Goal: Task Accomplishment & Management: Manage account settings

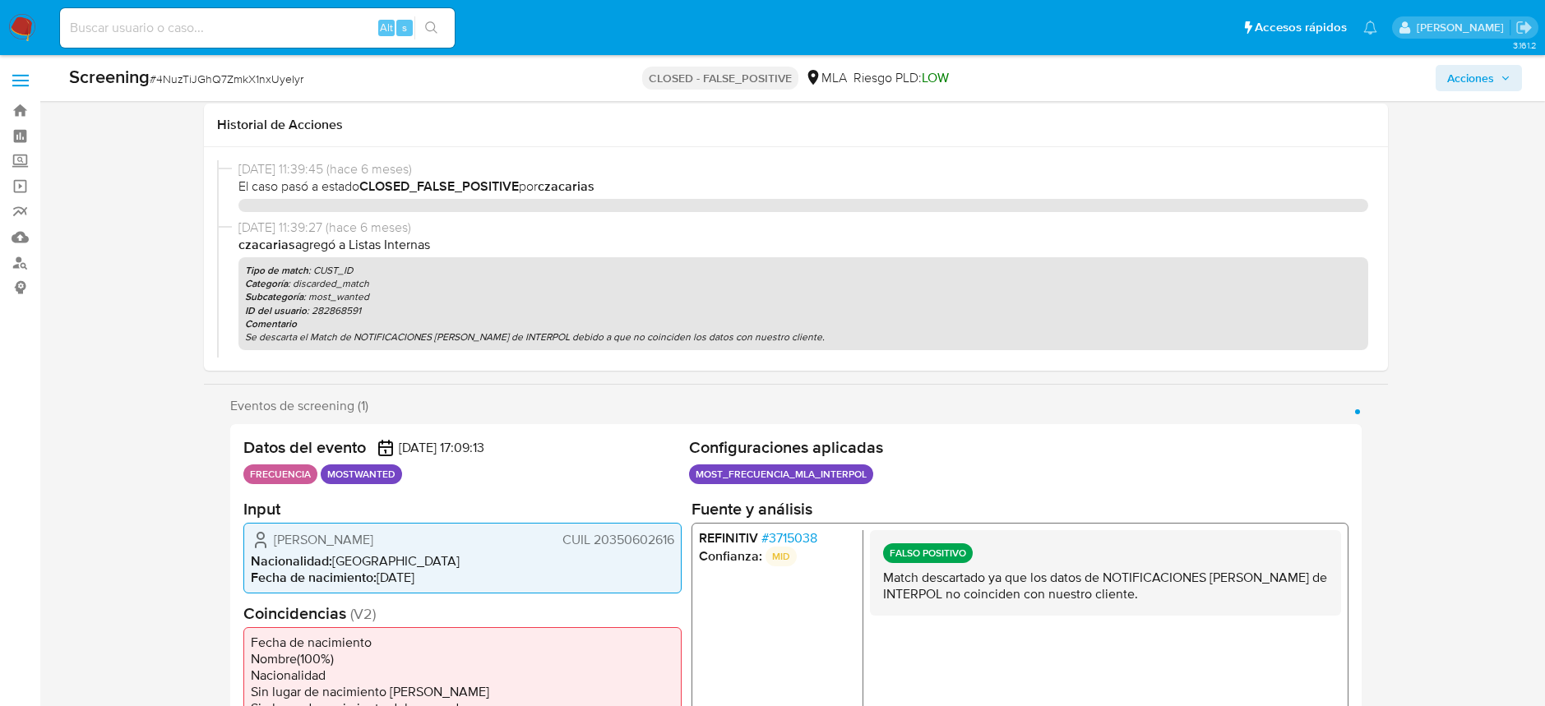
select select "10"
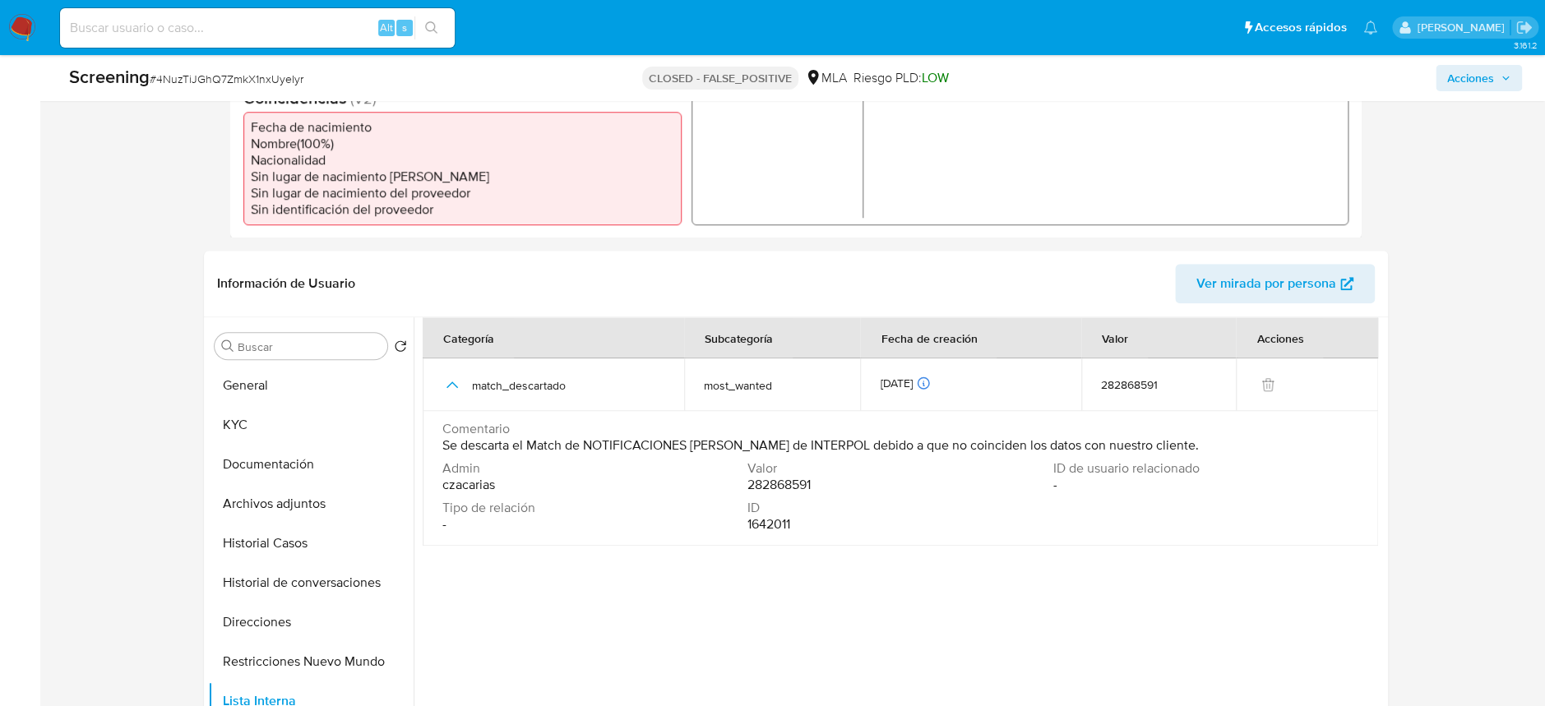
scroll to position [547, 0]
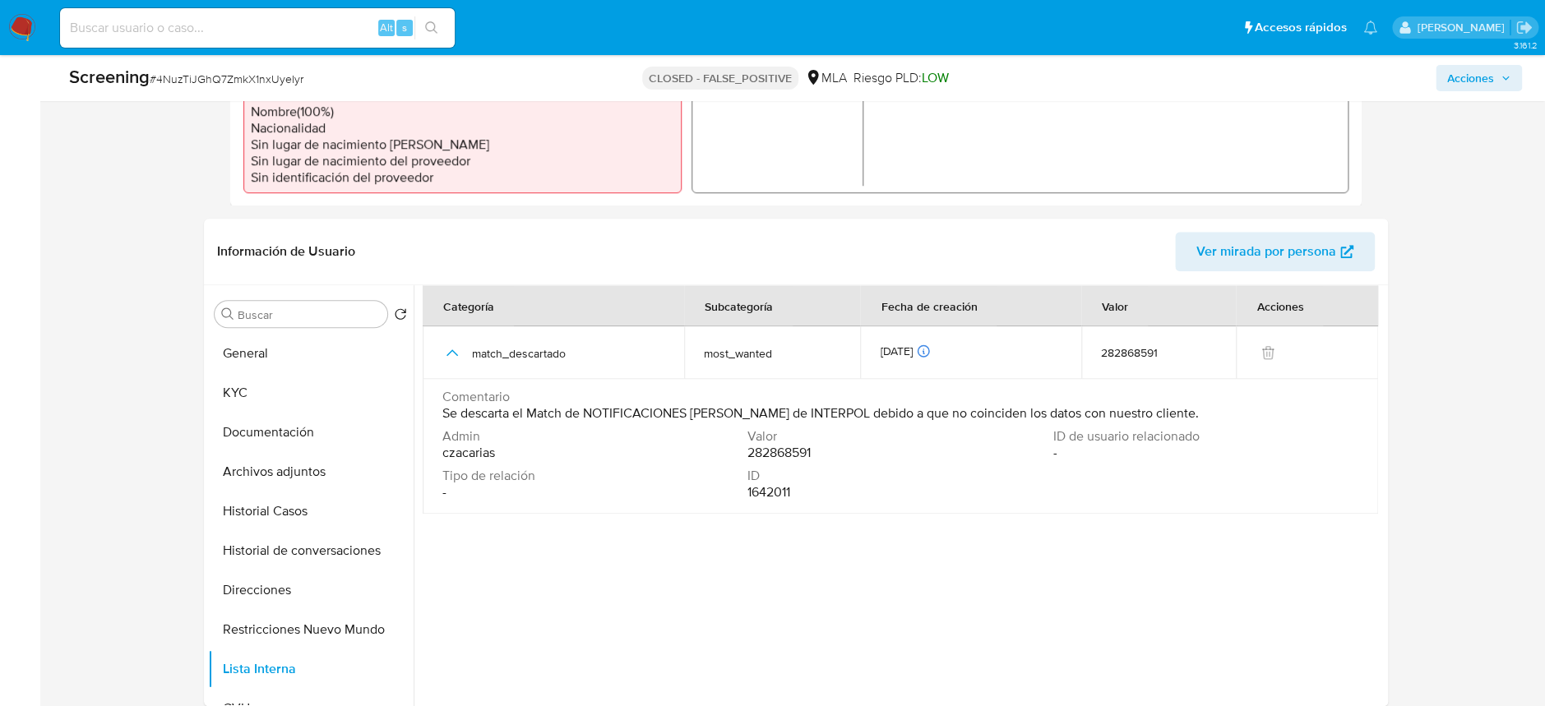
drag, startPoint x: 285, startPoint y: 42, endPoint x: 296, endPoint y: 28, distance: 17.6
click at [287, 40] on div "Alt s" at bounding box center [257, 27] width 395 height 39
click at [296, 28] on input at bounding box center [257, 27] width 395 height 21
paste input "9LjiUjRLQtQo36cd63ElFMUa"
type input "9LjiUjRLQtQo36cd63ElFMUa"
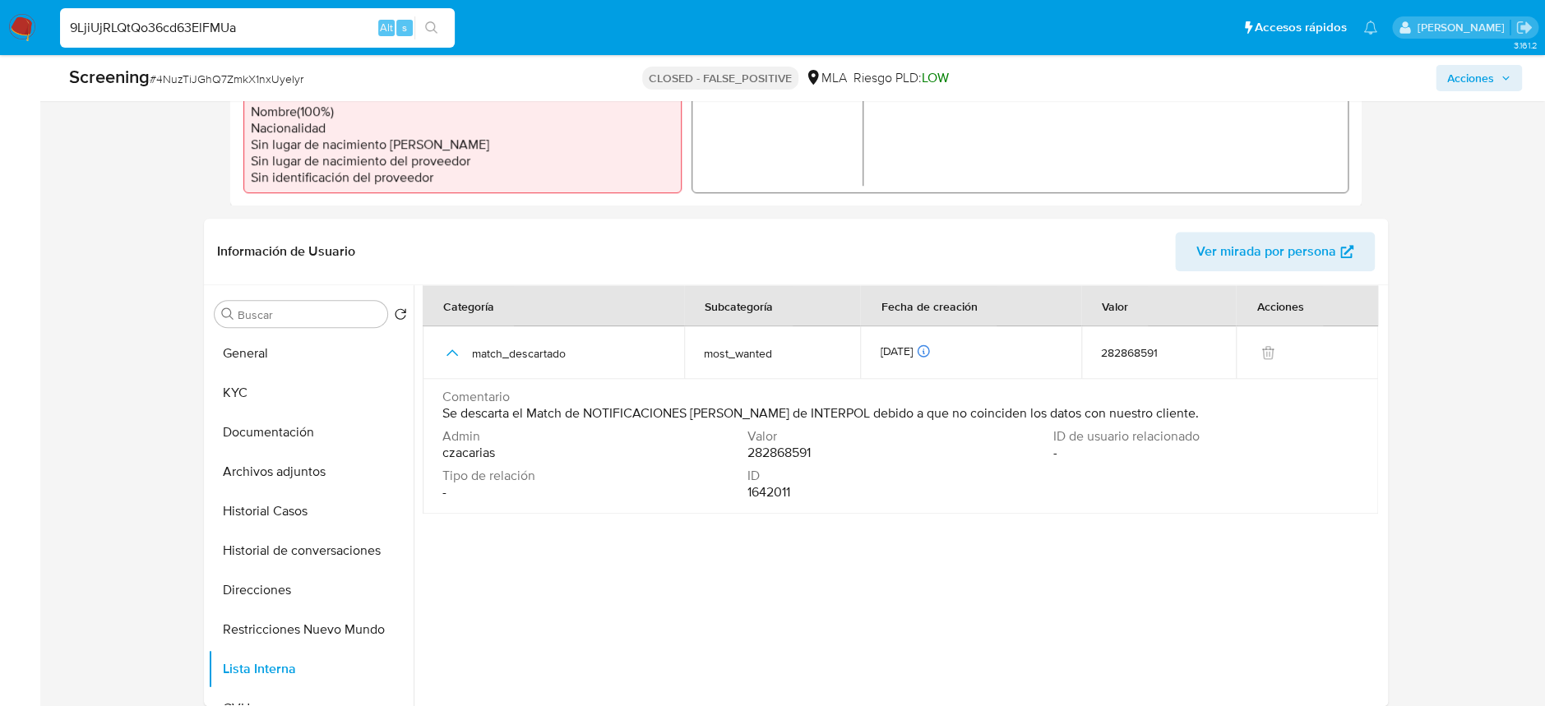
click at [418, 36] on button "search-icon" at bounding box center [431, 27] width 34 height 23
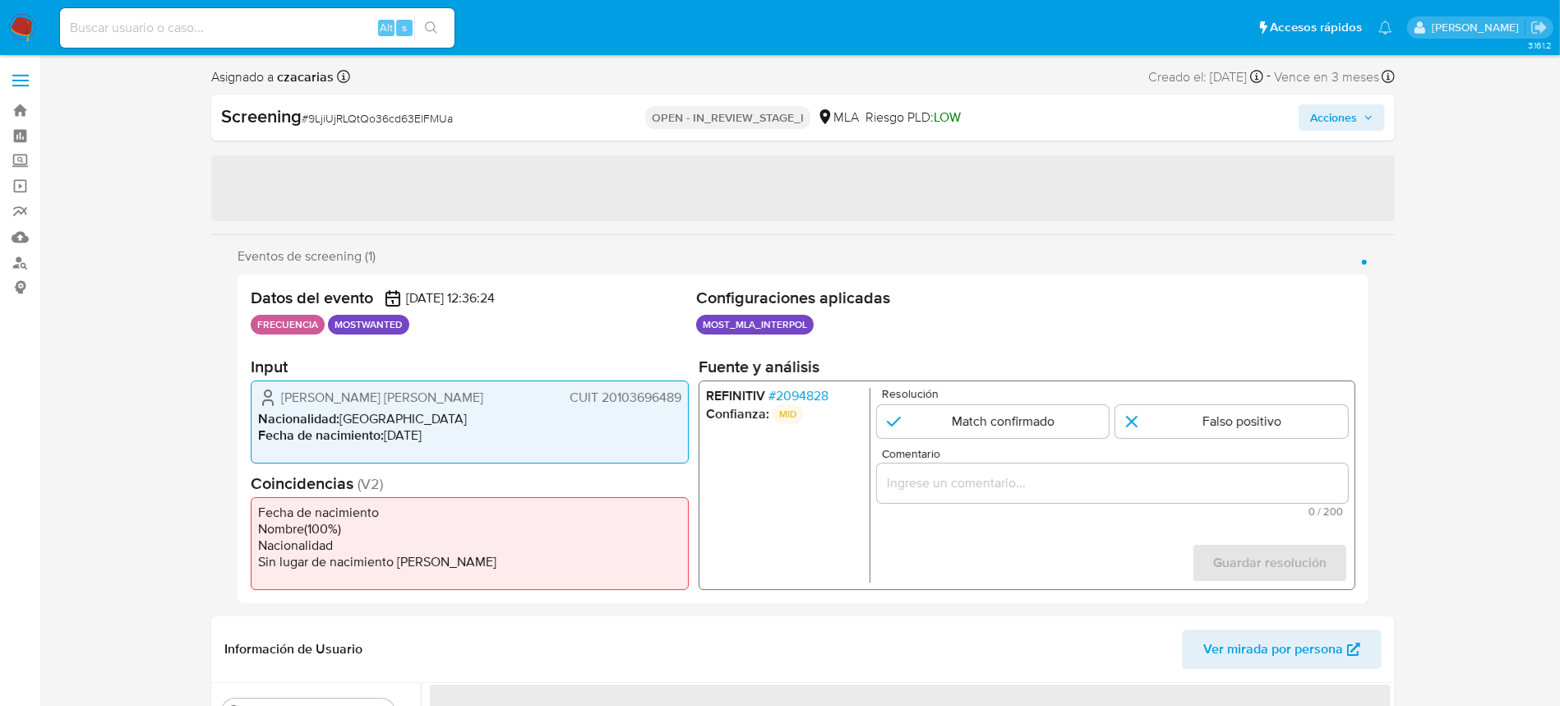
select select "10"
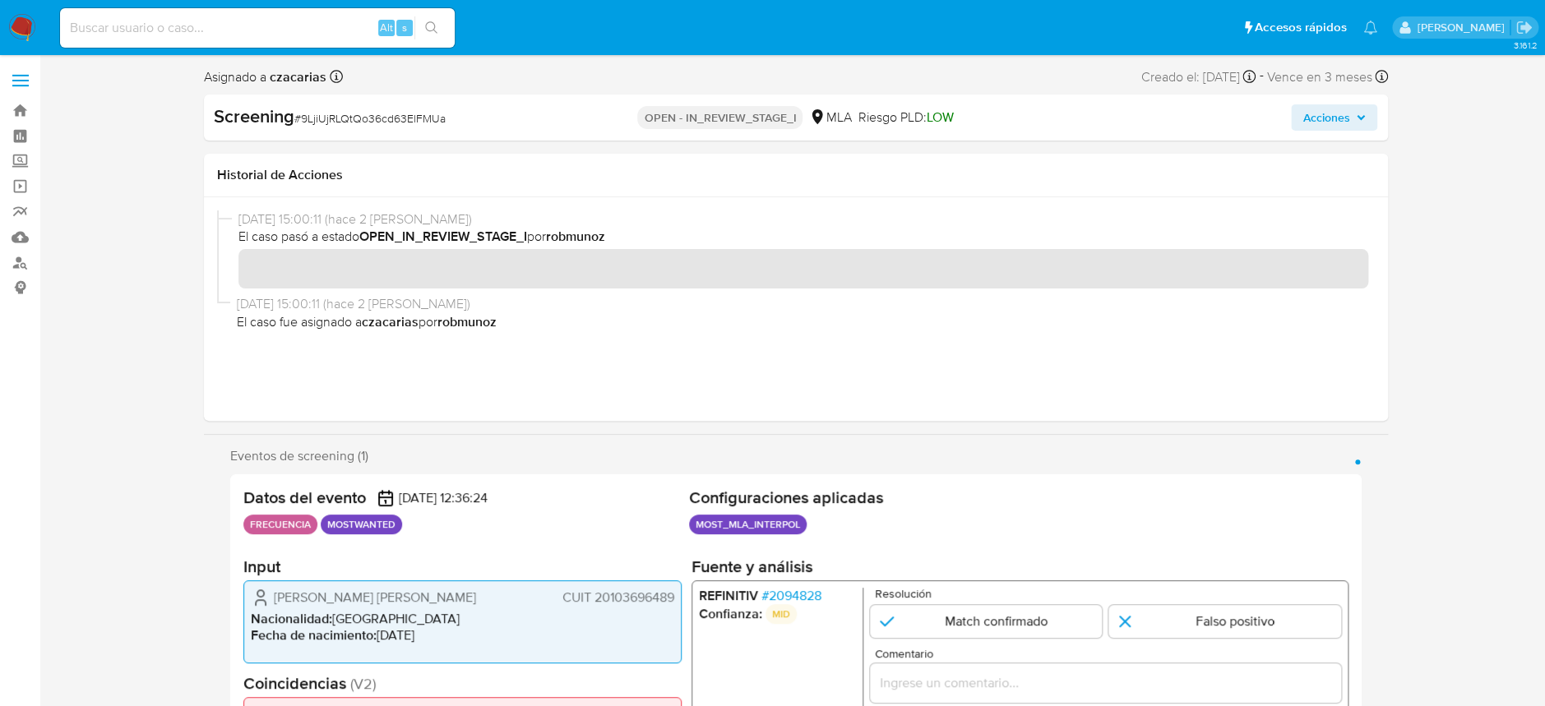
click at [782, 595] on span "# 2094828" at bounding box center [790, 596] width 60 height 16
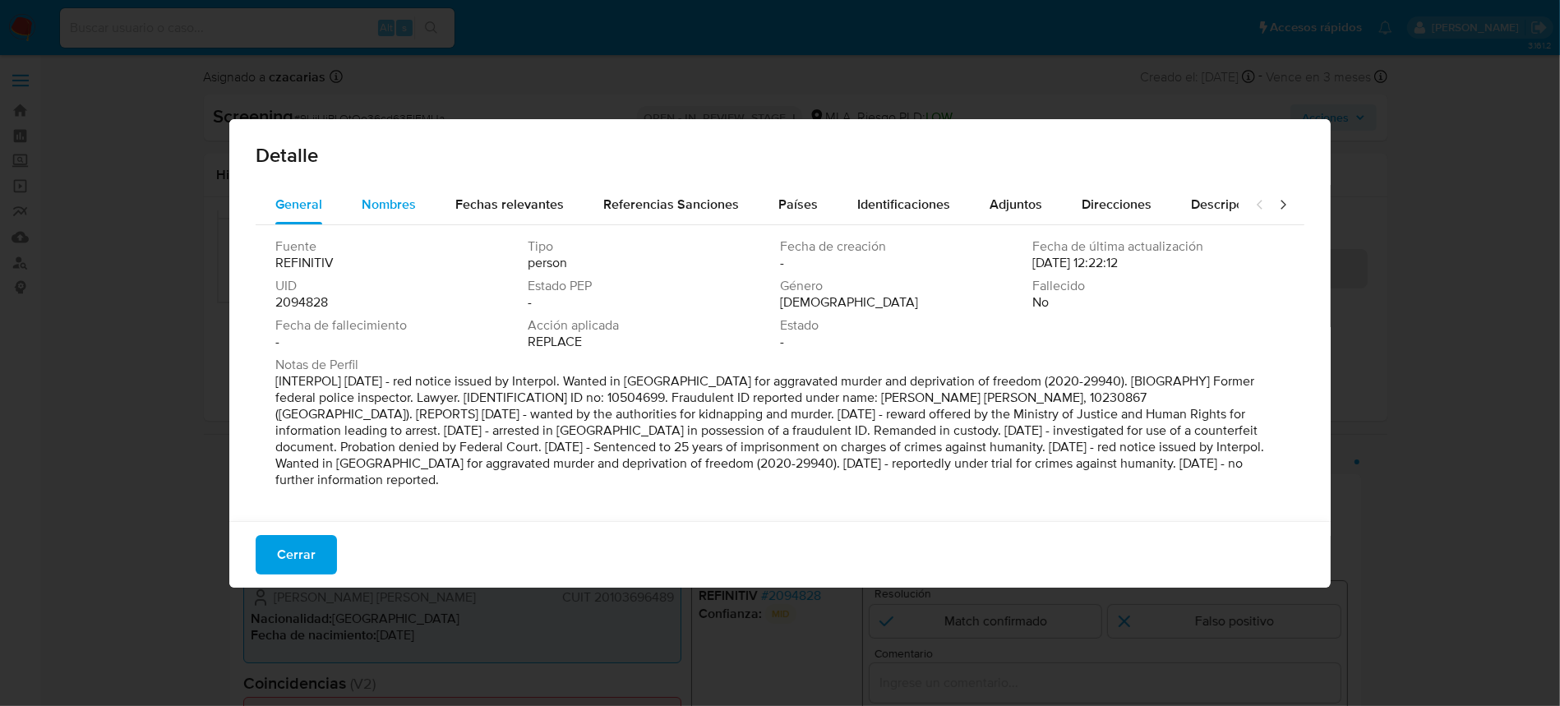
click at [396, 210] on span "Nombres" at bounding box center [389, 204] width 54 height 19
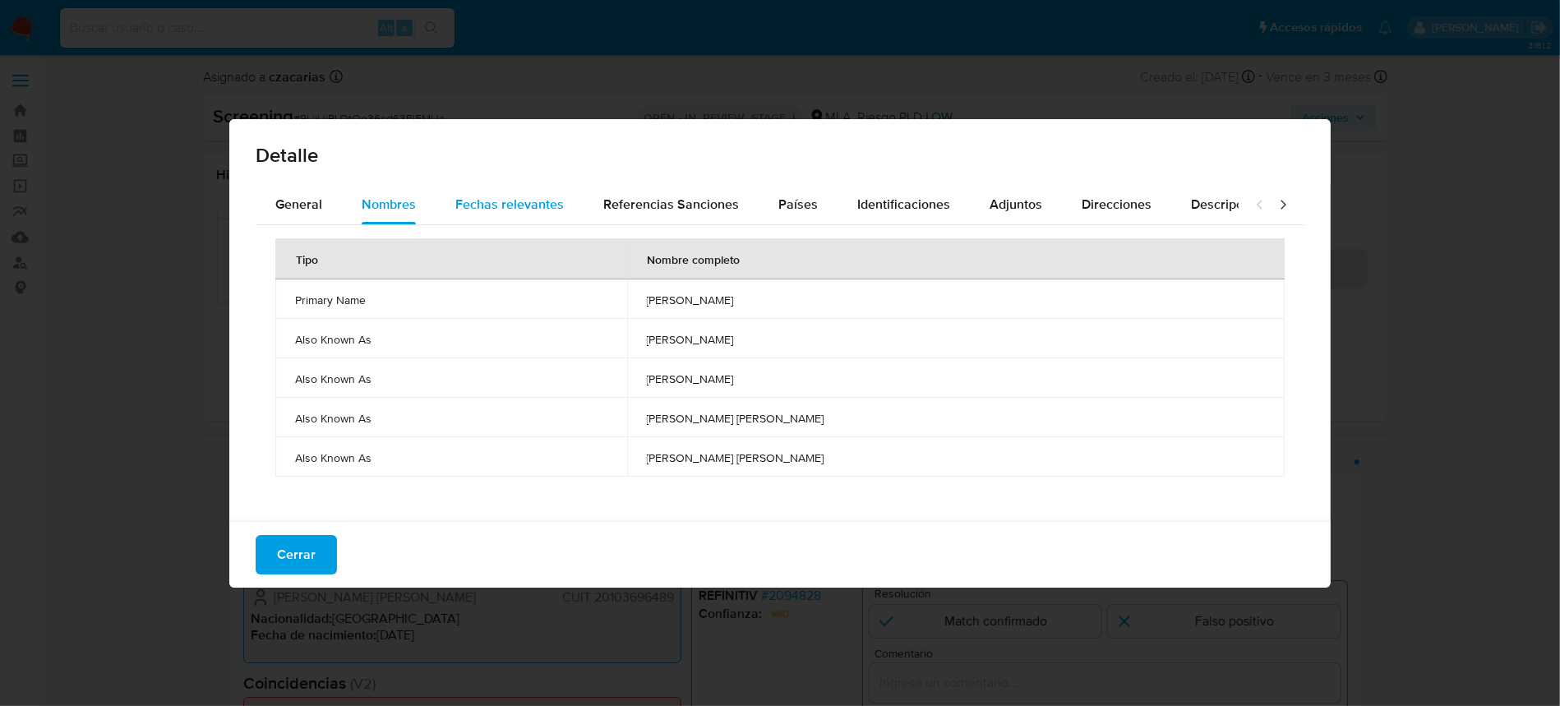
click at [501, 216] on div "Fechas relevantes" at bounding box center [509, 204] width 109 height 39
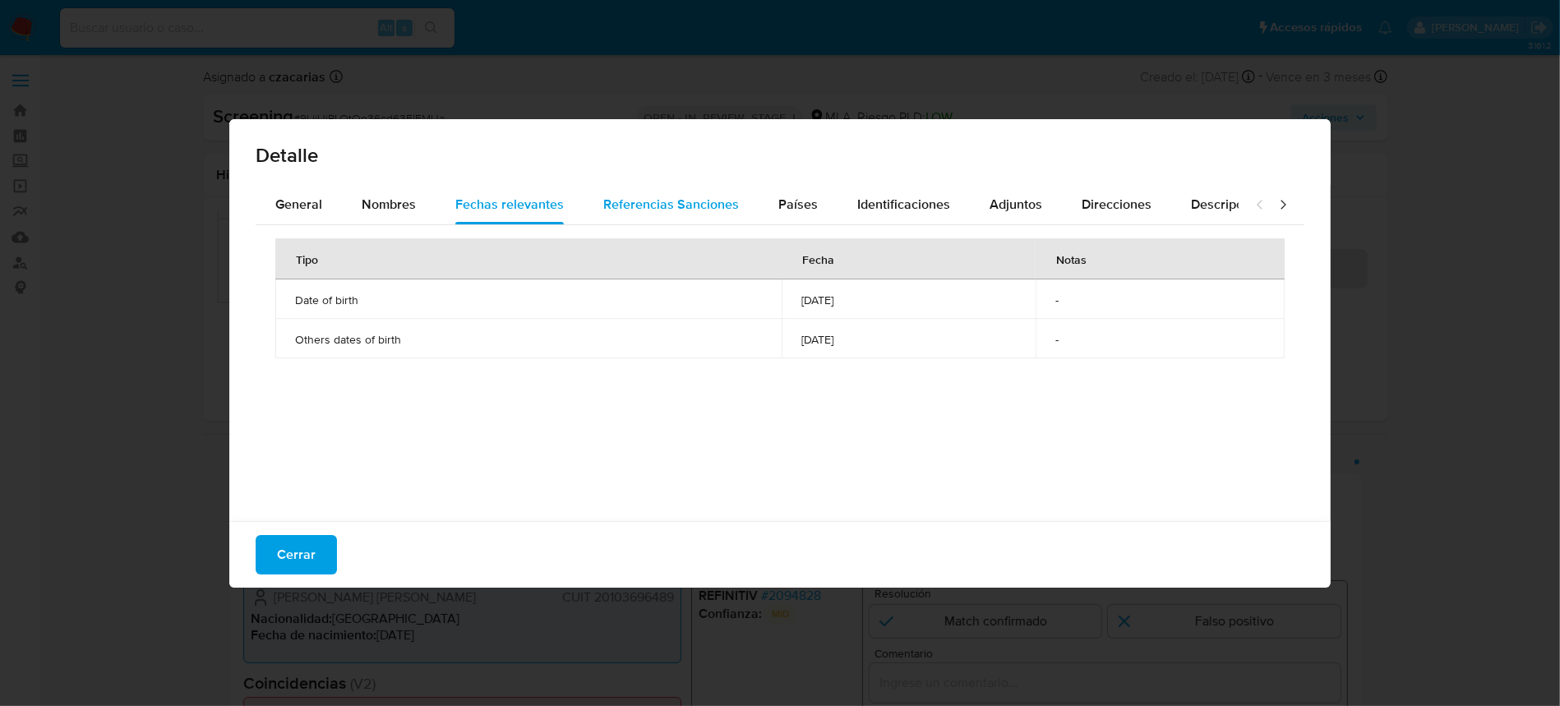
click at [662, 215] on div "Referencias Sanciones" at bounding box center [671, 204] width 136 height 39
click at [794, 222] on div "Países" at bounding box center [797, 204] width 39 height 39
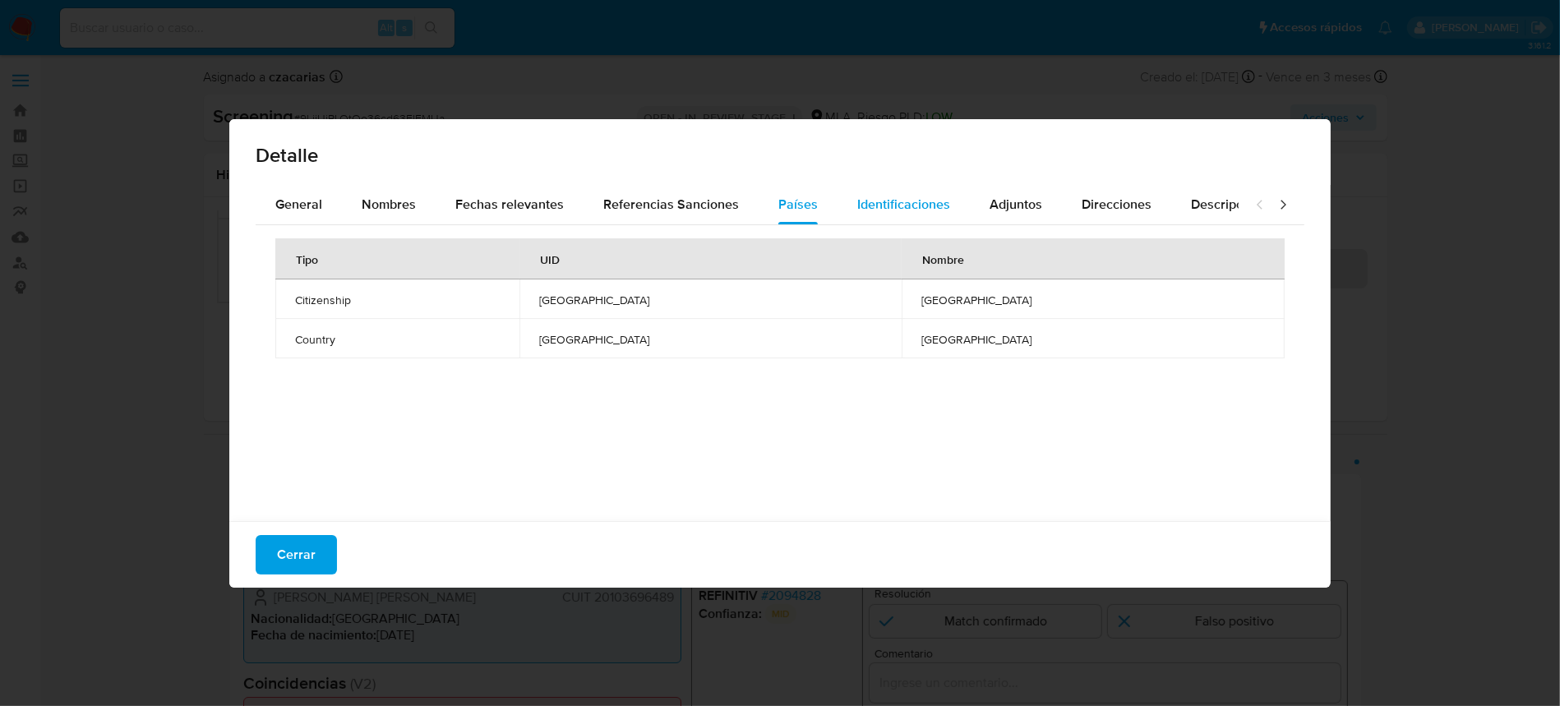
click at [907, 201] on span "Identificaciones" at bounding box center [903, 204] width 93 height 19
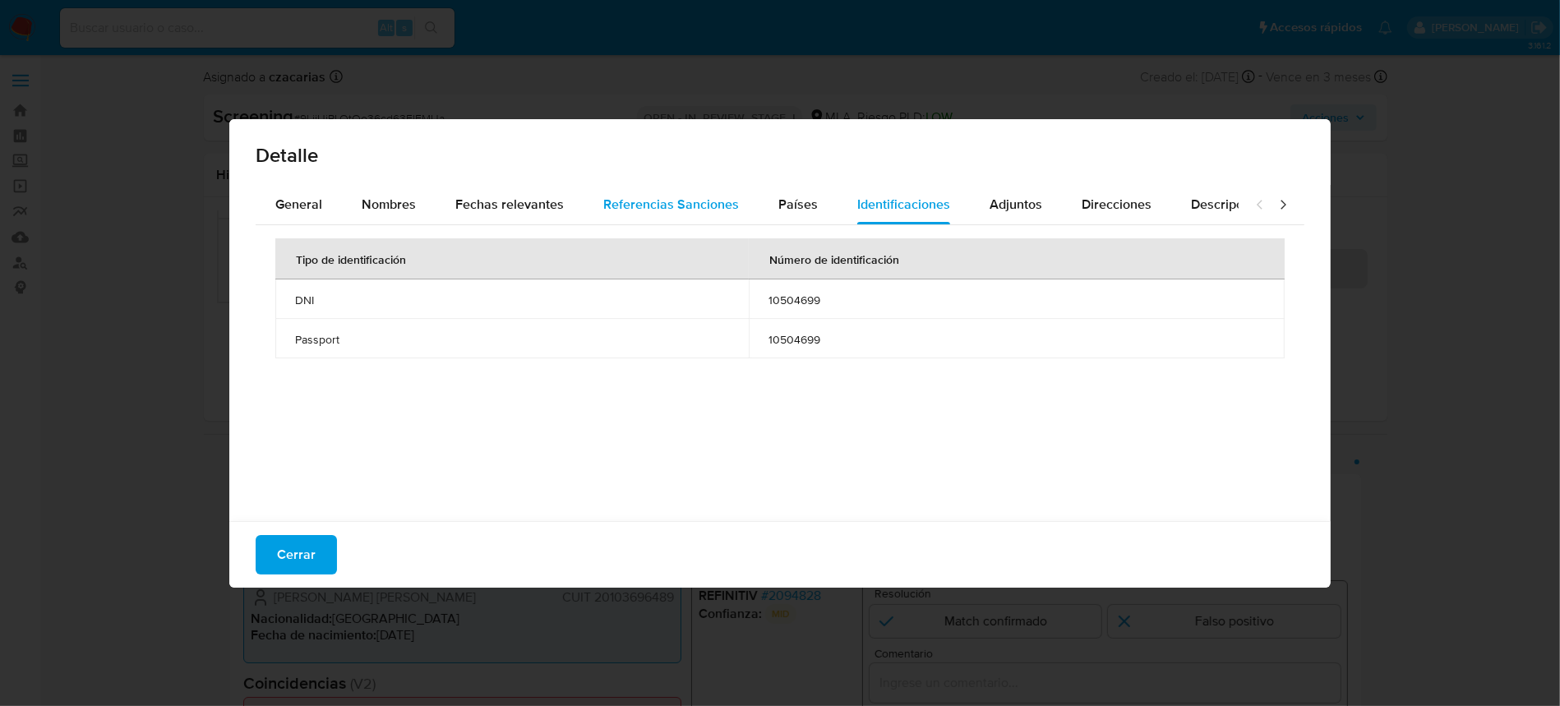
click at [721, 188] on div "Referencias Sanciones" at bounding box center [671, 204] width 136 height 39
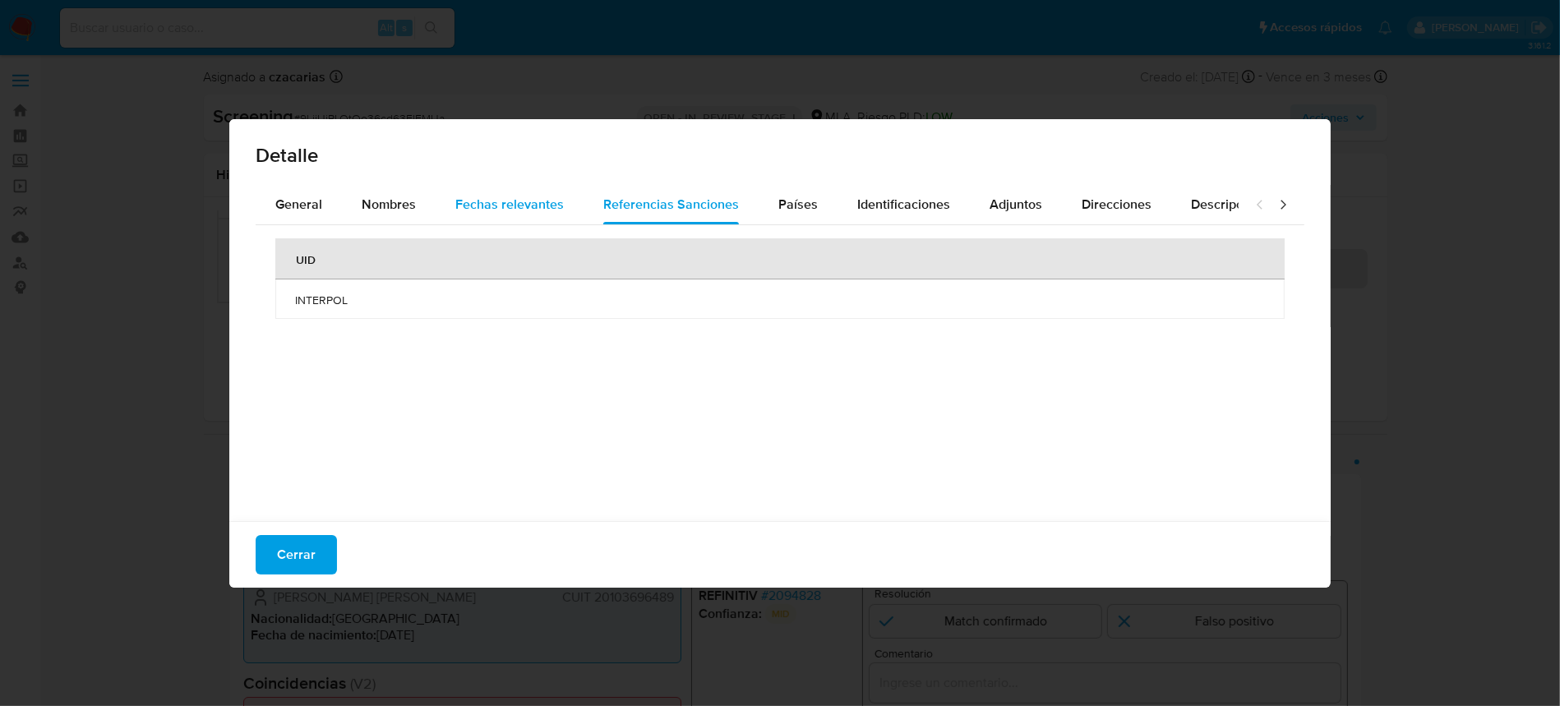
click at [487, 205] on span "Fechas relevantes" at bounding box center [509, 204] width 109 height 19
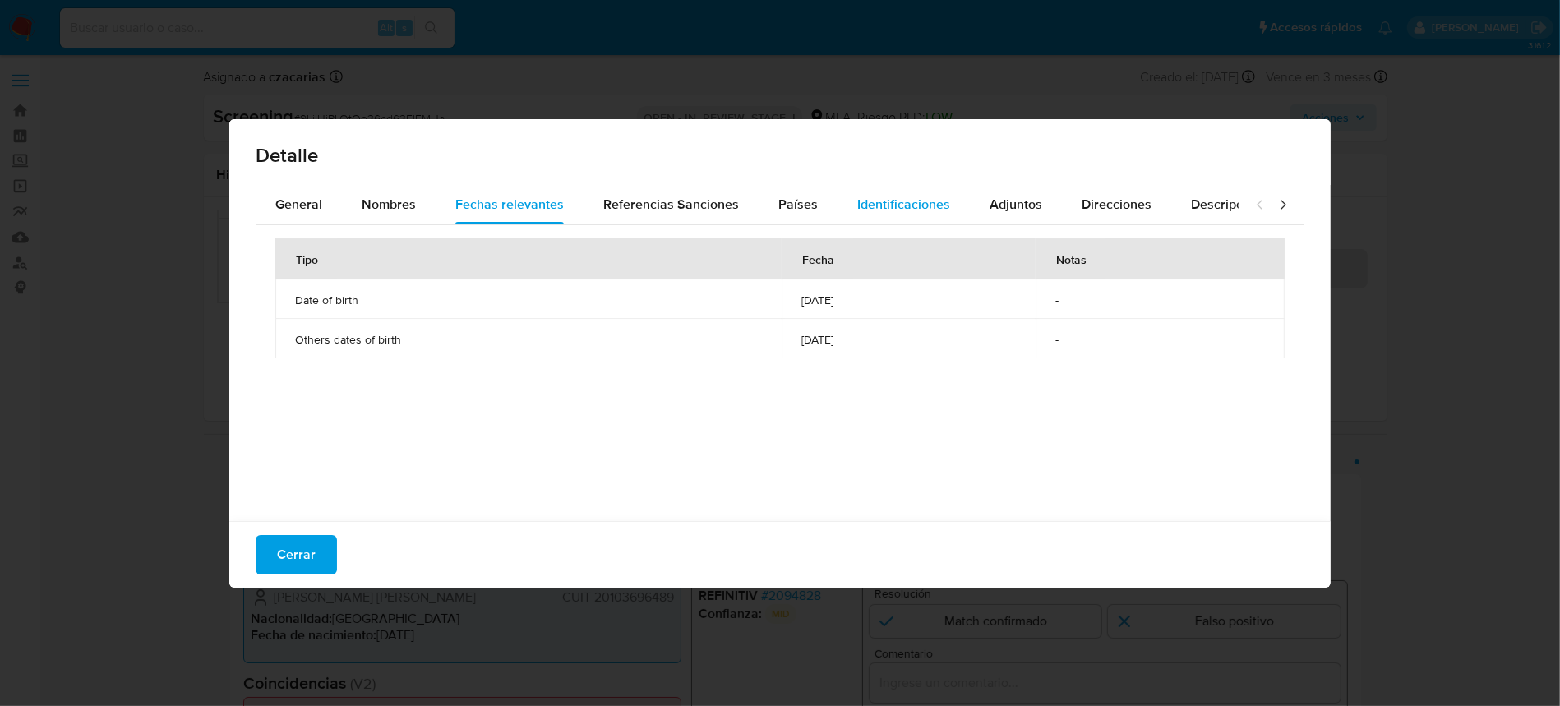
click at [843, 208] on button "Identificaciones" at bounding box center [904, 204] width 132 height 39
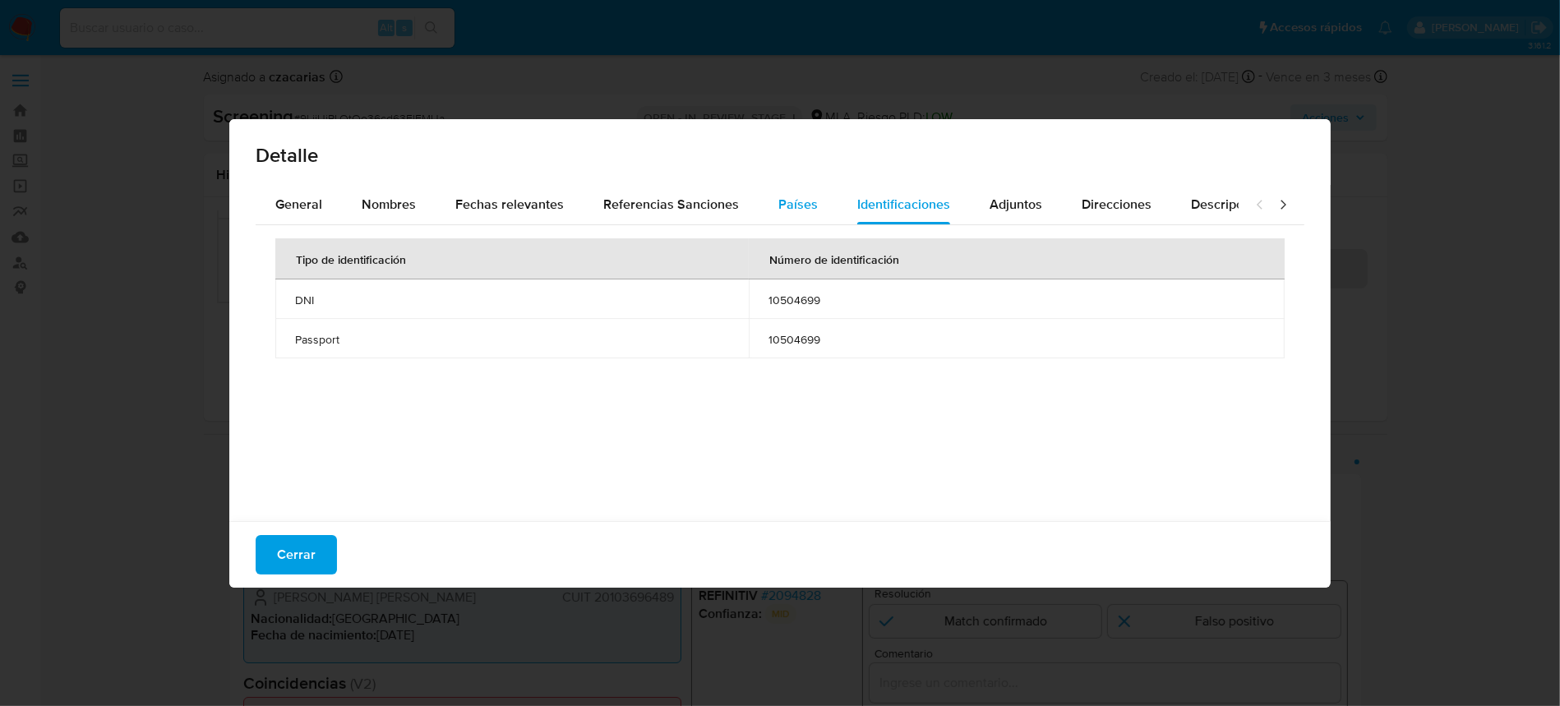
click at [810, 210] on span "Países" at bounding box center [797, 204] width 39 height 19
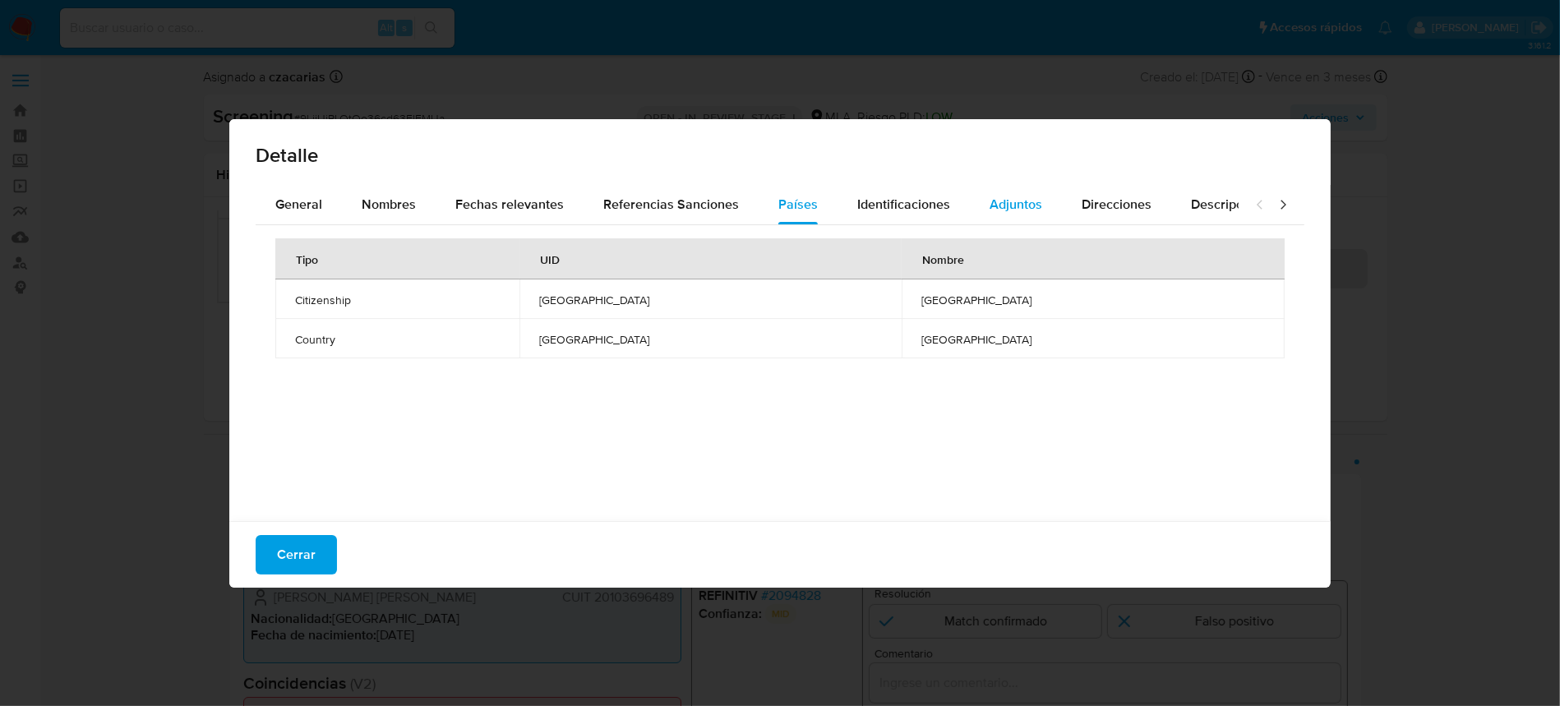
click at [1003, 208] on span "Adjuntos" at bounding box center [1016, 204] width 53 height 19
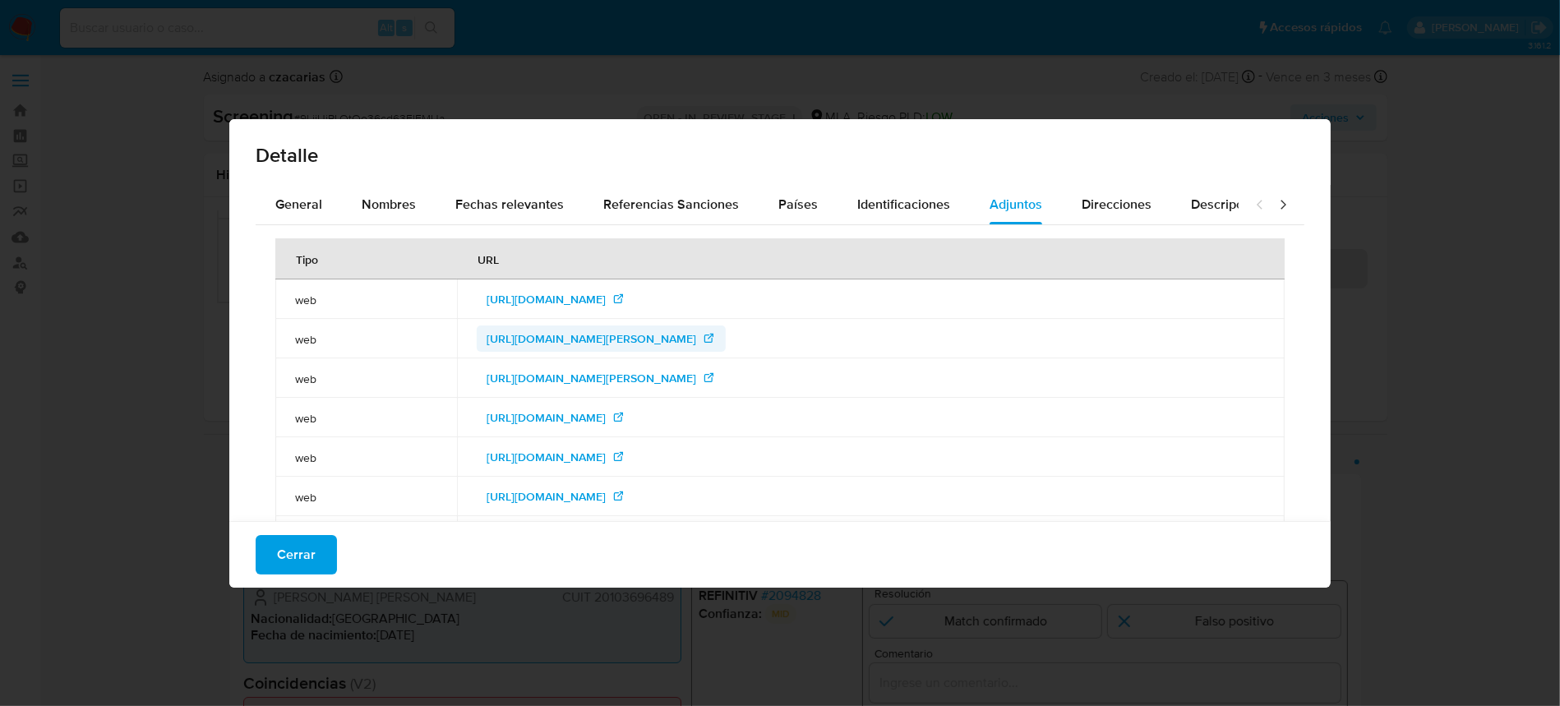
click at [487, 335] on span "http://infoleg.mecon.gov.ar/infolegInternet/anexos/215000-219999/215009/norma.h…" at bounding box center [592, 339] width 210 height 26
click at [487, 423] on span "http://www.infojusnoticias.gob.ar/nacionales/procesan-y-dictan-prision-preventi…" at bounding box center [546, 417] width 119 height 26
click at [487, 468] on span "https://canalabierto.com.ar/2023/01/03/nuevo-juicio-por-los-crimenes-de-la-supe…" at bounding box center [546, 457] width 119 height 26
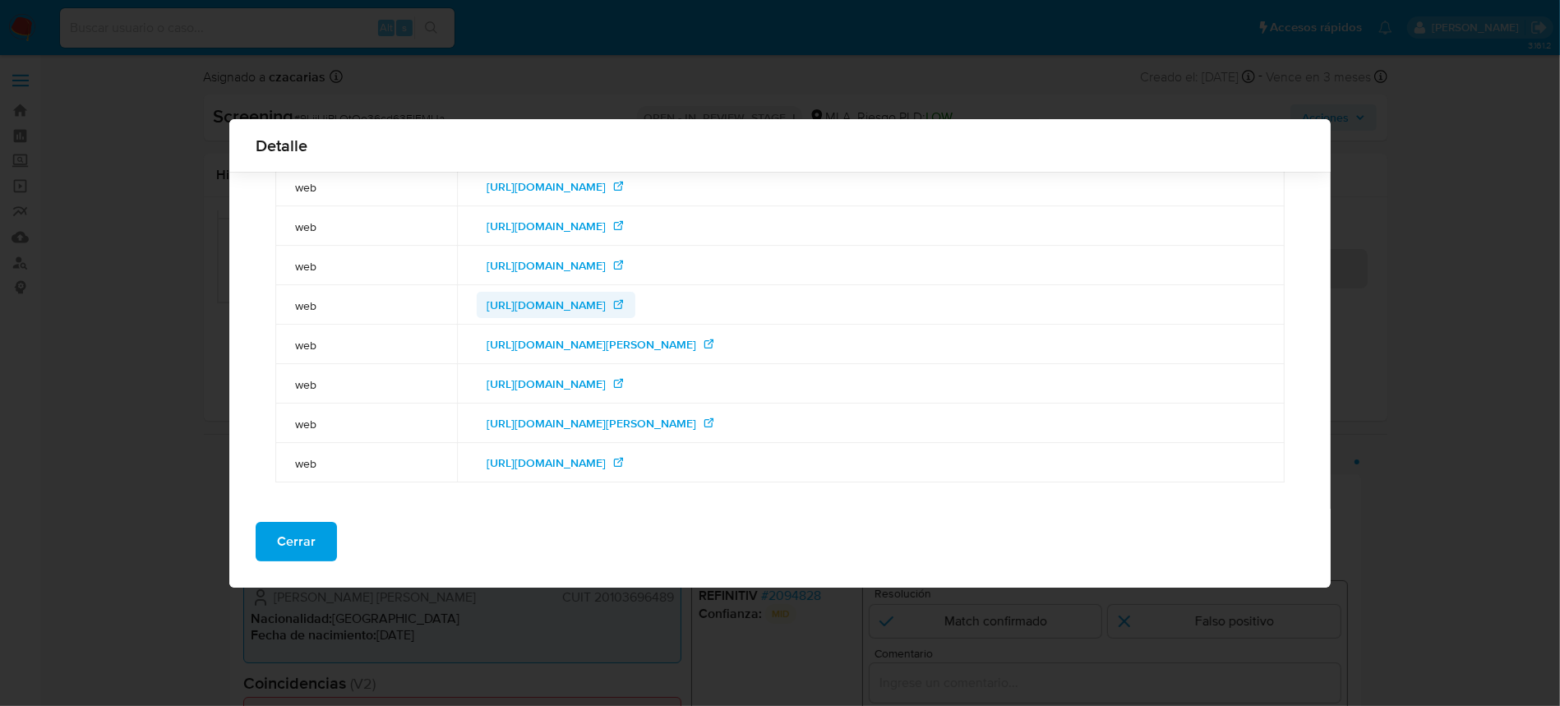
scroll to position [225, 0]
click at [550, 450] on span "https://www.interpol.int/How-we-work/Notices/View-Red-Notices#2020-29940" at bounding box center [546, 463] width 119 height 26
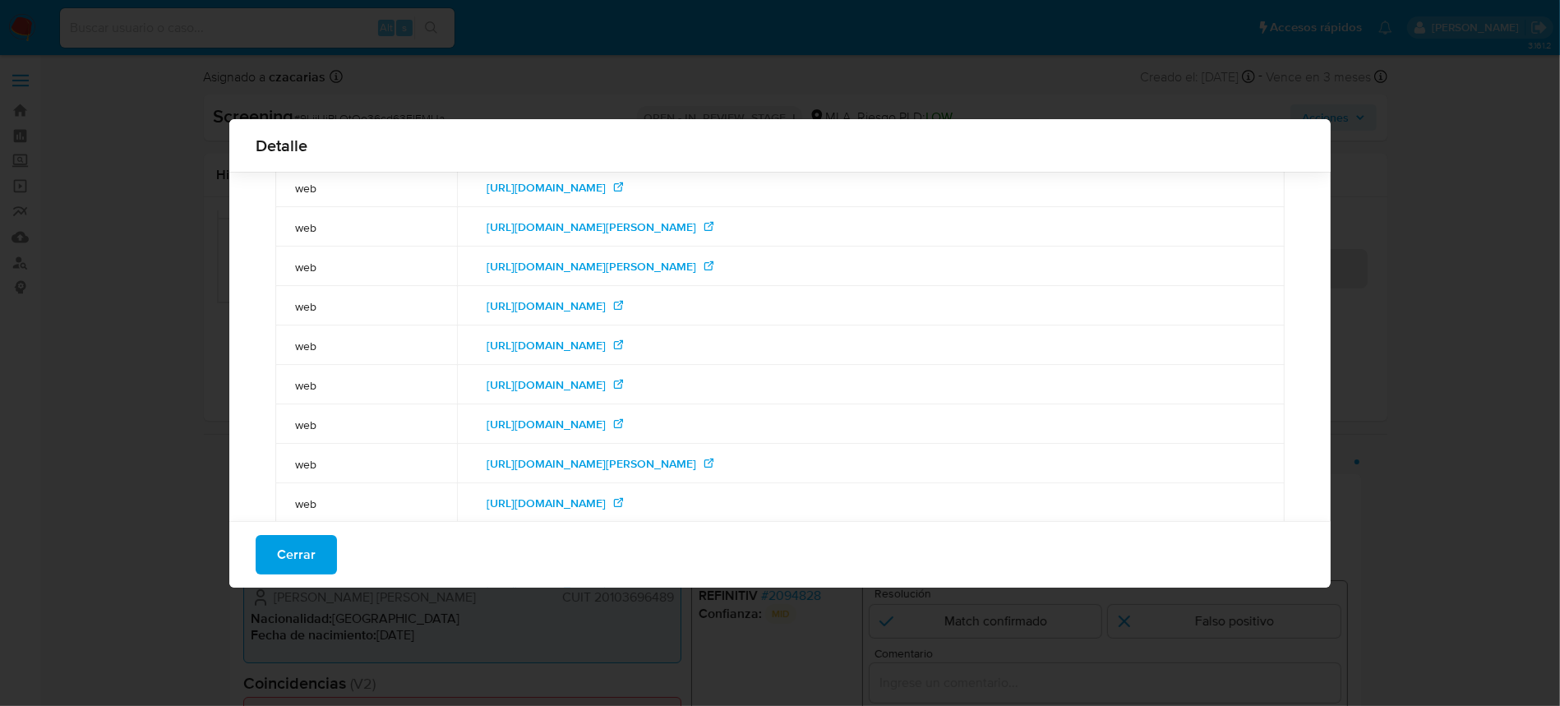
scroll to position [0, 0]
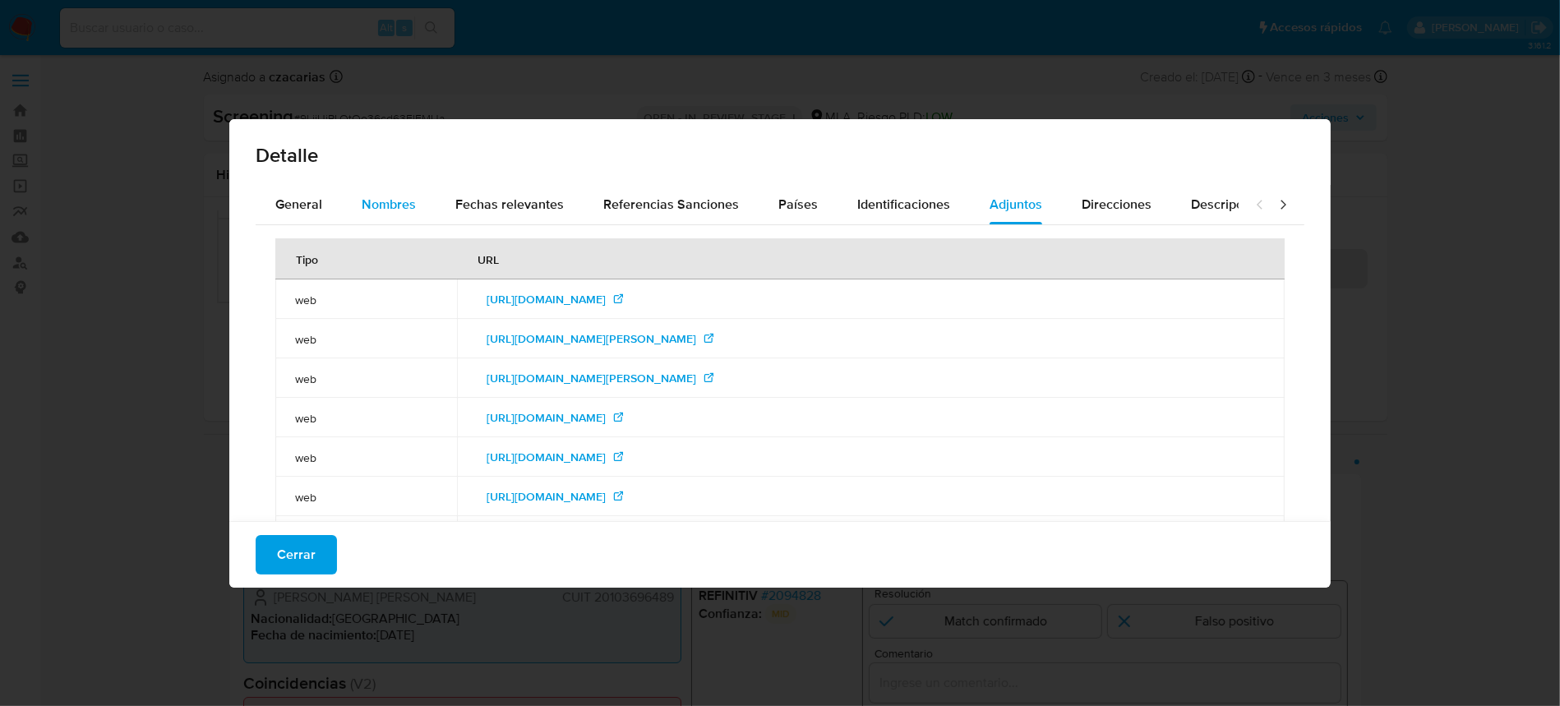
click at [347, 186] on button "Nombres" at bounding box center [389, 204] width 94 height 39
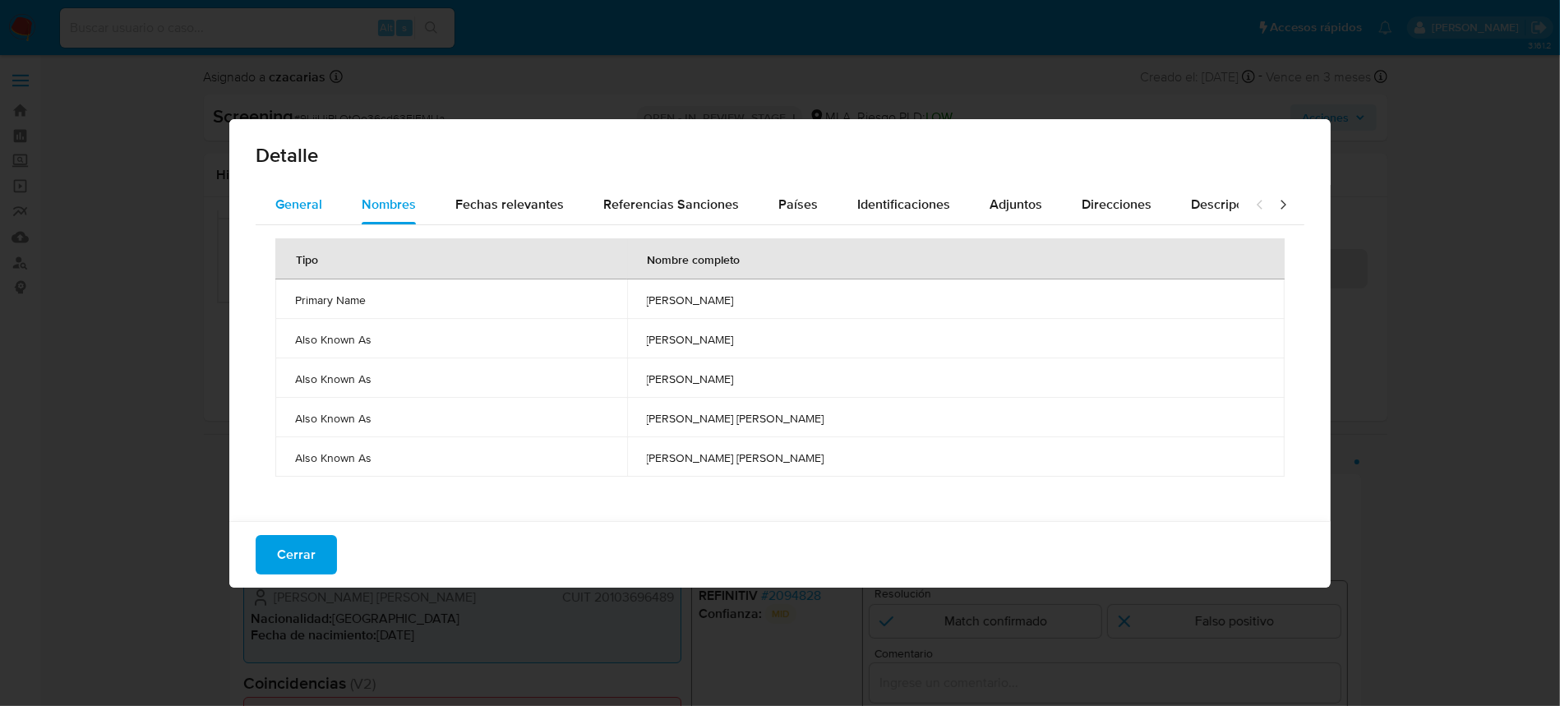
click at [307, 208] on span "General" at bounding box center [298, 204] width 47 height 19
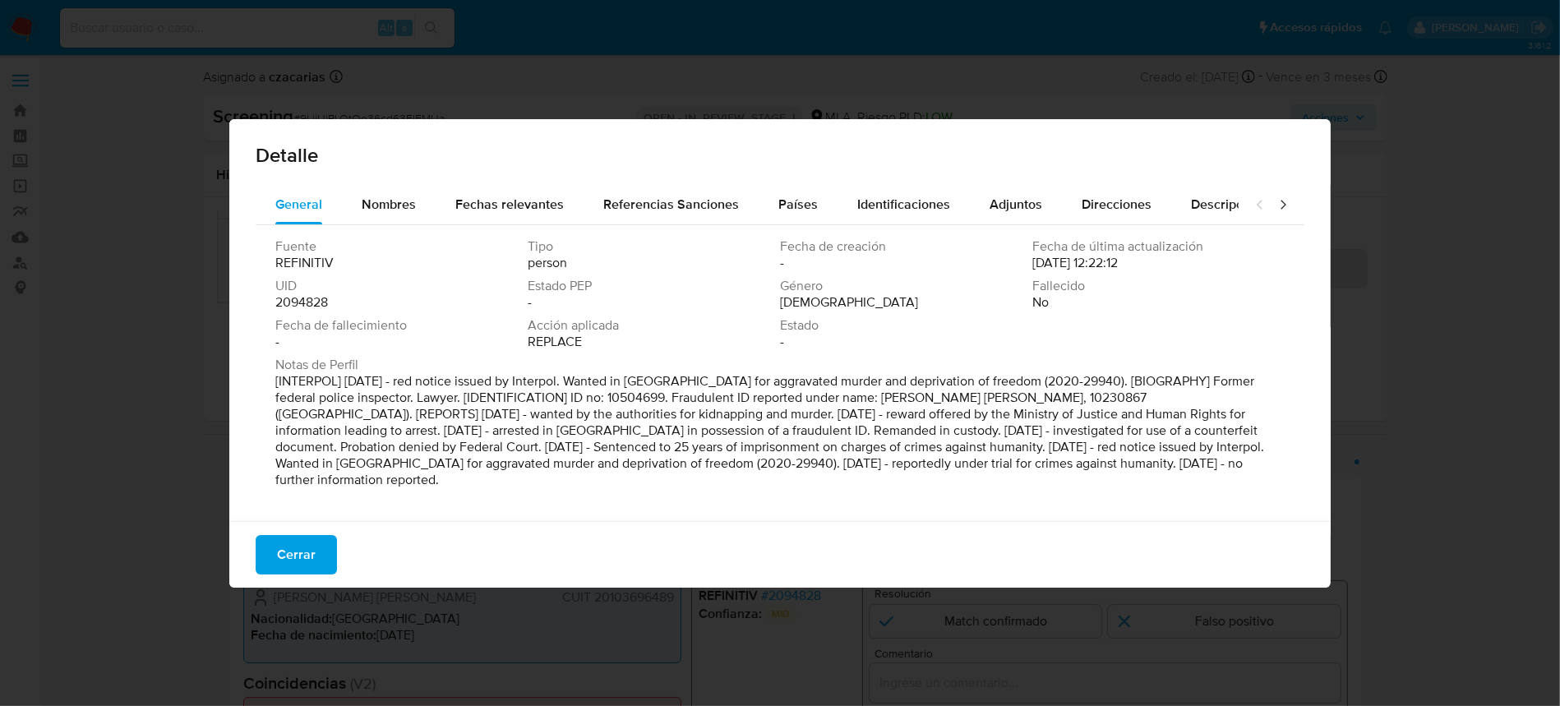
drag, startPoint x: 349, startPoint y: 377, endPoint x: 385, endPoint y: 501, distance: 129.3
click at [385, 501] on div "Fuente REFINITIV Tipo person Fecha de creación - Fecha de última actualización …" at bounding box center [780, 369] width 1049 height 288
click at [400, 215] on div "Nombres" at bounding box center [389, 204] width 54 height 39
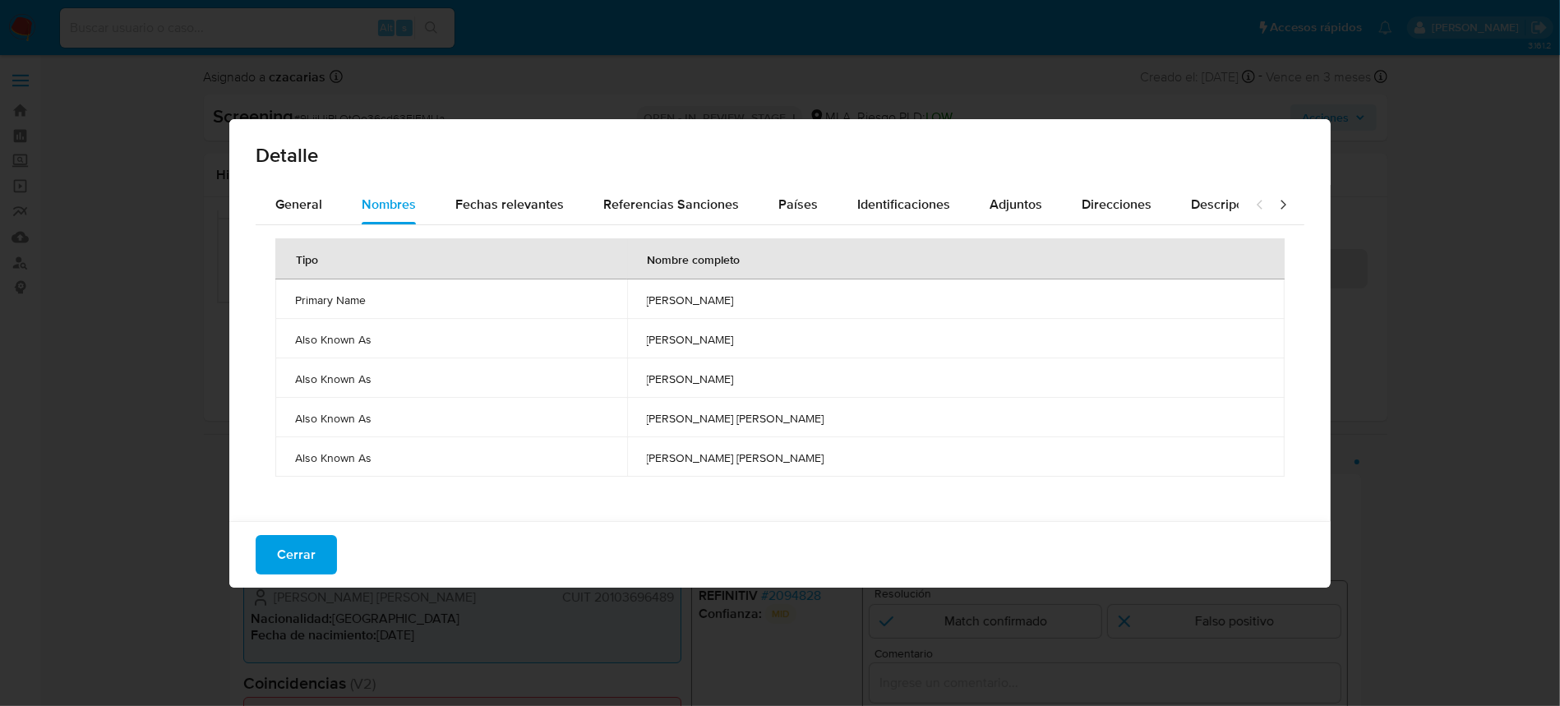
drag, startPoint x: 717, startPoint y: 383, endPoint x: 845, endPoint y: 374, distance: 128.6
click at [845, 374] on span "[PERSON_NAME]" at bounding box center [956, 379] width 618 height 15
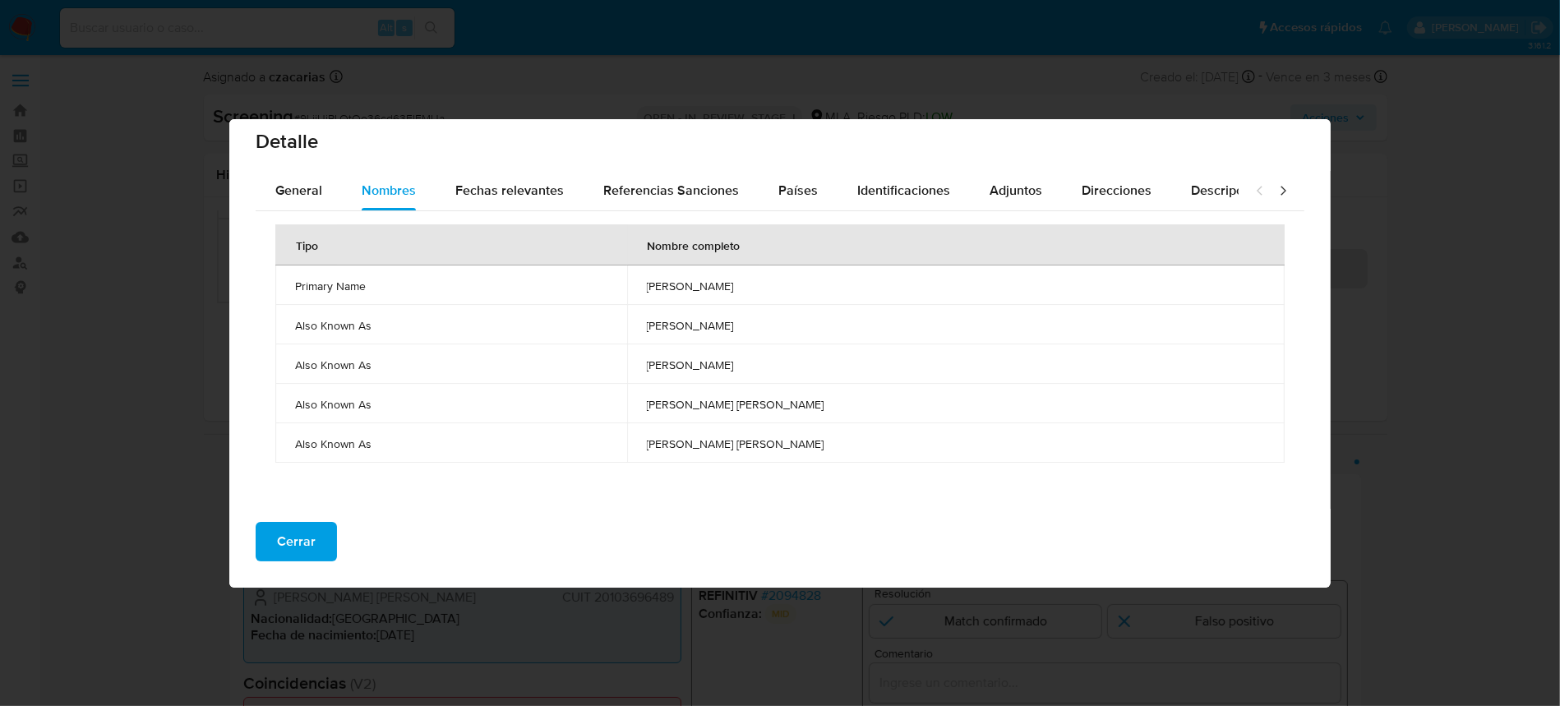
scroll to position [16, 0]
drag, startPoint x: 728, startPoint y: 284, endPoint x: 778, endPoint y: 289, distance: 50.5
click at [736, 284] on span "[PERSON_NAME]" at bounding box center [956, 283] width 618 height 15
drag, startPoint x: 788, startPoint y: 285, endPoint x: 852, endPoint y: 288, distance: 64.2
click at [852, 288] on span "[PERSON_NAME]" at bounding box center [956, 283] width 618 height 15
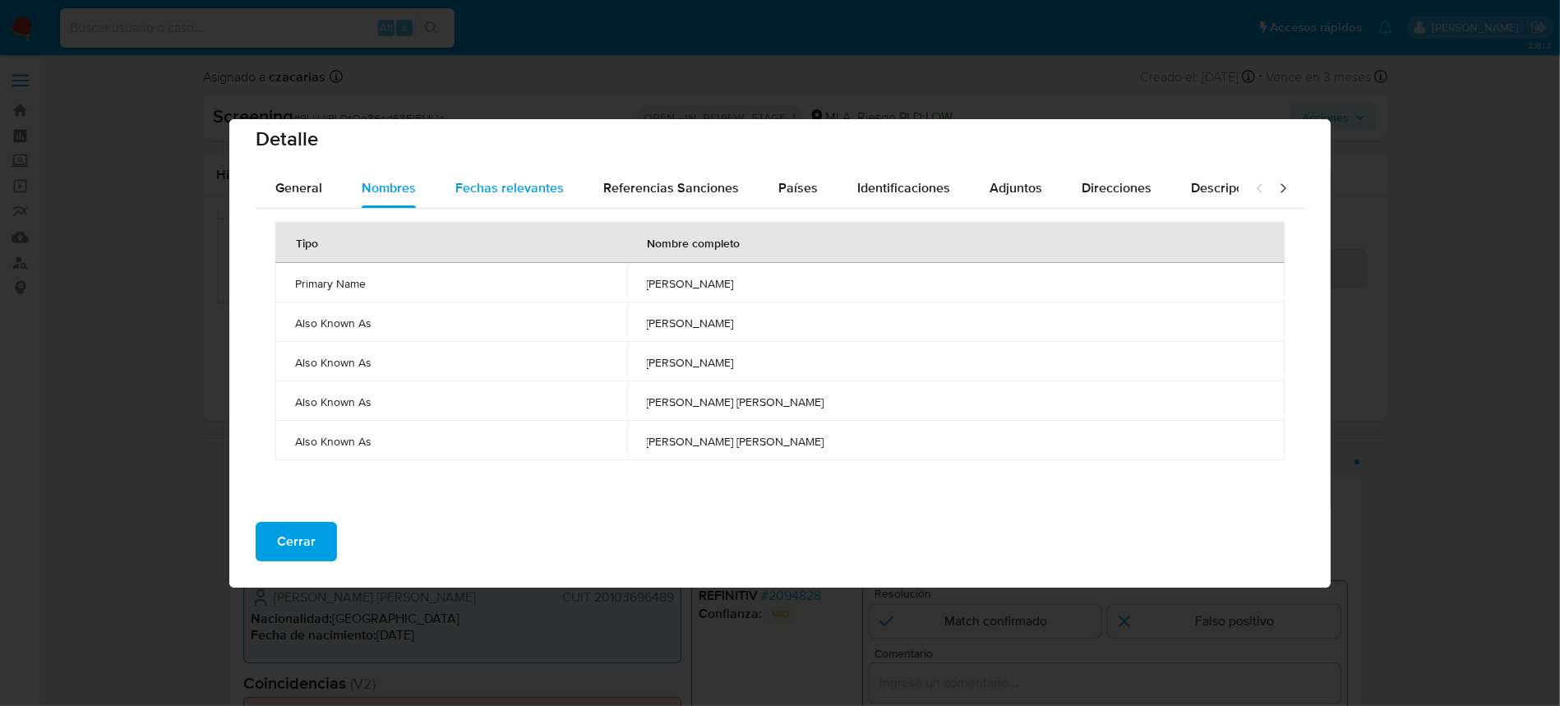
click at [494, 192] on span "Fechas relevantes" at bounding box center [509, 187] width 109 height 19
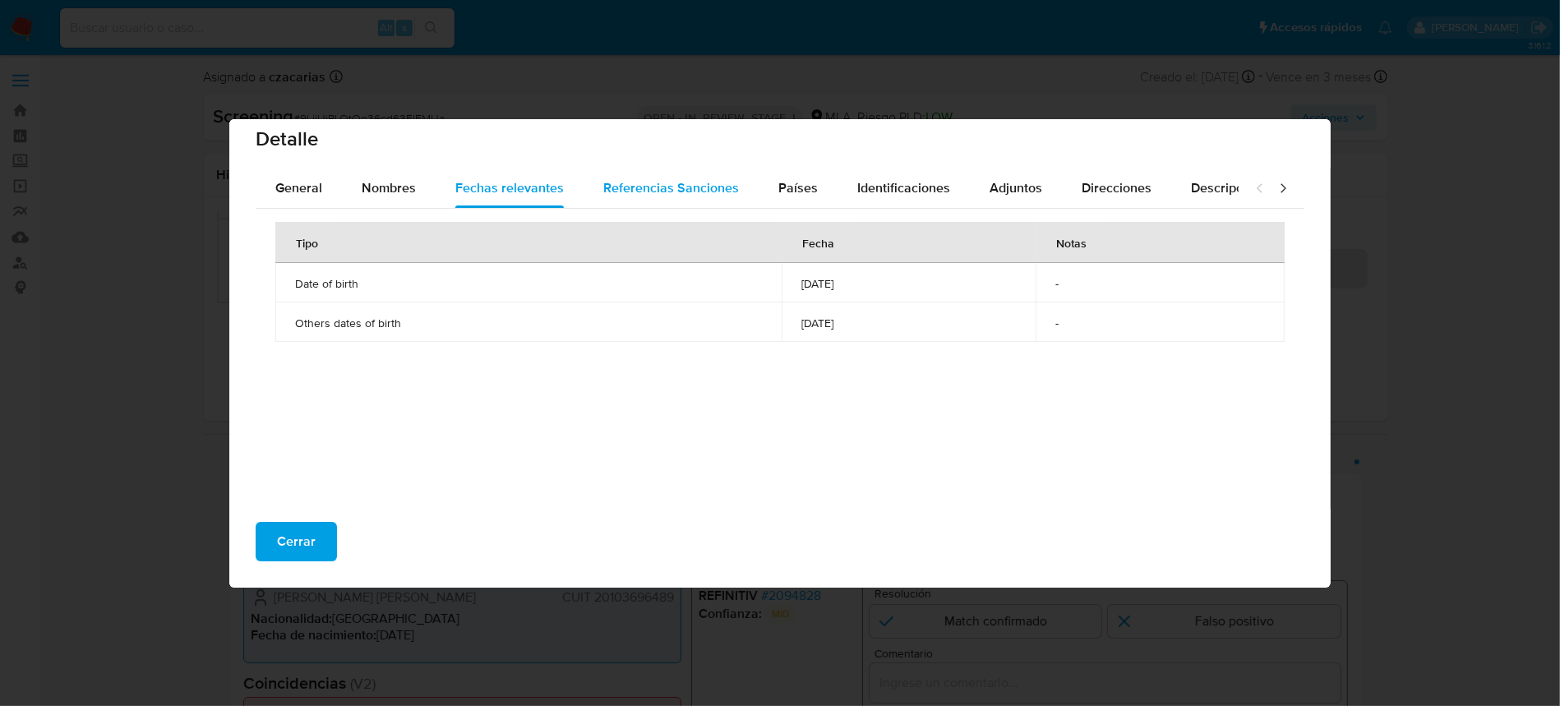
click at [642, 182] on span "Referencias Sanciones" at bounding box center [671, 187] width 136 height 19
click at [795, 196] on div "Países" at bounding box center [797, 188] width 39 height 39
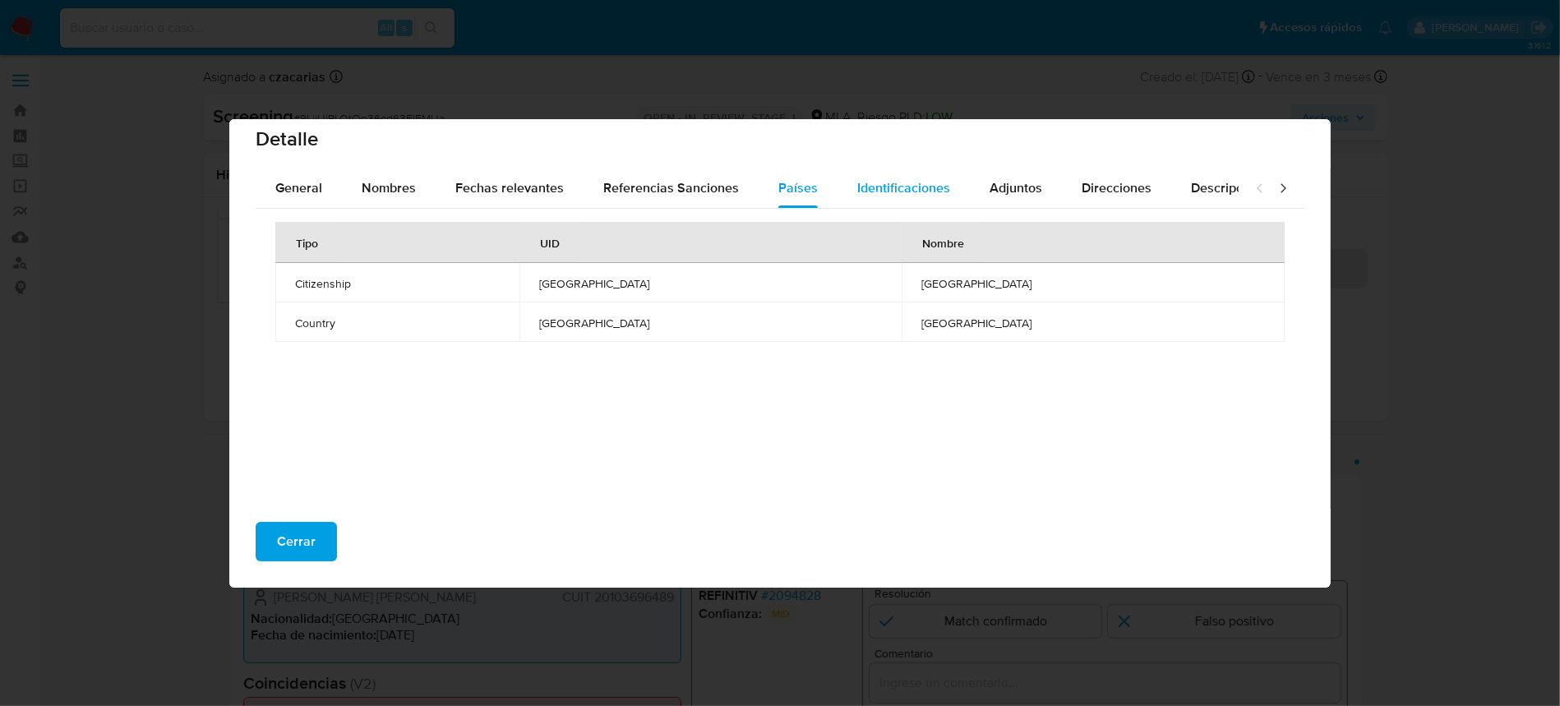
click at [893, 187] on span "Identificaciones" at bounding box center [903, 187] width 93 height 19
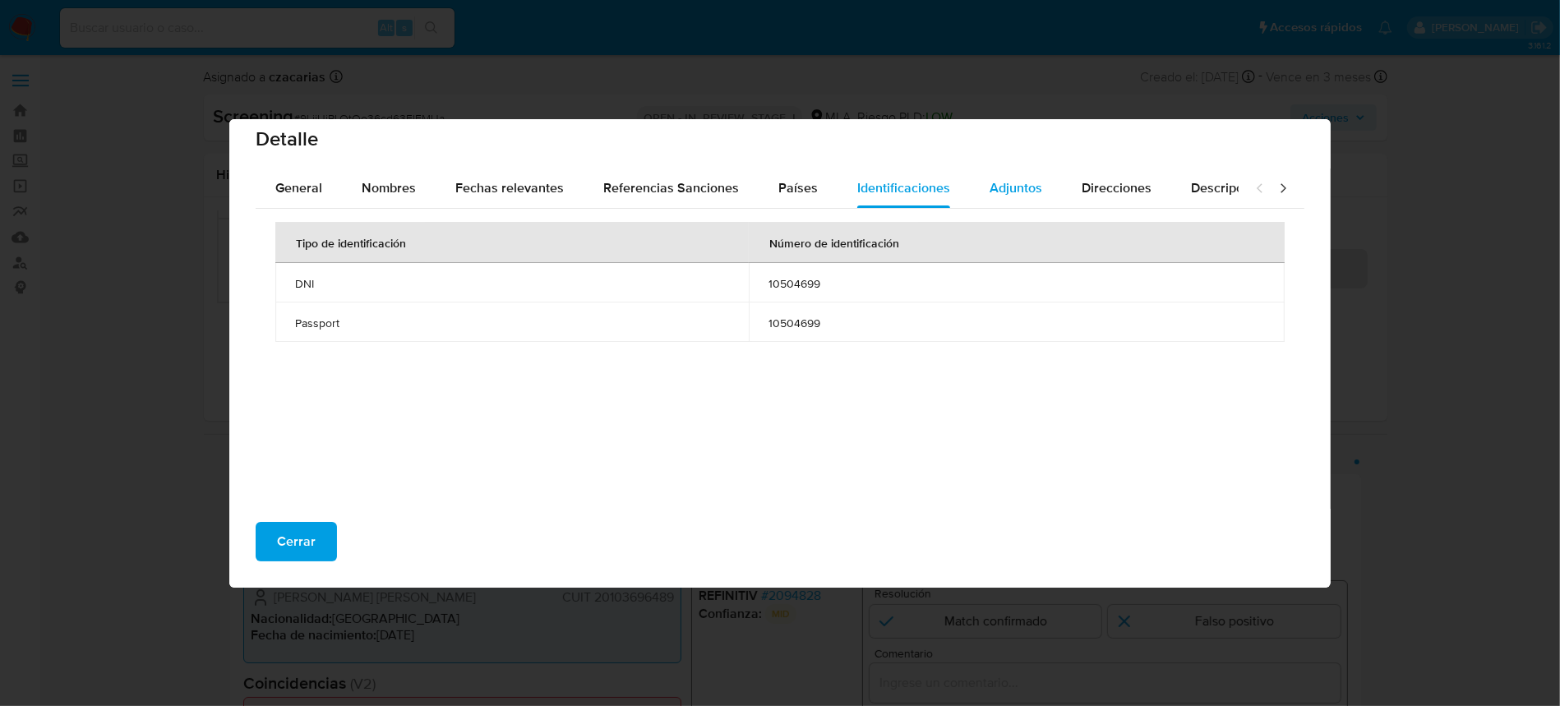
click at [997, 201] on div "Adjuntos" at bounding box center [1016, 188] width 53 height 39
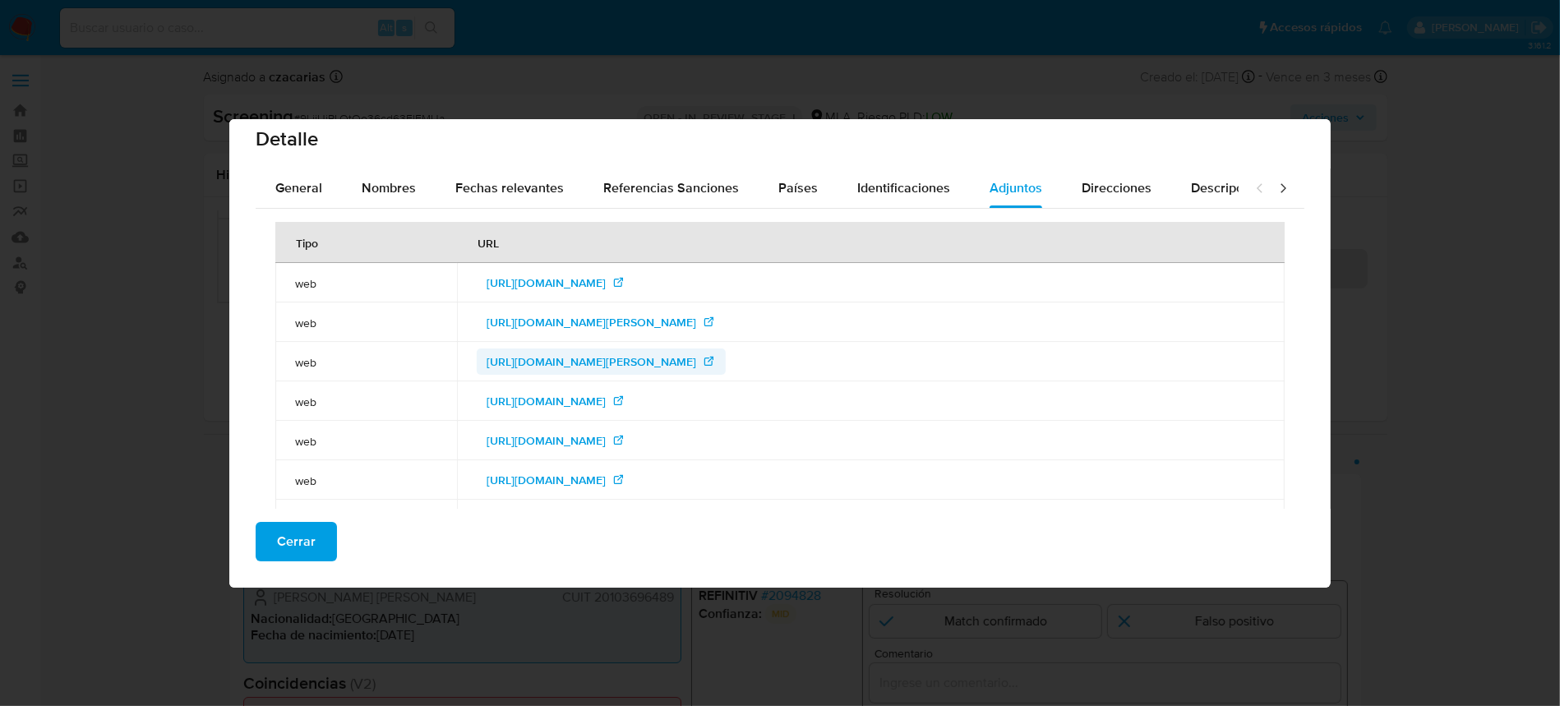
click at [487, 363] on span "[URL][DOMAIN_NAME][PERSON_NAME]" at bounding box center [592, 362] width 210 height 26
click at [487, 404] on span "[URL][DOMAIN_NAME]" at bounding box center [546, 401] width 119 height 26
click at [487, 440] on span "[URL][DOMAIN_NAME]" at bounding box center [546, 440] width 119 height 26
click at [487, 477] on span "[URL][DOMAIN_NAME]" at bounding box center [546, 480] width 119 height 26
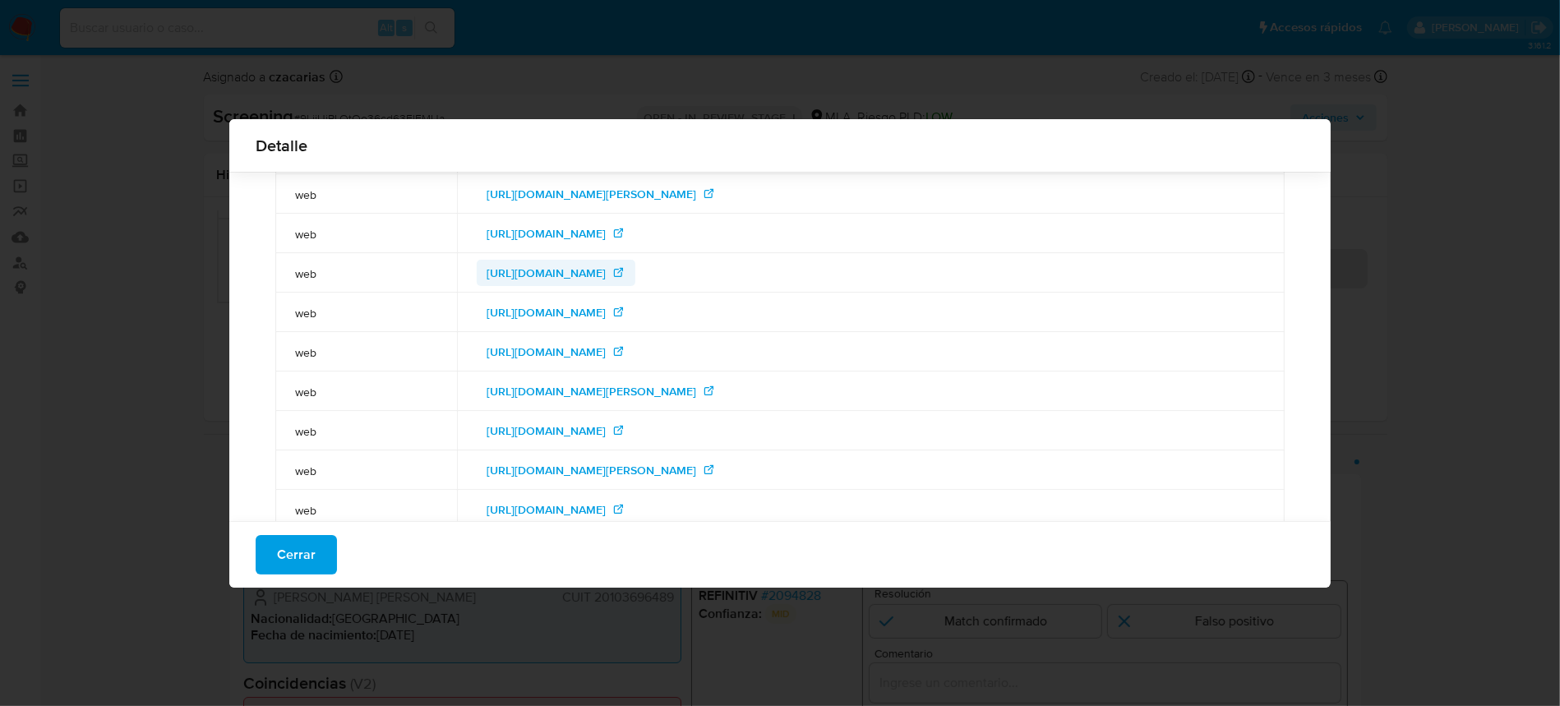
scroll to position [219, 0]
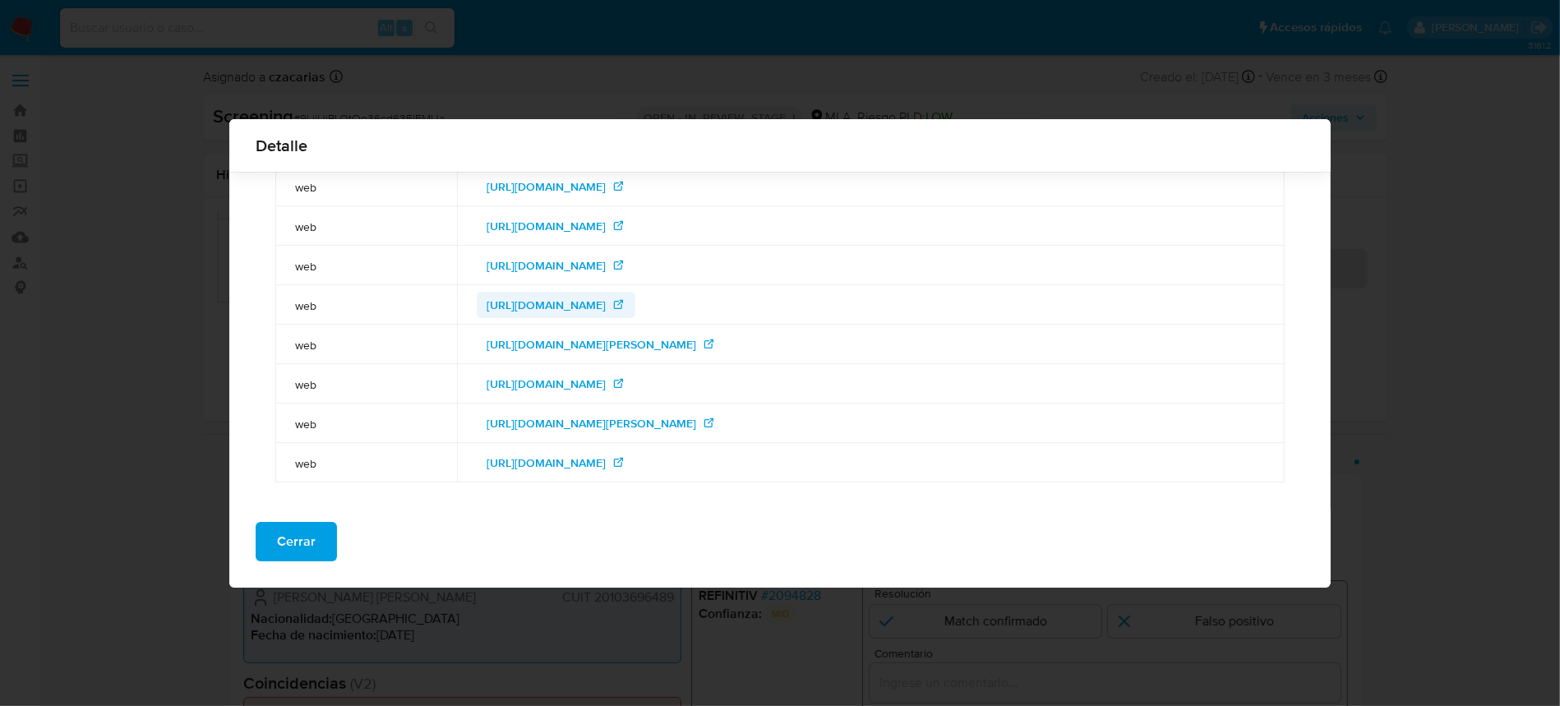
click at [499, 296] on span "[URL][DOMAIN_NAME]" at bounding box center [546, 305] width 119 height 26
click at [487, 344] on span "[URL][DOMAIN_NAME][PERSON_NAME]" at bounding box center [592, 344] width 210 height 26
click at [520, 376] on span "https://www.diariojudicial.com/nota/94316" at bounding box center [546, 384] width 119 height 26
click at [527, 423] on span "https://www.fiscales.gob.ar/lesa-humanidad/dos-condenas-a-prision-perpetua-y-ot…" at bounding box center [592, 423] width 210 height 26
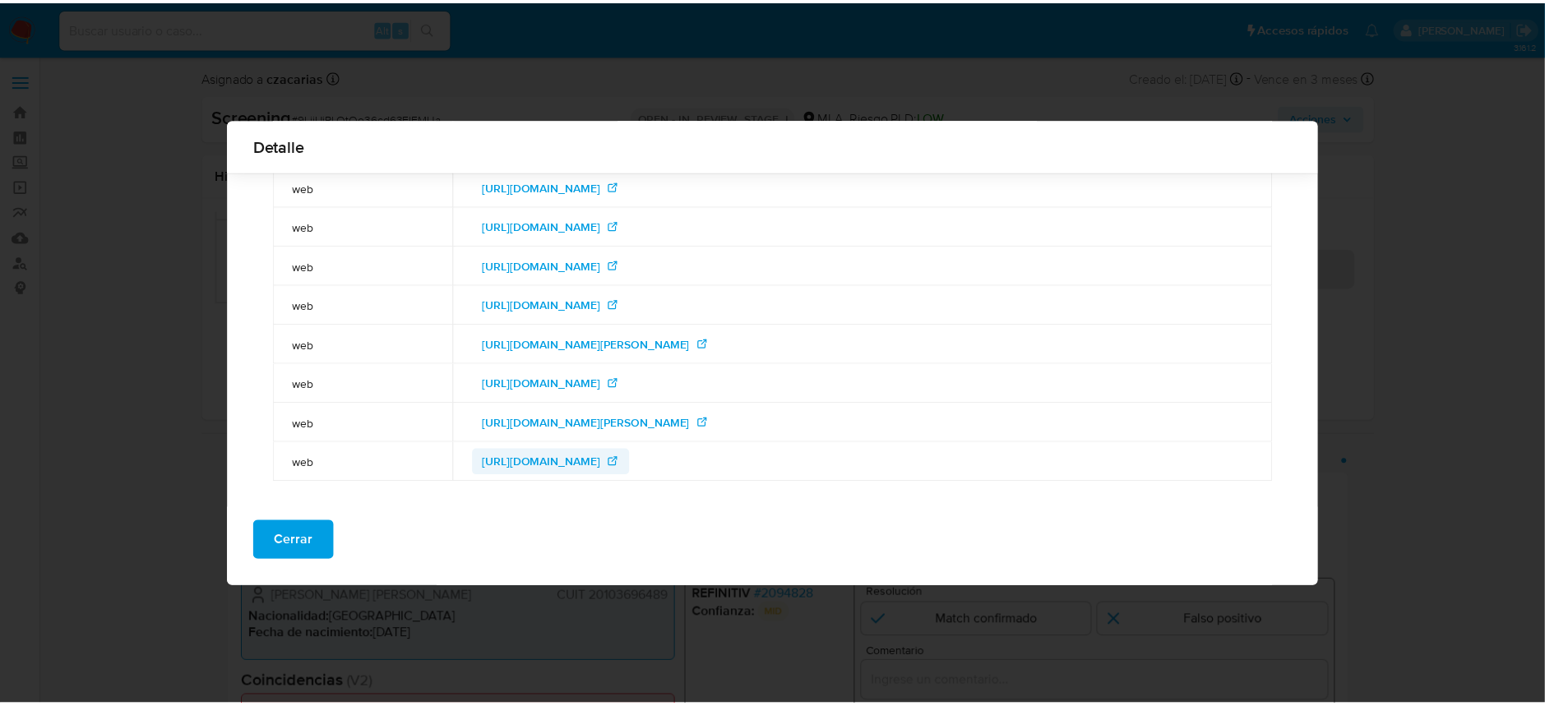
scroll to position [233, 0]
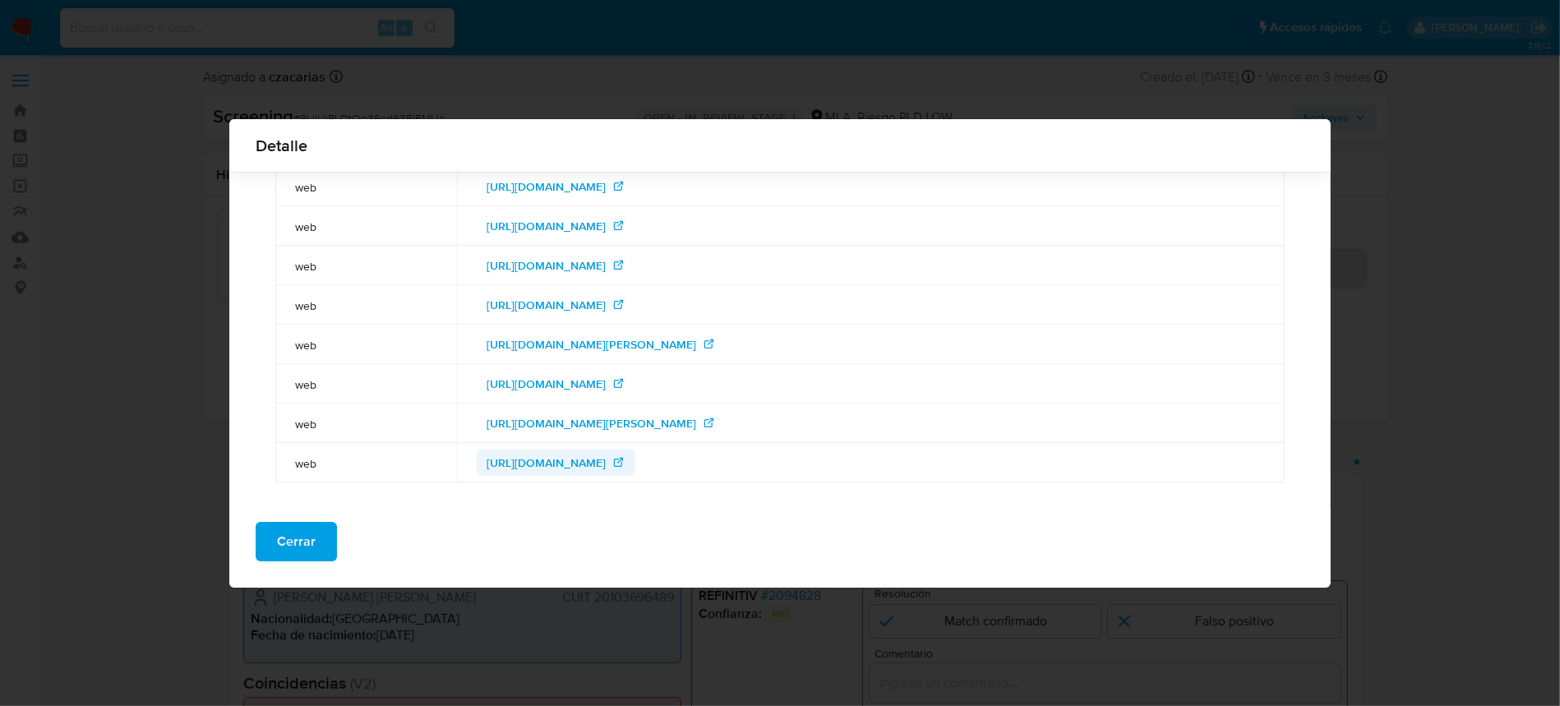
click at [506, 450] on span "https://www.interpol.int/How-we-work/Notices/View-Red-Notices#2020-29940" at bounding box center [546, 463] width 119 height 26
click at [295, 561] on div "Cerrar" at bounding box center [780, 548] width 1102 height 79
click at [277, 542] on span "Cerrar" at bounding box center [296, 542] width 39 height 36
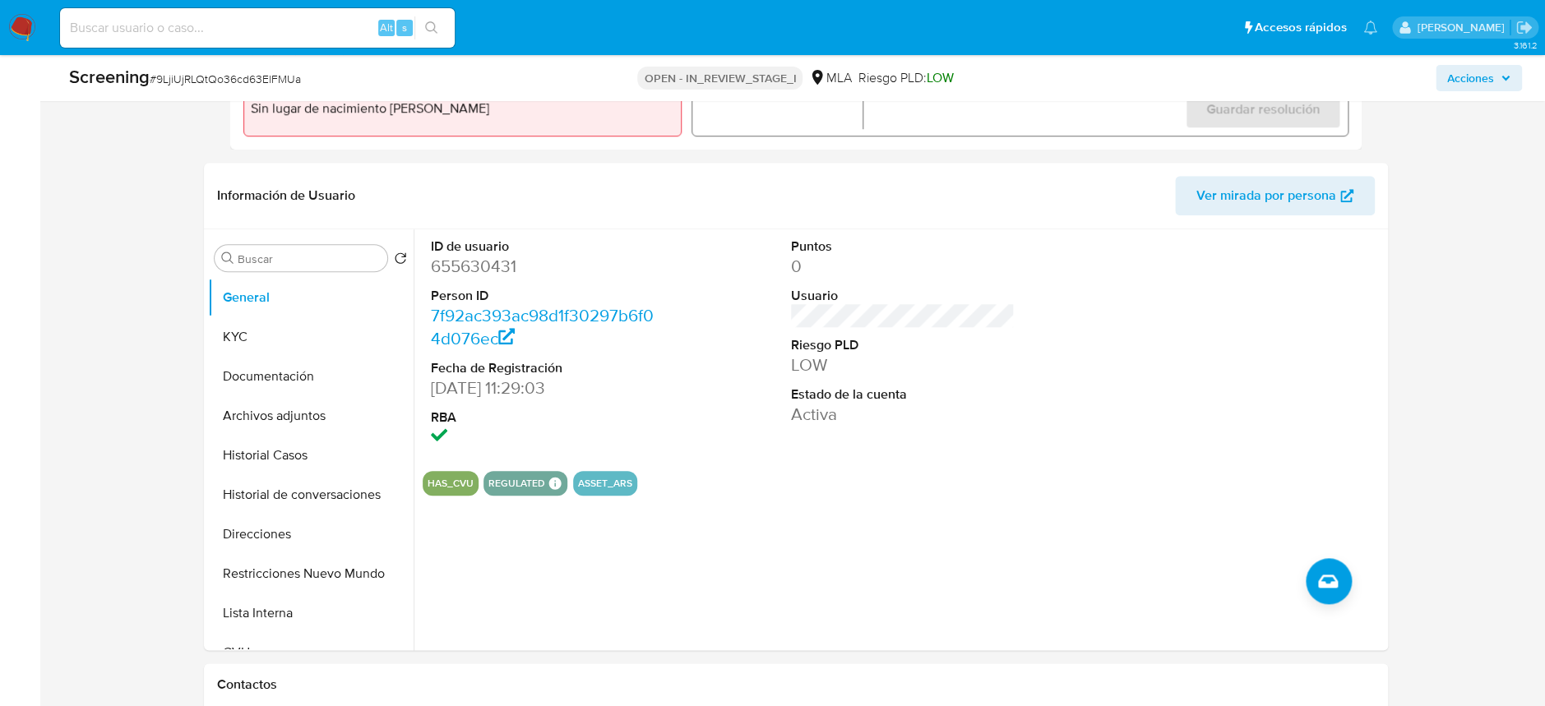
scroll to position [657, 0]
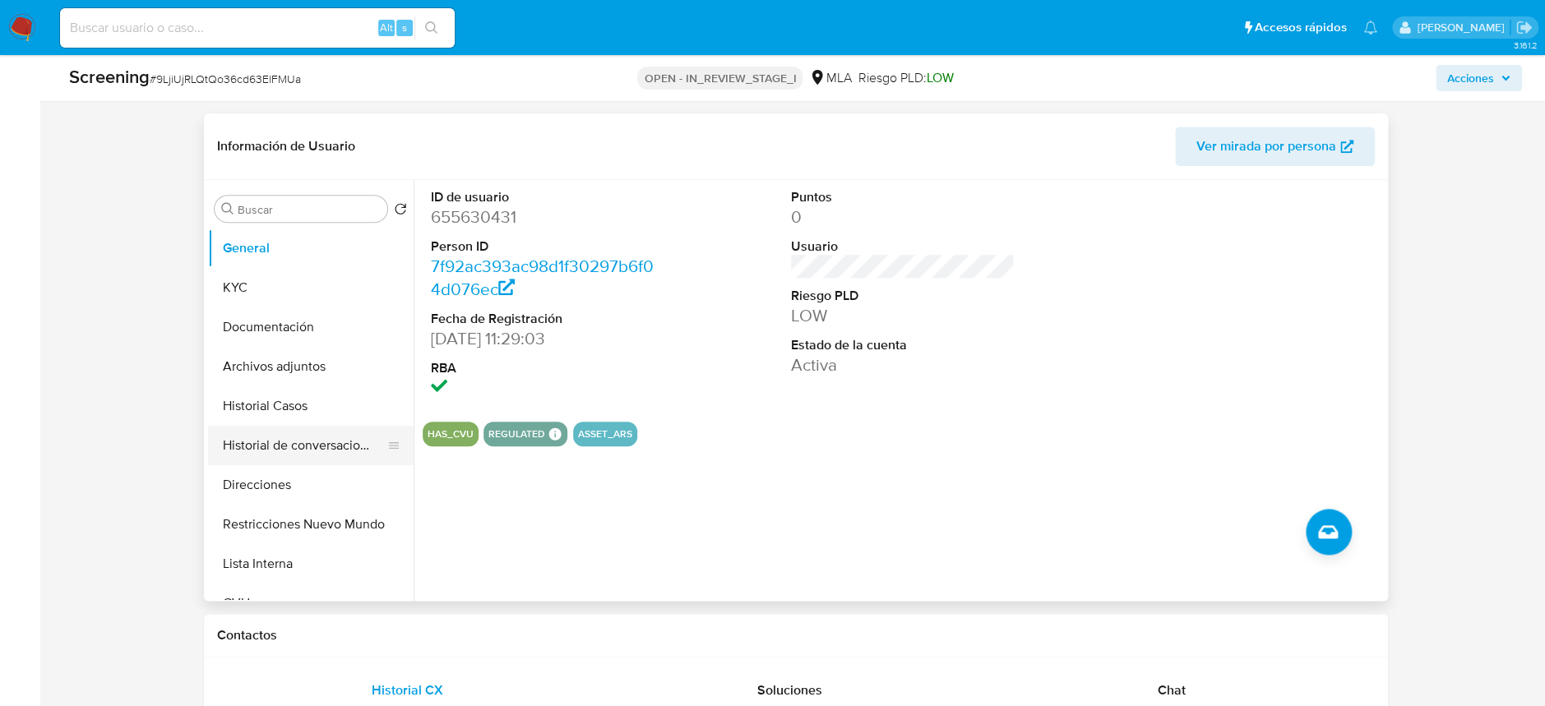
click at [297, 427] on button "Historial de conversaciones" at bounding box center [304, 445] width 192 height 39
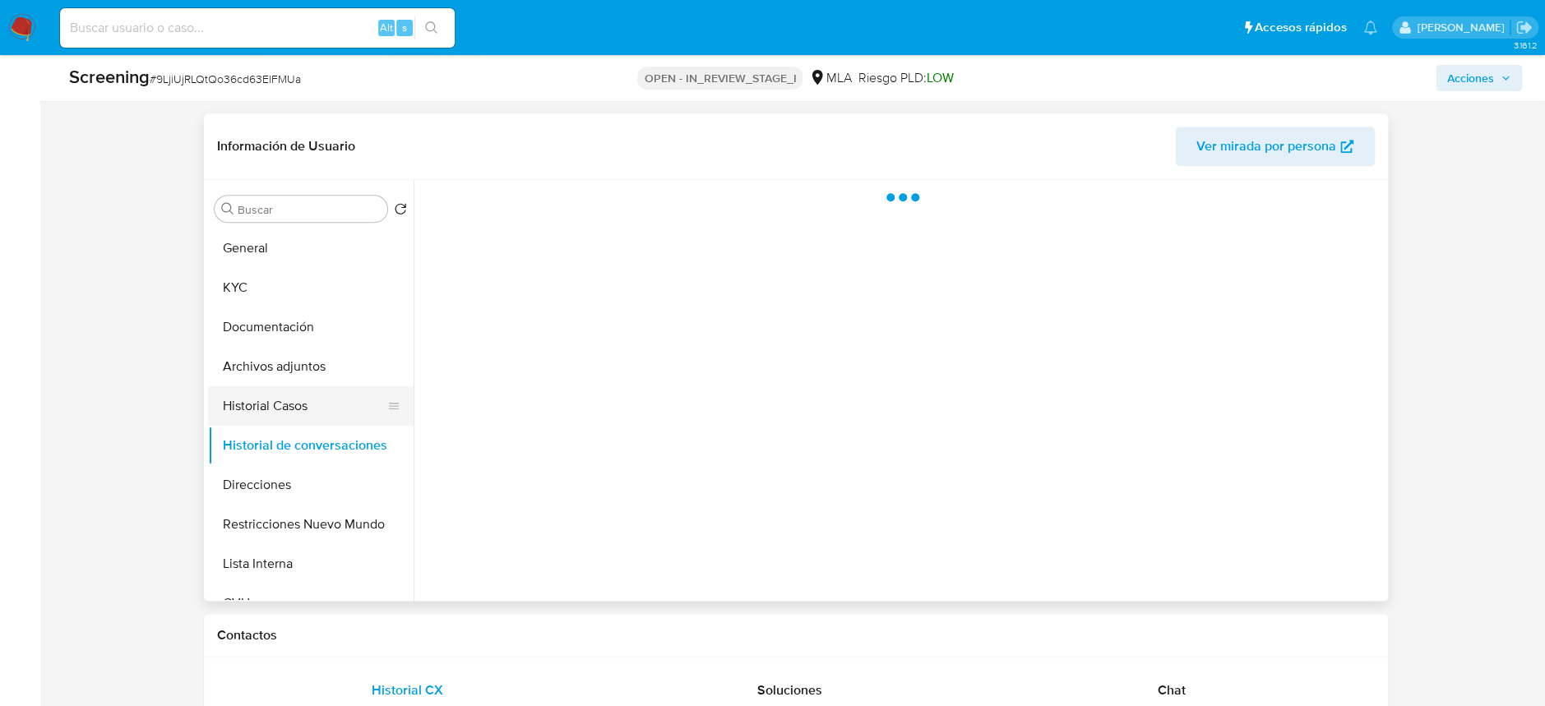
click at [296, 410] on button "Historial Casos" at bounding box center [304, 405] width 192 height 39
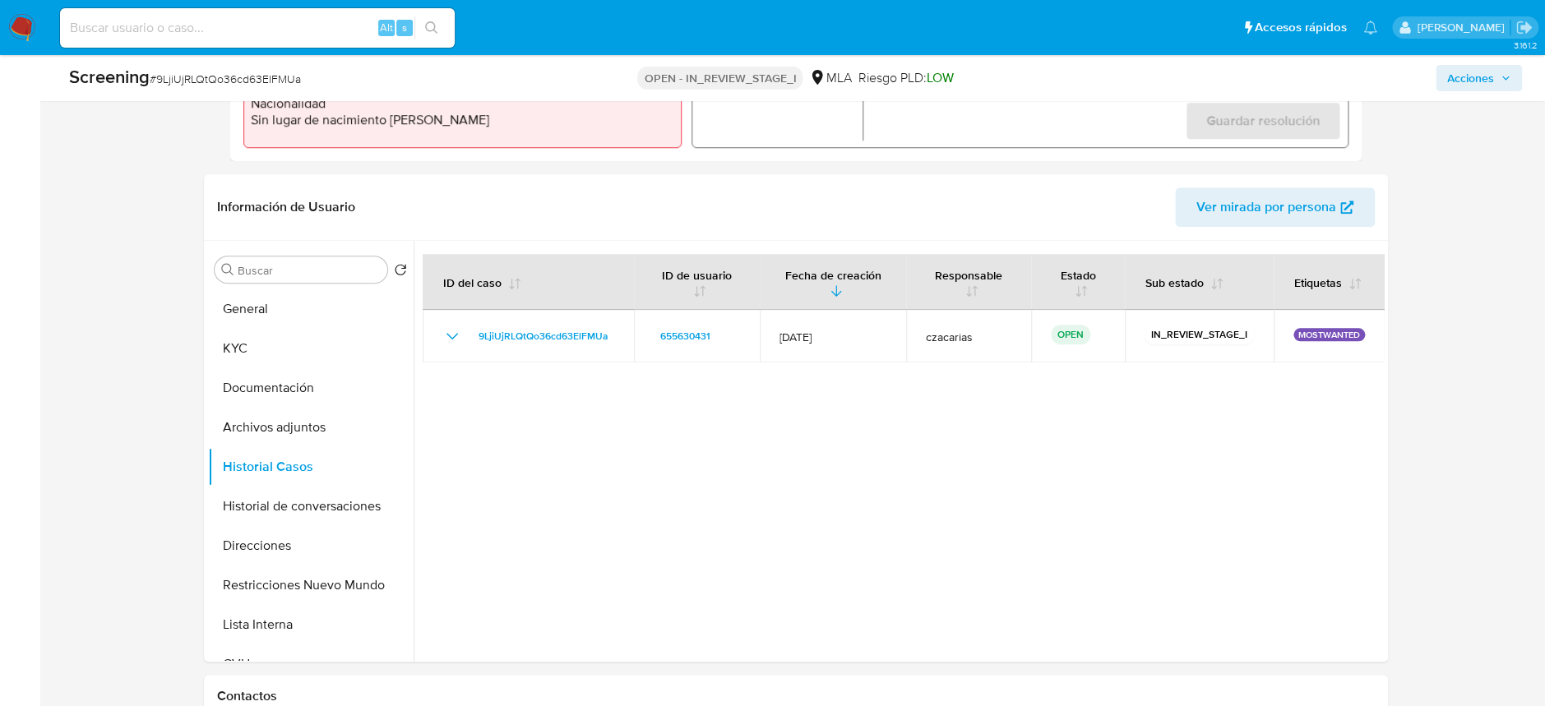
scroll to position [671, 0]
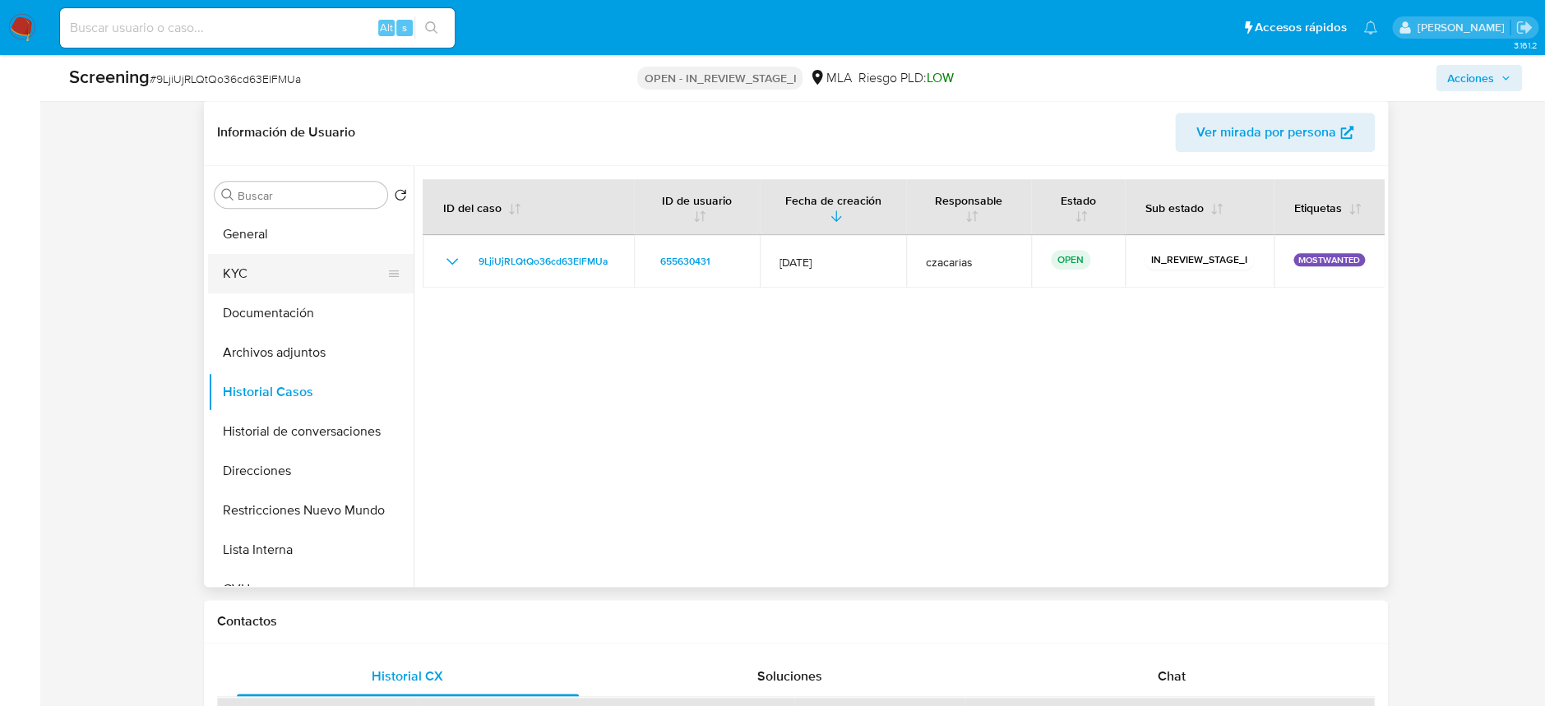
click at [261, 291] on button "KYC" at bounding box center [304, 273] width 192 height 39
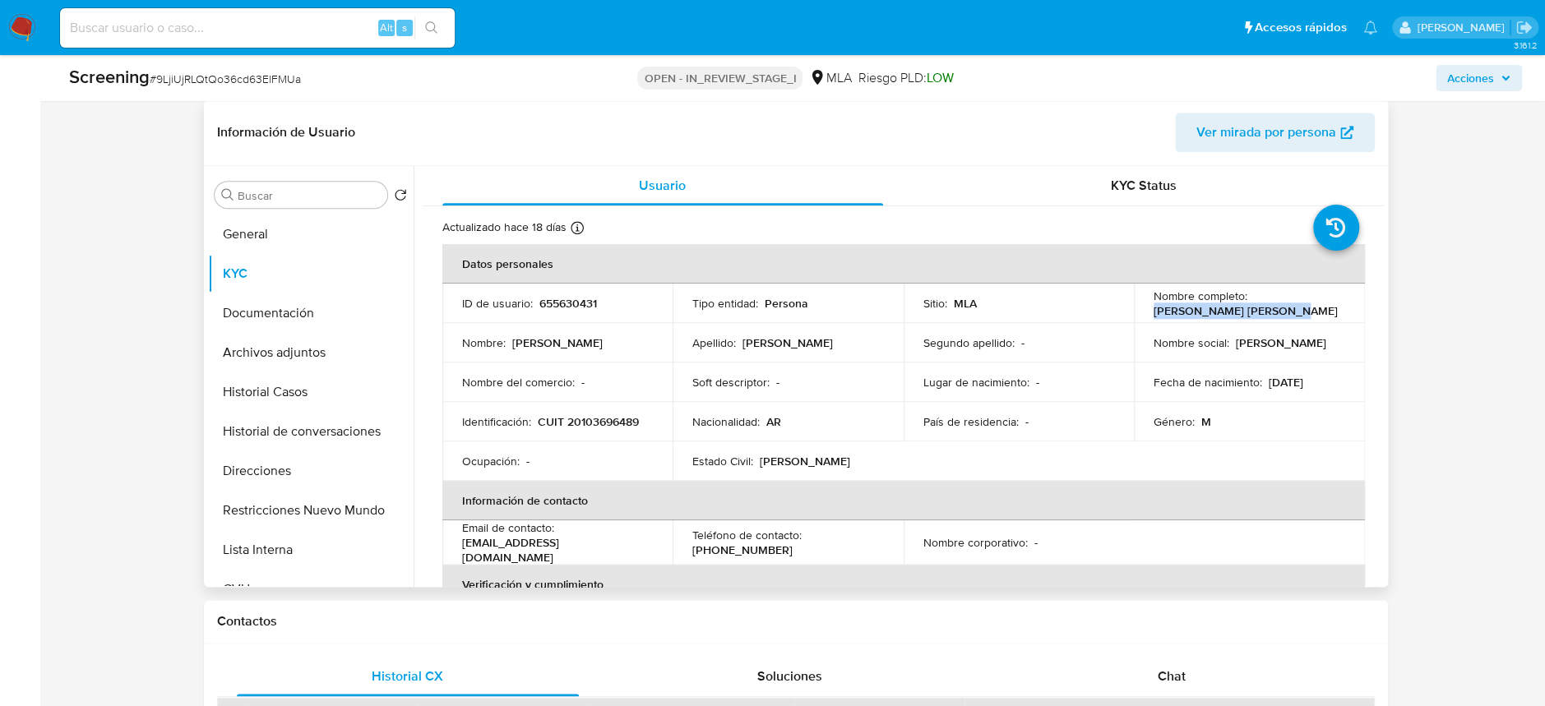
drag, startPoint x: 1152, startPoint y: 315, endPoint x: 1273, endPoint y: 309, distance: 121.0
click at [1273, 309] on div "Nombre completo : Jorge Alberto Rodriguez" at bounding box center [1249, 304] width 192 height 30
copy p "[PERSON_NAME] [PERSON_NAME]"
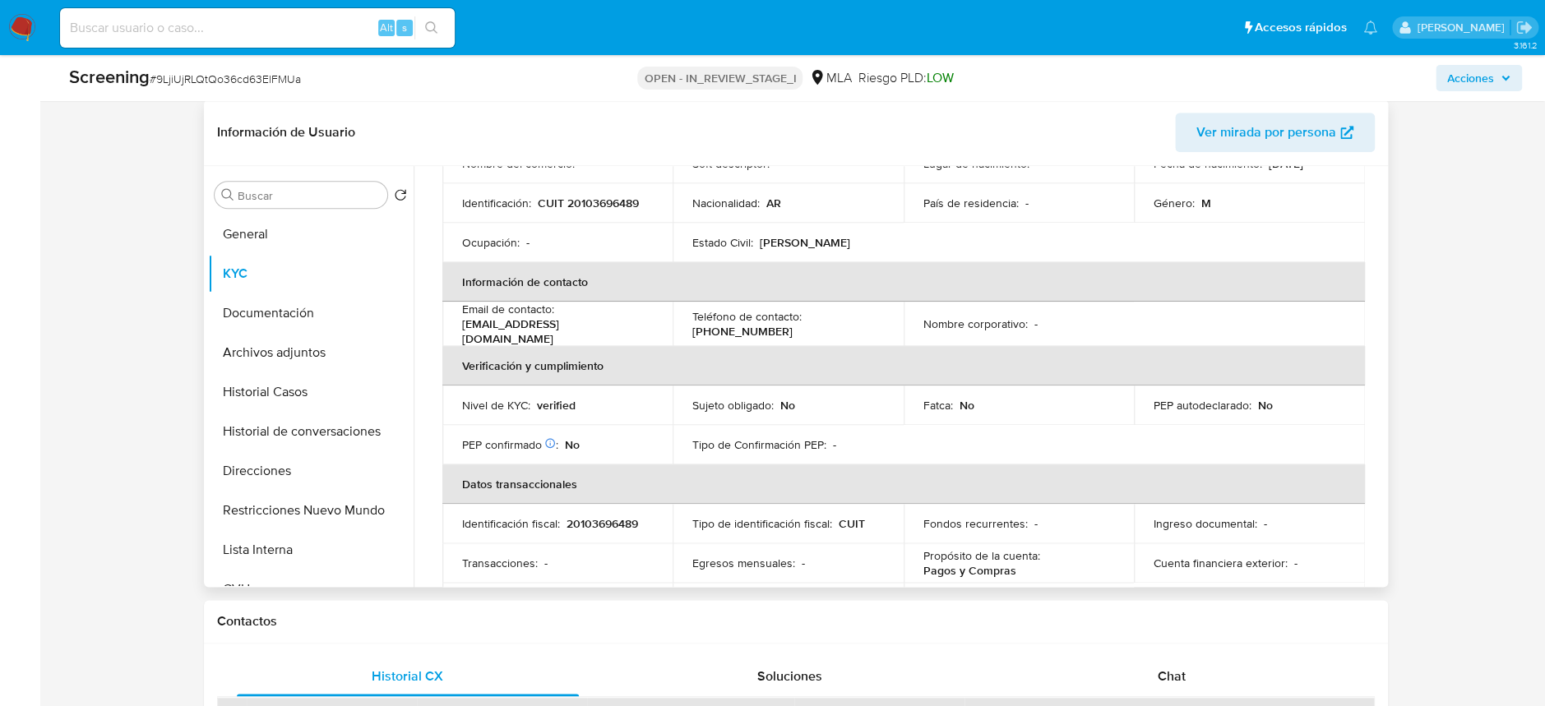
scroll to position [109, 0]
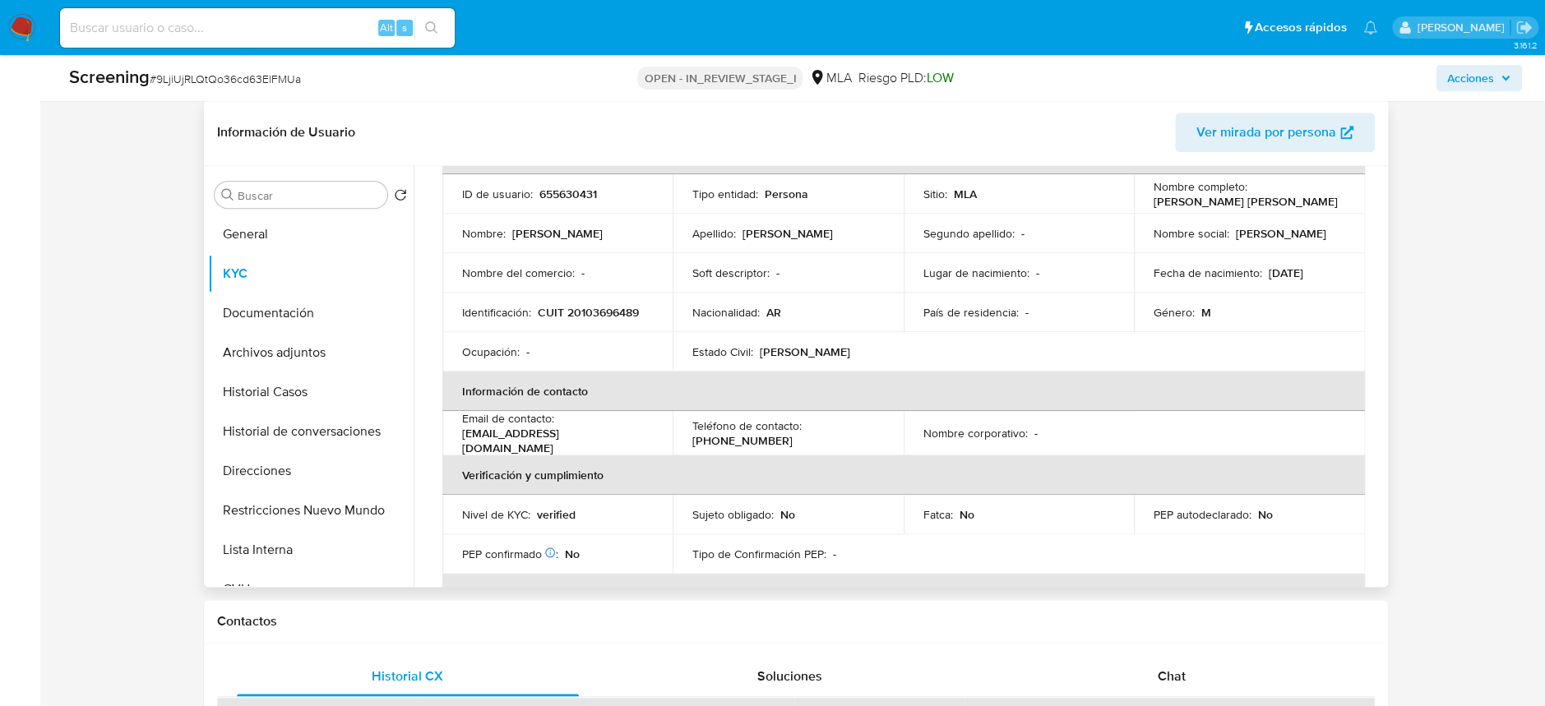
click at [620, 319] on p "CUIT 20103696489" at bounding box center [588, 312] width 101 height 15
copy p "20103696489"
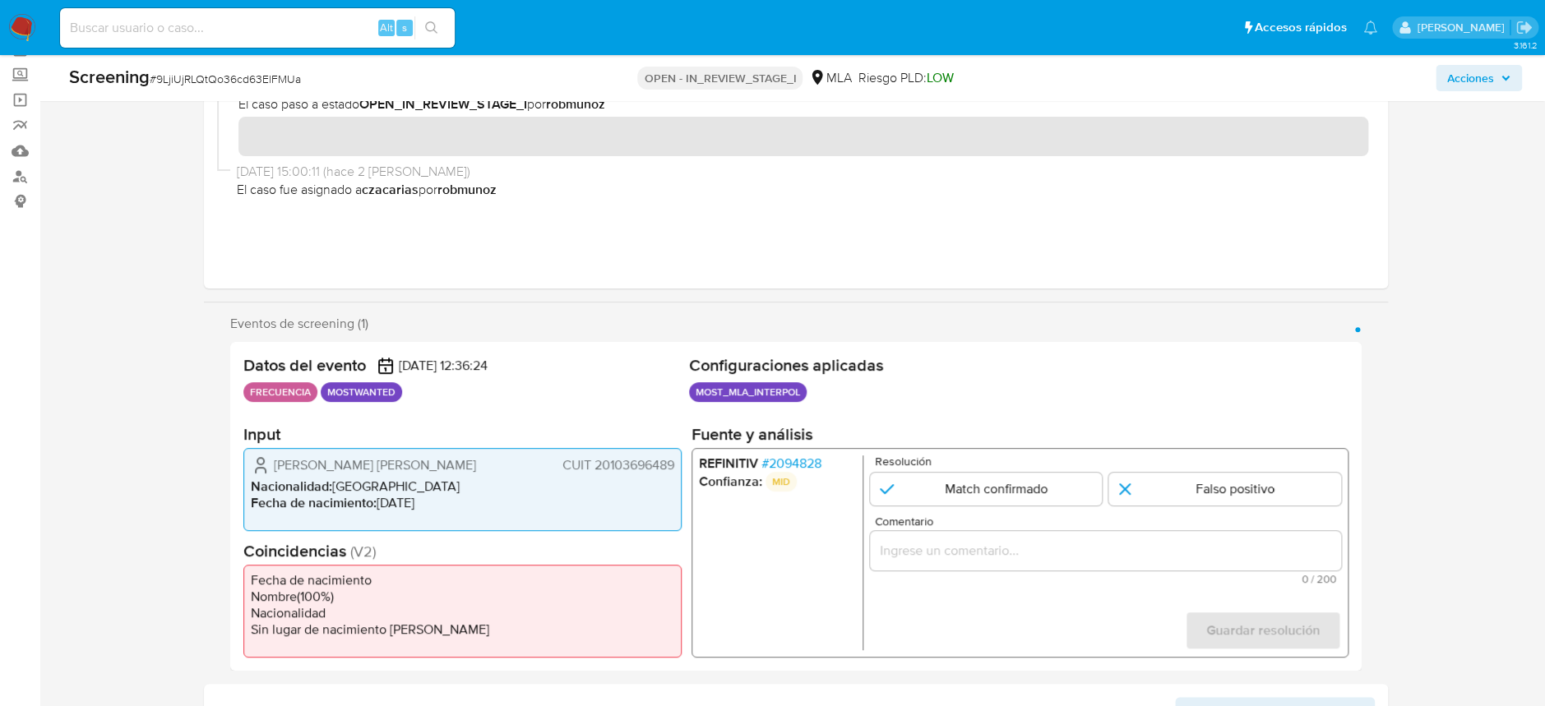
scroll to position [123, 0]
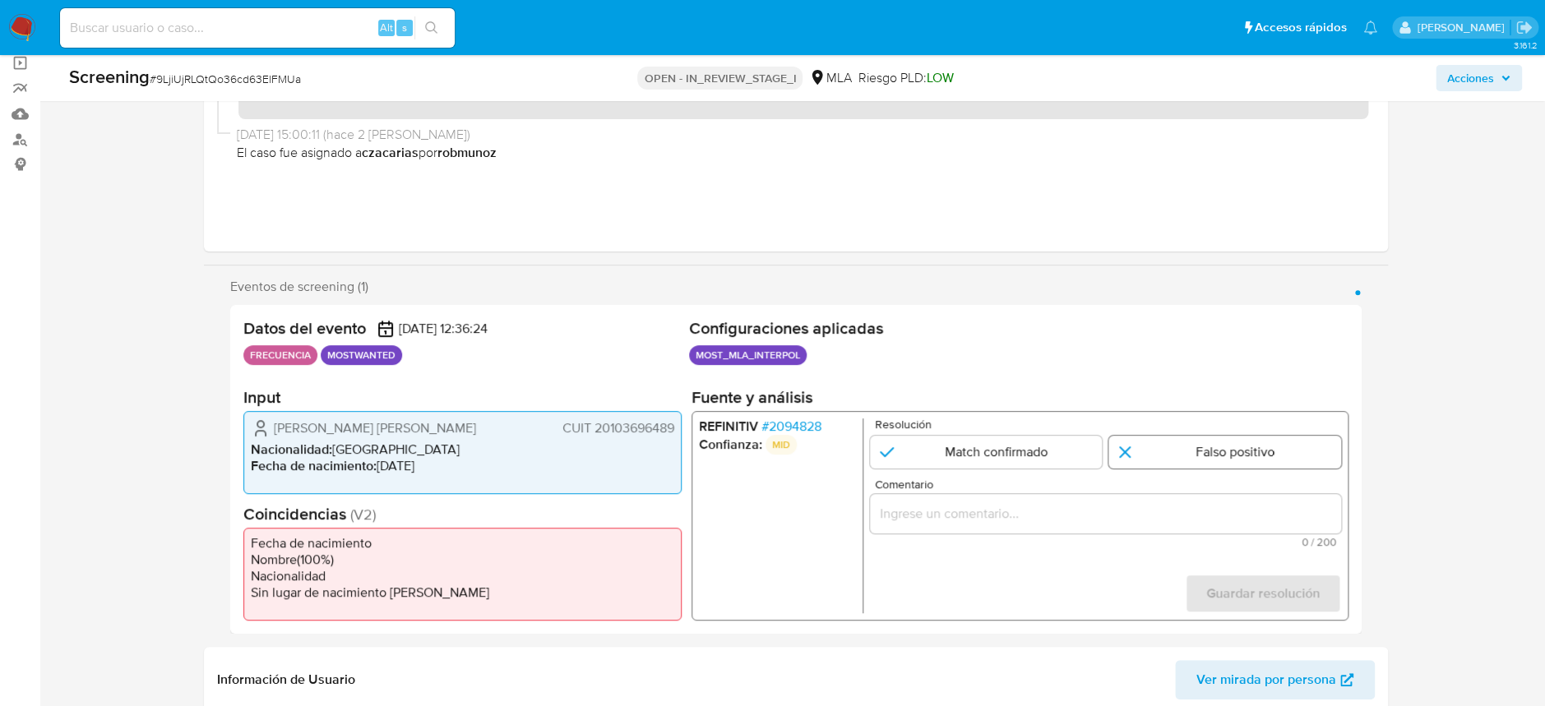
click at [1164, 446] on input "1 de 1" at bounding box center [1224, 452] width 233 height 33
radio input "true"
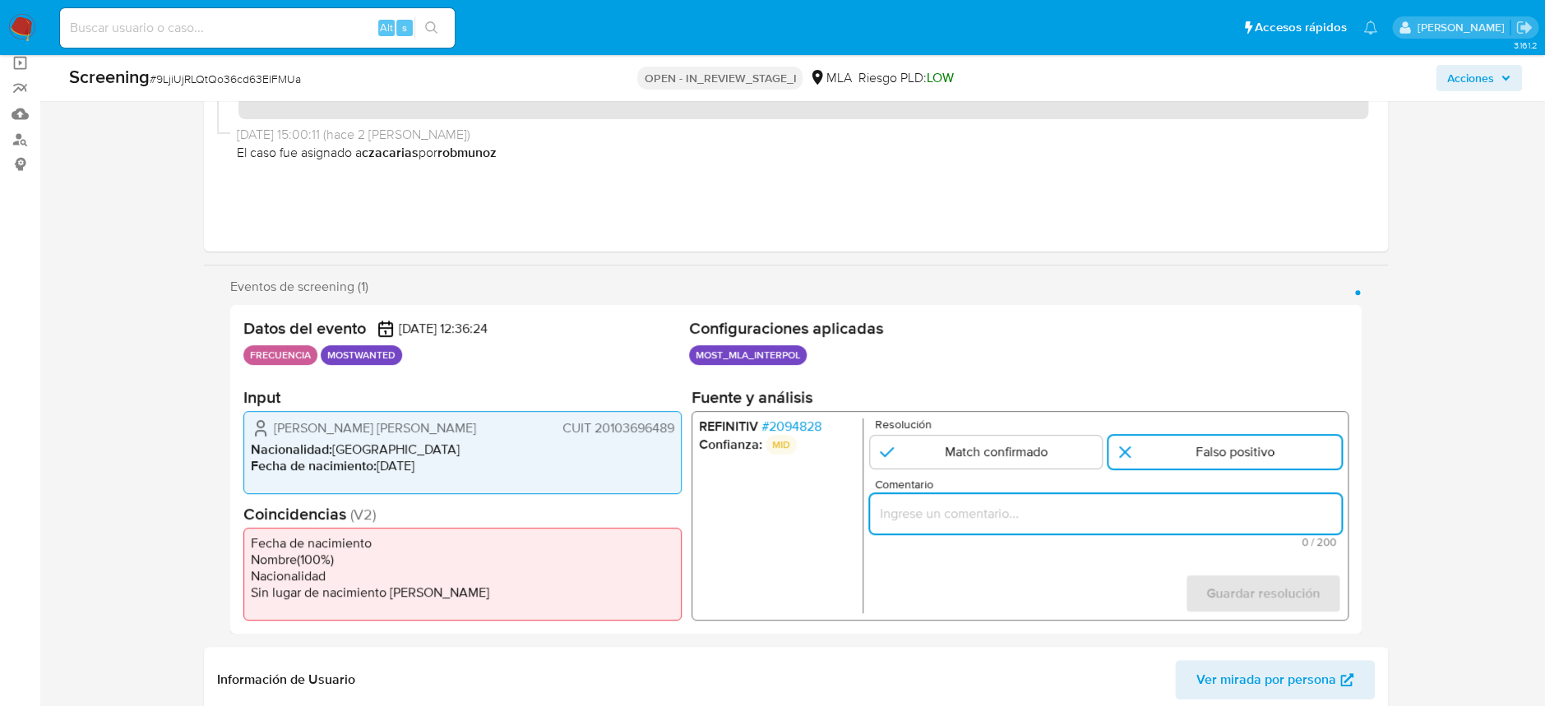
click at [1047, 516] on input "Comentario" at bounding box center [1104, 513] width 471 height 21
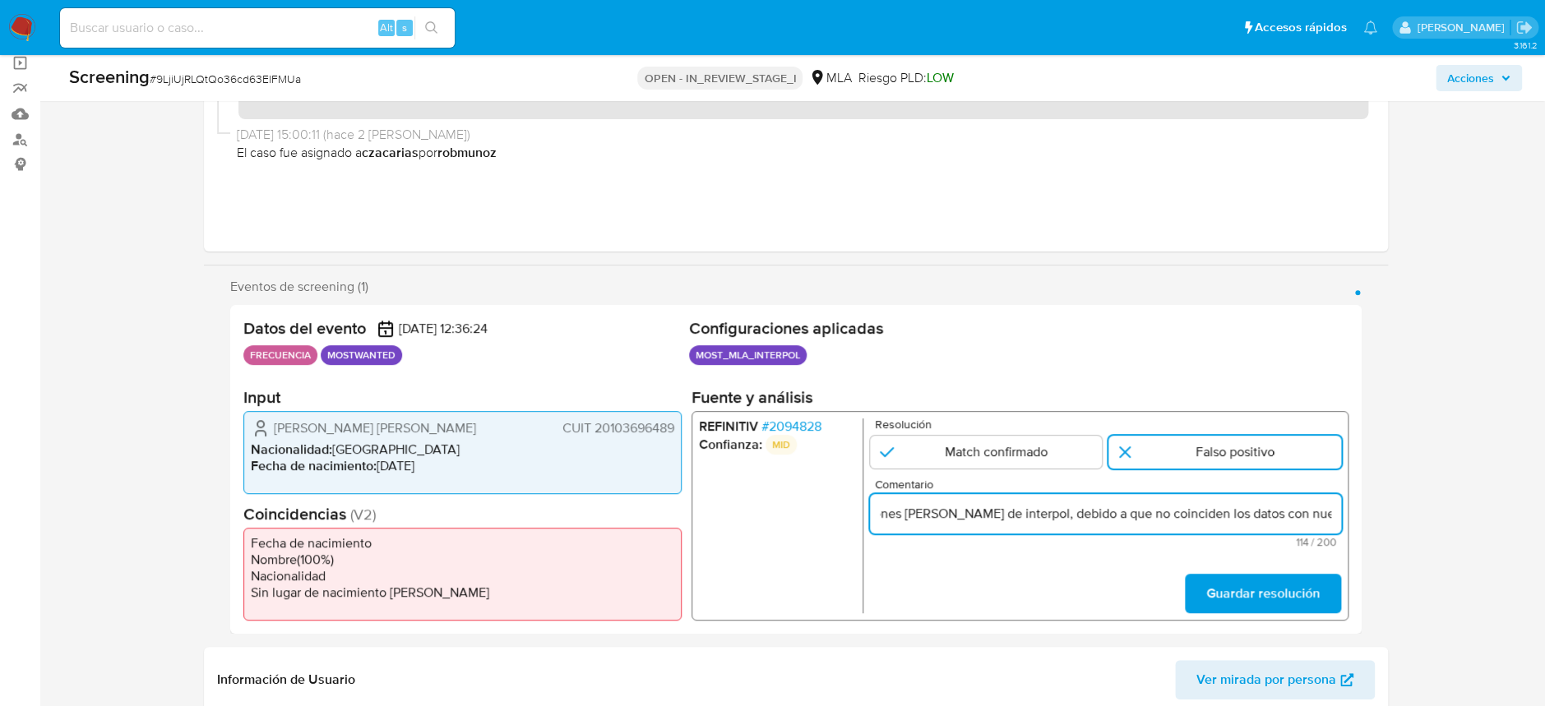
scroll to position [0, 0]
drag, startPoint x: 1052, startPoint y: 510, endPoint x: 814, endPoint y: 520, distance: 238.6
click at [814, 520] on div "REFINITIV # 2094828 Confianza: MID Resolución Match confirmado Falso positivo C…" at bounding box center [1019, 516] width 657 height 210
drag, startPoint x: 1283, startPoint y: 520, endPoint x: 1369, endPoint y: 516, distance: 85.6
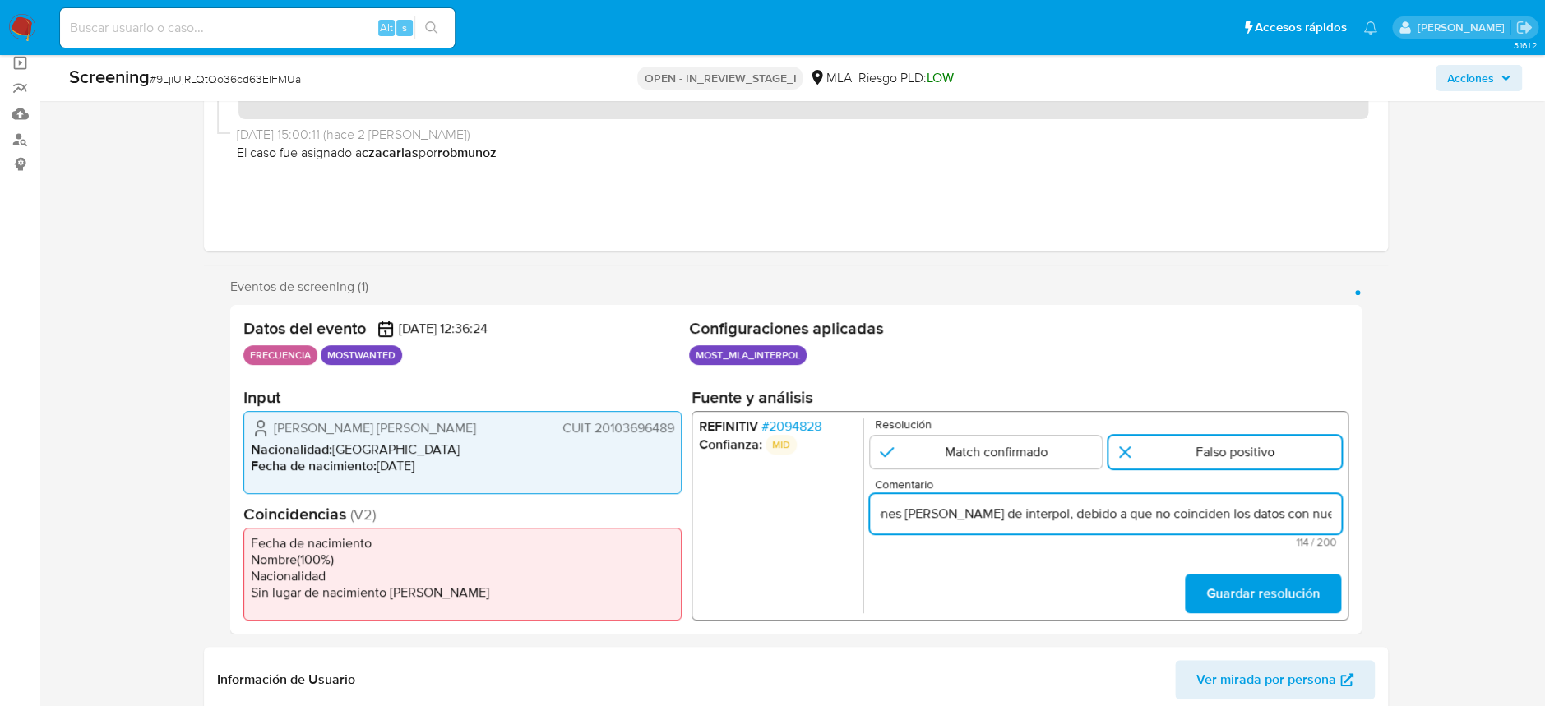
click at [1369, 516] on div "Eventos de screening (1) Página 1 Datos del evento 16/09/2025 12:36:24 FRECUENC…" at bounding box center [796, 456] width 1184 height 355
type input "Se descarta el match de notificaciones [PERSON_NAME] de interpol, debido a que …"
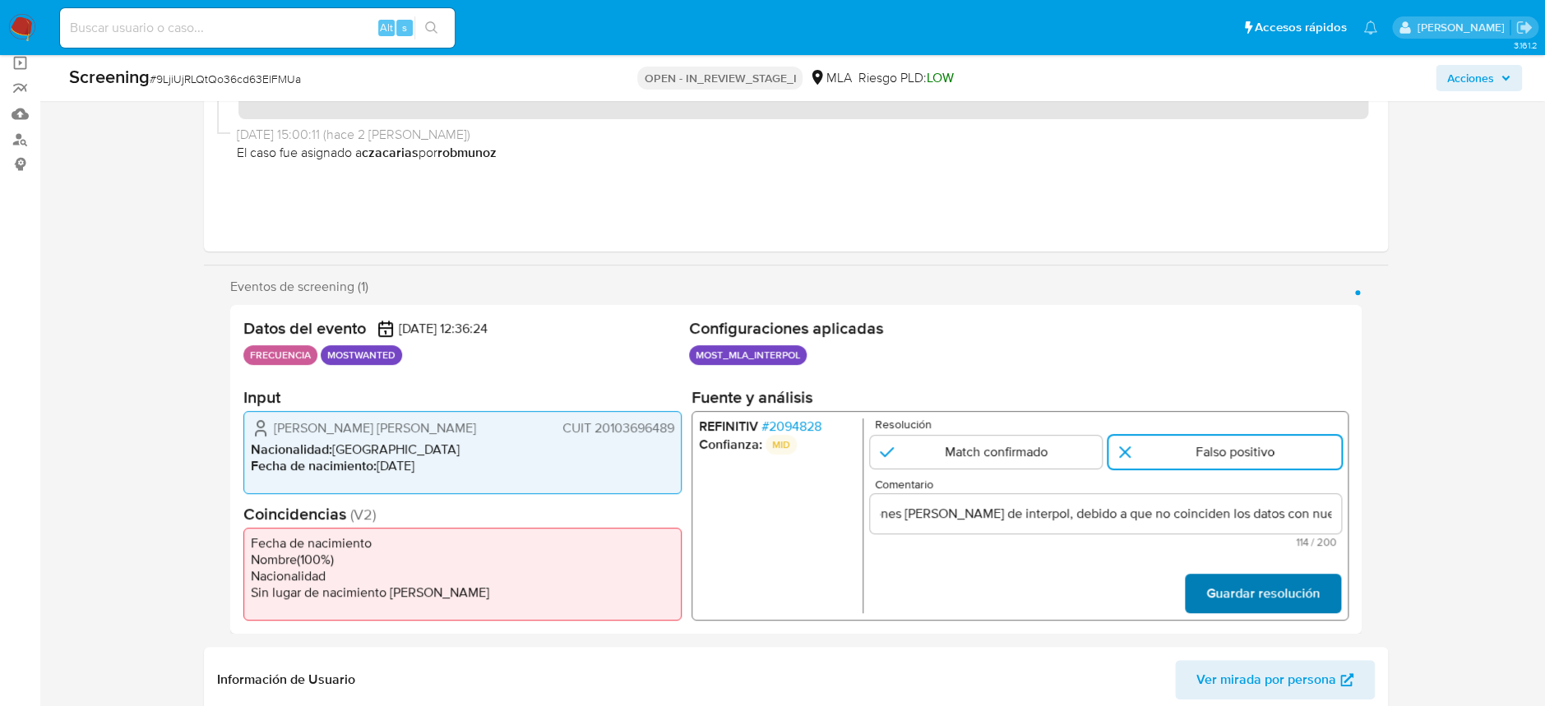
scroll to position [0, 0]
click at [1300, 591] on span "Guardar resolución" at bounding box center [1261, 593] width 113 height 36
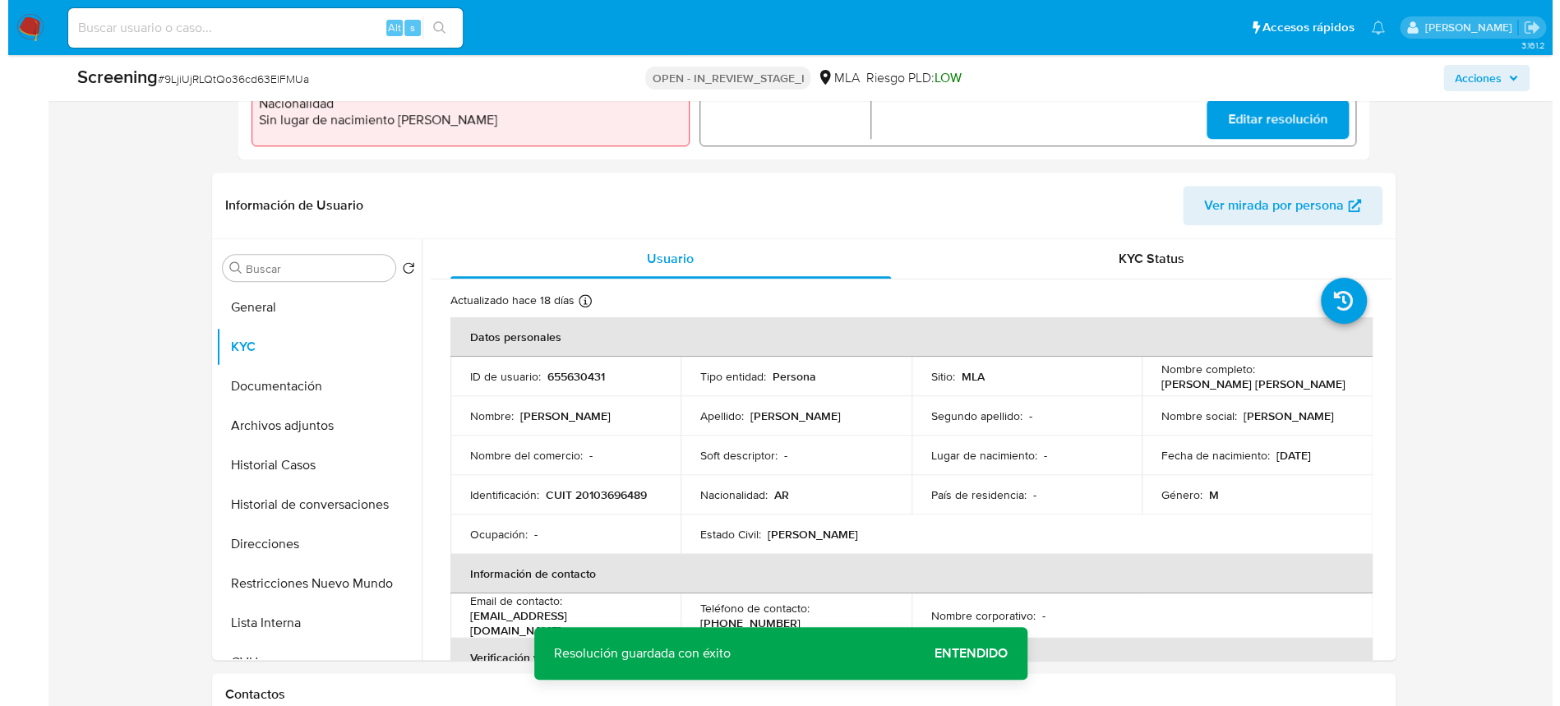
scroll to position [671, 0]
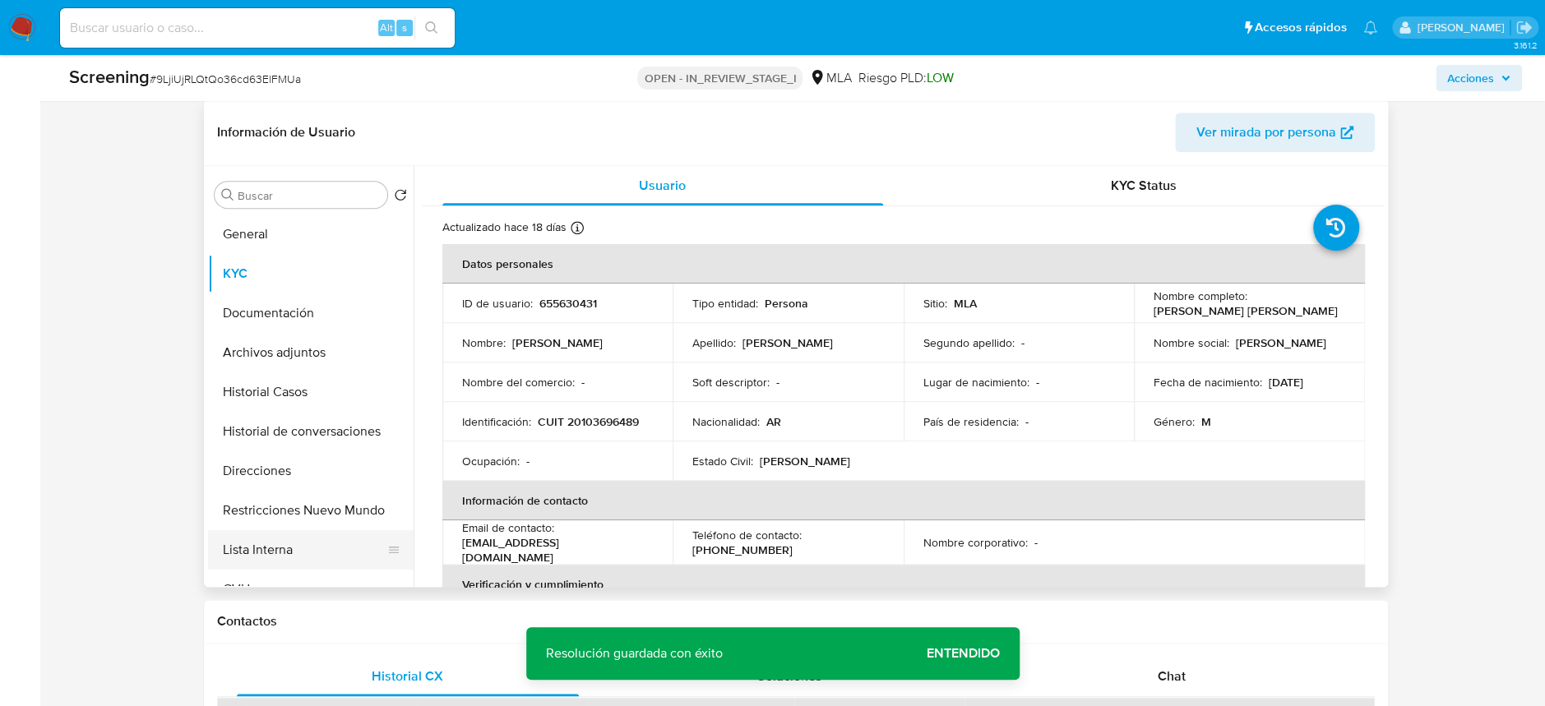
click at [286, 547] on button "Lista Interna" at bounding box center [304, 549] width 192 height 39
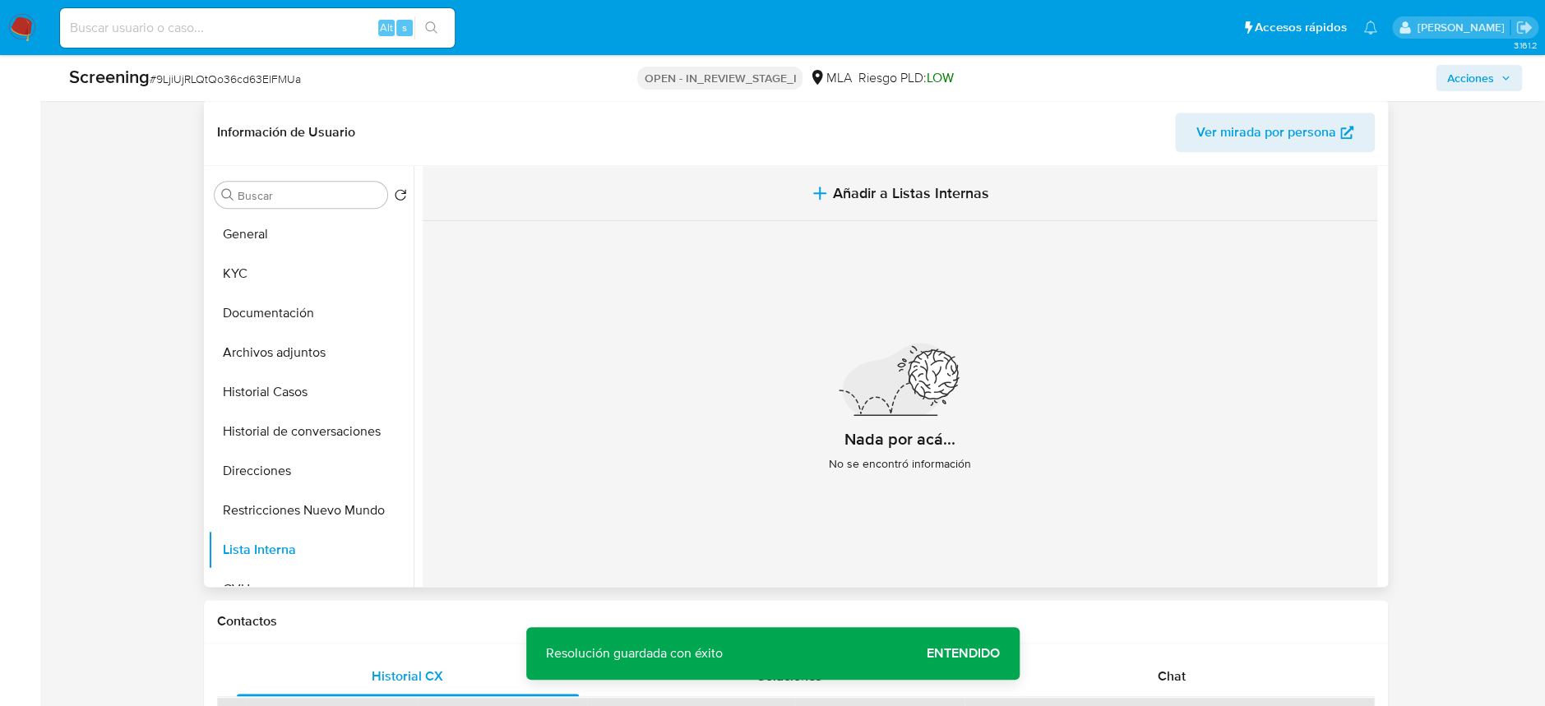
click at [928, 184] on span "Añadir a Listas Internas" at bounding box center [911, 193] width 156 height 18
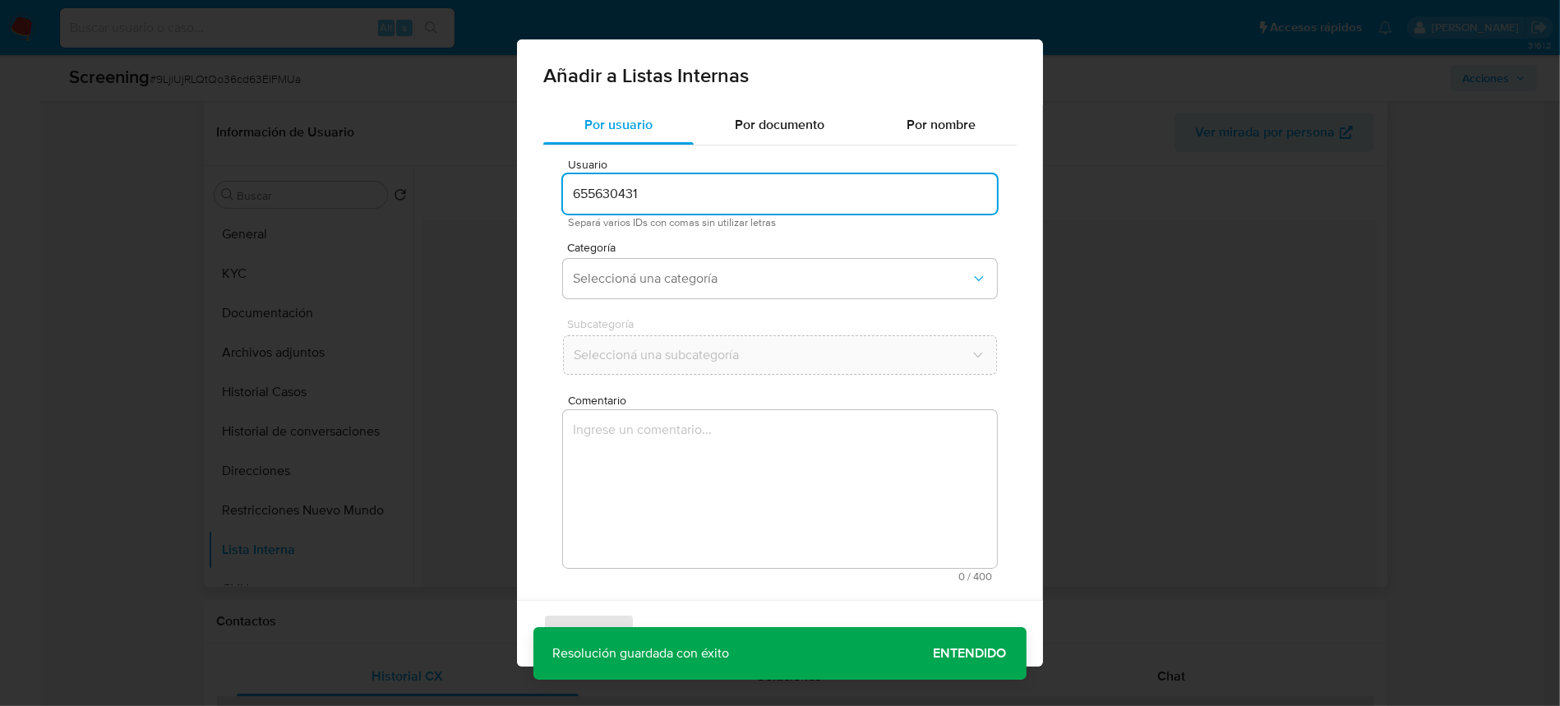
click at [661, 184] on input "655630431" at bounding box center [780, 193] width 434 height 21
click at [672, 267] on button "Seleccioná una categoría" at bounding box center [780, 278] width 434 height 39
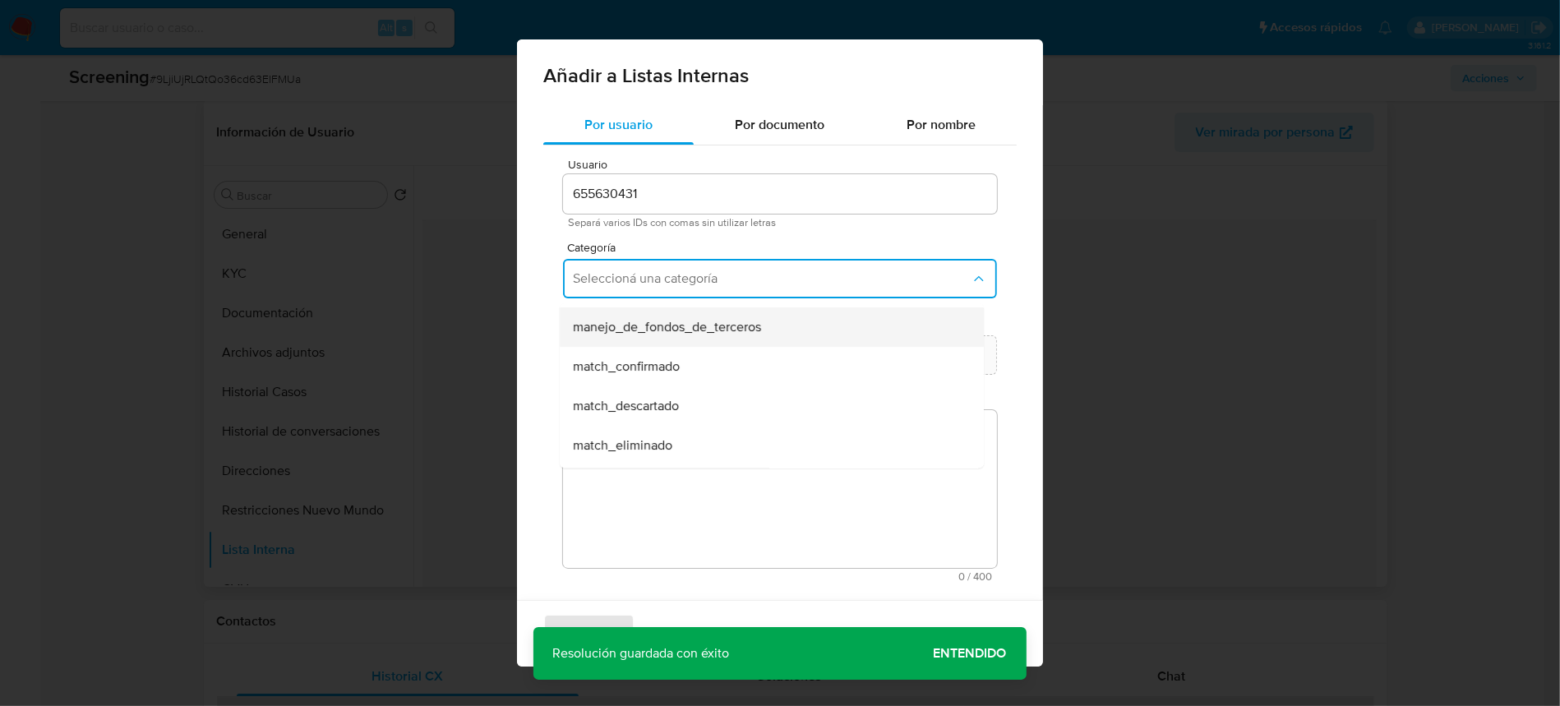
scroll to position [109, 0]
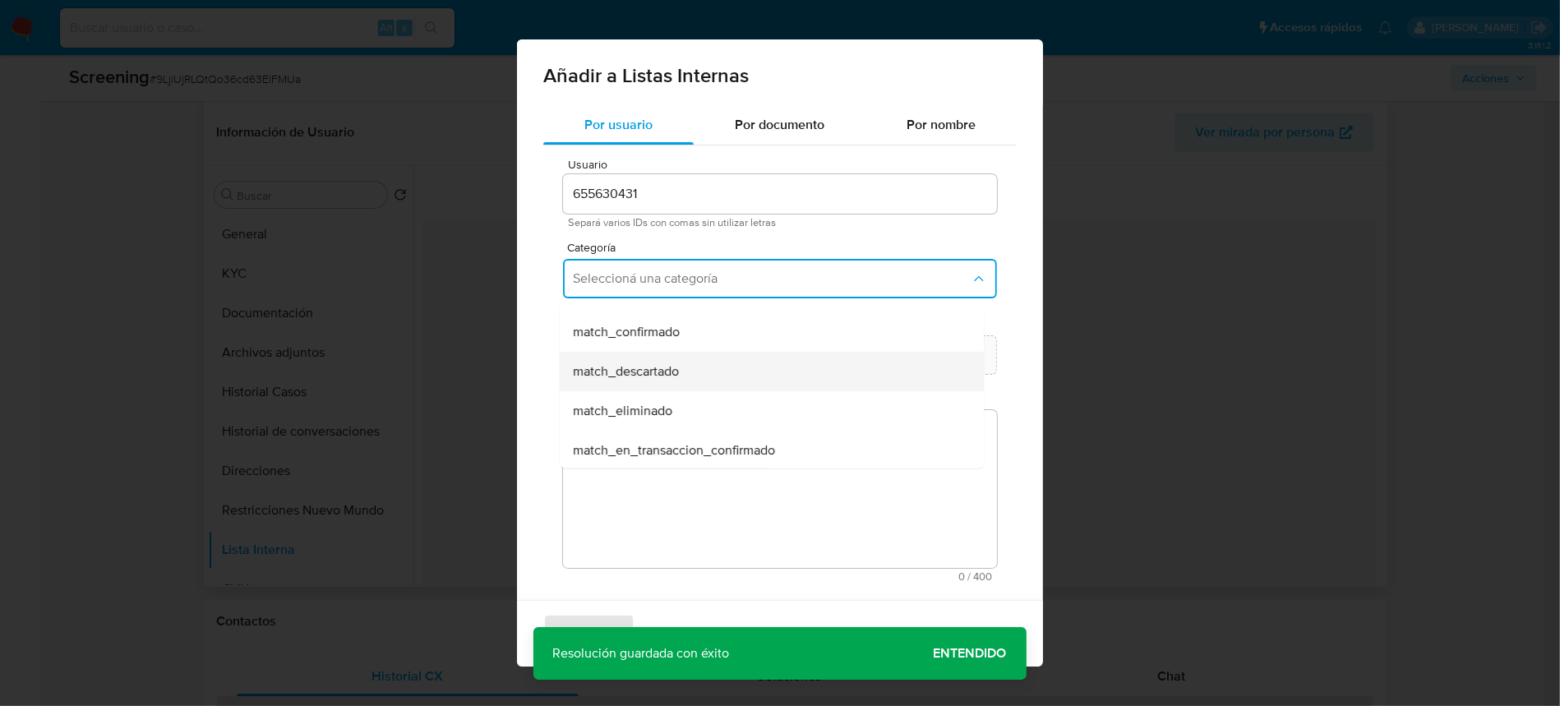
click at [674, 368] on span "match_descartado" at bounding box center [626, 371] width 106 height 16
click at [667, 365] on button "Seleccioná una subcategoría" at bounding box center [780, 354] width 434 height 39
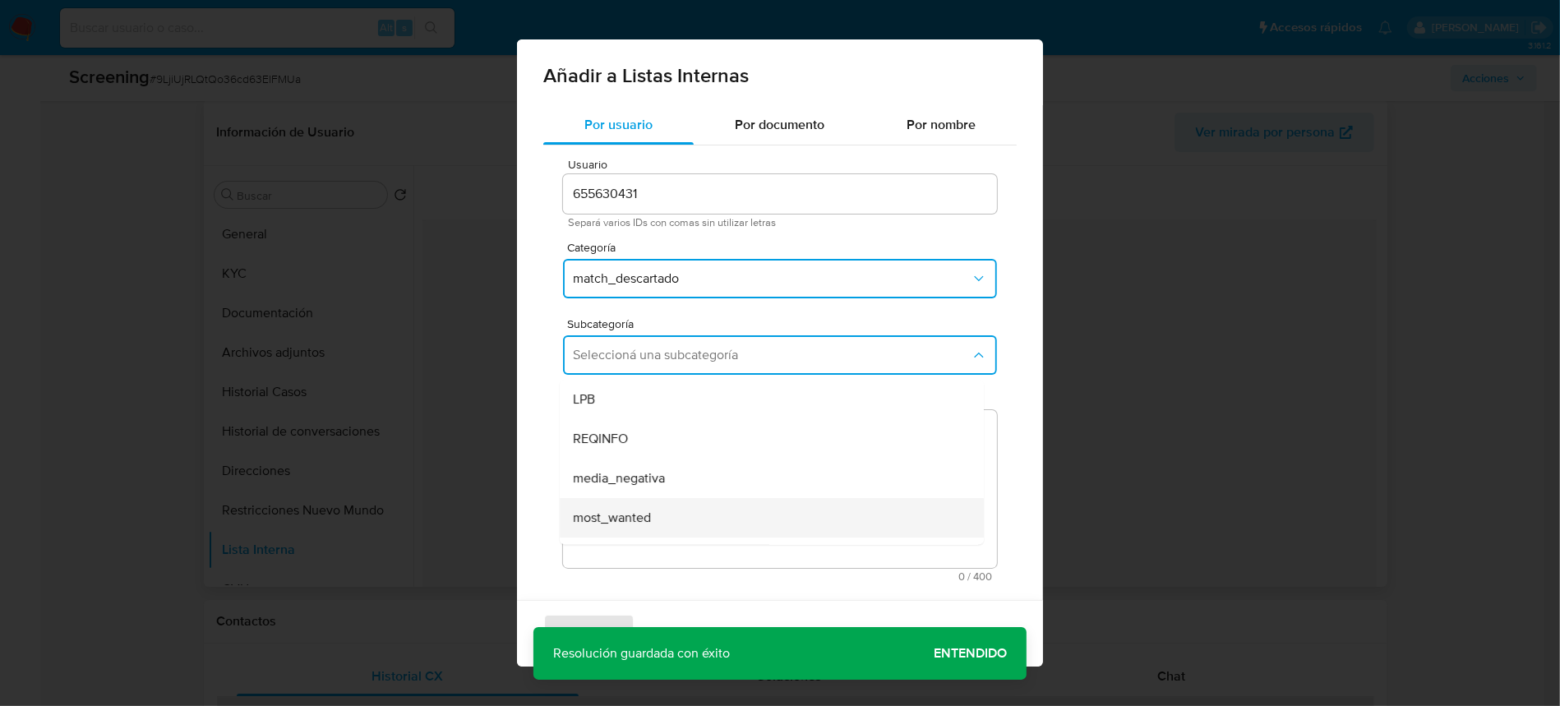
click at [667, 513] on div "most_wanted" at bounding box center [767, 517] width 388 height 39
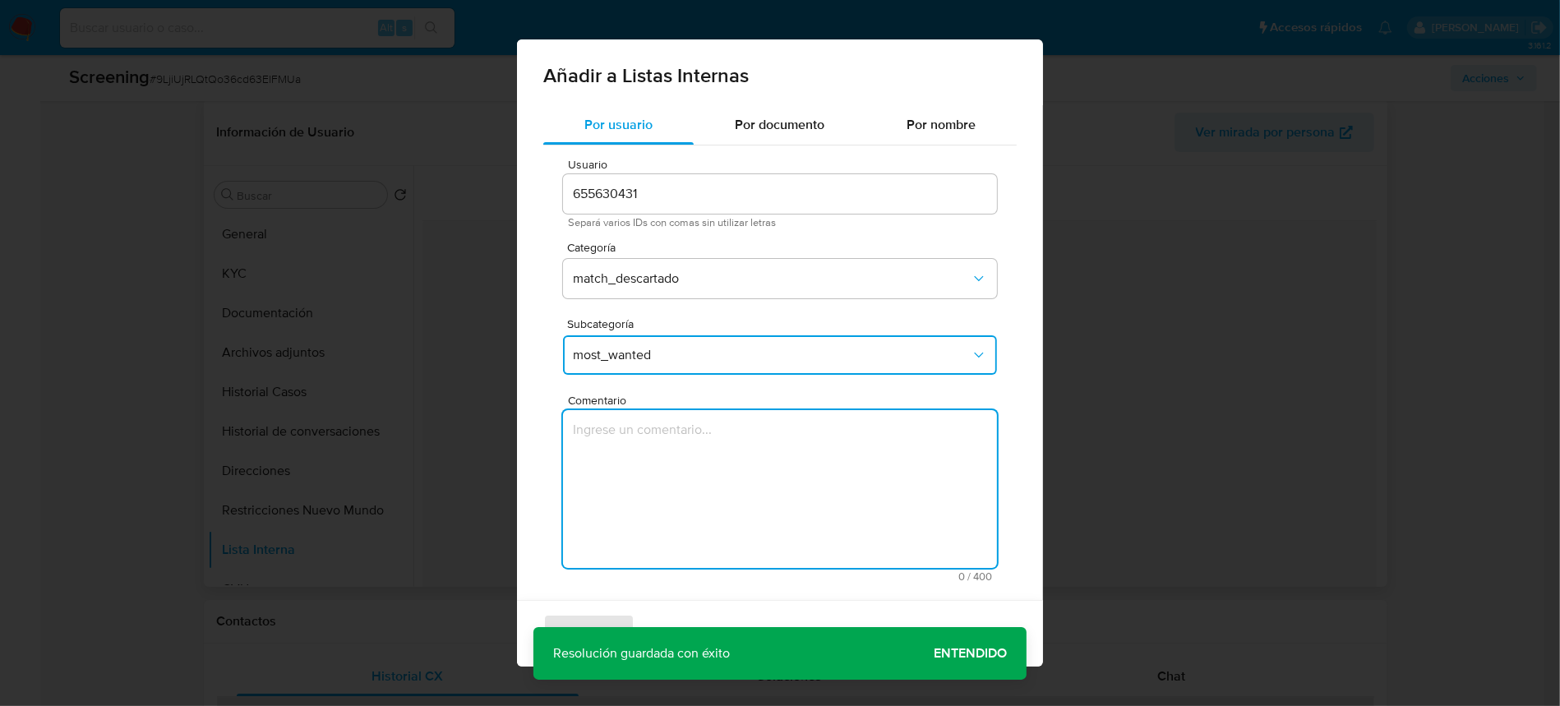
click at [687, 503] on textarea "Comentario" at bounding box center [780, 489] width 434 height 158
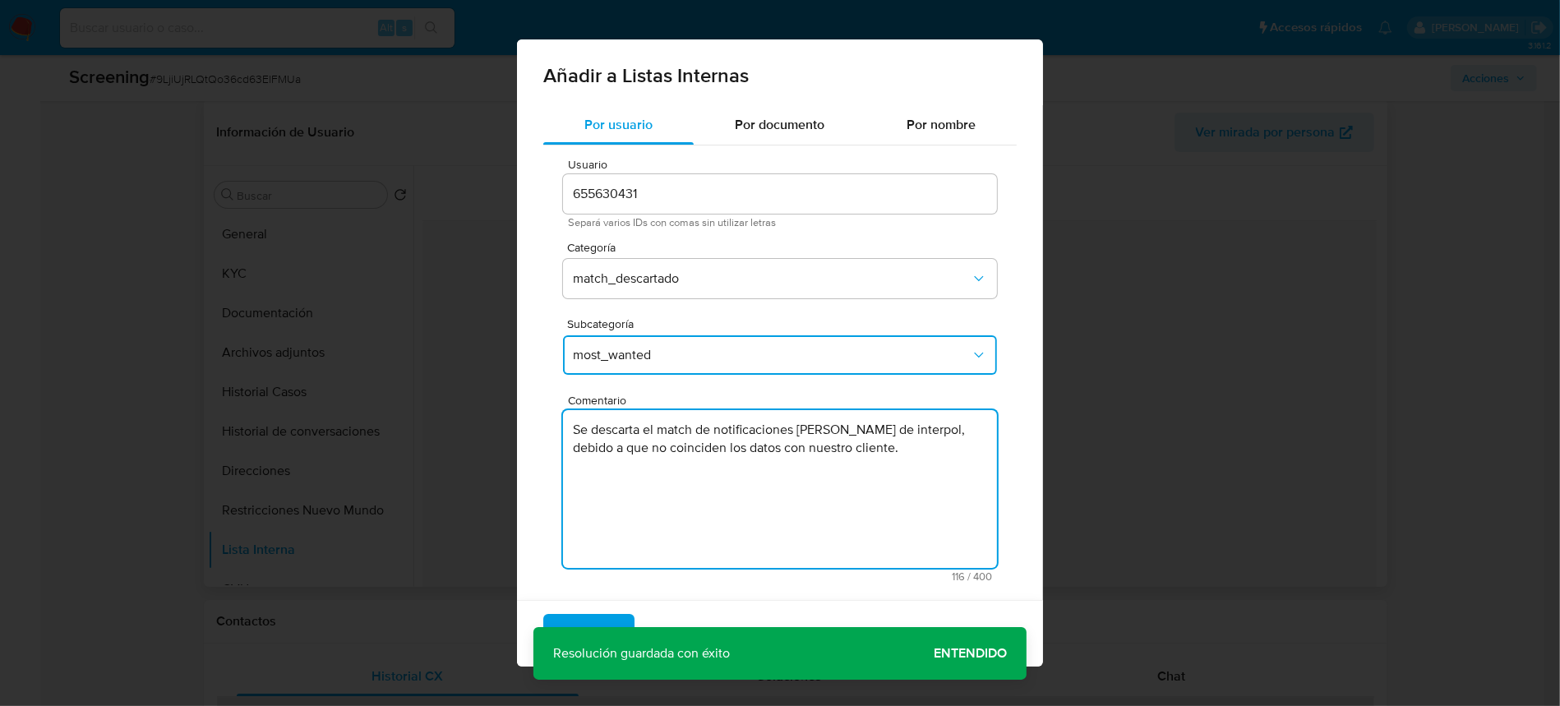
scroll to position [7, 0]
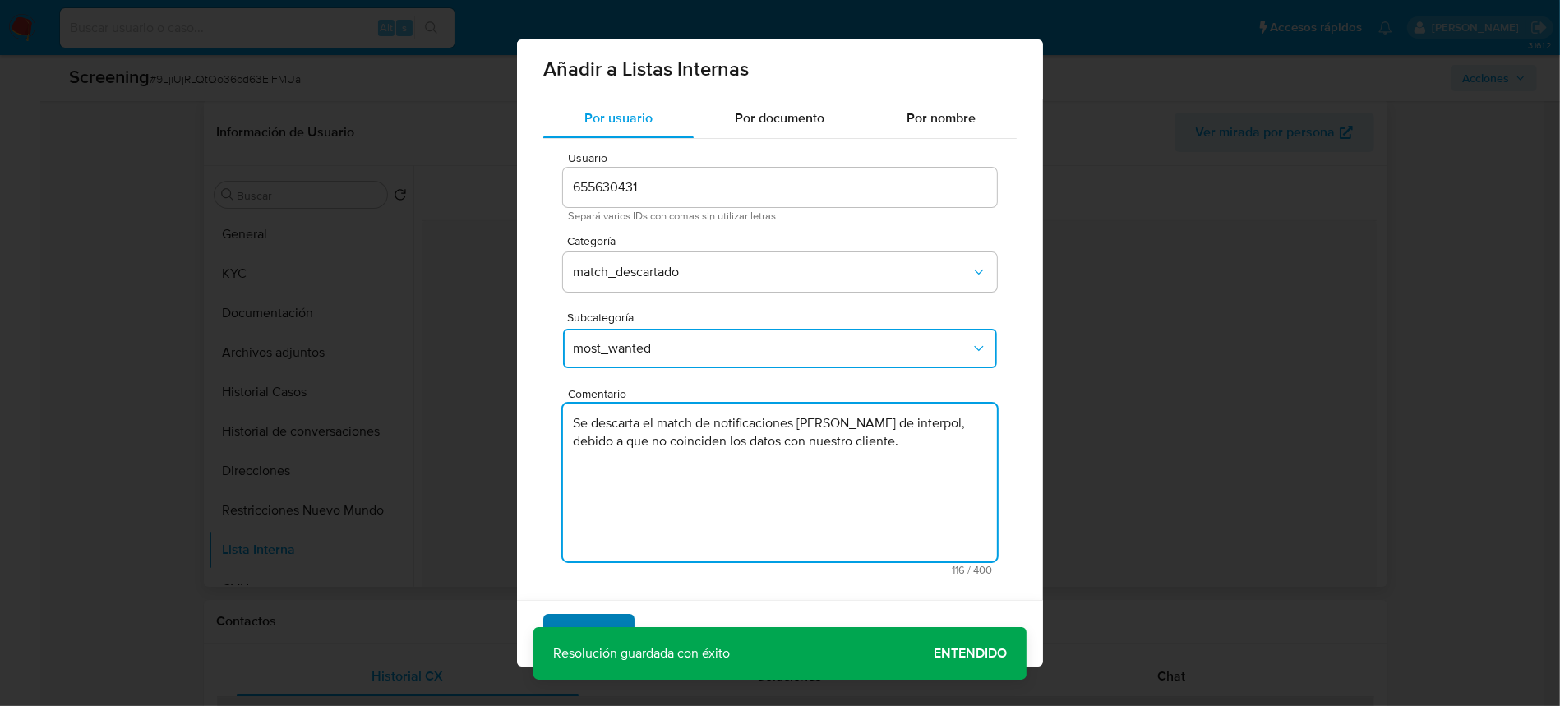
type textarea "Se descarta el match de notificaciones [PERSON_NAME] de interpol, debido a que …"
click at [617, 618] on button "Agregar" at bounding box center [588, 633] width 91 height 39
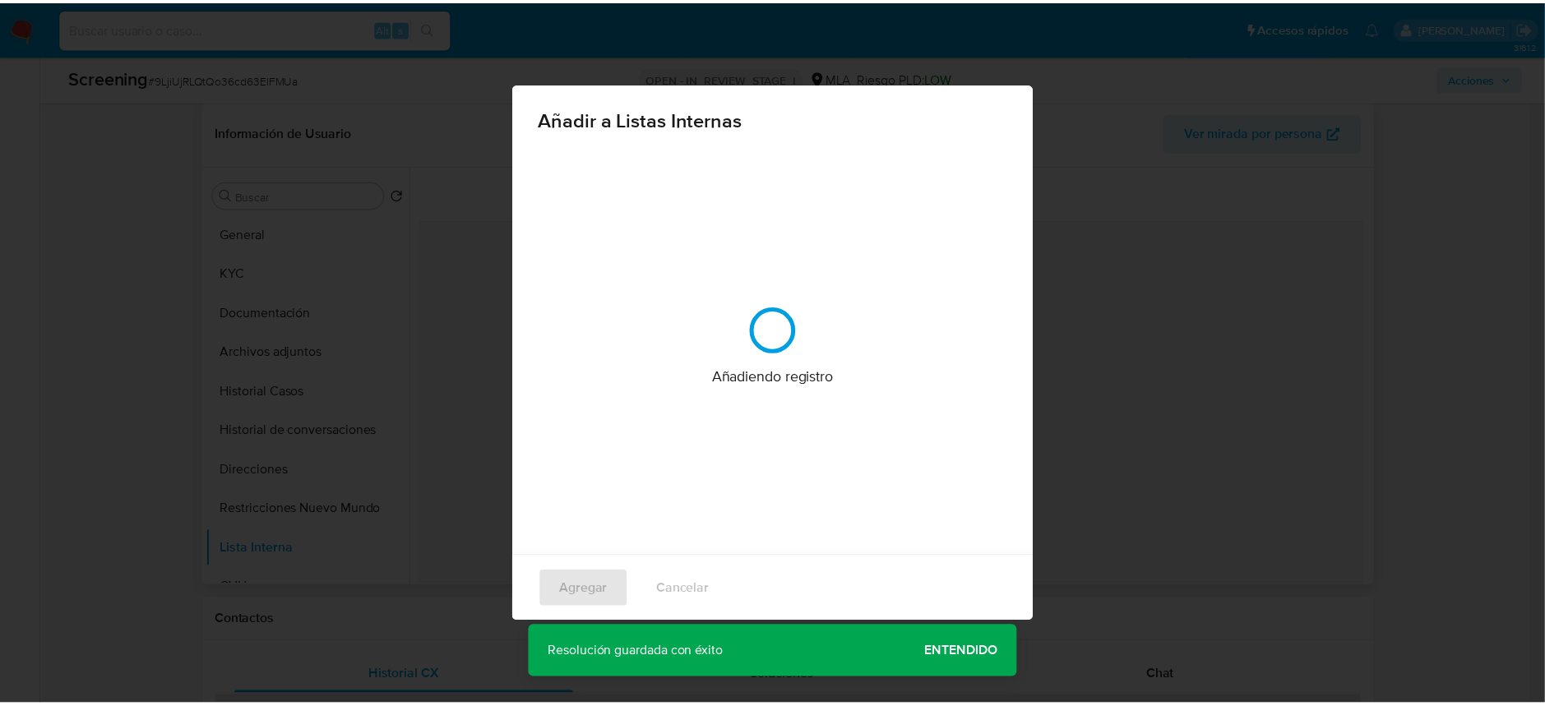
scroll to position [0, 0]
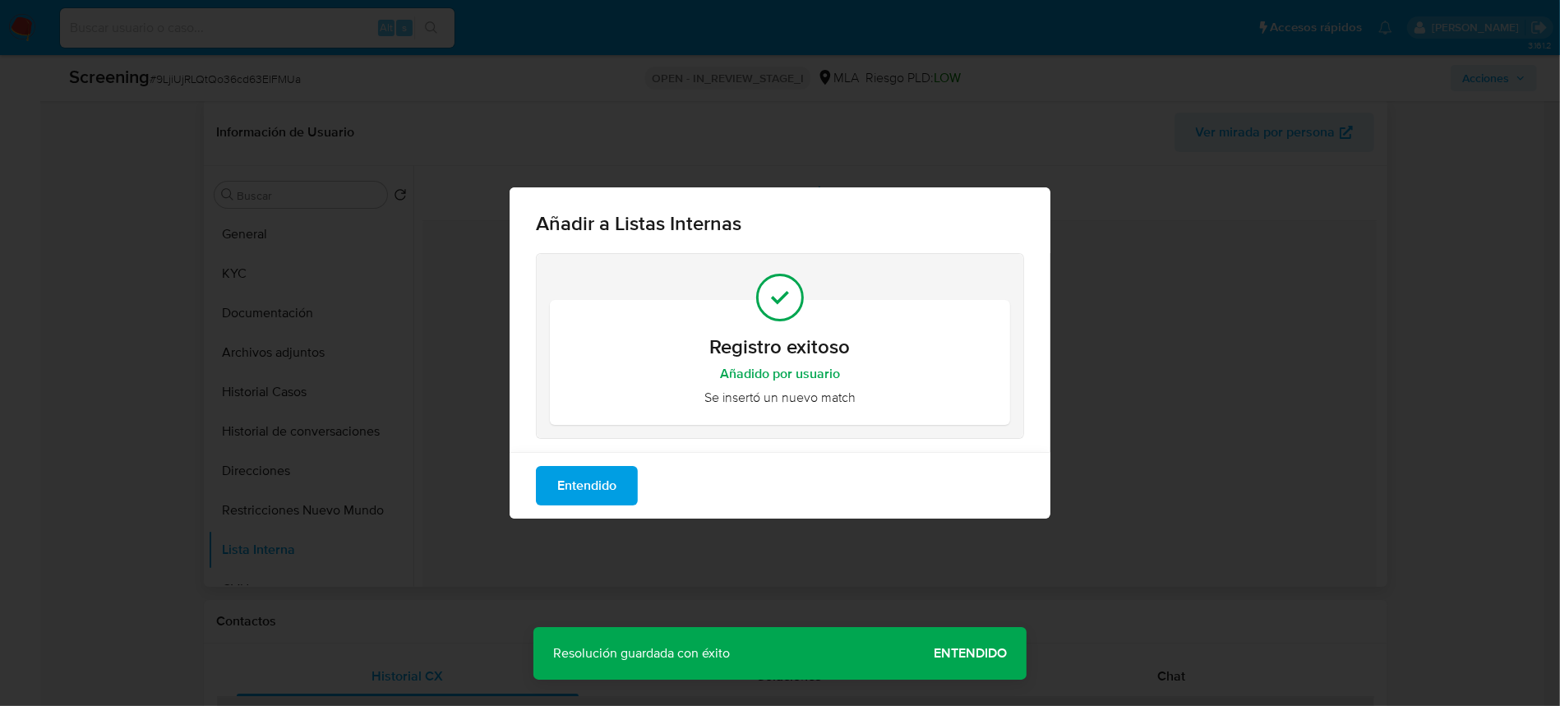
click at [992, 654] on div "Añadir a Listas Internas Registro exitoso Añadido por usuario Se insertó un nue…" at bounding box center [780, 353] width 1560 height 706
click at [605, 483] on span "Entendido" at bounding box center [586, 486] width 59 height 36
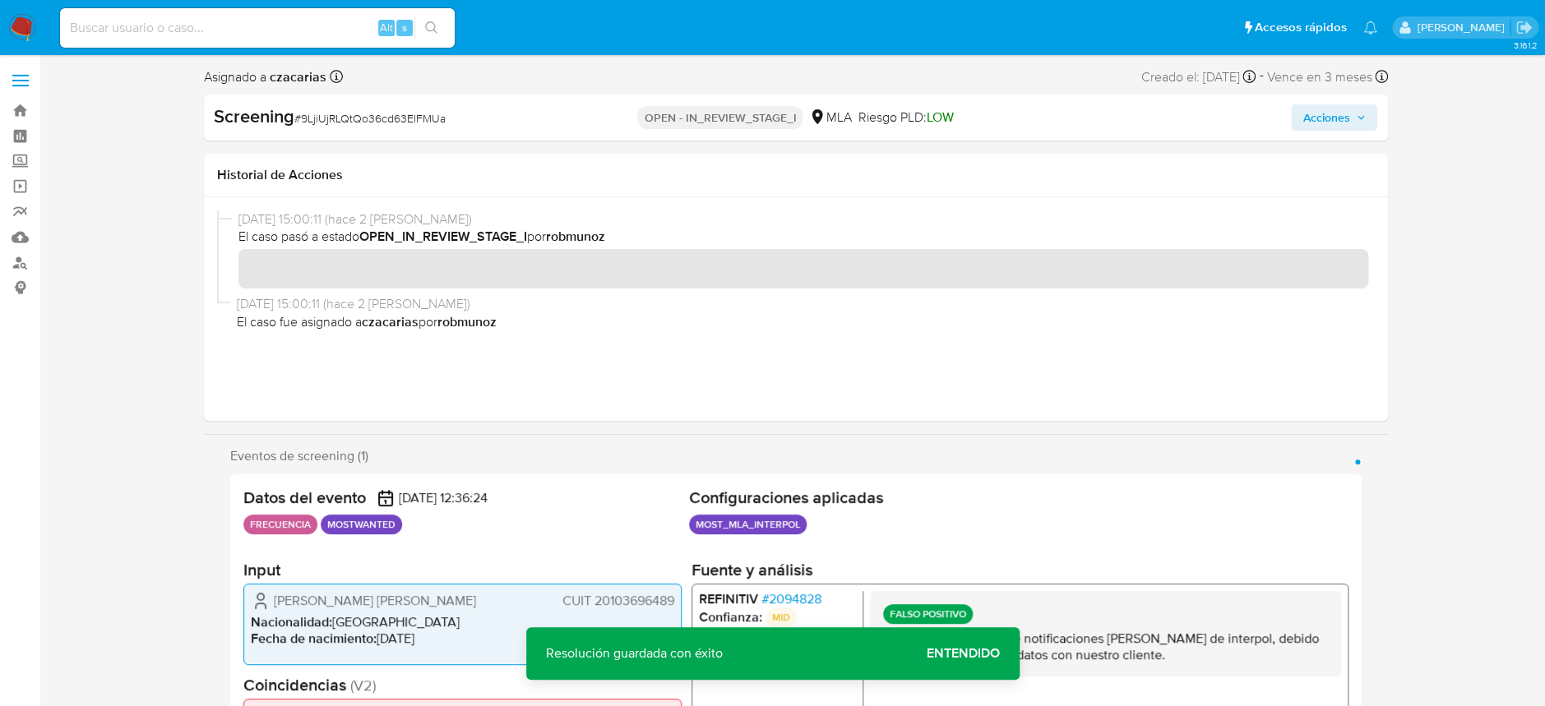
click at [1374, 116] on button "Acciones" at bounding box center [1334, 117] width 86 height 26
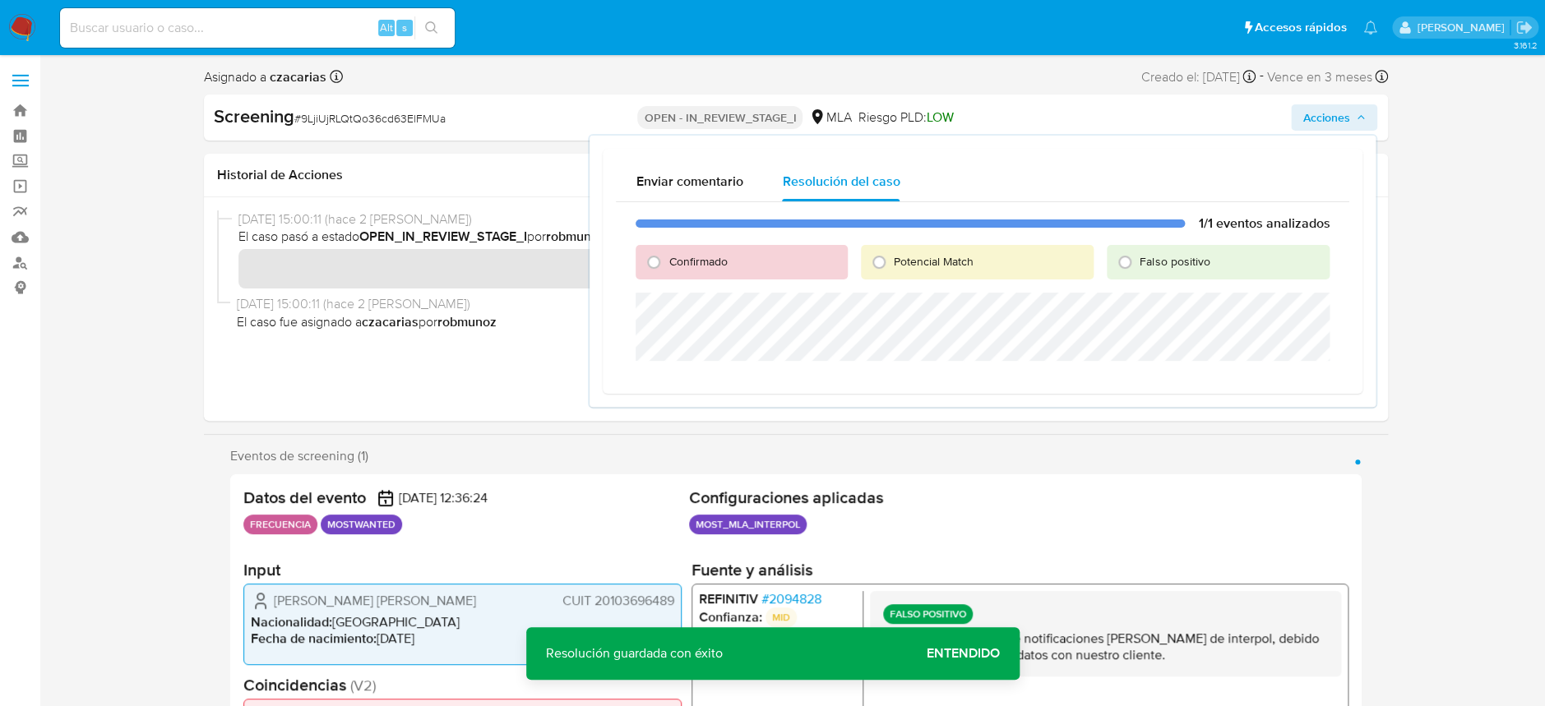
click at [1180, 256] on span "Falso positivo" at bounding box center [1174, 261] width 70 height 16
click at [1138, 256] on input "Falso positivo" at bounding box center [1124, 262] width 26 height 26
radio input "true"
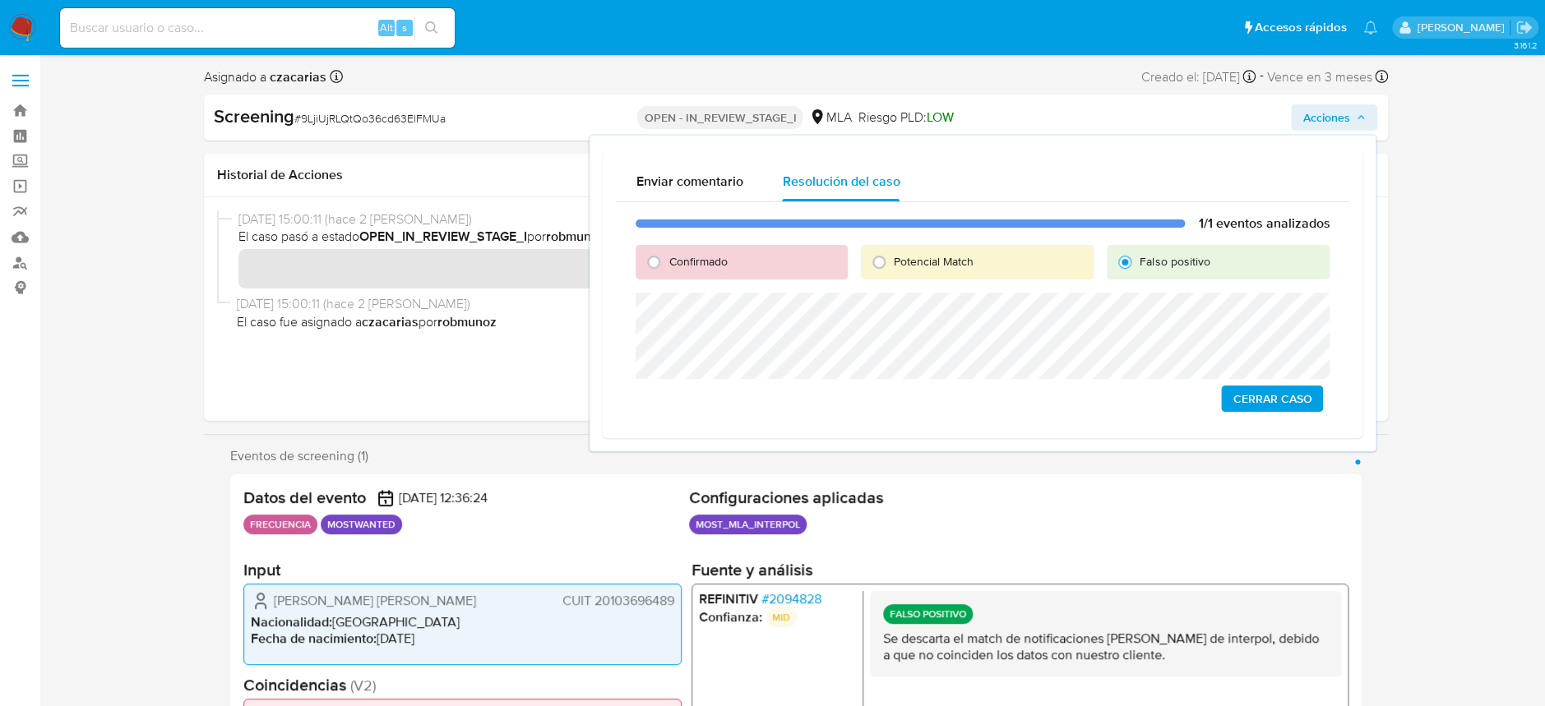
click at [1284, 398] on span "Cerrar Caso" at bounding box center [1271, 398] width 79 height 23
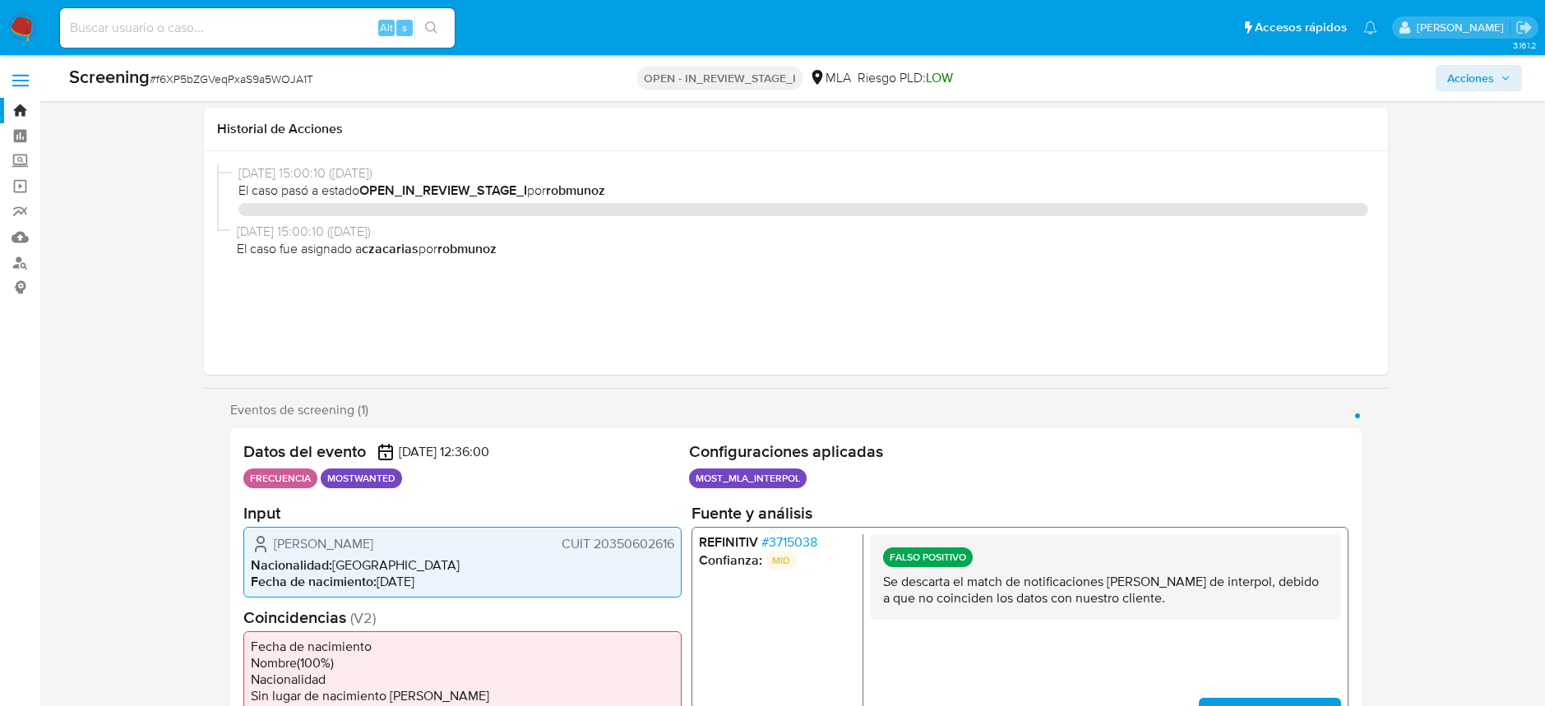
select select "10"
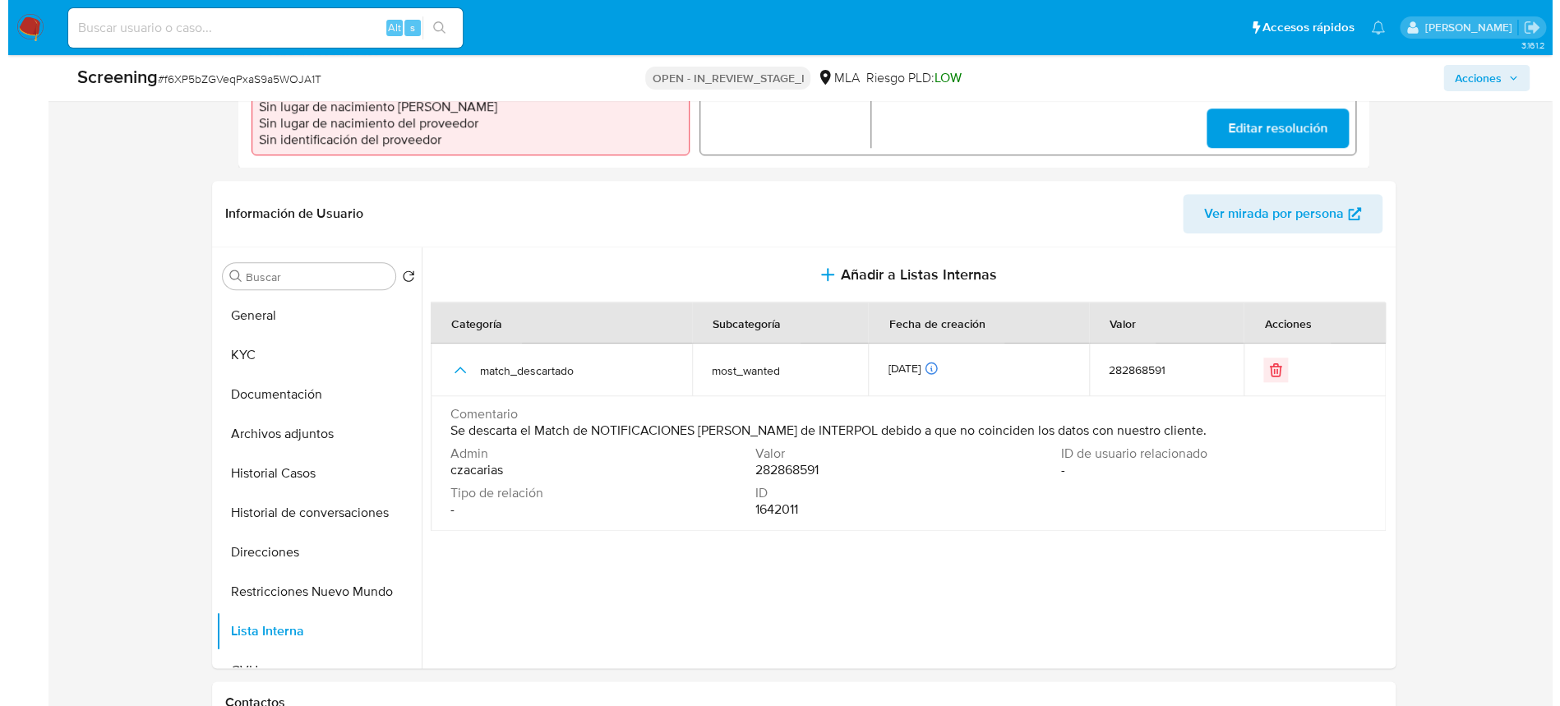
scroll to position [657, 0]
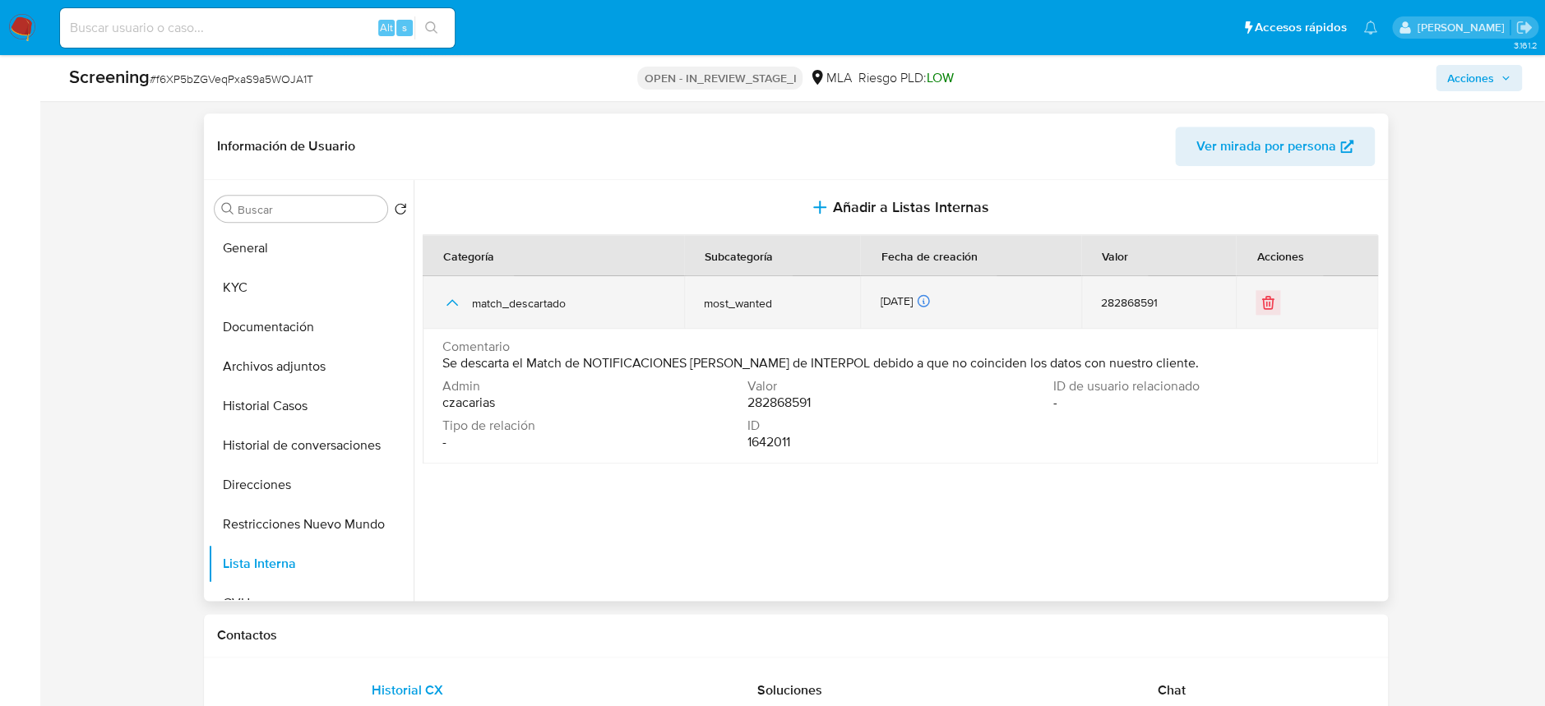
click at [476, 304] on span "match_descartado" at bounding box center [568, 303] width 193 height 15
click at [457, 300] on icon "button" at bounding box center [452, 303] width 20 height 20
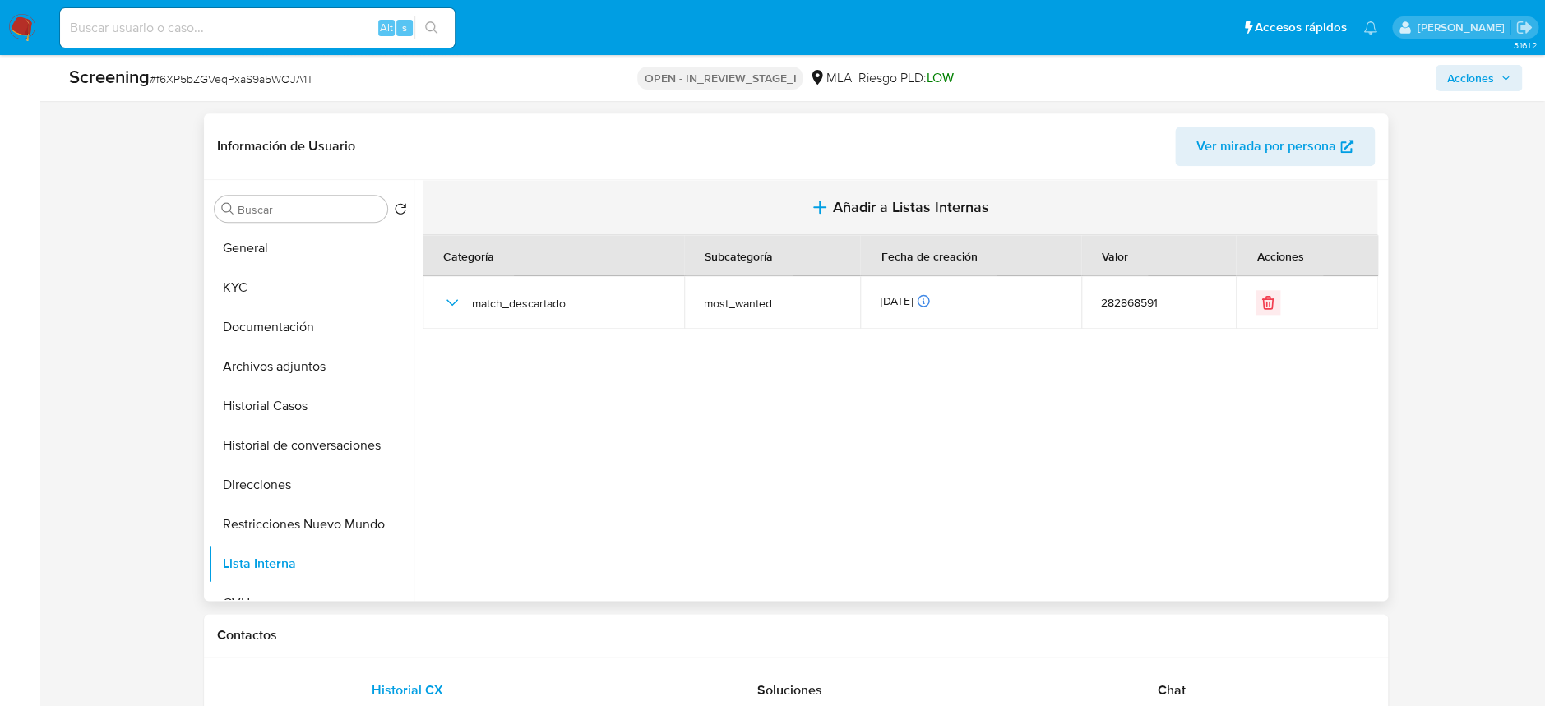
click at [972, 202] on span "Añadir a Listas Internas" at bounding box center [911, 207] width 156 height 18
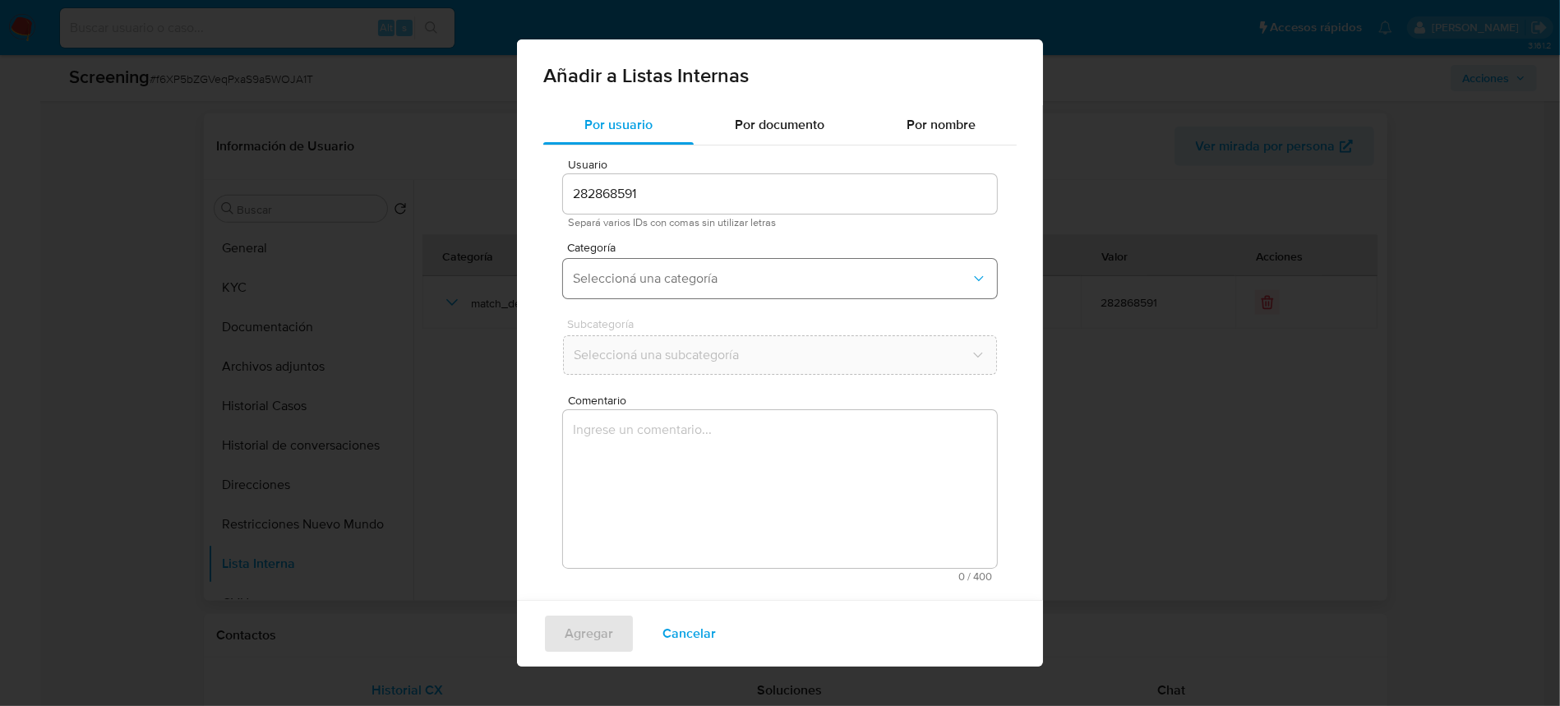
click at [794, 279] on span "Seleccioná una categoría" at bounding box center [772, 278] width 398 height 16
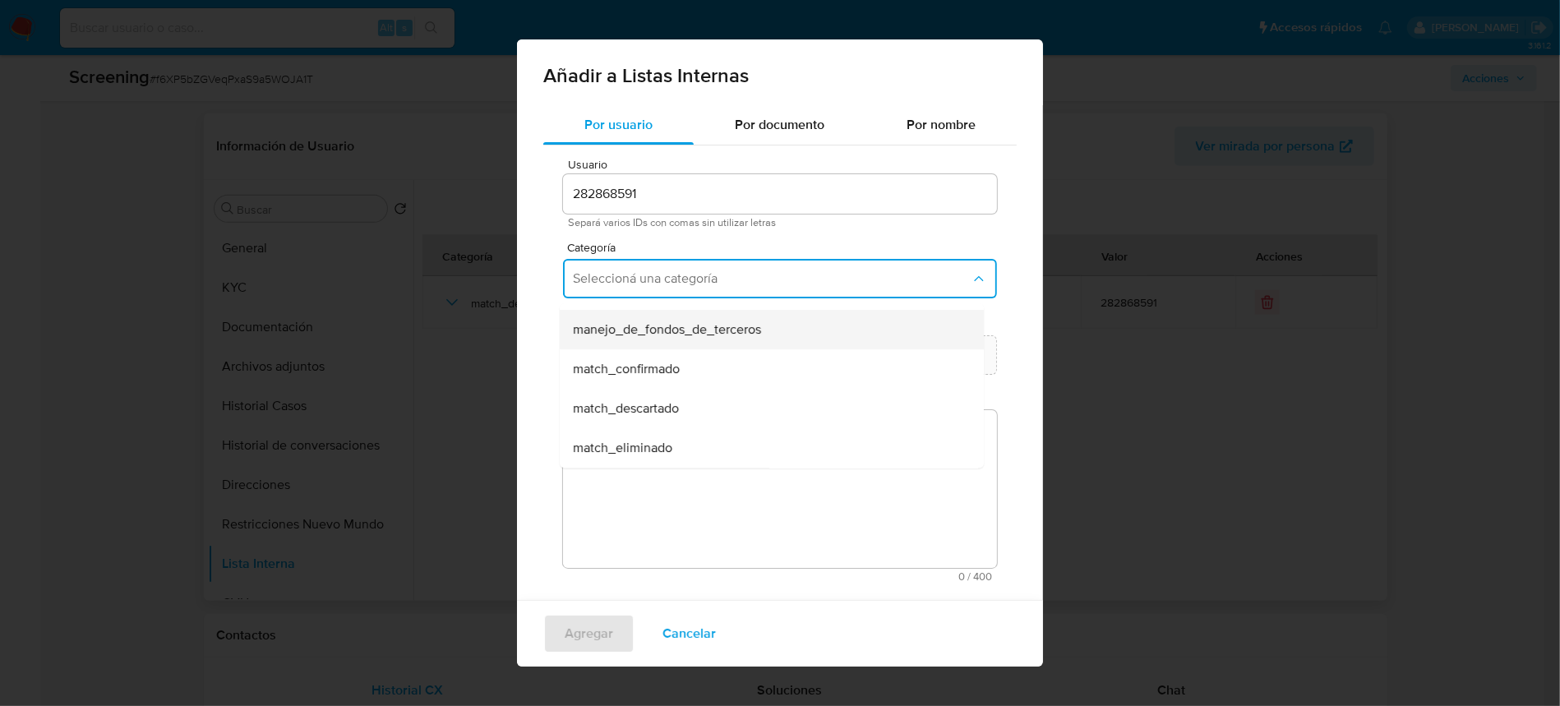
scroll to position [109, 0]
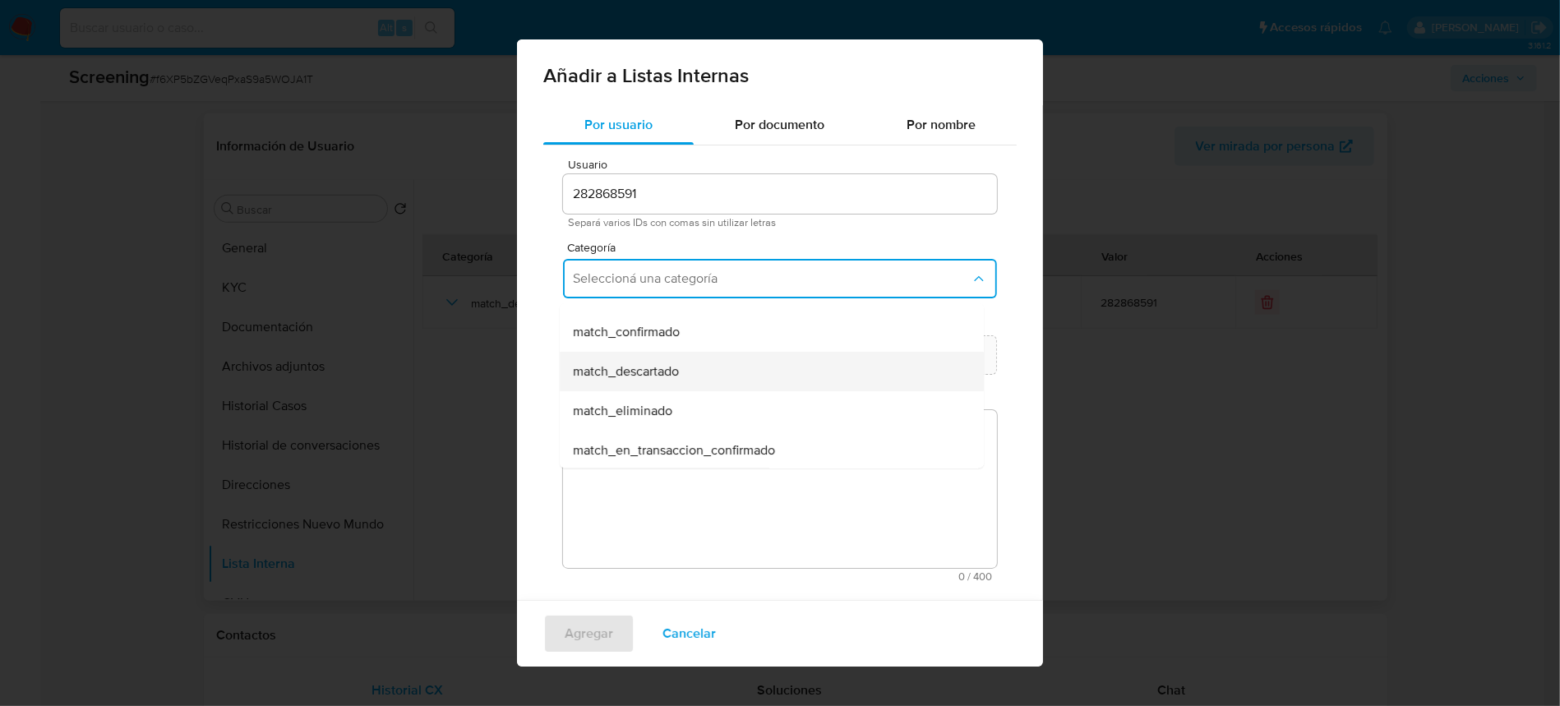
click at [723, 373] on div "match_descartado" at bounding box center [767, 371] width 388 height 39
click at [727, 360] on span "Seleccioná una subcategoría" at bounding box center [772, 355] width 398 height 16
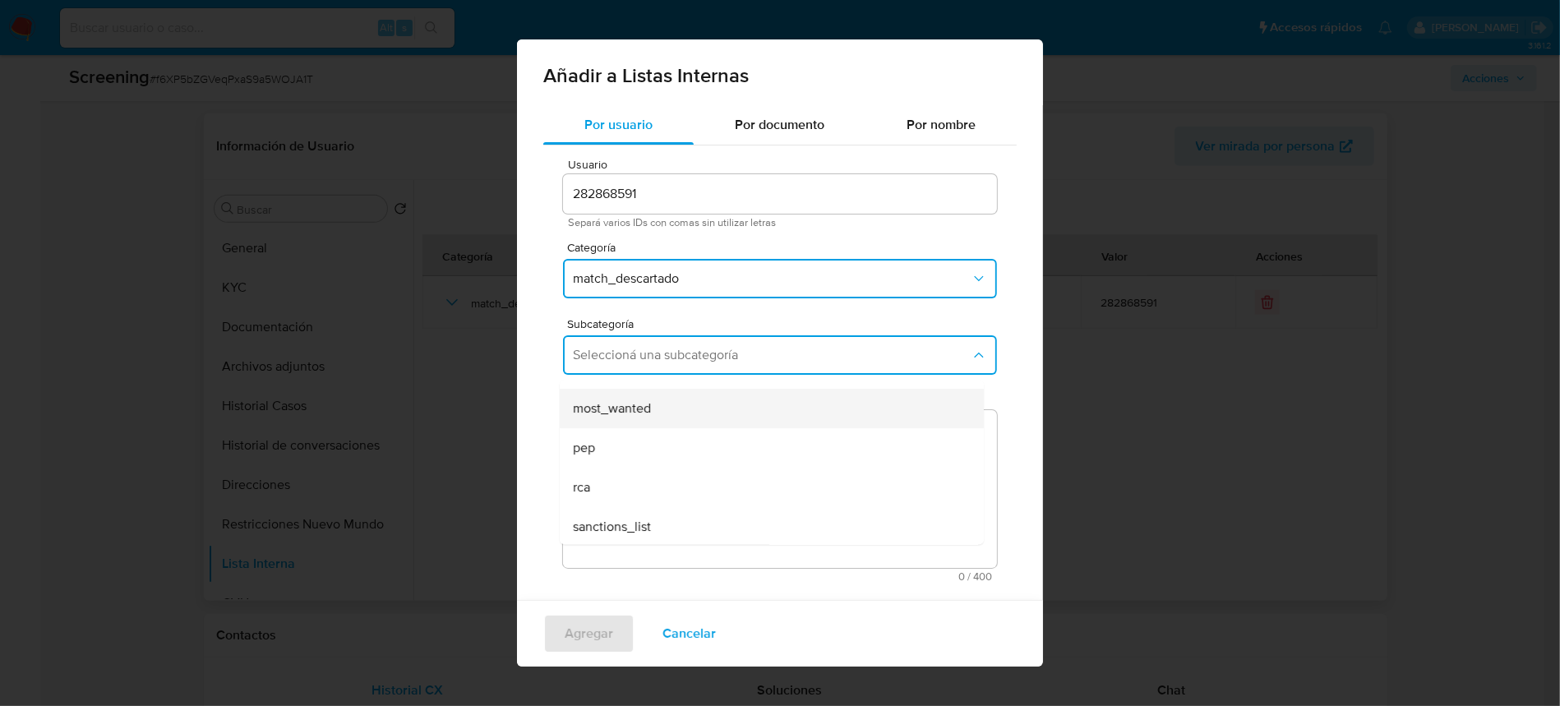
click at [718, 395] on div "most_wanted" at bounding box center [767, 408] width 388 height 39
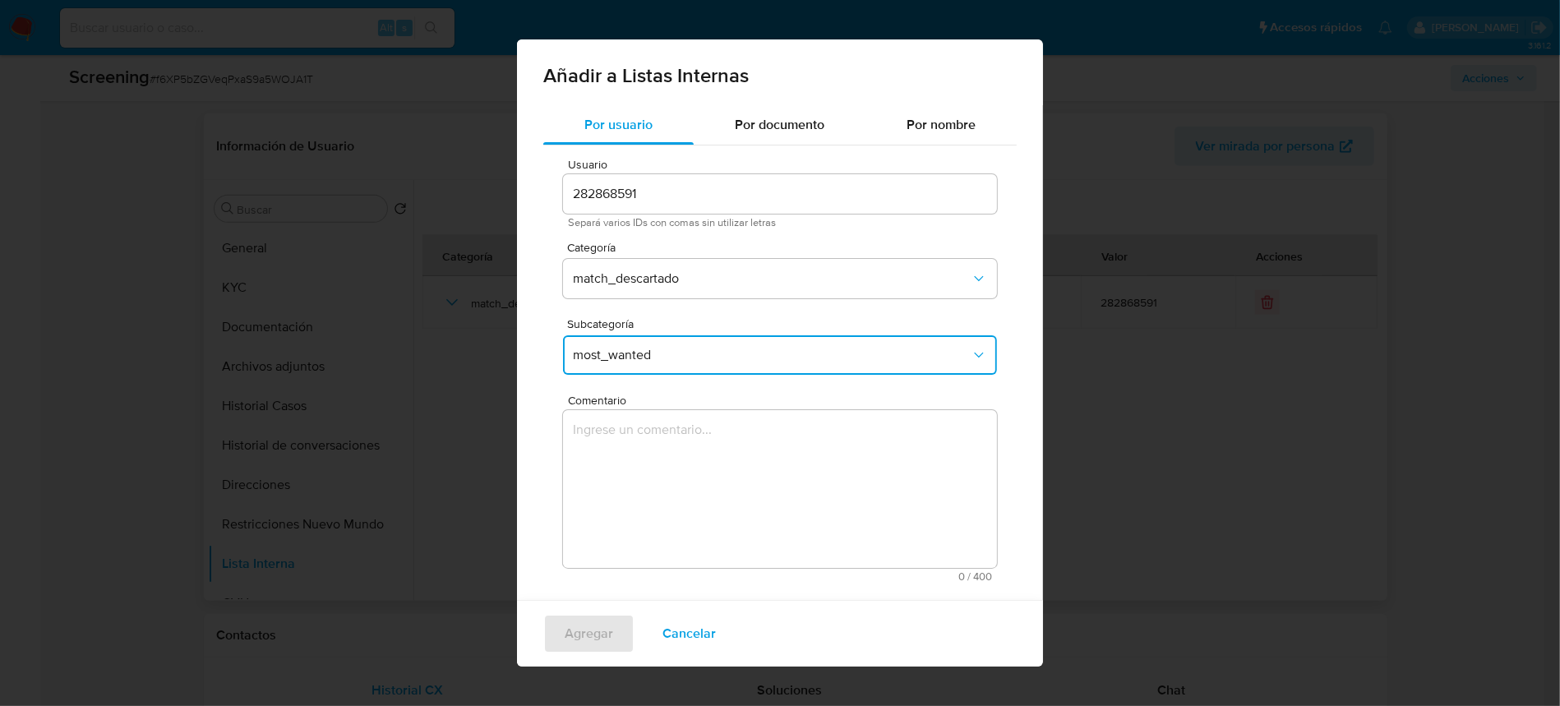
click at [698, 466] on textarea "Comentario" at bounding box center [780, 489] width 434 height 158
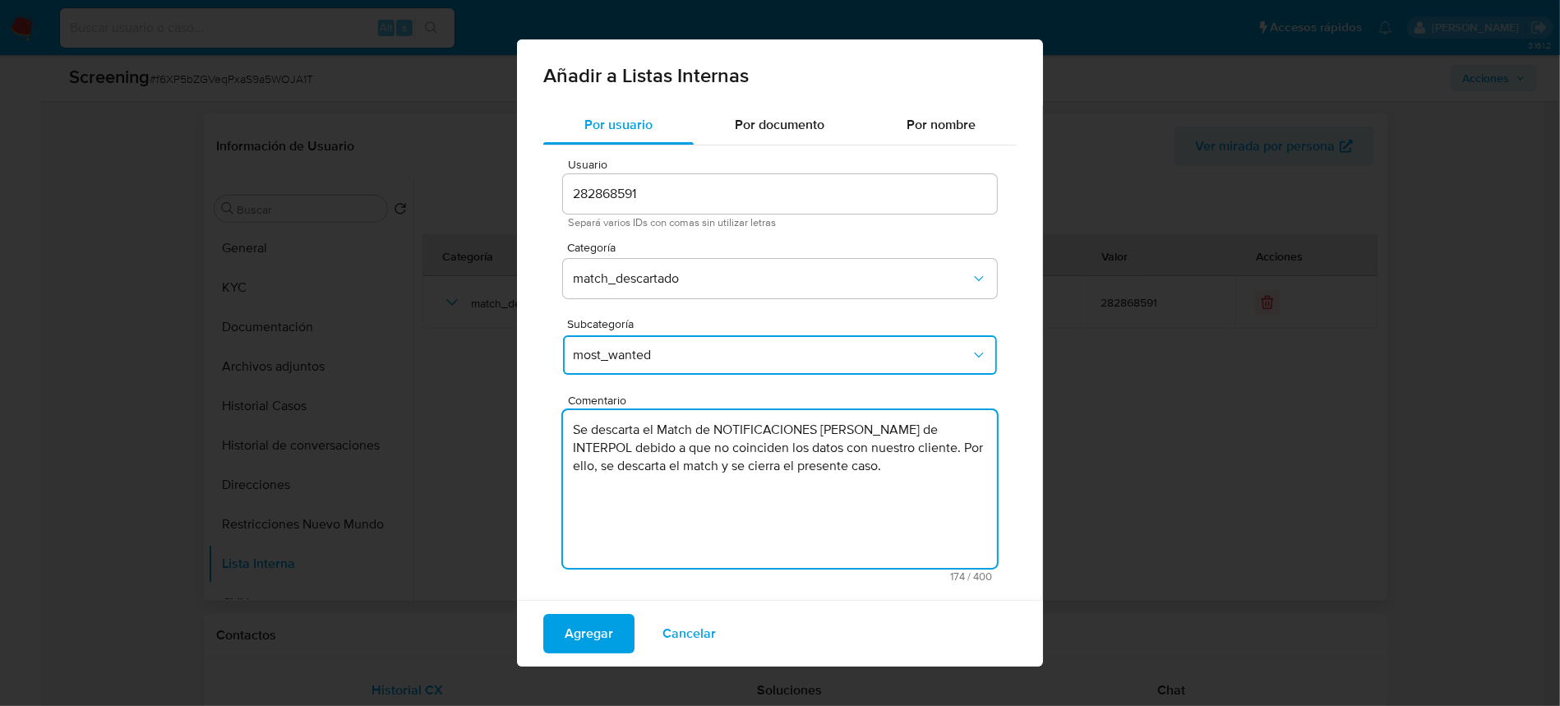
drag, startPoint x: 880, startPoint y: 501, endPoint x: 571, endPoint y: 432, distance: 315.9
click at [571, 432] on textarea "Se descarta el Match de NOTIFICACIONES ROJAS de INTERPOL debido a que no coinci…" at bounding box center [780, 489] width 434 height 158
click at [870, 482] on textarea "Se descarta el Match de NOTIFICACIONES ROJAS de INTERPOL debido a que no coinci…" at bounding box center [780, 489] width 434 height 158
drag, startPoint x: 880, startPoint y: 477, endPoint x: 899, endPoint y: 446, distance: 36.3
click at [899, 446] on textarea "Se descarta el Match de NOTIFICACIONES ROJAS de INTERPOL debido a que no coinci…" at bounding box center [780, 489] width 434 height 158
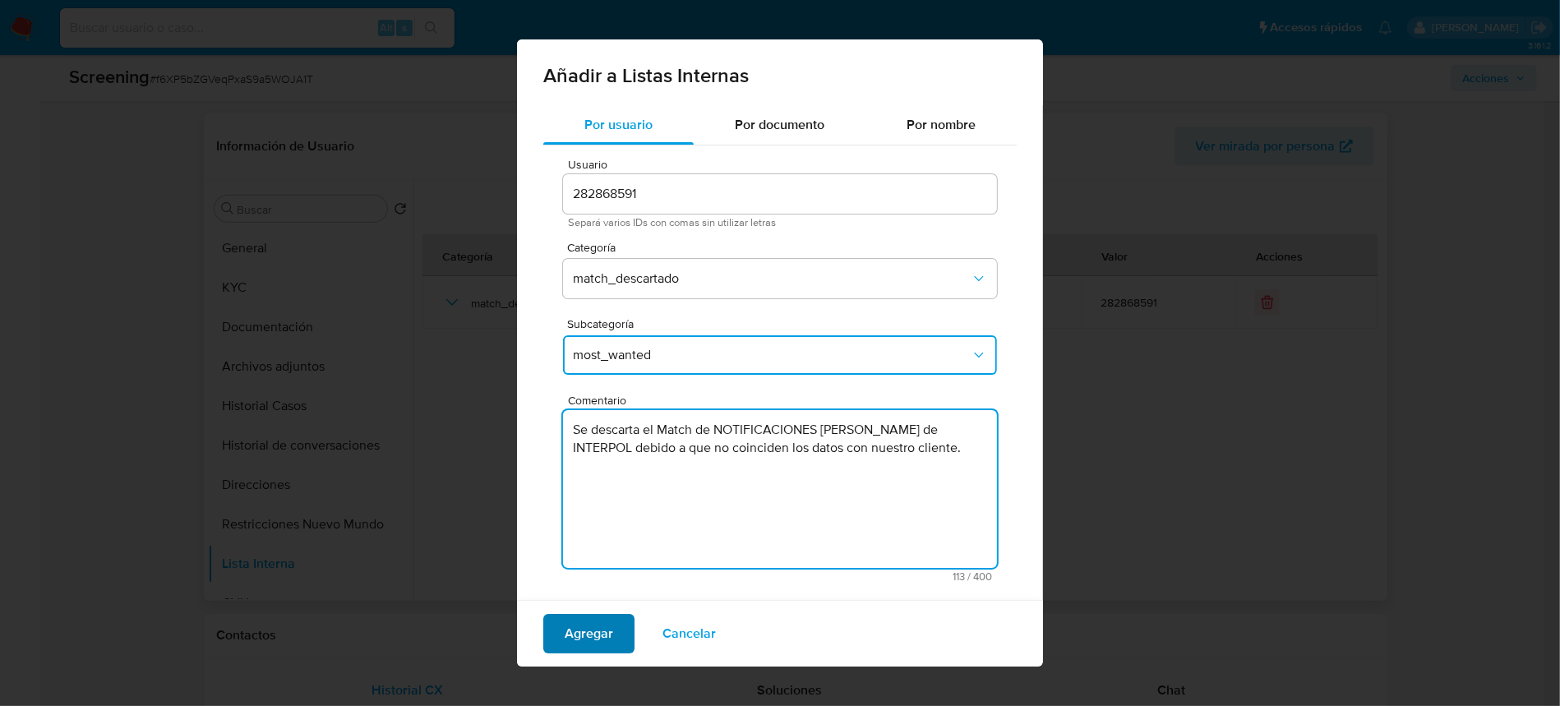
type textarea "Se descarta el Match de NOTIFICACIONES ROJAS de INTERPOL debido a que no coinci…"
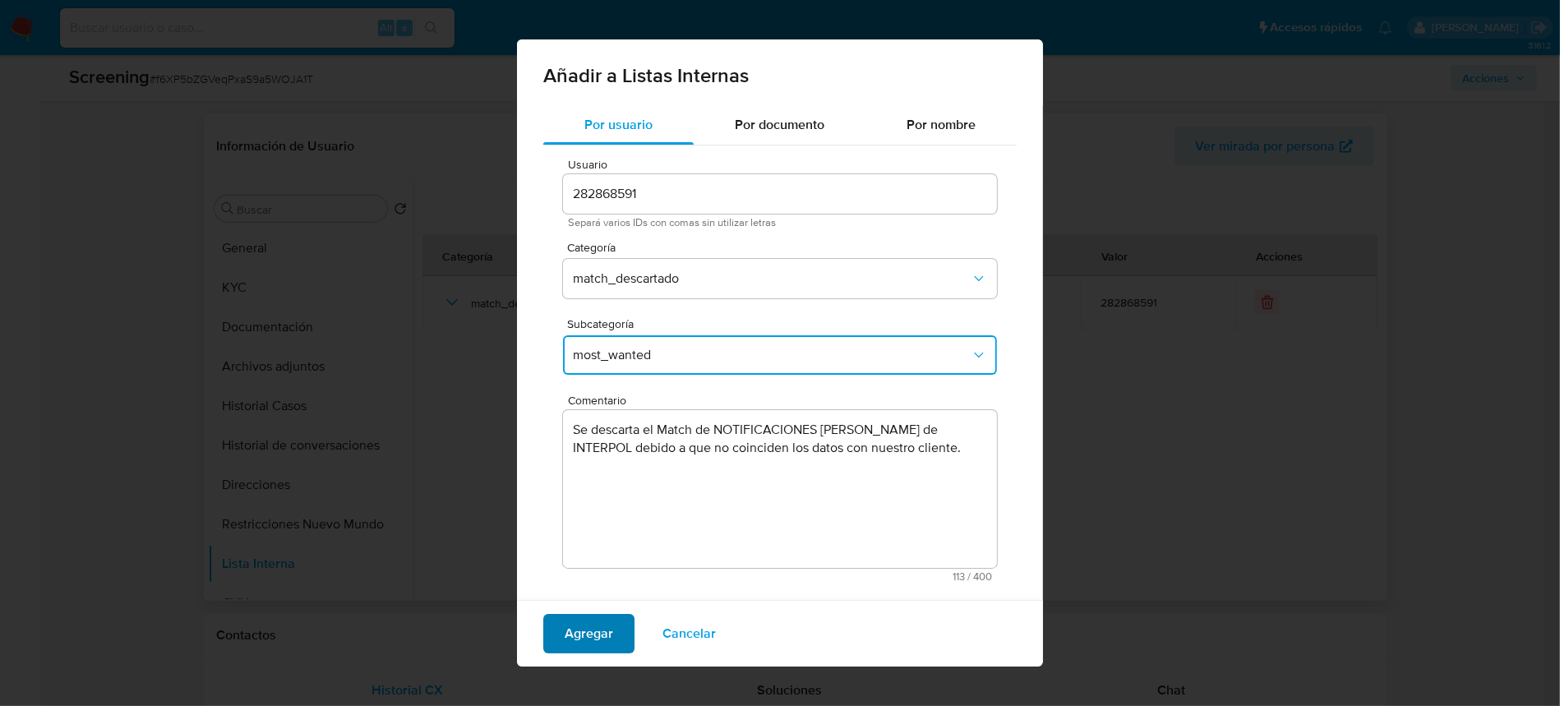
click at [591, 634] on span "Agregar" at bounding box center [589, 634] width 48 height 36
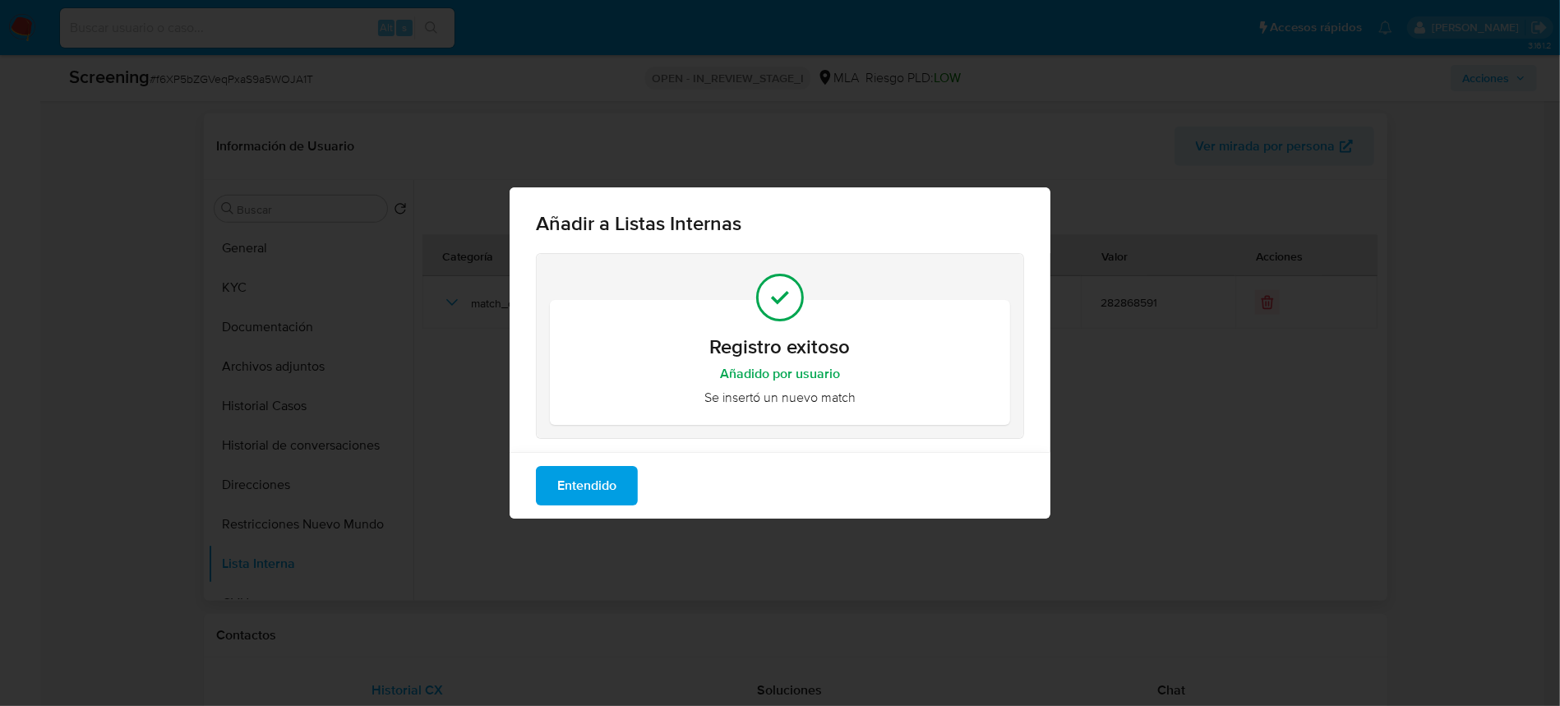
click at [578, 491] on span "Entendido" at bounding box center [586, 486] width 59 height 36
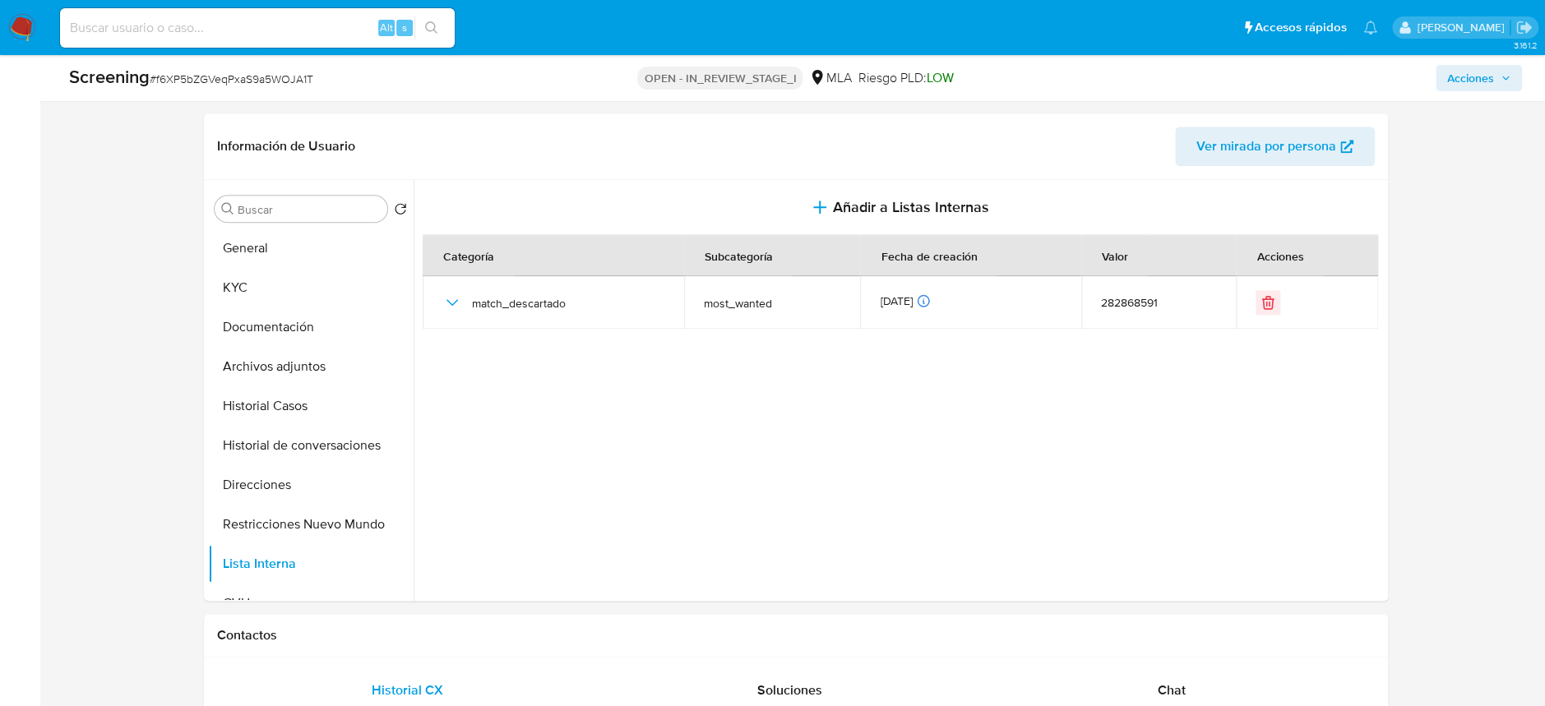
click at [1467, 77] on span "Acciones" at bounding box center [1470, 78] width 47 height 26
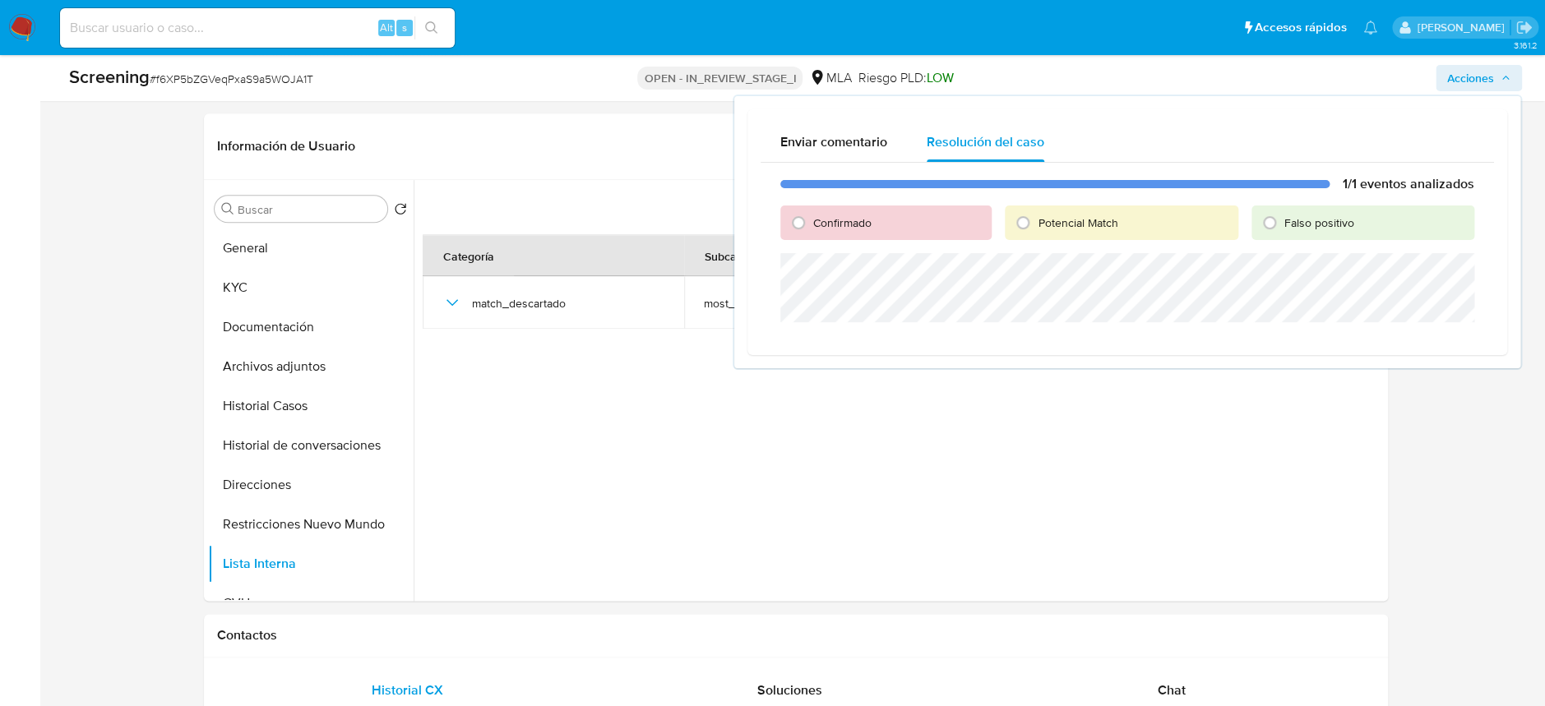
click at [1282, 226] on label "Falso positivo" at bounding box center [1318, 223] width 72 height 16
click at [1282, 226] on input "Falso positivo" at bounding box center [1269, 223] width 26 height 26
radio input "true"
click at [1411, 379] on span "Cerrar Caso" at bounding box center [1416, 378] width 79 height 23
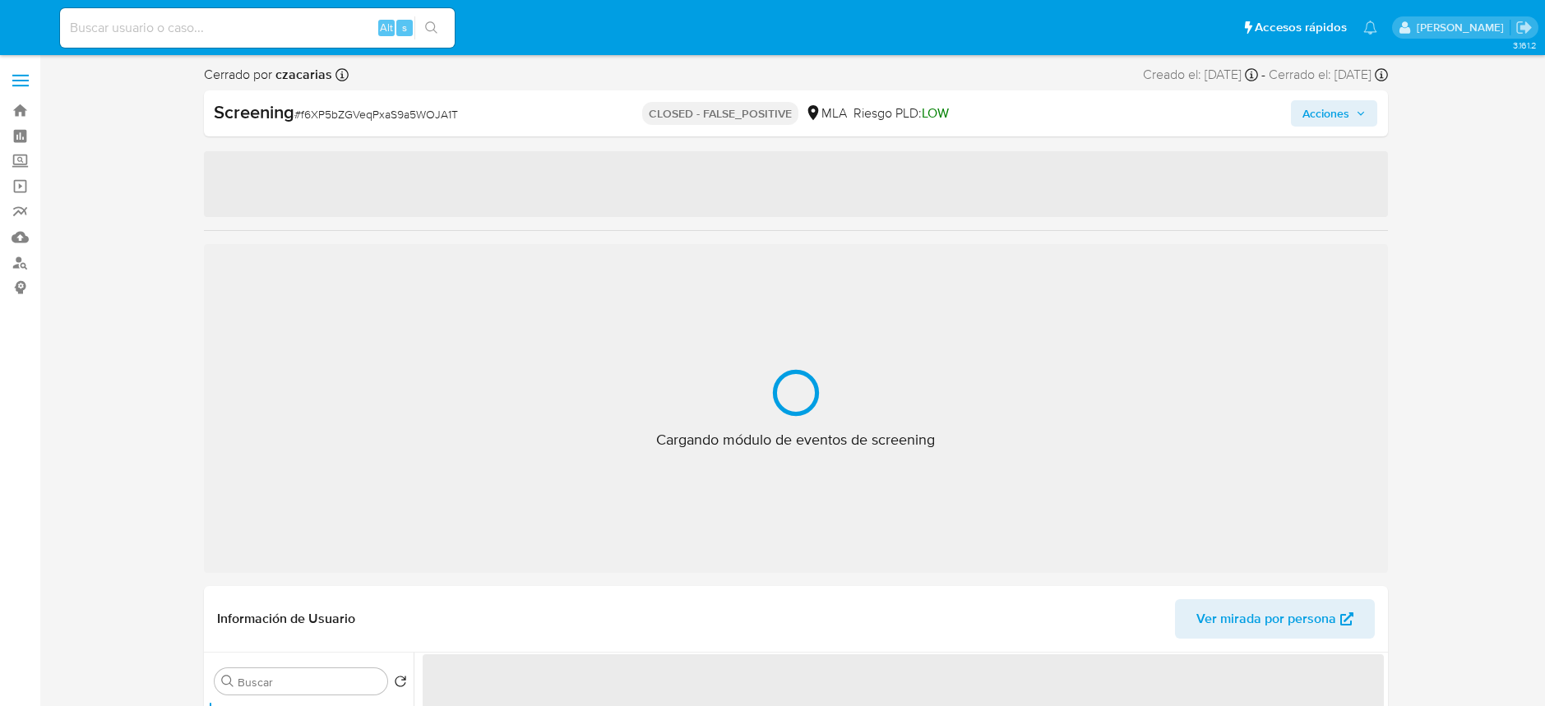
select select "10"
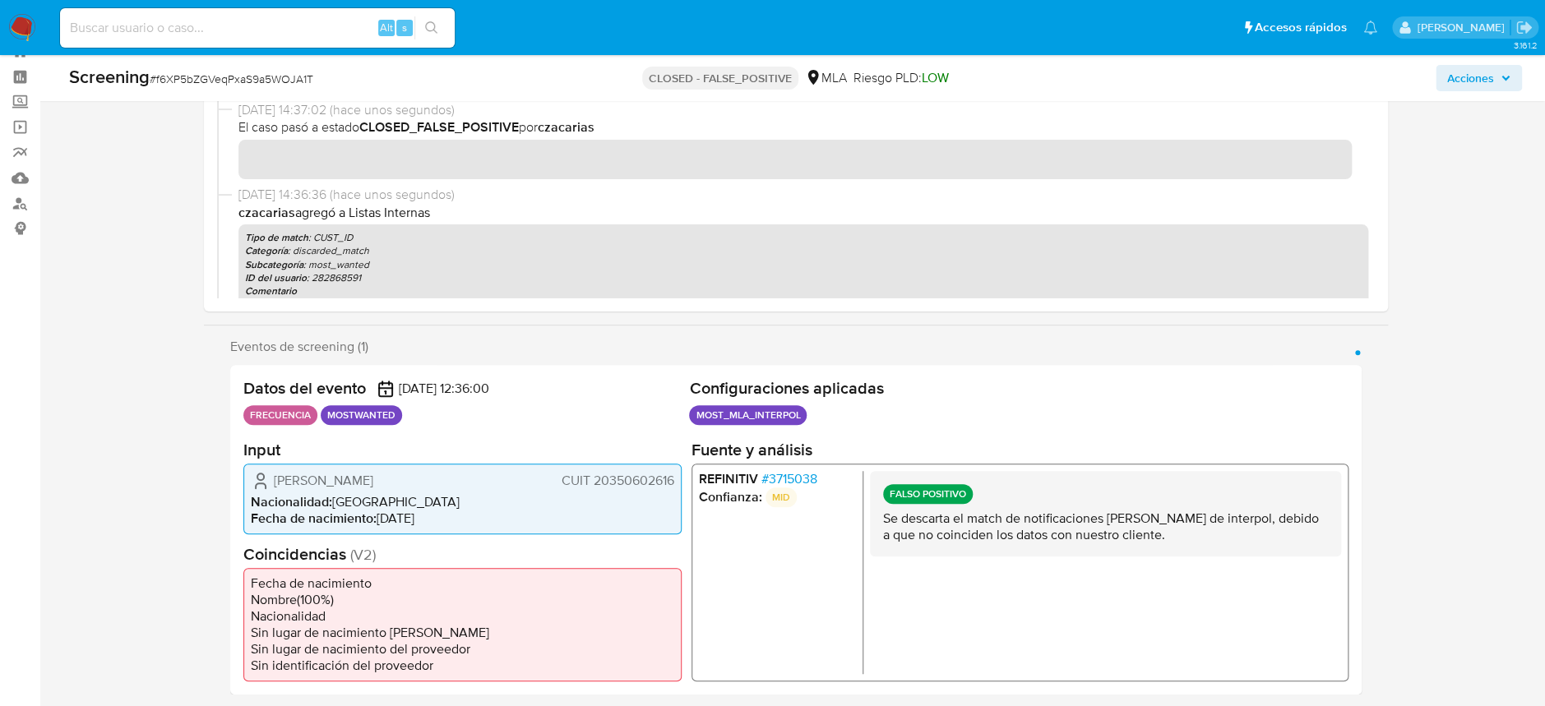
scroll to position [59, 0]
click at [322, 37] on input at bounding box center [257, 27] width 395 height 21
paste input "9LjiUjRLQtQo36cd63ElFMUa"
type input "9LjiUjRLQtQo36cd63ElFMUa"
click at [440, 25] on button "search-icon" at bounding box center [431, 27] width 34 height 23
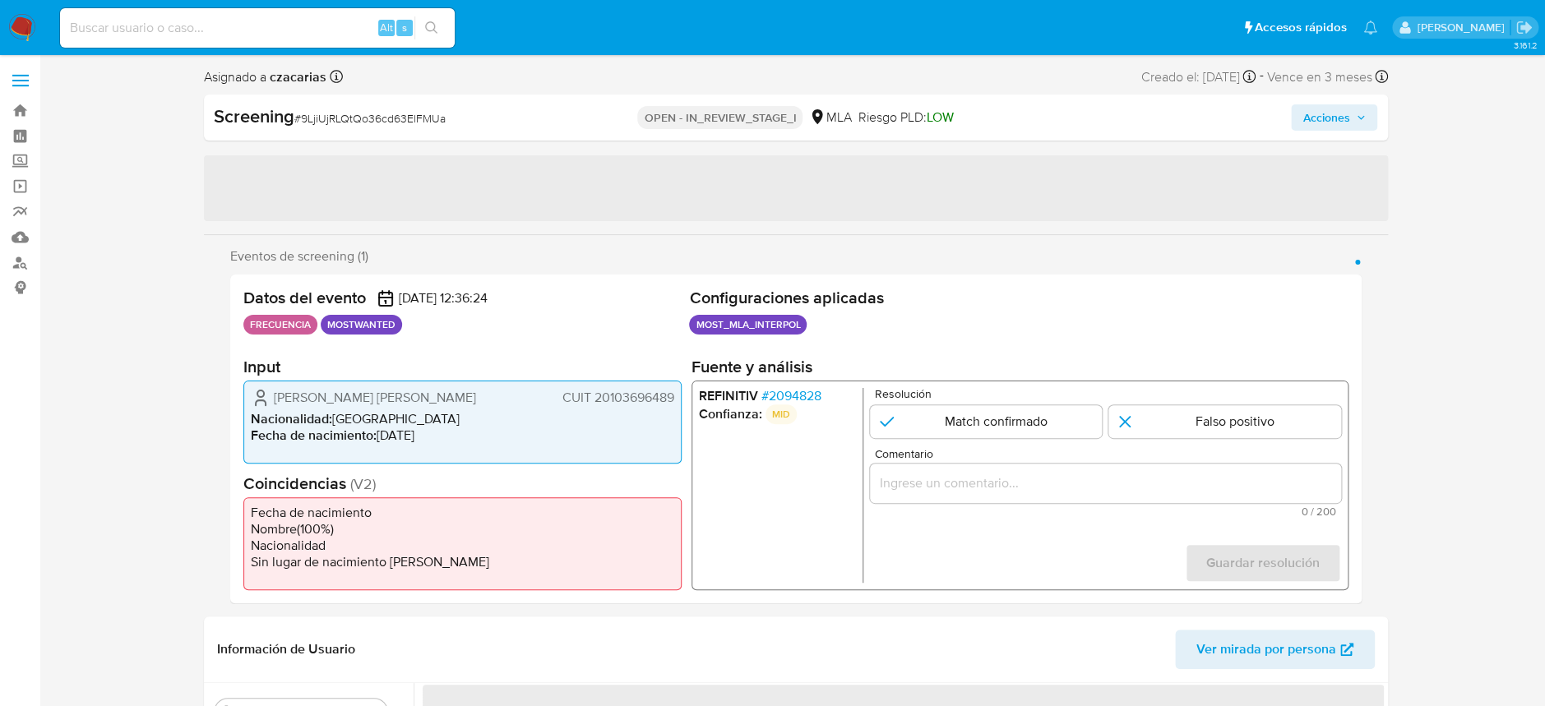
select select "10"
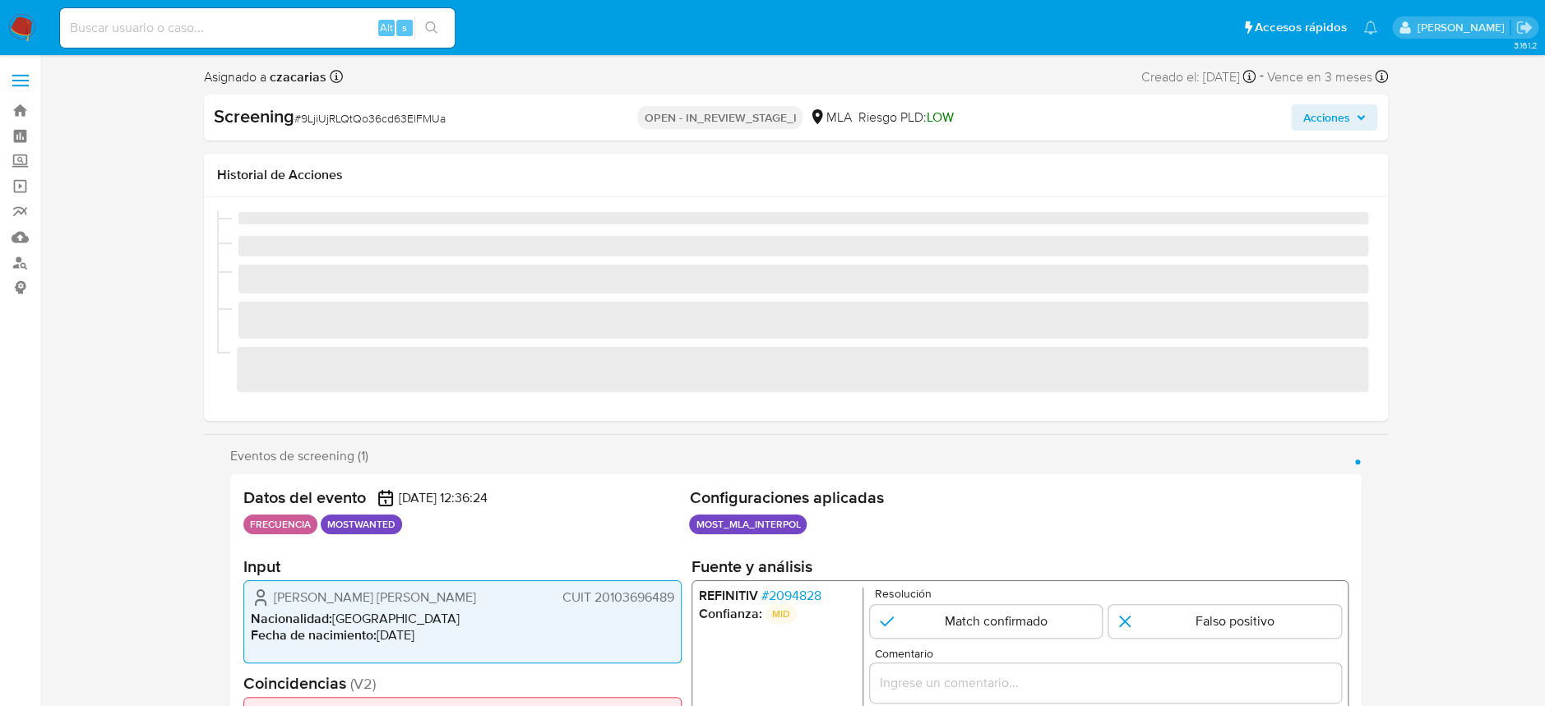
click at [797, 398] on div "‌ ‌ ‌ ‌ ‌" at bounding box center [795, 308] width 1157 height 197
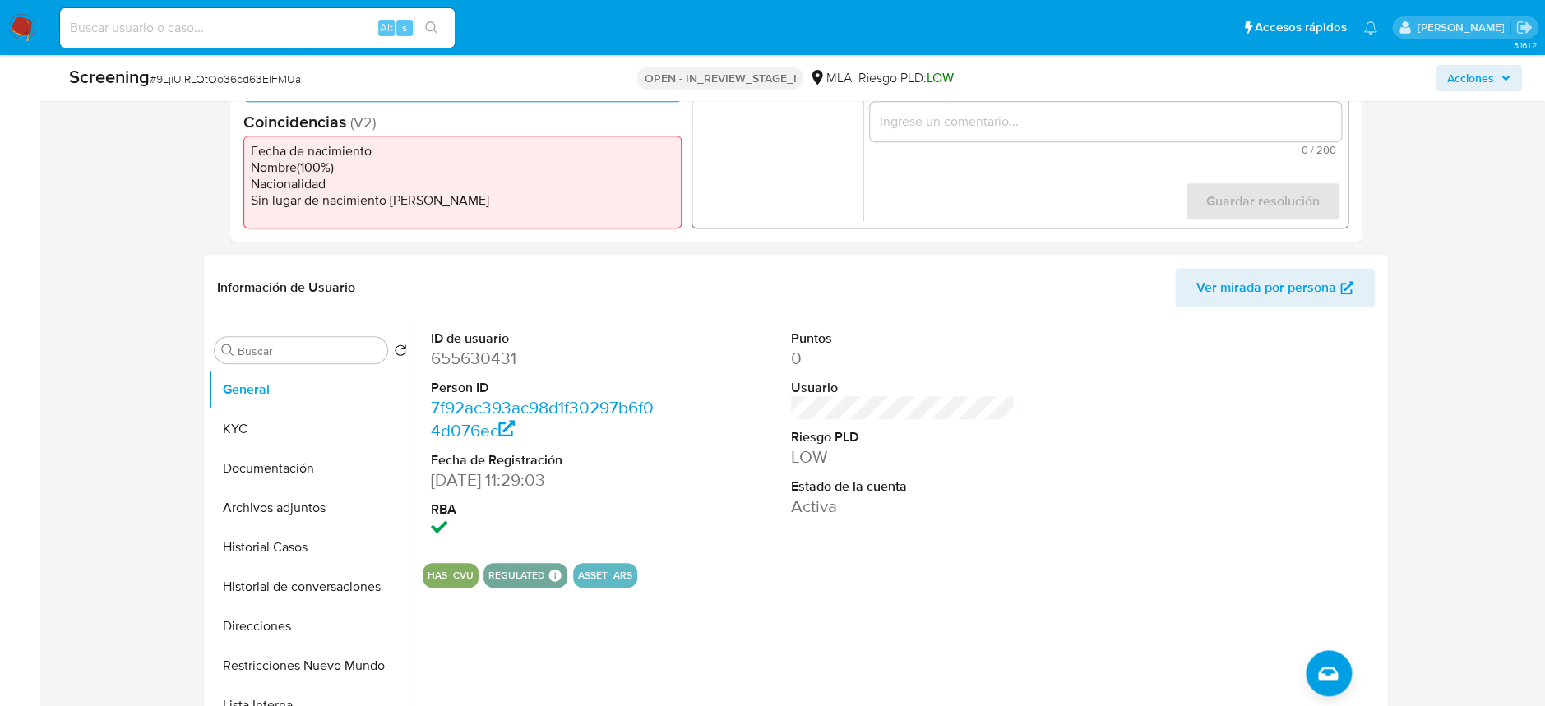
scroll to position [547, 0]
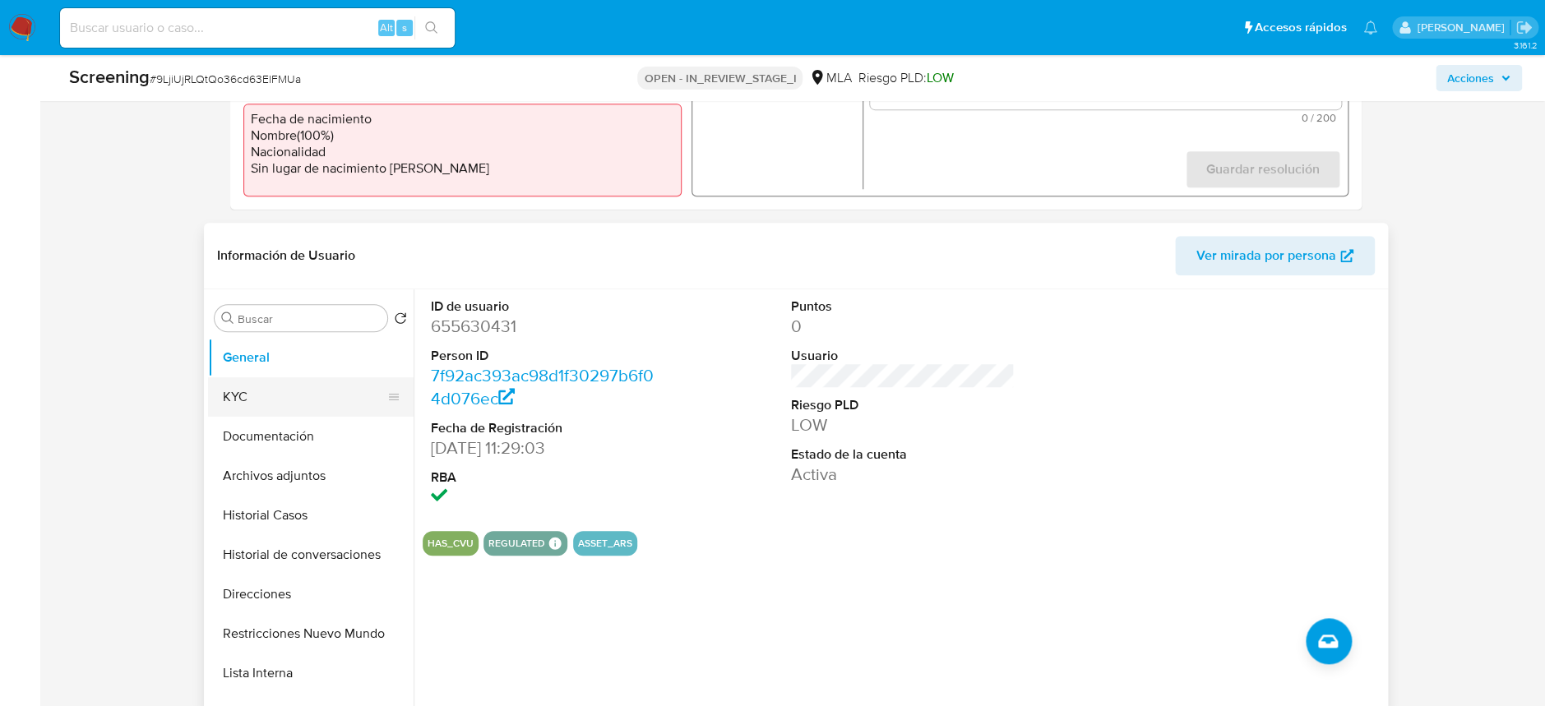
click at [252, 395] on button "KYC" at bounding box center [304, 396] width 192 height 39
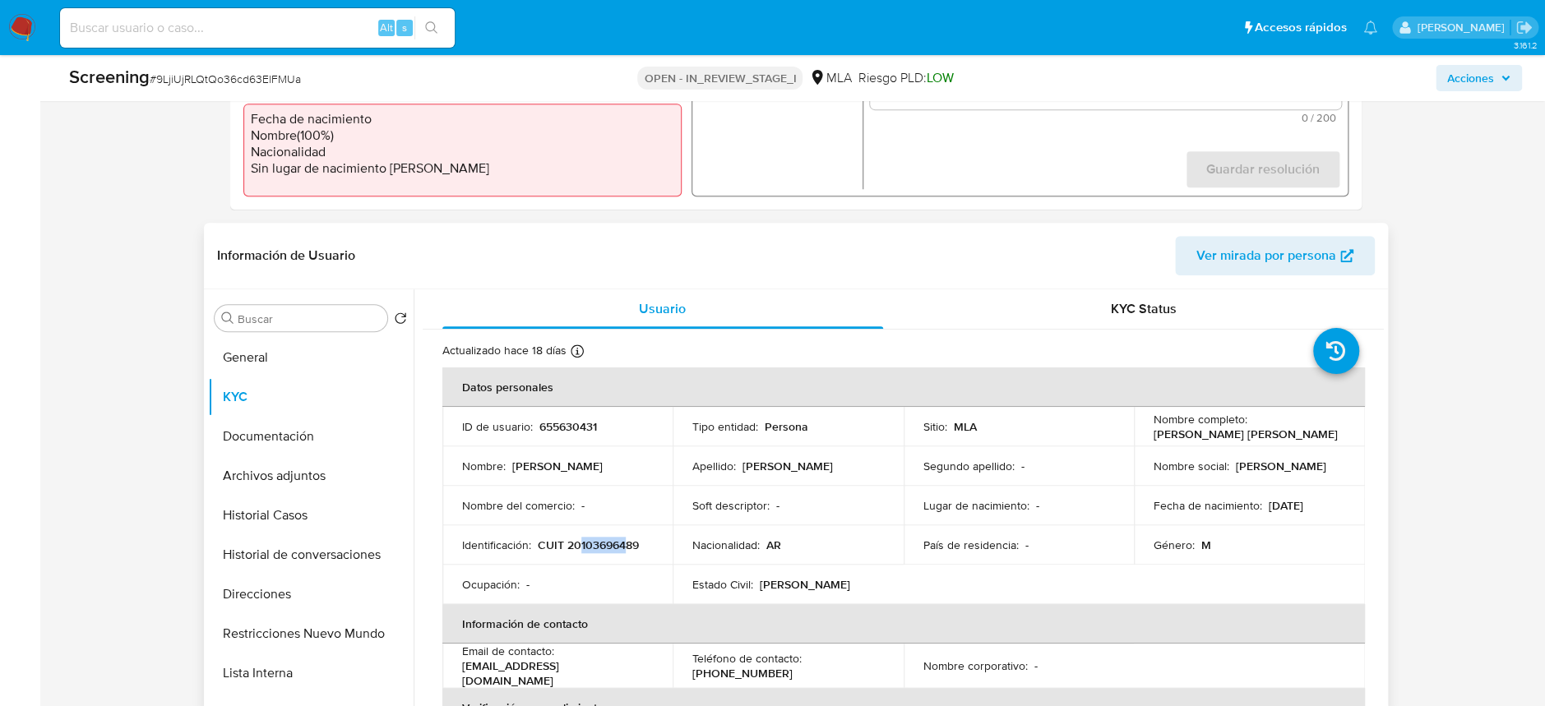
drag, startPoint x: 578, startPoint y: 543, endPoint x: 628, endPoint y: 543, distance: 50.1
click at [628, 543] on p "CUIT 20103696489" at bounding box center [588, 545] width 101 height 15
drag, startPoint x: 1150, startPoint y: 436, endPoint x: 1282, endPoint y: 433, distance: 131.6
click at [1282, 433] on div "Nombre completo : Jorge Alberto Rodriguez" at bounding box center [1249, 427] width 192 height 30
click at [1162, 428] on p "[PERSON_NAME] [PERSON_NAME]" at bounding box center [1245, 434] width 184 height 15
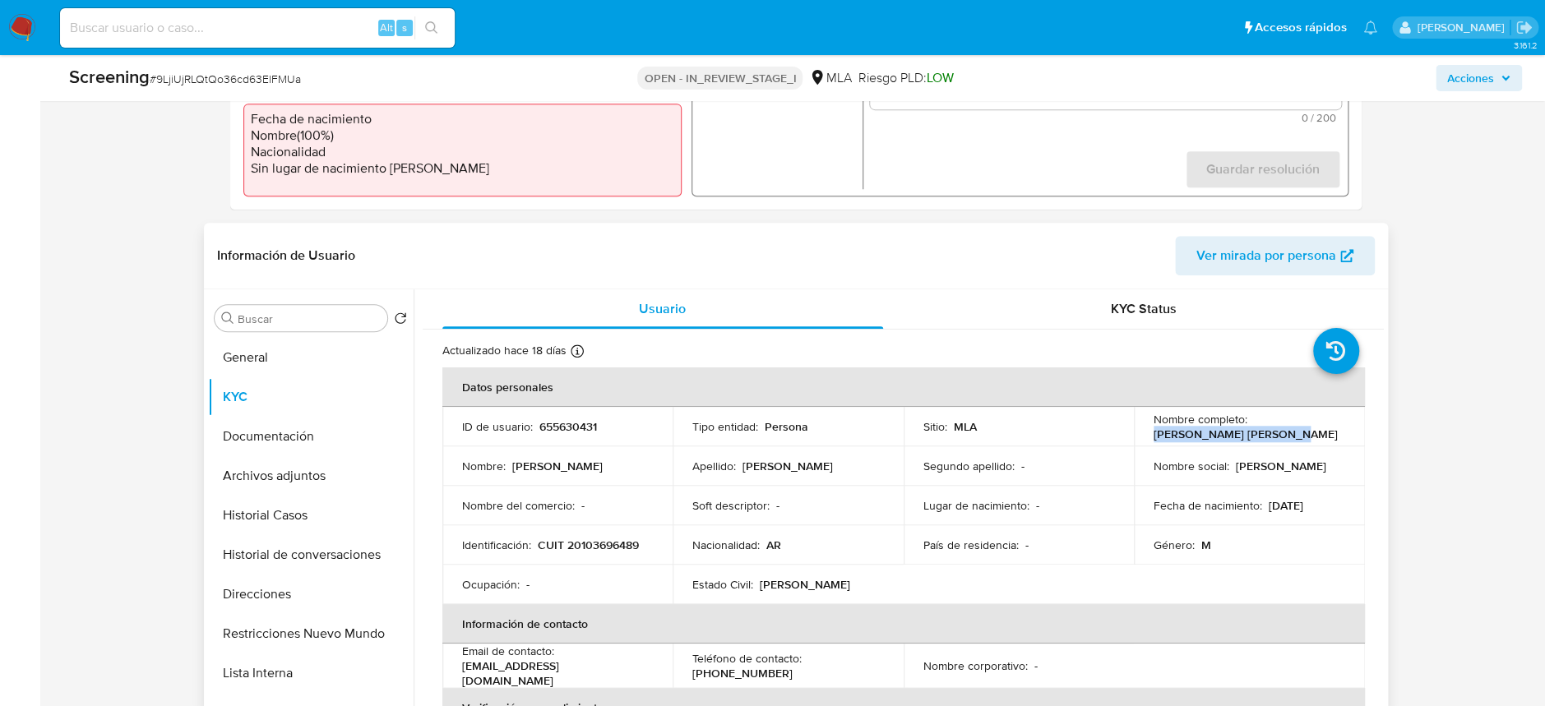
drag, startPoint x: 1148, startPoint y: 430, endPoint x: 1274, endPoint y: 437, distance: 126.8
click at [1274, 437] on div "Nombre completo : Jorge Alberto Rodriguez" at bounding box center [1249, 427] width 192 height 30
copy p "[PERSON_NAME] [PERSON_NAME]"
click at [1185, 444] on td "Nombre completo : Jorge Alberto Rodriguez" at bounding box center [1249, 426] width 231 height 39
drag, startPoint x: 1224, startPoint y: 434, endPoint x: 1292, endPoint y: 432, distance: 68.2
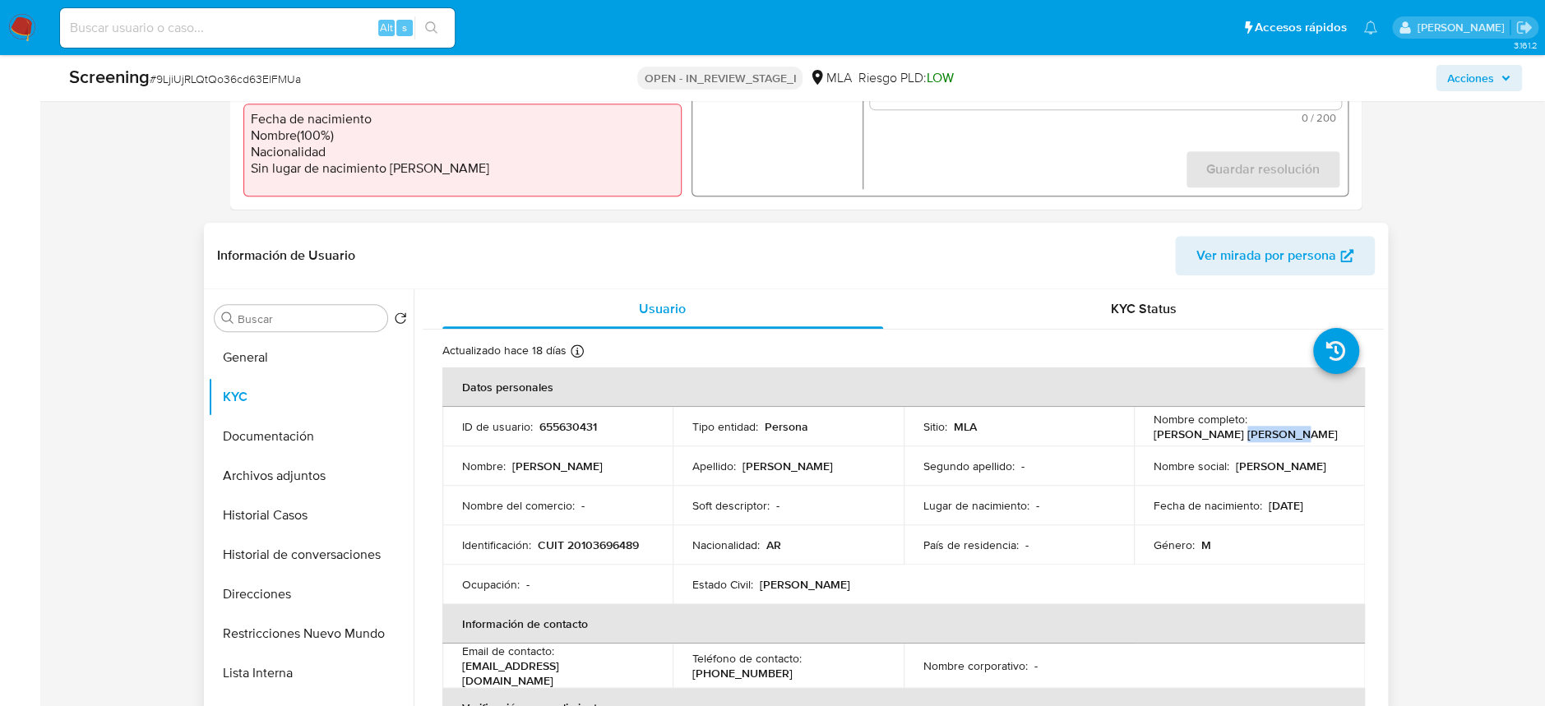
click at [1292, 432] on div "Nombre completo : Jorge Alberto Rodriguez" at bounding box center [1249, 427] width 192 height 30
copy p "Rodriguez"
click at [255, 437] on button "Documentación" at bounding box center [304, 436] width 192 height 39
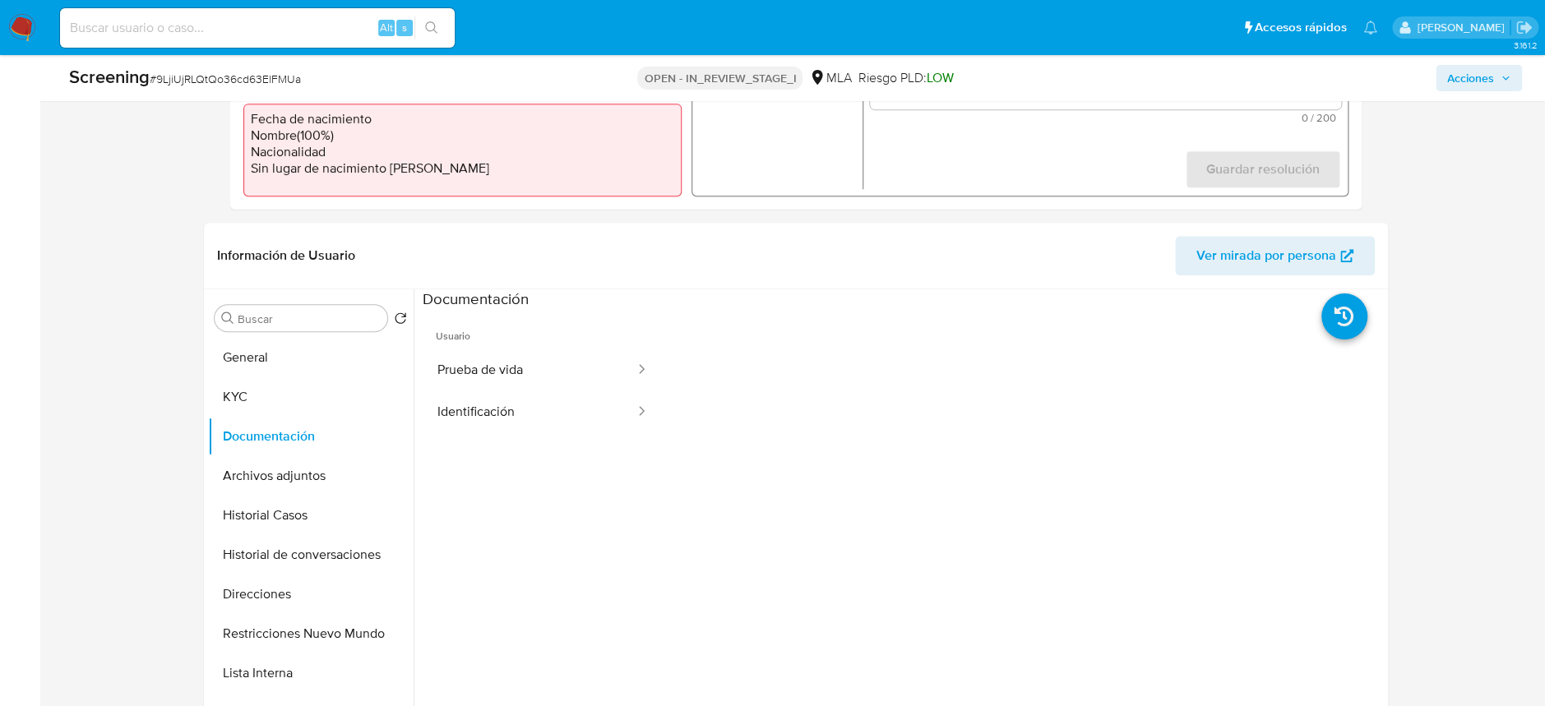
click at [473, 370] on button "Prueba de vida" at bounding box center [530, 370] width 214 height 42
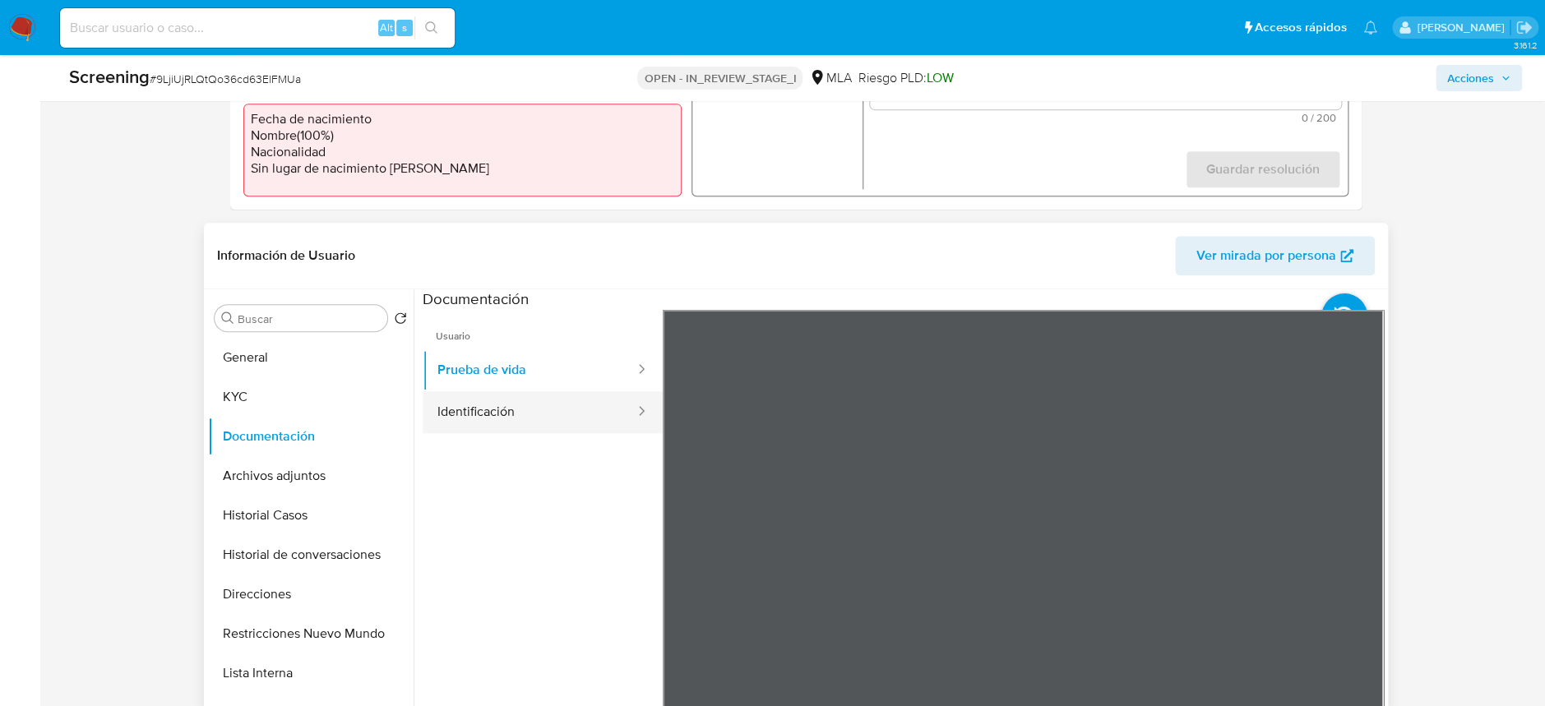
click at [510, 402] on button "Identificación" at bounding box center [530, 412] width 214 height 42
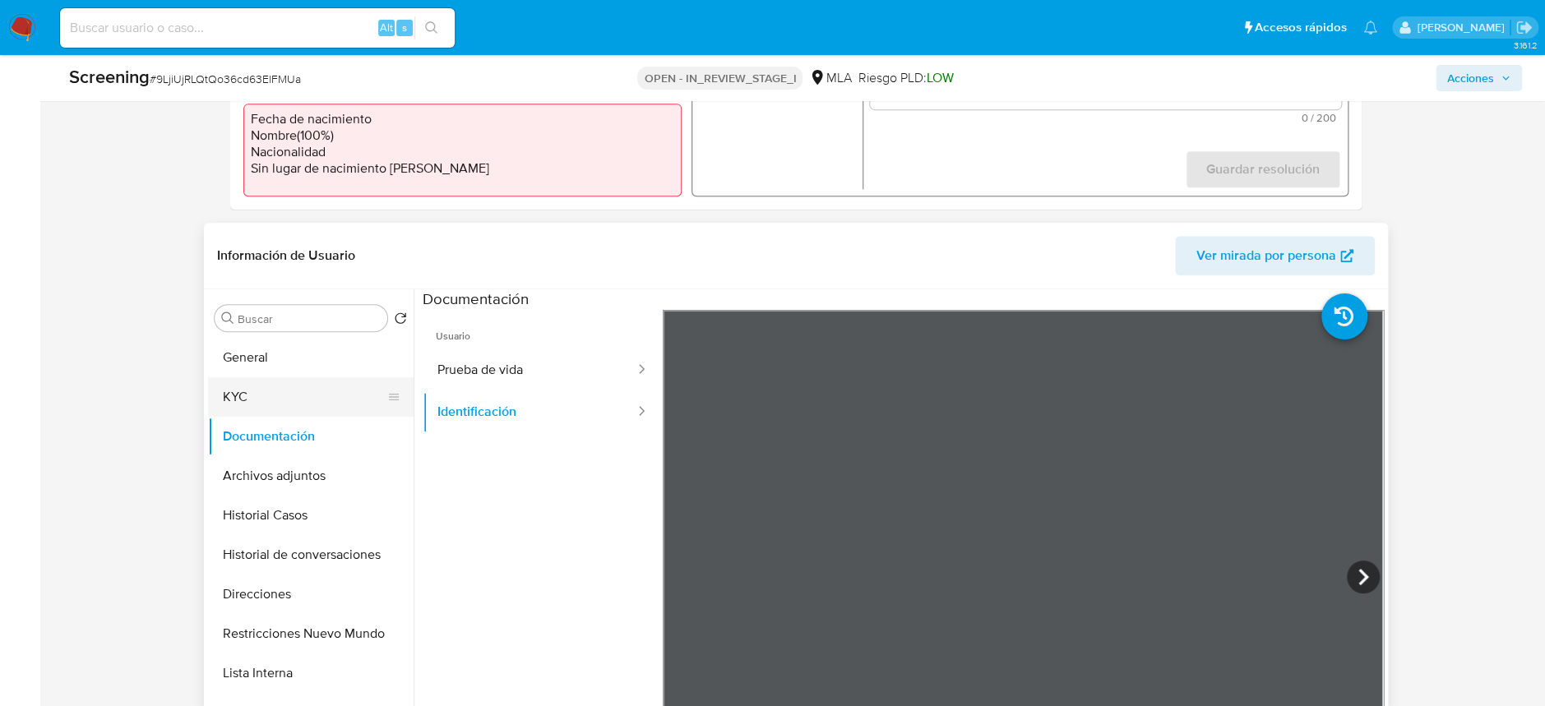
click at [256, 404] on button "KYC" at bounding box center [304, 396] width 192 height 39
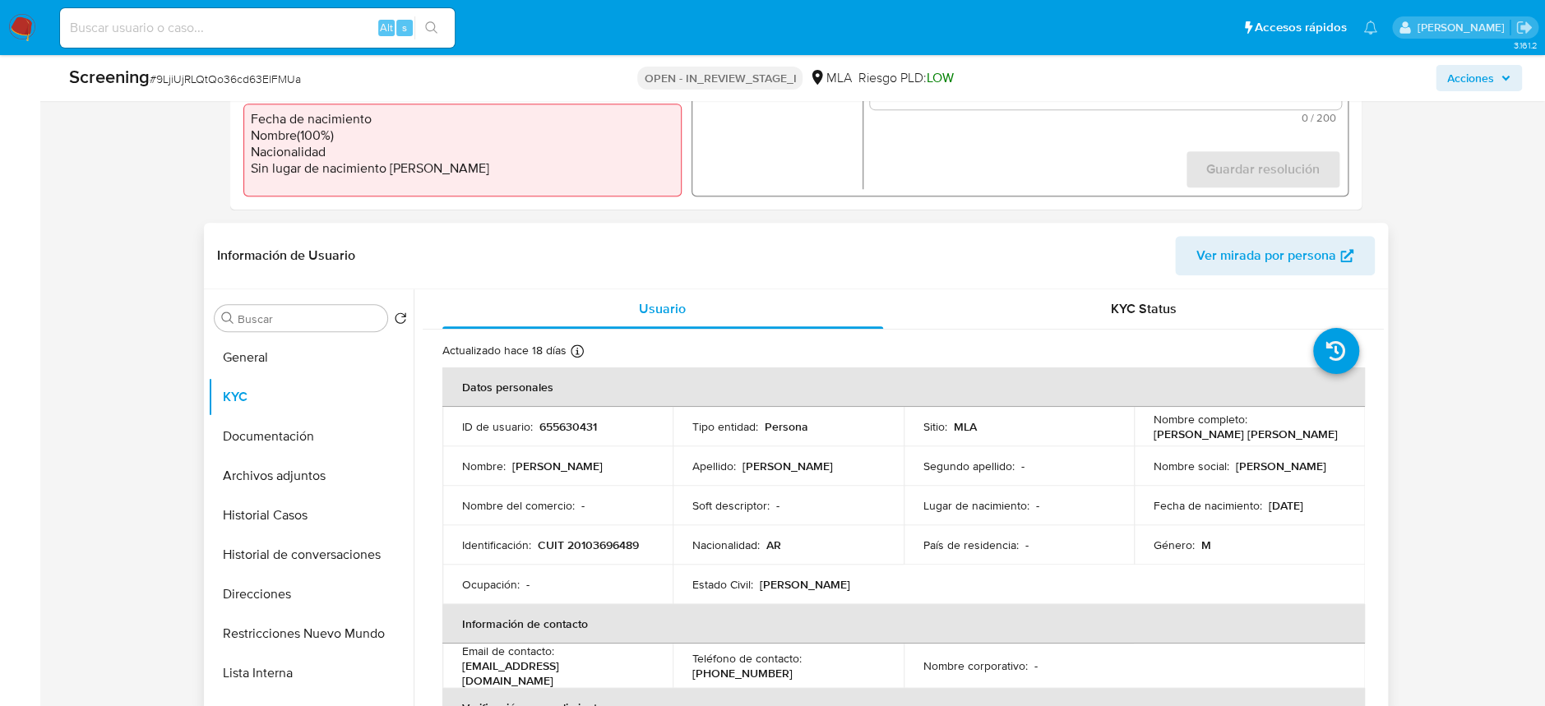
click at [578, 538] on p "CUIT 20103696489" at bounding box center [588, 545] width 101 height 15
click at [579, 538] on p "CUIT 20103696489" at bounding box center [588, 545] width 101 height 15
copy p "20103696489"
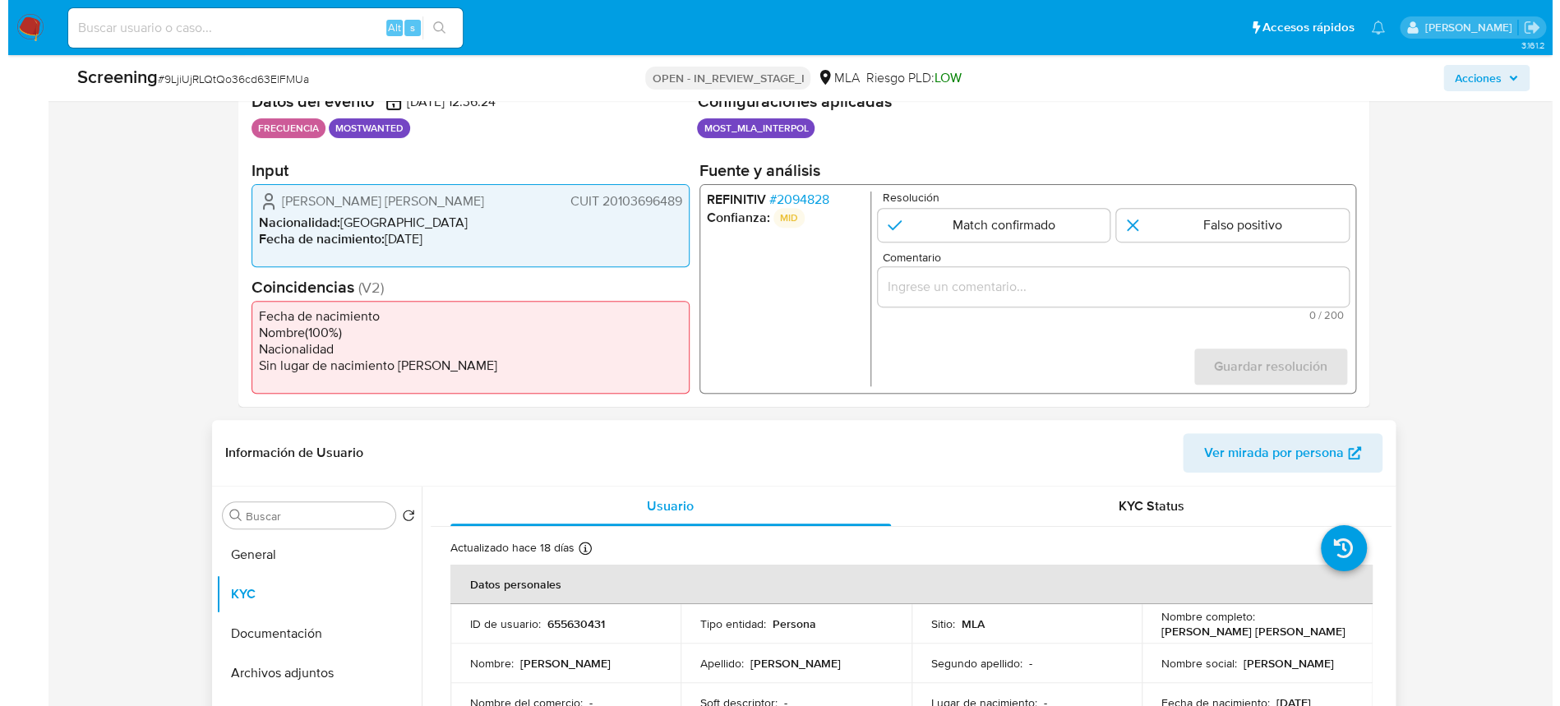
scroll to position [328, 0]
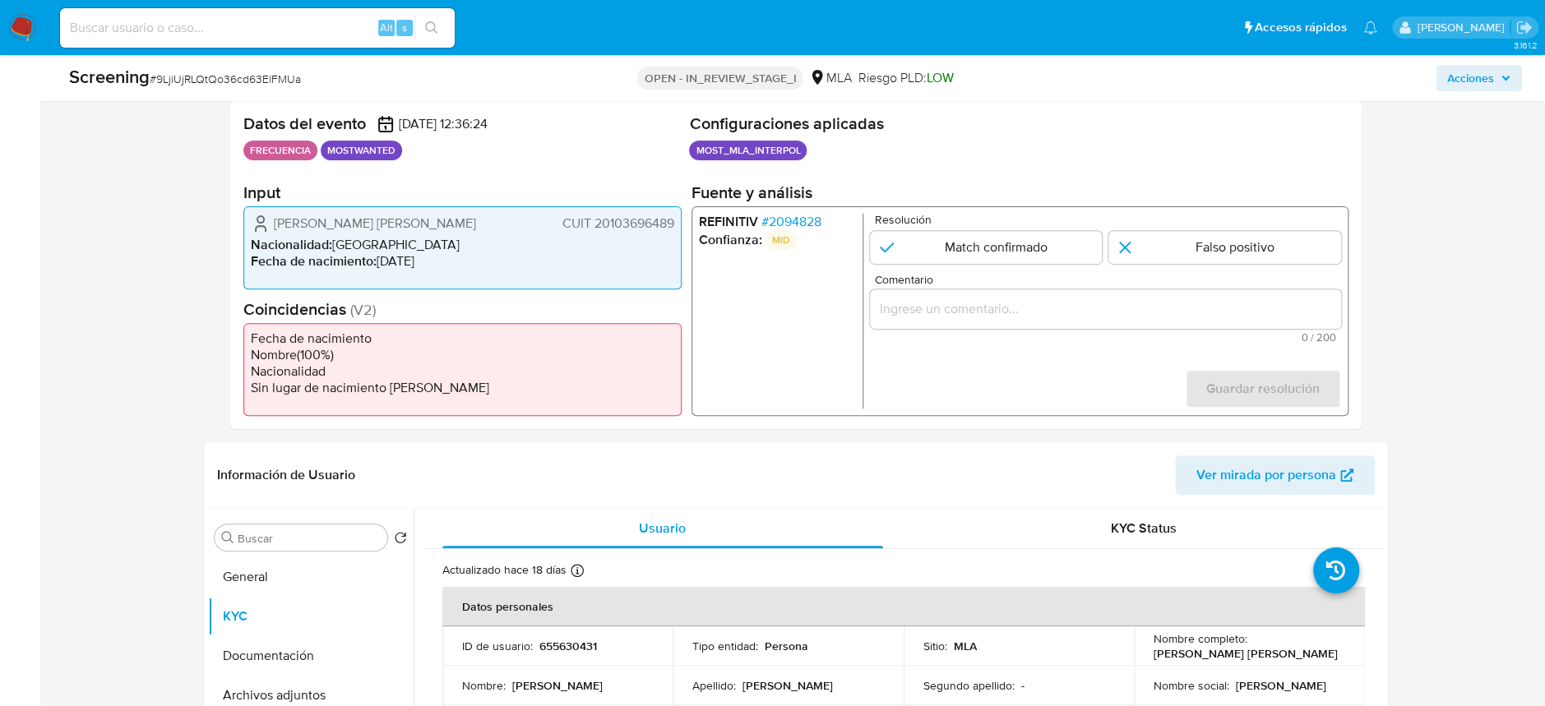
click at [803, 215] on span "# 2094828" at bounding box center [790, 222] width 60 height 16
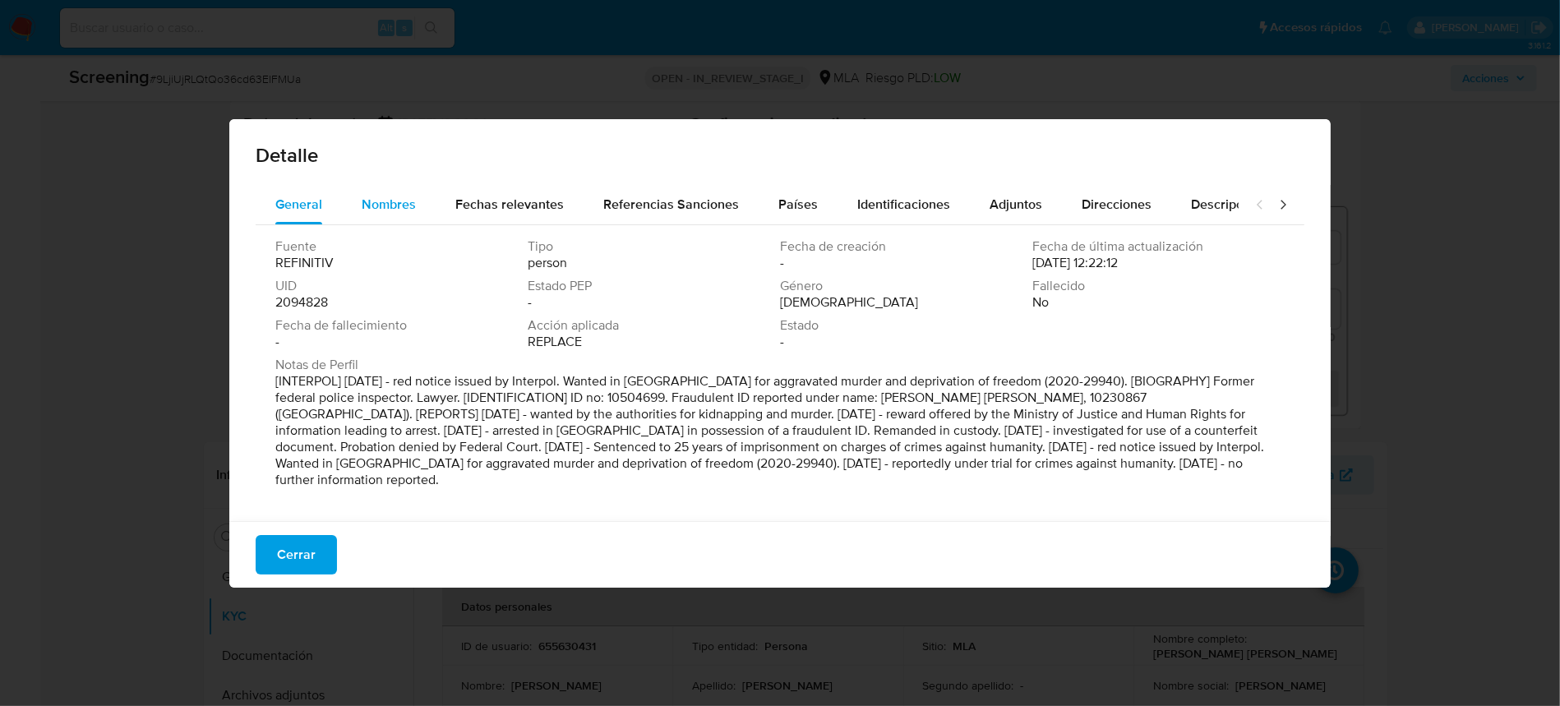
click at [419, 207] on button "Nombres" at bounding box center [389, 204] width 94 height 39
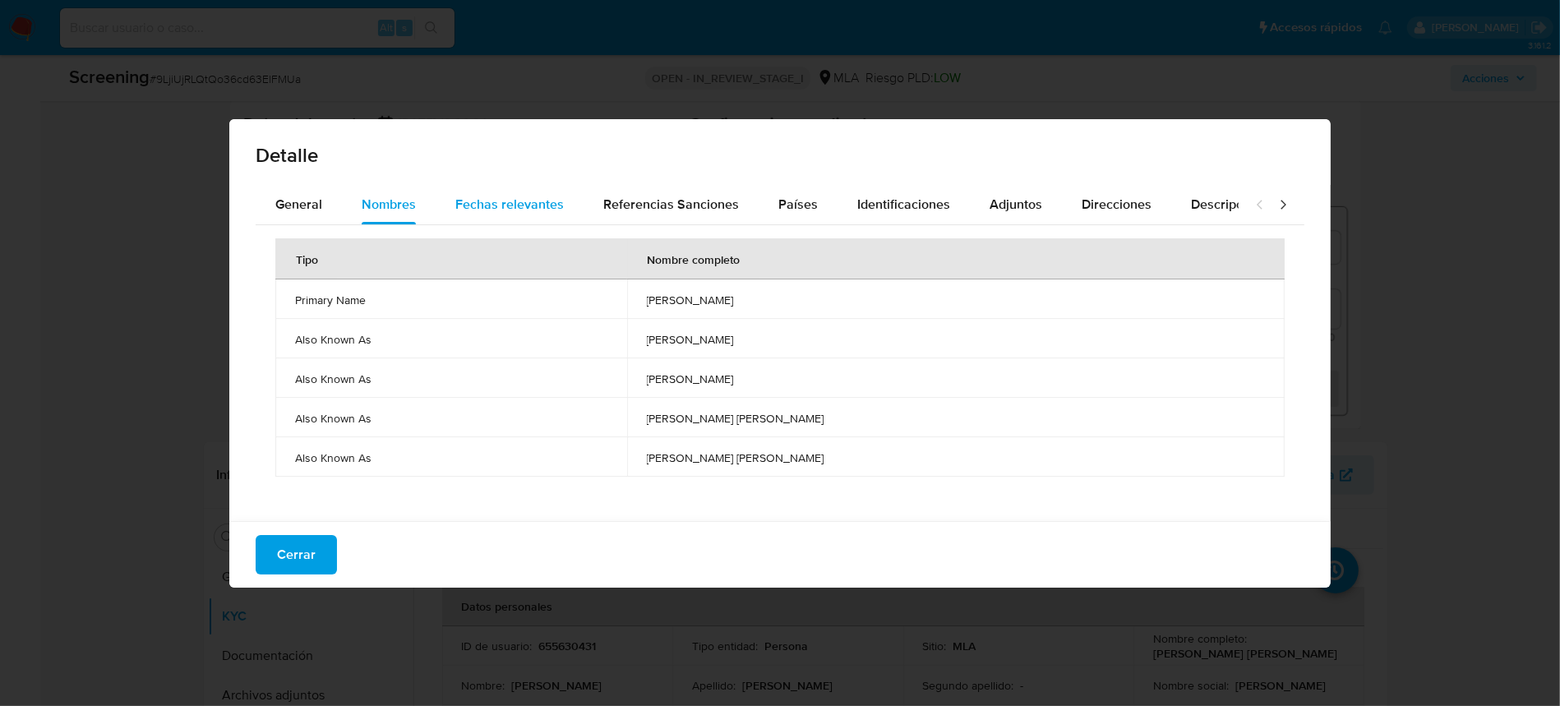
click at [513, 205] on span "Fechas relevantes" at bounding box center [509, 204] width 109 height 19
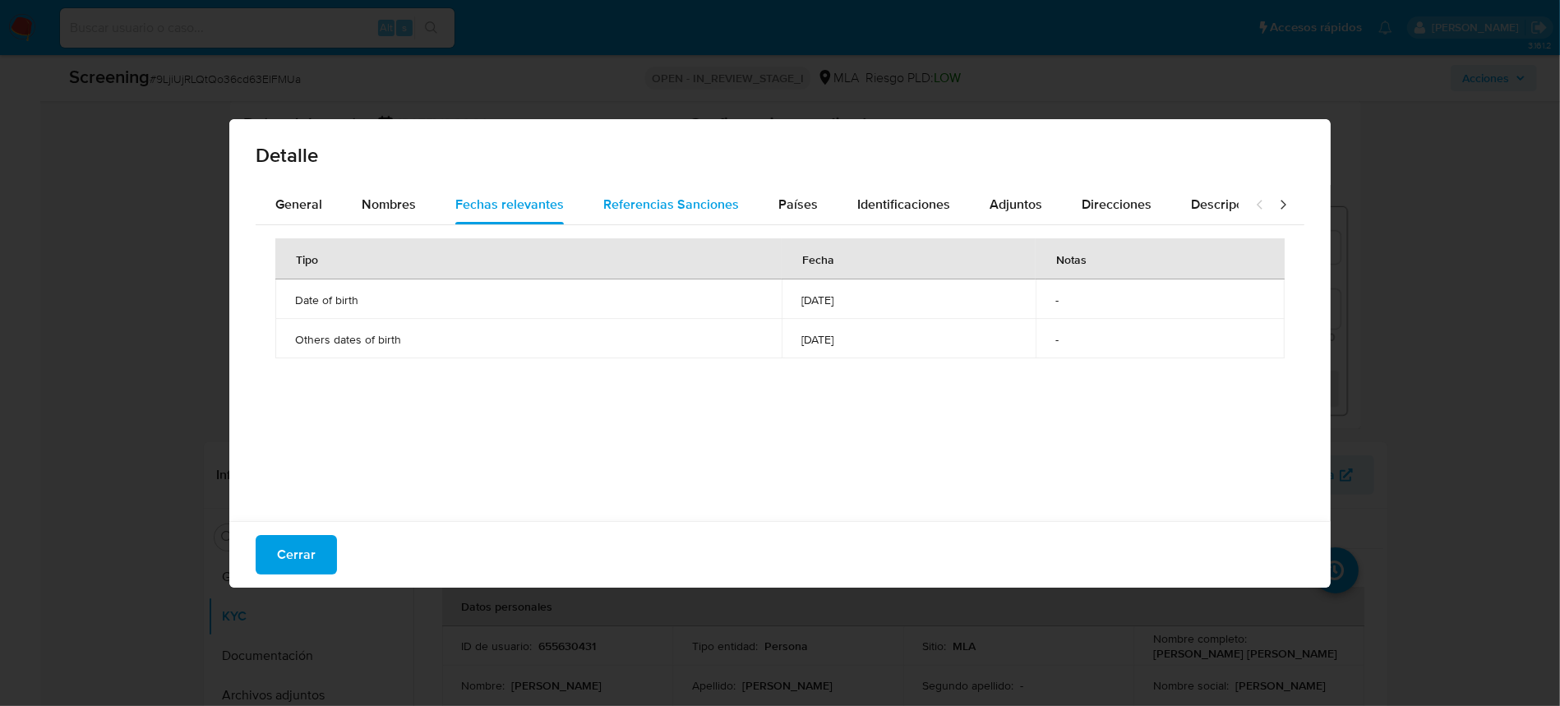
click at [656, 207] on span "Referencias Sanciones" at bounding box center [671, 204] width 136 height 19
click at [806, 210] on span "Países" at bounding box center [797, 204] width 39 height 19
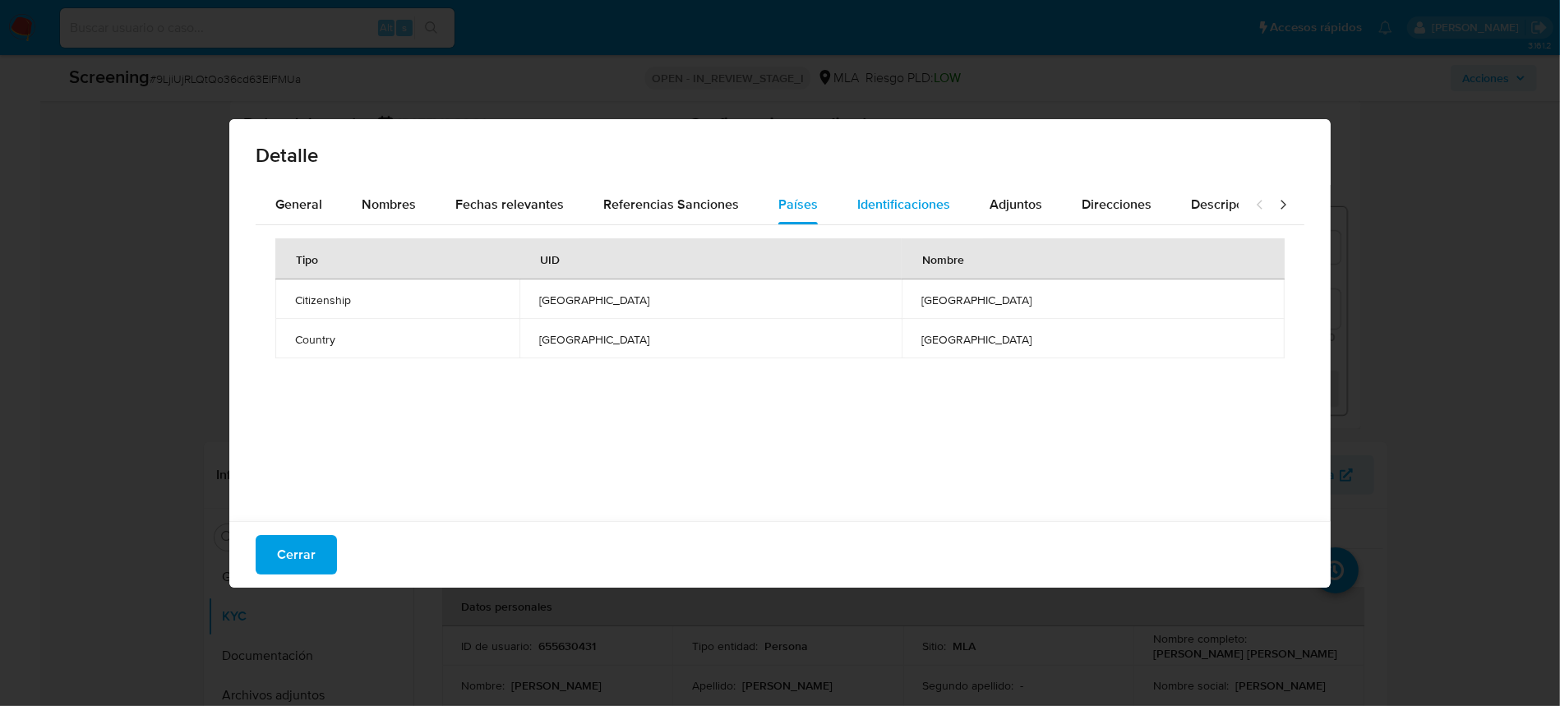
click at [886, 212] on span "Identificaciones" at bounding box center [903, 204] width 93 height 19
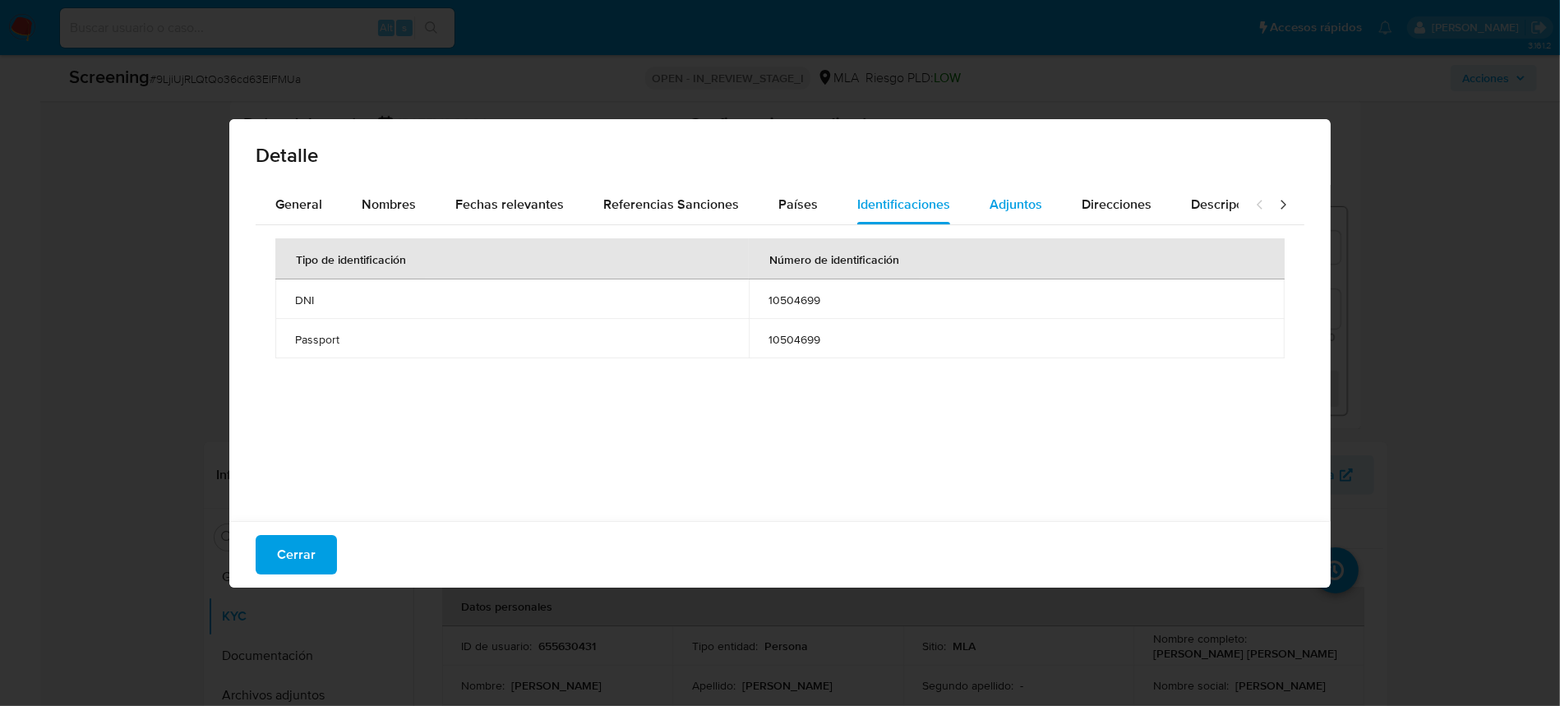
click at [1039, 196] on button "Adjuntos" at bounding box center [1016, 204] width 92 height 39
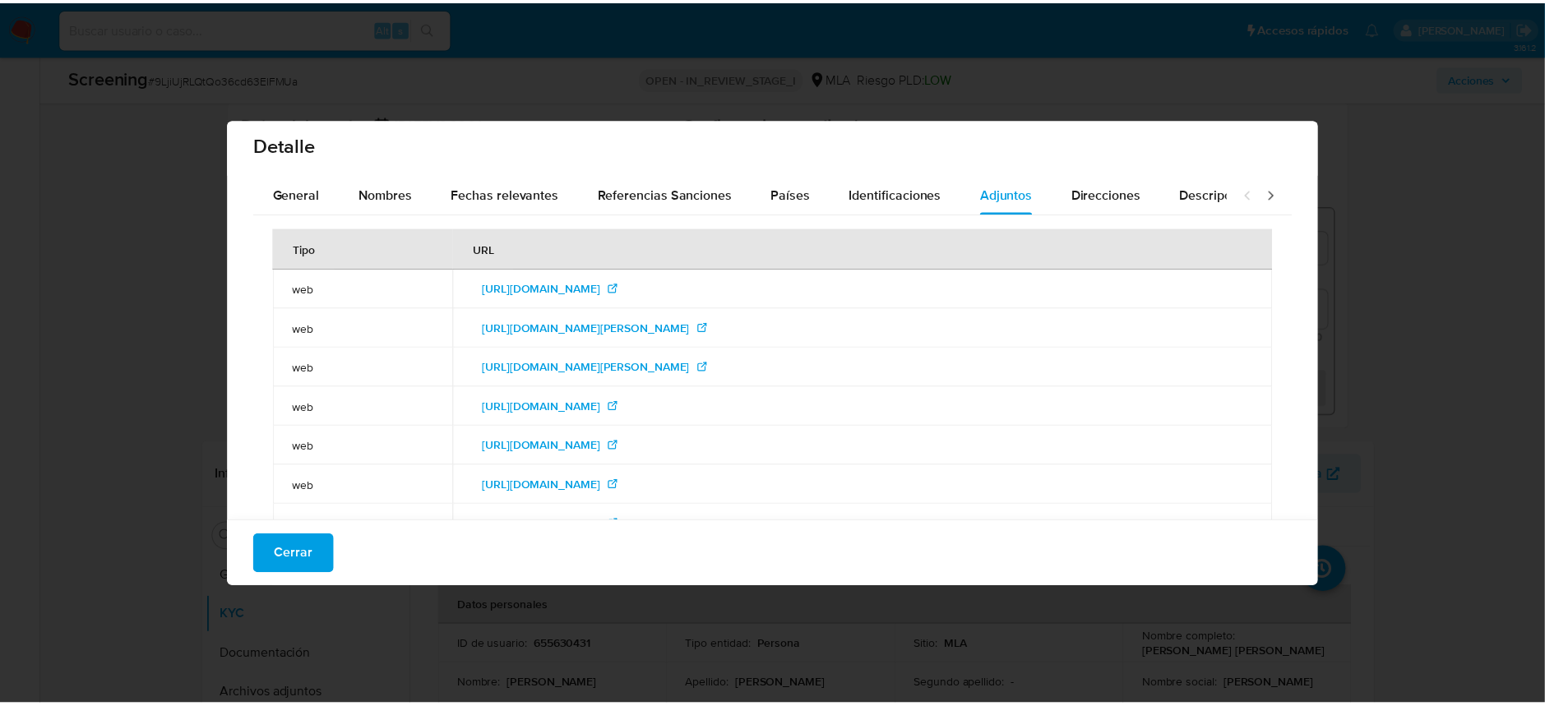
scroll to position [0, 0]
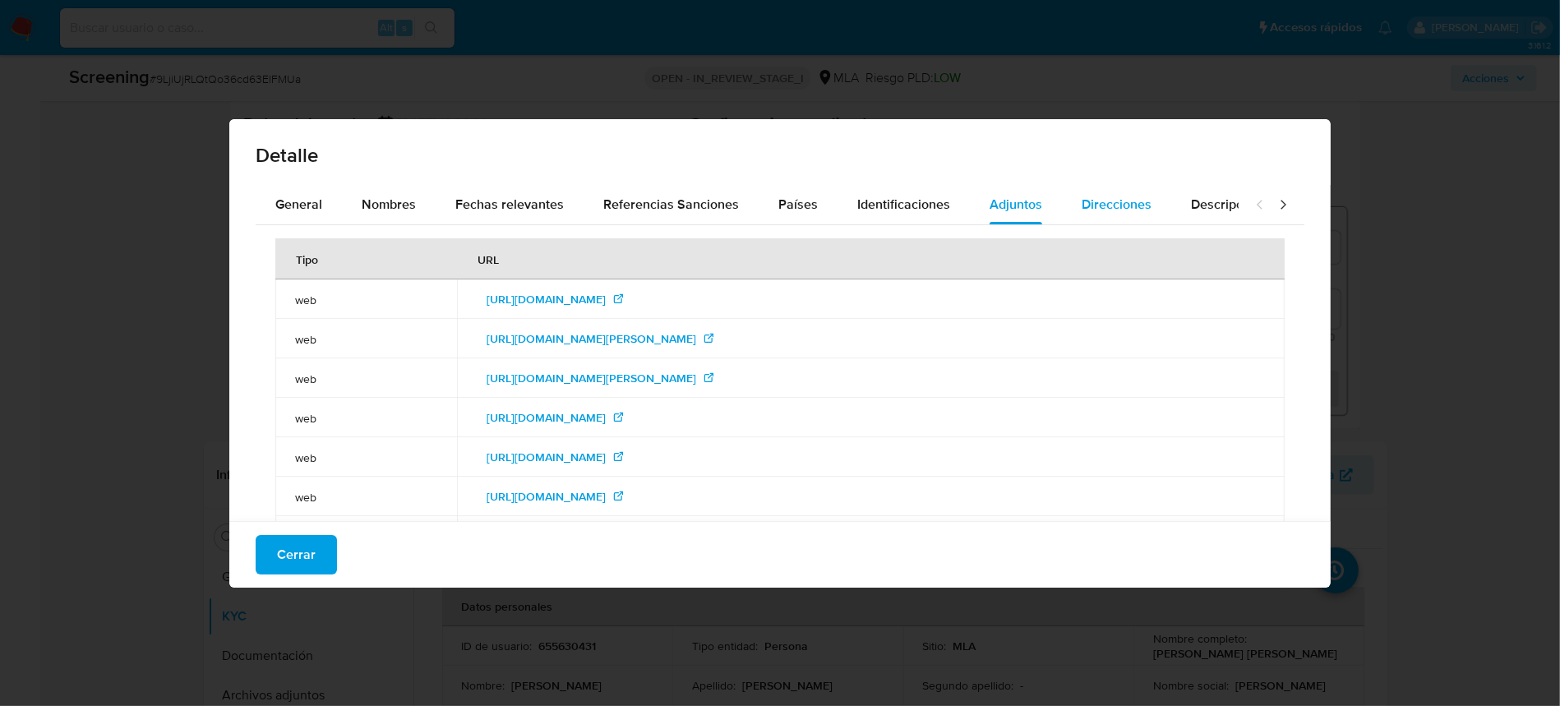
click at [1111, 221] on div "Direcciones" at bounding box center [1117, 204] width 70 height 39
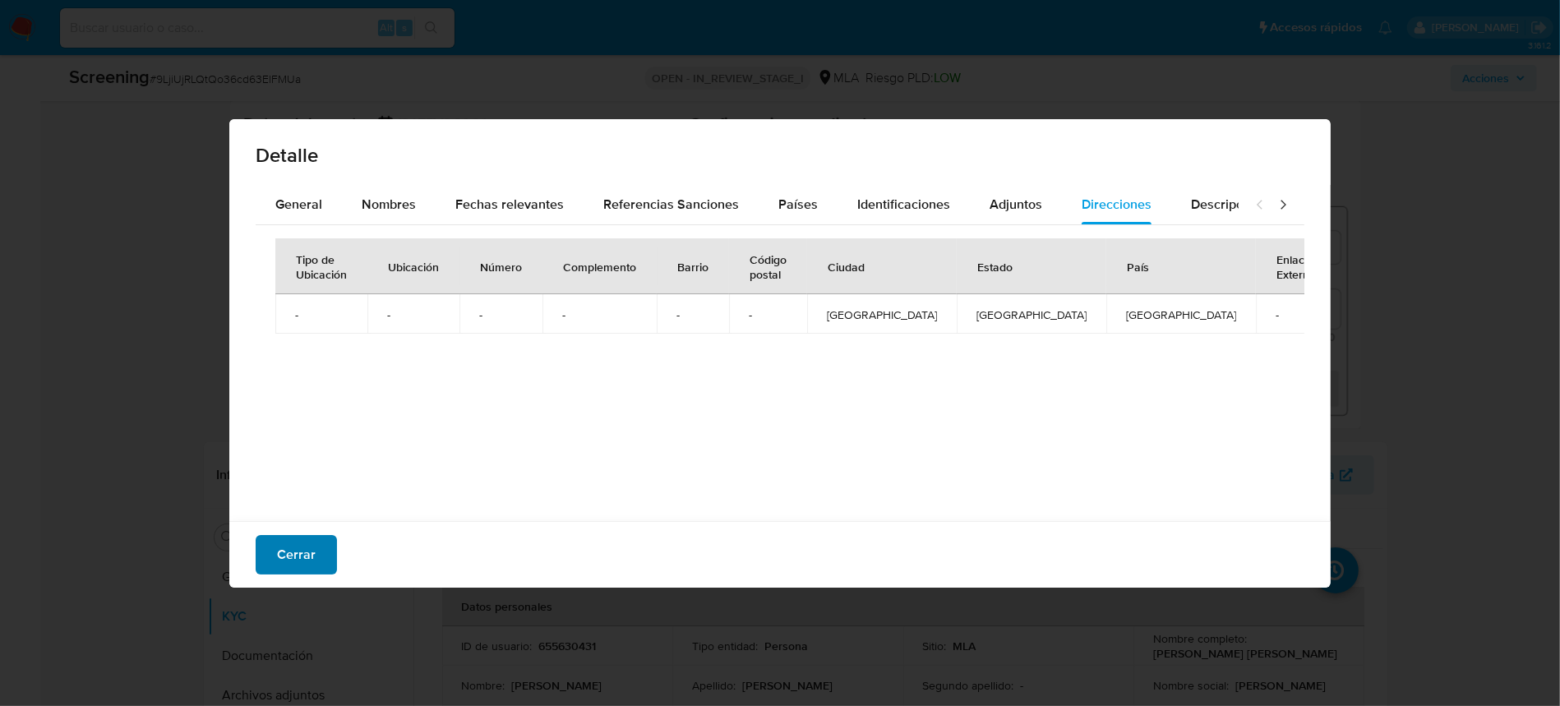
click at [314, 557] on button "Cerrar" at bounding box center [296, 554] width 81 height 39
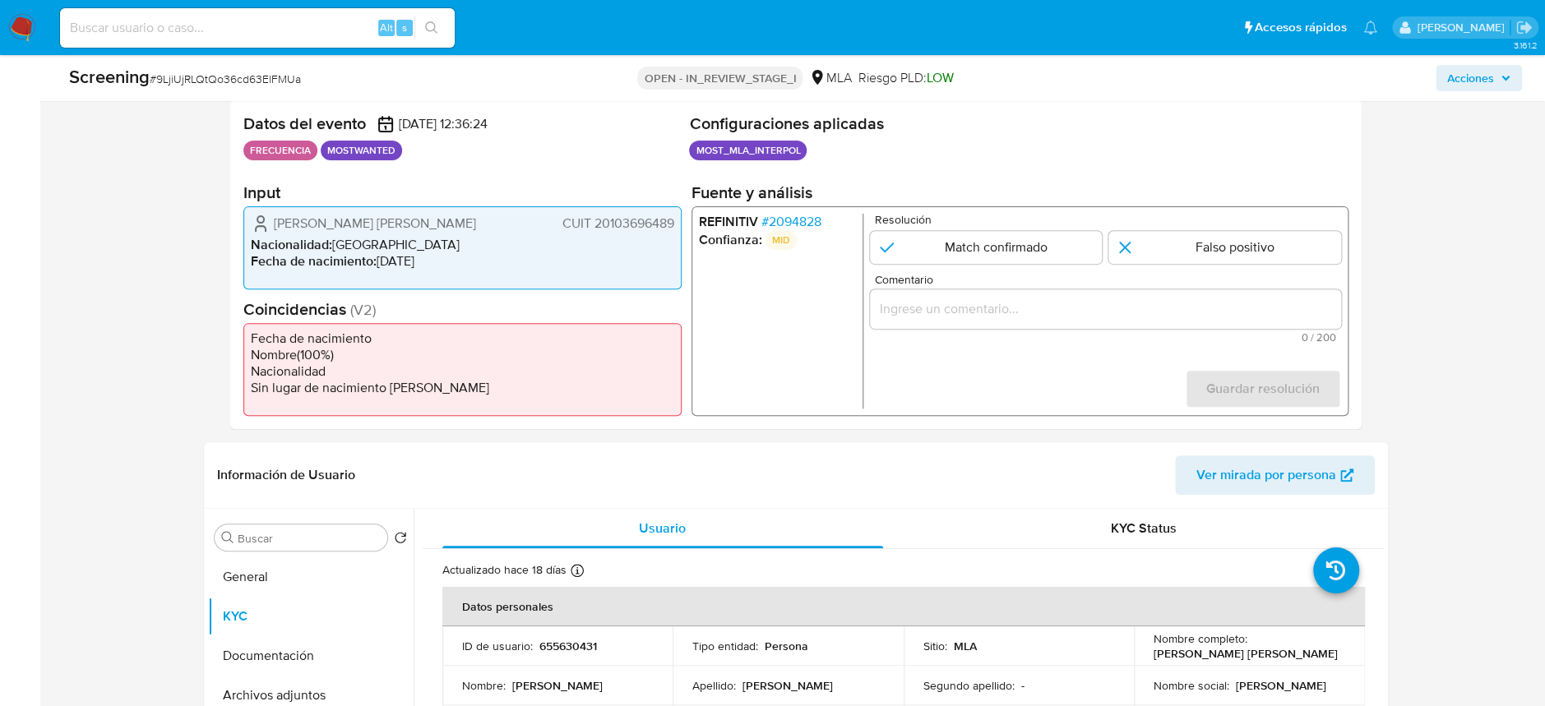
click at [12, 26] on img at bounding box center [22, 28] width 28 height 28
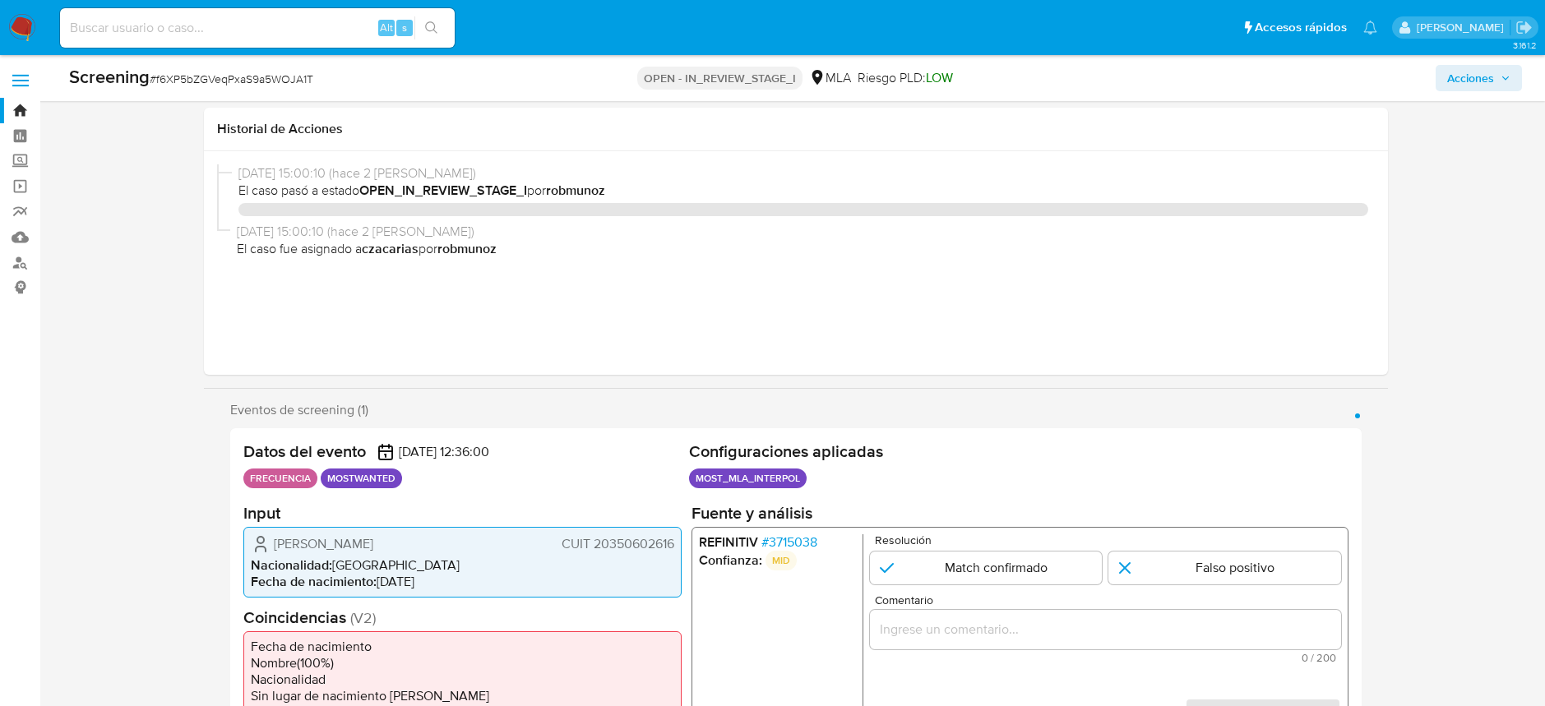
select select "10"
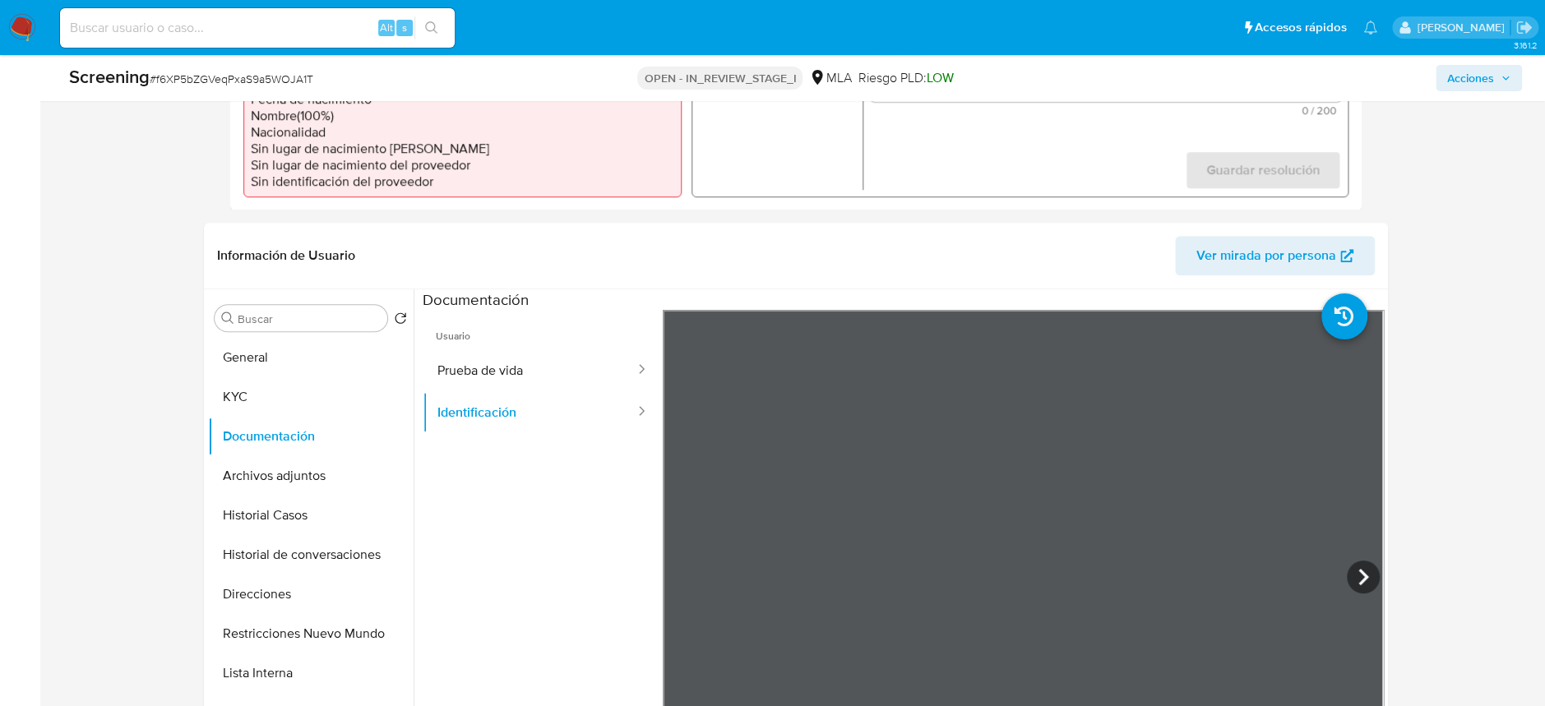
scroll to position [109, 0]
click at [30, 28] on img at bounding box center [22, 28] width 28 height 28
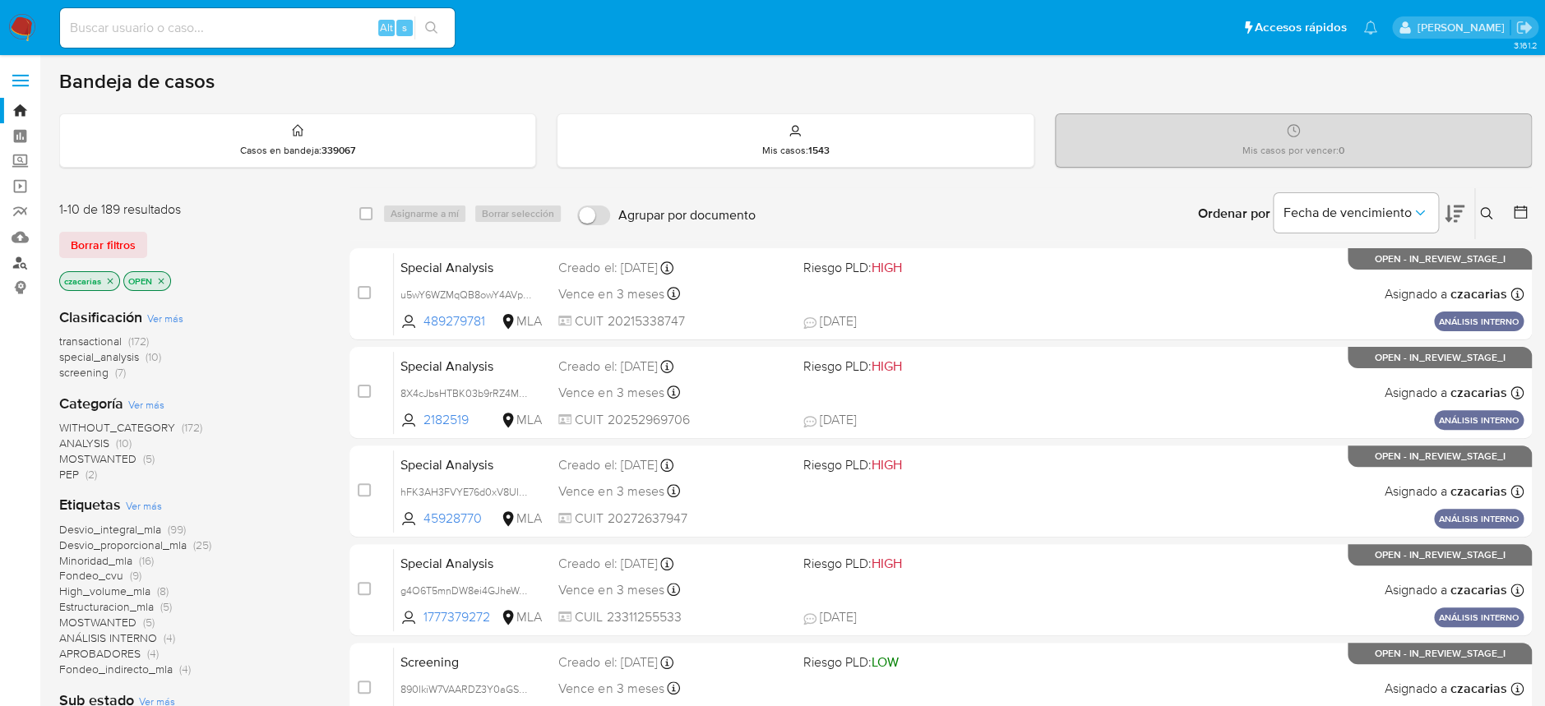
click at [21, 269] on link "Buscador de personas" at bounding box center [98, 262] width 196 height 25
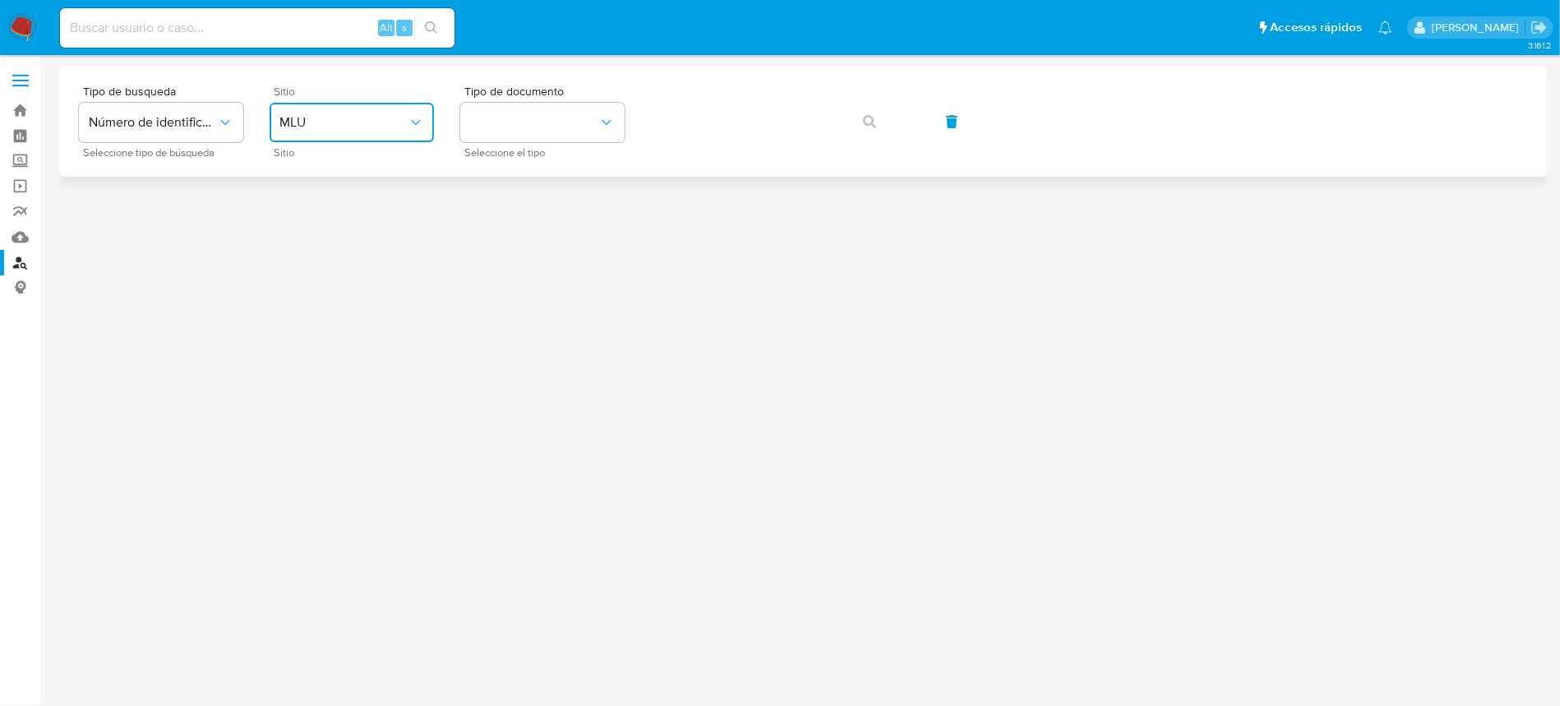
click at [395, 136] on button "MLU" at bounding box center [352, 122] width 164 height 39
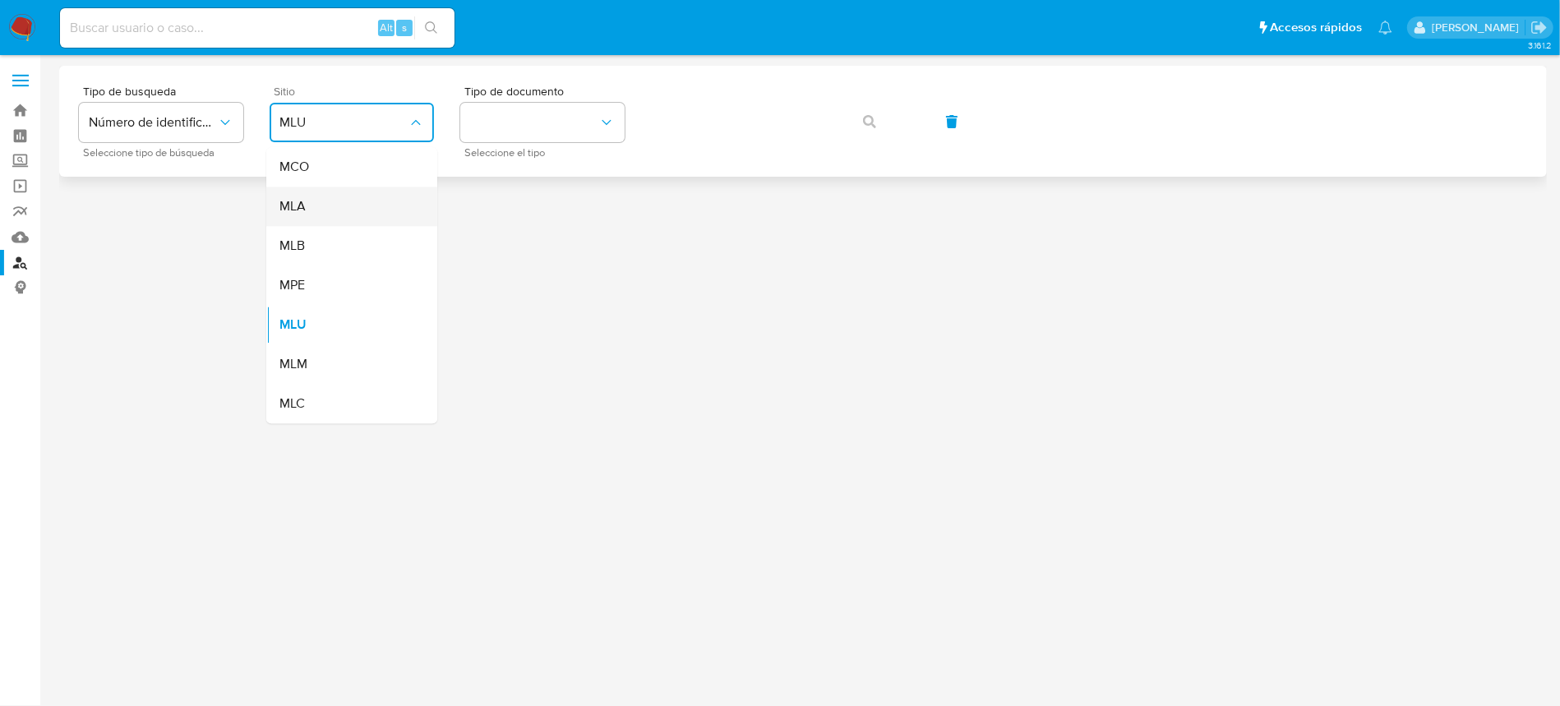
click at [373, 217] on div "MLA" at bounding box center [346, 206] width 135 height 39
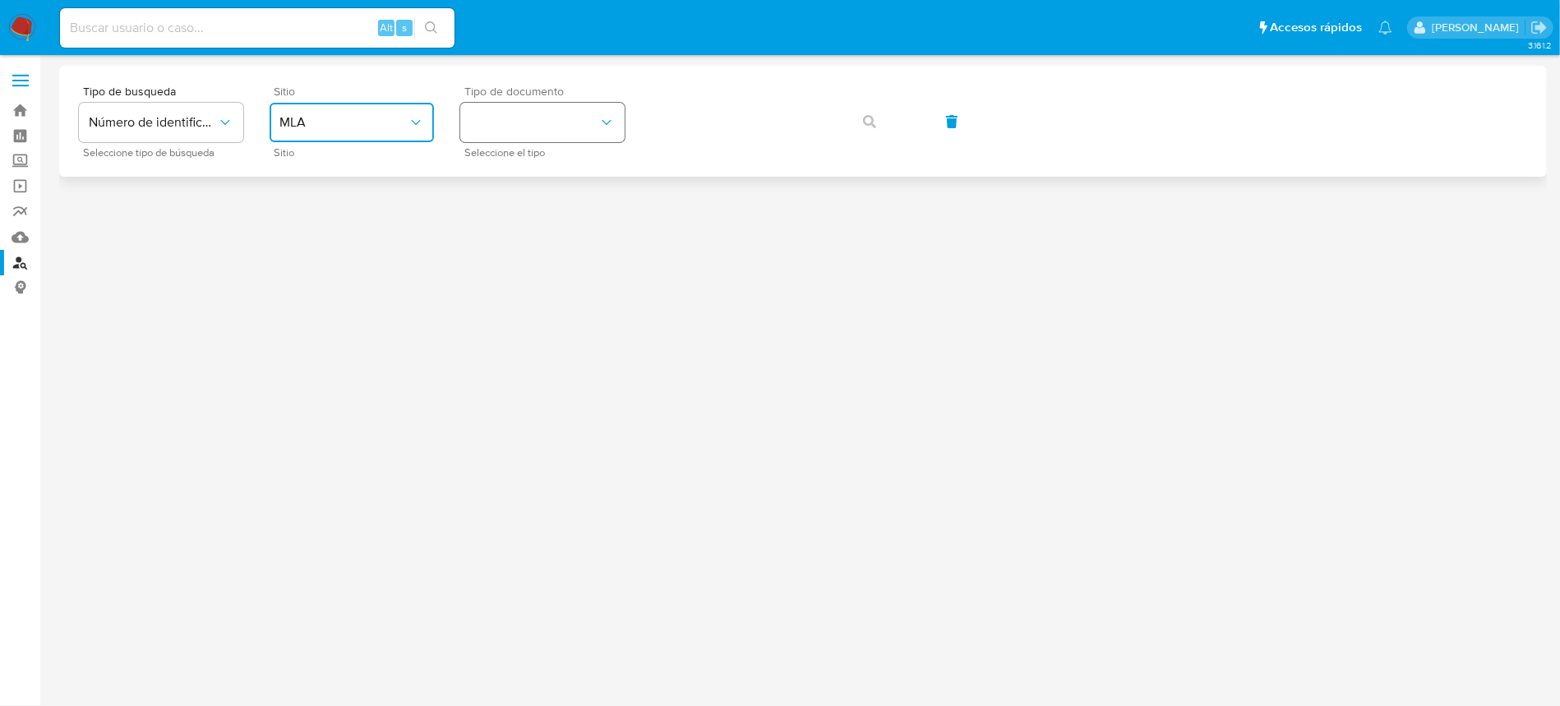
click at [510, 134] on button "identificationType" at bounding box center [542, 122] width 164 height 39
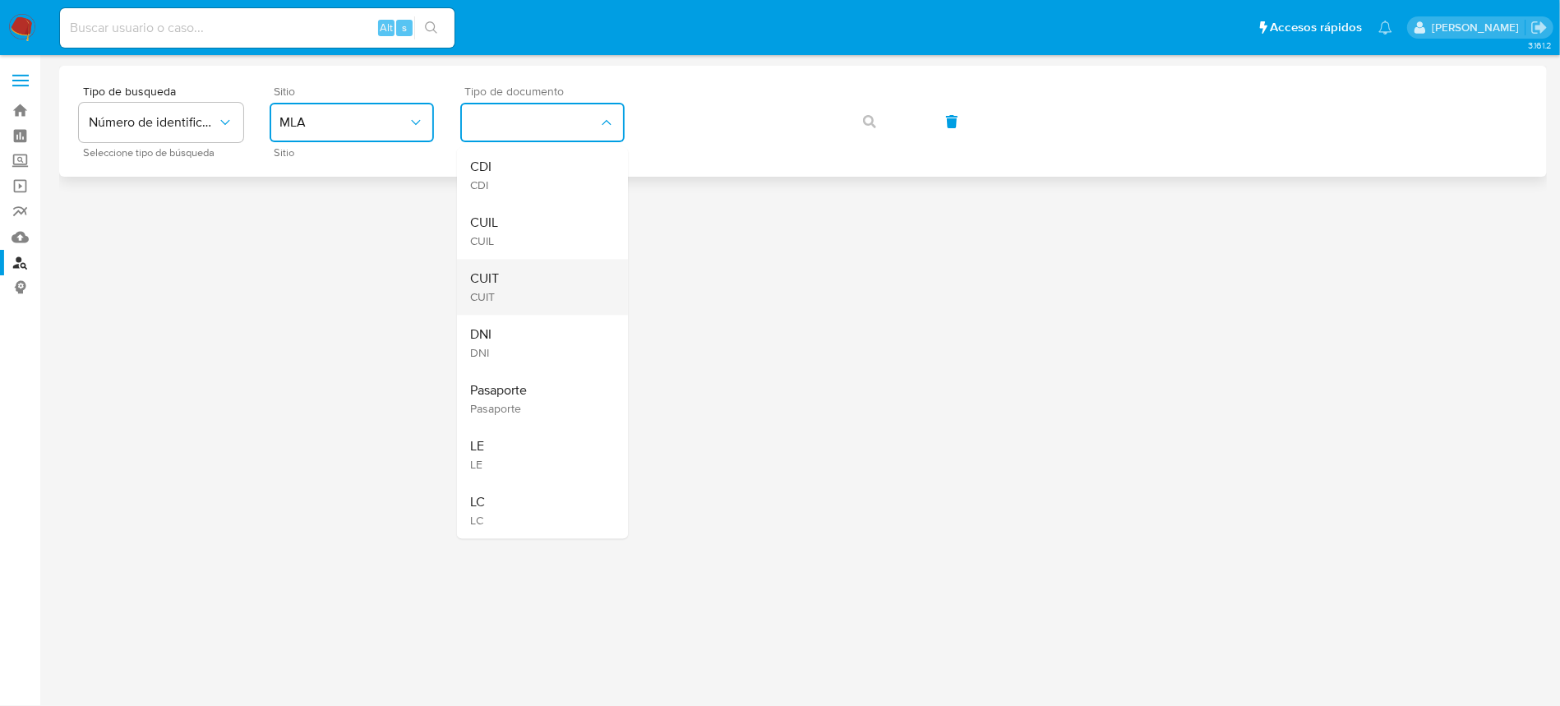
click at [501, 276] on div "CUIT CUIT" at bounding box center [537, 287] width 135 height 56
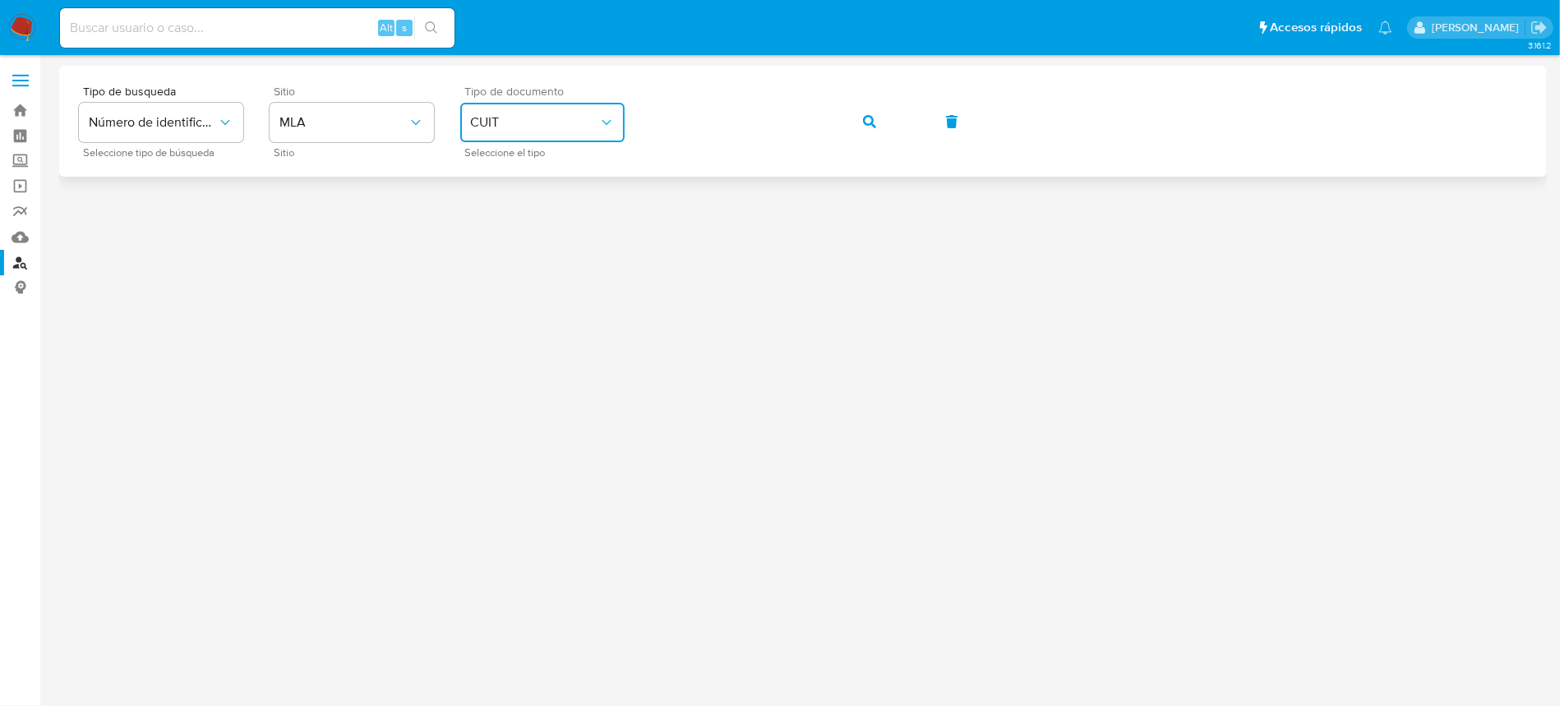
click at [870, 112] on span "button" at bounding box center [869, 122] width 13 height 36
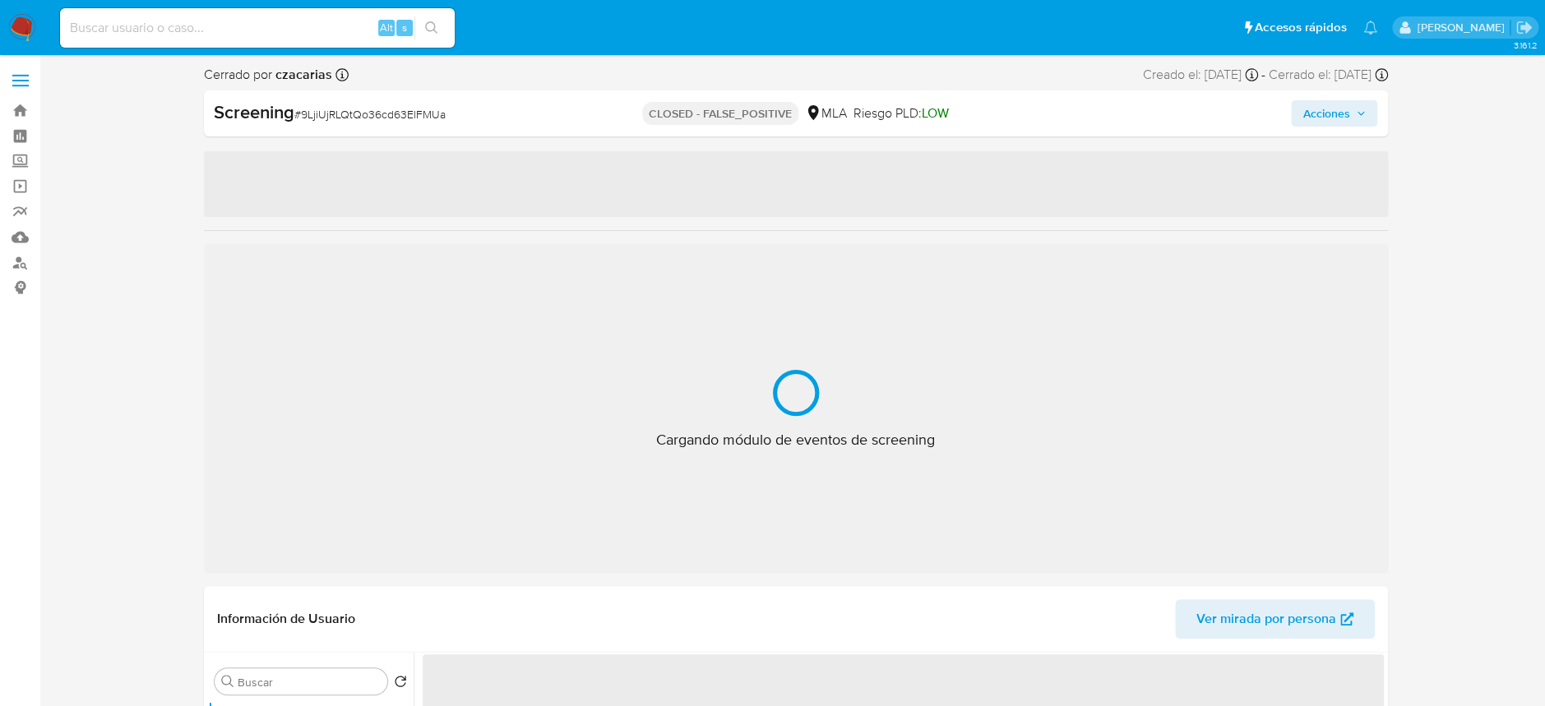
select select "10"
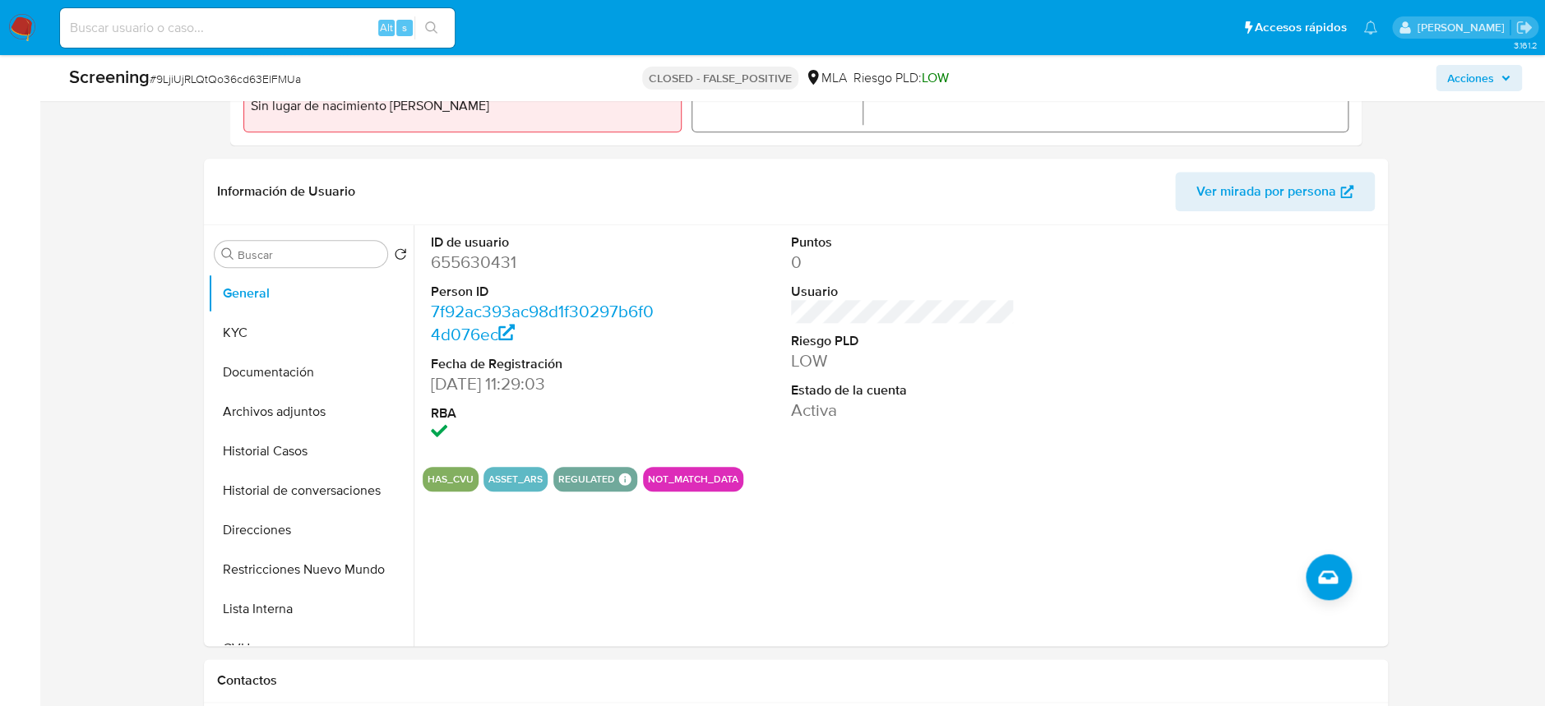
scroll to position [657, 0]
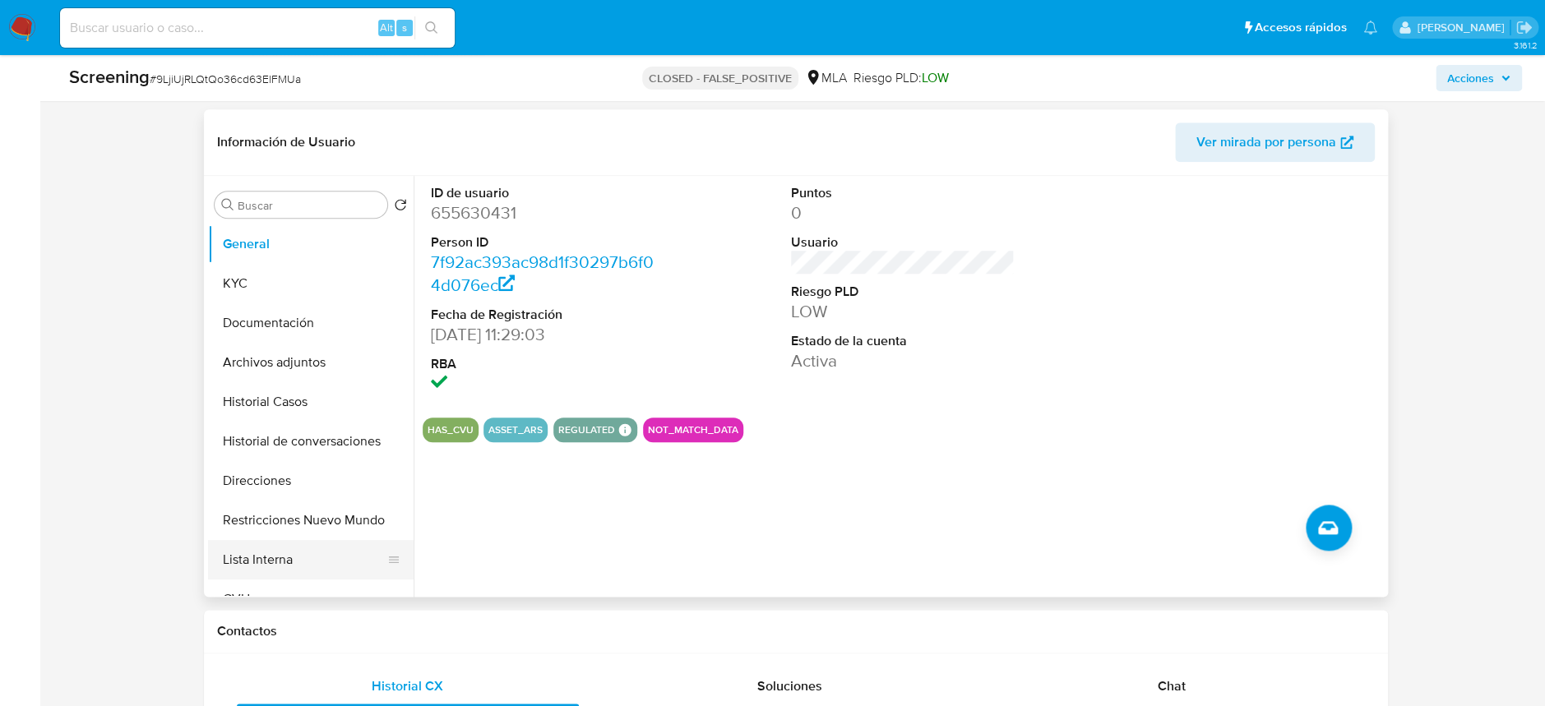
click at [278, 550] on button "Lista Interna" at bounding box center [304, 559] width 192 height 39
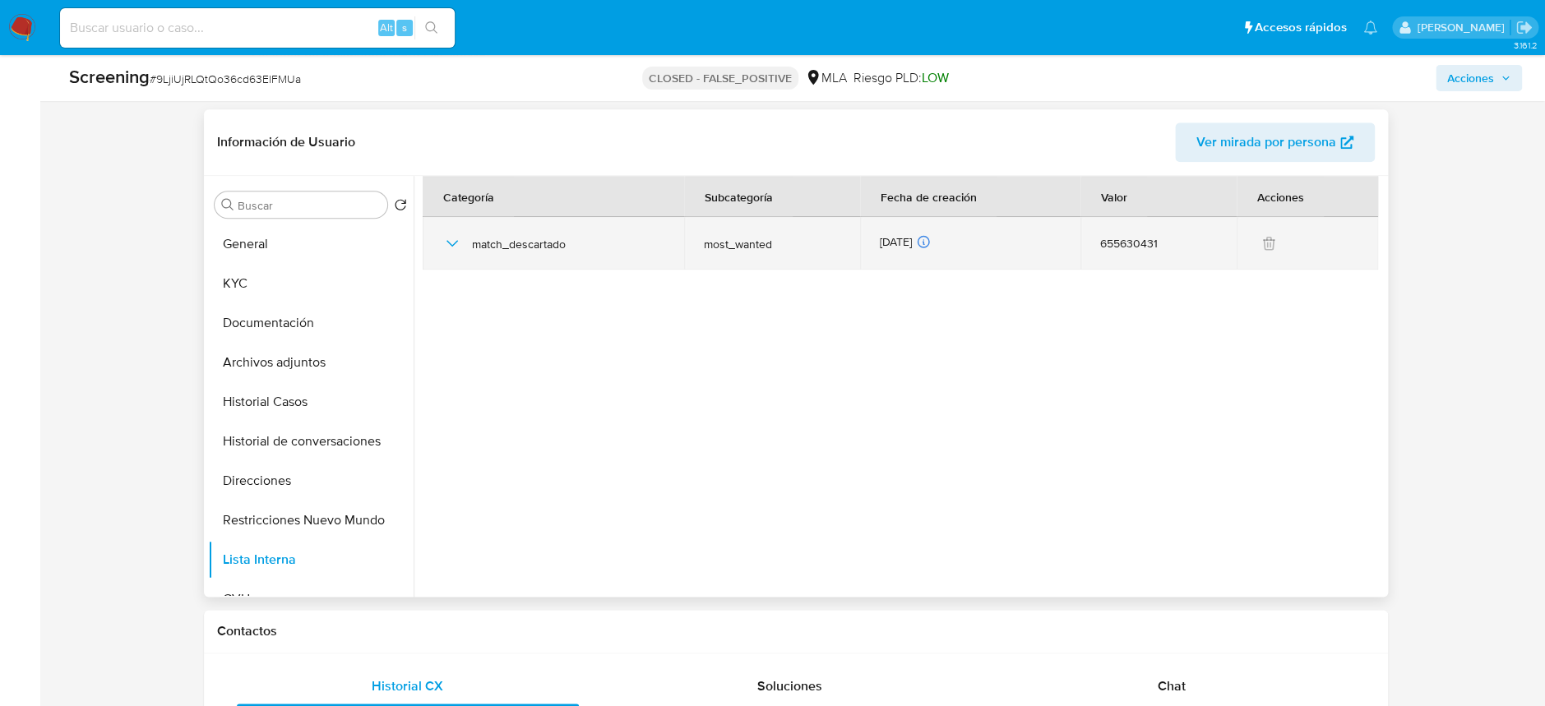
click at [455, 238] on icon "button" at bounding box center [452, 243] width 20 height 20
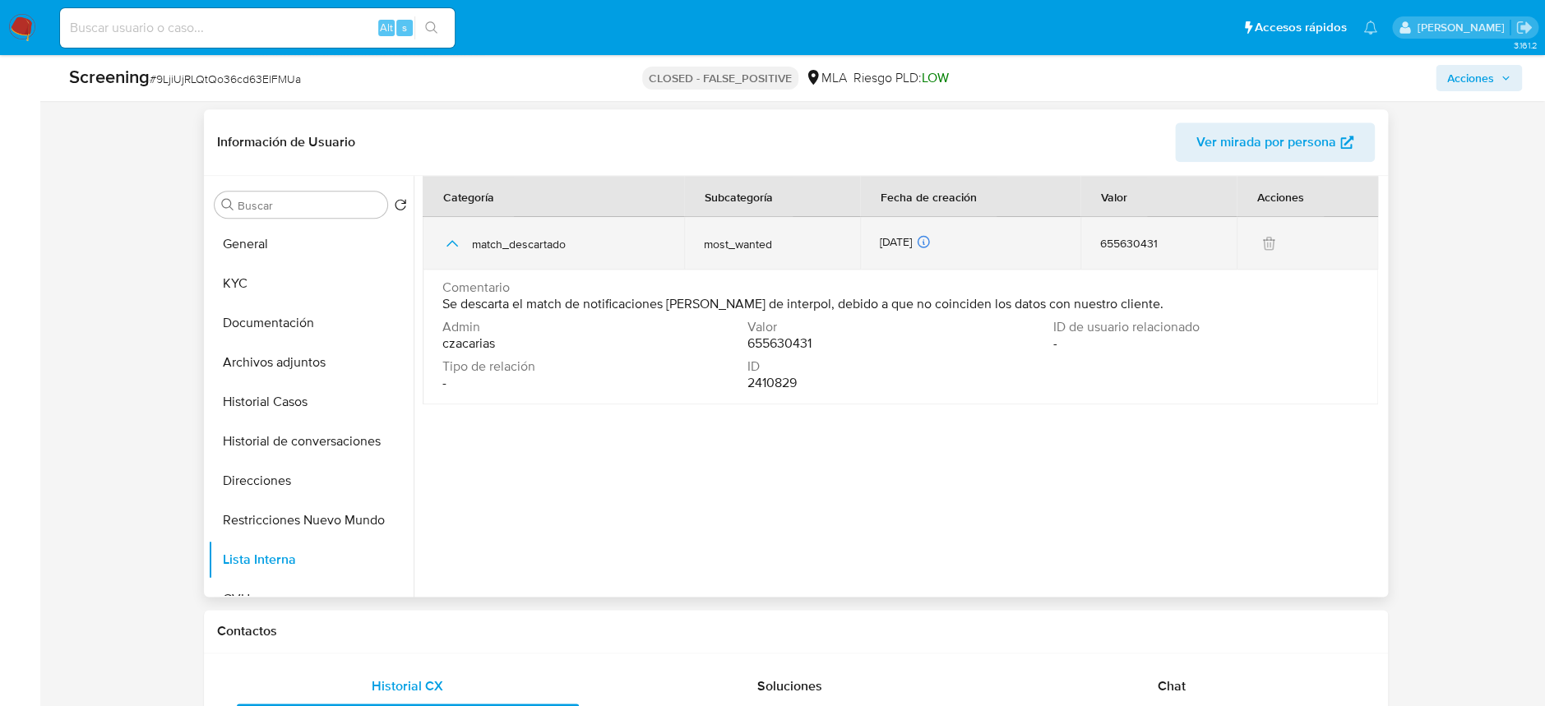
click at [455, 238] on icon "button" at bounding box center [452, 243] width 20 height 20
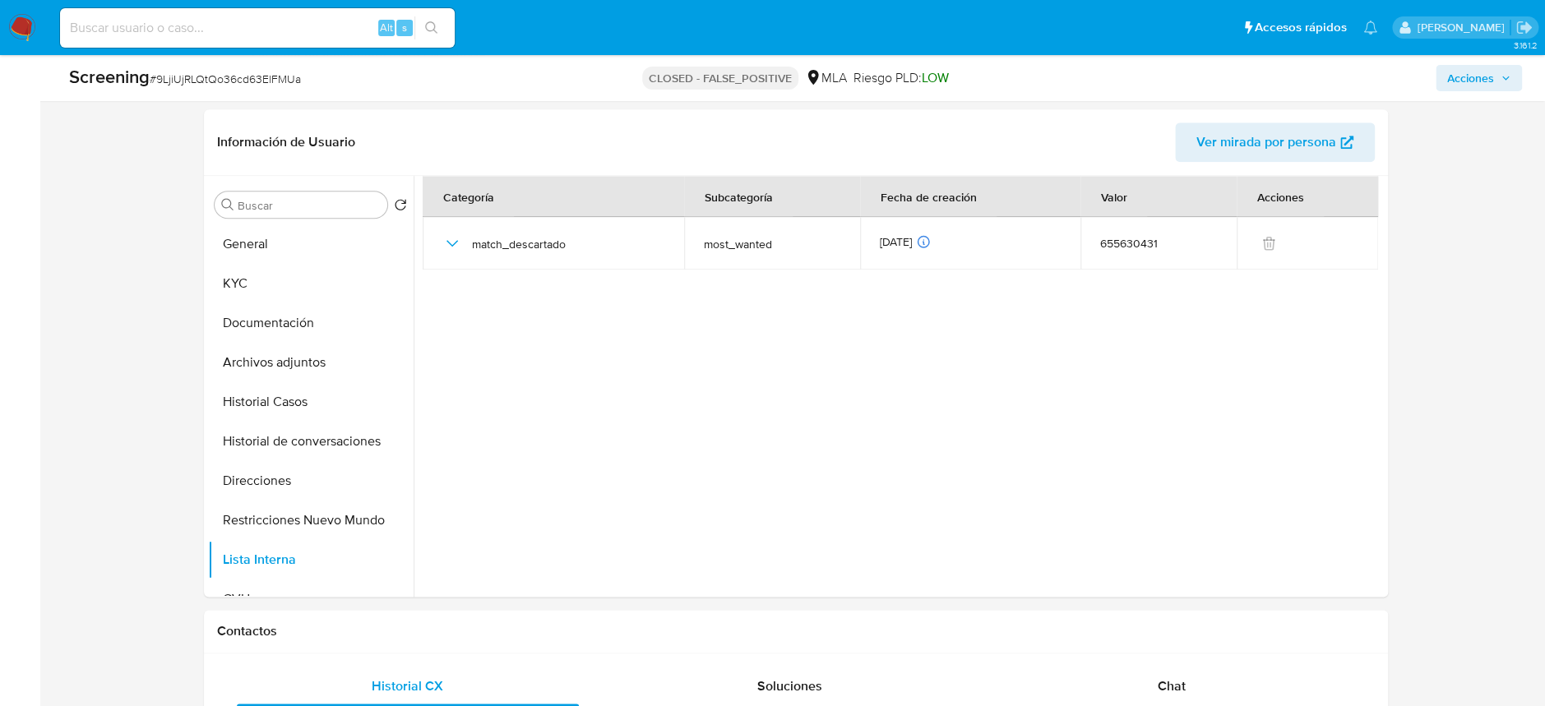
click at [2, 26] on nav "Pausado Ver notificaciones Alt s Accesos rápidos Presiona las siguientes teclas…" at bounding box center [772, 27] width 1545 height 55
click at [50, 33] on nav "Pausado Ver notificaciones Alt s Accesos rápidos Presiona las siguientes teclas…" at bounding box center [772, 27] width 1545 height 55
click at [19, 31] on img at bounding box center [22, 28] width 28 height 28
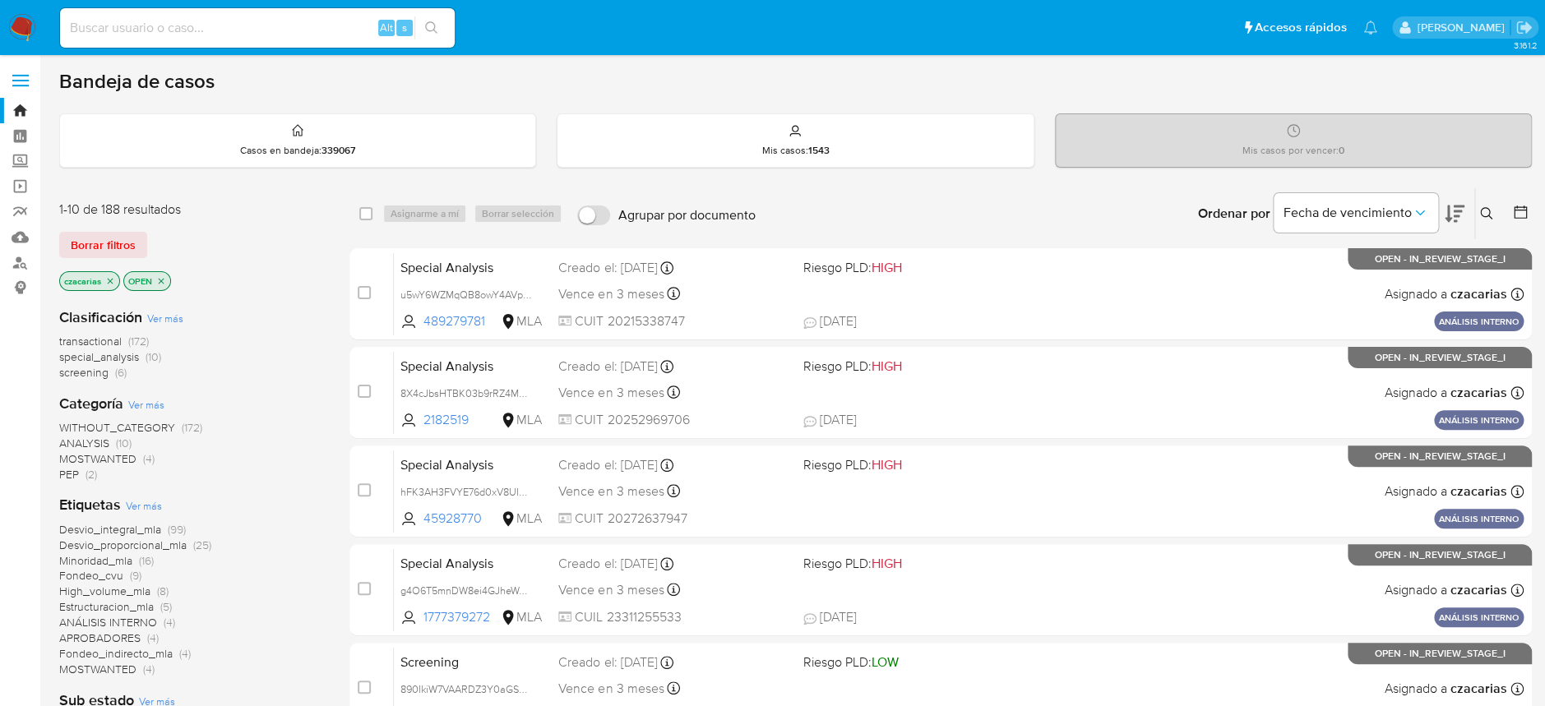
click at [274, 26] on input at bounding box center [257, 27] width 395 height 21
paste input "890IkiW7VAARDZ3Y0aGSdUMV"
type input "890IkiW7VAARDZ3Y0aGSdUMV"
click at [434, 25] on icon "search-icon" at bounding box center [431, 27] width 13 height 13
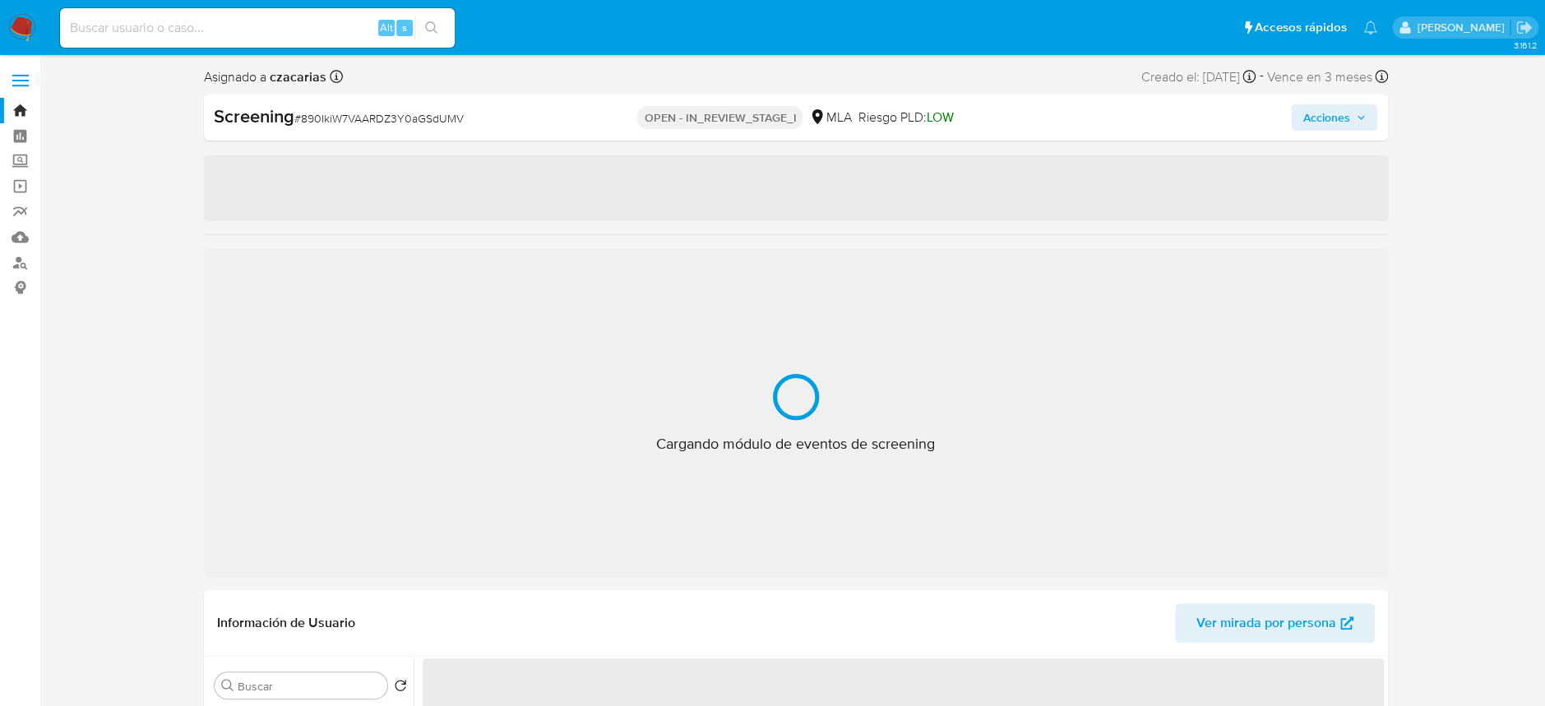
select select "10"
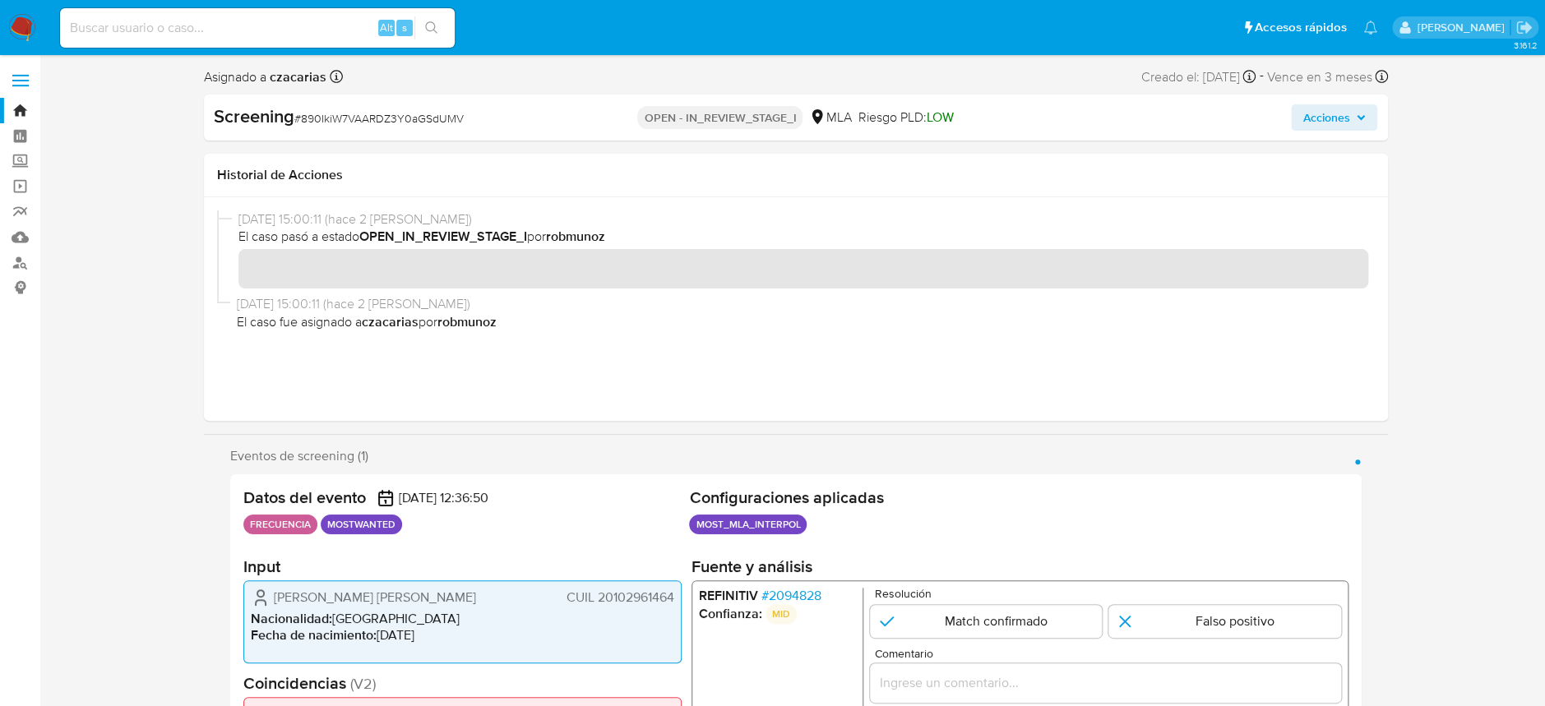
click at [807, 598] on span "# 2094828" at bounding box center [790, 596] width 60 height 16
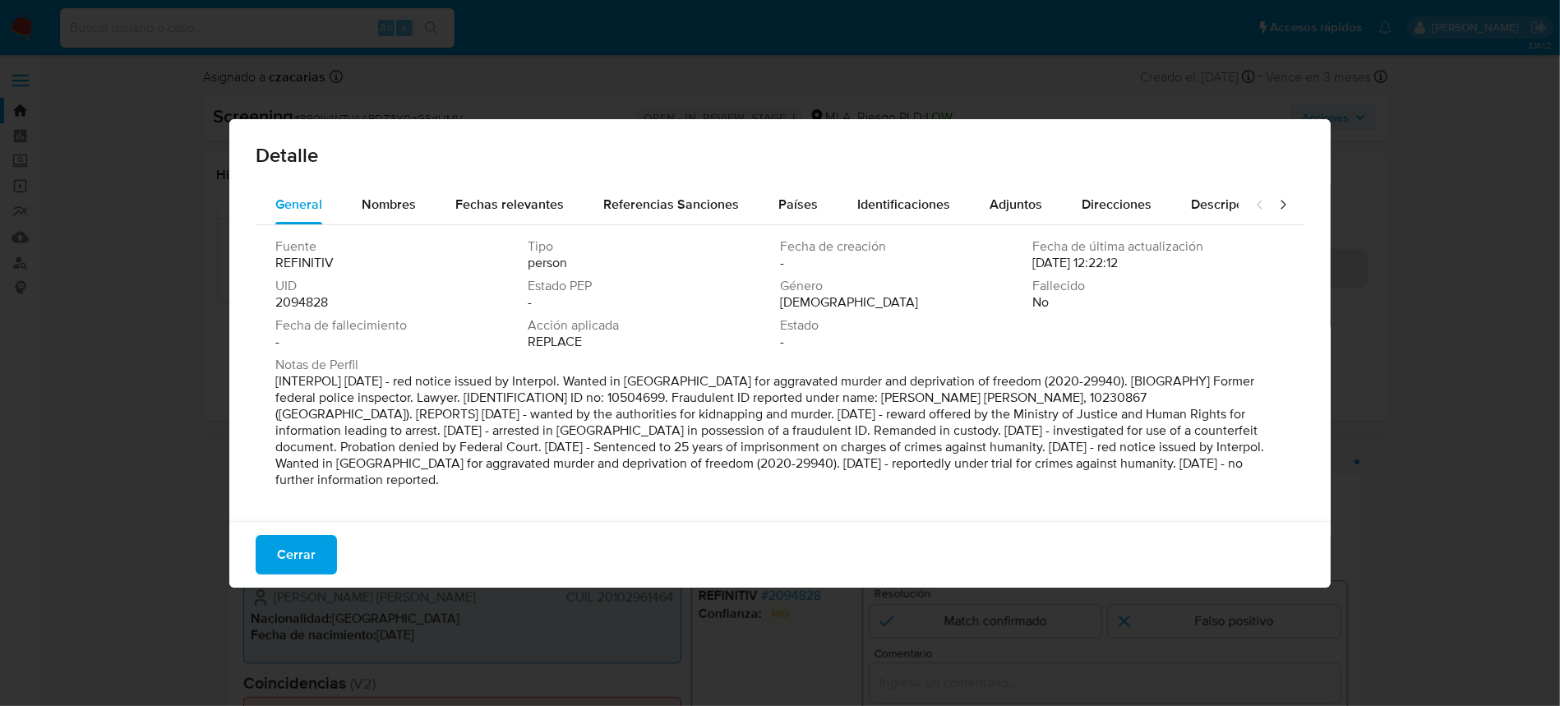
drag, startPoint x: 351, startPoint y: 487, endPoint x: 418, endPoint y: 164, distance: 329.8
click at [346, 377] on p "[INTERPOL] [DATE] - red notice issued by Interpol. Wanted in [GEOGRAPHIC_DATA] …" at bounding box center [778, 430] width 1006 height 115
click at [412, 206] on span "Nombres" at bounding box center [389, 204] width 54 height 19
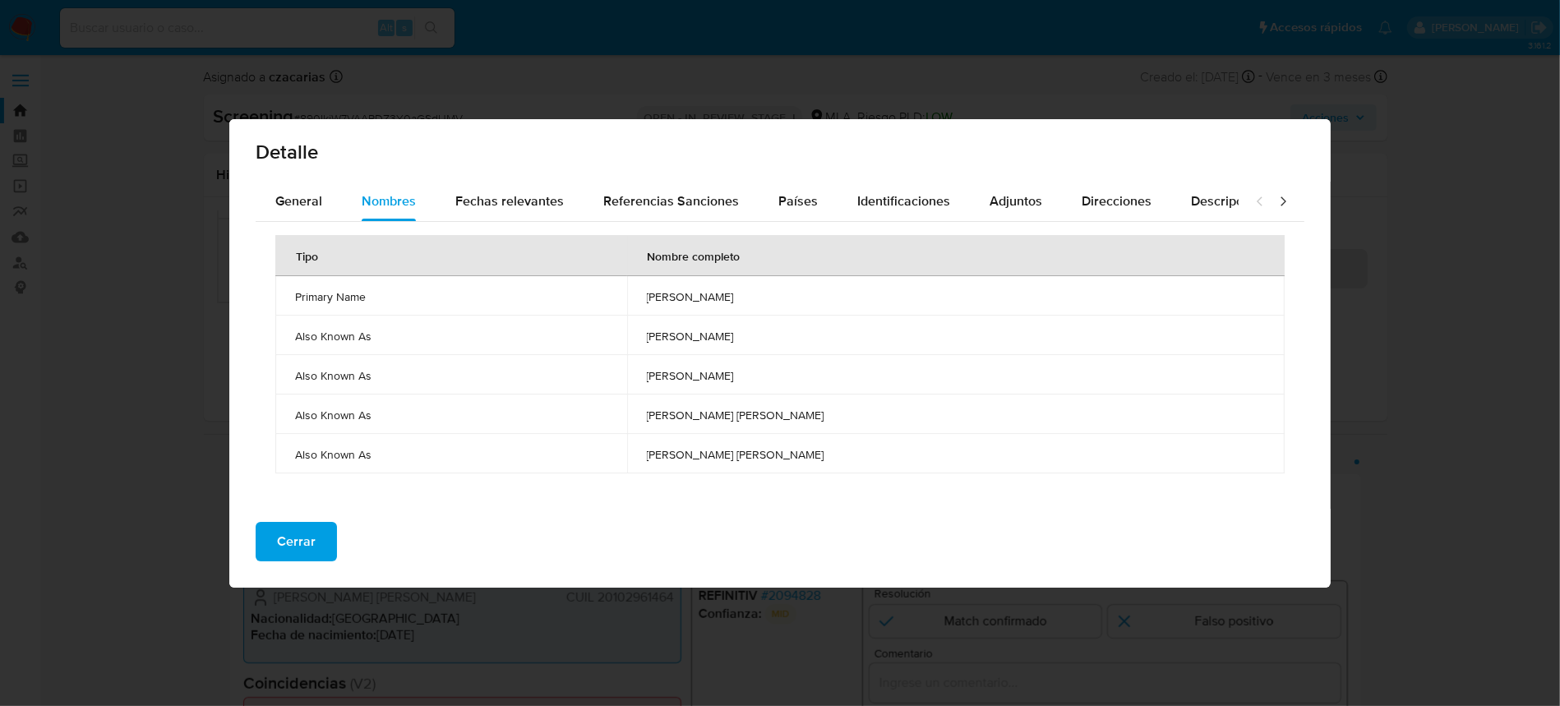
scroll to position [4, 0]
click at [515, 215] on div "Fechas relevantes" at bounding box center [509, 200] width 109 height 39
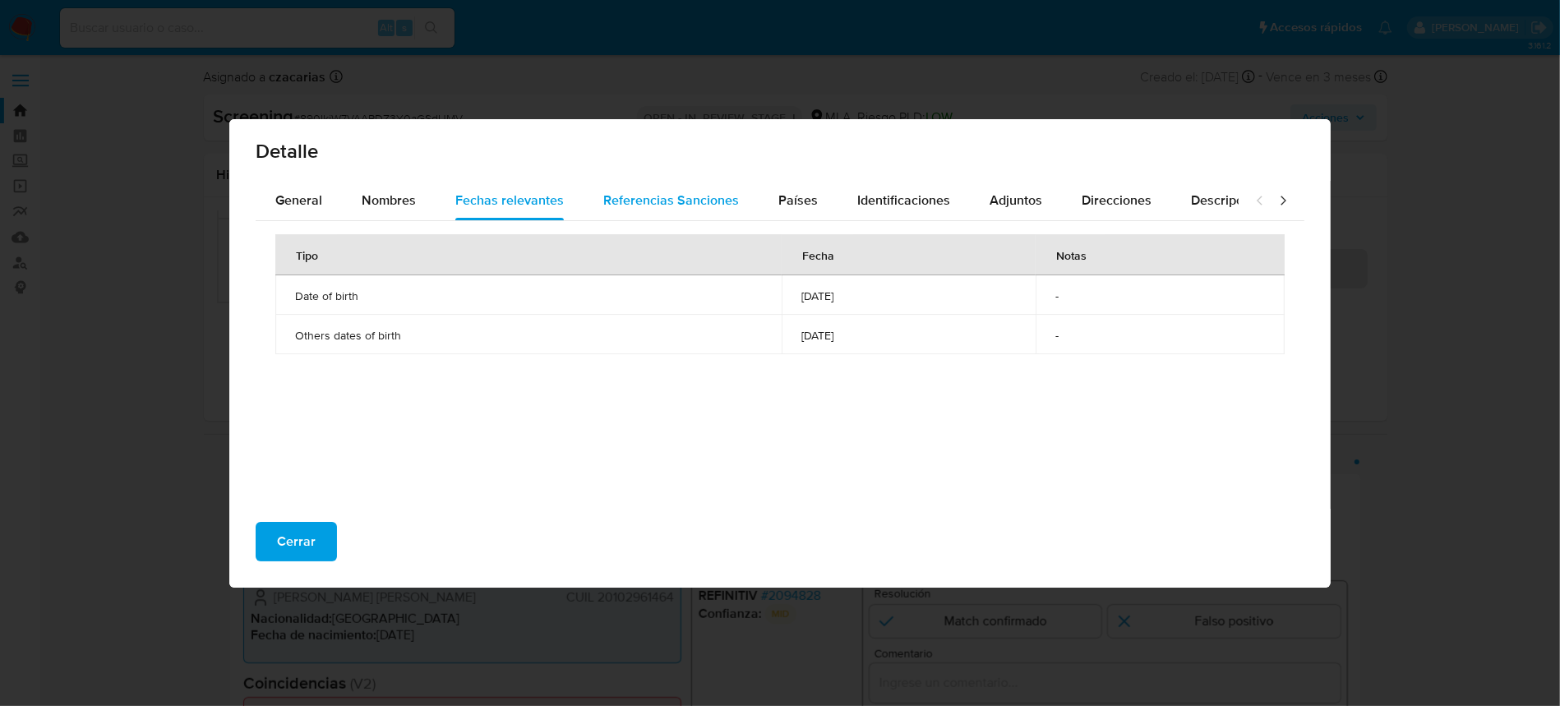
click at [663, 192] on span "Referencias Sanciones" at bounding box center [671, 200] width 136 height 19
click at [765, 208] on button "Países" at bounding box center [798, 200] width 79 height 39
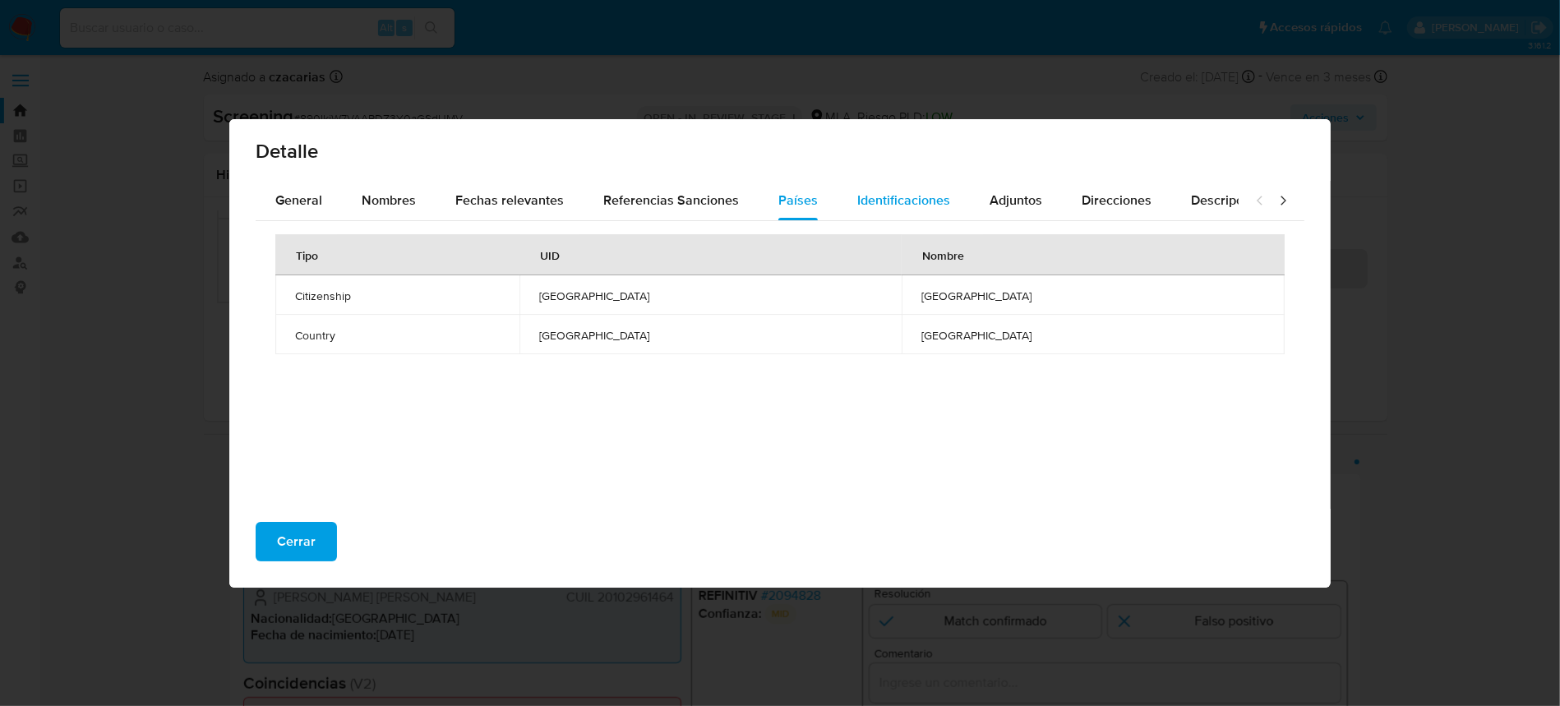
click at [894, 203] on span "Identificaciones" at bounding box center [903, 200] width 93 height 19
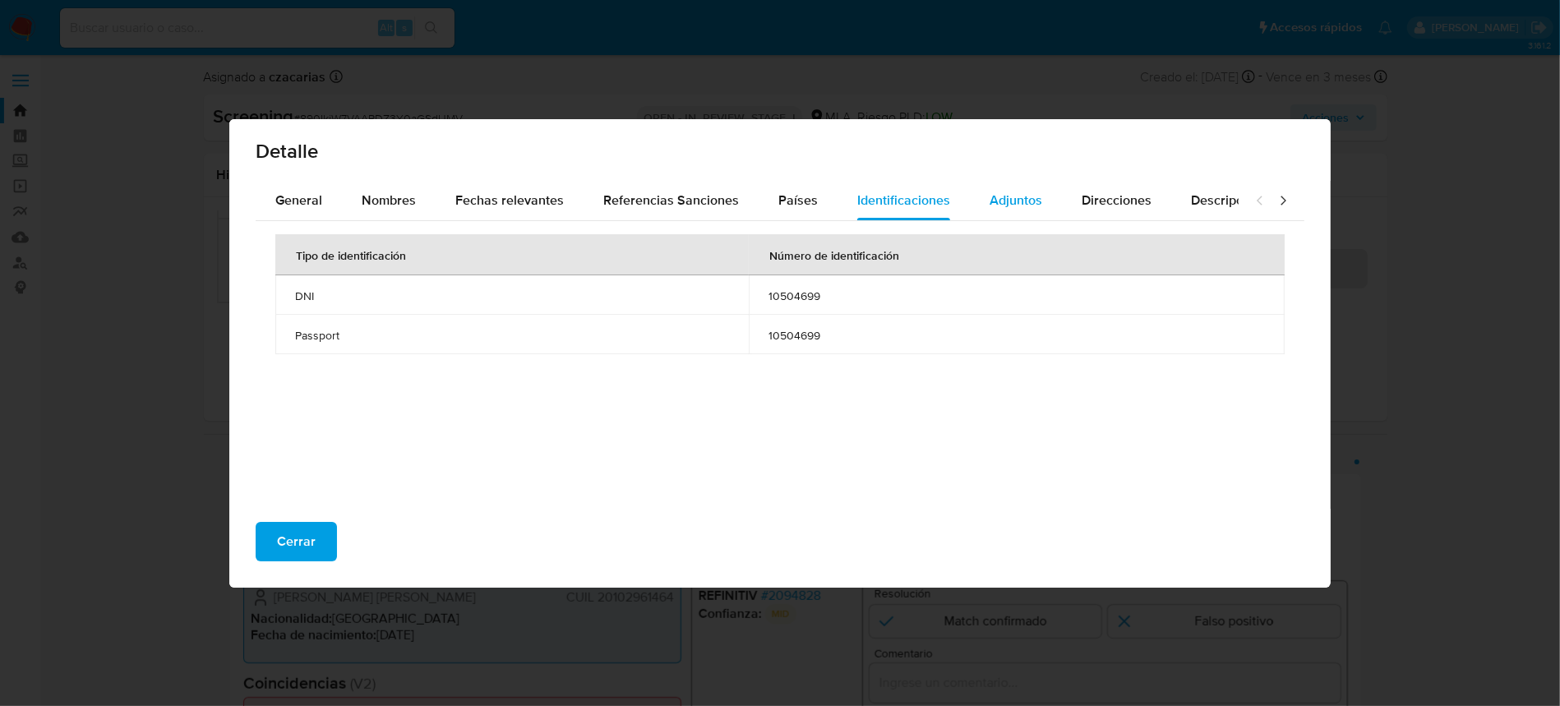
click at [998, 185] on div "Adjuntos" at bounding box center [1016, 200] width 53 height 39
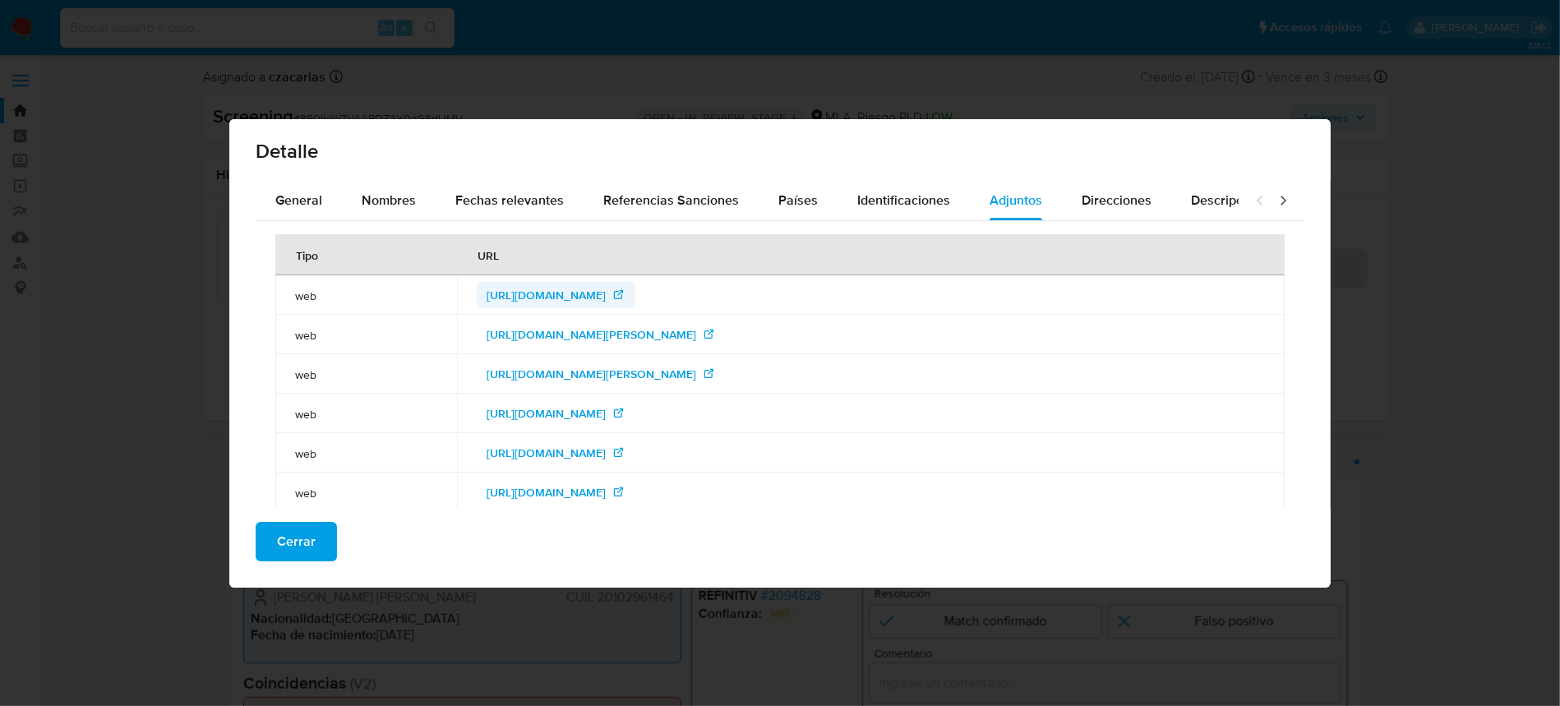
click at [487, 291] on span "[URL][DOMAIN_NAME]" at bounding box center [546, 295] width 119 height 26
click at [496, 332] on span "[URL][DOMAIN_NAME][PERSON_NAME]" at bounding box center [592, 334] width 210 height 26
click at [537, 364] on span "[URL][DOMAIN_NAME][PERSON_NAME]" at bounding box center [592, 374] width 210 height 26
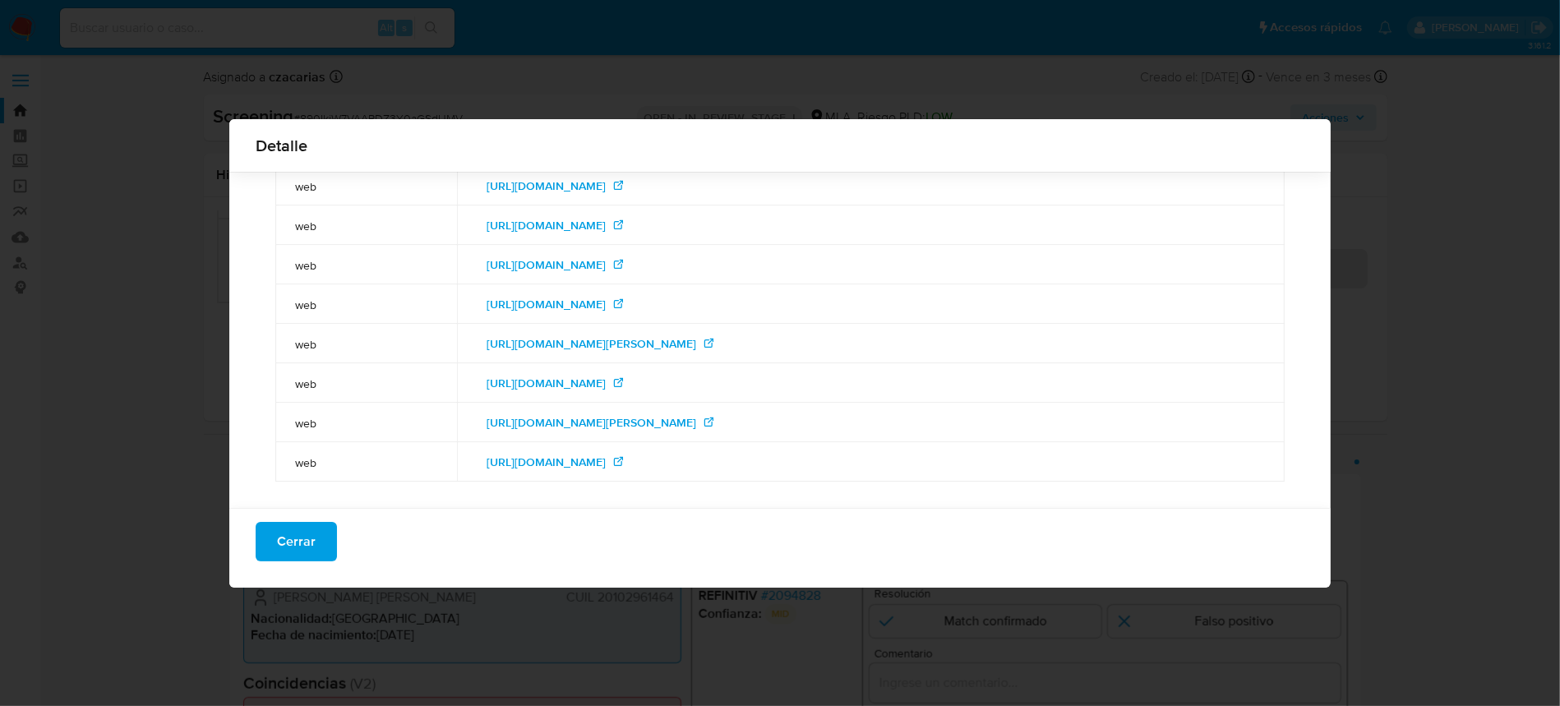
scroll to position [220, 0]
click at [606, 463] on span "[URL][DOMAIN_NAME]" at bounding box center [546, 463] width 119 height 26
click at [574, 380] on span "[URL][DOMAIN_NAME]" at bounding box center [546, 384] width 119 height 26
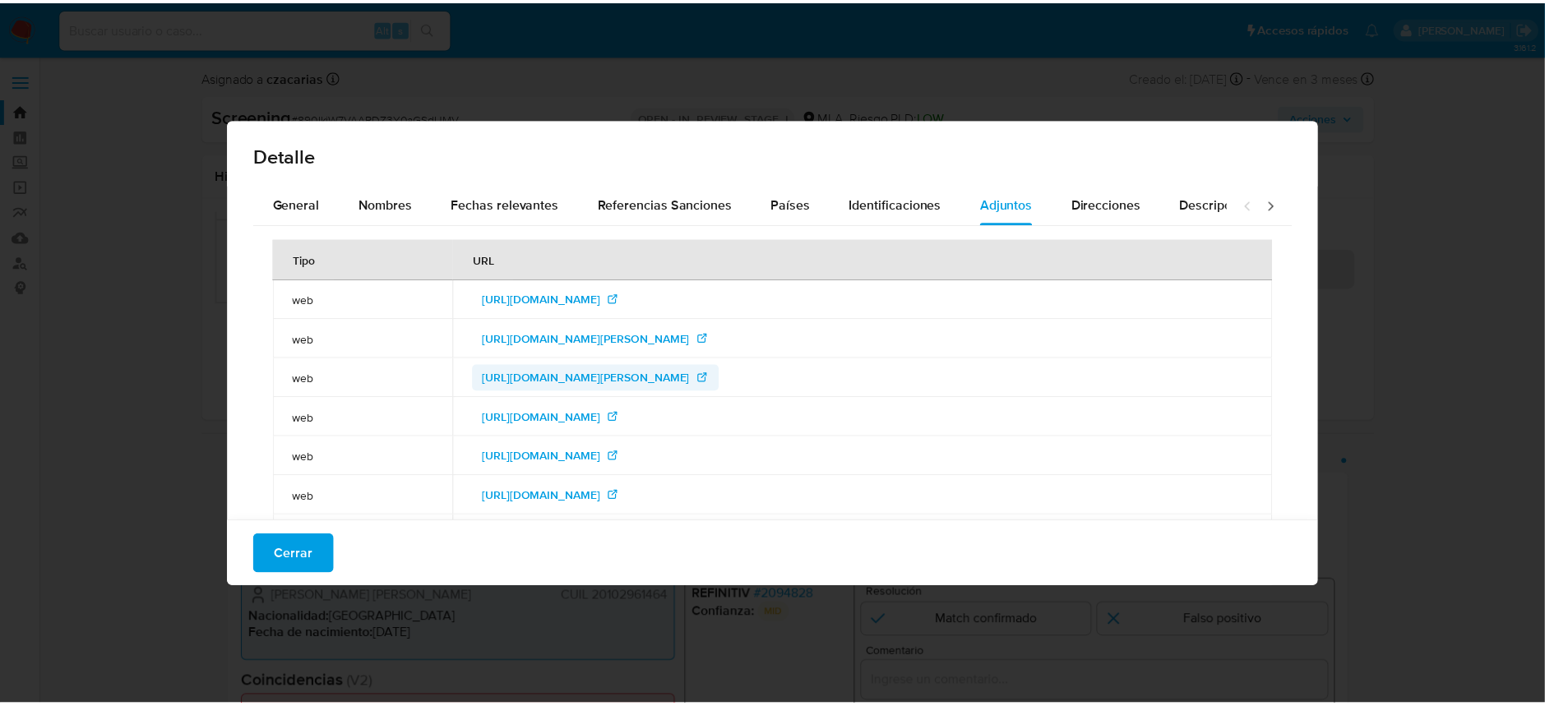
scroll to position [0, 0]
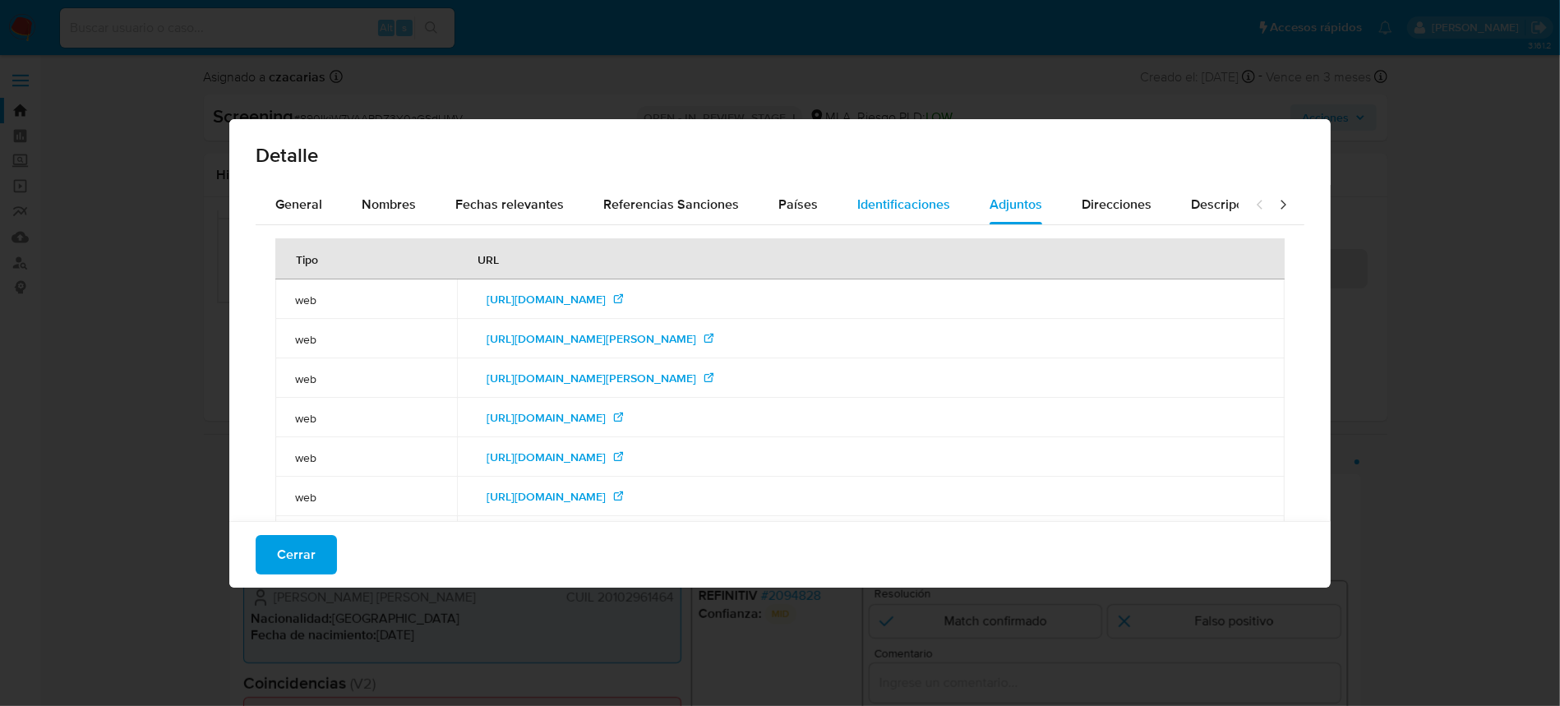
click at [917, 204] on span "Identificaciones" at bounding box center [903, 204] width 93 height 19
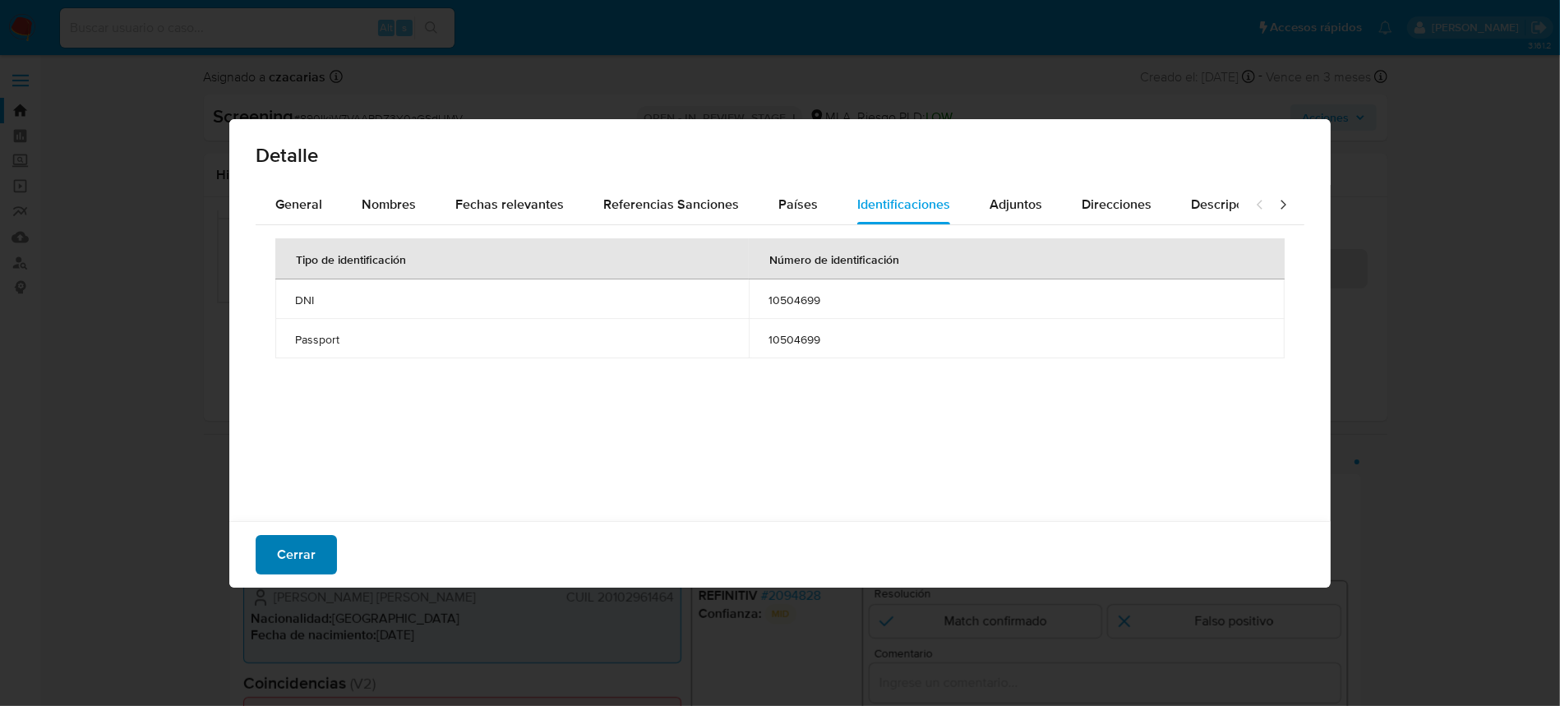
click at [306, 554] on span "Cerrar" at bounding box center [296, 555] width 39 height 36
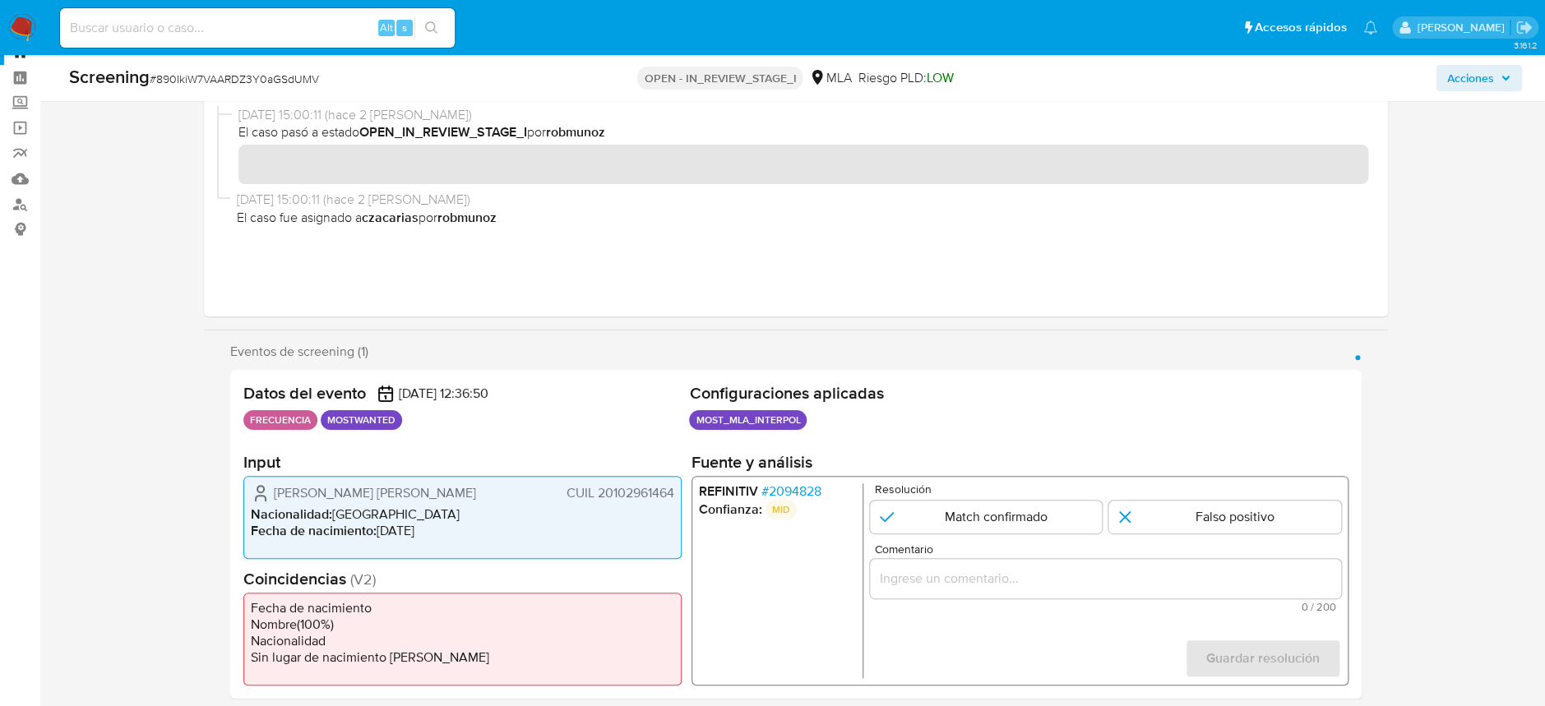
scroll to position [109, 0]
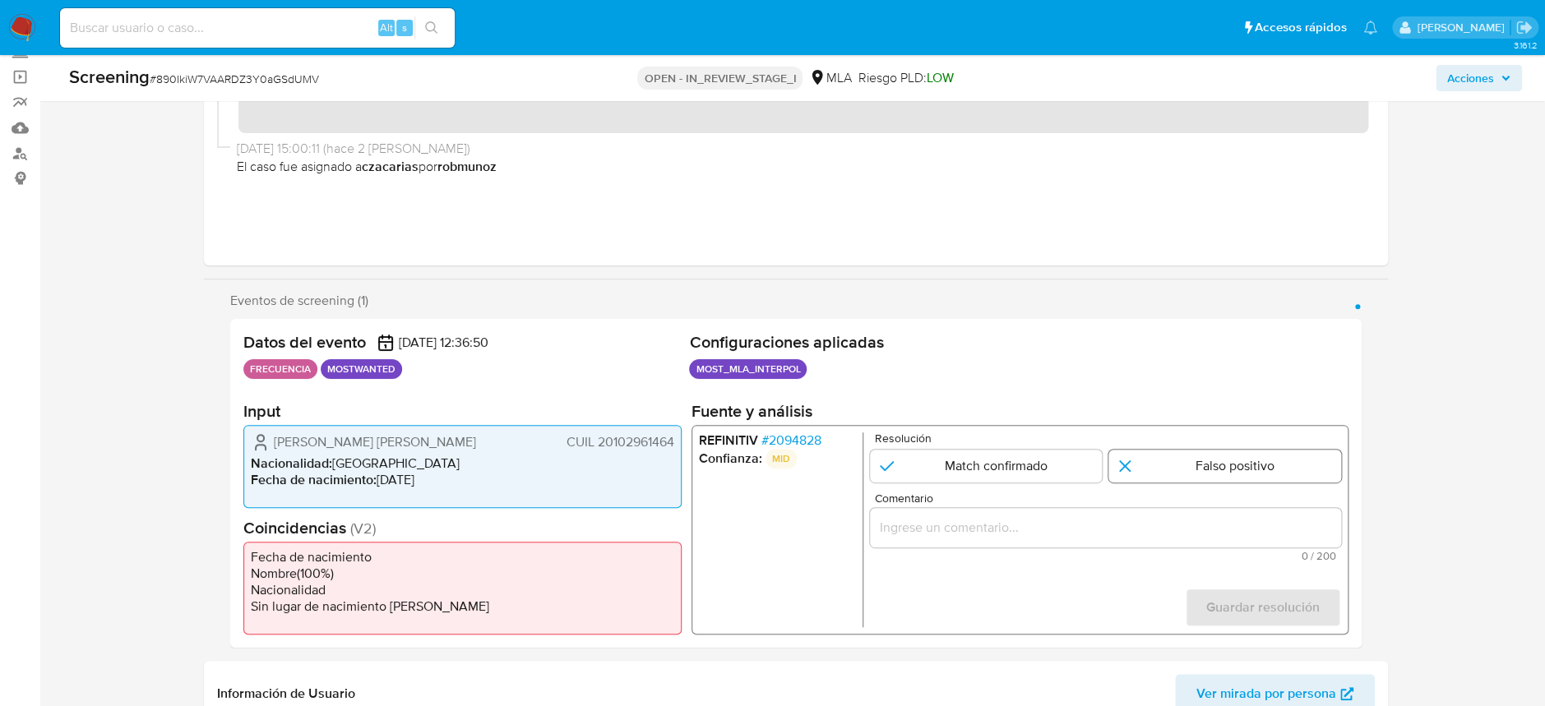
click at [1166, 468] on input "1 de 1" at bounding box center [1224, 466] width 233 height 33
radio input "true"
click at [1122, 523] on input "Comentario" at bounding box center [1104, 527] width 471 height 21
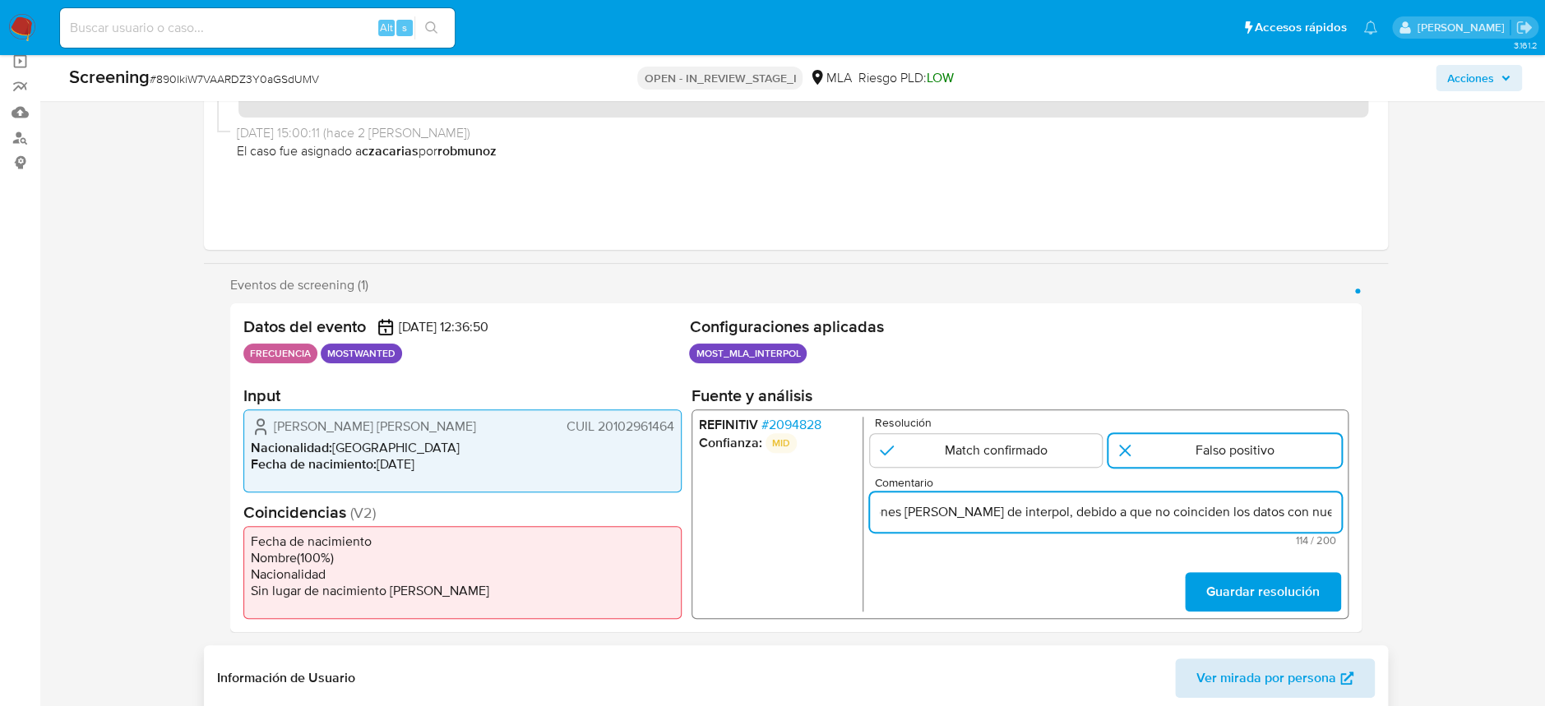
scroll to position [328, 0]
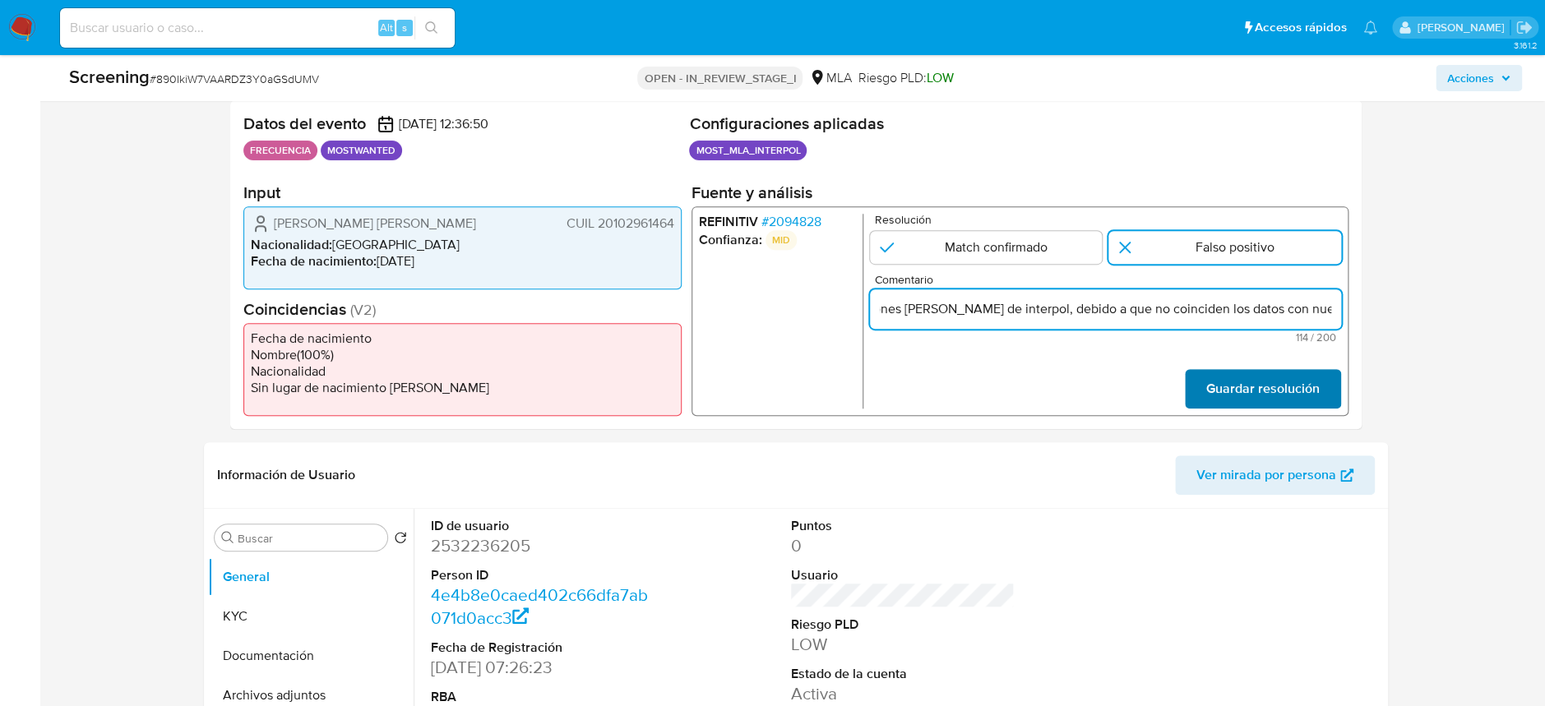
type input "Se descarta el match de notificaciones rojas de interpol, debido a que no coinc…"
click at [1227, 391] on span "Guardar resolución" at bounding box center [1261, 389] width 113 height 36
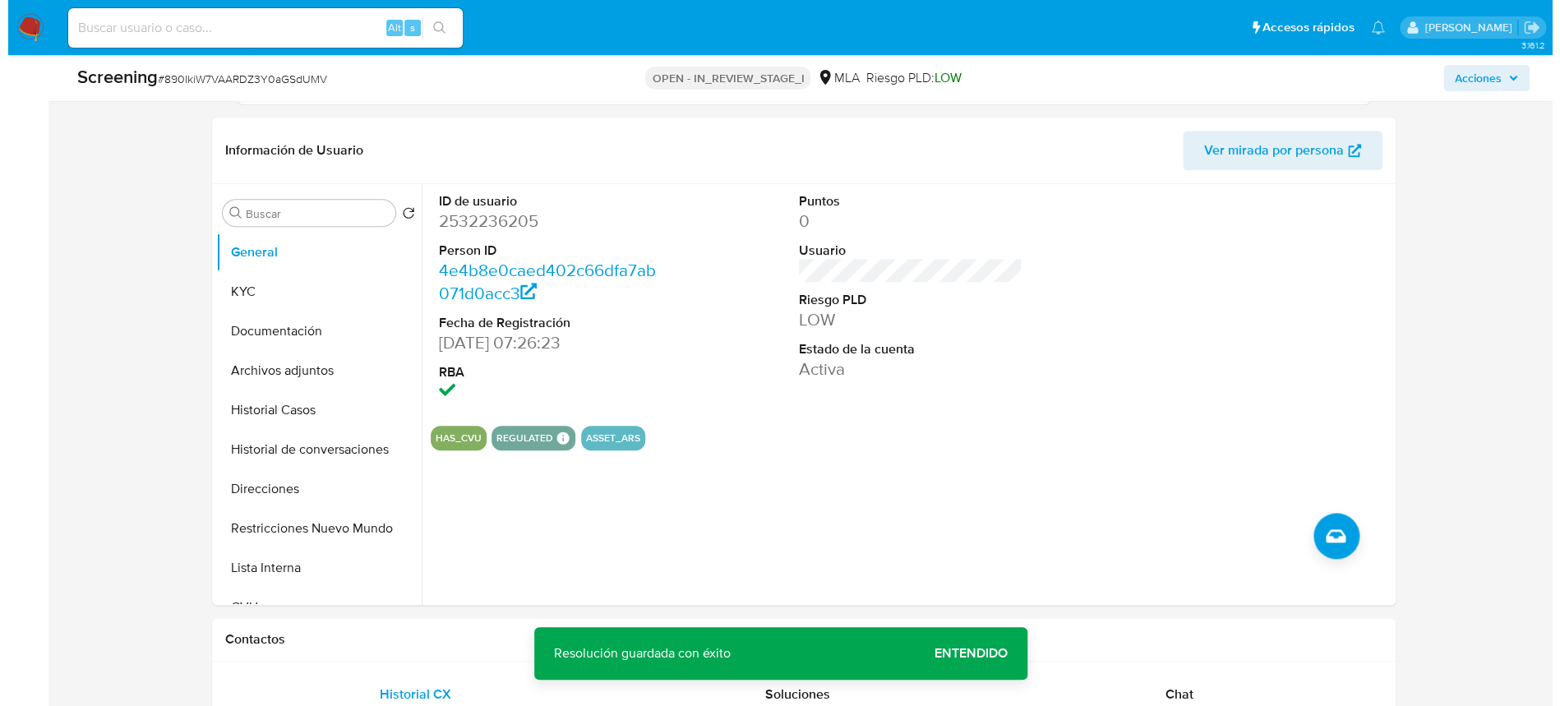
scroll to position [657, 0]
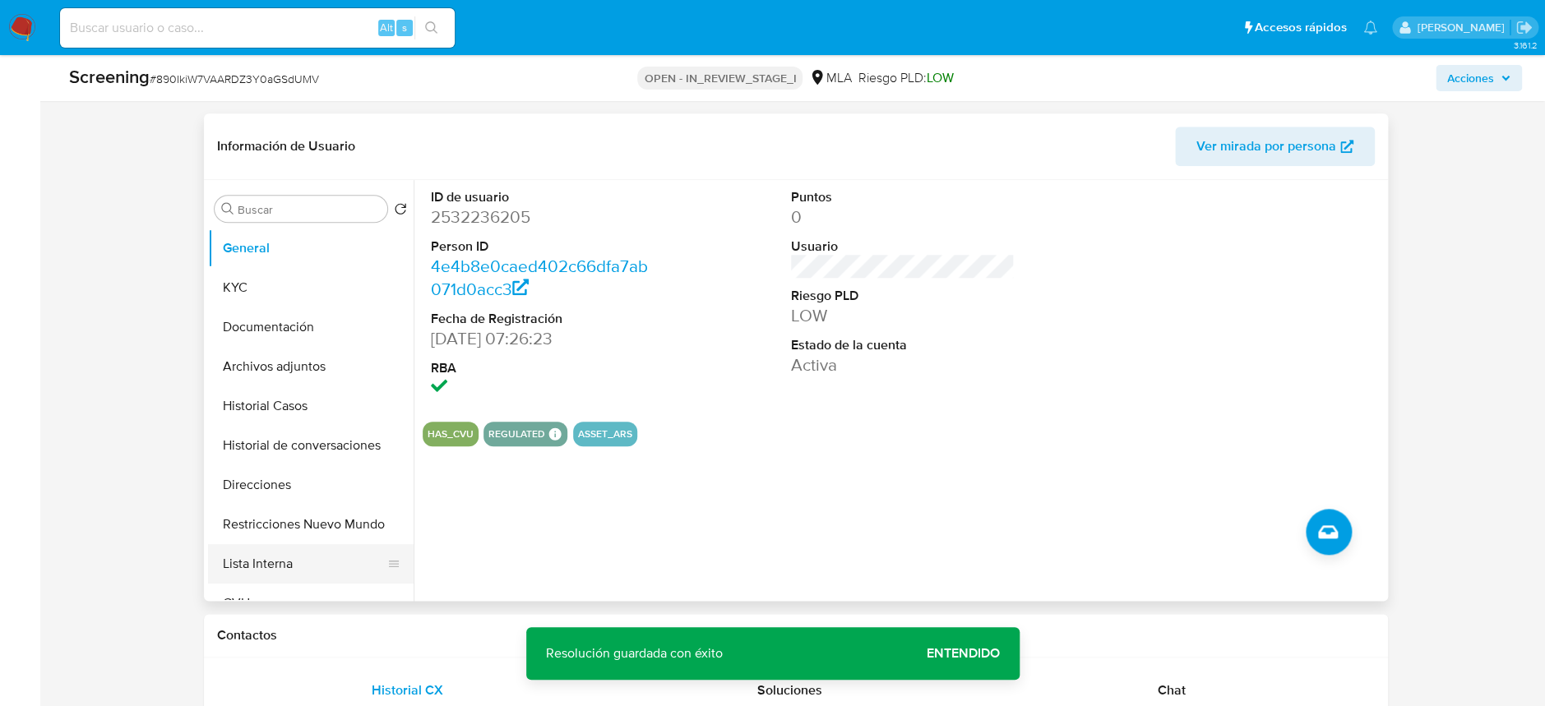
click at [293, 559] on button "Lista Interna" at bounding box center [304, 563] width 192 height 39
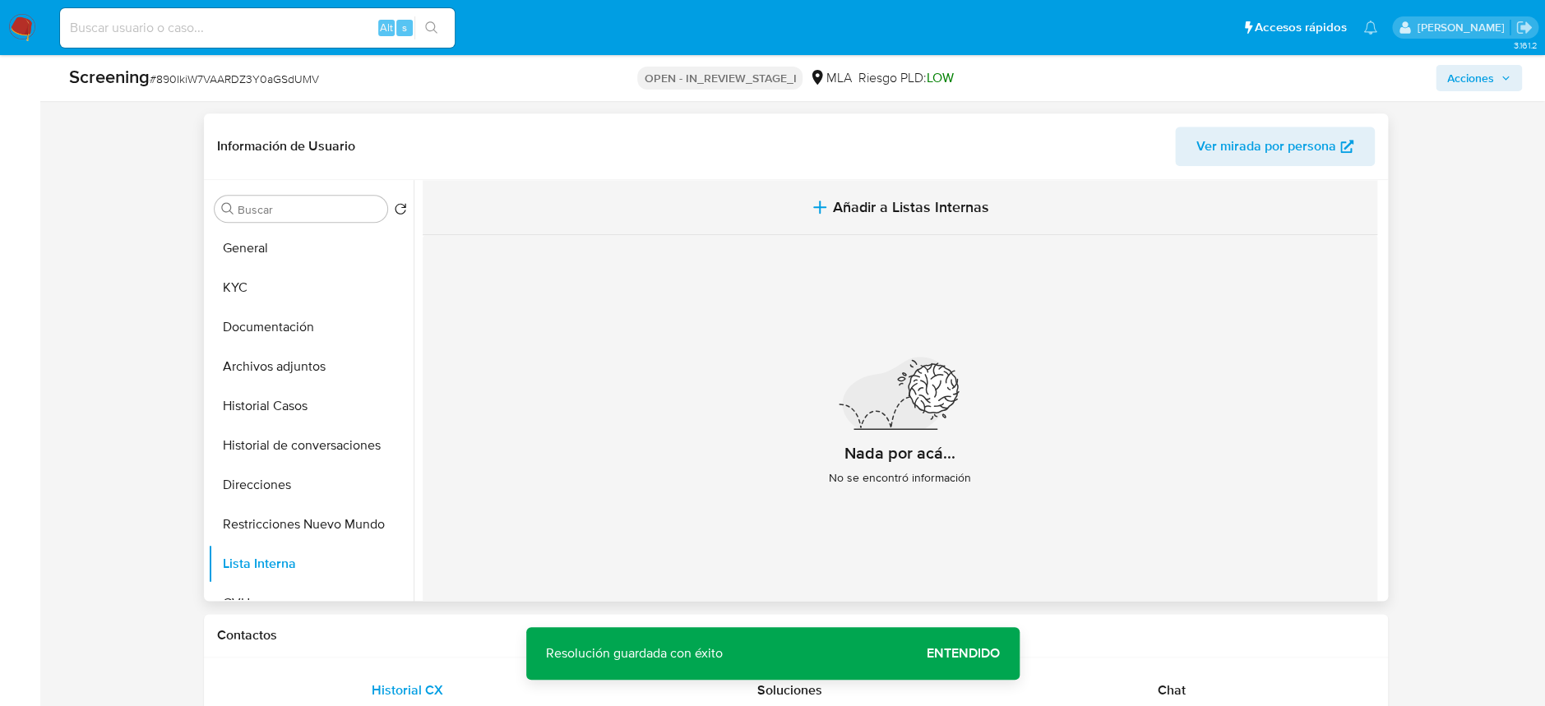
click at [885, 198] on span "Añadir a Listas Internas" at bounding box center [911, 207] width 156 height 18
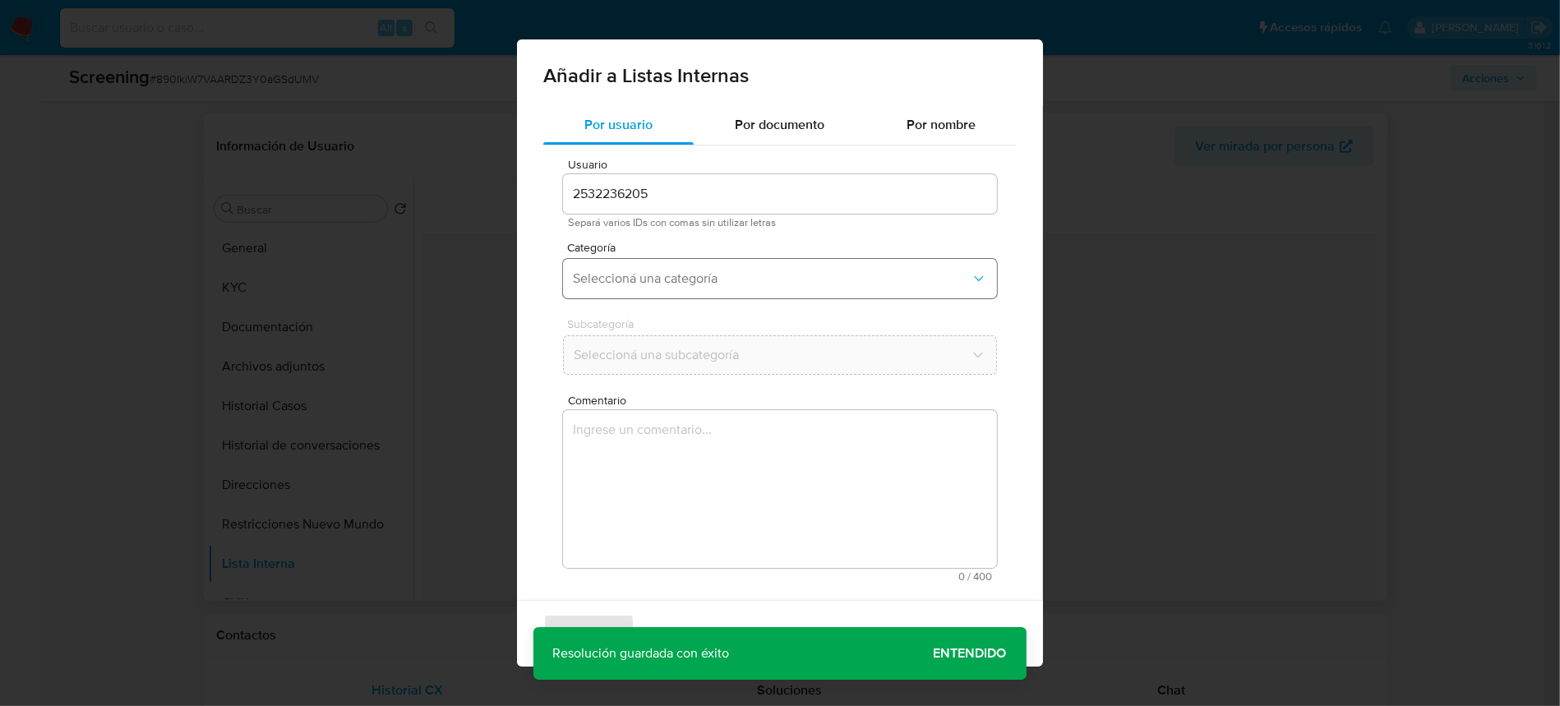
click at [646, 281] on span "Seleccioná una categoría" at bounding box center [772, 278] width 398 height 16
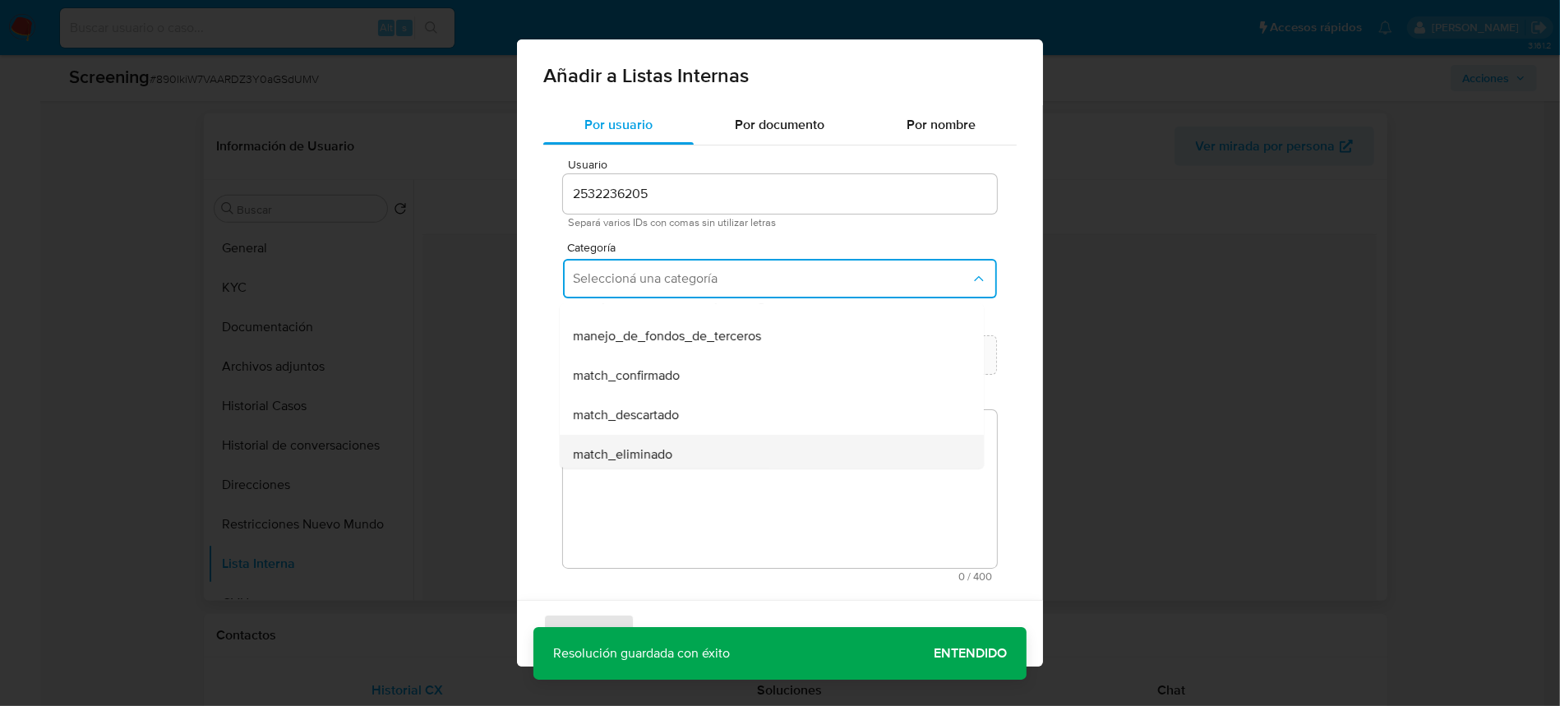
scroll to position [109, 0]
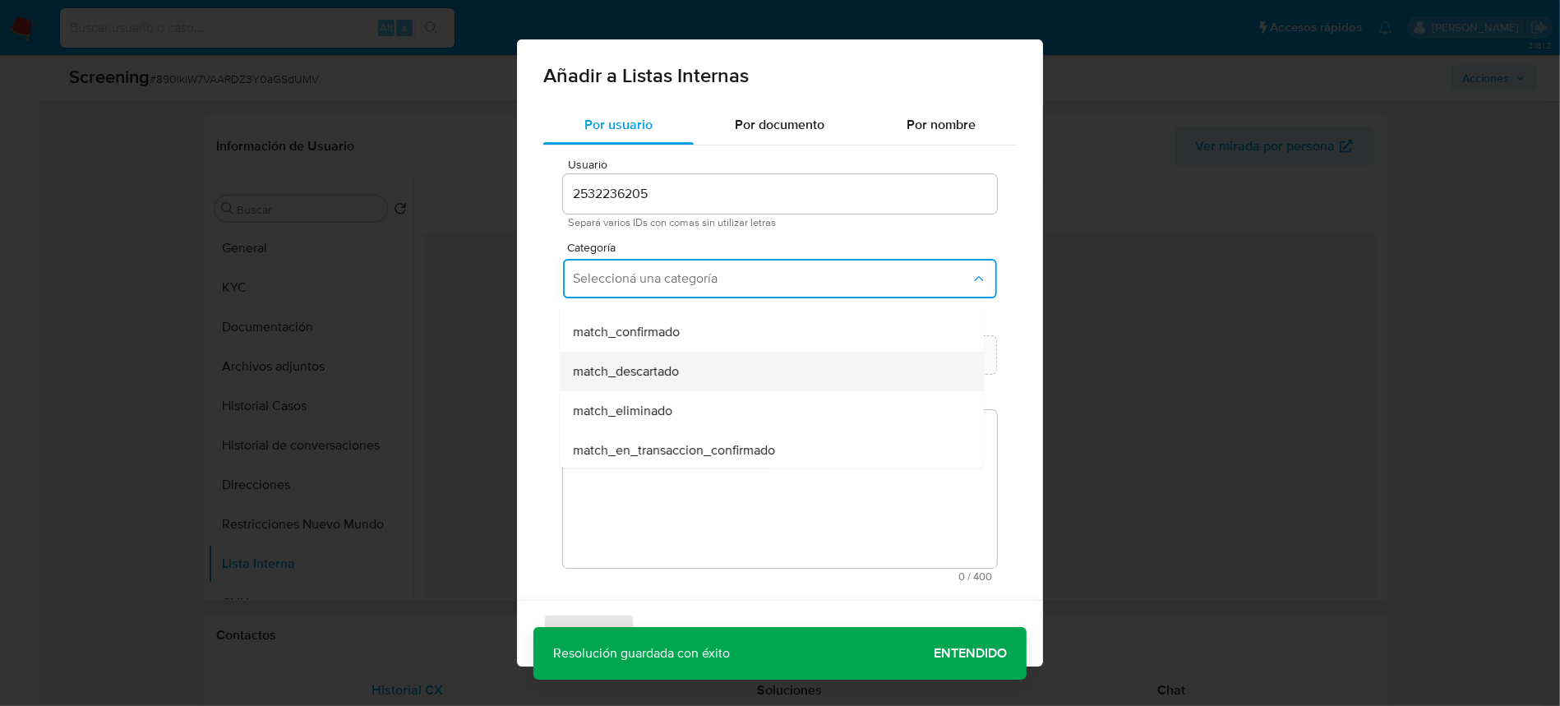
click at [664, 370] on span "match_descartado" at bounding box center [626, 371] width 106 height 16
click at [649, 354] on span "Seleccioná una subcategoría" at bounding box center [772, 355] width 398 height 16
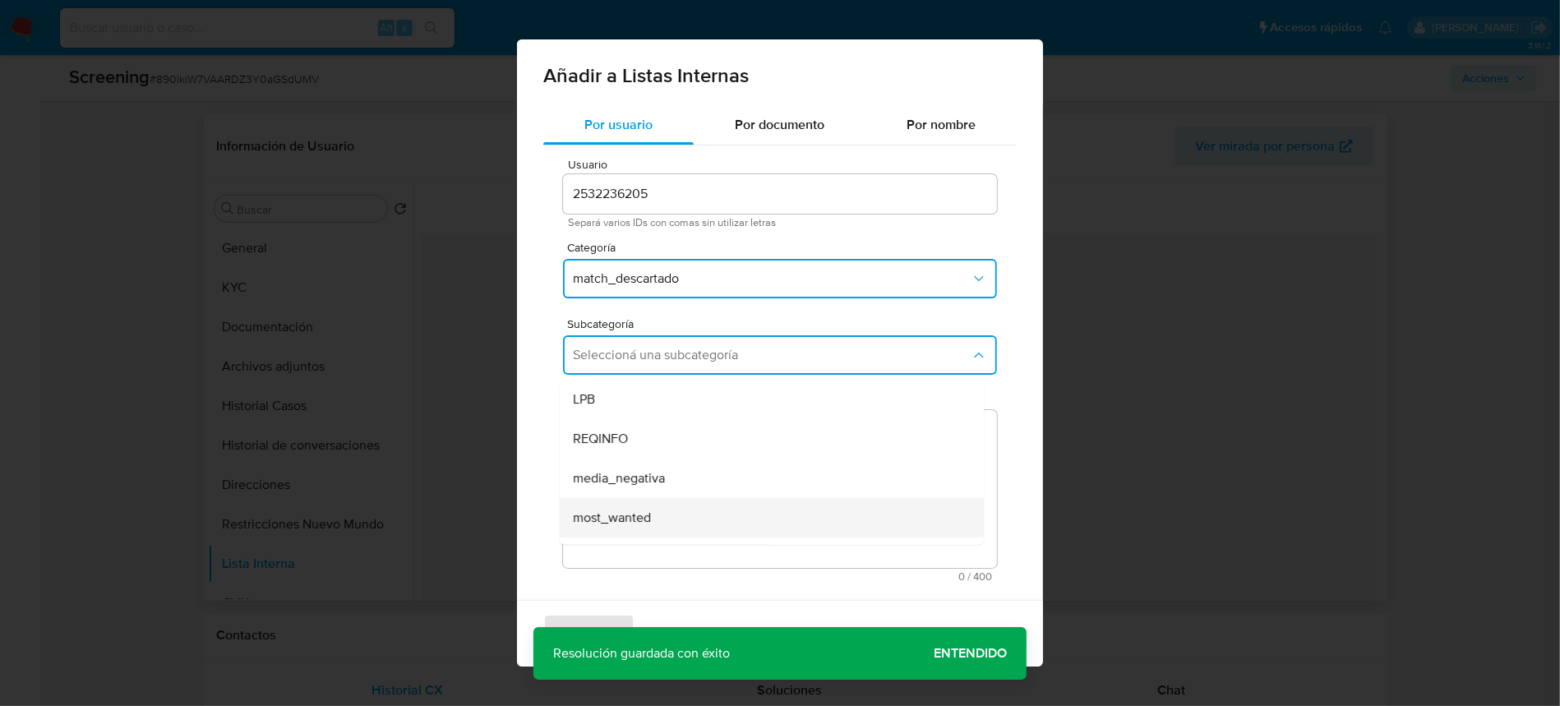
click at [643, 521] on span "most_wanted" at bounding box center [612, 518] width 78 height 16
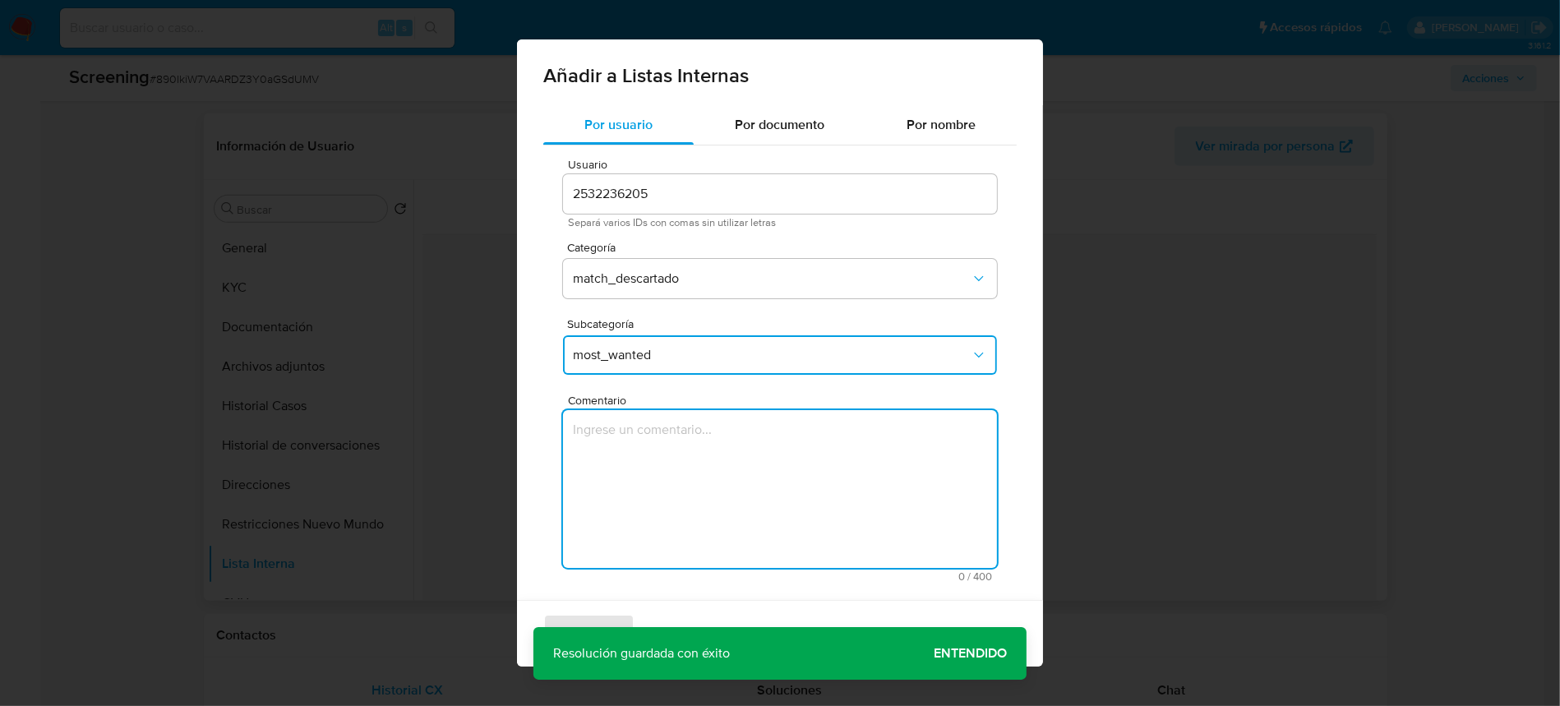
click at [668, 515] on textarea "Comentario" at bounding box center [780, 489] width 434 height 158
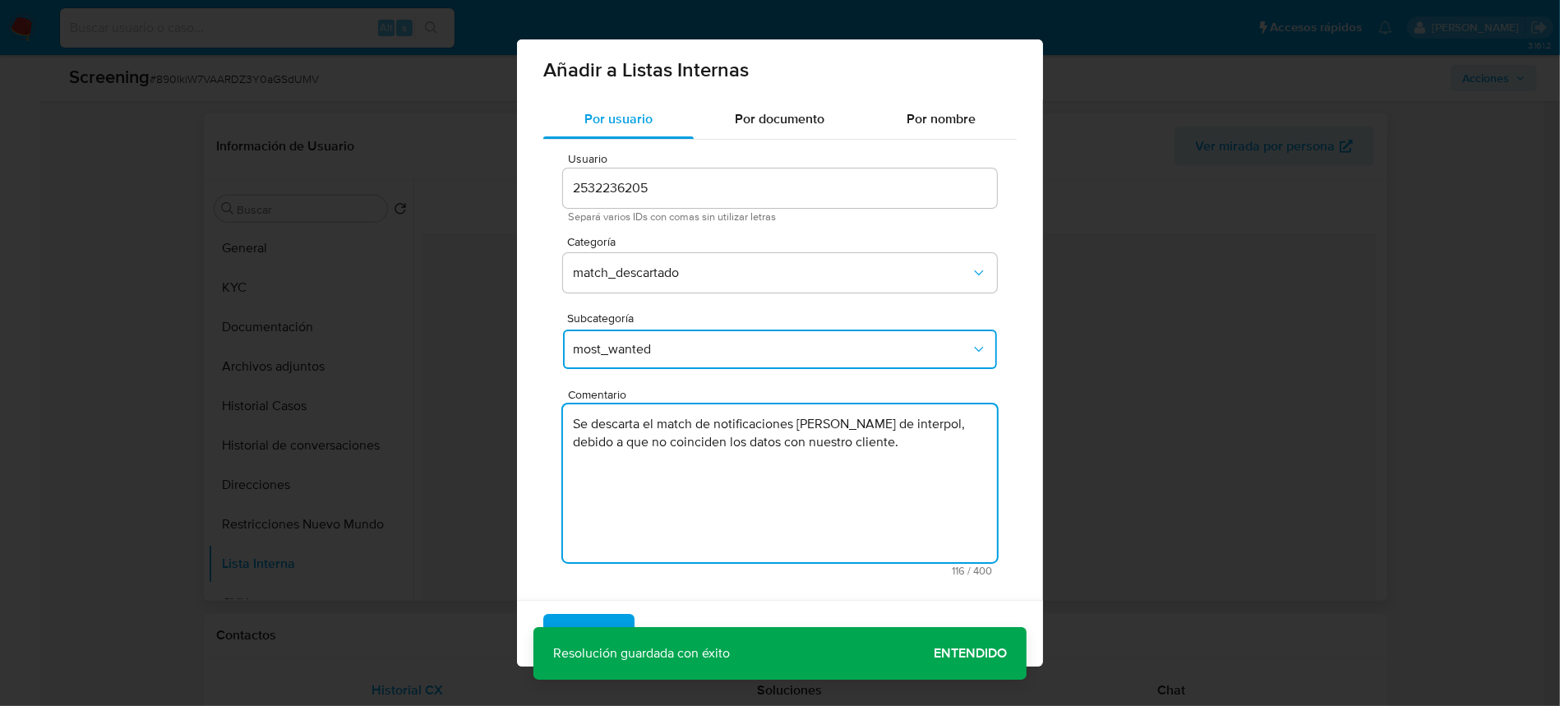
scroll to position [7, 0]
type textarea "Se descarta el match de notificaciones rojas de interpol, debido a que no coinc…"
click at [603, 616] on span "Agregar" at bounding box center [589, 634] width 48 height 36
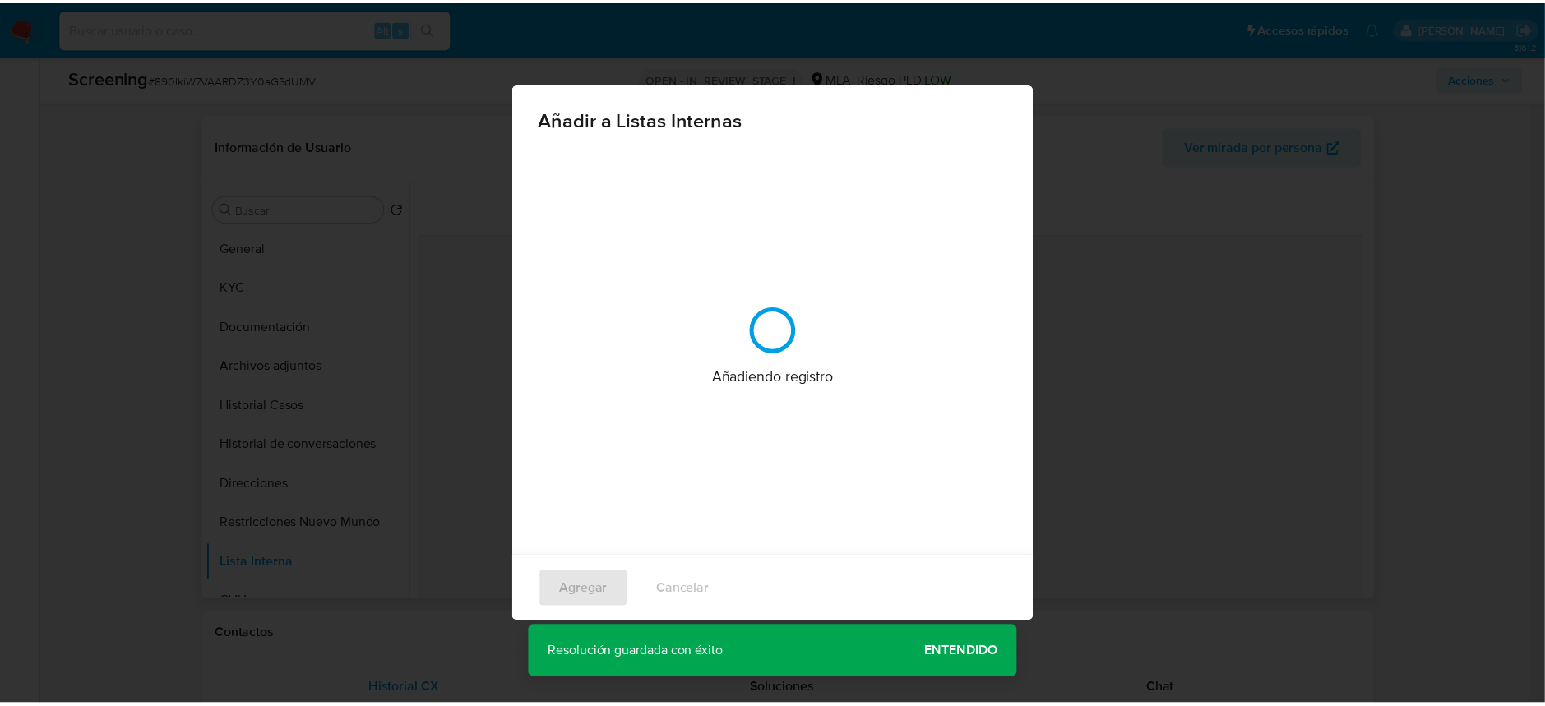
scroll to position [0, 0]
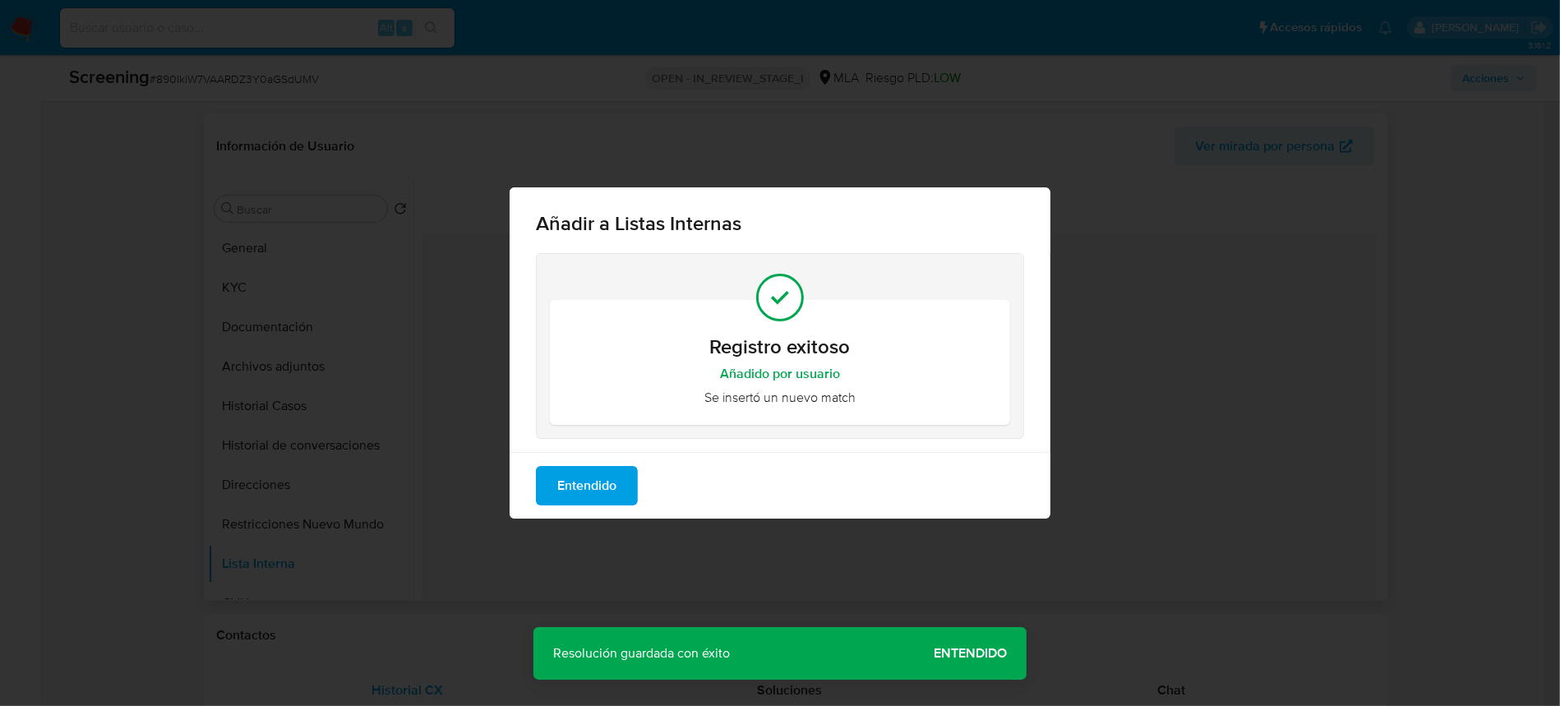
click at [979, 658] on div "Añadir a Listas Internas Registro exitoso Añadido por usuario Se insertó un nue…" at bounding box center [780, 353] width 1560 height 706
click at [966, 649] on div "Añadir a Listas Internas Registro exitoso Añadido por usuario Se insertó un nue…" at bounding box center [780, 353] width 1560 height 706
click at [603, 491] on span "Entendido" at bounding box center [586, 486] width 59 height 36
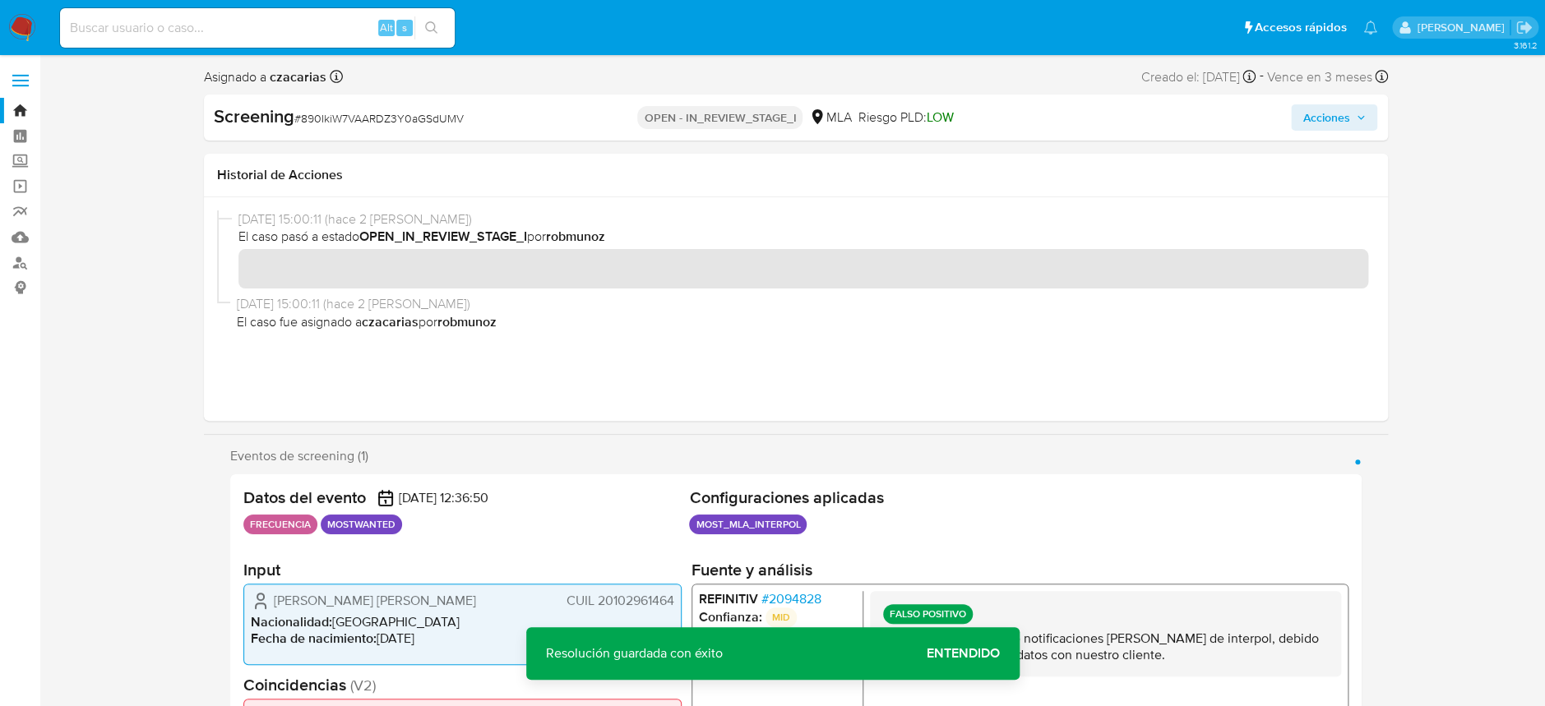
click at [1316, 112] on span "Acciones" at bounding box center [1325, 117] width 47 height 26
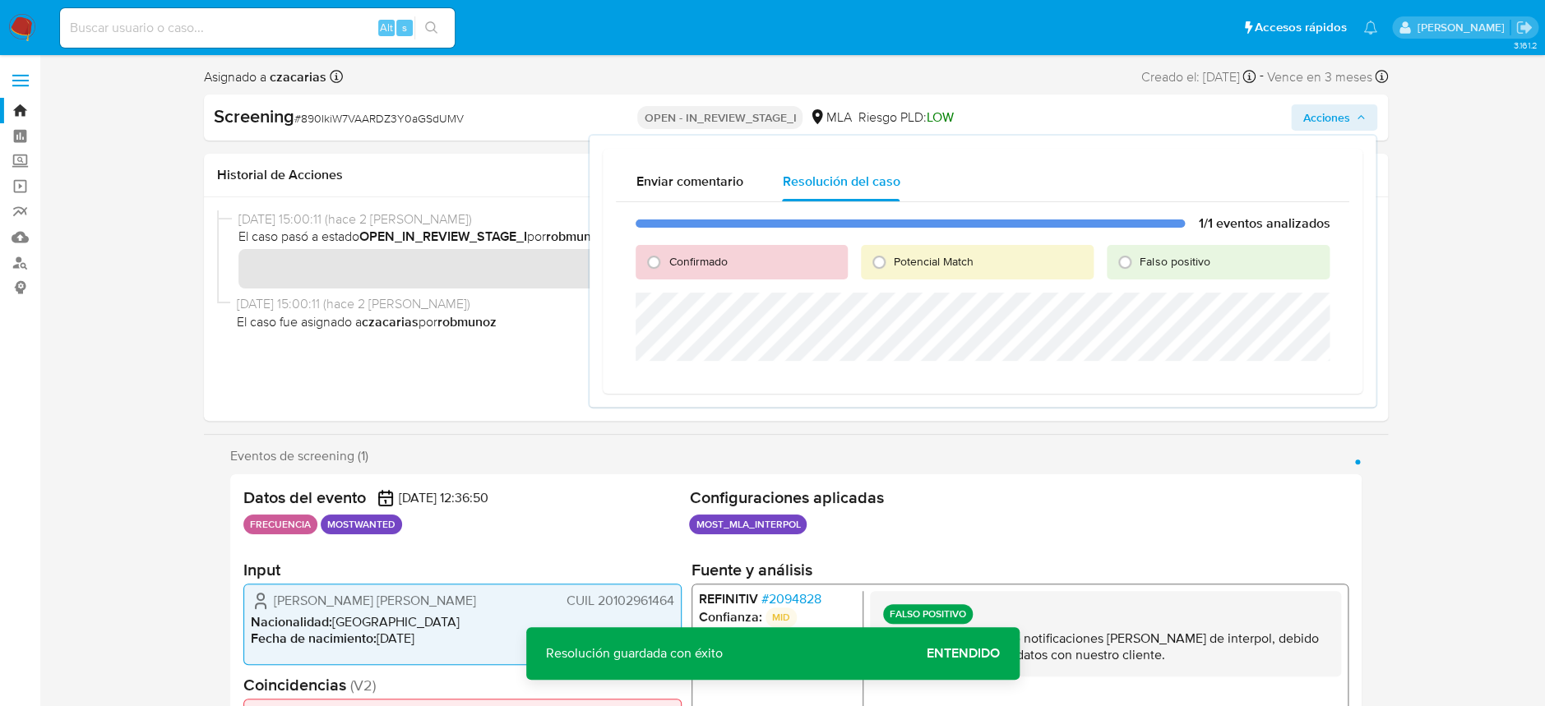
click at [1153, 261] on span "Falso positivo" at bounding box center [1174, 261] width 70 height 16
click at [1138, 261] on input "Falso positivo" at bounding box center [1124, 262] width 26 height 26
radio input "true"
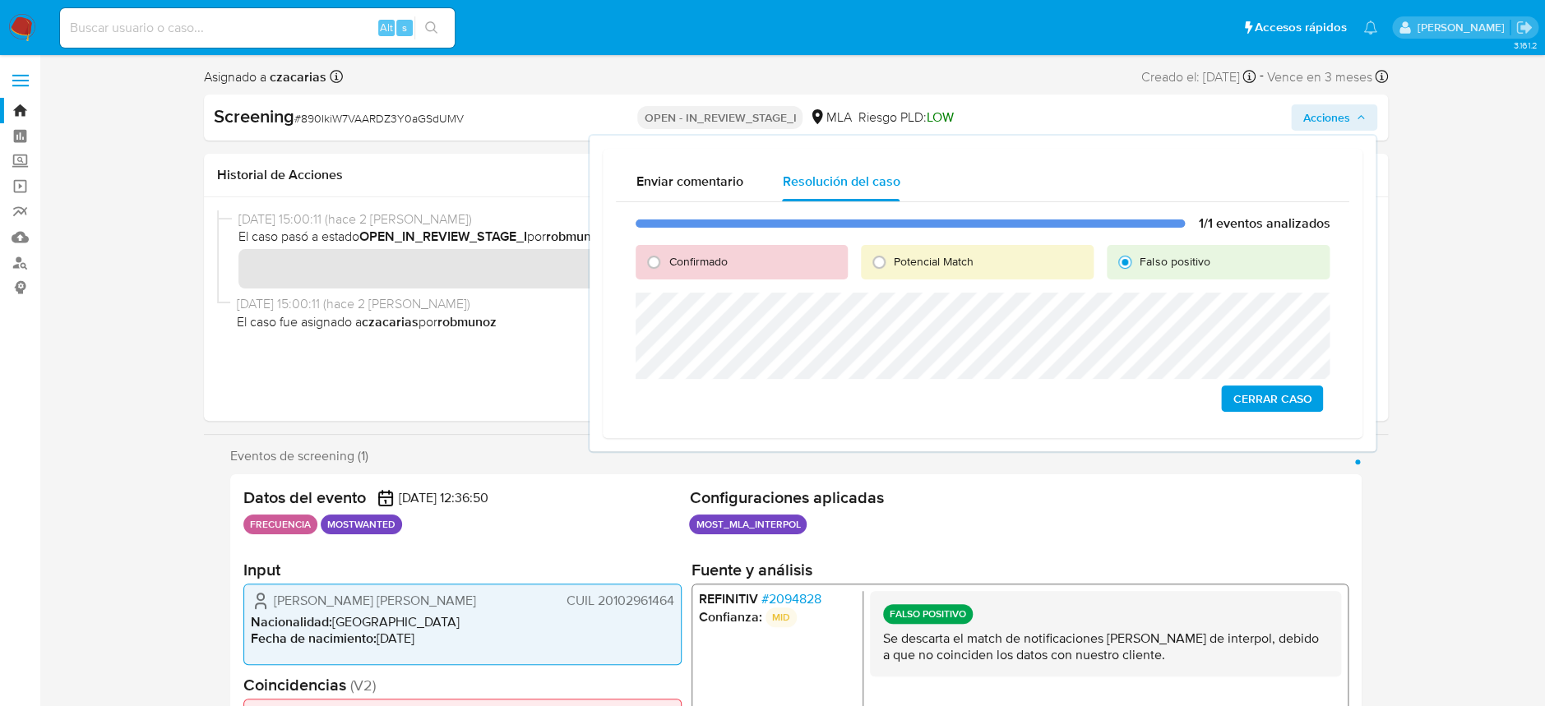
click at [1286, 405] on span "Cerrar Caso" at bounding box center [1271, 398] width 79 height 23
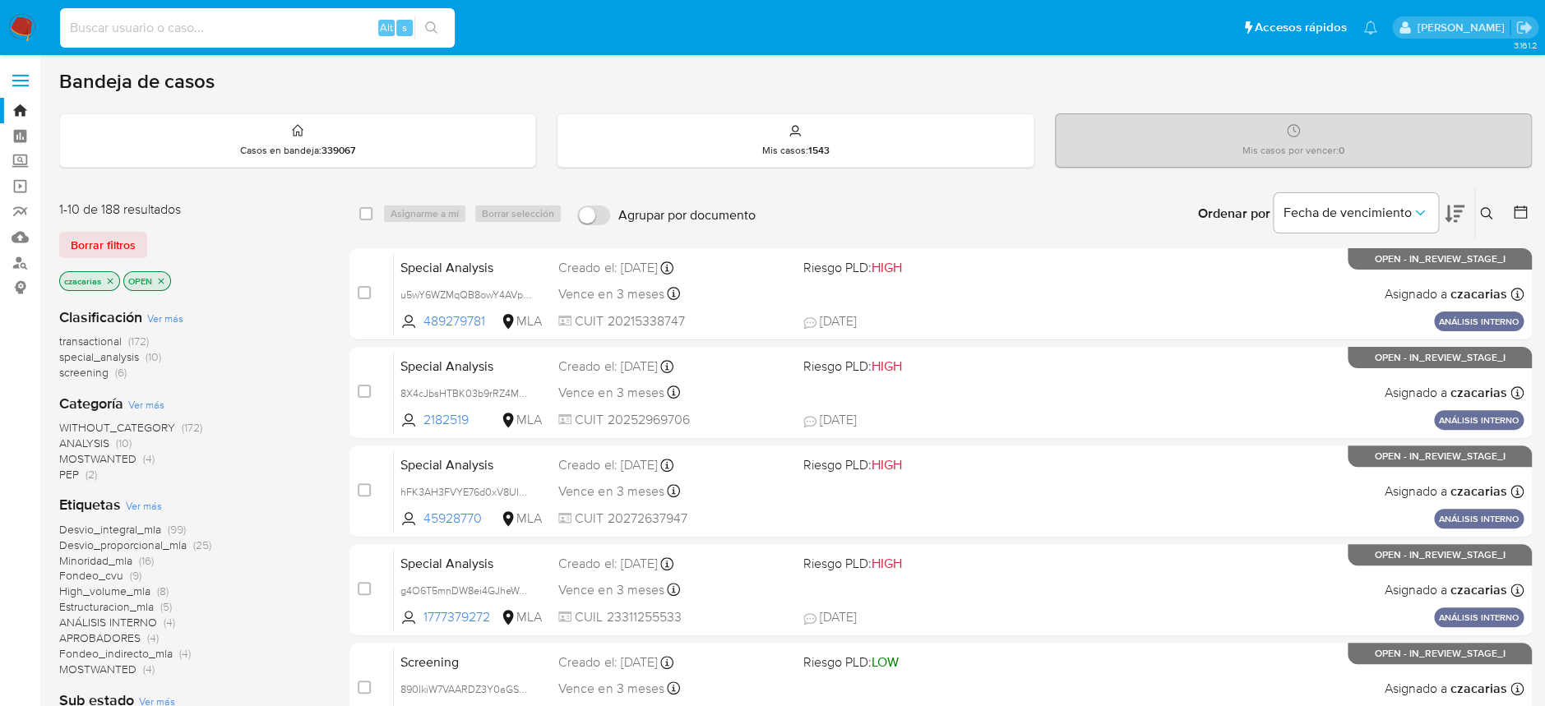
click at [272, 20] on input at bounding box center [257, 27] width 395 height 21
paste input "890IkiW7VAARDZ3Y0aGSdUMV"
type input "890IkiW7VAARDZ3Y0aGSdUMV"
click at [429, 32] on icon "search-icon" at bounding box center [431, 27] width 13 height 13
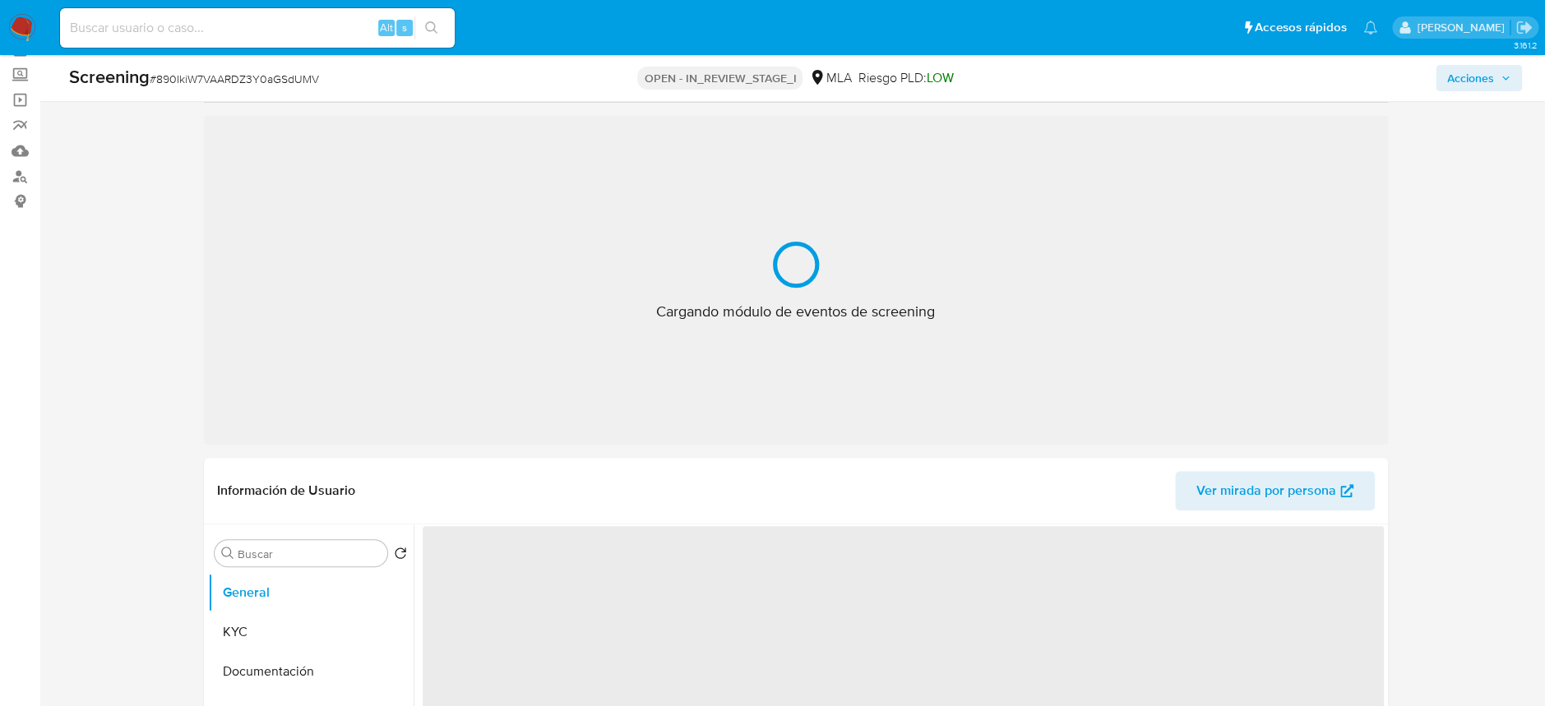
scroll to position [109, 0]
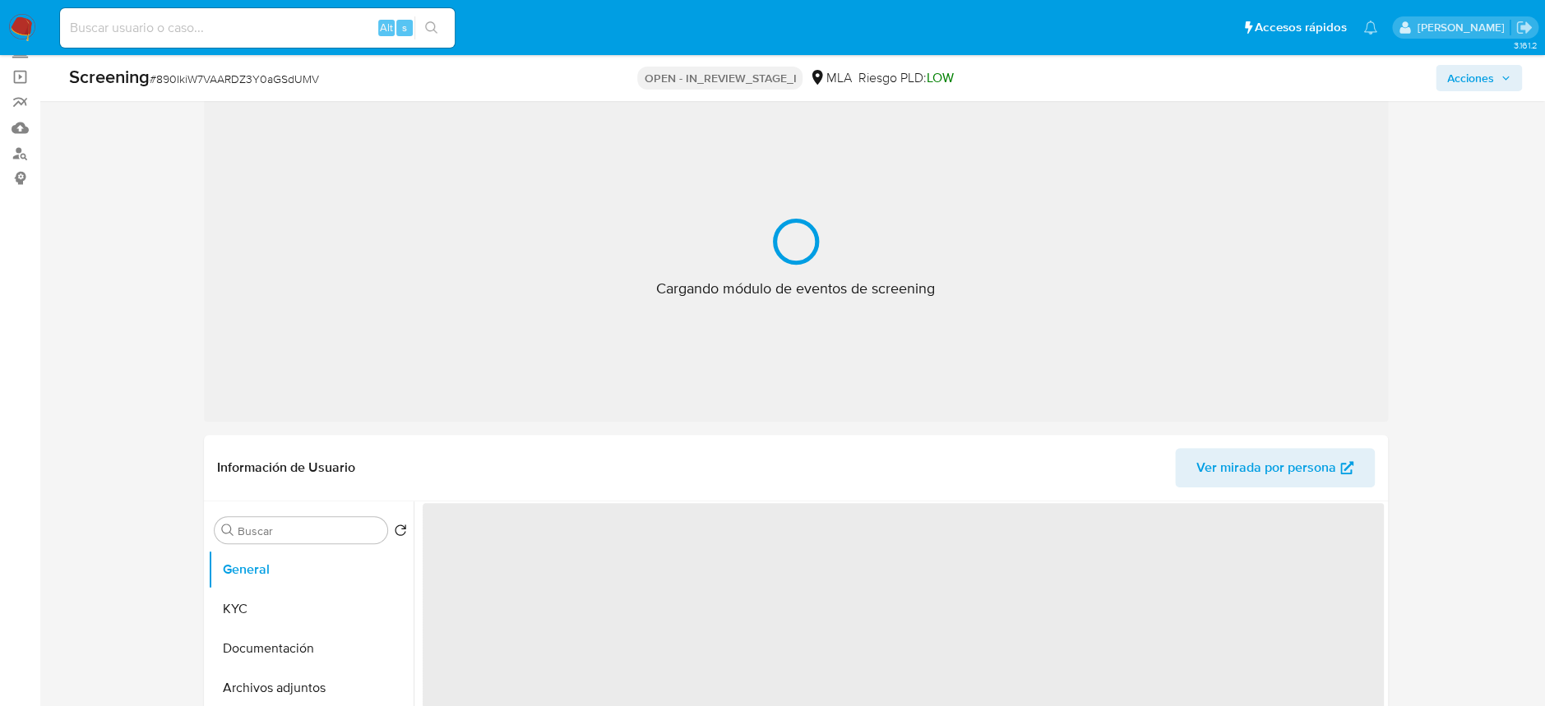
select select "10"
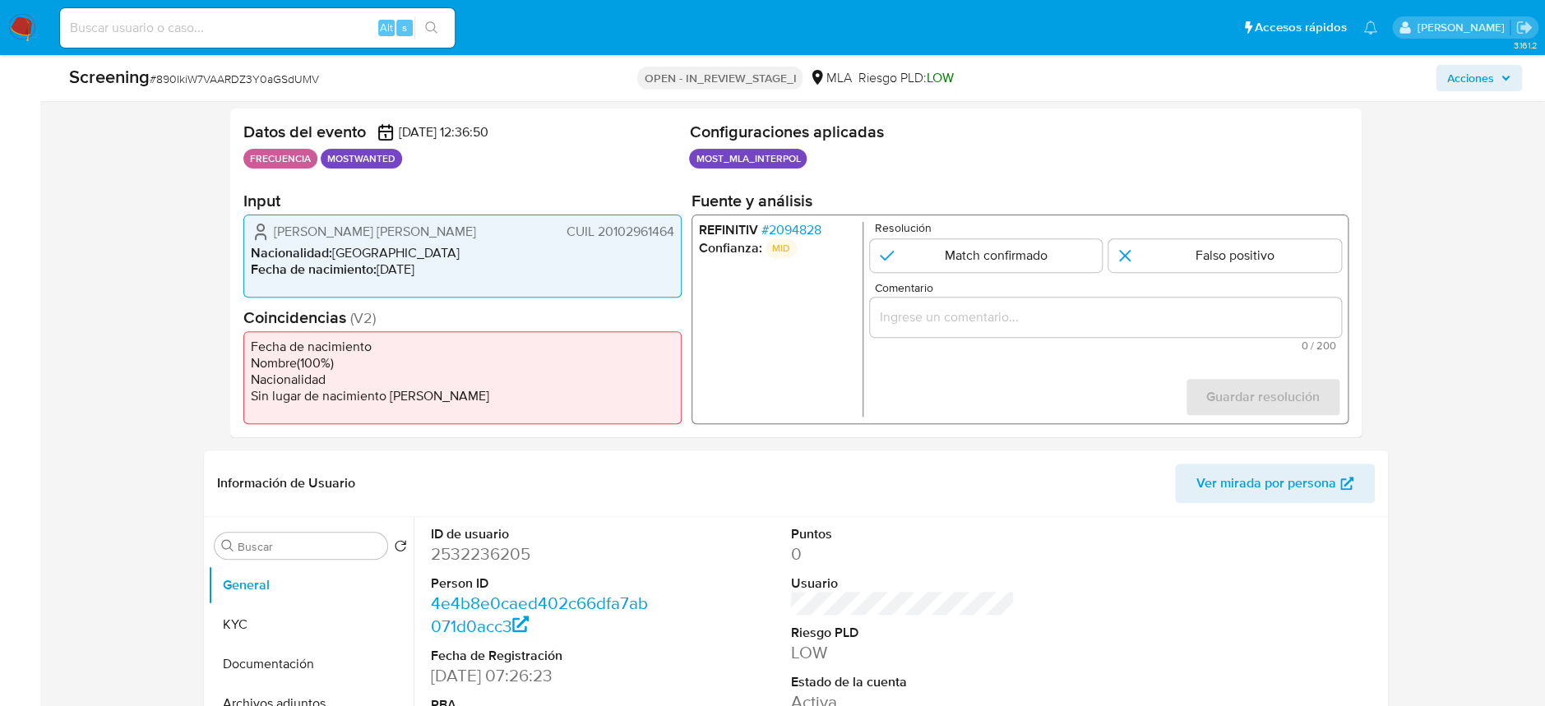
scroll to position [328, 0]
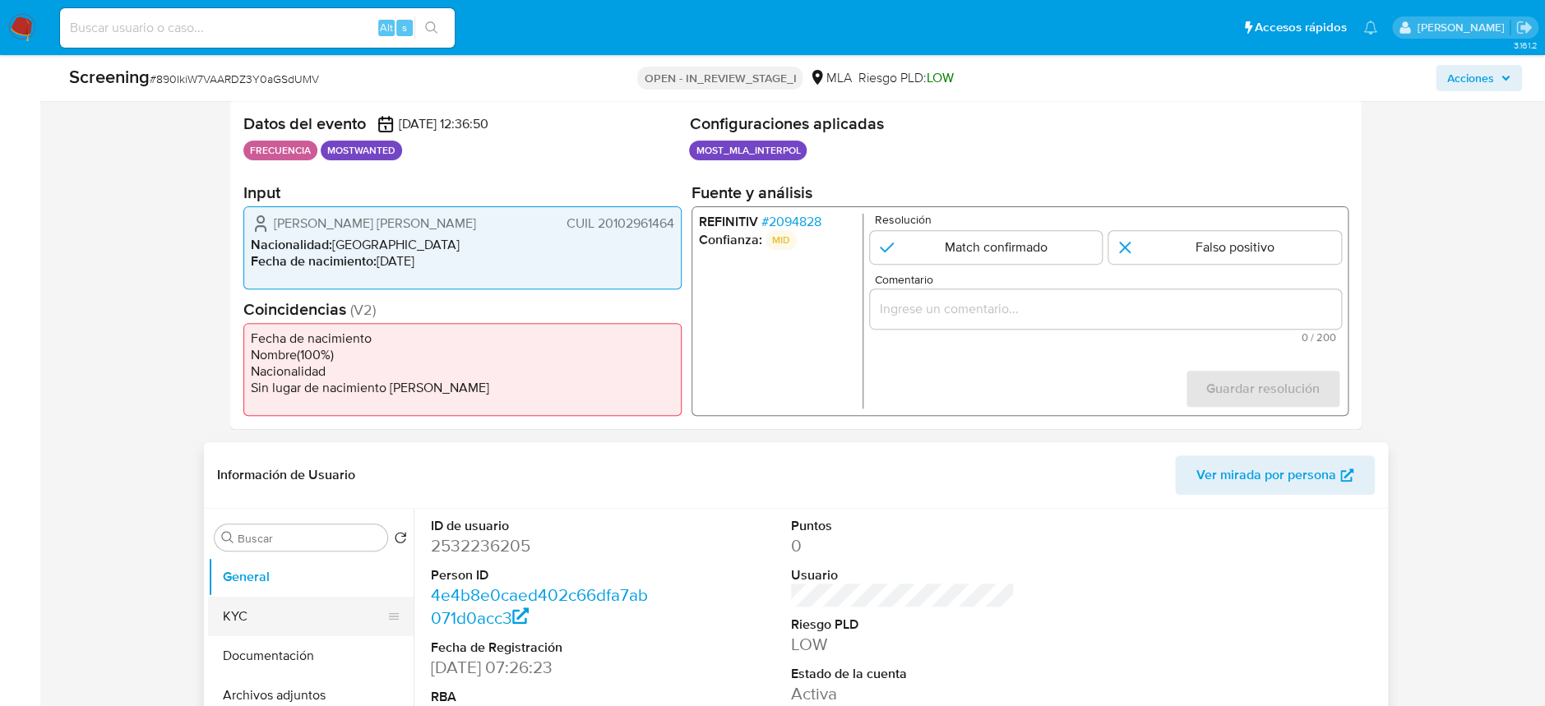
click at [225, 617] on button "KYC" at bounding box center [304, 616] width 192 height 39
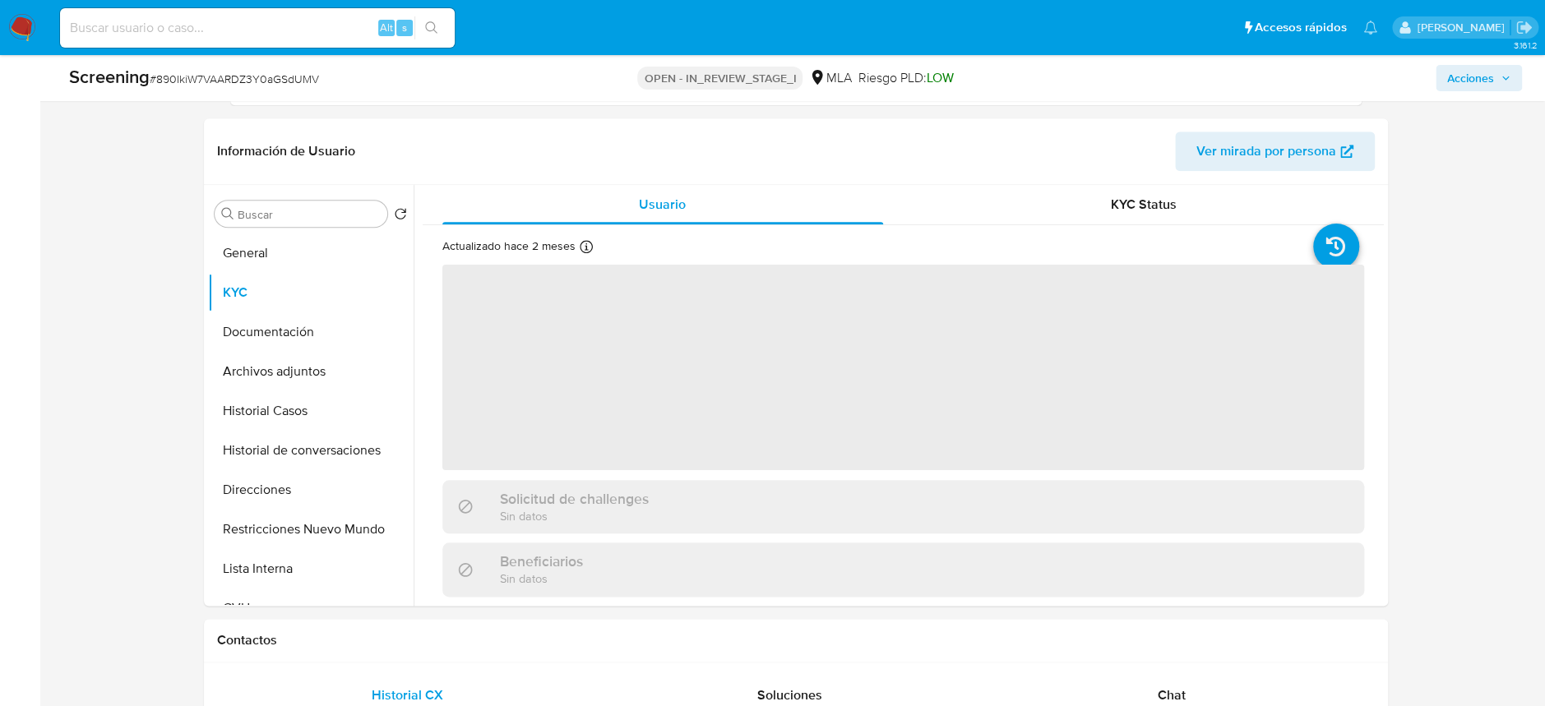
scroll to position [657, 0]
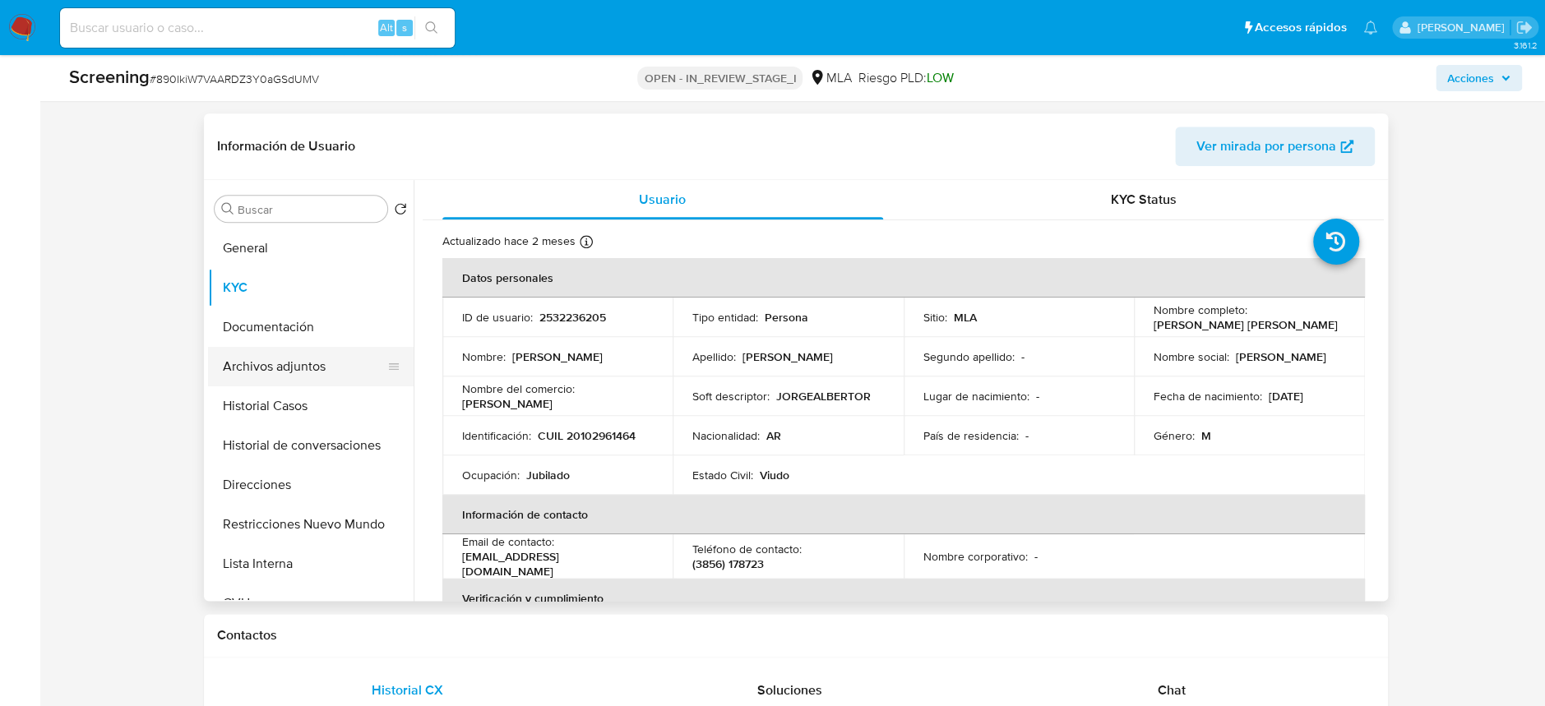
click at [292, 369] on button "Archivos adjuntos" at bounding box center [304, 366] width 192 height 39
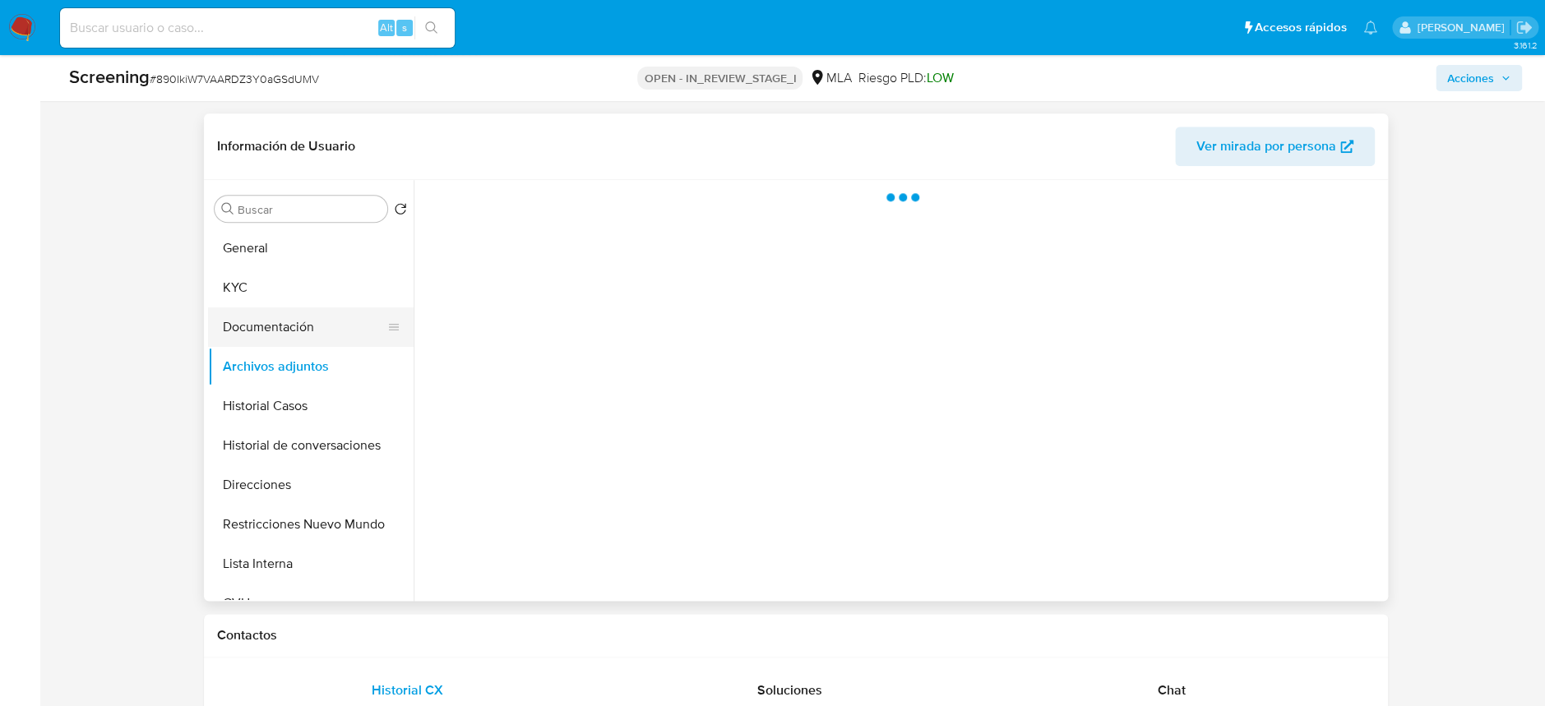
click at [300, 324] on button "Documentación" at bounding box center [304, 326] width 192 height 39
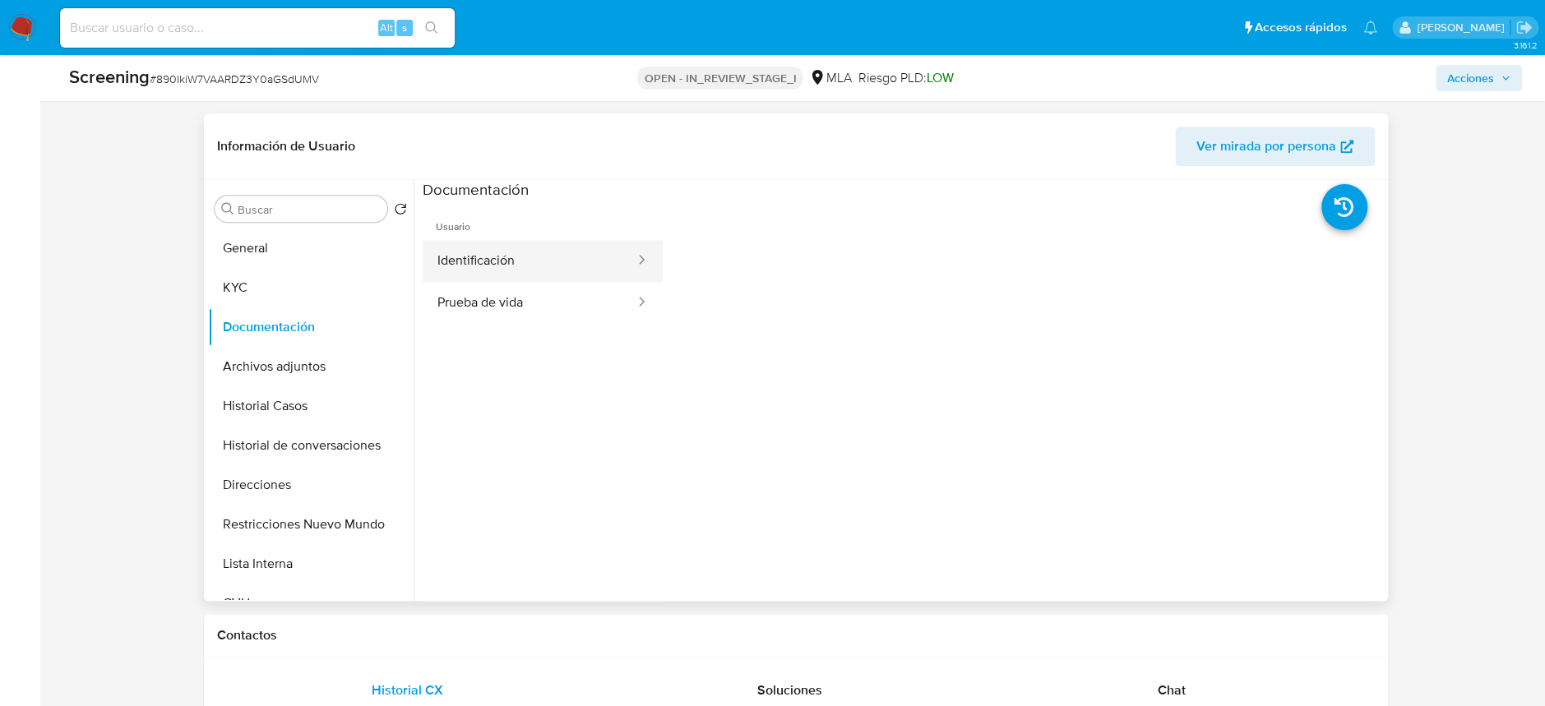
click at [596, 273] on button "Identificación" at bounding box center [530, 261] width 214 height 42
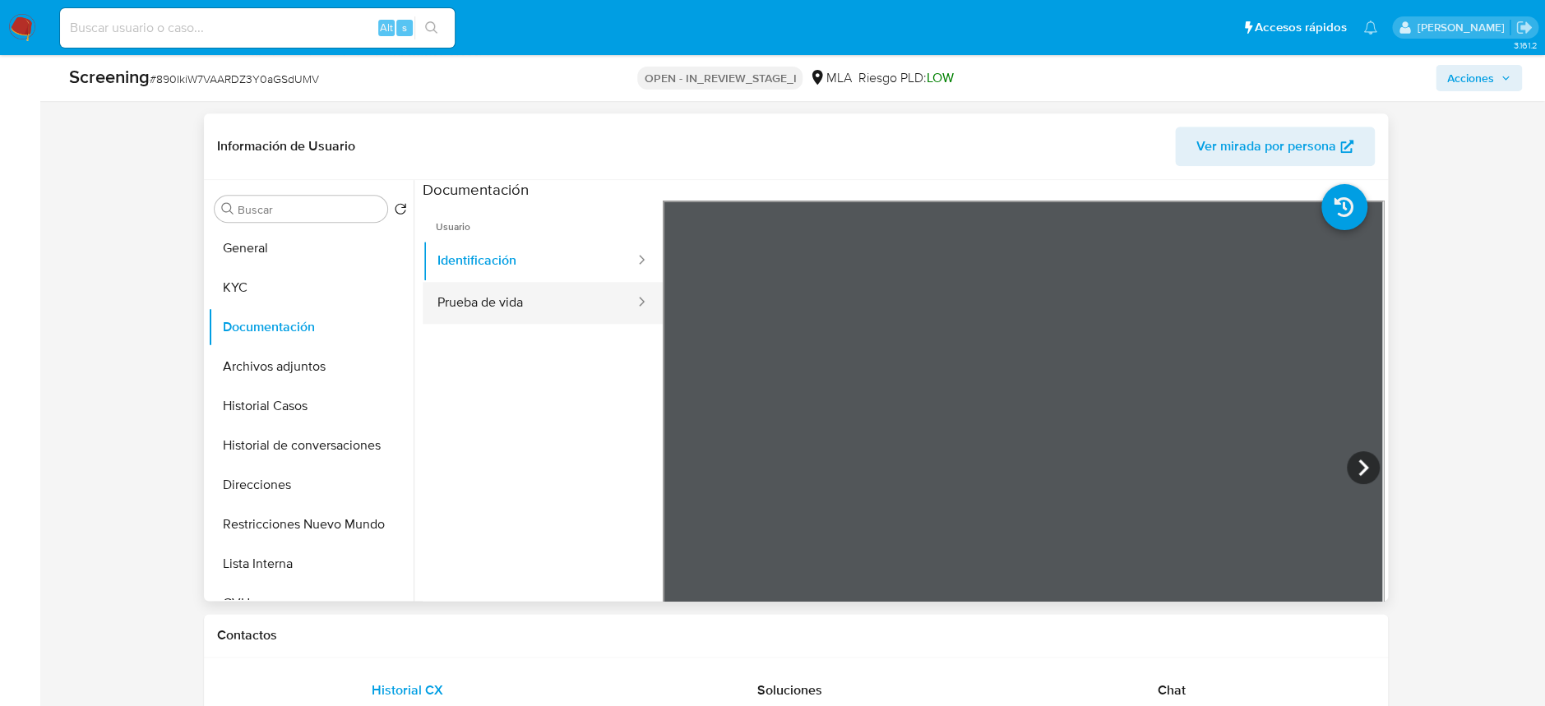
click at [506, 294] on button "Prueba de vida" at bounding box center [530, 303] width 214 height 42
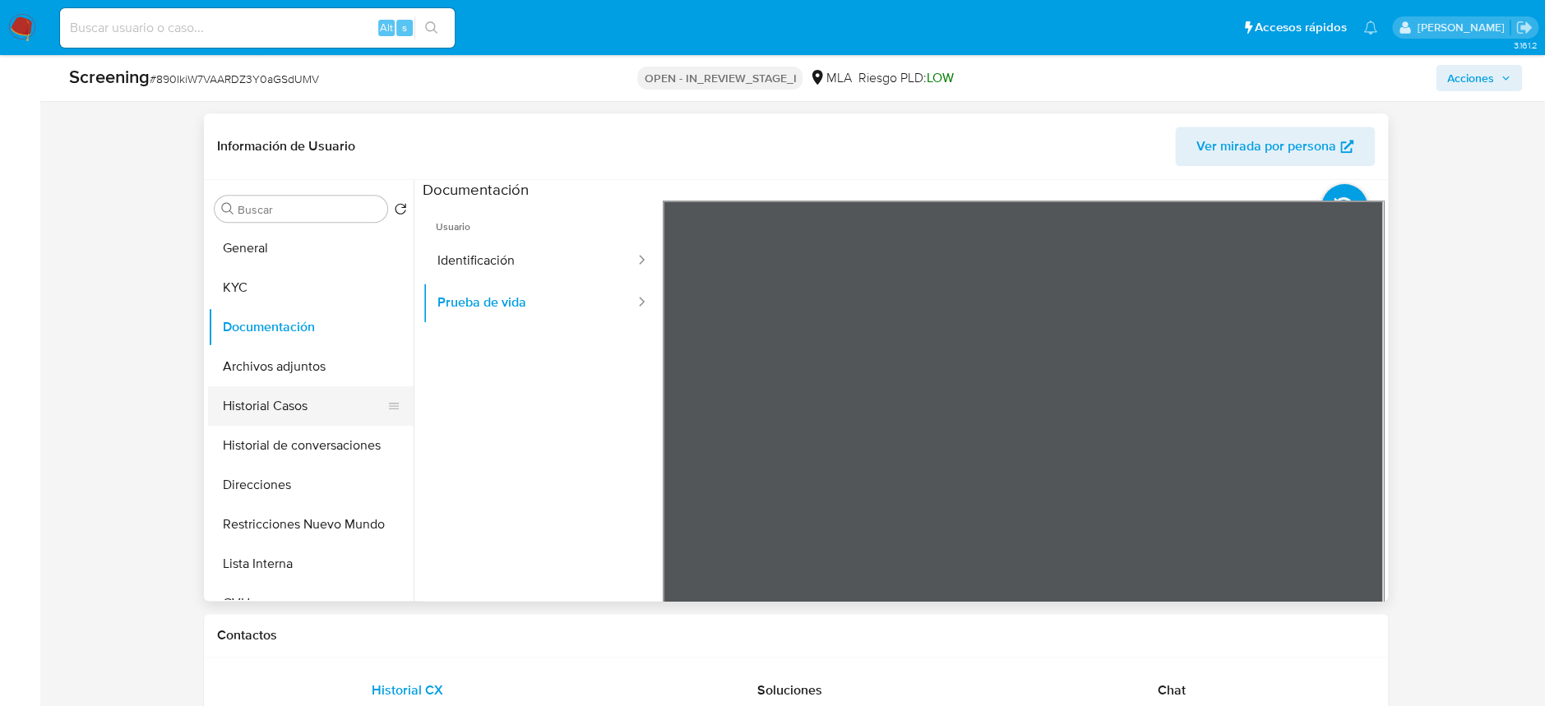
click at [259, 400] on button "Historial Casos" at bounding box center [304, 405] width 192 height 39
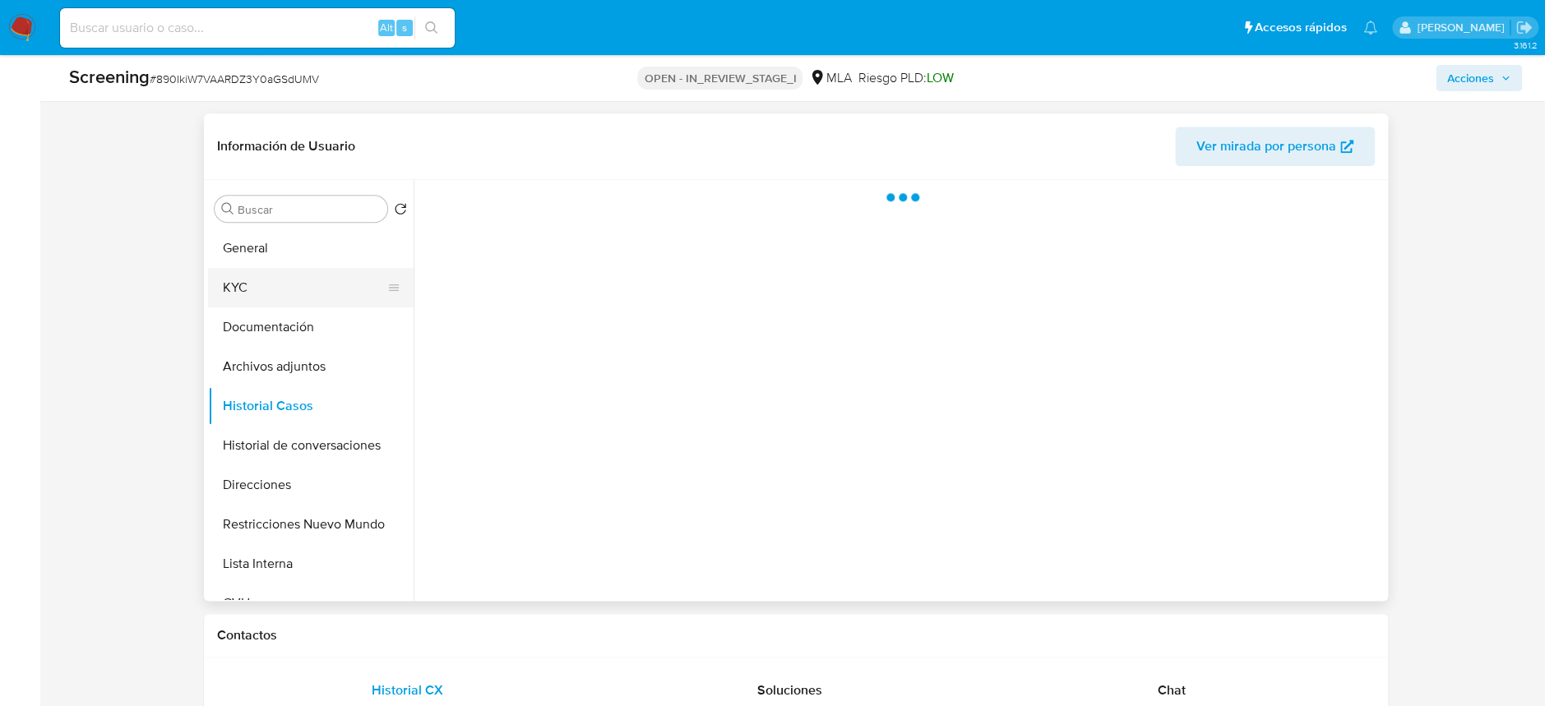
click at [283, 293] on button "KYC" at bounding box center [304, 287] width 192 height 39
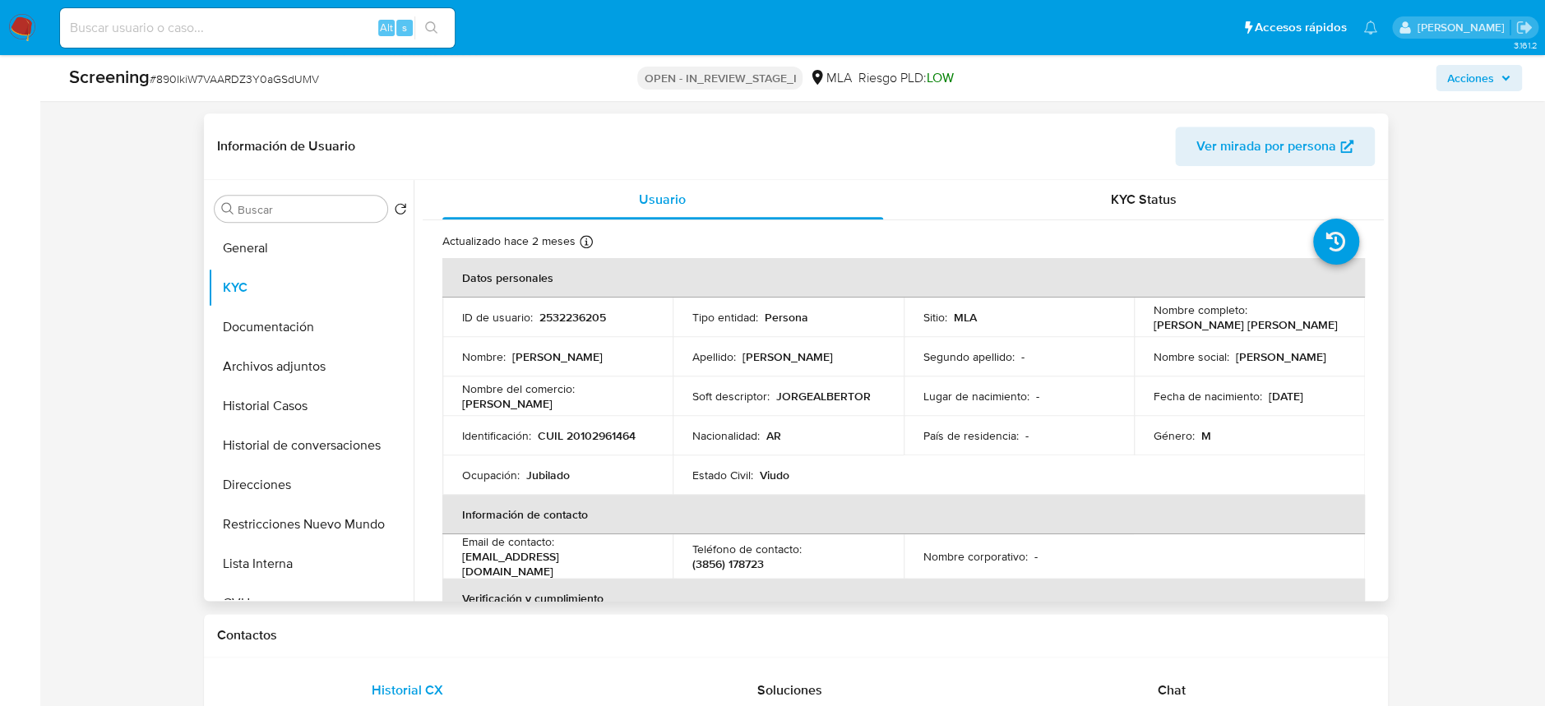
click at [608, 437] on p "CUIL 20102961464" at bounding box center [587, 435] width 98 height 15
copy p "20102961464"
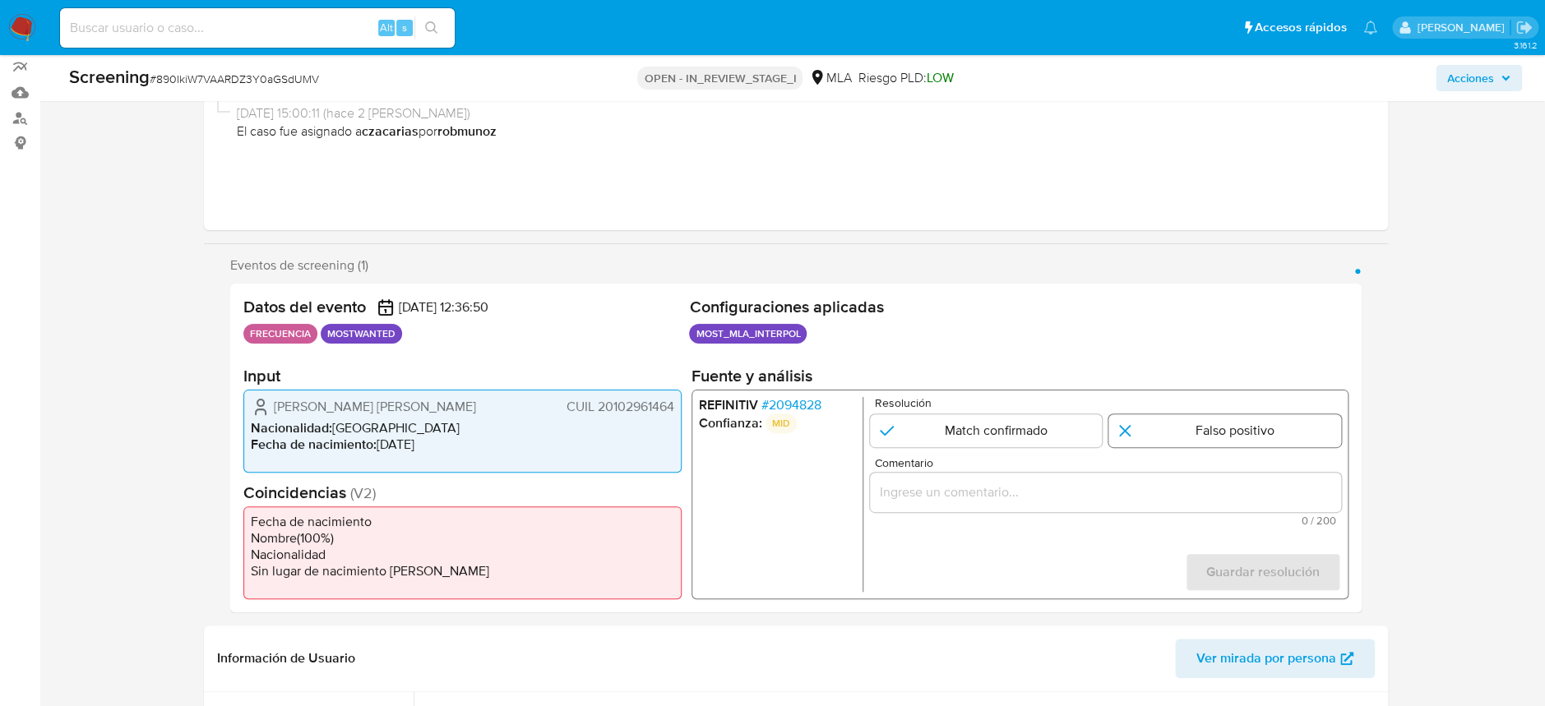
scroll to position [109, 0]
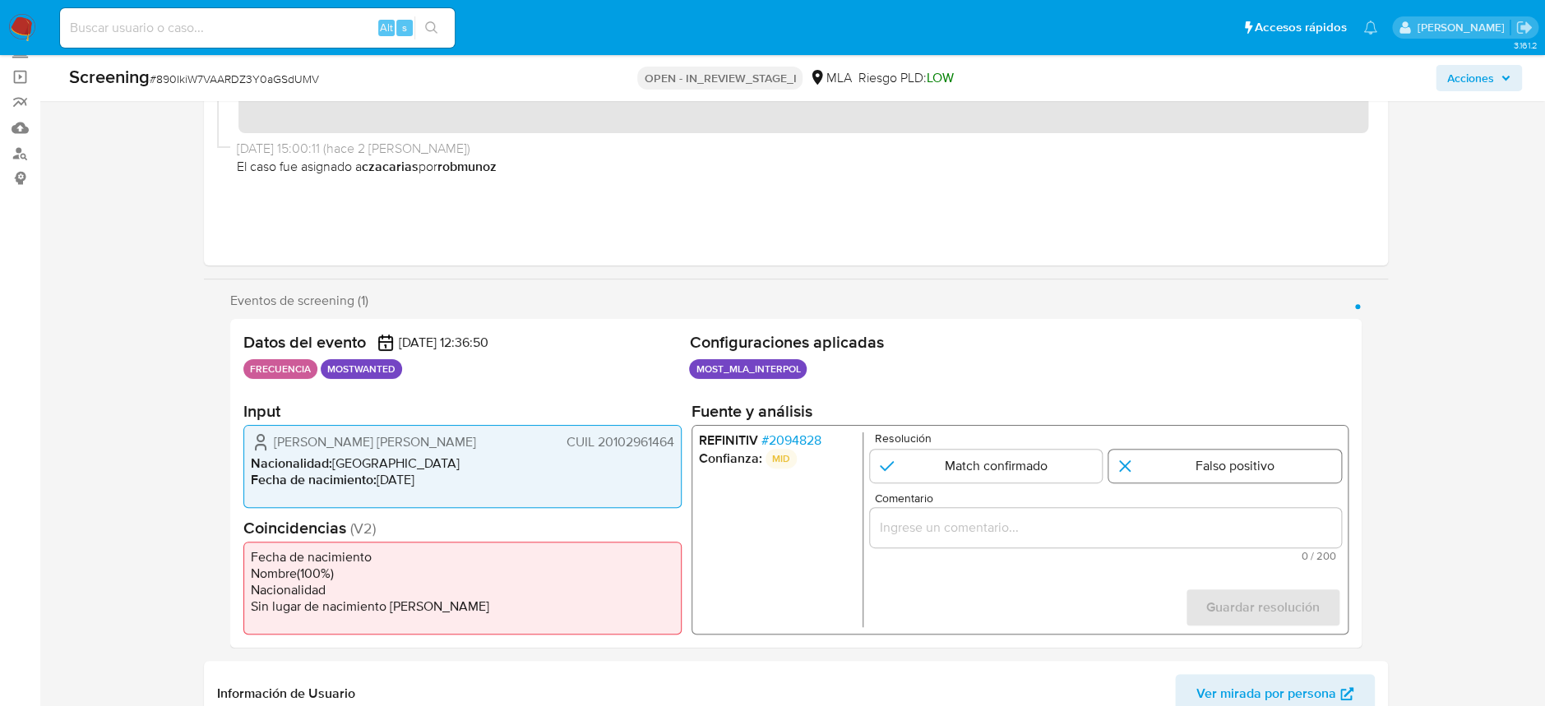
click at [1195, 463] on input "1 de 1" at bounding box center [1224, 466] width 233 height 33
radio input "true"
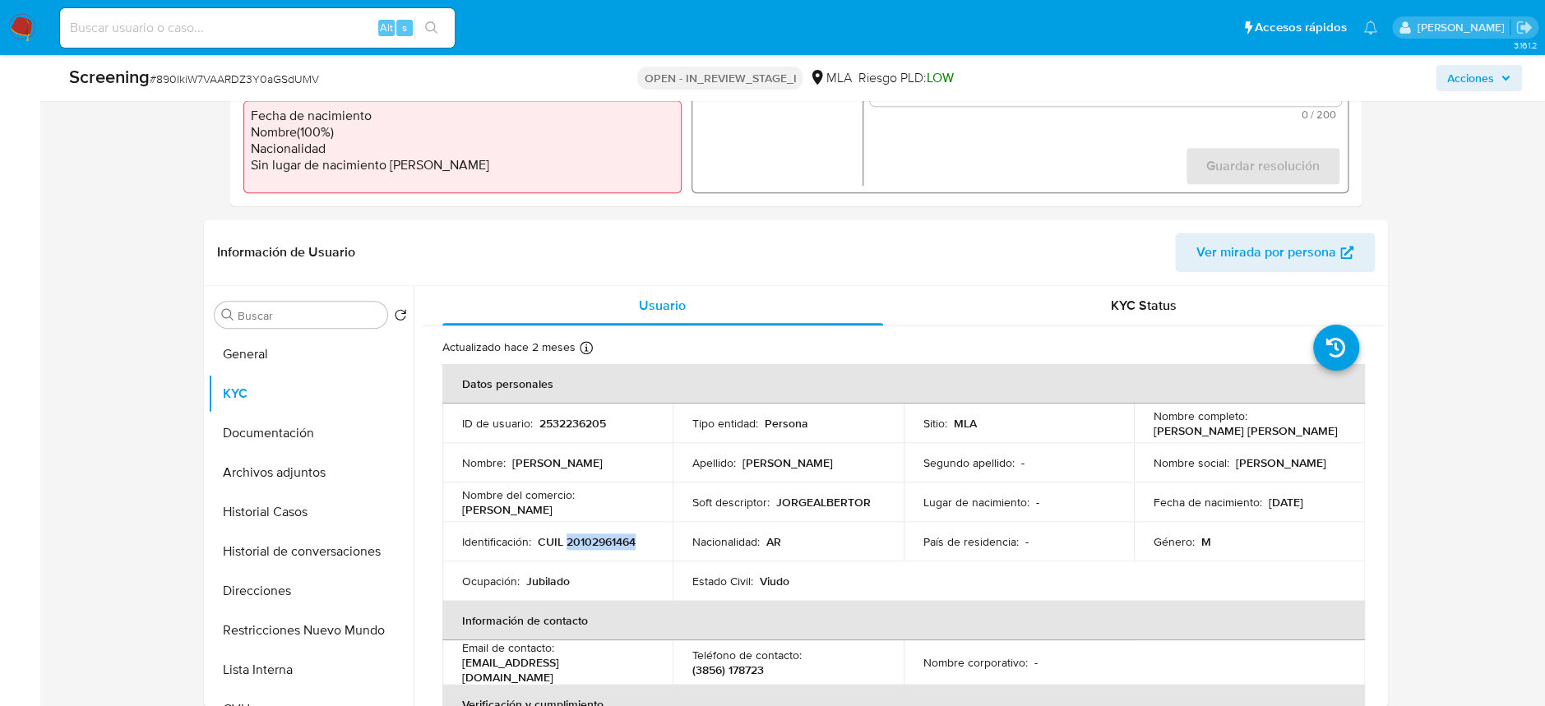
scroll to position [657, 0]
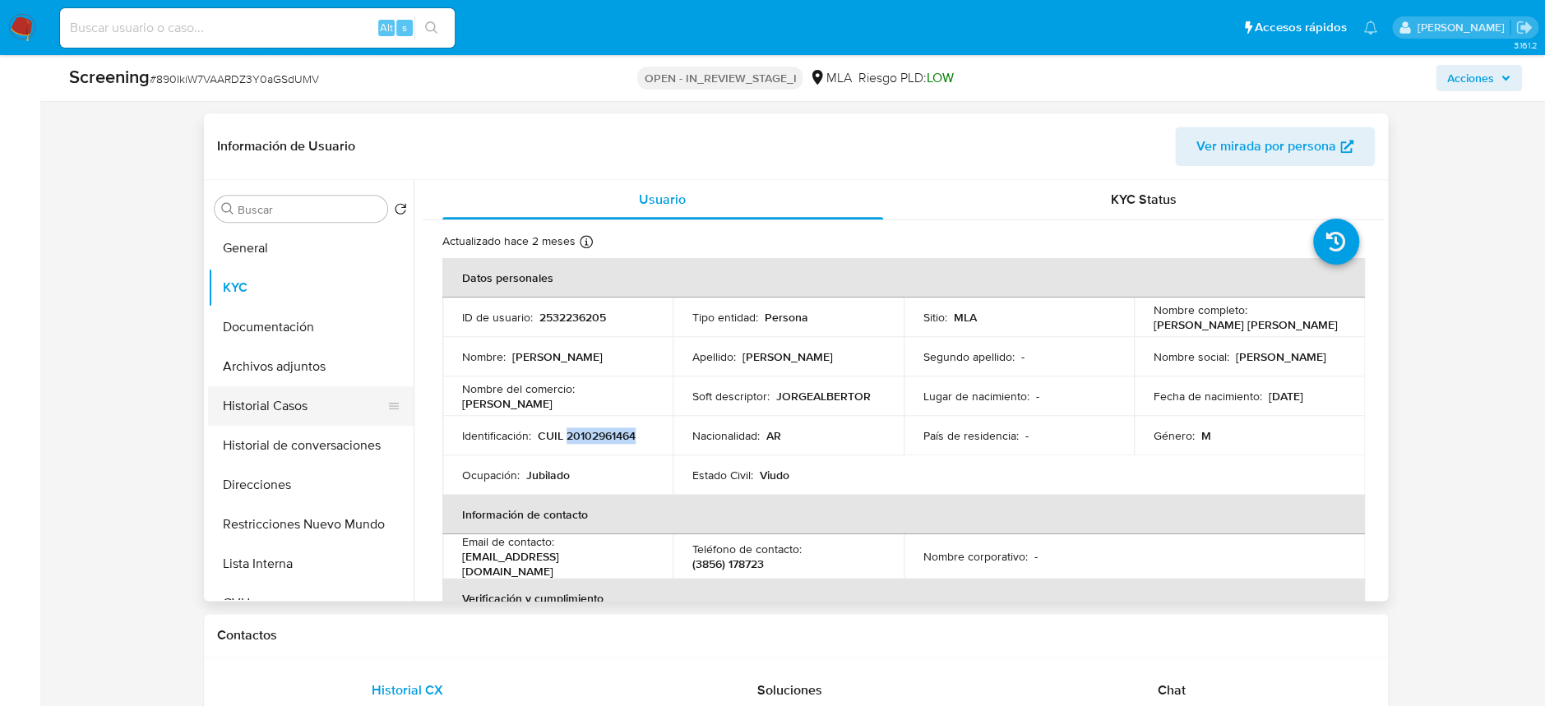
click at [268, 406] on button "Historial Casos" at bounding box center [304, 405] width 192 height 39
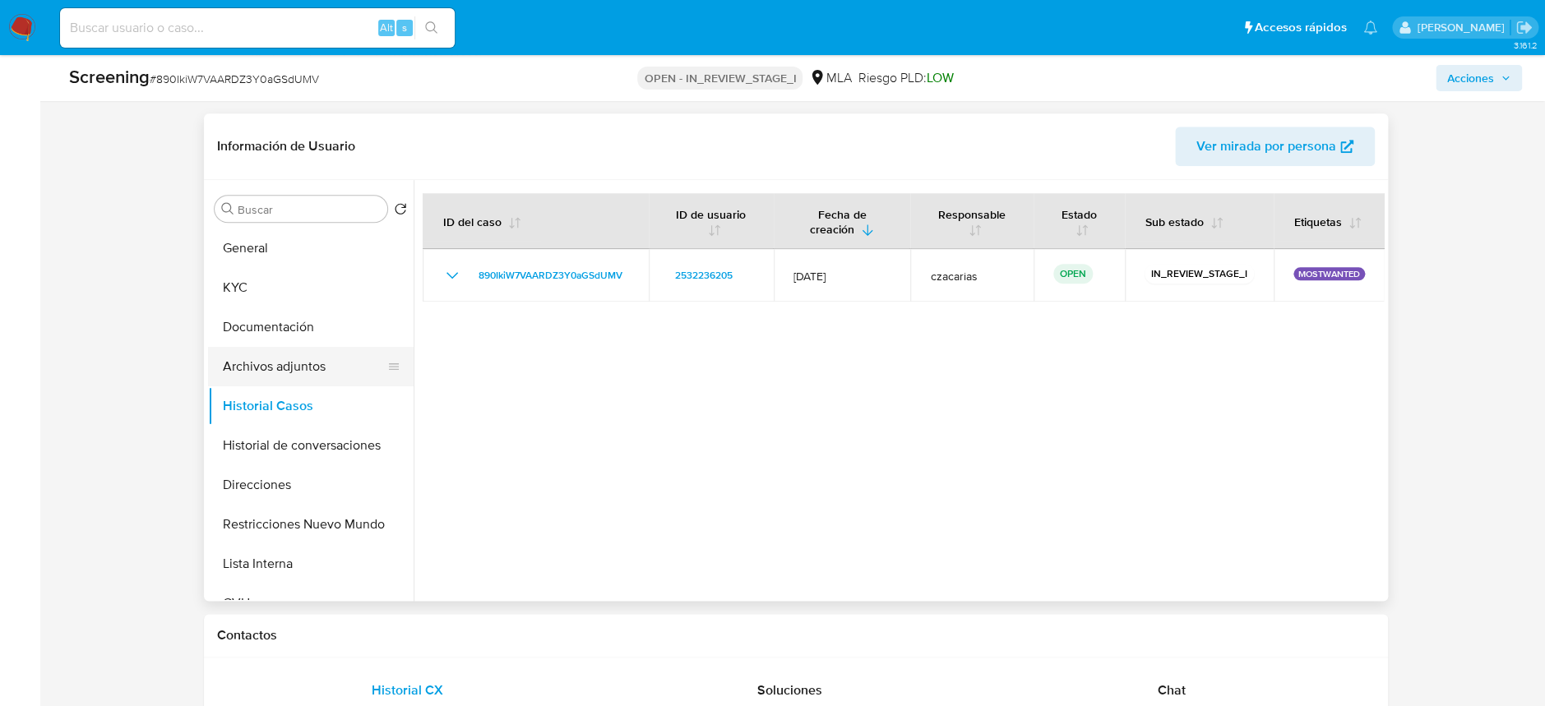
click at [279, 367] on button "Archivos adjuntos" at bounding box center [304, 366] width 192 height 39
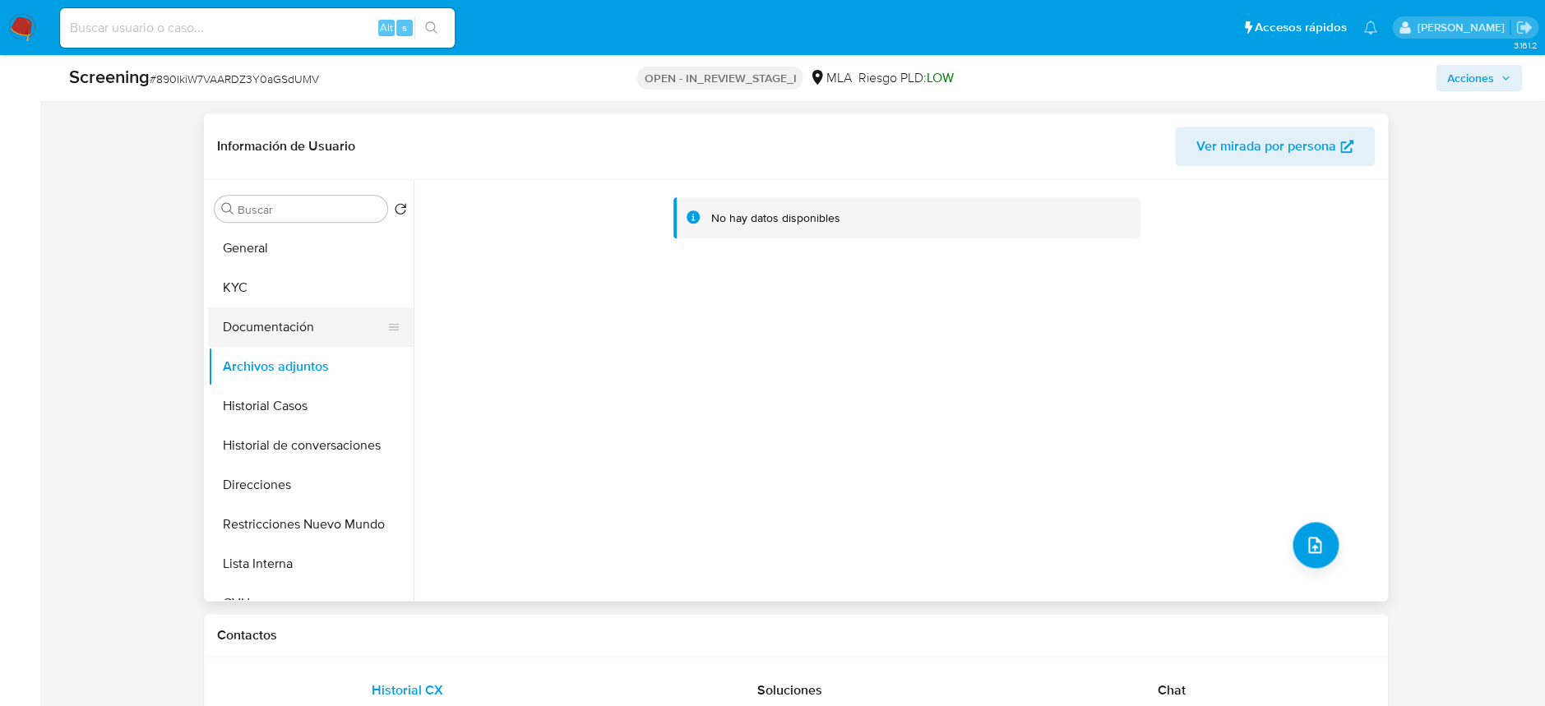
click at [311, 325] on button "Documentación" at bounding box center [304, 326] width 192 height 39
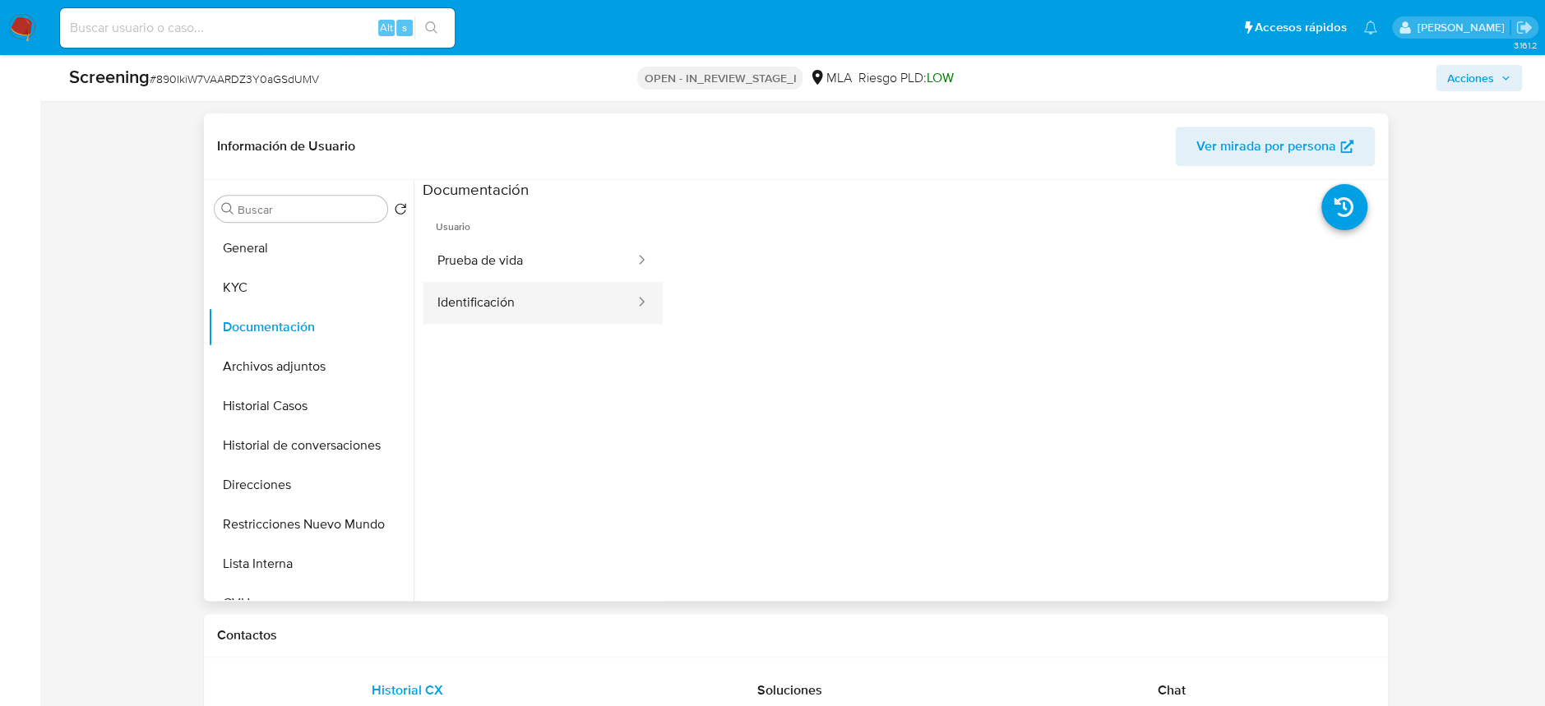
click at [560, 301] on button "Identificación" at bounding box center [530, 303] width 214 height 42
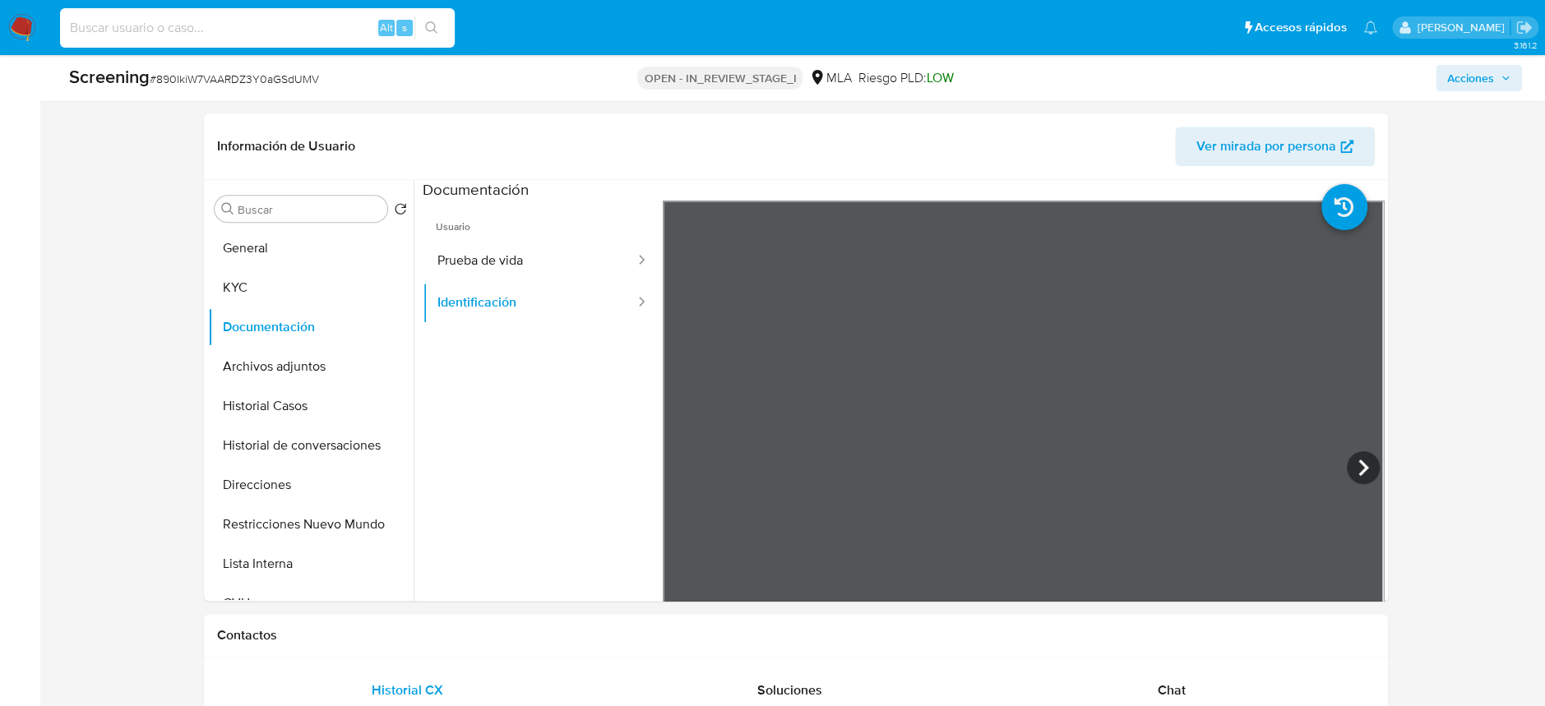
click at [314, 37] on input at bounding box center [257, 27] width 395 height 21
paste input "Evph4wxwPZ0gnYJCEvQYB7Zj"
type input "Evph4wxwPZ0gnYJCEvQYB7Zj"
click at [434, 35] on button "search-icon" at bounding box center [431, 27] width 34 height 23
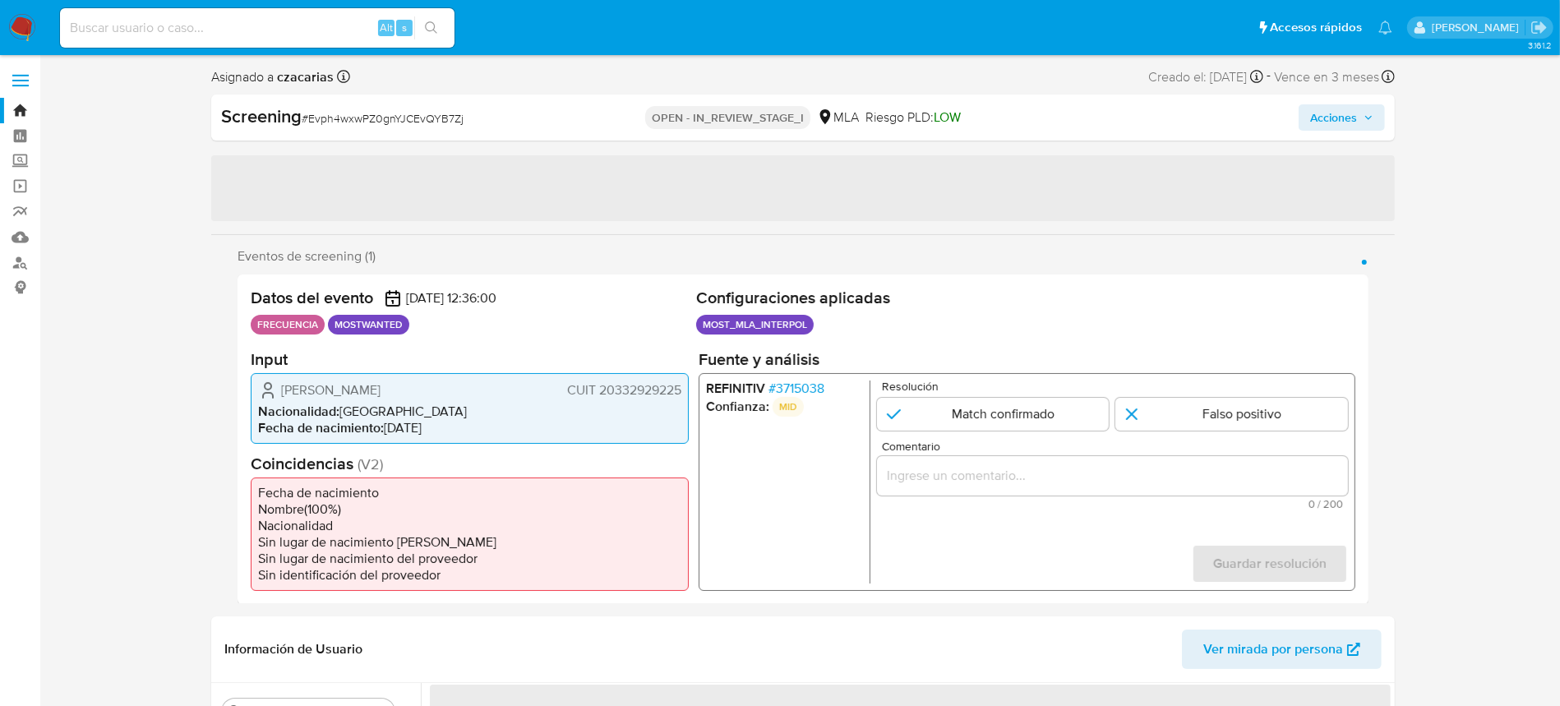
select select "10"
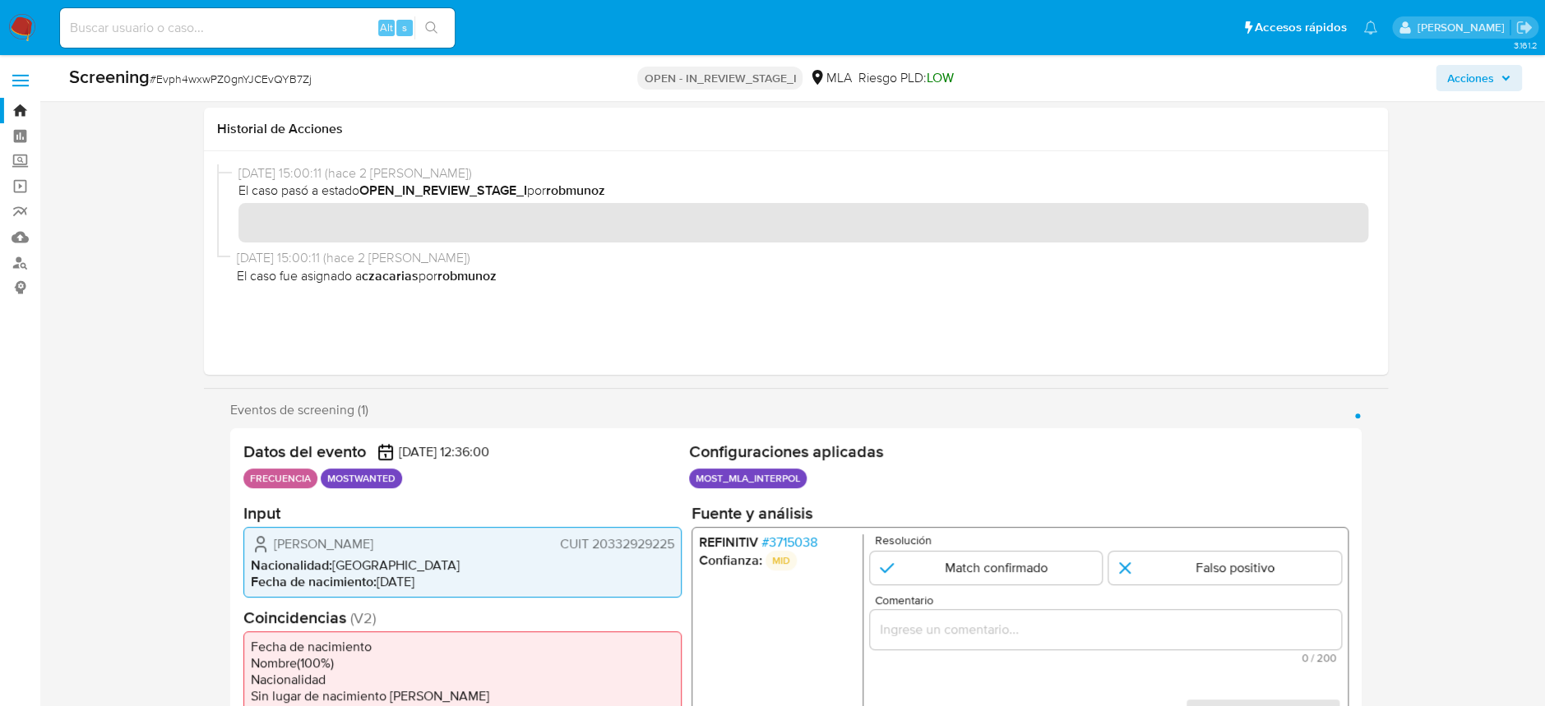
scroll to position [219, 0]
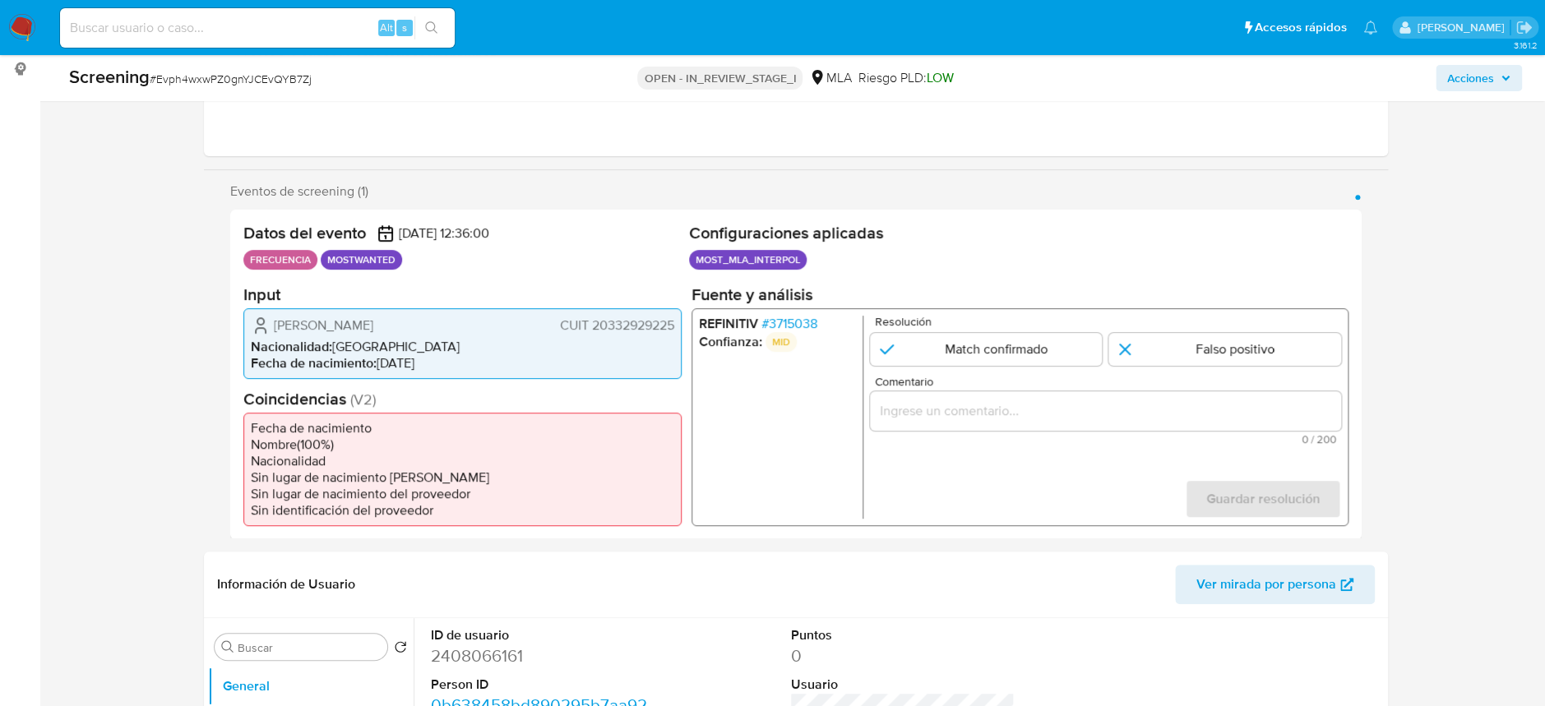
click at [794, 315] on span "# 3715038" at bounding box center [788, 323] width 56 height 16
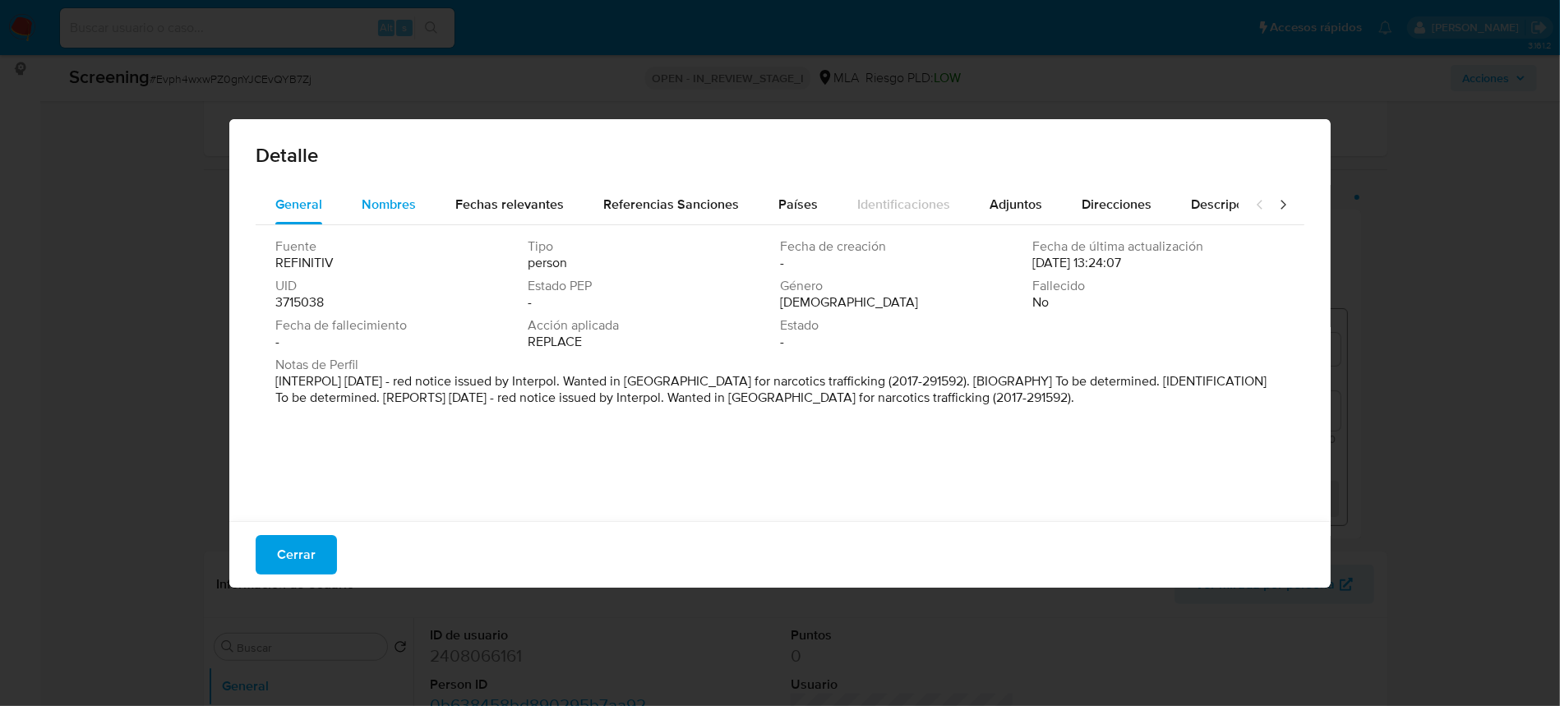
click at [376, 201] on span "Nombres" at bounding box center [389, 204] width 54 height 19
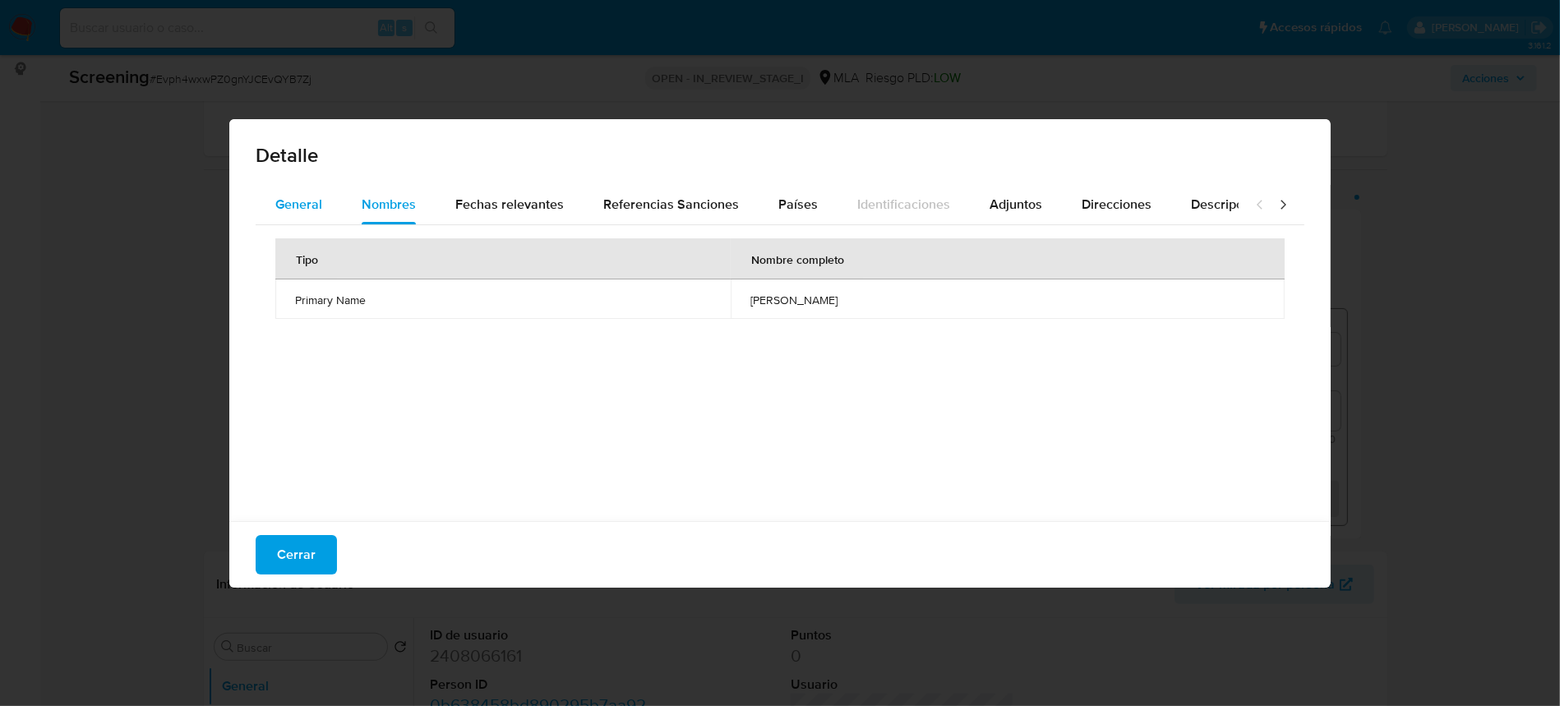
click at [314, 196] on span "General" at bounding box center [298, 204] width 47 height 19
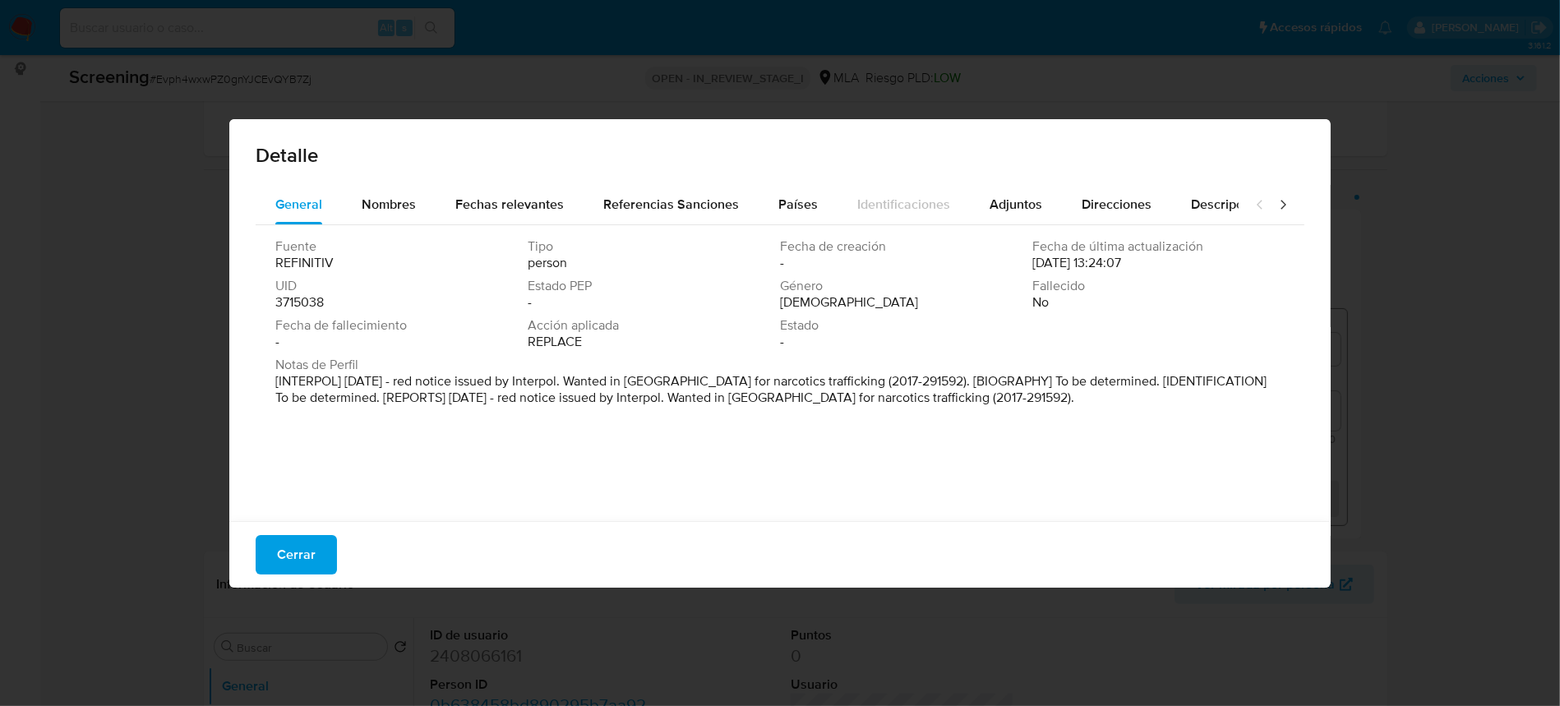
drag, startPoint x: 1033, startPoint y: 404, endPoint x: 234, endPoint y: 373, distance: 799.6
click at [234, 373] on div "General Nombres Fechas relevantes Referencias Sanciones Países Identificaciones…" at bounding box center [780, 355] width 1102 height 341
click at [413, 218] on div "Nombres" at bounding box center [389, 204] width 54 height 39
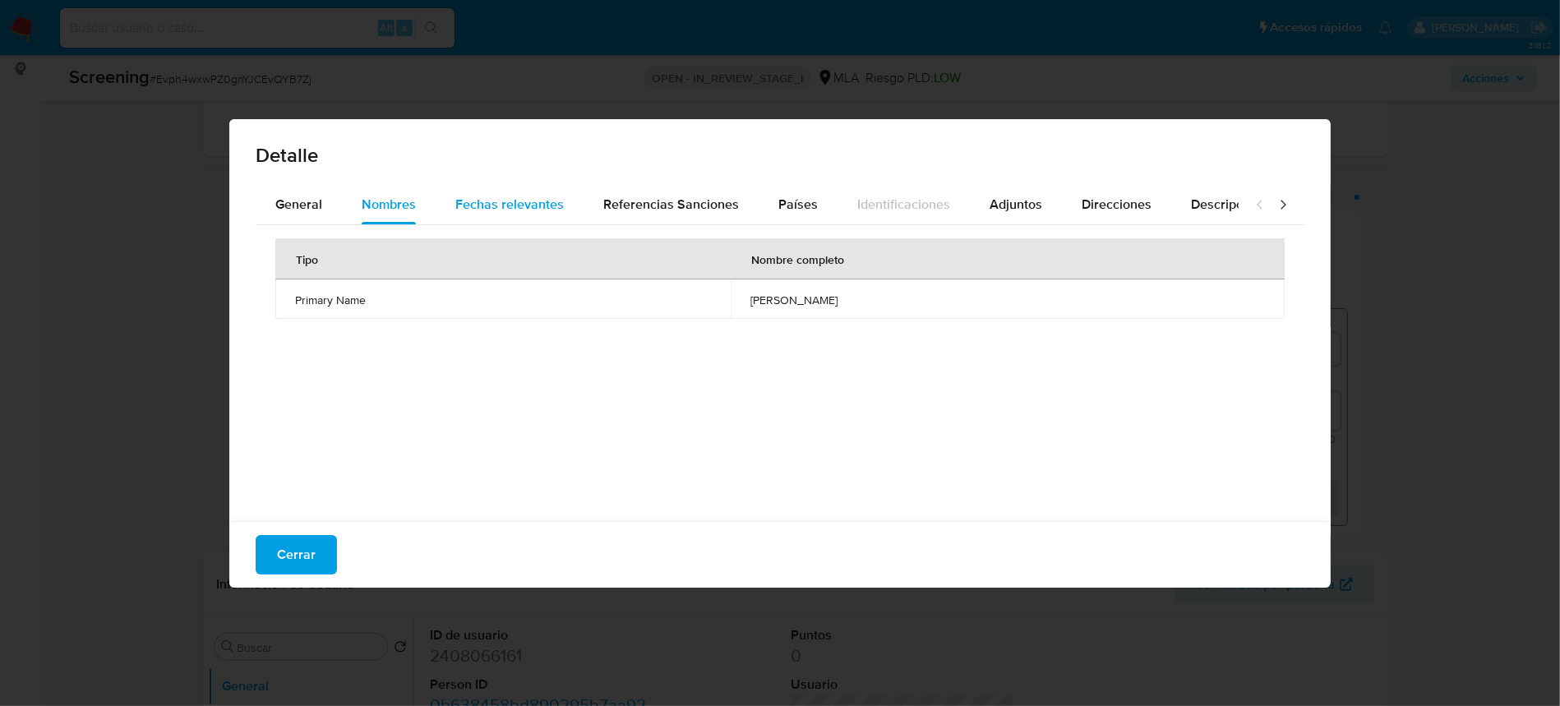
click at [545, 201] on span "Fechas relevantes" at bounding box center [509, 204] width 109 height 19
click at [691, 204] on span "Referencias Sanciones" at bounding box center [671, 204] width 136 height 19
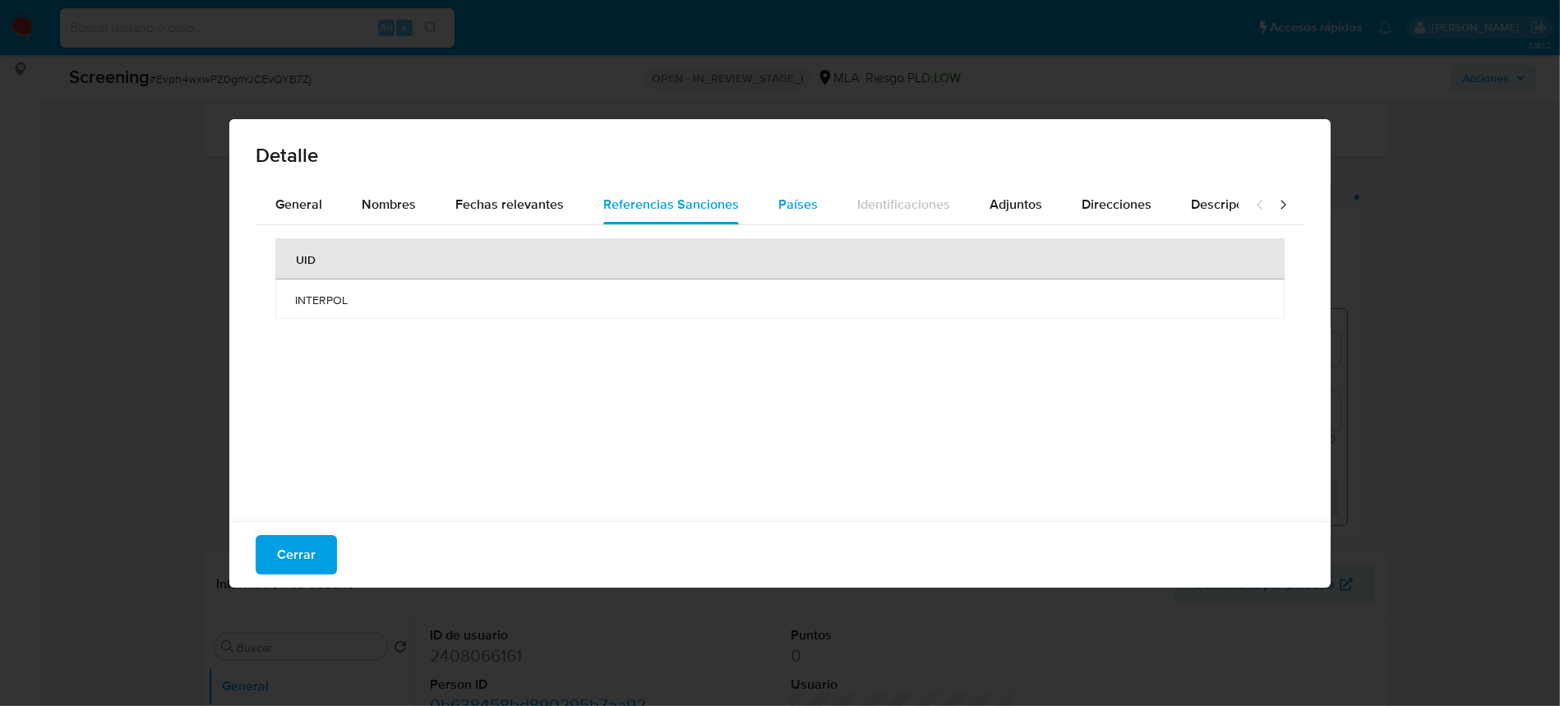
click at [778, 210] on span "Países" at bounding box center [797, 204] width 39 height 19
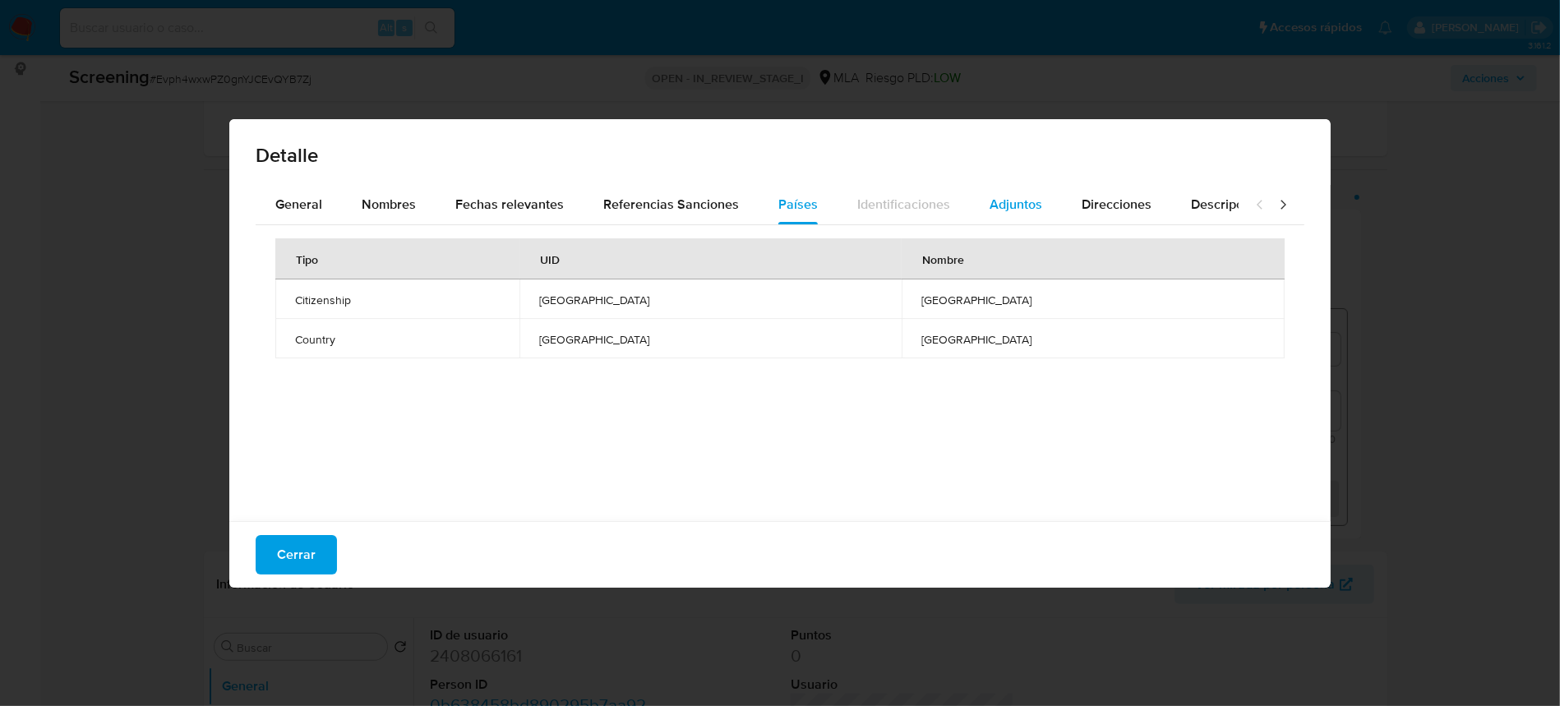
click at [1001, 199] on span "Adjuntos" at bounding box center [1016, 204] width 53 height 19
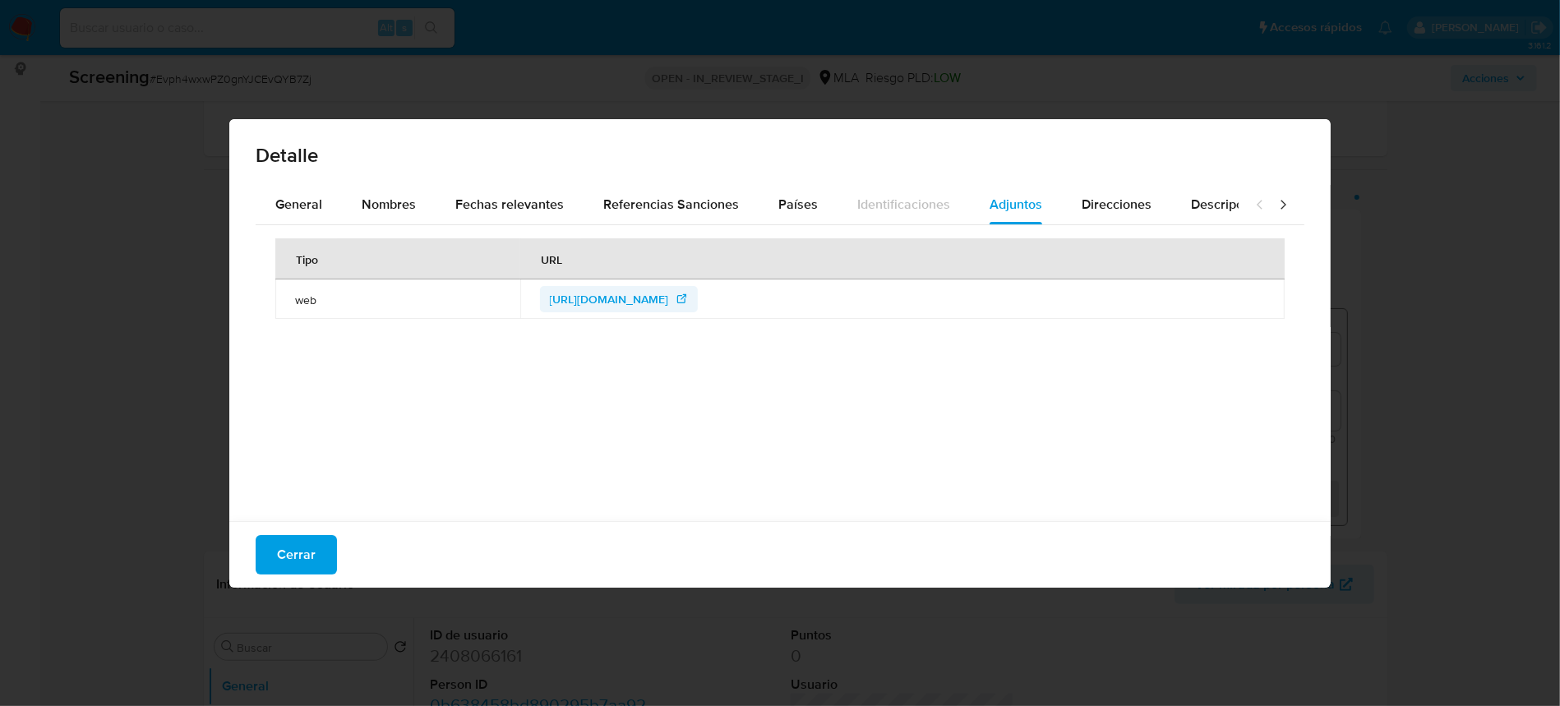
click at [640, 300] on span "http://www.interpol.int/notice/search/wanted/2017-291592" at bounding box center [609, 299] width 119 height 26
click at [307, 558] on span "Cerrar" at bounding box center [296, 555] width 39 height 36
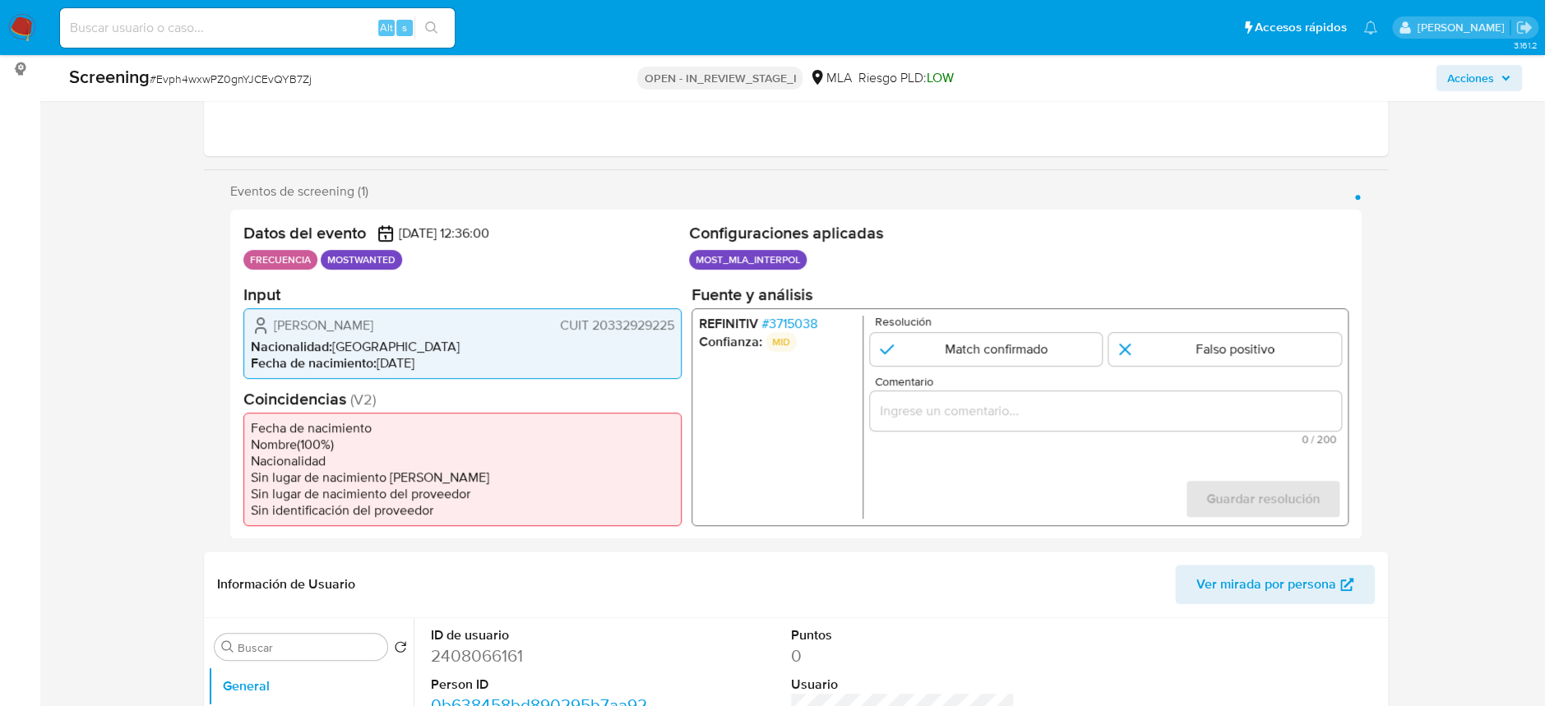
click at [289, 21] on input at bounding box center [257, 27] width 395 height 21
paste input "zgPimTSFIQmHtmzsYuSMxspU"
type input "zgPimTSFIQmHtmzsYuSMxspU"
click at [447, 21] on button "search-icon" at bounding box center [431, 27] width 34 height 23
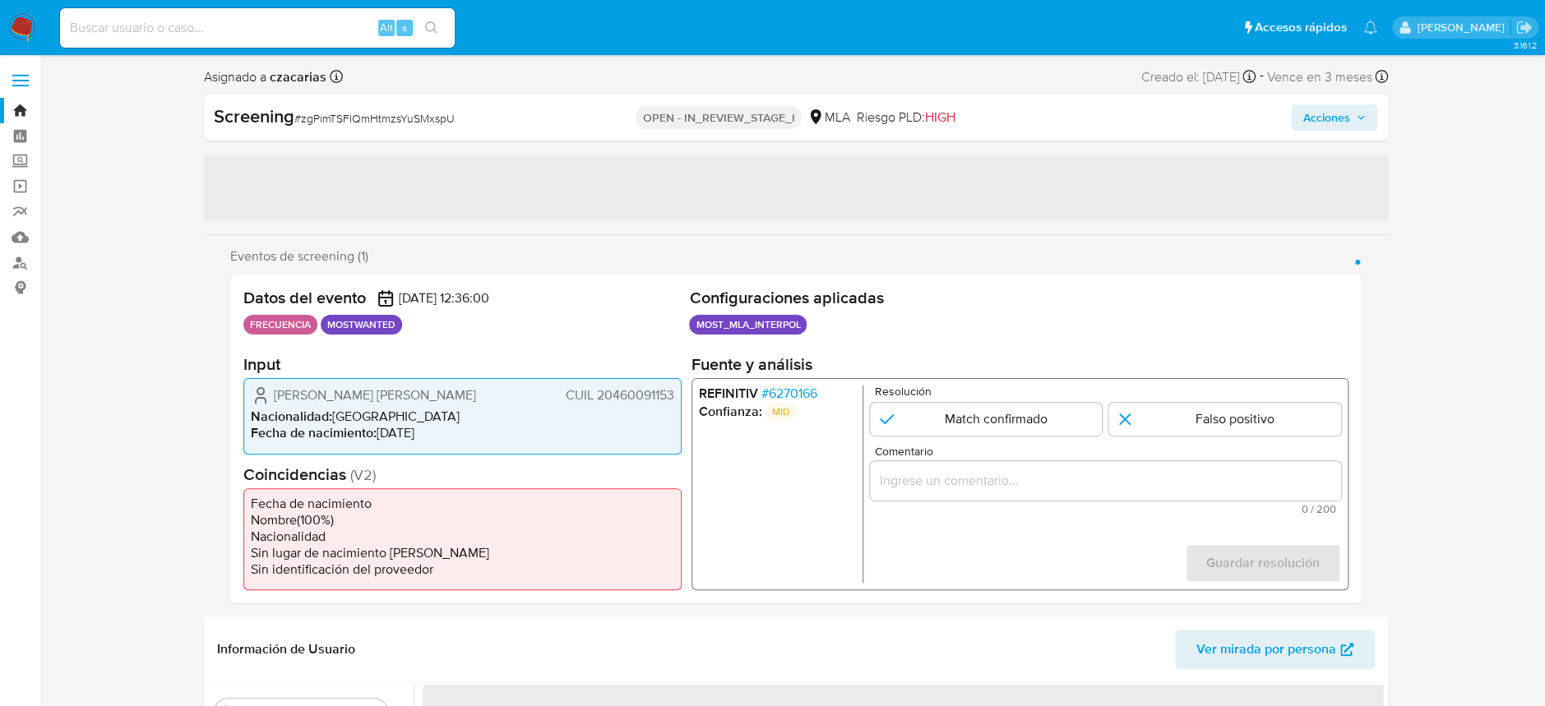
select select "10"
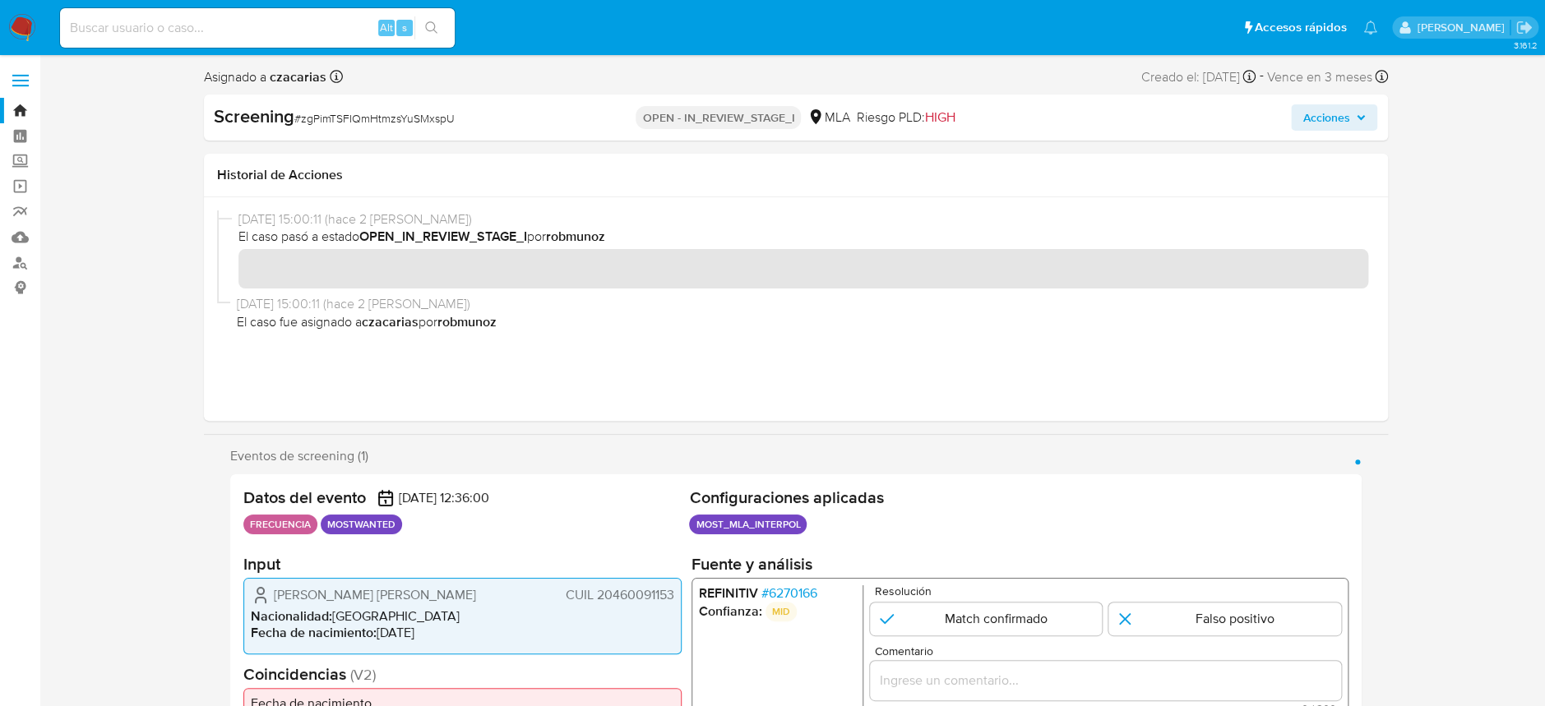
scroll to position [109, 0]
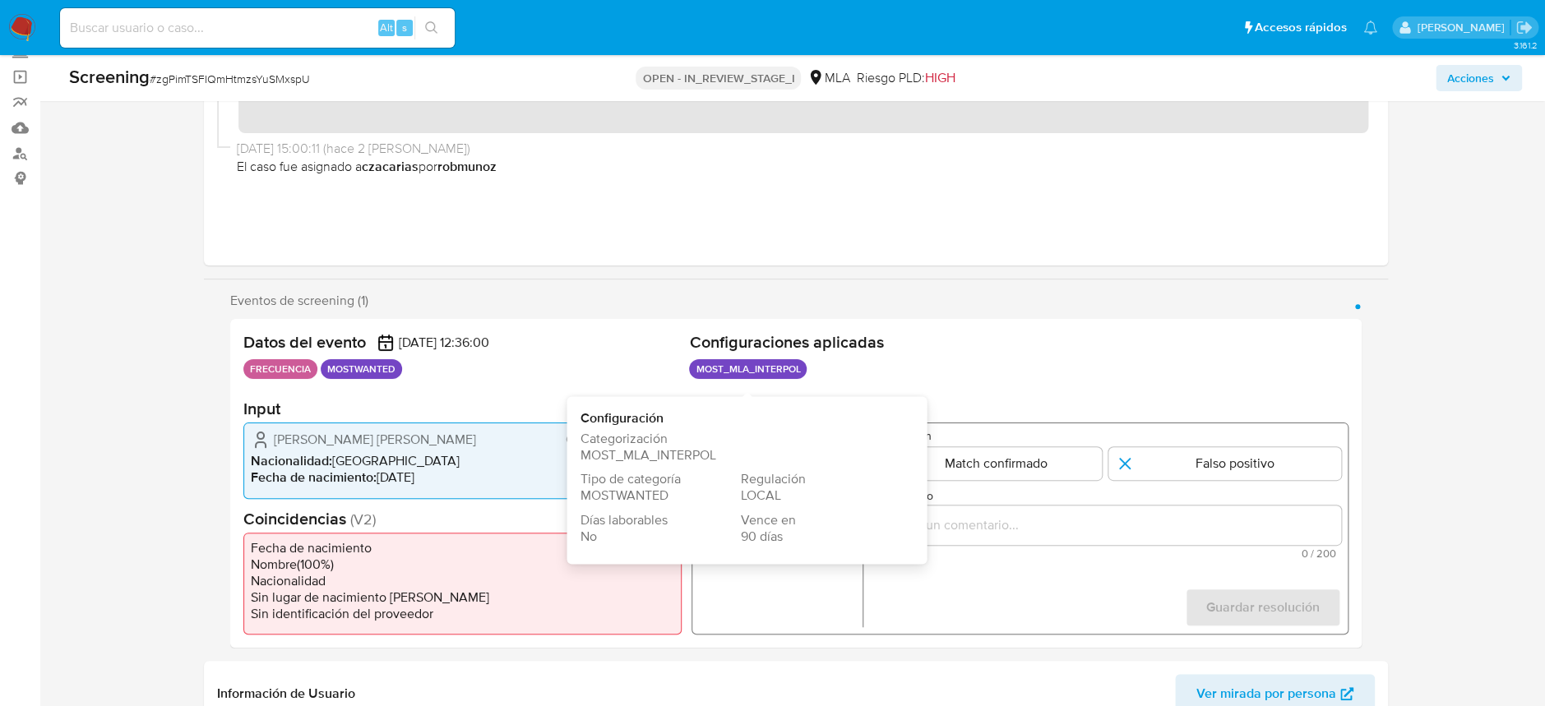
click at [797, 427] on span "Configuración" at bounding box center [740, 418] width 321 height 18
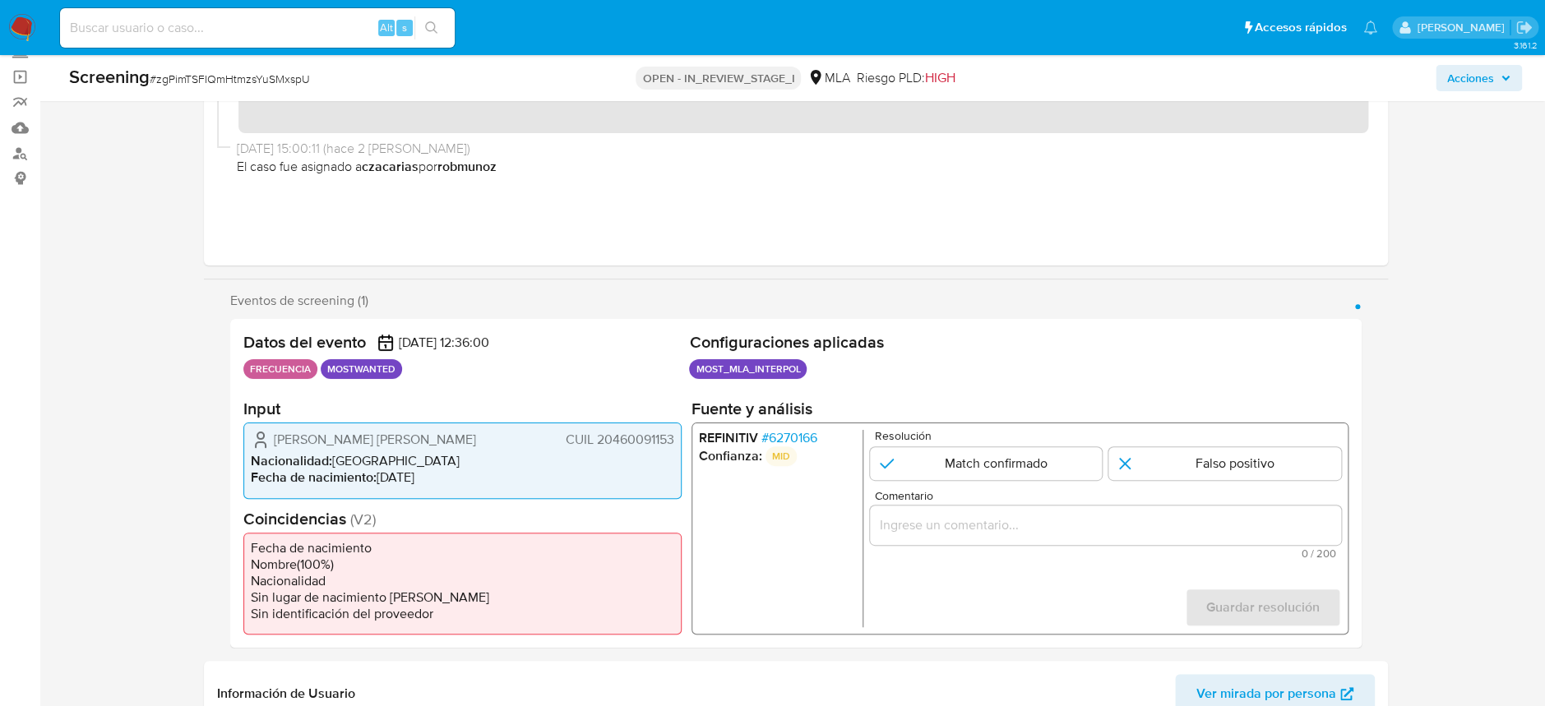
click at [806, 436] on span "# 6270166" at bounding box center [788, 438] width 56 height 16
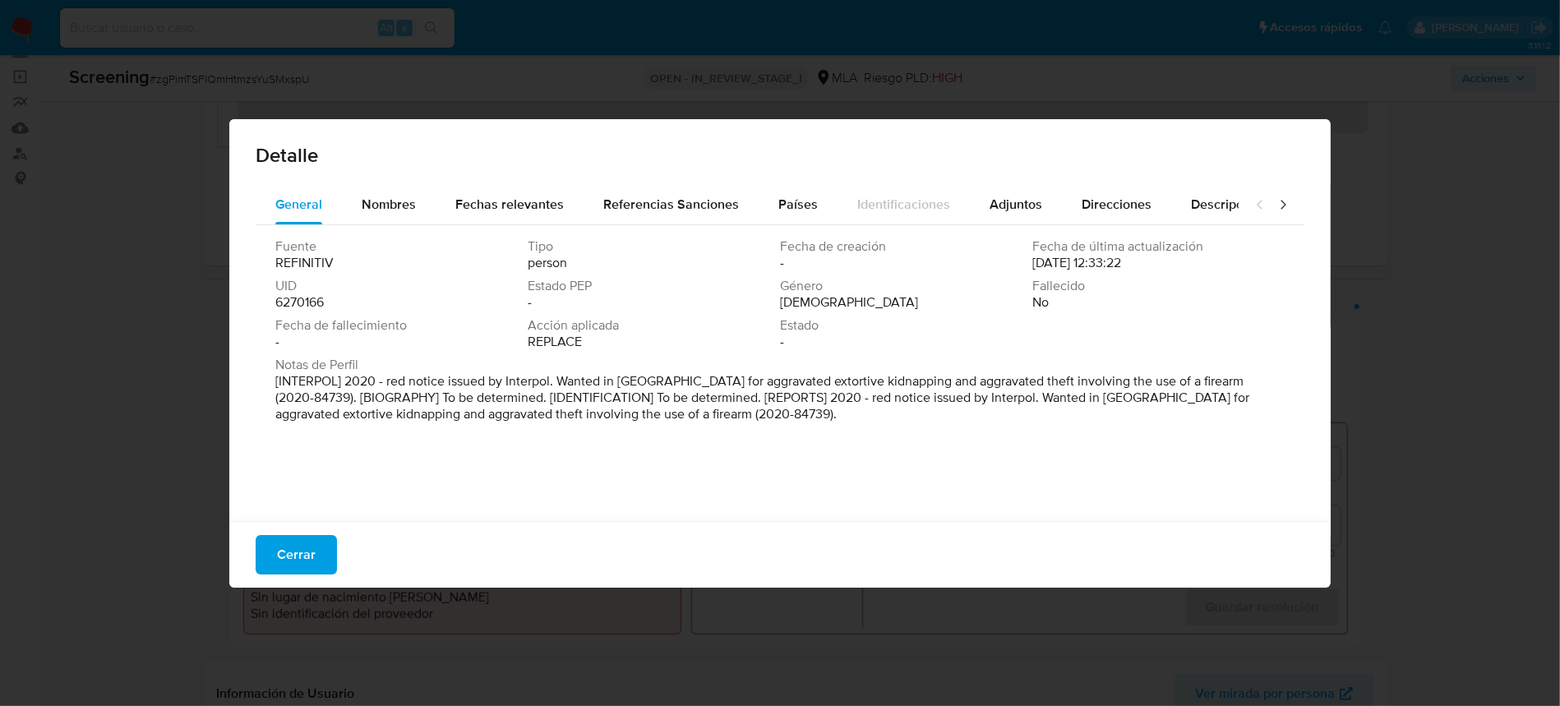
drag, startPoint x: 392, startPoint y: 384, endPoint x: 764, endPoint y: 413, distance: 373.6
click at [764, 413] on p "[INTERPOL] 2020 - red notice issued by Interpol. Wanted in Argentina for aggrav…" at bounding box center [778, 397] width 1006 height 49
click at [373, 205] on span "Nombres" at bounding box center [389, 204] width 54 height 19
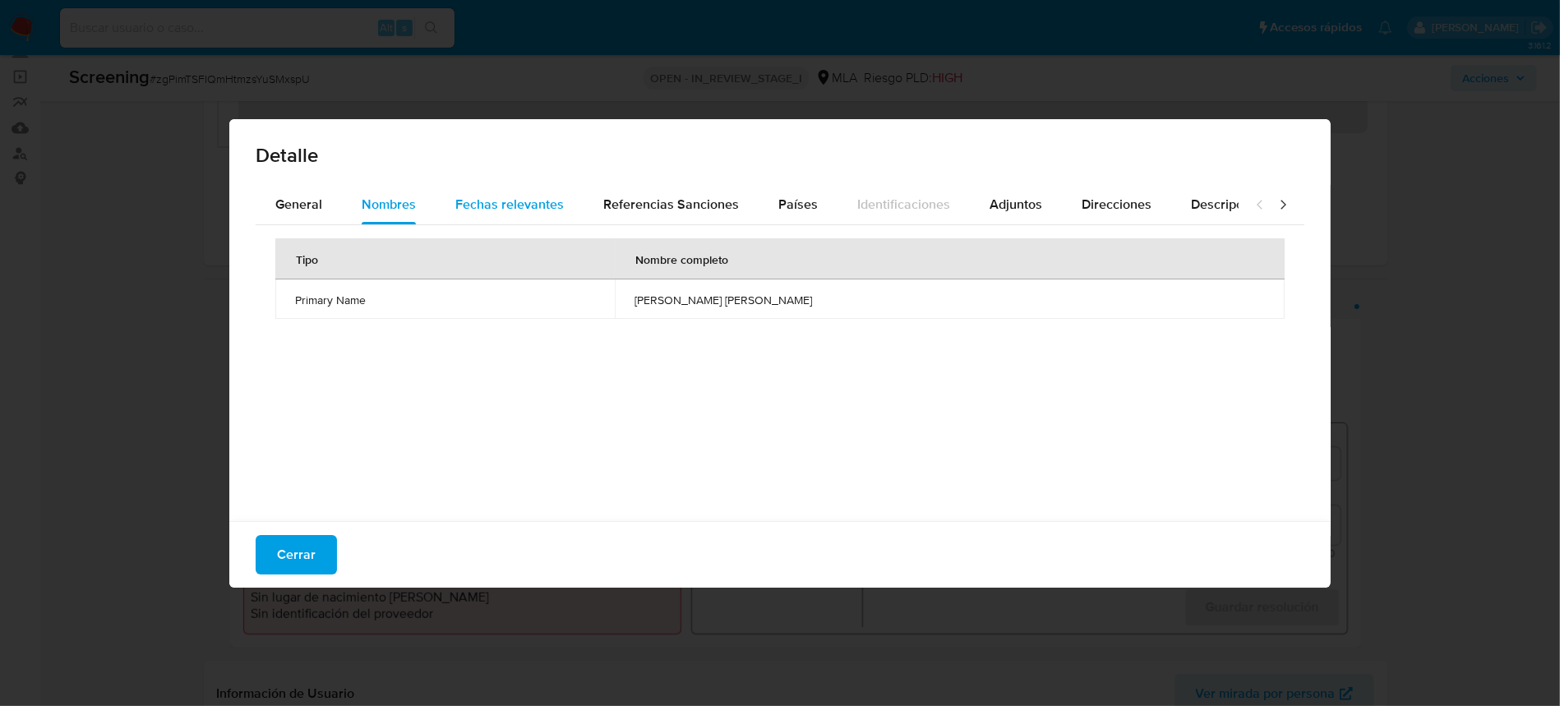
click at [511, 212] on span "Fechas relevantes" at bounding box center [509, 204] width 109 height 19
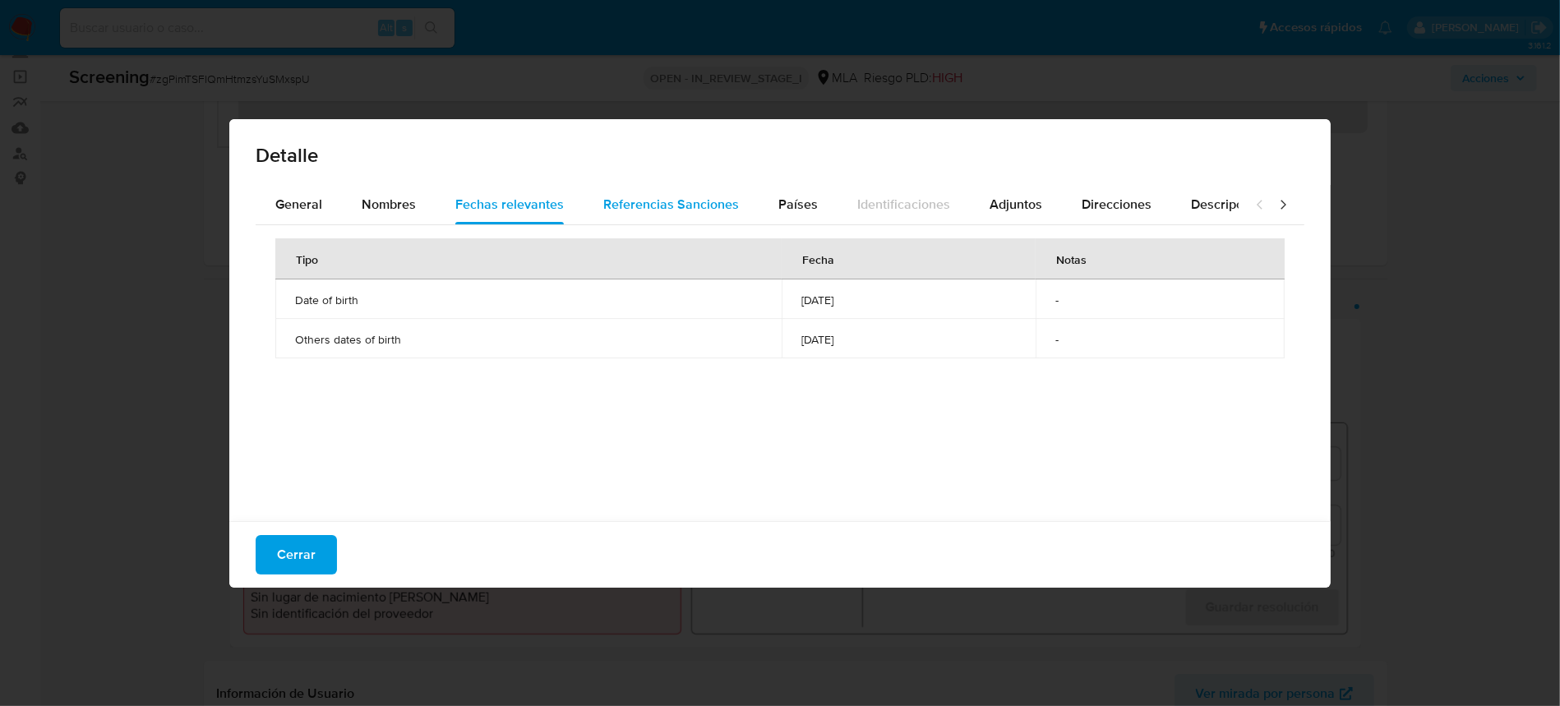
click at [667, 198] on span "Referencias Sanciones" at bounding box center [671, 204] width 136 height 19
click at [795, 206] on span "Países" at bounding box center [797, 204] width 39 height 19
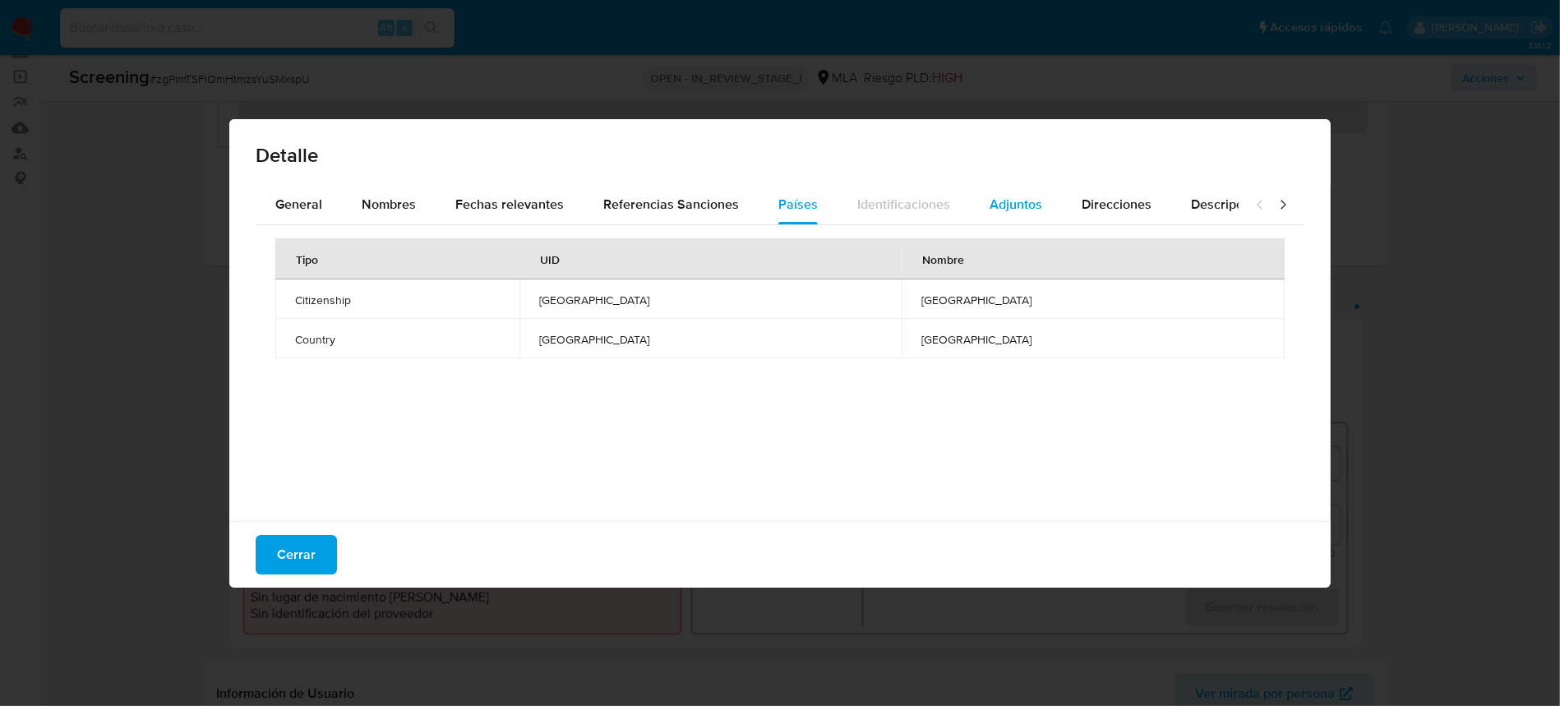
click at [1019, 201] on span "Adjuntos" at bounding box center [1016, 204] width 53 height 19
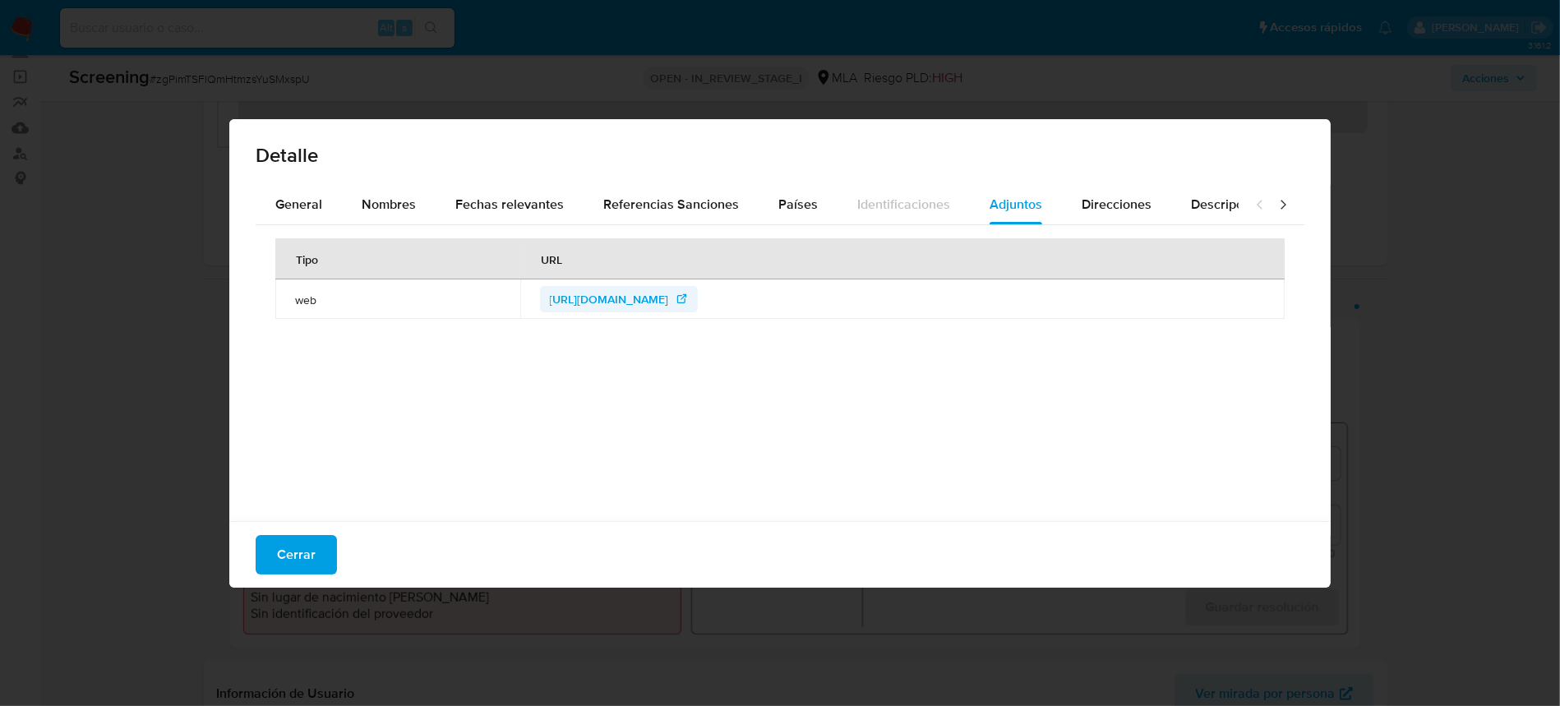
click at [667, 293] on span "https://www.interpol.int/How-we-work/Notices/View-Red-Notices#2020-84739" at bounding box center [609, 299] width 119 height 26
click at [267, 546] on button "Cerrar" at bounding box center [296, 554] width 81 height 39
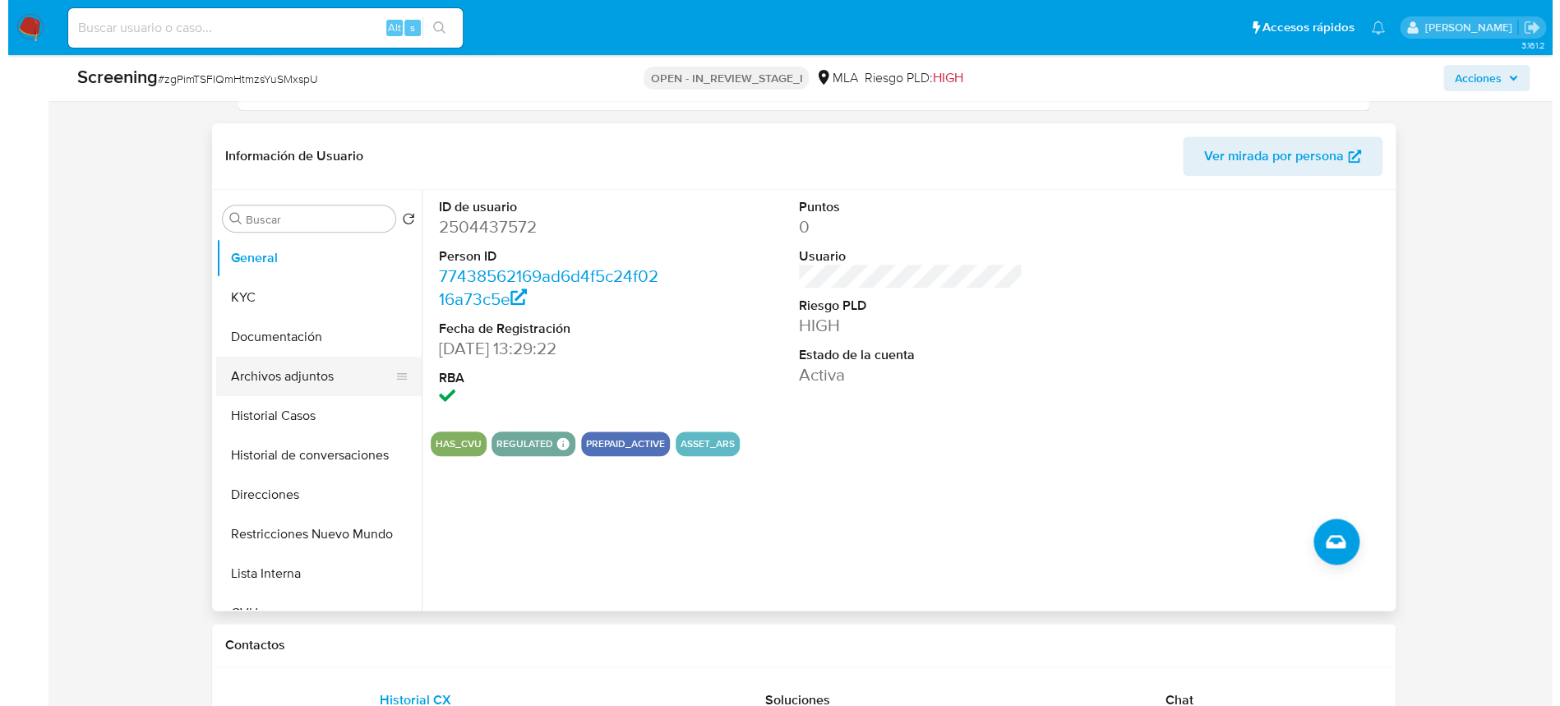
scroll to position [657, 0]
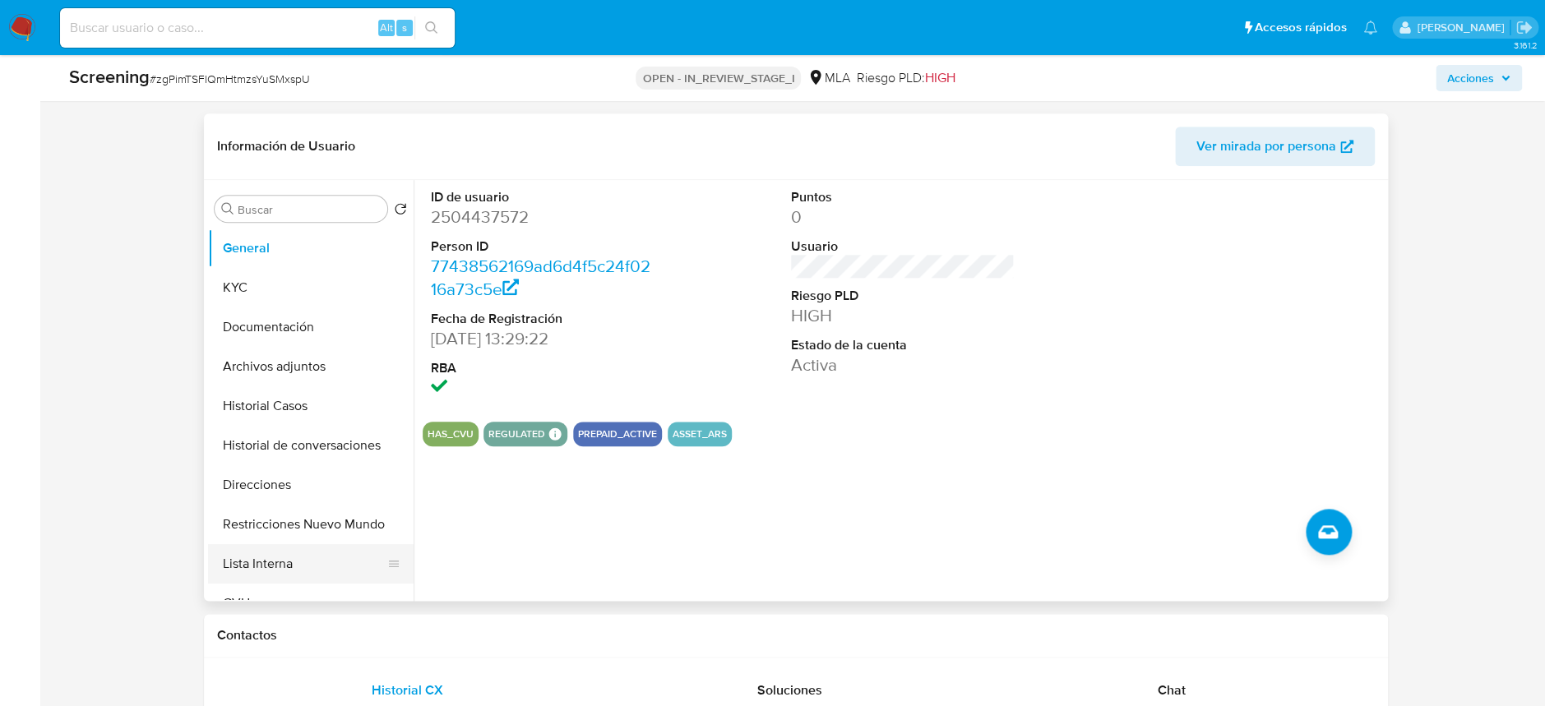
click at [293, 553] on button "Lista Interna" at bounding box center [304, 563] width 192 height 39
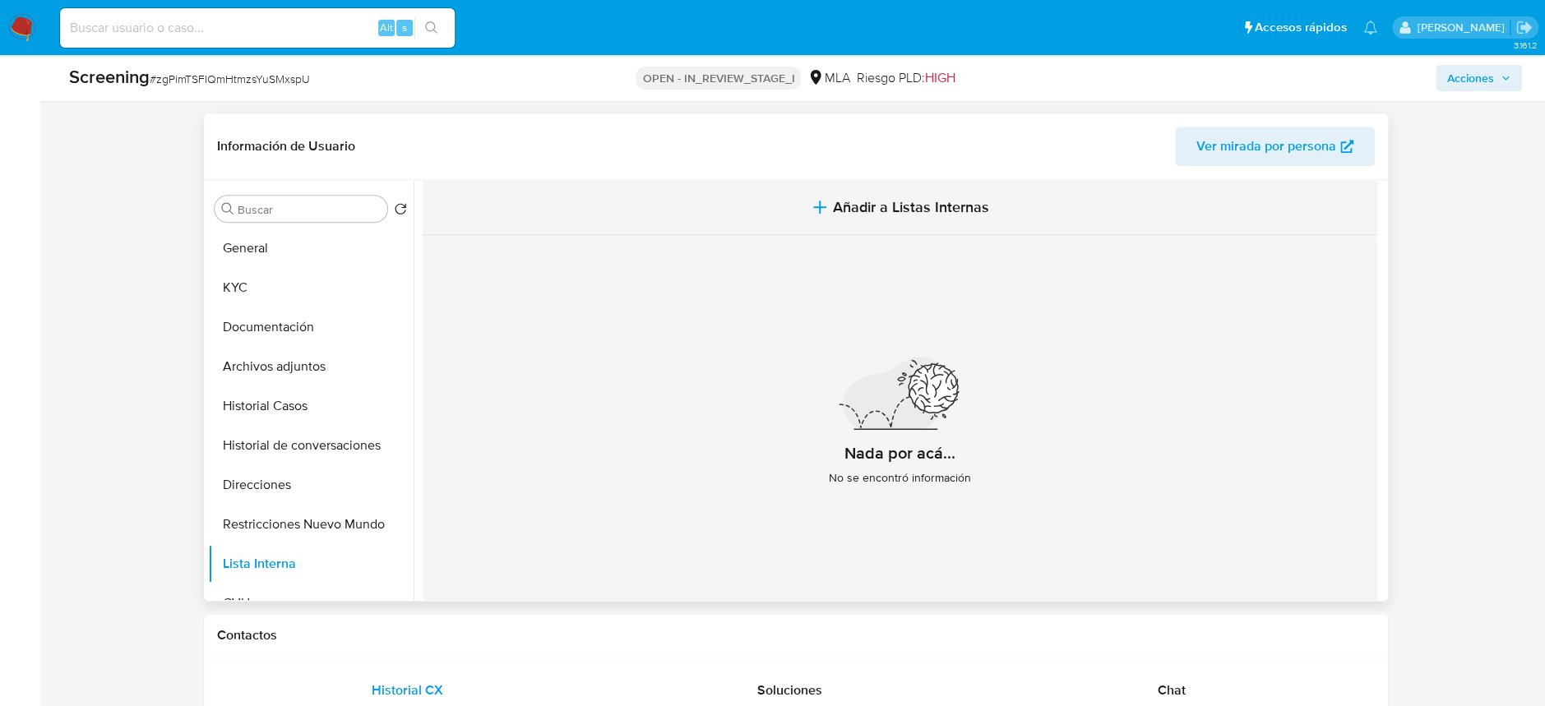
click at [953, 187] on button "Añadir a Listas Internas" at bounding box center [900, 207] width 954 height 55
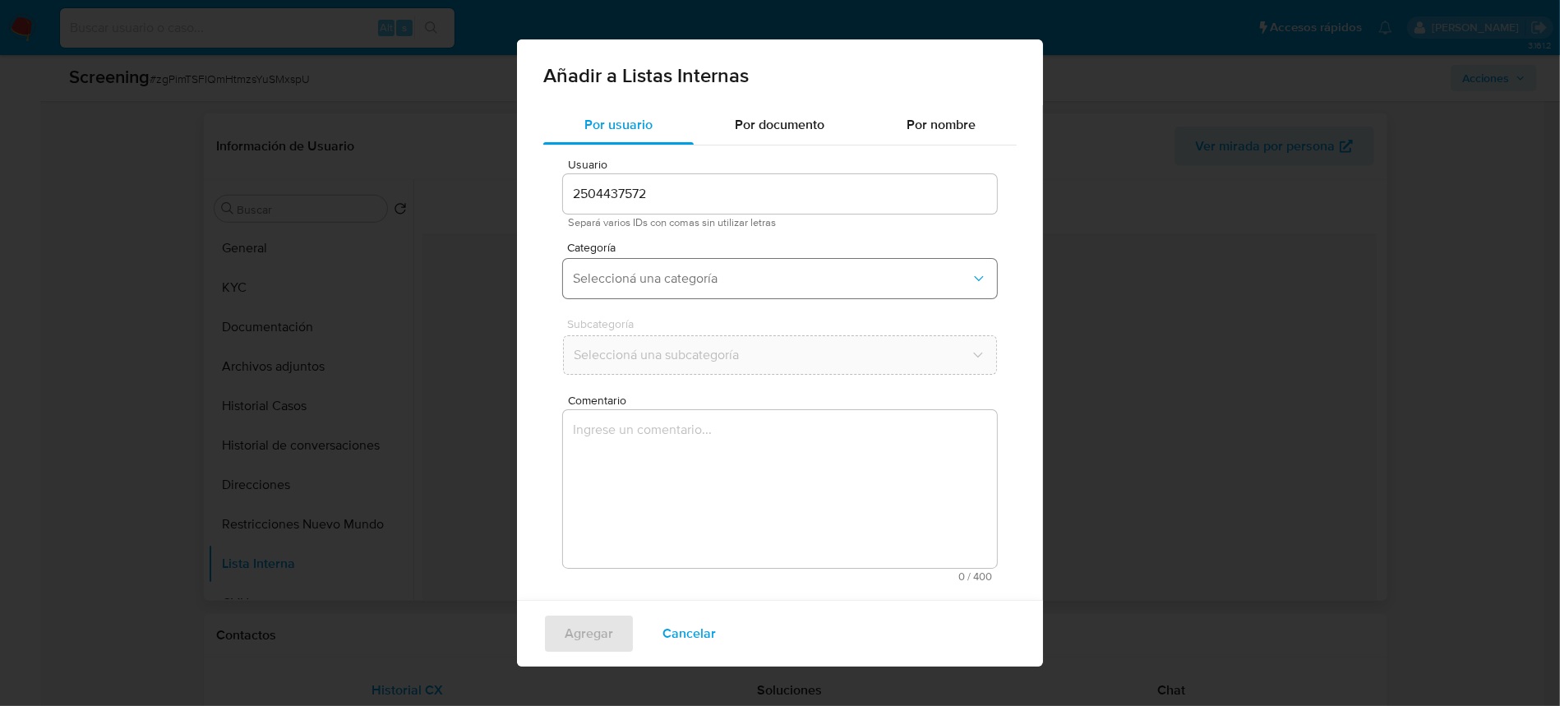
click at [629, 261] on button "Seleccioná una categoría" at bounding box center [780, 278] width 434 height 39
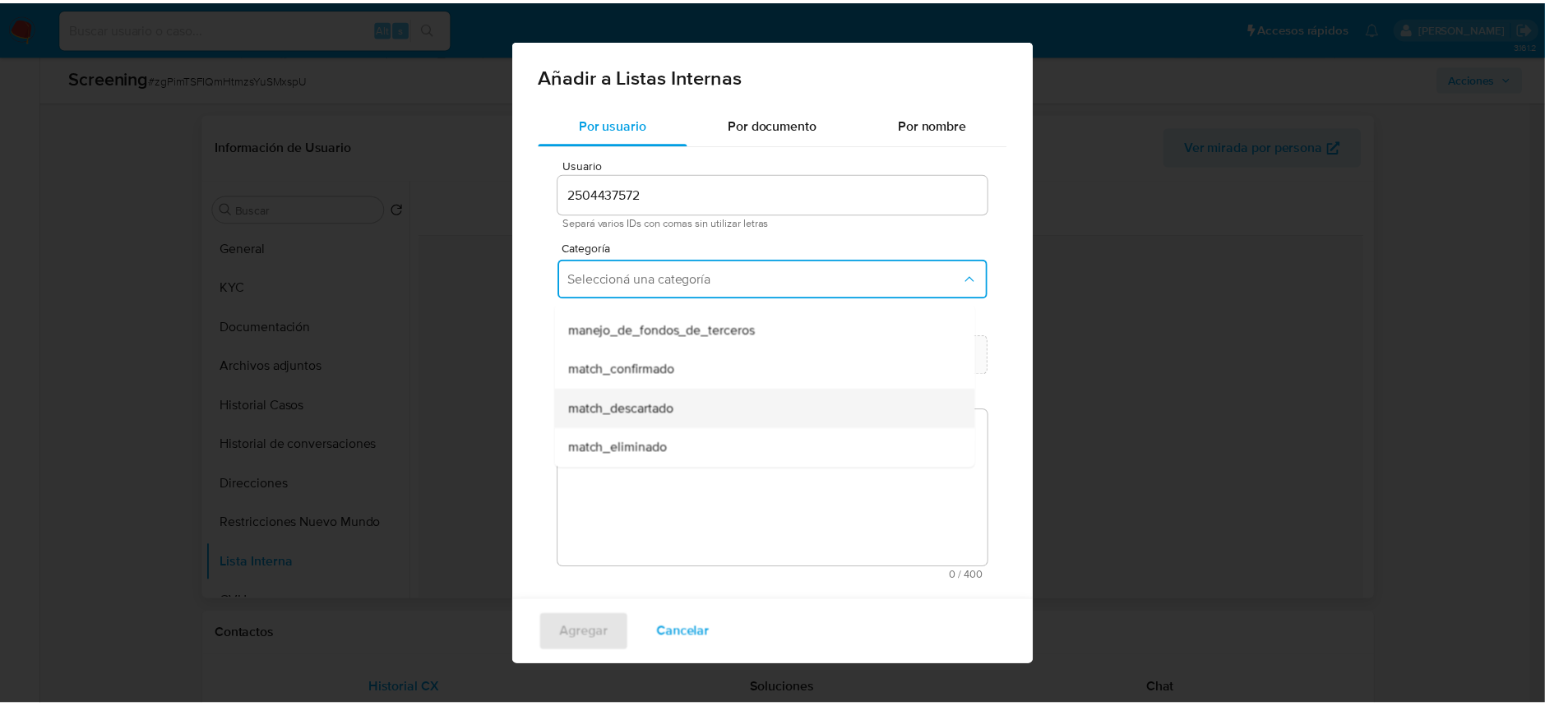
scroll to position [109, 0]
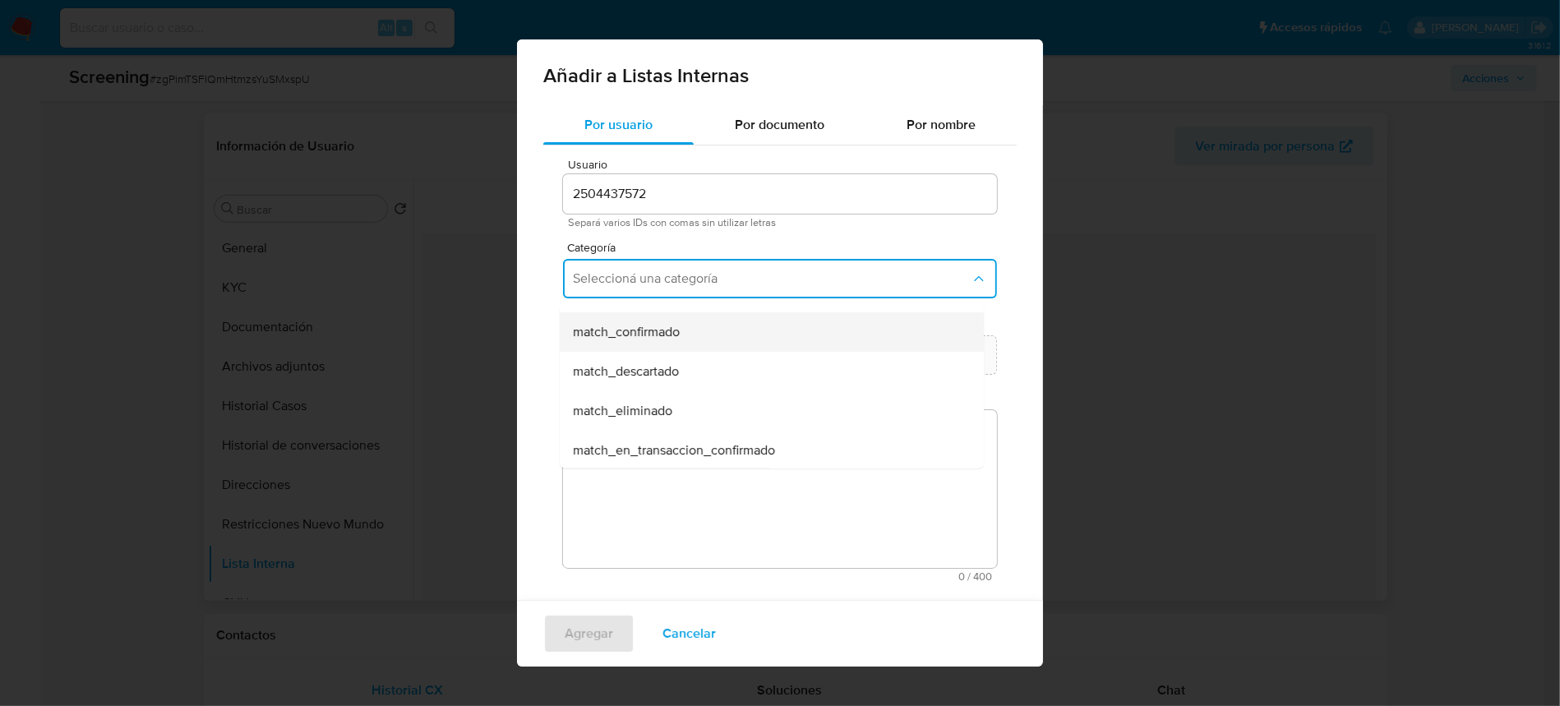
click at [657, 331] on span "match_confirmado" at bounding box center [626, 332] width 107 height 16
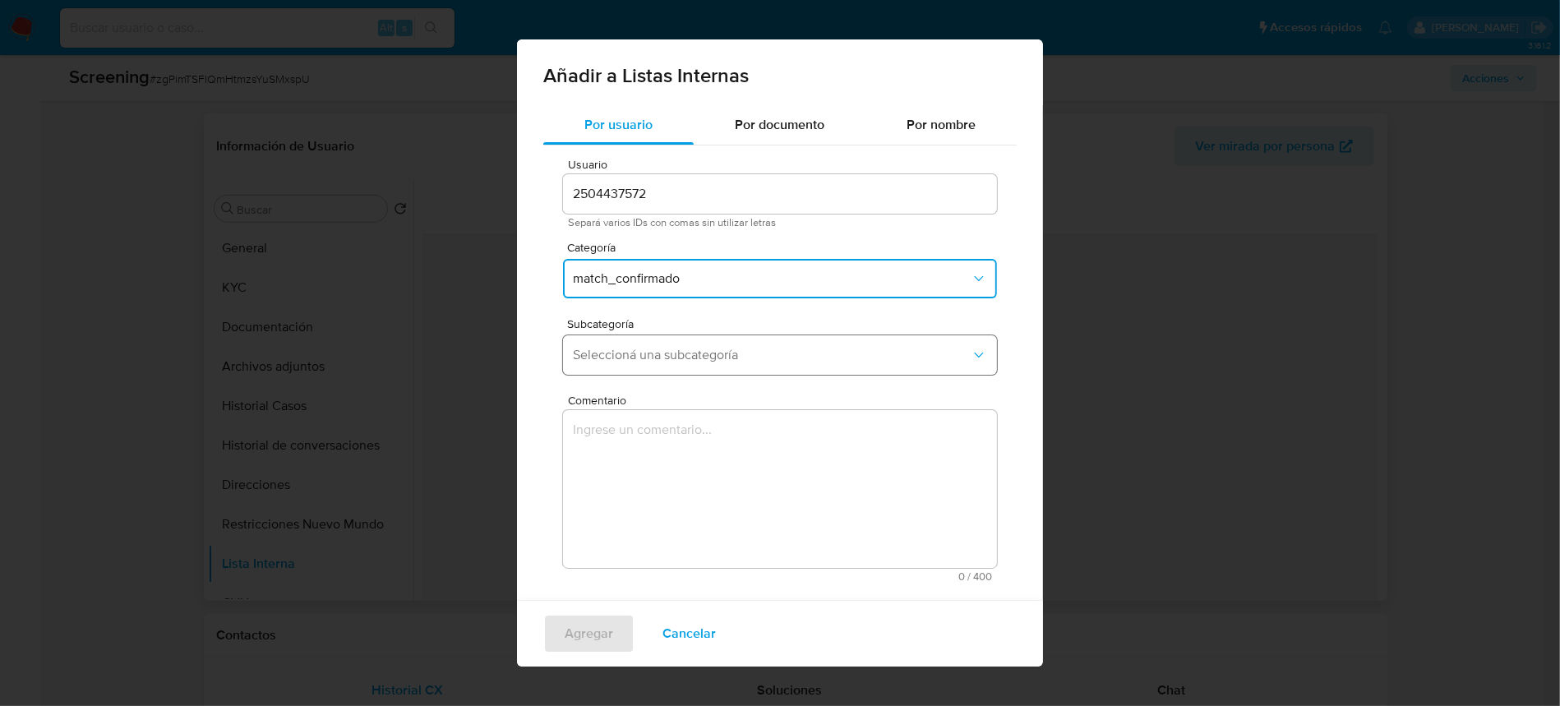
click at [667, 344] on button "Seleccioná una subcategoría" at bounding box center [780, 354] width 434 height 39
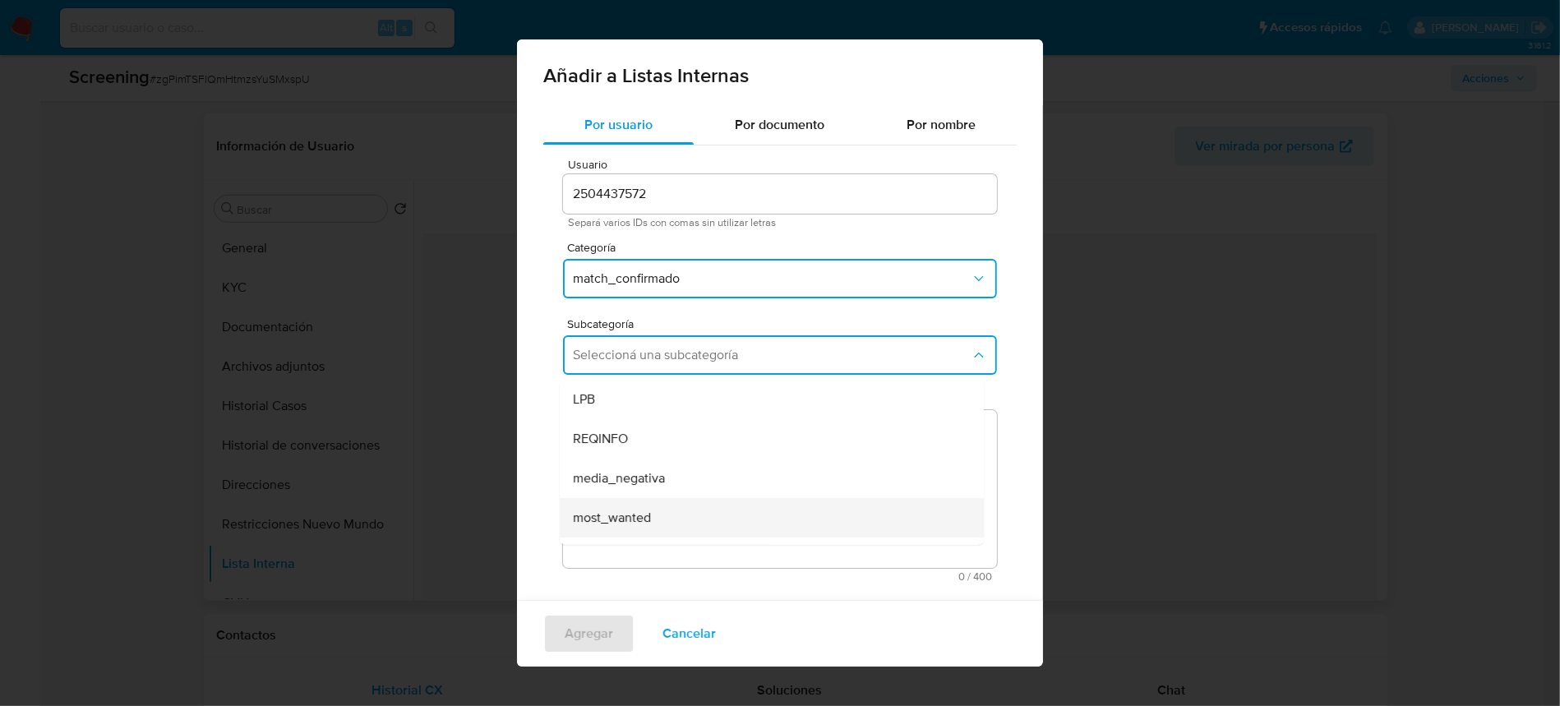
click at [657, 522] on div "most_wanted" at bounding box center [767, 517] width 388 height 39
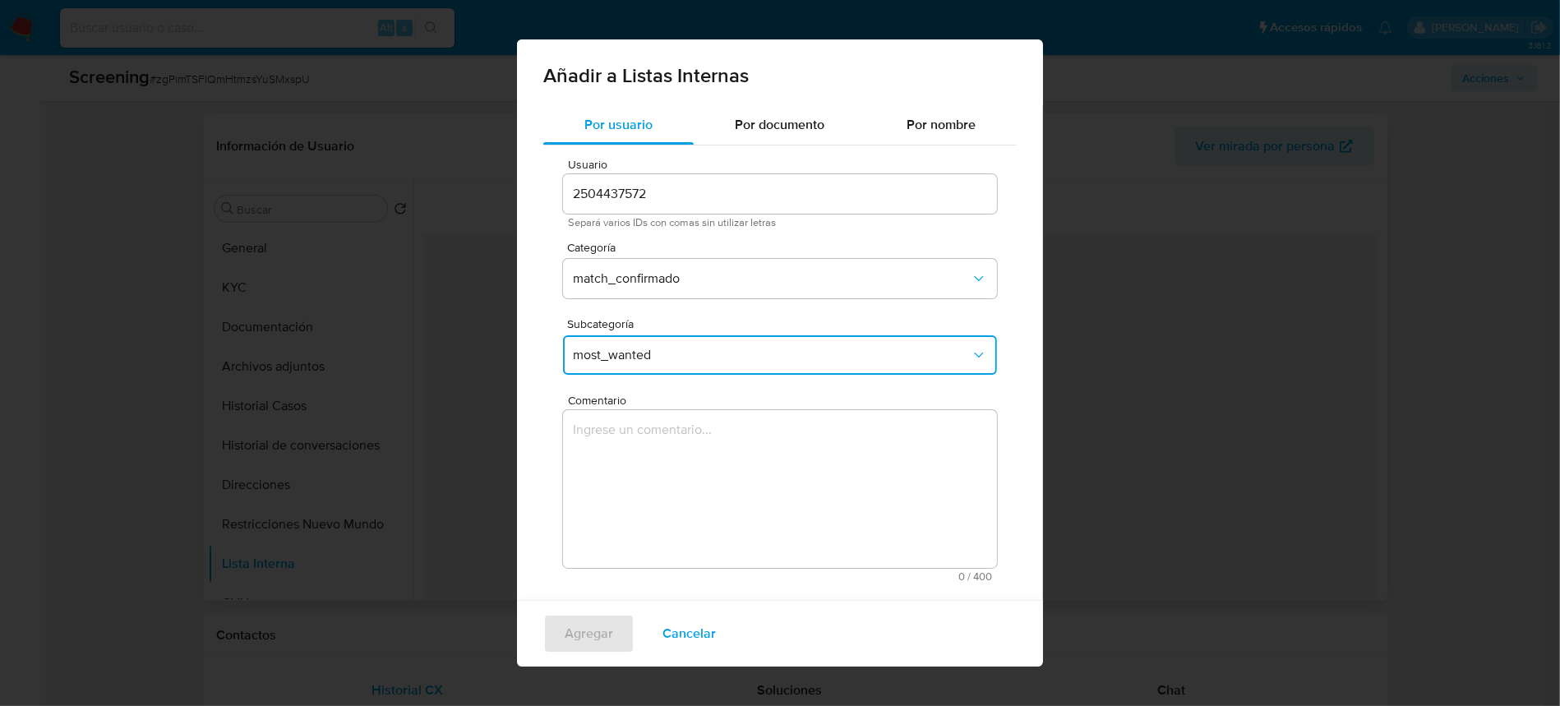
click at [657, 497] on textarea "Comentario" at bounding box center [780, 489] width 434 height 158
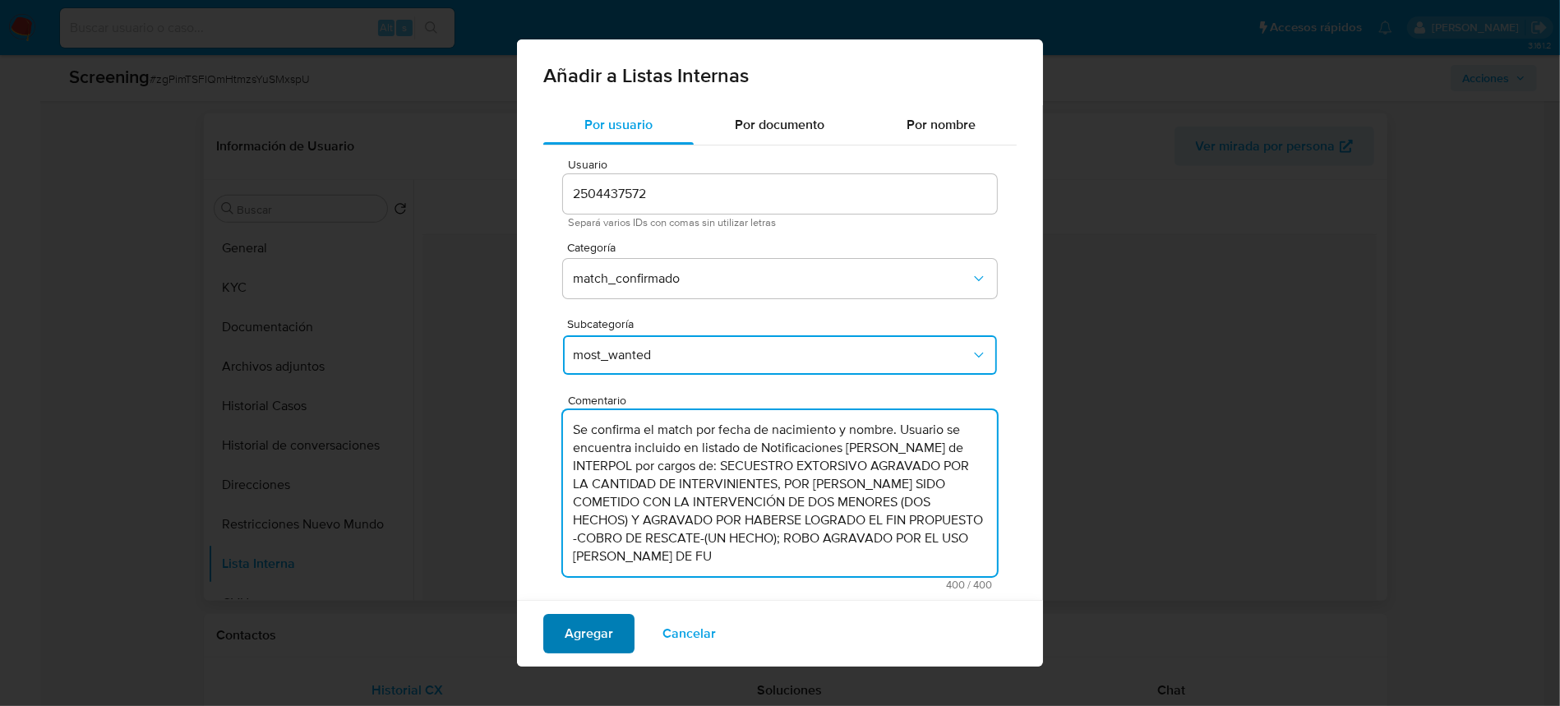
type textarea "Se confirma el match por fecha de nacimiento y nombre. Usuario se encuentra inc…"
click at [577, 642] on span "Agregar" at bounding box center [589, 634] width 48 height 36
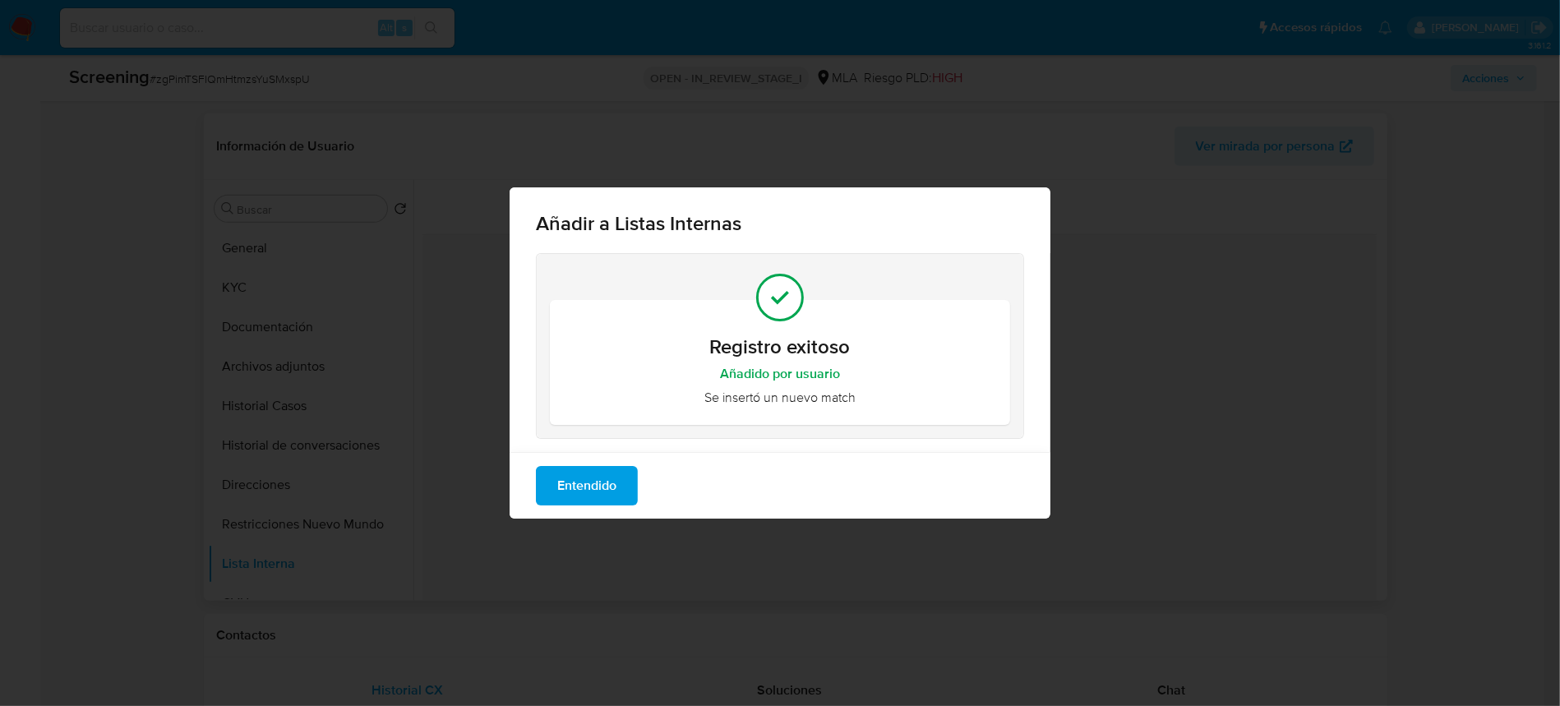
click at [599, 491] on span "Entendido" at bounding box center [586, 486] width 59 height 36
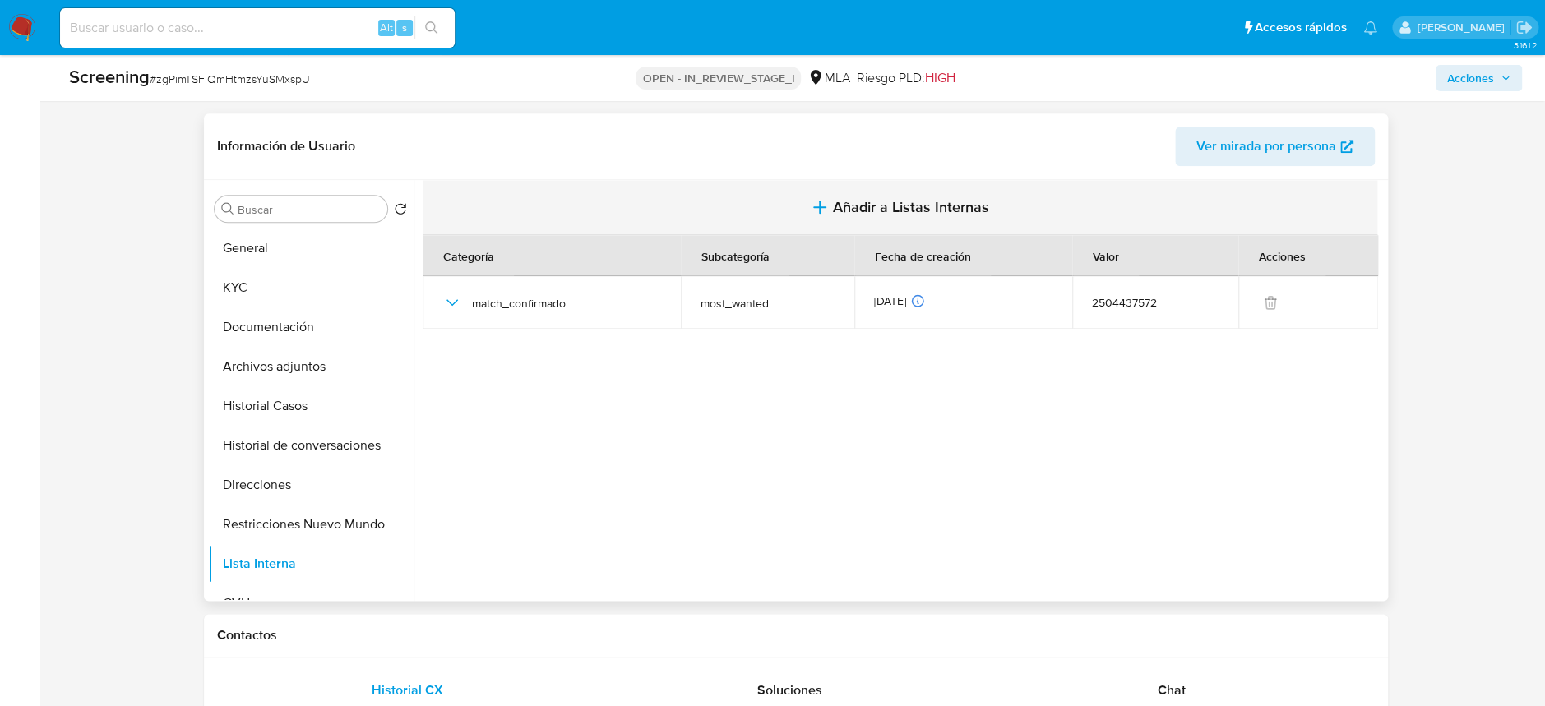
click at [912, 200] on span "Añadir a Listas Internas" at bounding box center [911, 207] width 156 height 18
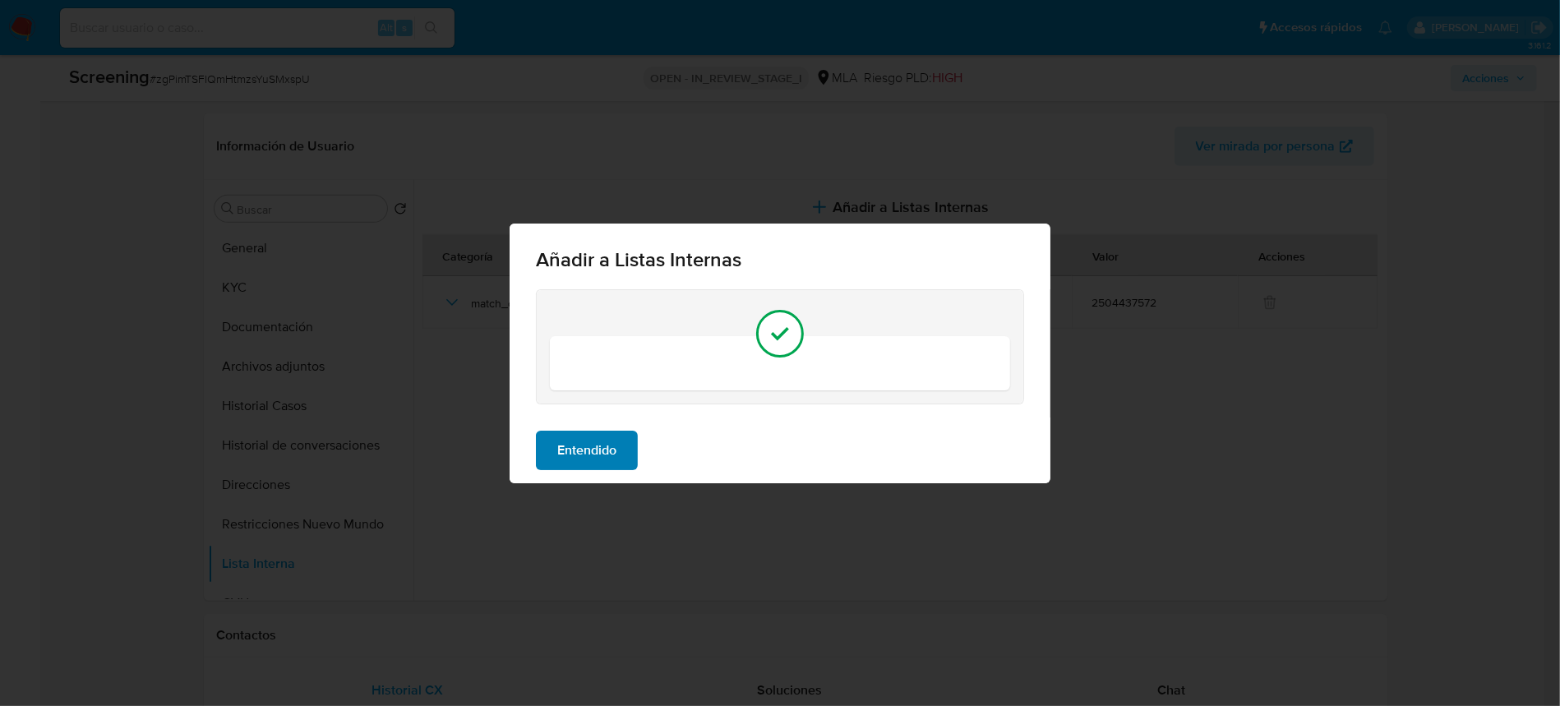
click at [594, 455] on span "Entendido" at bounding box center [586, 450] width 59 height 36
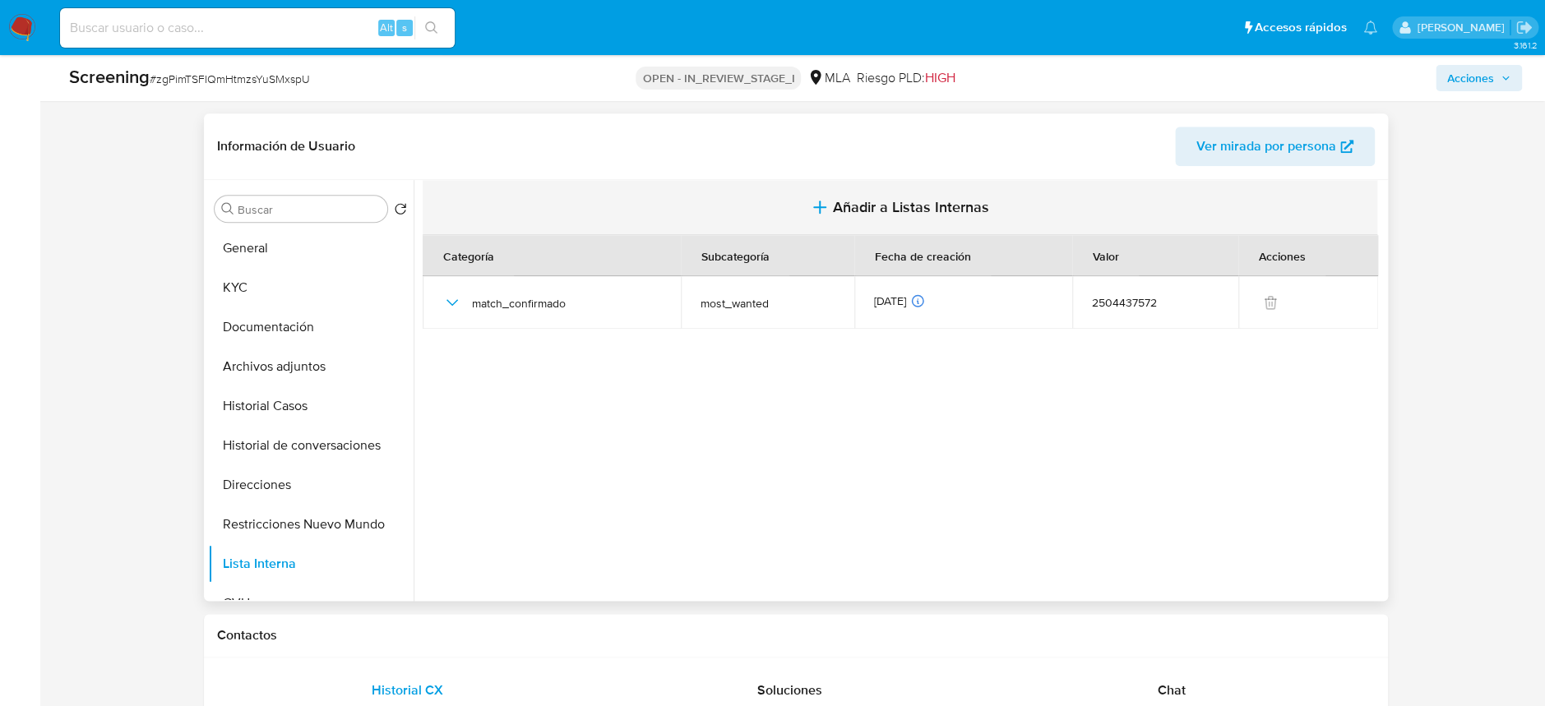
click at [865, 207] on span "Añadir a Listas Internas" at bounding box center [911, 207] width 156 height 18
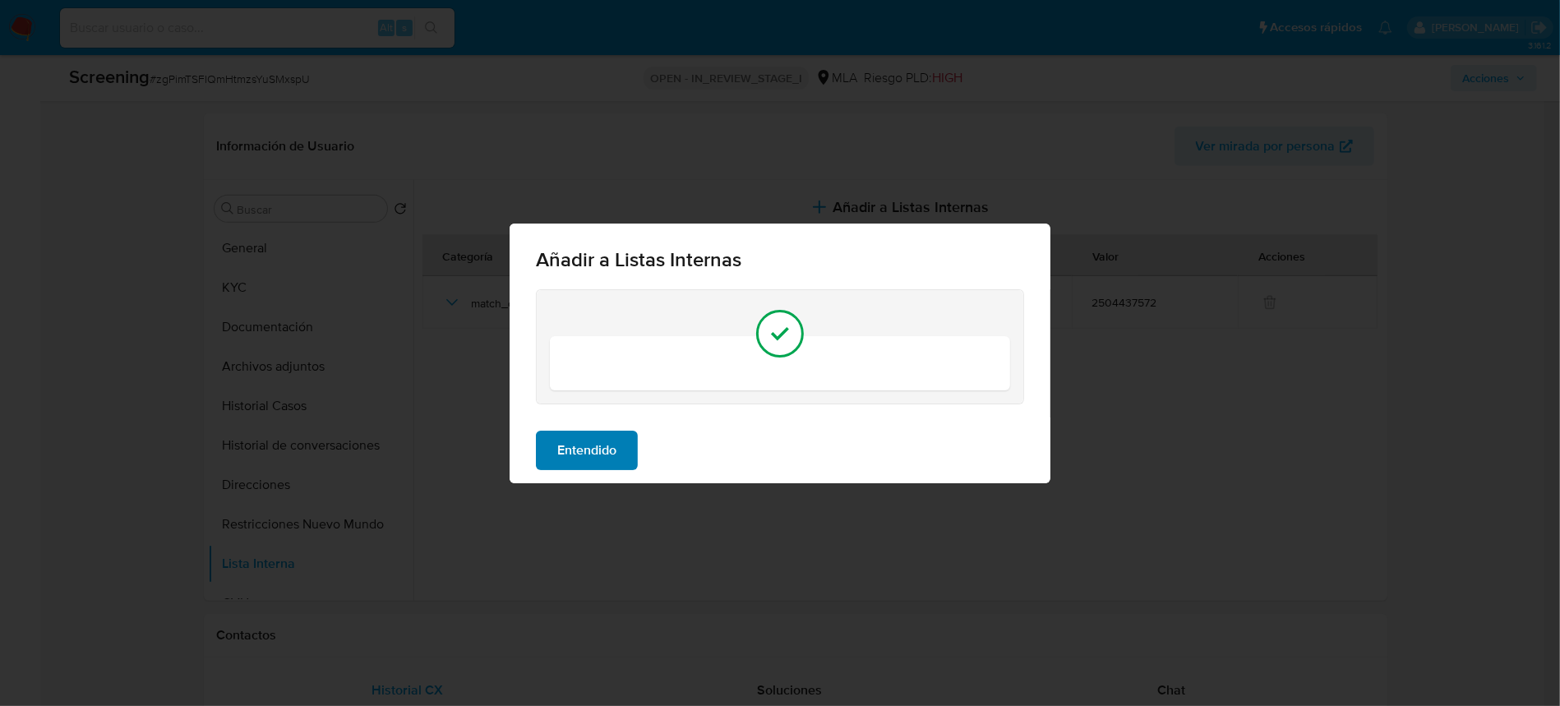
click at [580, 453] on span "Entendido" at bounding box center [586, 450] width 59 height 36
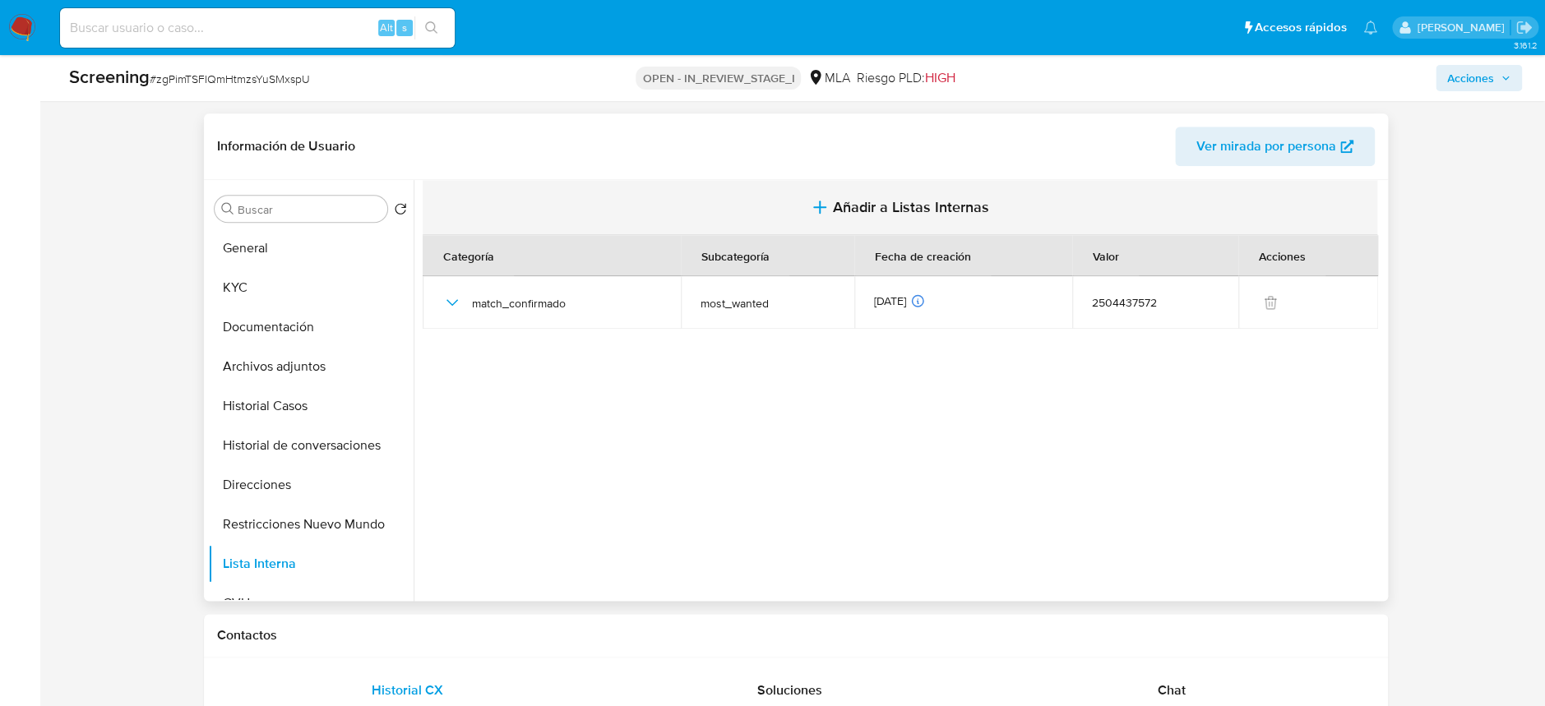
click at [809, 193] on button "Añadir a Listas Internas" at bounding box center [900, 207] width 954 height 55
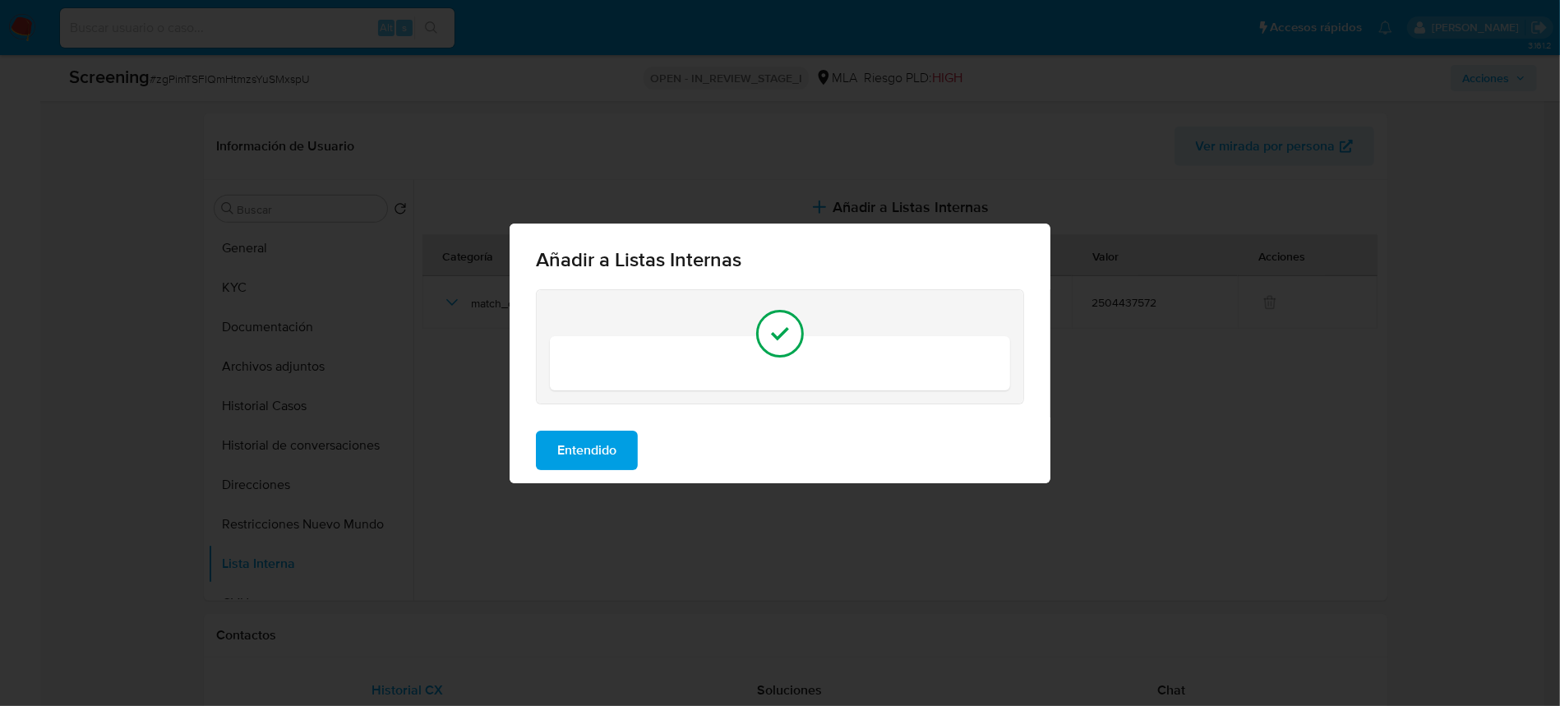
click at [814, 359] on div at bounding box center [780, 363] width 460 height 54
click at [800, 347] on div at bounding box center [780, 363] width 460 height 54
click at [635, 446] on button "Entendido" at bounding box center [587, 450] width 102 height 39
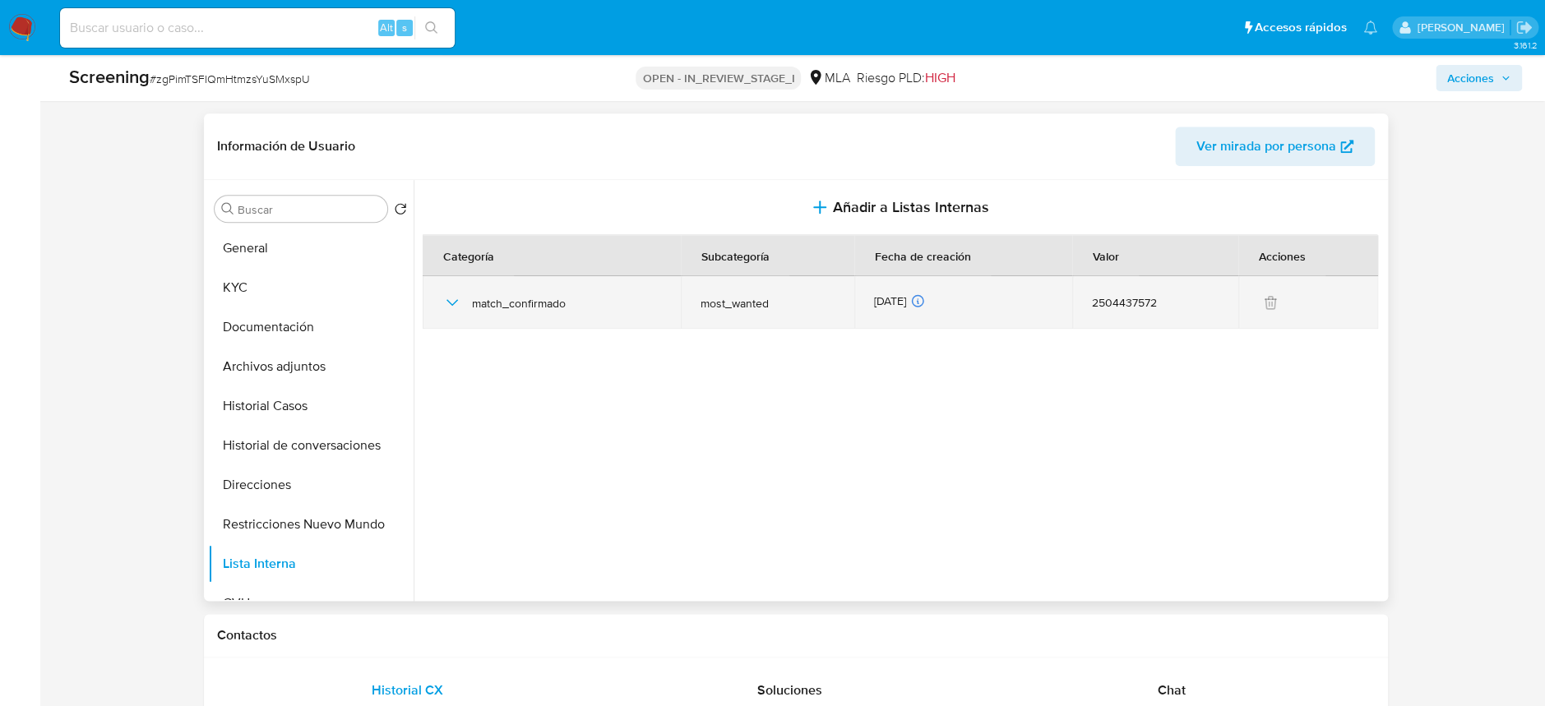
click at [451, 303] on icon "button" at bounding box center [452, 303] width 20 height 20
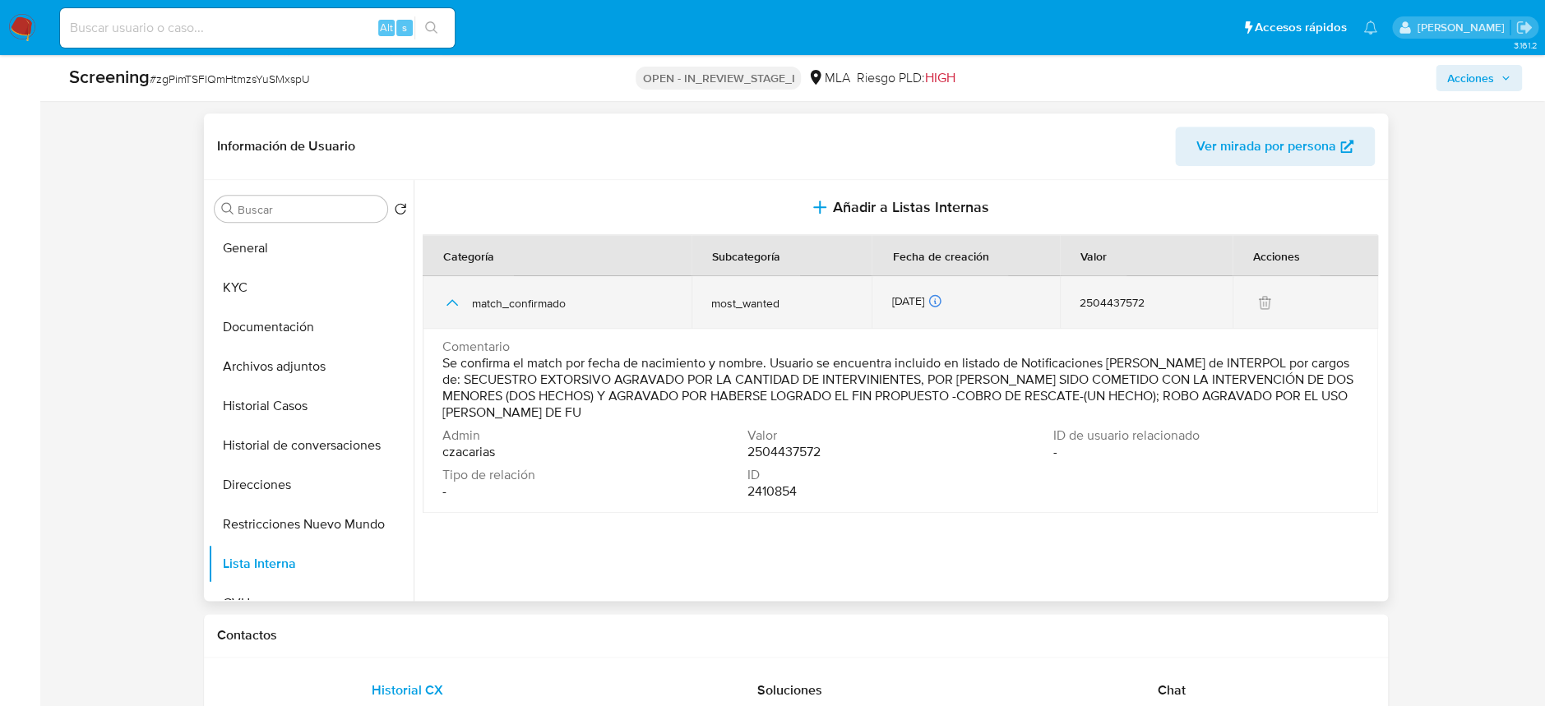
click at [451, 303] on icon "button" at bounding box center [452, 303] width 20 height 20
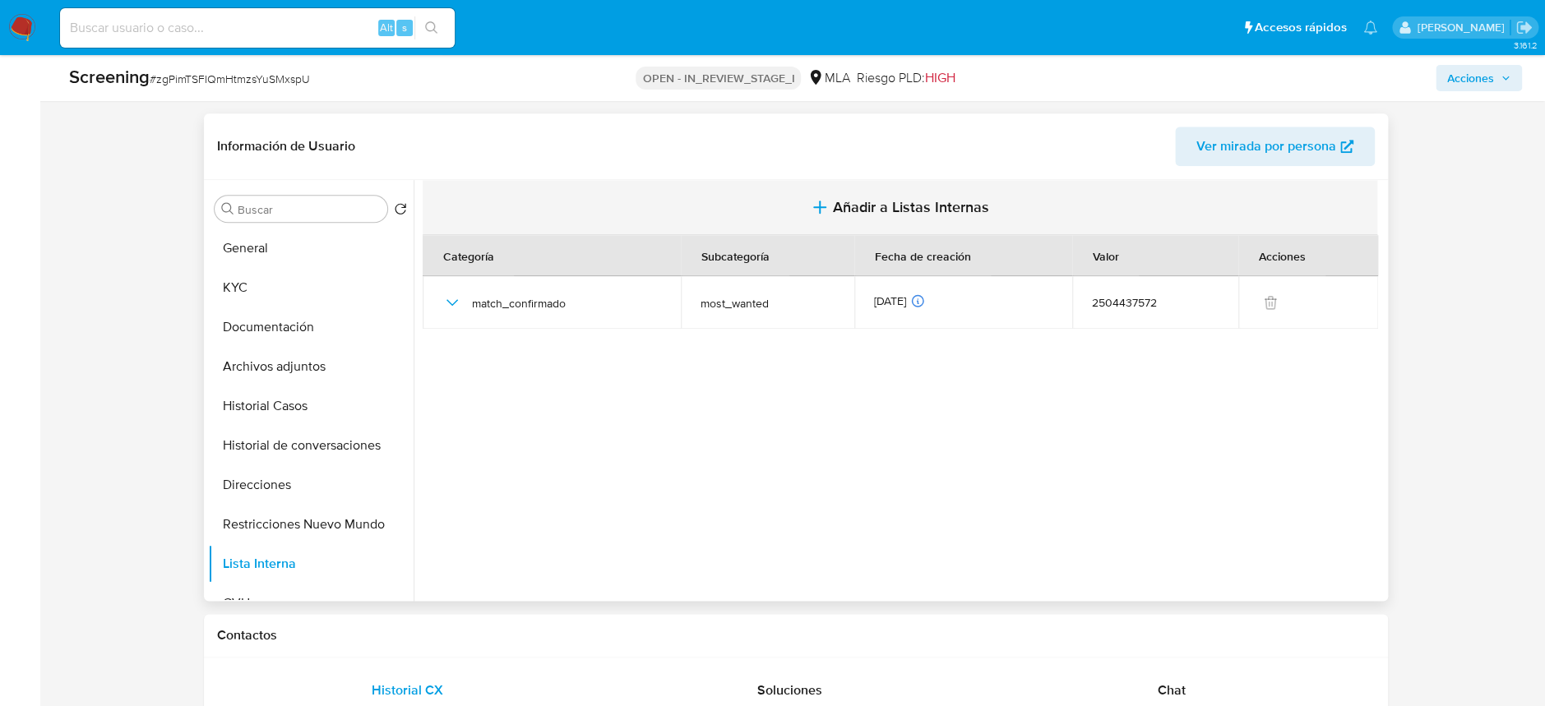
click at [815, 203] on icon "button" at bounding box center [820, 207] width 20 height 20
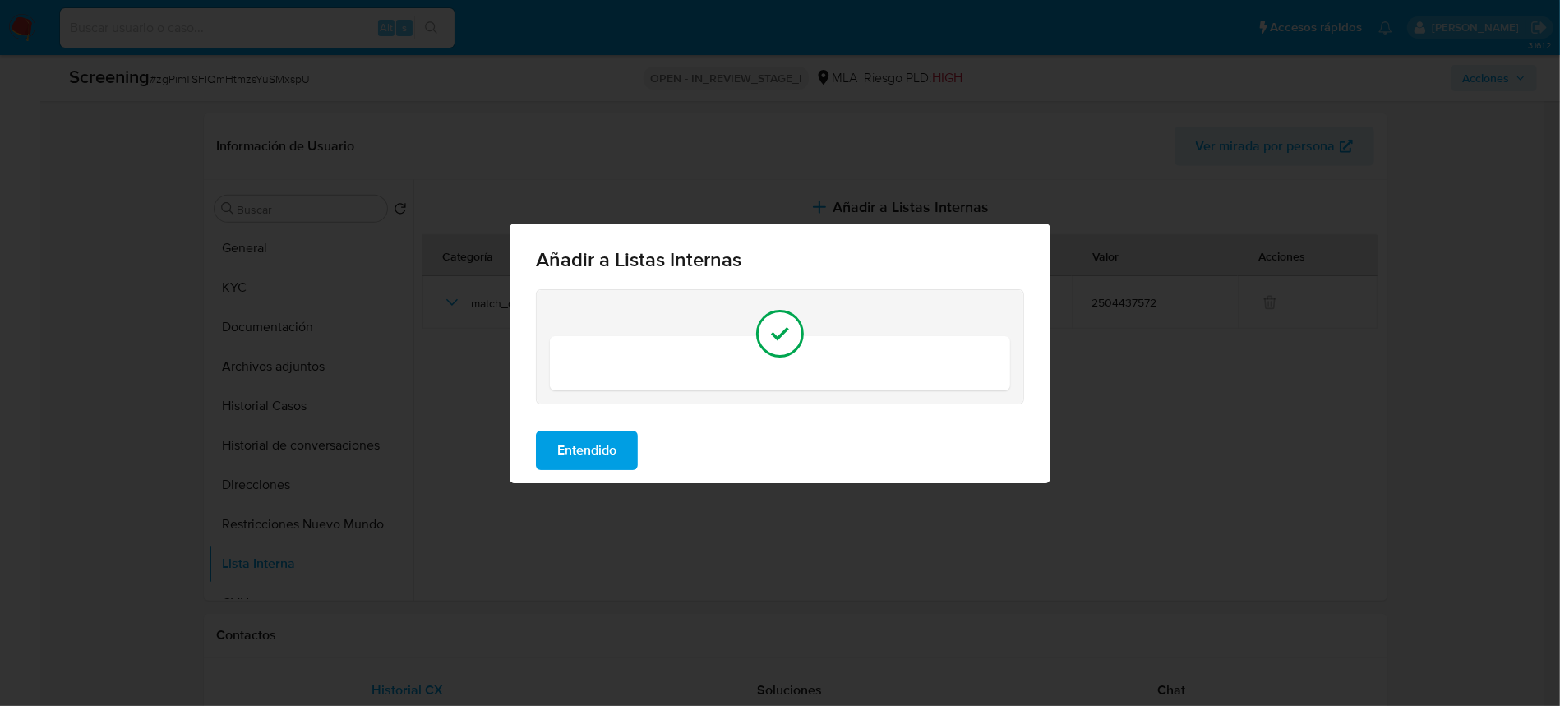
click at [779, 334] on icon at bounding box center [780, 333] width 33 height 33
click at [603, 446] on span "Entendido" at bounding box center [586, 450] width 59 height 36
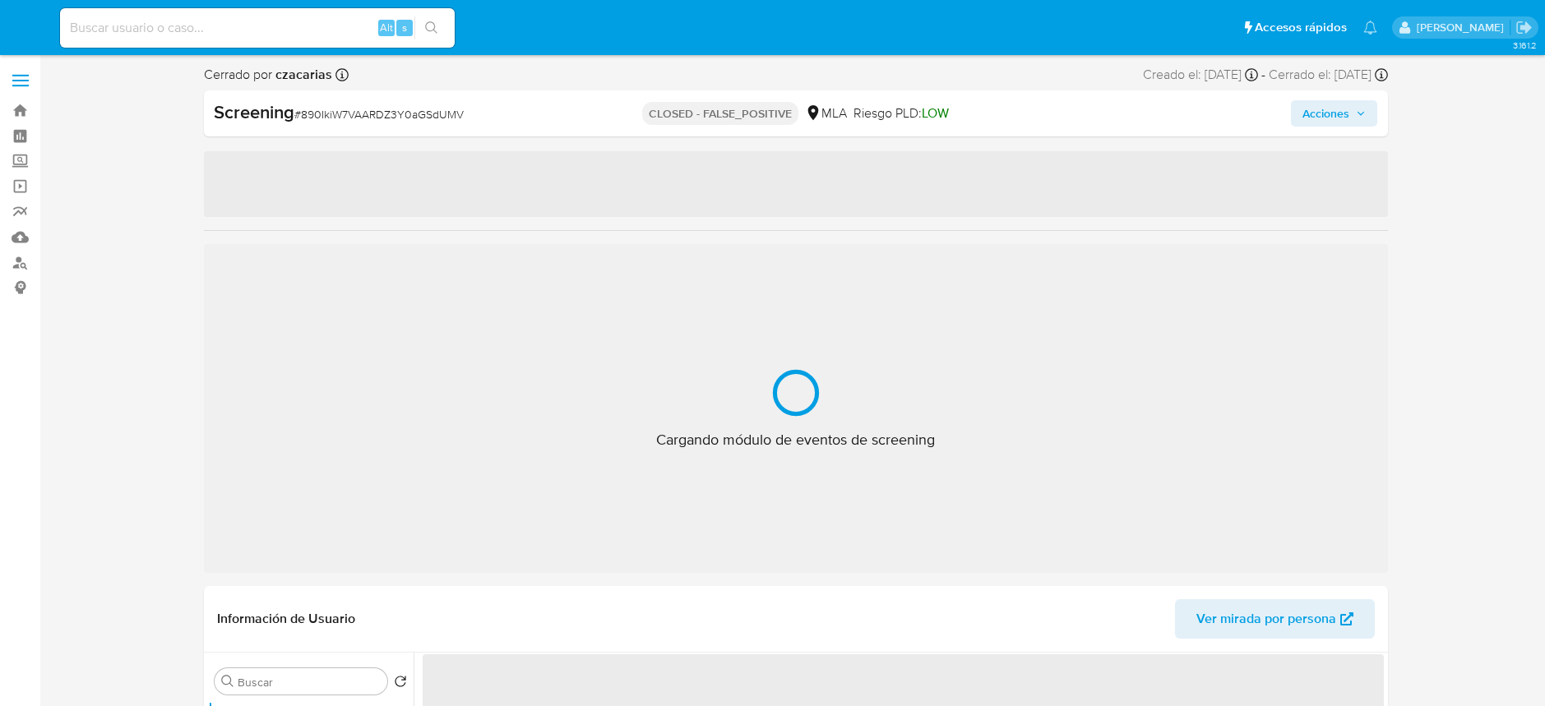
select select "10"
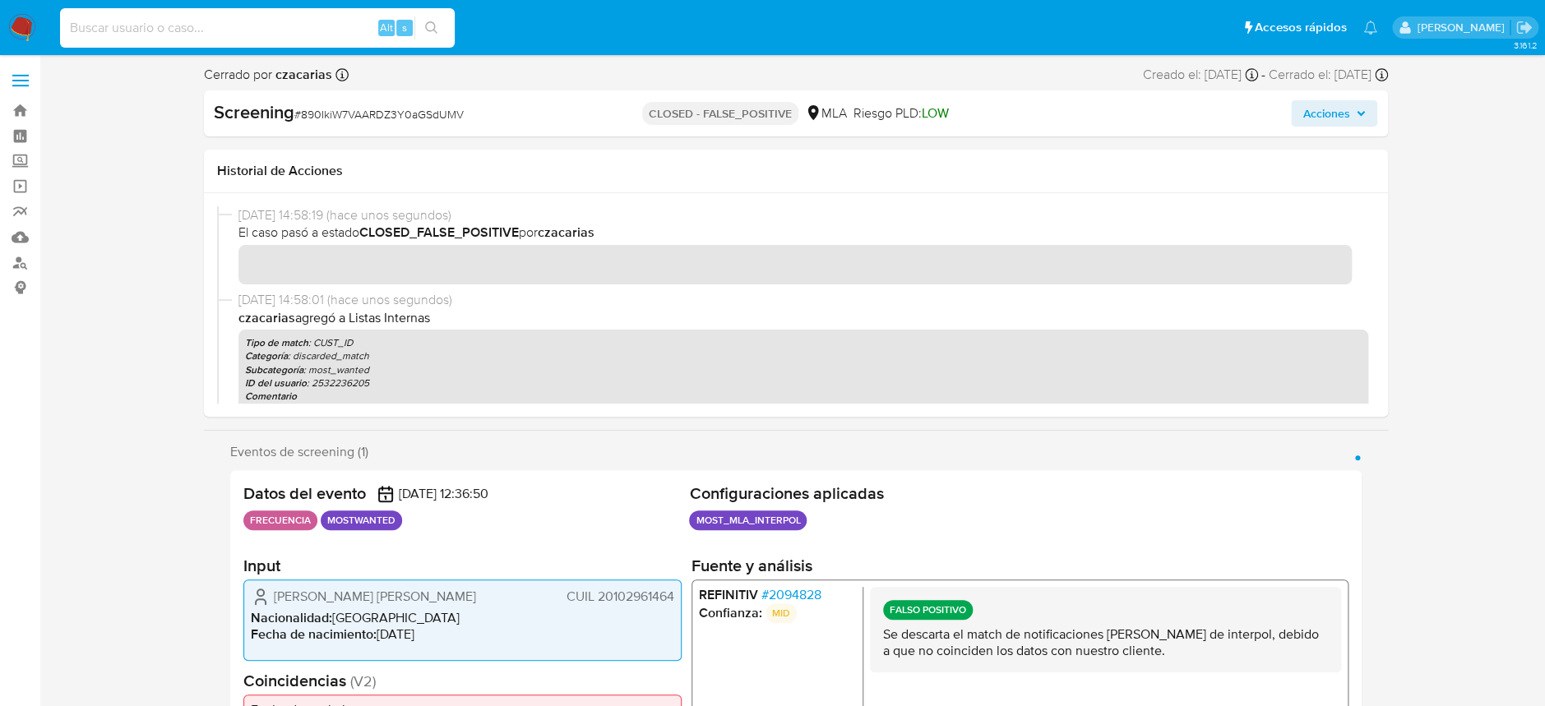
drag, startPoint x: 283, startPoint y: 25, endPoint x: 381, endPoint y: 31, distance: 98.9
click at [286, 25] on input at bounding box center [257, 27] width 395 height 21
paste input "Evph4wxwPZ0gnYJCEvQYB7Zj"
type input "Evph4wxwPZ0gnYJCEvQYB7Zj"
click at [441, 30] on button "search-icon" at bounding box center [431, 27] width 34 height 23
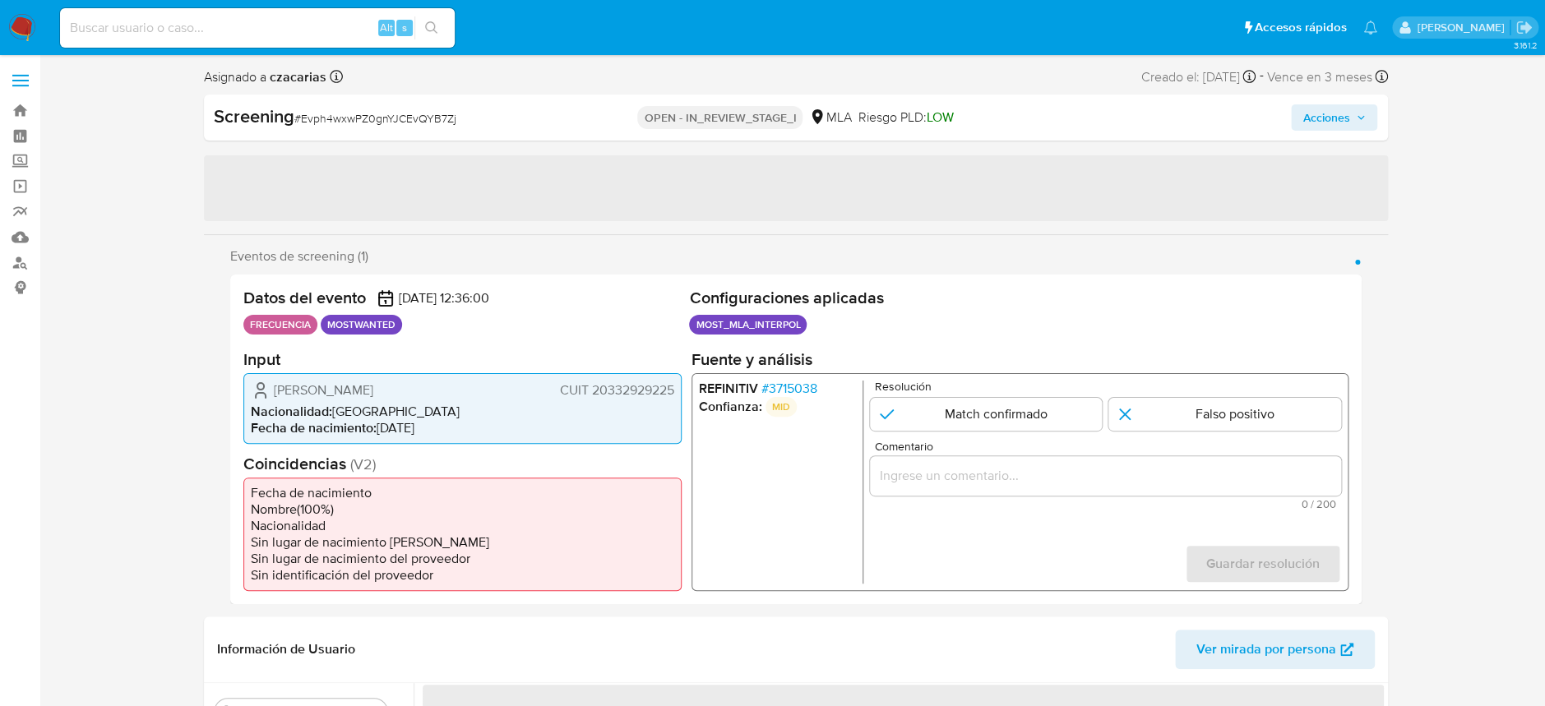
select select "10"
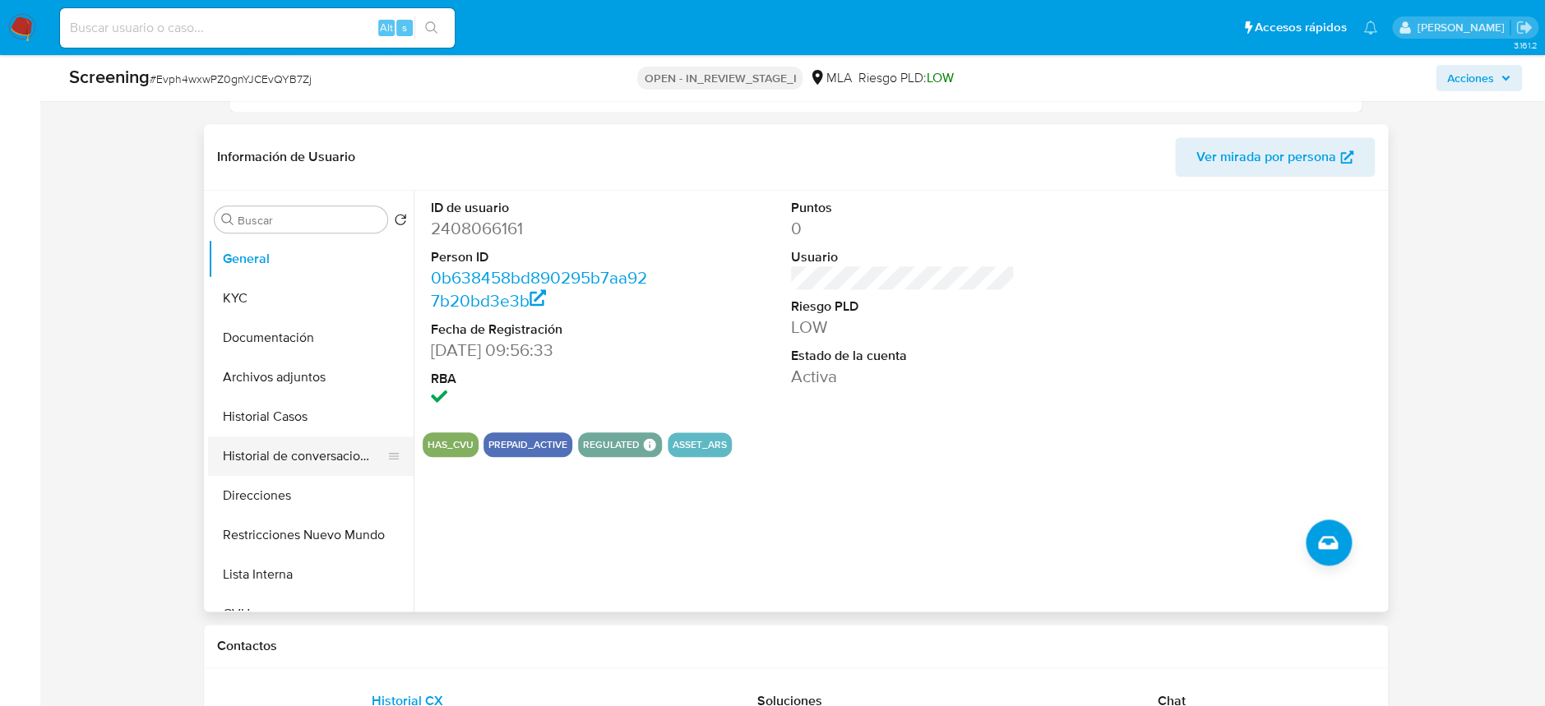
scroll to position [657, 0]
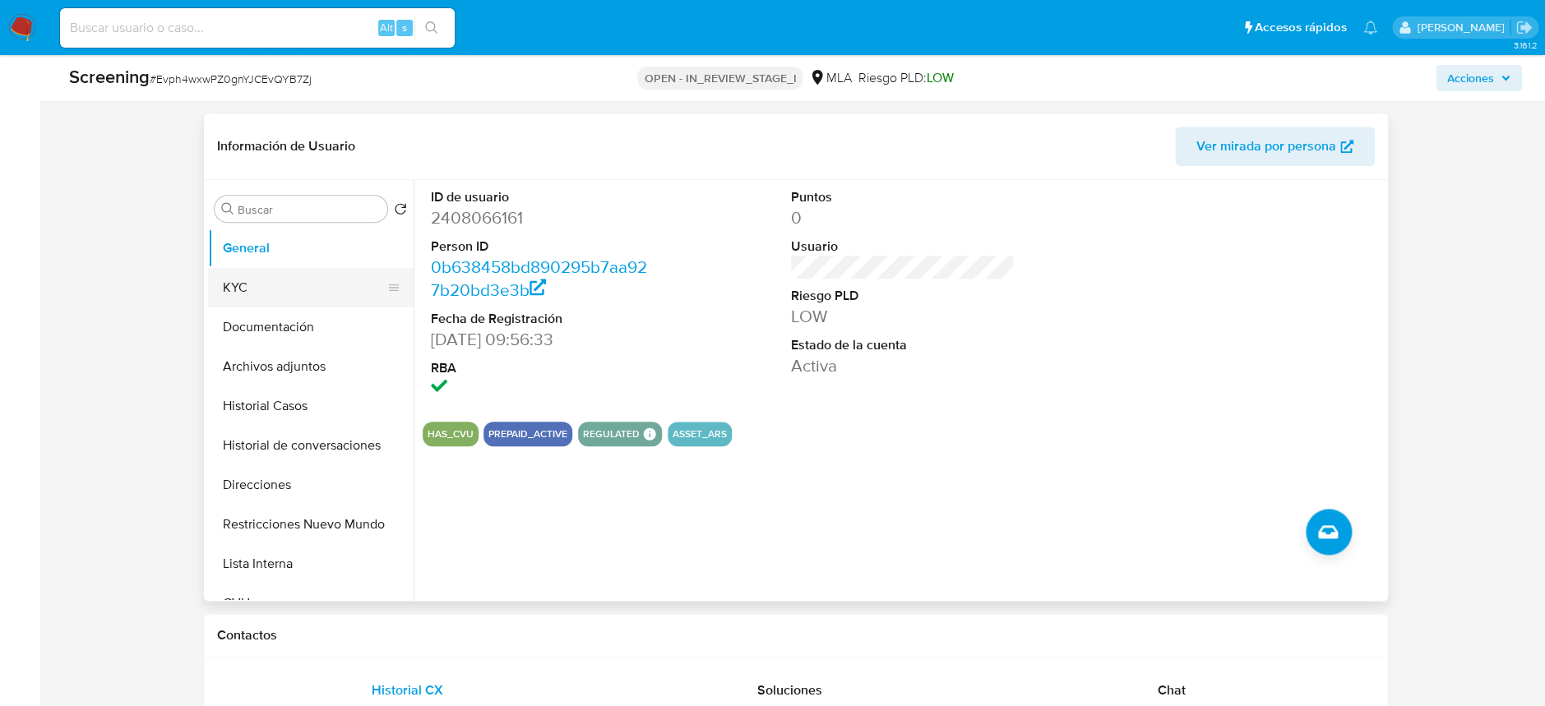
click at [240, 276] on button "KYC" at bounding box center [304, 287] width 192 height 39
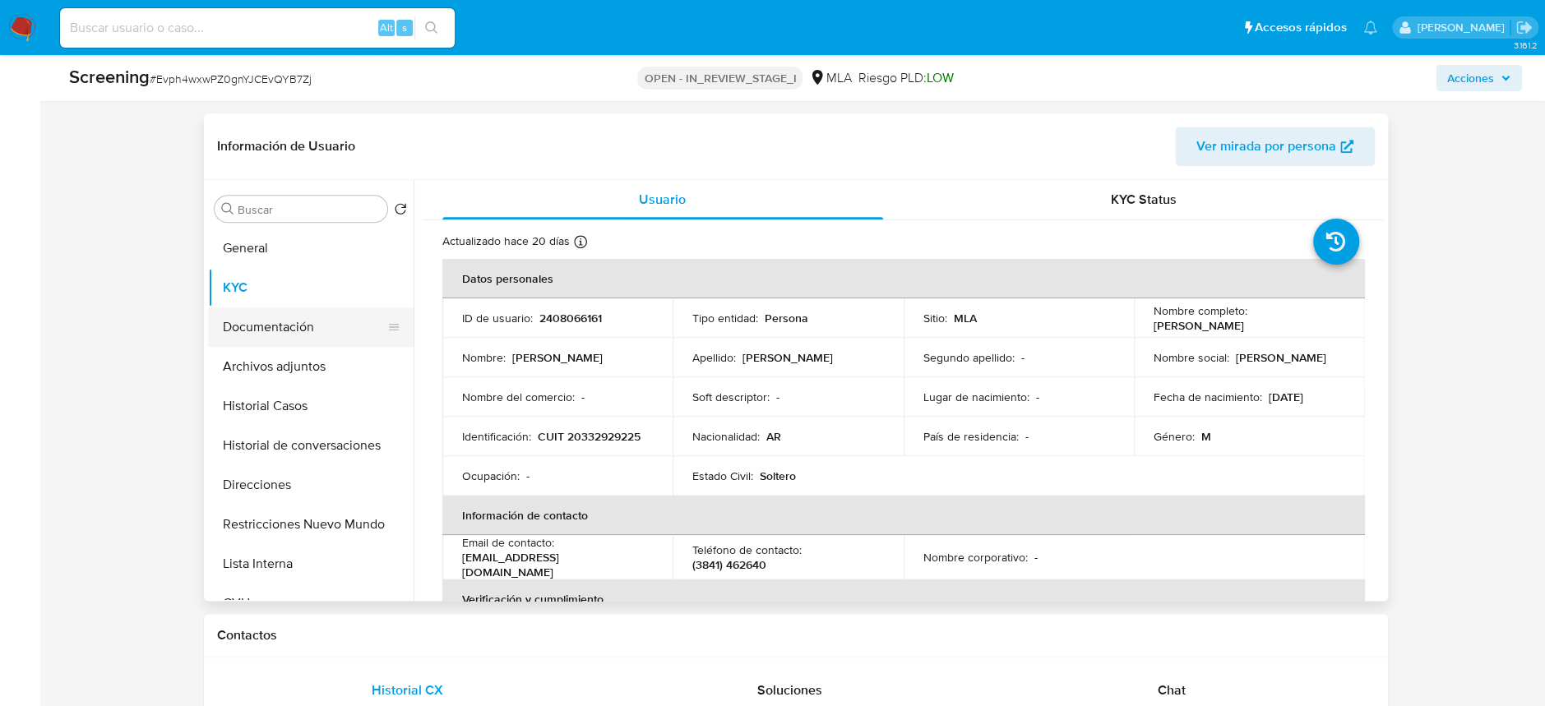
click at [324, 327] on button "Documentación" at bounding box center [304, 326] width 192 height 39
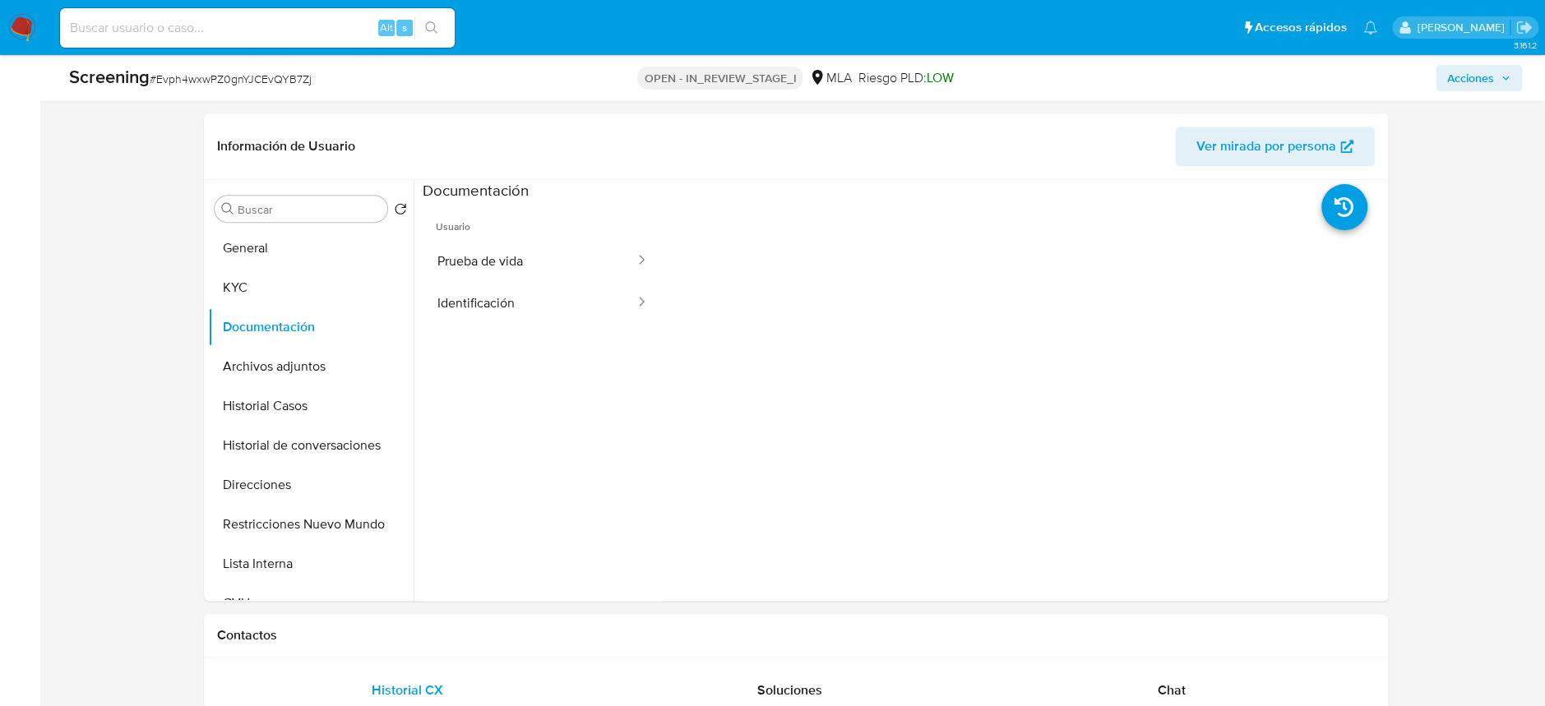
click at [549, 246] on button "Prueba de vida" at bounding box center [530, 261] width 214 height 42
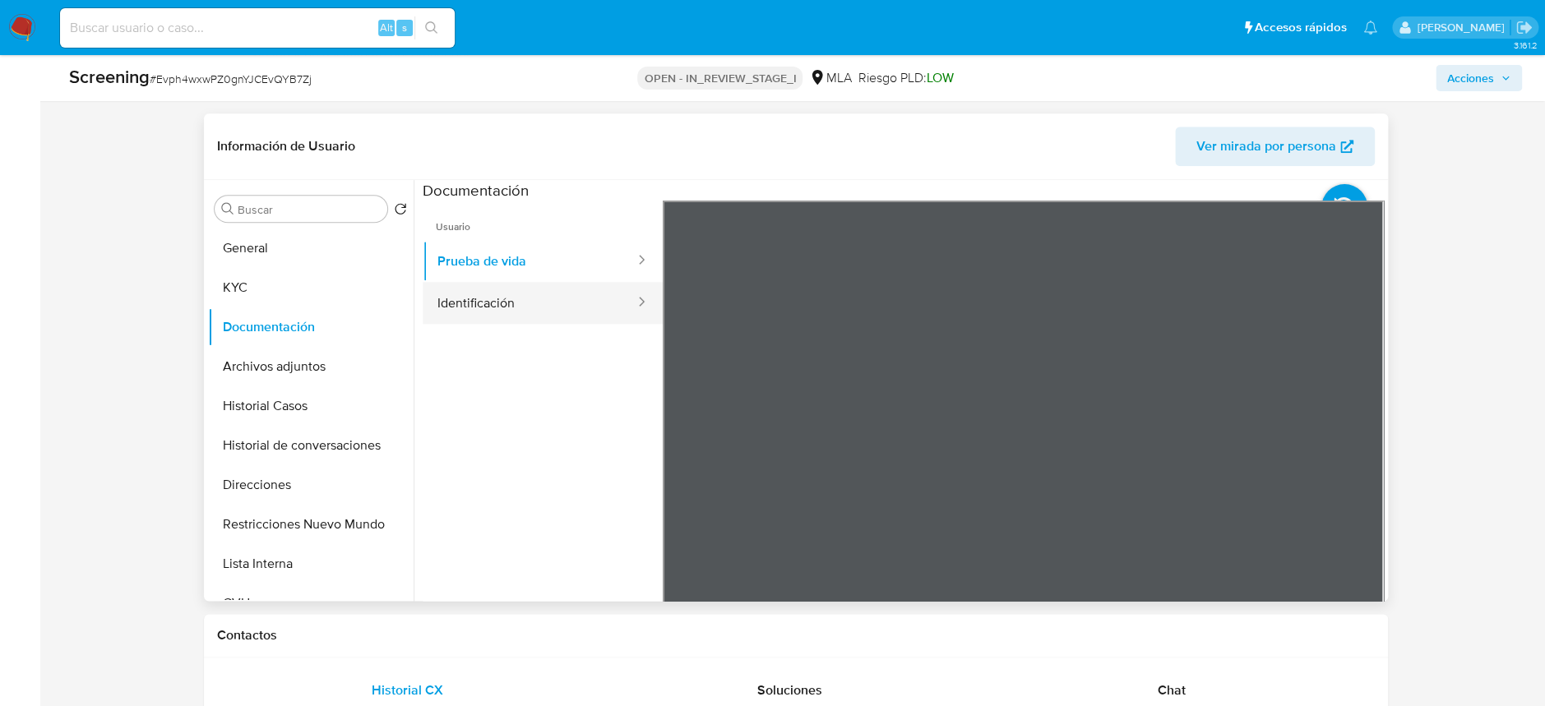
click at [517, 290] on button "Identificación" at bounding box center [530, 303] width 214 height 42
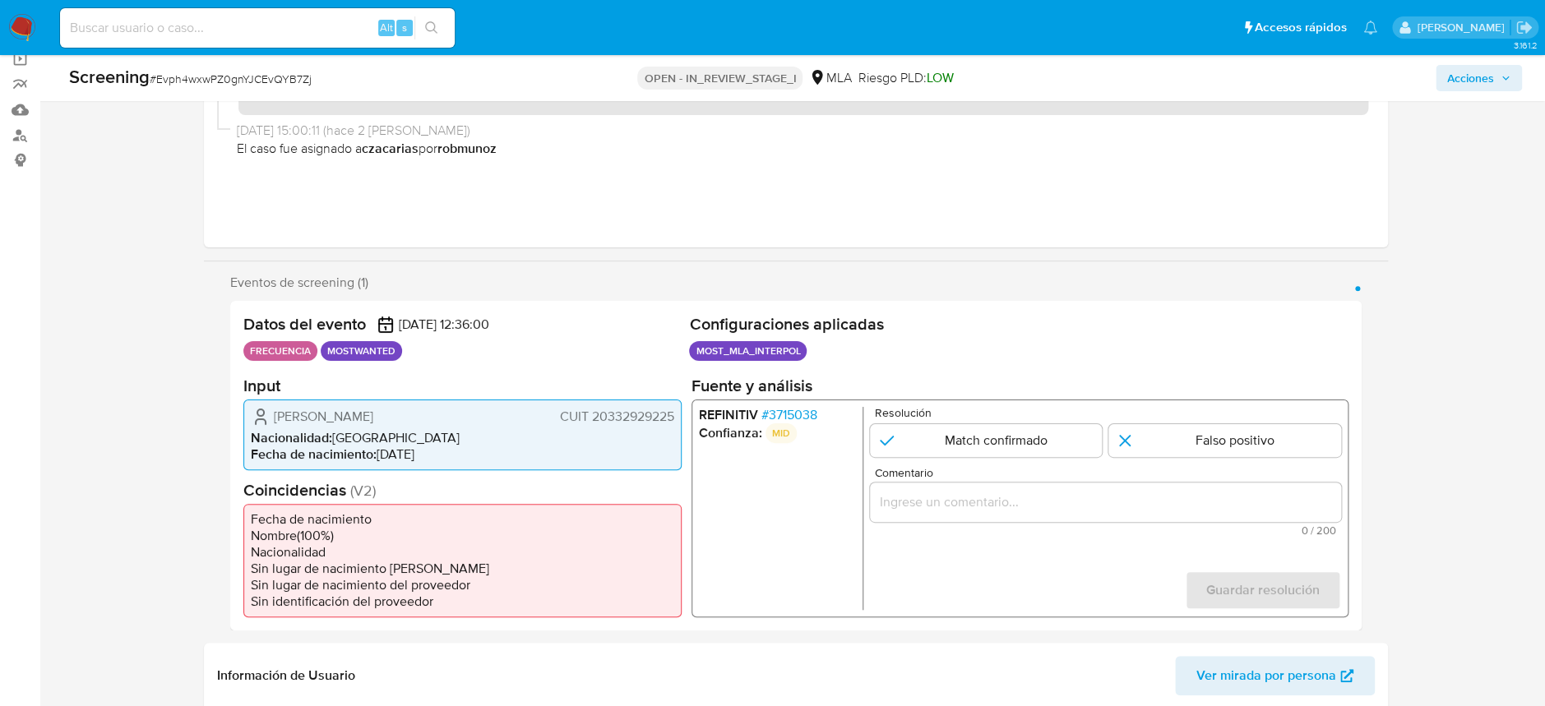
scroll to position [109, 0]
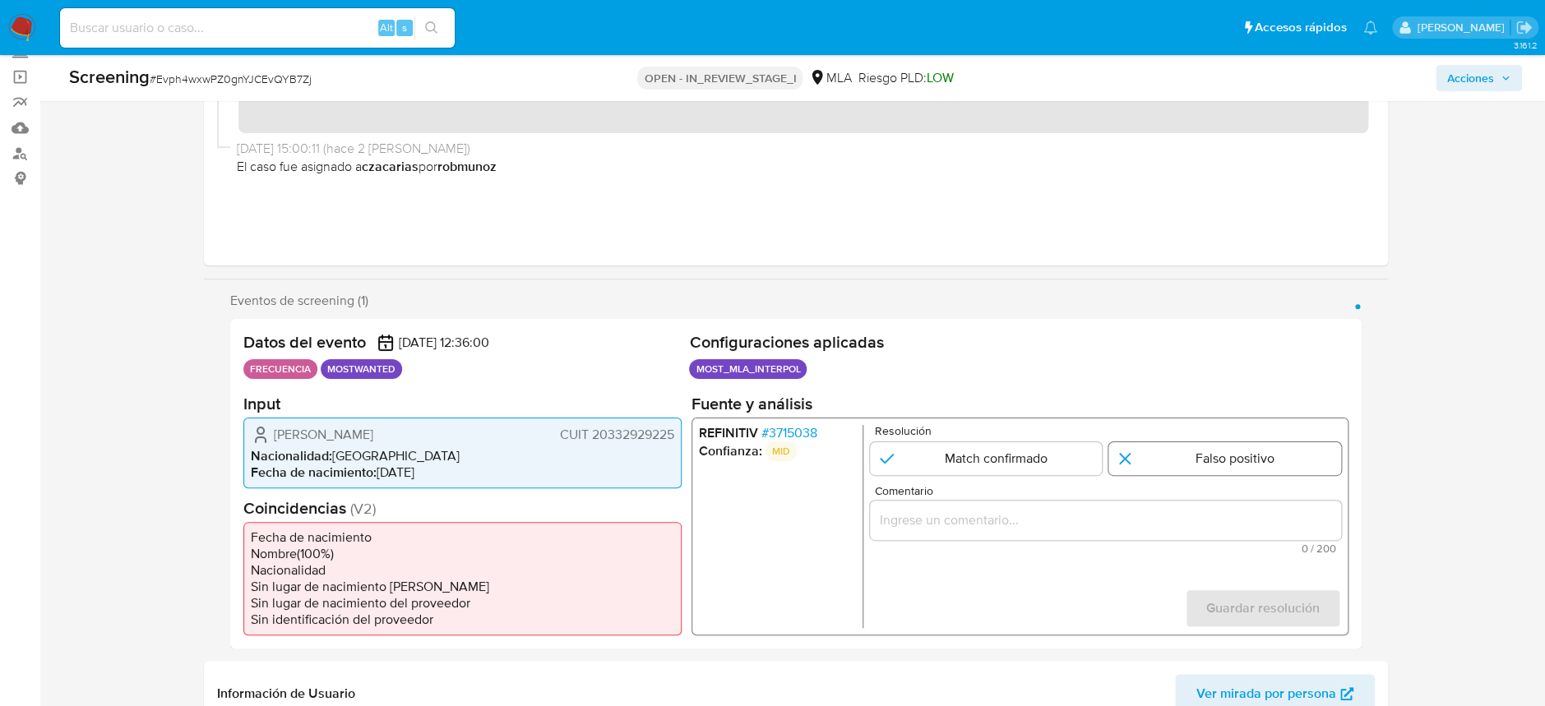
click at [1200, 450] on input "1 de 1" at bounding box center [1224, 457] width 233 height 33
radio input "true"
click at [1061, 526] on input "Comentario" at bounding box center [1104, 519] width 471 height 21
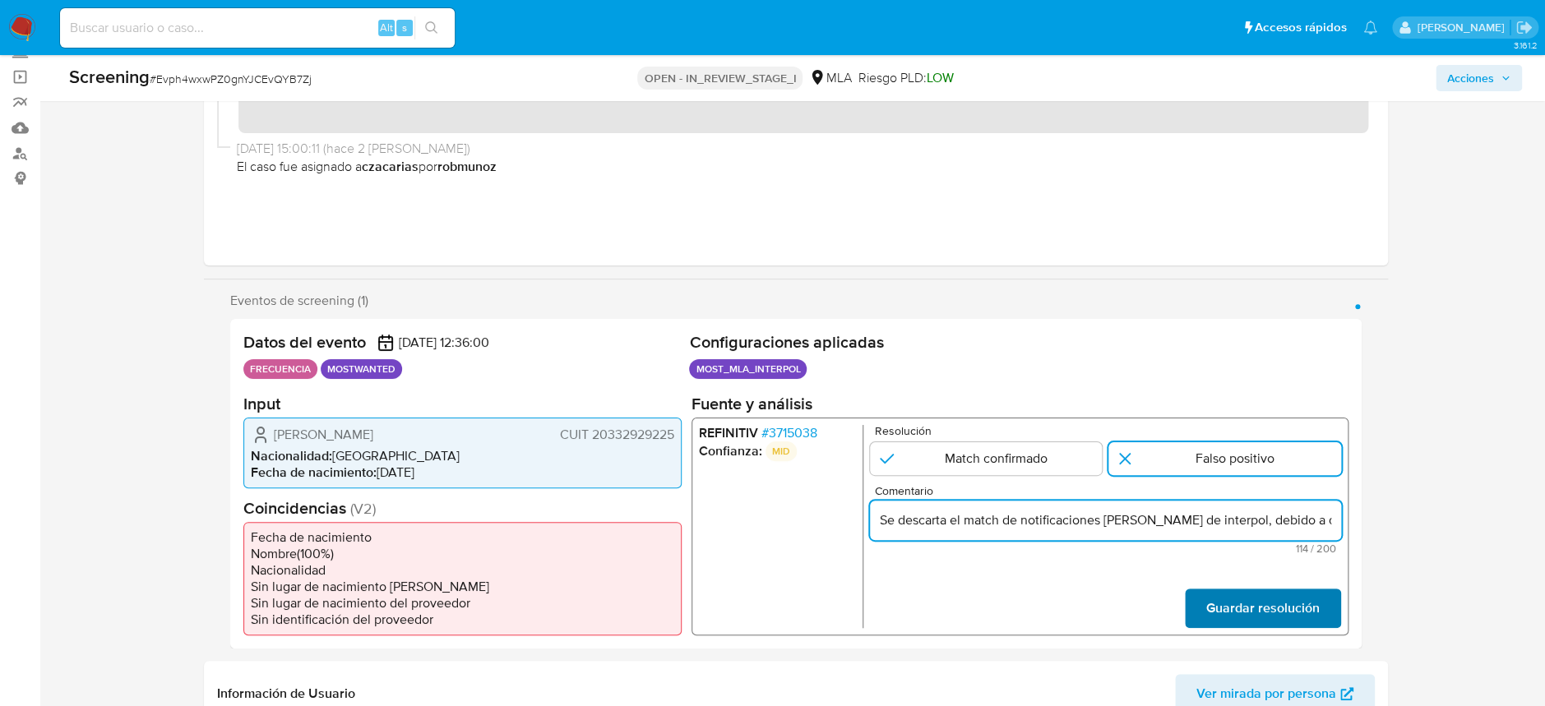
scroll to position [0, 199]
type input "Se descarta el match de notificaciones [PERSON_NAME] de interpol, debido a que …"
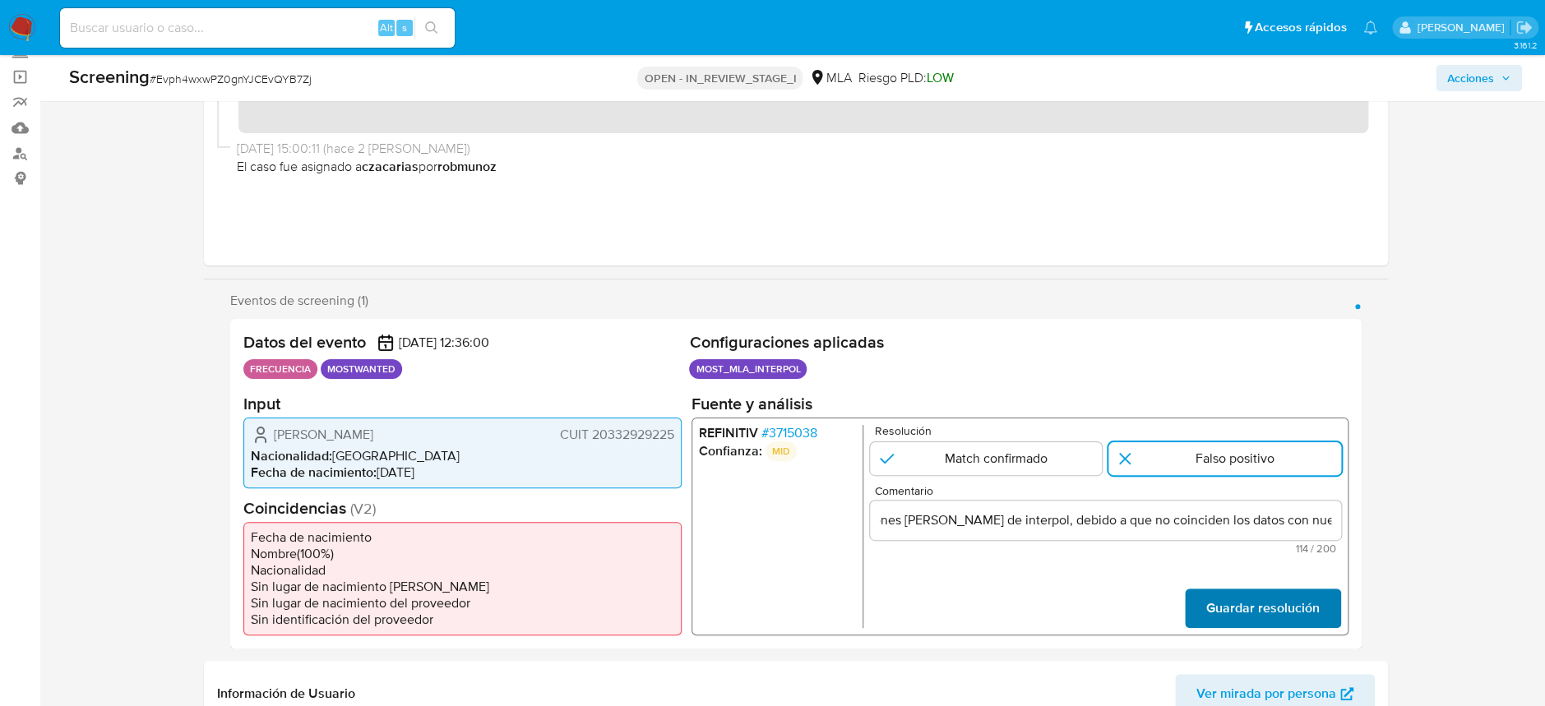
scroll to position [0, 0]
click at [1240, 603] on span "Guardar resolución" at bounding box center [1261, 607] width 113 height 36
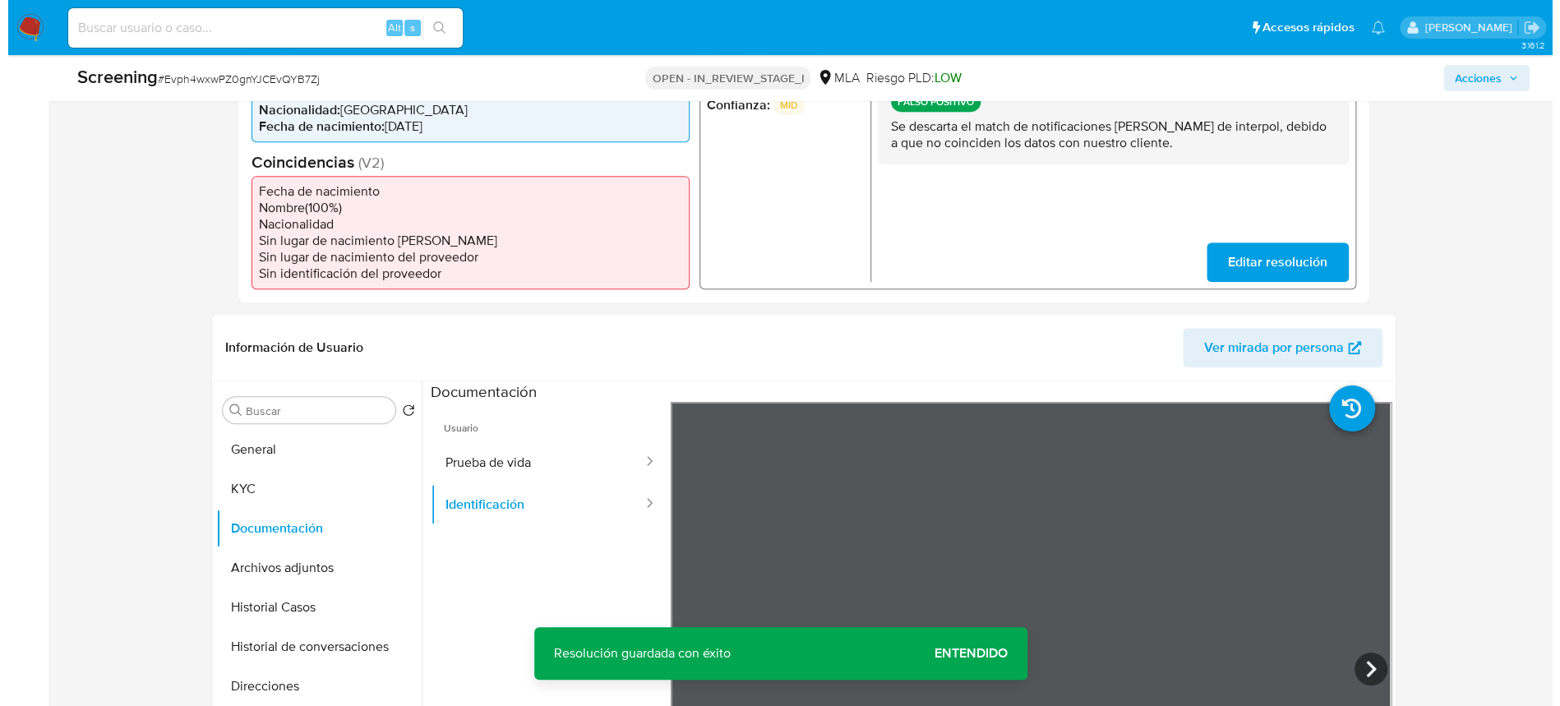
scroll to position [547, 0]
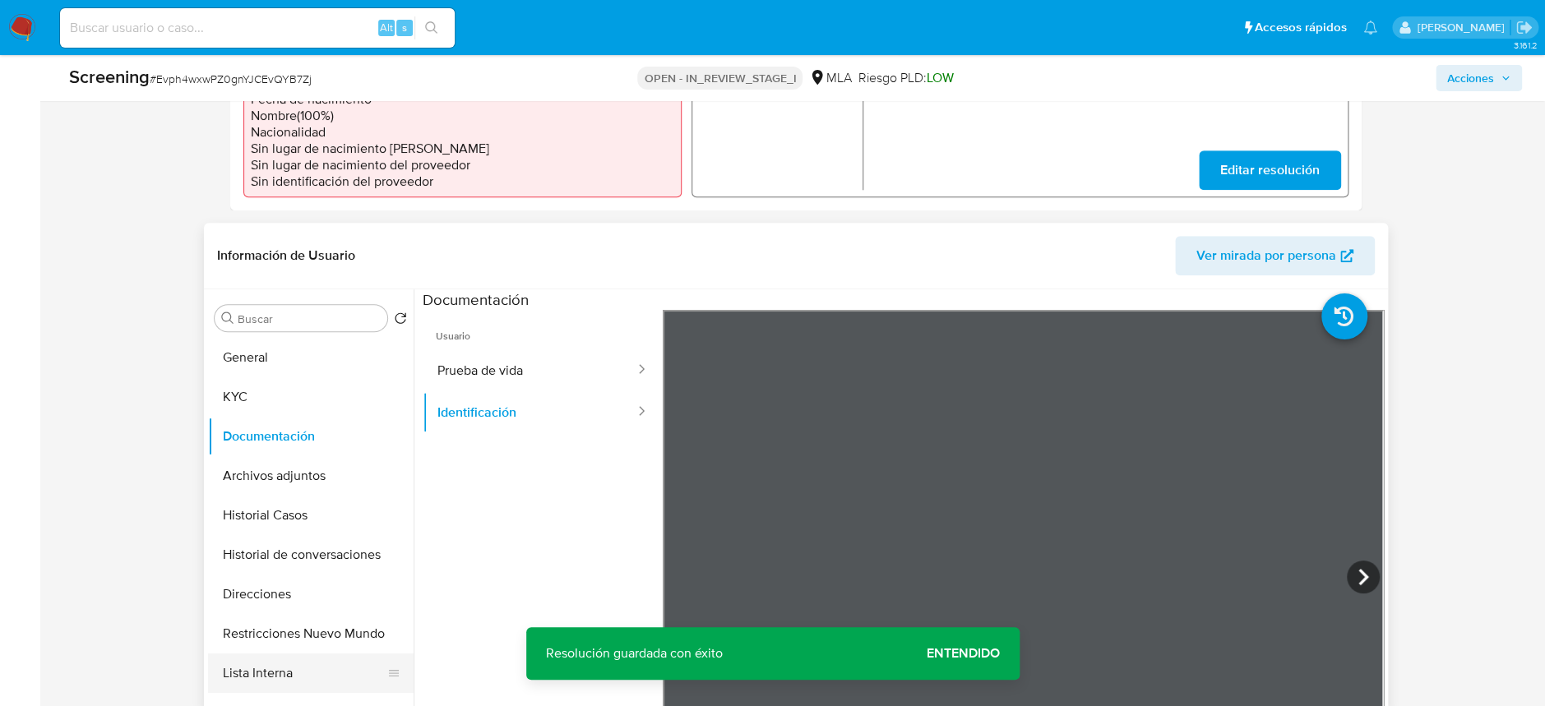
click at [295, 662] on button "Lista Interna" at bounding box center [304, 673] width 192 height 39
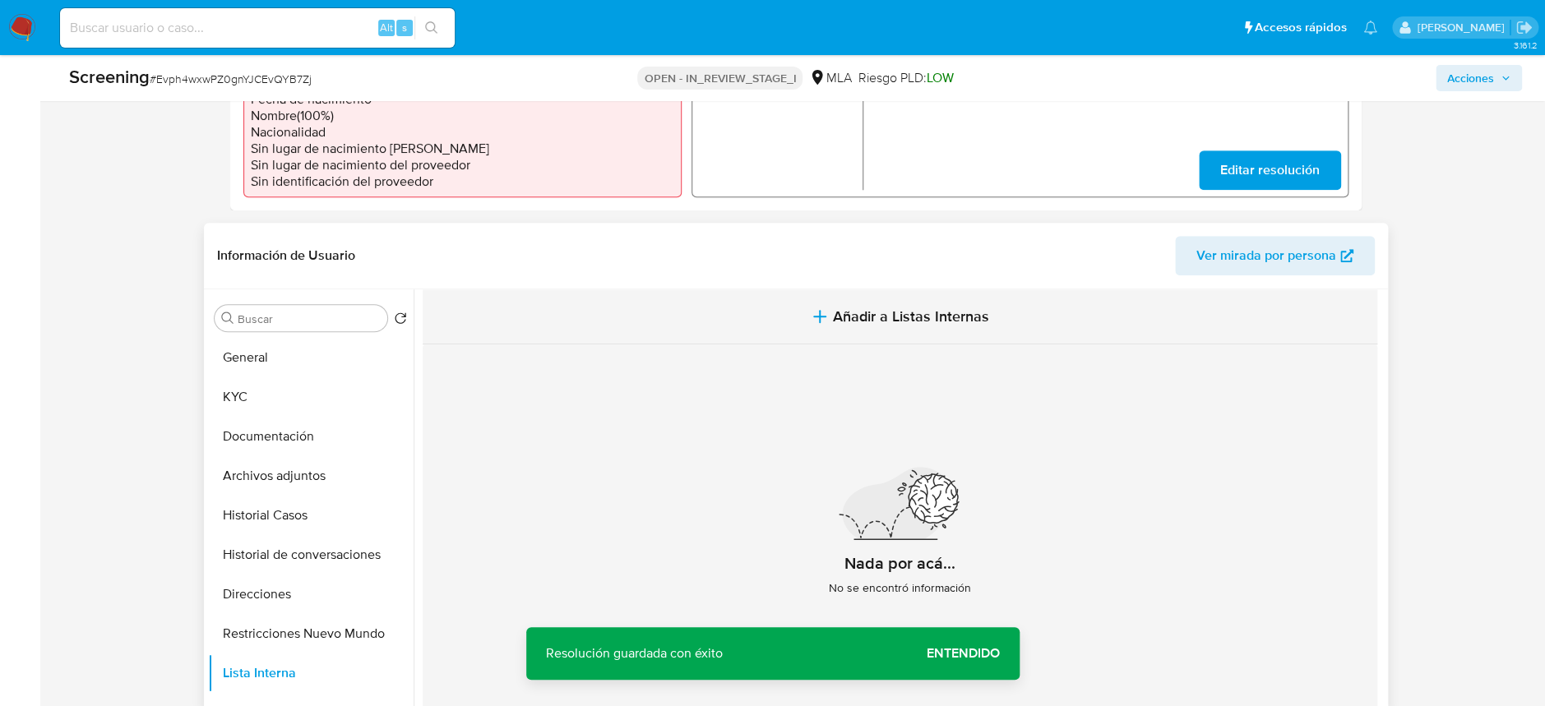
click at [963, 313] on span "Añadir a Listas Internas" at bounding box center [911, 316] width 156 height 18
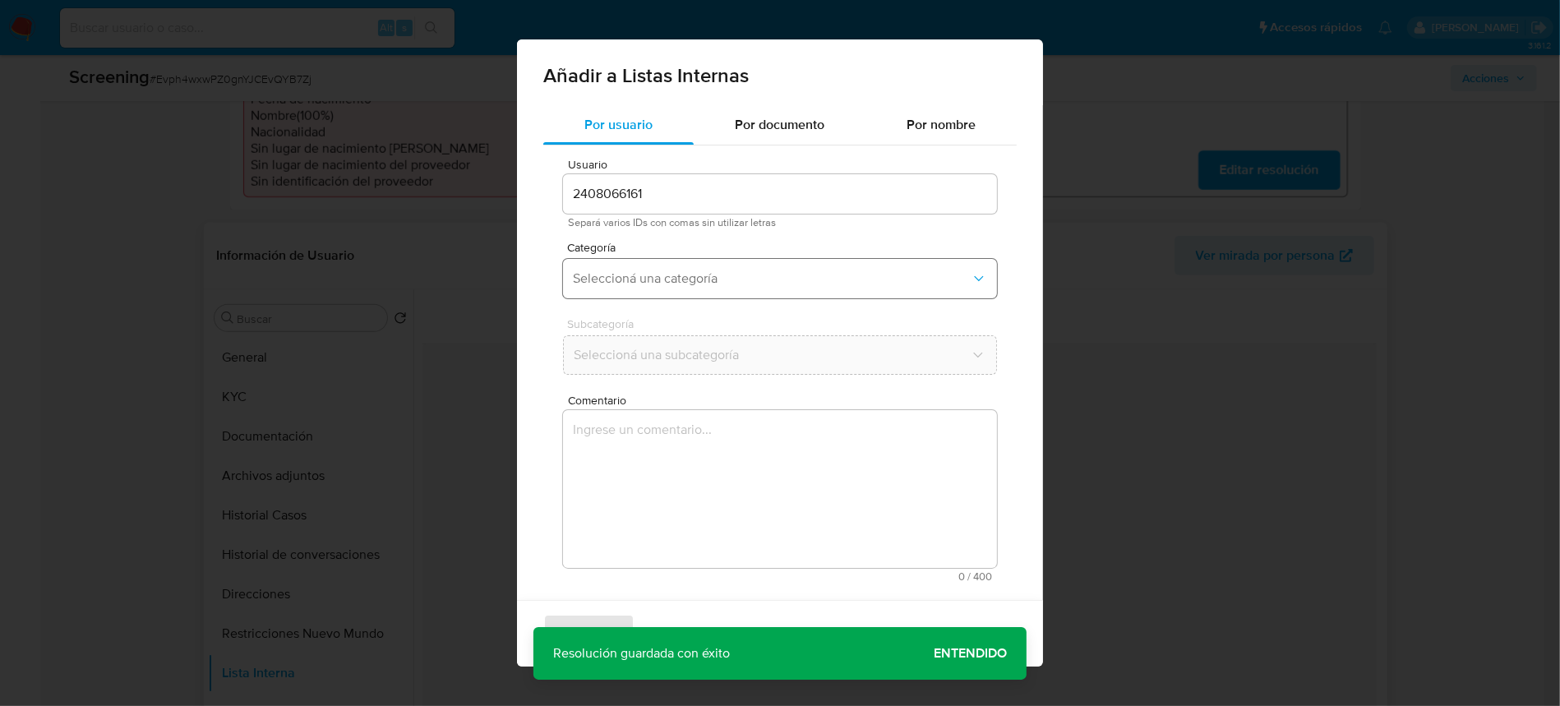
click at [635, 274] on span "Seleccioná una categoría" at bounding box center [772, 278] width 398 height 16
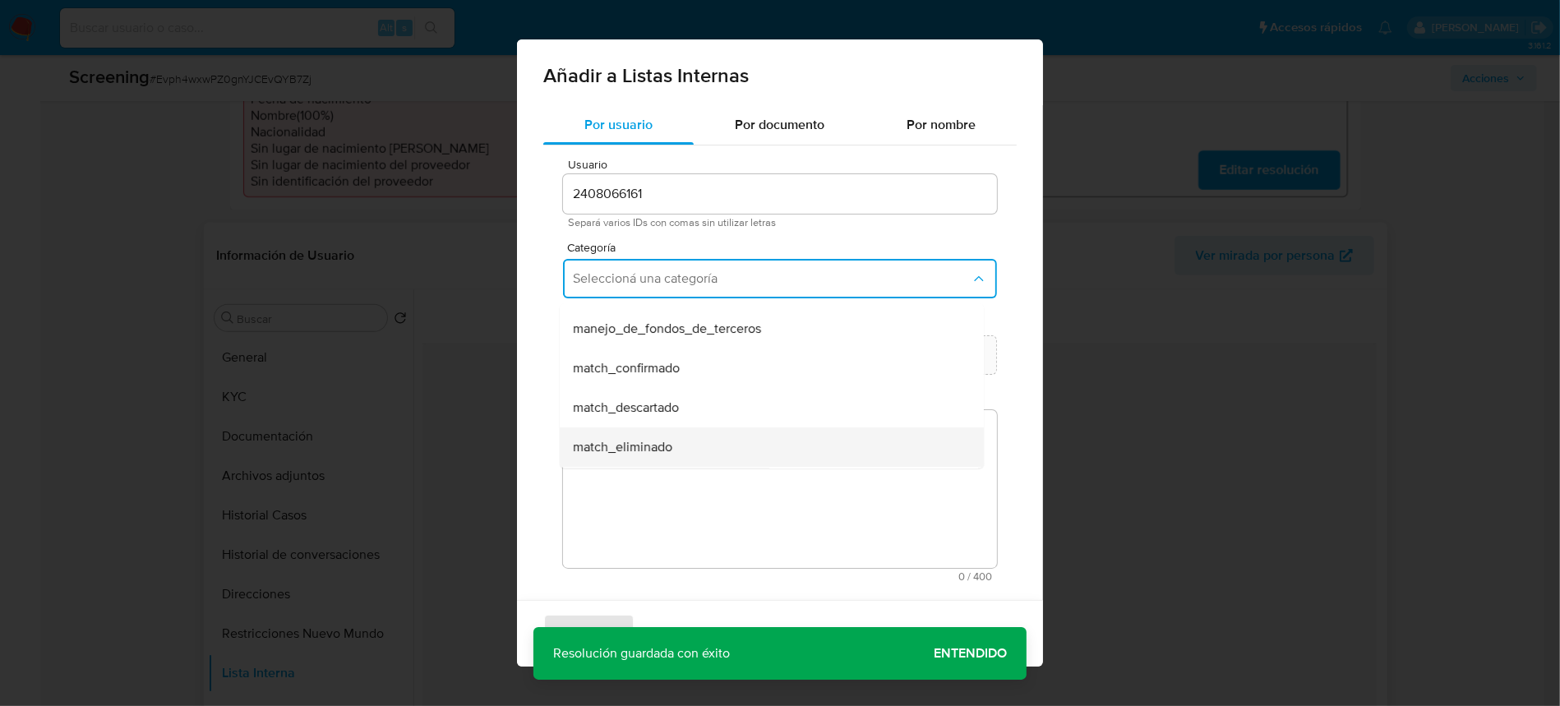
scroll to position [109, 0]
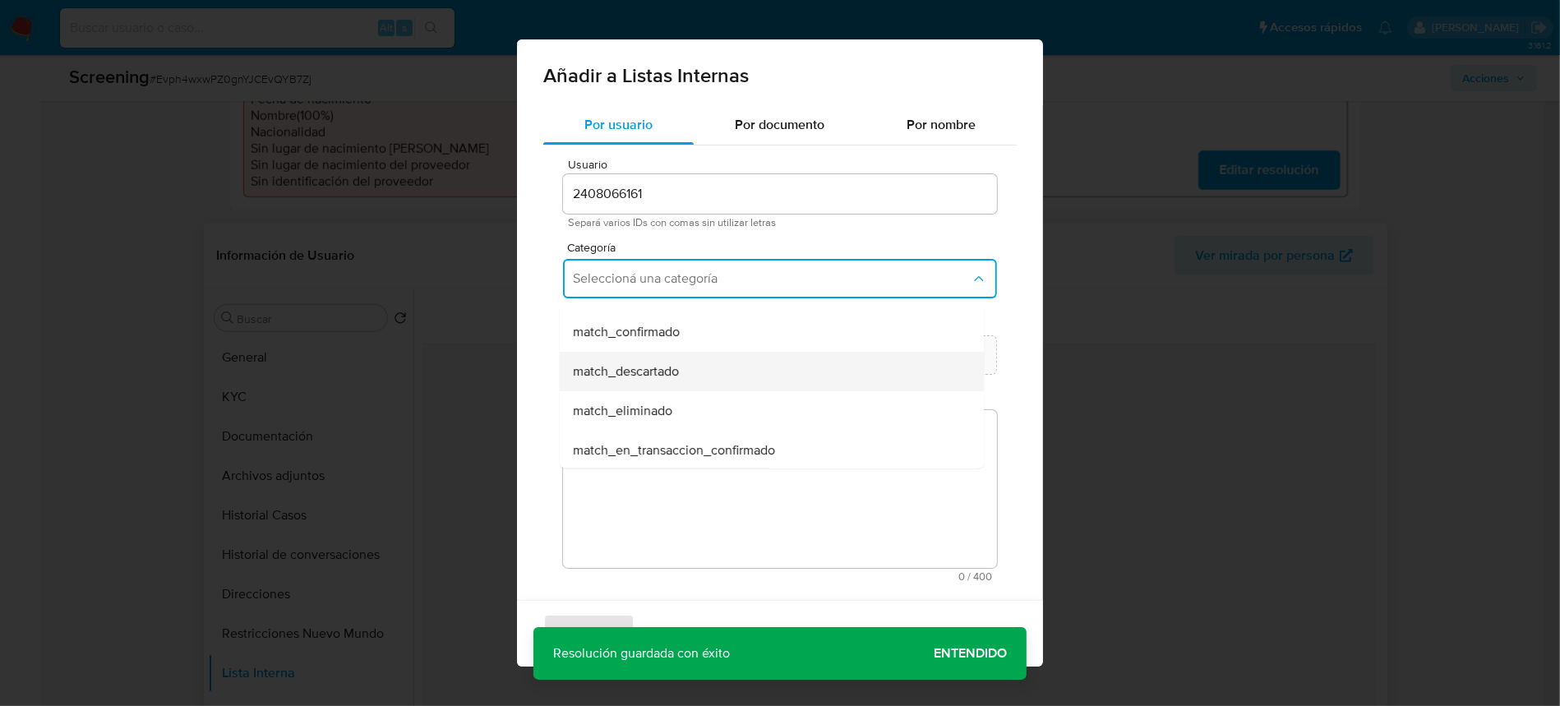
click at [675, 370] on span "match_descartado" at bounding box center [626, 371] width 106 height 16
click at [658, 367] on button "Seleccioná una subcategoría" at bounding box center [780, 354] width 434 height 39
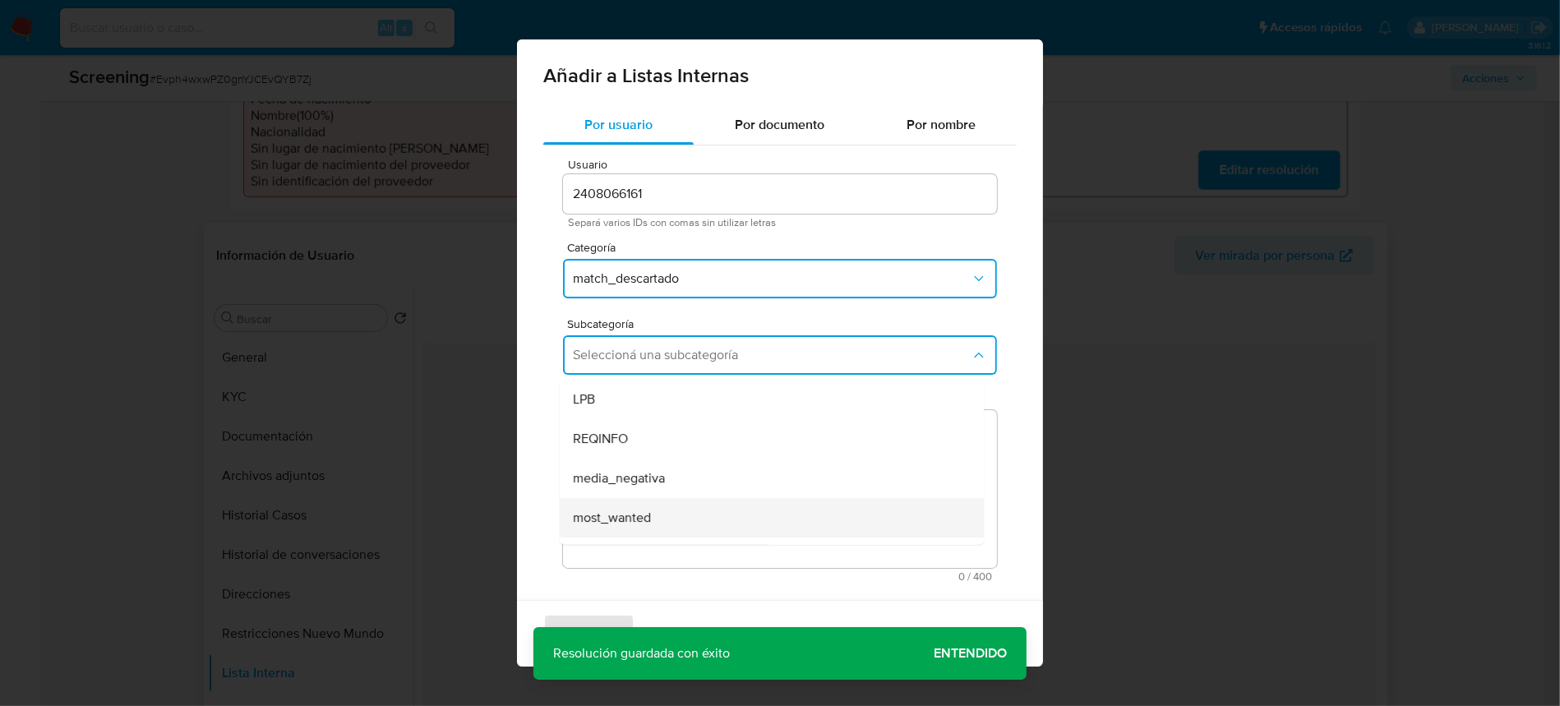
click at [667, 516] on div "most_wanted" at bounding box center [767, 517] width 388 height 39
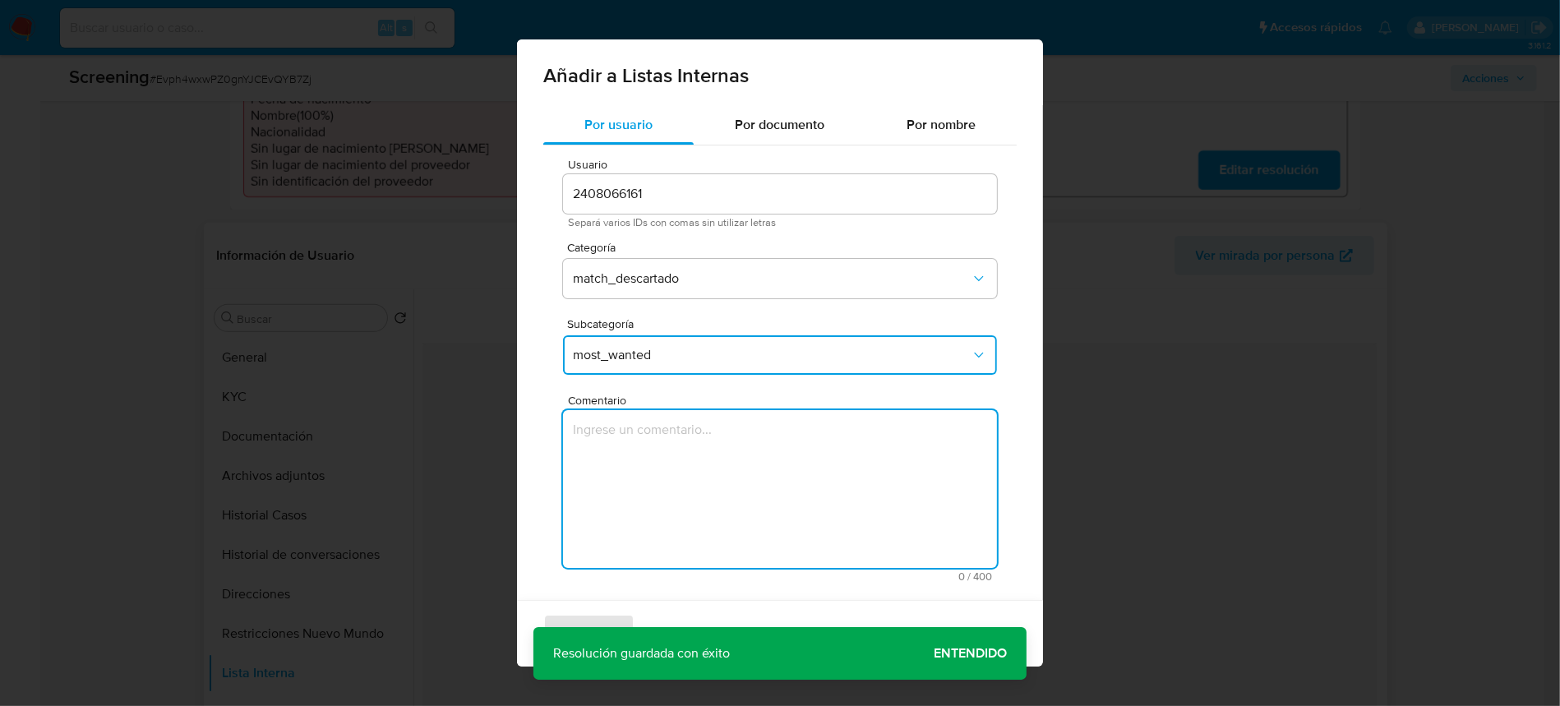
click at [695, 497] on textarea "Comentario" at bounding box center [780, 489] width 434 height 158
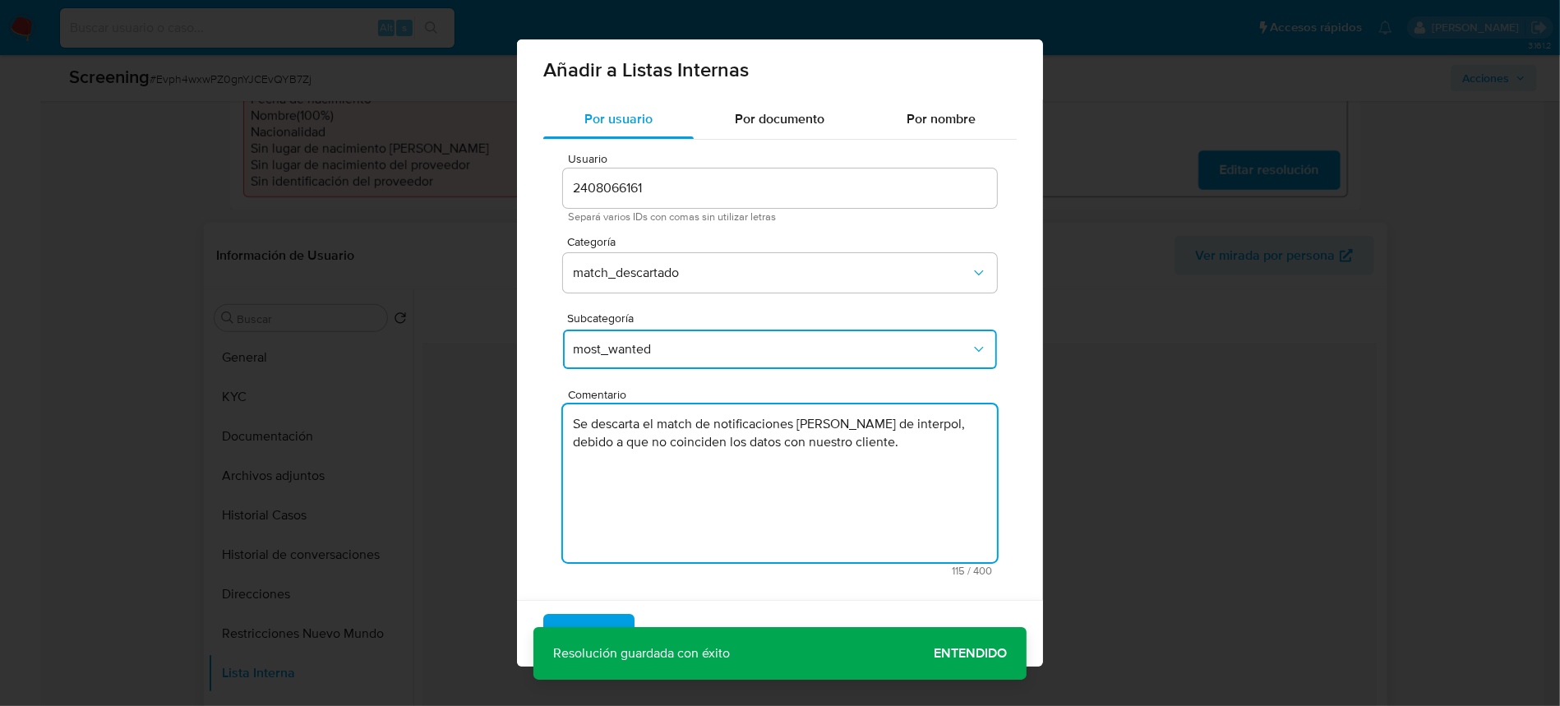
scroll to position [7, 0]
type textarea "Se descarta el match de notificaciones [PERSON_NAME] de interpol, debido a que …"
click at [603, 626] on span "Agregar" at bounding box center [589, 634] width 48 height 36
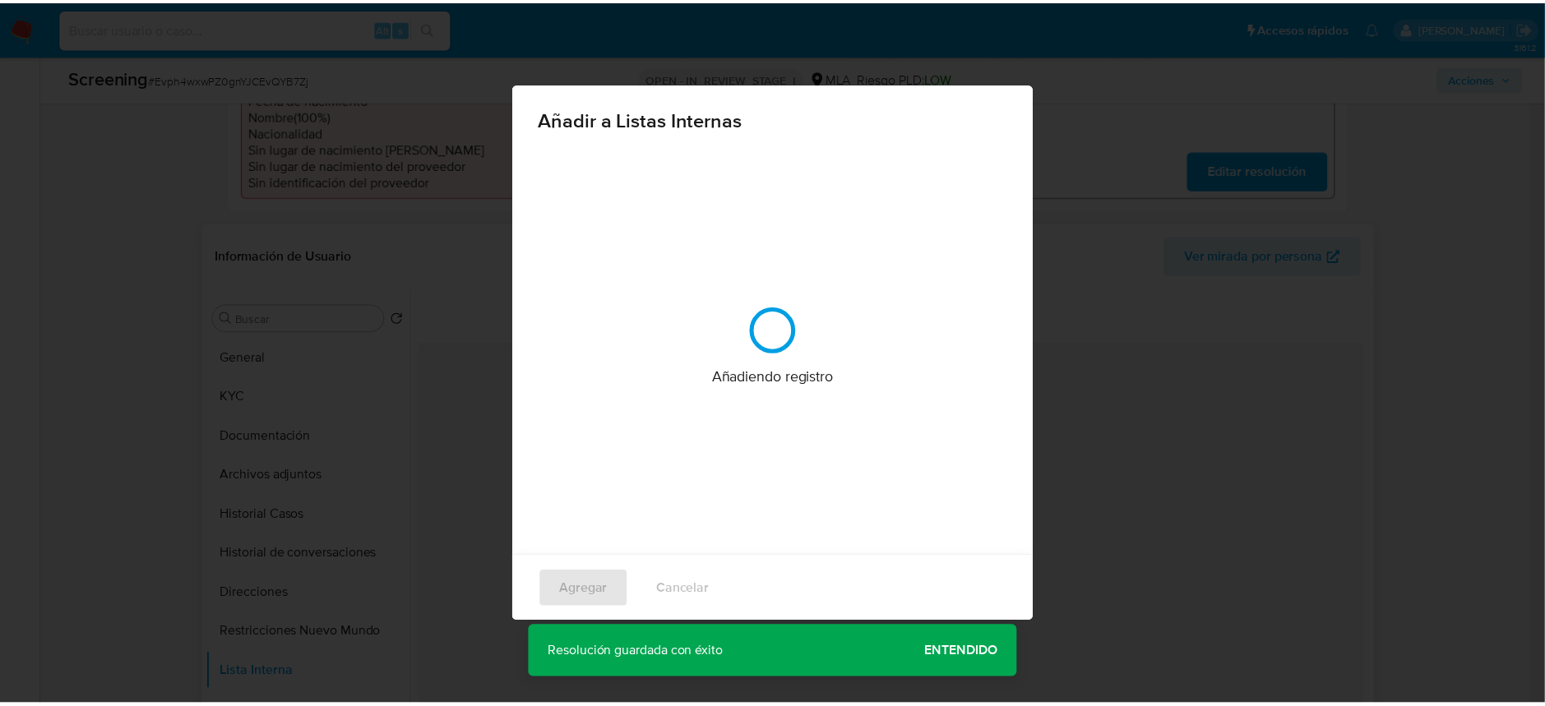
scroll to position [0, 0]
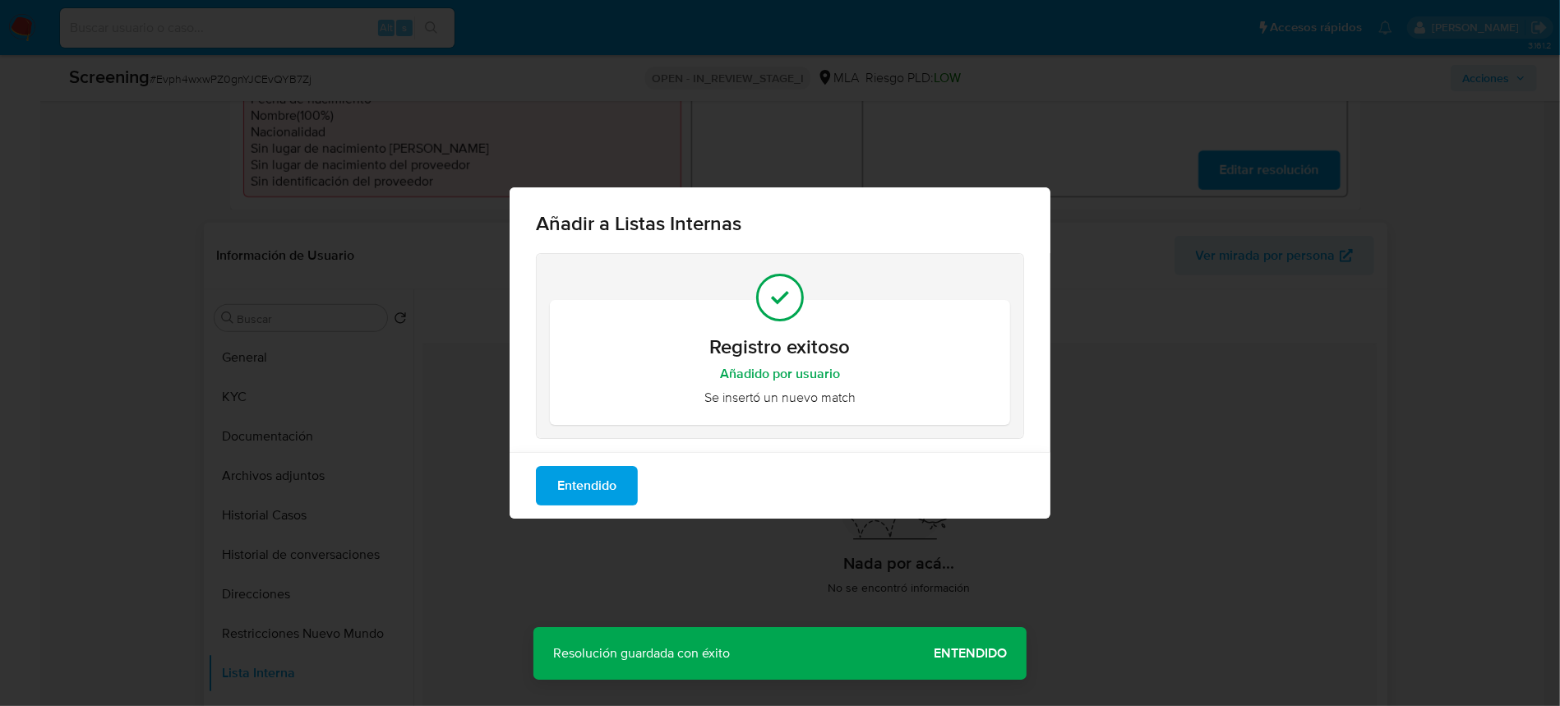
click at [982, 646] on div "Añadir a Listas Internas Registro exitoso Añadido por usuario Se insertó un nue…" at bounding box center [780, 353] width 1560 height 706
click at [627, 475] on button "Entendido" at bounding box center [587, 485] width 102 height 39
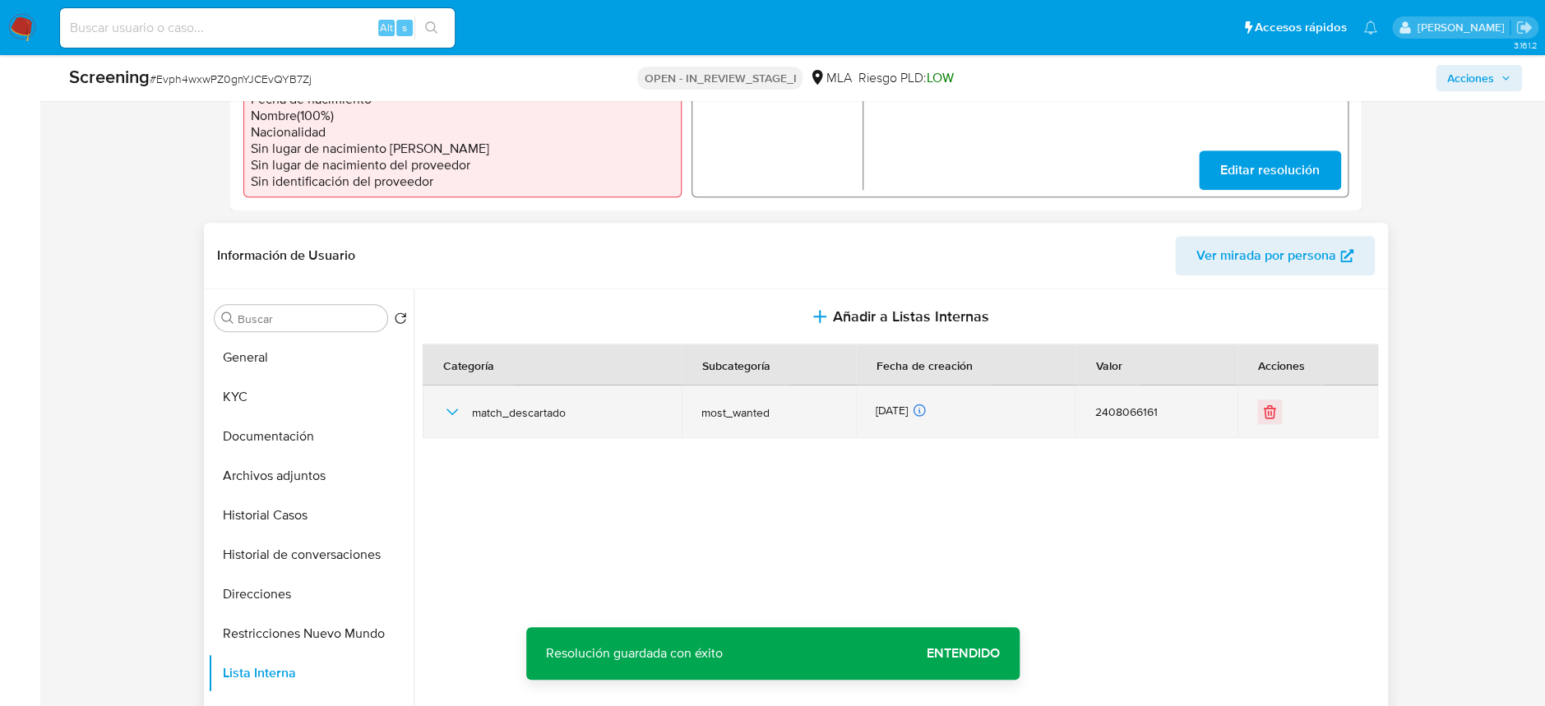
click at [450, 409] on icon "button" at bounding box center [452, 412] width 20 height 20
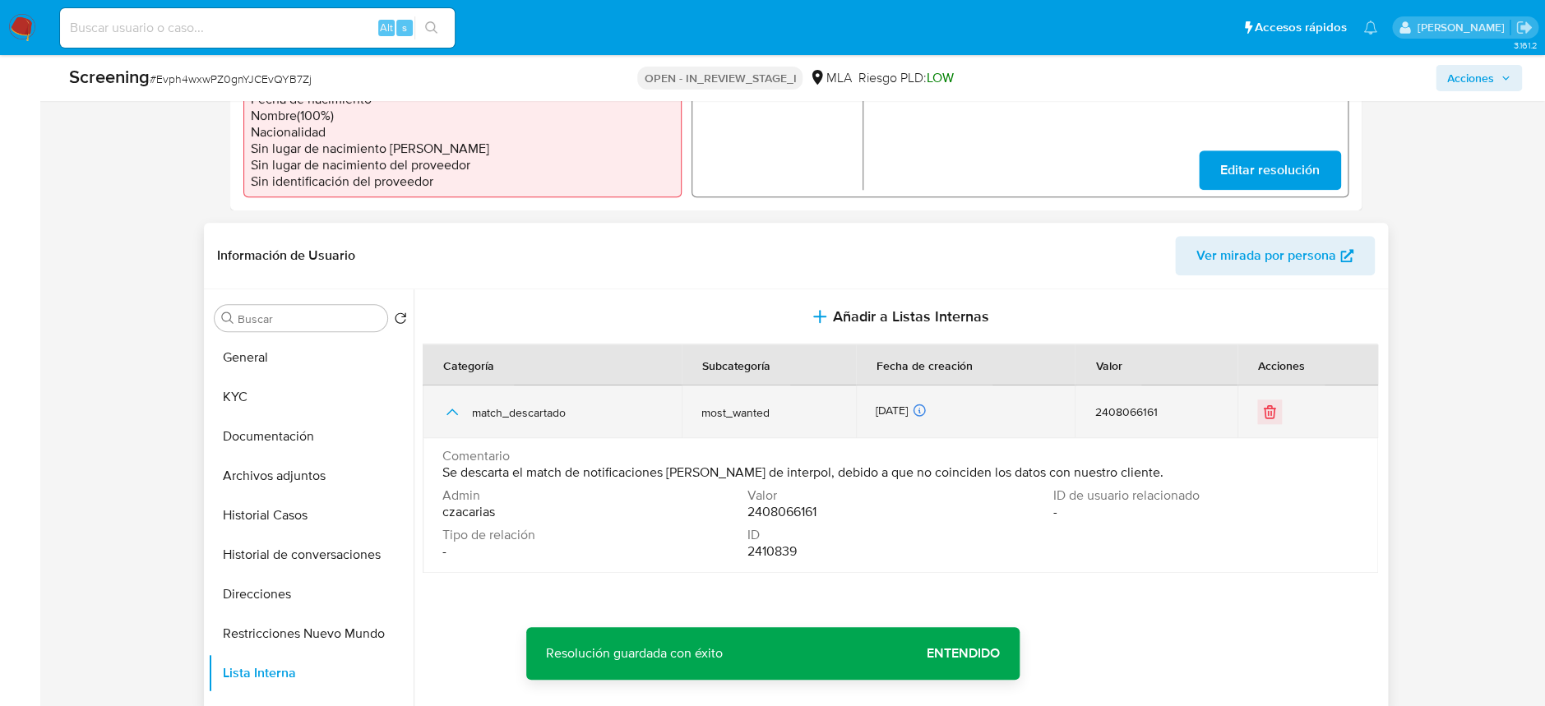
click at [450, 409] on icon "button" at bounding box center [452, 412] width 20 height 20
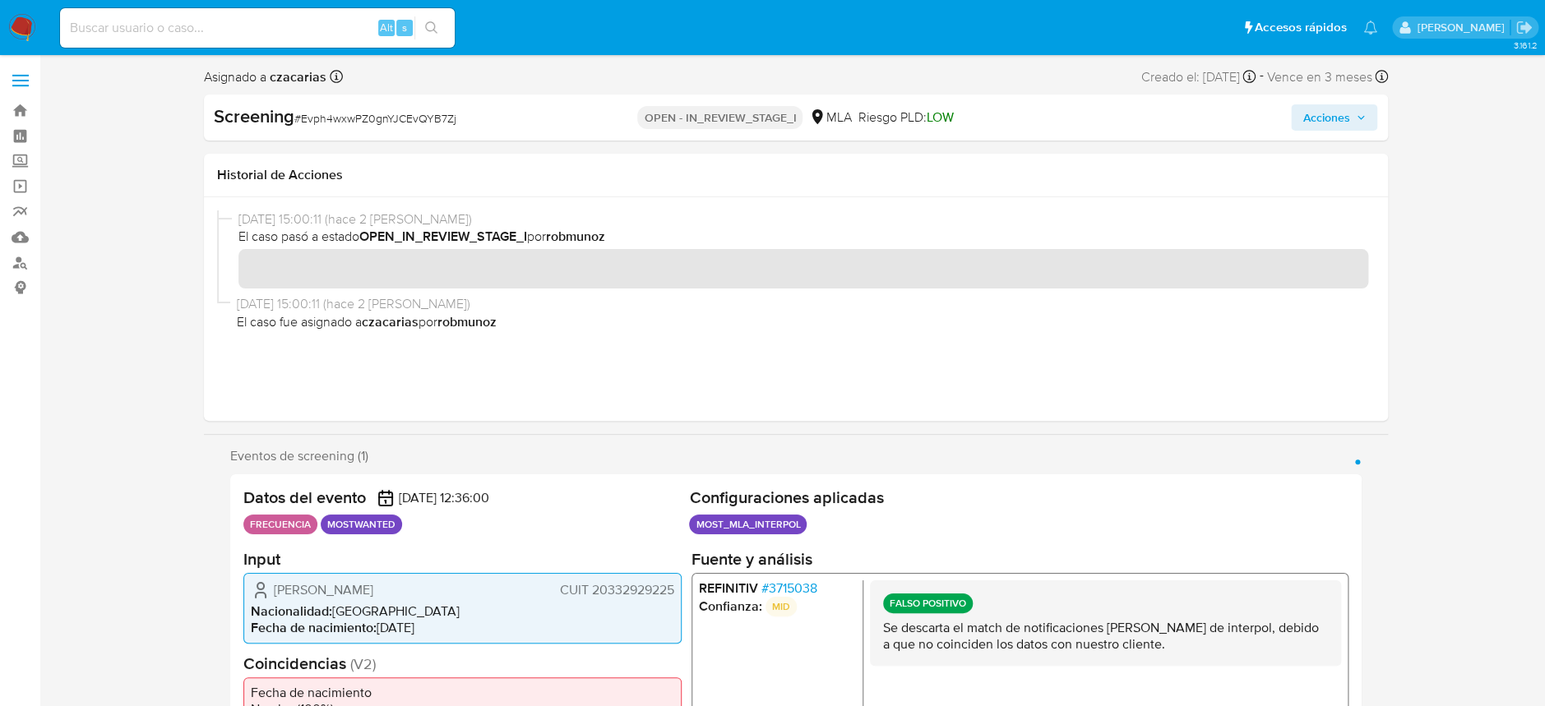
click at [1351, 121] on span "Acciones" at bounding box center [1333, 117] width 63 height 23
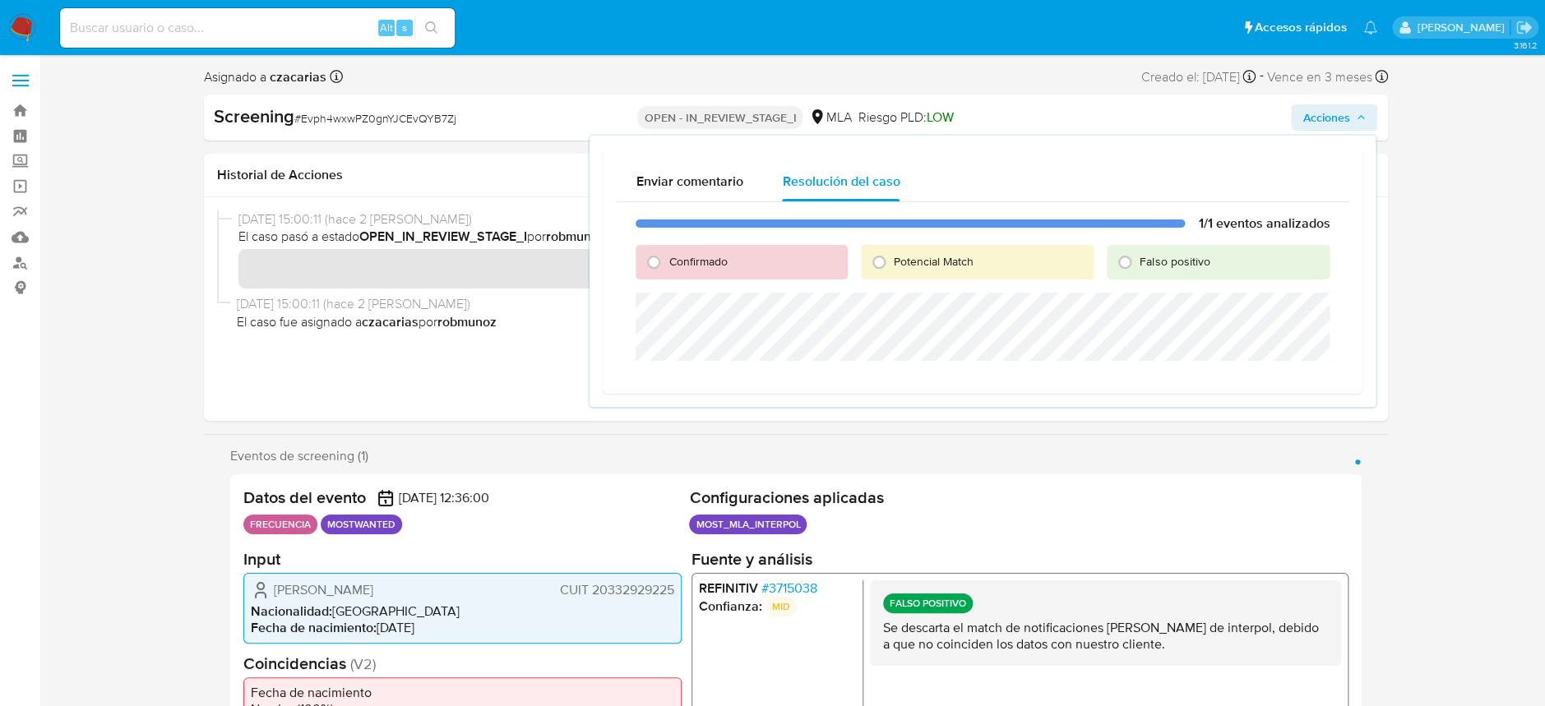
click at [1142, 262] on span "Falso positivo" at bounding box center [1174, 261] width 70 height 16
click at [1138, 262] on input "Falso positivo" at bounding box center [1124, 262] width 26 height 26
radio input "true"
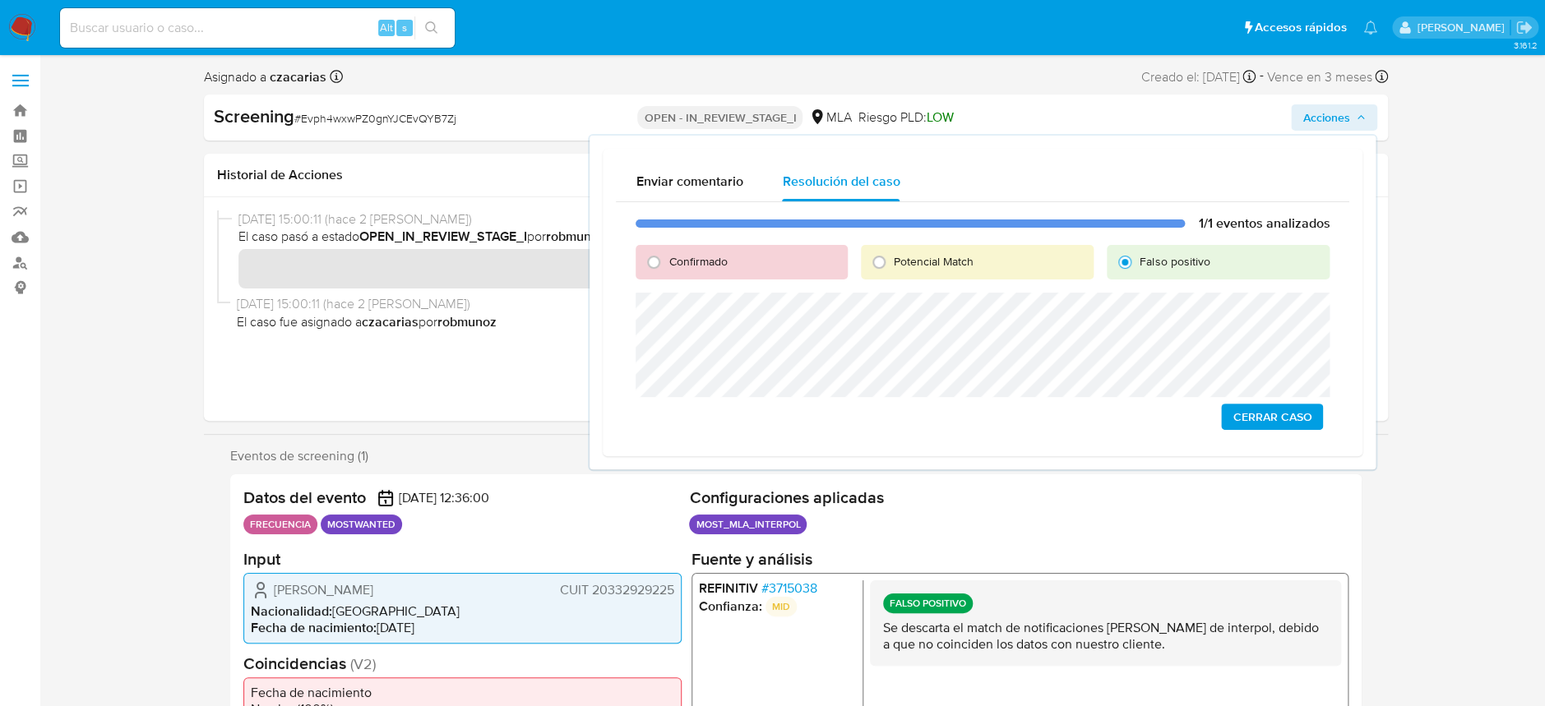
click at [1296, 419] on span "Cerrar Caso" at bounding box center [1271, 416] width 79 height 23
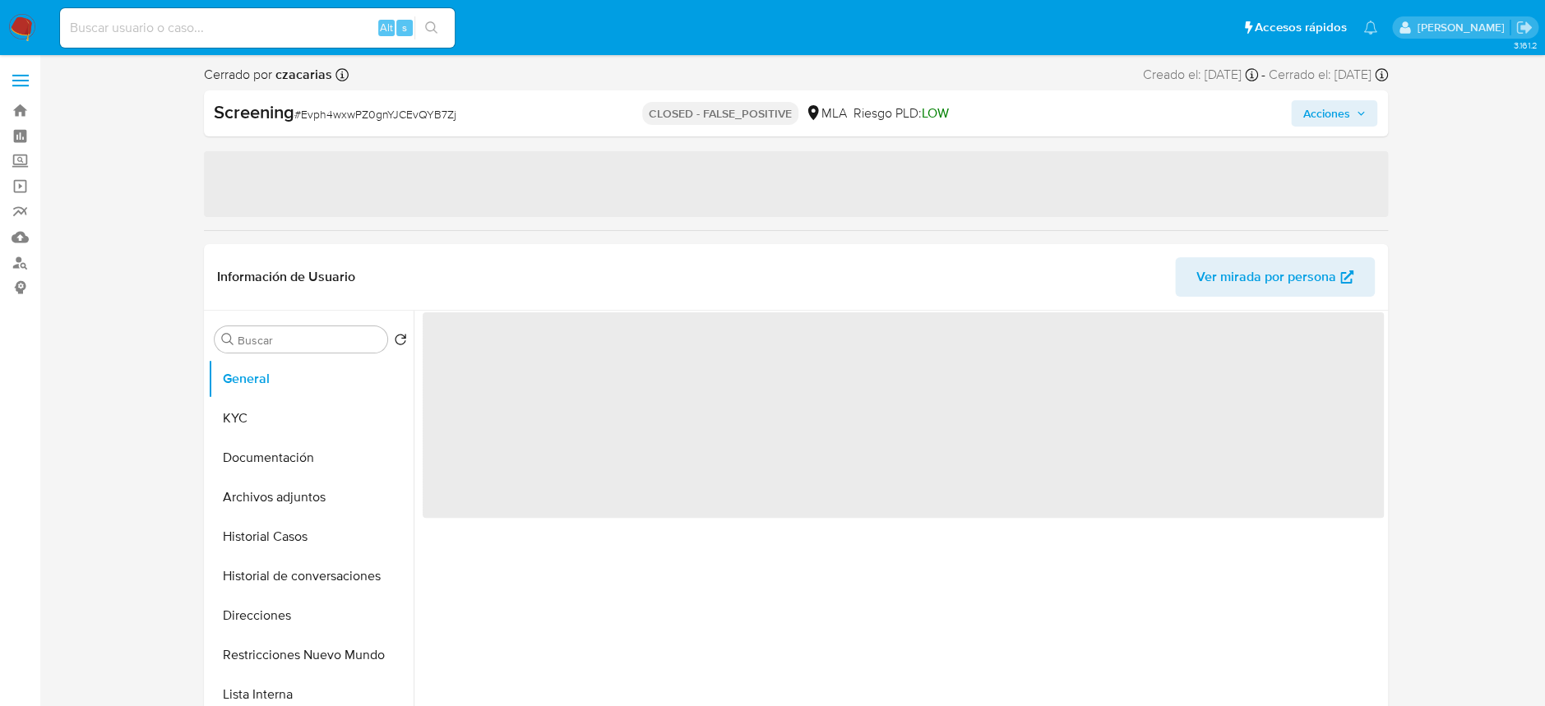
select select "10"
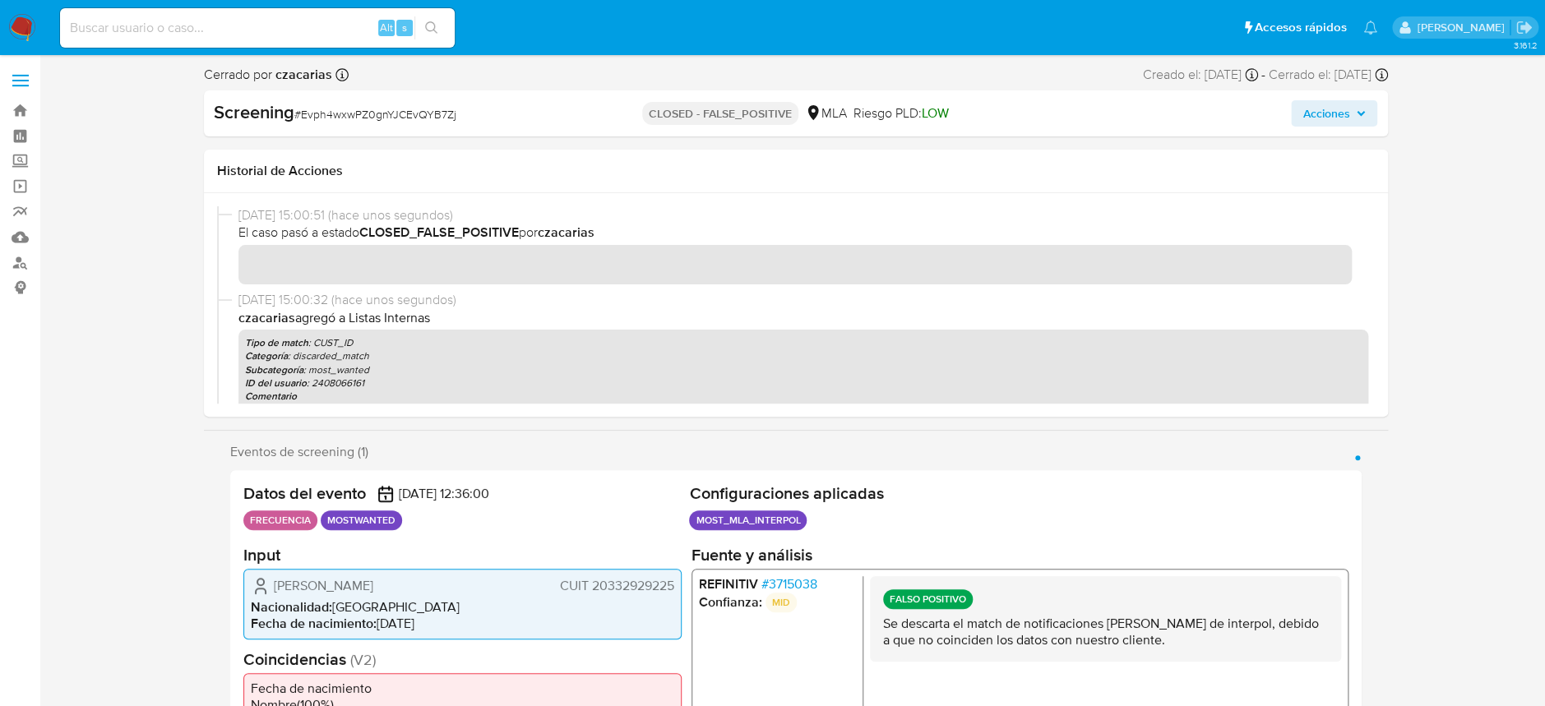
click at [303, 44] on div "Alt s" at bounding box center [257, 27] width 395 height 39
click at [340, 43] on div "Alt s" at bounding box center [257, 27] width 395 height 39
click at [339, 32] on input at bounding box center [257, 27] width 395 height 21
paste input "zgPimTSFIQmHtmzsYuSMxspU"
type input "zgPimTSFIQmHtmzsYuSMxspU"
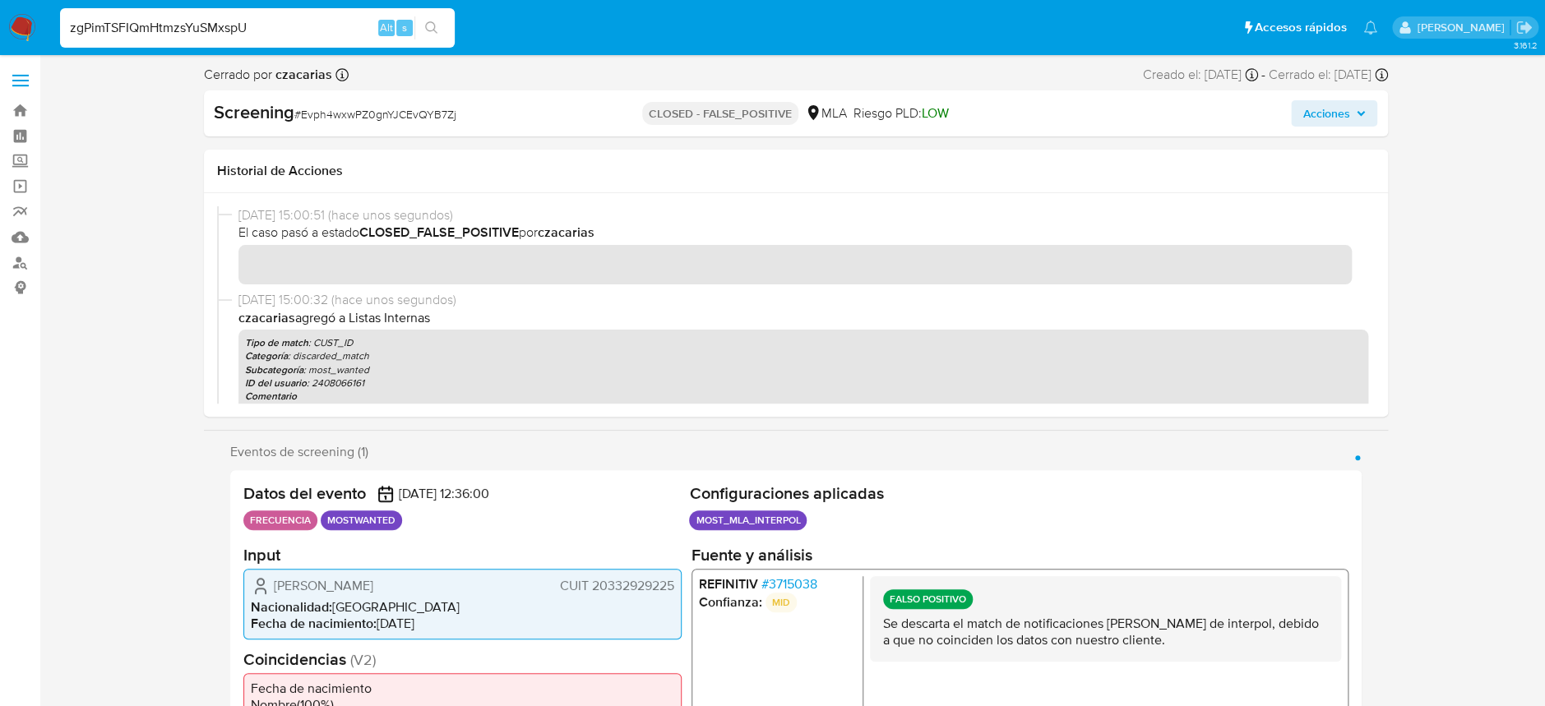
click at [447, 24] on button "search-icon" at bounding box center [431, 27] width 34 height 23
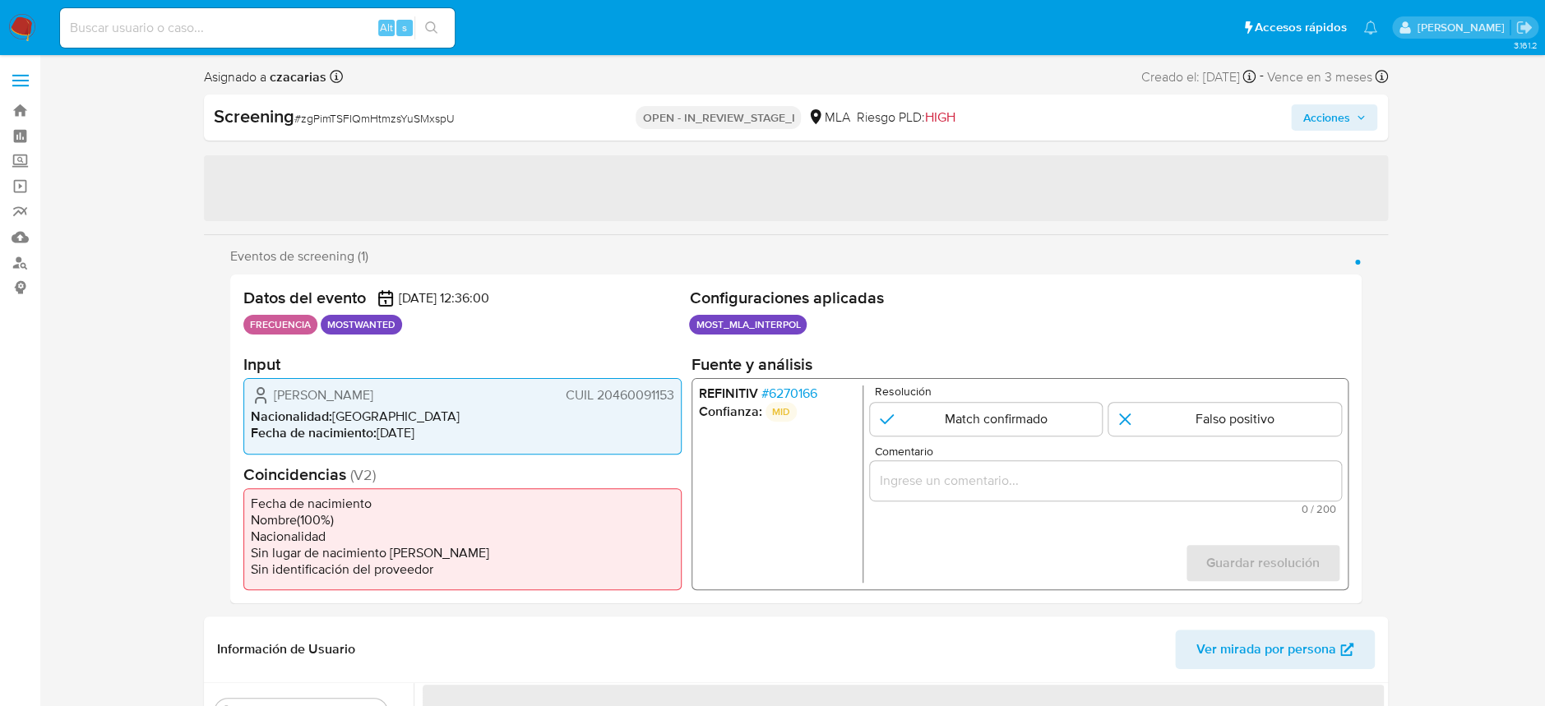
select select "10"
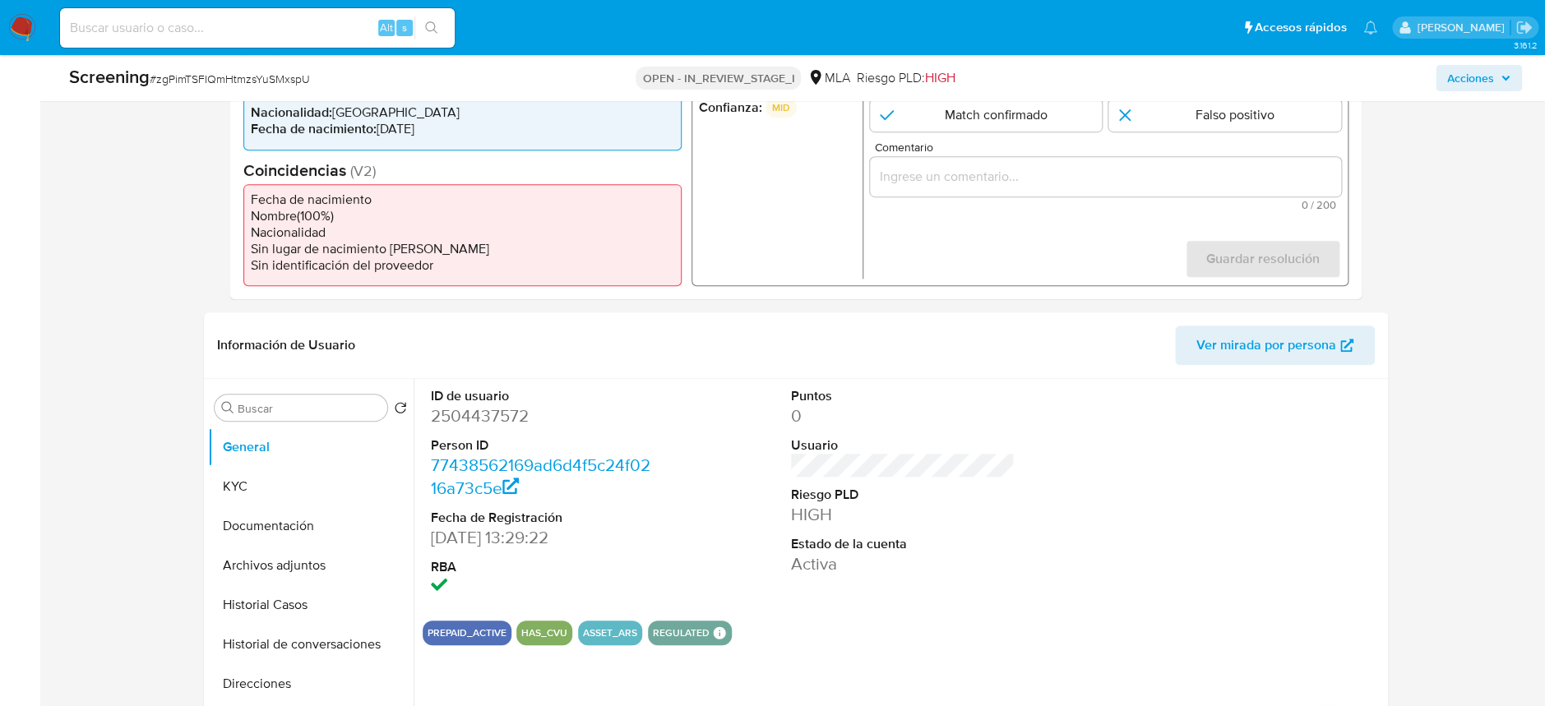
scroll to position [547, 0]
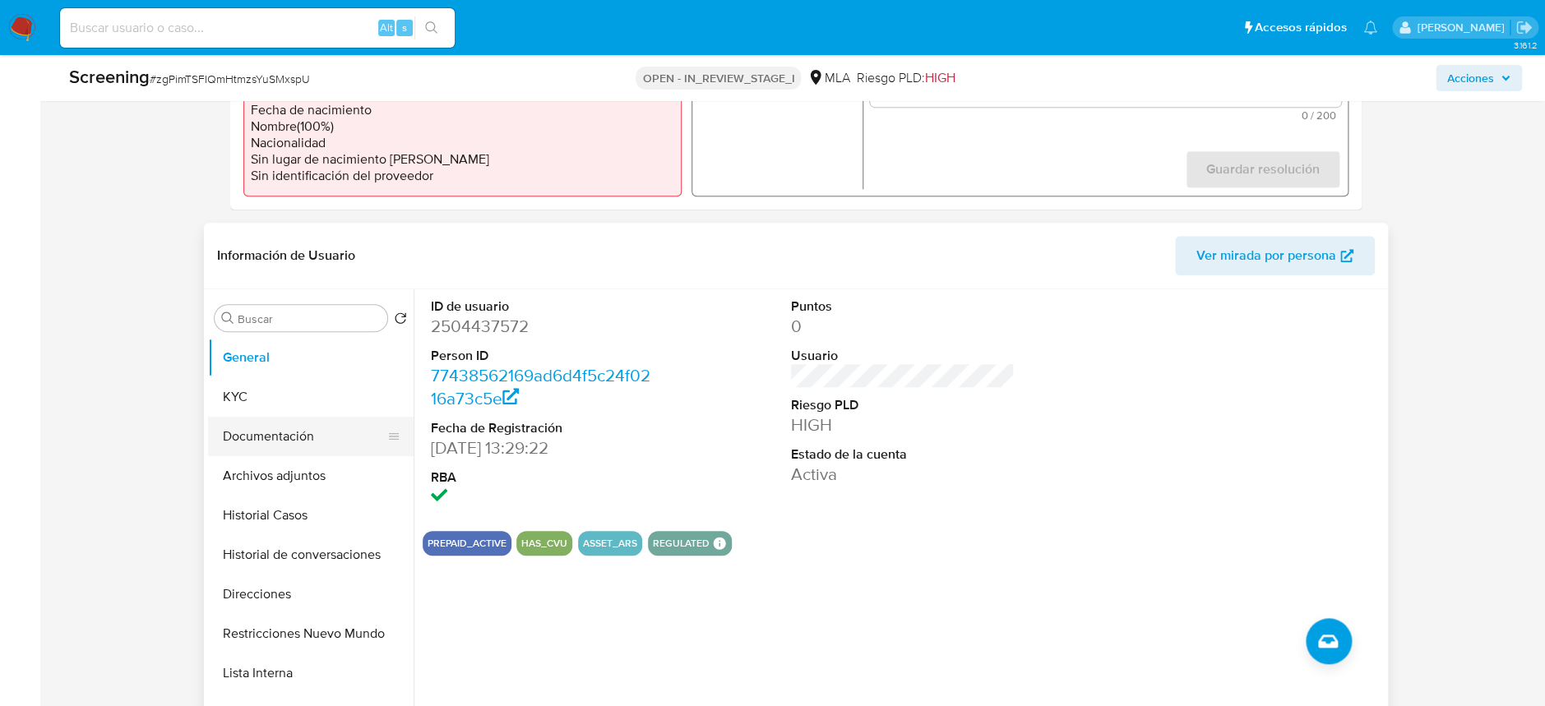
click at [251, 429] on button "Documentación" at bounding box center [304, 436] width 192 height 39
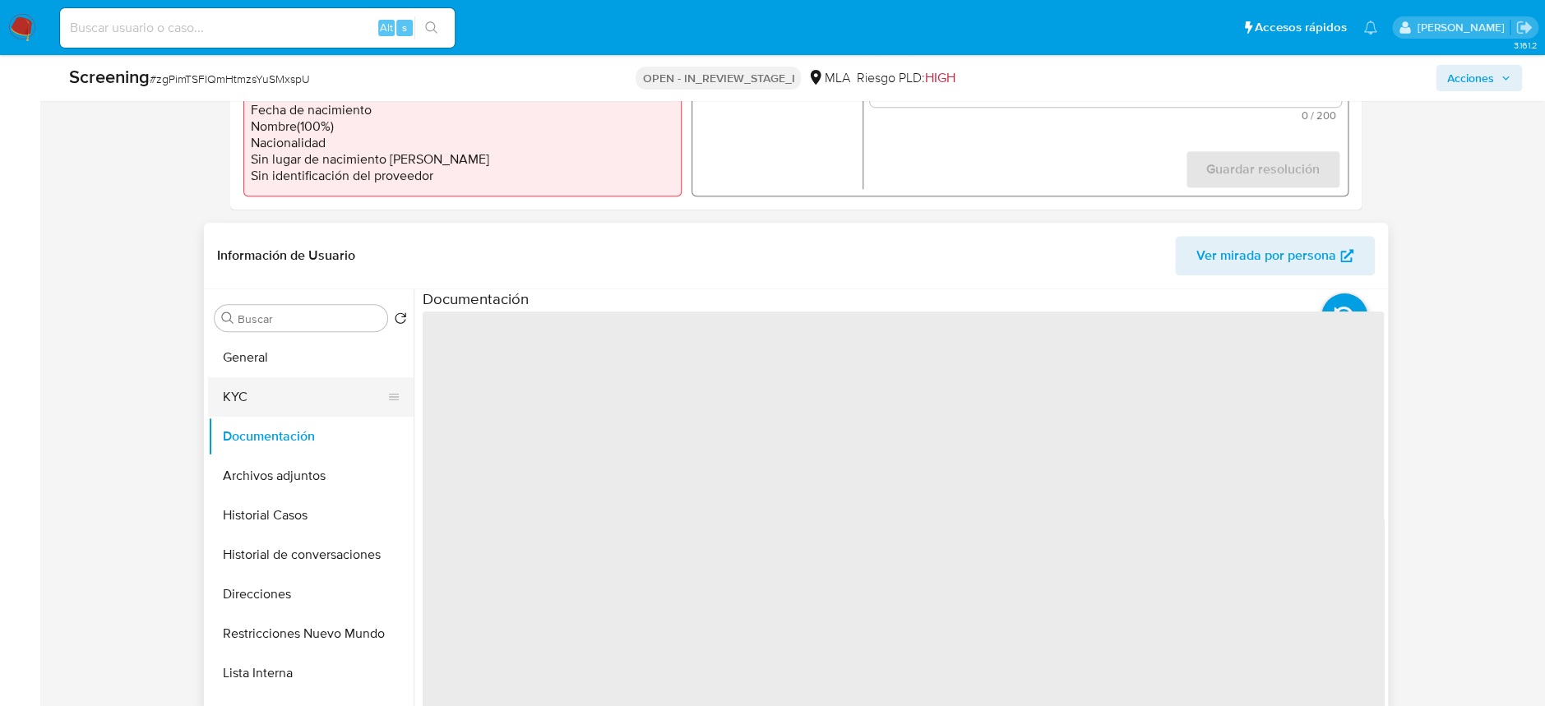
click at [259, 379] on button "KYC" at bounding box center [304, 396] width 192 height 39
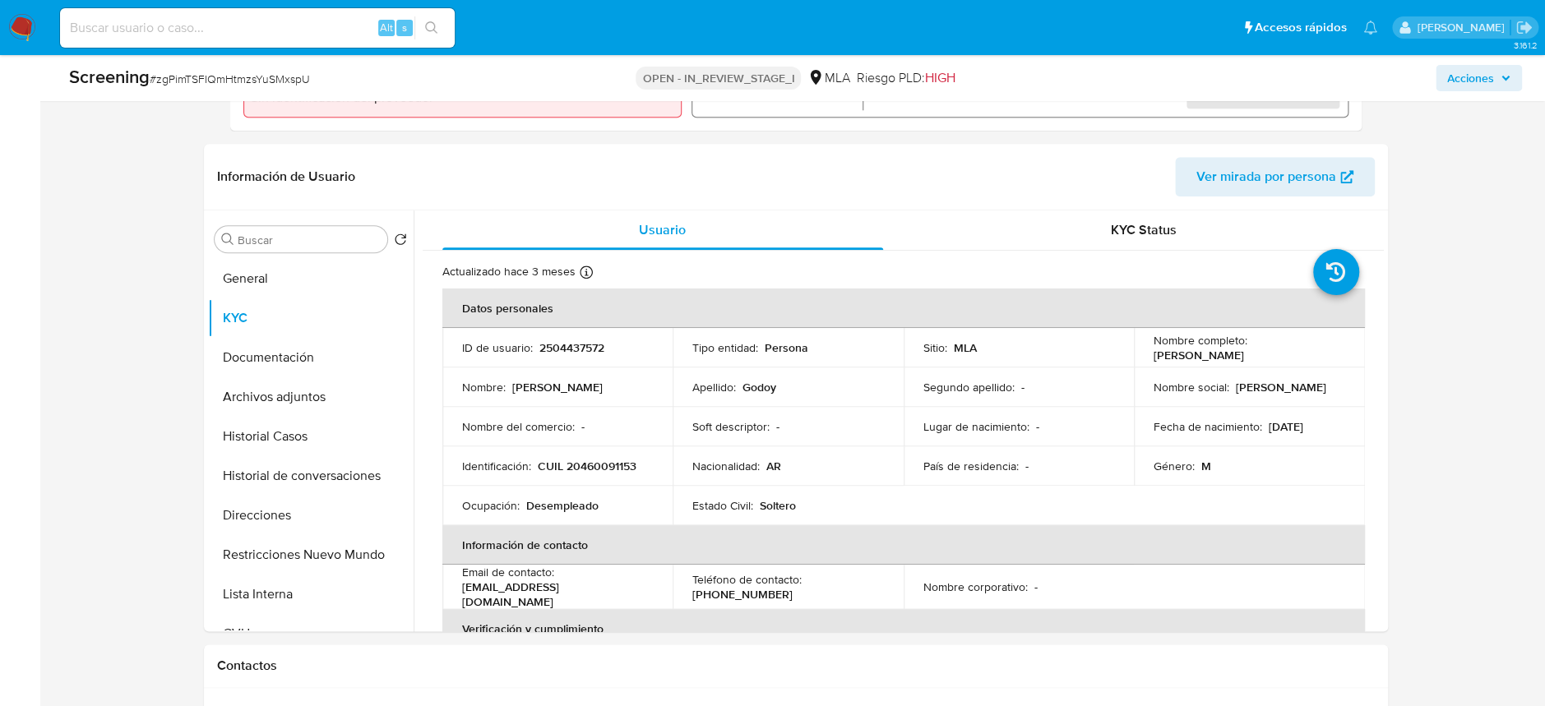
scroll to position [657, 0]
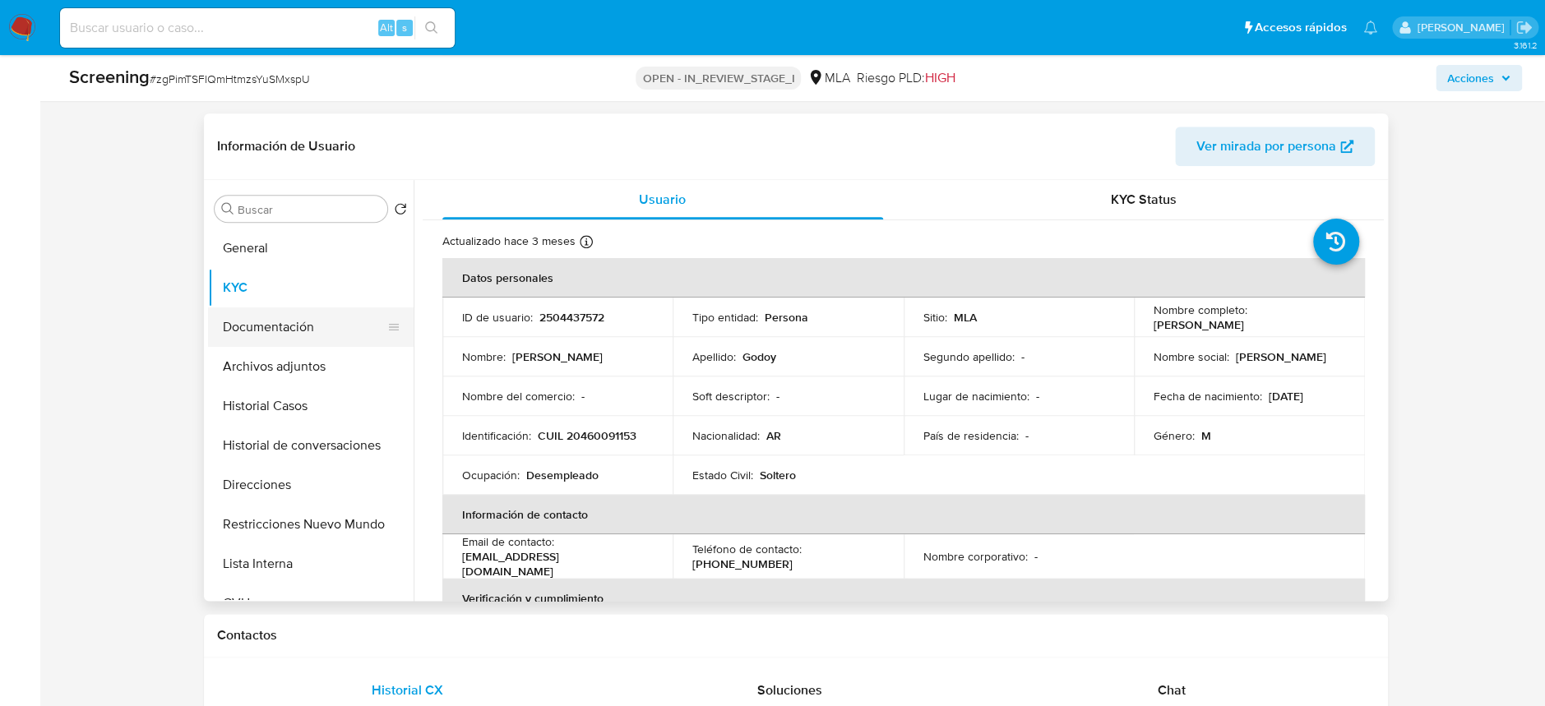
click at [248, 328] on button "Documentación" at bounding box center [304, 326] width 192 height 39
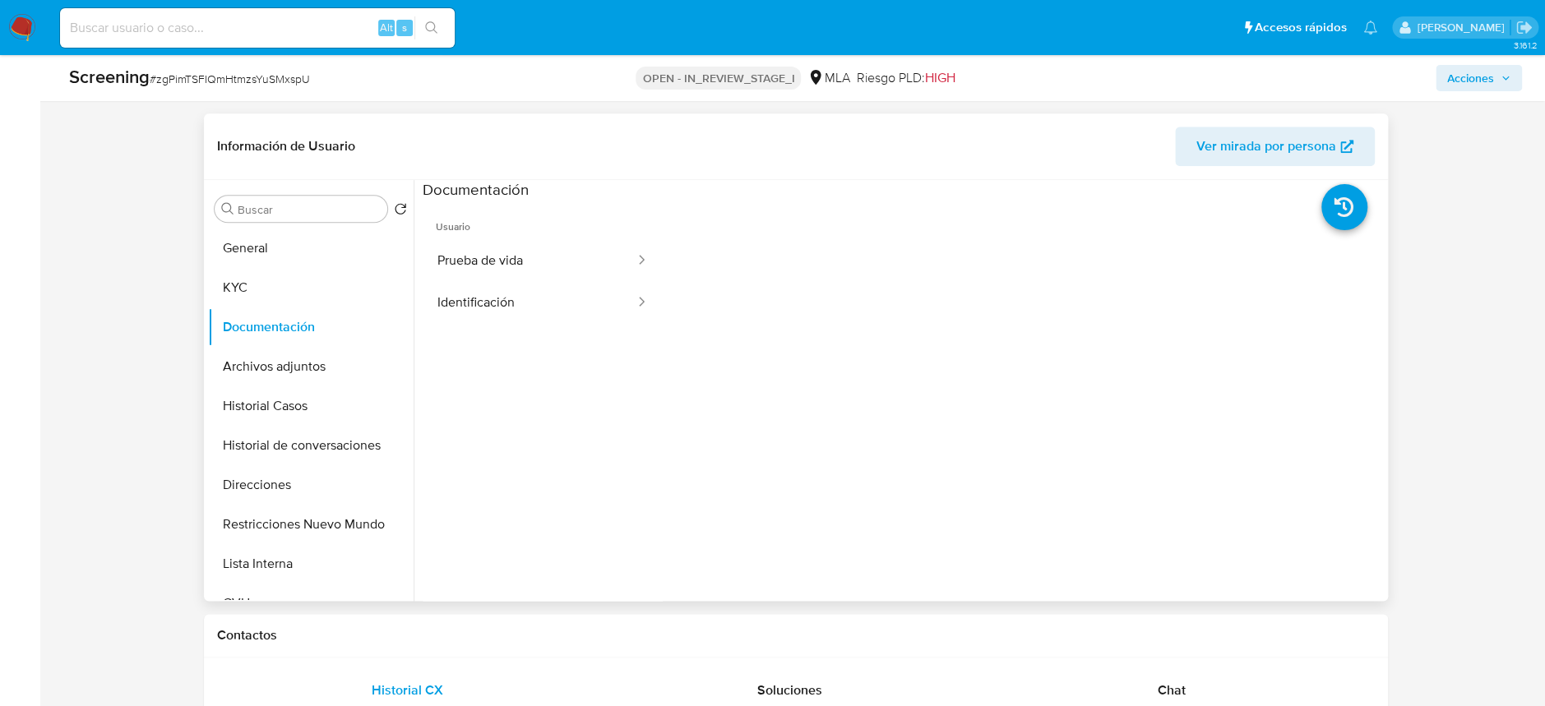
click at [524, 232] on span "Usuario" at bounding box center [543, 220] width 240 height 39
click at [535, 261] on button "Prueba de vida" at bounding box center [530, 261] width 214 height 42
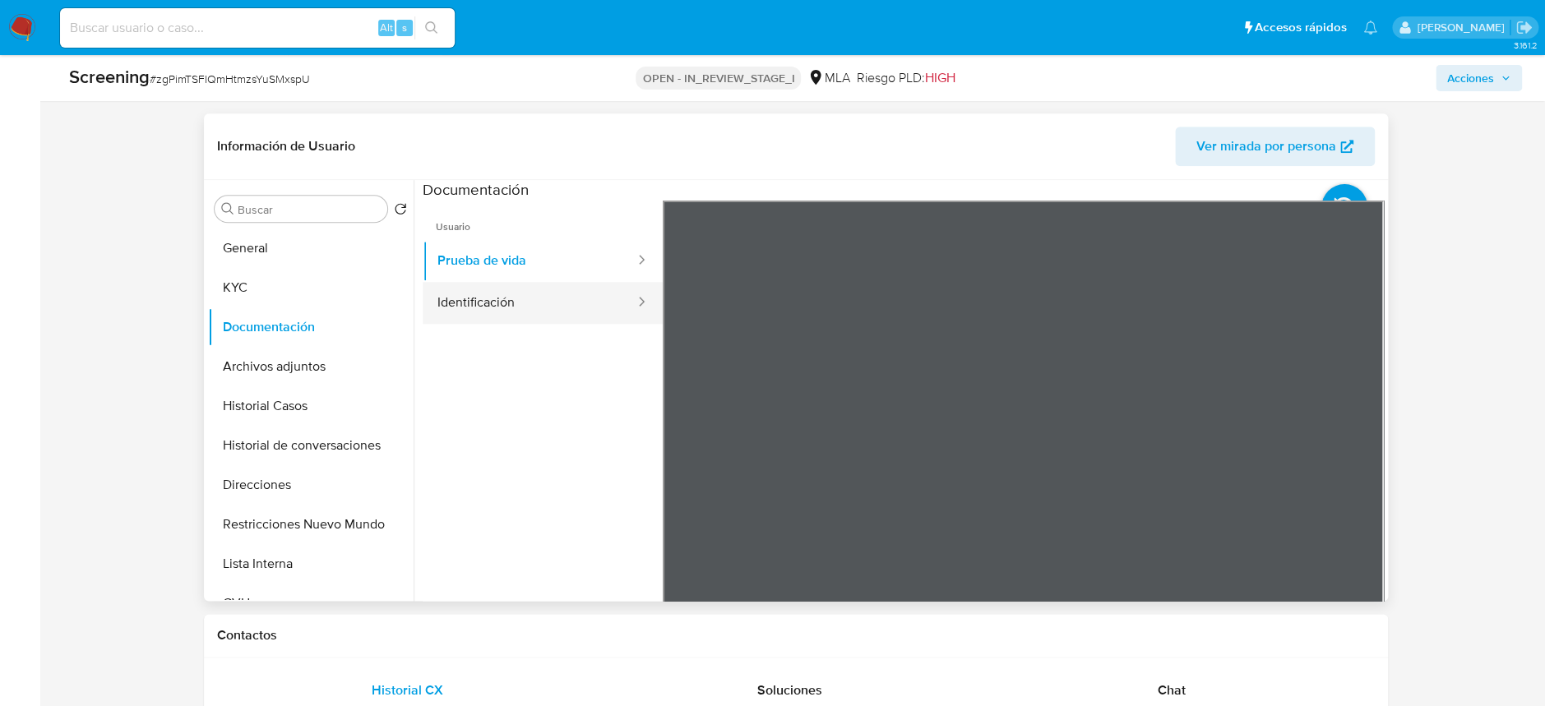
click at [505, 291] on button "Identificación" at bounding box center [530, 303] width 214 height 42
click at [1358, 468] on icon at bounding box center [1363, 468] width 10 height 16
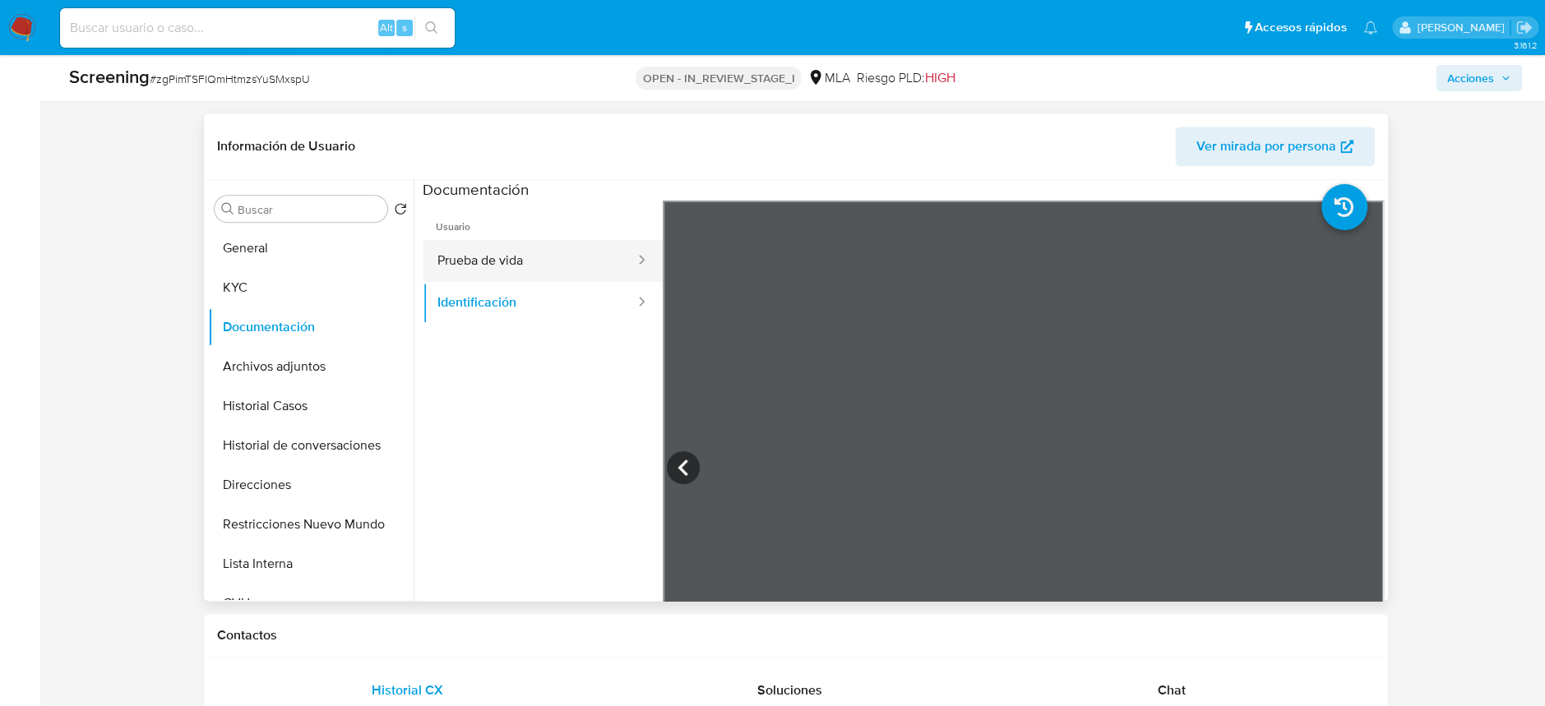
click at [487, 273] on button "Prueba de vida" at bounding box center [530, 261] width 214 height 42
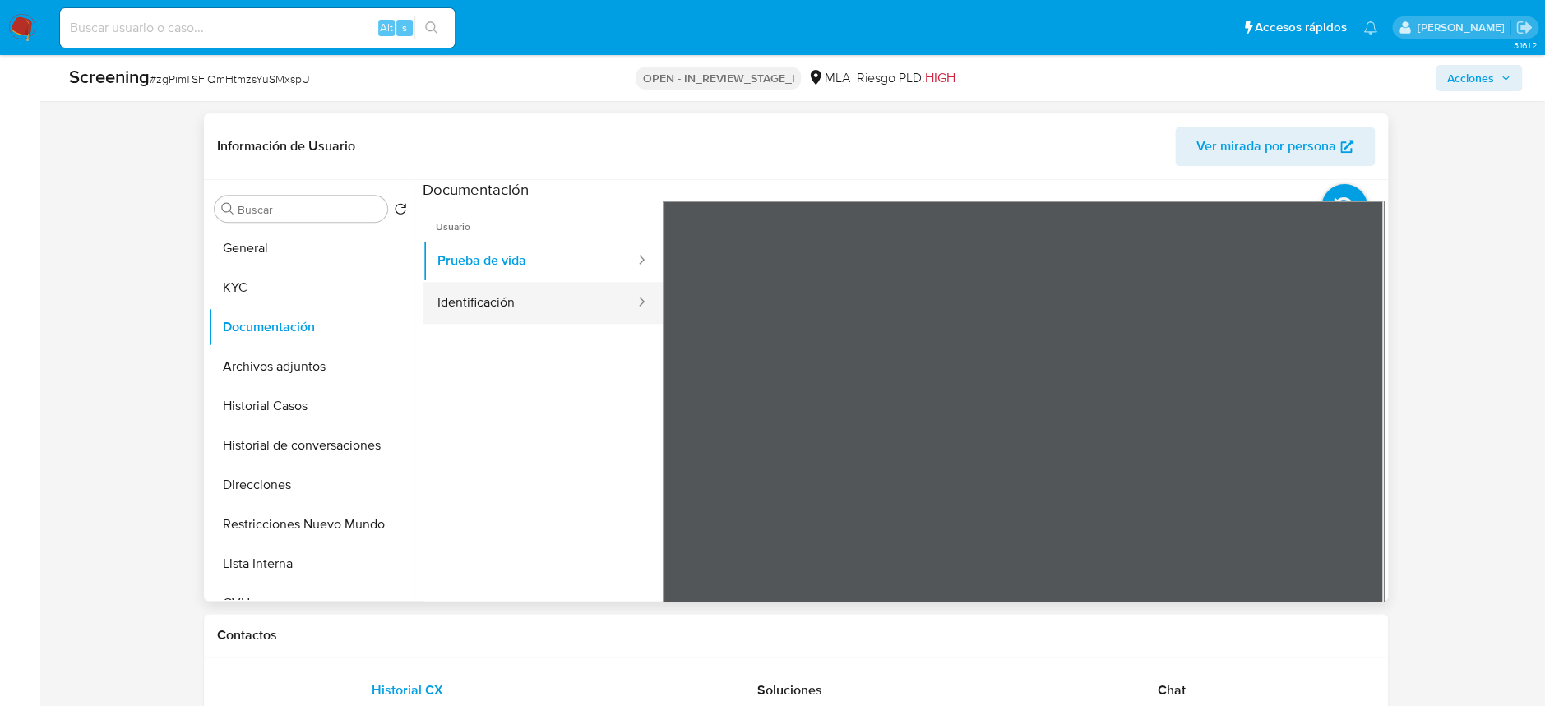
click at [487, 282] on button "Identificación" at bounding box center [530, 303] width 214 height 42
click at [1350, 469] on icon at bounding box center [1362, 467] width 33 height 33
click at [672, 464] on icon at bounding box center [683, 467] width 33 height 33
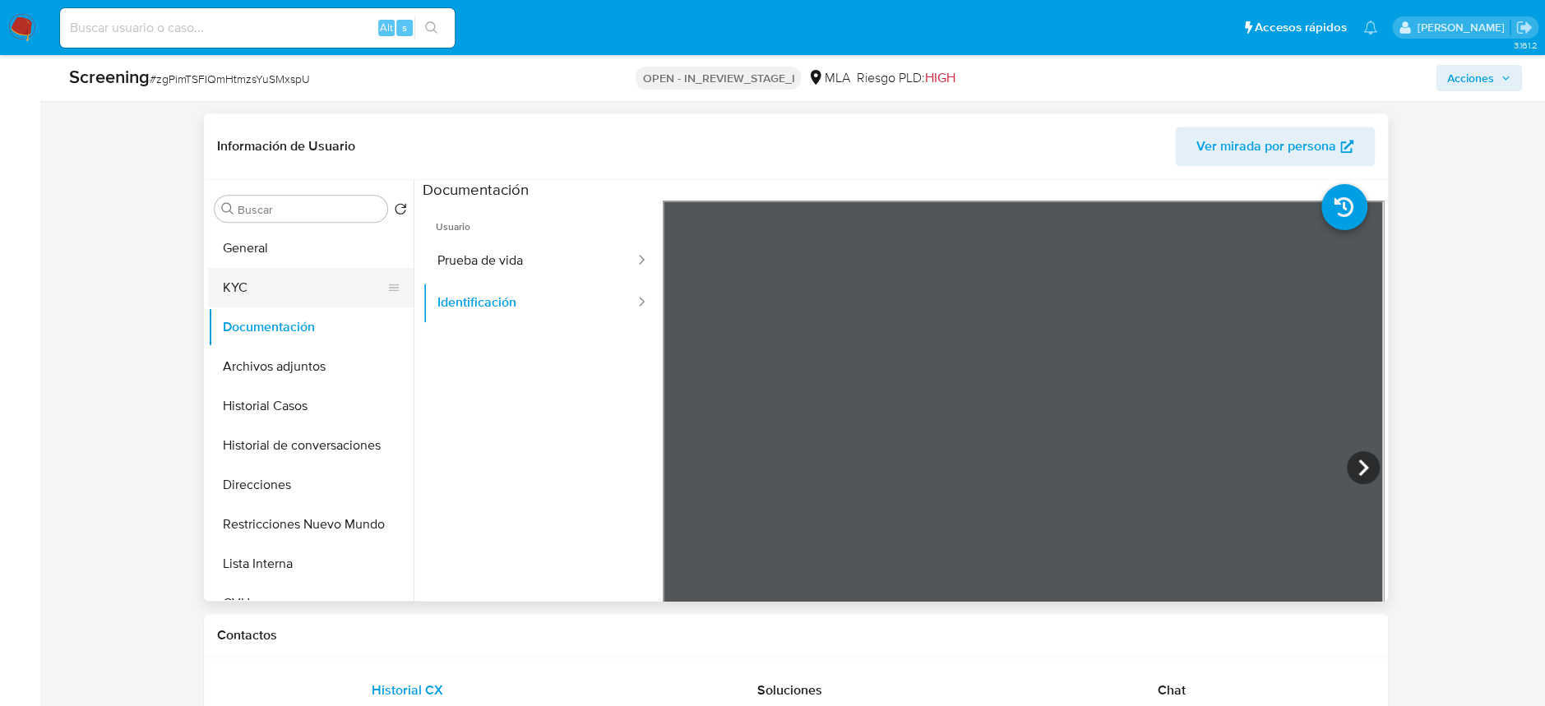
click at [277, 295] on button "KYC" at bounding box center [304, 287] width 192 height 39
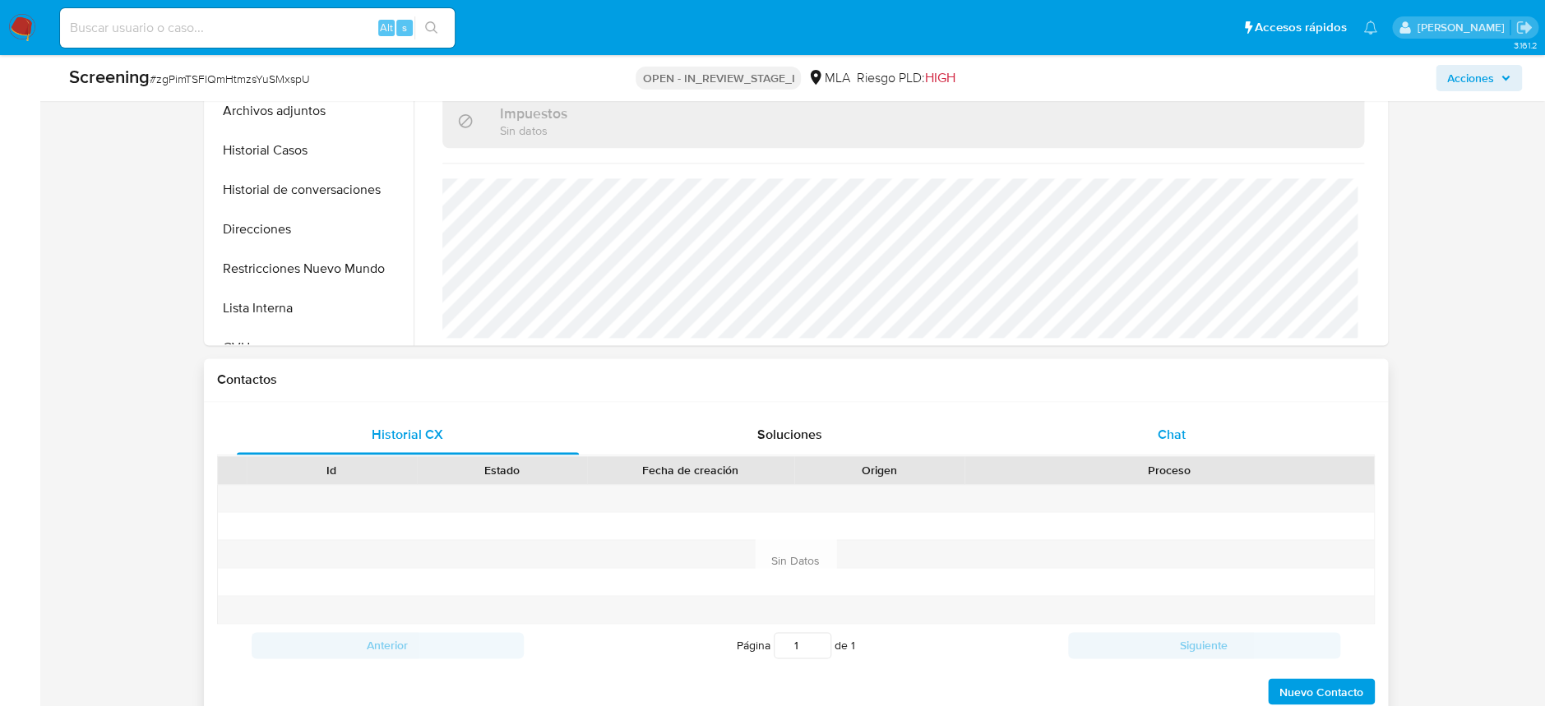
scroll to position [986, 0]
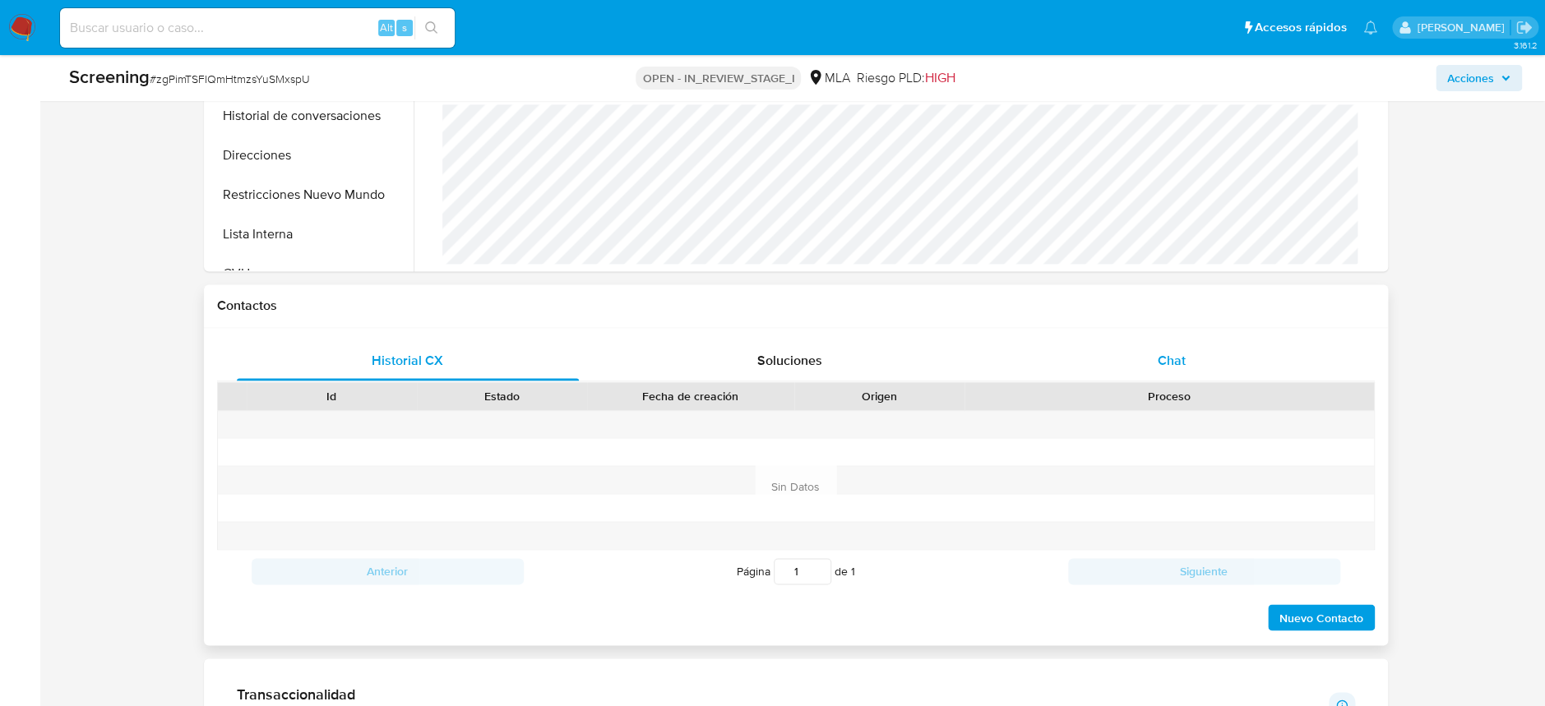
click at [1240, 372] on div "Chat" at bounding box center [1171, 360] width 343 height 39
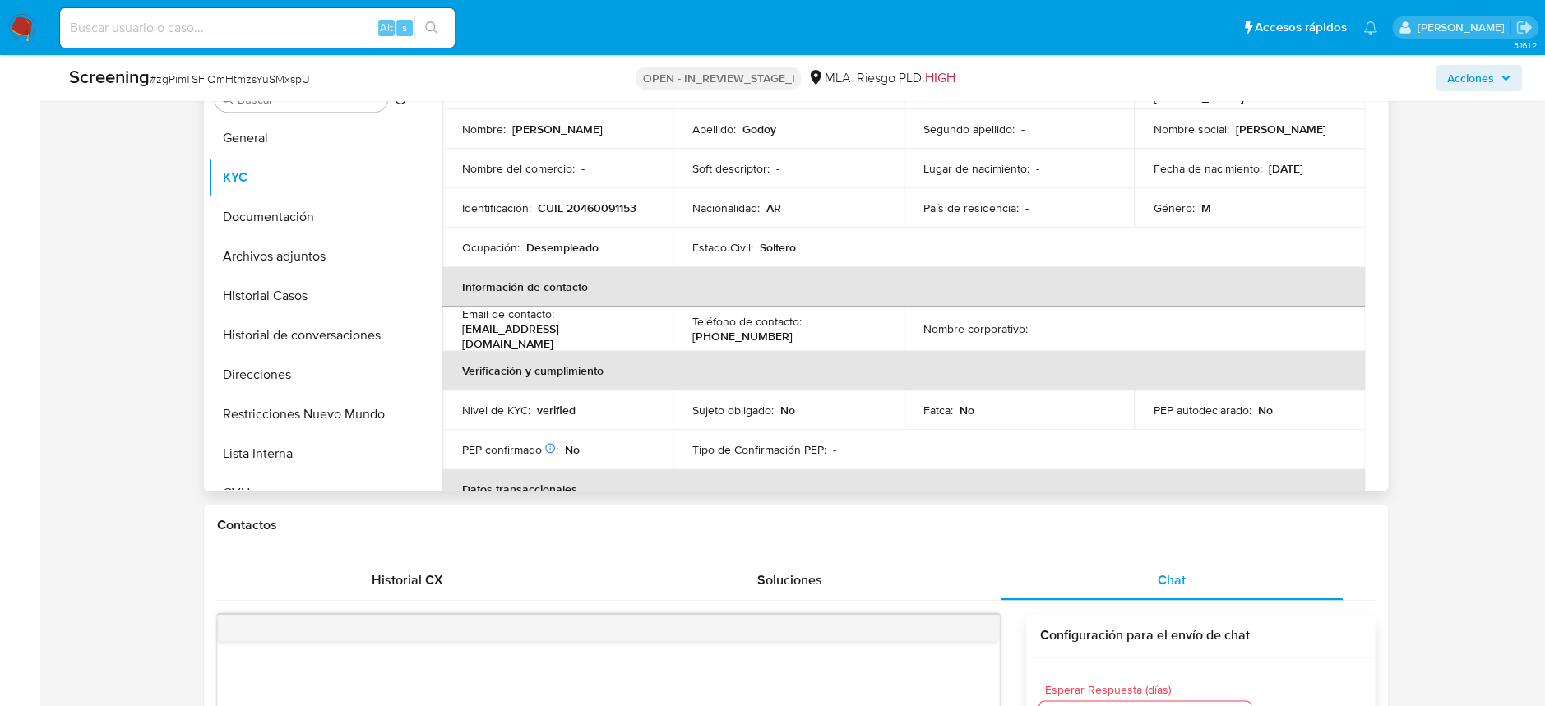
scroll to position [0, 0]
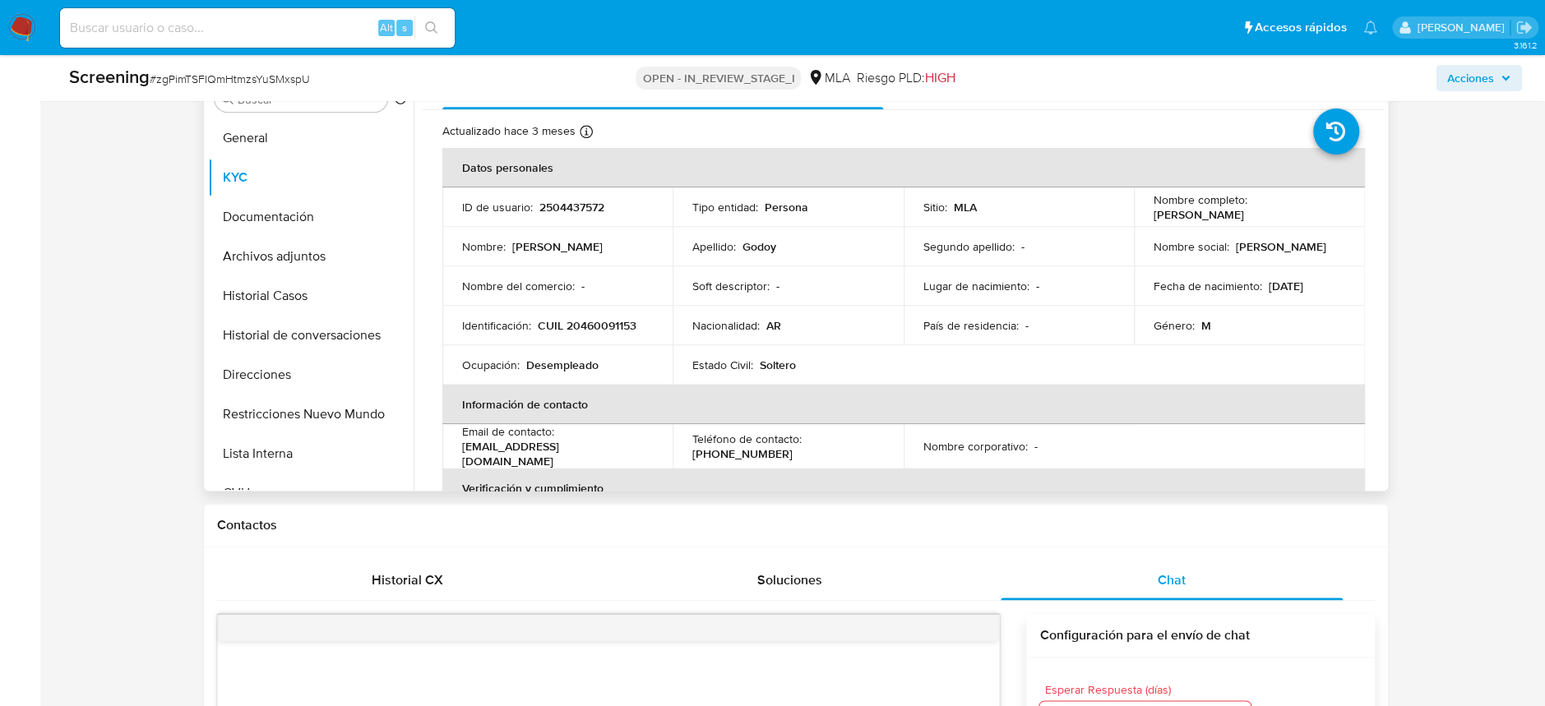
click at [616, 316] on td "Identificación : CUIL 20460091153" at bounding box center [557, 325] width 231 height 39
click at [614, 320] on p "CUIL 20460091153" at bounding box center [587, 325] width 99 height 15
click at [617, 331] on p "CUIL 20460091153" at bounding box center [587, 325] width 99 height 15
click at [617, 327] on p "CUIL 20460091153" at bounding box center [587, 325] width 99 height 15
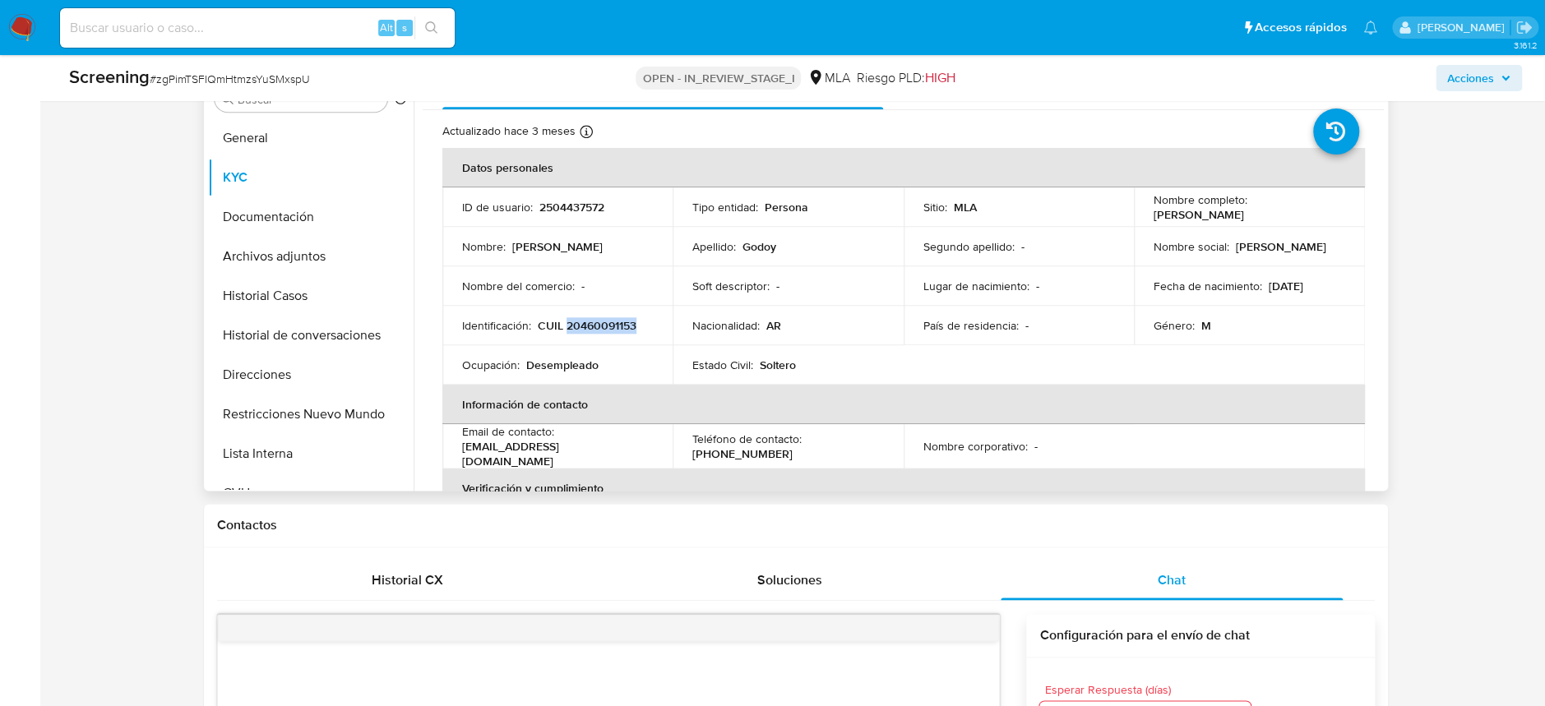
click at [617, 327] on p "CUIL 20460091153" at bounding box center [587, 325] width 99 height 15
copy p "20460091153"
click at [264, 241] on button "Archivos adjuntos" at bounding box center [304, 256] width 192 height 39
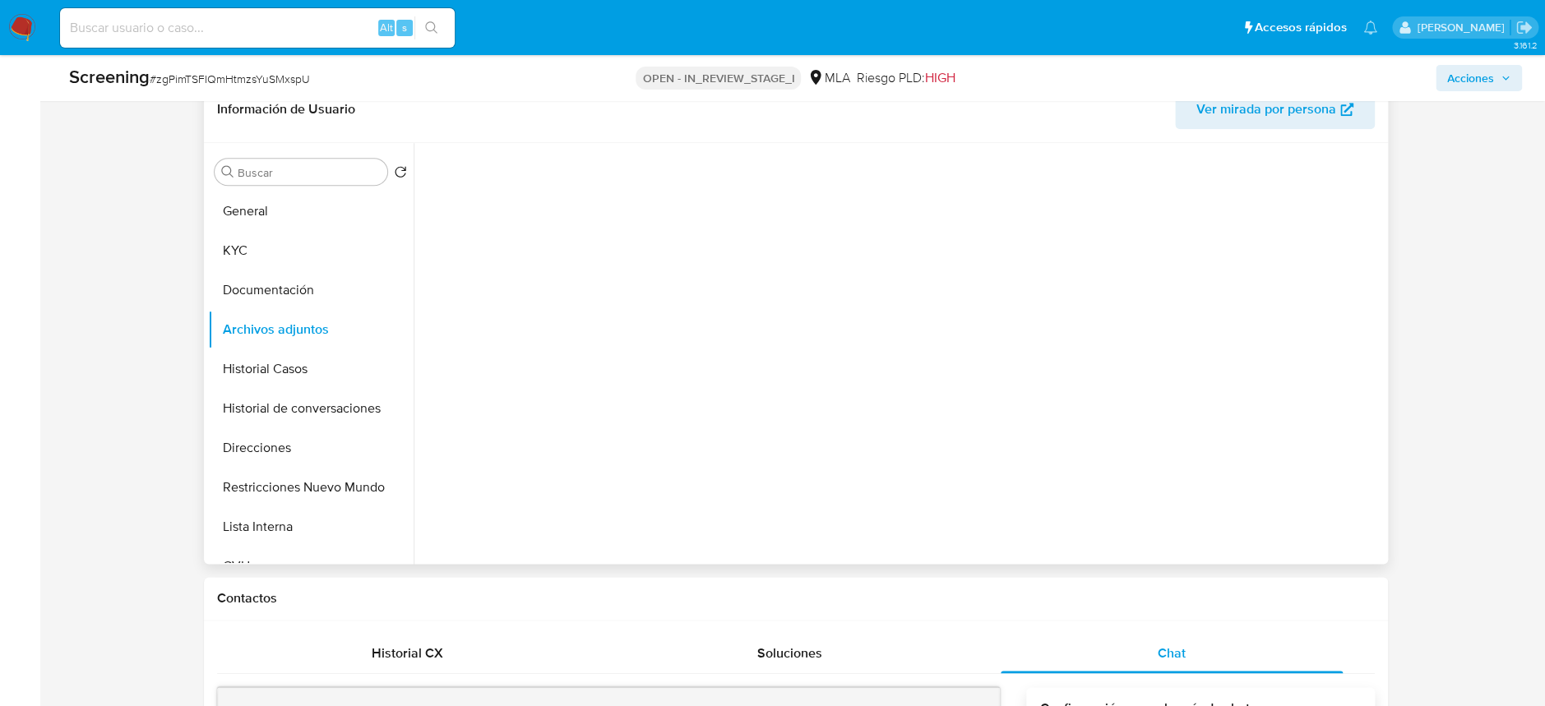
scroll to position [657, 0]
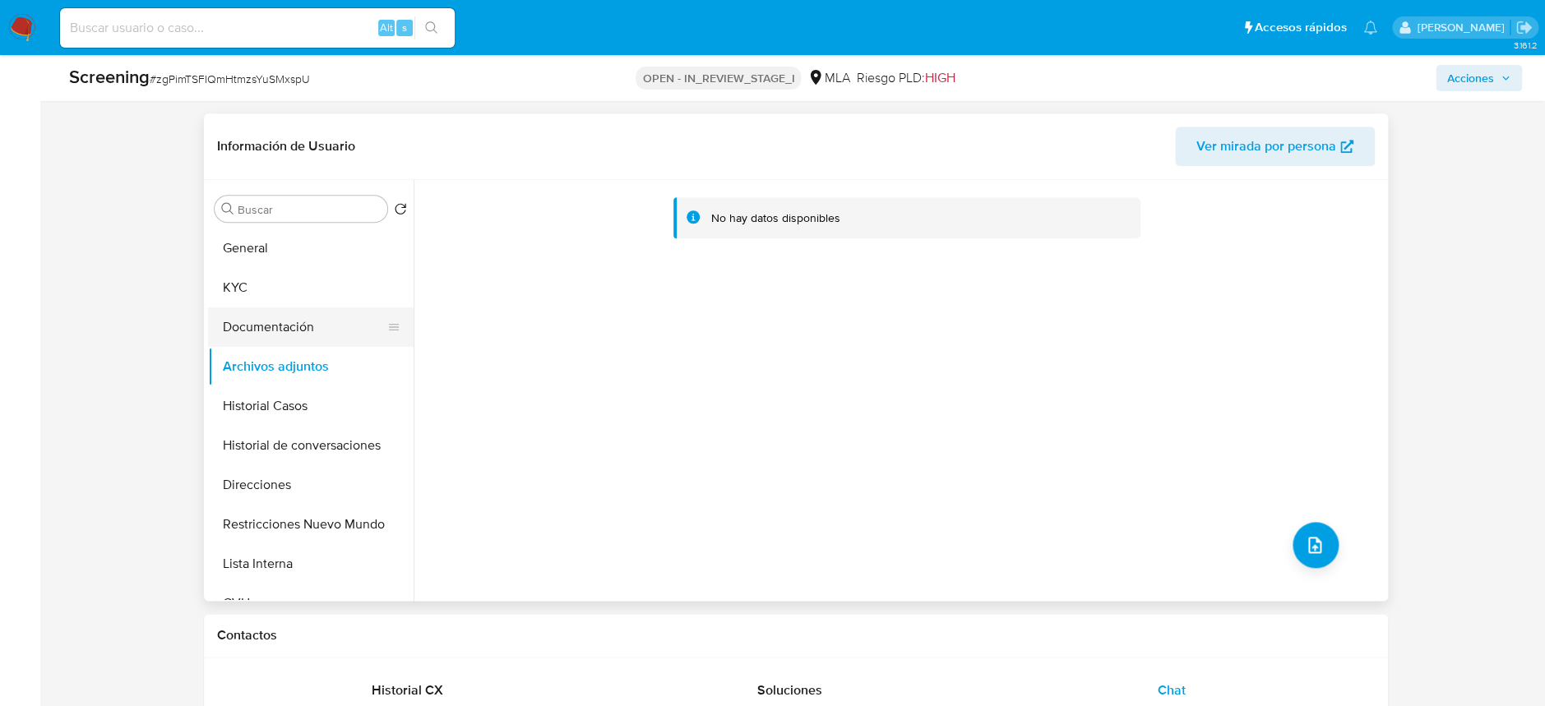
click at [277, 325] on button "Documentación" at bounding box center [304, 326] width 192 height 39
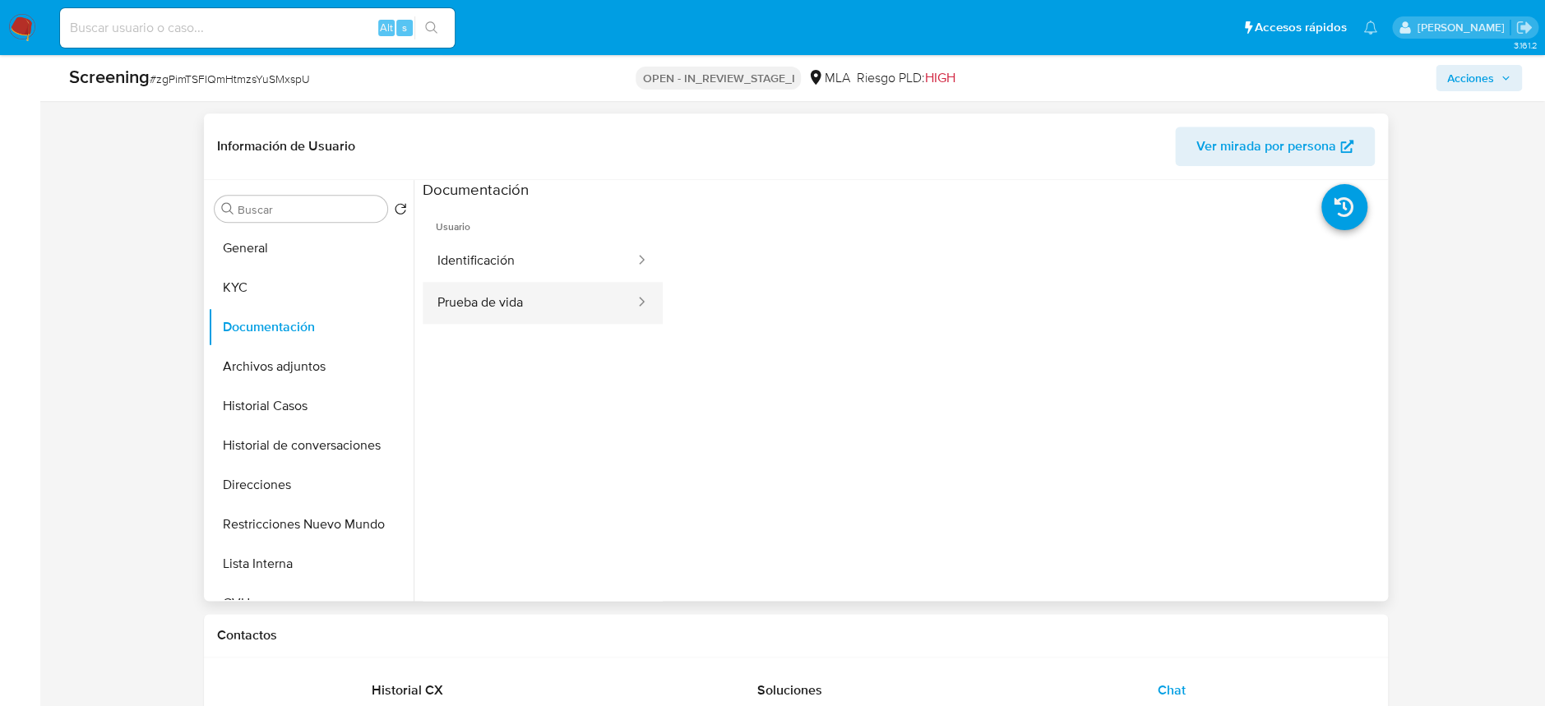
click at [556, 305] on button "Prueba de vida" at bounding box center [530, 303] width 214 height 42
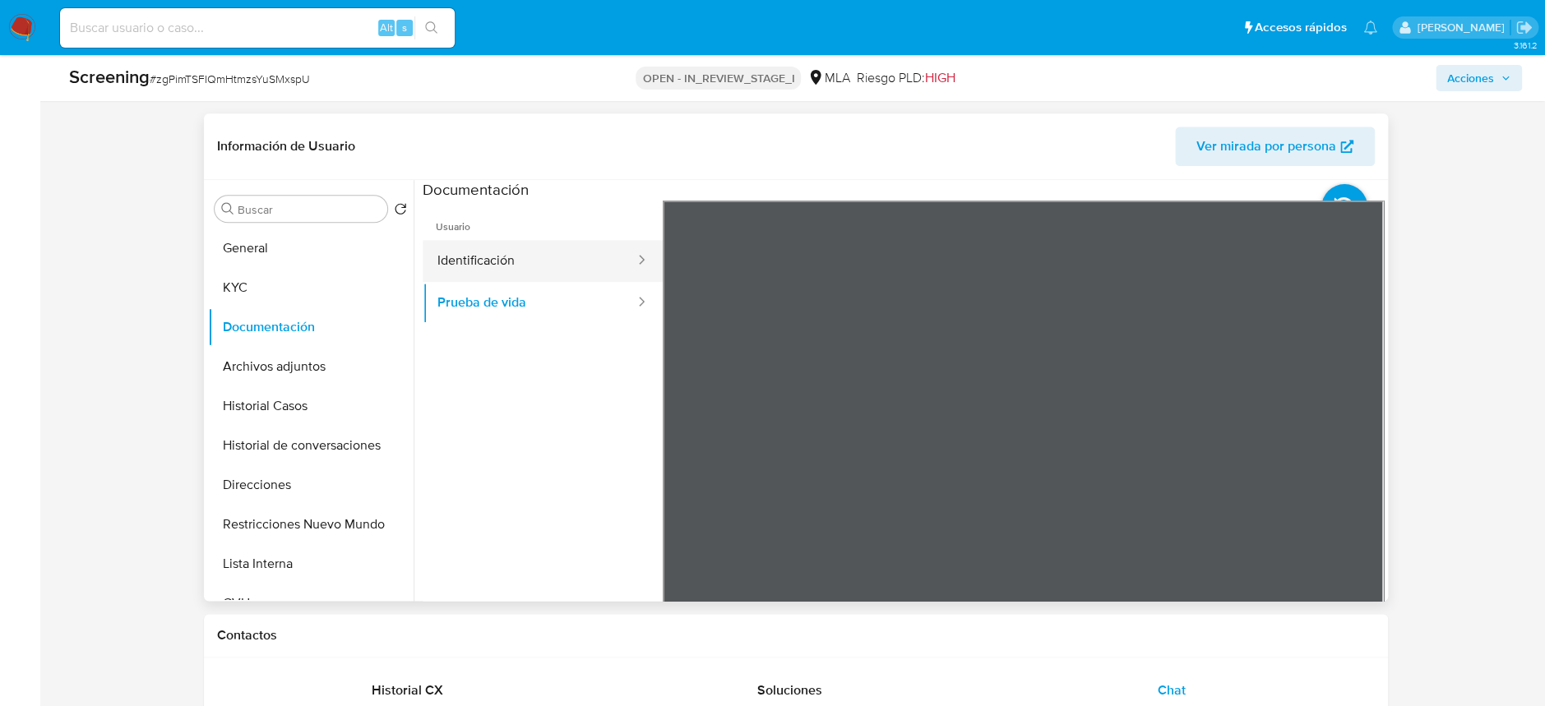
click at [548, 261] on button "Identificación" at bounding box center [530, 261] width 214 height 42
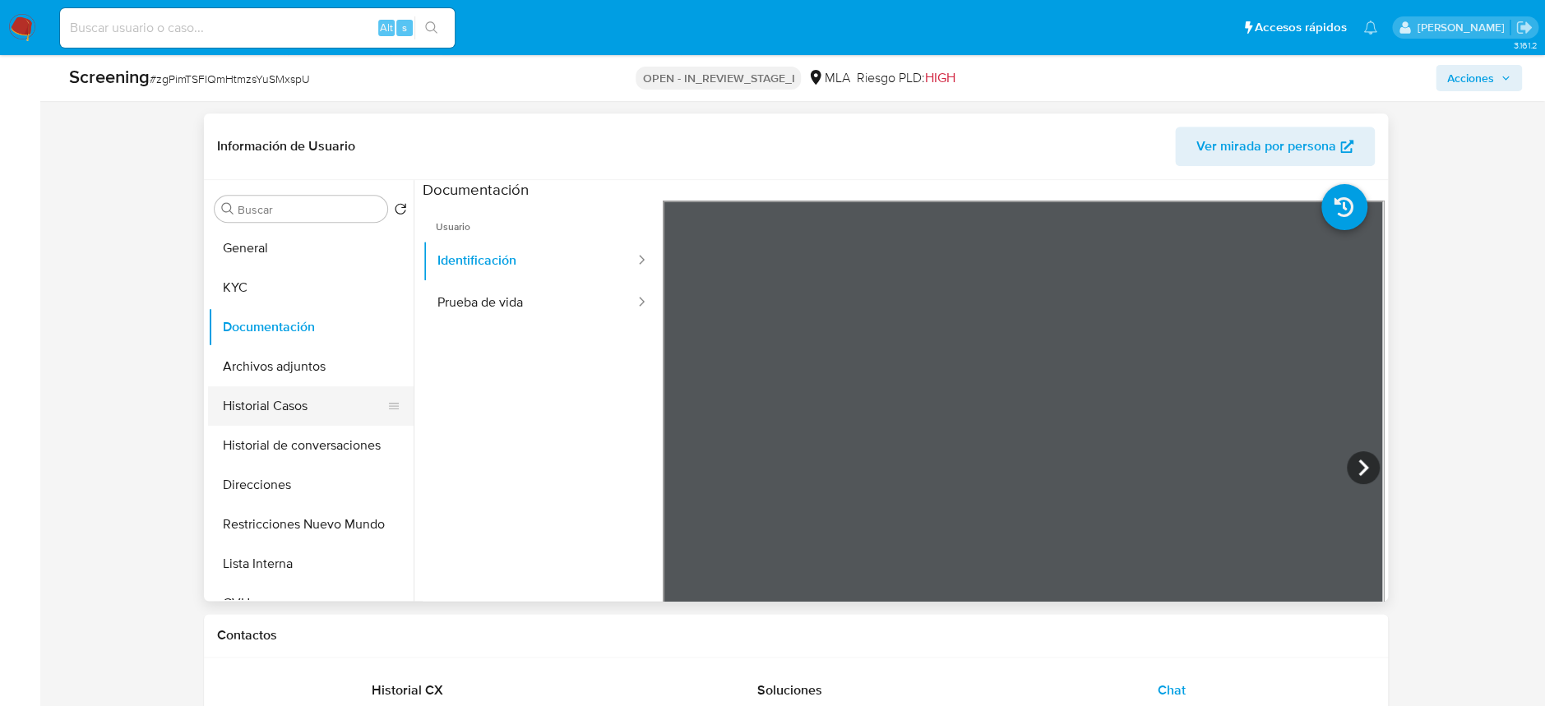
click at [322, 396] on button "Historial Casos" at bounding box center [304, 405] width 192 height 39
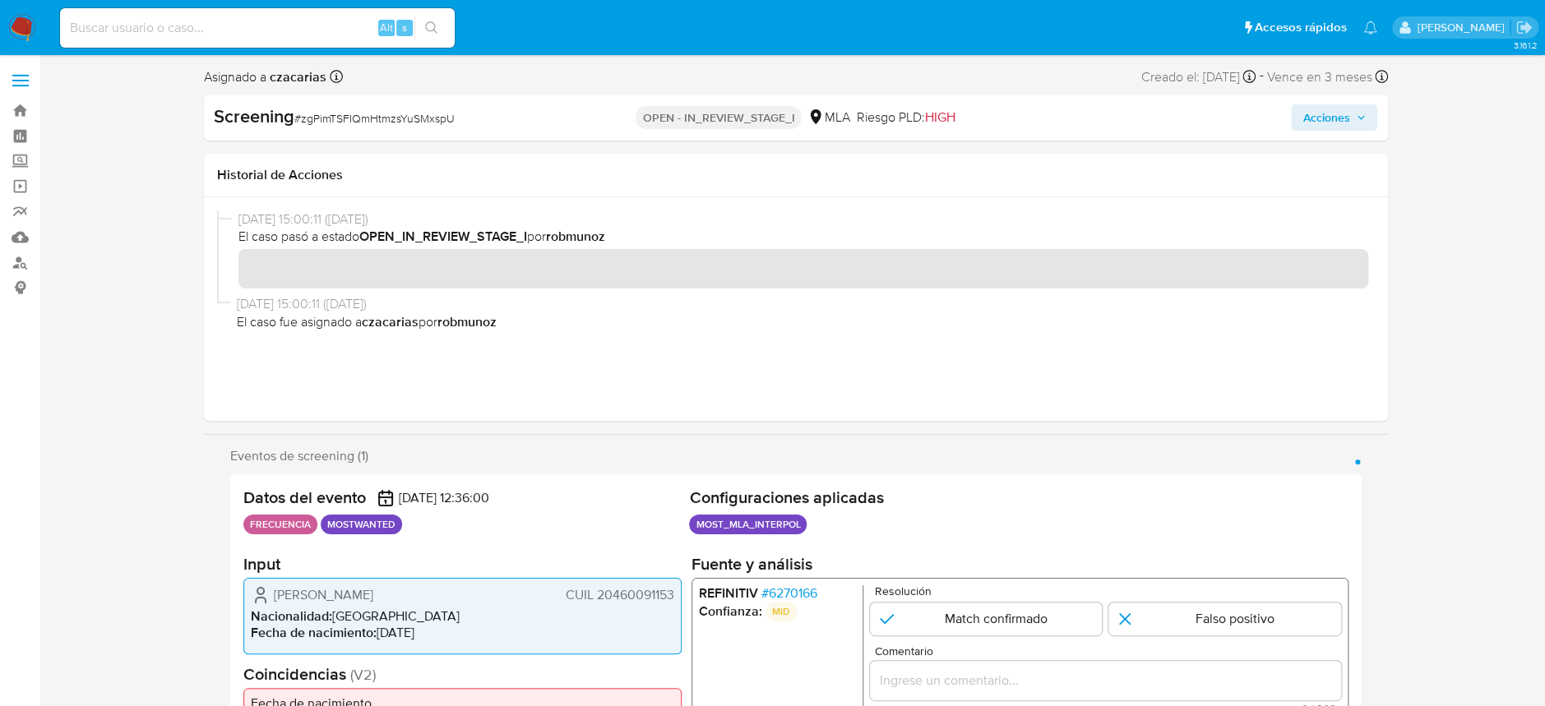
scroll to position [0, 0]
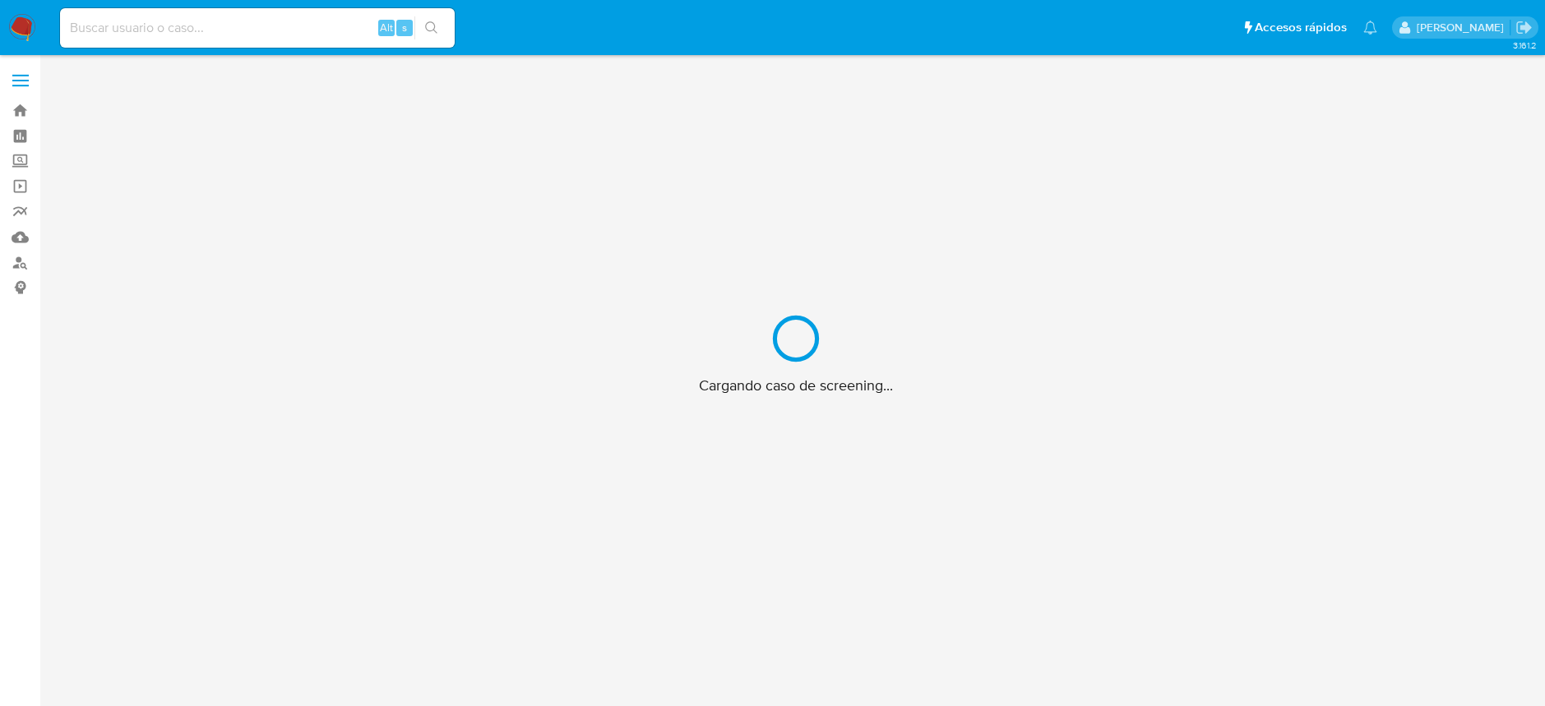
scroll to position [59, 0]
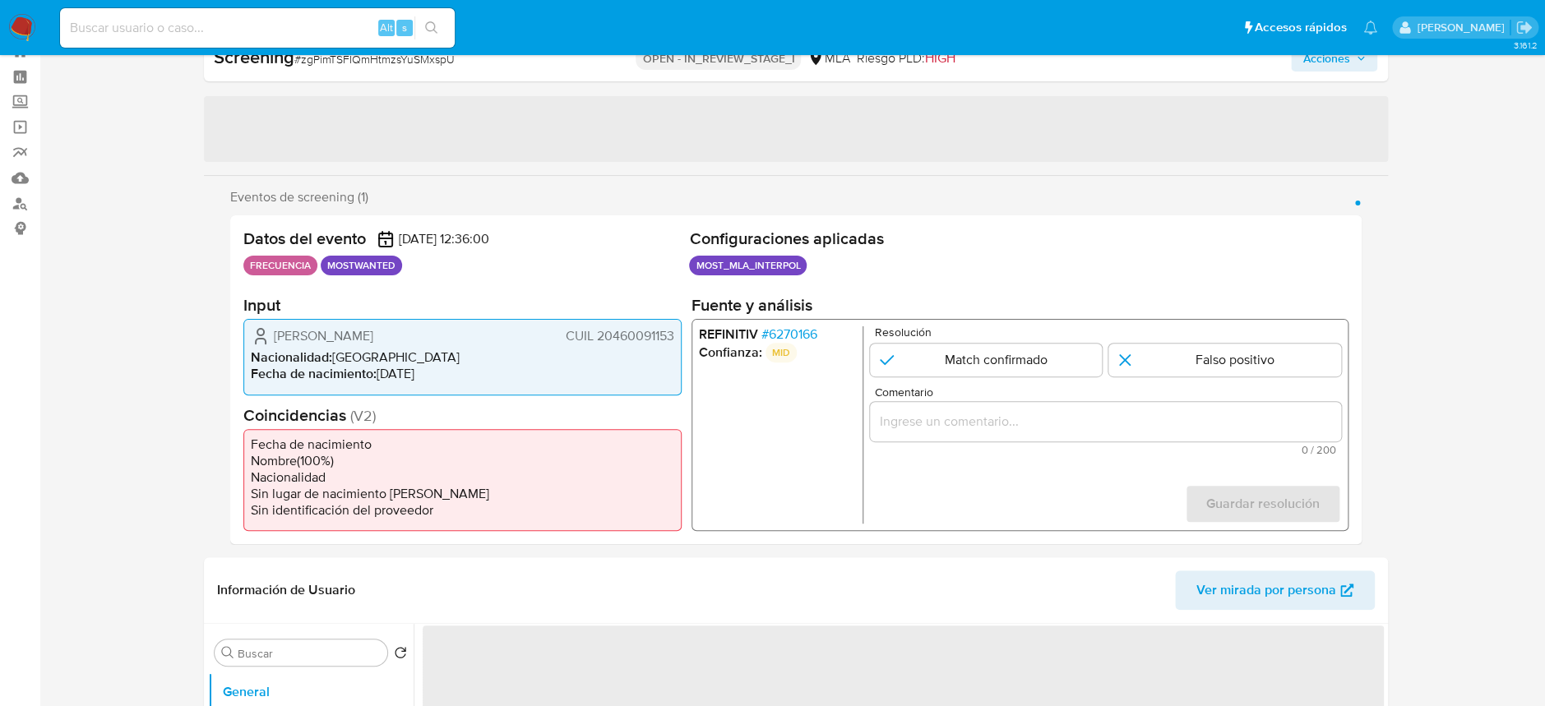
select select "10"
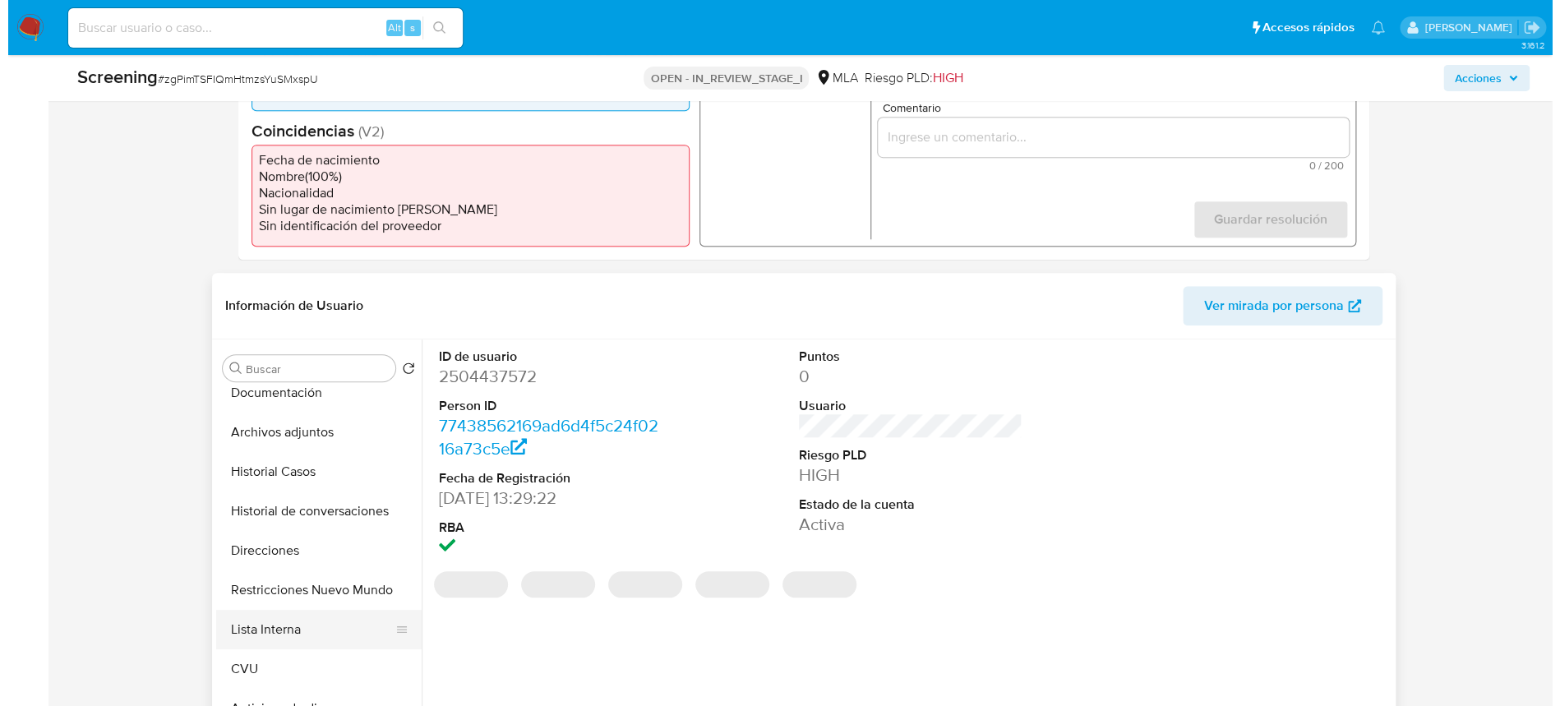
scroll to position [219, 0]
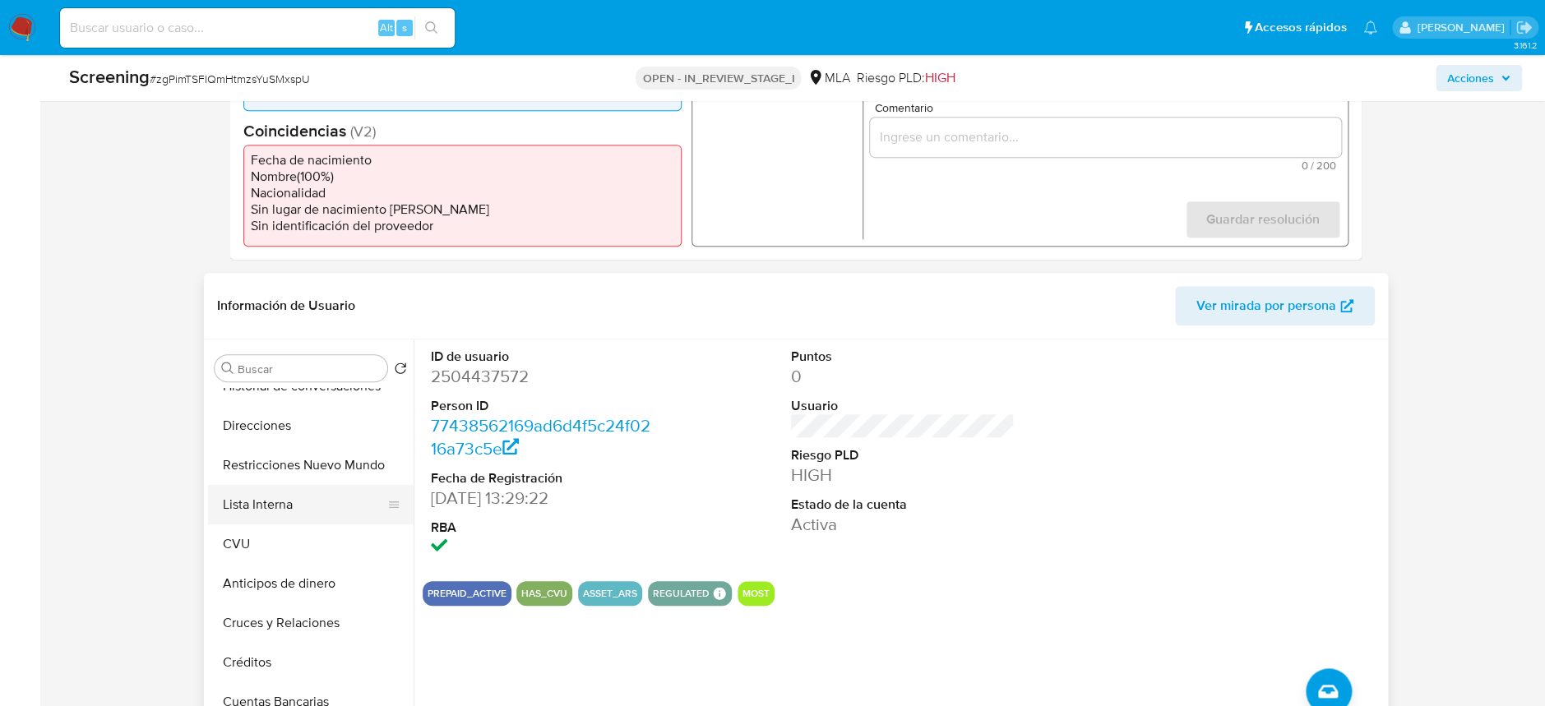
click at [304, 503] on button "Lista Interna" at bounding box center [304, 504] width 192 height 39
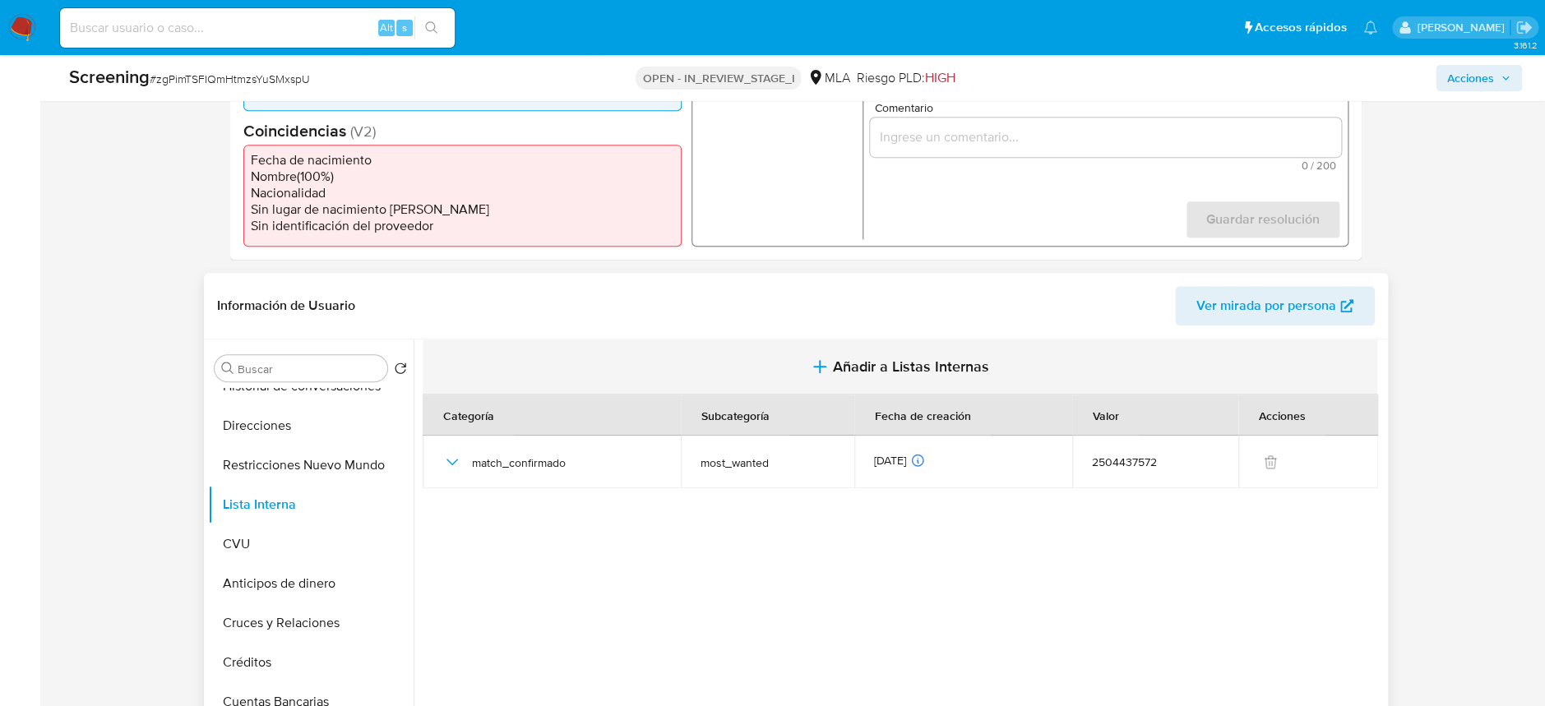
click at [942, 363] on span "Añadir a Listas Internas" at bounding box center [911, 367] width 156 height 18
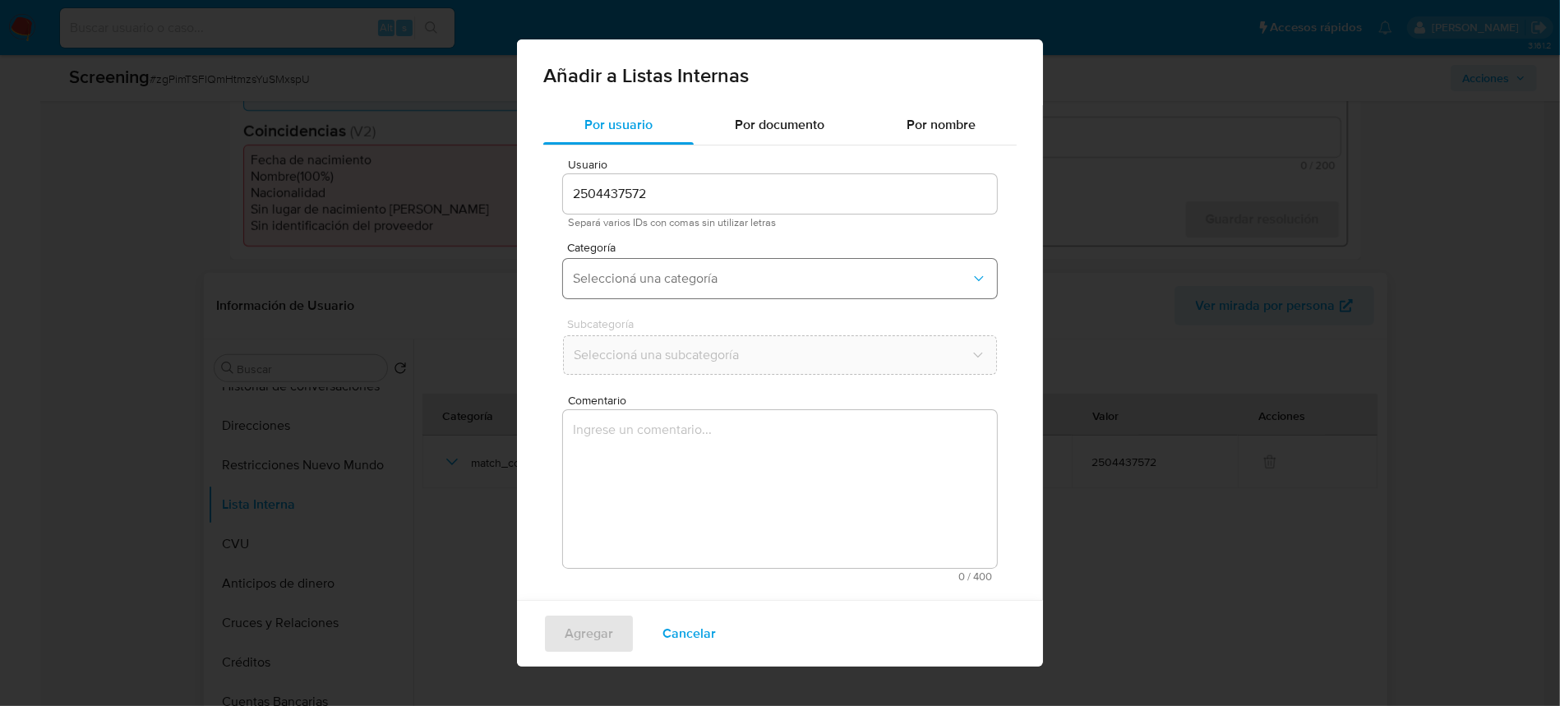
click at [695, 280] on span "Seleccioná una categoría" at bounding box center [772, 278] width 398 height 16
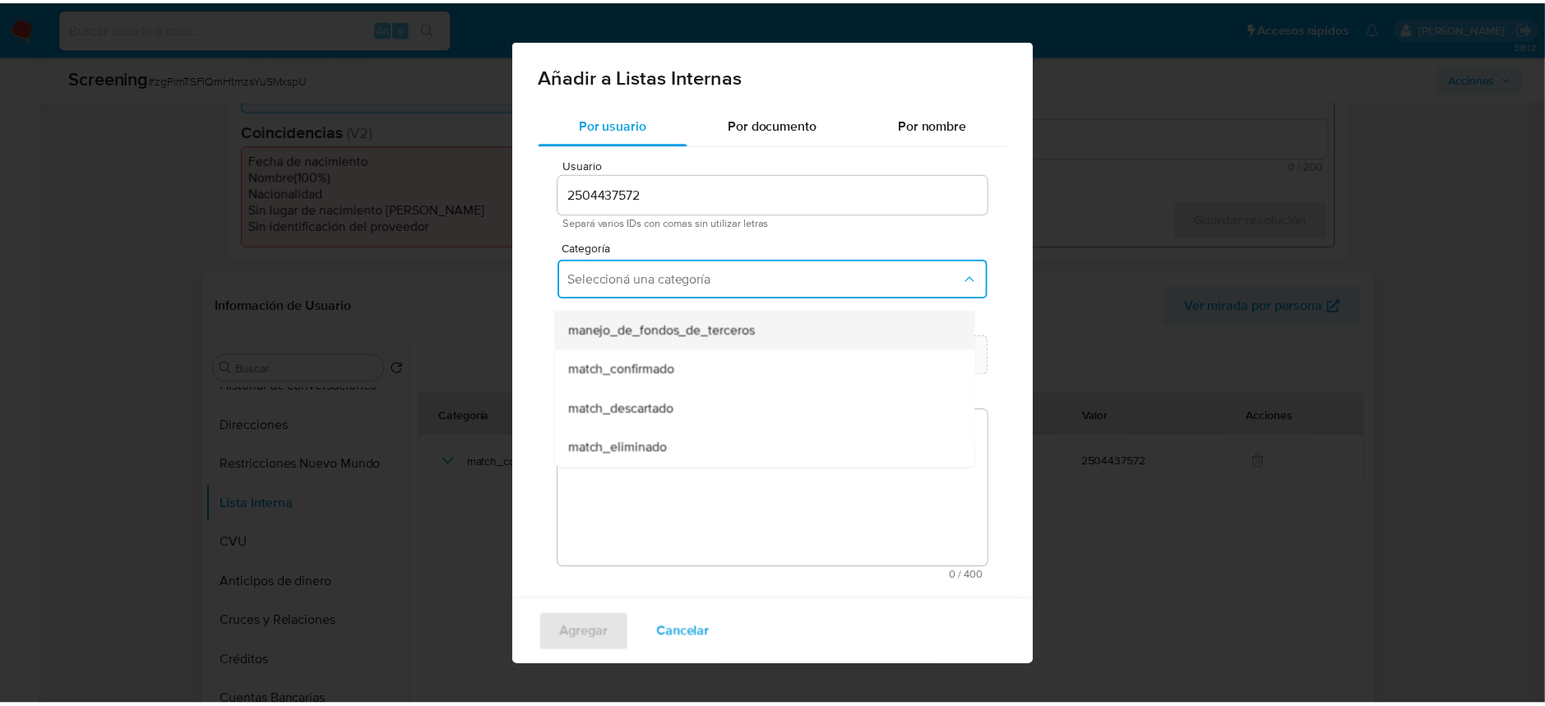
scroll to position [109, 0]
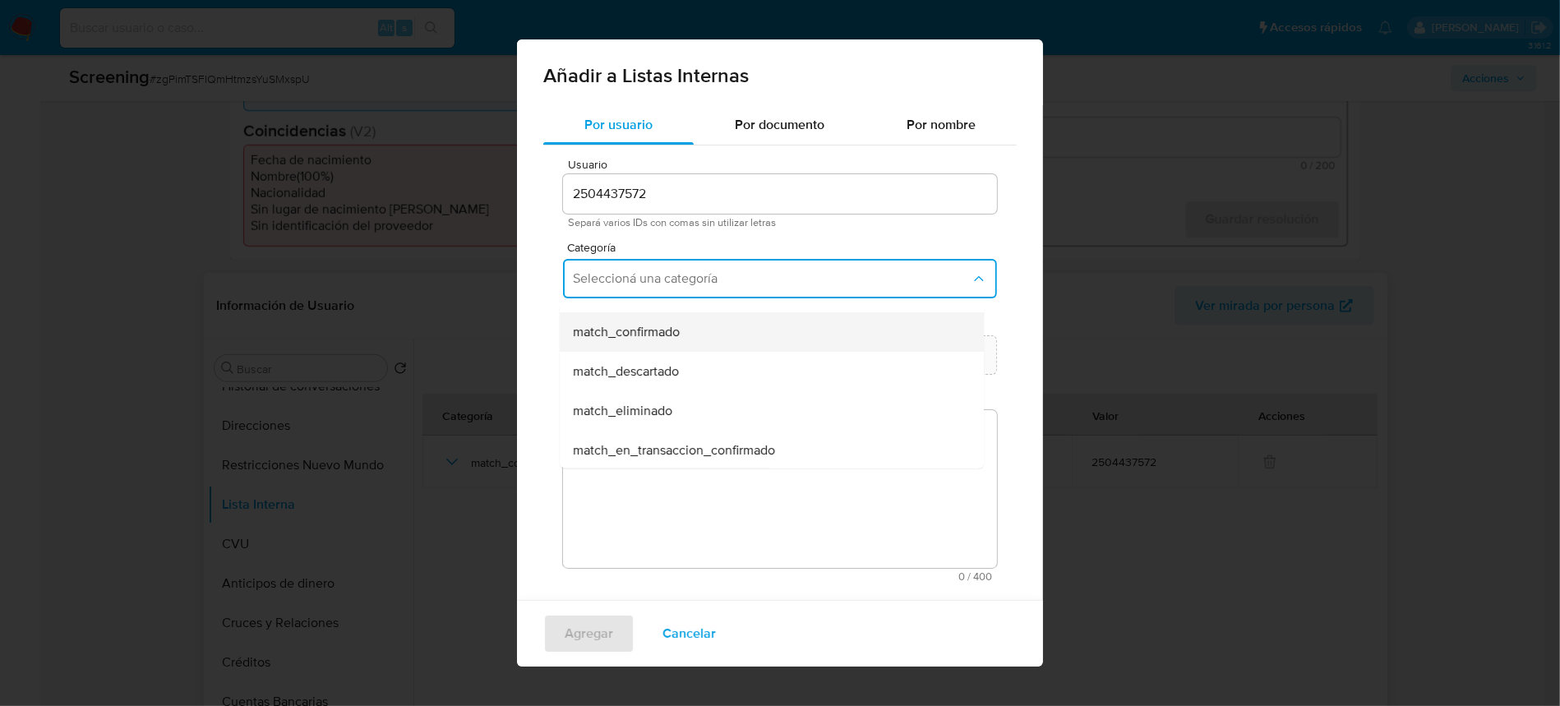
click at [688, 329] on div "match_confirmado" at bounding box center [767, 331] width 388 height 39
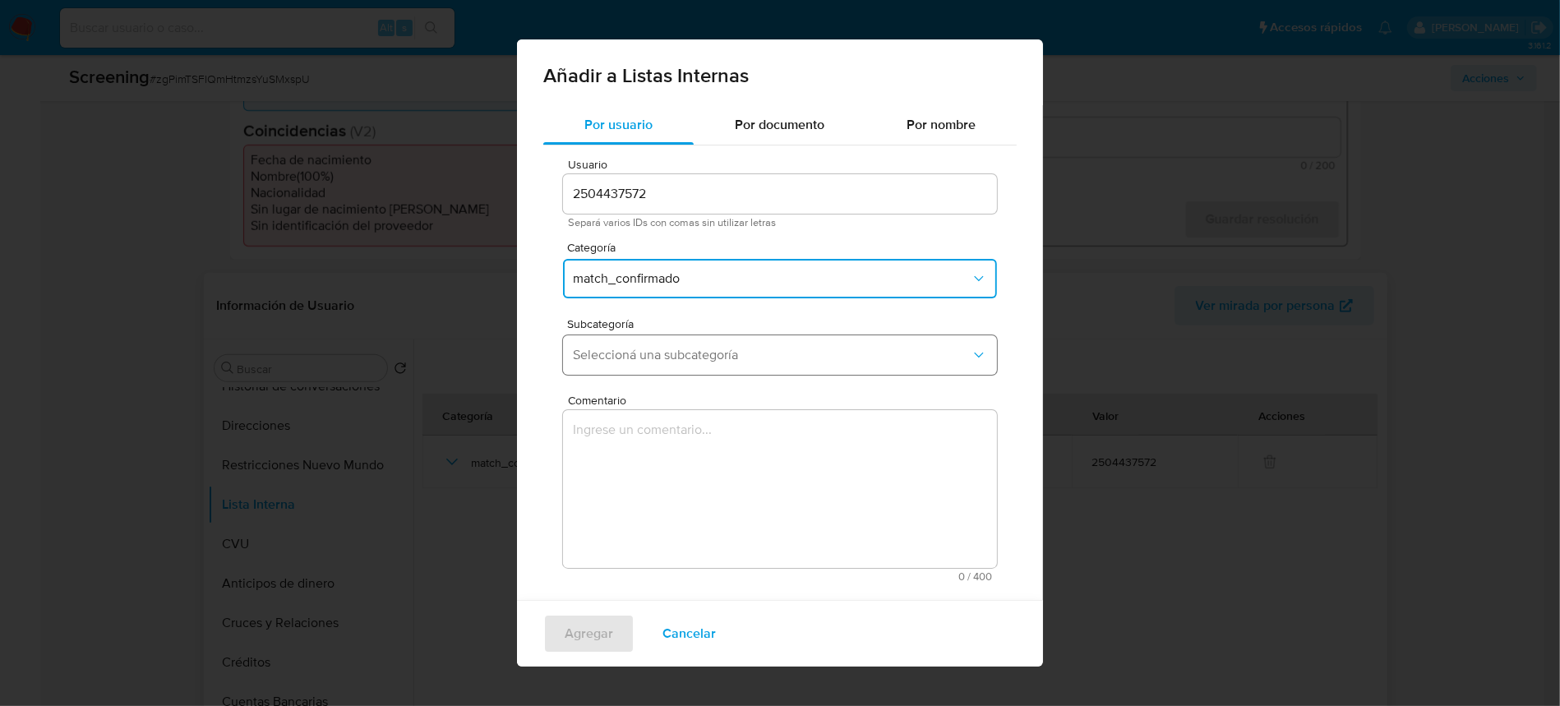
click at [665, 344] on button "Seleccioná una subcategoría" at bounding box center [780, 354] width 434 height 39
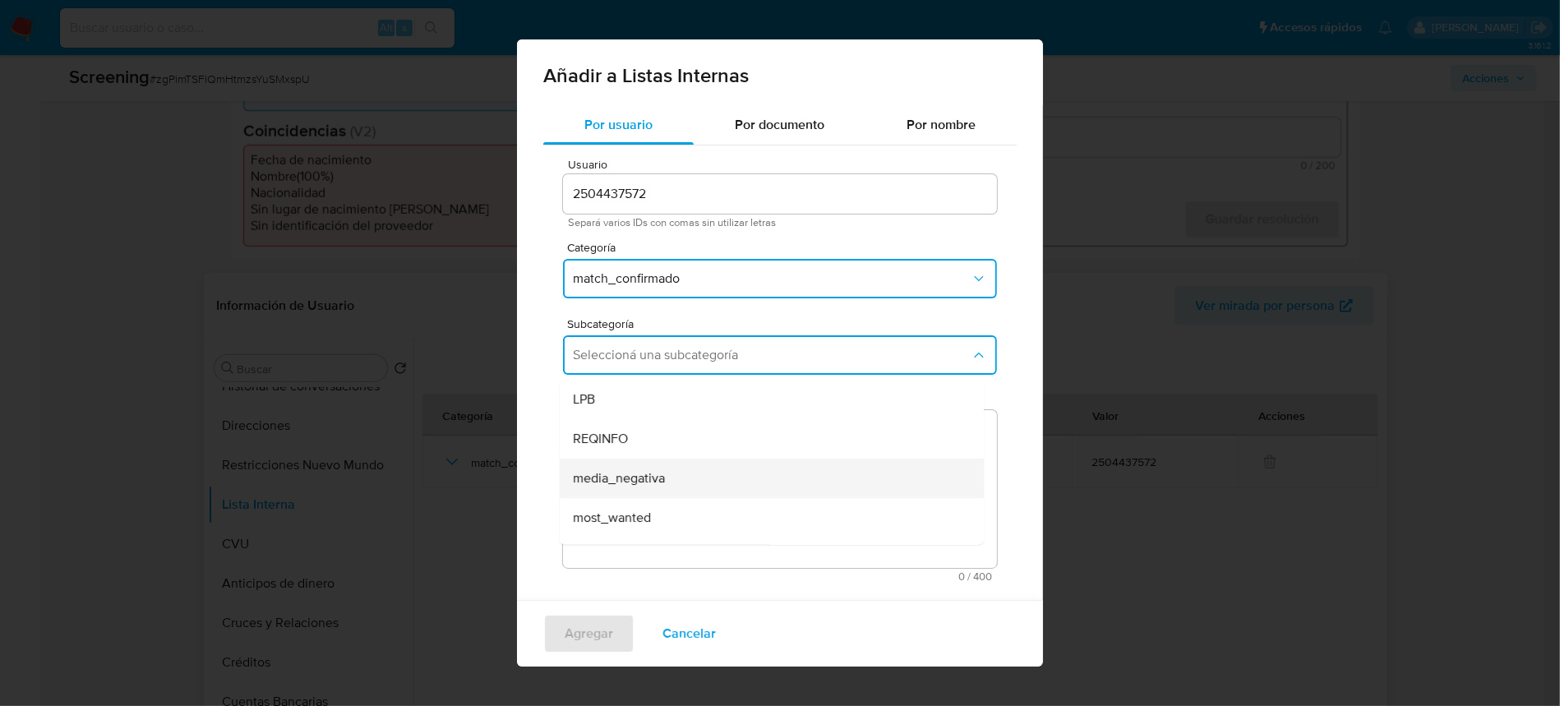
click at [661, 484] on span "media_negativa" at bounding box center [619, 478] width 92 height 16
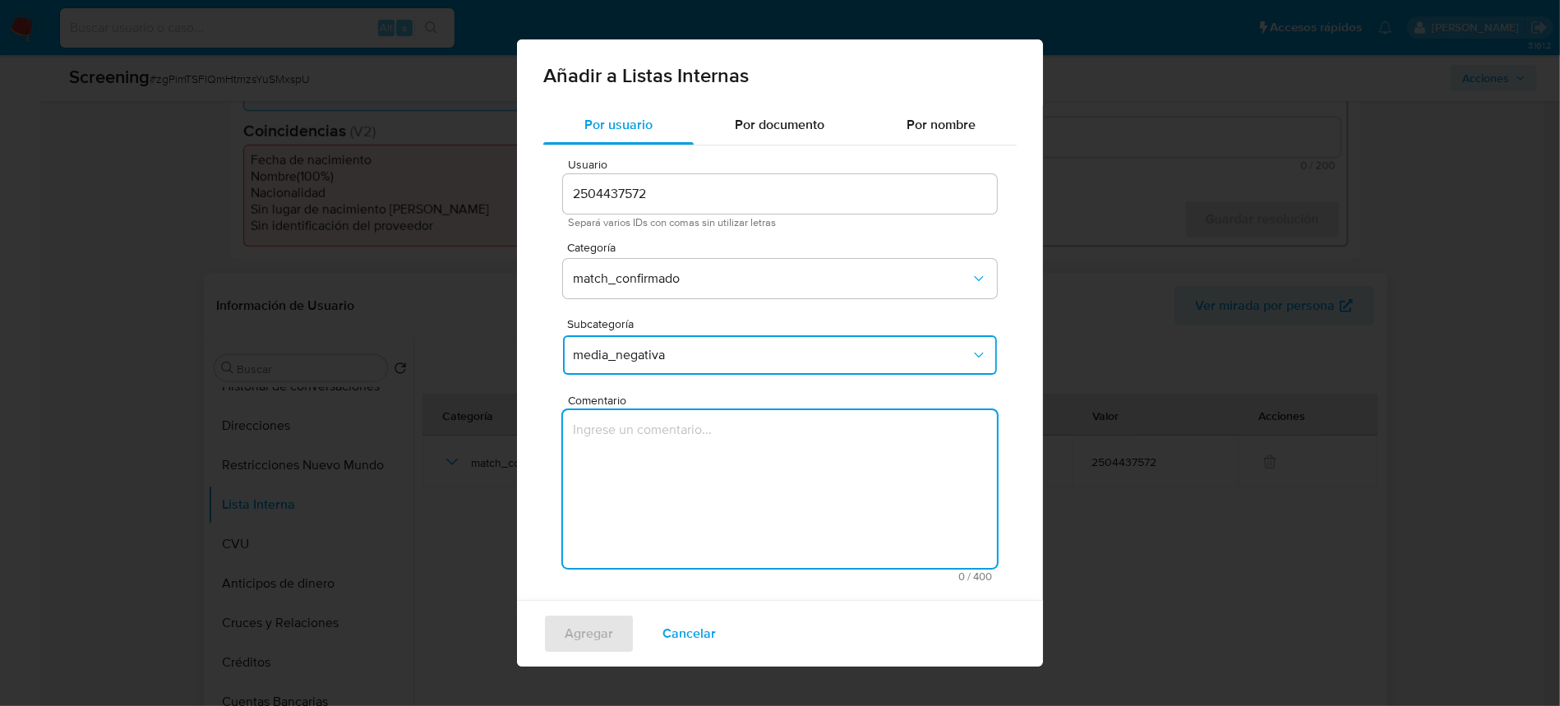
click at [672, 494] on textarea "Comentario" at bounding box center [780, 489] width 434 height 158
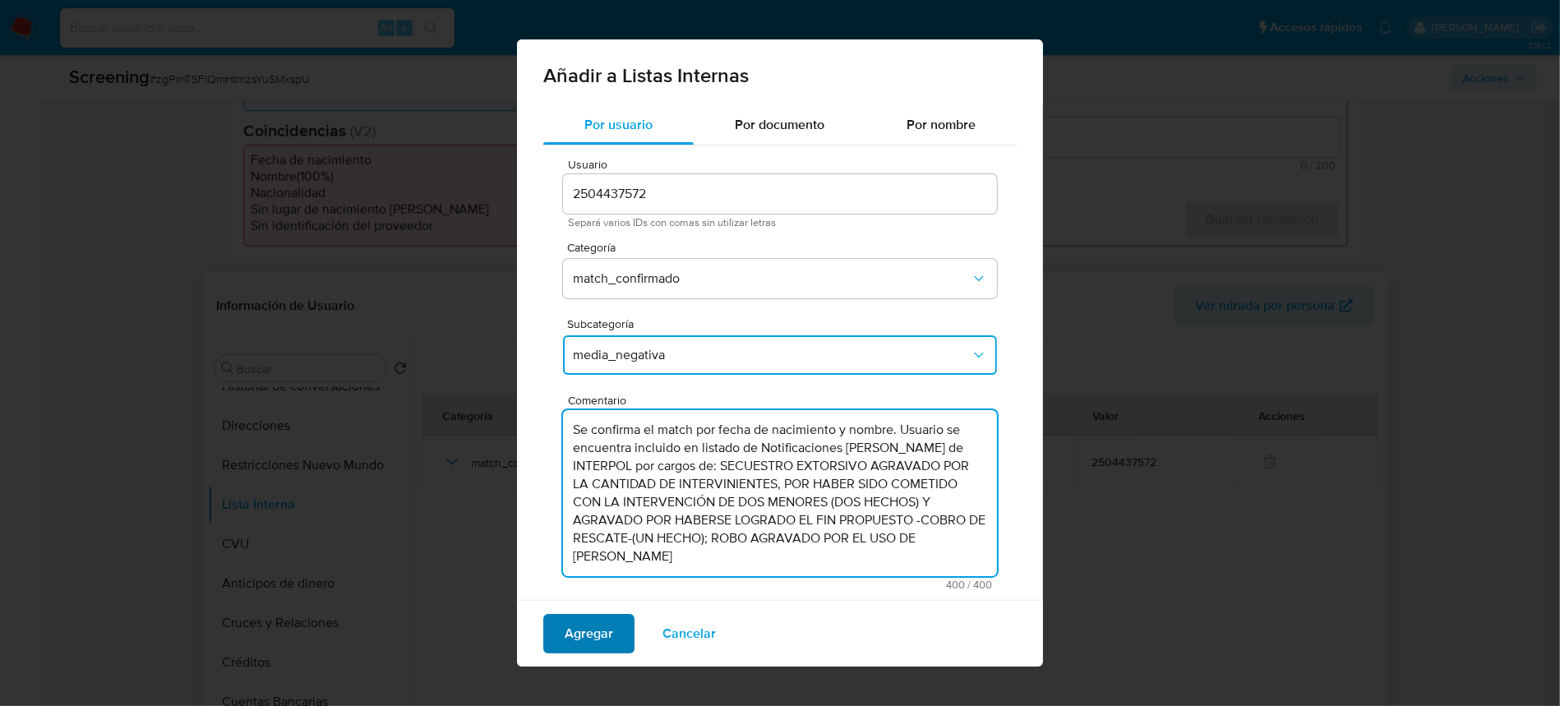
type textarea "Se confirma el match por fecha de nacimiento y nombre. Usuario se encuentra inc…"
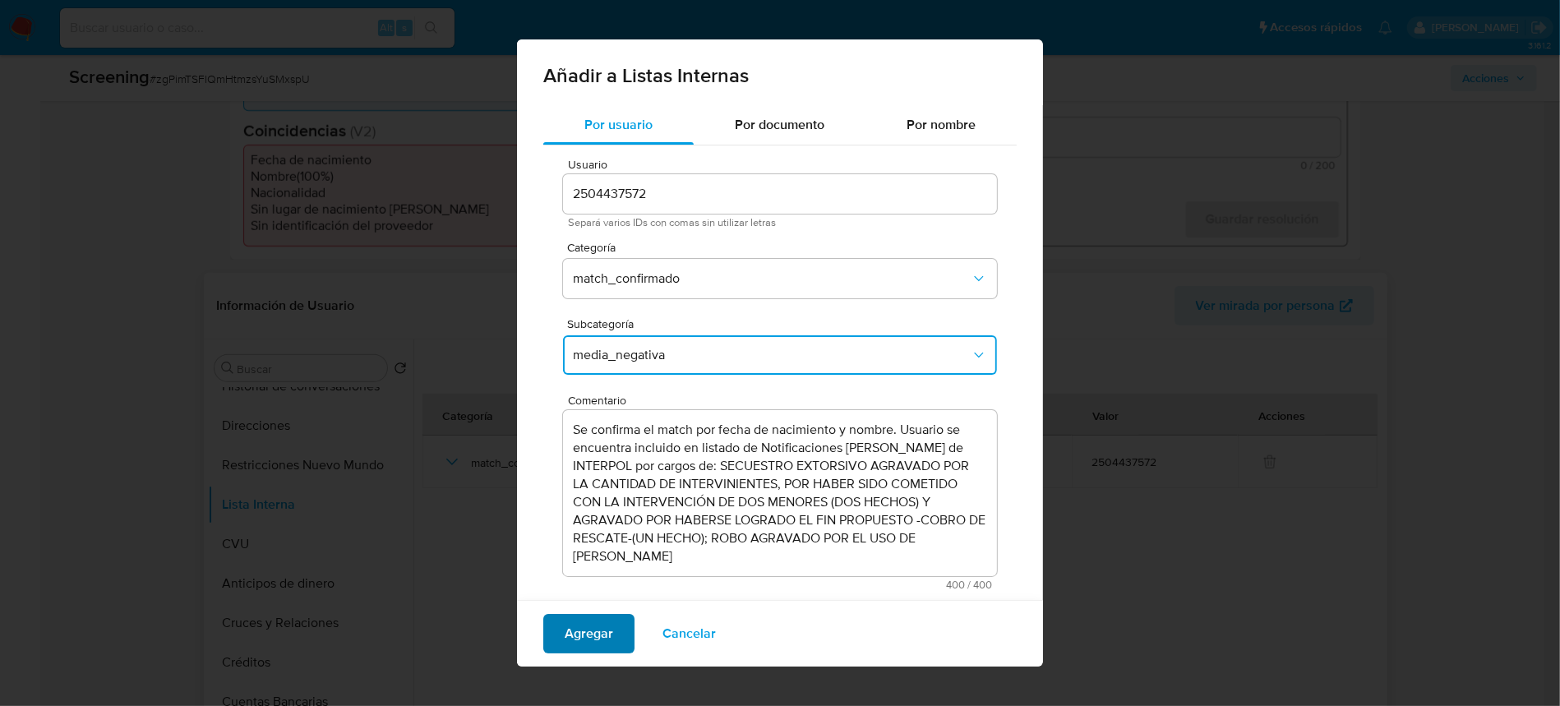
click at [603, 631] on span "Agregar" at bounding box center [589, 634] width 48 height 36
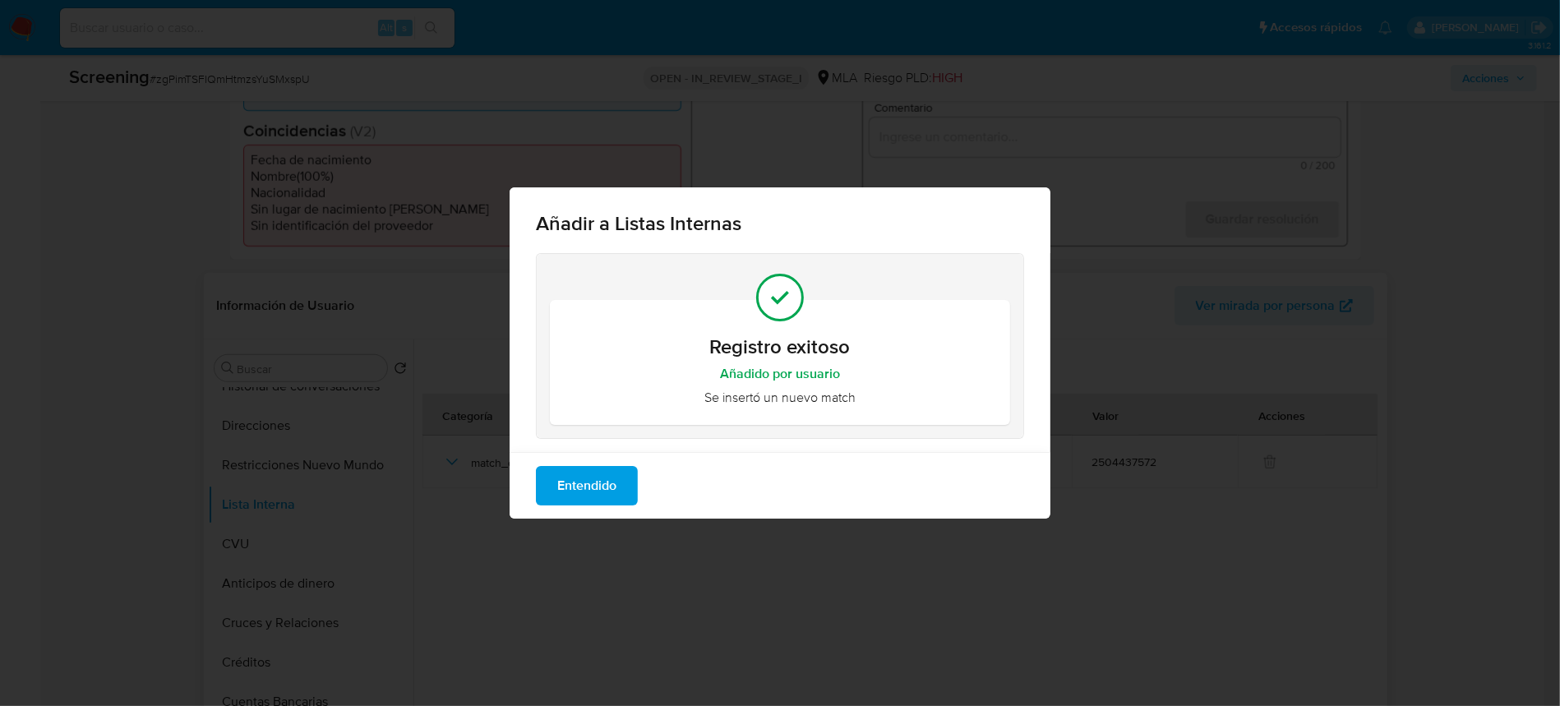
click at [599, 487] on span "Entendido" at bounding box center [586, 486] width 59 height 36
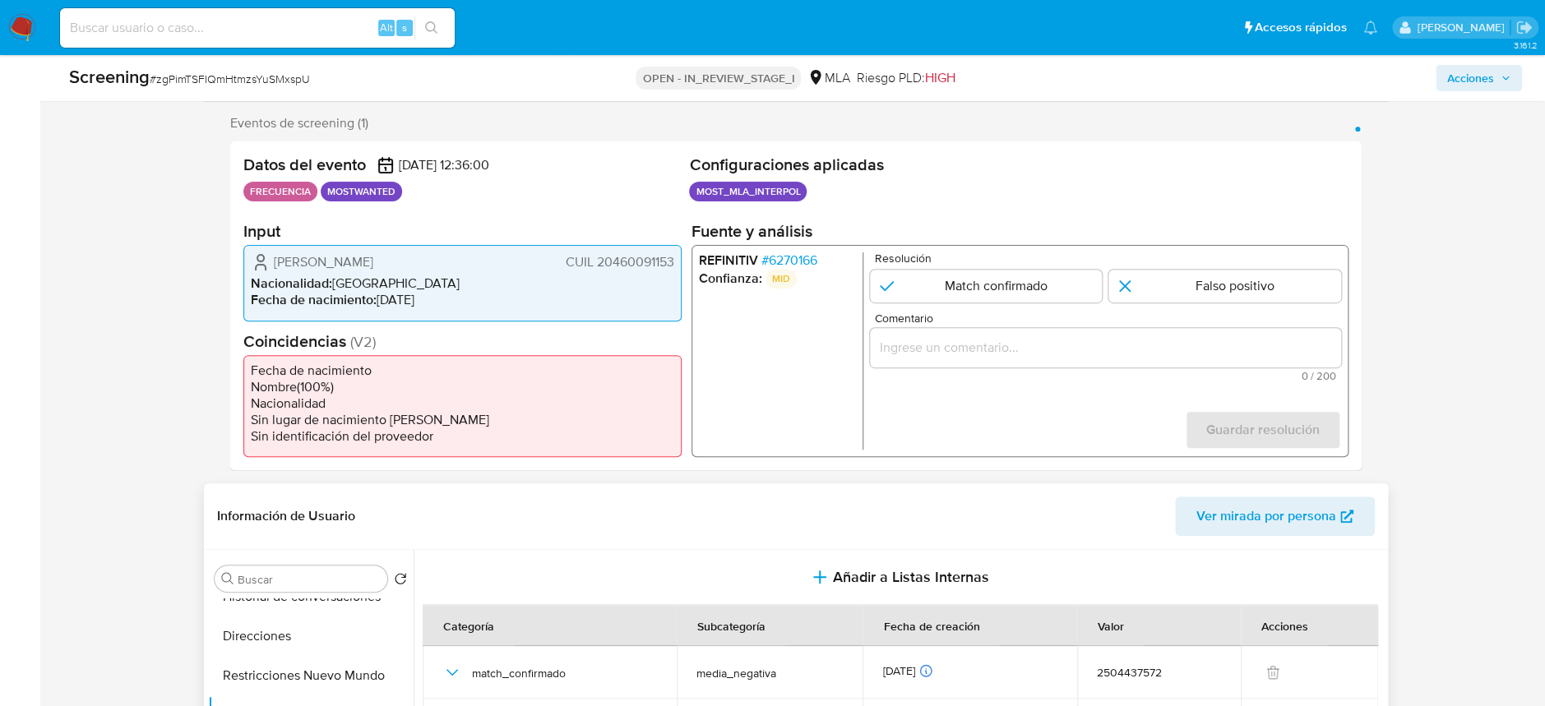
scroll to position [278, 0]
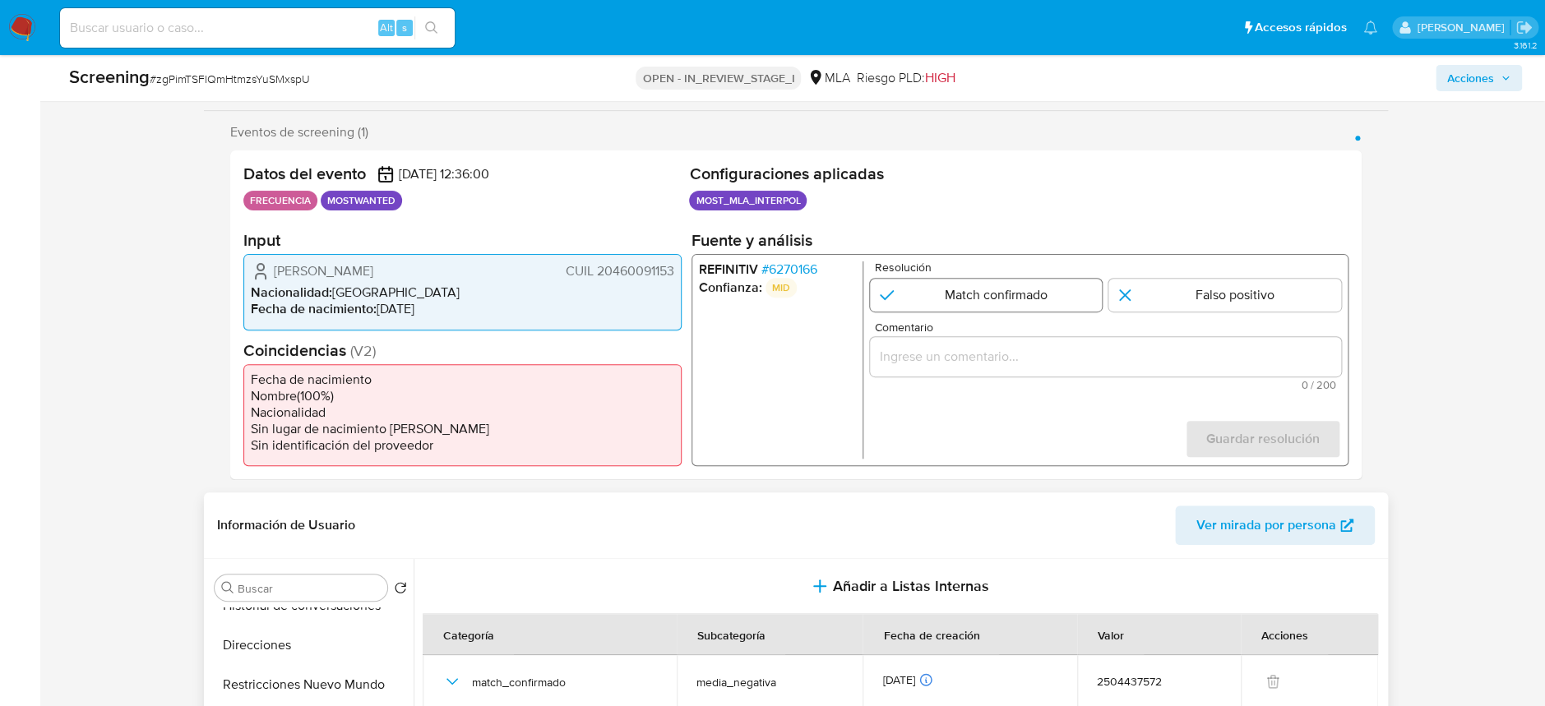
click at [1025, 300] on input "1 de 1" at bounding box center [985, 295] width 233 height 33
radio input "true"
click at [992, 369] on div "1 de 1" at bounding box center [1104, 356] width 471 height 39
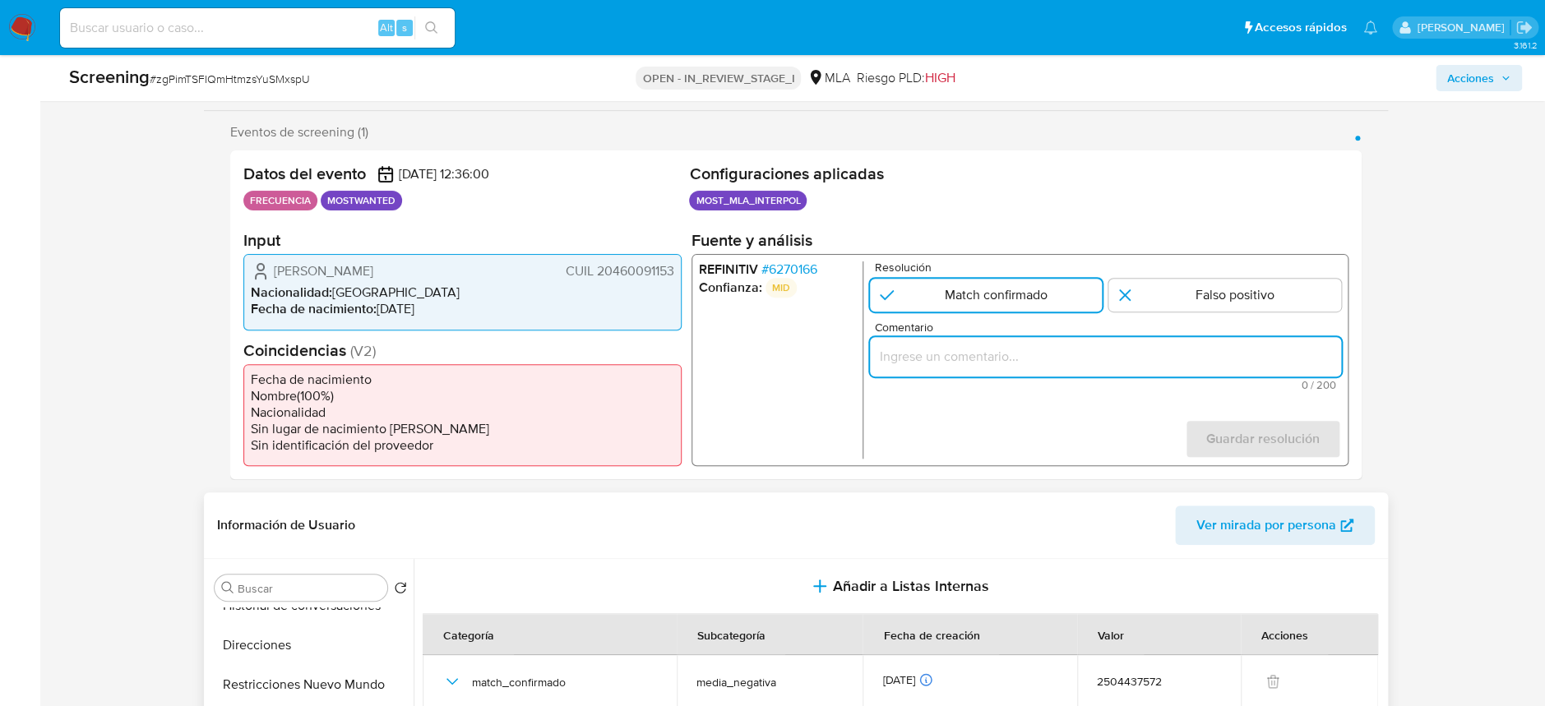
click at [1003, 356] on input "Comentario" at bounding box center [1104, 356] width 471 height 21
paste input "Se confirma el match por fecha de nacimiento y nombre. Usuario se encuentra inc…"
type input "Se confirma el match por fecha de nacimiento y nombre. Usuario se encuentra inc…"
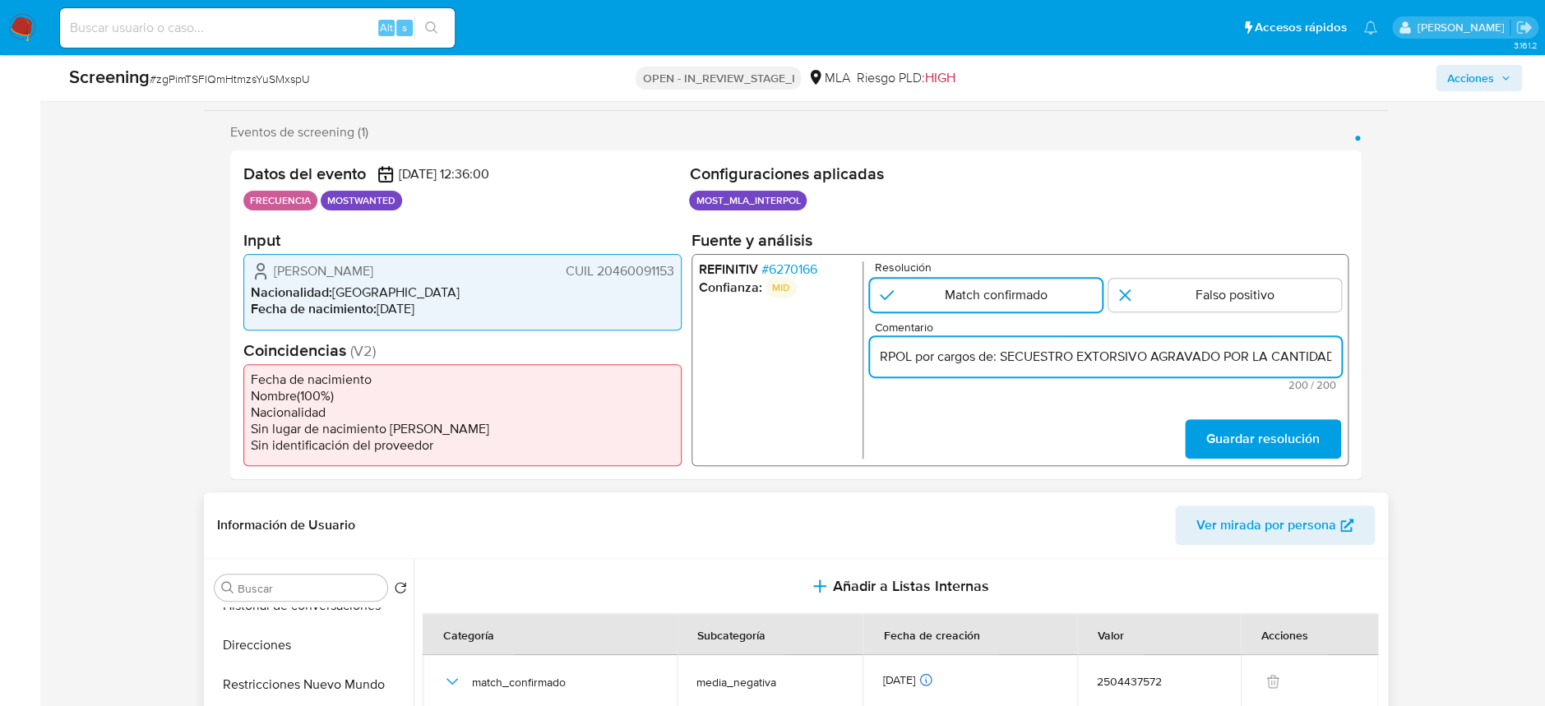
click at [1003, 356] on input "Se confirma el match por fecha de nacimiento y nombre. Usuario se encuentra inc…" at bounding box center [1104, 356] width 471 height 21
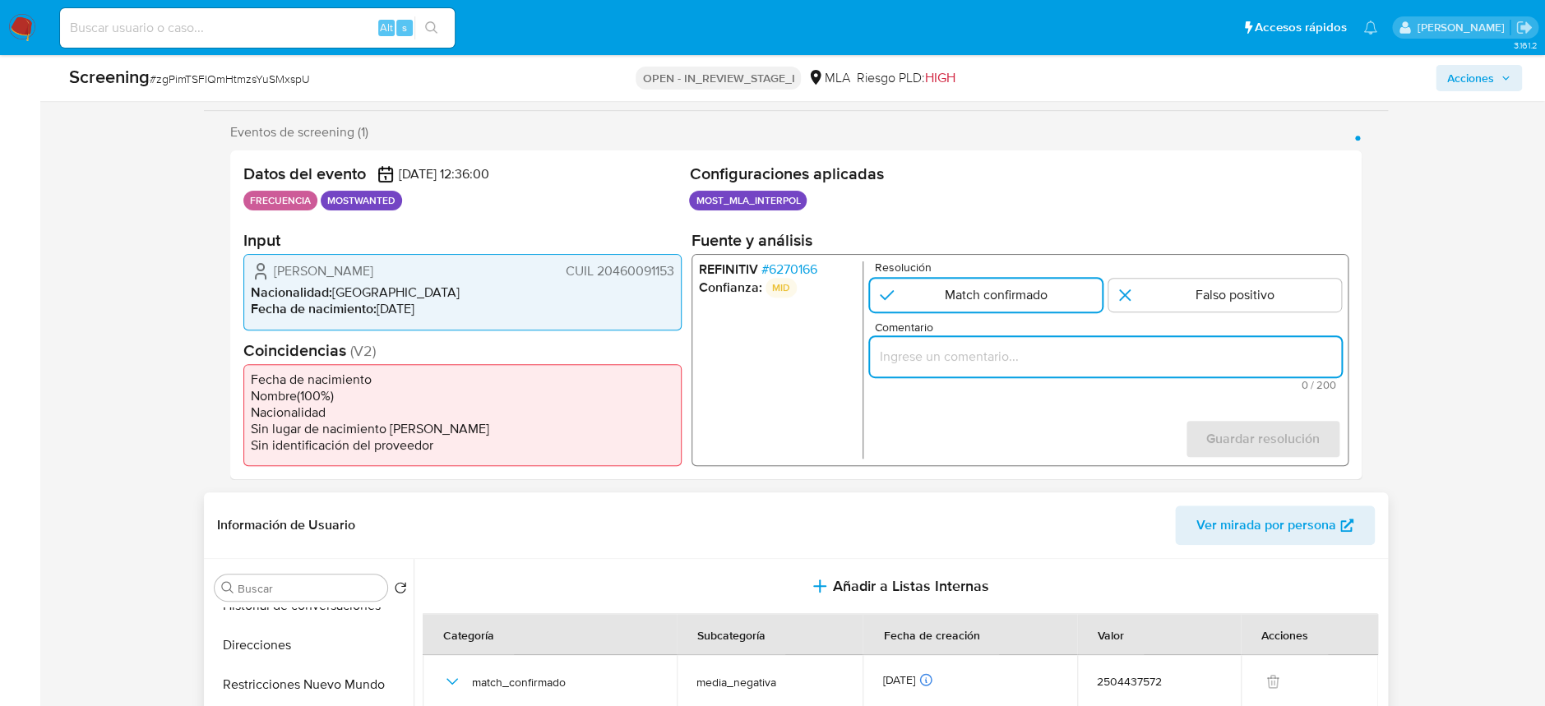
scroll to position [0, 0]
click at [1122, 364] on input "Comentario" at bounding box center [1104, 356] width 471 height 21
paste input "Se confirma el match por fecha de nacimiento y nombre. Usuario se encuentra inc…"
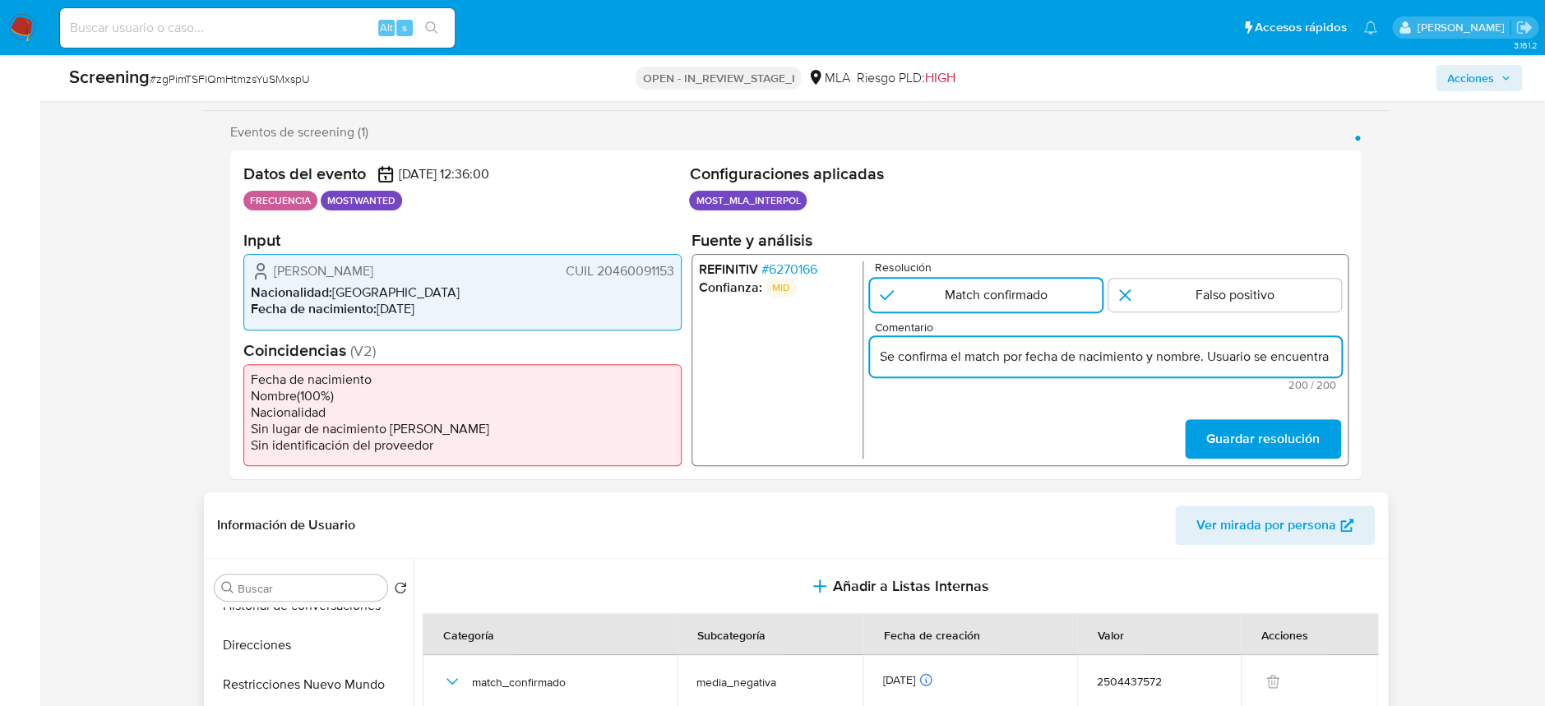
scroll to position [0, 819]
drag, startPoint x: 1273, startPoint y: 363, endPoint x: 1351, endPoint y: 366, distance: 77.3
click at [1351, 366] on div "Datos del evento 16/09/2025 12:36:00 FRECUENCIA MOSTWANTED Configuraciones apli…" at bounding box center [795, 314] width 1131 height 329
drag, startPoint x: 1314, startPoint y: 359, endPoint x: 810, endPoint y: 366, distance: 503.9
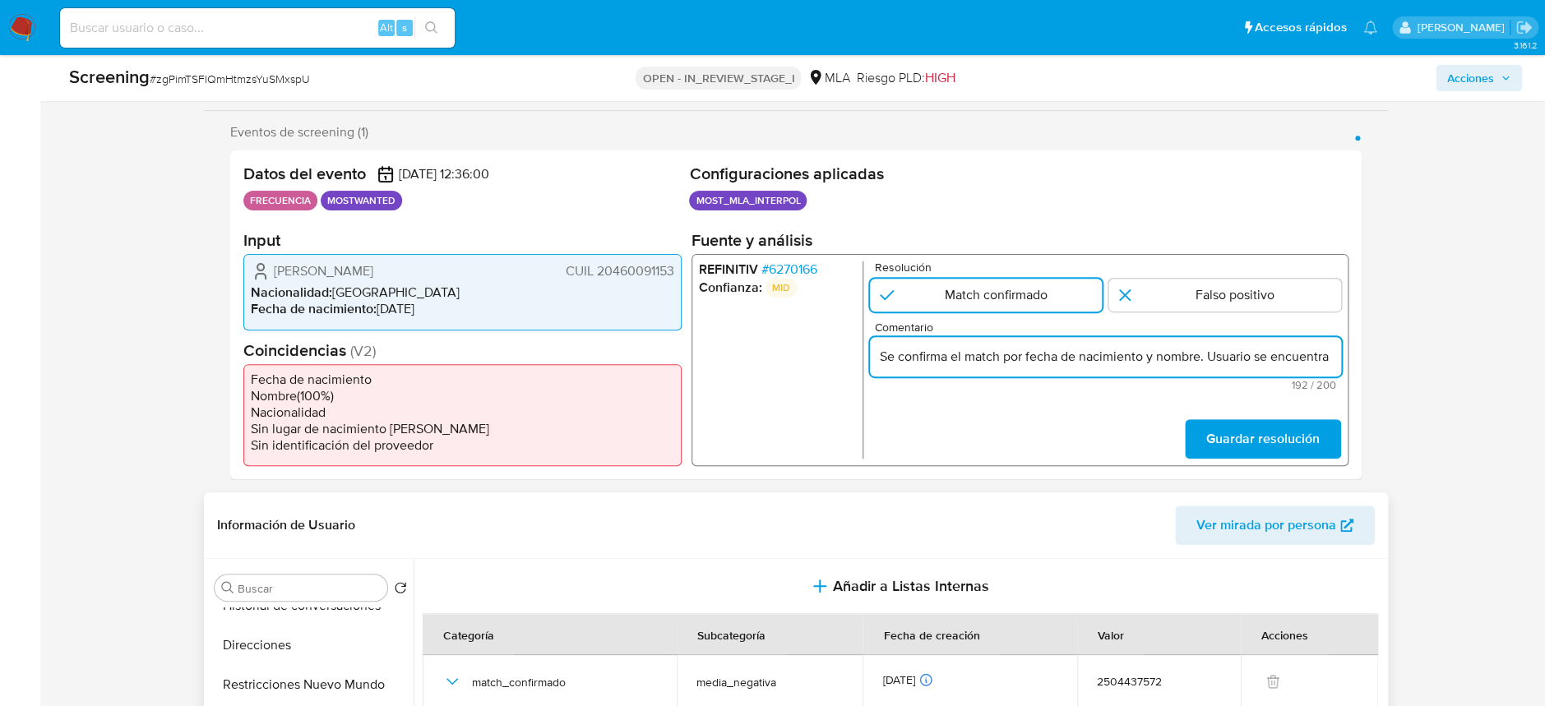
click at [810, 366] on div "REFINITIV # 6270166 Confianza: MID Resolución Match confirmado Falso positivo C…" at bounding box center [1019, 360] width 657 height 212
click at [1158, 354] on input "Se confirma el match por fecha de nacimiento y nombre. Usuario se encuentra inc…" at bounding box center [1104, 356] width 471 height 21
type input "Se confirma el match por fecha de nacimiento y nombre. Usuario se encuentra inc…"
click at [1248, 428] on span "Guardar resolución" at bounding box center [1261, 439] width 113 height 36
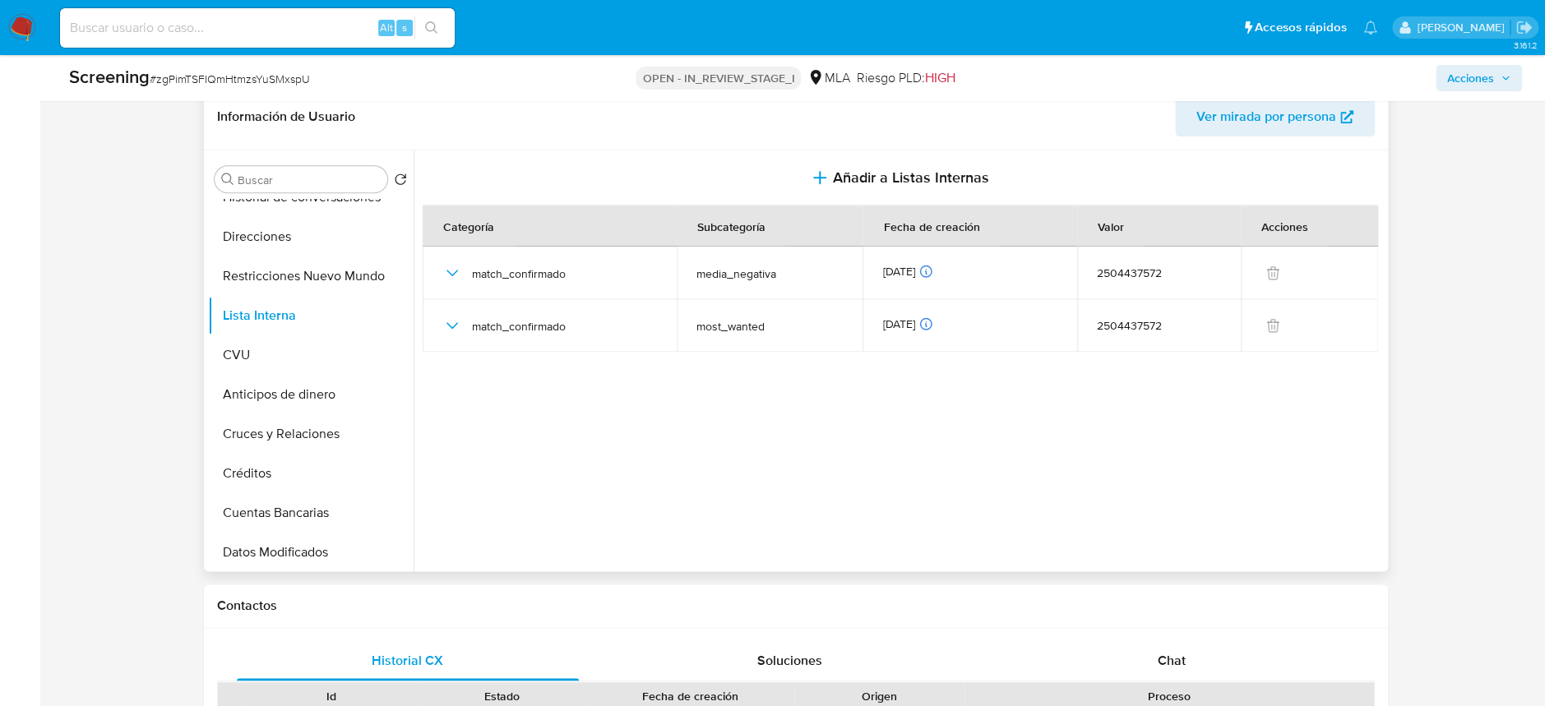
scroll to position [717, 0]
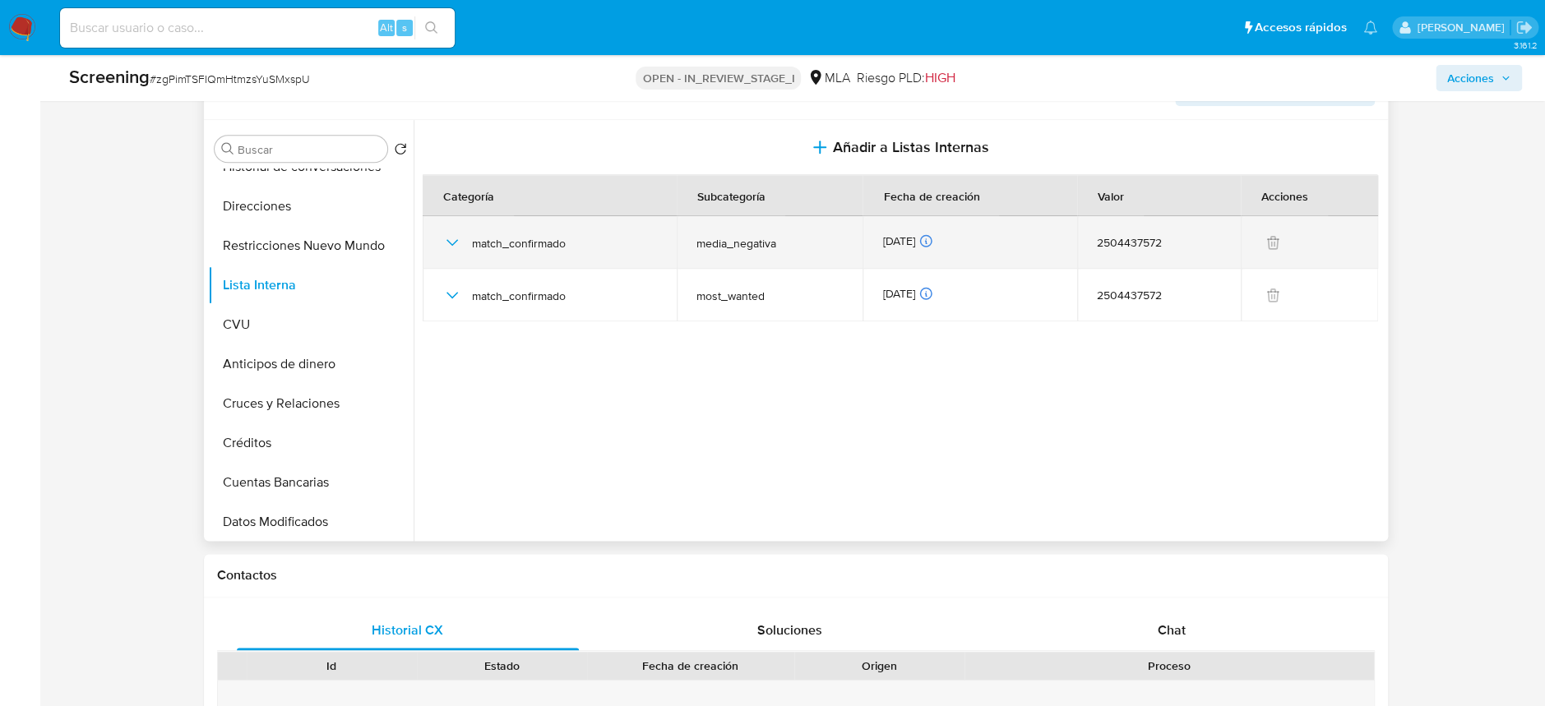
click at [442, 228] on div "match_confirmado" at bounding box center [549, 242] width 215 height 53
click at [450, 242] on icon "button" at bounding box center [452, 243] width 20 height 20
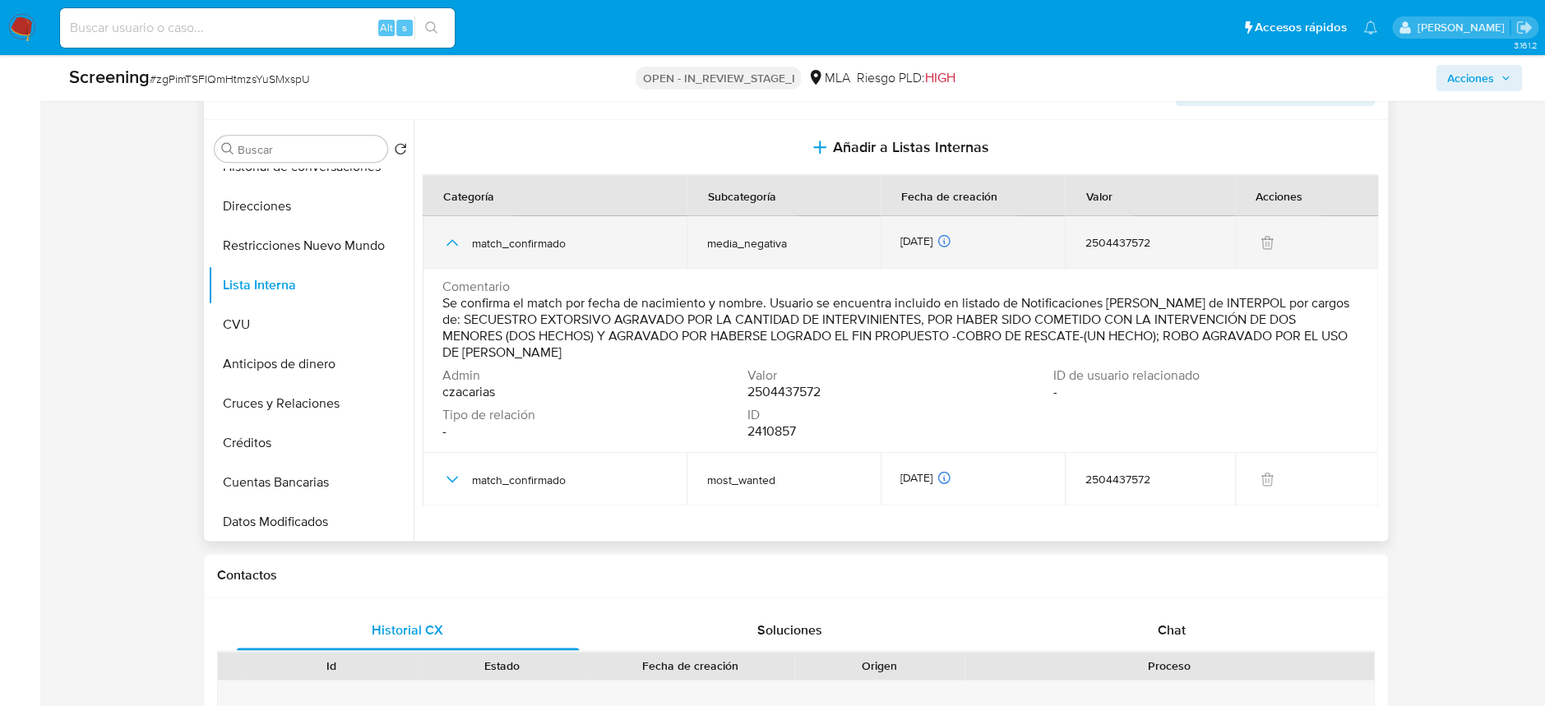
click at [456, 241] on icon "button" at bounding box center [452, 243] width 20 height 20
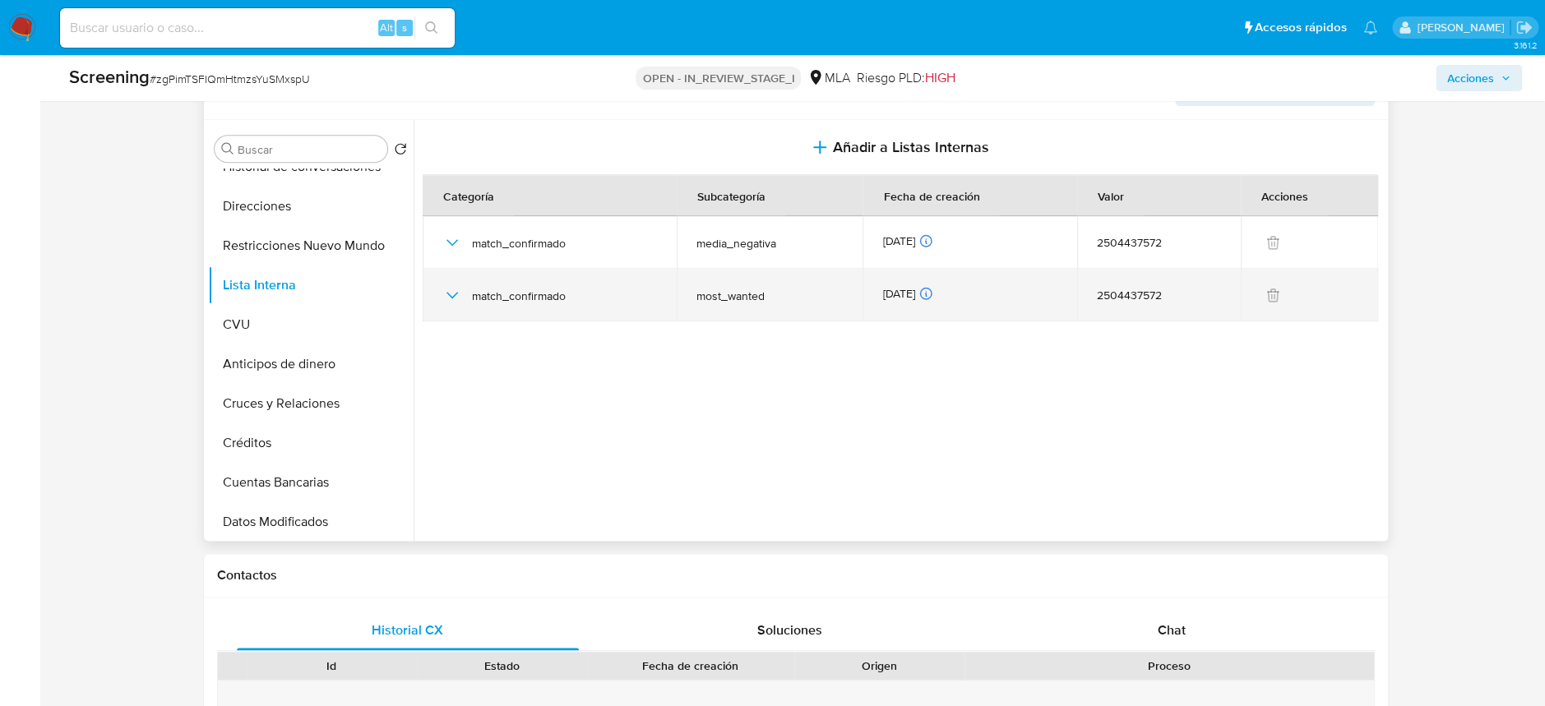
click at [460, 289] on icon "button" at bounding box center [452, 295] width 20 height 20
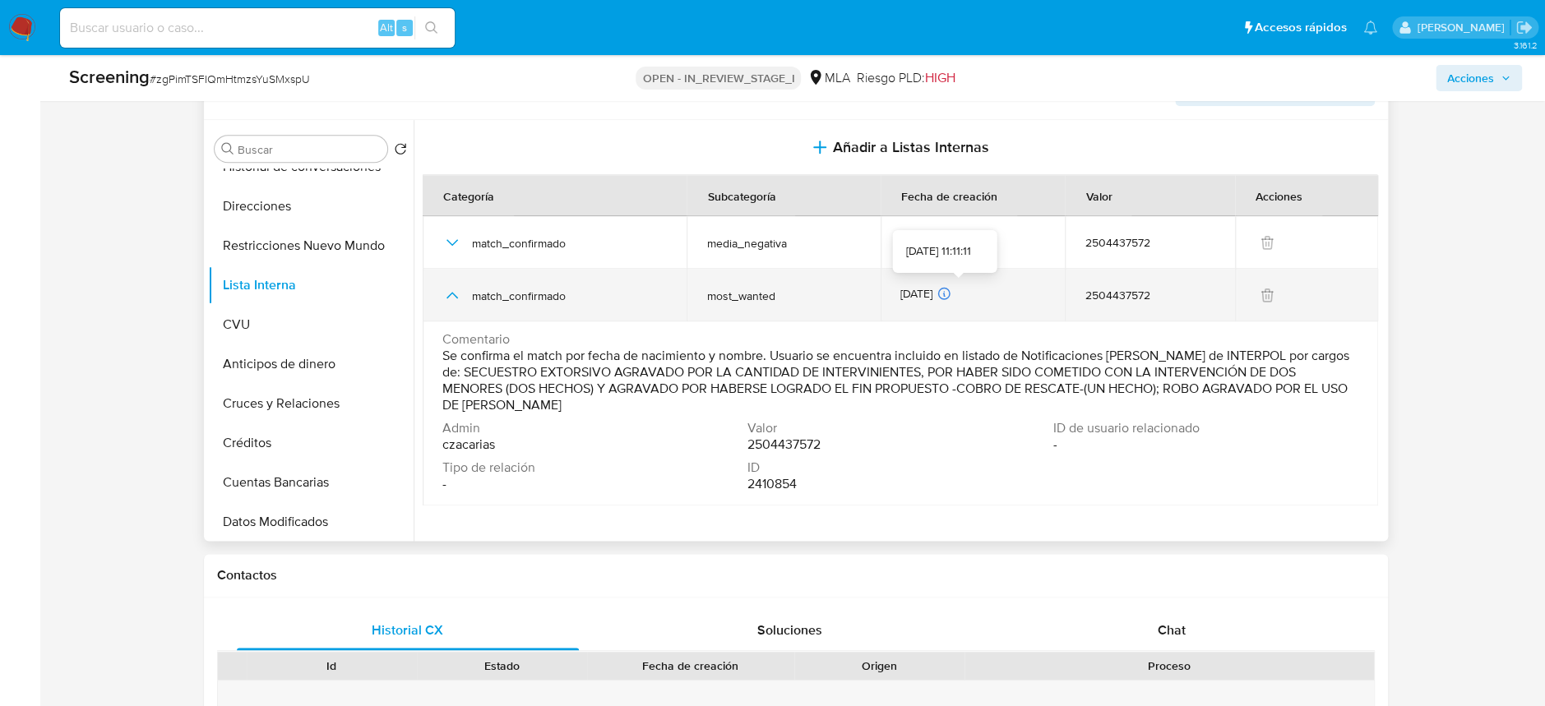
click at [951, 295] on icon at bounding box center [943, 293] width 15 height 15
click at [450, 291] on icon "button" at bounding box center [452, 295] width 20 height 20
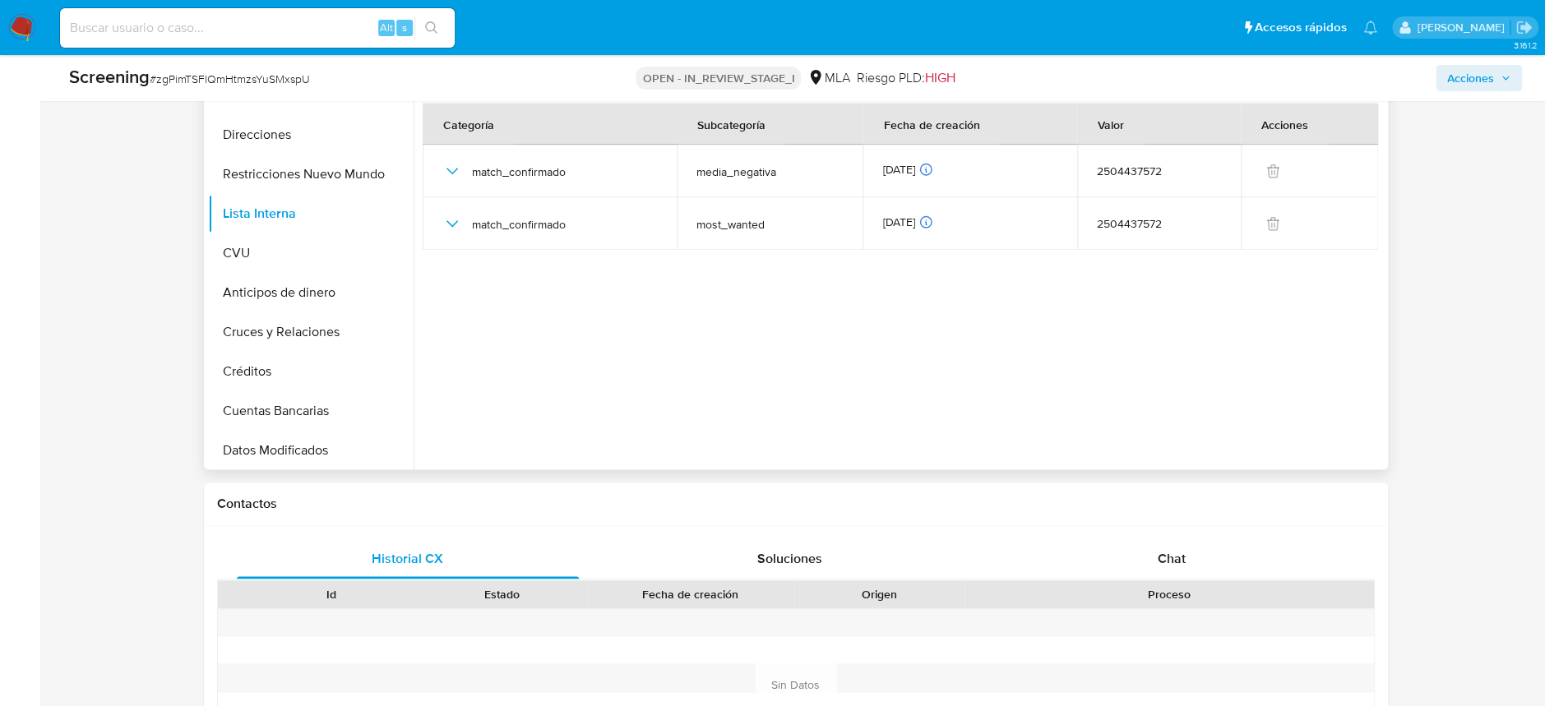
scroll to position [657, 0]
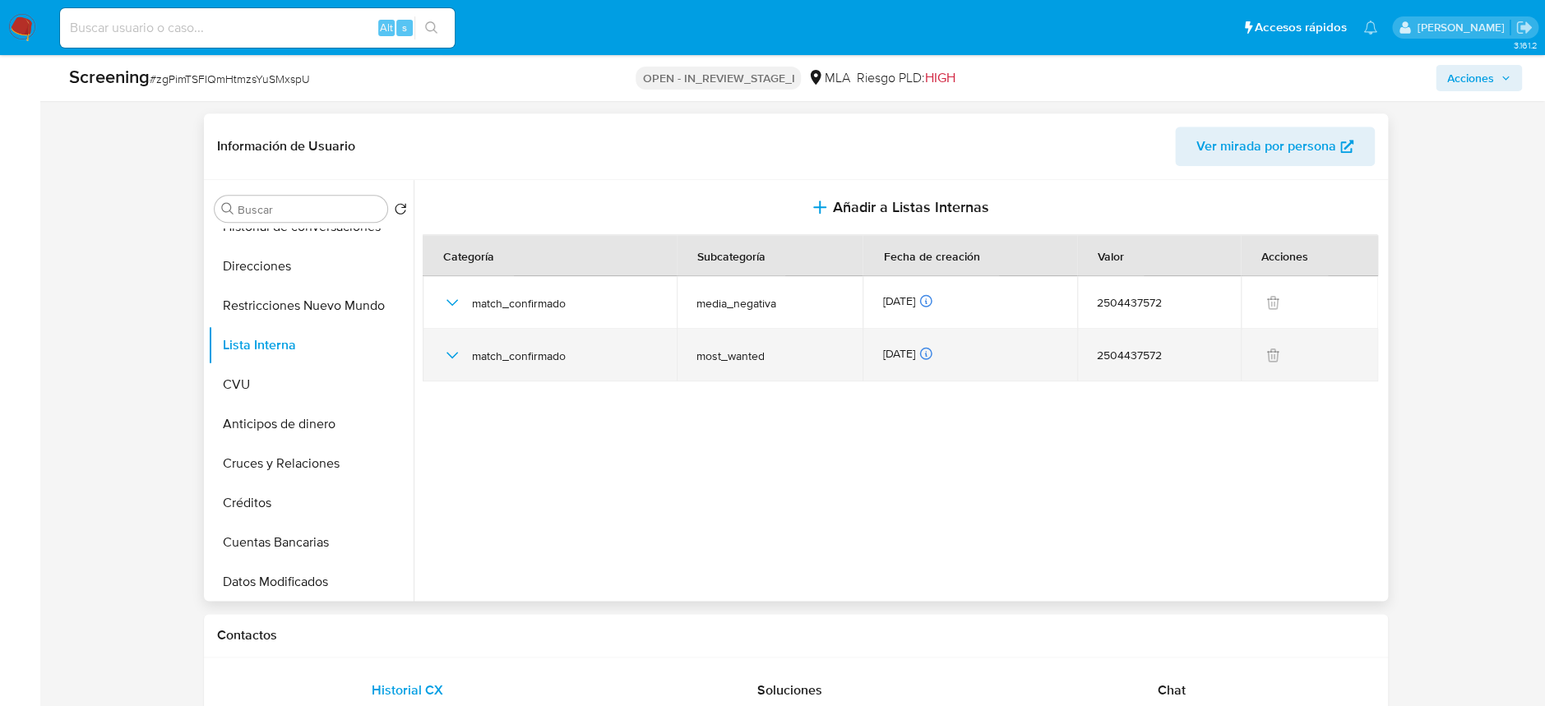
click at [493, 352] on span "match_confirmado" at bounding box center [564, 356] width 185 height 15
click at [463, 354] on div "match_confirmado" at bounding box center [549, 355] width 215 height 53
click at [455, 354] on icon "button" at bounding box center [452, 355] width 20 height 20
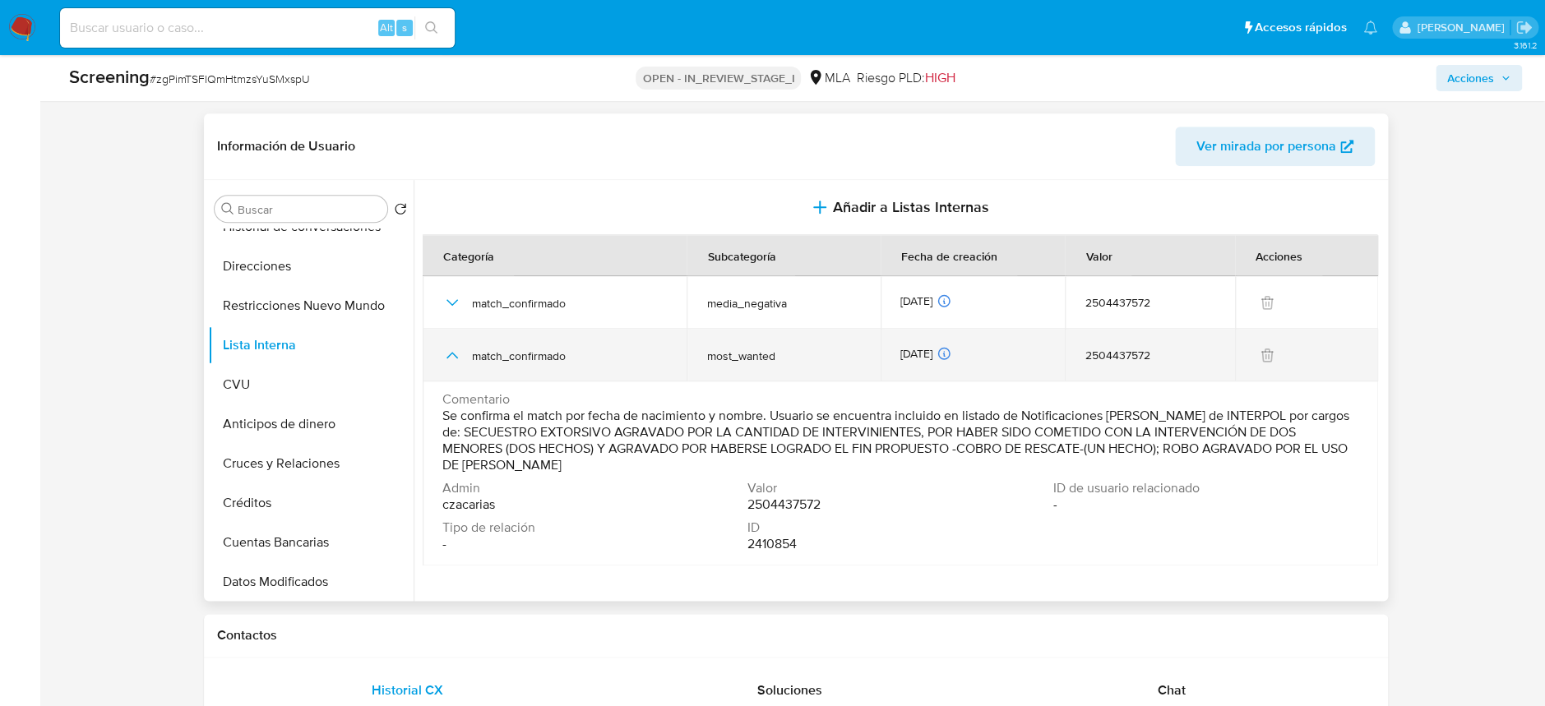
click at [450, 363] on icon "button" at bounding box center [452, 355] width 20 height 20
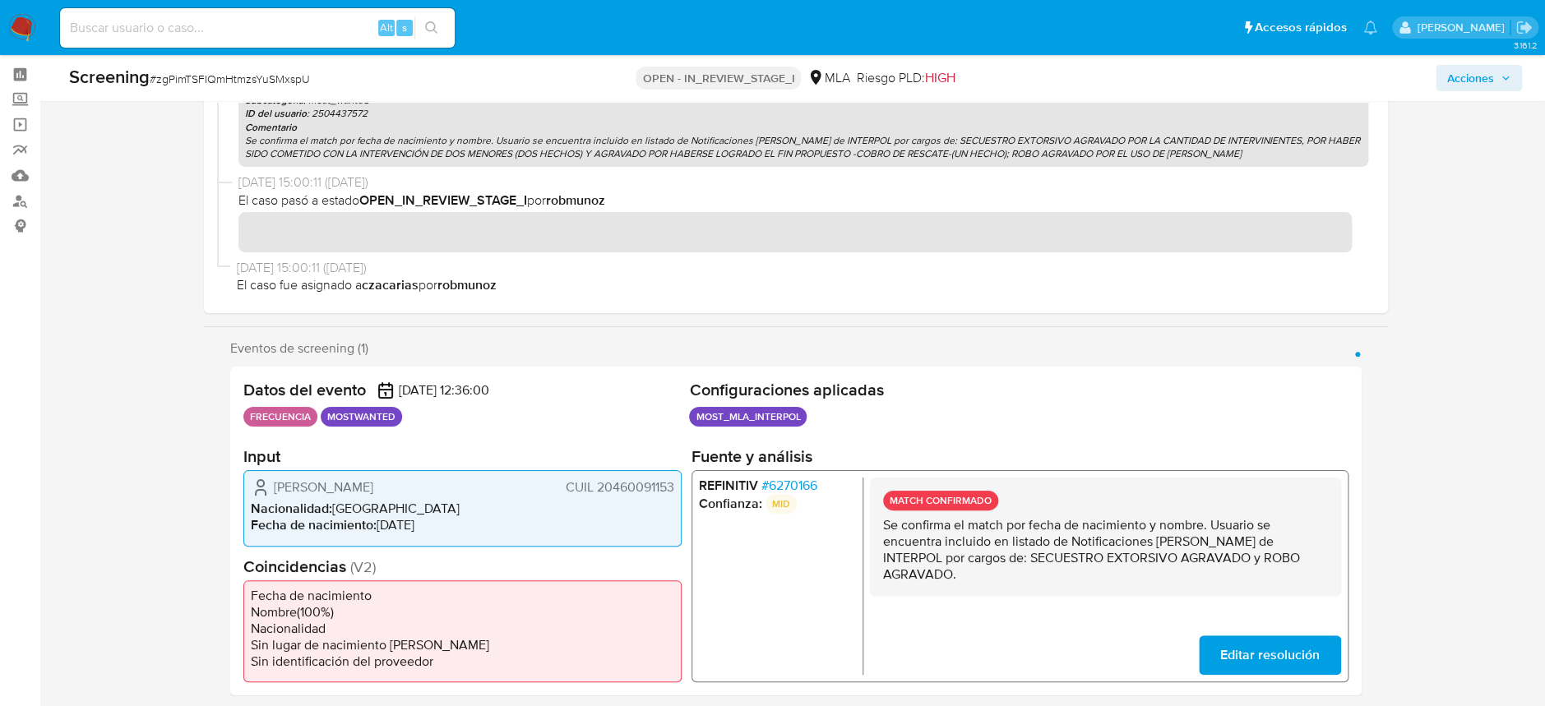
scroll to position [0, 0]
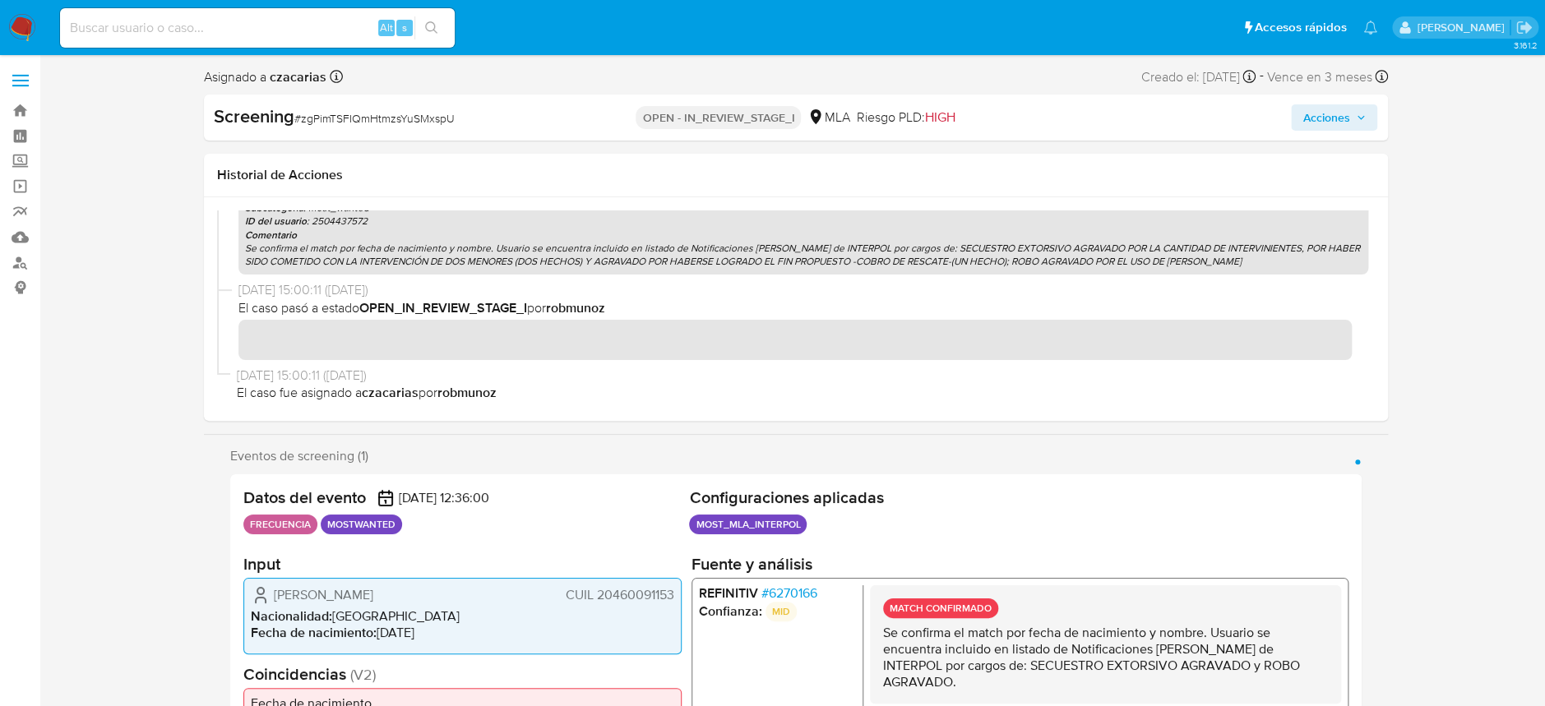
click at [1322, 112] on span "Acciones" at bounding box center [1325, 117] width 47 height 26
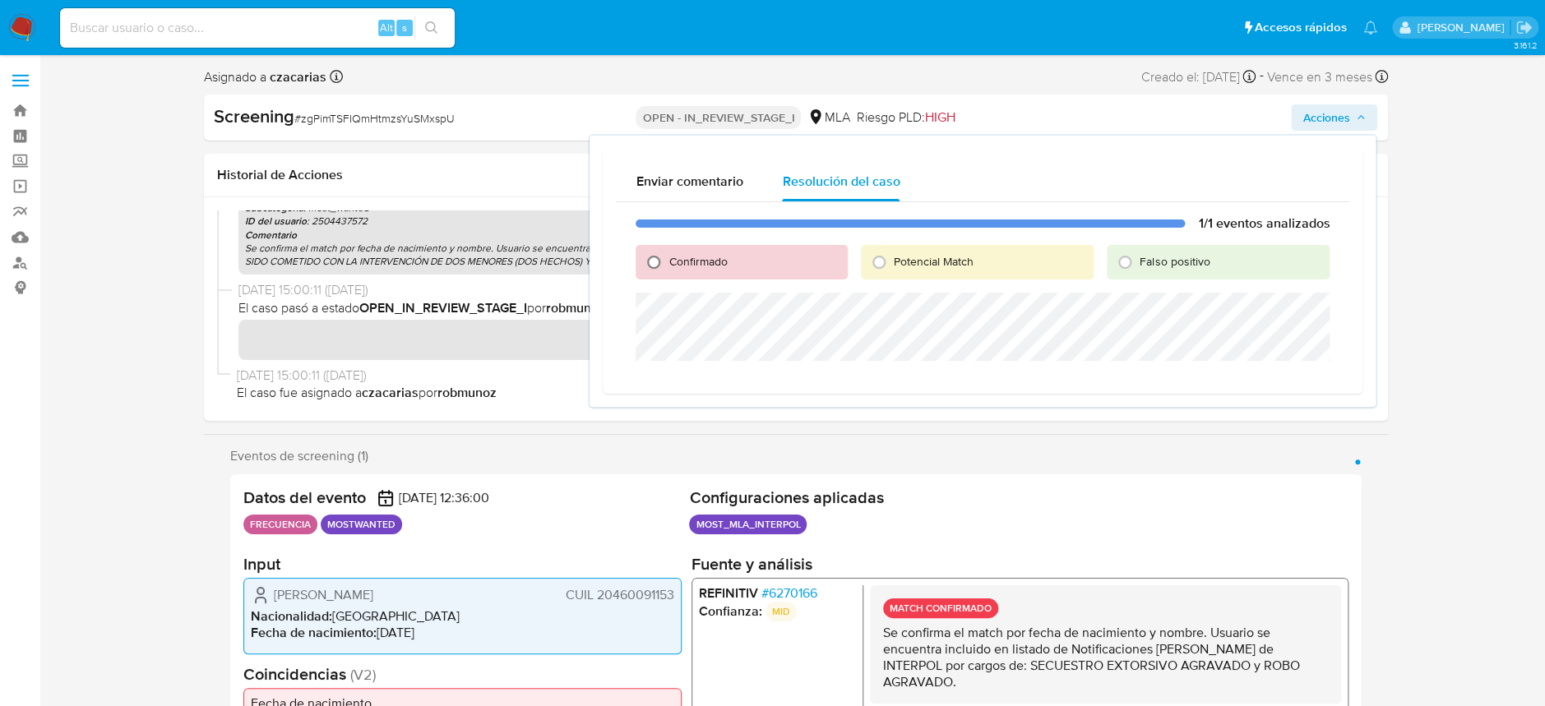
click at [665, 261] on input "Confirmado" at bounding box center [653, 262] width 26 height 26
radio input "true"
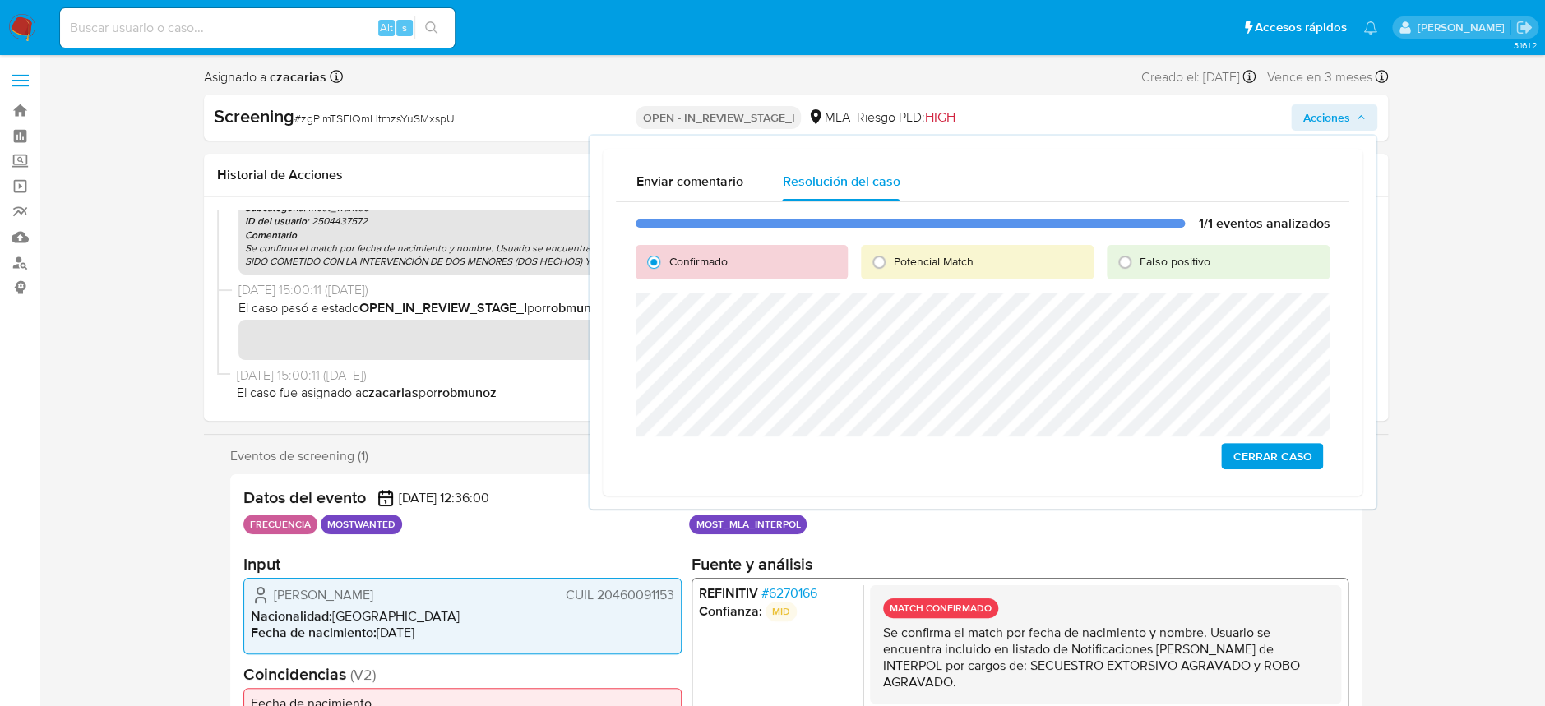
click at [1258, 457] on span "Cerrar Caso" at bounding box center [1271, 456] width 79 height 23
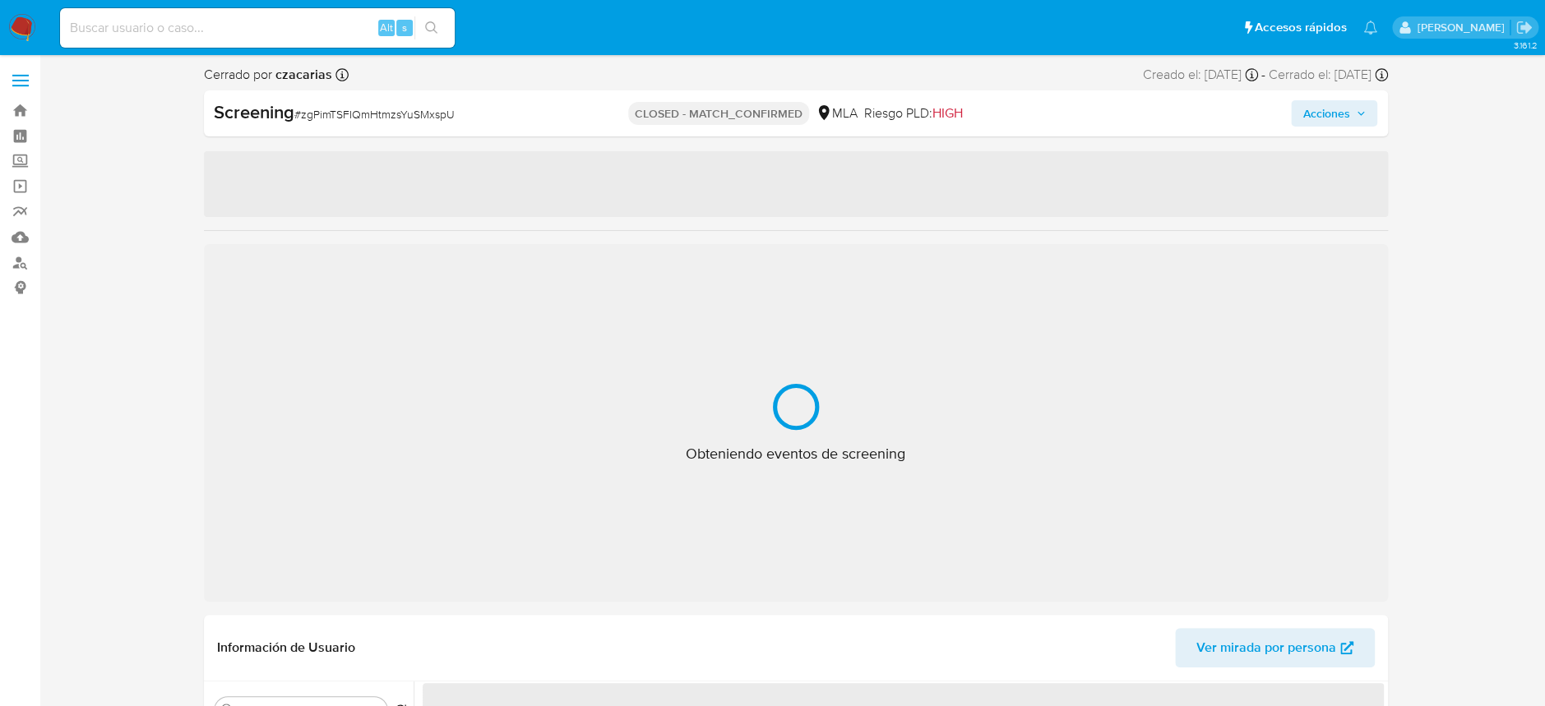
select select "10"
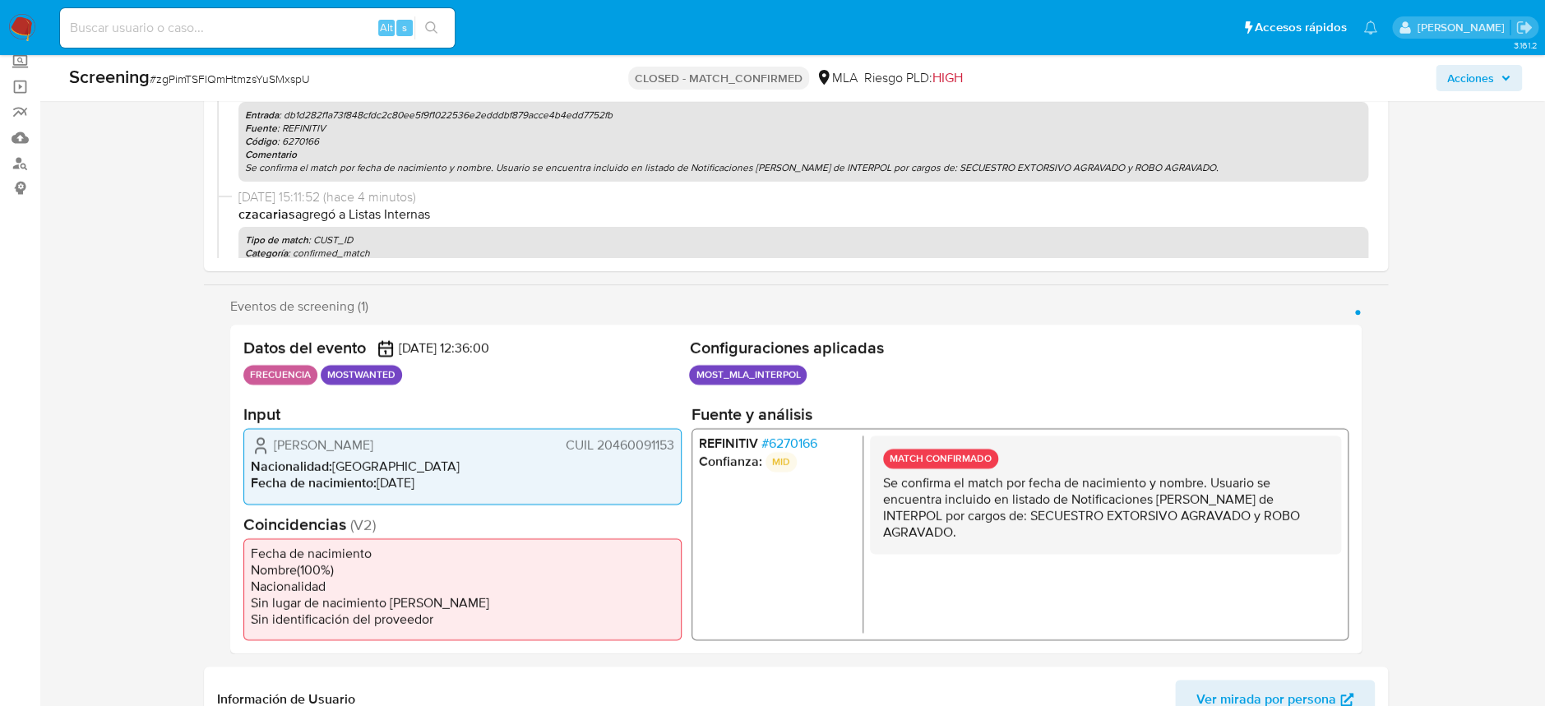
scroll to position [219, 0]
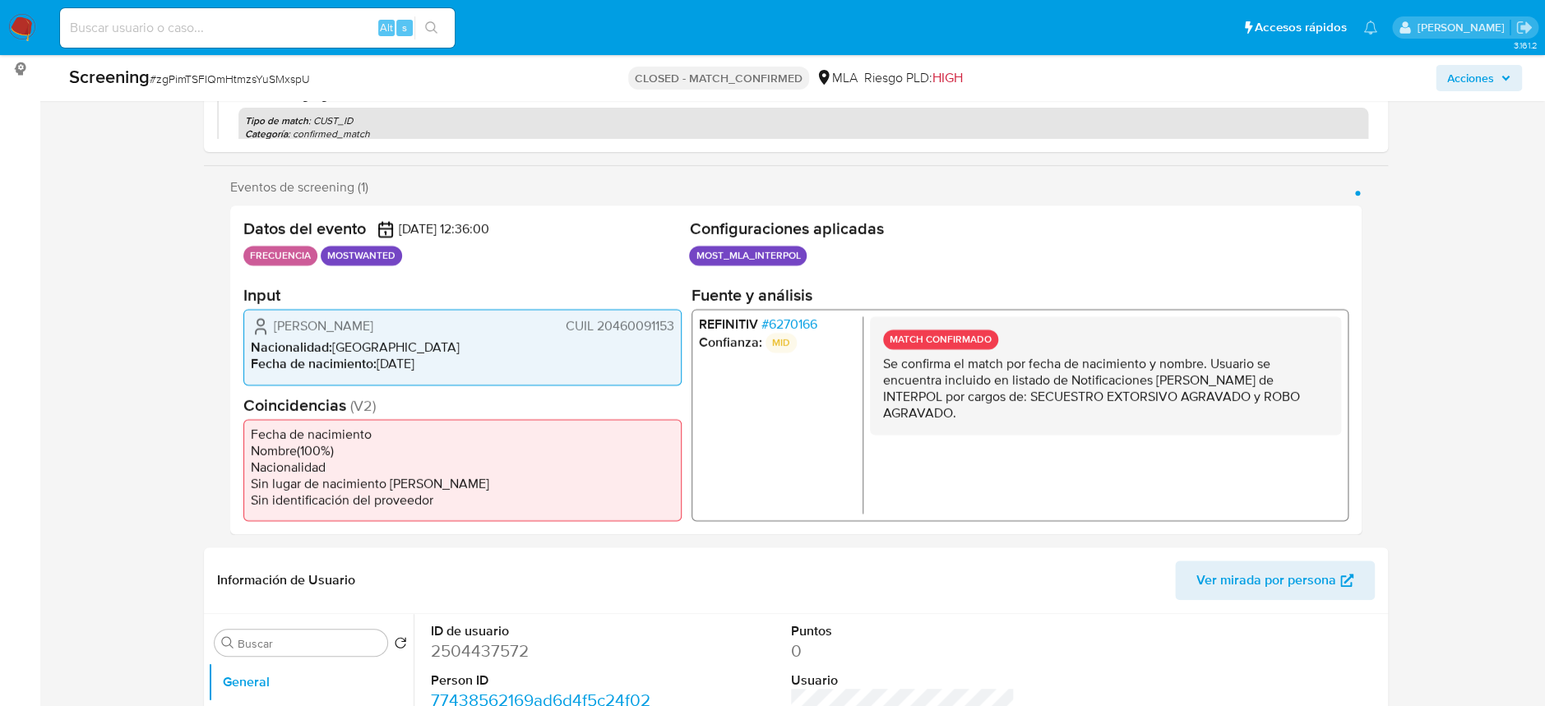
drag, startPoint x: 945, startPoint y: 398, endPoint x: 1287, endPoint y: 401, distance: 342.8
click at [1287, 401] on p "Se confirma el match por fecha de nacimiento y nombre. Usuario se encuentra inc…" at bounding box center [1104, 389] width 445 height 66
click at [264, 45] on div "Alt s" at bounding box center [257, 27] width 395 height 39
click at [274, 37] on input at bounding box center [257, 27] width 395 height 21
paste input "UXA4TyRF7AeMa9PTtU7ks4sn"
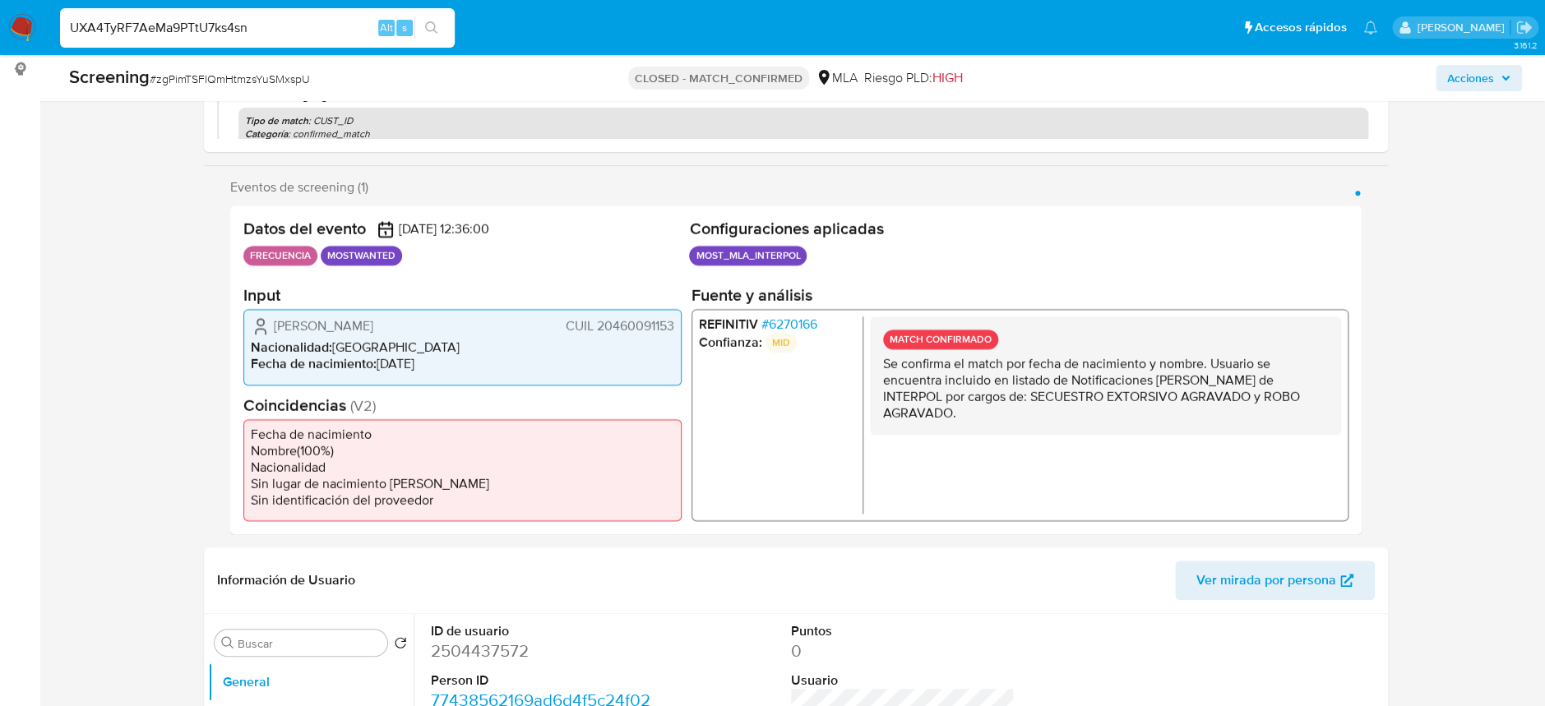
type input "UXA4TyRF7AeMa9PTtU7ks4sn"
click at [428, 24] on icon "search-icon" at bounding box center [431, 27] width 13 height 13
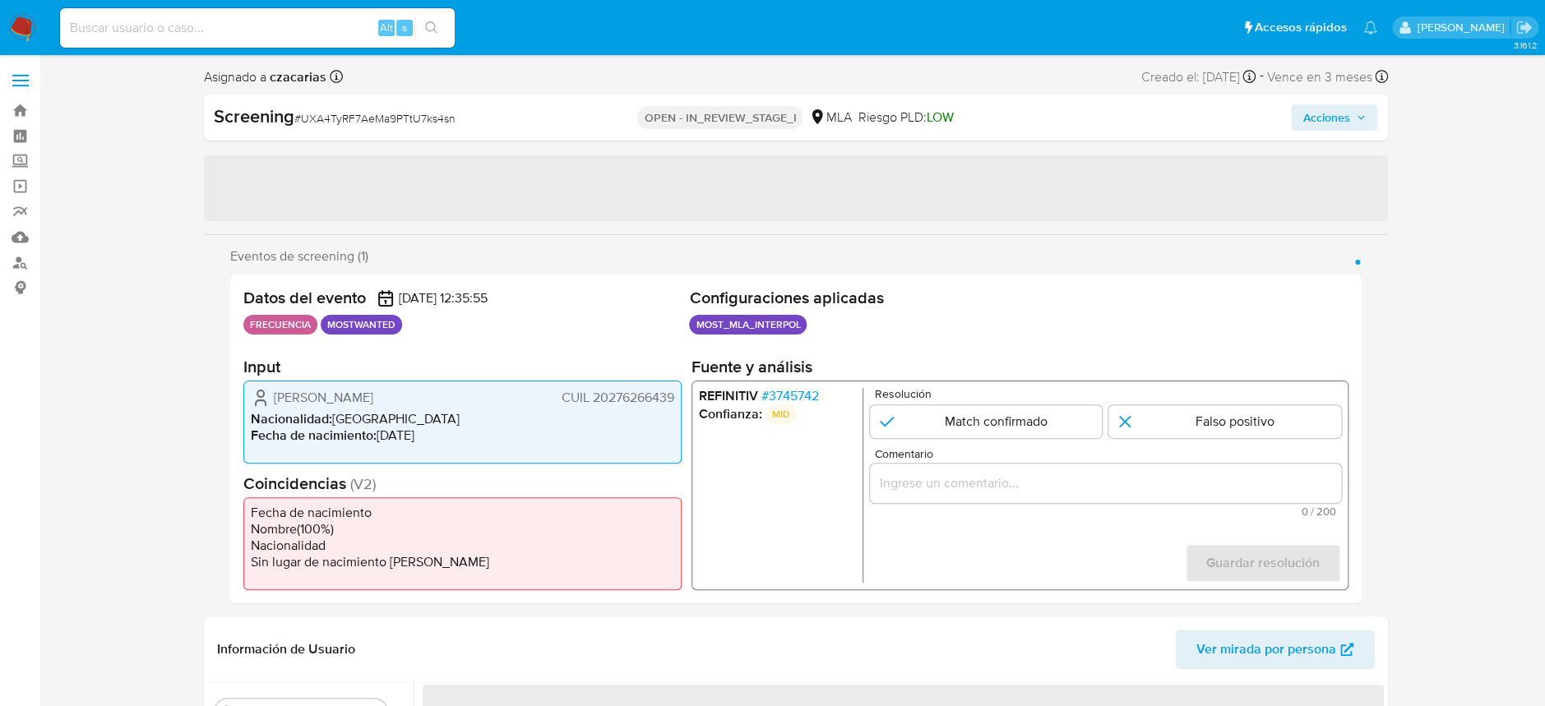
select select "10"
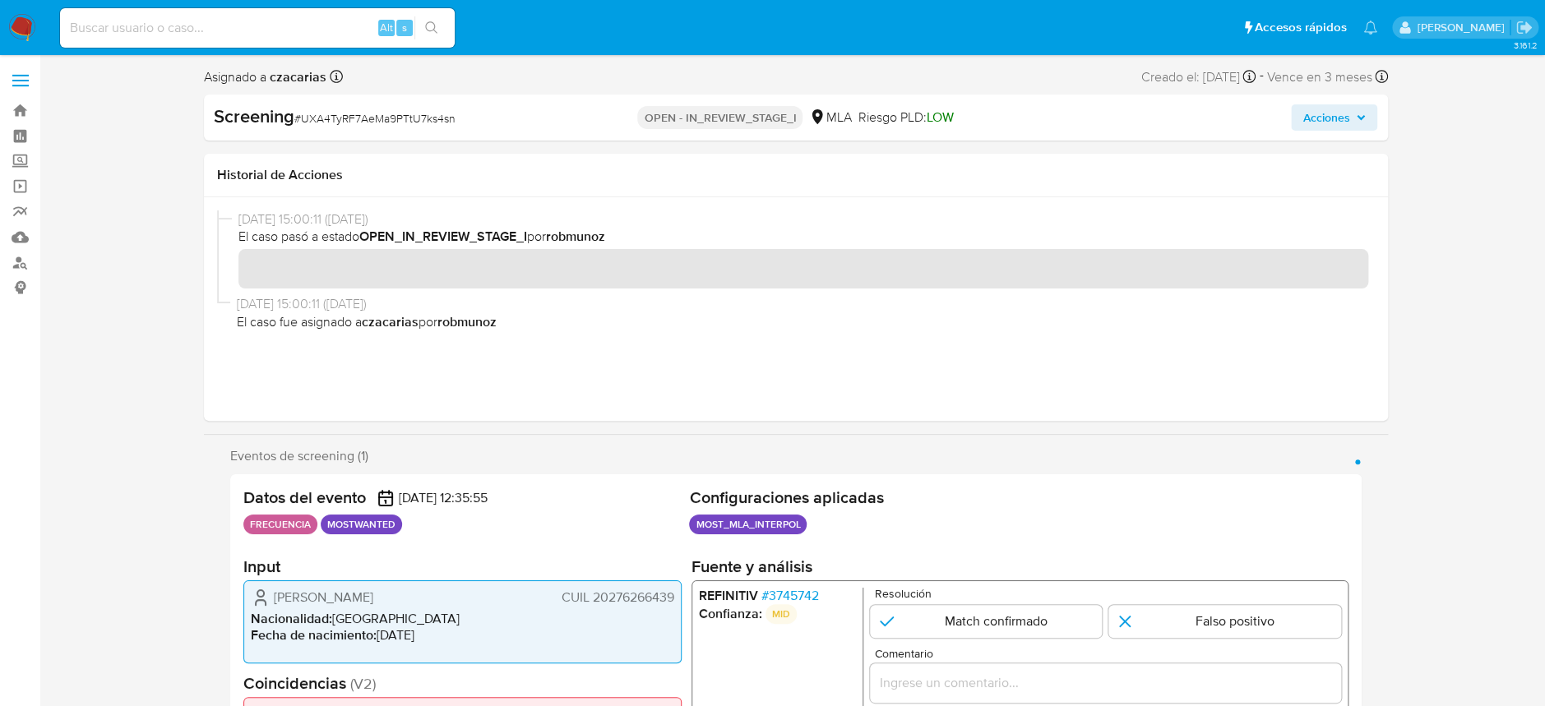
click at [792, 595] on span "# 3745742" at bounding box center [789, 596] width 58 height 16
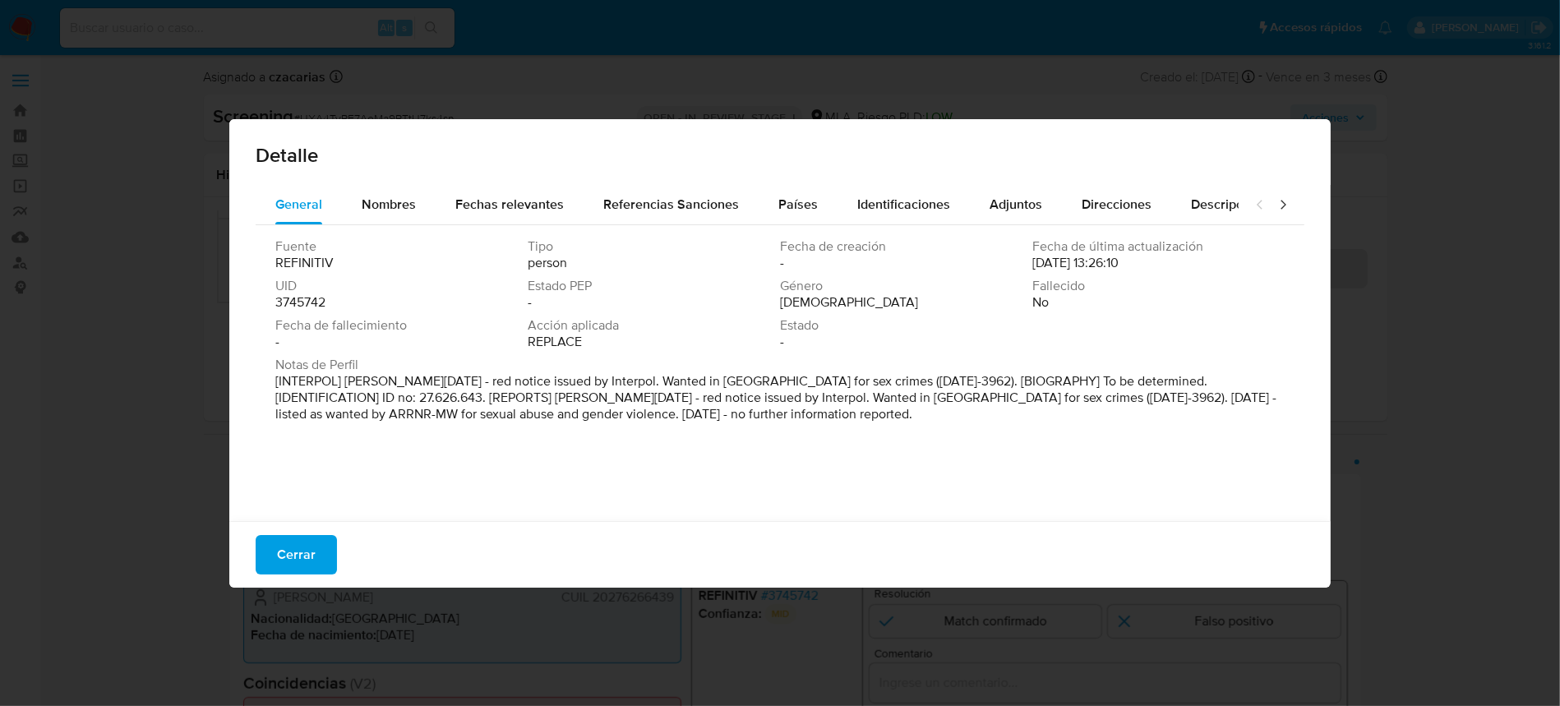
drag, startPoint x: 345, startPoint y: 379, endPoint x: 706, endPoint y: 429, distance: 364.3
click at [706, 429] on div "Fuente REFINITIV Tipo person Fecha de creación - Fecha de última actualización …" at bounding box center [780, 369] width 1049 height 288
click at [394, 195] on span "Nombres" at bounding box center [389, 204] width 54 height 19
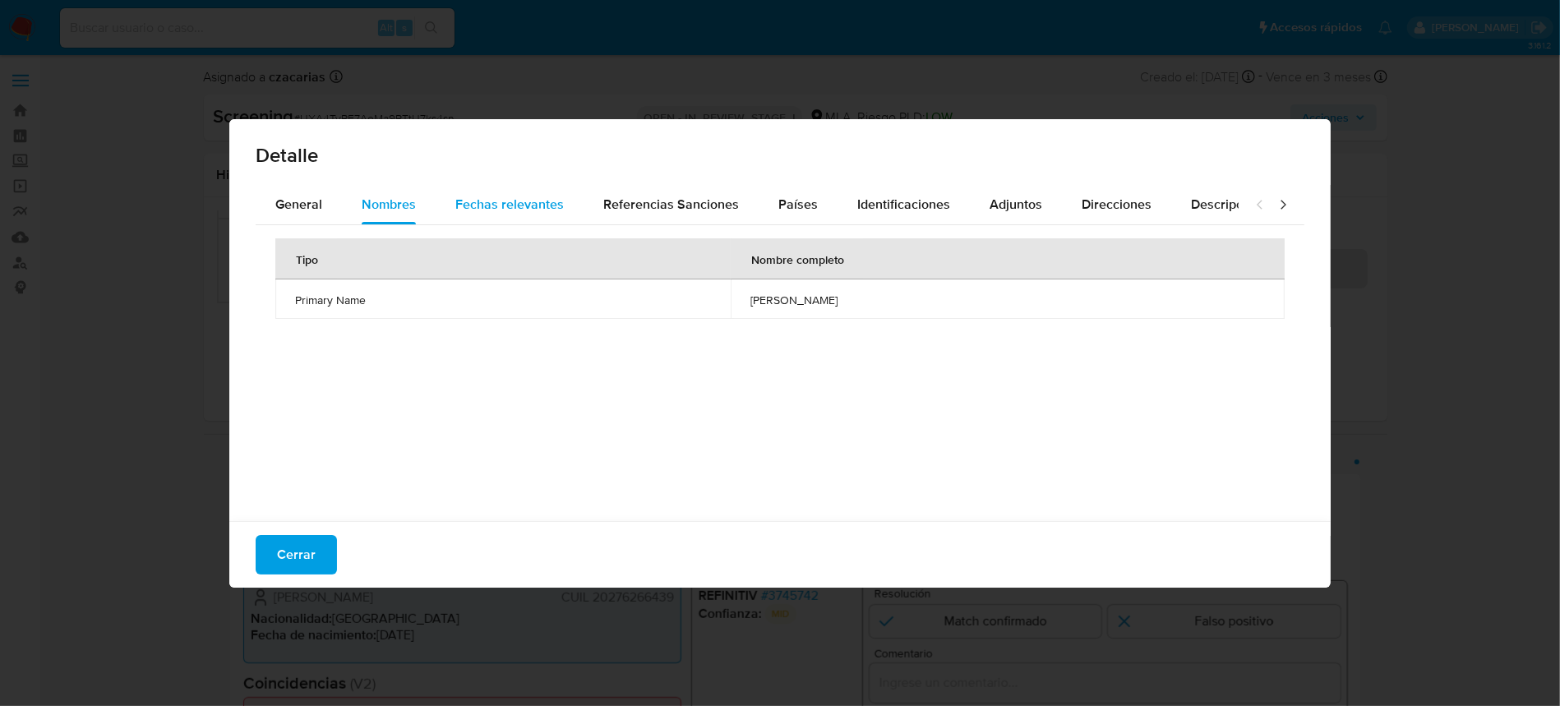
click at [519, 204] on span "Fechas relevantes" at bounding box center [509, 204] width 109 height 19
click at [700, 196] on span "Referencias Sanciones" at bounding box center [671, 204] width 136 height 19
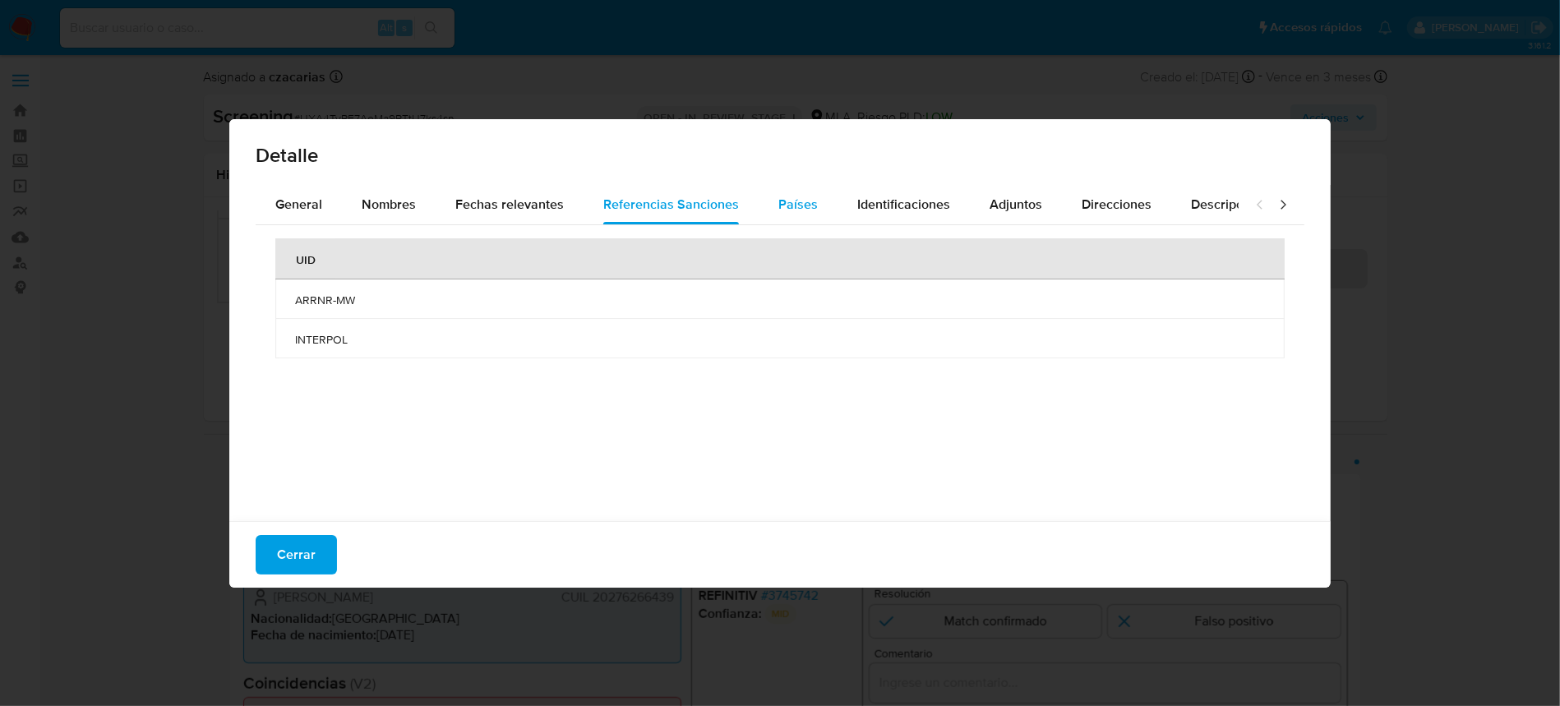
click at [807, 213] on div "Países" at bounding box center [797, 204] width 39 height 39
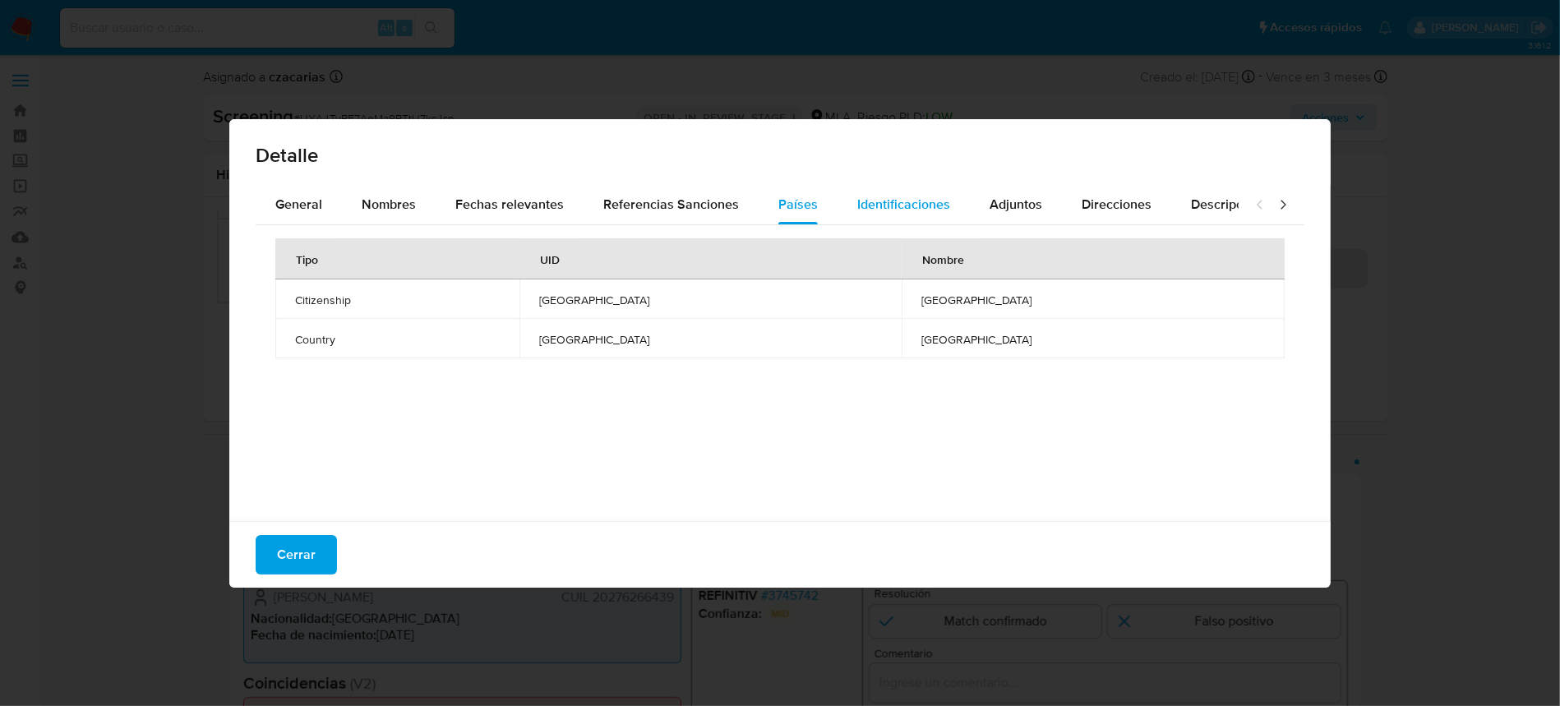
click at [926, 206] on span "Identificaciones" at bounding box center [903, 204] width 93 height 19
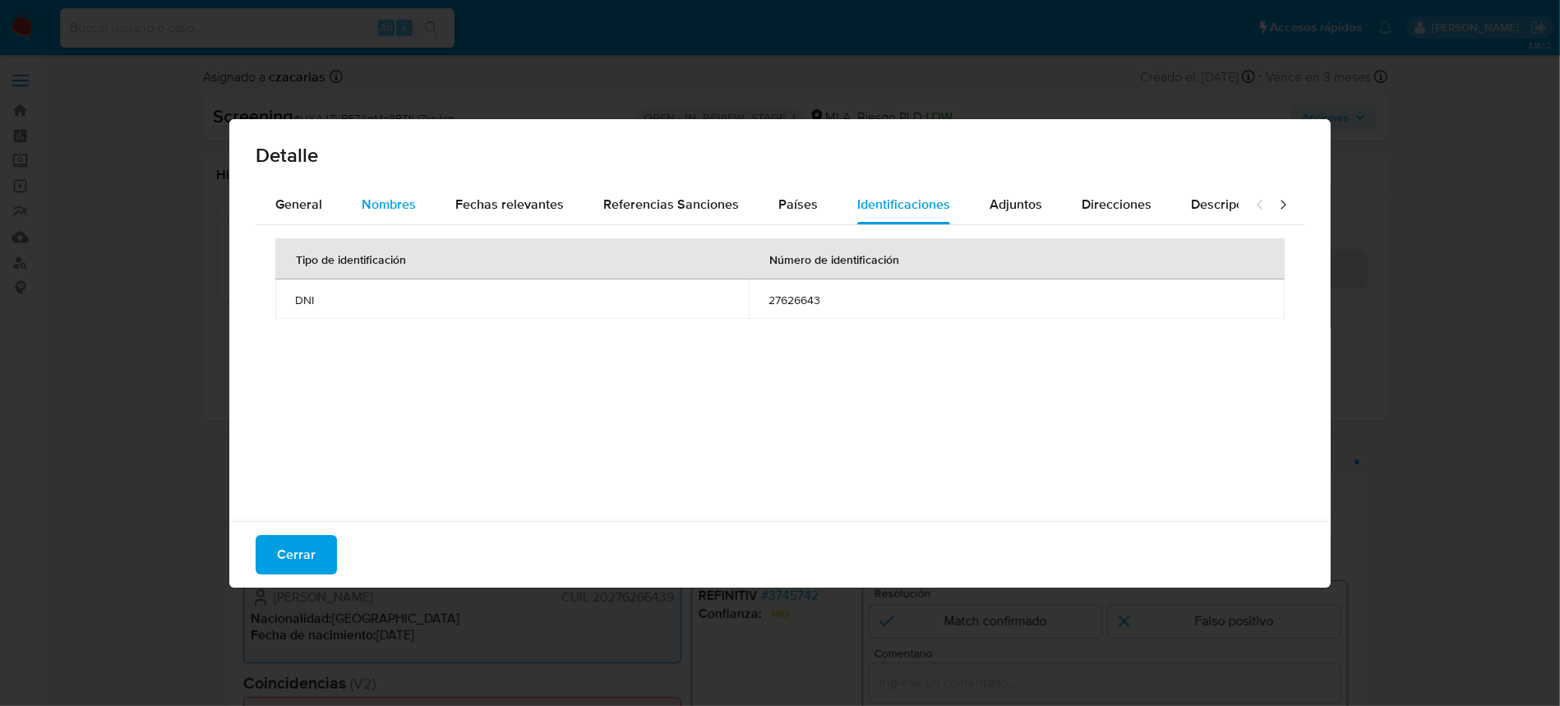
click at [390, 195] on span "Nombres" at bounding box center [389, 204] width 54 height 19
drag, startPoint x: 686, startPoint y: 303, endPoint x: 811, endPoint y: 250, distance: 136.6
click at [836, 298] on span "eduardo cesar ros ramirez" at bounding box center [1008, 300] width 515 height 15
click at [494, 192] on div "Fechas relevantes" at bounding box center [509, 204] width 109 height 39
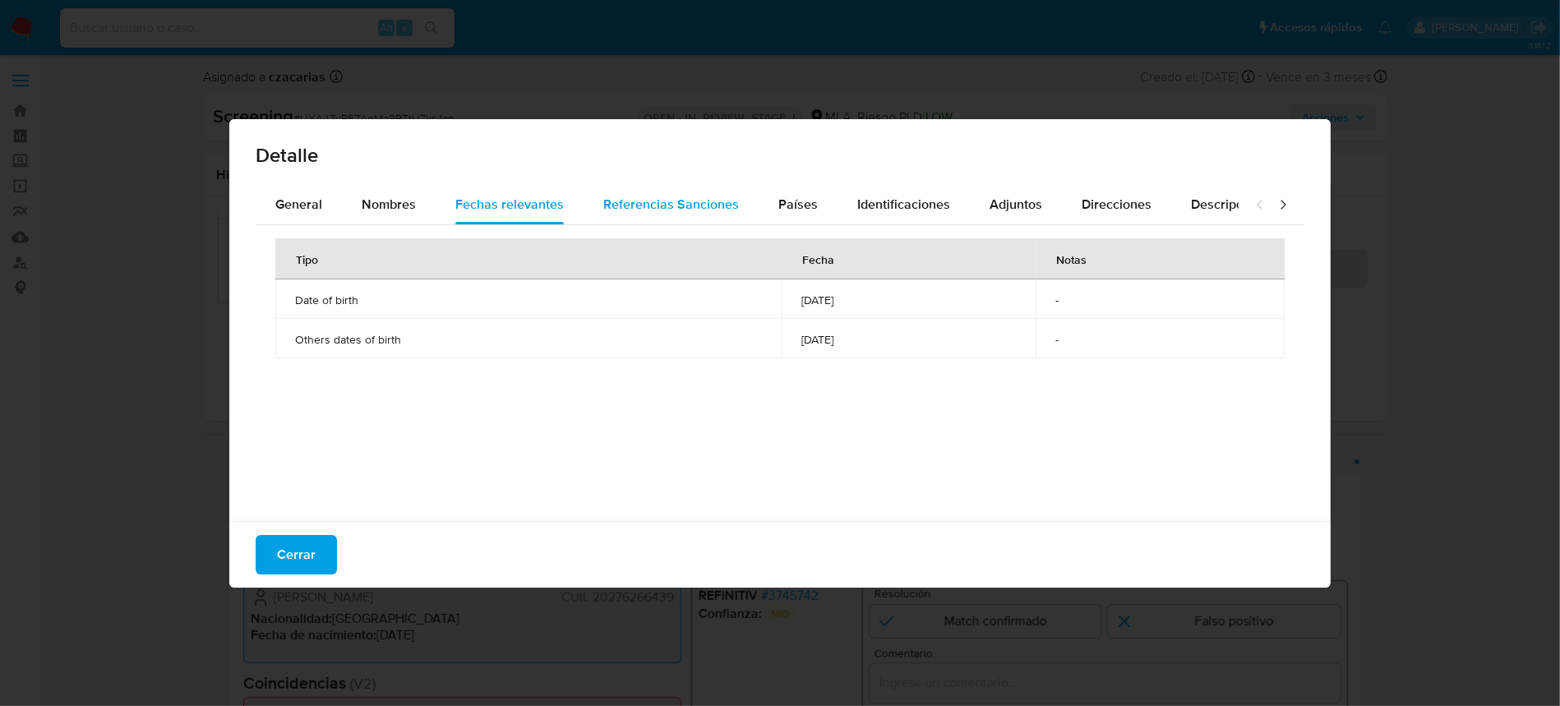
click at [668, 201] on span "Referencias Sanciones" at bounding box center [671, 204] width 136 height 19
click at [798, 212] on span "Países" at bounding box center [797, 204] width 39 height 19
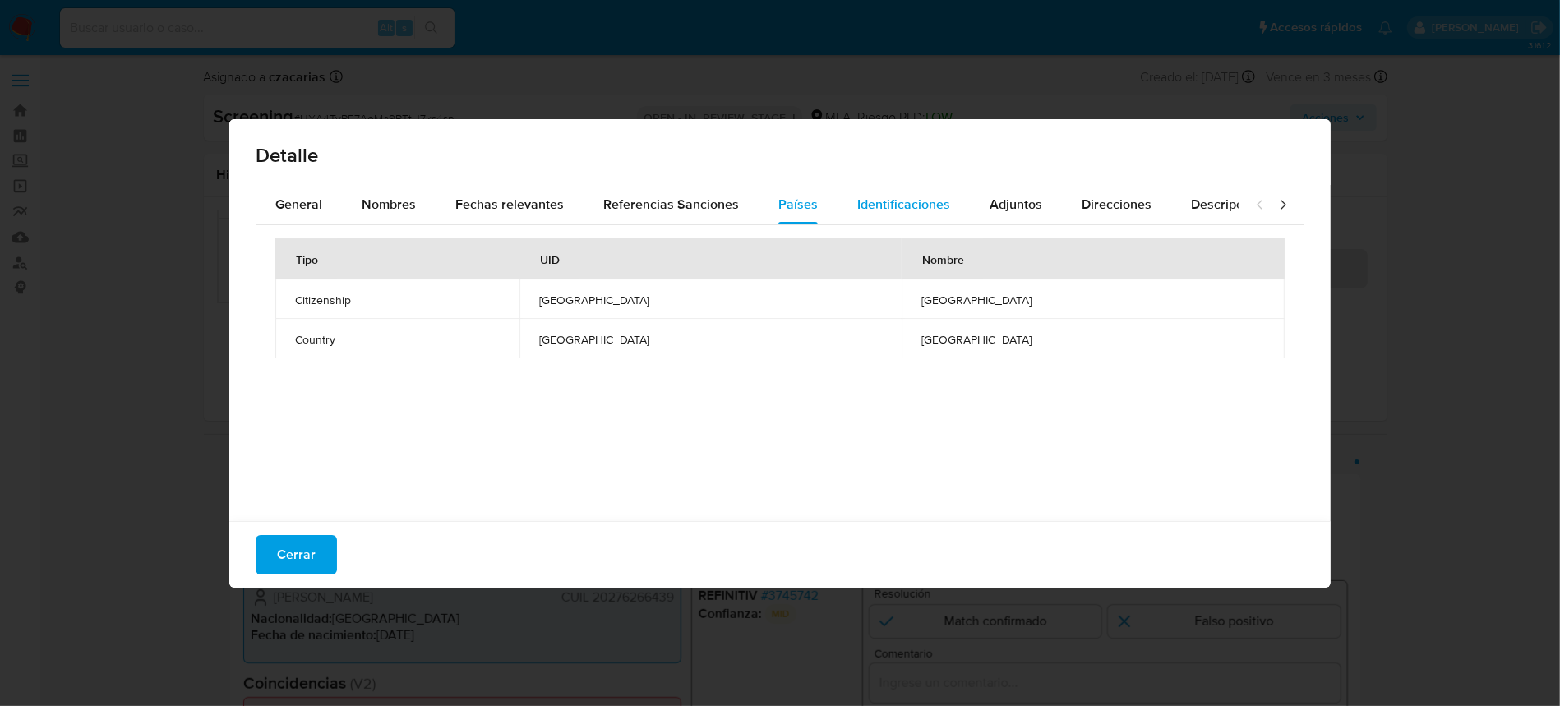
click at [885, 210] on span "Identificaciones" at bounding box center [903, 204] width 93 height 19
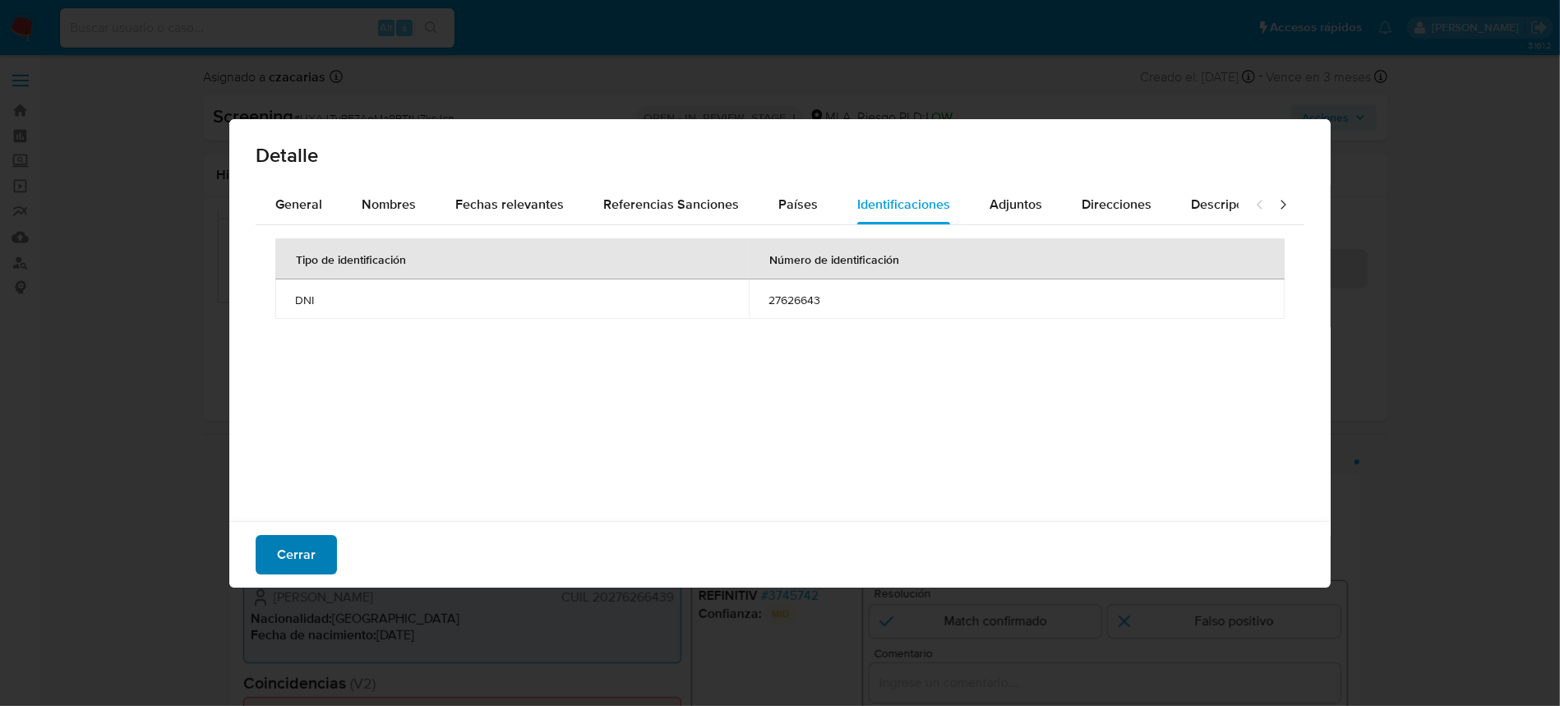
click at [287, 541] on span "Cerrar" at bounding box center [296, 555] width 39 height 36
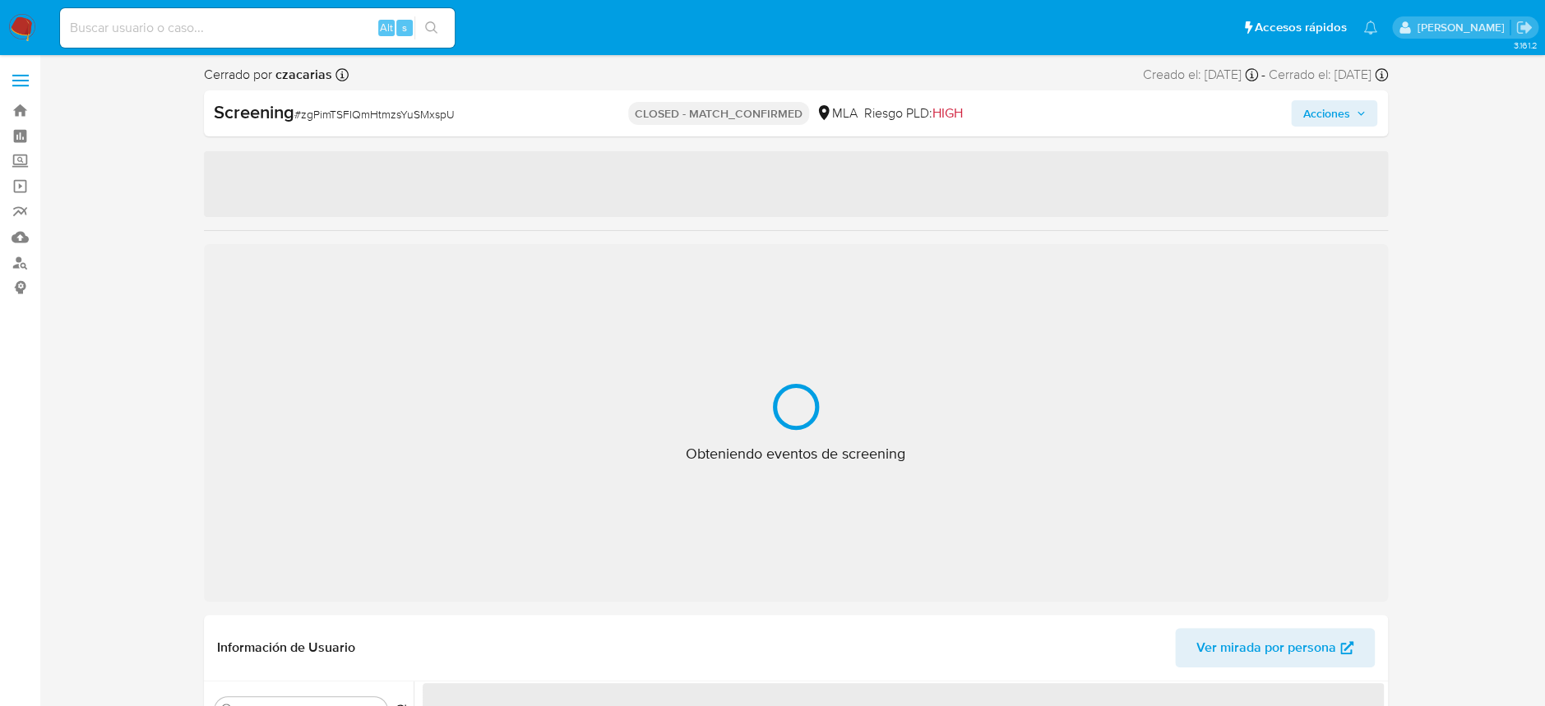
select select "10"
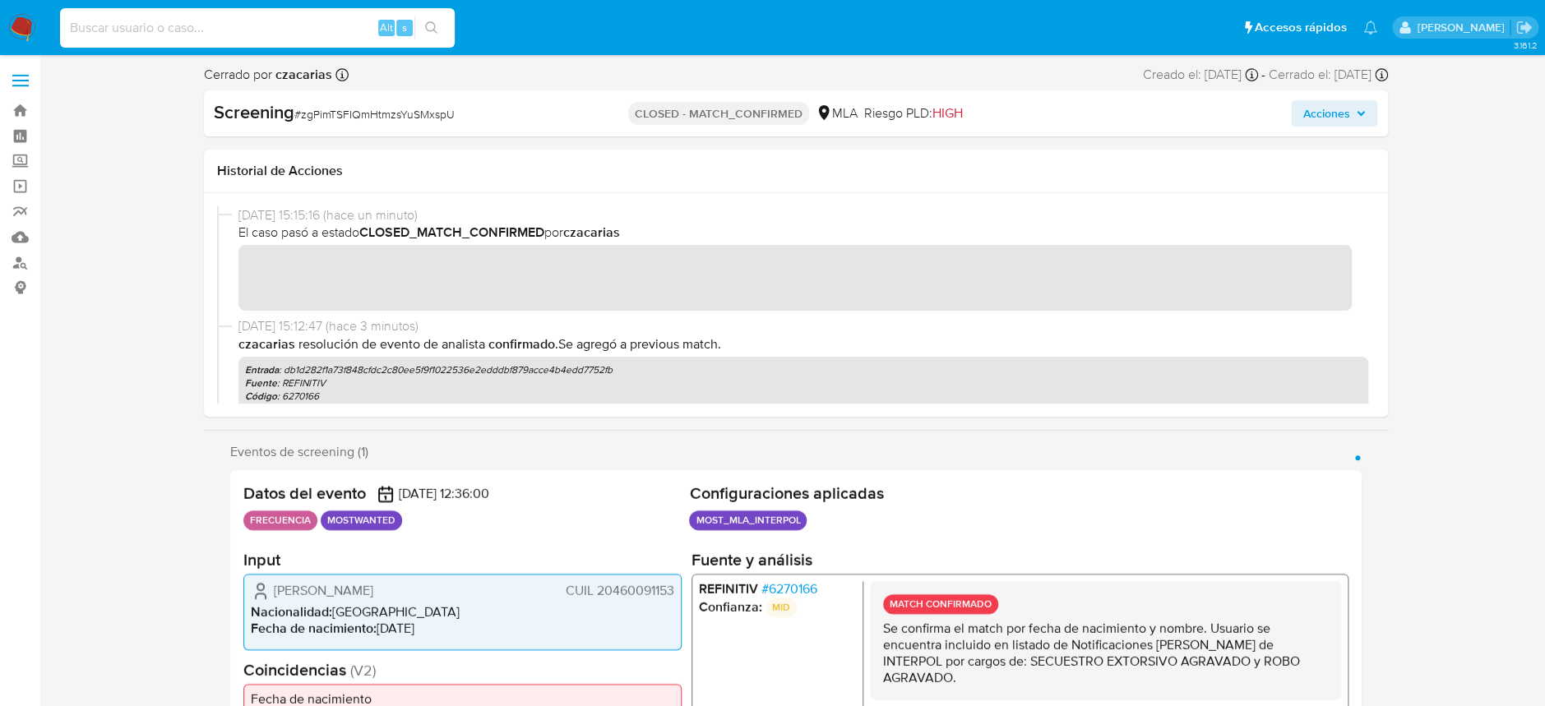
drag, startPoint x: 286, startPoint y: 33, endPoint x: 309, endPoint y: 30, distance: 23.1
click at [285, 34] on input at bounding box center [257, 27] width 395 height 21
paste input "UXA4TyRF7AeMa9PTtU7ks4sn"
type input "UXA4TyRF7AeMa9PTtU7ks4sn"
click at [423, 20] on button "search-icon" at bounding box center [431, 27] width 34 height 23
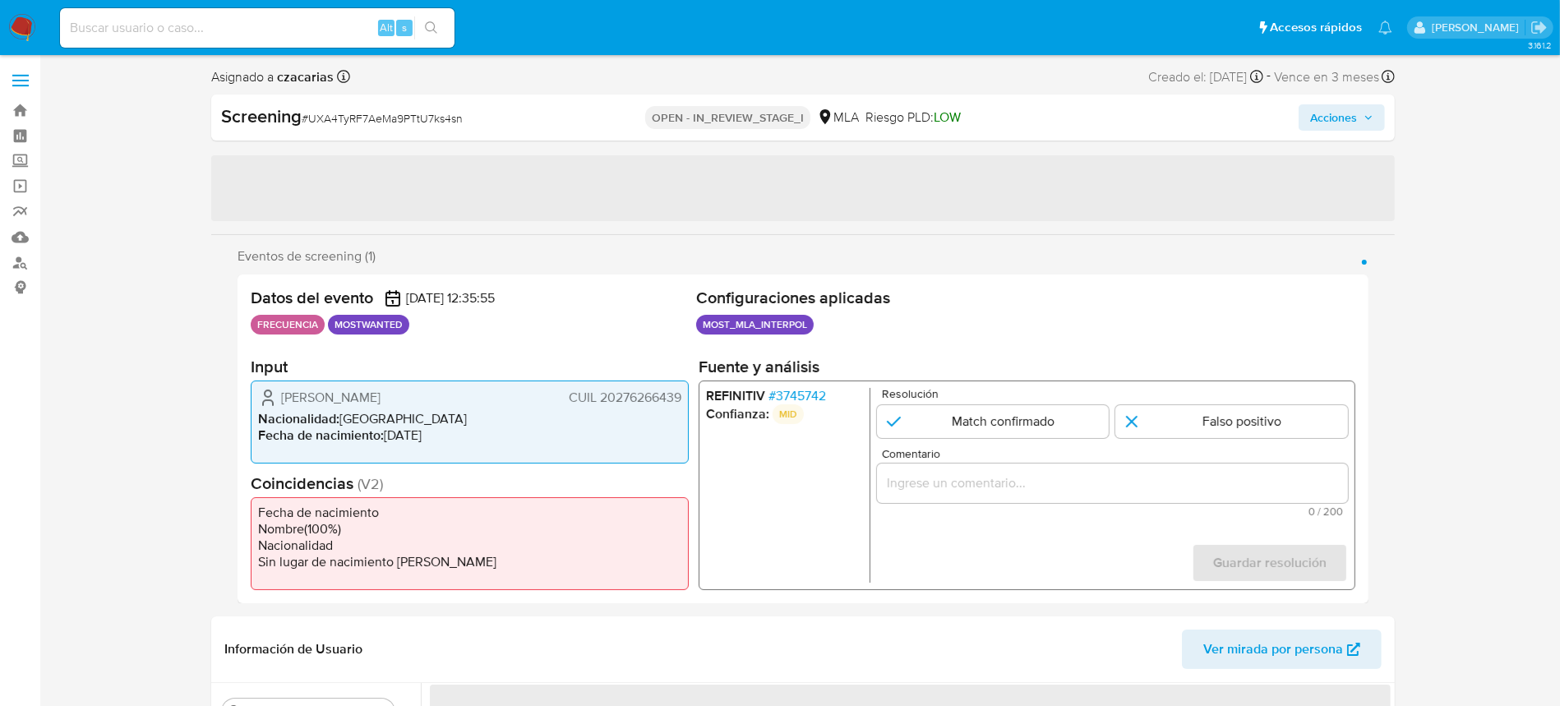
select select "10"
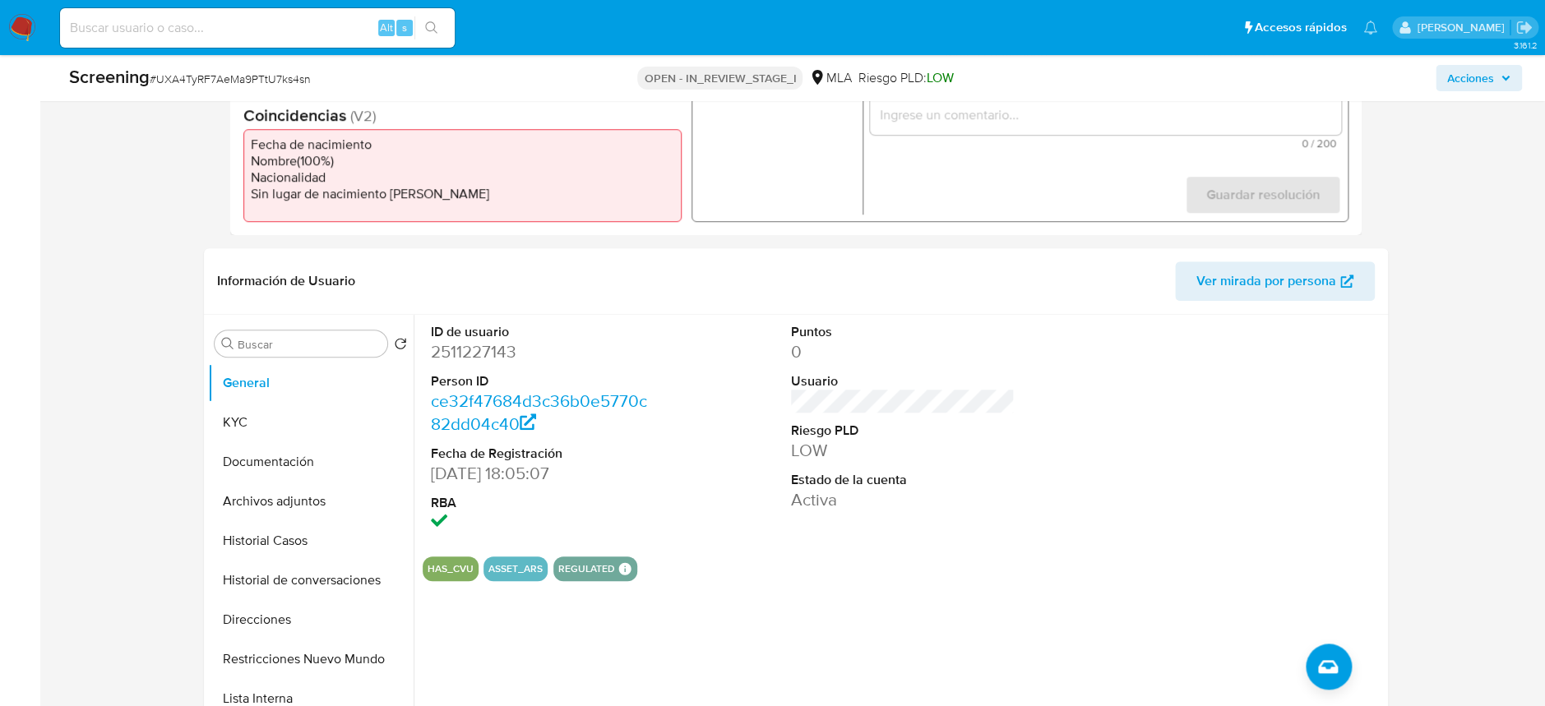
scroll to position [547, 0]
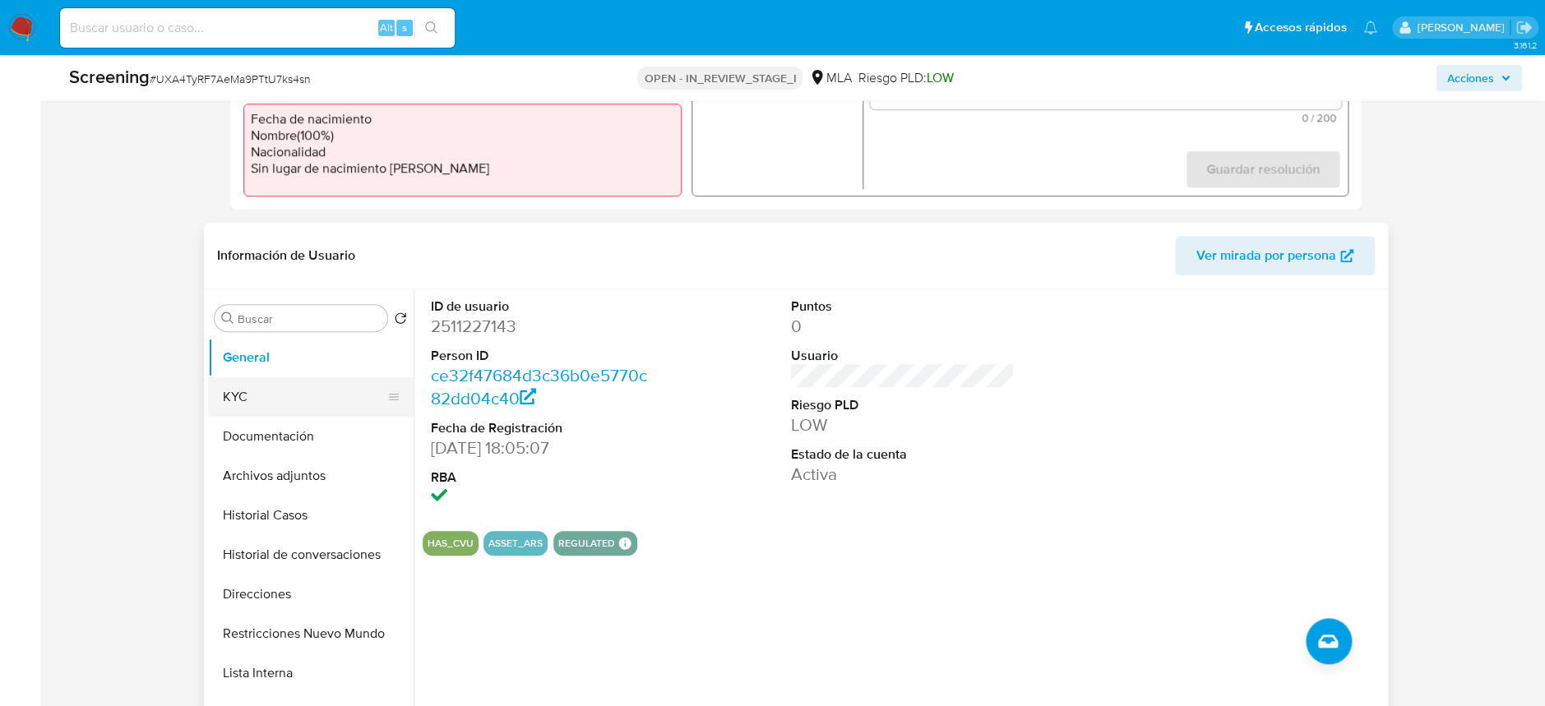
click at [243, 403] on button "KYC" at bounding box center [304, 396] width 192 height 39
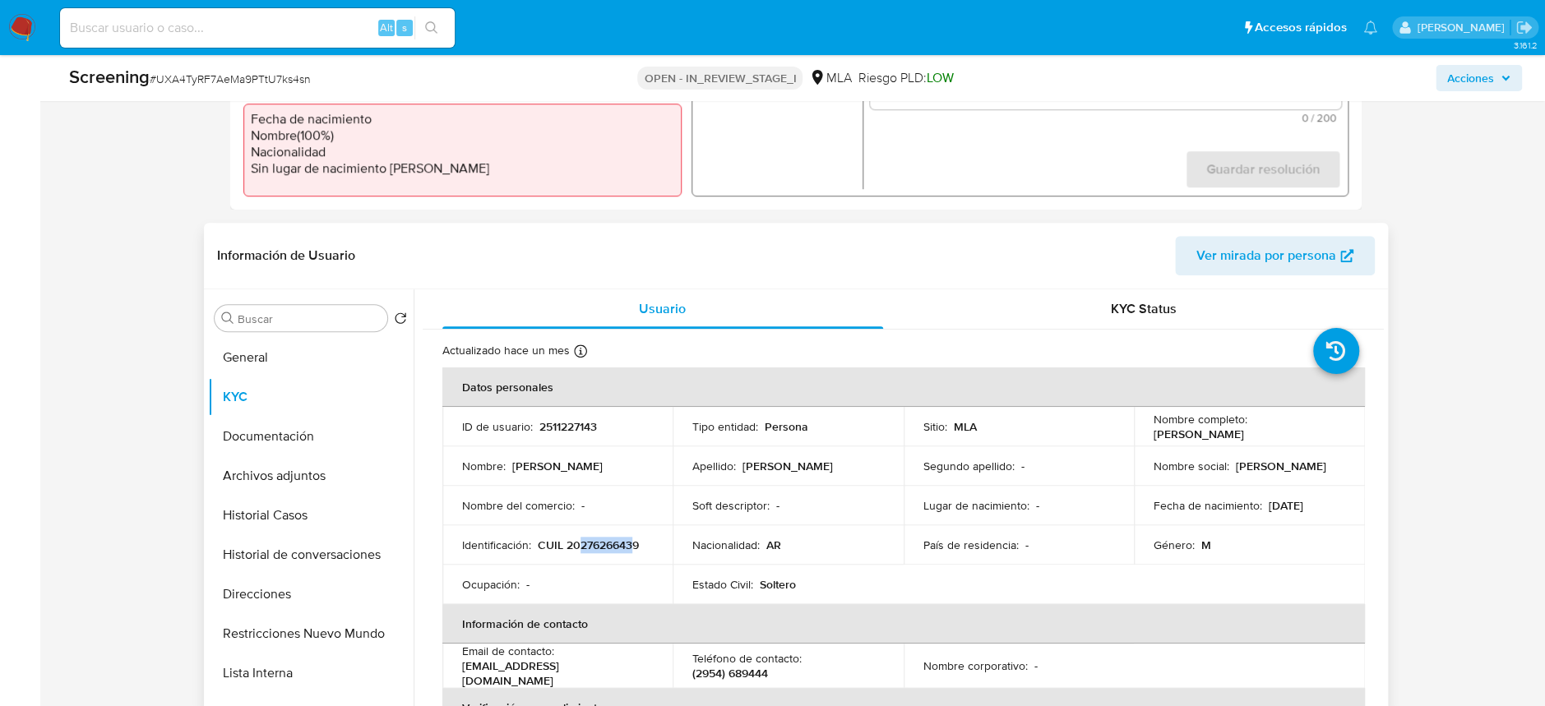
drag, startPoint x: 580, startPoint y: 543, endPoint x: 631, endPoint y: 543, distance: 51.0
click at [631, 543] on p "CUIL 20276266439" at bounding box center [588, 545] width 101 height 15
click at [314, 437] on button "Documentación" at bounding box center [304, 436] width 192 height 39
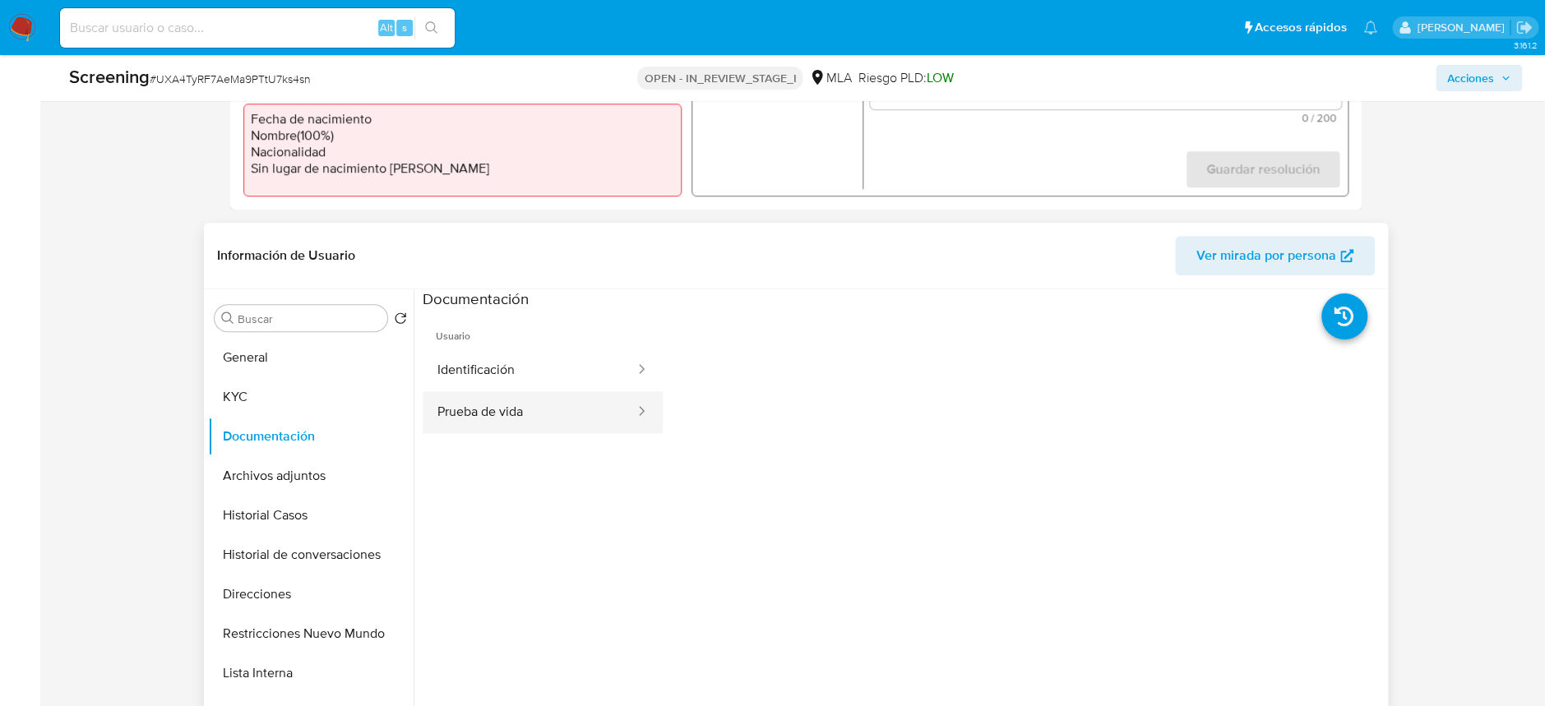
click at [495, 409] on button "Prueba de vida" at bounding box center [530, 412] width 214 height 42
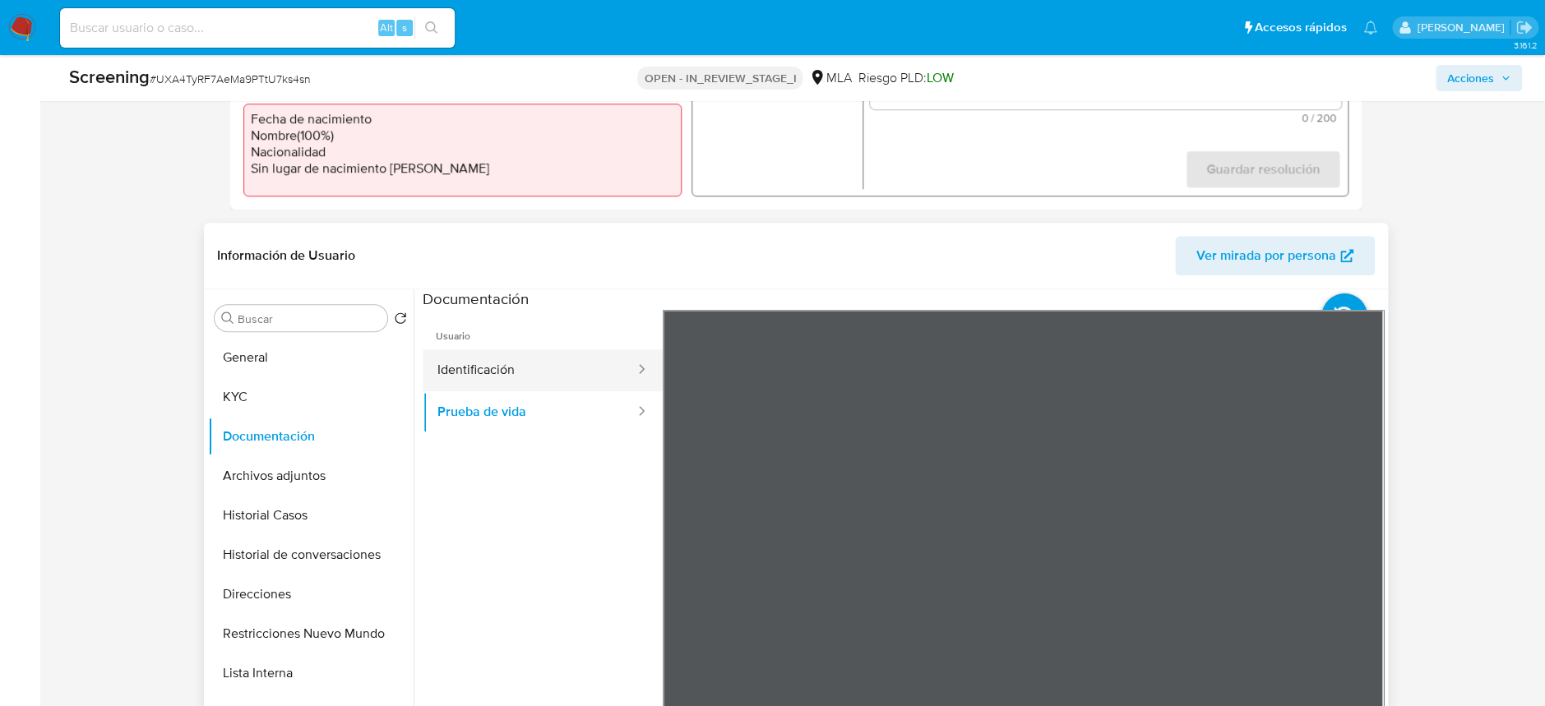
click at [489, 367] on button "Identificación" at bounding box center [530, 370] width 214 height 42
click at [1358, 574] on icon at bounding box center [1363, 577] width 10 height 16
click at [667, 575] on icon at bounding box center [683, 577] width 33 height 33
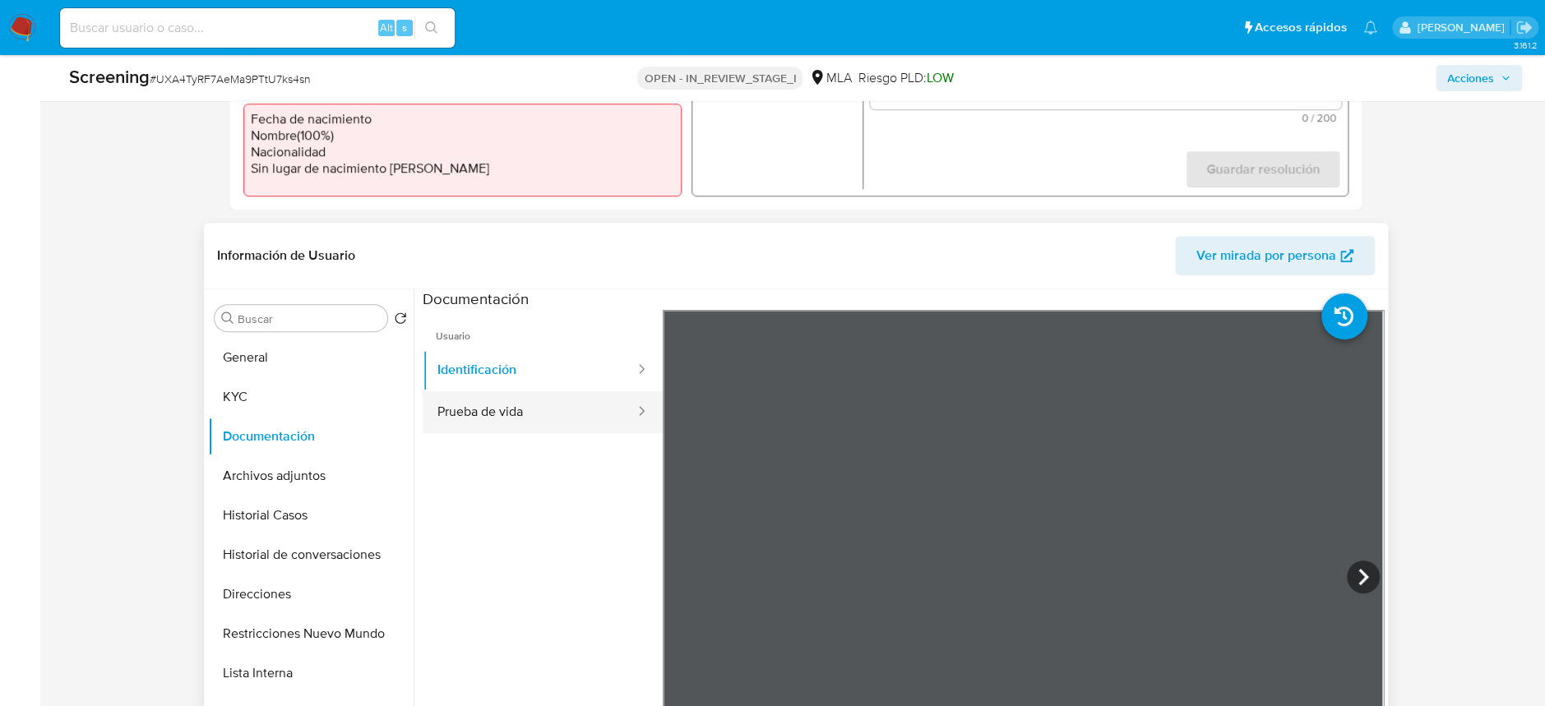
click at [494, 401] on button "Prueba de vida" at bounding box center [530, 412] width 214 height 42
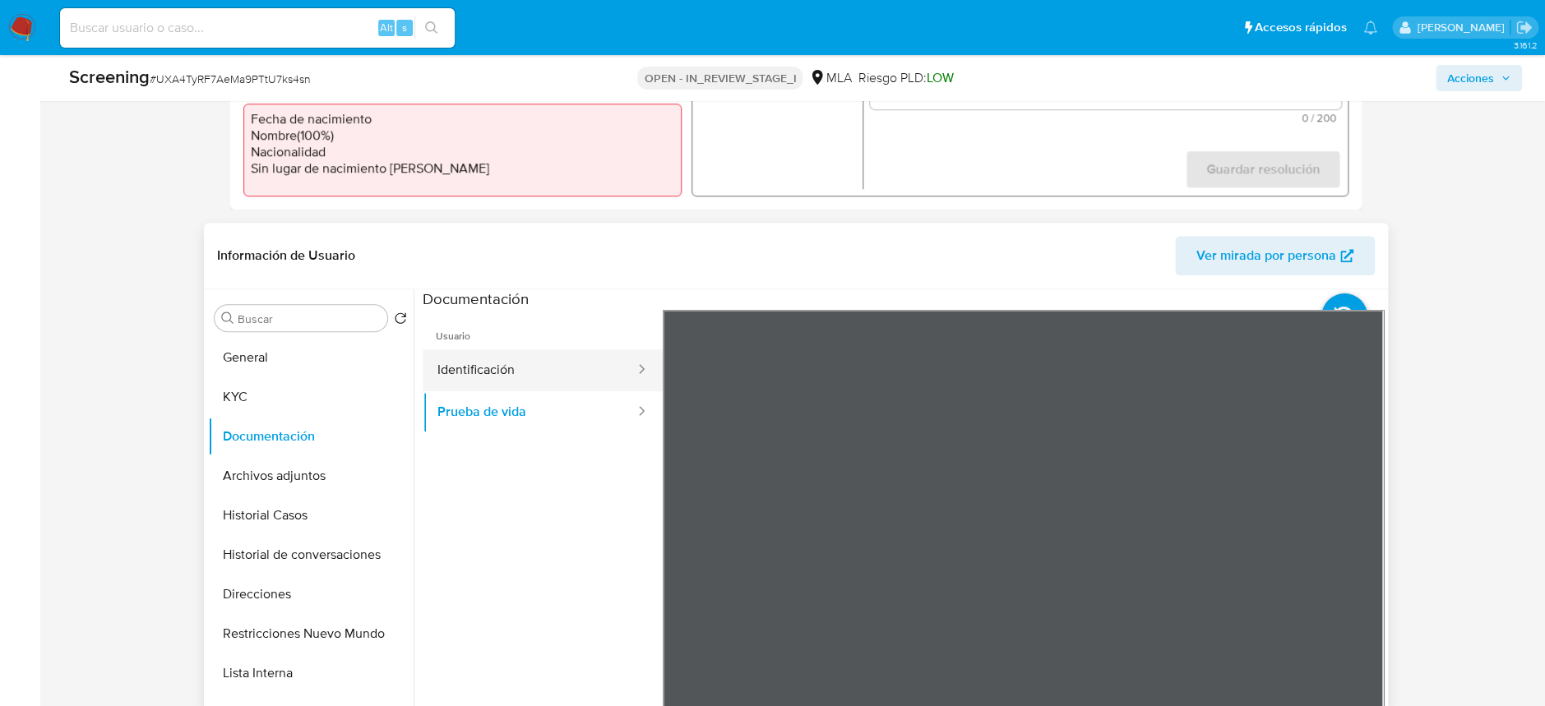
click at [548, 376] on button "Identificación" at bounding box center [530, 370] width 214 height 42
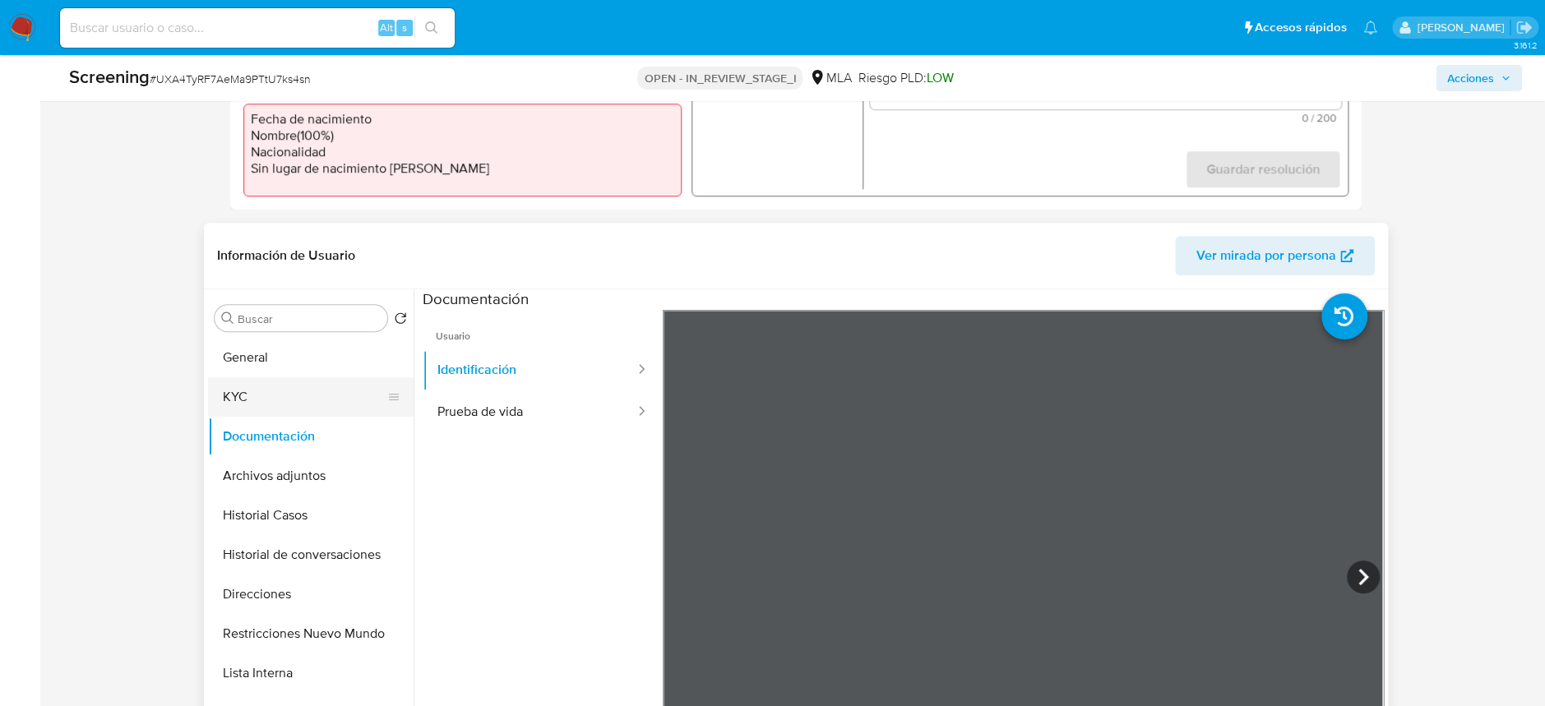
click at [239, 386] on button "KYC" at bounding box center [304, 396] width 192 height 39
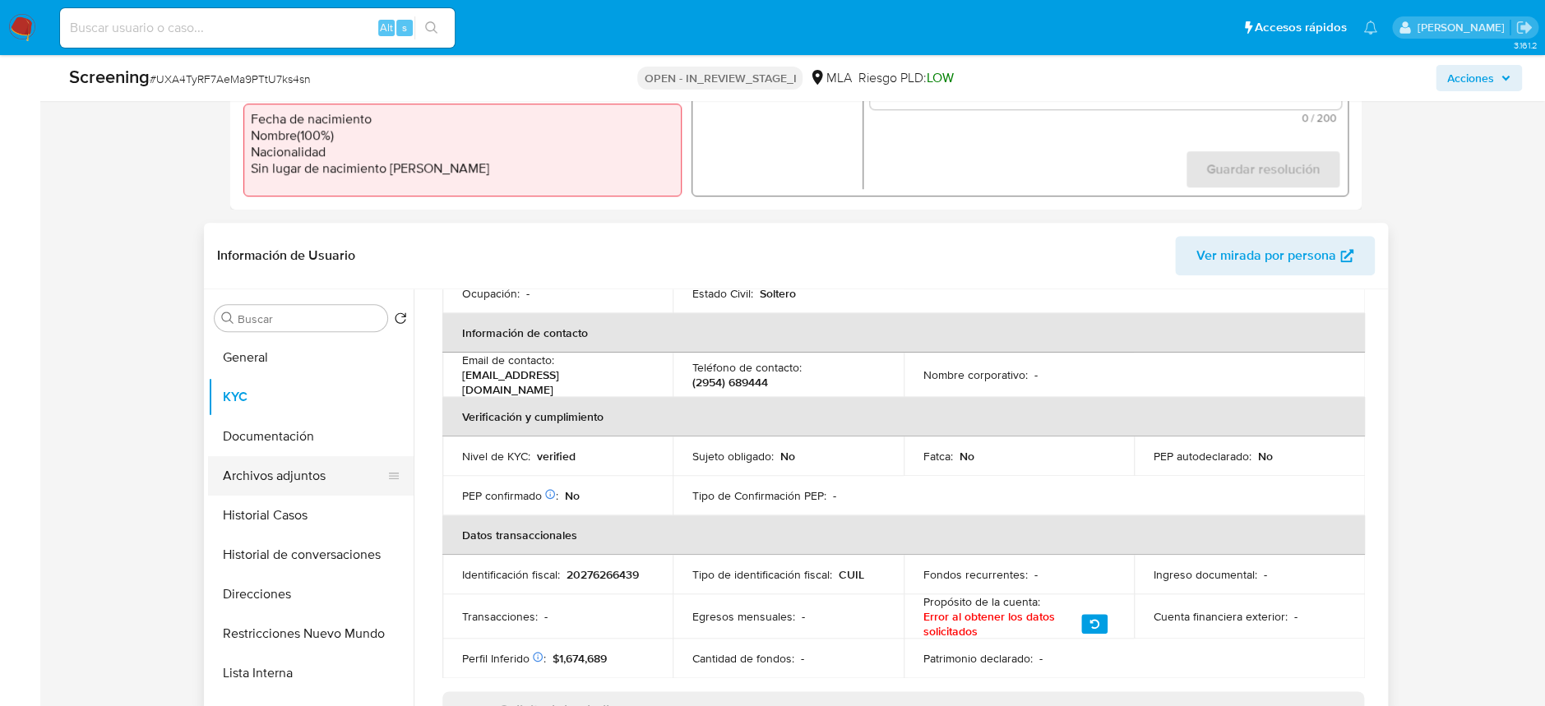
scroll to position [270, 0]
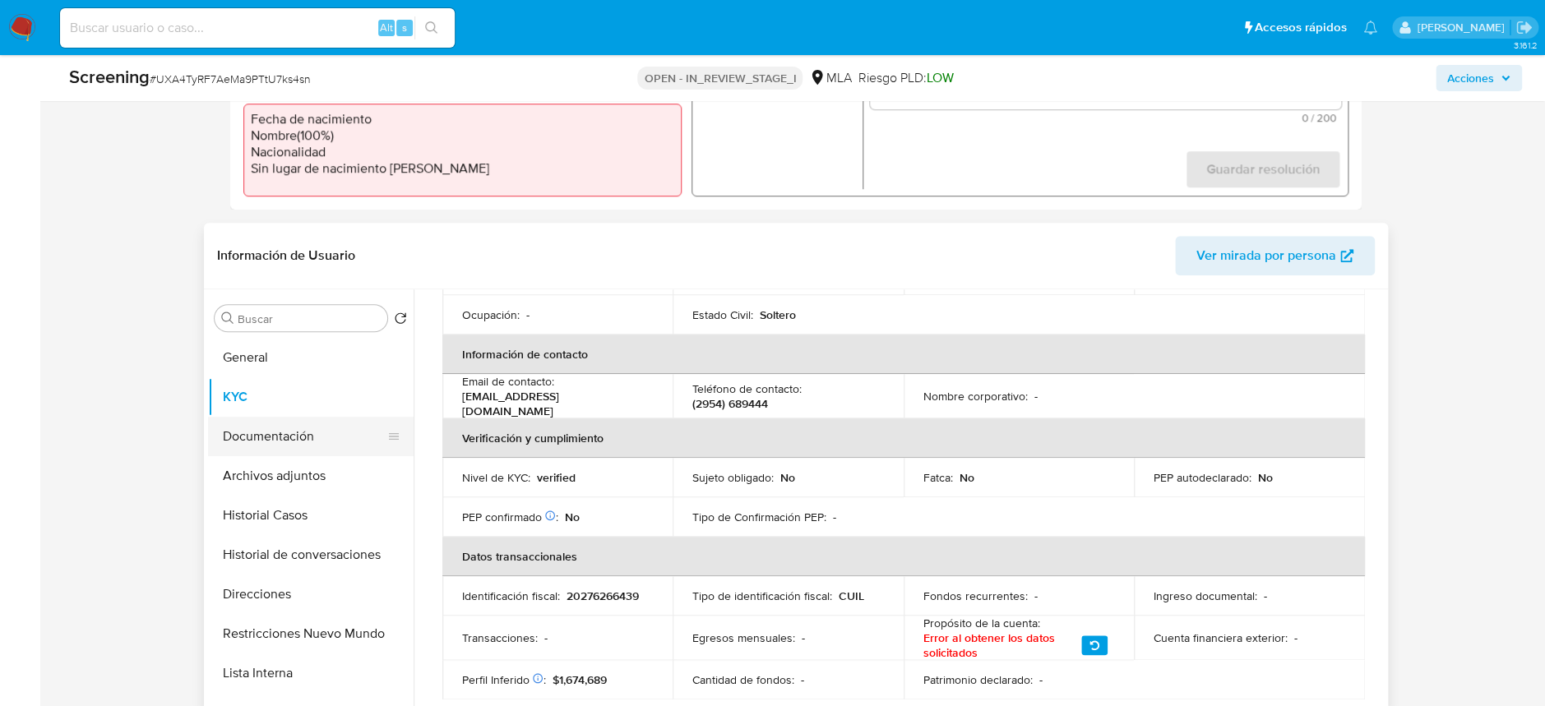
click at [306, 438] on button "Documentación" at bounding box center [304, 436] width 192 height 39
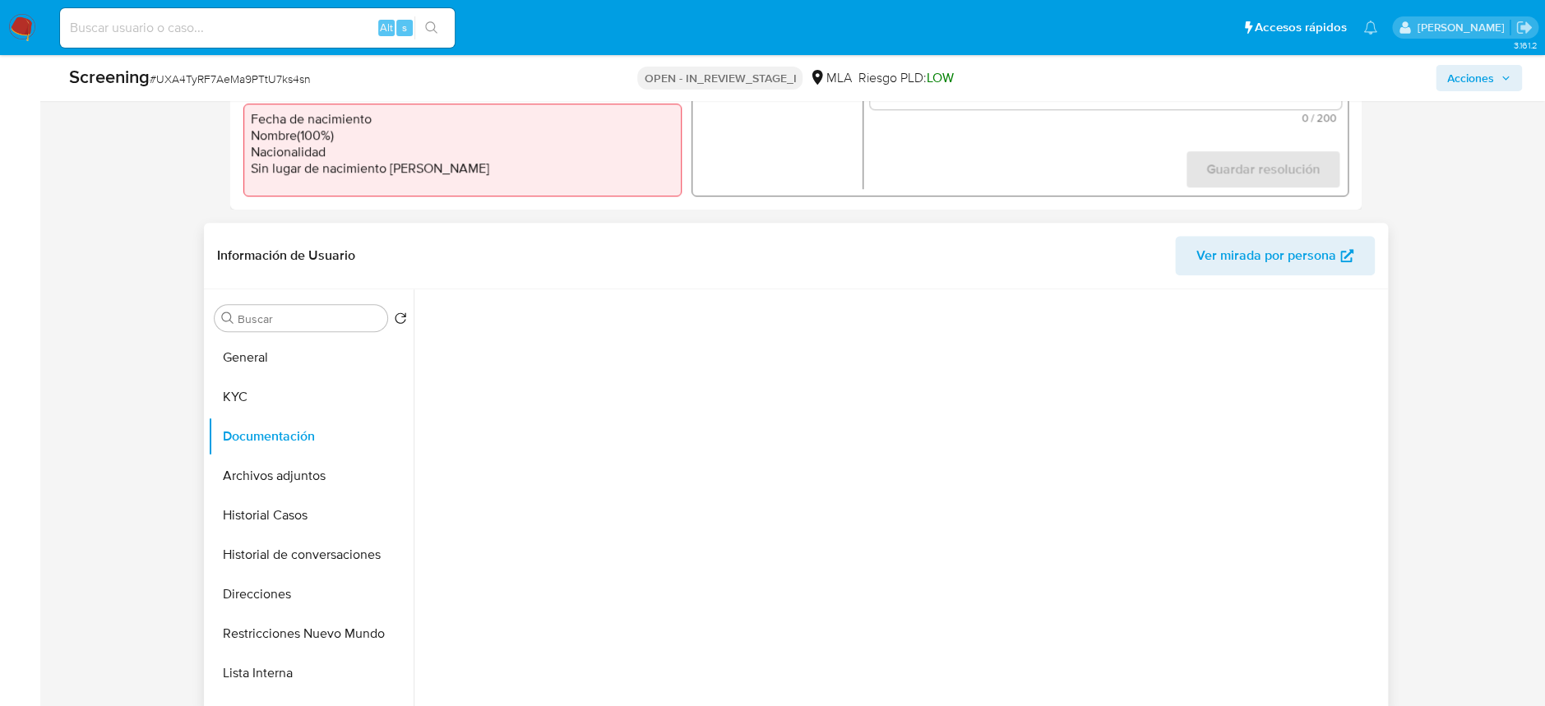
scroll to position [0, 0]
click at [567, 369] on button "Prueba de vida" at bounding box center [530, 370] width 214 height 42
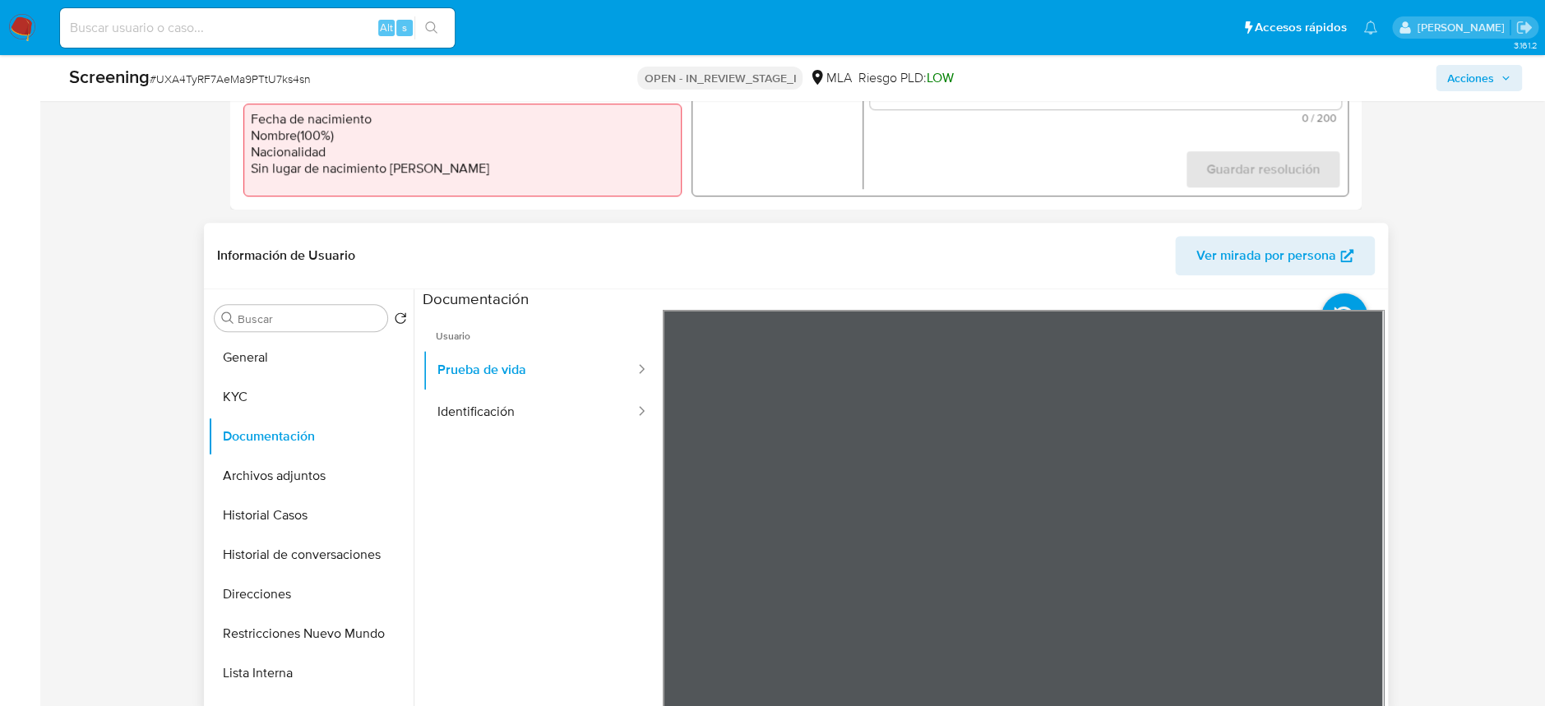
drag, startPoint x: 535, startPoint y: 422, endPoint x: 601, endPoint y: 437, distance: 67.6
click at [536, 422] on button "Identificación" at bounding box center [530, 412] width 214 height 42
click at [1364, 580] on icon at bounding box center [1362, 577] width 33 height 33
click at [285, 587] on button "Direcciones" at bounding box center [304, 594] width 192 height 39
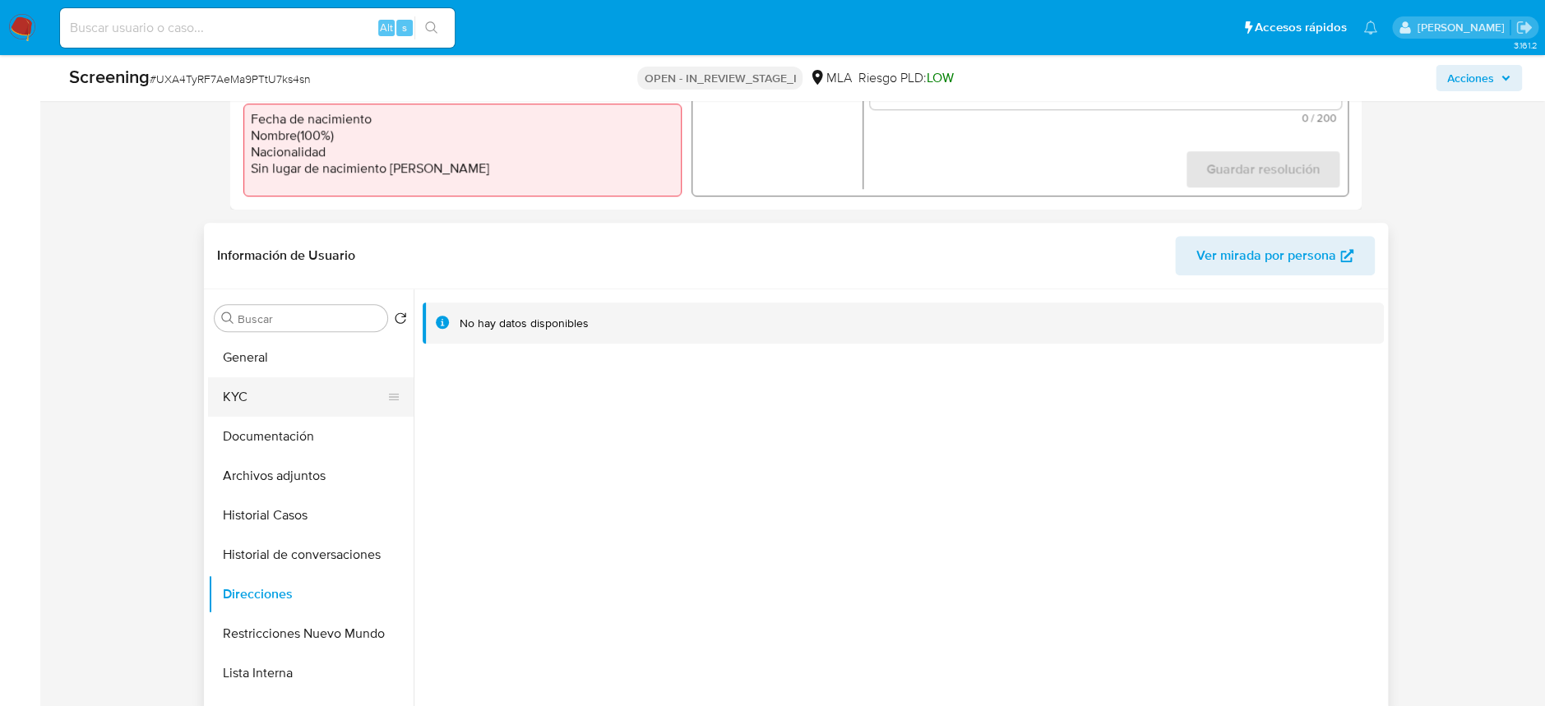
click at [247, 401] on button "KYC" at bounding box center [304, 396] width 192 height 39
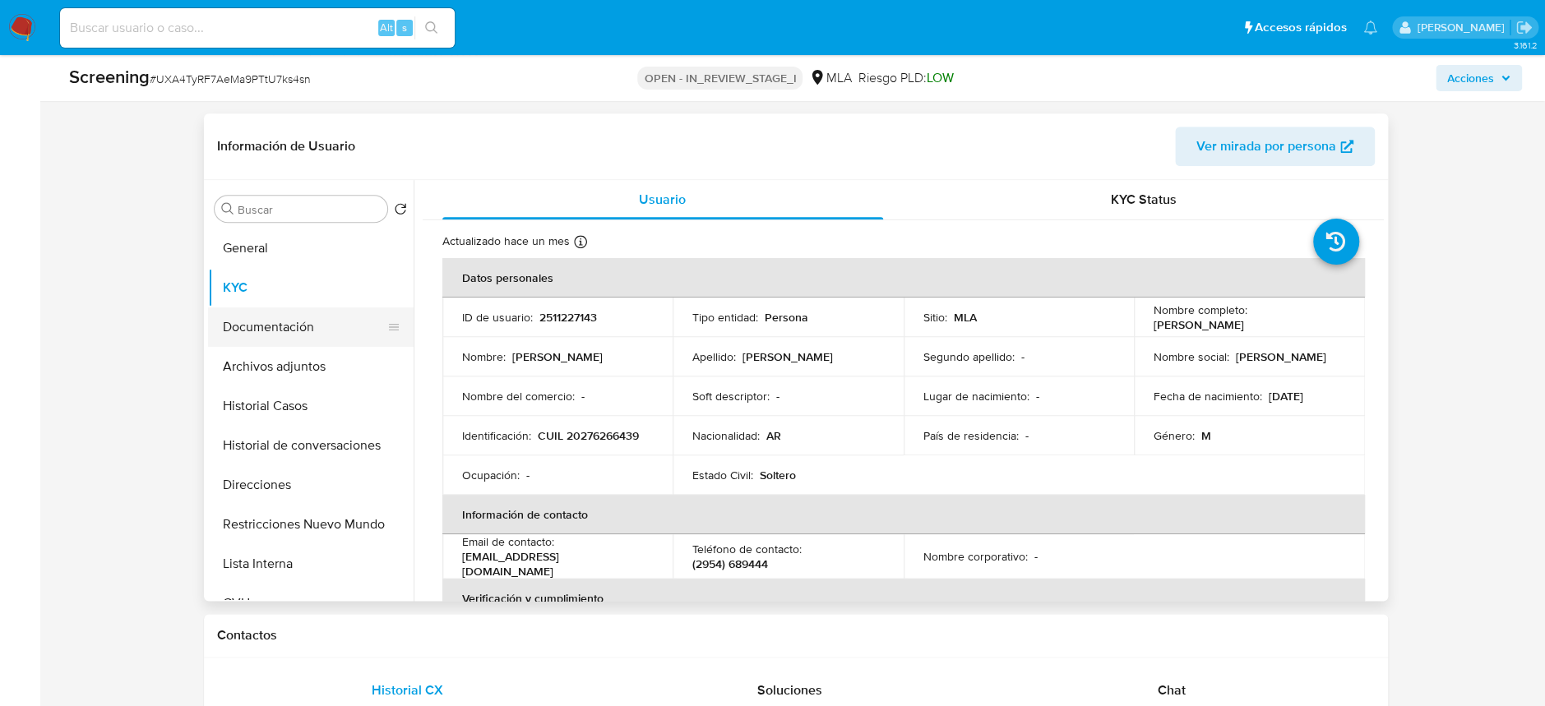
click at [255, 339] on button "Documentación" at bounding box center [304, 326] width 192 height 39
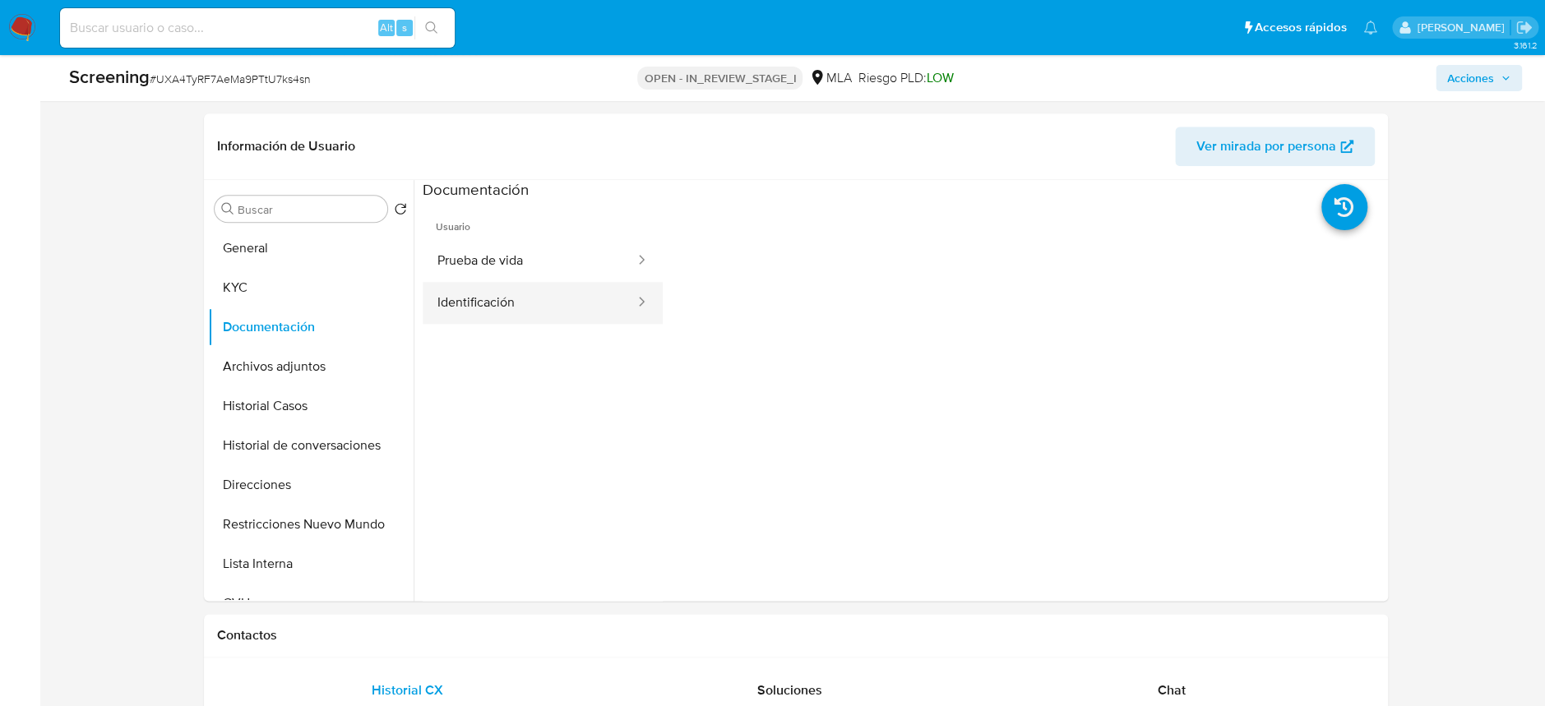
click at [550, 309] on button "Identificación" at bounding box center [530, 303] width 214 height 42
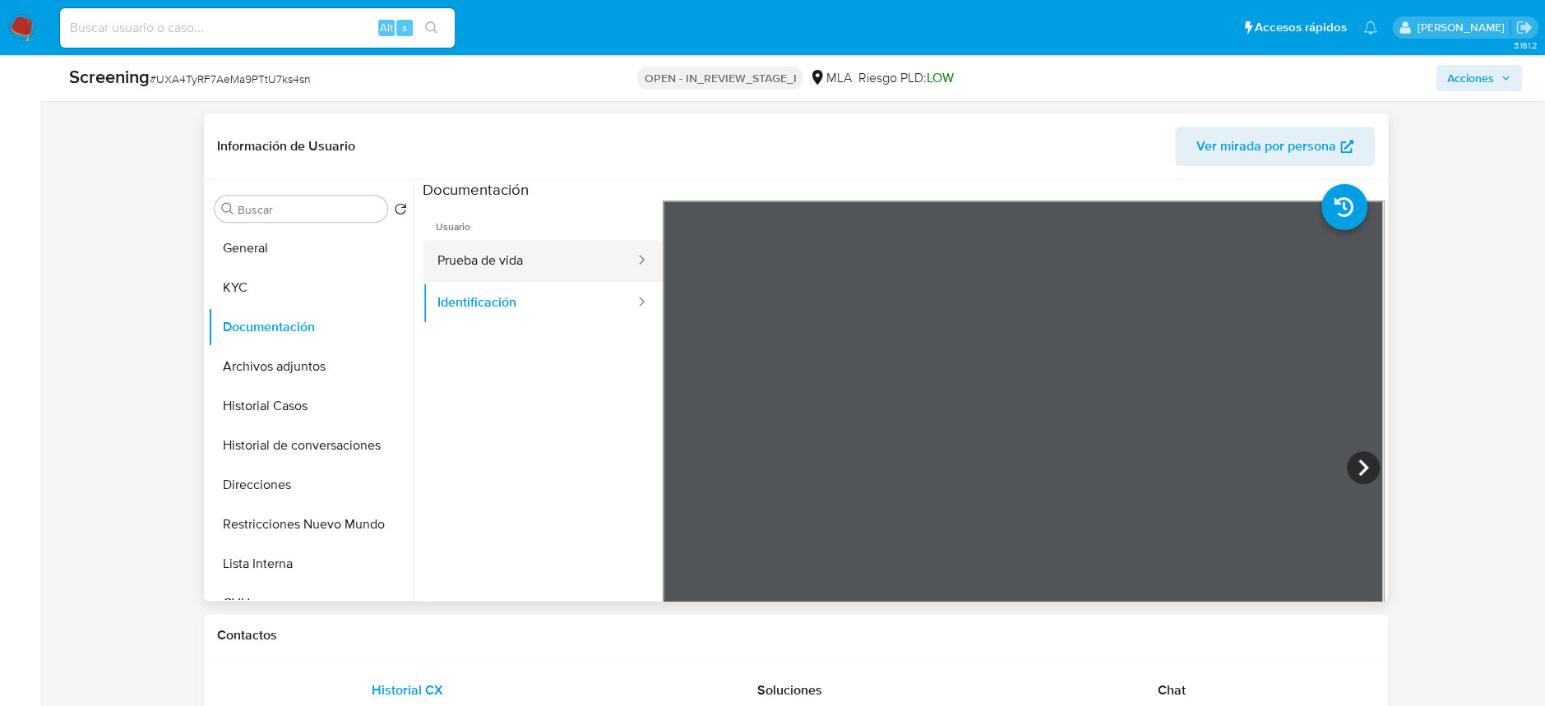
click at [494, 258] on button "Prueba de vida" at bounding box center [530, 261] width 214 height 42
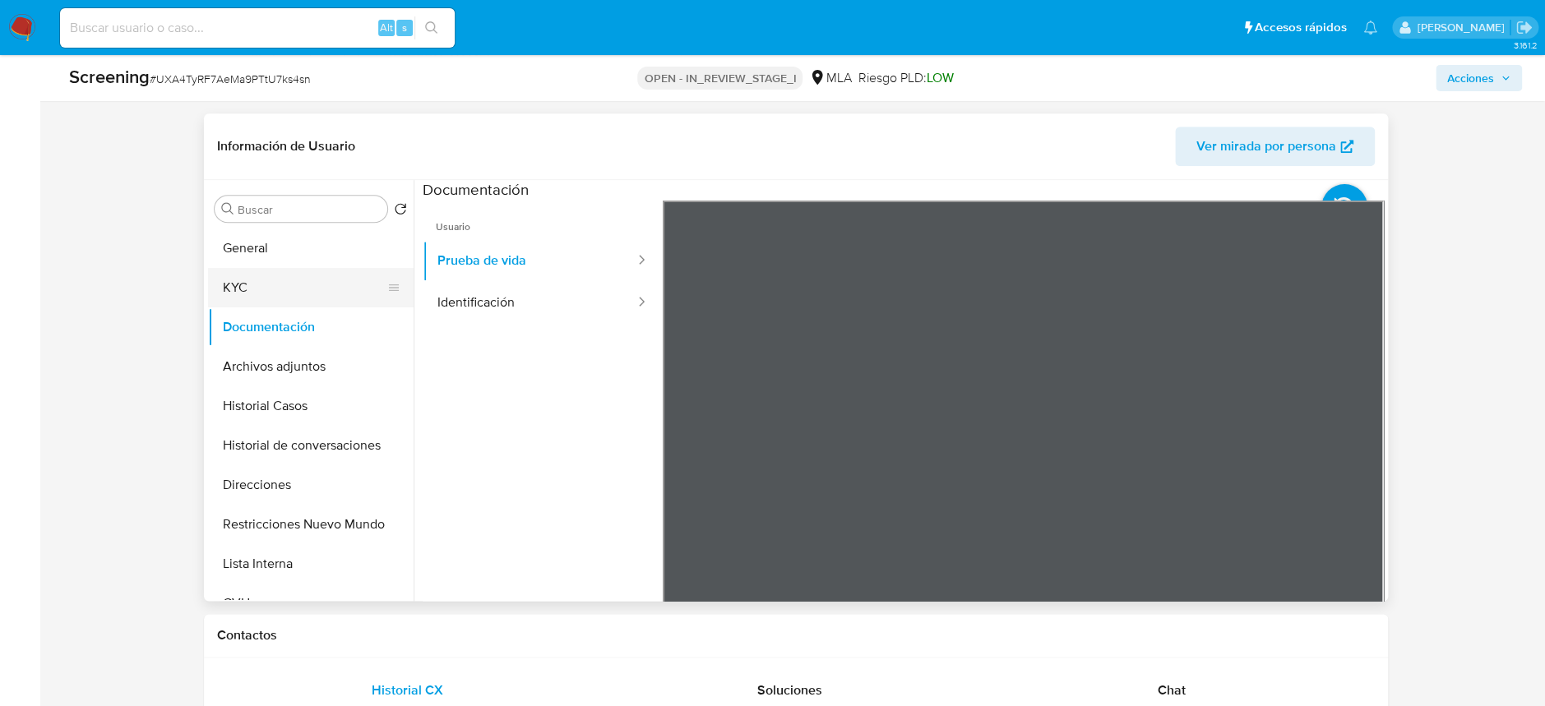
click at [280, 276] on button "KYC" at bounding box center [304, 287] width 192 height 39
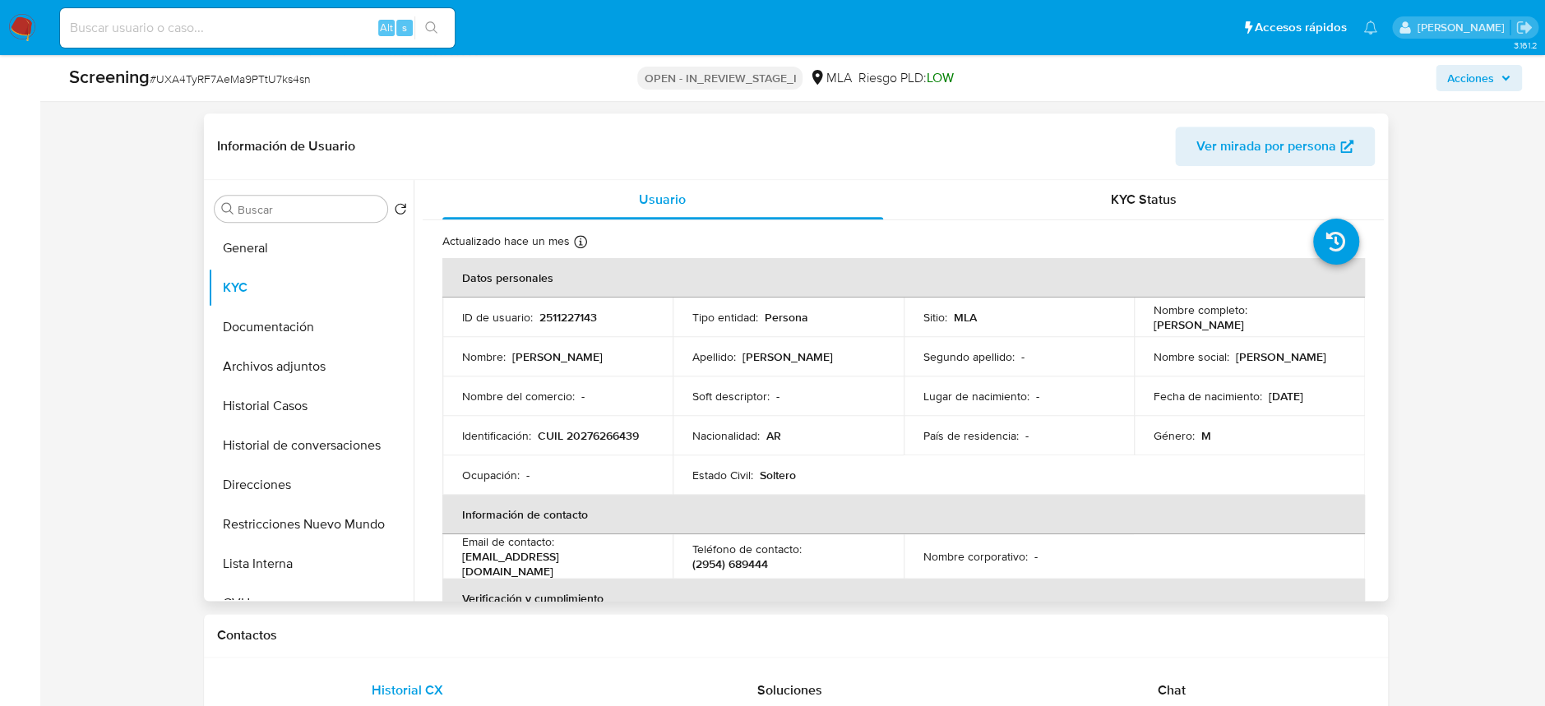
click at [620, 436] on p "CUIL 20276266439" at bounding box center [588, 435] width 101 height 15
copy p "20276266439"
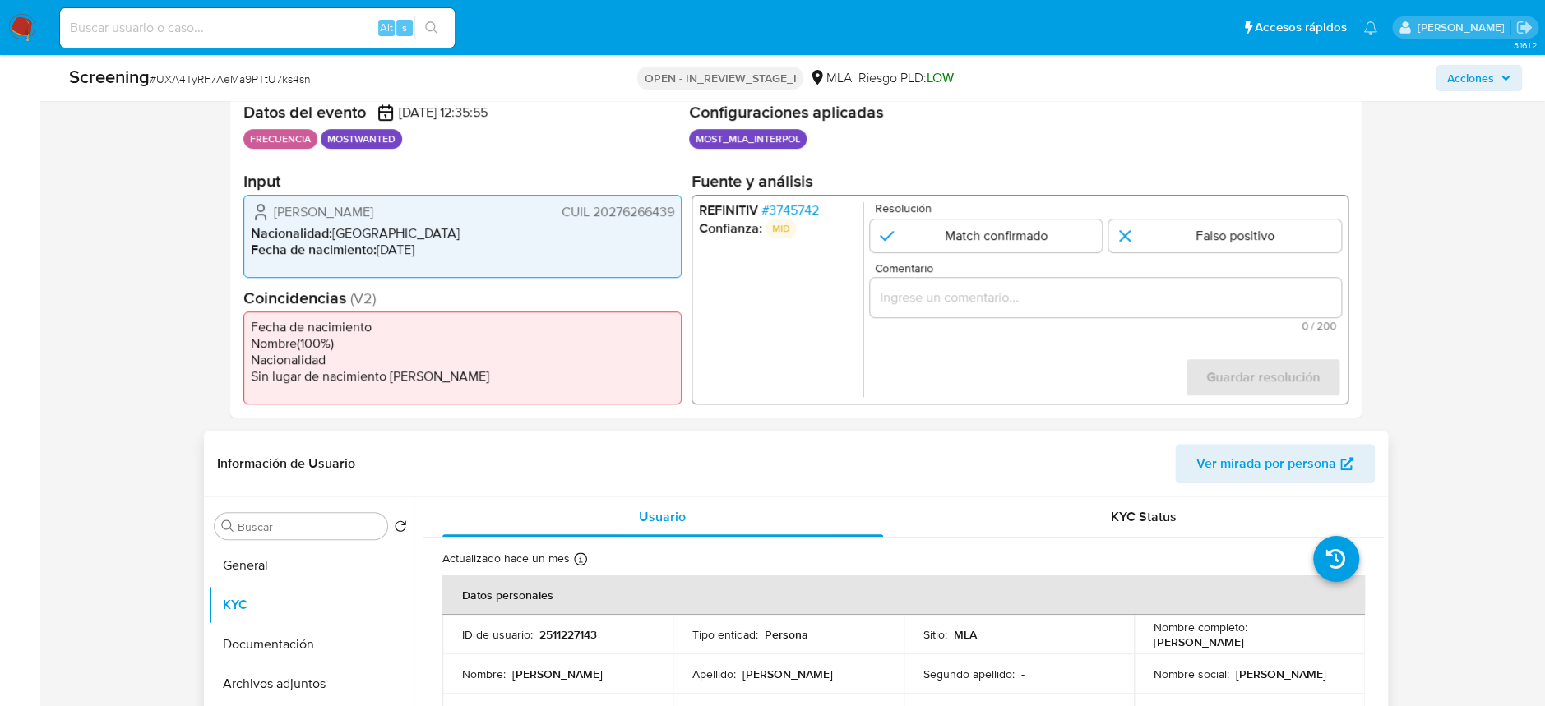
scroll to position [328, 0]
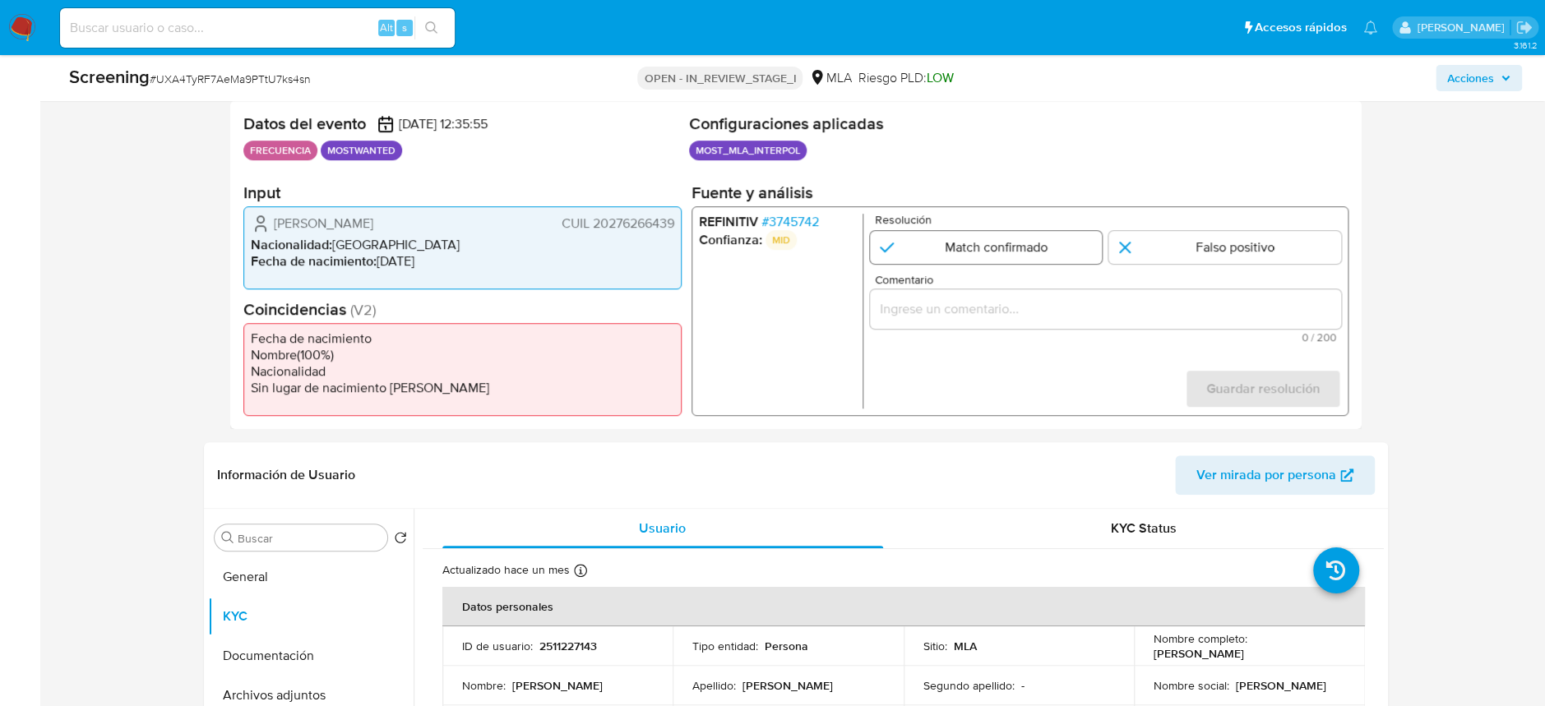
click at [1049, 256] on input "1 de 1" at bounding box center [985, 247] width 233 height 33
radio input "true"
click at [989, 320] on div "1 de 1" at bounding box center [1104, 308] width 471 height 39
click at [992, 315] on input "Comentario" at bounding box center [1104, 308] width 471 height 21
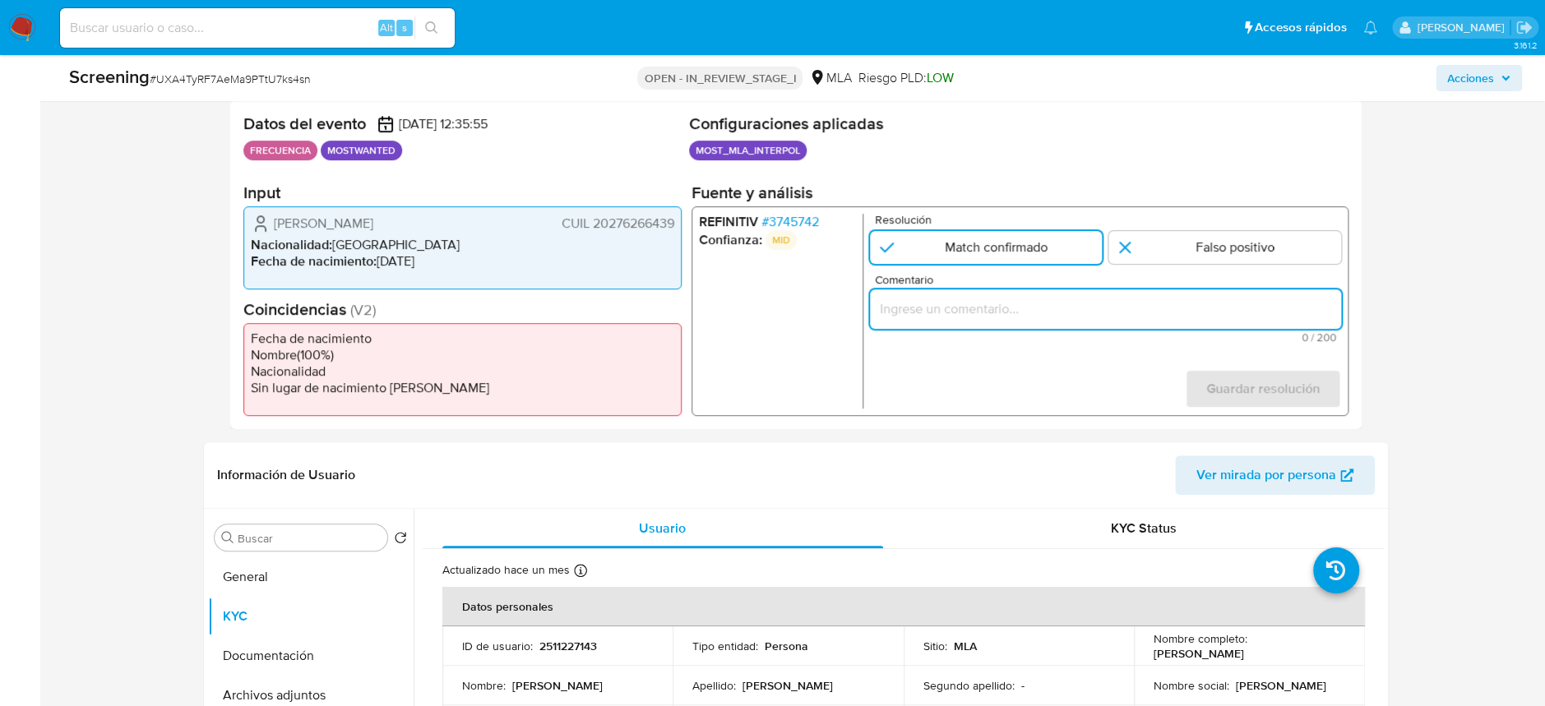
paste input "Match confirmado. Coincide nombre, fecha de nacimiento y foto. Usuario incluido…"
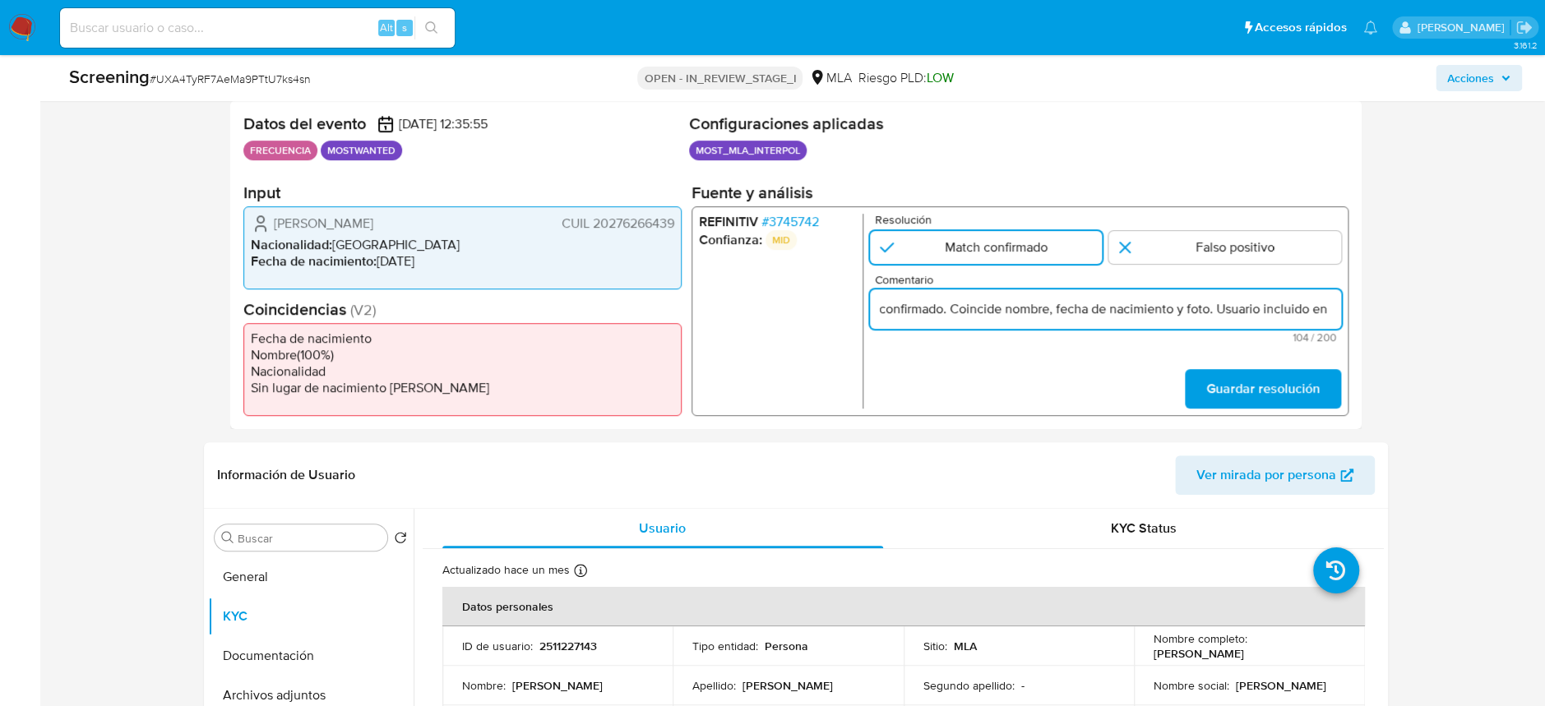
scroll to position [0, 150]
drag, startPoint x: 943, startPoint y: 307, endPoint x: 1335, endPoint y: 307, distance: 392.1
click at [1335, 307] on input "Match confirmado. Coincide nombre, fecha de nacimiento y foto. Usuario incluido…" at bounding box center [1104, 308] width 471 height 21
click at [1296, 306] on input "Match confirmado. Coincide nombre, fecha de nacimiento y foto. Usuario incluido…" at bounding box center [1104, 308] width 471 height 21
click at [1312, 318] on input "Match confirmado. Coincide nombre, fecha de nacimiento y foto. Usuario incluido…" at bounding box center [1104, 308] width 471 height 21
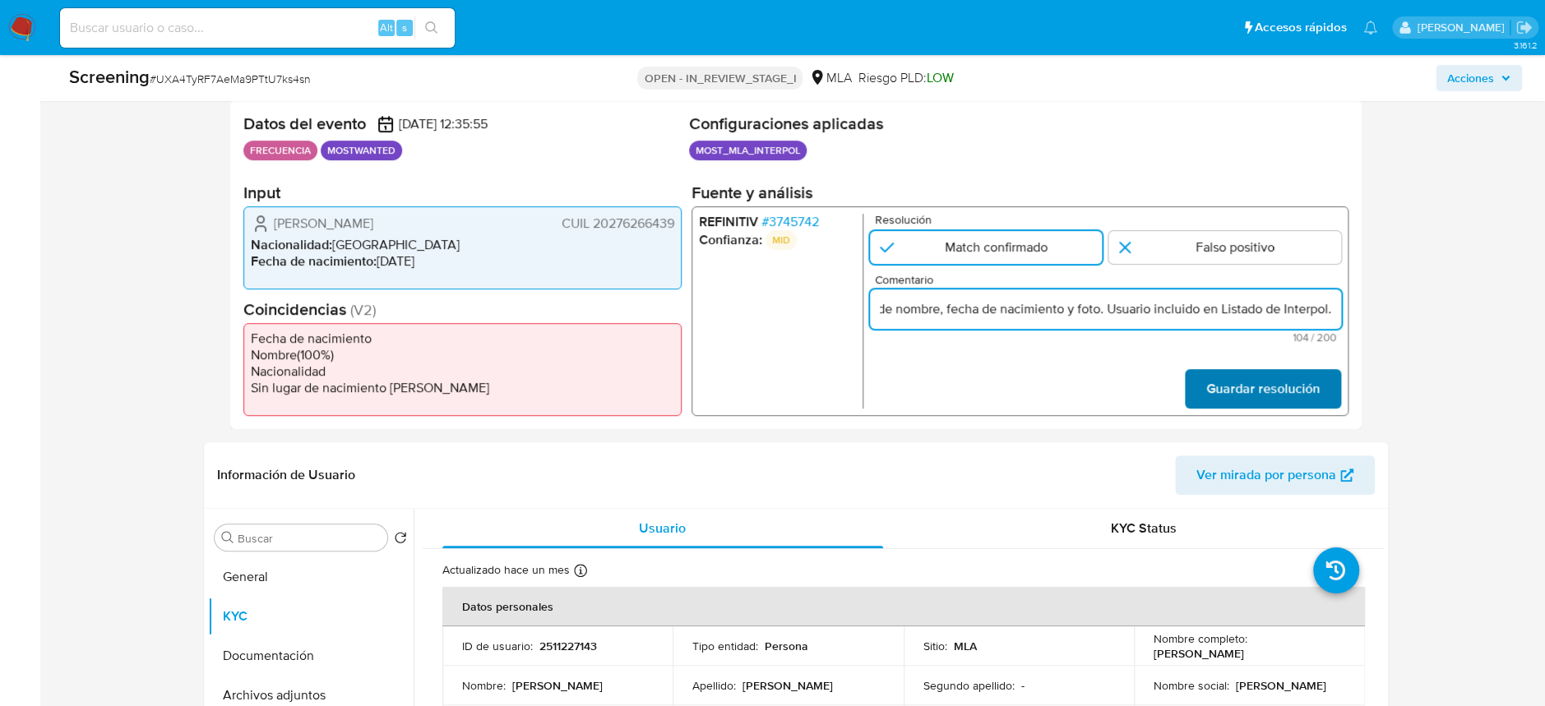
type input "Match confirmado. Coincide nombre, fecha de nacimiento y foto. Usuario incluido…"
click at [1281, 401] on span "Guardar resolución" at bounding box center [1261, 389] width 113 height 36
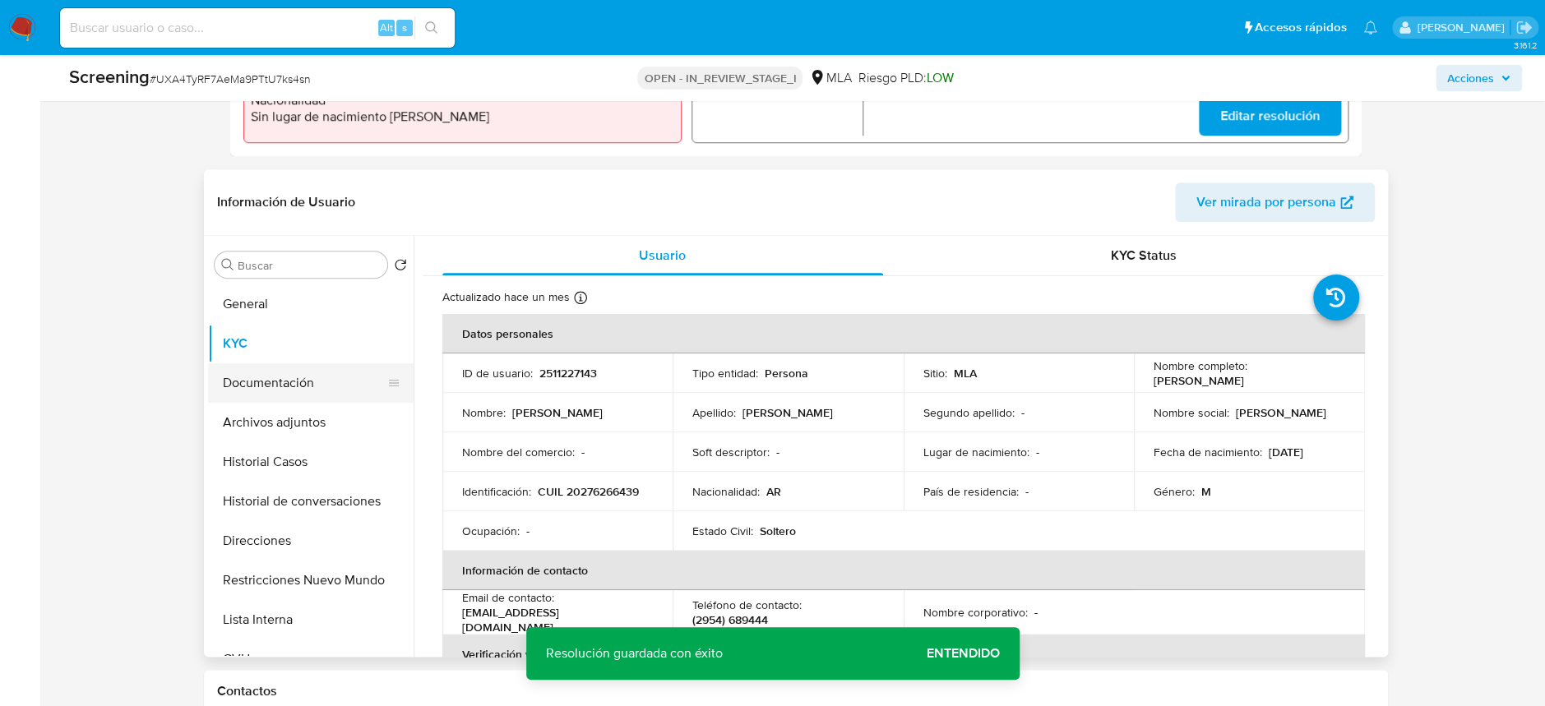
scroll to position [657, 0]
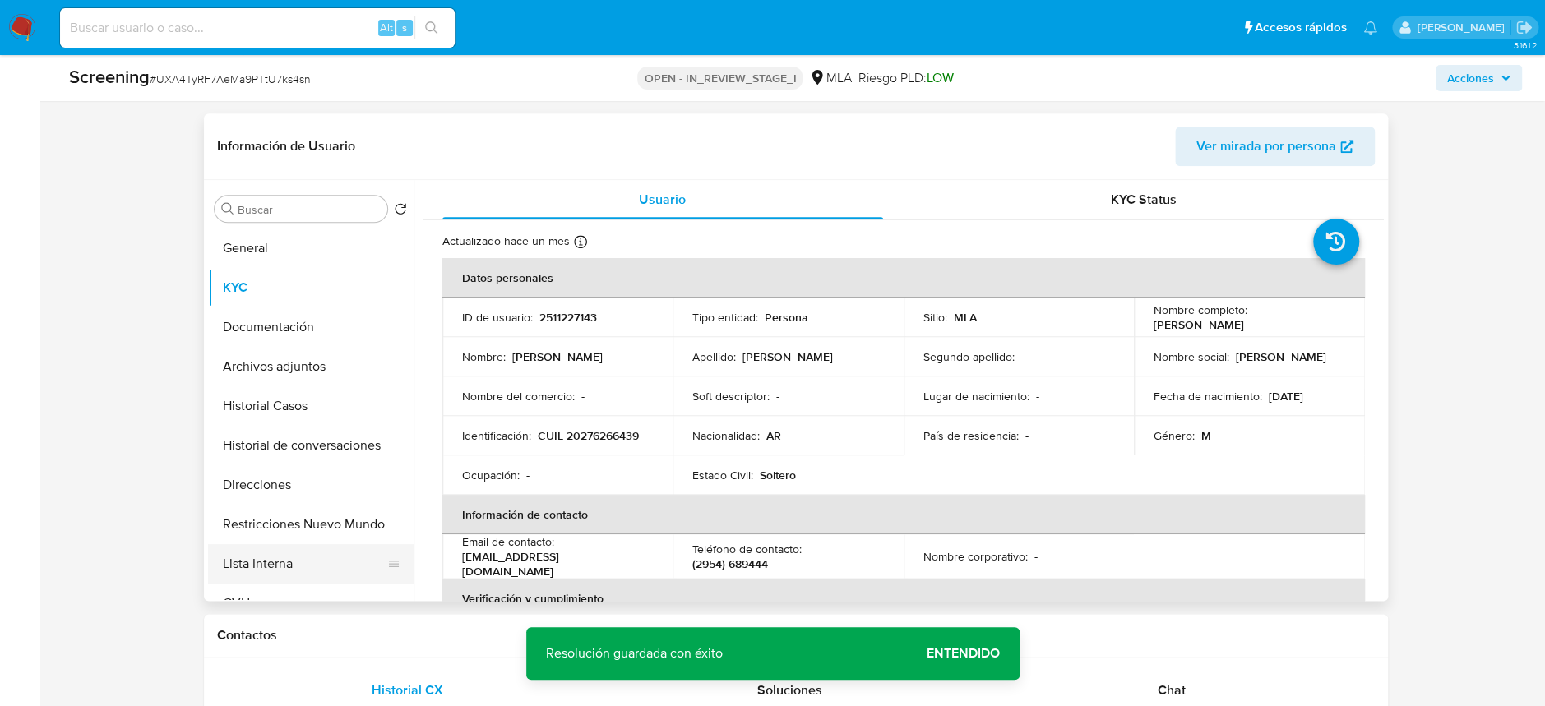
click at [287, 558] on button "Lista Interna" at bounding box center [304, 563] width 192 height 39
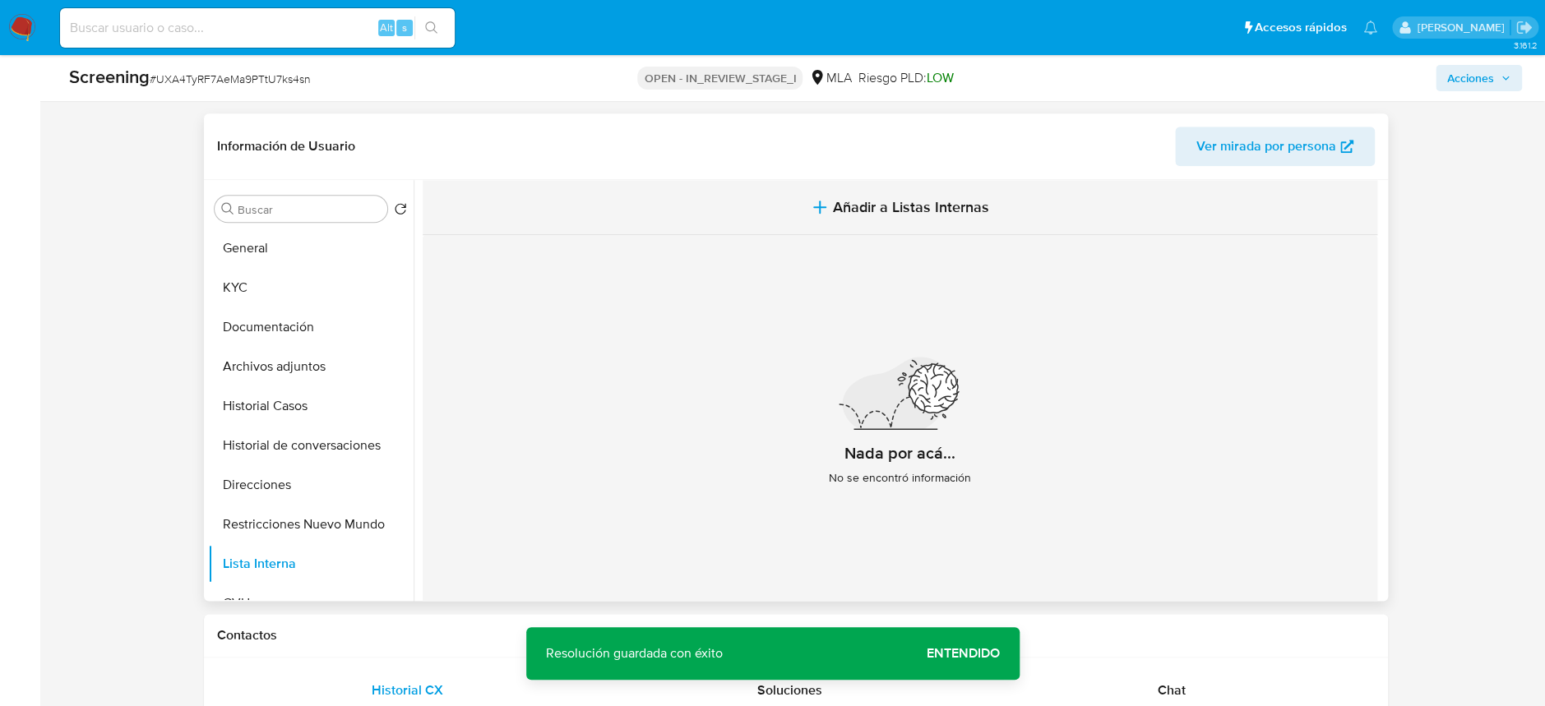
click at [893, 198] on span "Añadir a Listas Internas" at bounding box center [911, 207] width 156 height 18
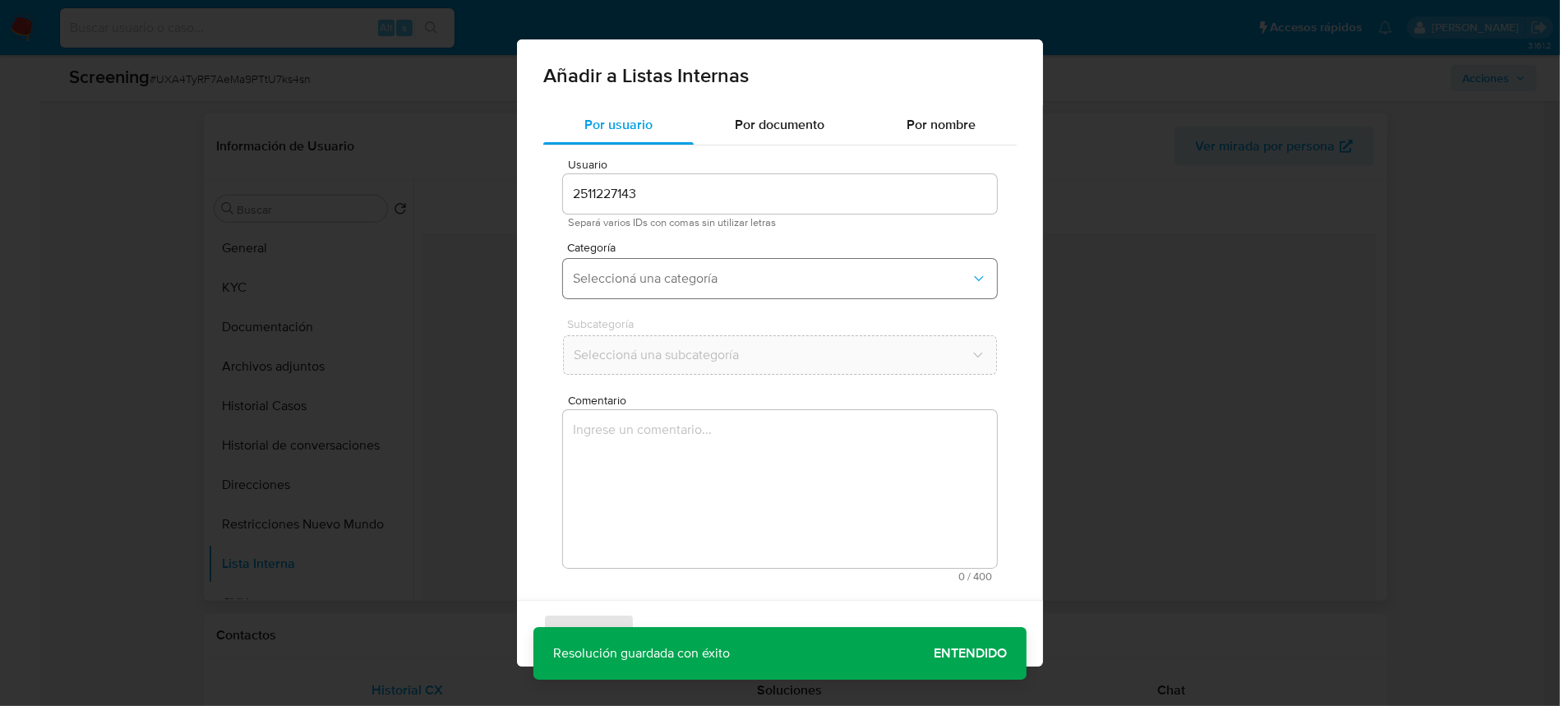
click at [669, 284] on span "Seleccioná una categoría" at bounding box center [772, 278] width 398 height 16
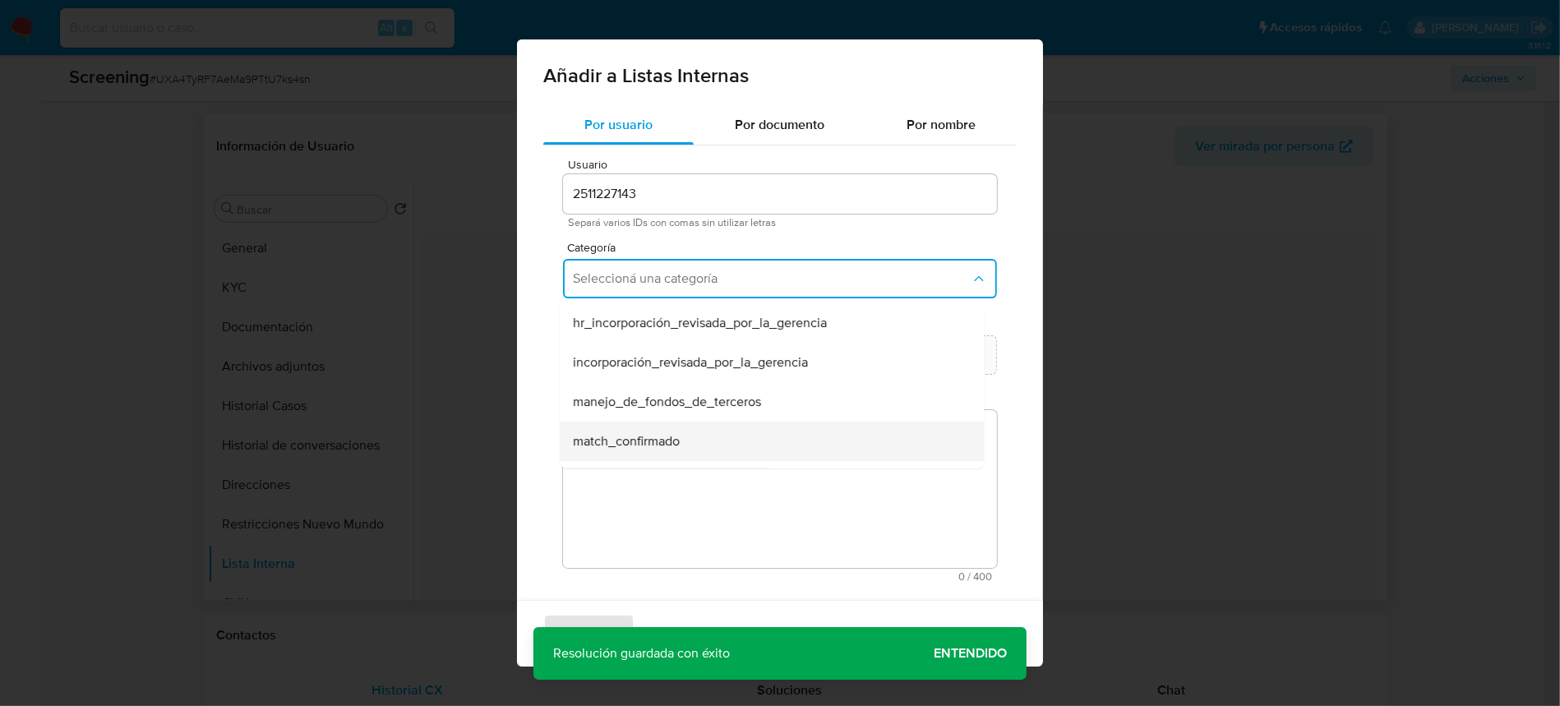
click at [658, 437] on span "match_confirmado" at bounding box center [626, 441] width 107 height 16
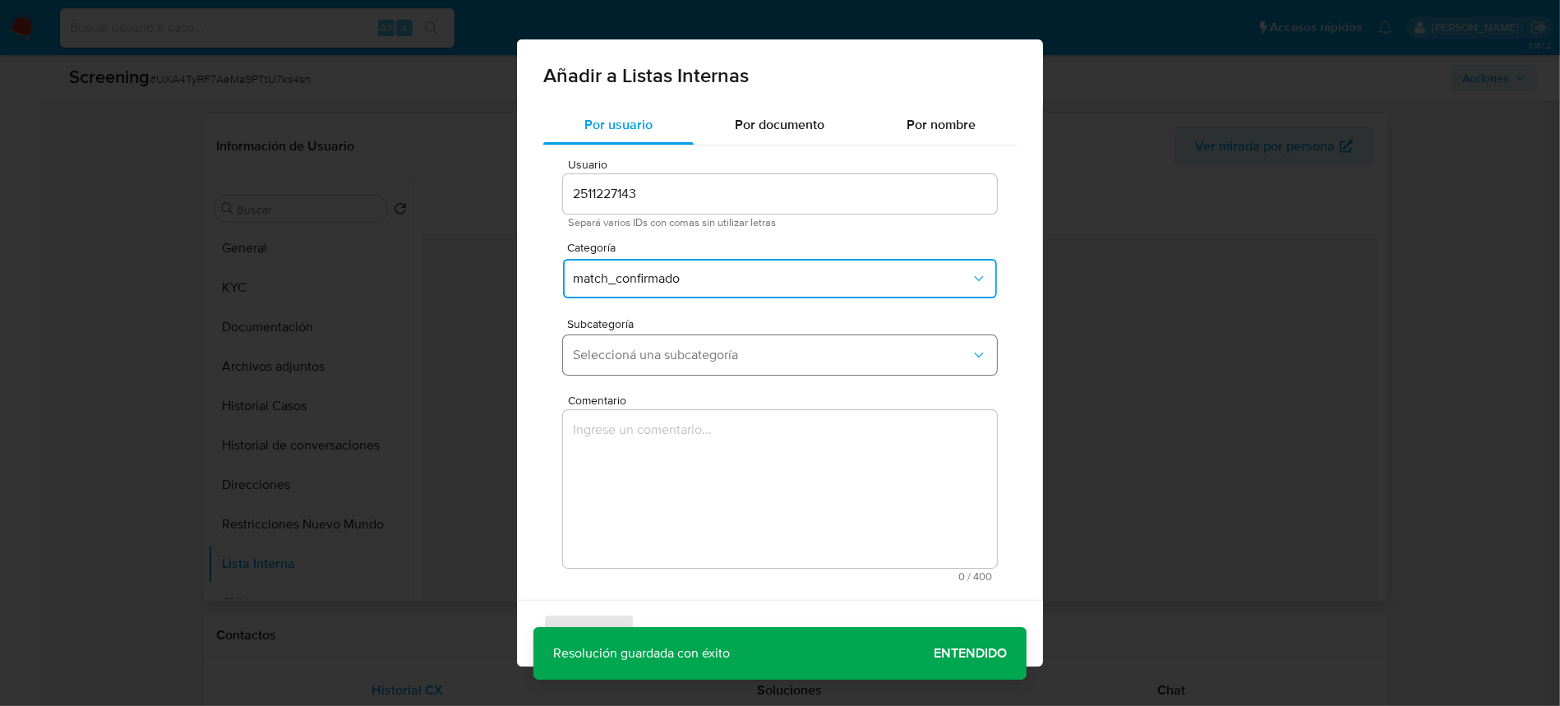
click at [694, 360] on span "Seleccioná una subcategoría" at bounding box center [772, 355] width 398 height 16
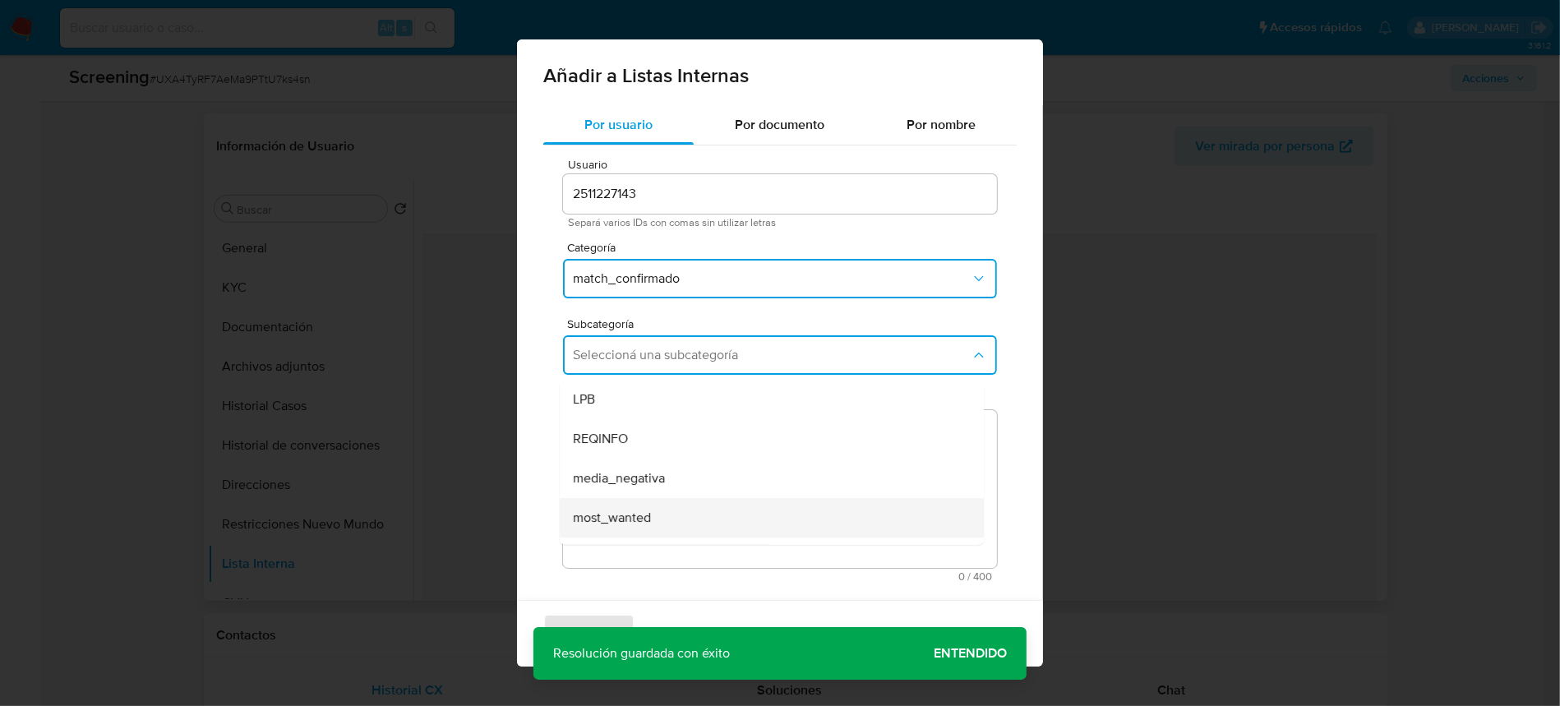
click at [666, 520] on div "most_wanted" at bounding box center [767, 517] width 388 height 39
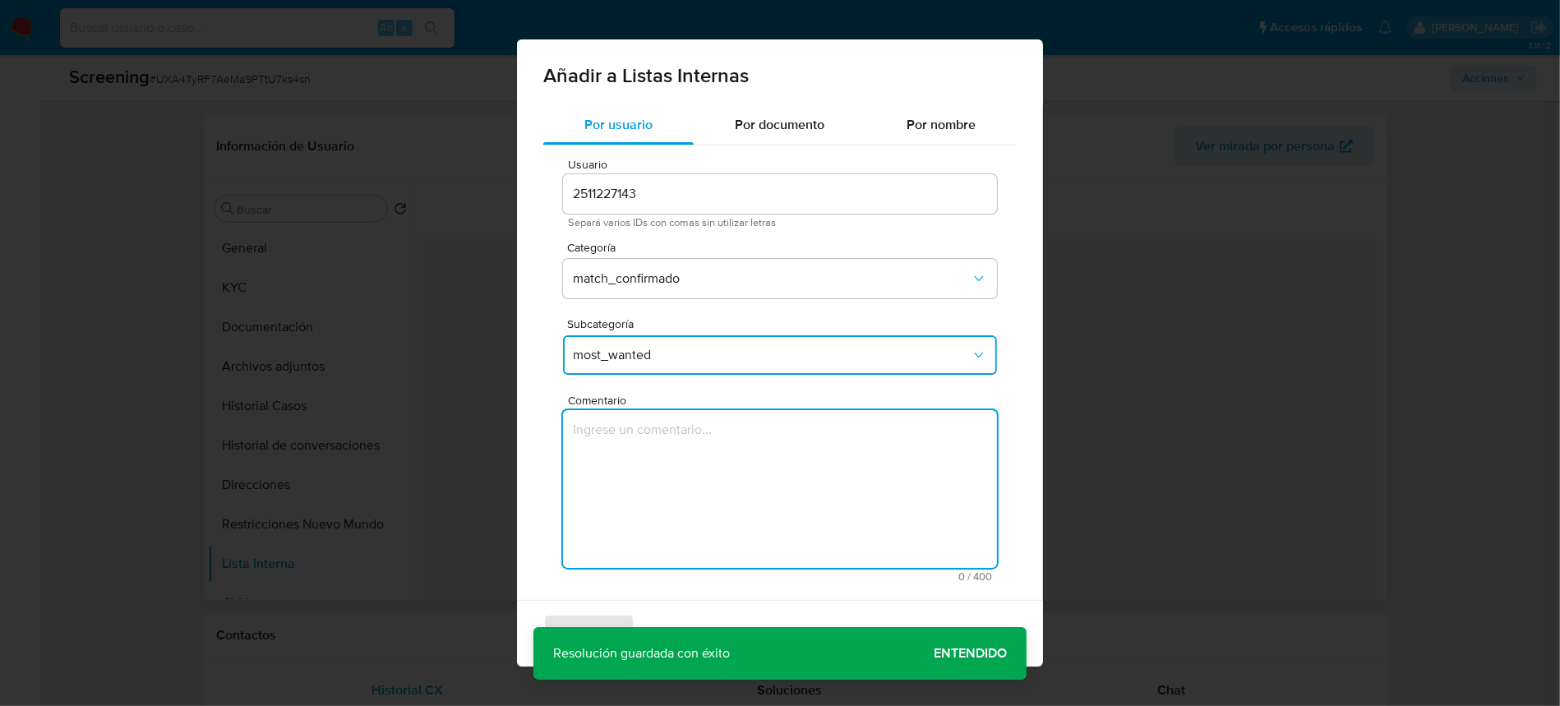
click at [667, 522] on textarea "Comentario" at bounding box center [780, 489] width 434 height 158
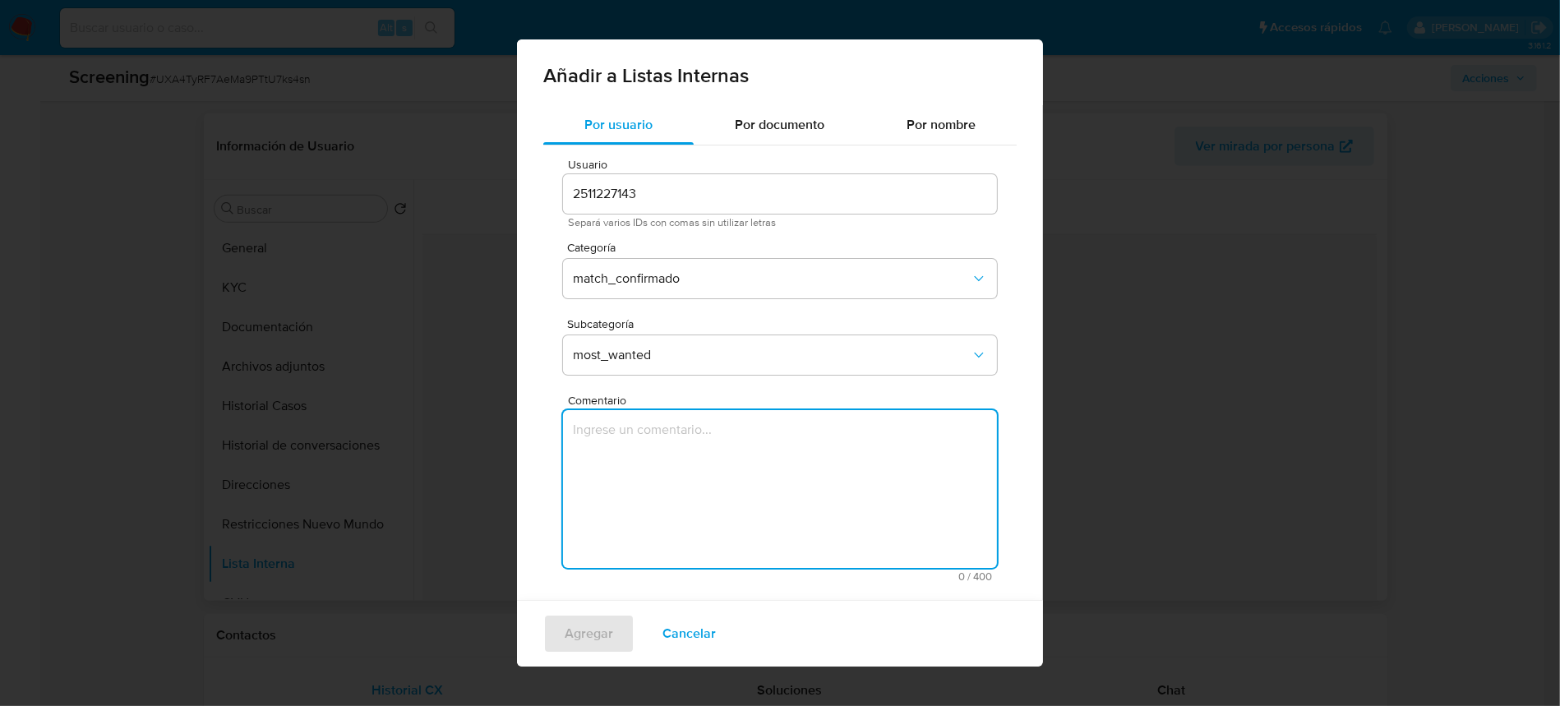
click at [654, 469] on textarea "Comentario" at bounding box center [780, 489] width 434 height 158
paste textarea "Usuario se encuentra incluido en listado de Notificaciones Rojas de INTERPOL po…"
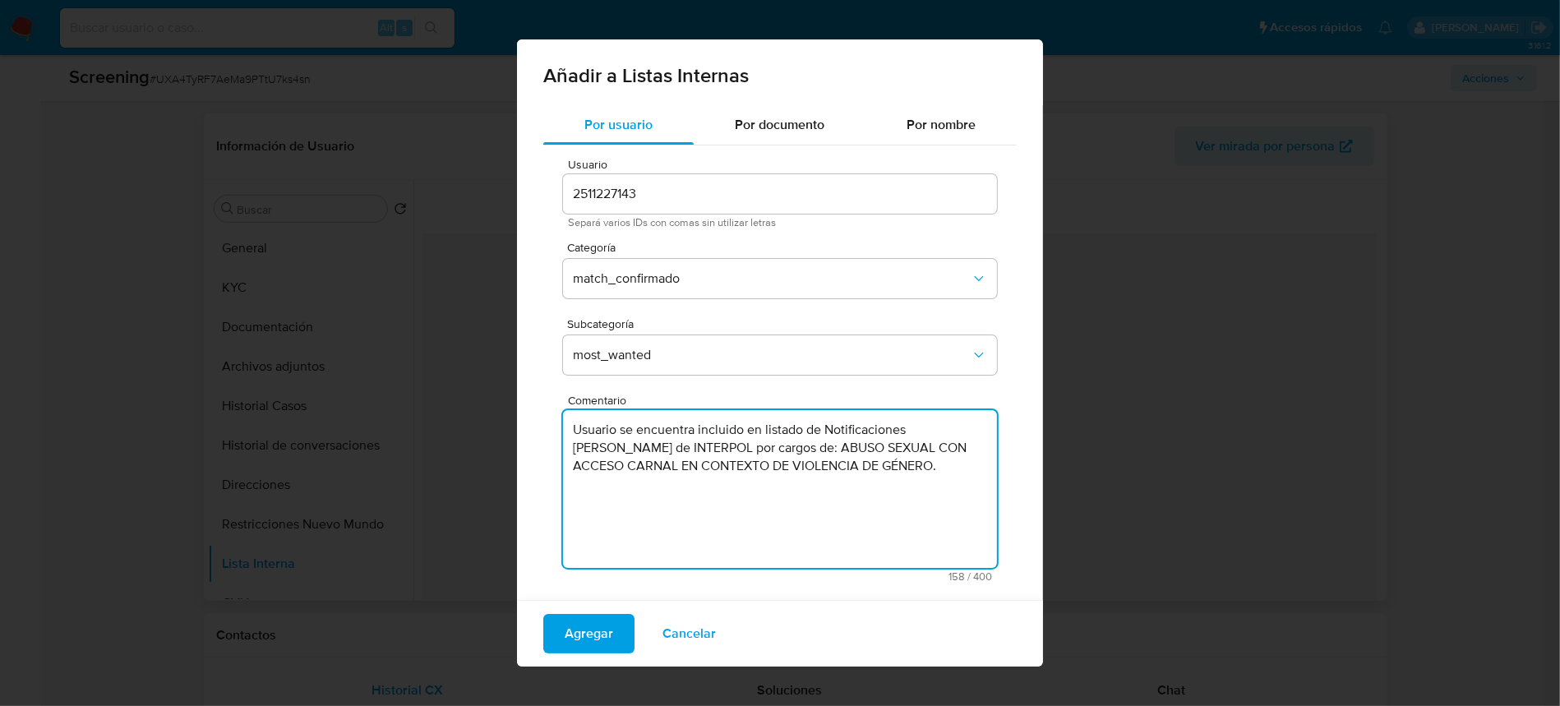
drag, startPoint x: 674, startPoint y: 427, endPoint x: 848, endPoint y: 478, distance: 181.3
click at [848, 478] on textarea "Usuario se encuentra incluido en listado de Notificaciones Rojas de INTERPOL po…" at bounding box center [780, 489] width 434 height 158
type textarea "Usuario se encuentra incluido en listado de Notificaciones Rojas de INTERPOL po…"
click at [593, 635] on span "Agregar" at bounding box center [589, 634] width 48 height 36
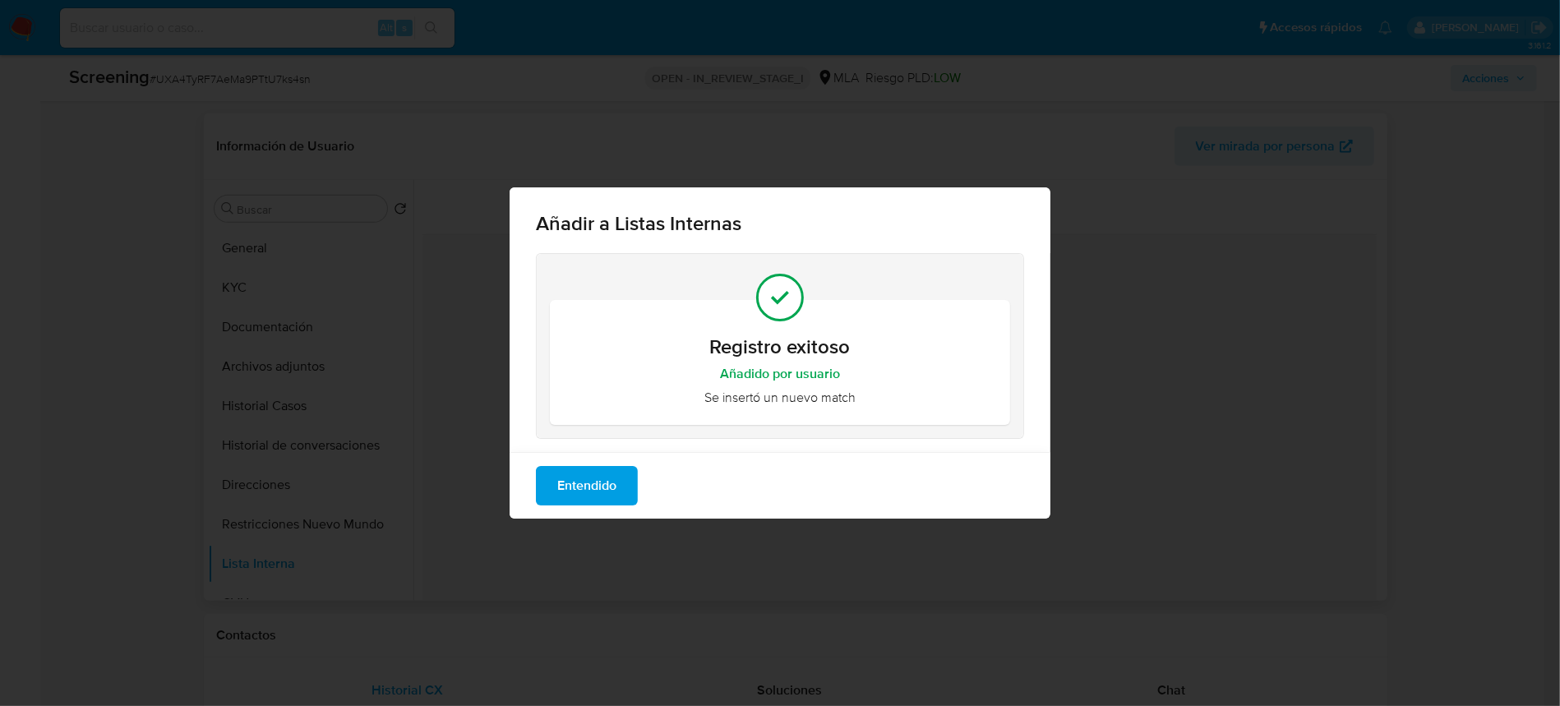
click at [617, 503] on span "Entendido" at bounding box center [586, 486] width 59 height 36
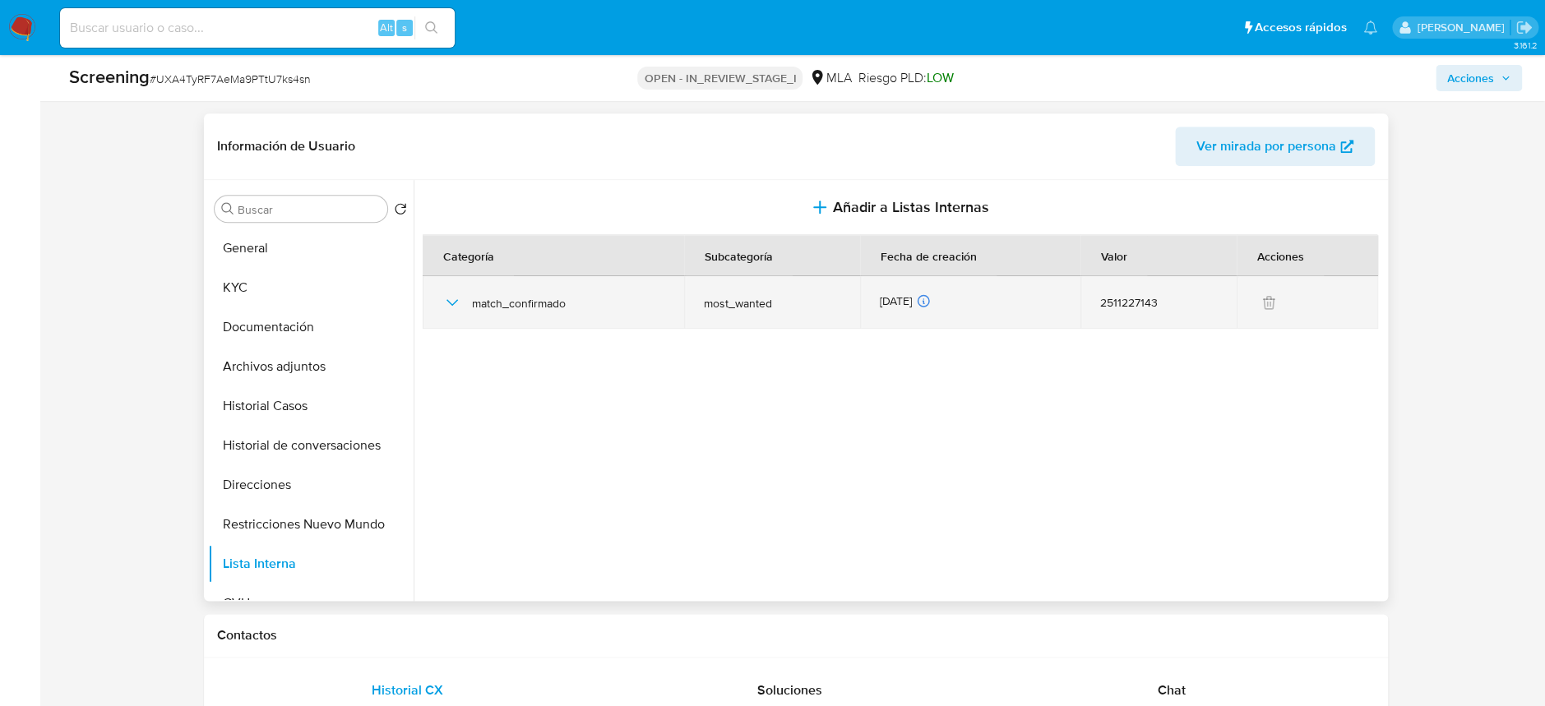
click at [456, 299] on icon "button" at bounding box center [452, 302] width 12 height 7
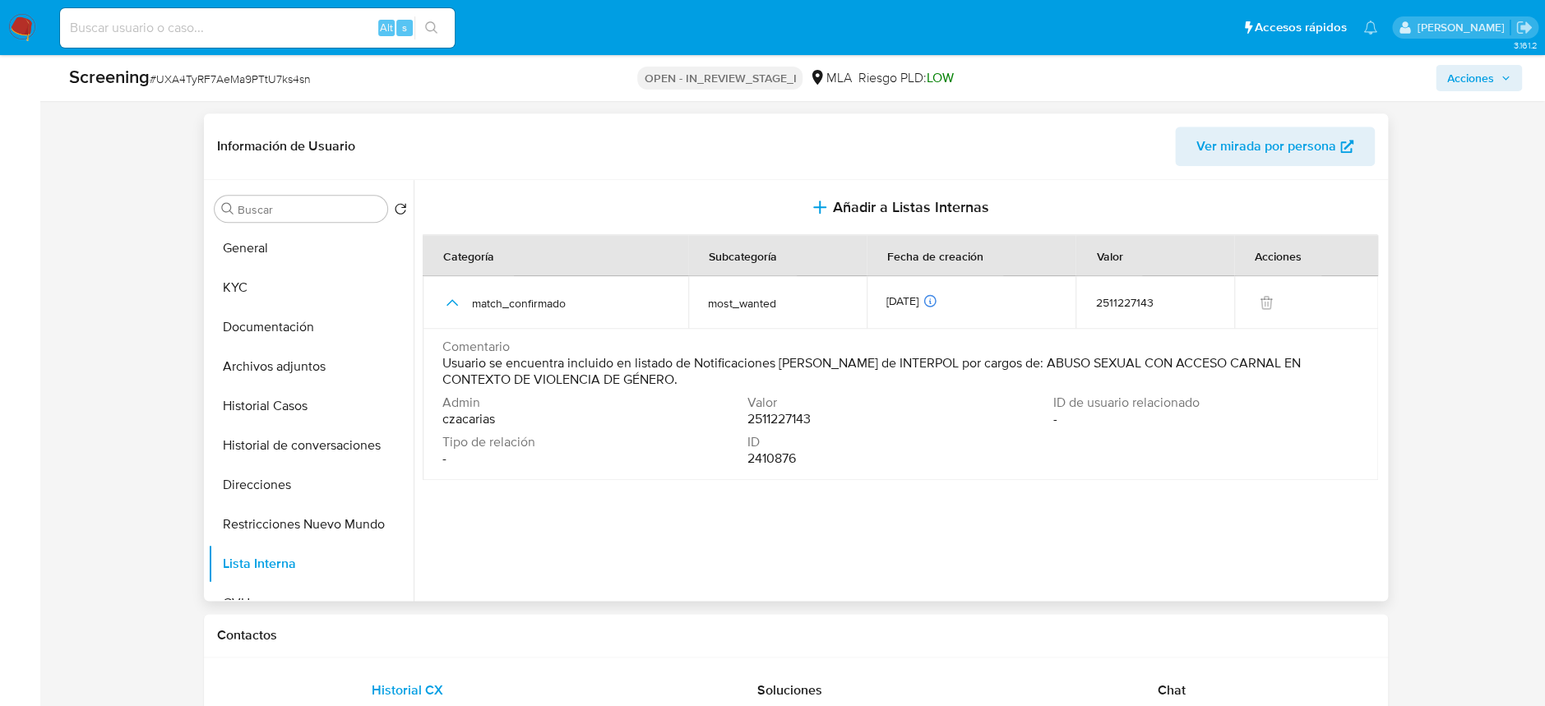
drag, startPoint x: 446, startPoint y: 360, endPoint x: 595, endPoint y: 380, distance: 150.1
click at [595, 380] on span "Usuario se encuentra incluido en listado de Notificaciones Rojas de INTERPOL po…" at bounding box center [898, 371] width 912 height 33
click at [591, 378] on span "Usuario se encuentra incluido en listado de Notificaciones Rojas de INTERPOL po…" at bounding box center [898, 371] width 912 height 33
drag, startPoint x: 587, startPoint y: 374, endPoint x: 447, endPoint y: 343, distance: 143.2
click at [435, 366] on td "Comentario Usuario se encuentra incluido en listado de Notificaciones Rojas de …" at bounding box center [900, 404] width 955 height 151
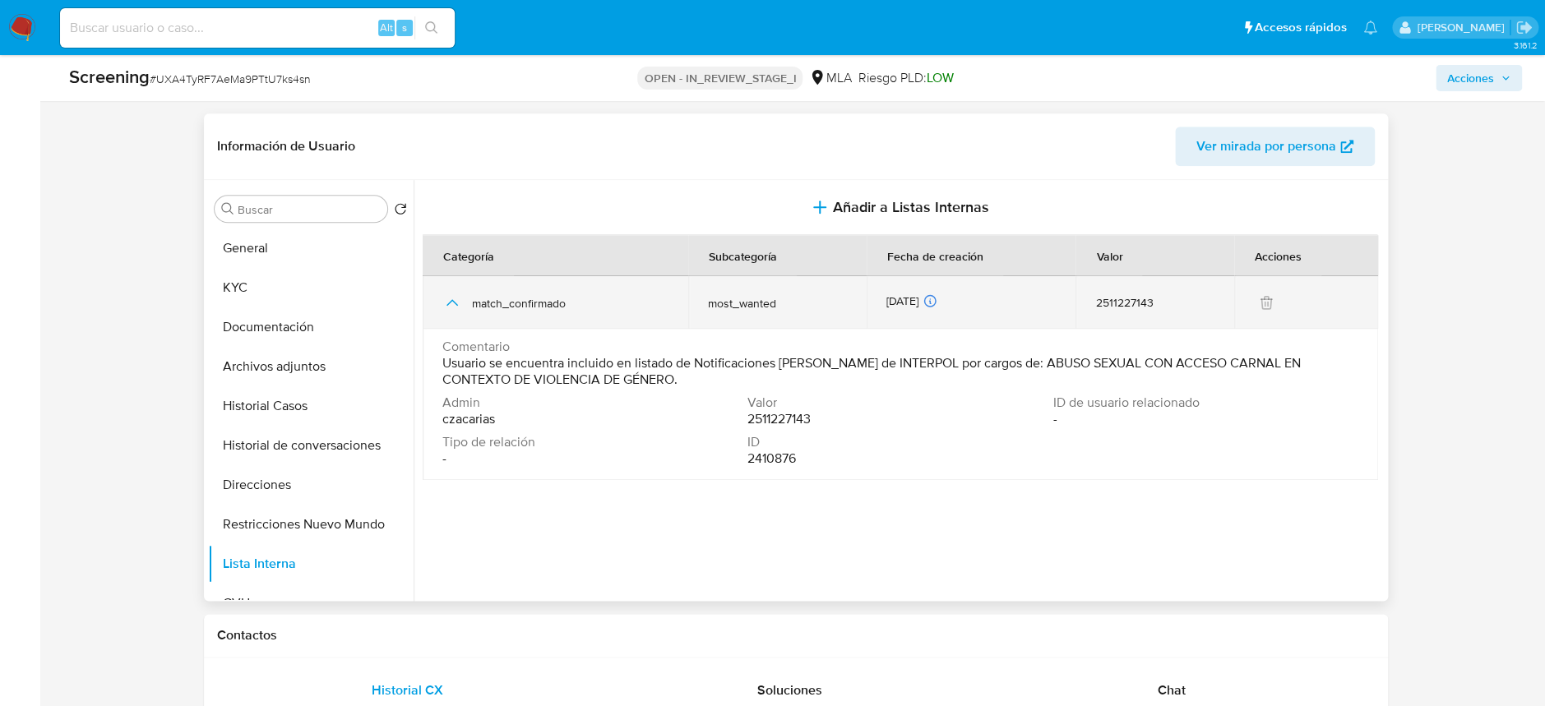
click at [448, 299] on icon "button" at bounding box center [452, 303] width 20 height 20
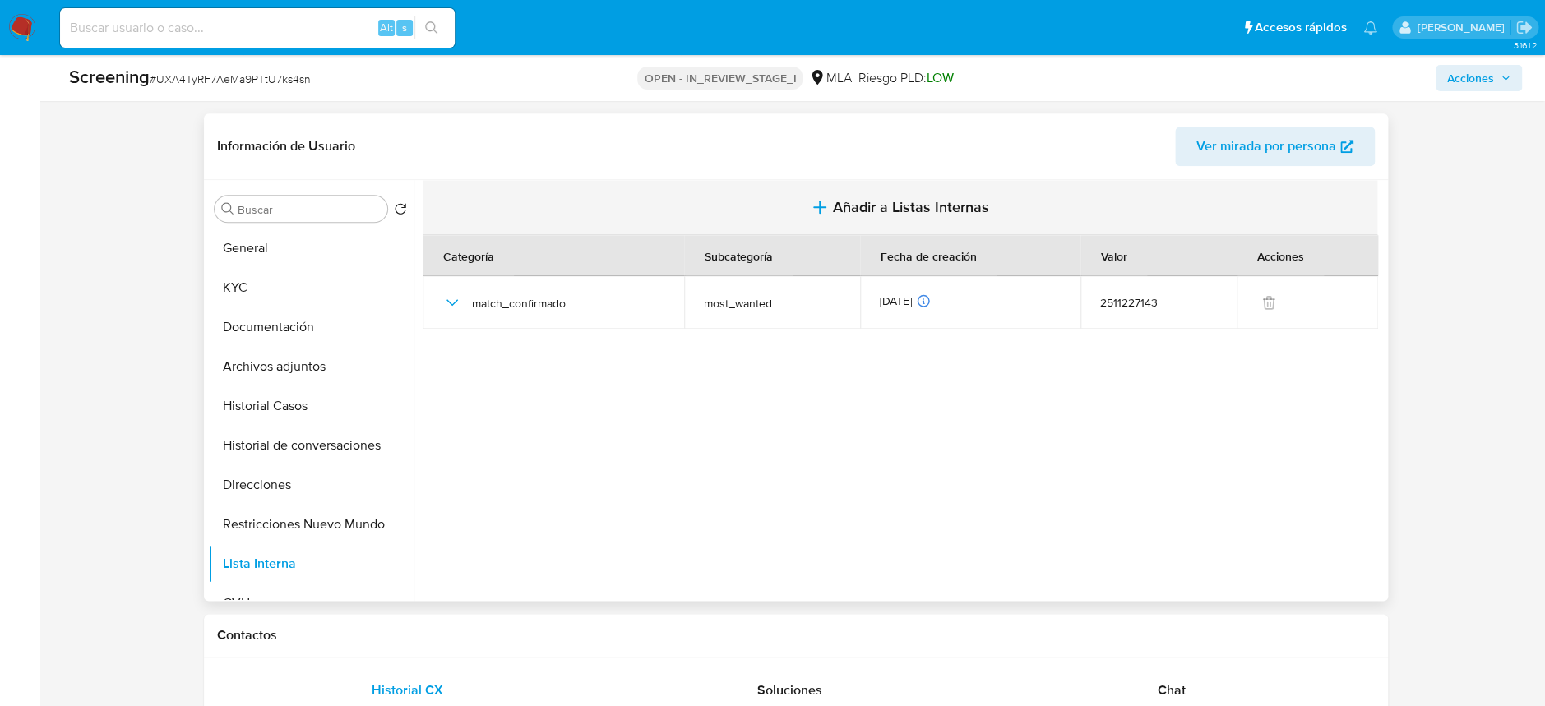
click at [854, 192] on button "Añadir a Listas Internas" at bounding box center [900, 207] width 954 height 55
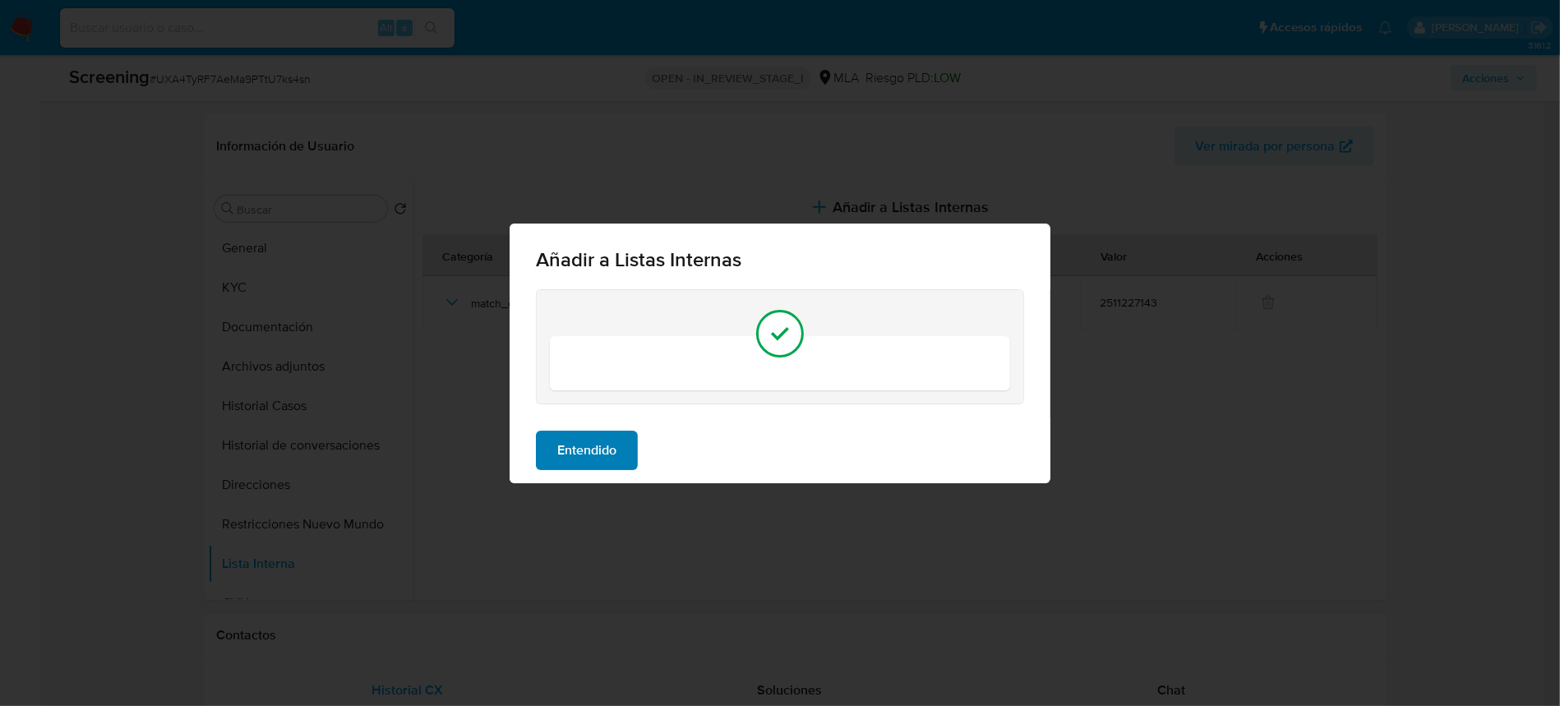
click at [594, 461] on span "Entendido" at bounding box center [586, 450] width 59 height 36
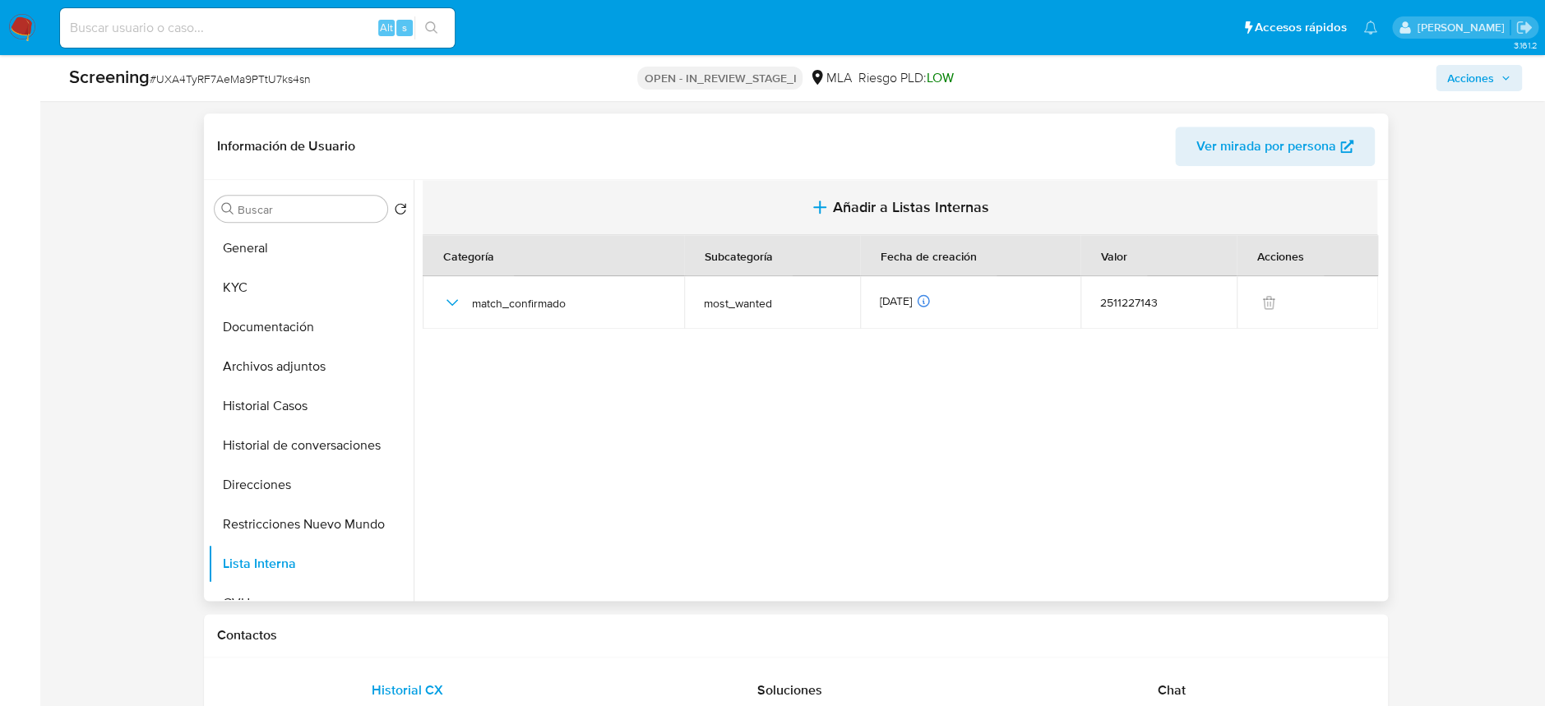
click at [820, 188] on button "Añadir a Listas Internas" at bounding box center [900, 207] width 954 height 55
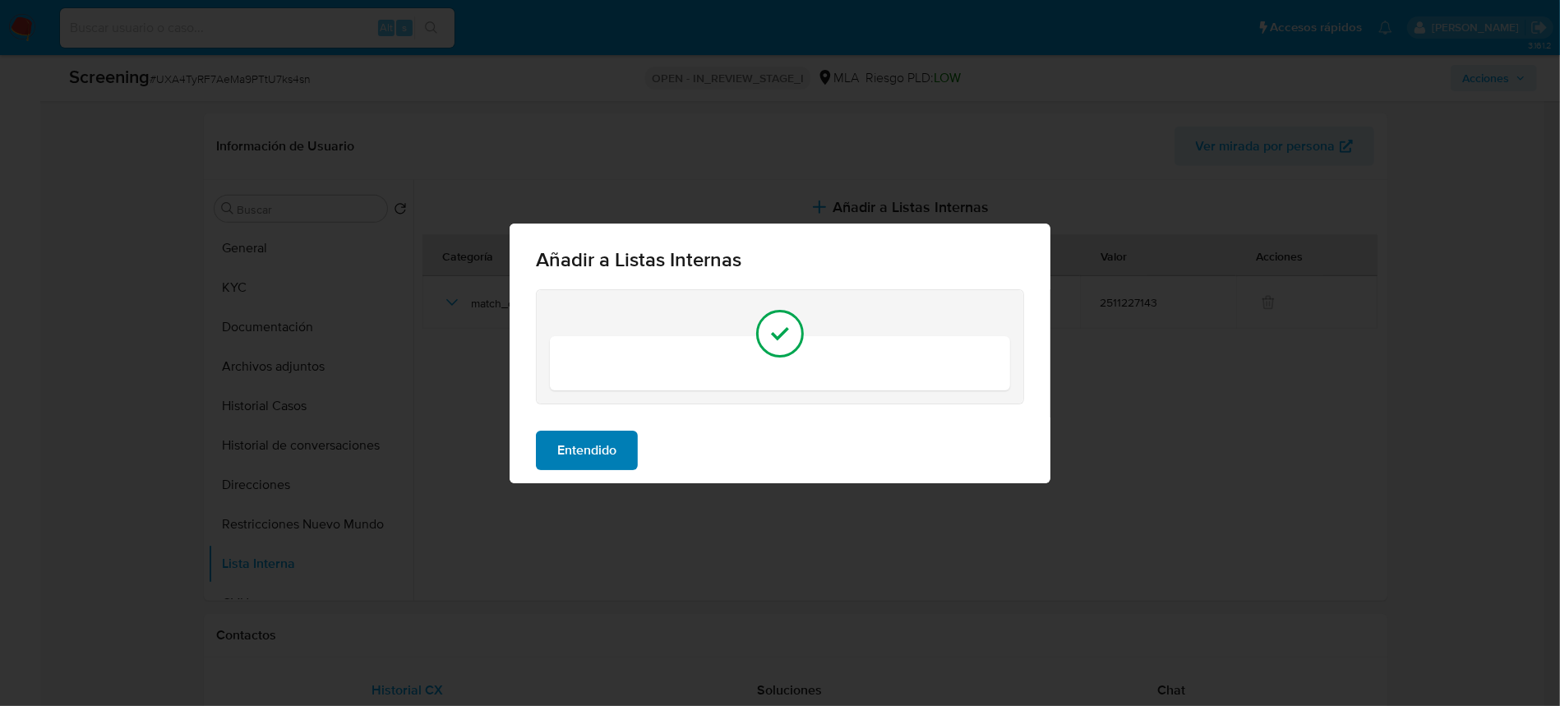
click at [589, 451] on span "Entendido" at bounding box center [586, 450] width 59 height 36
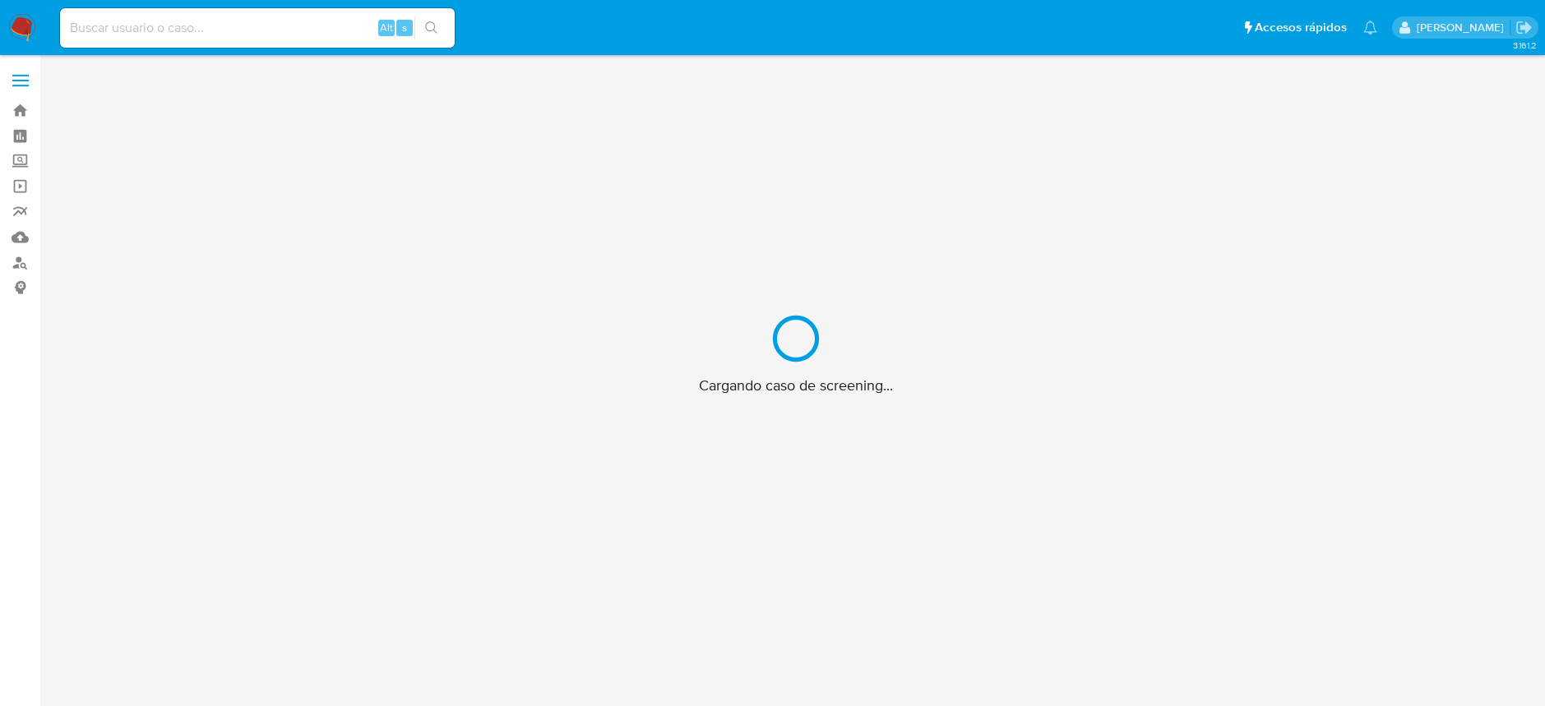
scroll to position [59, 0]
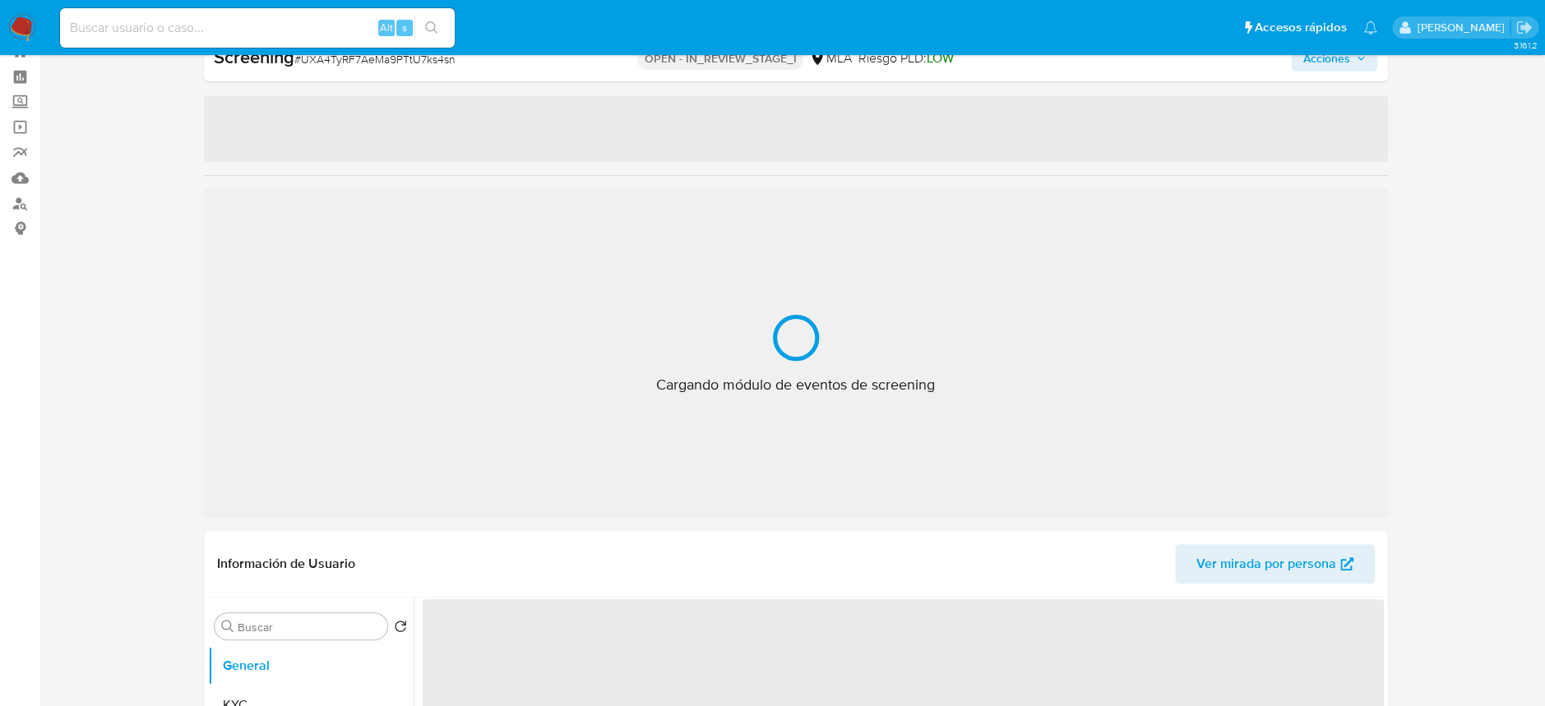
select select "10"
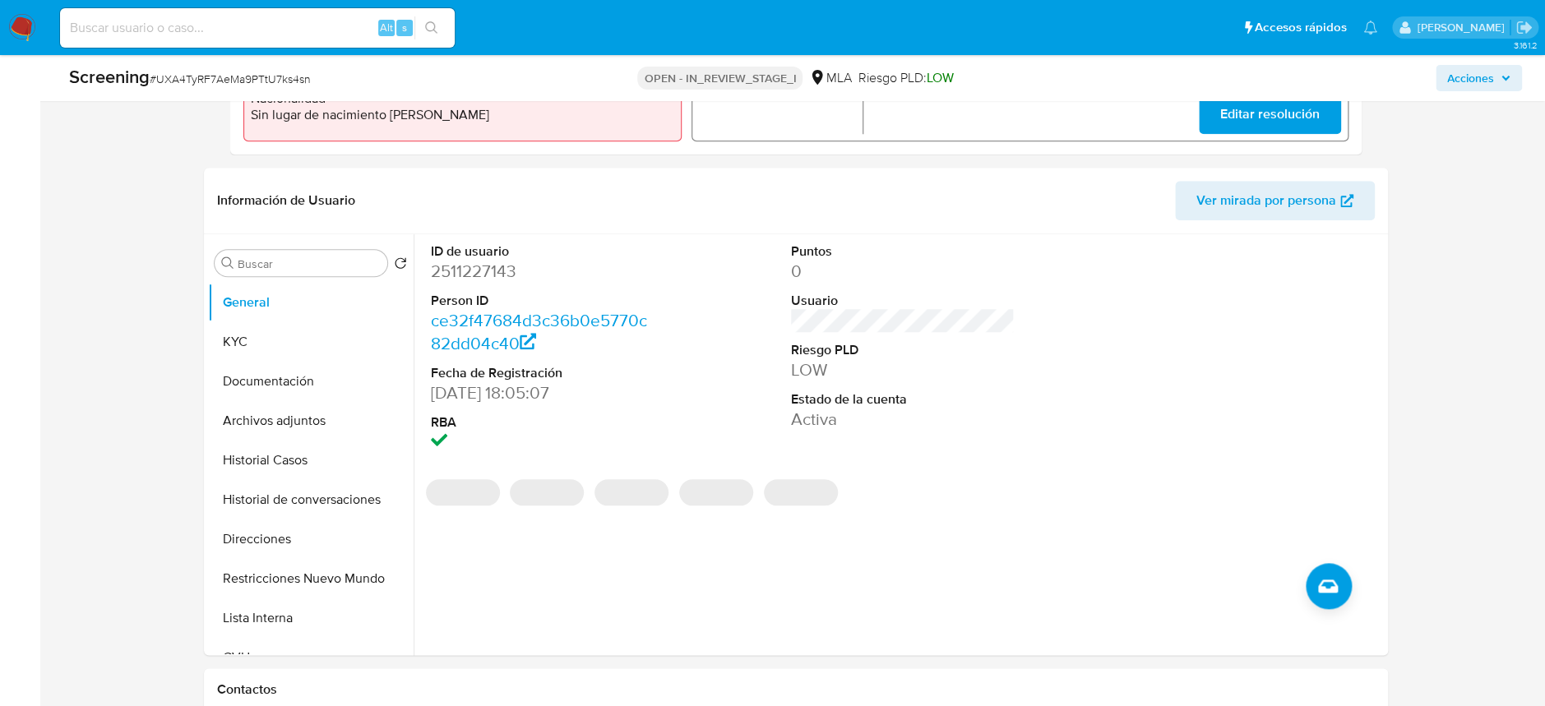
scroll to position [607, 0]
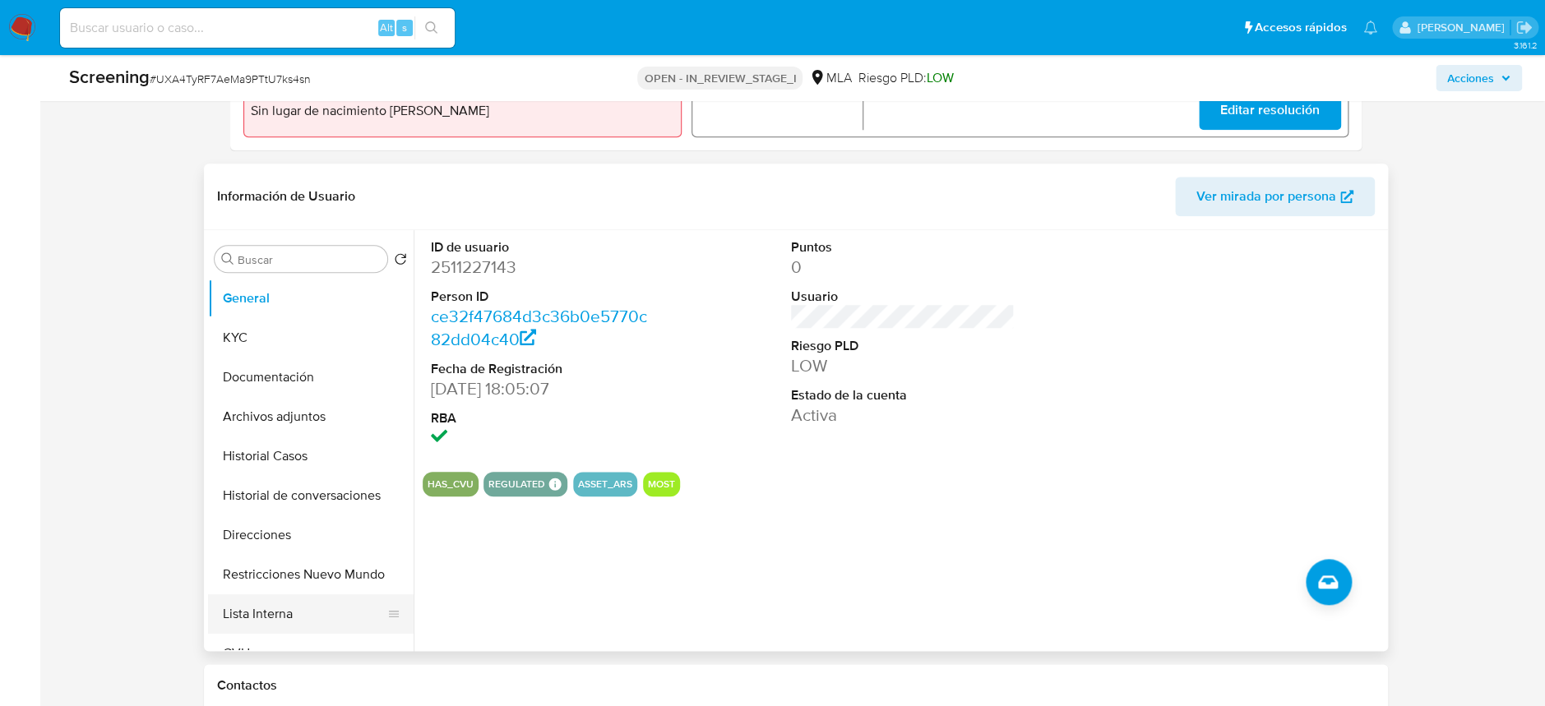
click at [291, 612] on button "Lista Interna" at bounding box center [304, 613] width 192 height 39
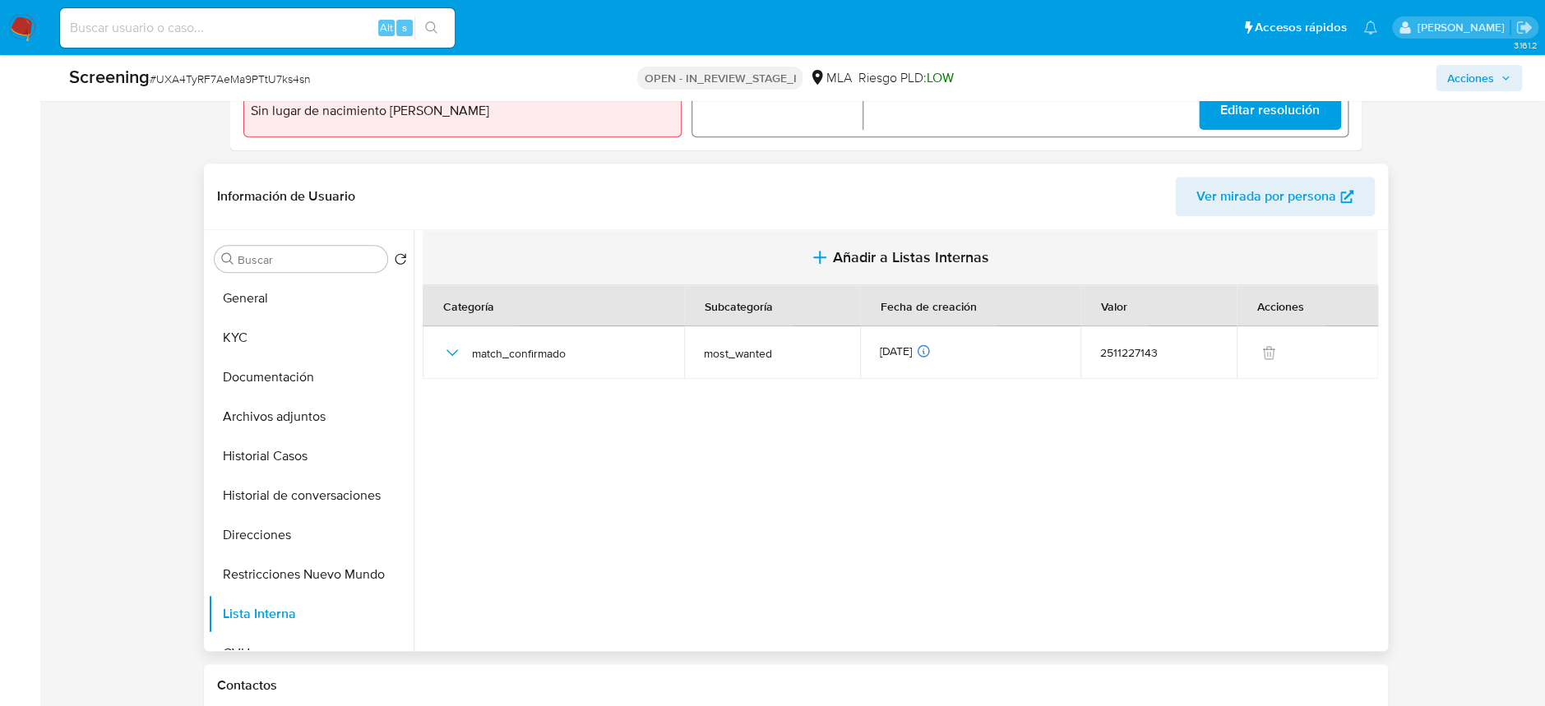
click at [866, 248] on span "Añadir a Listas Internas" at bounding box center [911, 257] width 156 height 18
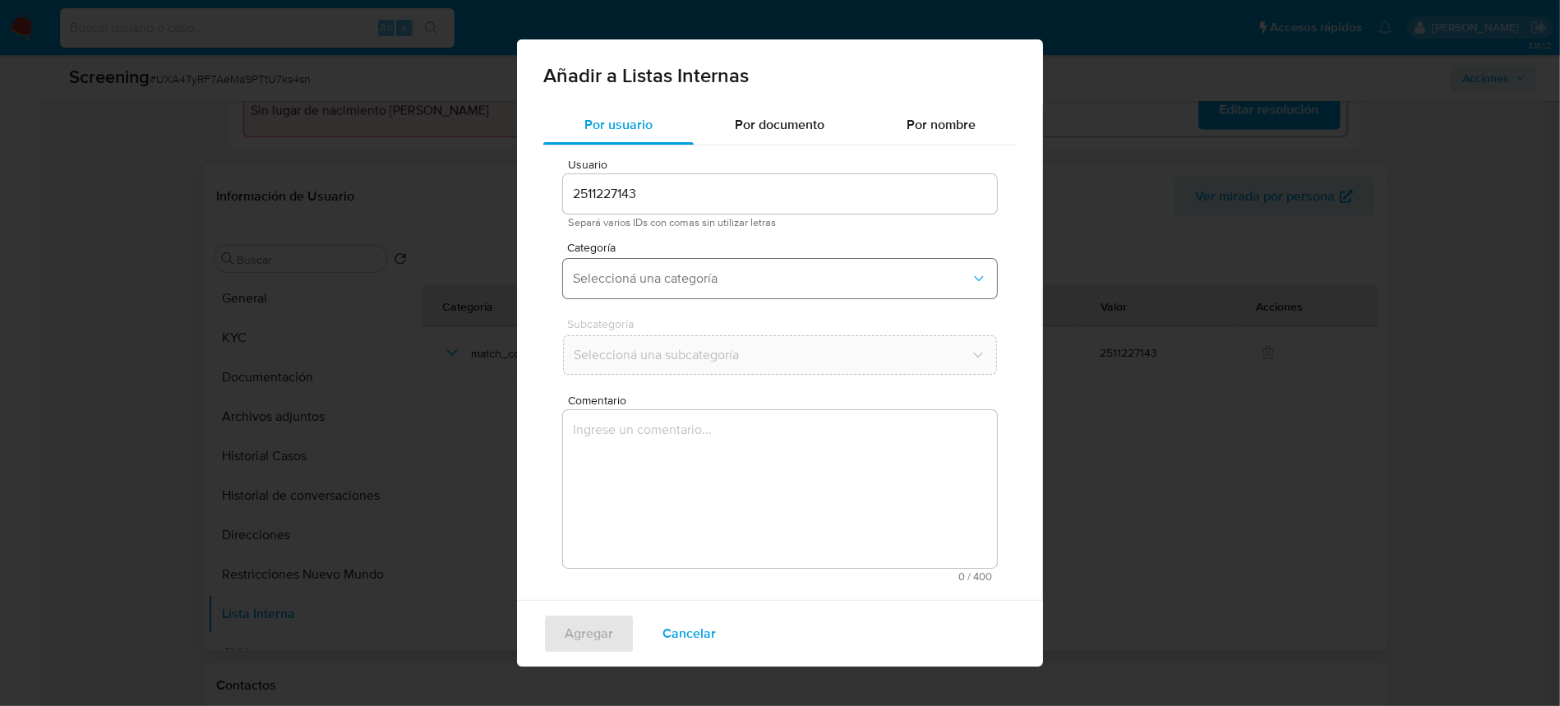
click at [598, 270] on span "Seleccioná una categoría" at bounding box center [772, 278] width 398 height 16
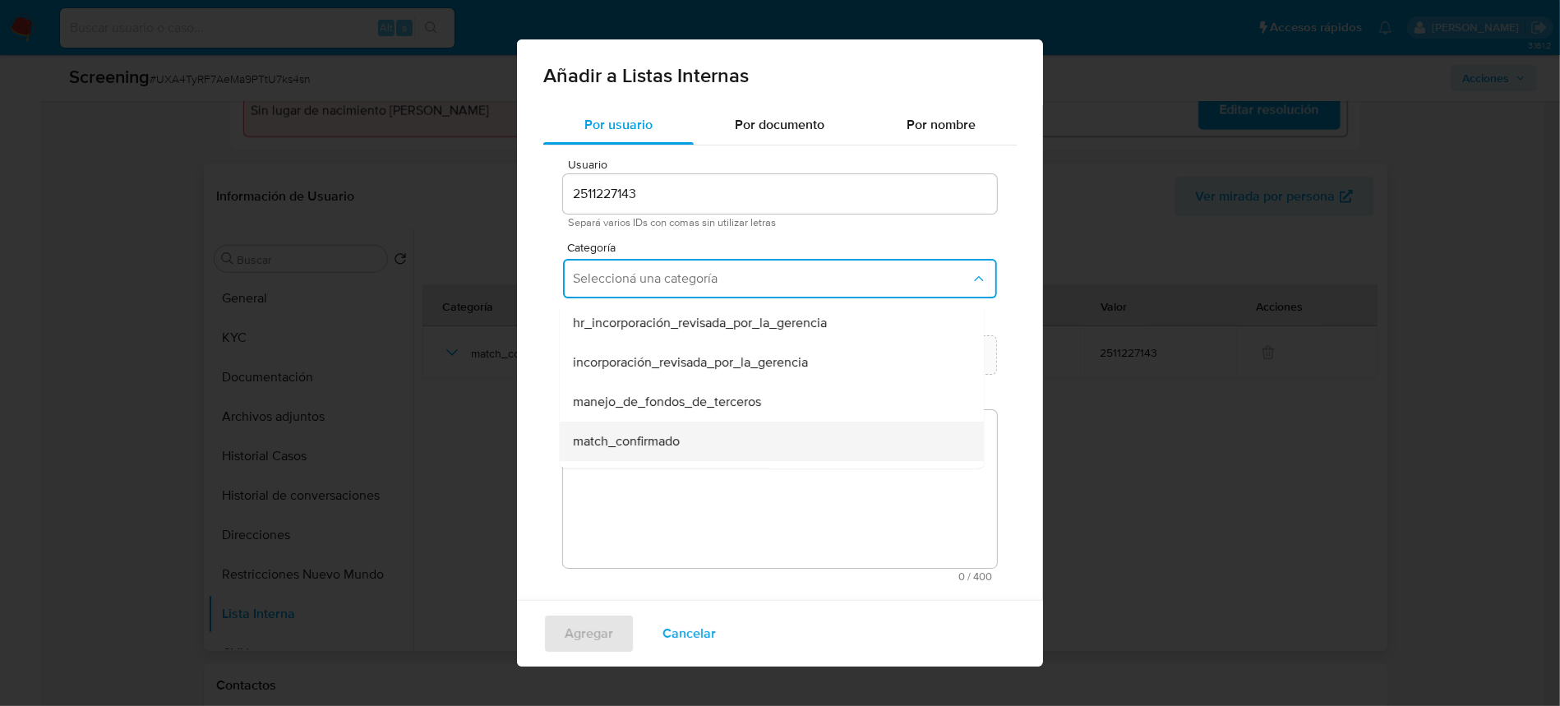
click at [640, 447] on span "match_confirmado" at bounding box center [626, 441] width 107 height 16
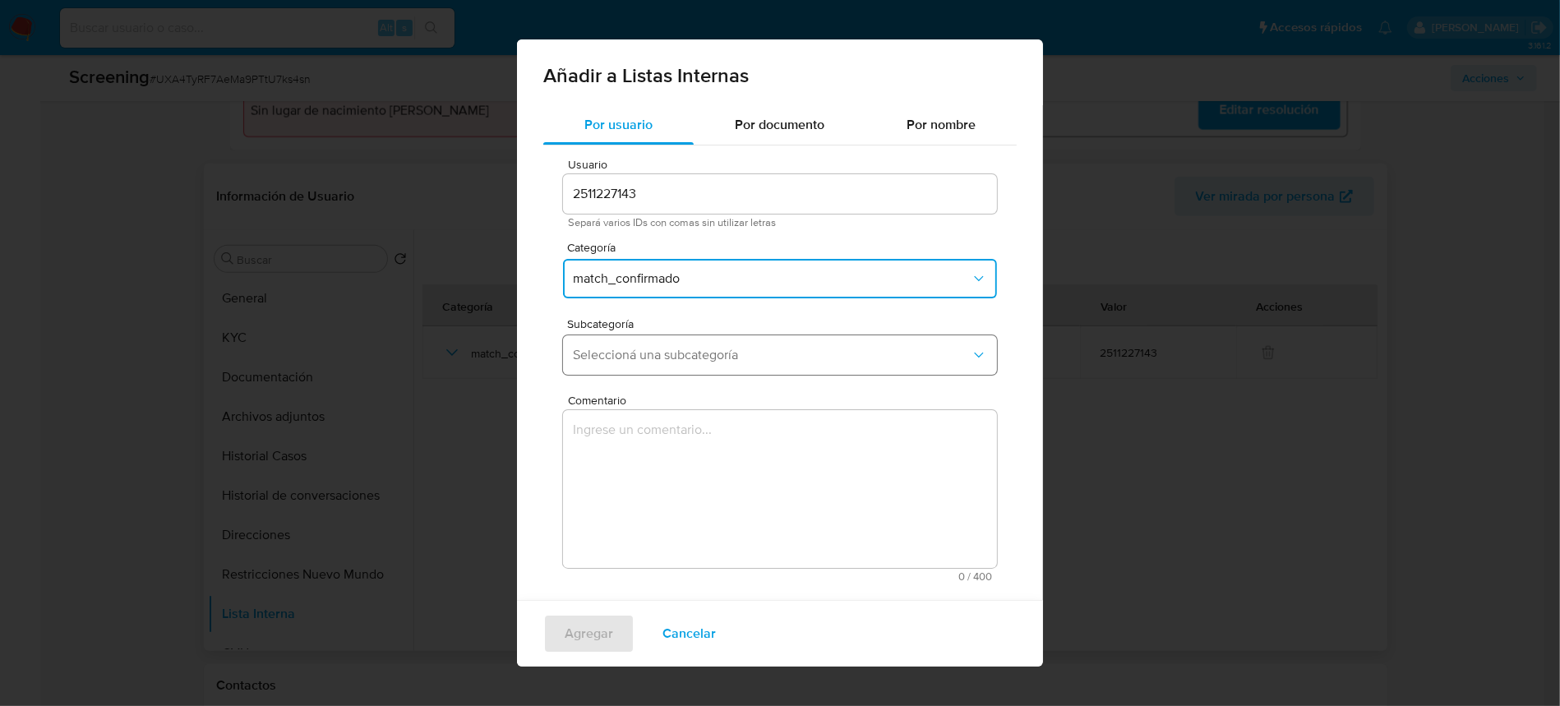
click at [661, 350] on span "Seleccioná una subcategoría" at bounding box center [772, 355] width 398 height 16
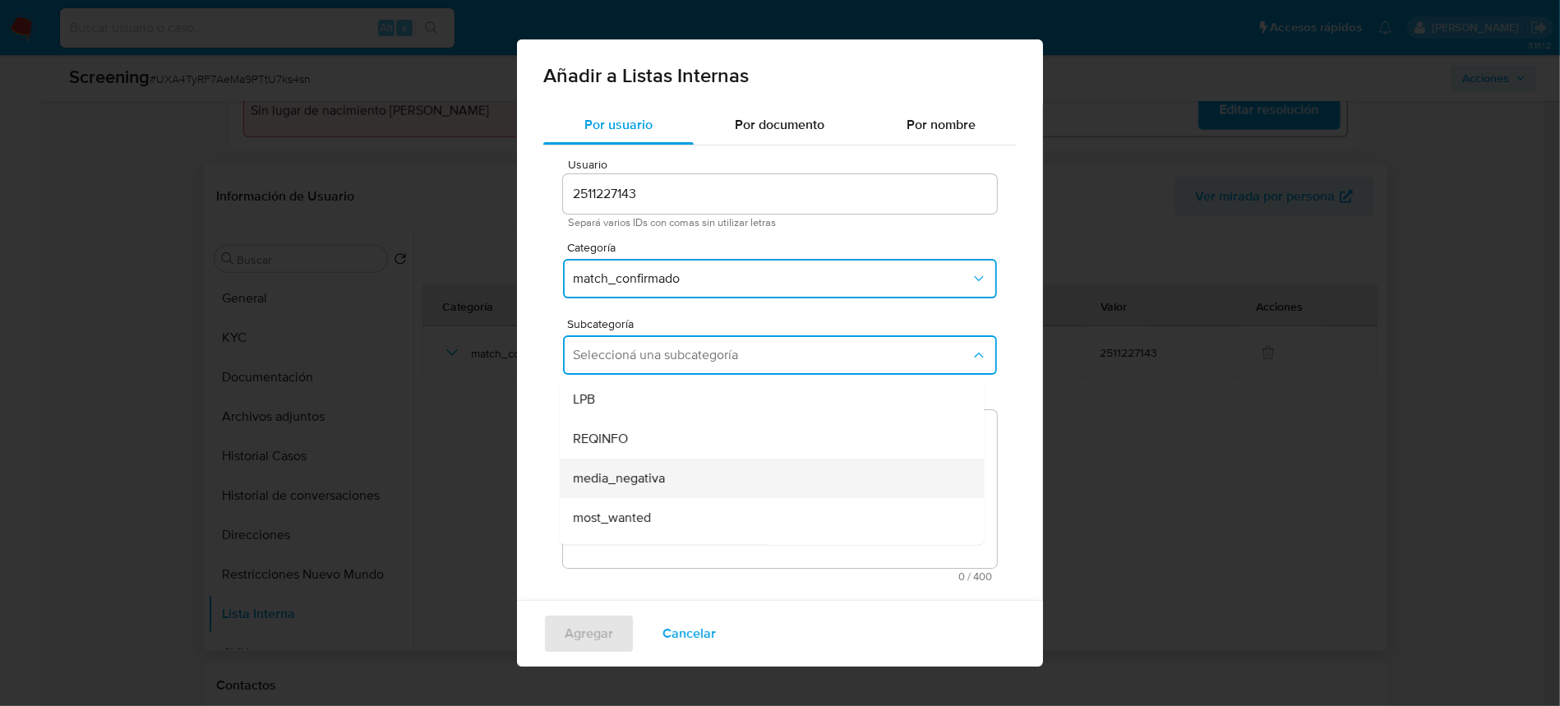
click at [658, 476] on span "media_negativa" at bounding box center [619, 478] width 92 height 16
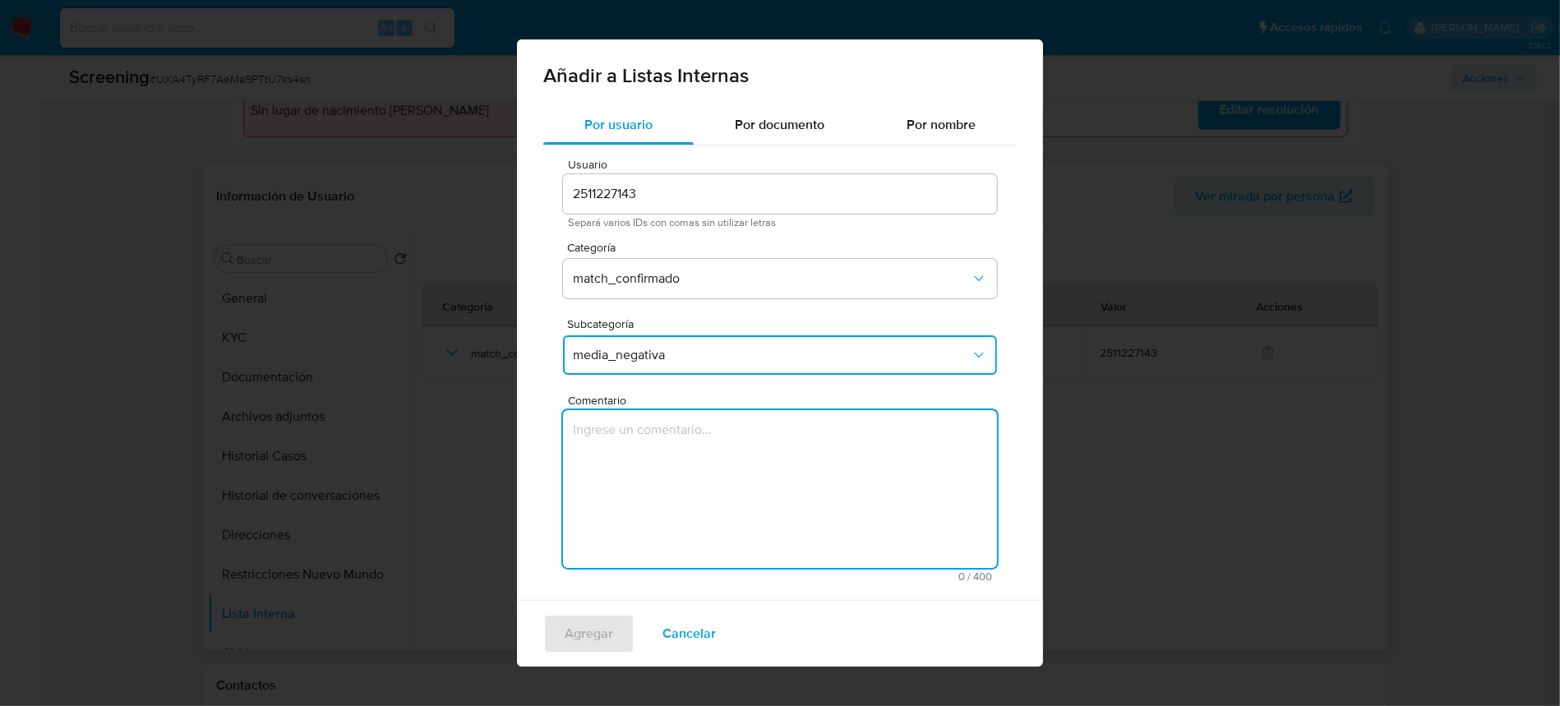
click at [684, 479] on textarea "Comentario" at bounding box center [780, 489] width 434 height 158
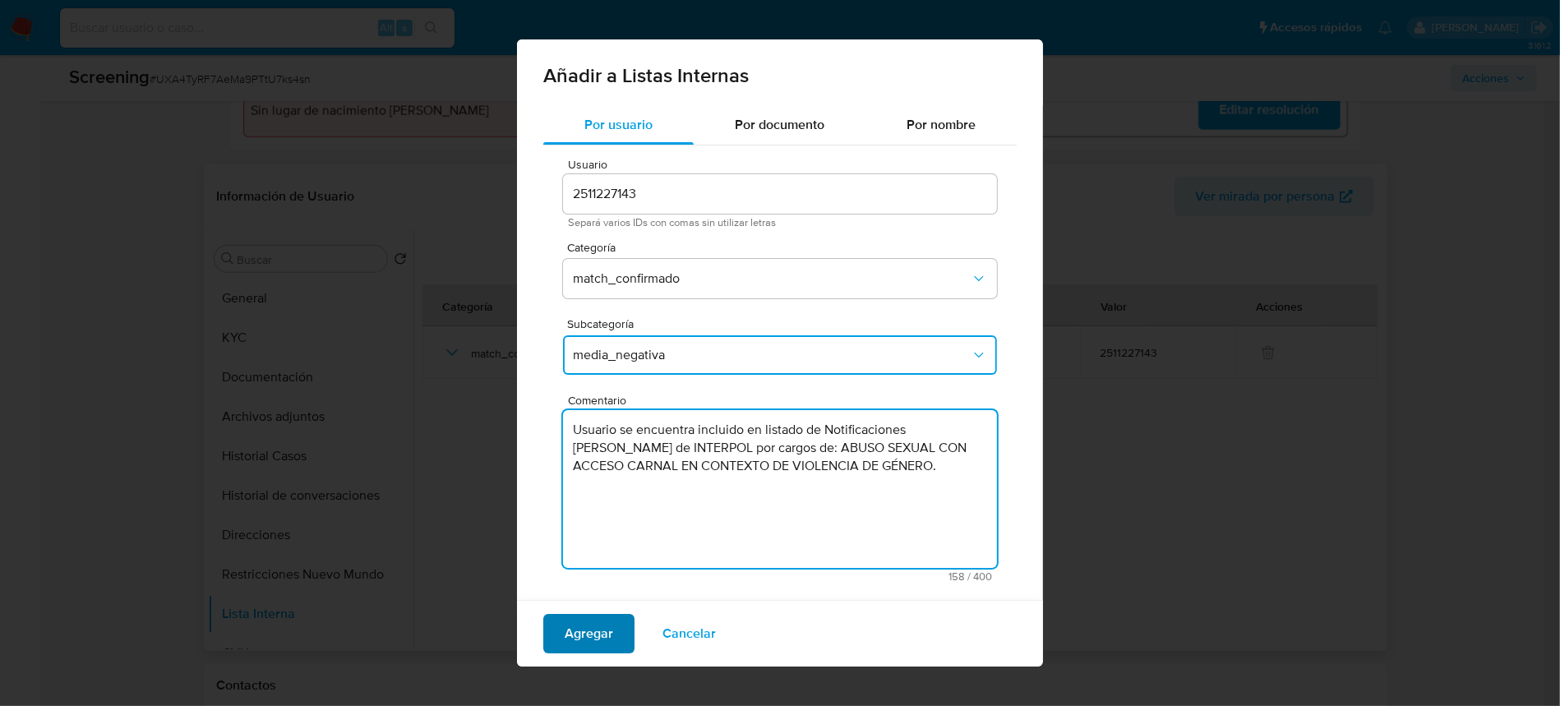
type textarea "Usuario se encuentra incluido en listado de Notificaciones [PERSON_NAME] de INT…"
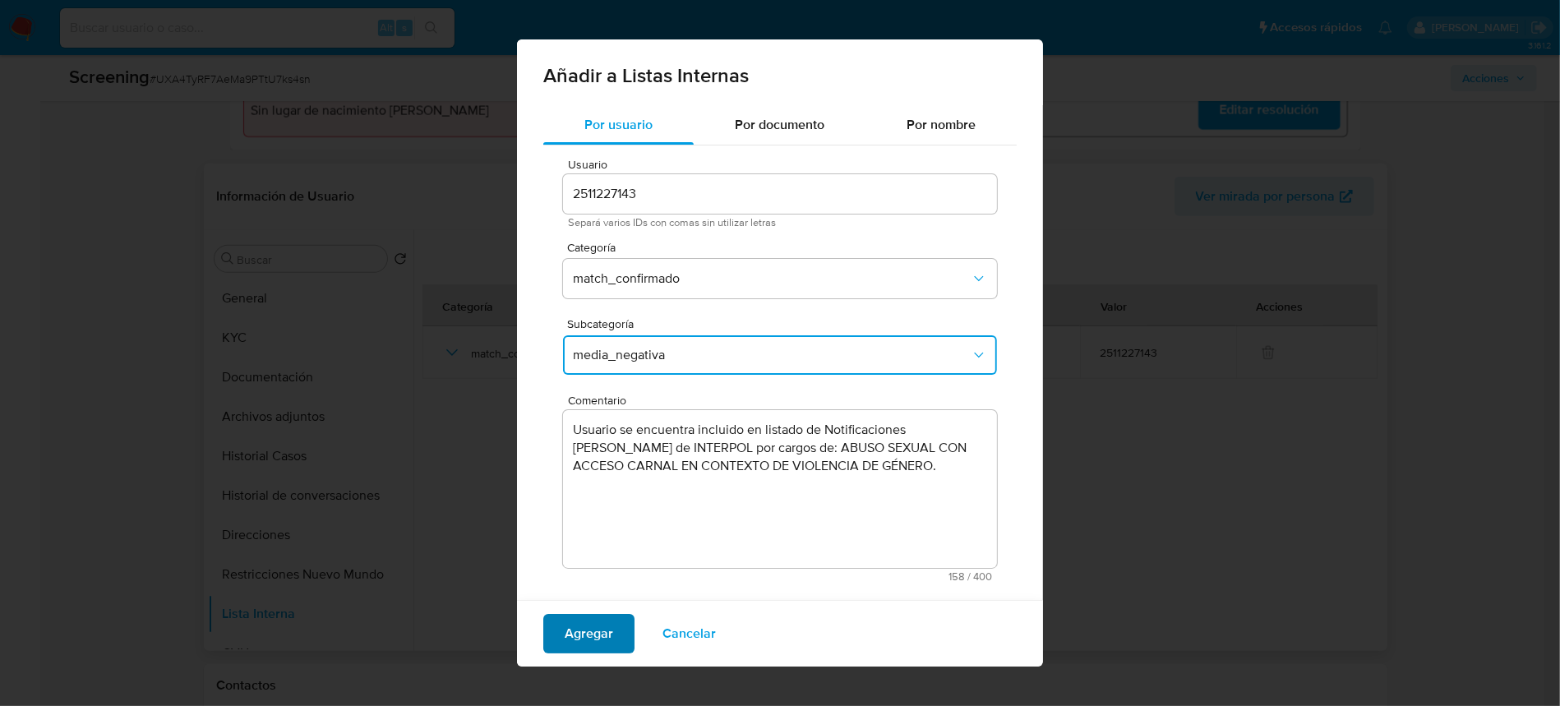
click at [571, 636] on span "Agregar" at bounding box center [589, 634] width 48 height 36
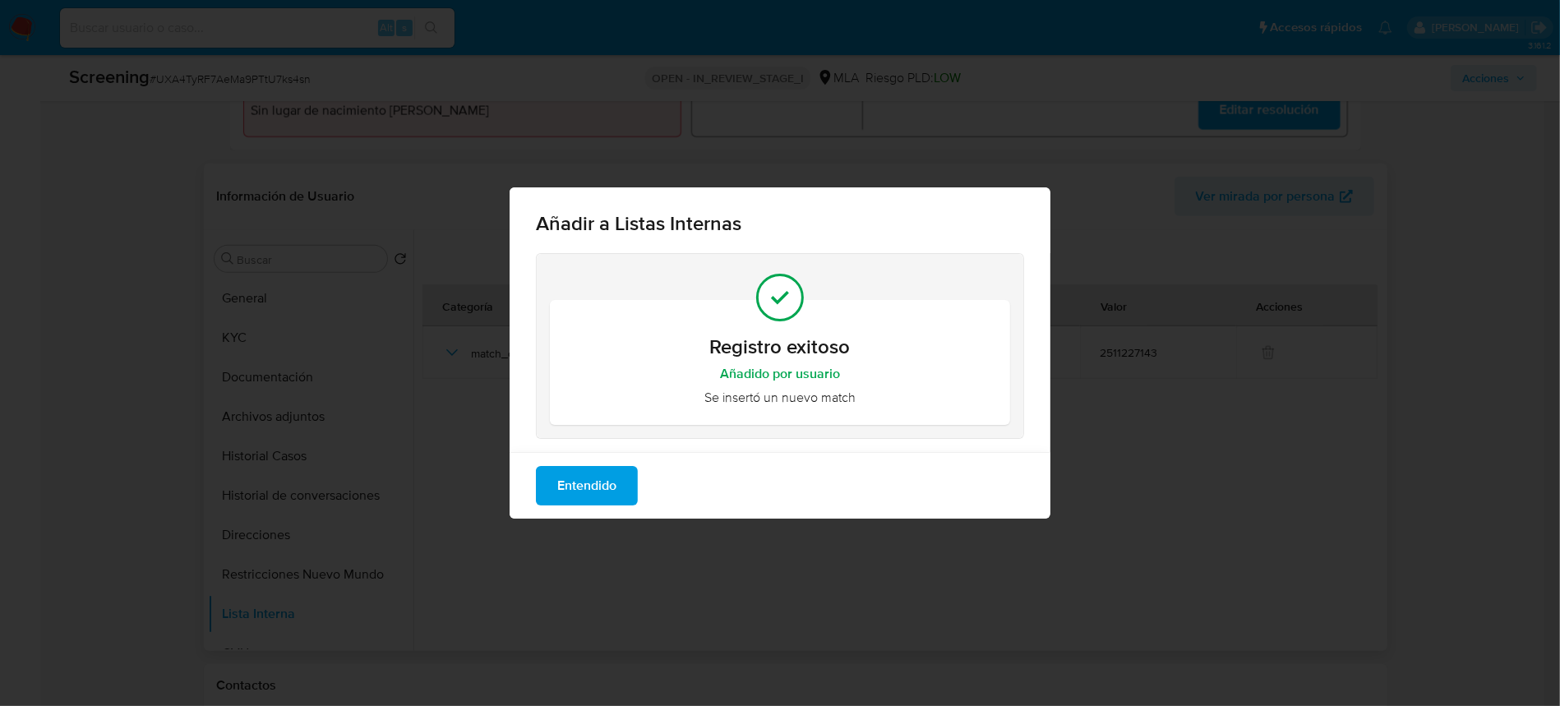
click at [588, 491] on span "Entendido" at bounding box center [586, 486] width 59 height 36
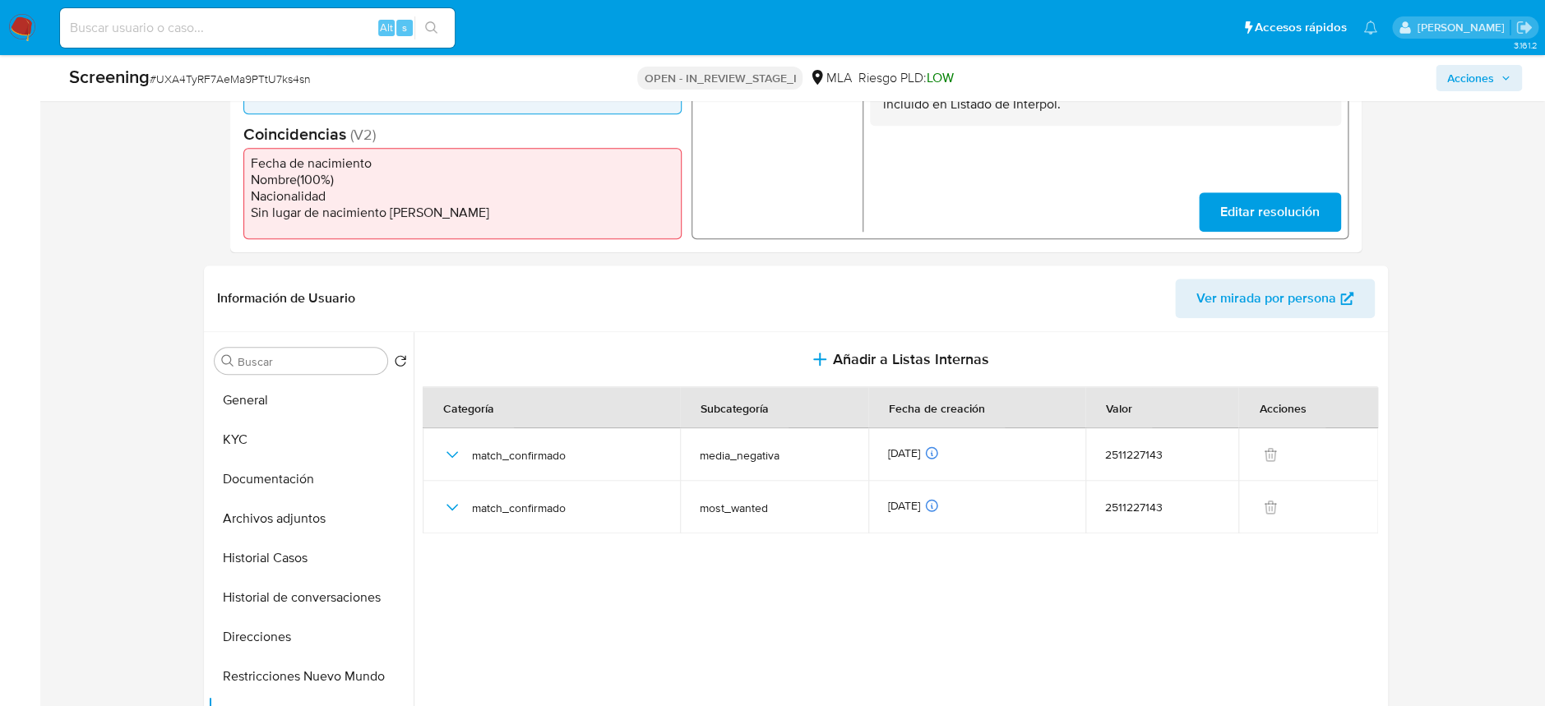
scroll to position [547, 0]
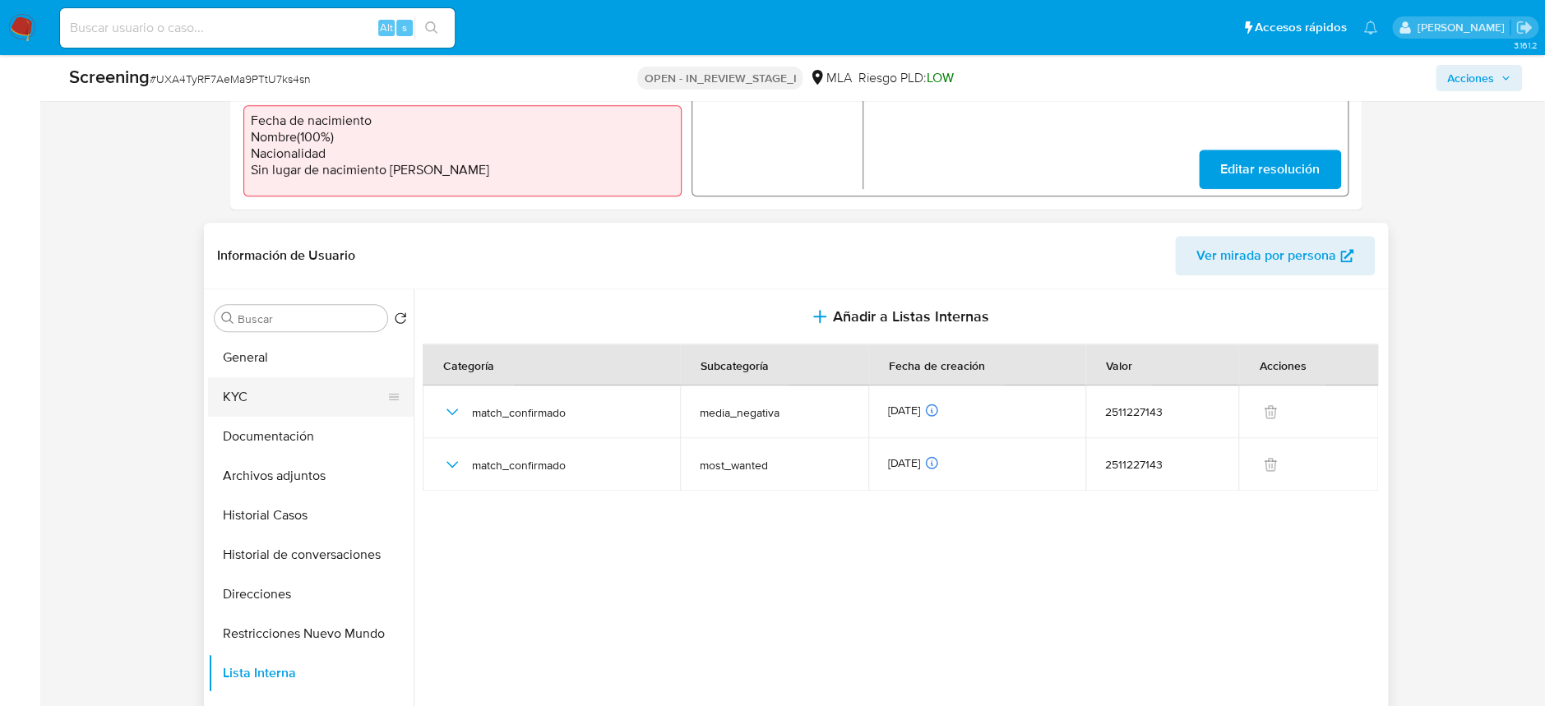
click at [247, 396] on button "KYC" at bounding box center [304, 396] width 192 height 39
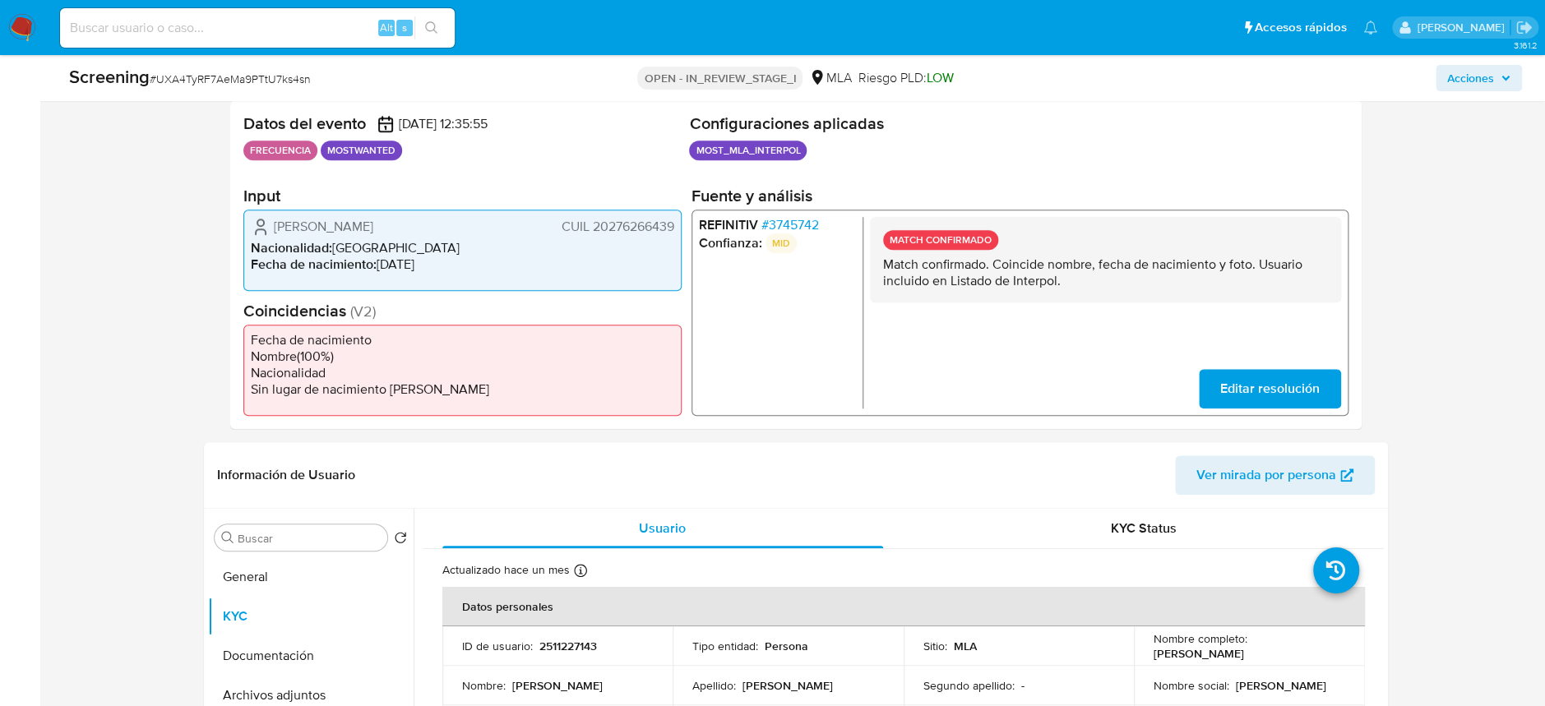
scroll to position [0, 0]
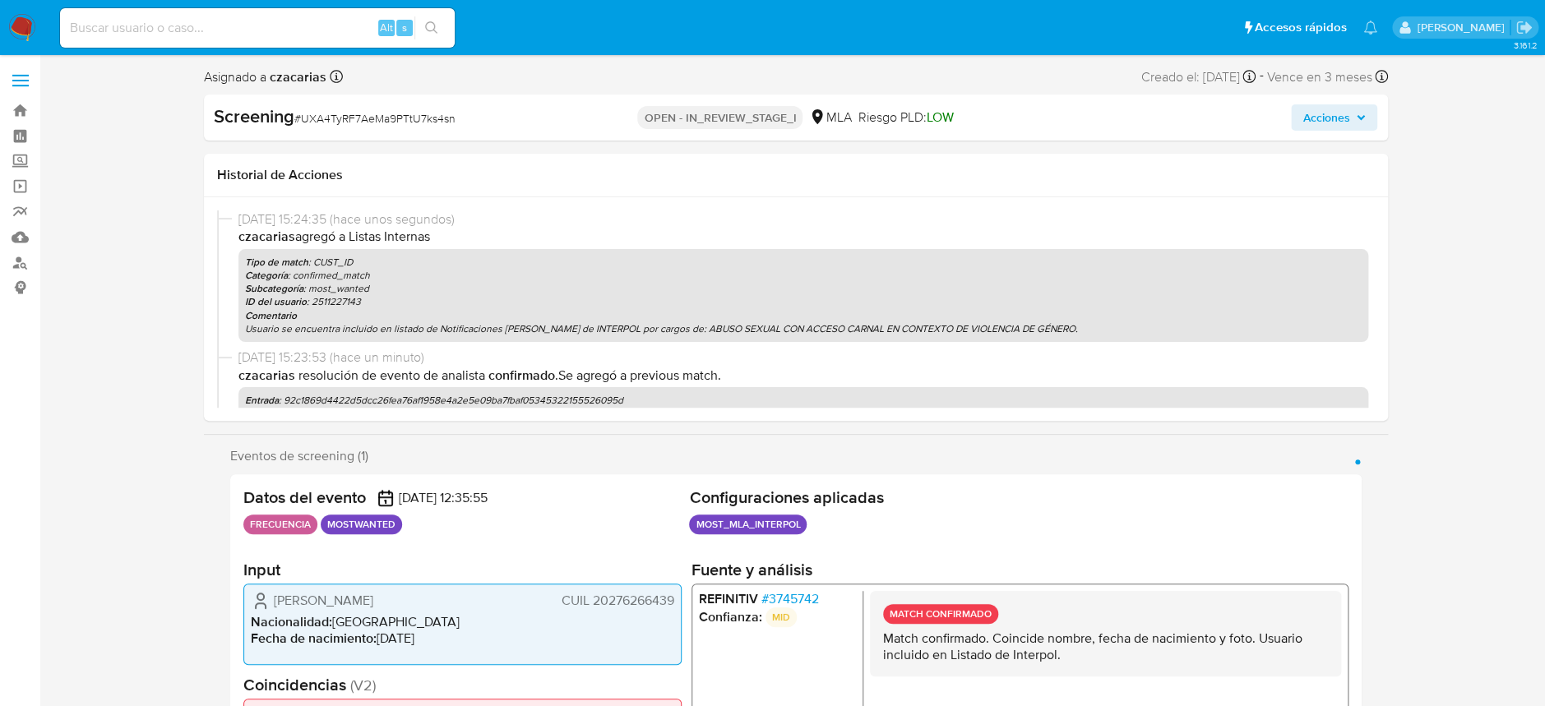
click at [1353, 116] on span "Acciones" at bounding box center [1333, 117] width 63 height 23
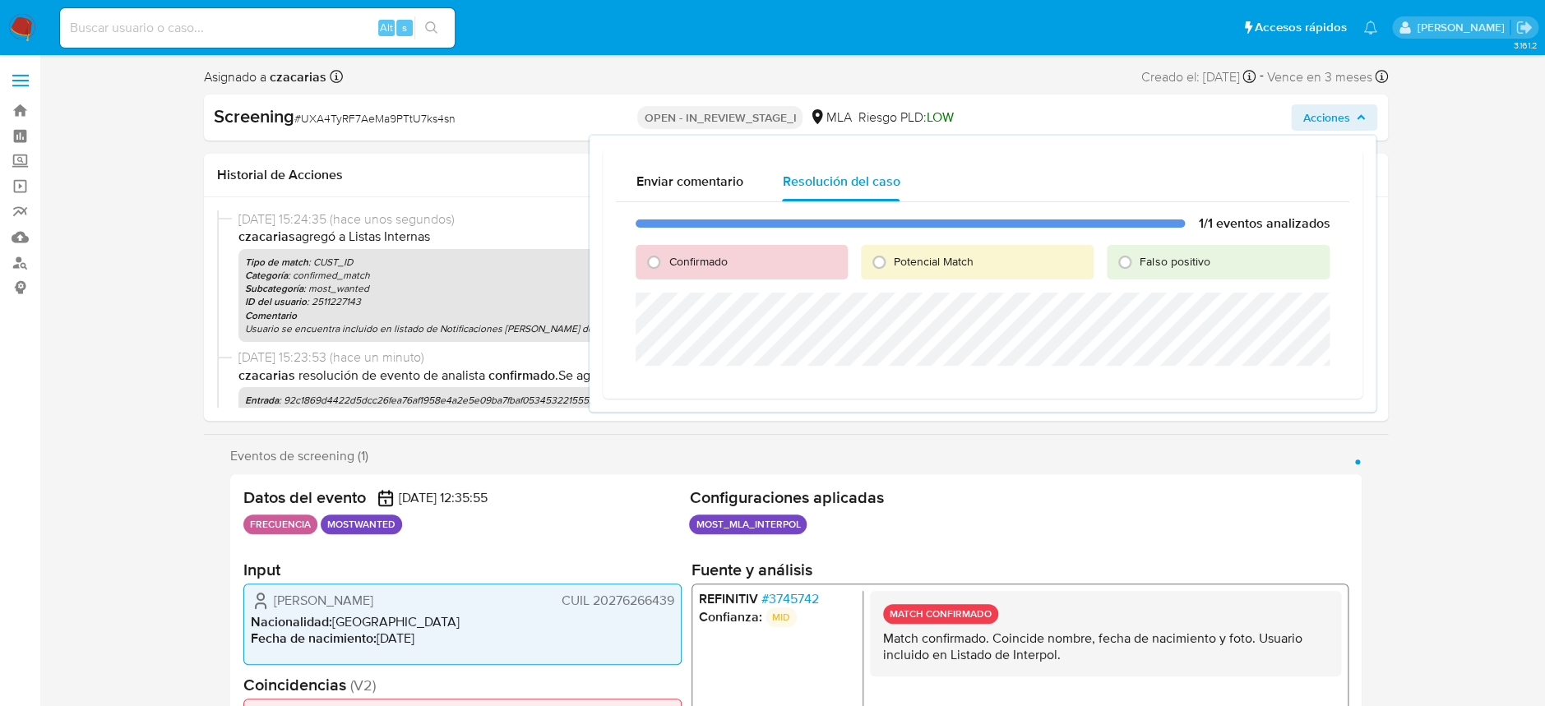
click at [692, 260] on span "Confirmado" at bounding box center [697, 261] width 58 height 16
click at [667, 260] on input "Confirmado" at bounding box center [653, 262] width 26 height 26
radio input "true"
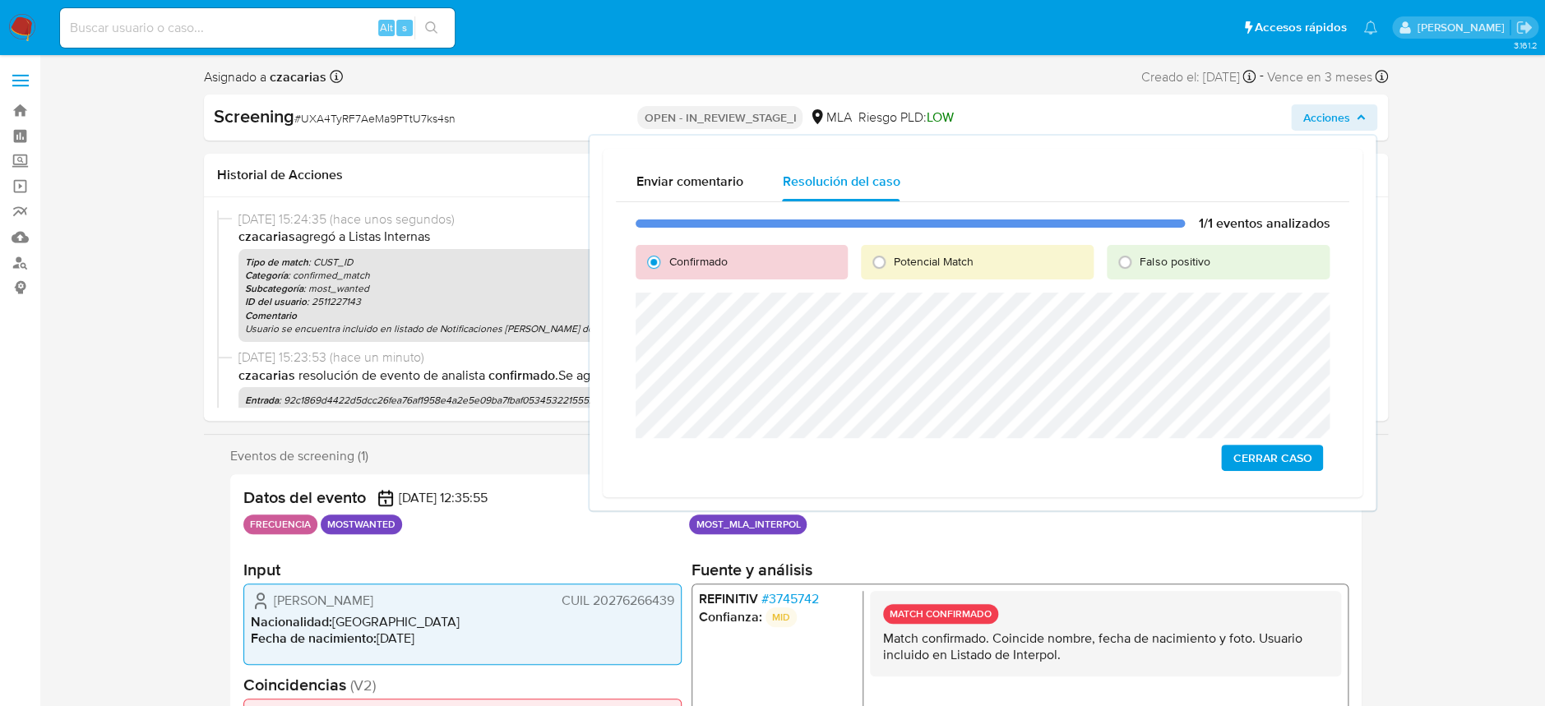
click at [1277, 458] on span "Cerrar Caso" at bounding box center [1271, 457] width 79 height 23
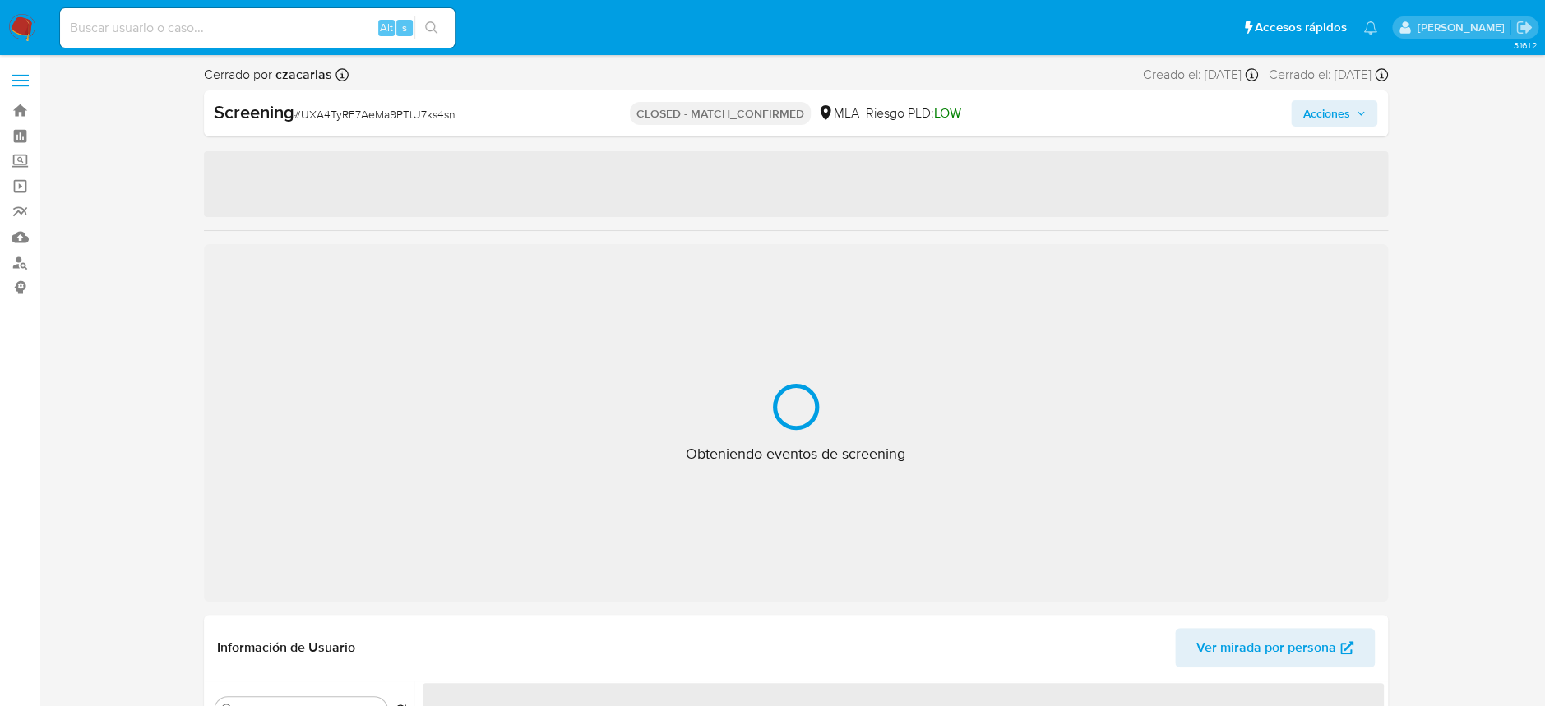
select select "10"
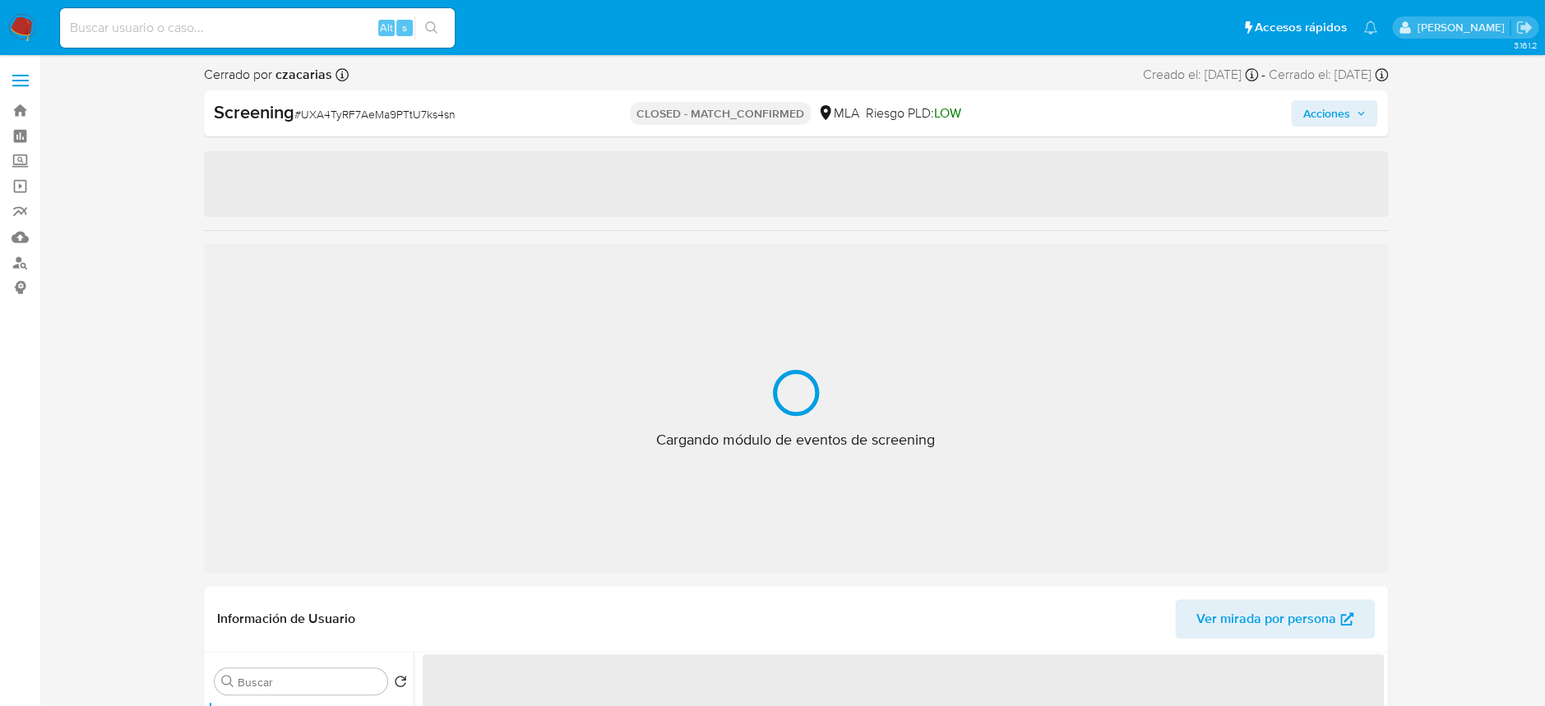
select select "10"
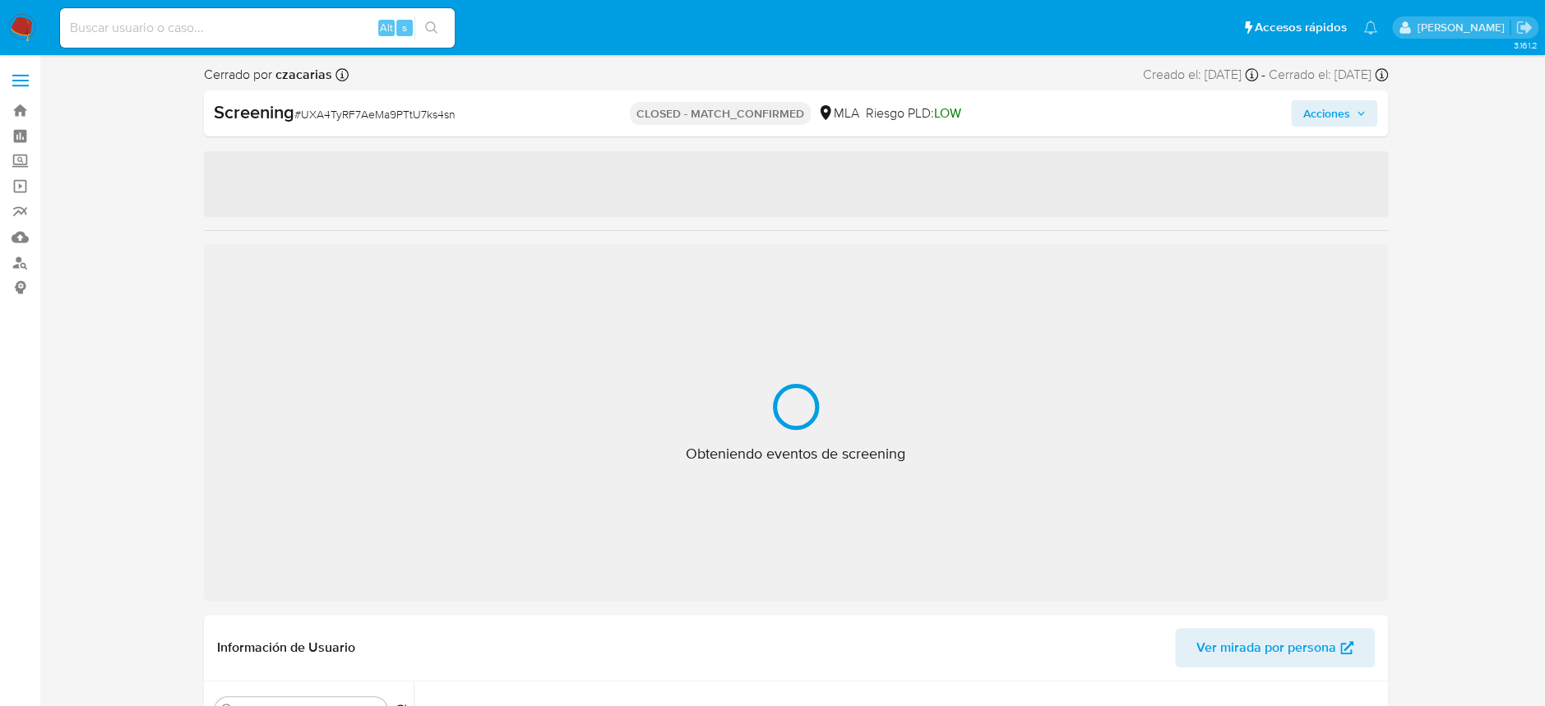
select select "10"
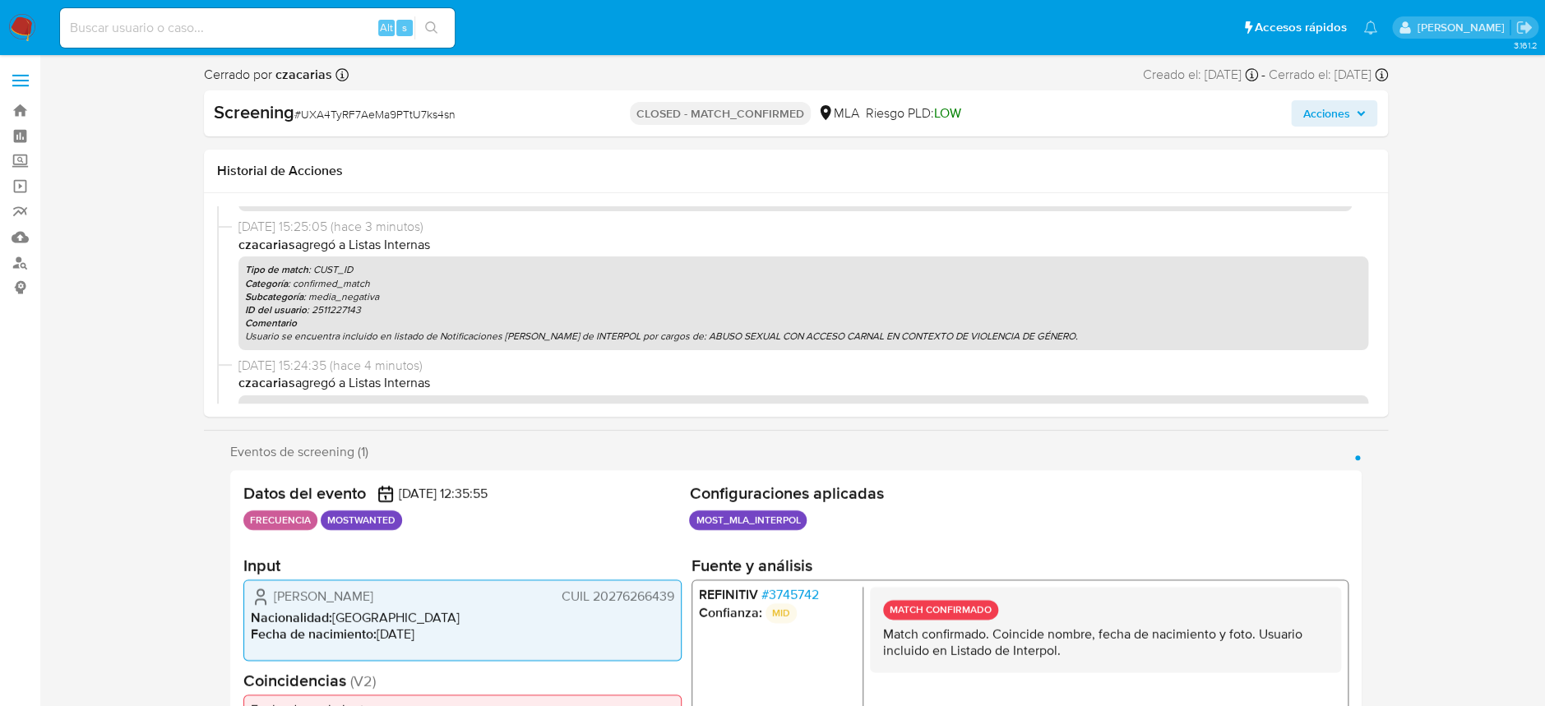
scroll to position [109, 0]
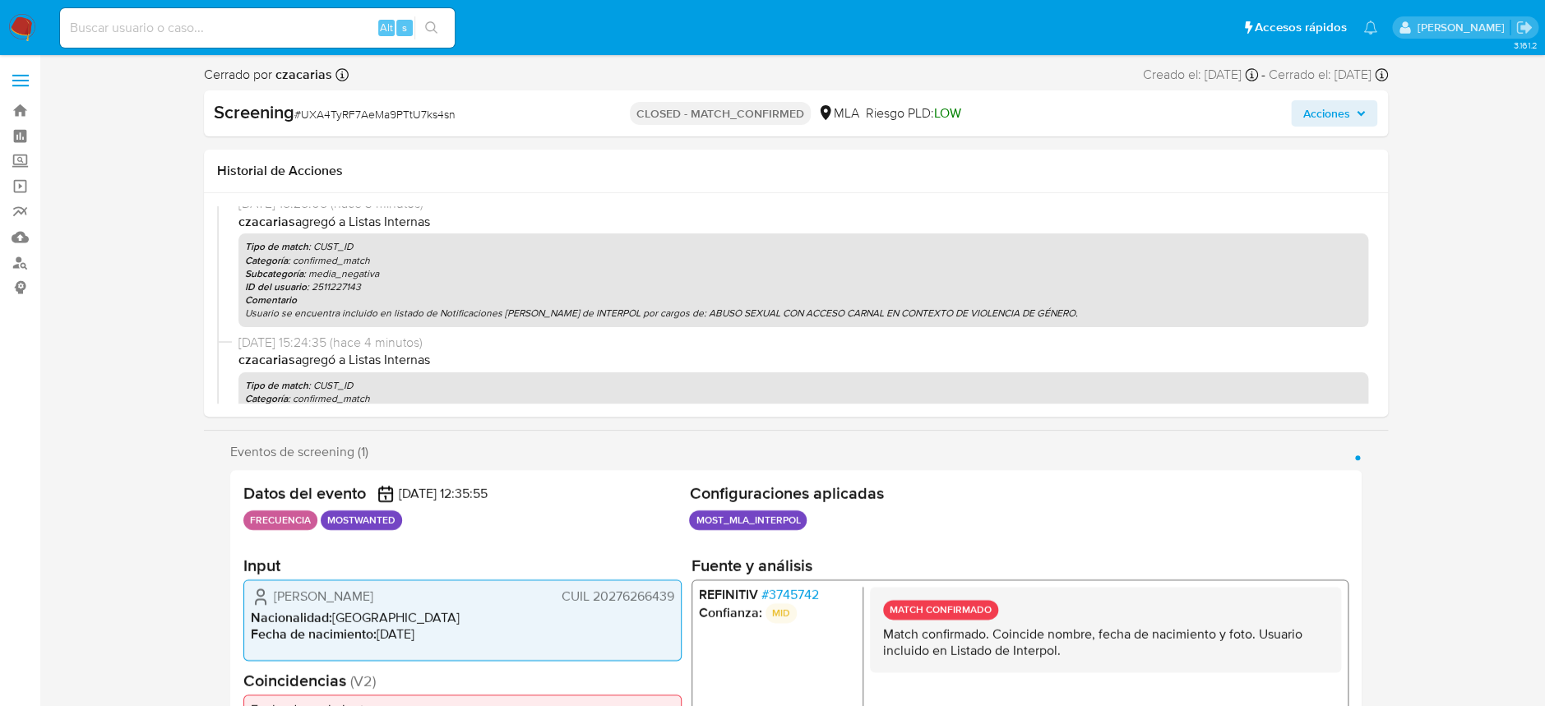
drag, startPoint x: 13, startPoint y: 26, endPoint x: 25, endPoint y: 10, distance: 20.1
click at [13, 27] on img at bounding box center [22, 28] width 28 height 28
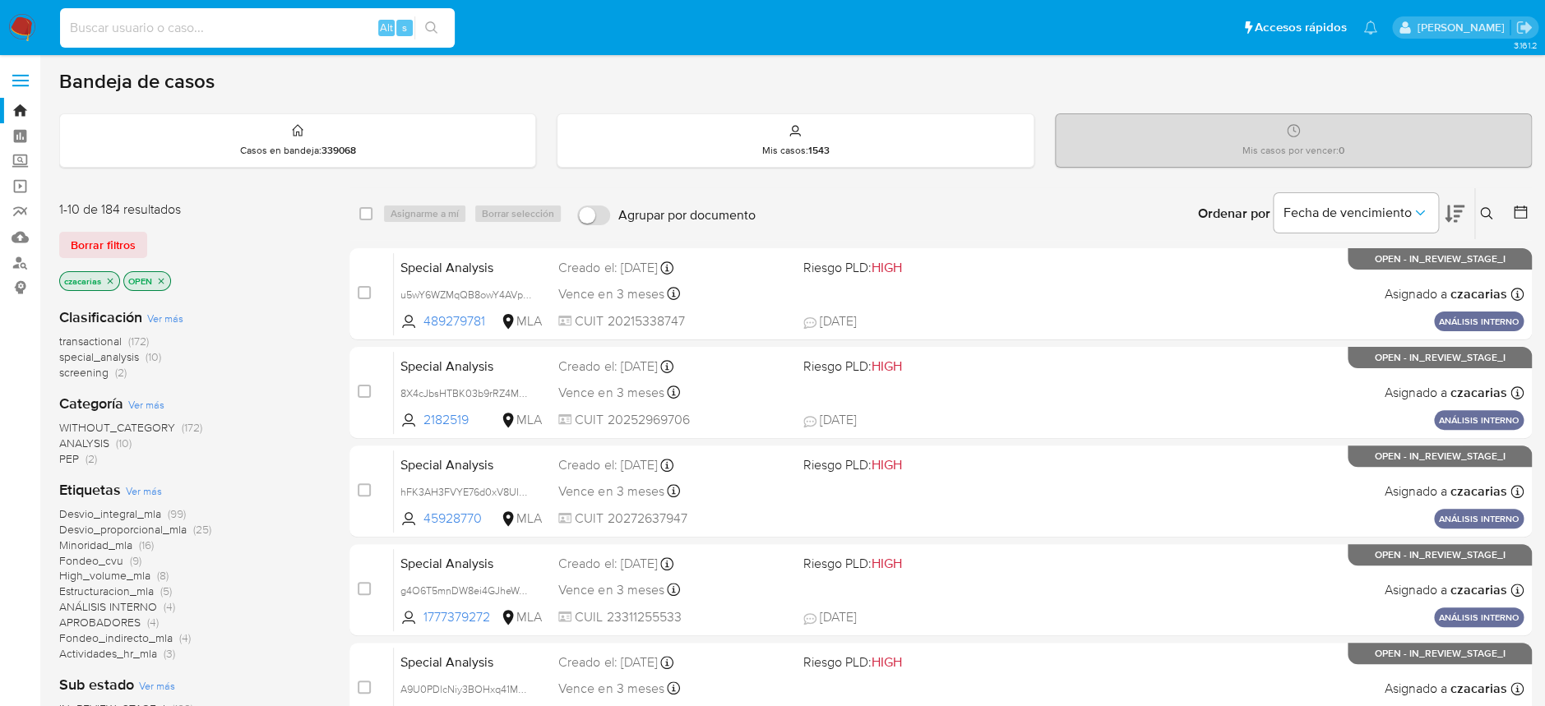
click at [233, 33] on input at bounding box center [257, 27] width 395 height 21
paste input "xTk8raSAOyomf4Pt2CSha5aa"
type input "xTk8raSAOyomf4Pt2CSha5aa"
click at [440, 35] on button "search-icon" at bounding box center [431, 27] width 34 height 23
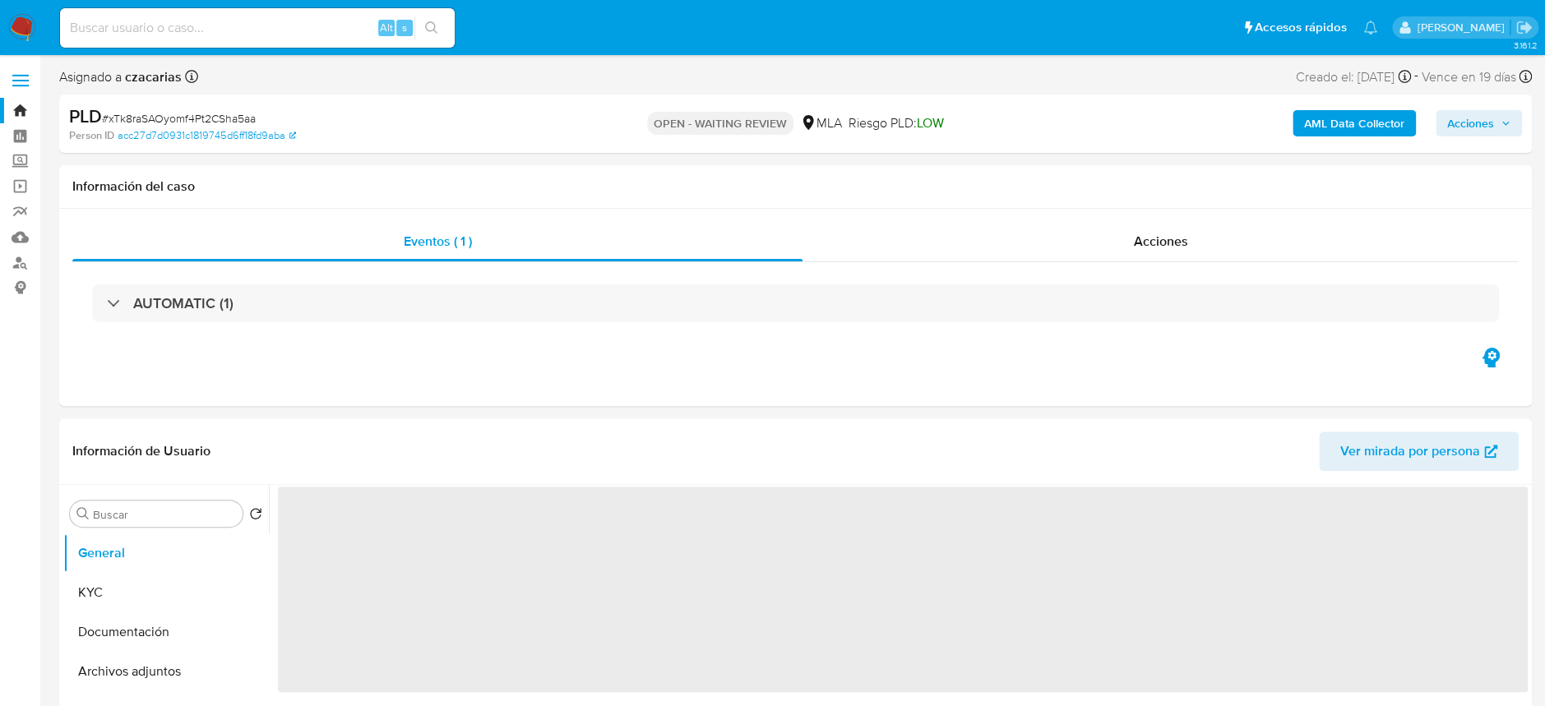
select select "10"
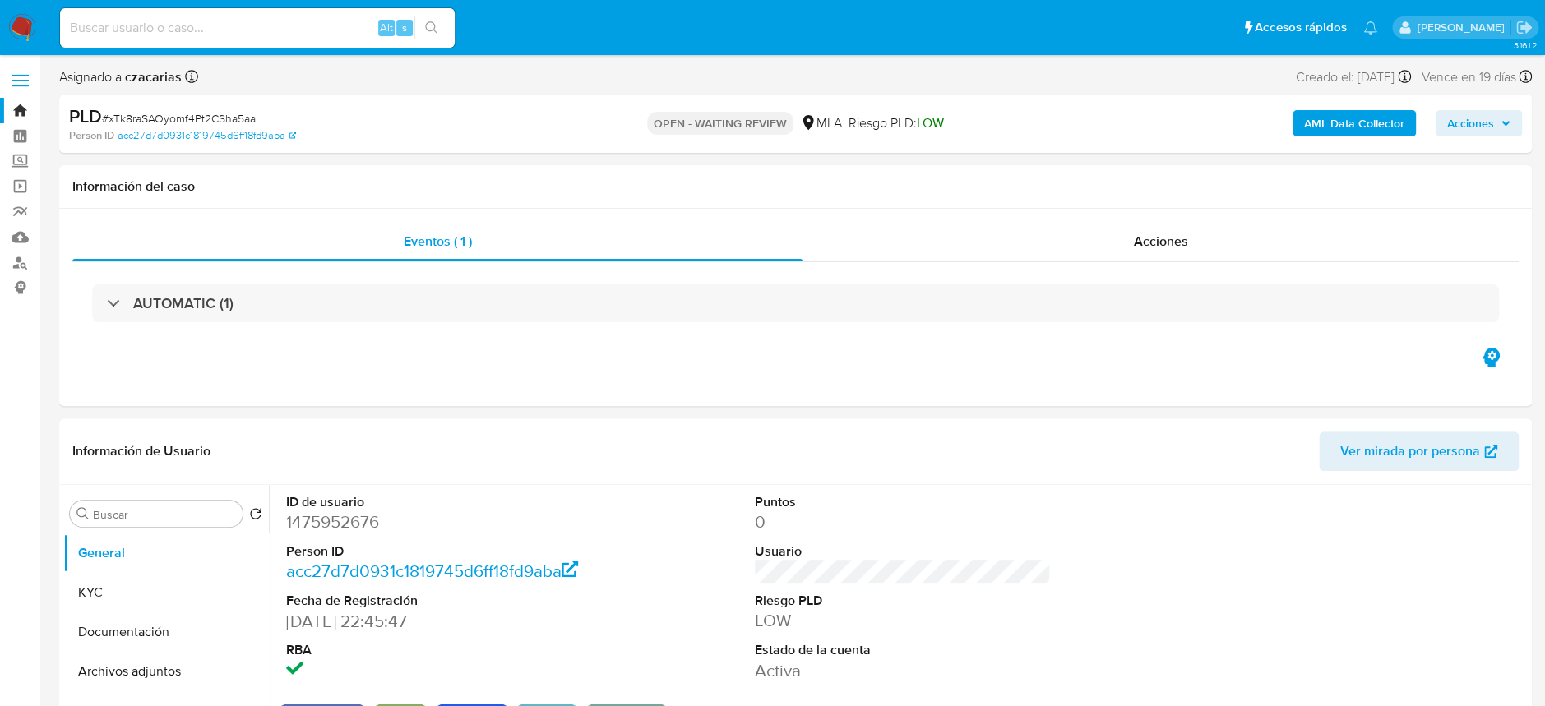
click at [192, 117] on span "# xTk8raSAOyomf4Pt2CSha5aa" at bounding box center [179, 118] width 154 height 16
copy span "xTk8raSAOyomf4Pt2CSha5aa"
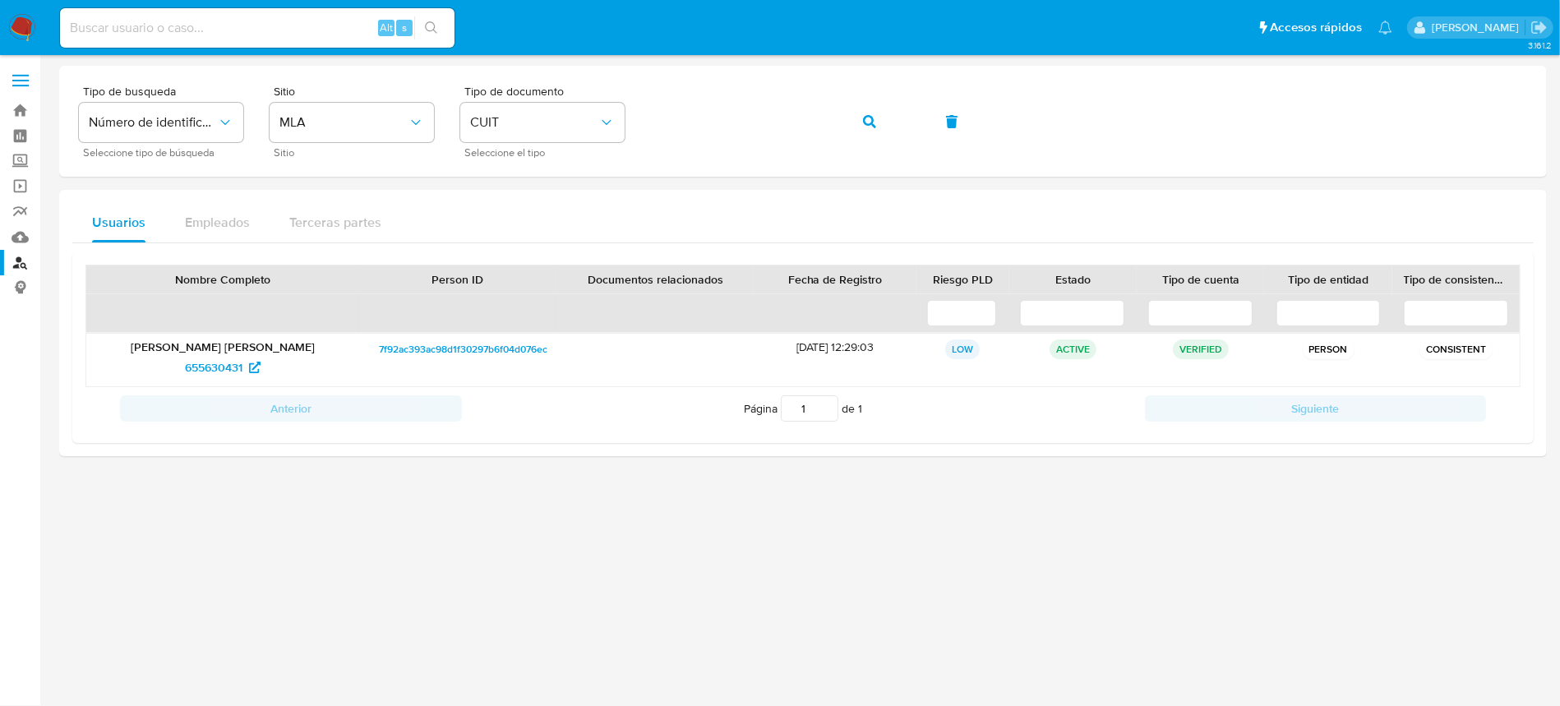
click at [22, 21] on img at bounding box center [22, 28] width 28 height 28
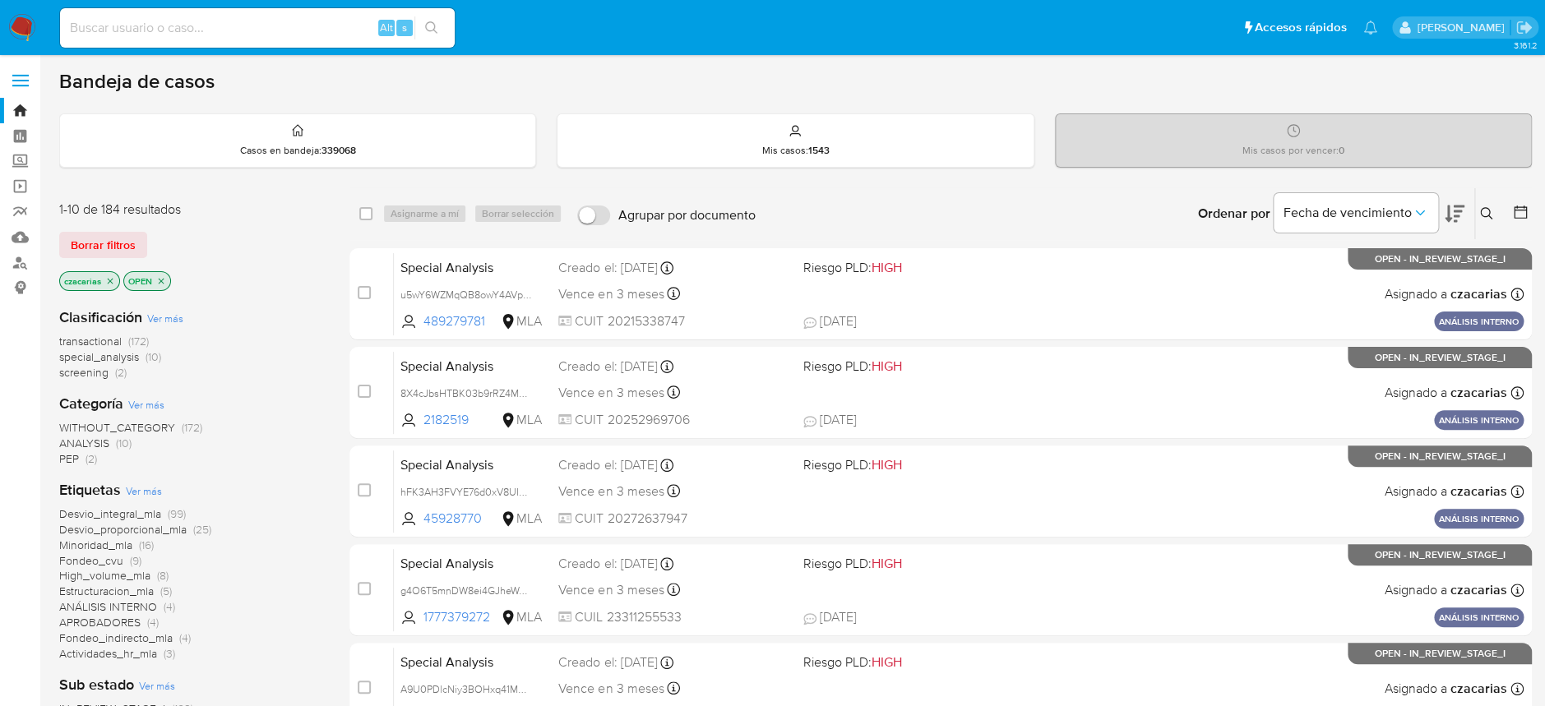
click at [1478, 220] on button at bounding box center [1488, 214] width 27 height 20
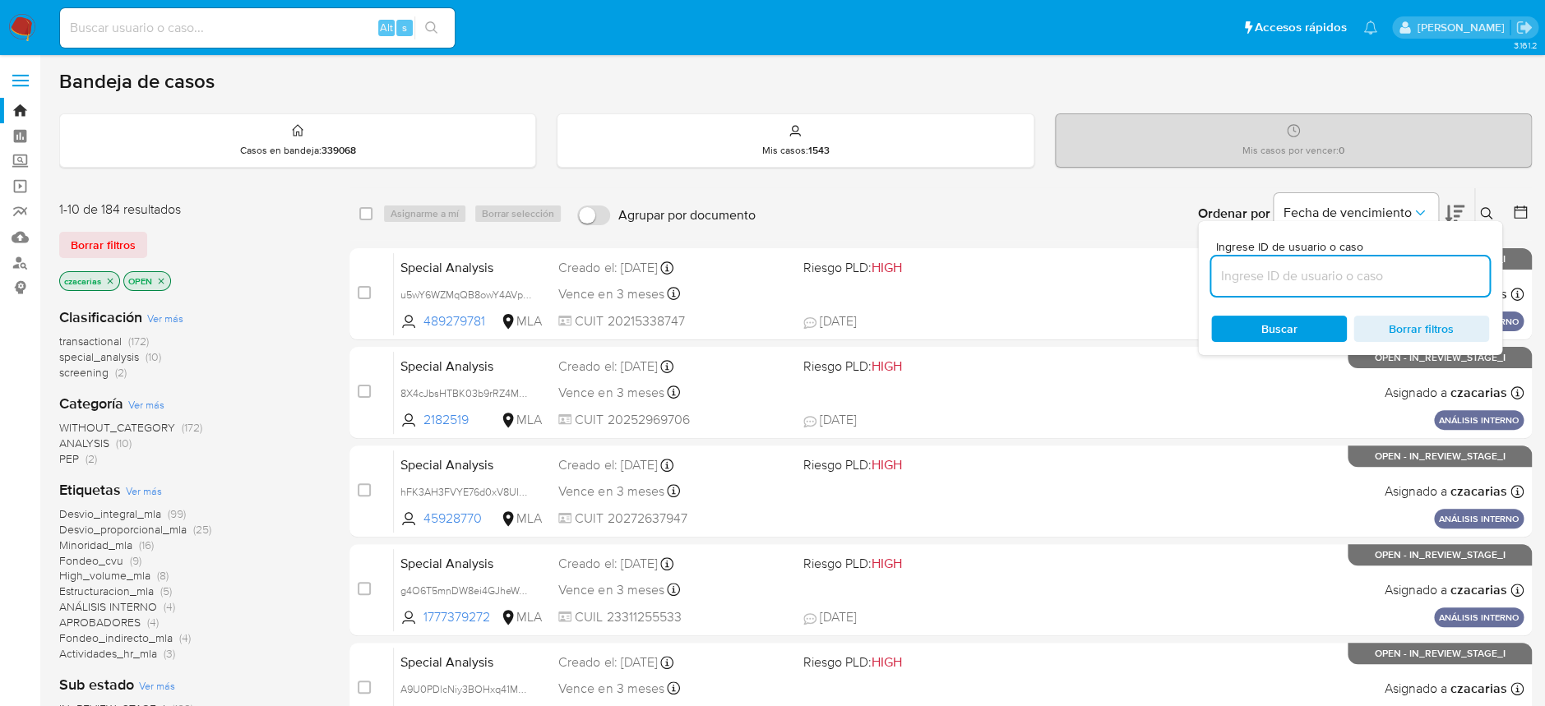
click at [1381, 277] on input at bounding box center [1350, 276] width 278 height 21
type input "xTk8raSAOyomf4Pt2CSha5aa"
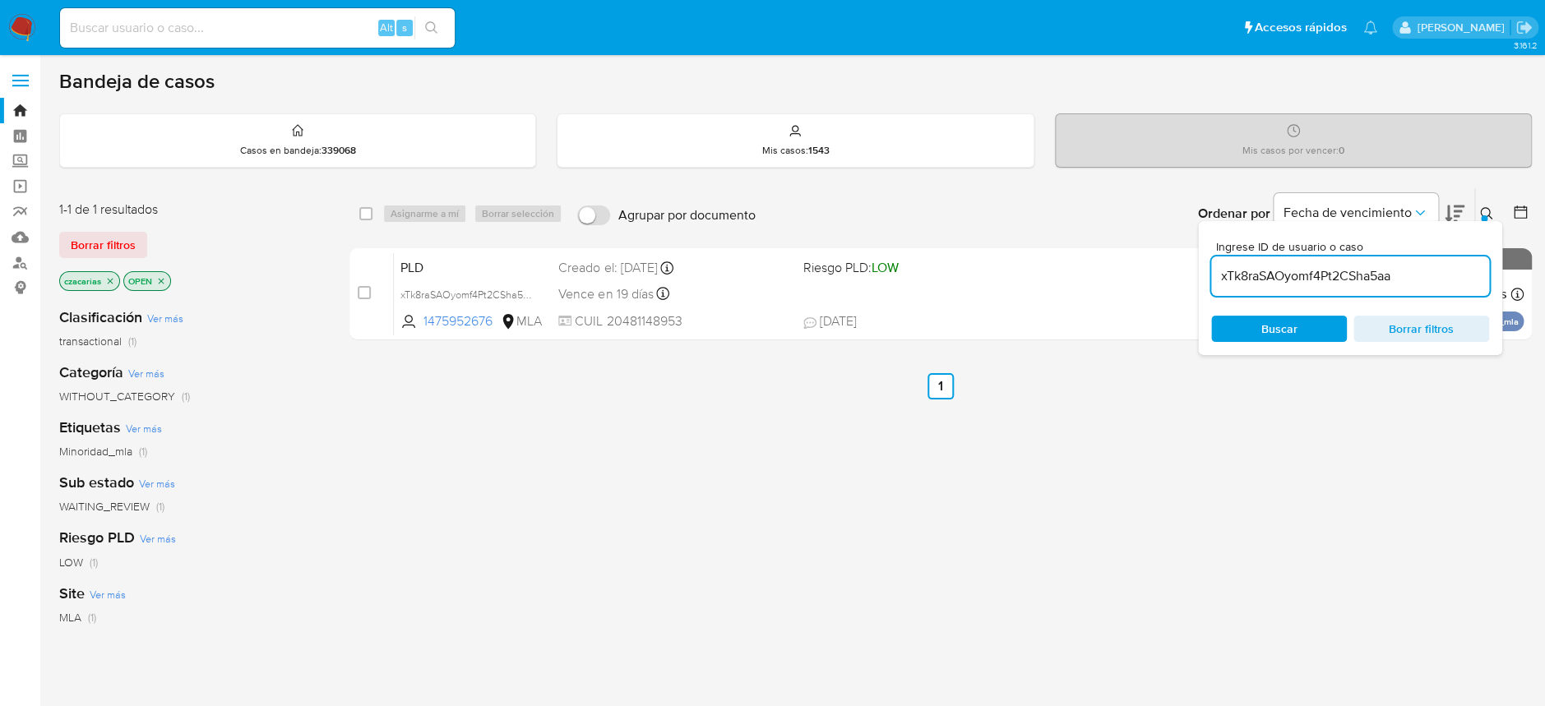
drag, startPoint x: 365, startPoint y: 289, endPoint x: 425, endPoint y: 240, distance: 77.2
click at [366, 289] on input "checkbox" at bounding box center [364, 292] width 13 height 13
checkbox input "true"
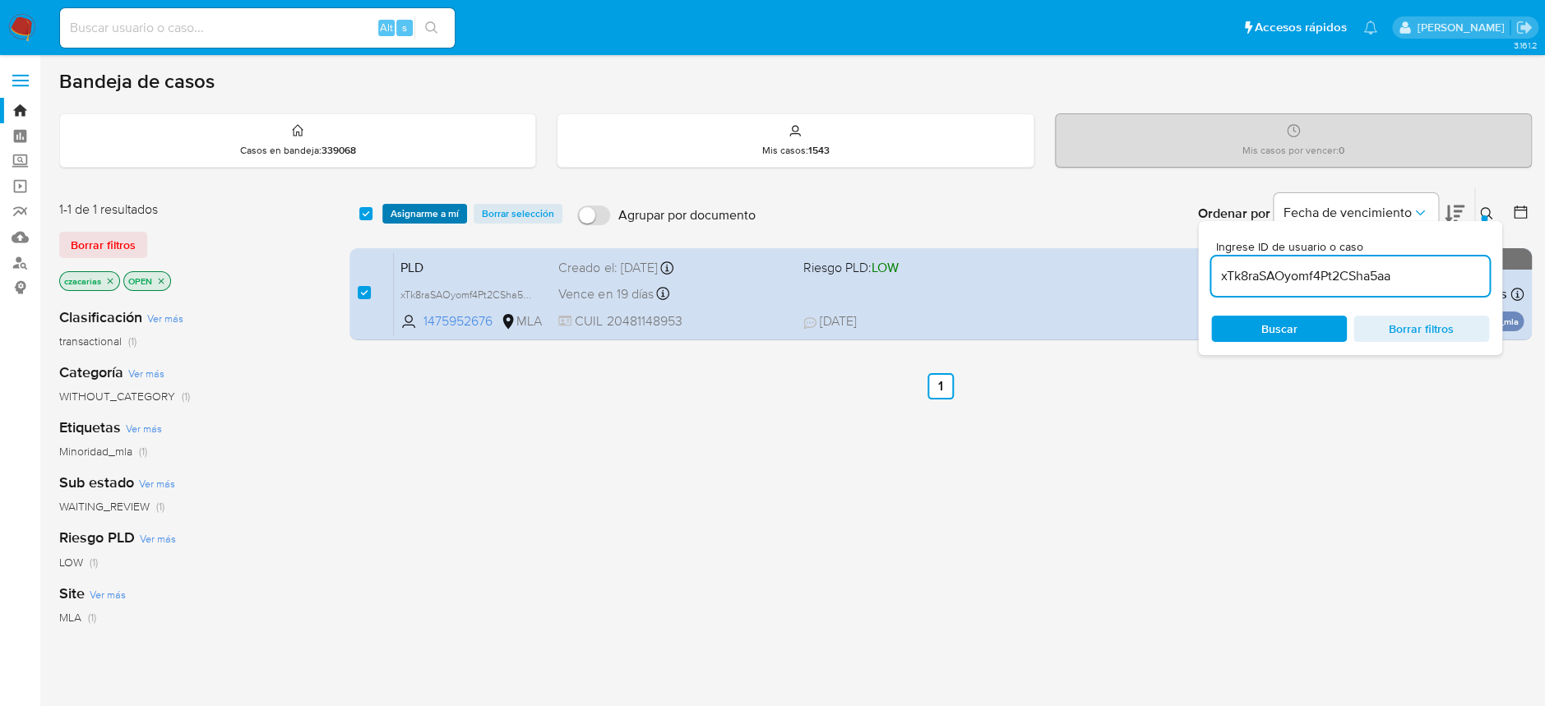
click at [441, 221] on span "Asignarme a mí" at bounding box center [424, 214] width 68 height 16
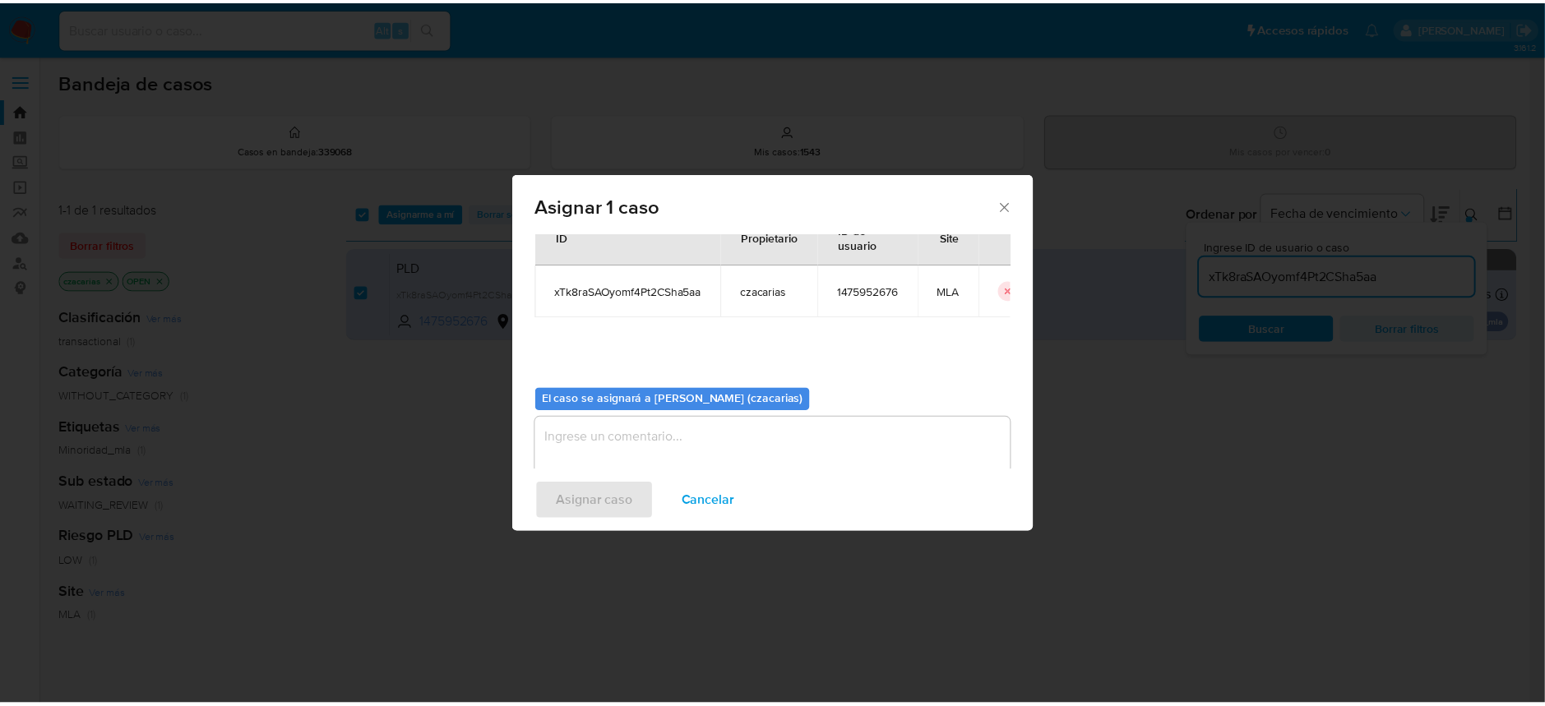
scroll to position [84, 0]
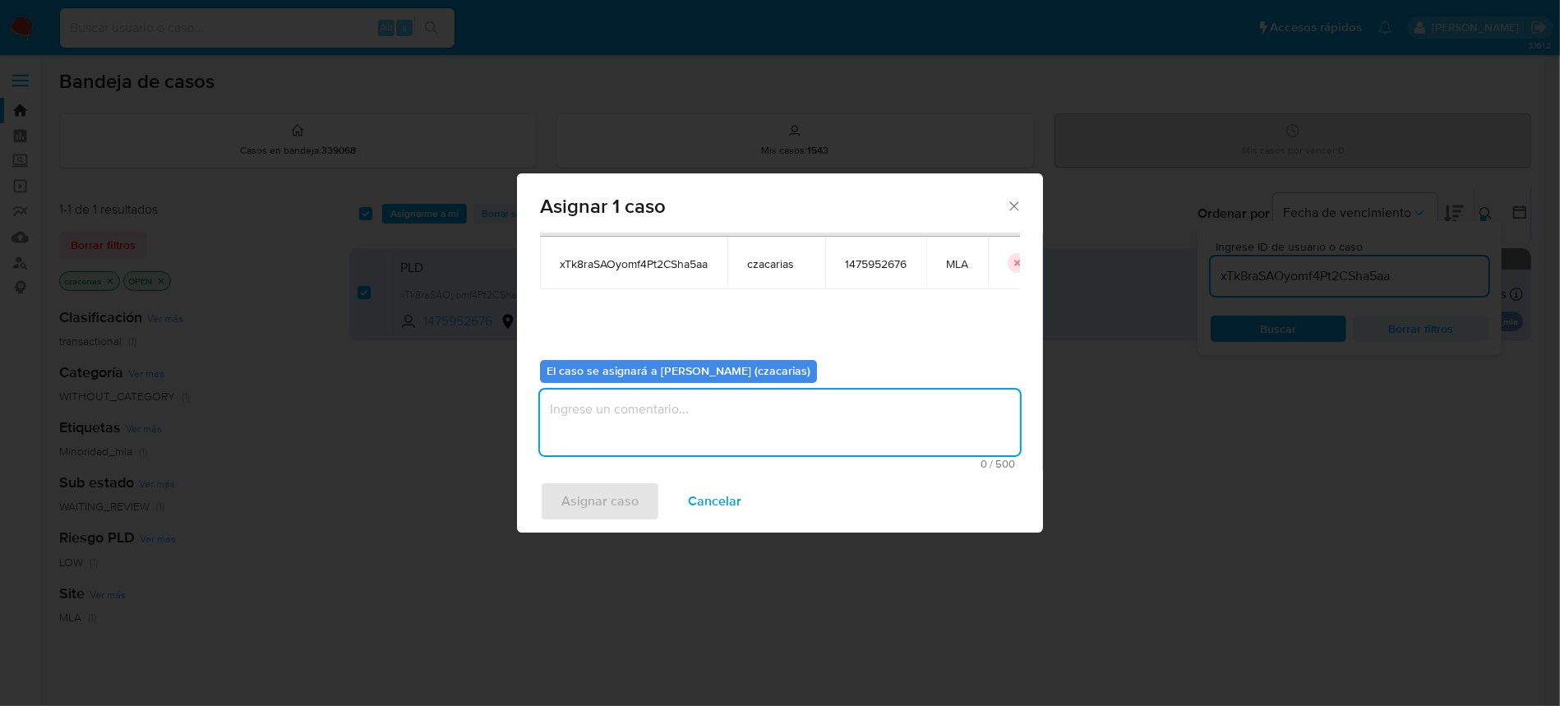
click at [598, 417] on textarea "assign-modal" at bounding box center [780, 423] width 480 height 66
click at [596, 486] on span "Asignar caso" at bounding box center [599, 501] width 77 height 36
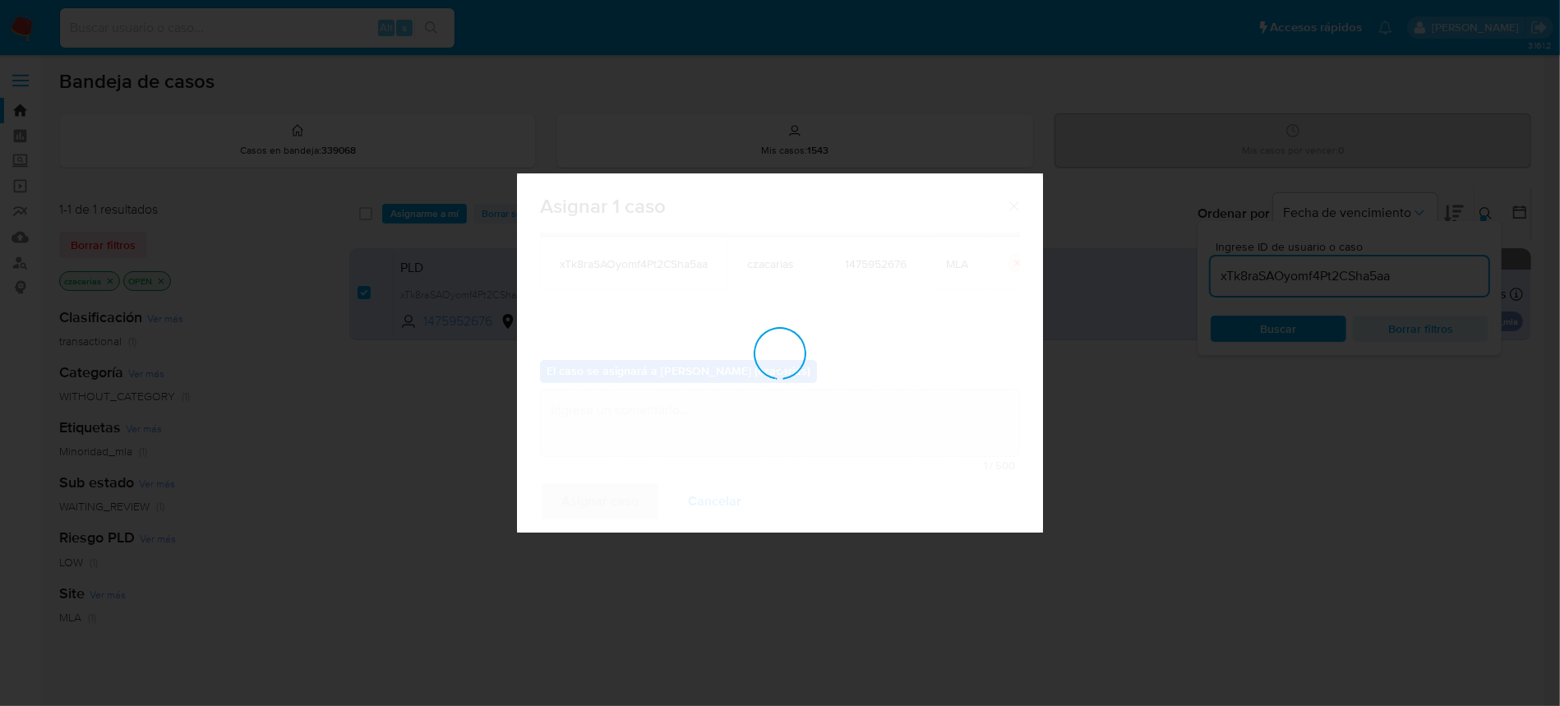
checkbox input "false"
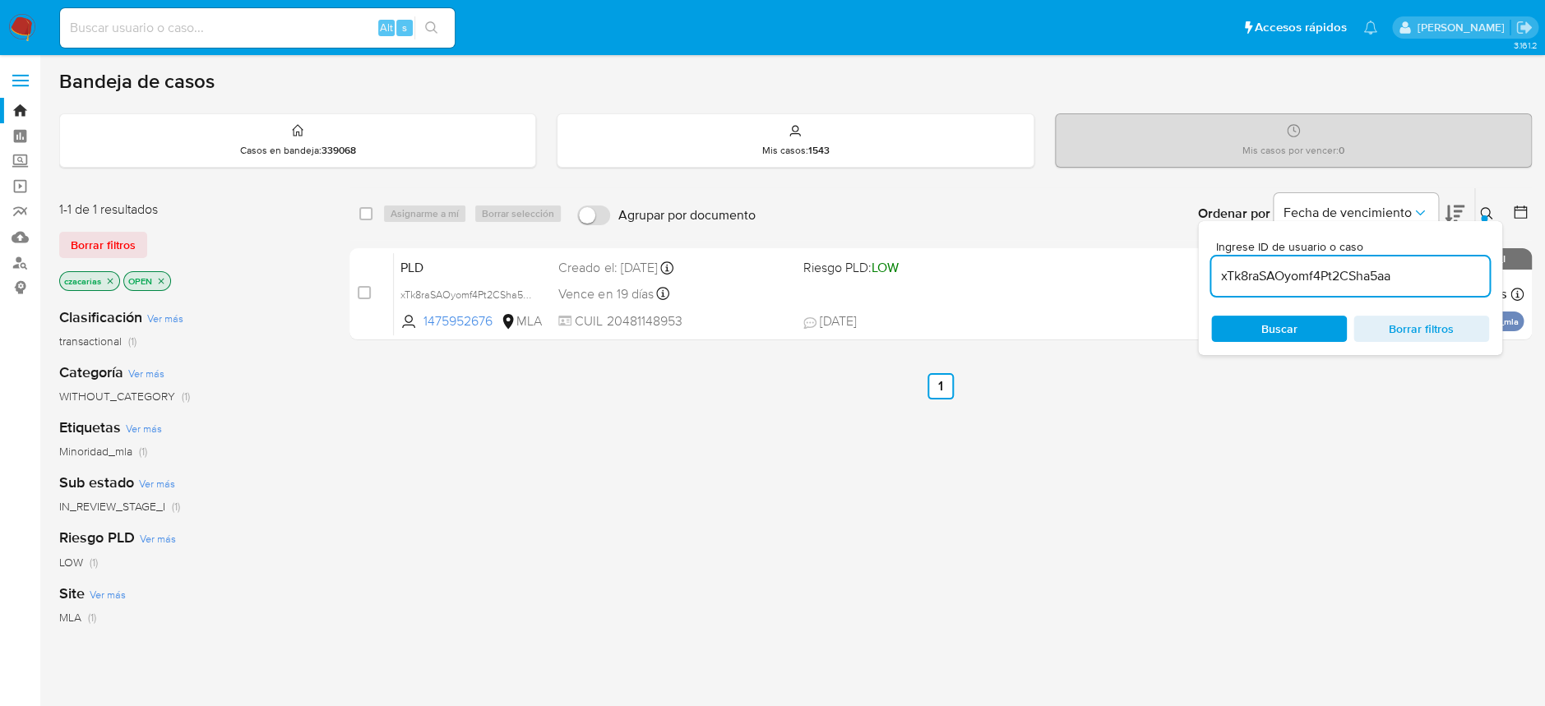
click at [214, 35] on input at bounding box center [257, 27] width 395 height 21
paste input "406241368"
type input "406241368"
click at [438, 29] on button "search-icon" at bounding box center [431, 27] width 34 height 23
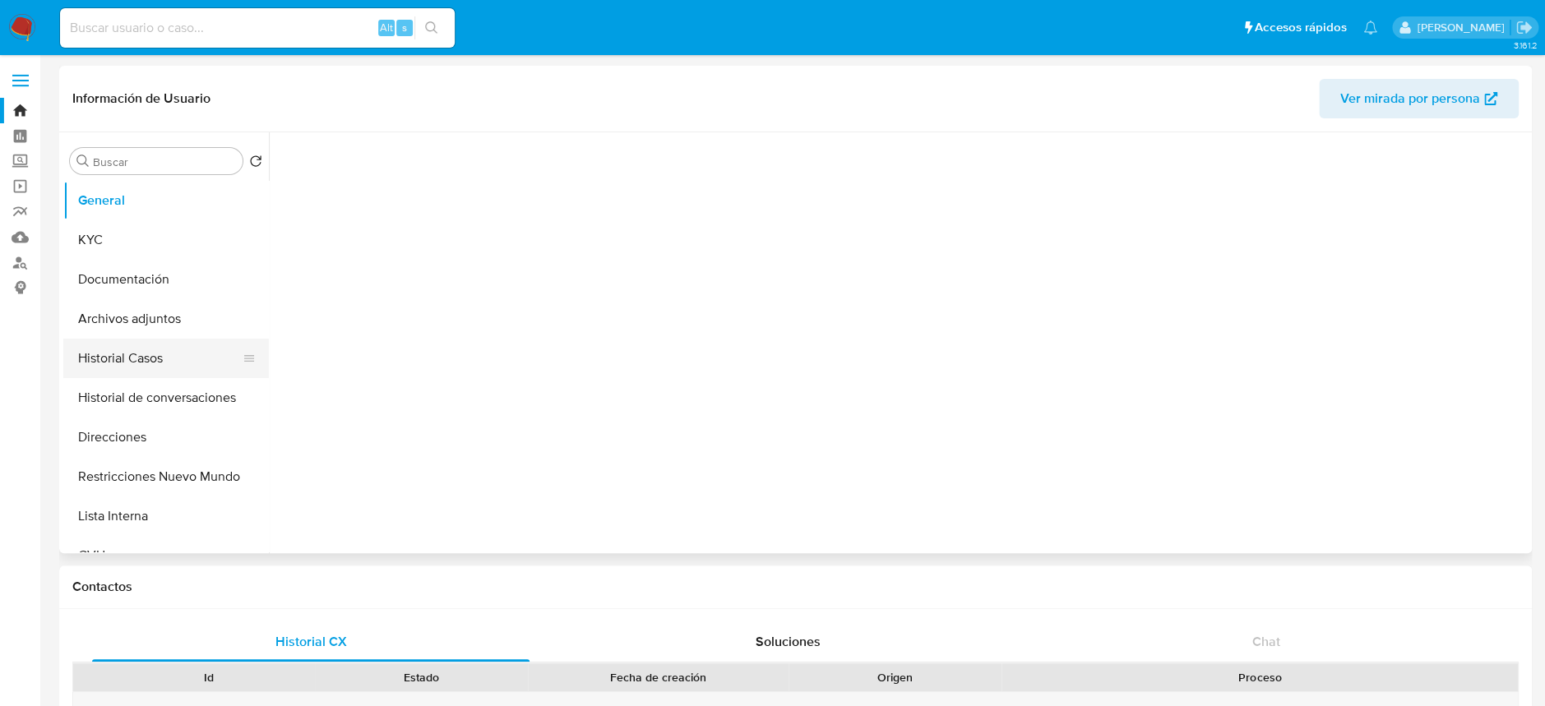
select select "10"
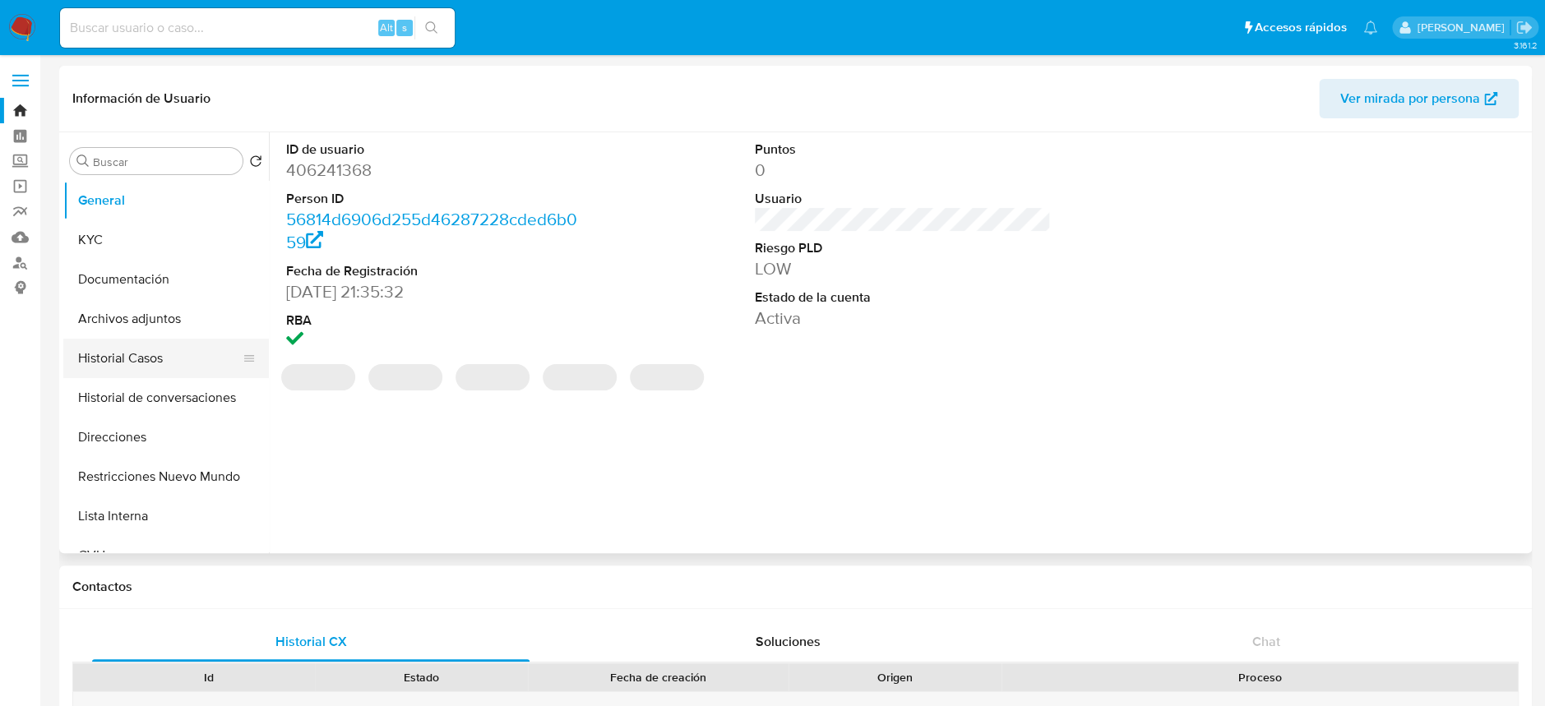
click at [117, 349] on button "Historial Casos" at bounding box center [159, 358] width 192 height 39
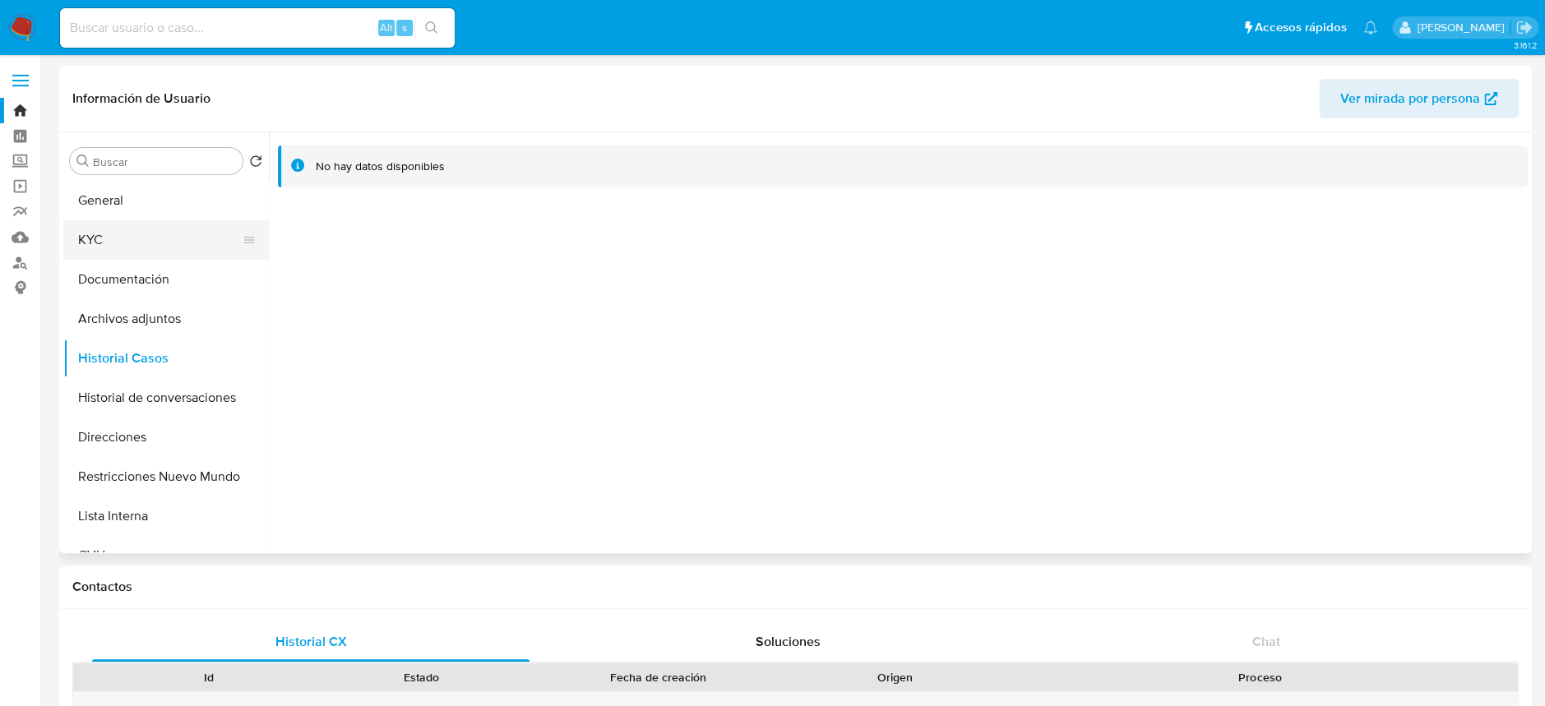
click at [138, 251] on button "KYC" at bounding box center [159, 239] width 192 height 39
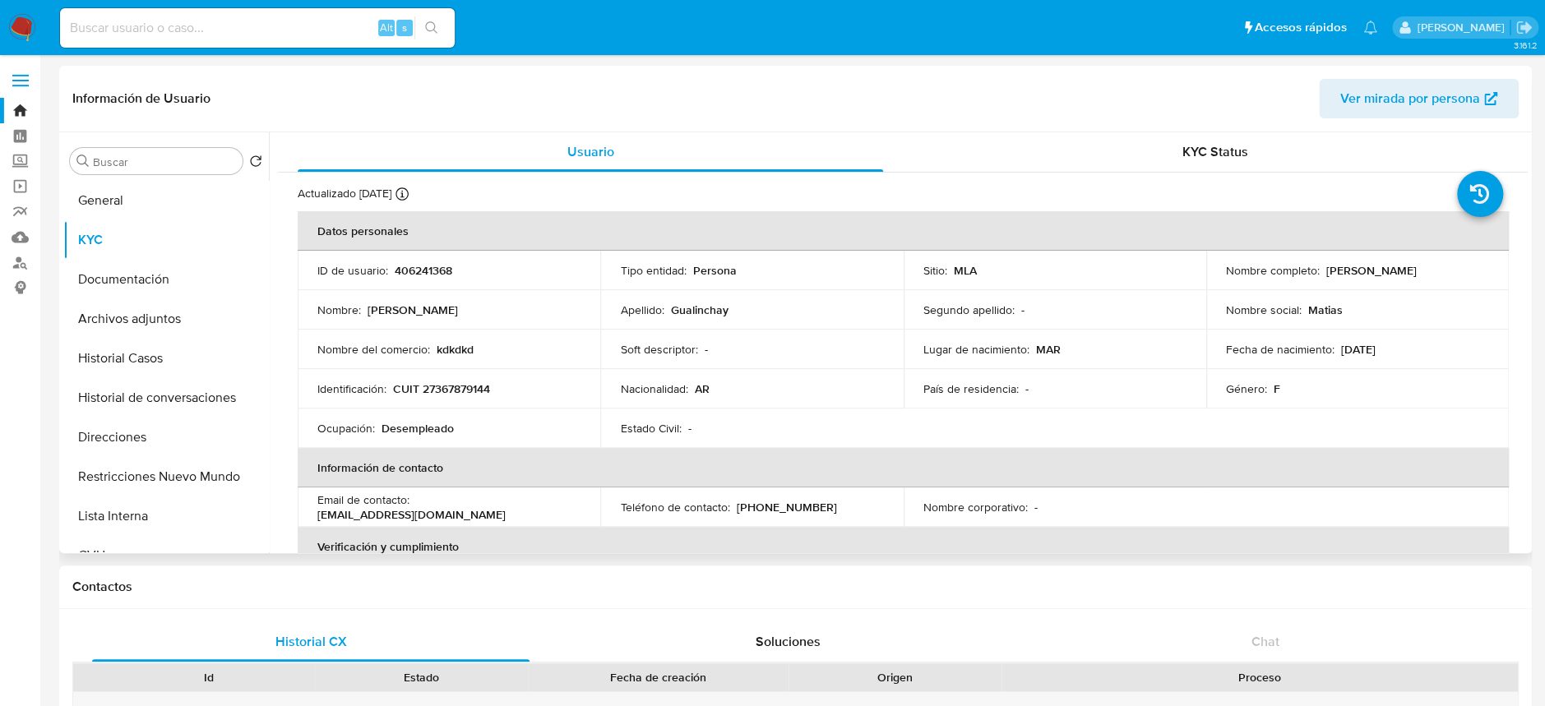
click at [460, 395] on p "CUIT 27367879144" at bounding box center [441, 388] width 97 height 15
copy p "27367879144"
click at [455, 382] on p "CUIT 27367879144" at bounding box center [441, 388] width 97 height 15
click at [453, 386] on p "CUIT 27367879144" at bounding box center [441, 388] width 97 height 15
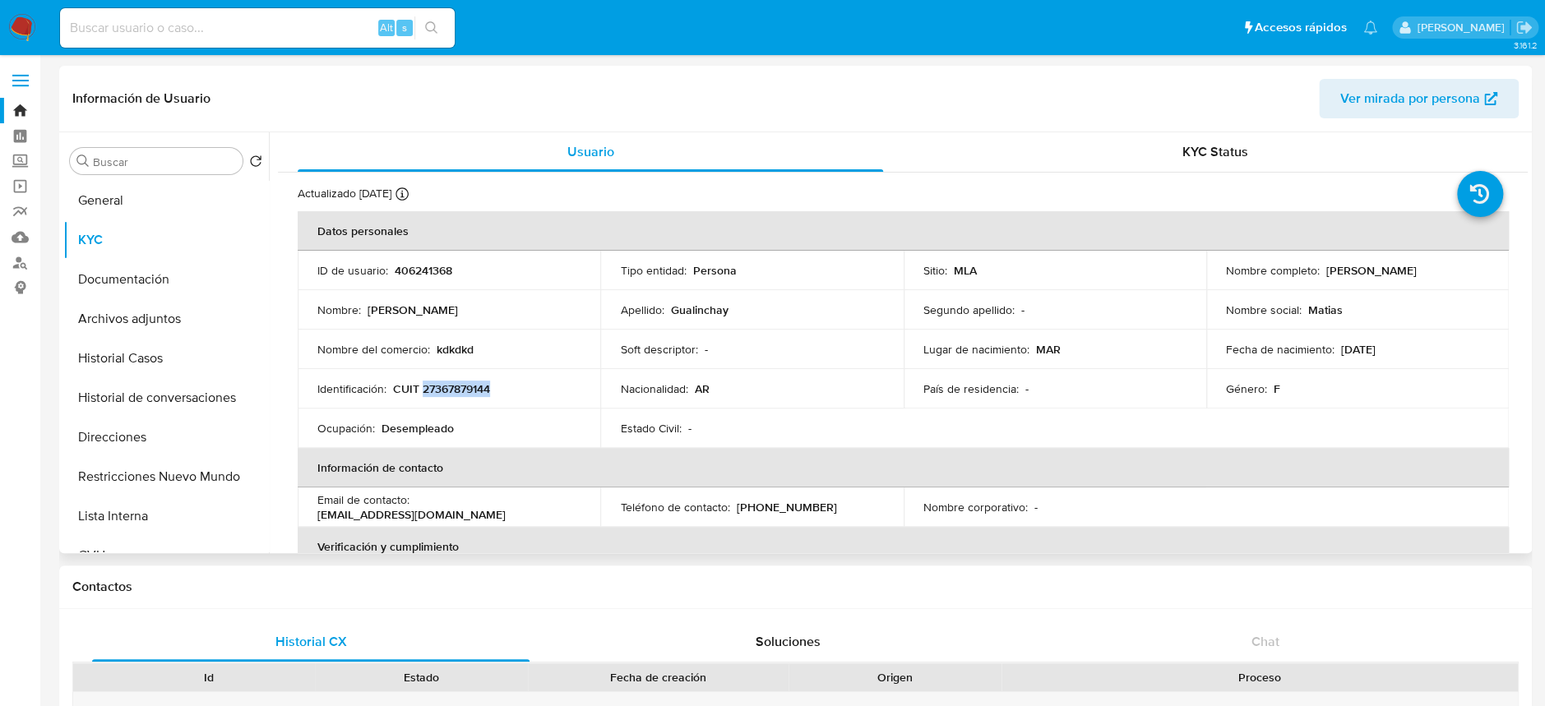
click at [453, 386] on p "CUIT 27367879144" at bounding box center [441, 388] width 97 height 15
copy p "27367879144"
click at [464, 394] on p "CUIT 27367879144" at bounding box center [441, 388] width 97 height 15
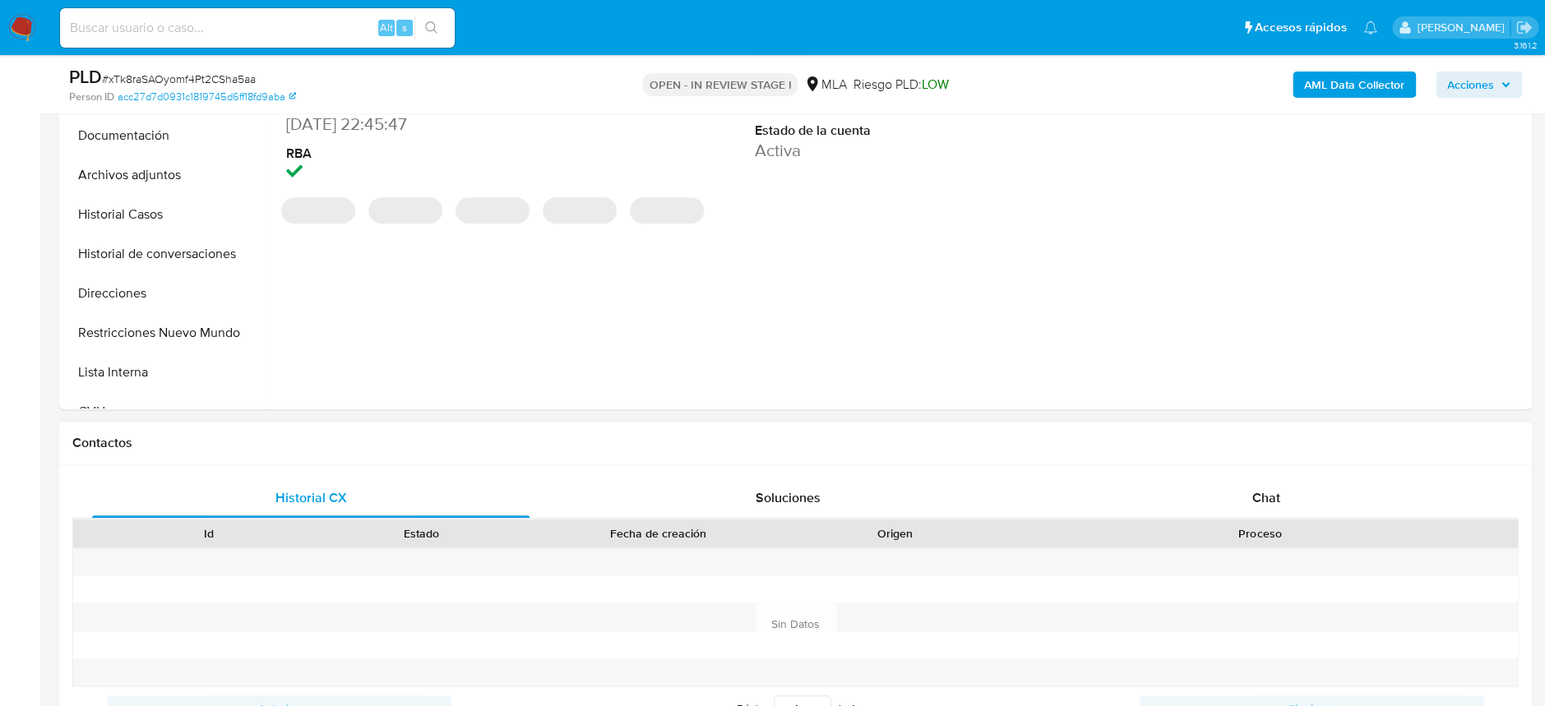
select select "10"
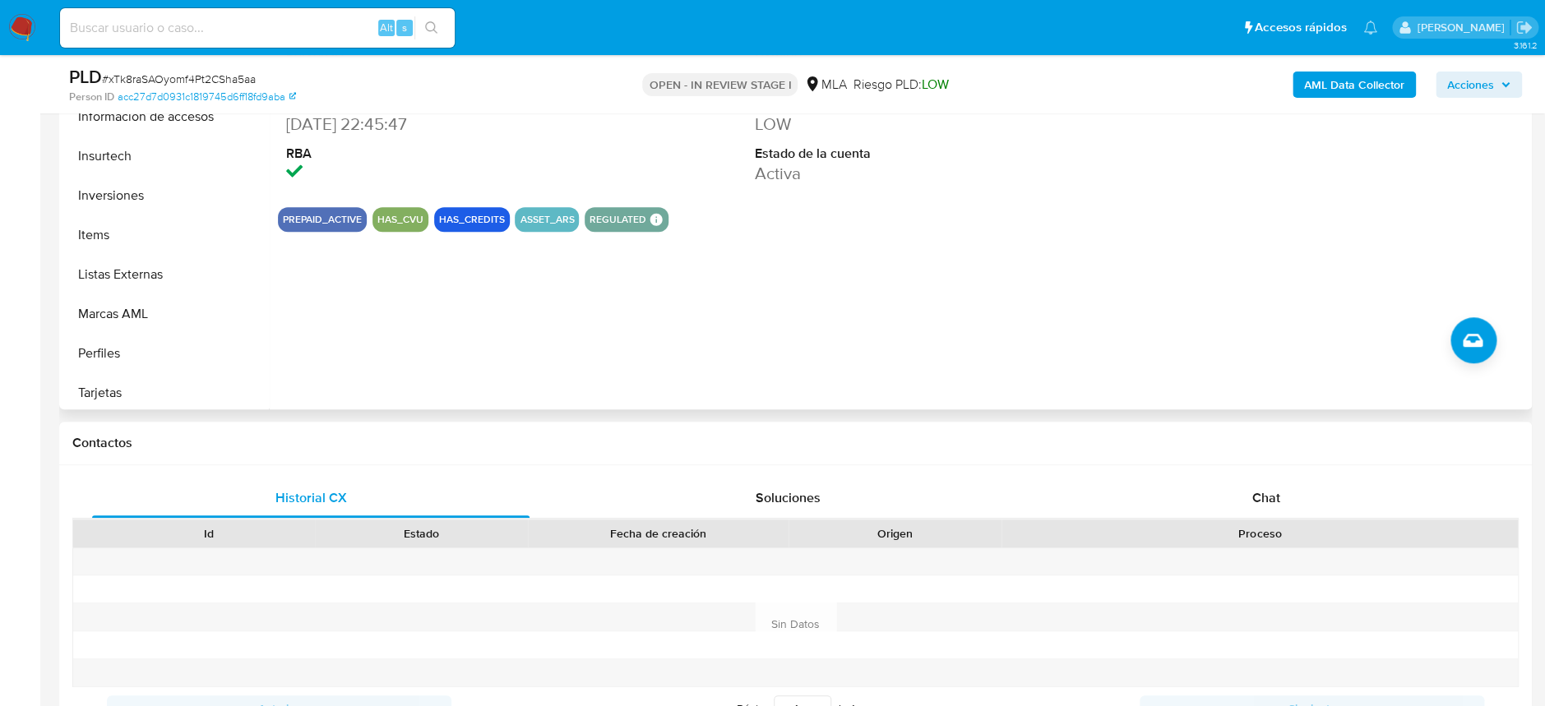
scroll to position [852, 0]
click at [135, 387] on button "Aprobadores" at bounding box center [159, 388] width 192 height 39
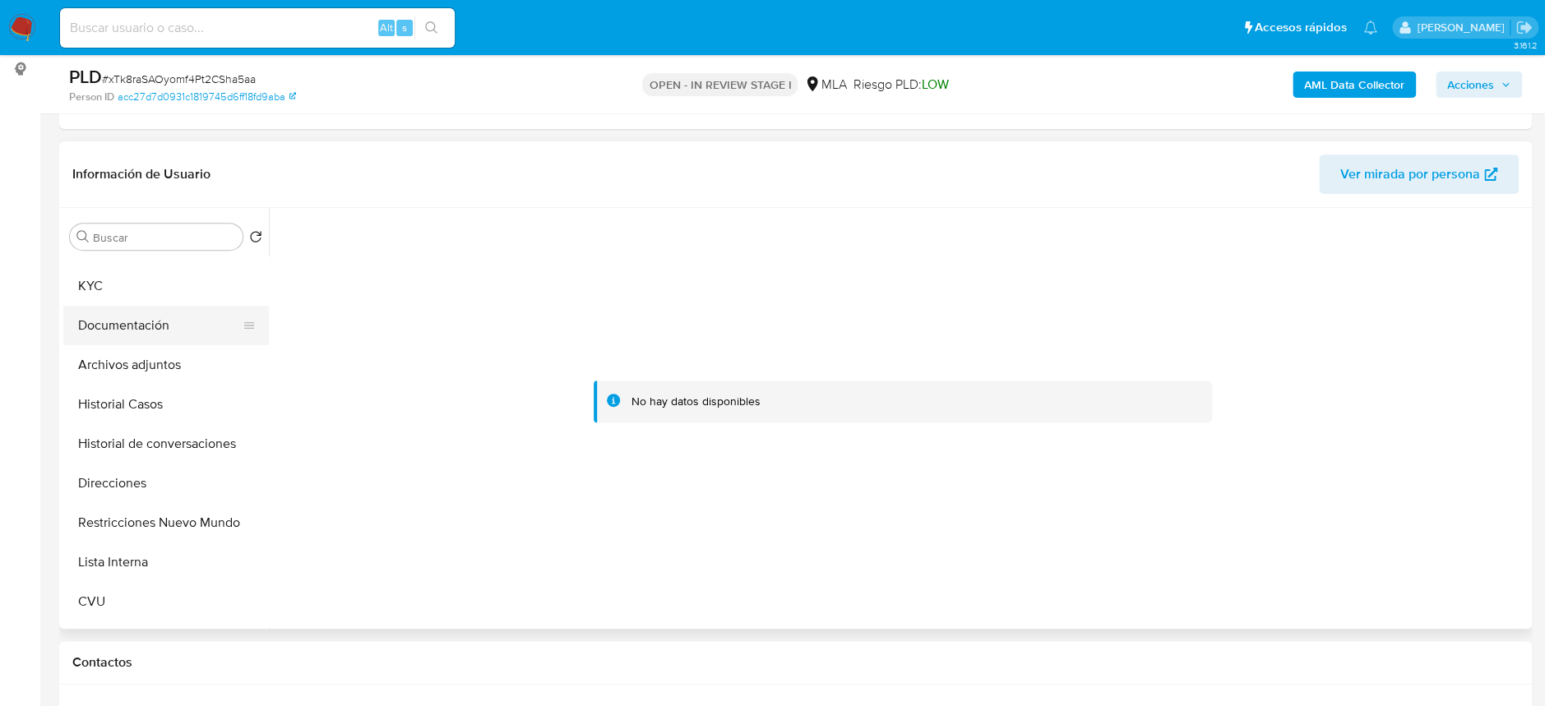
scroll to position [0, 0]
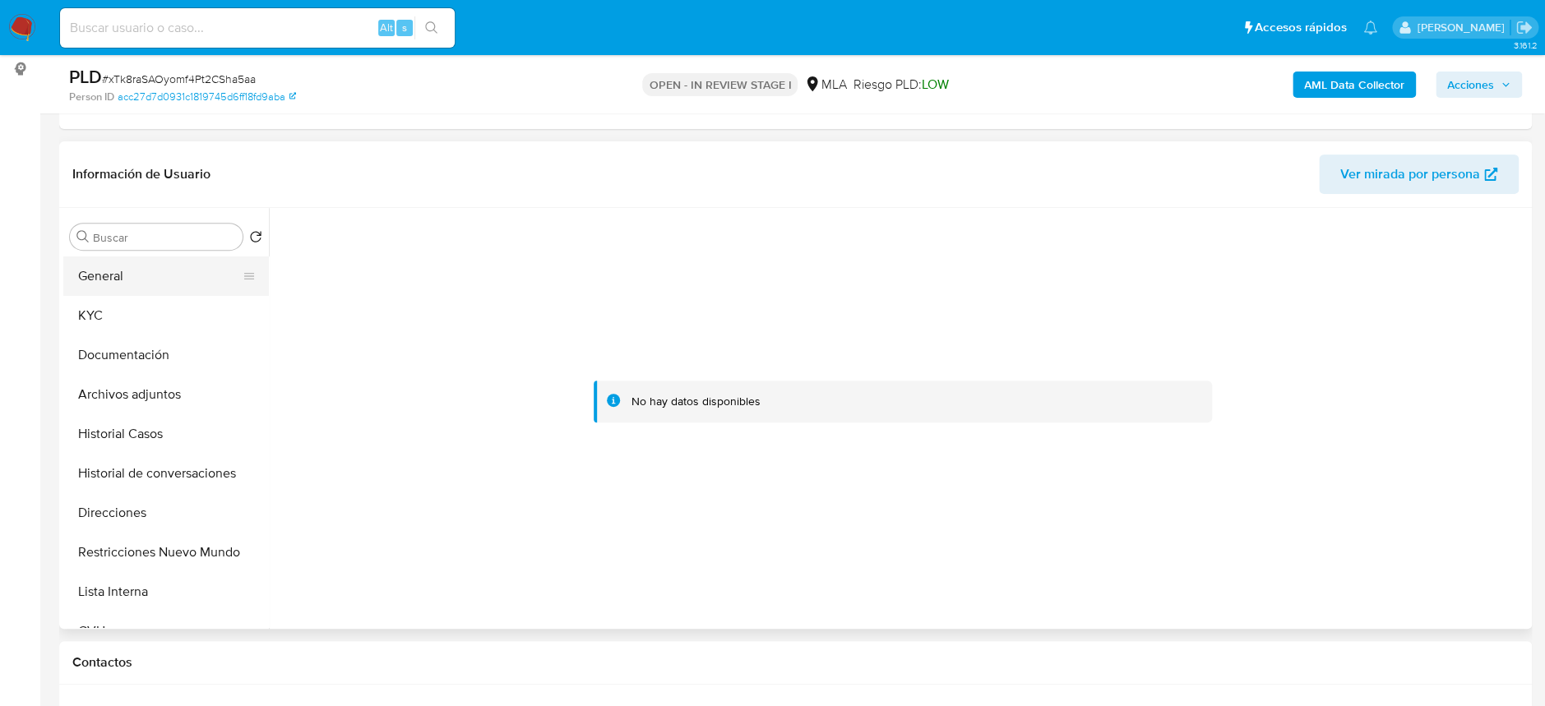
click at [147, 271] on button "General" at bounding box center [159, 275] width 192 height 39
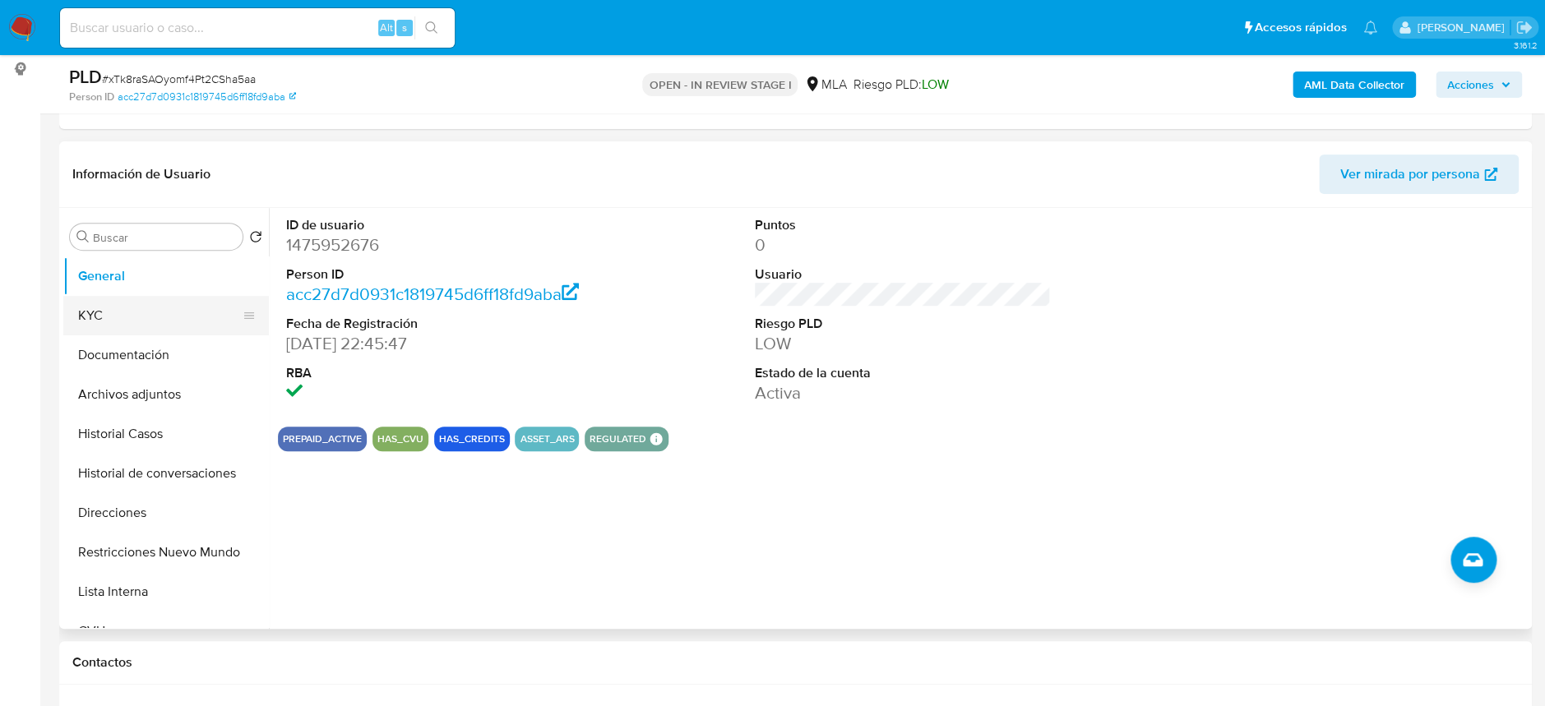
click at [150, 313] on button "KYC" at bounding box center [159, 315] width 192 height 39
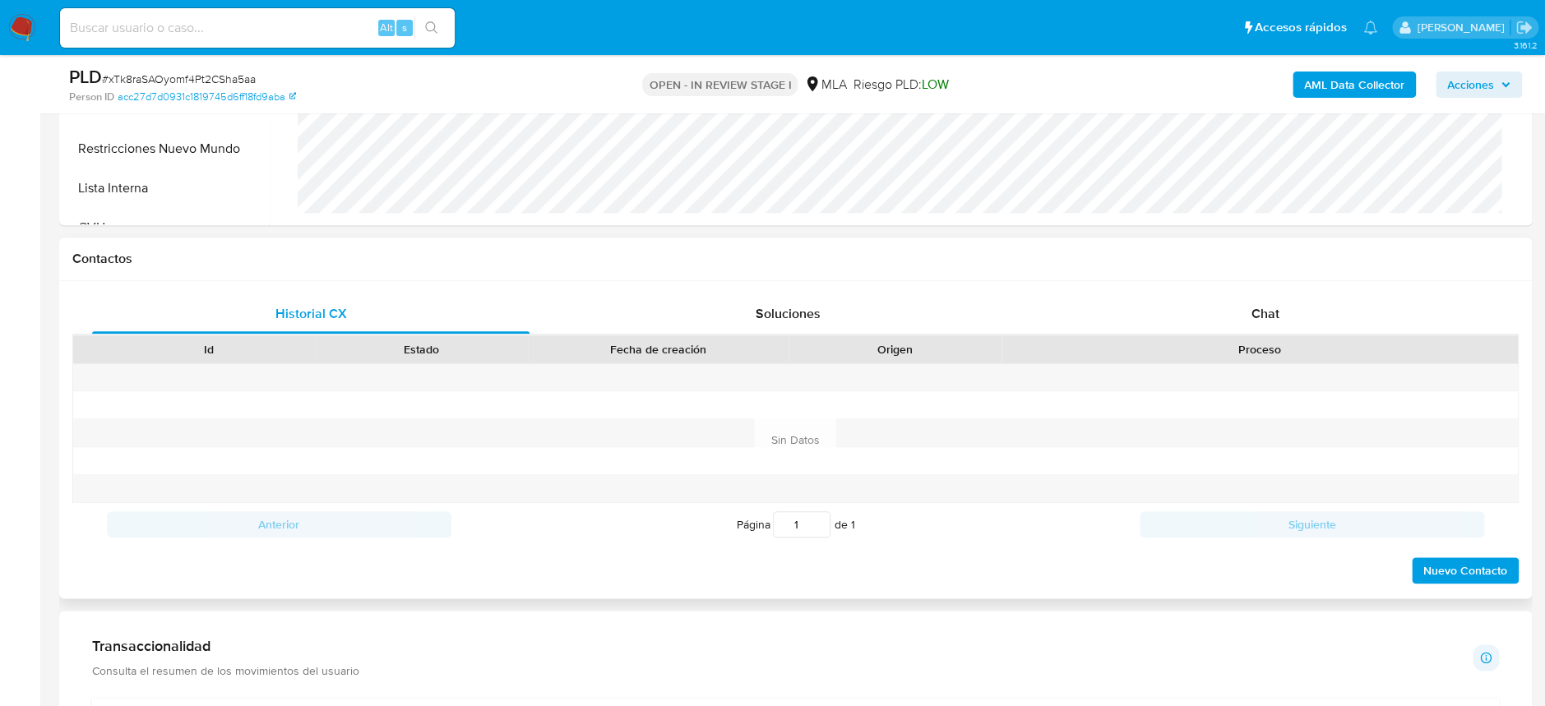
scroll to position [657, 0]
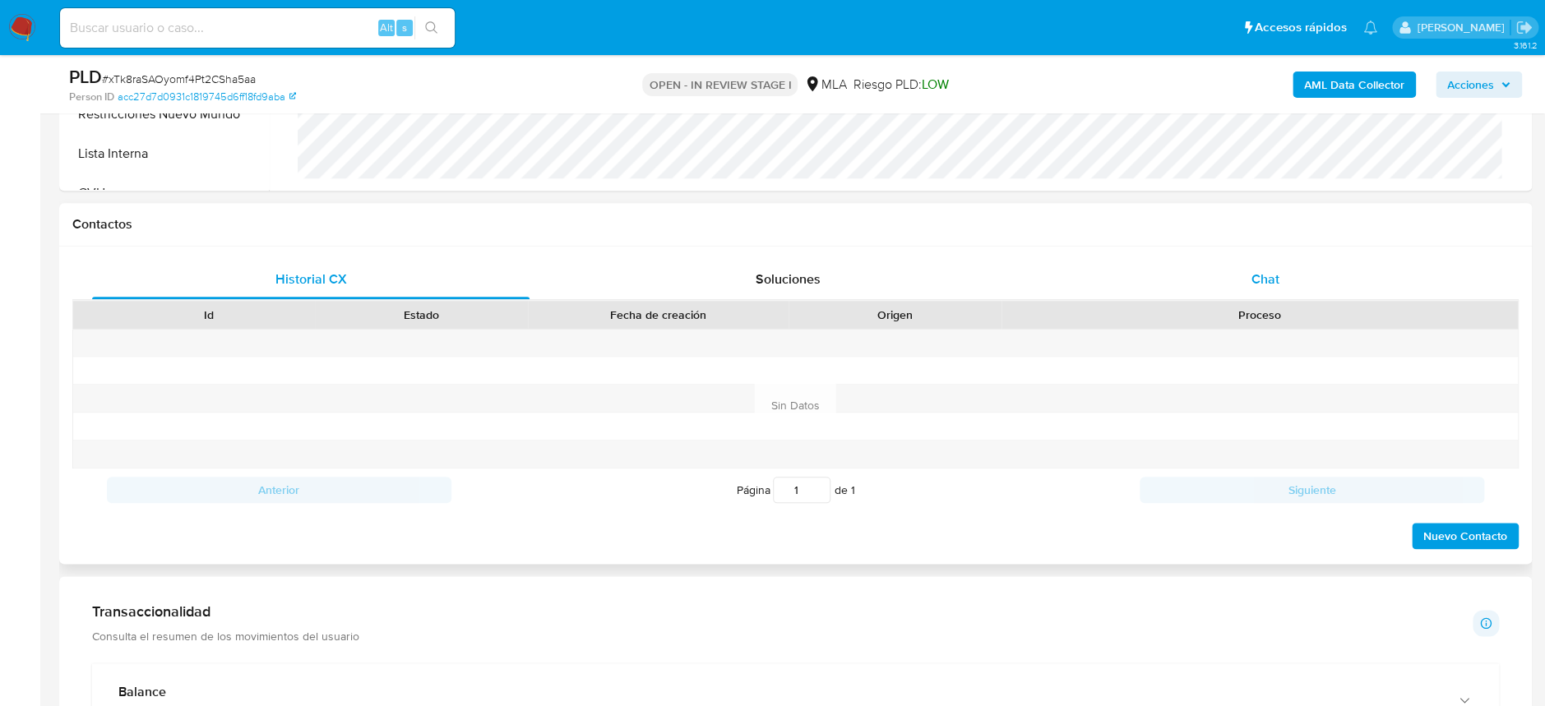
click at [1261, 282] on span "Chat" at bounding box center [1265, 279] width 28 height 19
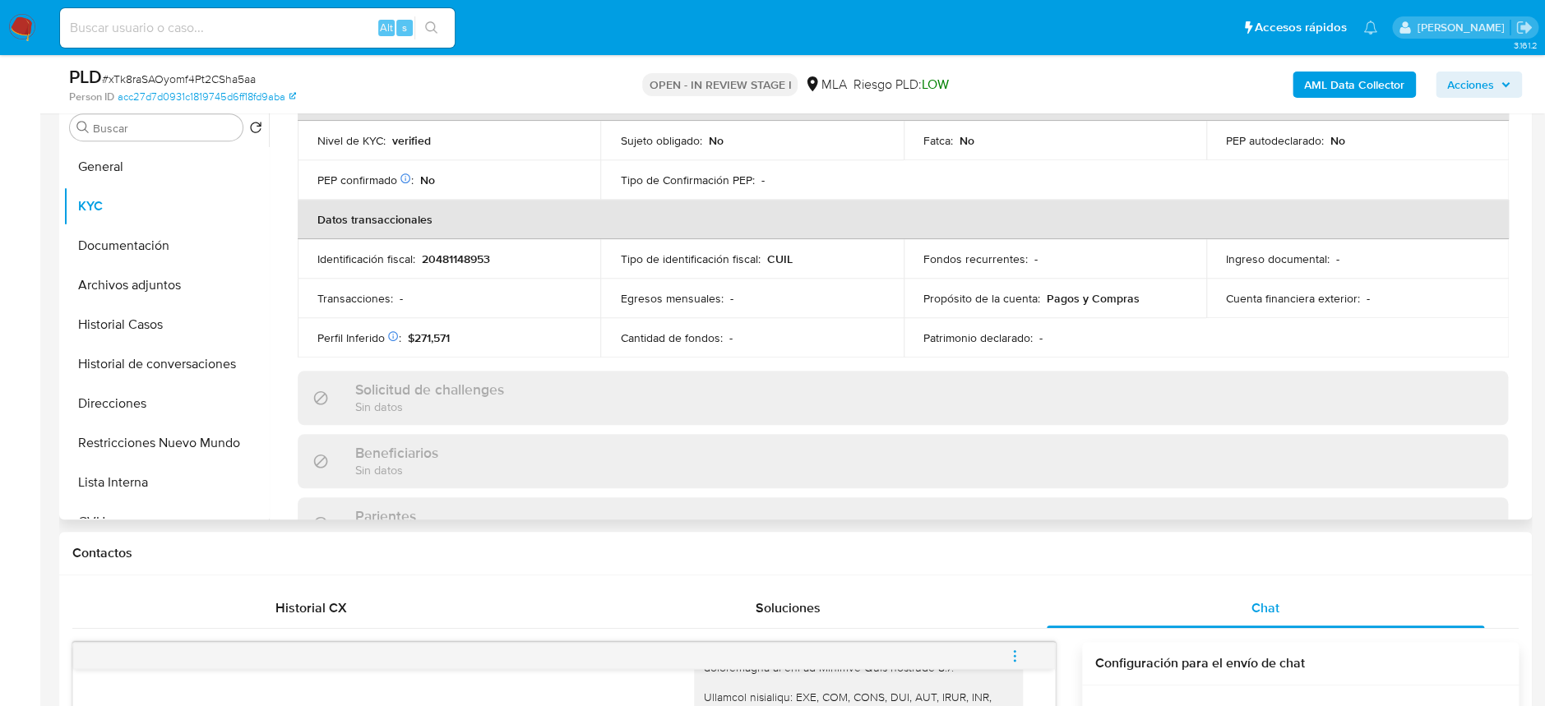
scroll to position [192, 0]
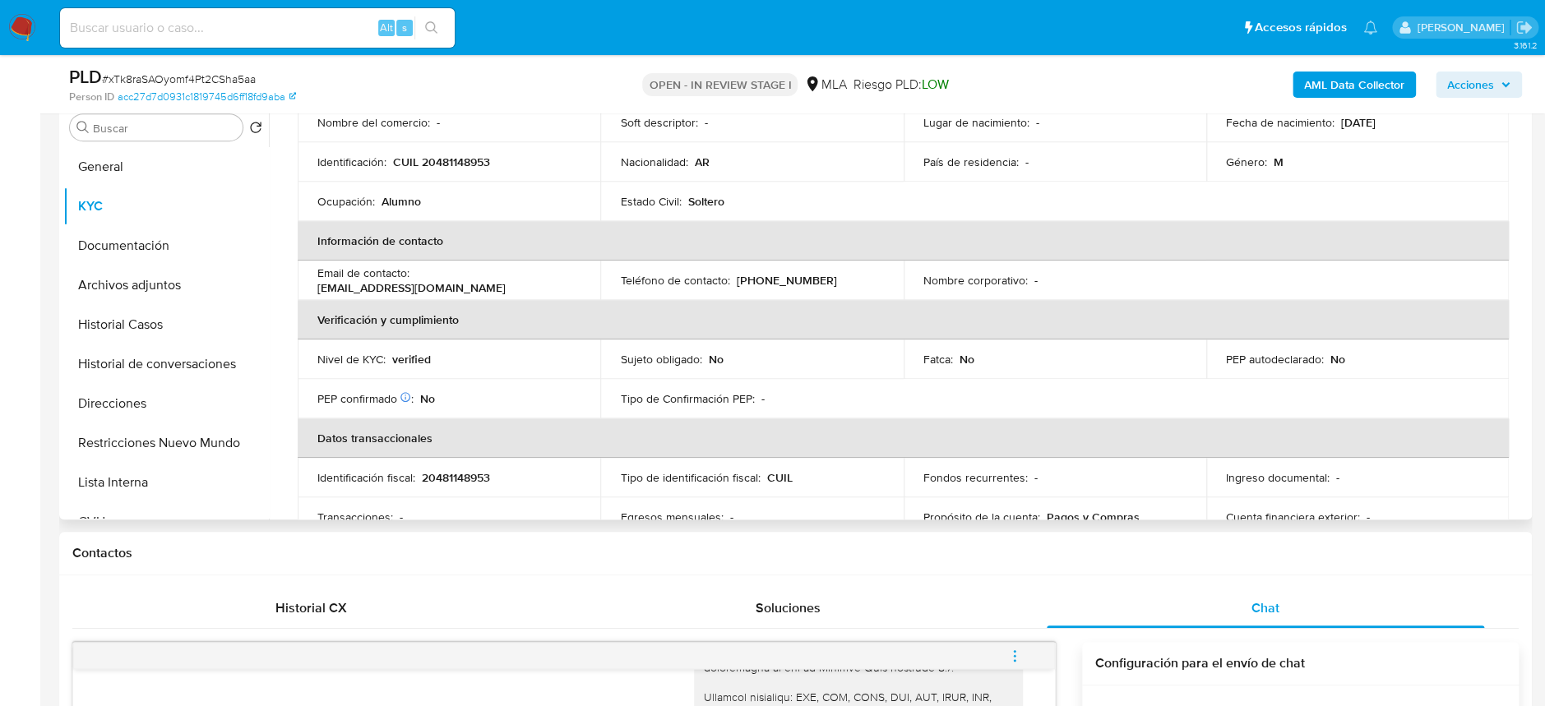
click at [441, 159] on p "CUIL 20481148953" at bounding box center [441, 162] width 97 height 15
copy p "20481148953"
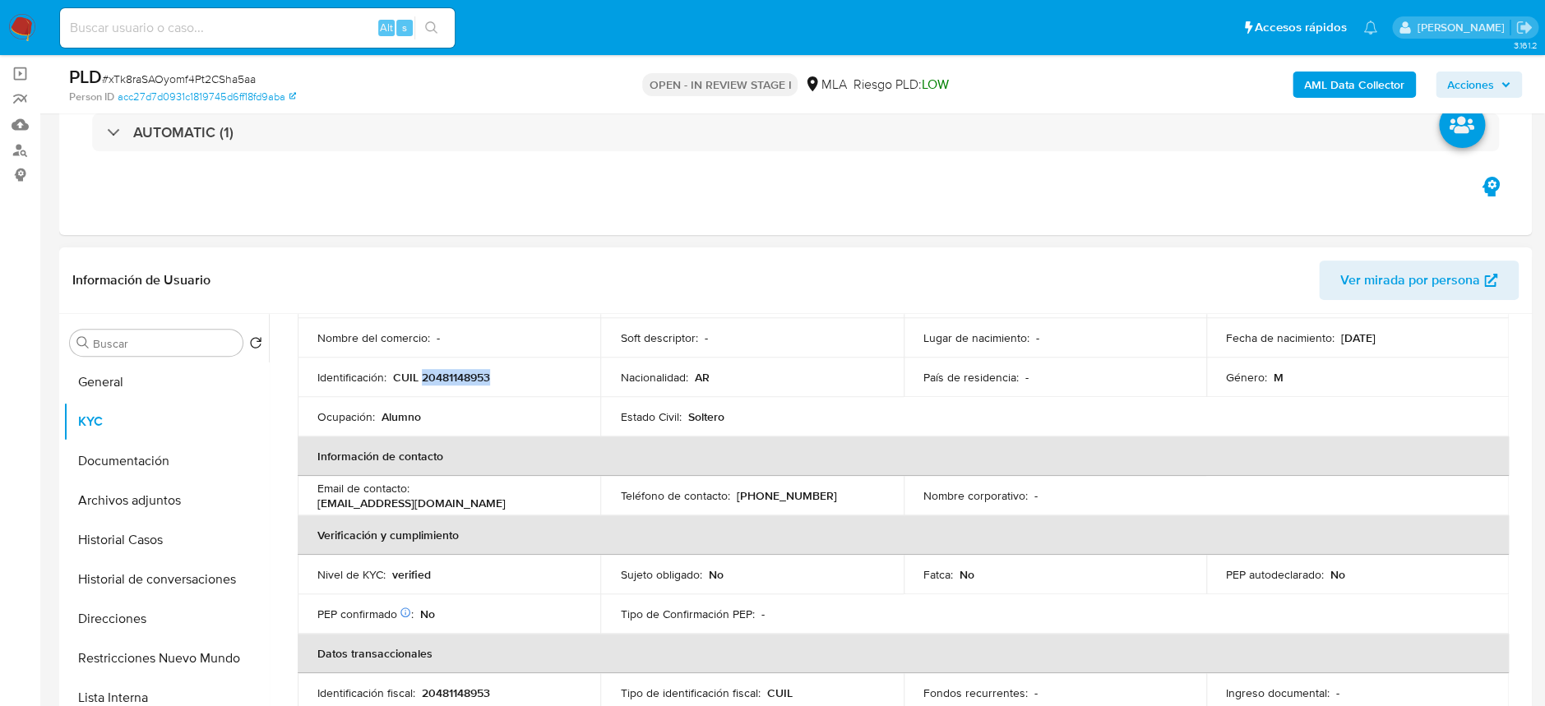
scroll to position [109, 0]
click at [173, 383] on button "General" at bounding box center [159, 385] width 192 height 39
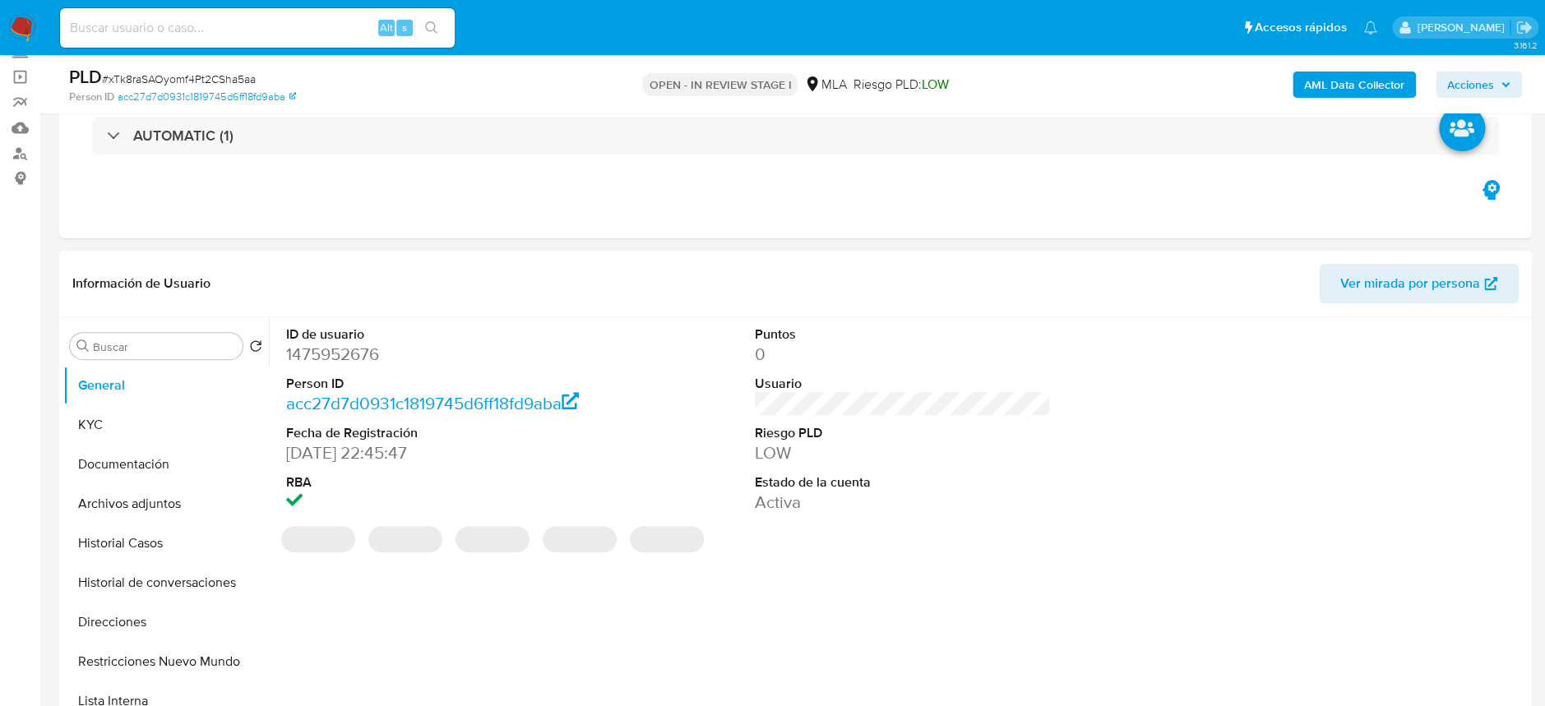
click at [353, 357] on dd "1475952676" at bounding box center [434, 354] width 296 height 23
copy dd "1475952676"
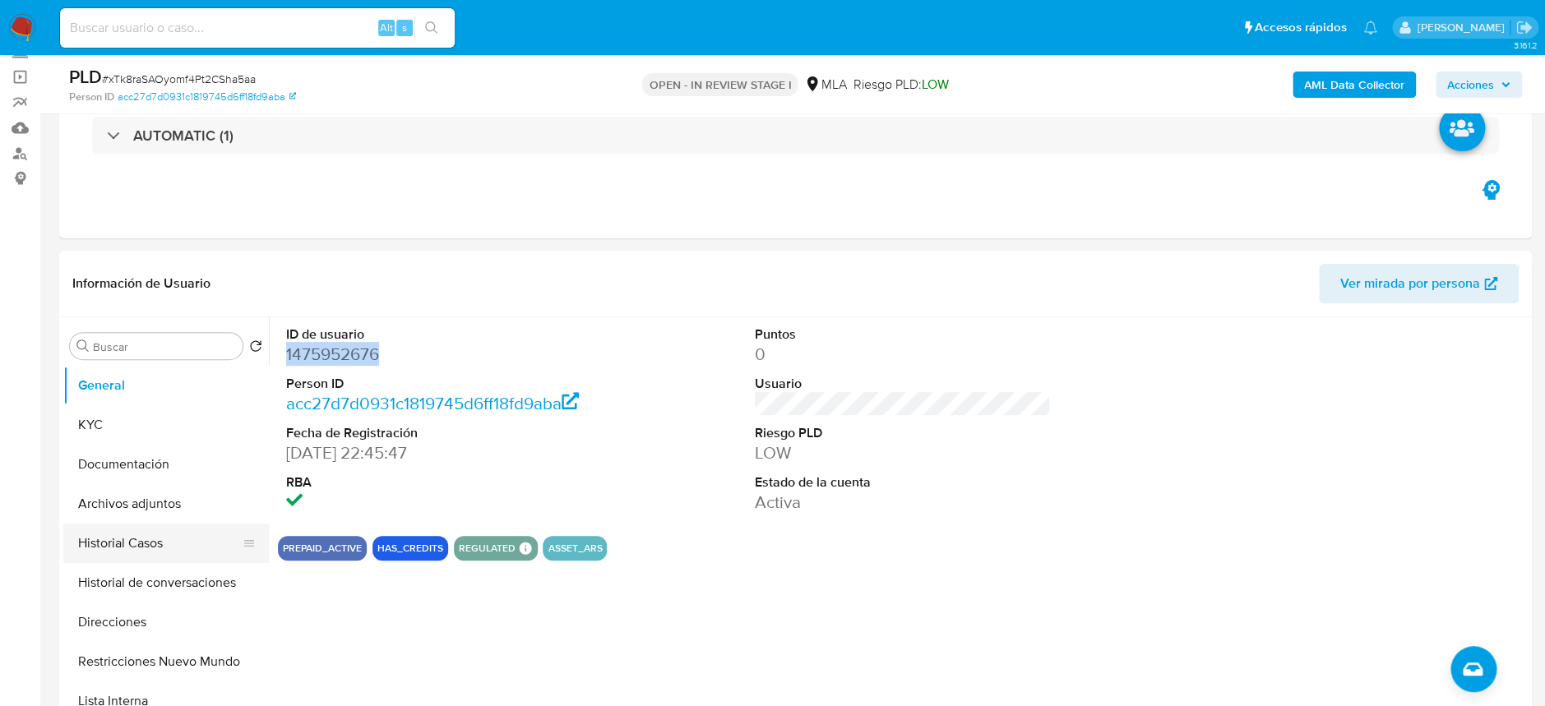
click at [156, 533] on button "Historial Casos" at bounding box center [159, 543] width 192 height 39
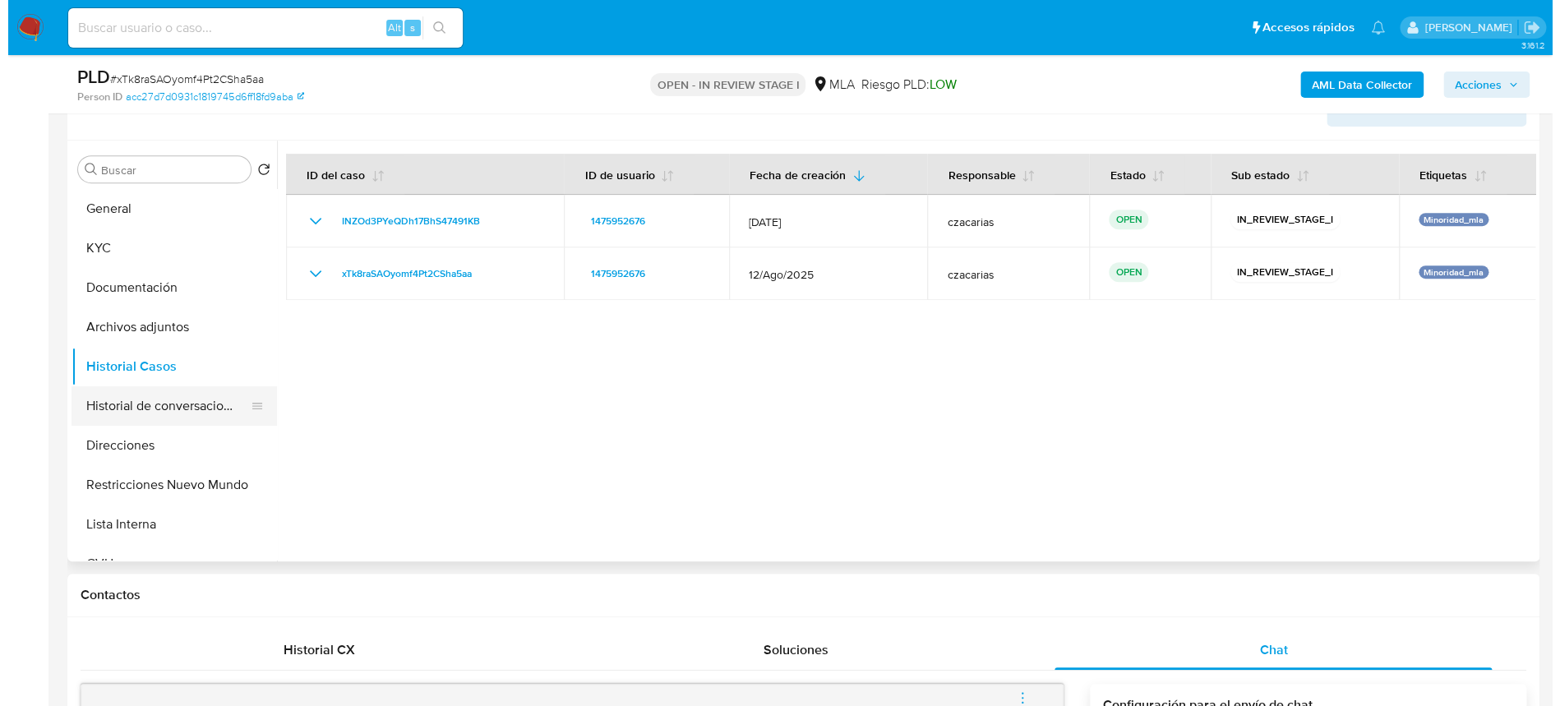
scroll to position [219, 0]
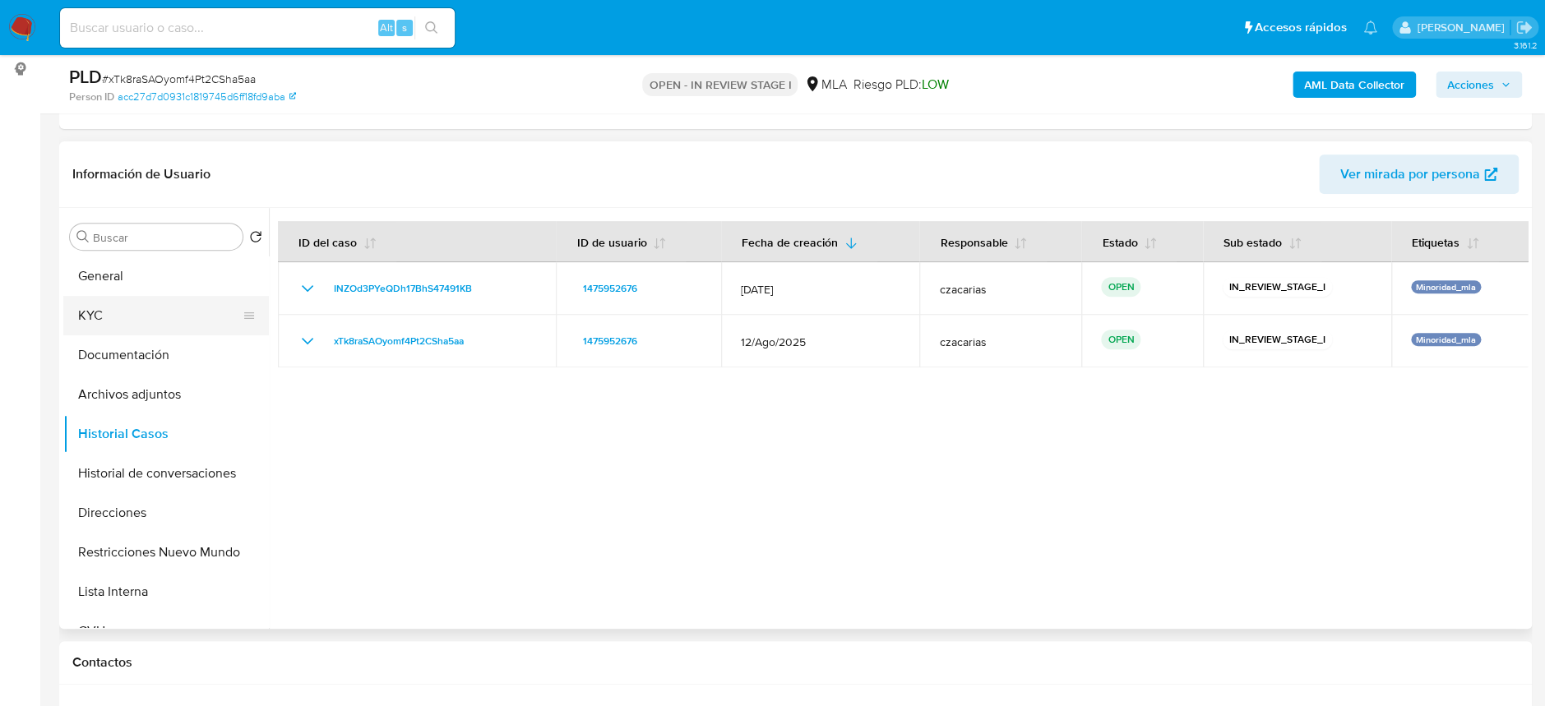
click at [123, 304] on button "KYC" at bounding box center [159, 315] width 192 height 39
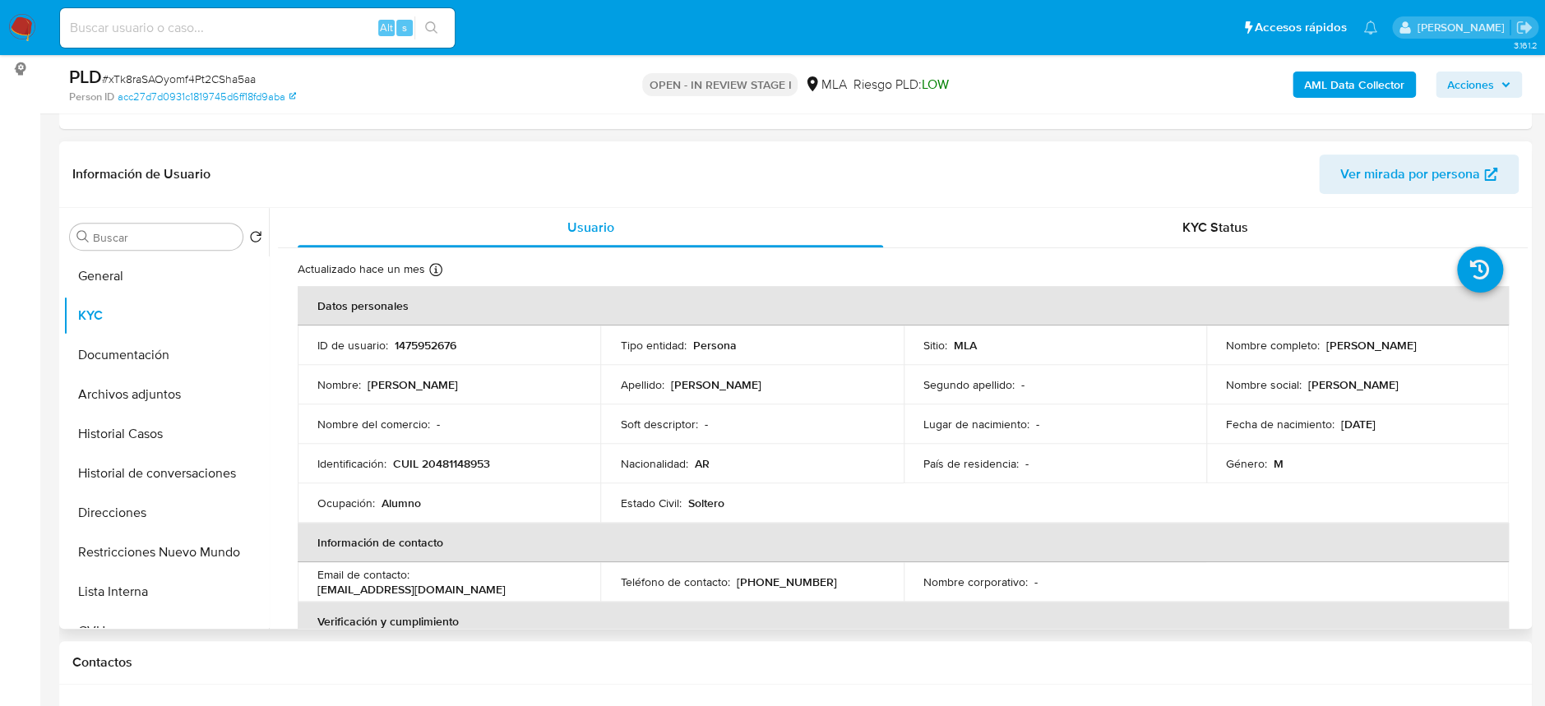
click at [444, 473] on td "Identificación : CUIL 20481148953" at bounding box center [449, 463] width 303 height 39
click at [451, 463] on p "CUIL 20481148953" at bounding box center [441, 463] width 97 height 15
click at [451, 462] on p "CUIL 20481148953" at bounding box center [441, 463] width 97 height 15
copy p "20481148953"
click at [1342, 82] on b "AML Data Collector" at bounding box center [1354, 85] width 100 height 26
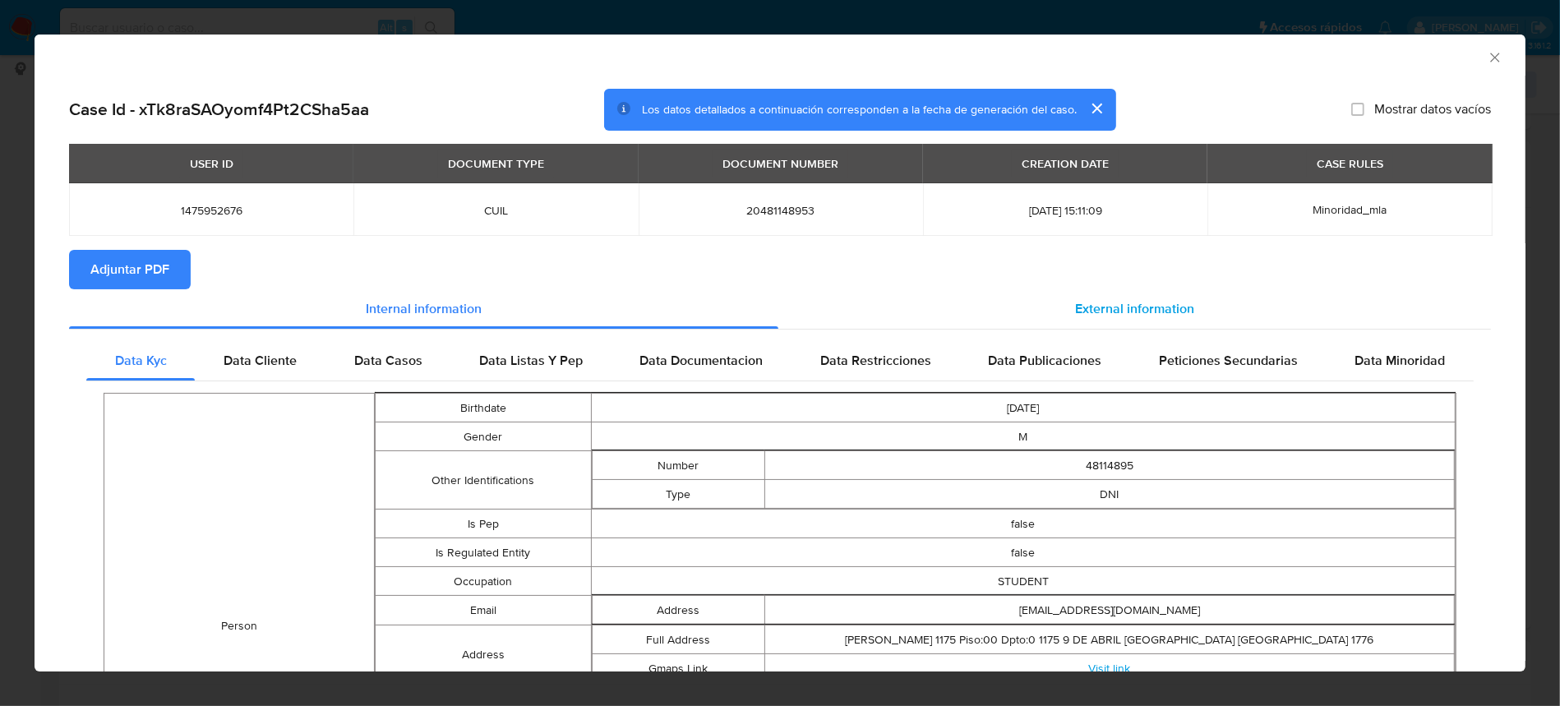
click at [1075, 308] on span "External information" at bounding box center [1134, 308] width 119 height 19
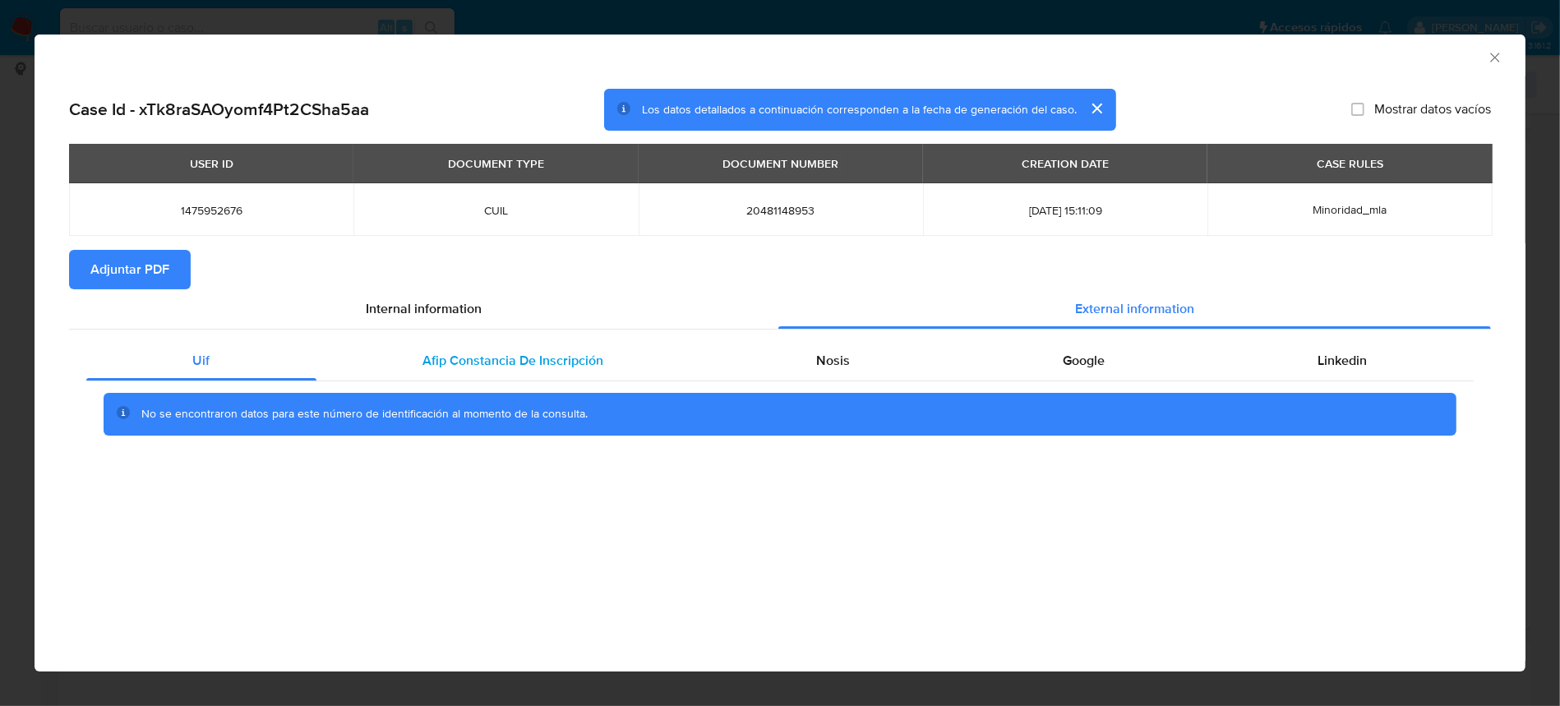
click at [543, 363] on span "Afip Constancia De Inscripción" at bounding box center [513, 360] width 181 height 19
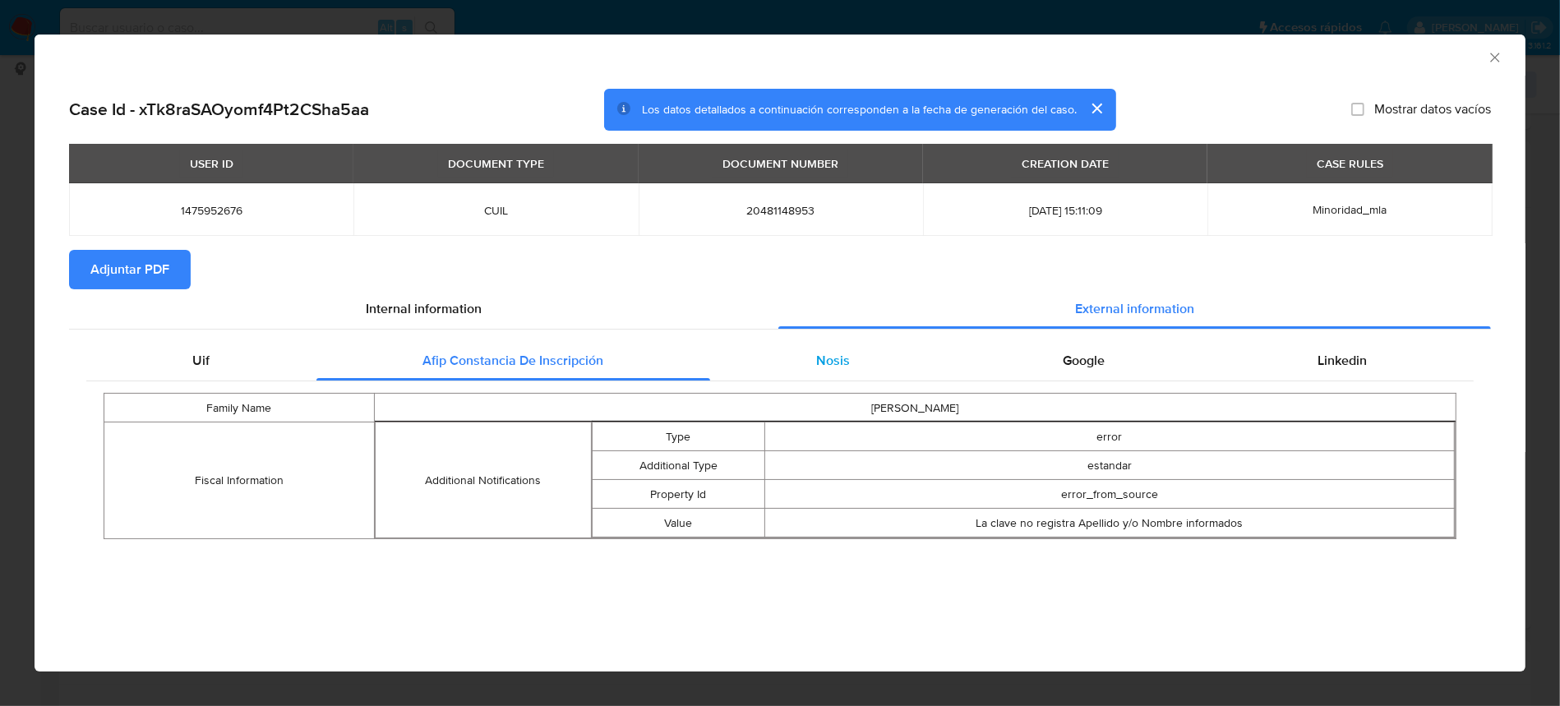
click at [850, 358] on div "Nosis" at bounding box center [833, 360] width 247 height 39
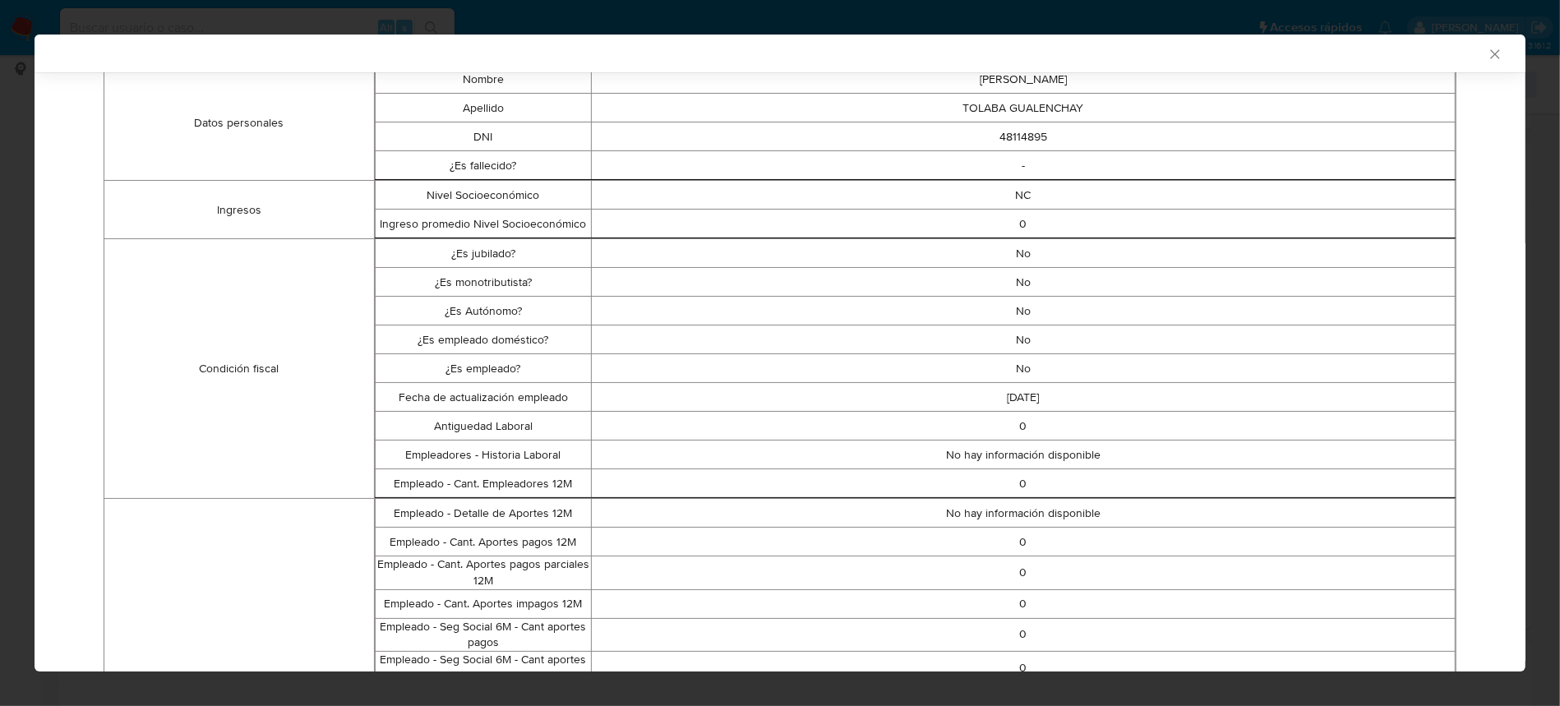
scroll to position [106, 0]
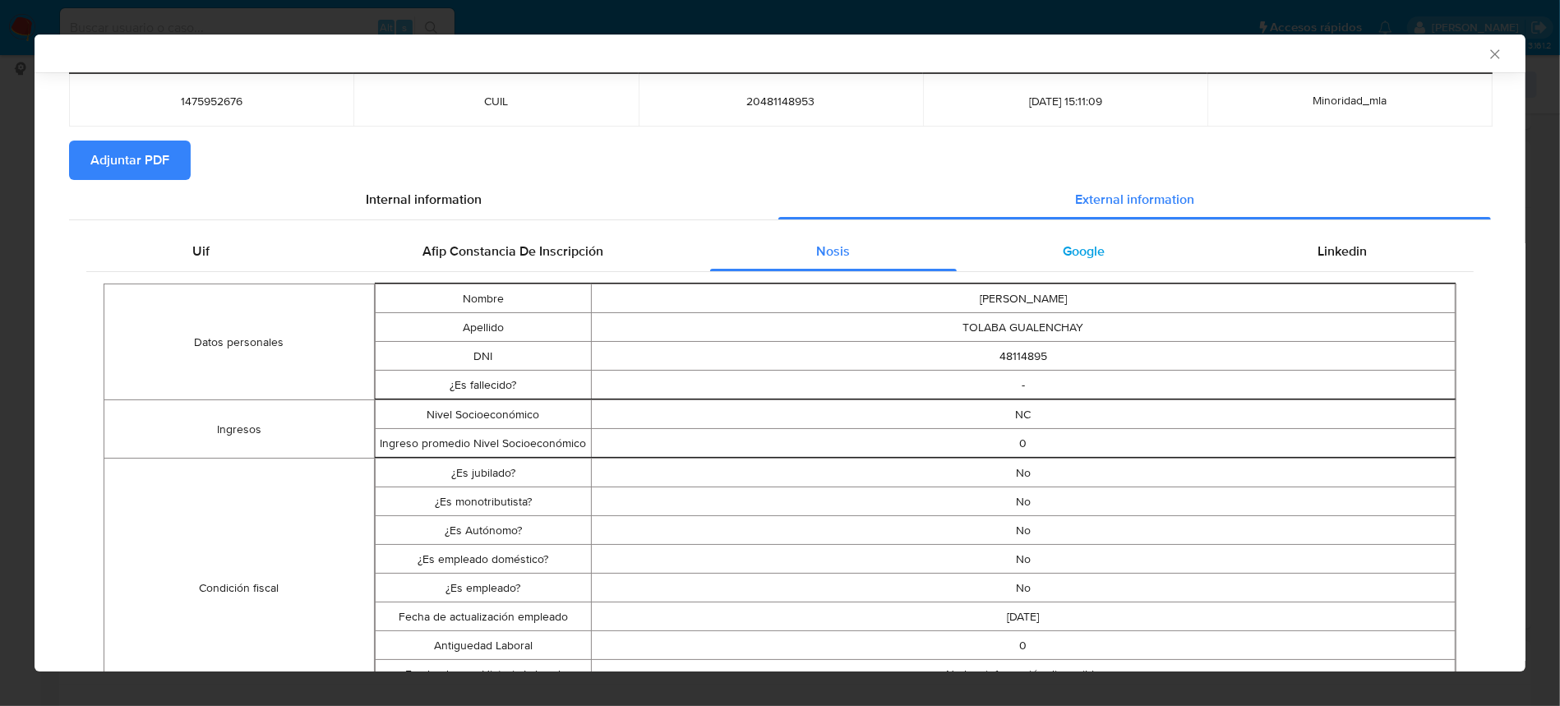
click at [1079, 247] on span "Google" at bounding box center [1085, 251] width 42 height 19
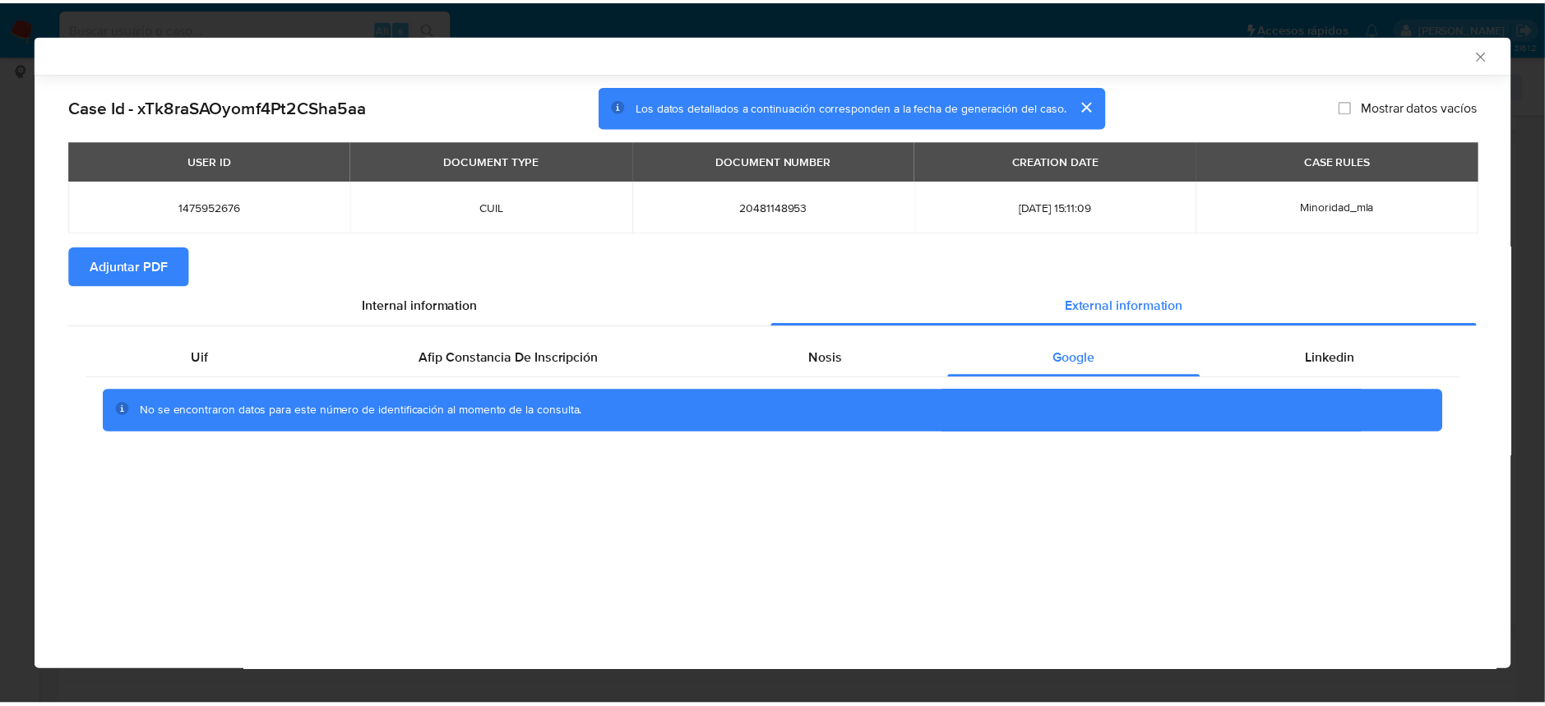
scroll to position [0, 0]
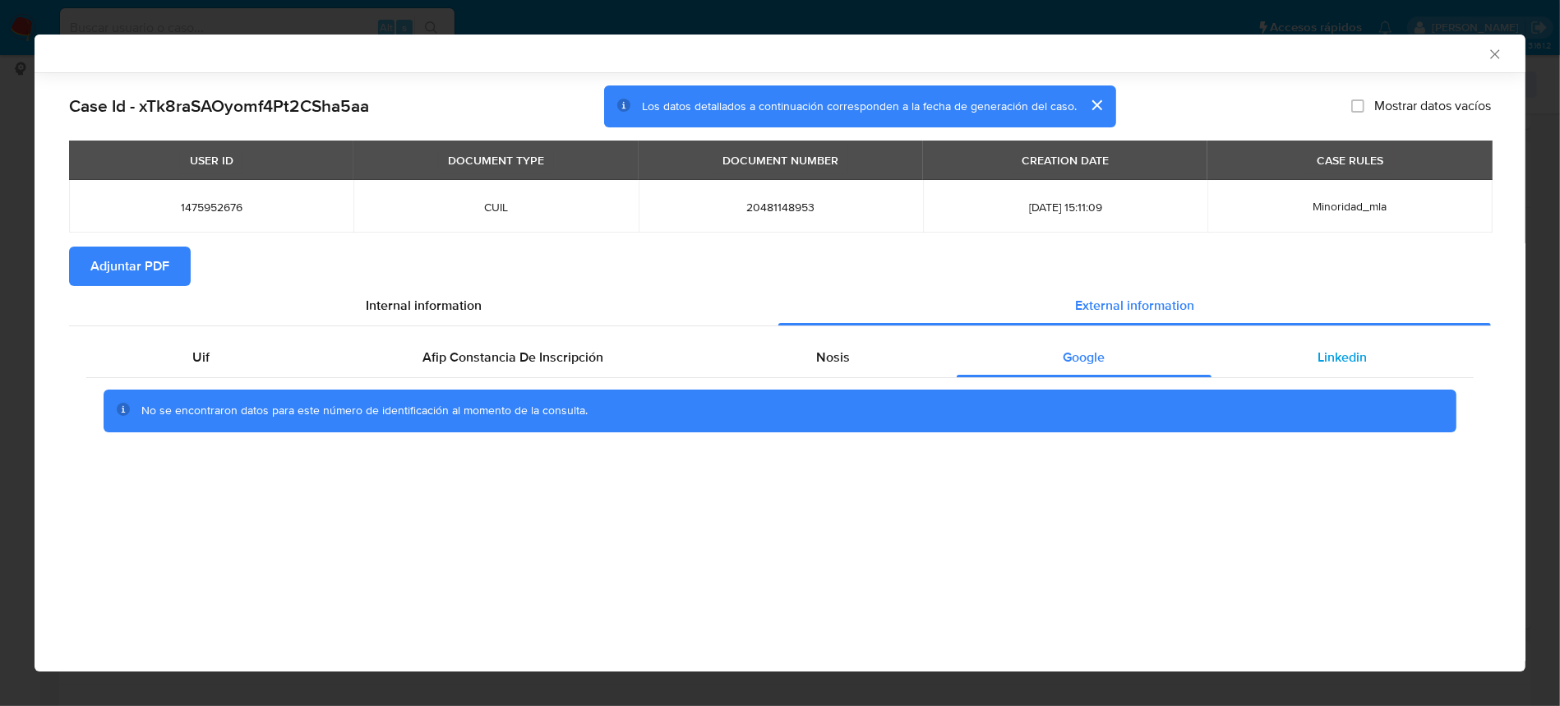
click at [1322, 371] on div "Linkedin" at bounding box center [1343, 357] width 262 height 39
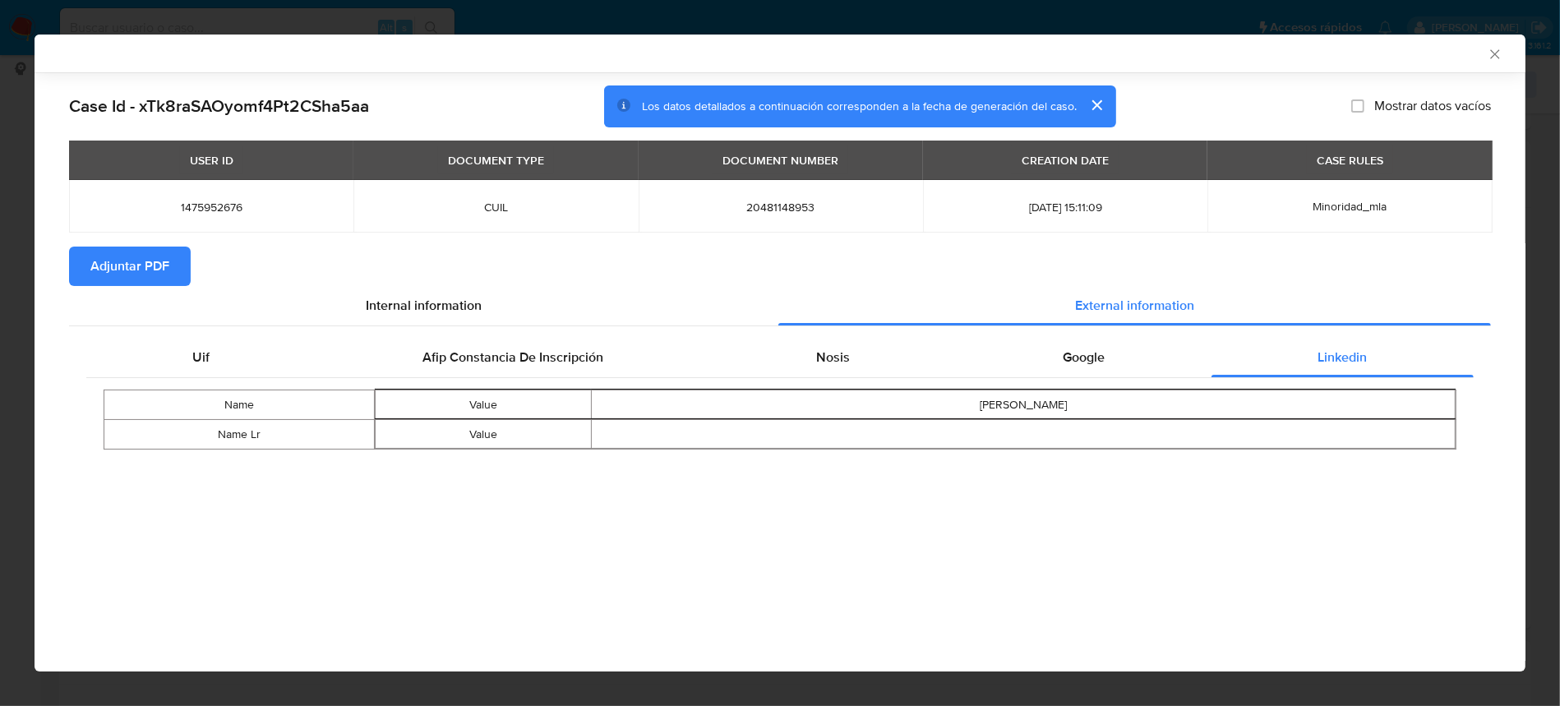
click at [178, 250] on button "Adjuntar PDF" at bounding box center [130, 266] width 122 height 39
click at [1502, 48] on icon "Cerrar ventana" at bounding box center [1495, 54] width 16 height 16
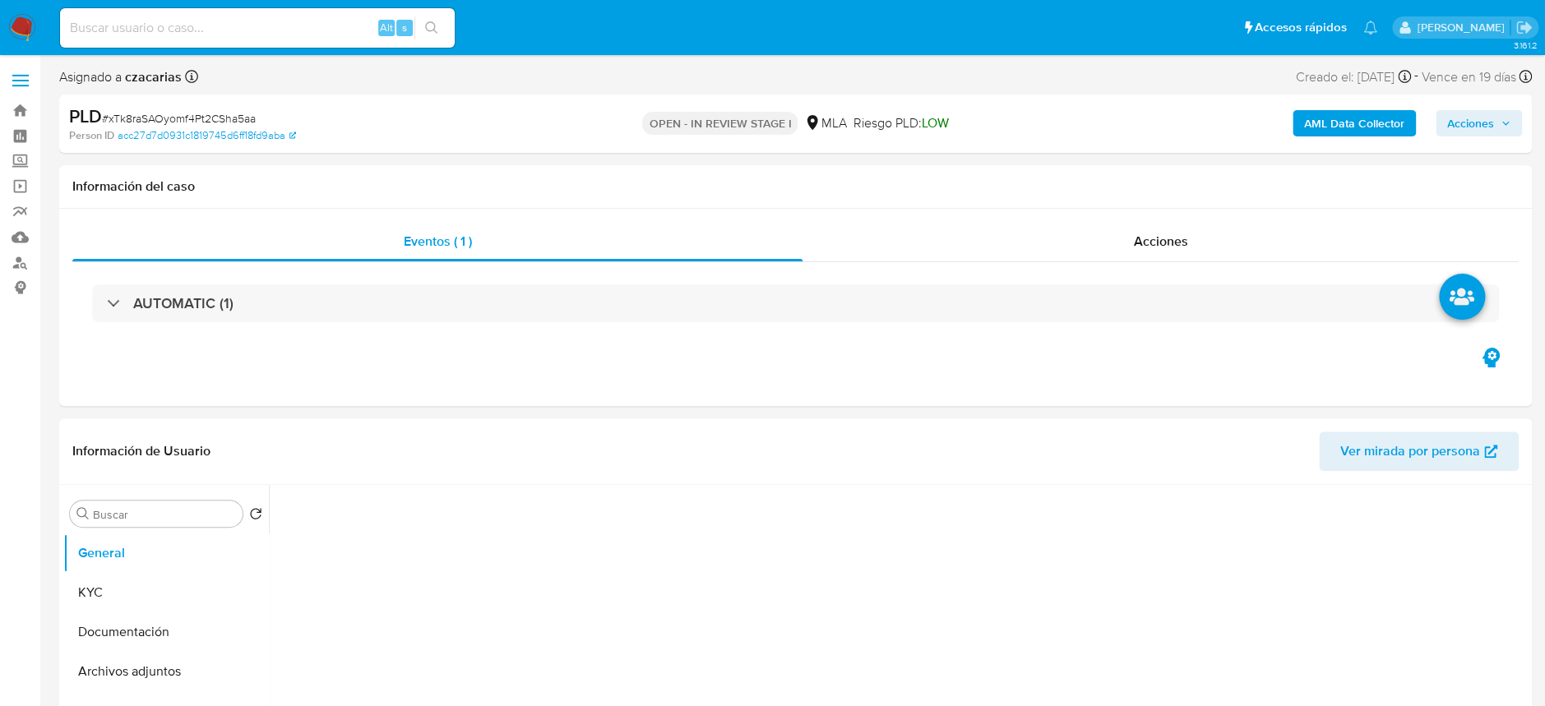
select select "10"
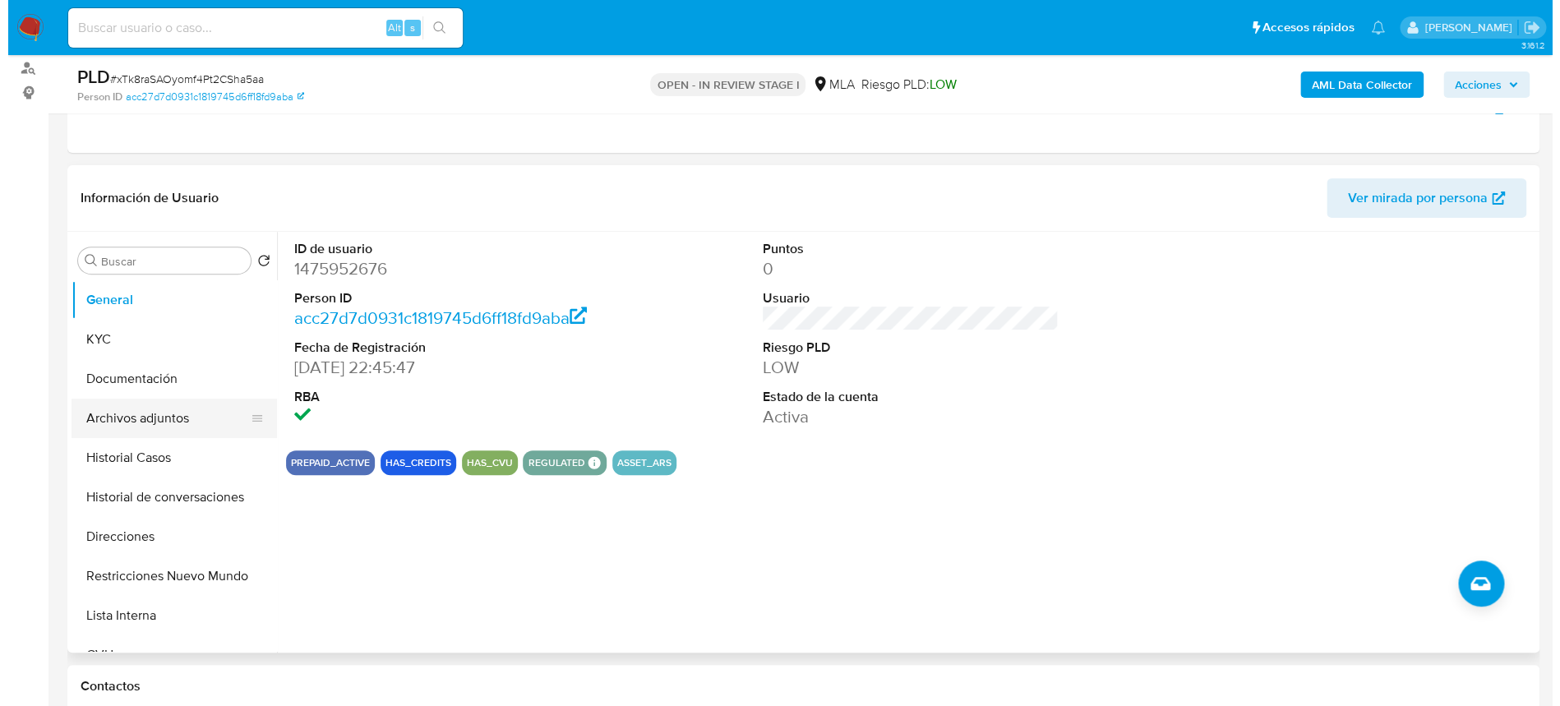
scroll to position [219, 0]
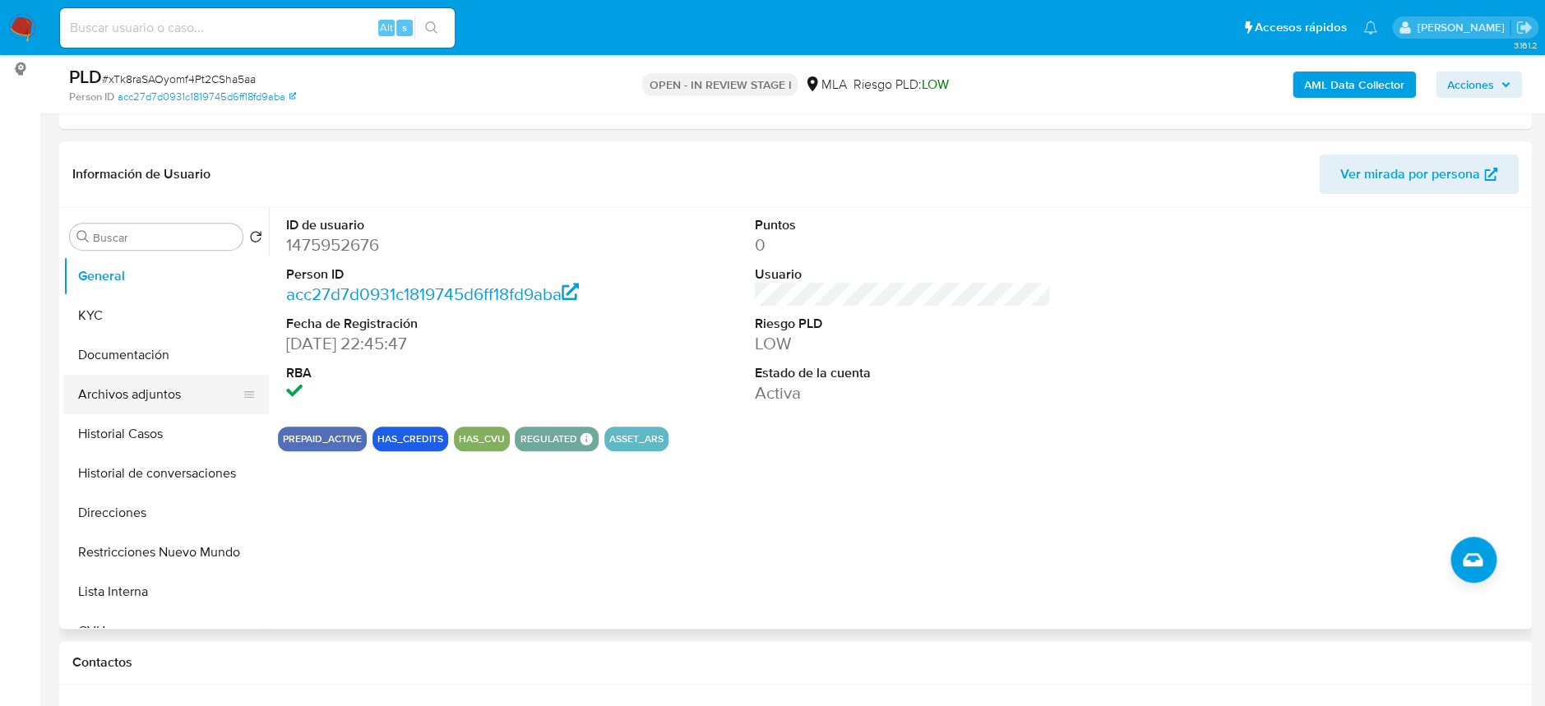
click at [125, 398] on button "Archivos adjuntos" at bounding box center [159, 394] width 192 height 39
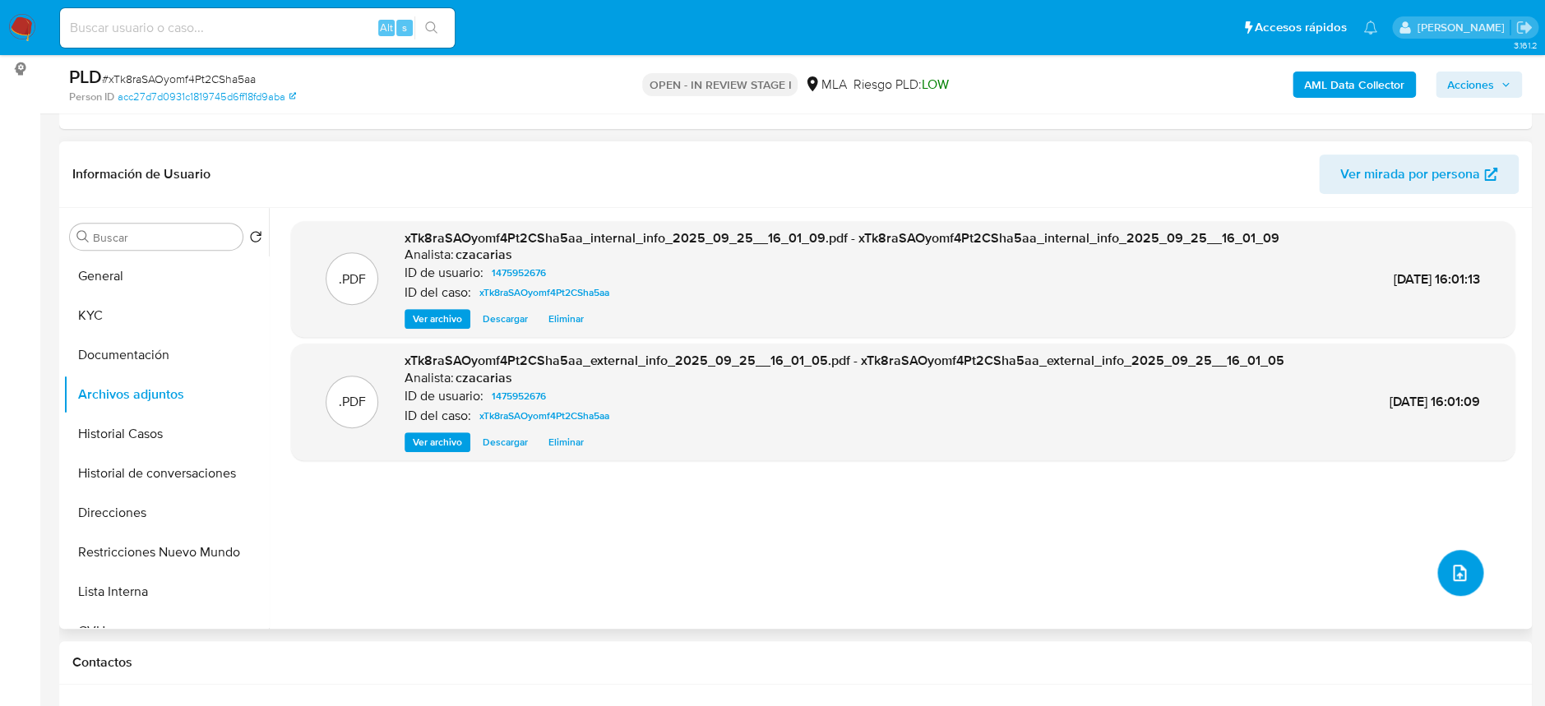
click at [1439, 565] on button "upload-file" at bounding box center [1460, 573] width 46 height 46
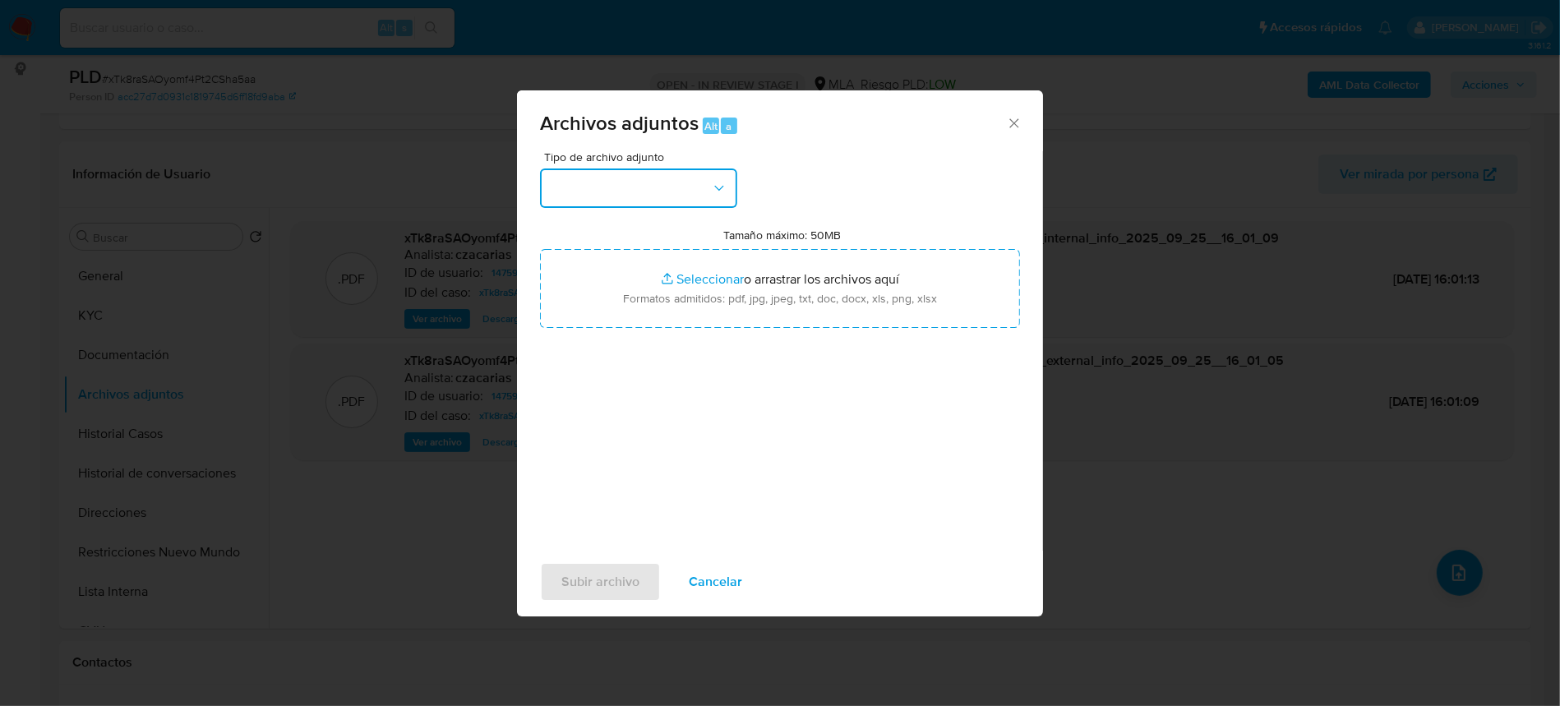
click at [637, 179] on button "button" at bounding box center [638, 188] width 197 height 39
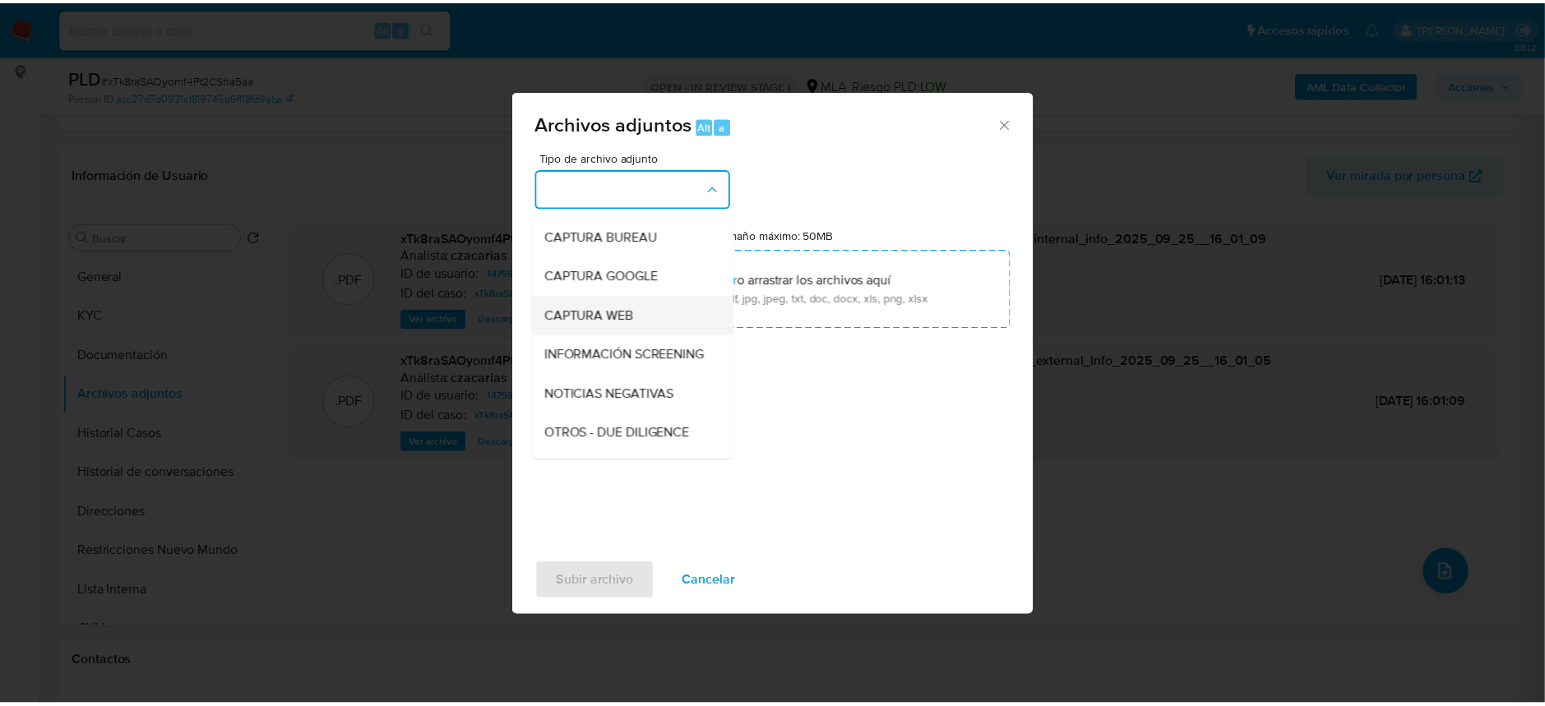
scroll to position [109, 0]
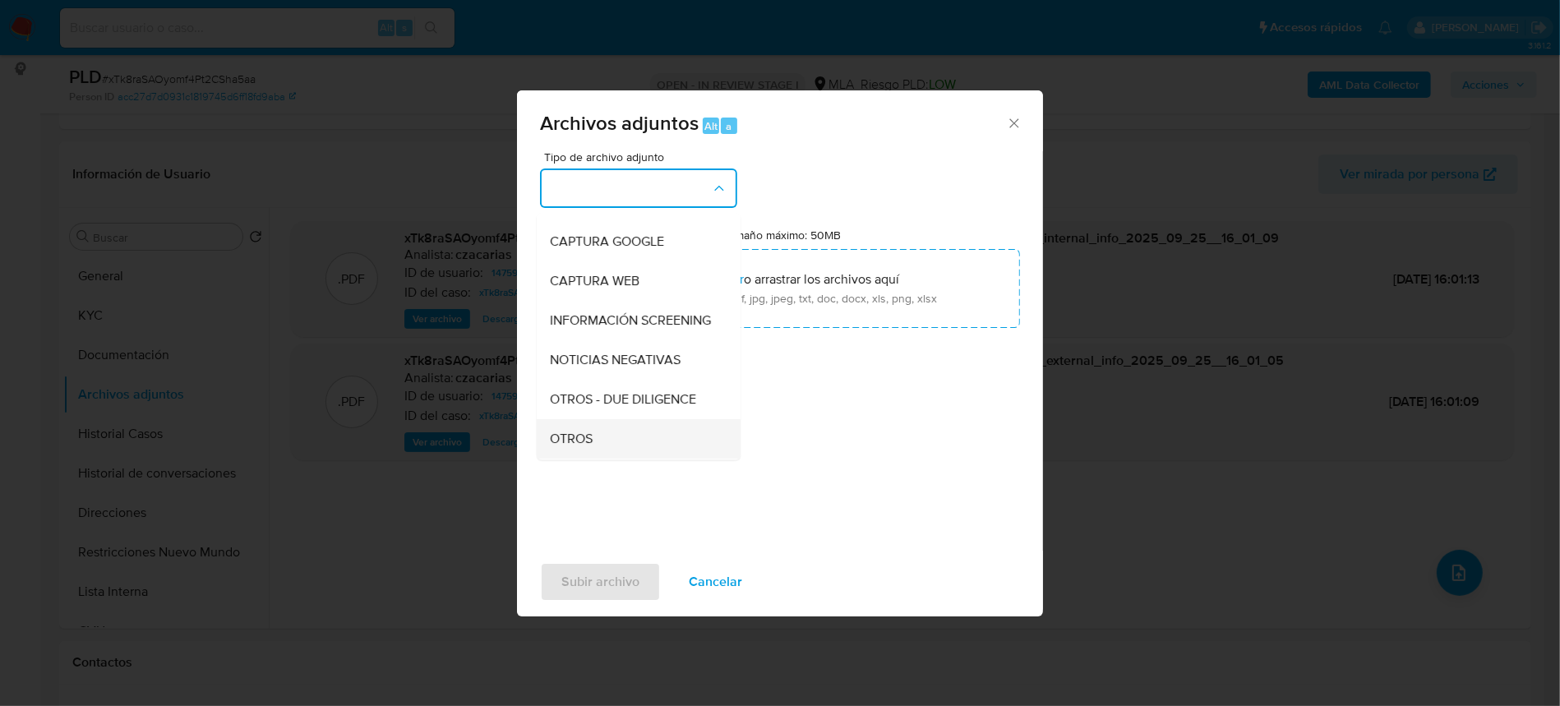
click at [586, 447] on span "OTROS" at bounding box center [571, 439] width 43 height 16
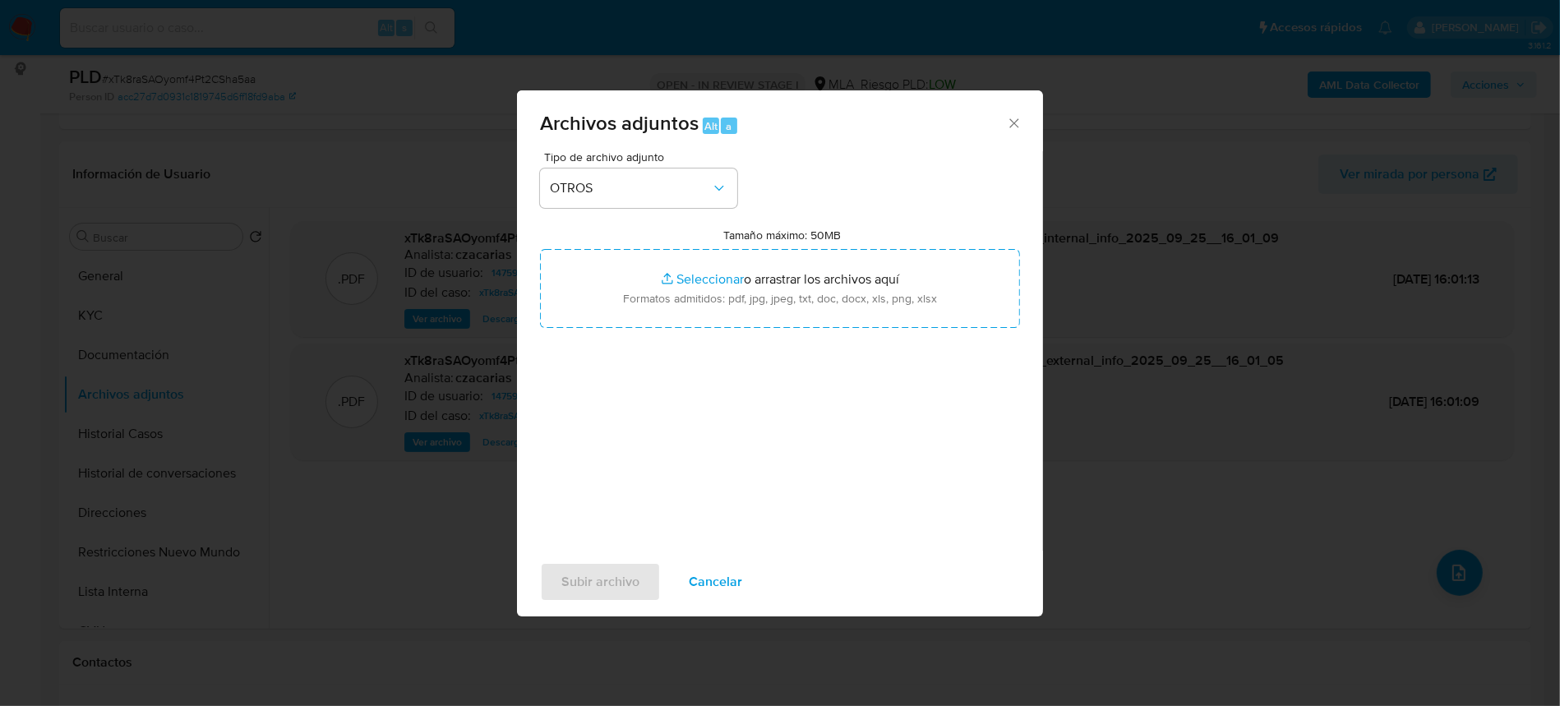
click at [586, 456] on div "Tipo de archivo adjunto OTROS Tamaño máximo: 50MB Seleccionar archivos Seleccio…" at bounding box center [780, 345] width 480 height 388
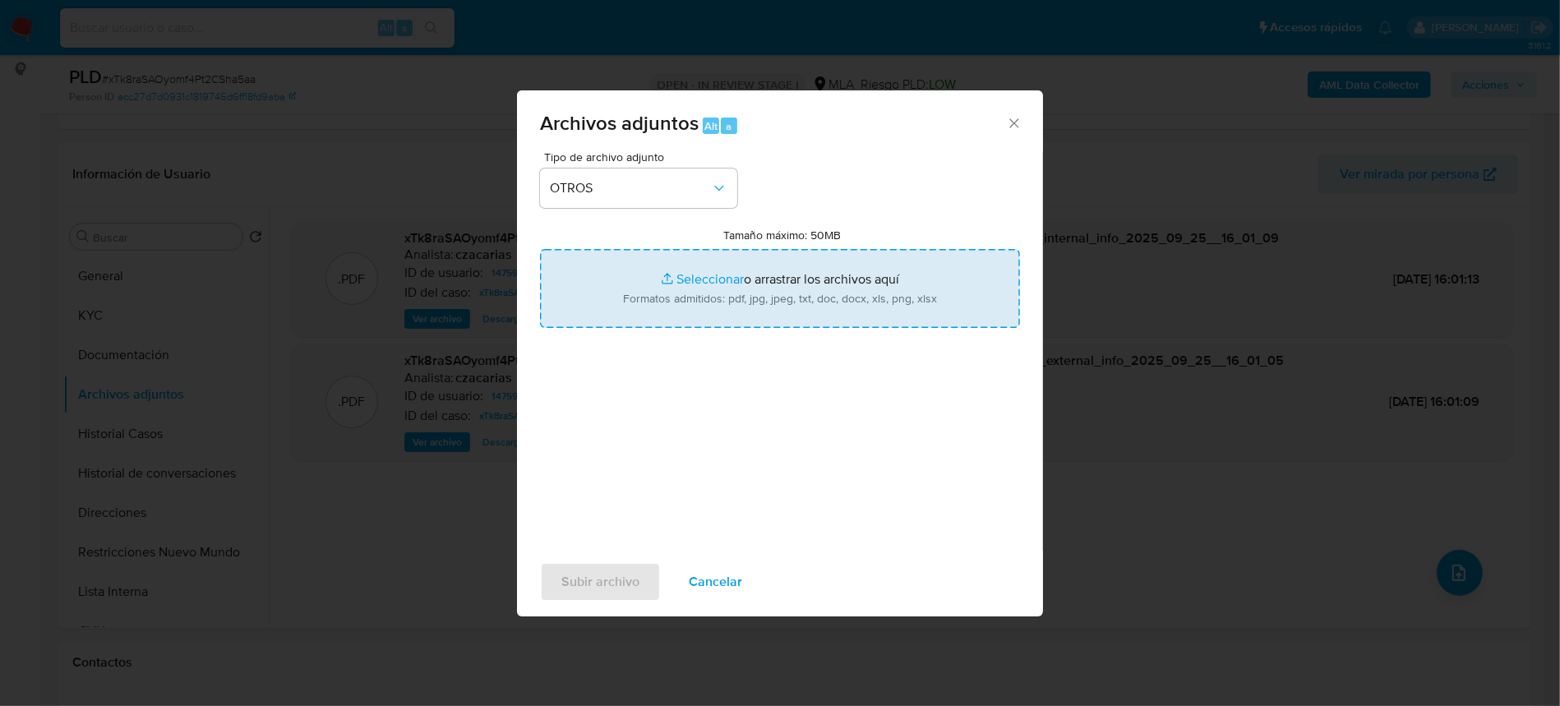
type input "C:\fakepath\Movimientos-1475952676.xlsx"
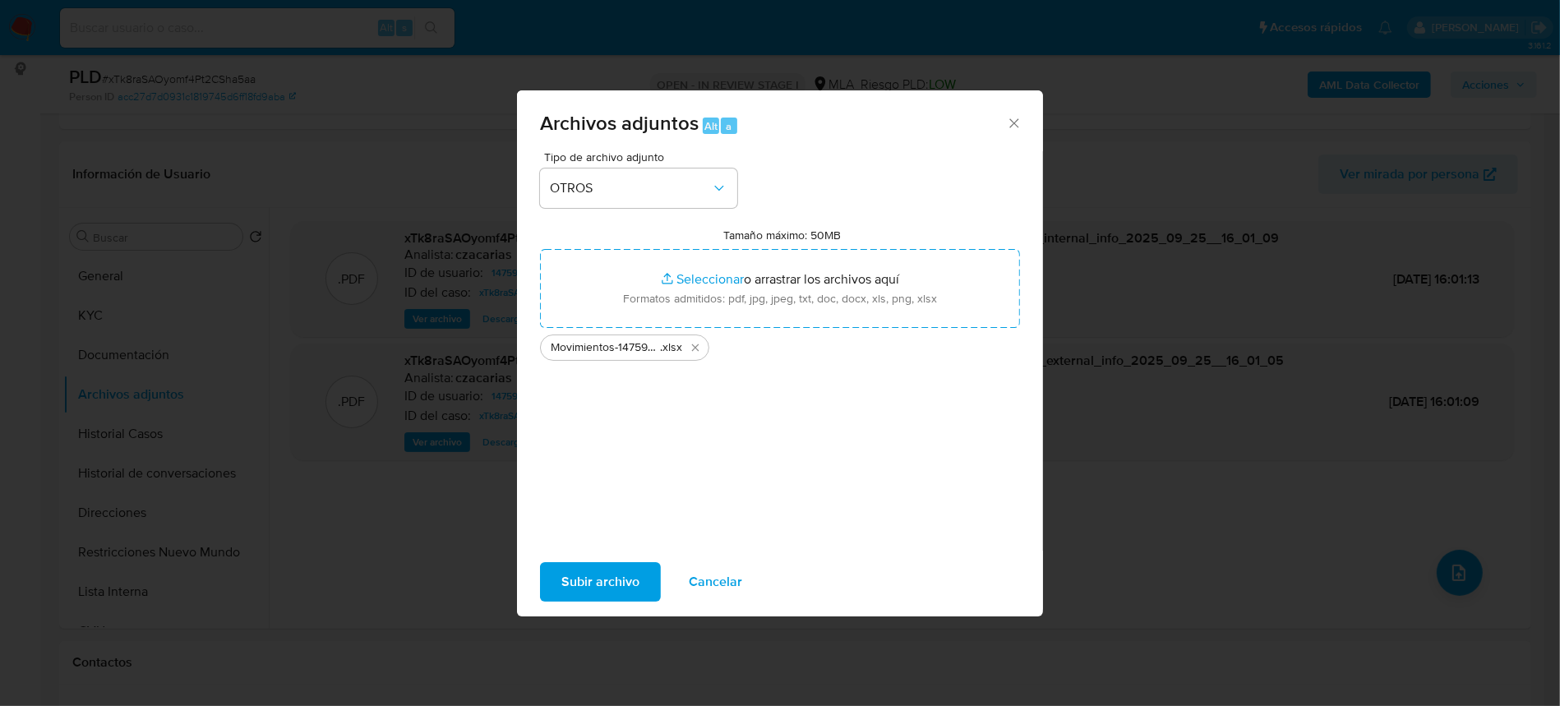
click at [568, 573] on span "Subir archivo" at bounding box center [600, 582] width 78 height 36
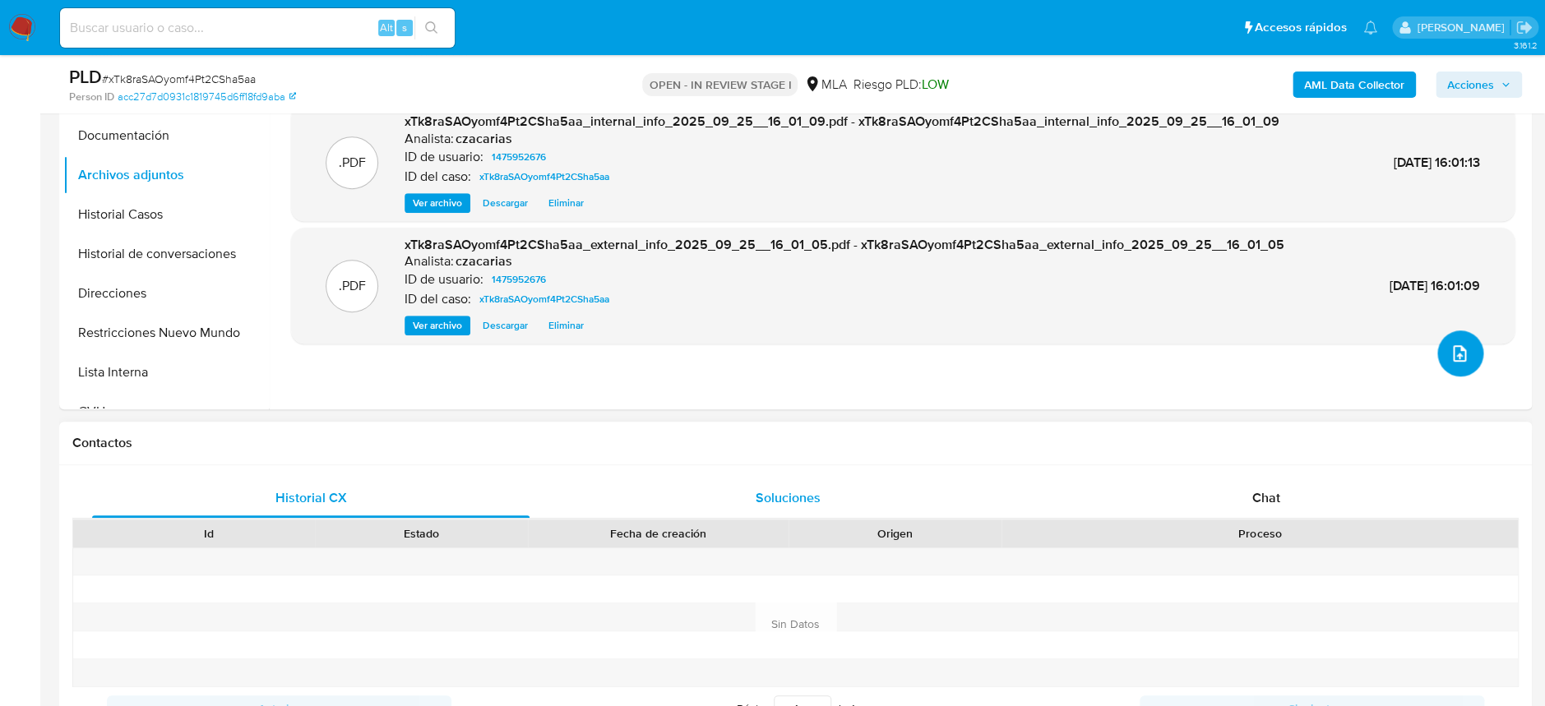
scroll to position [547, 0]
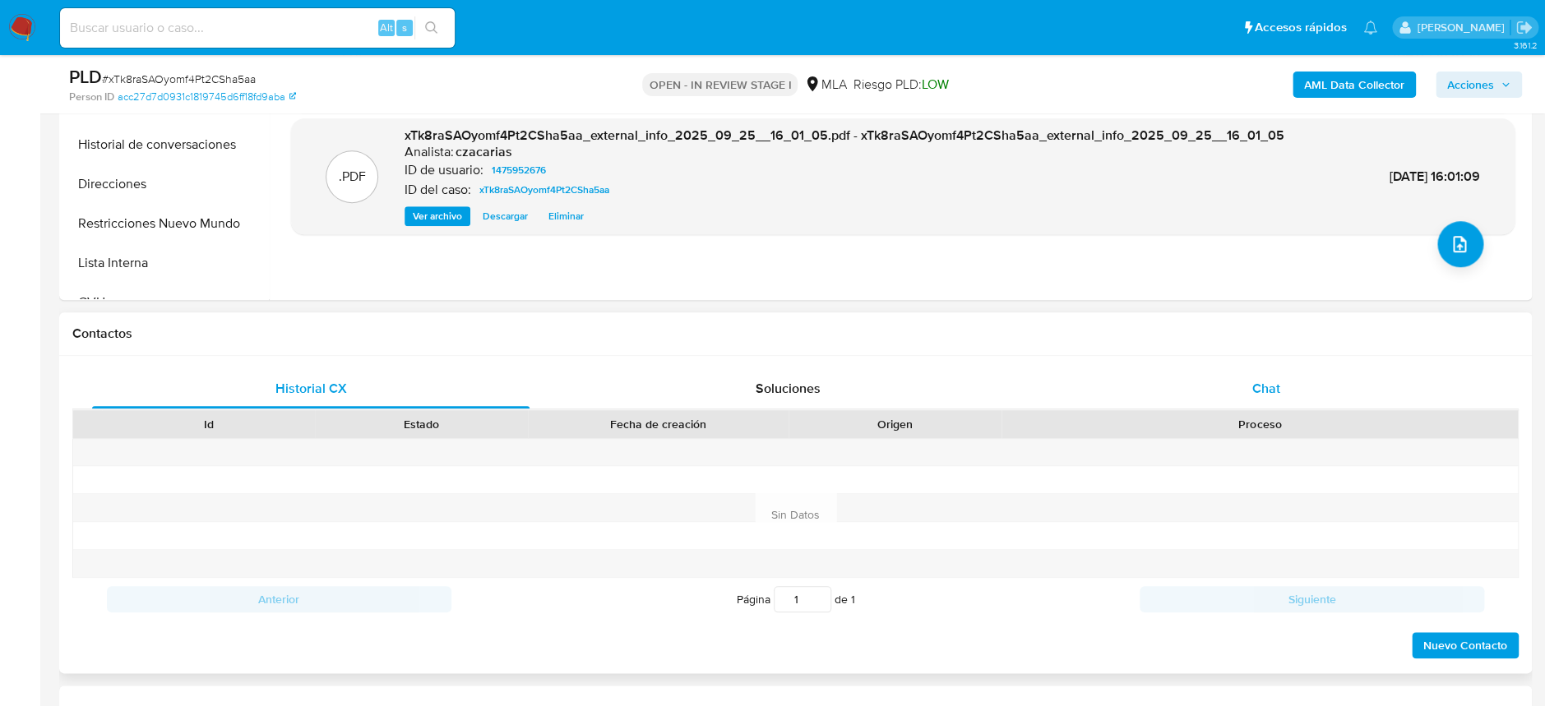
click at [1288, 375] on div "Chat" at bounding box center [1264, 388] width 437 height 39
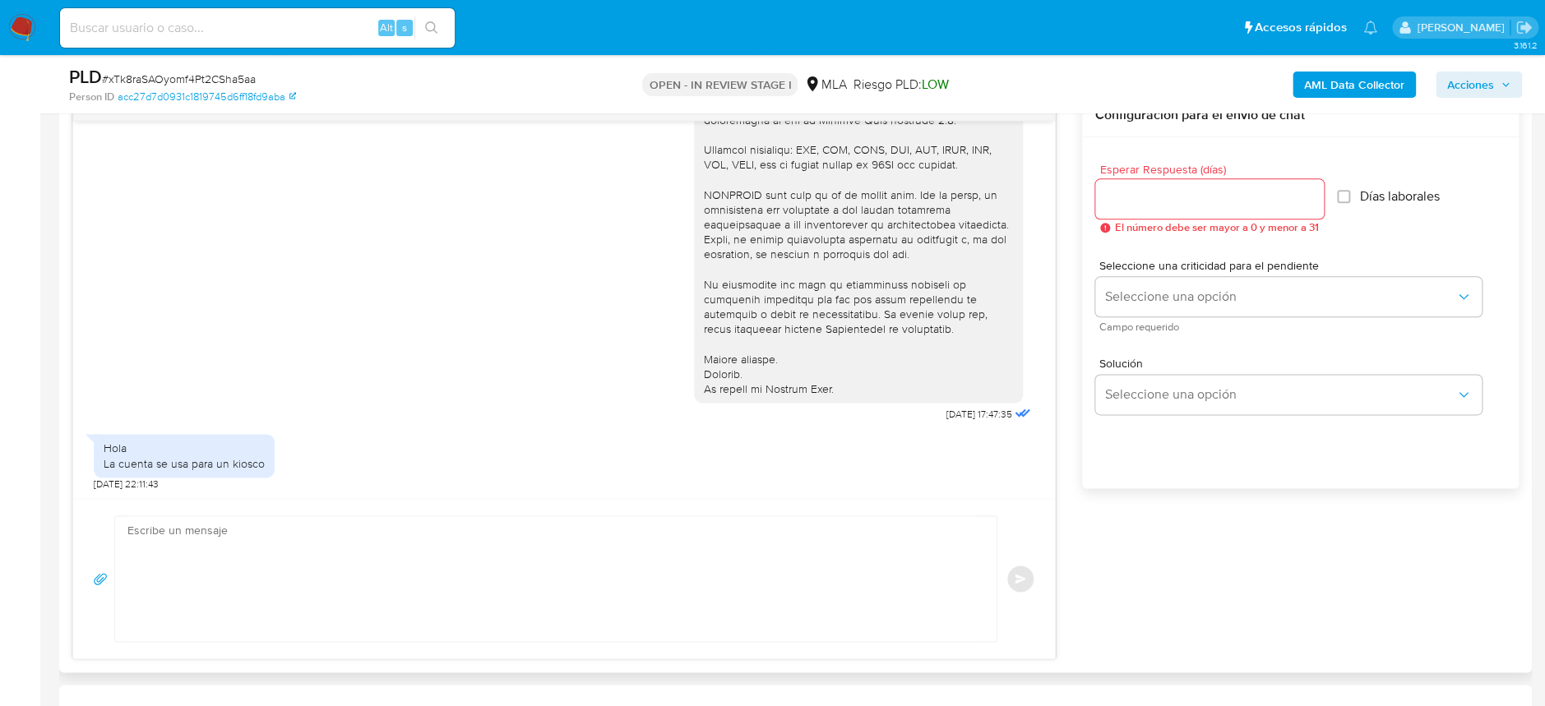
scroll to position [454, 0]
click at [647, 532] on textarea at bounding box center [551, 578] width 848 height 125
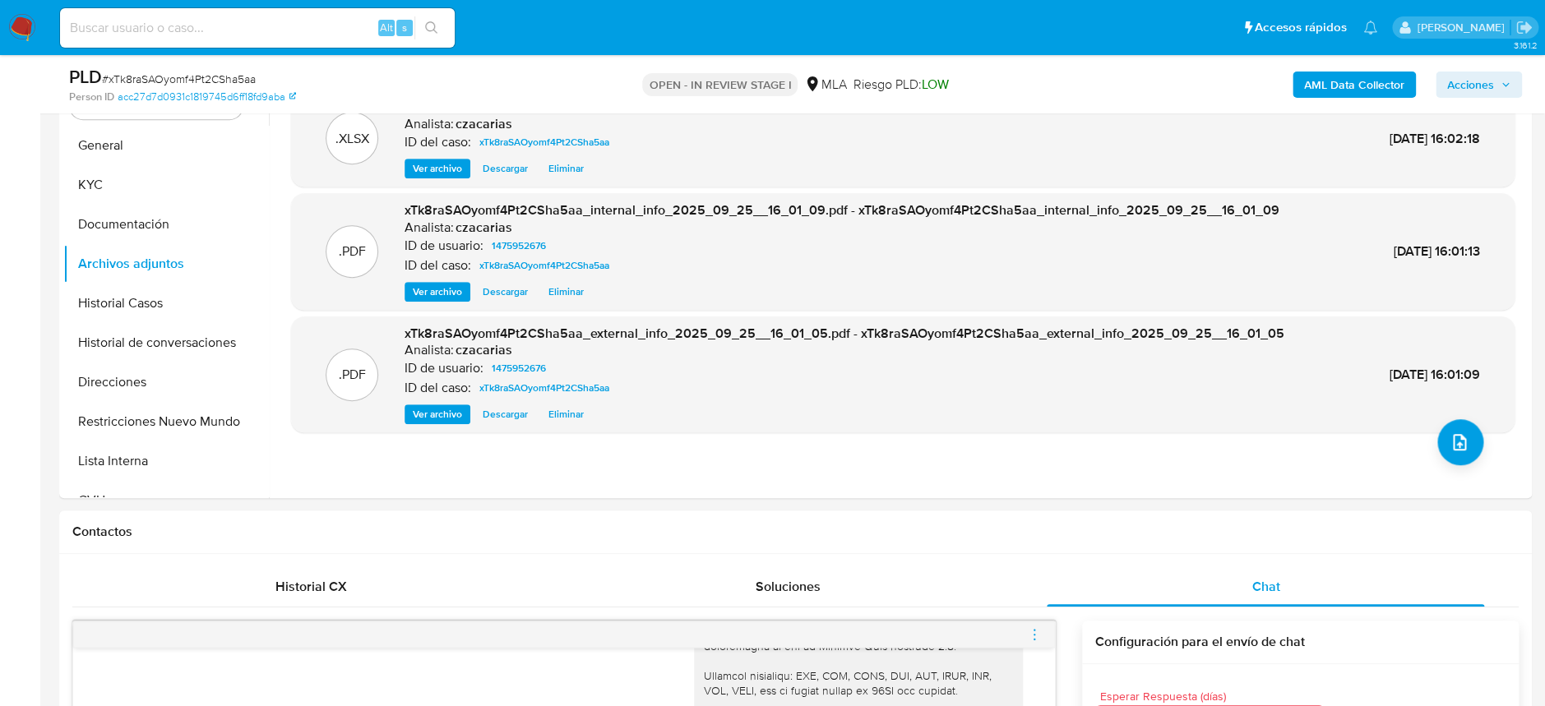
scroll to position [328, 0]
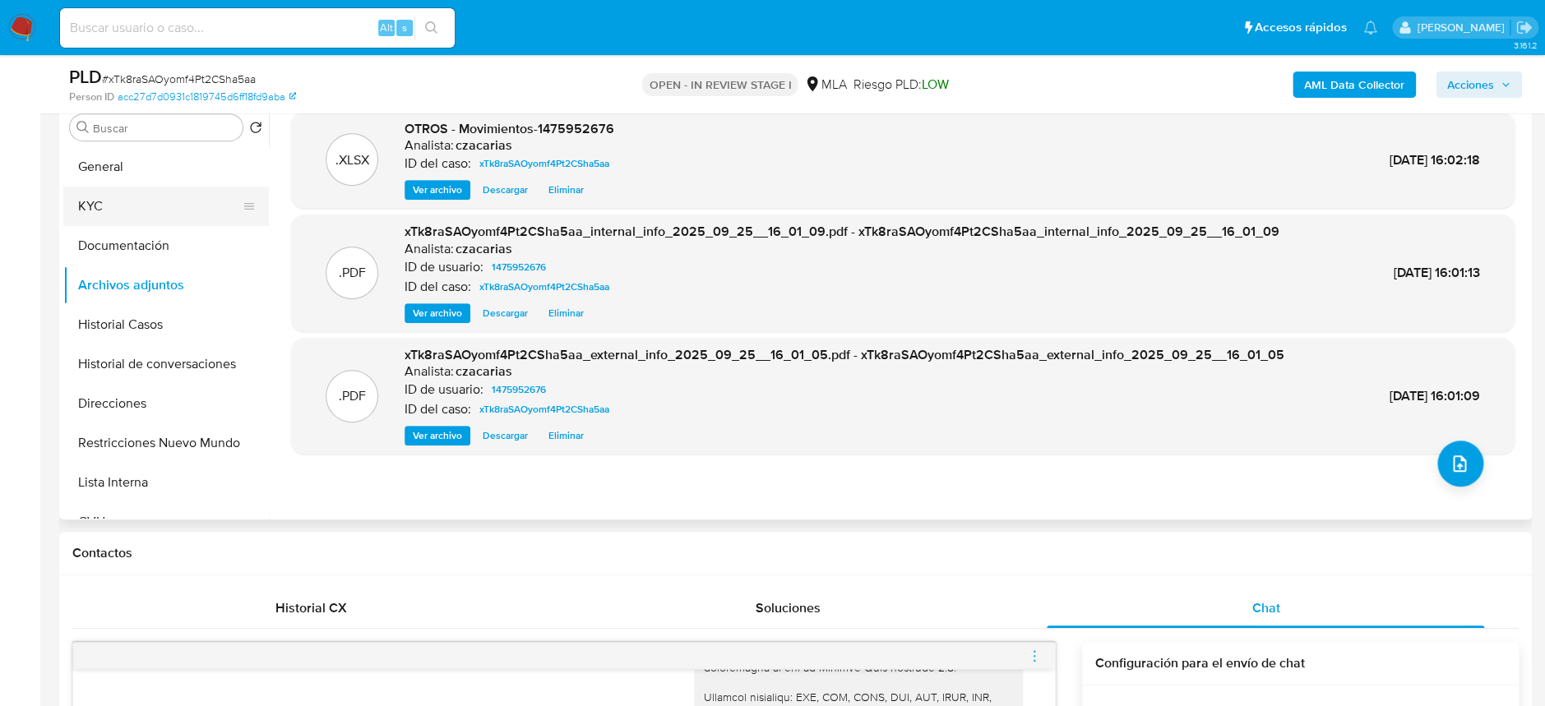
click at [100, 194] on button "KYC" at bounding box center [159, 206] width 192 height 39
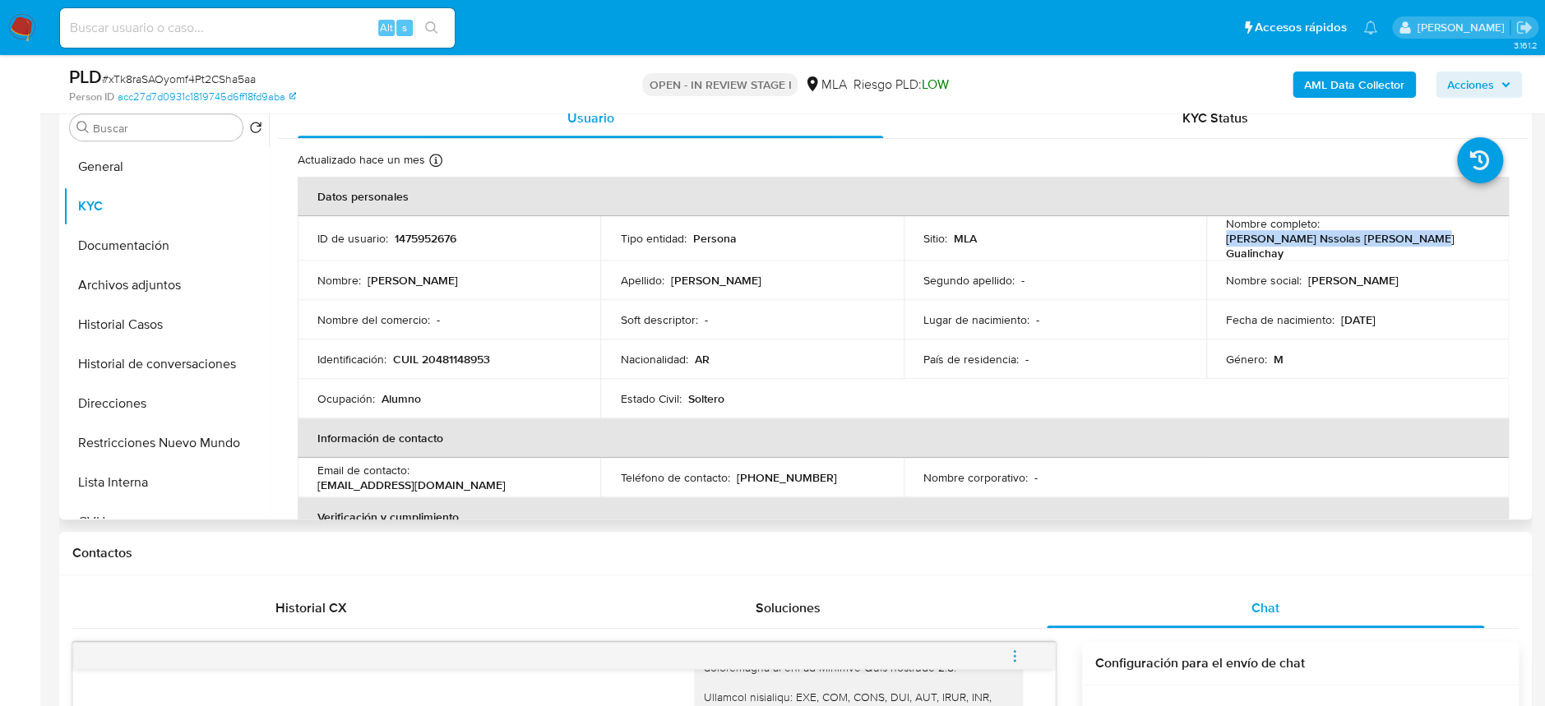
drag, startPoint x: 1222, startPoint y: 239, endPoint x: 1434, endPoint y: 240, distance: 212.1
click at [1434, 240] on div "Nombre completo : [PERSON_NAME] Nssolas [PERSON_NAME] Gualinchay" at bounding box center [1357, 238] width 263 height 44
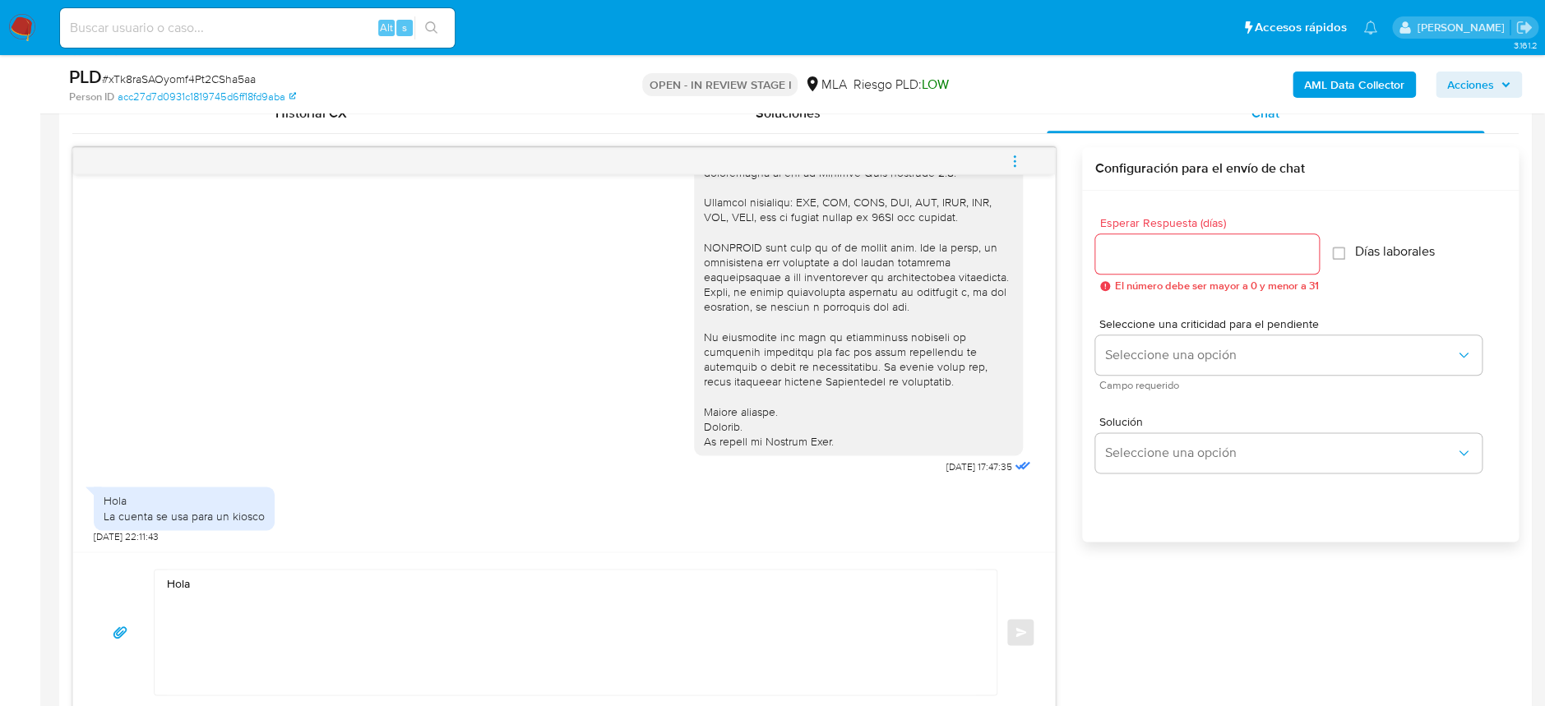
scroll to position [876, 0]
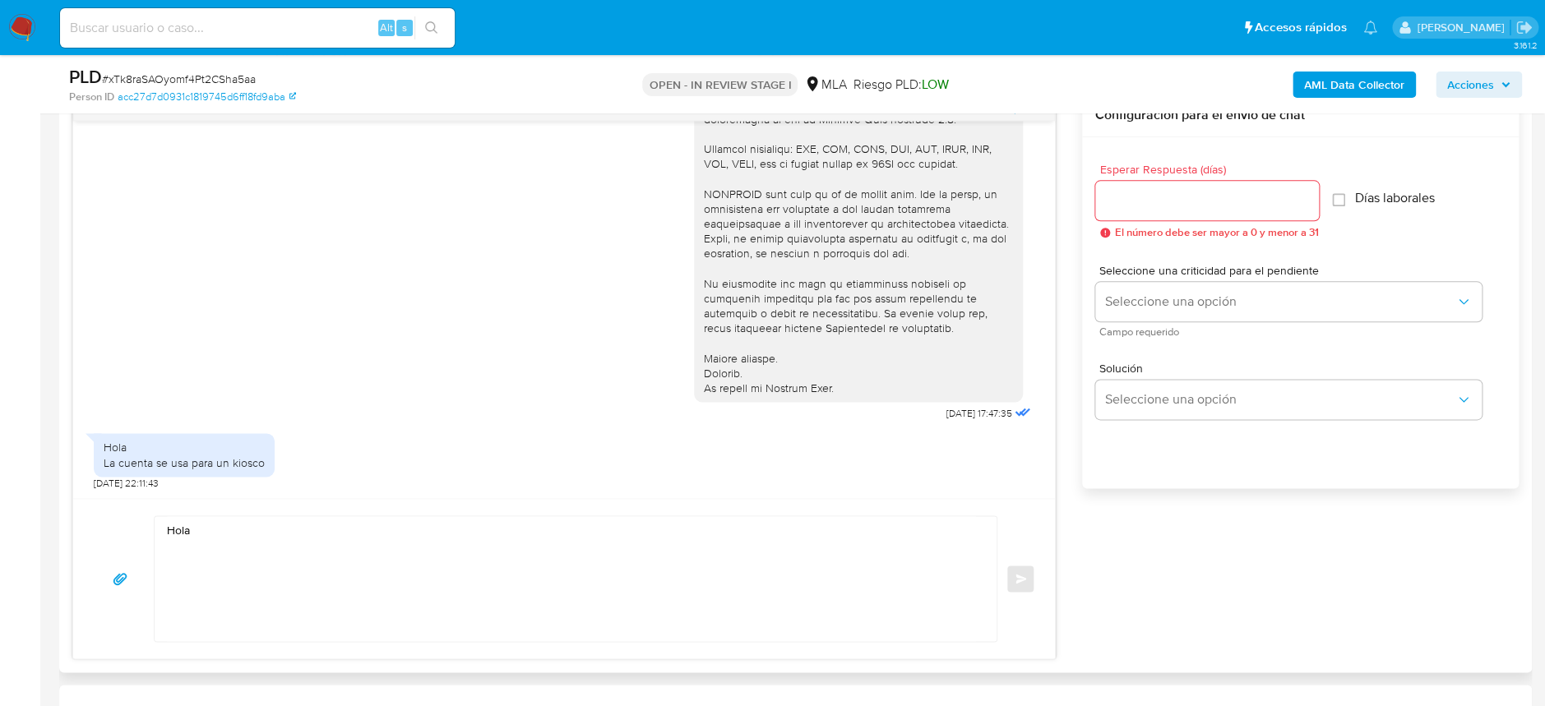
click at [275, 539] on textarea "Hola" at bounding box center [571, 578] width 809 height 125
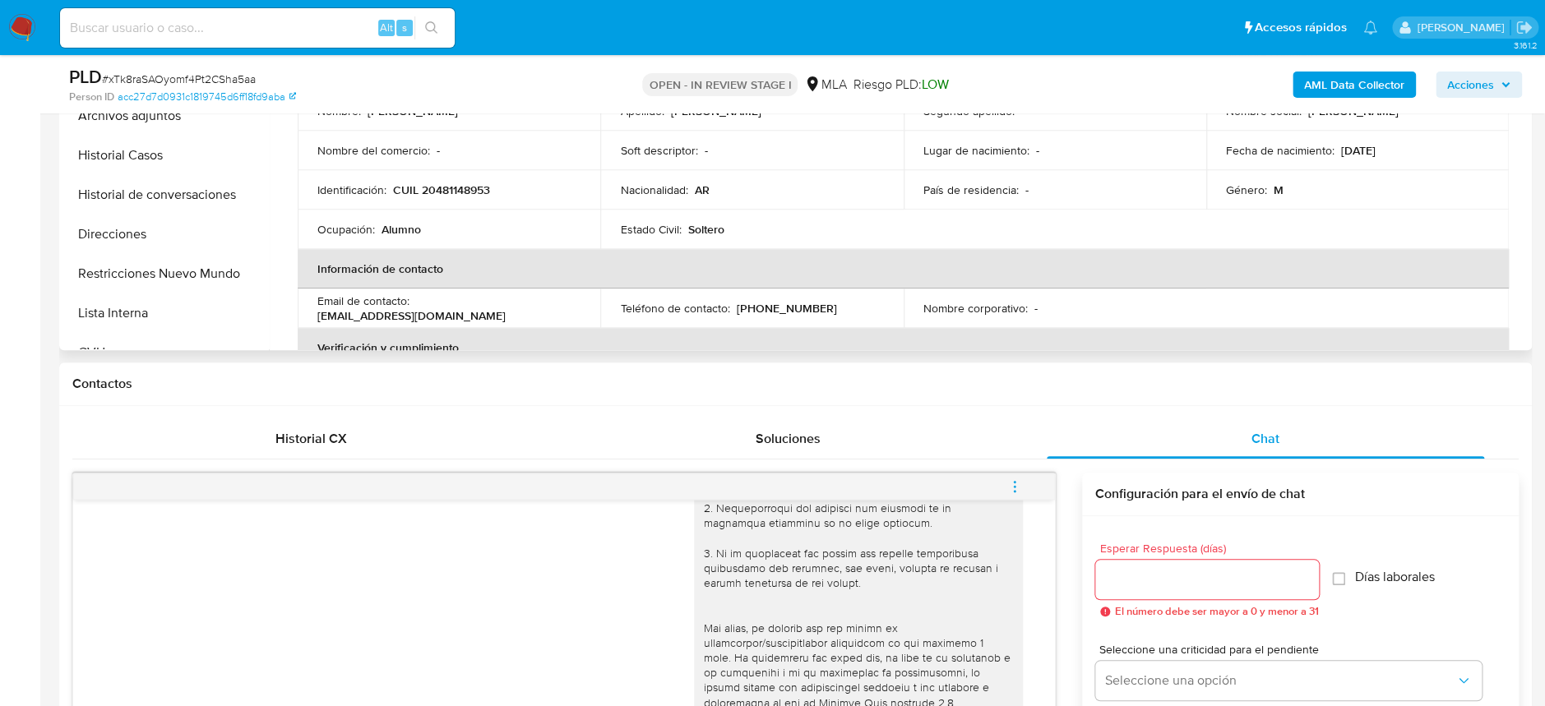
scroll to position [219, 0]
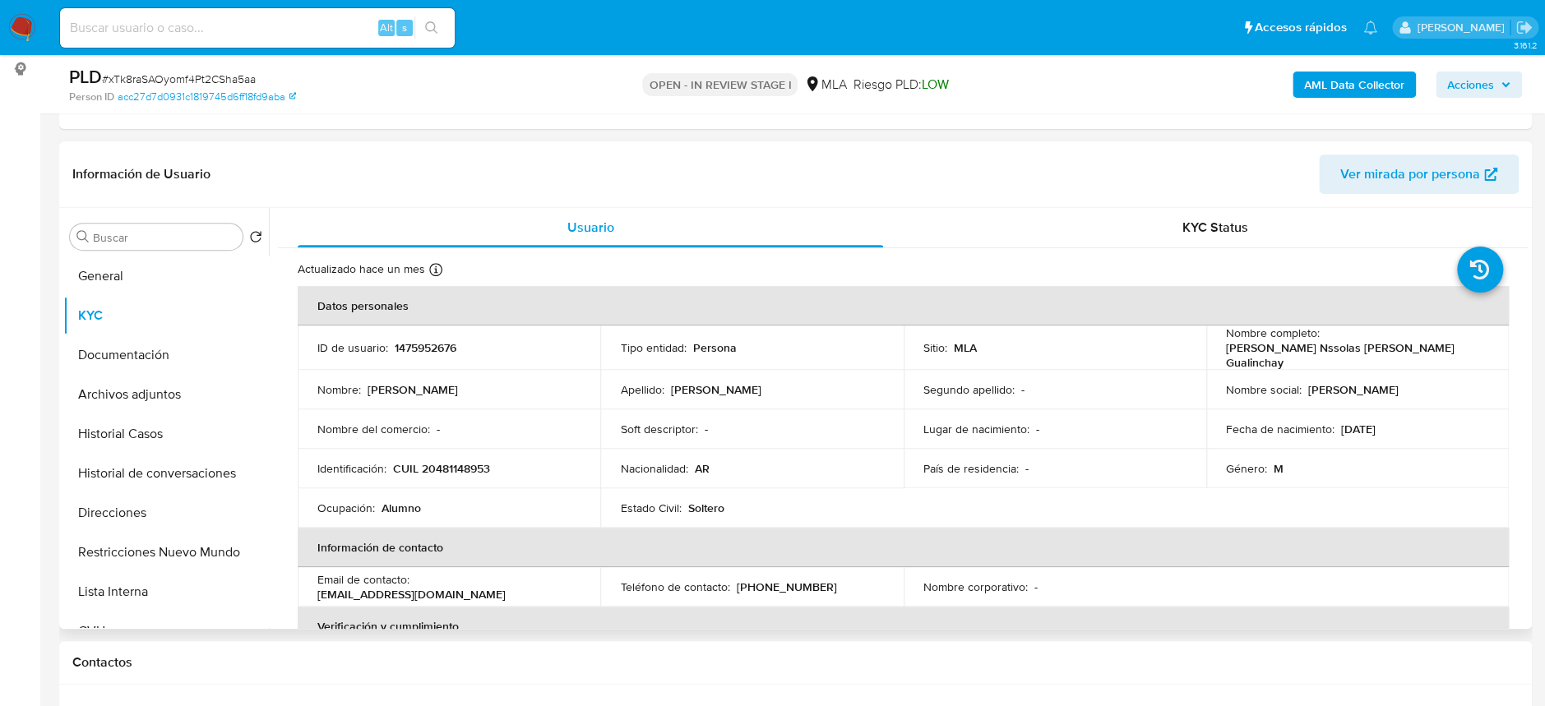
click at [1226, 351] on p "[PERSON_NAME] Nssolas [PERSON_NAME] Gualinchay" at bounding box center [1354, 355] width 256 height 30
drag, startPoint x: 1221, startPoint y: 352, endPoint x: 1426, endPoint y: 358, distance: 205.6
click at [1426, 358] on div "Nombre completo : [PERSON_NAME] Nssolas [PERSON_NAME] Gualinchay" at bounding box center [1357, 348] width 263 height 44
copy p "[PERSON_NAME] Nssolas [PERSON_NAME] Gualinchay"
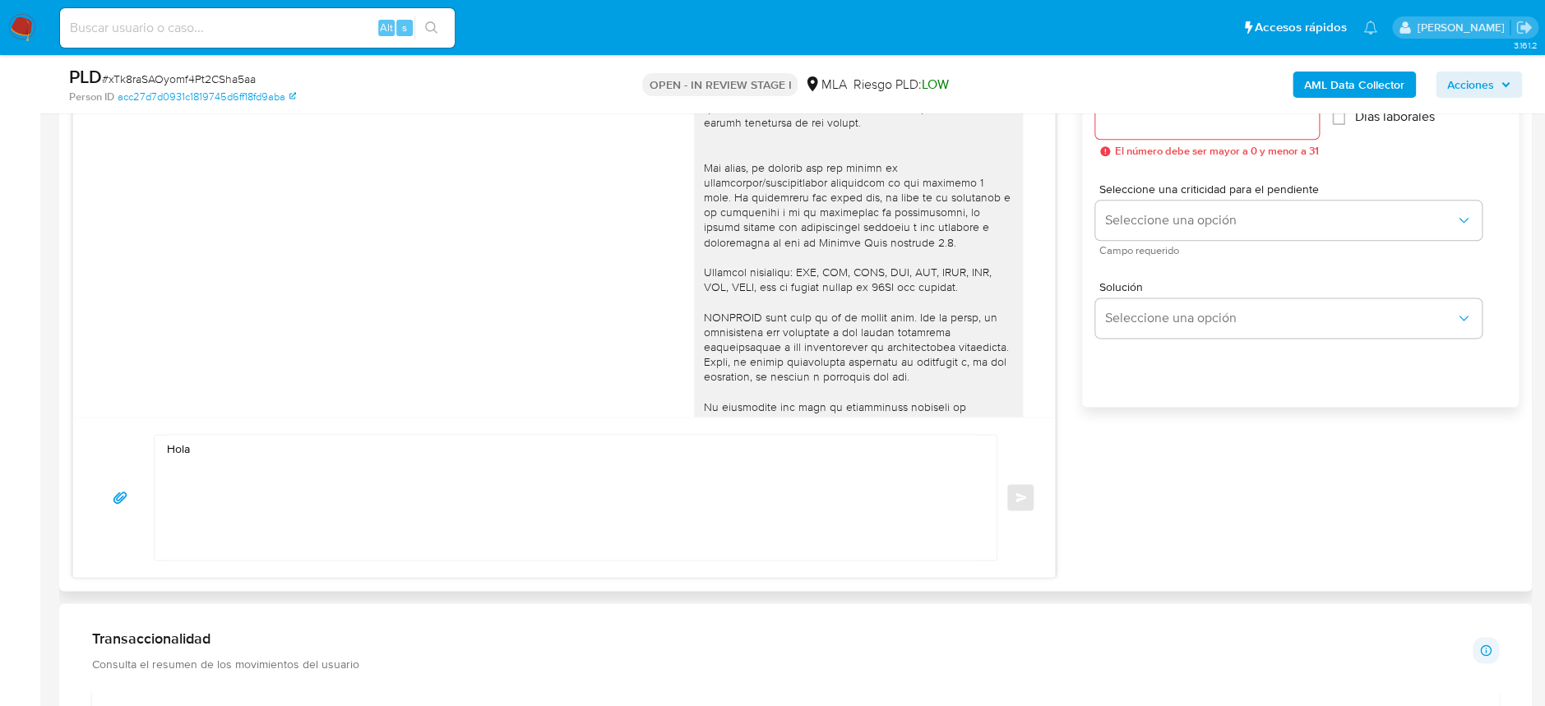
scroll to position [986, 0]
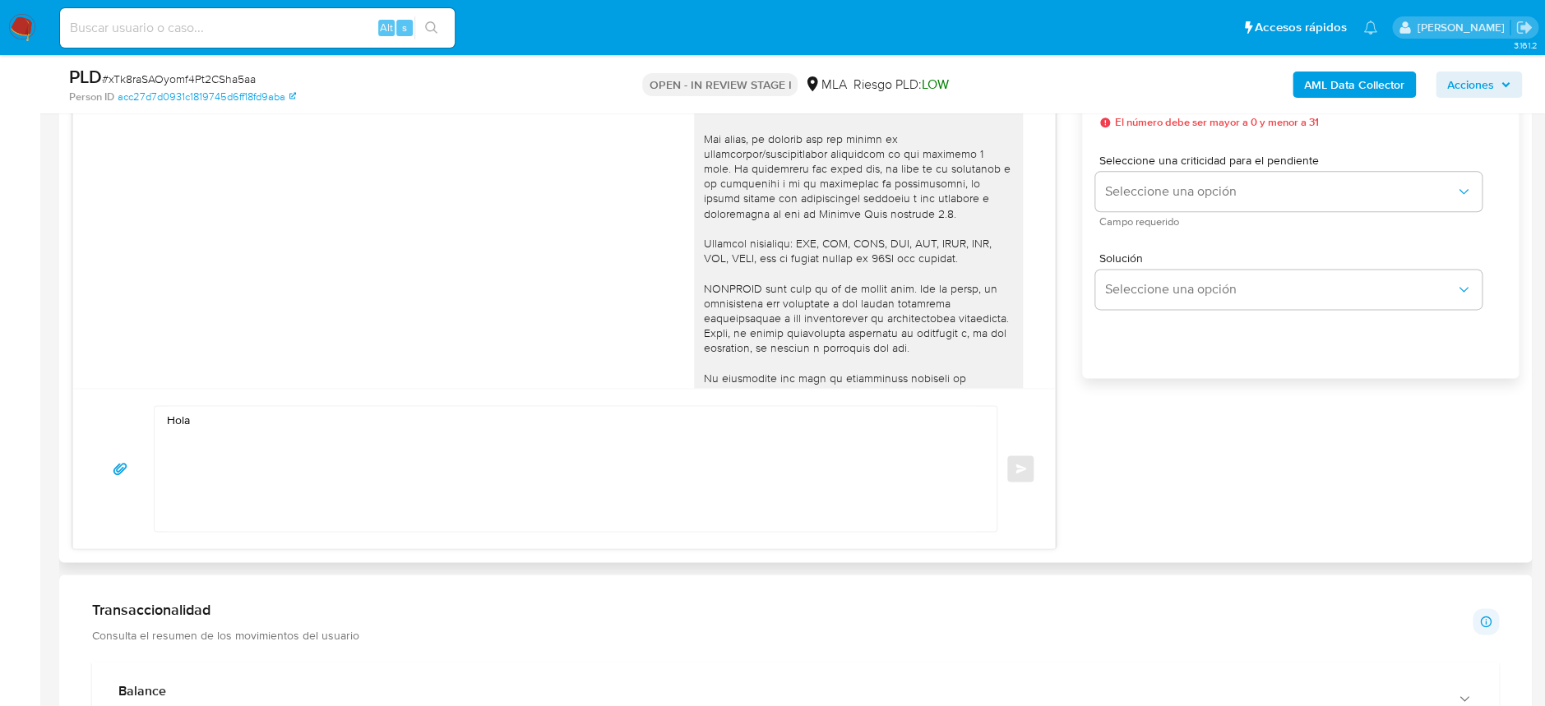
click at [337, 423] on textarea "Hola" at bounding box center [571, 468] width 809 height 125
paste textarea "[PERSON_NAME] Nssolas [PERSON_NAME] Gualinchay"
click at [339, 446] on textarea "Hola [PERSON_NAME] Nssolas [PERSON_NAME] Gualinchay Agradecemos su respuesta." at bounding box center [571, 468] width 809 height 125
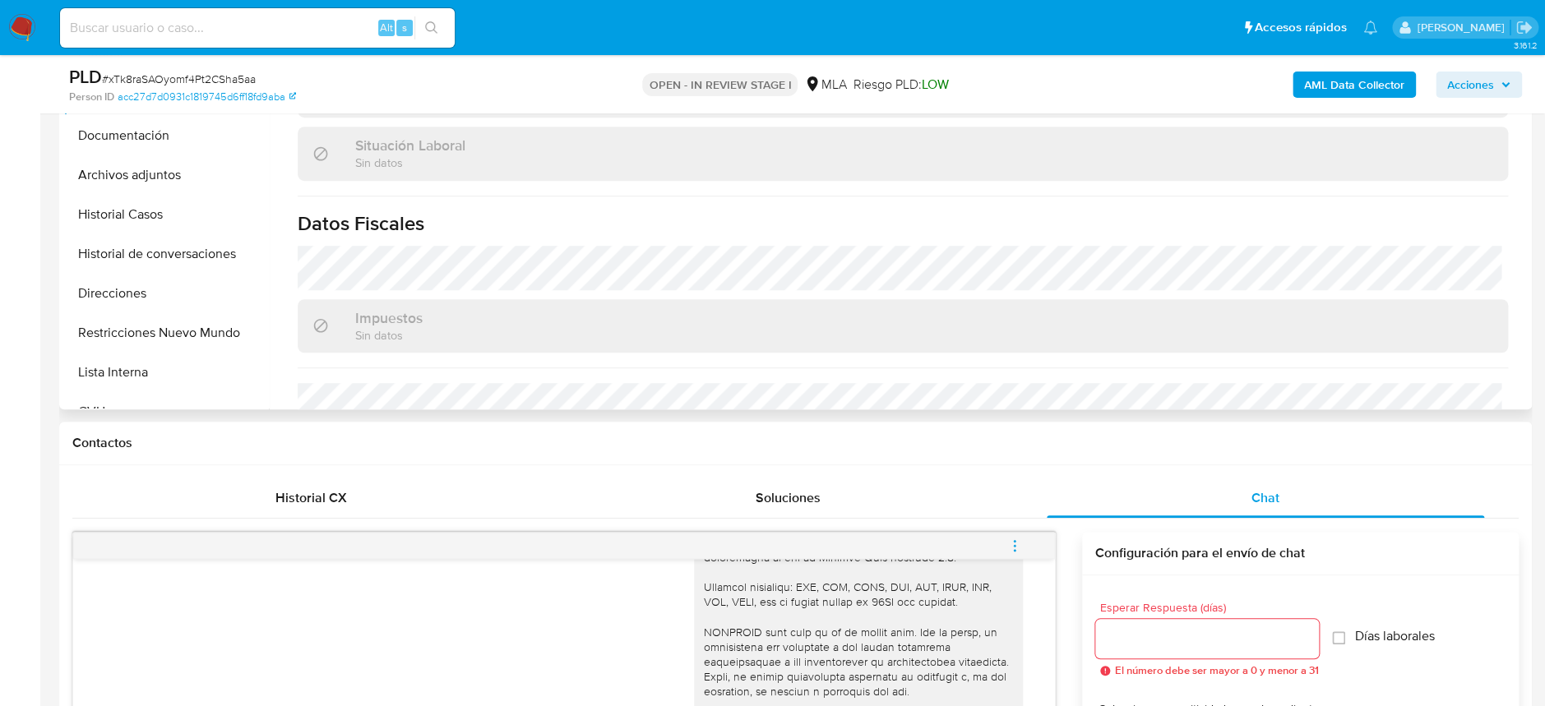
scroll to position [767, 0]
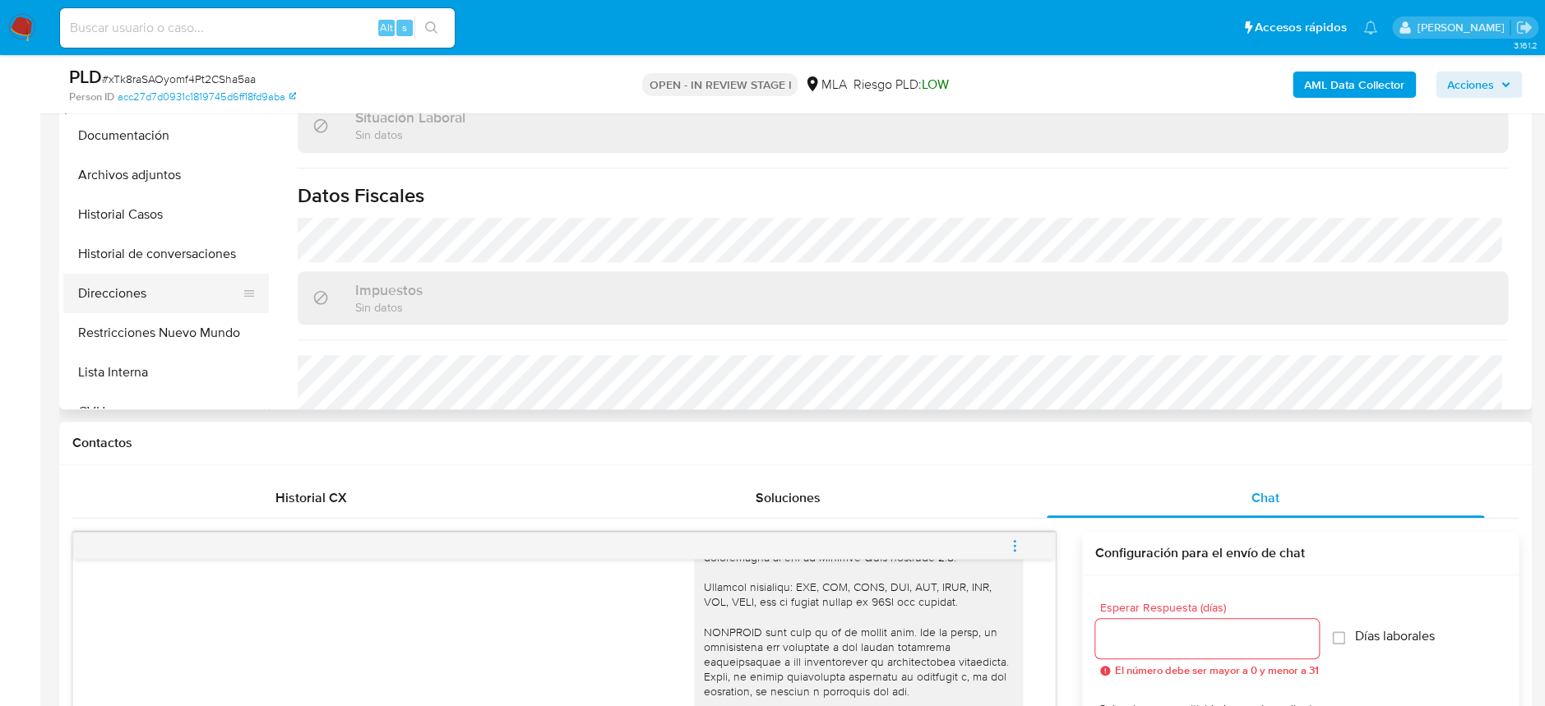
click at [164, 277] on button "Direcciones" at bounding box center [159, 293] width 192 height 39
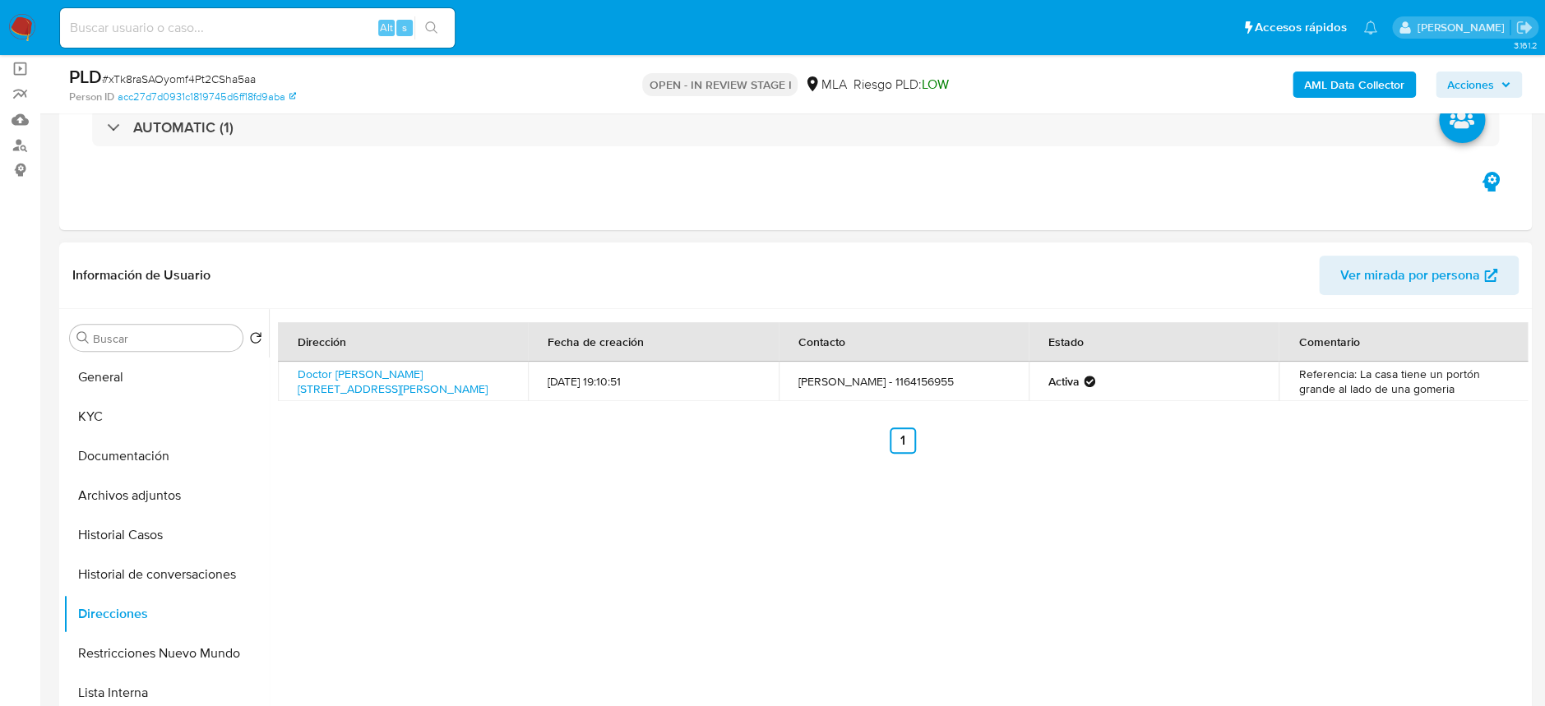
scroll to position [109, 0]
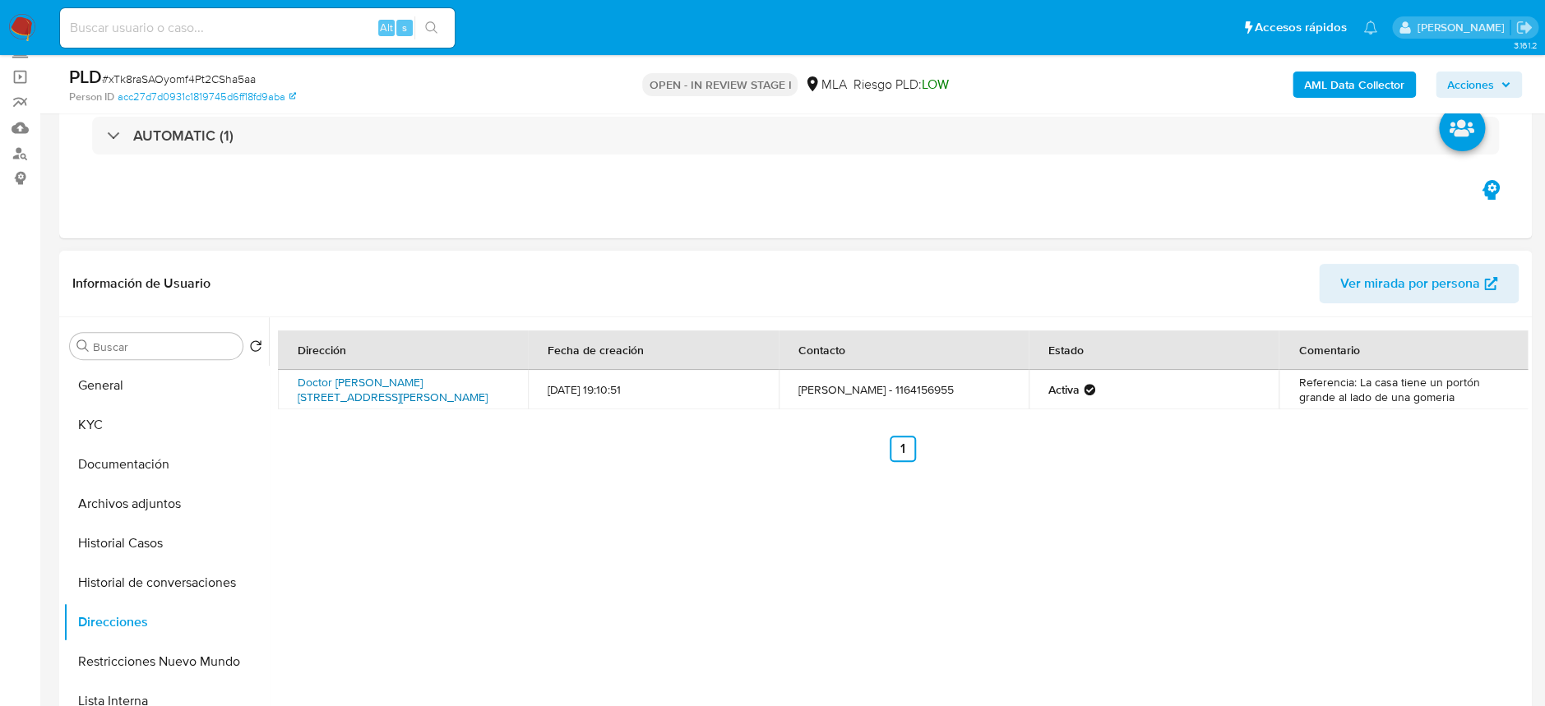
click at [363, 376] on link "Doctor [PERSON_NAME][STREET_ADDRESS][PERSON_NAME]" at bounding box center [393, 389] width 190 height 31
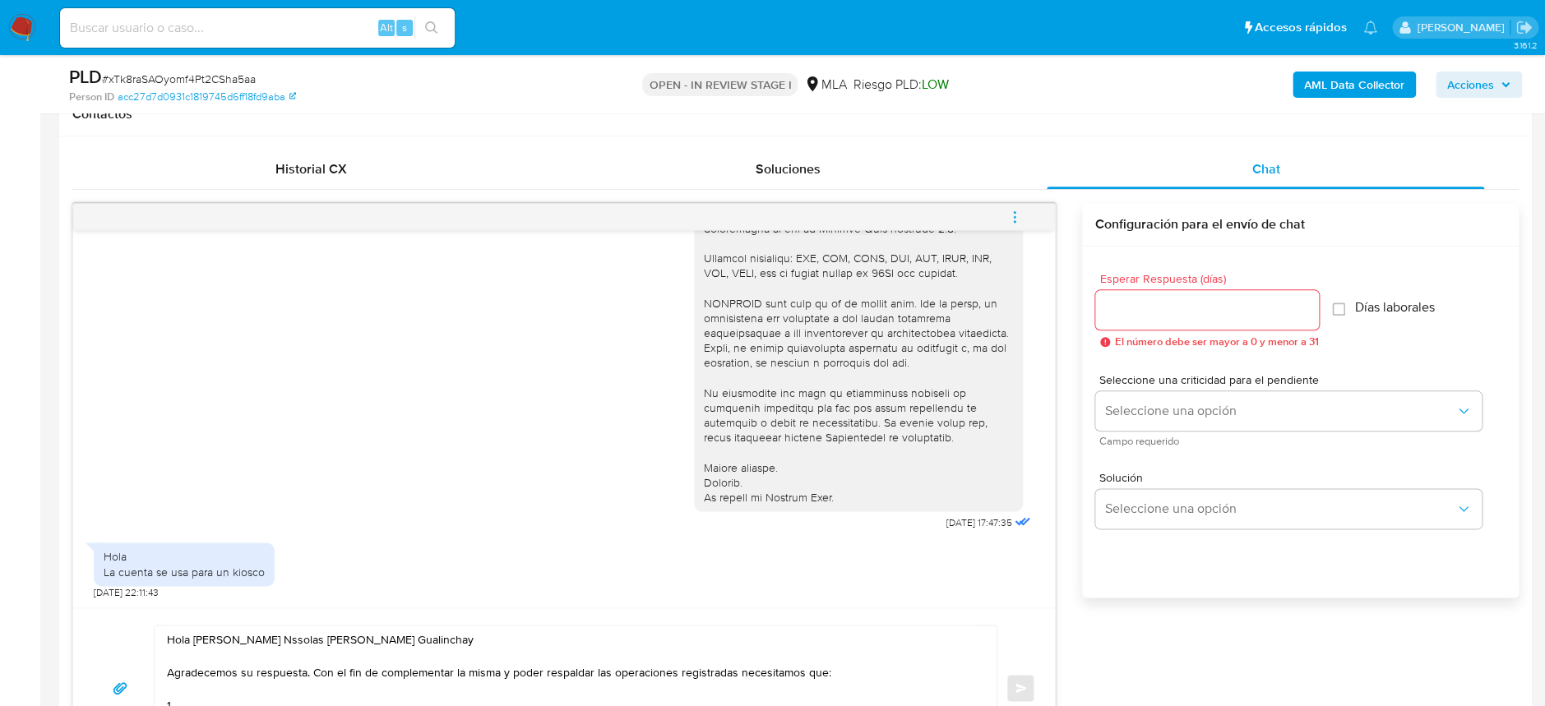
scroll to position [876, 0]
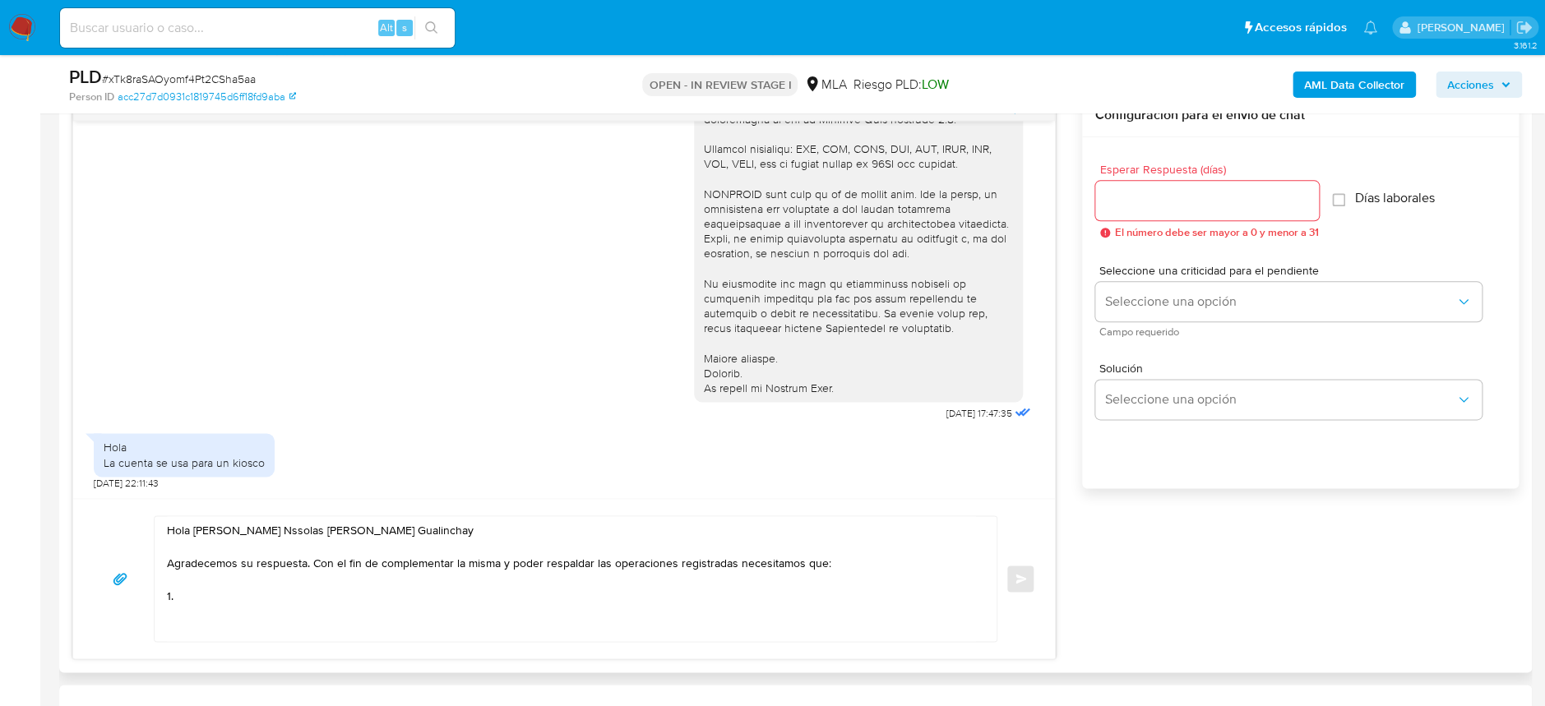
click at [548, 588] on textarea "Hola Valentin Nssolas Tolaba Gualinchay Agradecemos su respuesta. Con el fin de…" at bounding box center [571, 578] width 809 height 125
drag, startPoint x: 220, startPoint y: 603, endPoint x: 153, endPoint y: 595, distance: 67.8
click at [154, 595] on div "Hola Valentin Nssolas Tolaba Gualinchay Agradecemos su respuesta. Con el fin de…" at bounding box center [575, 578] width 843 height 127
paste textarea "Descripción del uso otorgado a la aplicación de Mercado Pago : - Detalla la act…"
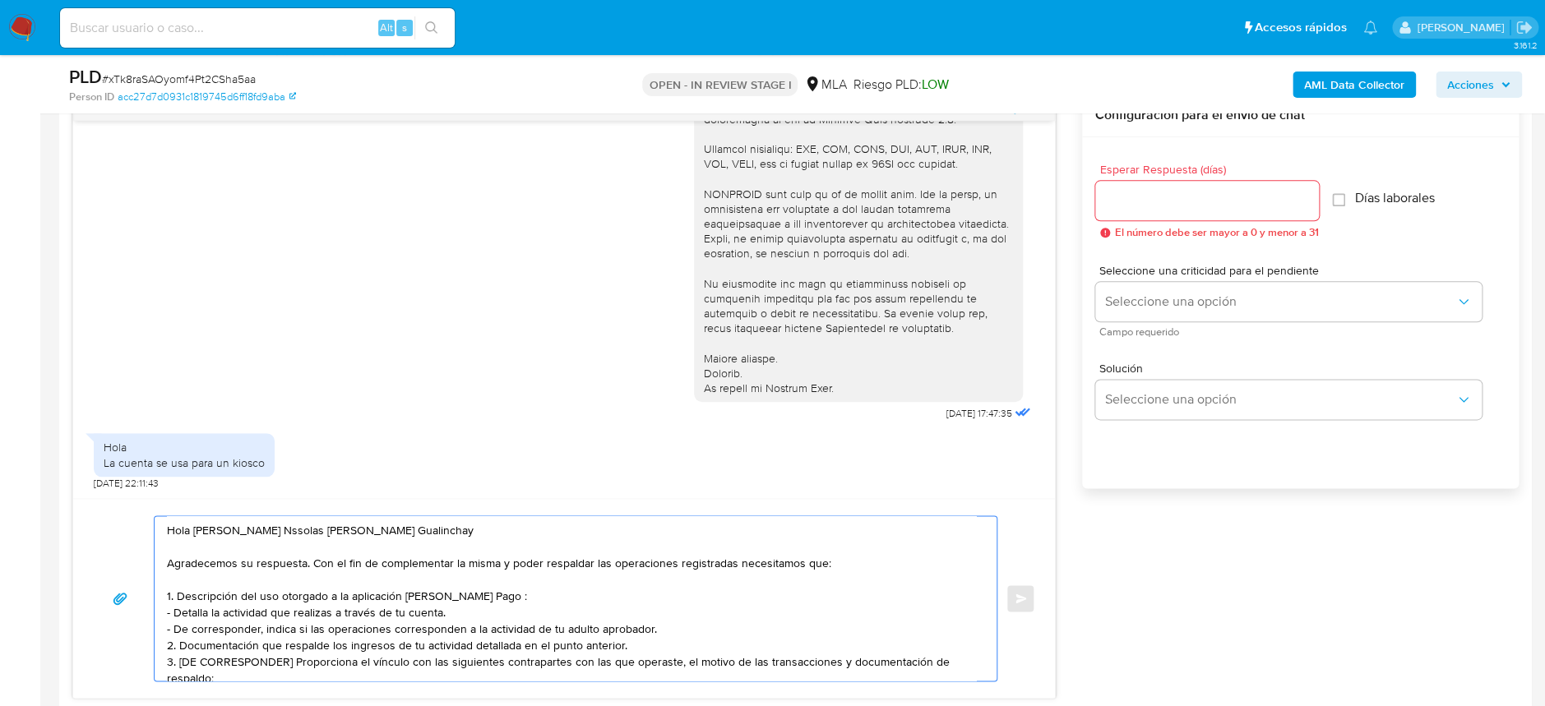
scroll to position [37, 0]
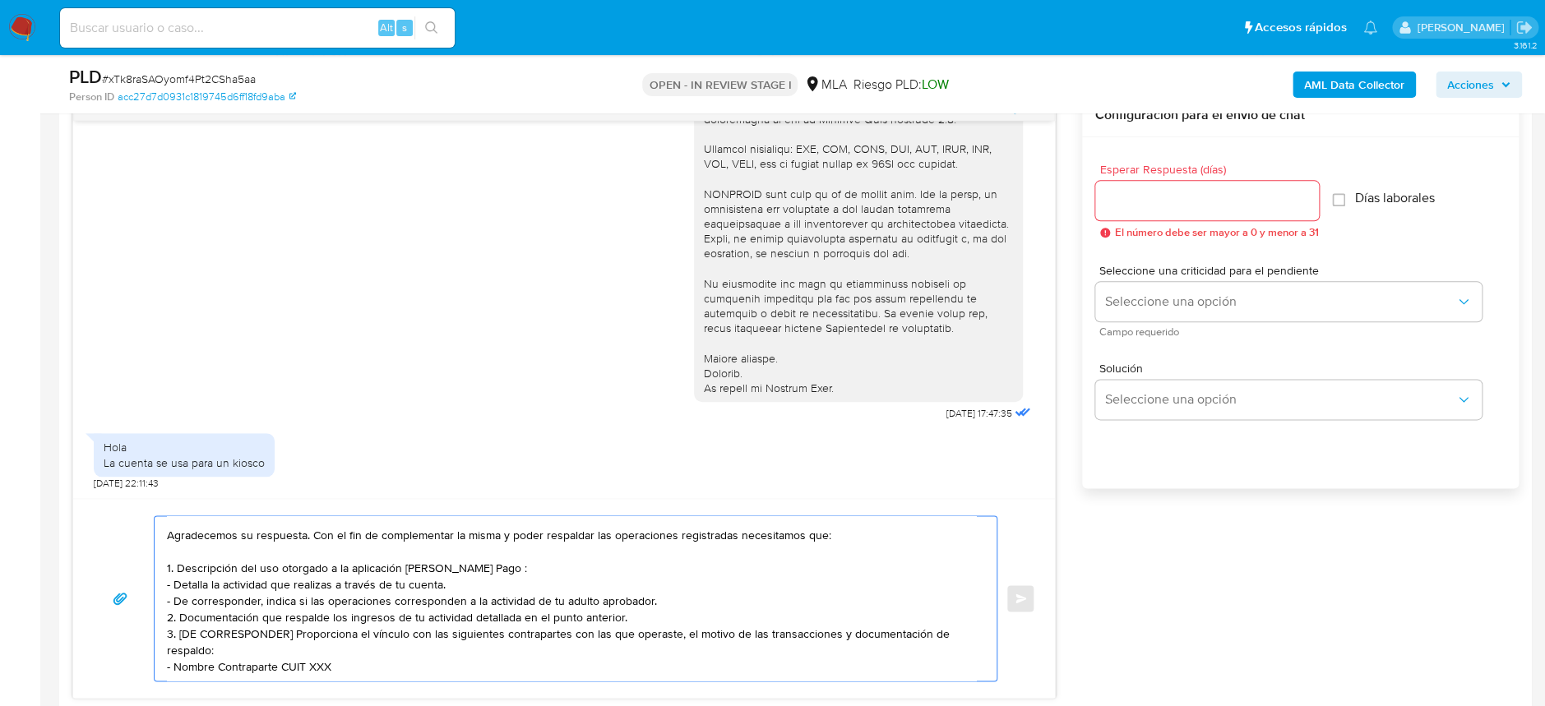
click at [806, 528] on textarea "Hola Valentin Nssolas Tolaba Gualinchay Agradecemos su respuesta. Con el fin de…" at bounding box center [571, 598] width 809 height 164
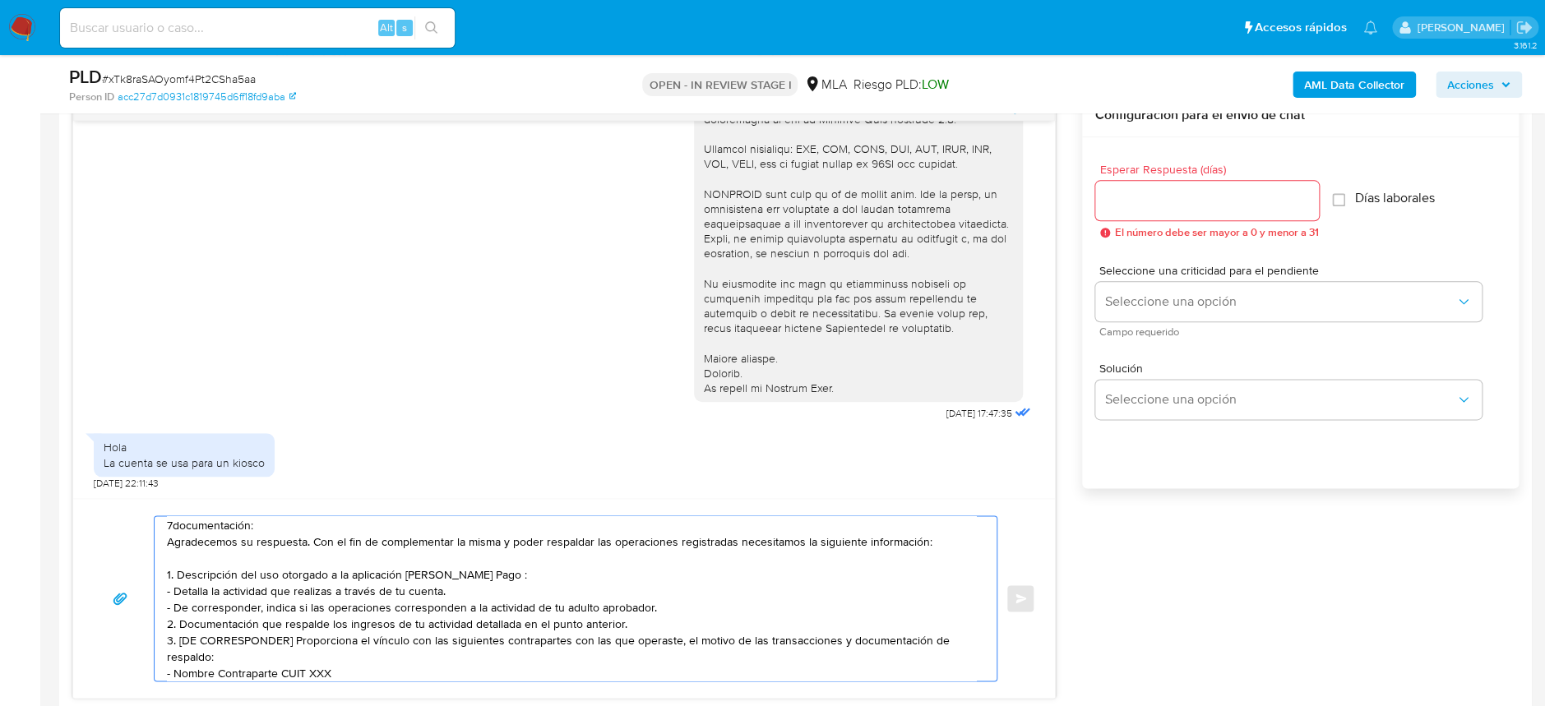
scroll to position [0, 0]
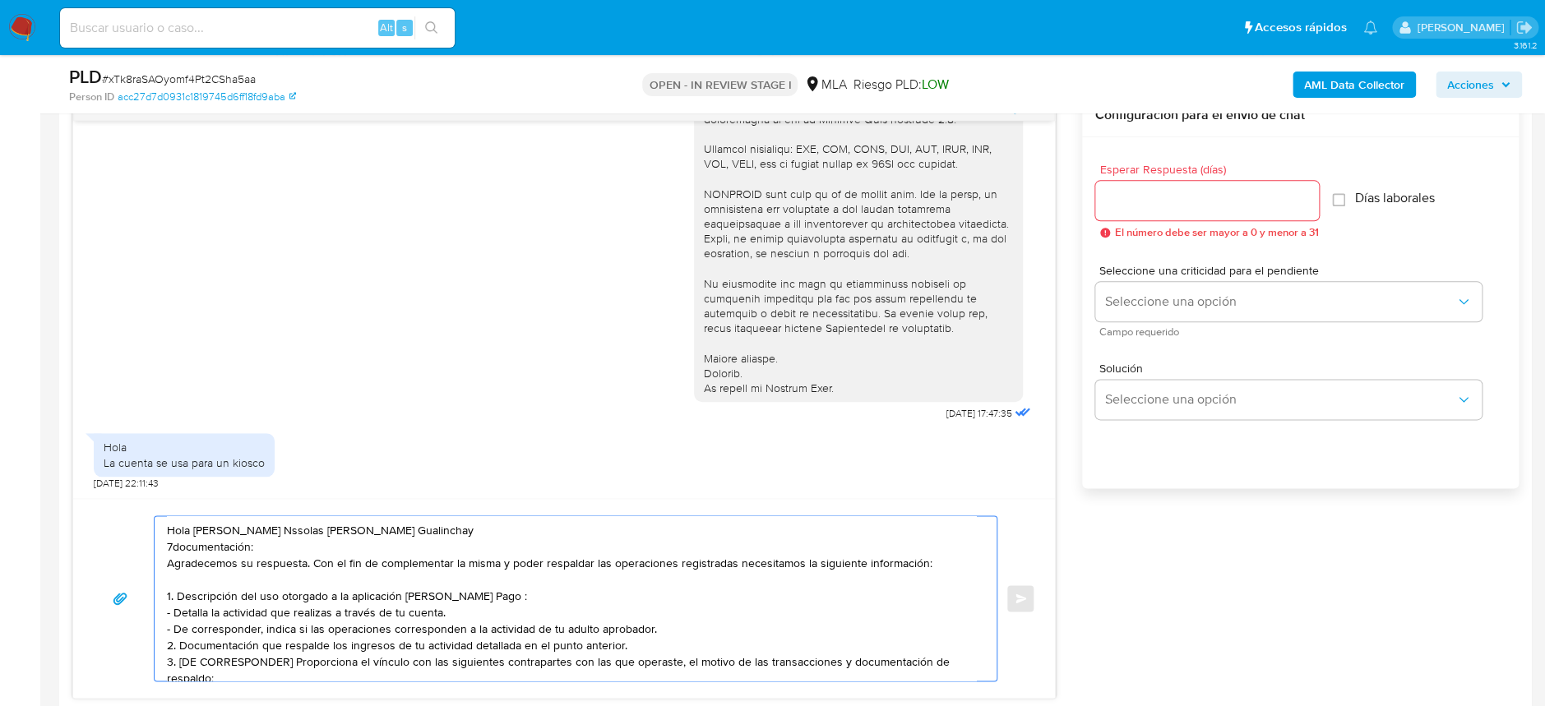
click at [927, 565] on textarea "Hola Valentin Nssolas Tolaba Gualinchay 7documentación: Agradecemos su respuest…" at bounding box center [571, 598] width 809 height 164
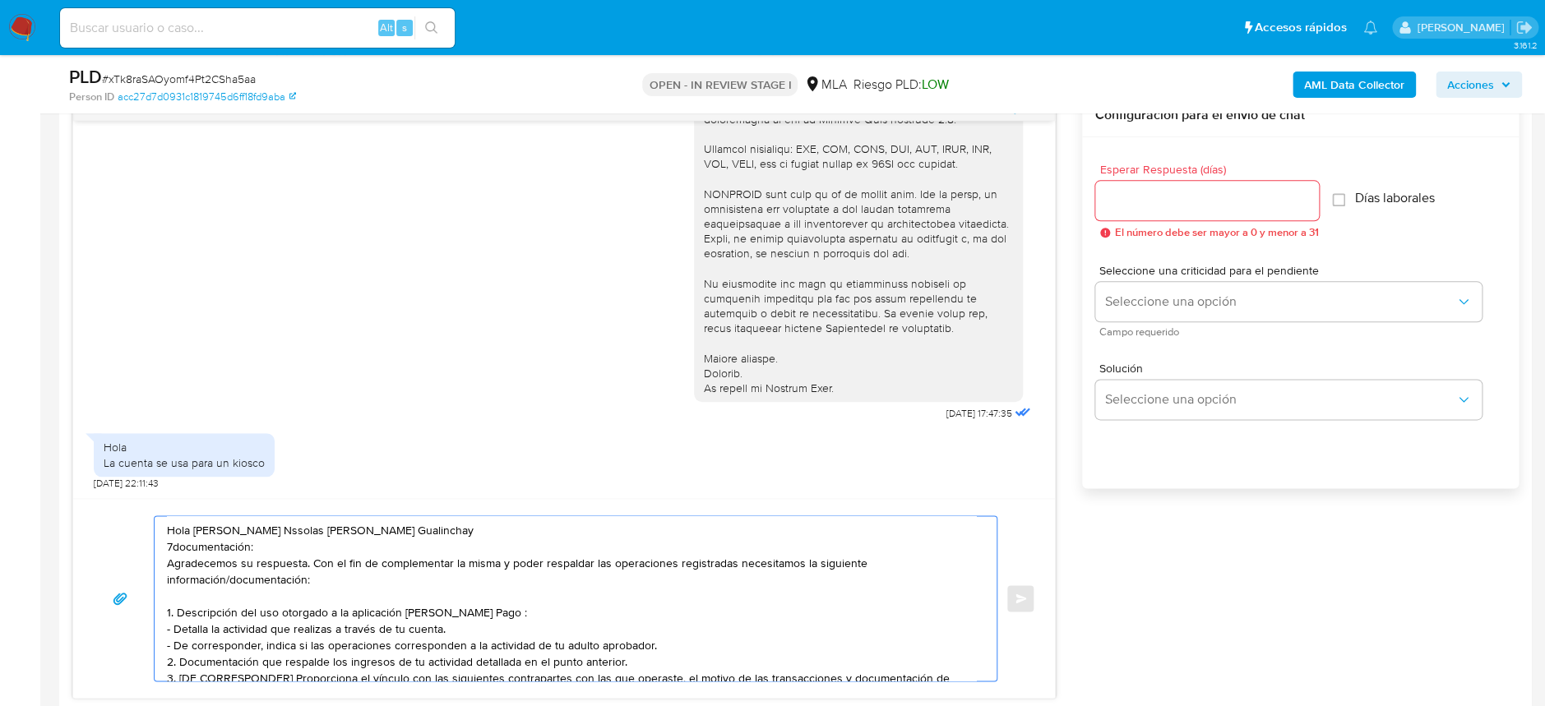
drag, startPoint x: 250, startPoint y: 544, endPoint x: 163, endPoint y: 551, distance: 87.4
click at [163, 551] on div "Hola Valentin Nssolas Tolaba Gualinchay 7documentación: Agradecemos su respuest…" at bounding box center [572, 598] width 834 height 164
click at [363, 577] on textarea "Hola Valentin Nssolas Tolaba Gualinchay Agradecemos su respuesta. Con el fin de…" at bounding box center [571, 598] width 809 height 164
click at [464, 635] on textarea "Hola Valentin Nssolas Tolaba Gualinchay Agradecemos su respuesta. Con el fin de…" at bounding box center [571, 598] width 809 height 164
click at [663, 641] on textarea "Hola Valentin Nssolas Tolaba Gualinchay Agradecemos su respuesta. Con el fin de…" at bounding box center [571, 598] width 809 height 164
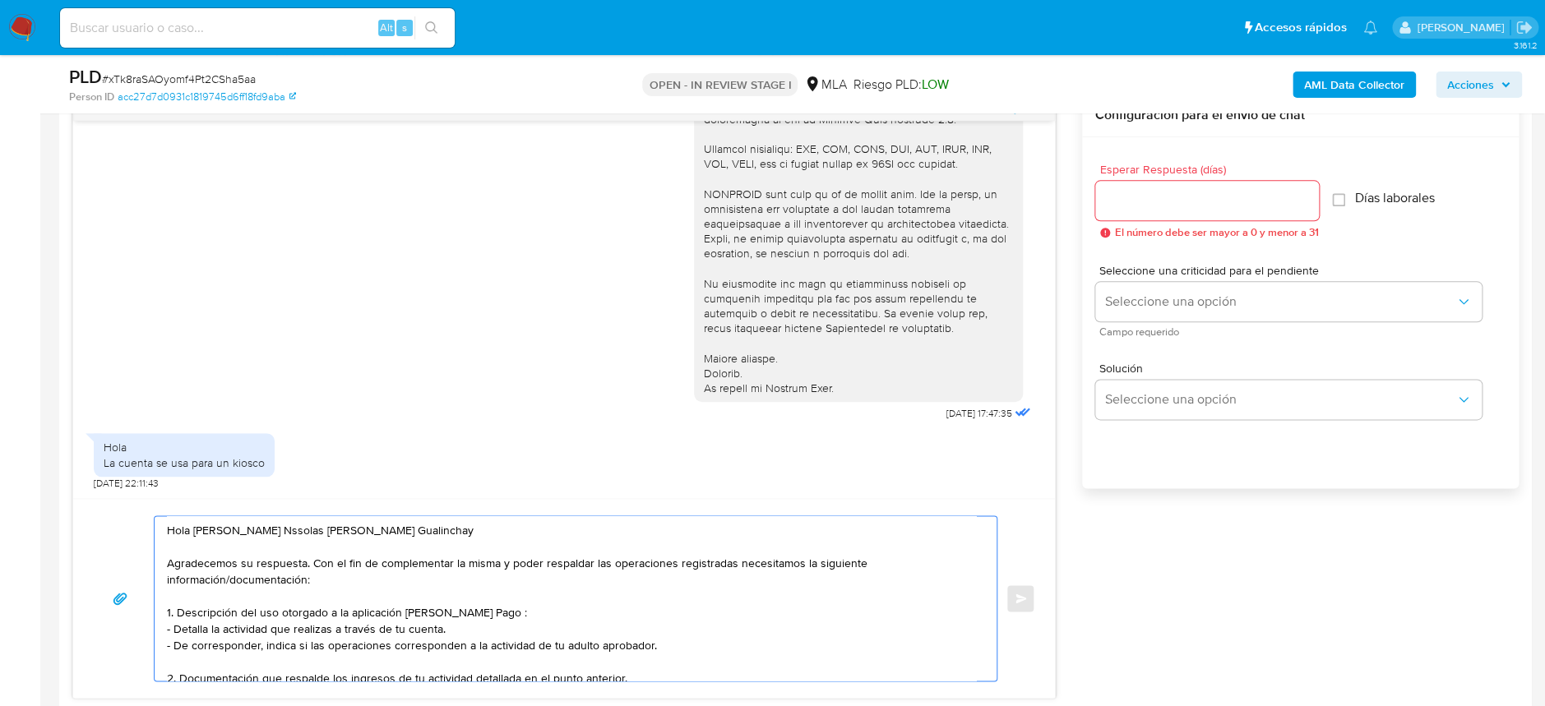
drag, startPoint x: 454, startPoint y: 629, endPoint x: 170, endPoint y: 630, distance: 283.6
click at [170, 630] on textarea "Hola Valentin Nssolas Tolaba Gualinchay Agradecemos su respuesta. Con el fin de…" at bounding box center [571, 598] width 809 height 164
click at [460, 625] on textarea "Hola Valentin Nssolas Tolaba Gualinchay Agradecemos su respuesta. Con el fin de…" at bounding box center [571, 598] width 809 height 164
paste textarea "indicar el nombre, domicilio y/o sitio web del comercio."
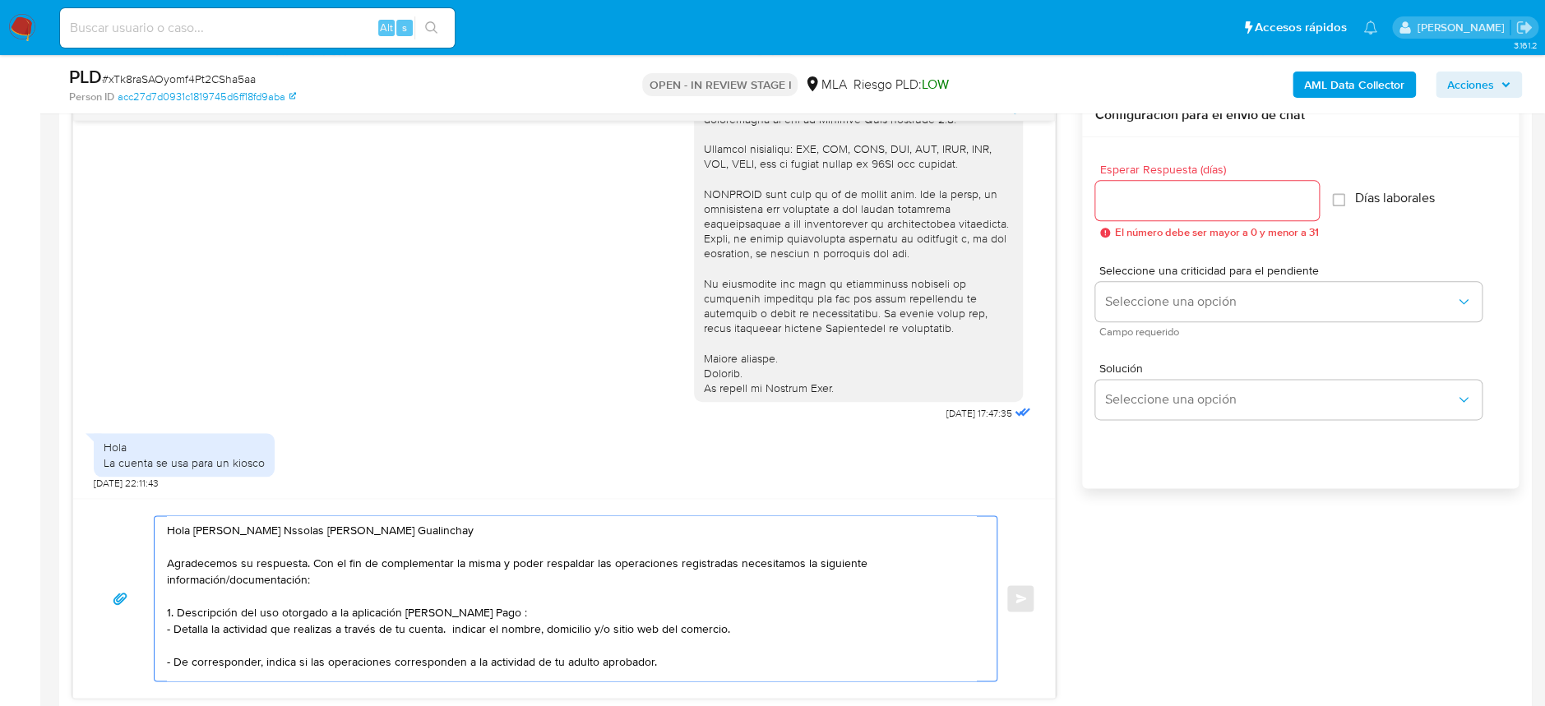
click at [450, 629] on textarea "Hola Valentin Nssolas Tolaba Gualinchay Agradecemos su respuesta. Con el fin de…" at bounding box center [571, 598] width 809 height 164
drag, startPoint x: 449, startPoint y: 629, endPoint x: 741, endPoint y: 630, distance: 292.6
click at [741, 630] on textarea "Hola Valentin Nssolas Tolaba Gualinchay Agradecemos su respuesta. Con el fin de…" at bounding box center [571, 598] width 809 height 164
click at [445, 621] on textarea "Hola Valentin Nssolas Tolaba Gualinchay Agradecemos su respuesta. Con el fin de…" at bounding box center [571, 598] width 809 height 164
drag, startPoint x: 446, startPoint y: 626, endPoint x: 173, endPoint y: 632, distance: 273.8
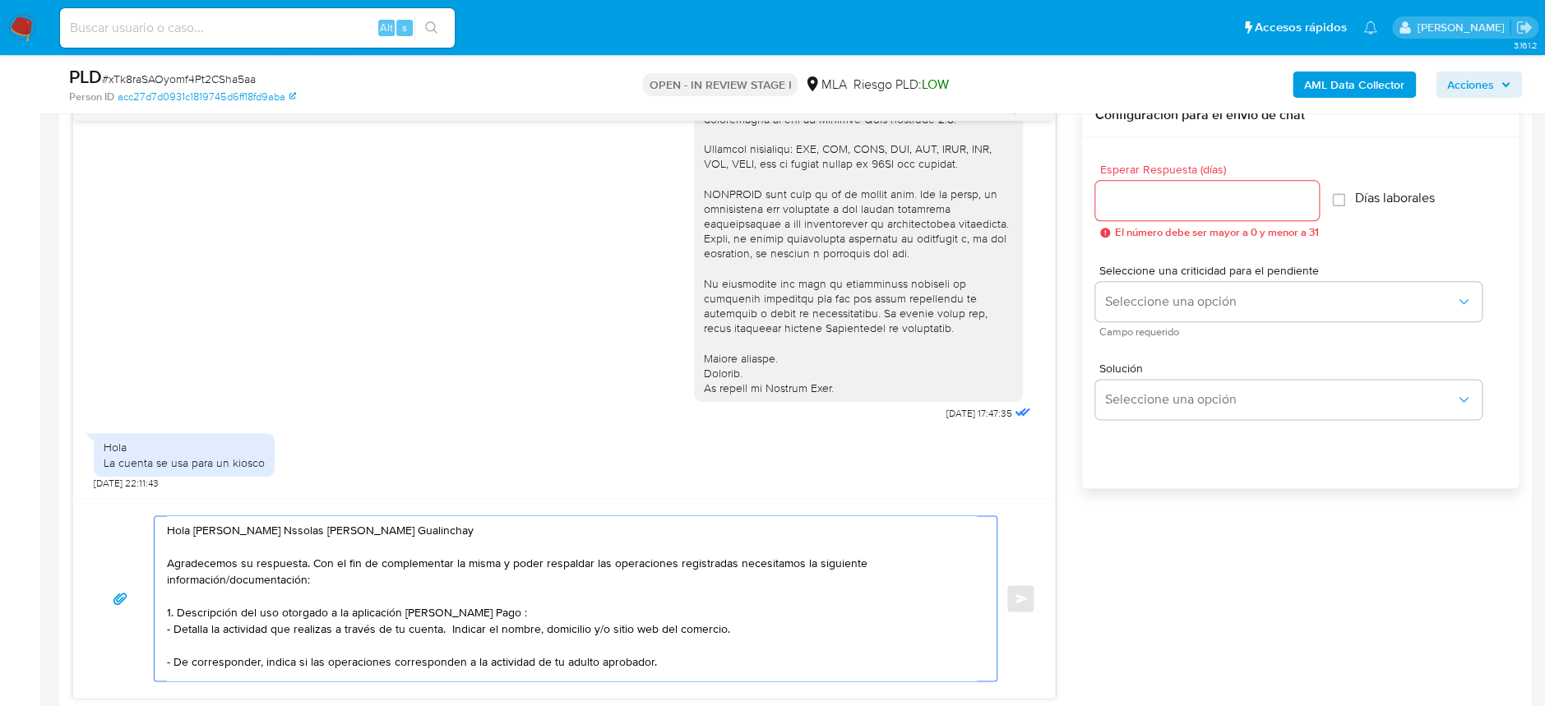
click at [173, 632] on textarea "Hola Valentin Nssolas Tolaba Gualinchay Agradecemos su respuesta. Con el fin de…" at bounding box center [571, 598] width 809 height 164
click at [403, 626] on textarea "Hola Valentin Nssolas Tolaba Gualinchay Agradecemos su respuesta. Con el fin de…" at bounding box center [571, 598] width 809 height 164
drag, startPoint x: 494, startPoint y: 616, endPoint x: 174, endPoint y: 613, distance: 319.8
click at [174, 613] on textarea "Hola Valentin Nssolas Tolaba Gualinchay Agradecemos su respuesta. Con el fin de…" at bounding box center [571, 598] width 809 height 164
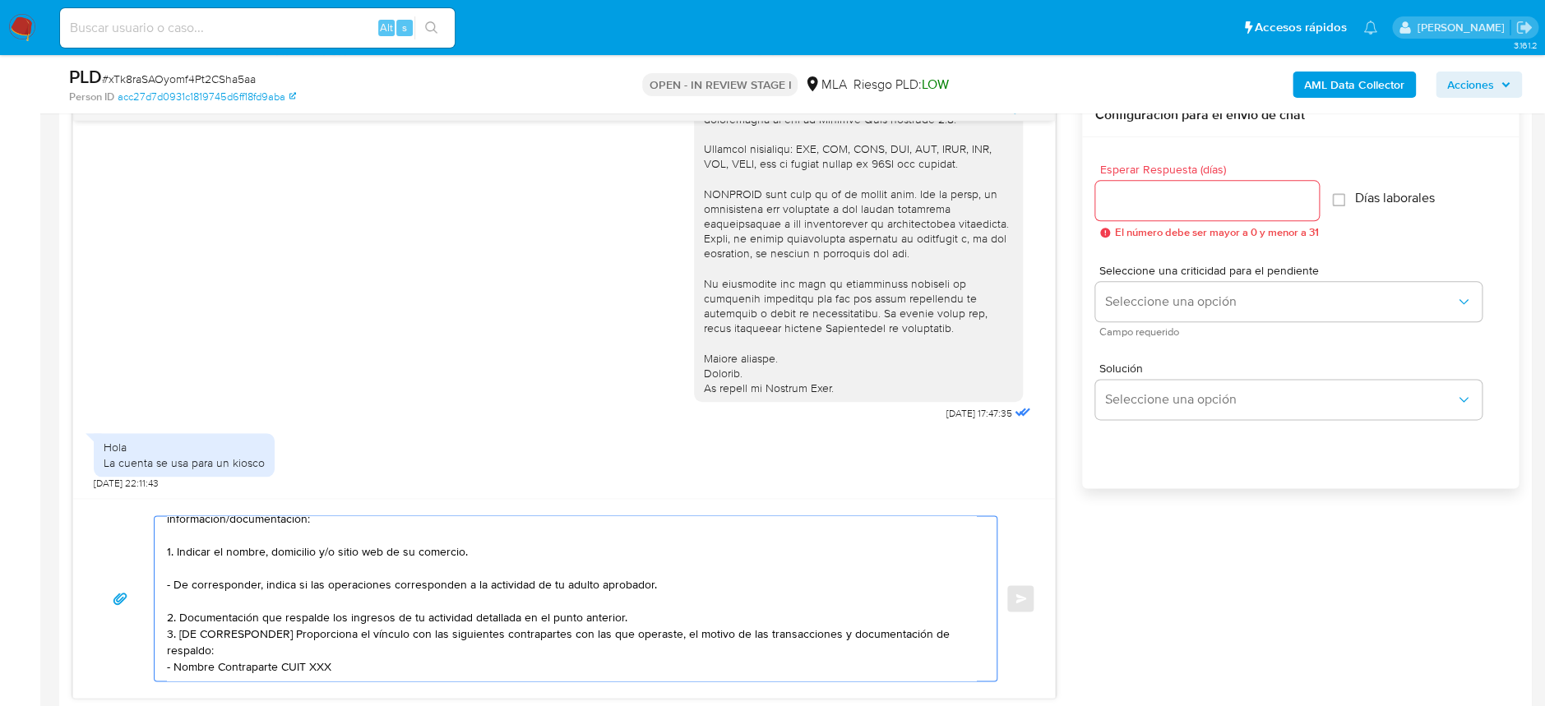
scroll to position [106, 0]
click at [677, 537] on textarea "Hola Valentin Nssolas Tolaba Gualinchay Agradecemos su respuesta. Con el fin de…" at bounding box center [571, 598] width 809 height 164
click at [559, 534] on textarea "Hola Valentin Nssolas Tolaba Gualinchay Agradecemos su respuesta. Con el fin de…" at bounding box center [571, 598] width 809 height 164
click at [638, 570] on textarea "Hola Valentin Nssolas Tolaba Gualinchay Agradecemos su respuesta. Con el fin de…" at bounding box center [571, 598] width 809 height 164
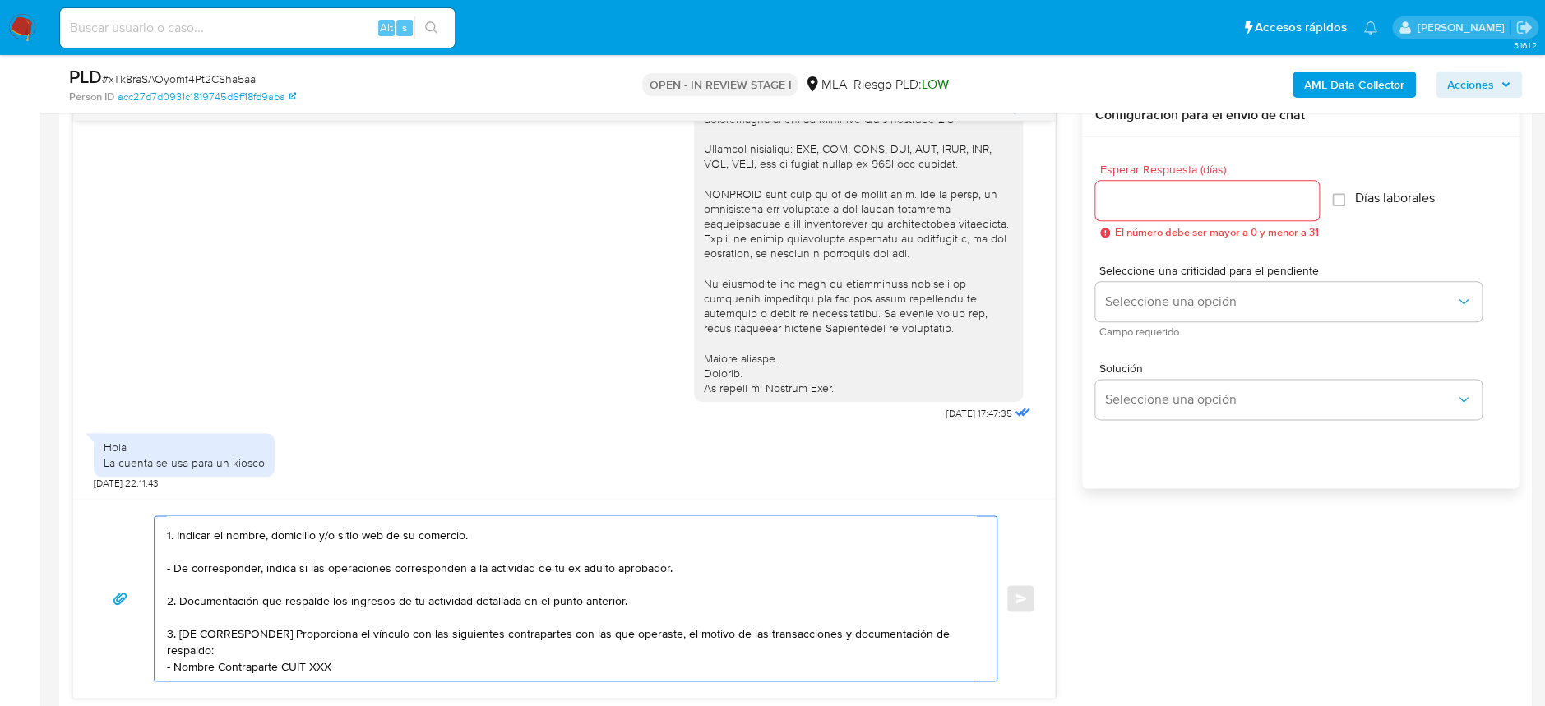
drag, startPoint x: 296, startPoint y: 598, endPoint x: 178, endPoint y: 603, distance: 117.7
click at [178, 603] on textarea "Hola Valentin Nssolas Tolaba Gualinchay Agradecemos su respuesta. Con el fin de…" at bounding box center [571, 598] width 809 height 164
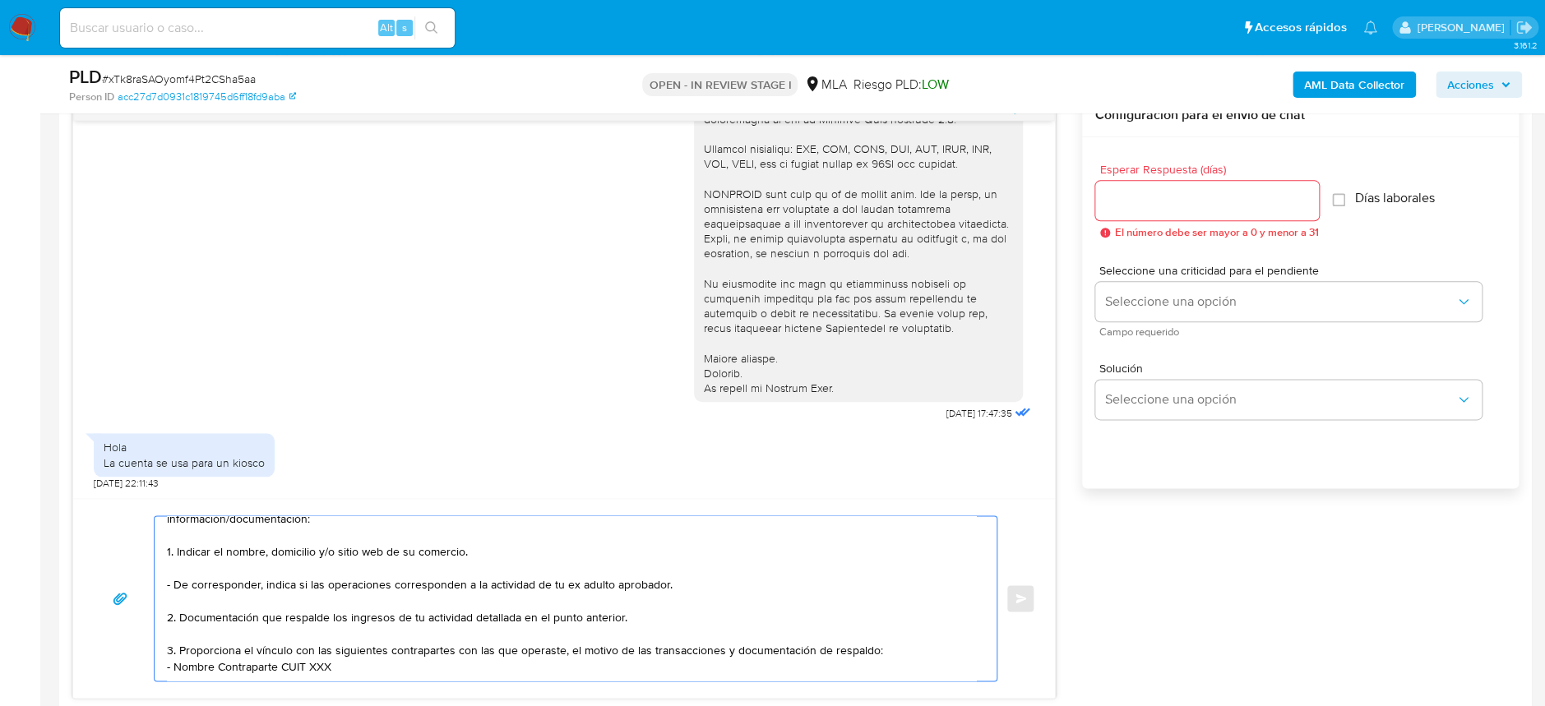
drag, startPoint x: 173, startPoint y: 618, endPoint x: 275, endPoint y: 622, distance: 101.2
click at [275, 622] on textarea "Hola Valentin Nssolas Tolaba Gualinchay Agradecemos su respuesta. Con el fin de…" at bounding box center [571, 598] width 809 height 164
click at [314, 622] on textarea "Hola Valentin Nssolas Tolaba Gualinchay Agradecemos su respuesta. Con el fin de…" at bounding box center [571, 598] width 809 height 164
paste textarea "27278478845"
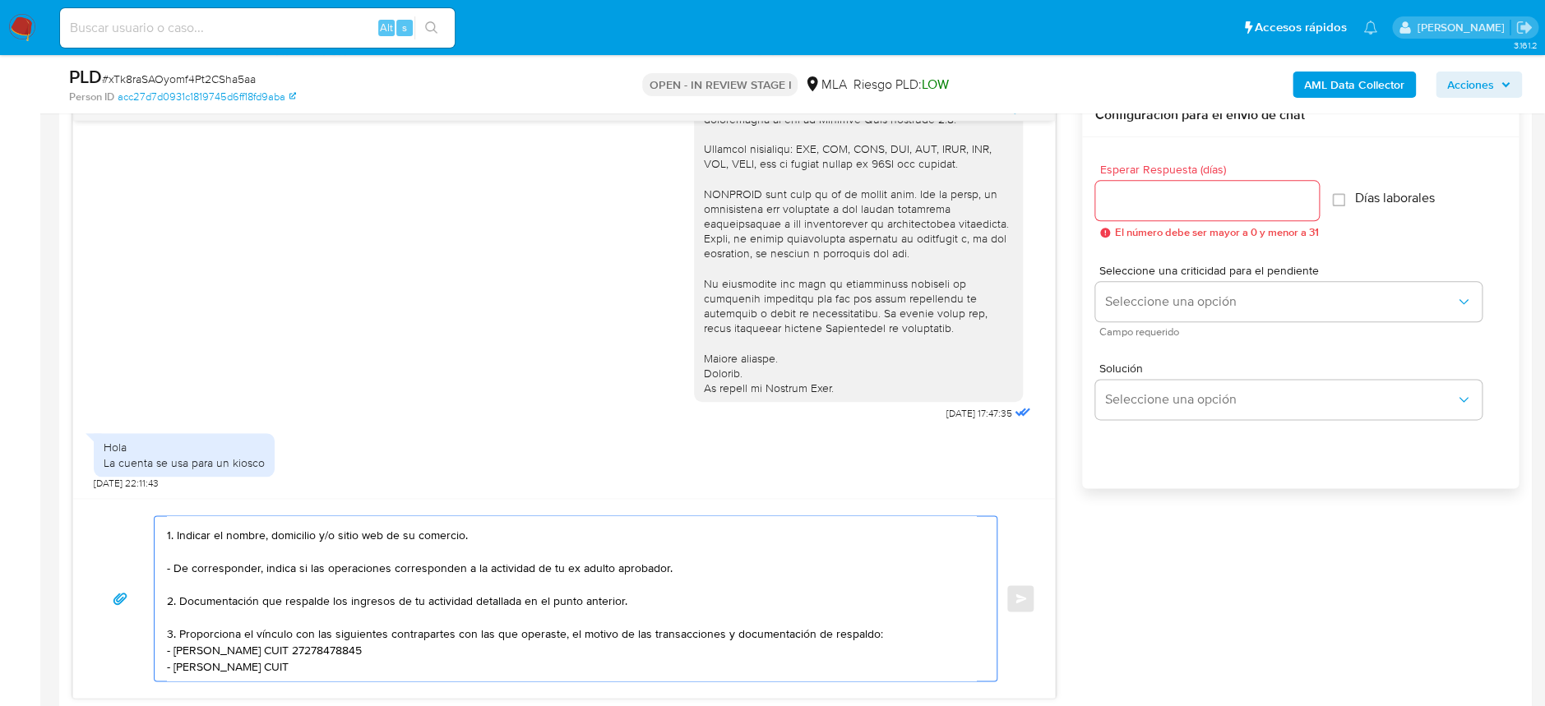
click at [392, 642] on textarea "Hola Valentin Nssolas Tolaba Gualinchay Agradecemos su respuesta. Con el fin de…" at bounding box center [571, 598] width 809 height 164
click at [399, 629] on textarea "Hola Valentin Nssolas Tolaba Gualinchay Agradecemos su respuesta. Con el fin de…" at bounding box center [571, 598] width 809 height 164
paste textarea "20348632761"
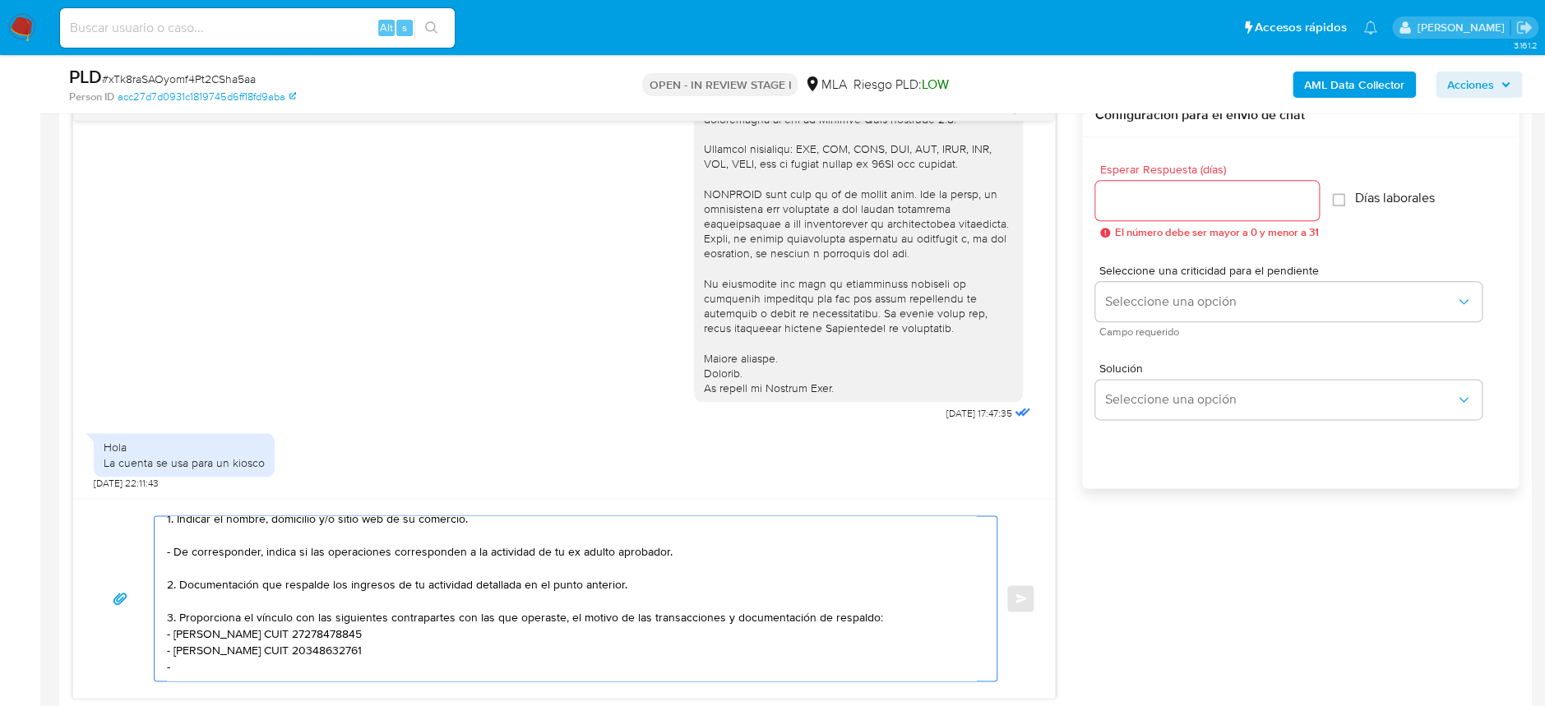
click at [271, 651] on textarea "Hola Valentin Nssolas Tolaba Gualinchay Agradecemos su respuesta. Con el fin de…" at bounding box center [571, 598] width 809 height 164
paste textarea "Carlos Eduardo Esquivel"
click at [339, 645] on textarea "Hola Valentin Nssolas Tolaba Gualinchay Agradecemos su respuesta. Con el fin de…" at bounding box center [571, 598] width 809 height 164
paste textarea "20329947271"
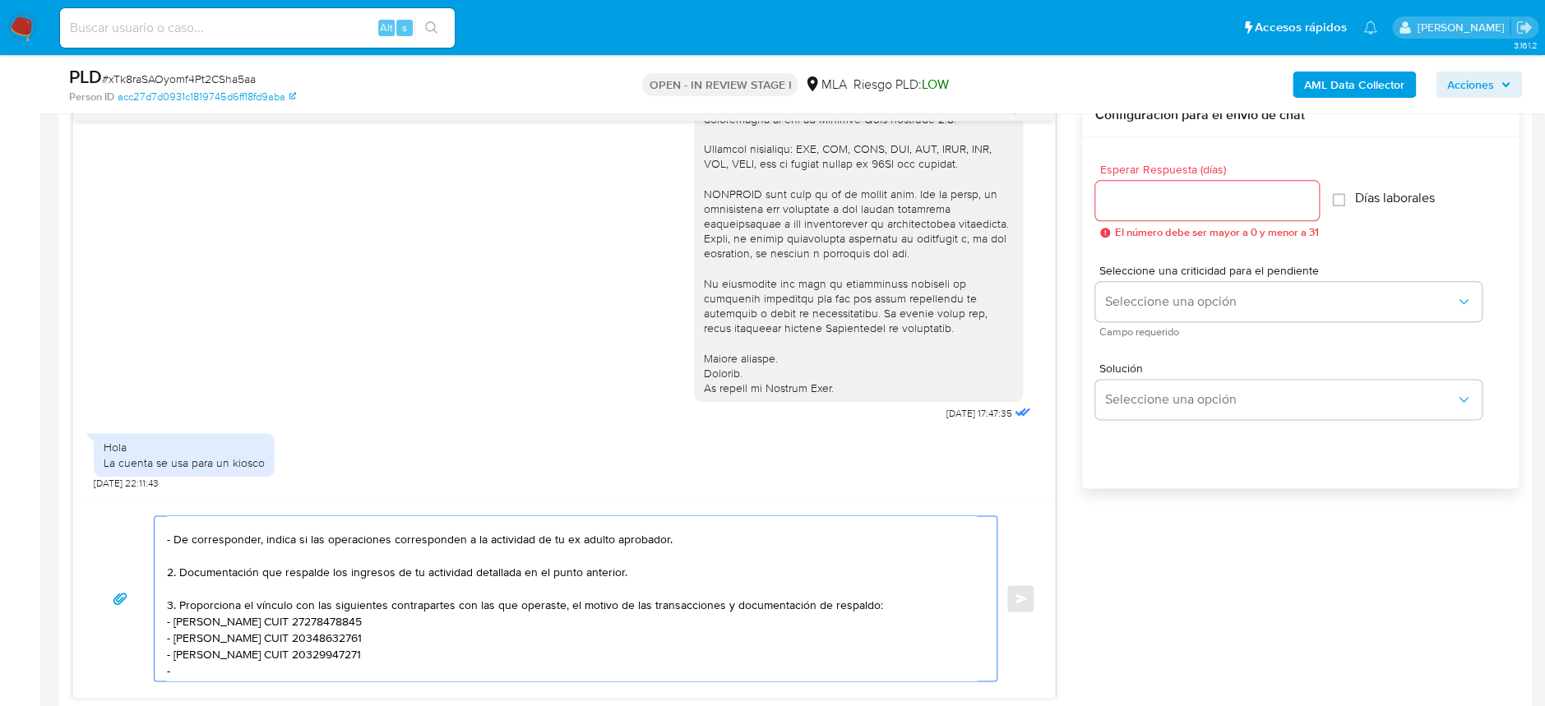
click at [276, 673] on textarea "Hola Valentin Nssolas Tolaba Gualinchay Agradecemos su respuesta. Con el fin de…" at bounding box center [571, 598] width 809 height 164
paste textarea "Dario Sebastian Benitez"
click at [314, 654] on textarea "Hola Valentin Nssolas Tolaba Gualinchay Agradecemos su respuesta. Con el fin de…" at bounding box center [571, 598] width 809 height 164
paste textarea "23333820269"
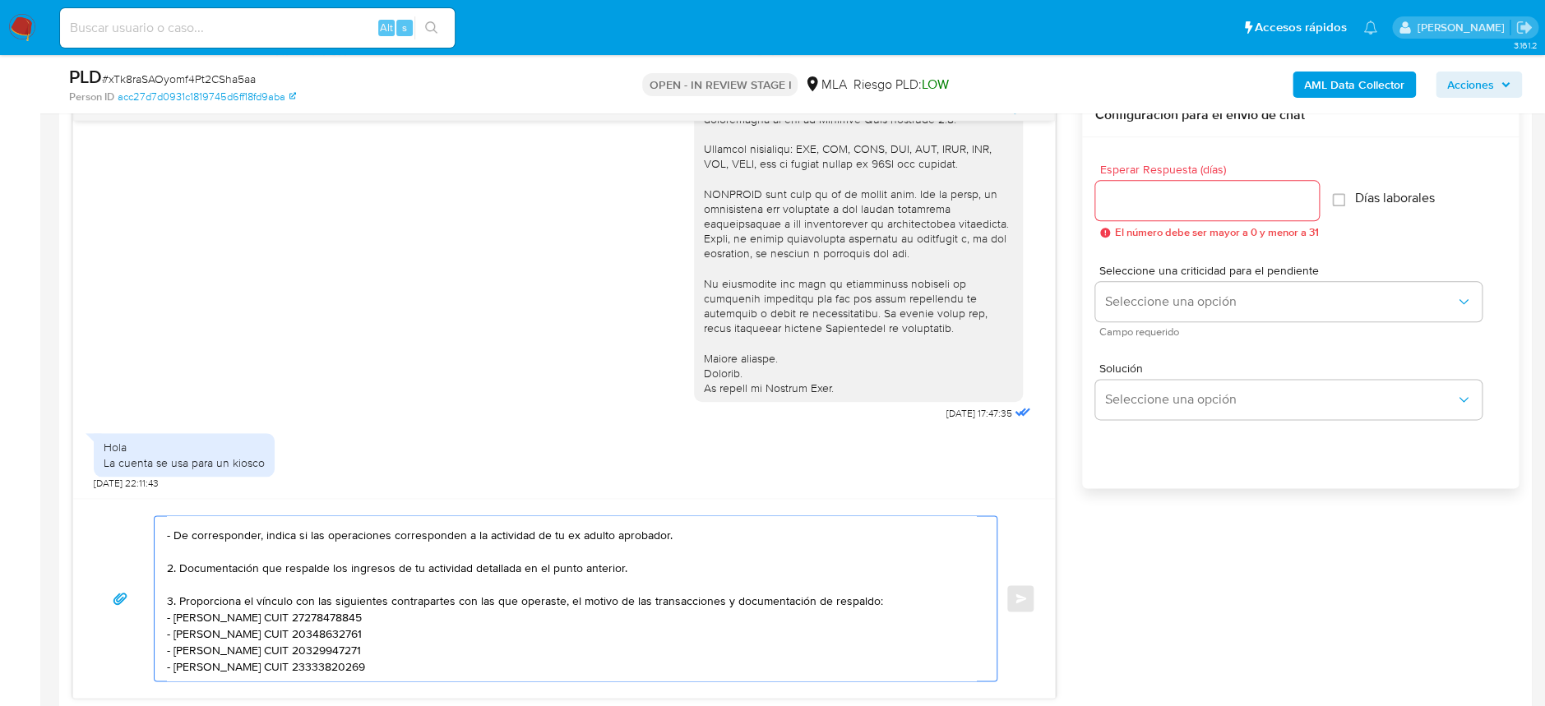
scroll to position [134, 0]
paste textarea "Es importante que sepas que, en el caso de que no respondas a lo solicitado, tu…"
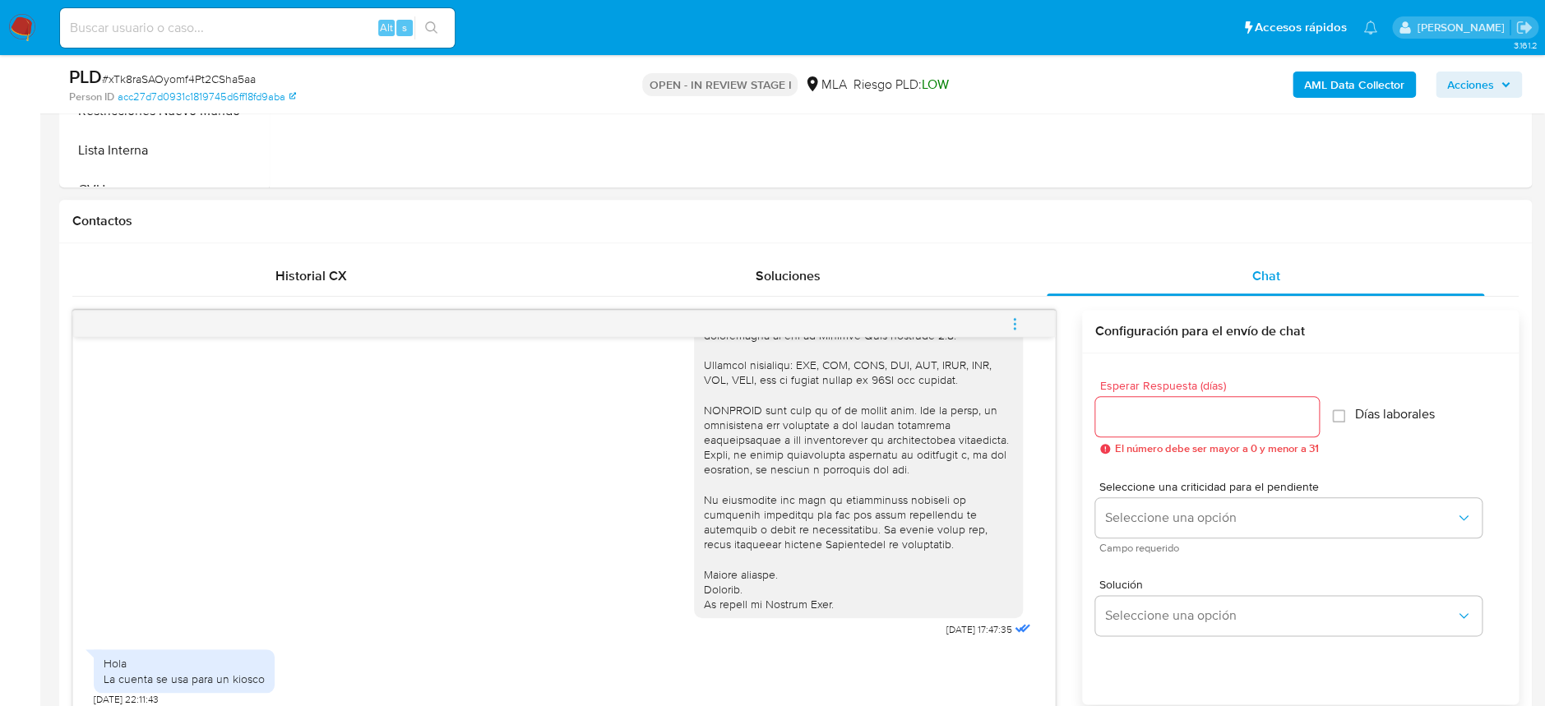
scroll to position [657, 0]
type textarea "Hola Valentin Nssolas Tolaba Gualinchay Agradecemos su respuesta. Con el fin de…"
click at [1163, 416] on input "Esperar Respuesta (días)" at bounding box center [1207, 419] width 224 height 21
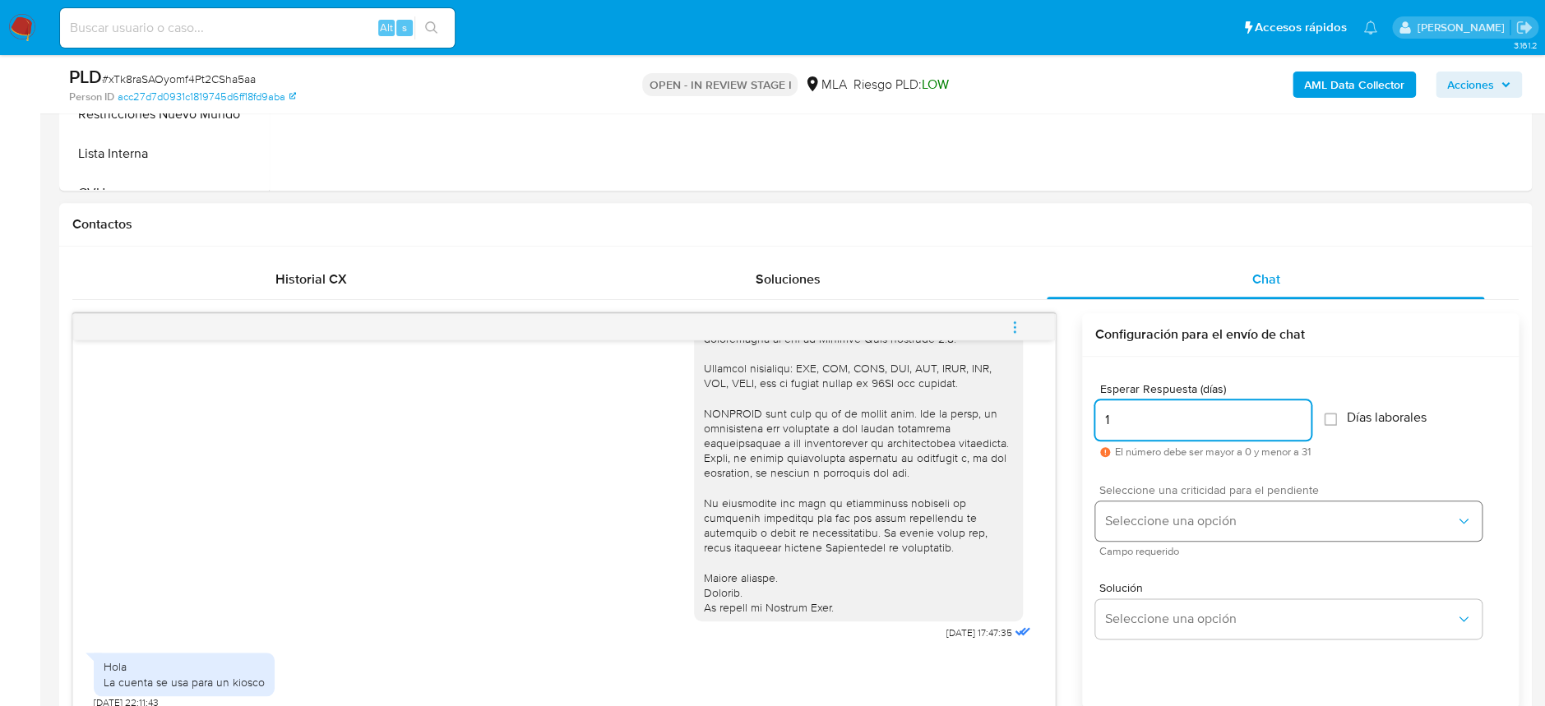
type input "1"
click at [1180, 519] on span "Seleccione una opción" at bounding box center [1280, 521] width 350 height 16
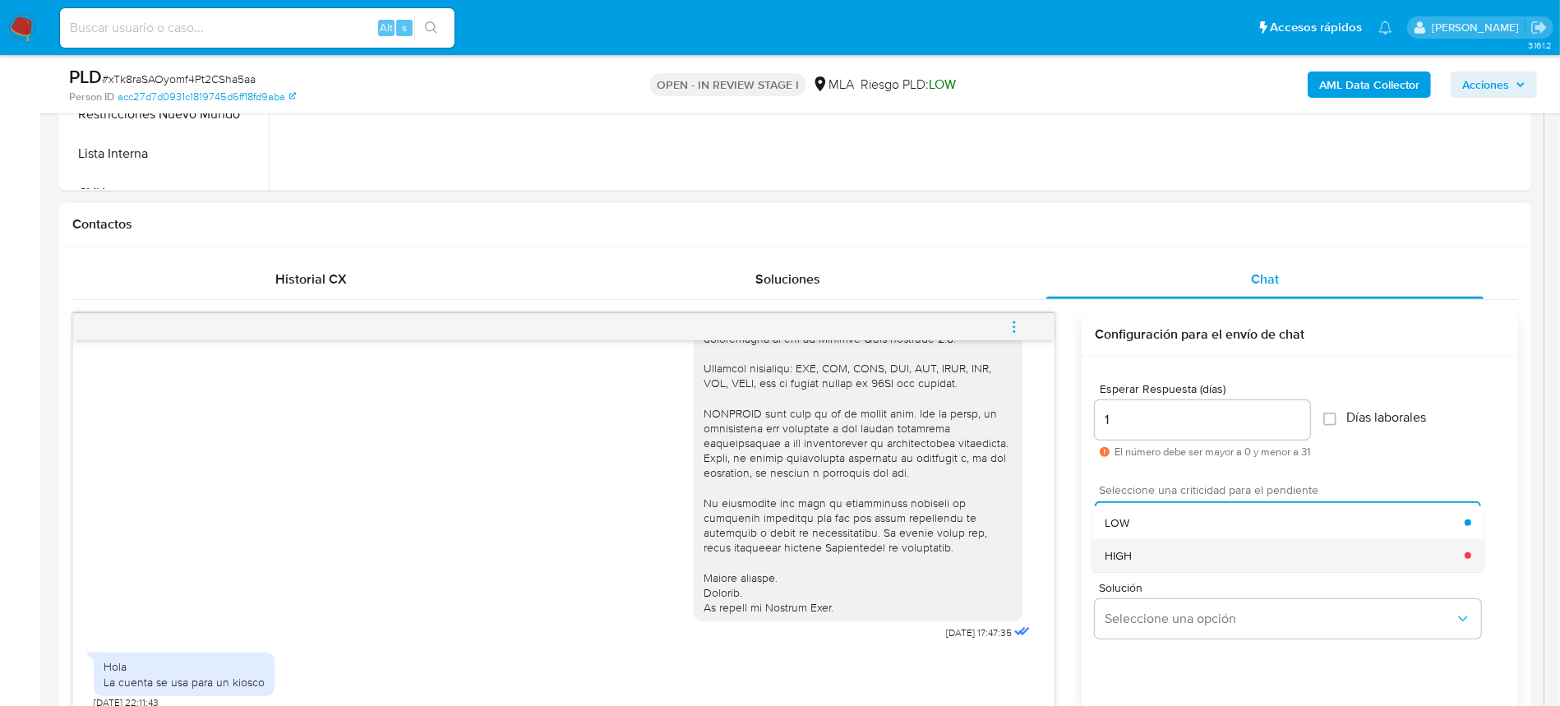
click at [1183, 547] on div "HIGH" at bounding box center [1285, 555] width 360 height 33
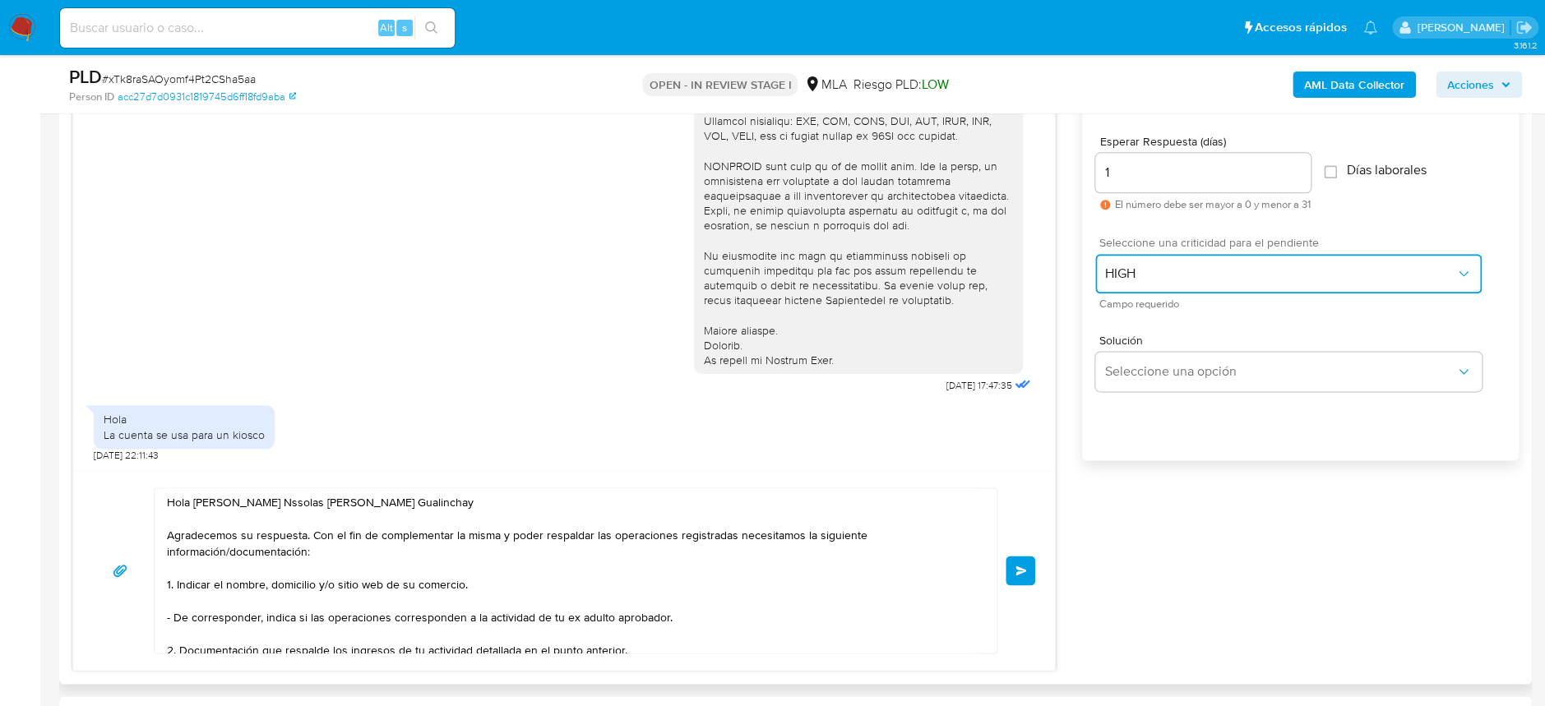
scroll to position [986, 0]
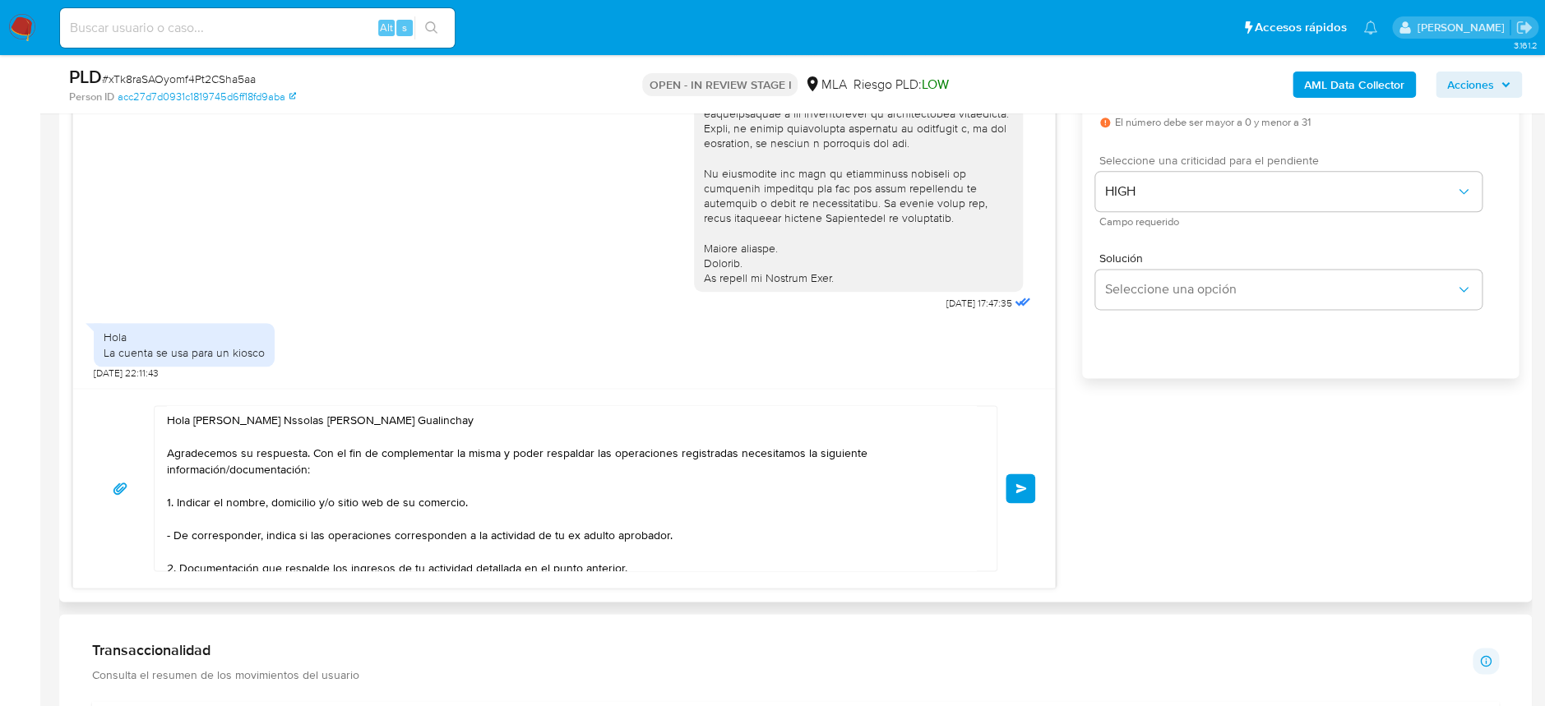
click at [1021, 487] on span "Enviar" at bounding box center [1021, 488] width 12 height 10
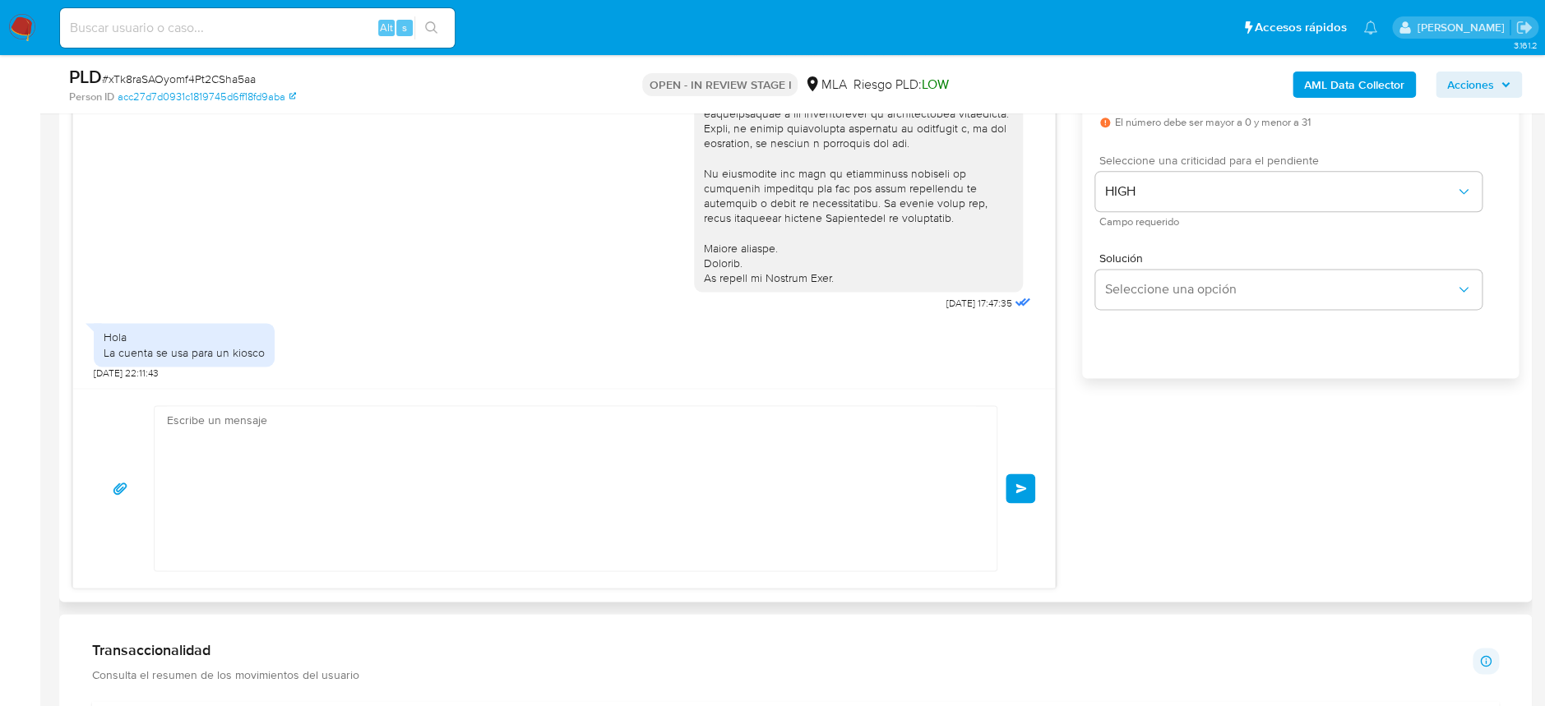
scroll to position [1041, 0]
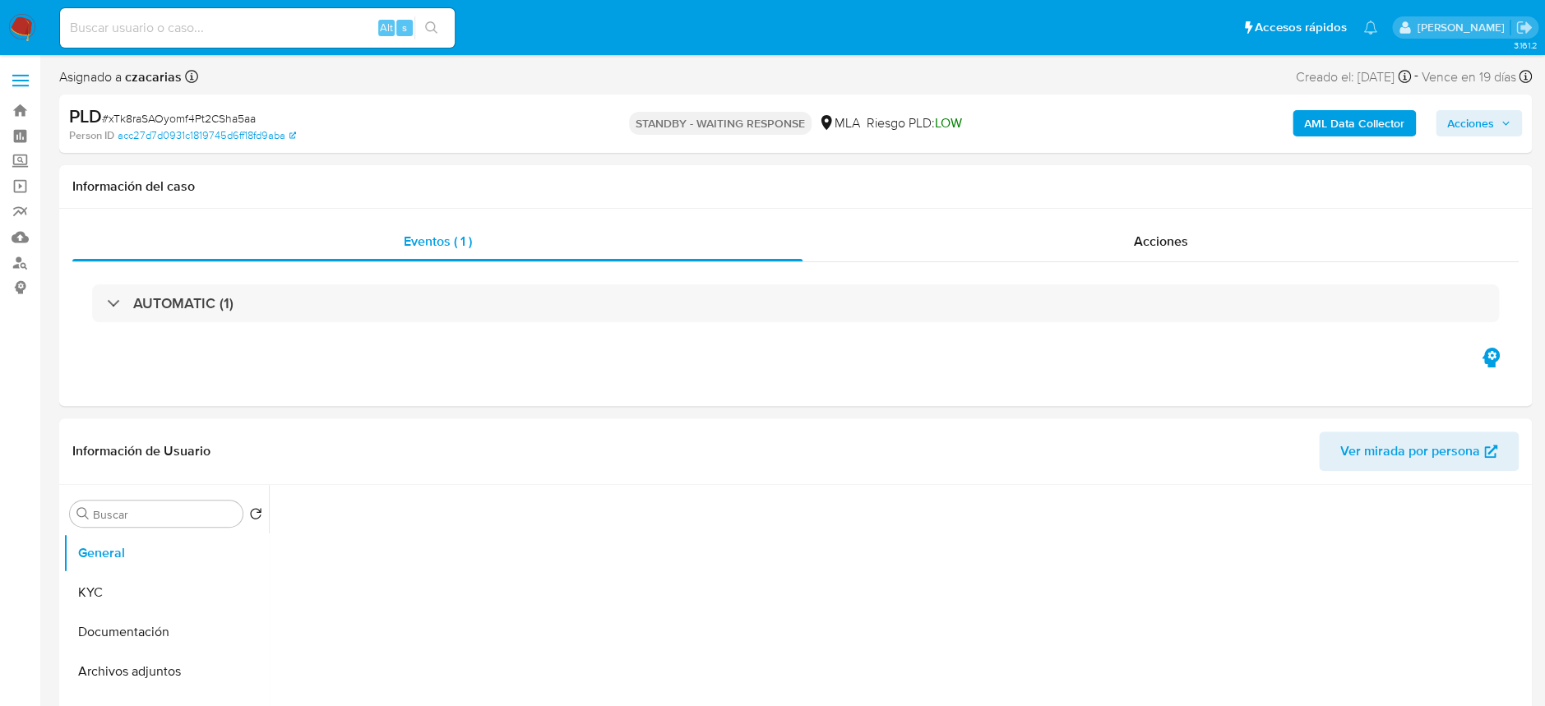
select select "10"
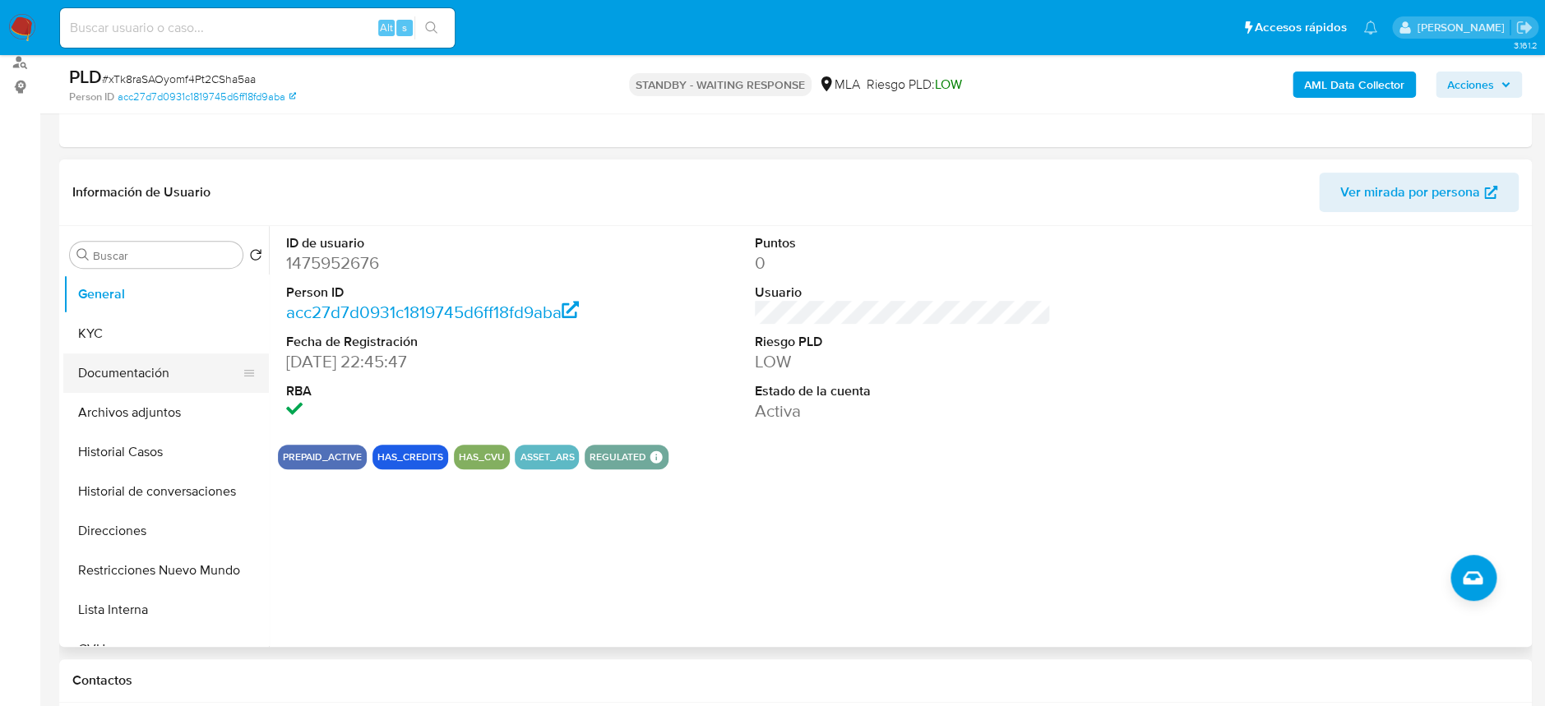
scroll to position [219, 0]
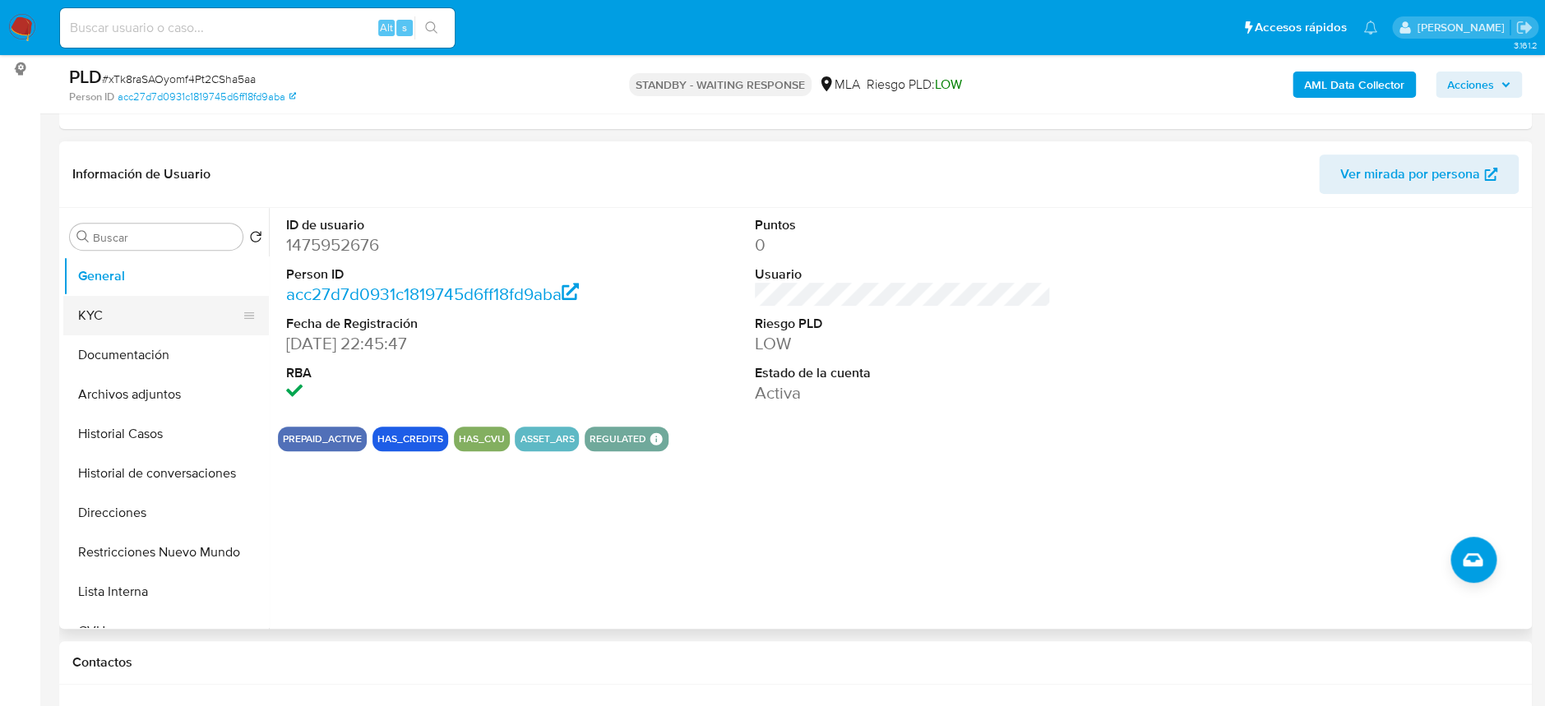
click at [134, 312] on button "KYC" at bounding box center [159, 315] width 192 height 39
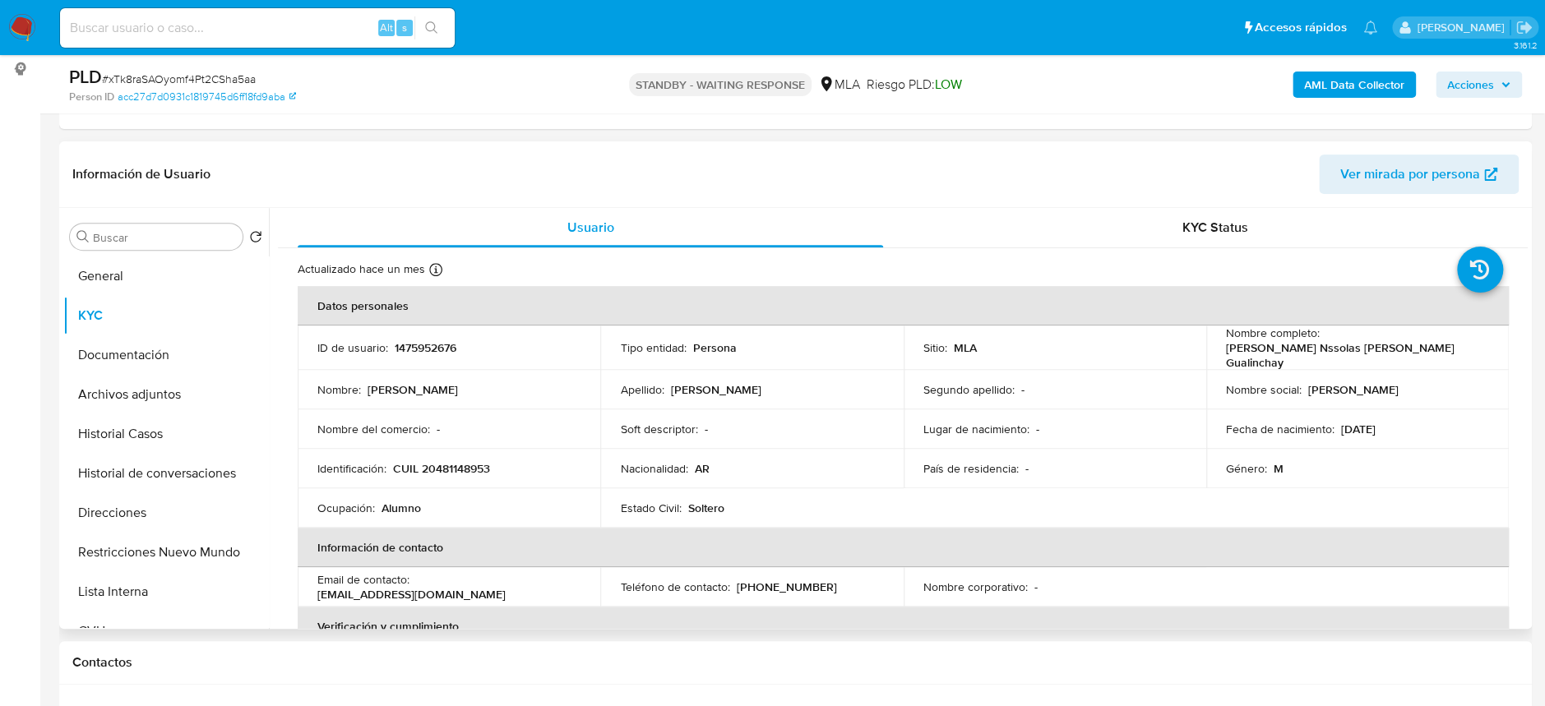
drag, startPoint x: 1366, startPoint y: 423, endPoint x: 1403, endPoint y: 414, distance: 37.9
click at [1403, 414] on td "Fecha de nacimiento : [DEMOGRAPHIC_DATA]" at bounding box center [1357, 428] width 303 height 39
copy p "2007"
click at [276, 8] on div "Alt s" at bounding box center [257, 27] width 395 height 39
click at [287, 17] on input at bounding box center [257, 27] width 395 height 21
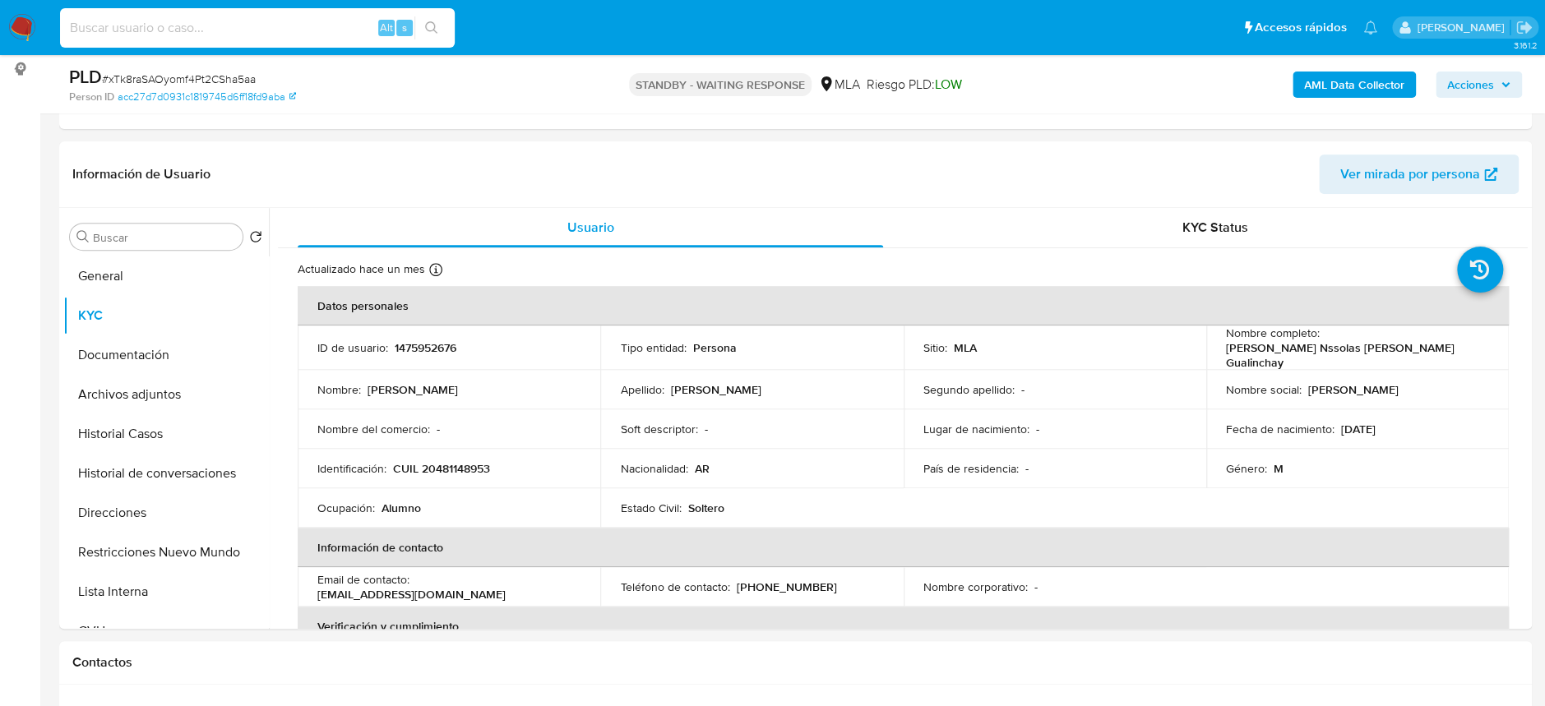
paste input "wsbFtfrwMHNzuA2ye1wDdlcO"
type input "wsbFtfrwMHNzuA2ye1wDdlcO"
click at [447, 14] on div "wsbFtfrwMHNzuA2ye1wDdlcO Alt s" at bounding box center [257, 27] width 395 height 39
click at [440, 23] on button "search-icon" at bounding box center [431, 27] width 34 height 23
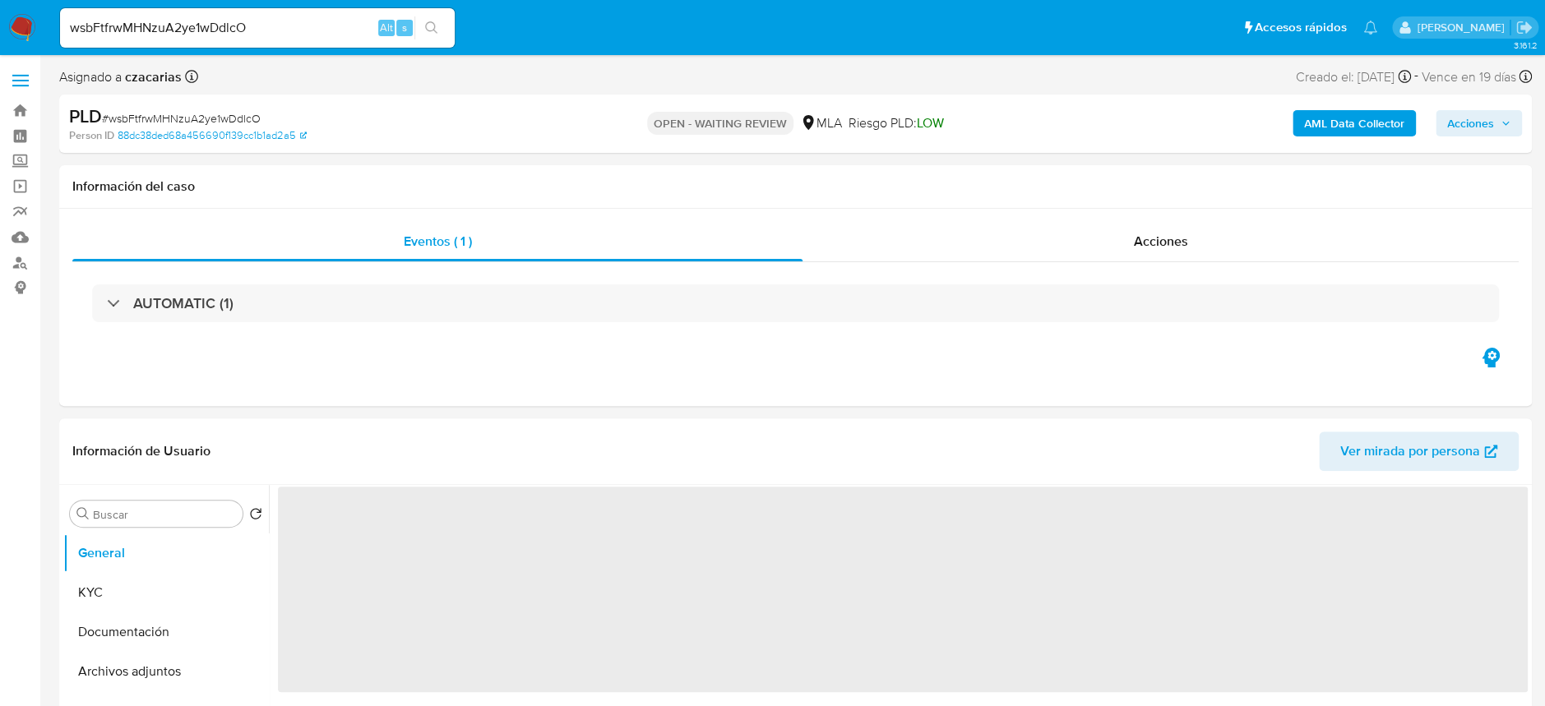
select select "10"
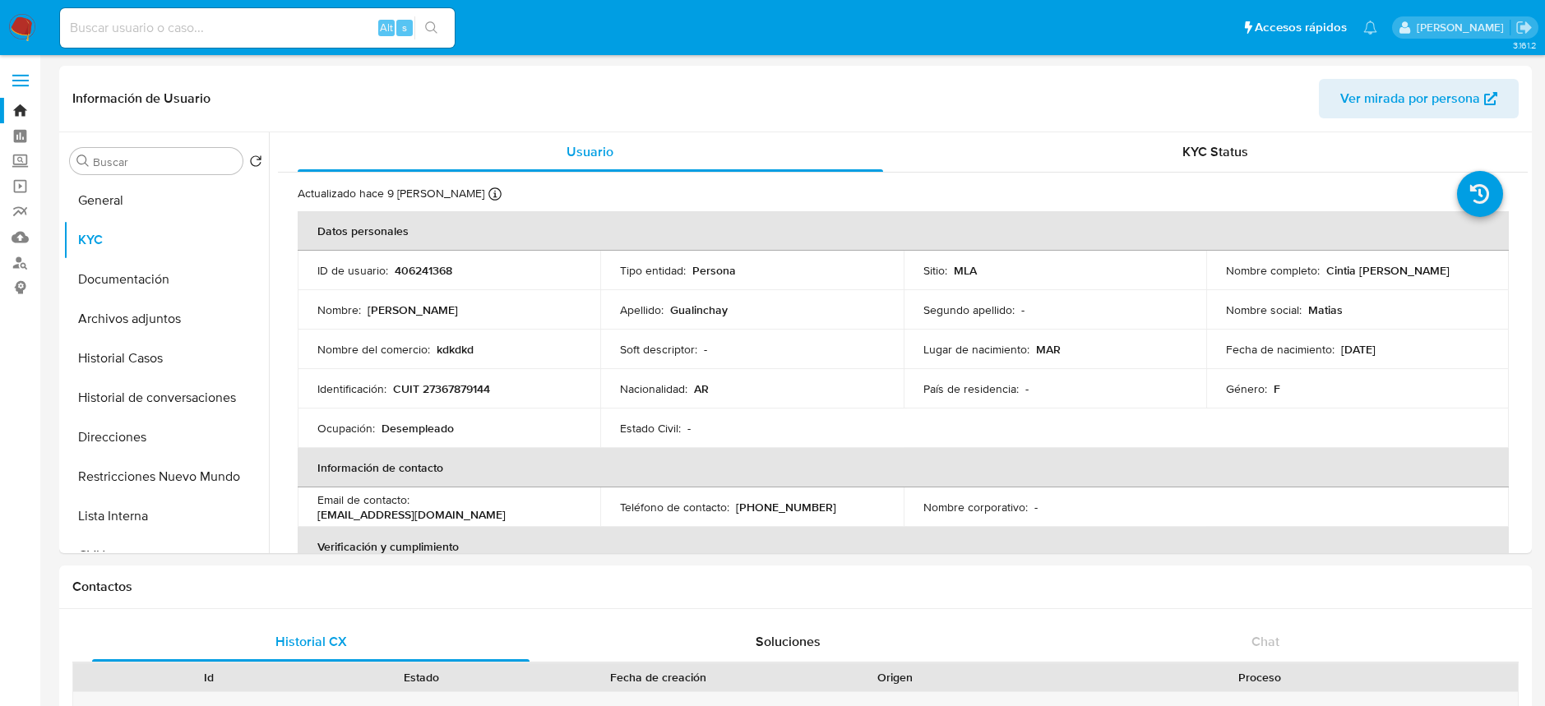
select select "10"
click at [27, 15] on img at bounding box center [22, 28] width 28 height 28
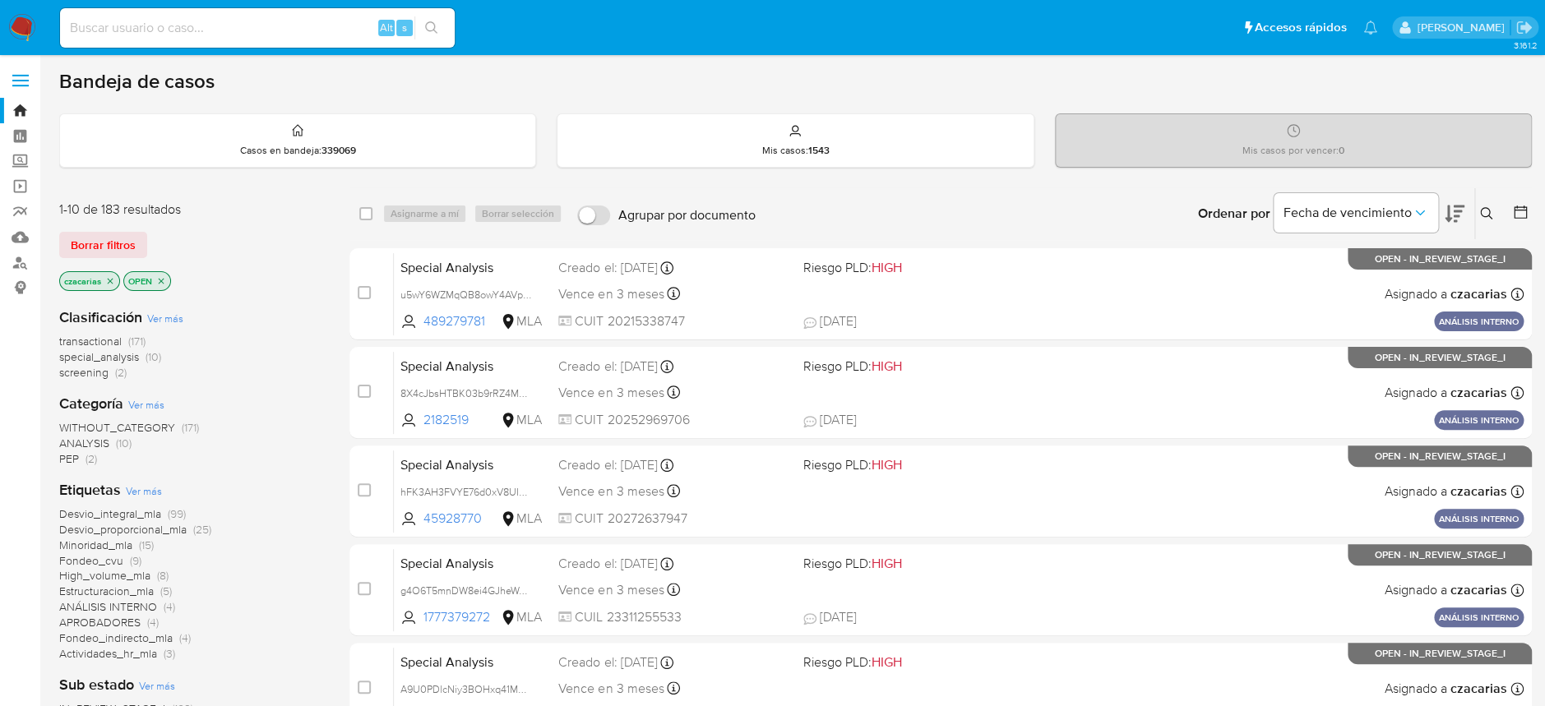
click at [1479, 204] on button at bounding box center [1488, 214] width 27 height 20
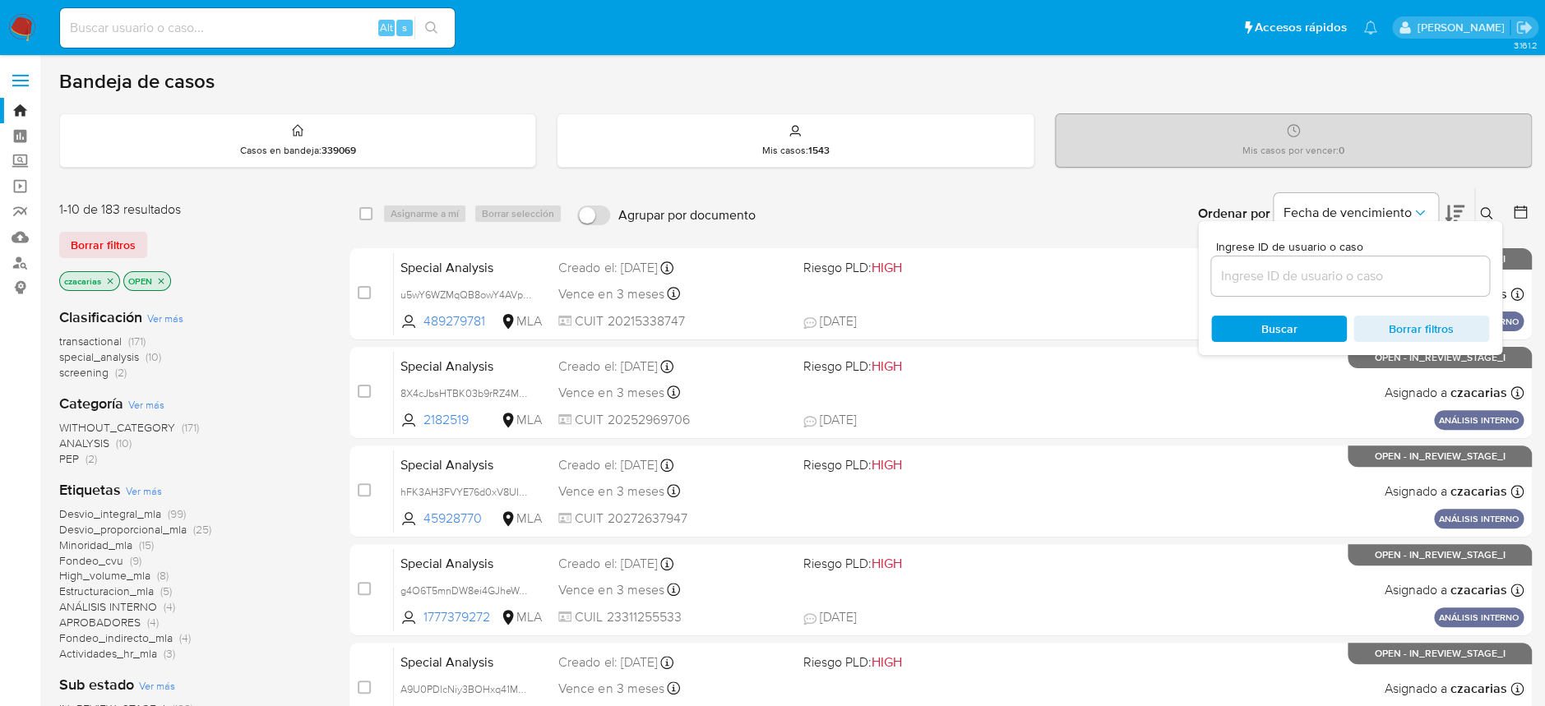
click at [1393, 285] on input at bounding box center [1350, 276] width 278 height 21
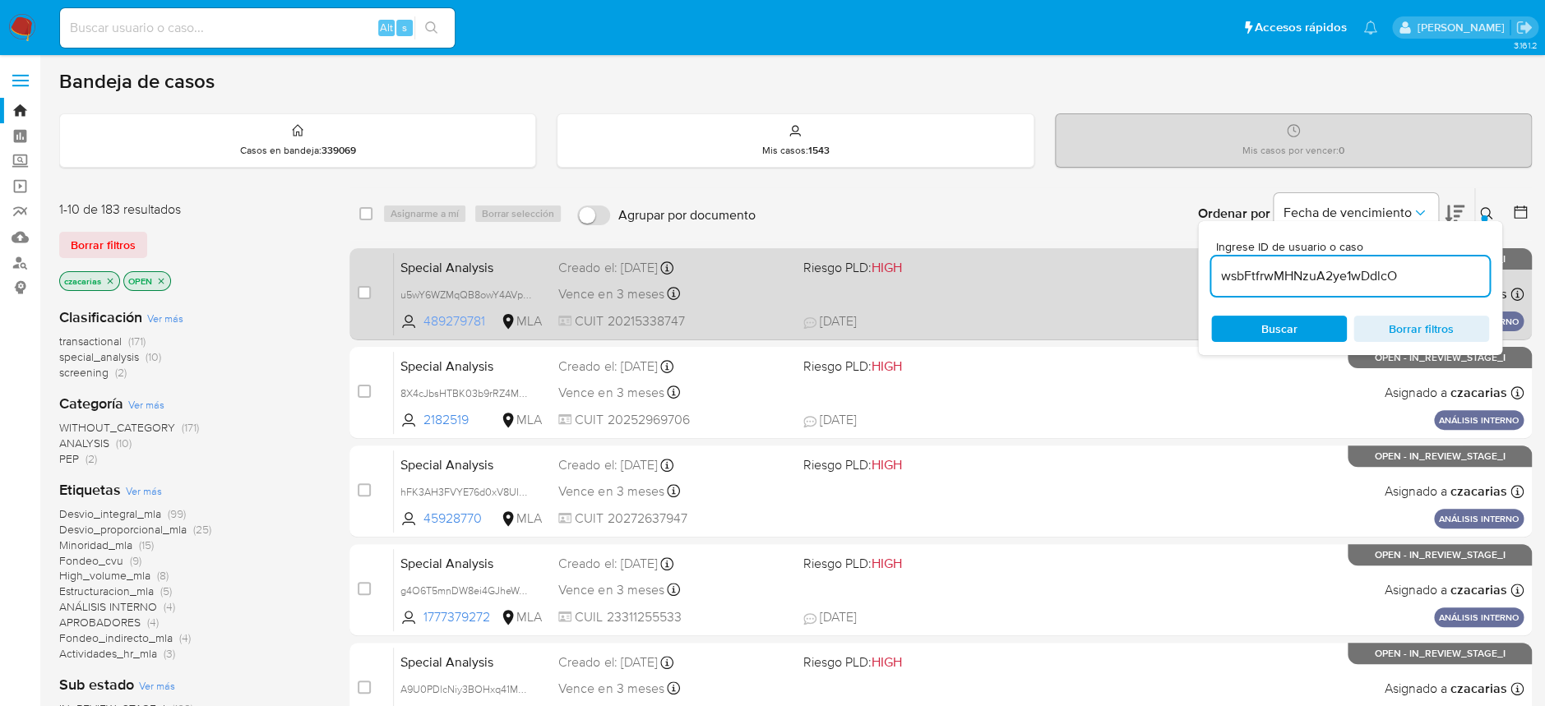
type input "wsbFtfrwMHNzuA2ye1wDdlcO"
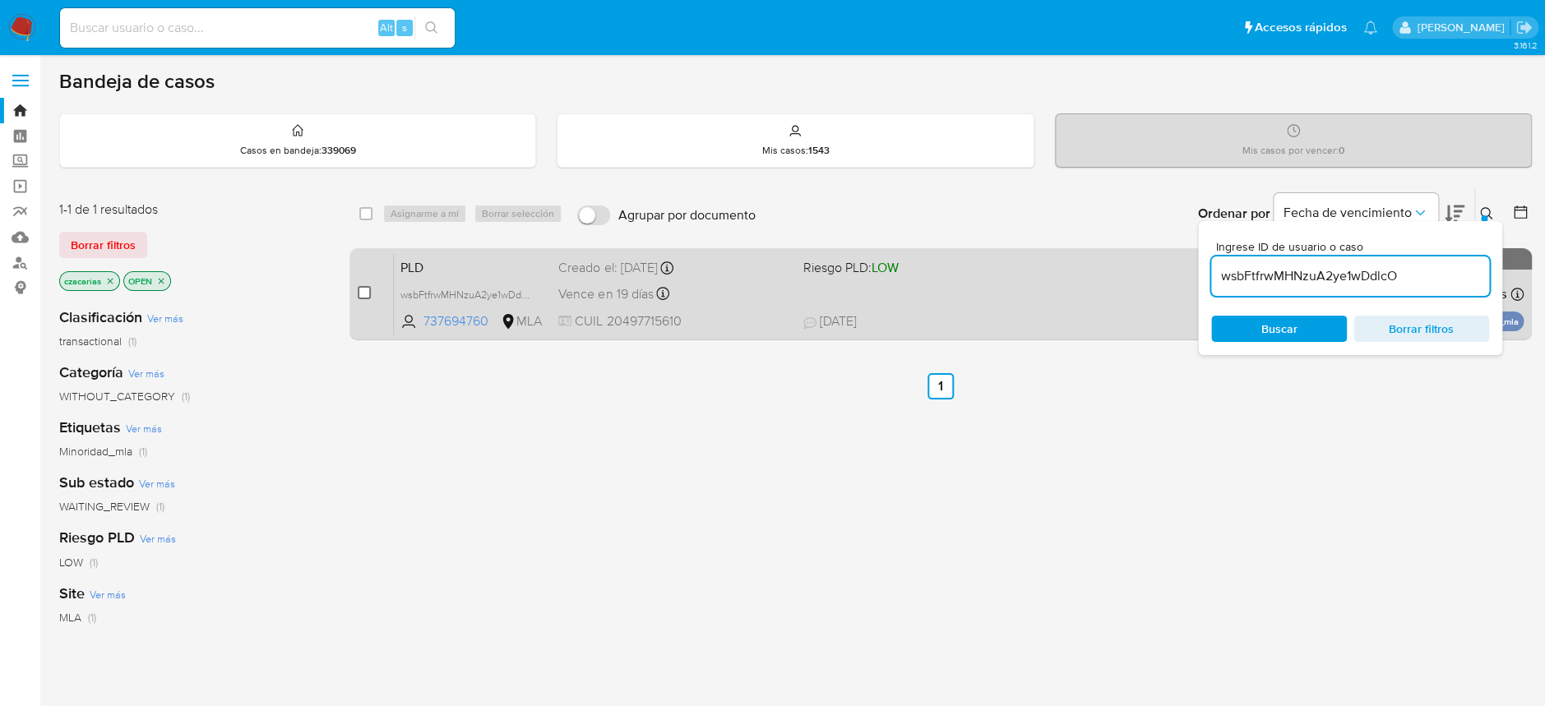
drag, startPoint x: 355, startPoint y: 300, endPoint x: 364, endPoint y: 292, distance: 12.2
click at [356, 300] on div "case-item-checkbox No es posible asignar el caso PLD wsbFtfrwMHNzuA2ye1wDdlcO 7…" at bounding box center [940, 294] width 1182 height 92
click at [364, 292] on input "checkbox" at bounding box center [364, 292] width 13 height 13
checkbox input "true"
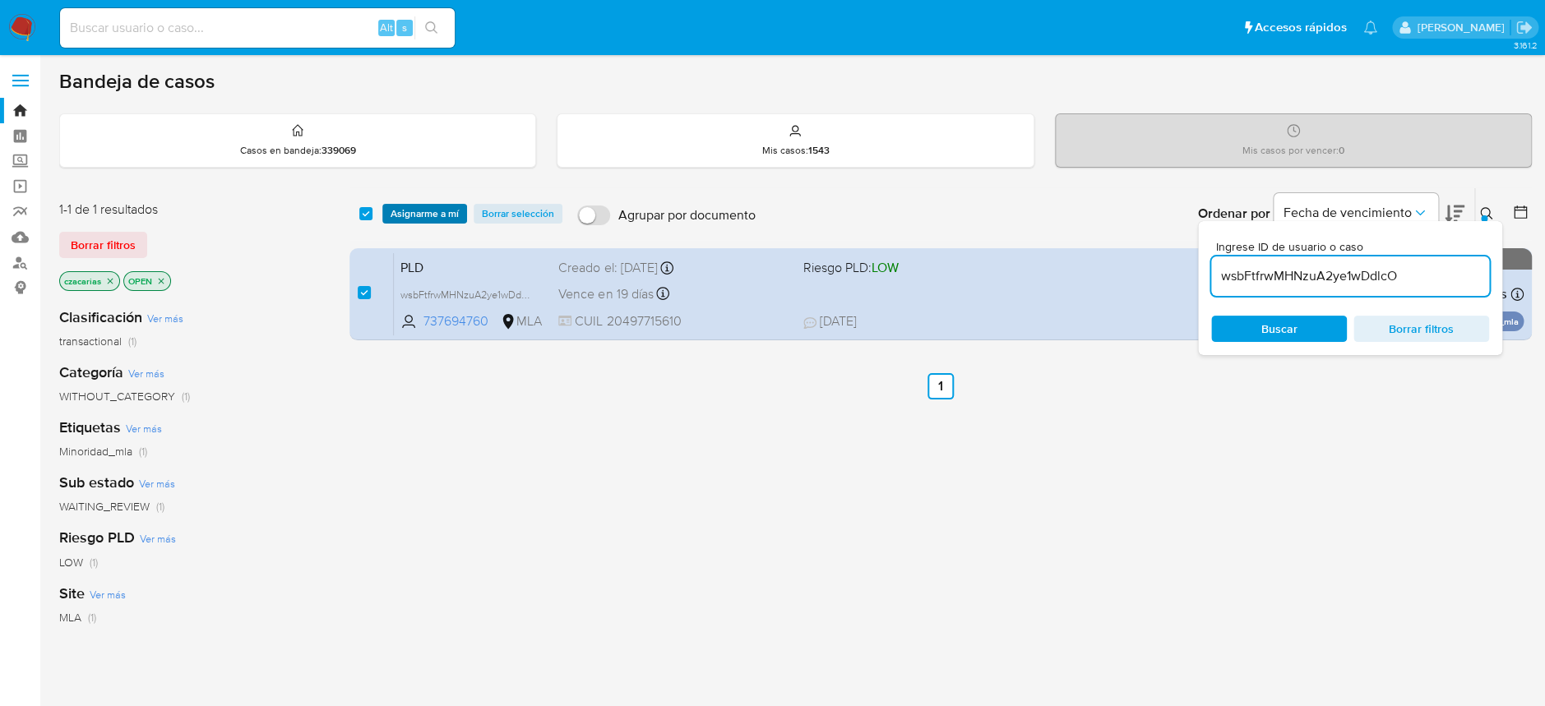
click at [426, 212] on span "Asignarme a mí" at bounding box center [424, 214] width 68 height 16
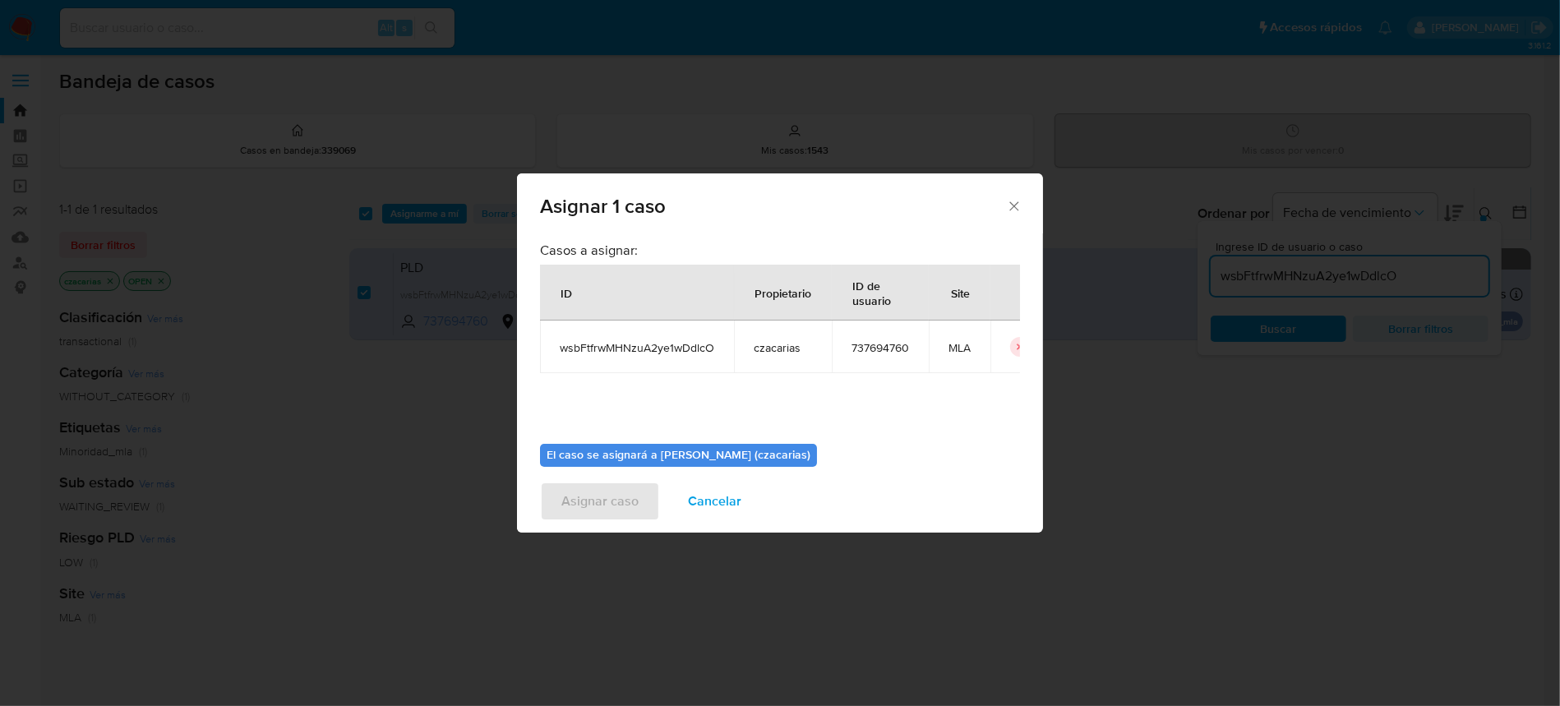
scroll to position [84, 0]
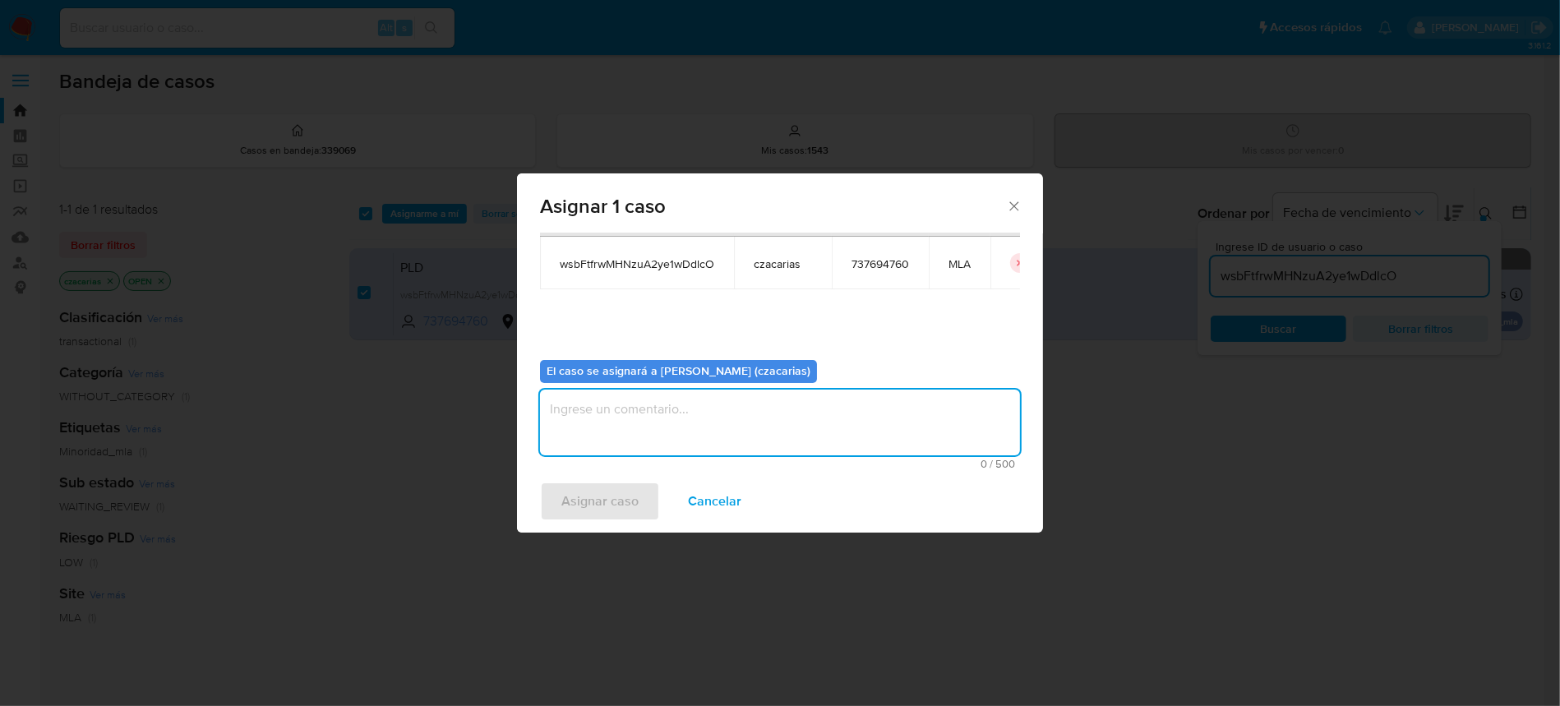
click at [691, 419] on textarea "assign-modal" at bounding box center [780, 423] width 480 height 66
click at [625, 500] on span "Asignar caso" at bounding box center [599, 501] width 77 height 36
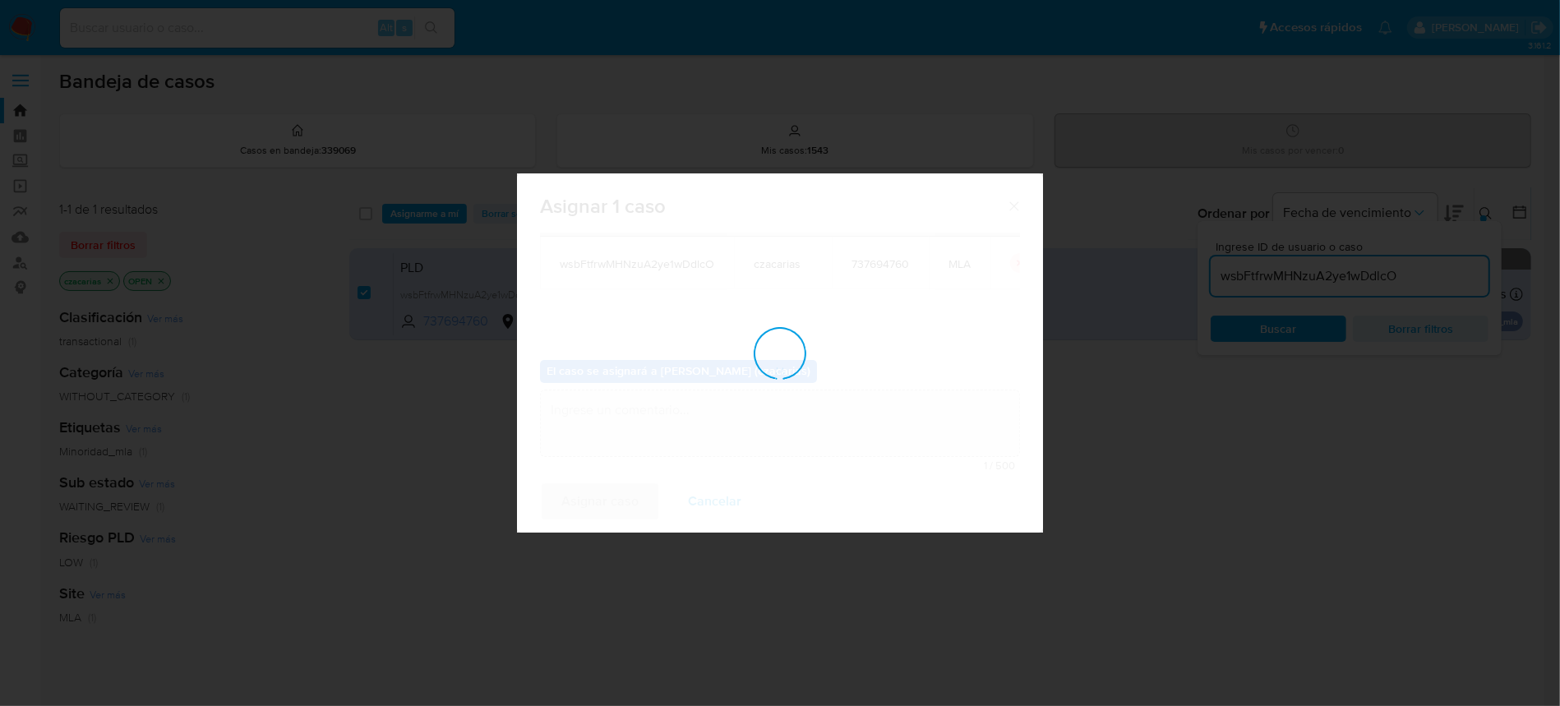
checkbox input "false"
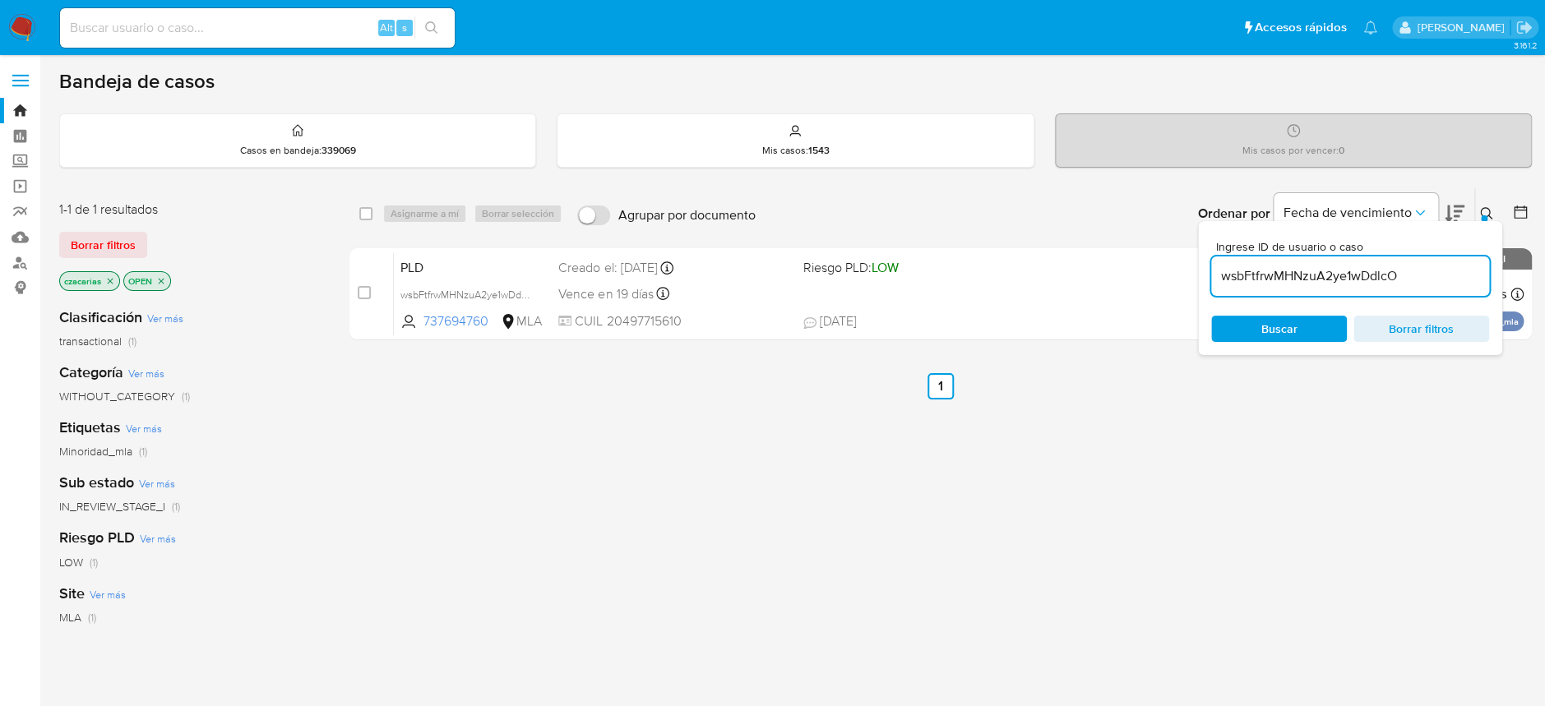
click at [1348, 269] on input "wsbFtfrwMHNzuA2ye1wDdlcO" at bounding box center [1350, 276] width 278 height 21
paste input "z79lzBUGYX8jMRnvNjJ8BOiA"
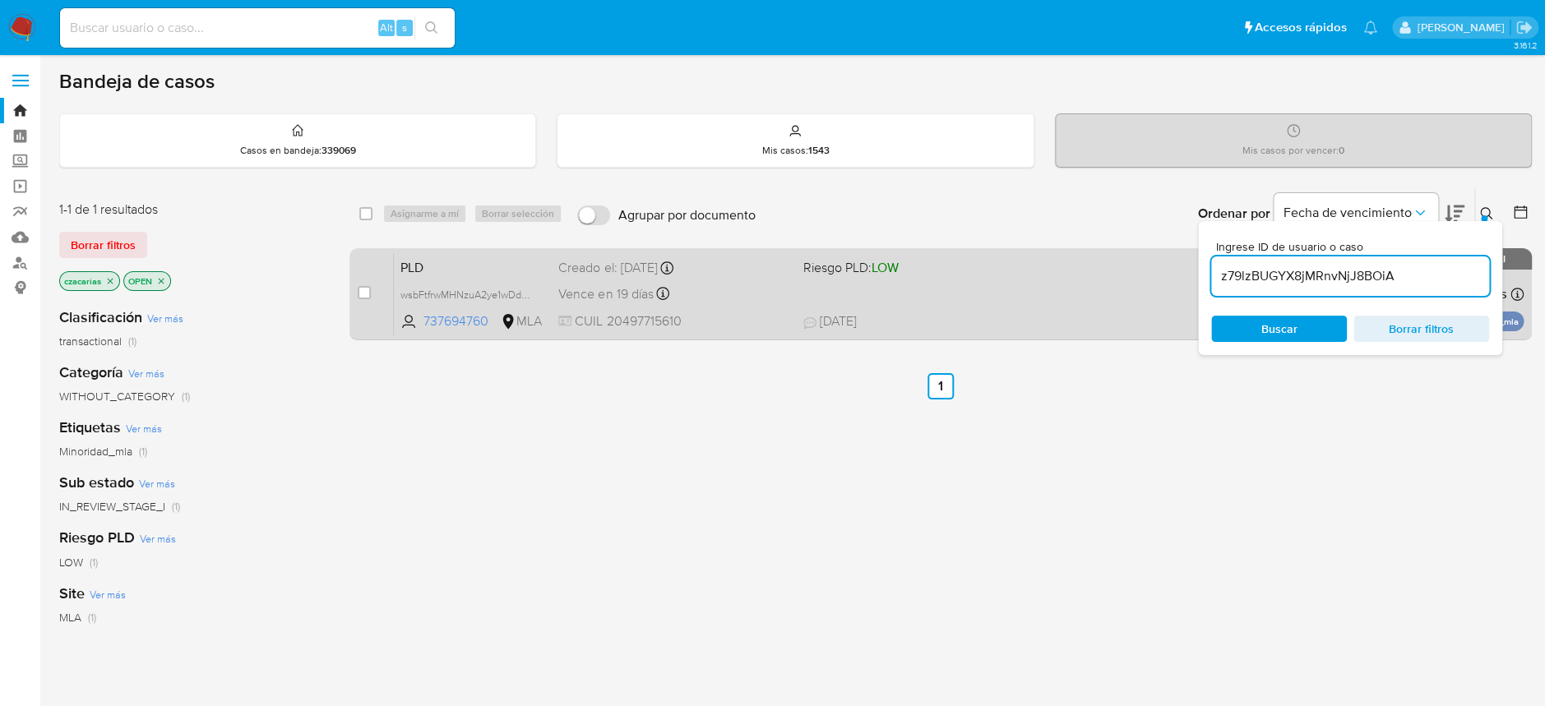
type input "z79lzBUGYX8jMRnvNjJ8BOiA"
click at [365, 293] on input "checkbox" at bounding box center [364, 292] width 13 height 13
checkbox input "true"
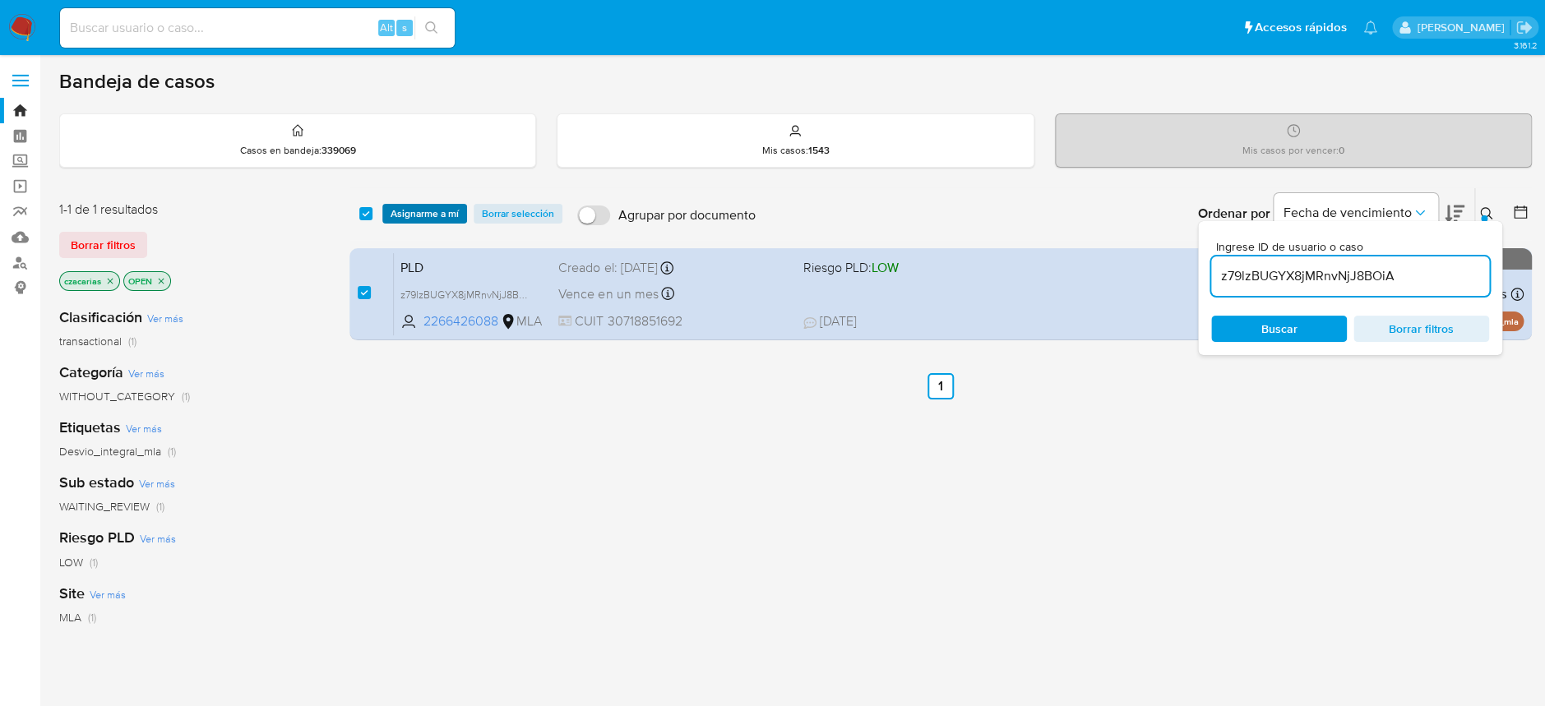
click at [435, 220] on span "Asignarme a mí" at bounding box center [424, 214] width 68 height 16
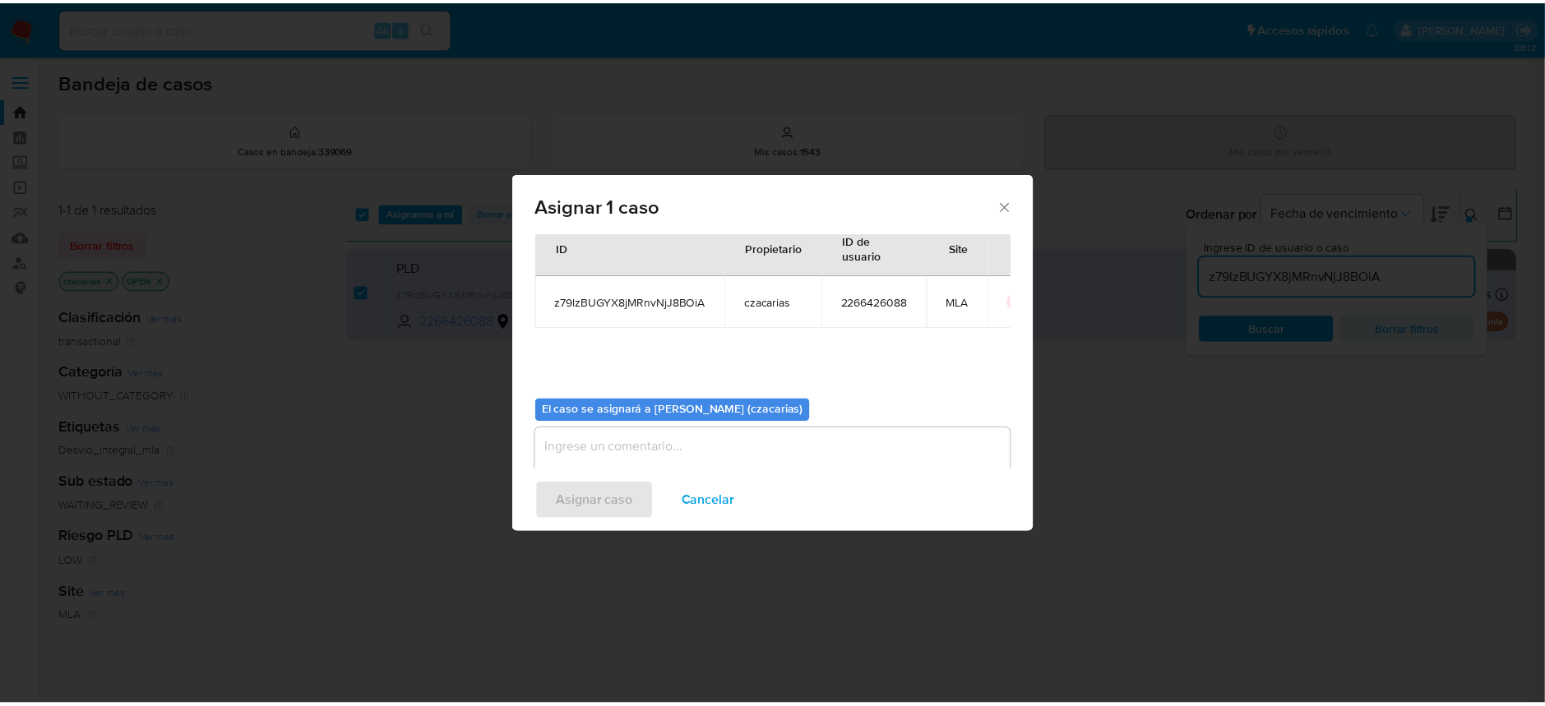
scroll to position [84, 0]
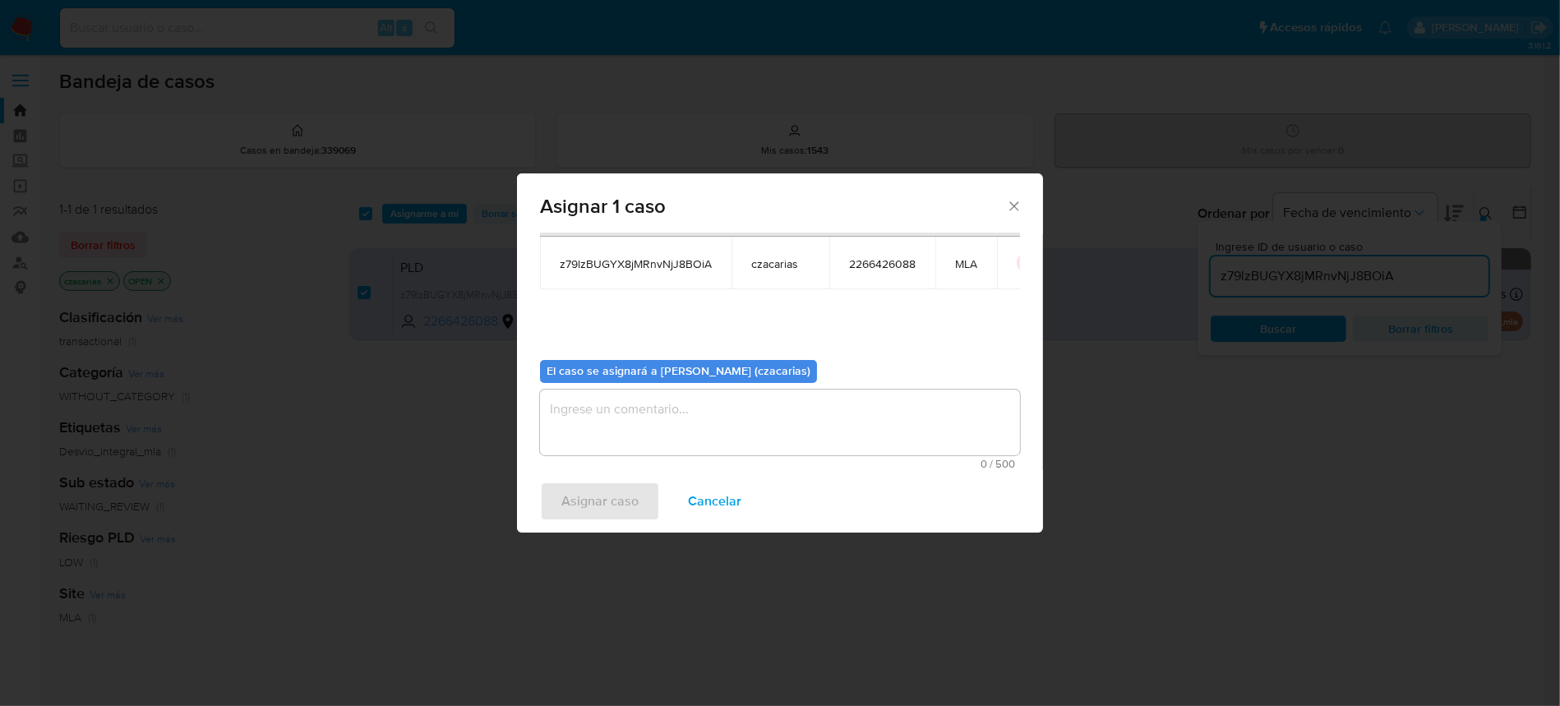
click at [617, 430] on textarea "assign-modal" at bounding box center [780, 423] width 480 height 66
click at [585, 501] on span "Asignar caso" at bounding box center [599, 501] width 77 height 36
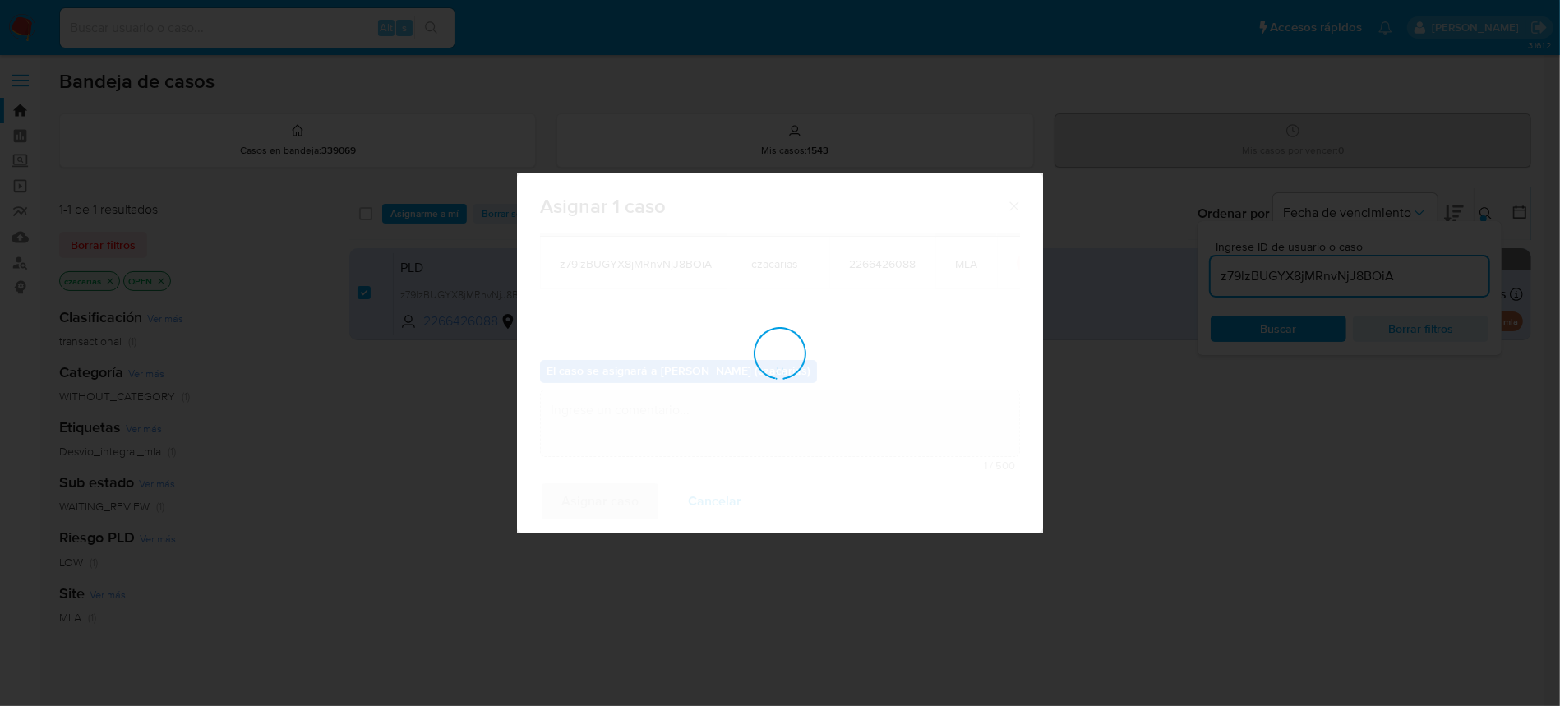
checkbox input "false"
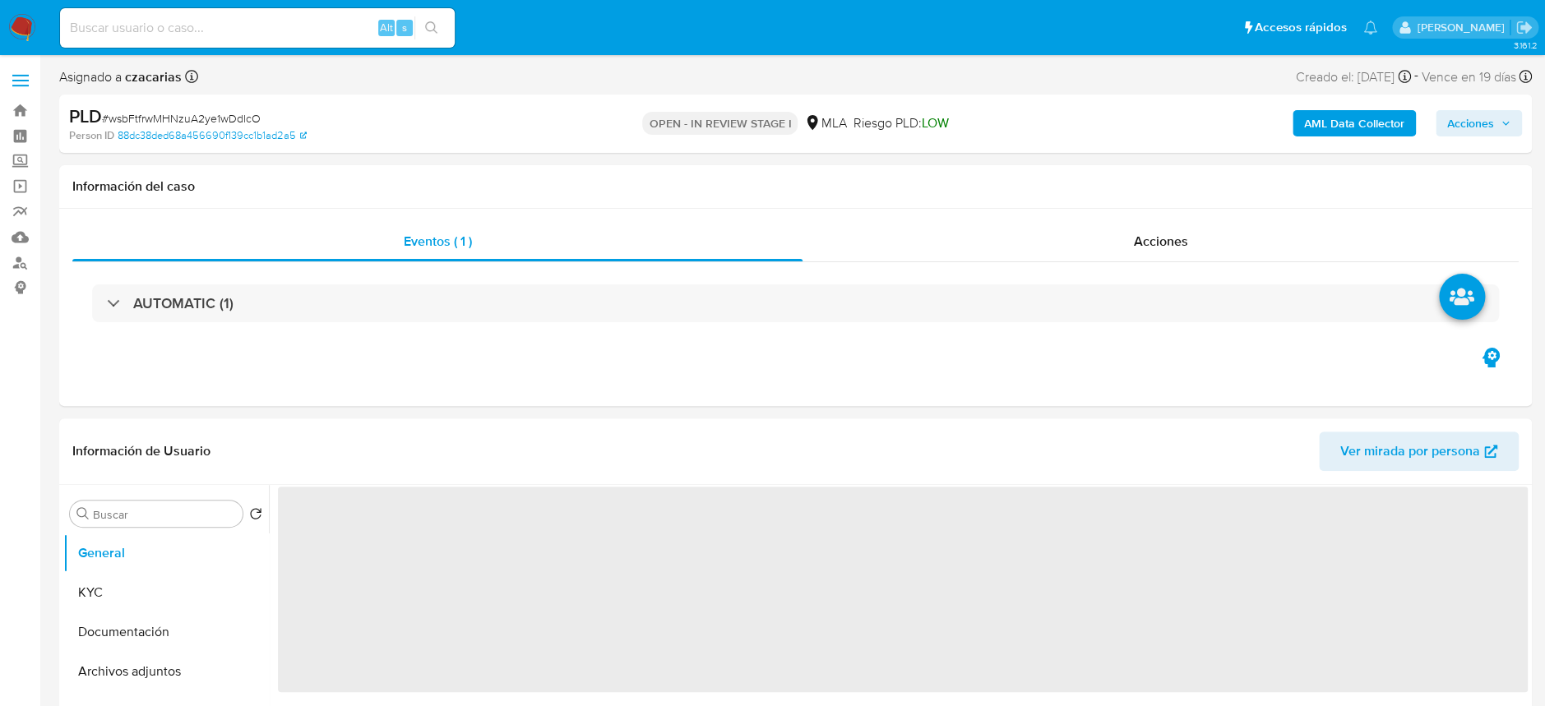
select select "10"
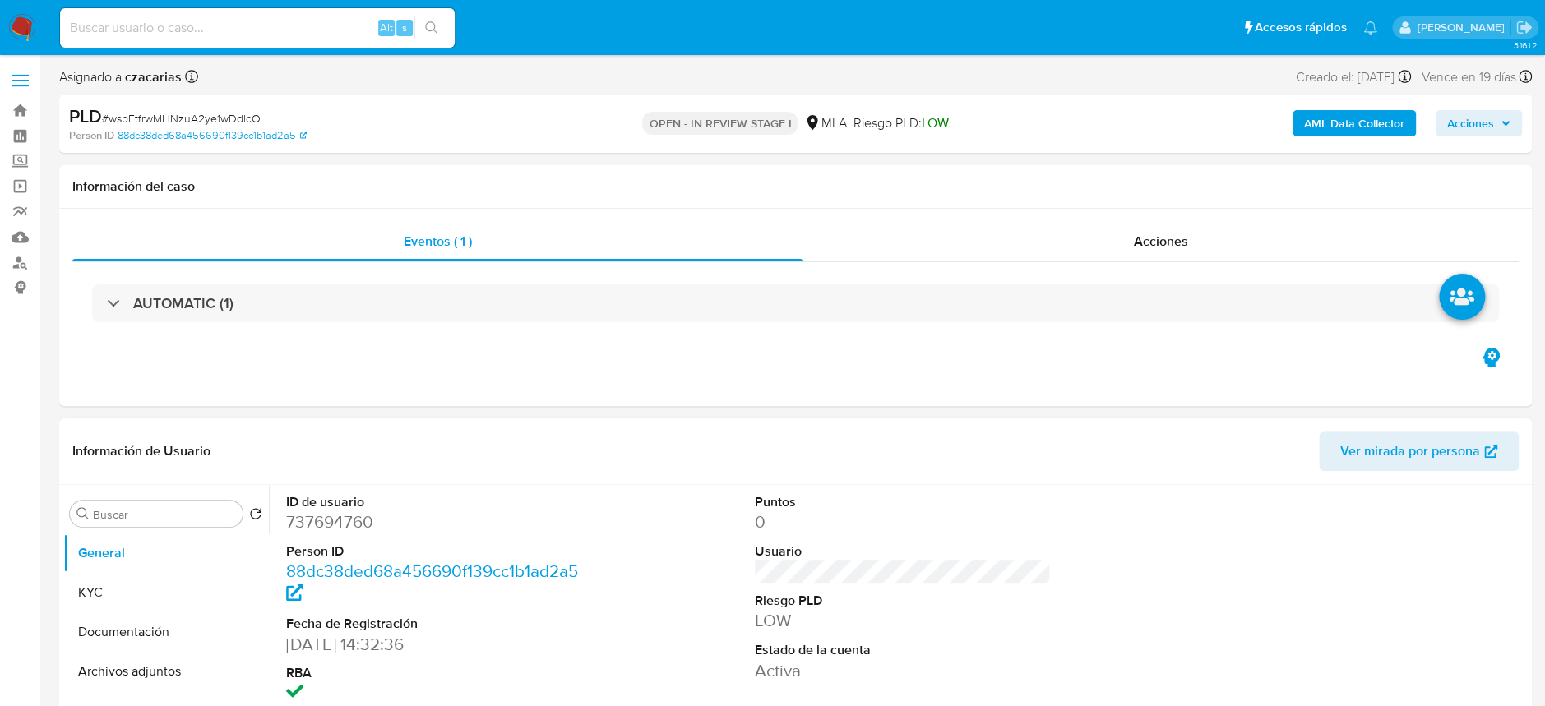
click at [340, 506] on dt "ID de usuario" at bounding box center [434, 502] width 296 height 18
click at [337, 519] on dd "737694760" at bounding box center [434, 521] width 296 height 23
copy dd "737694760"
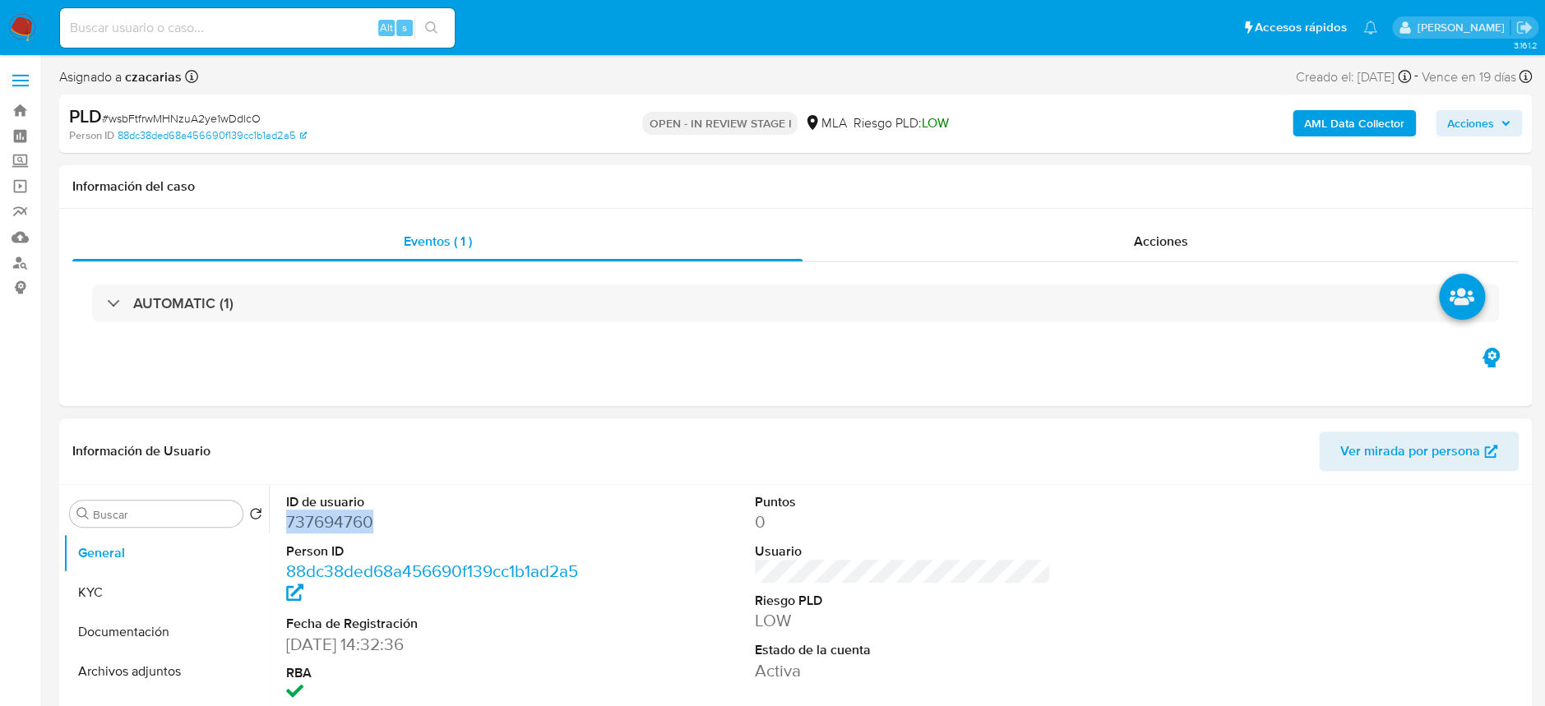
click at [347, 529] on dd "737694760" at bounding box center [434, 521] width 296 height 23
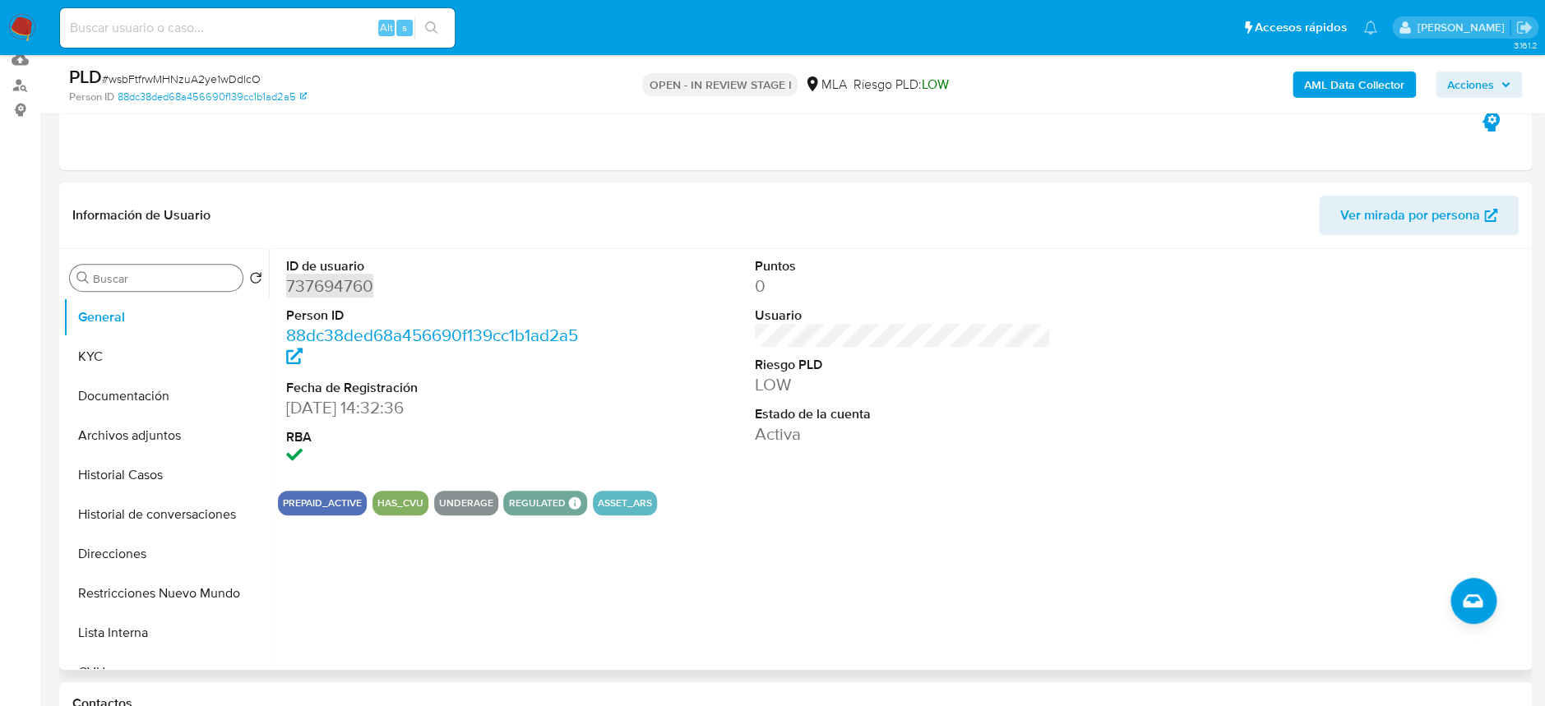
scroll to position [109, 0]
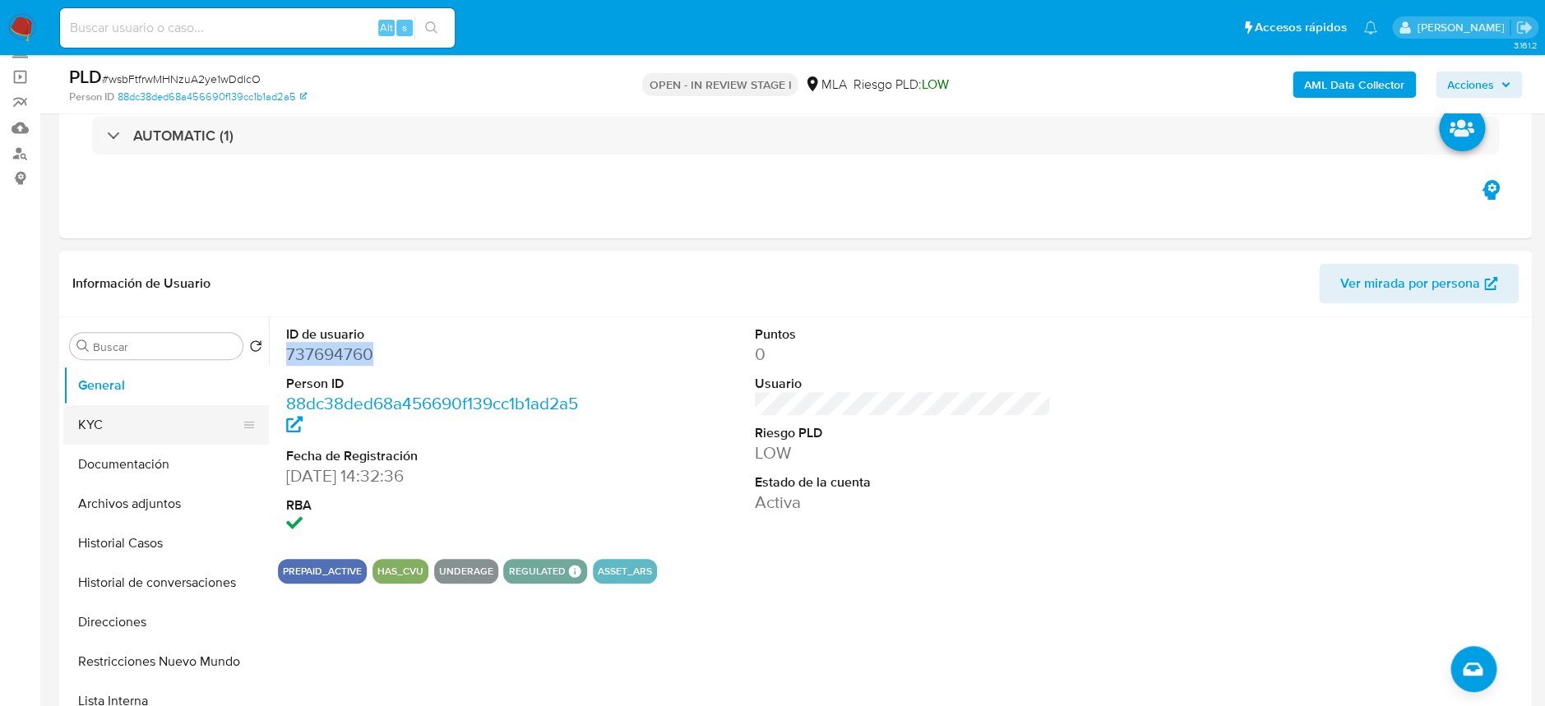
click at [112, 425] on button "KYC" at bounding box center [159, 424] width 192 height 39
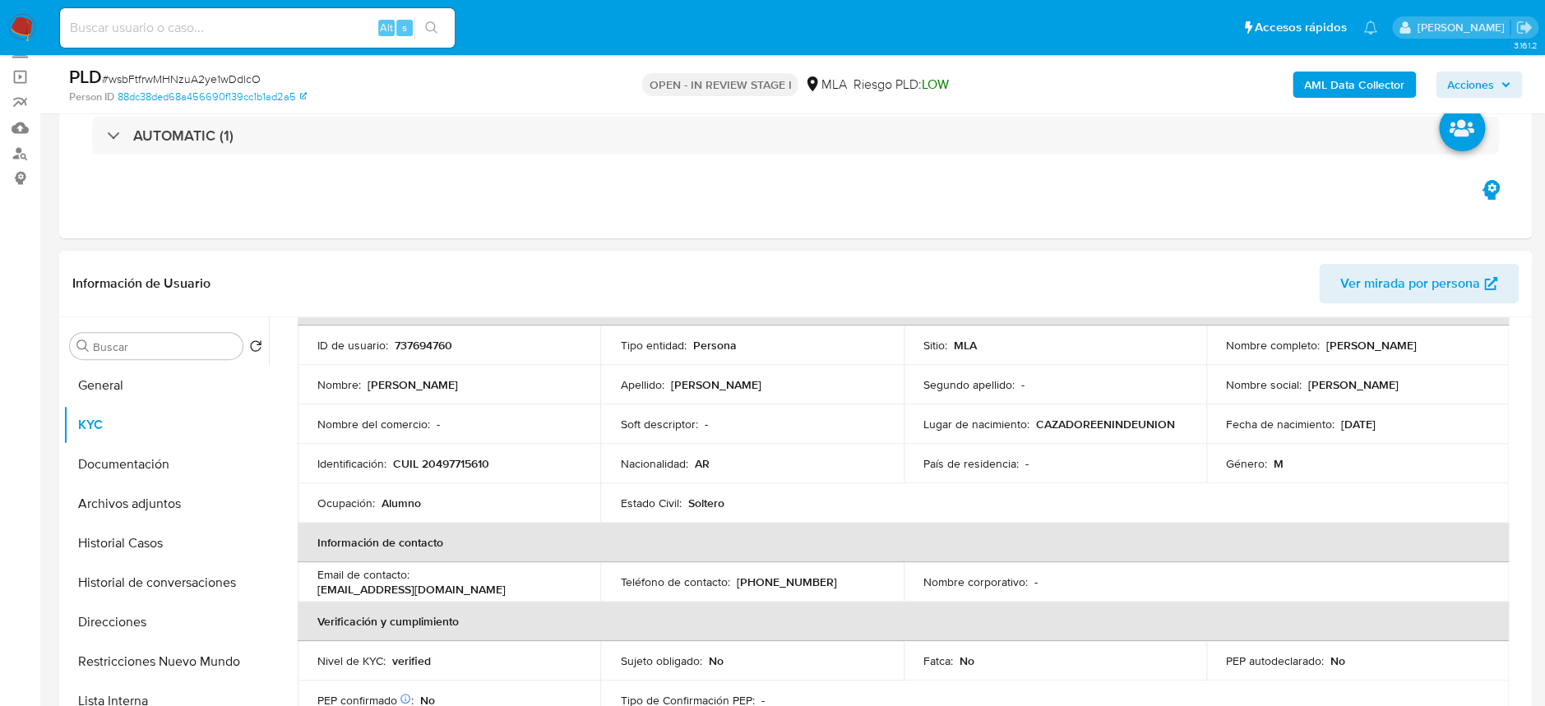
click at [430, 458] on p "CUIL 20497715610" at bounding box center [441, 463] width 96 height 15
copy p "20497715610"
drag, startPoint x: 500, startPoint y: 456, endPoint x: 481, endPoint y: 460, distance: 19.2
click at [488, 461] on td "Identificación : CUIL 20497715610" at bounding box center [449, 463] width 303 height 39
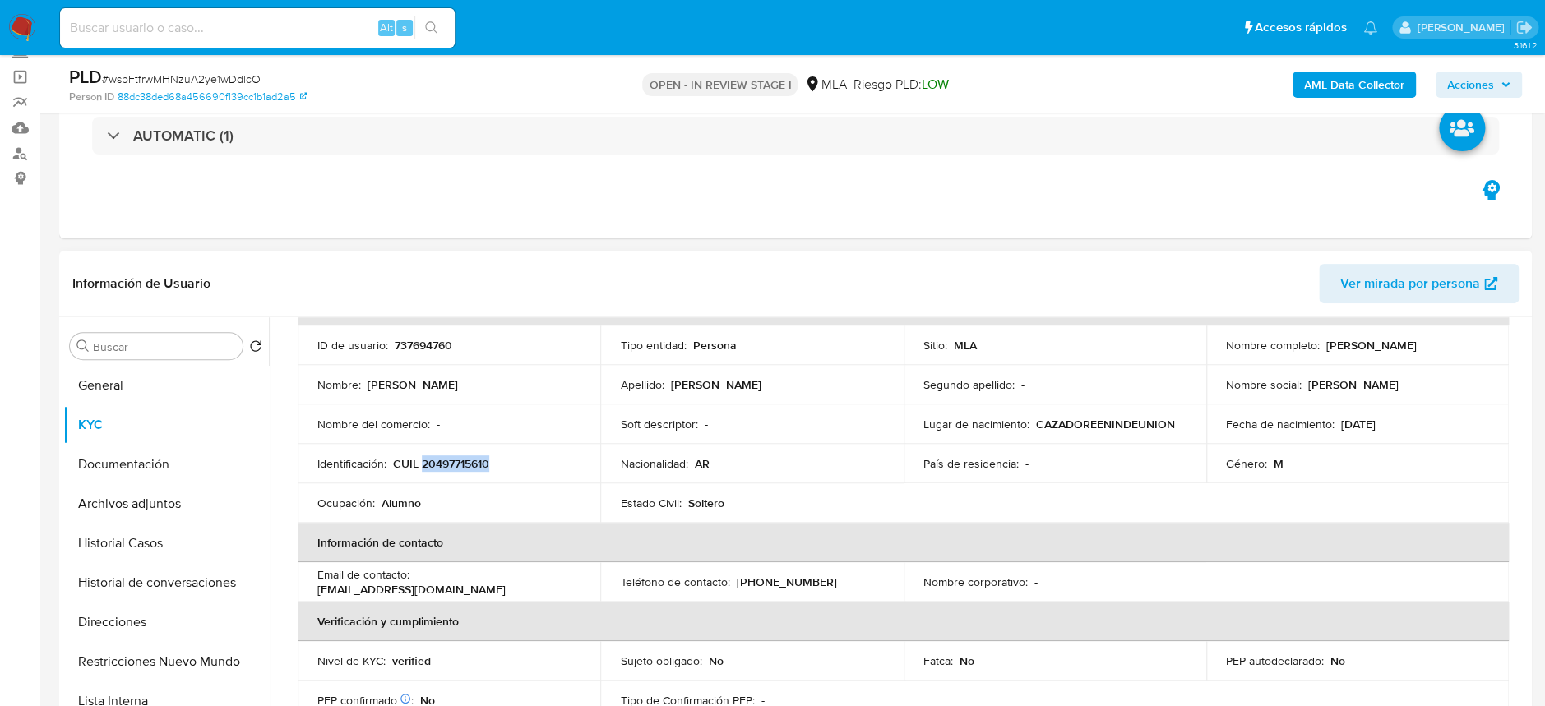
drag, startPoint x: 421, startPoint y: 464, endPoint x: 506, endPoint y: 460, distance: 84.7
click at [506, 460] on div "Identificación : CUIL 20497715610" at bounding box center [448, 463] width 263 height 15
copy p "20497715610"
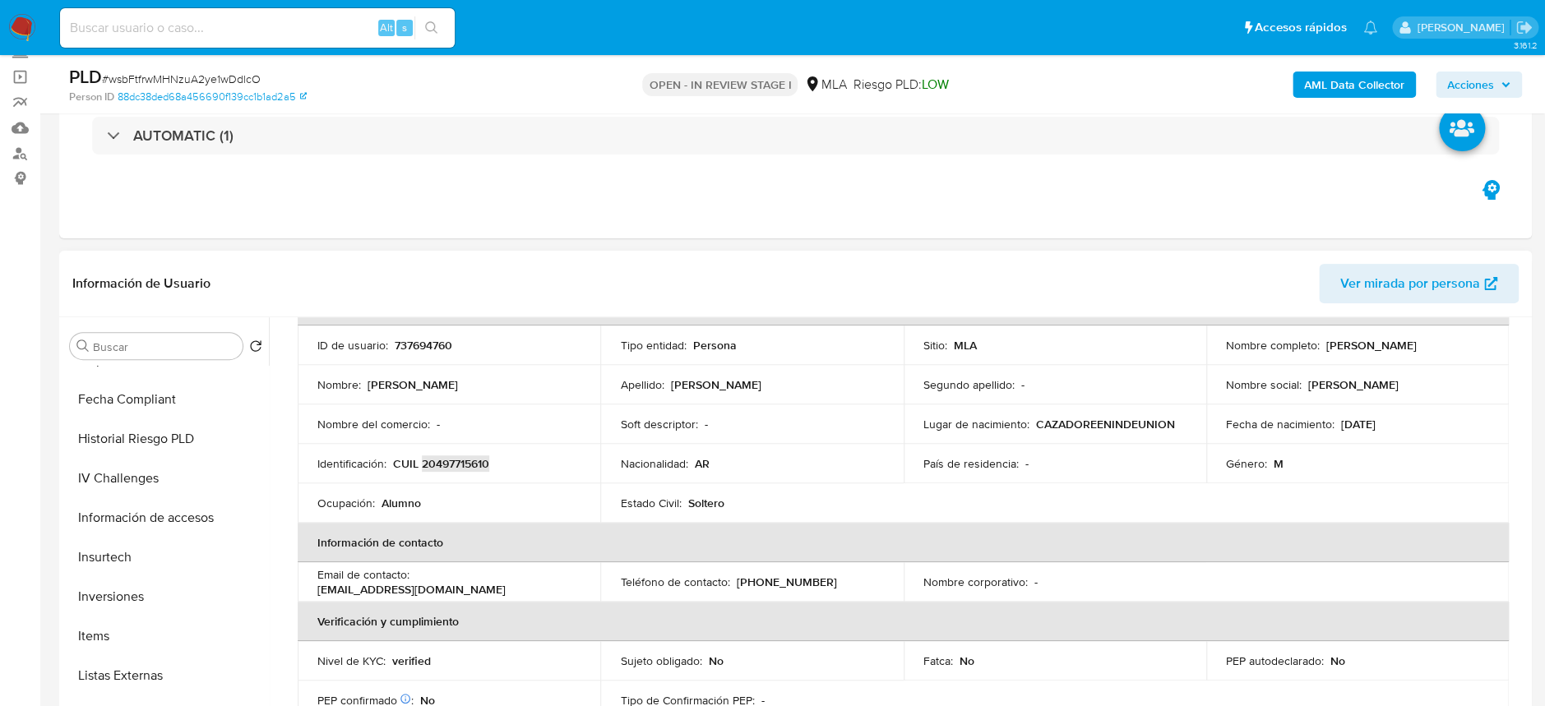
scroll to position [852, 0]
click at [130, 688] on button "Aprobados" at bounding box center [159, 677] width 192 height 39
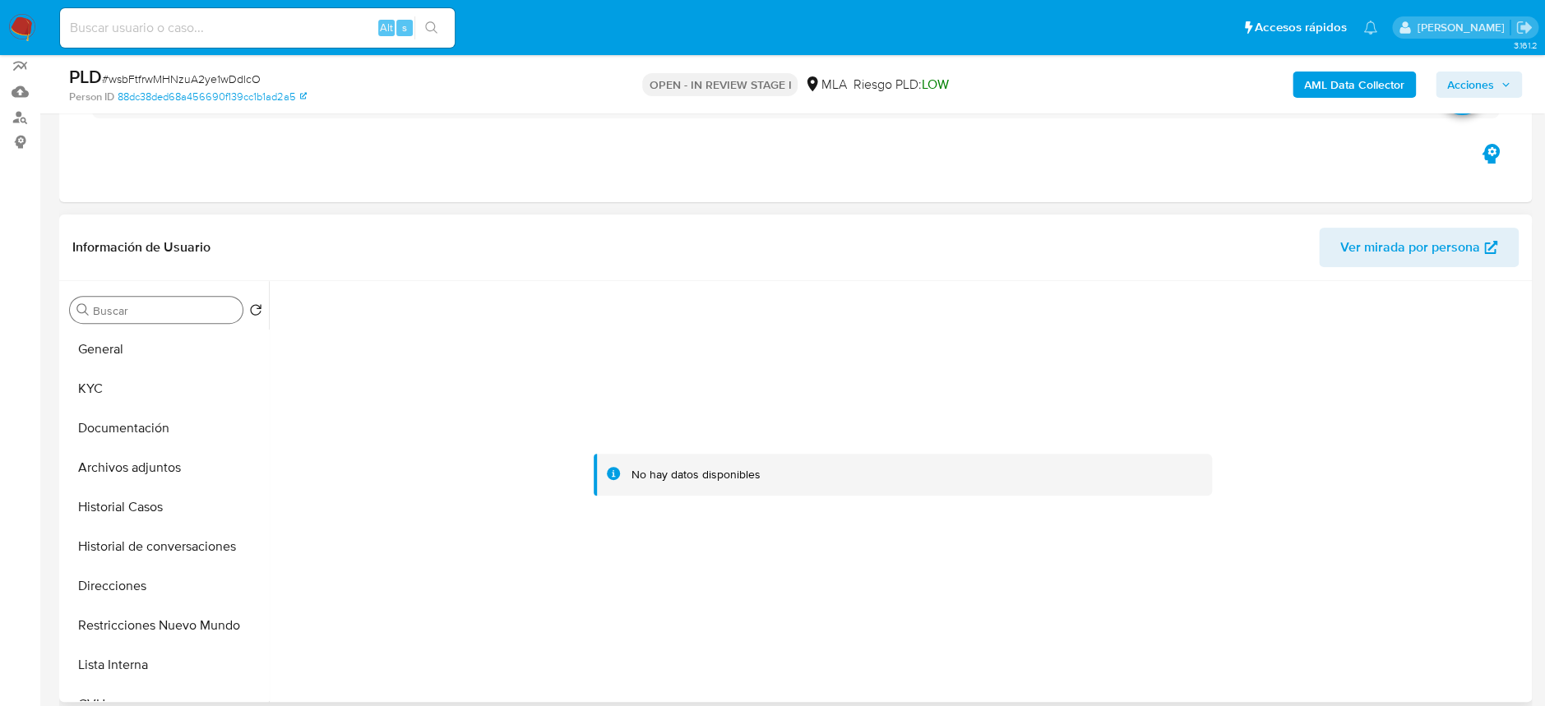
scroll to position [109, 0]
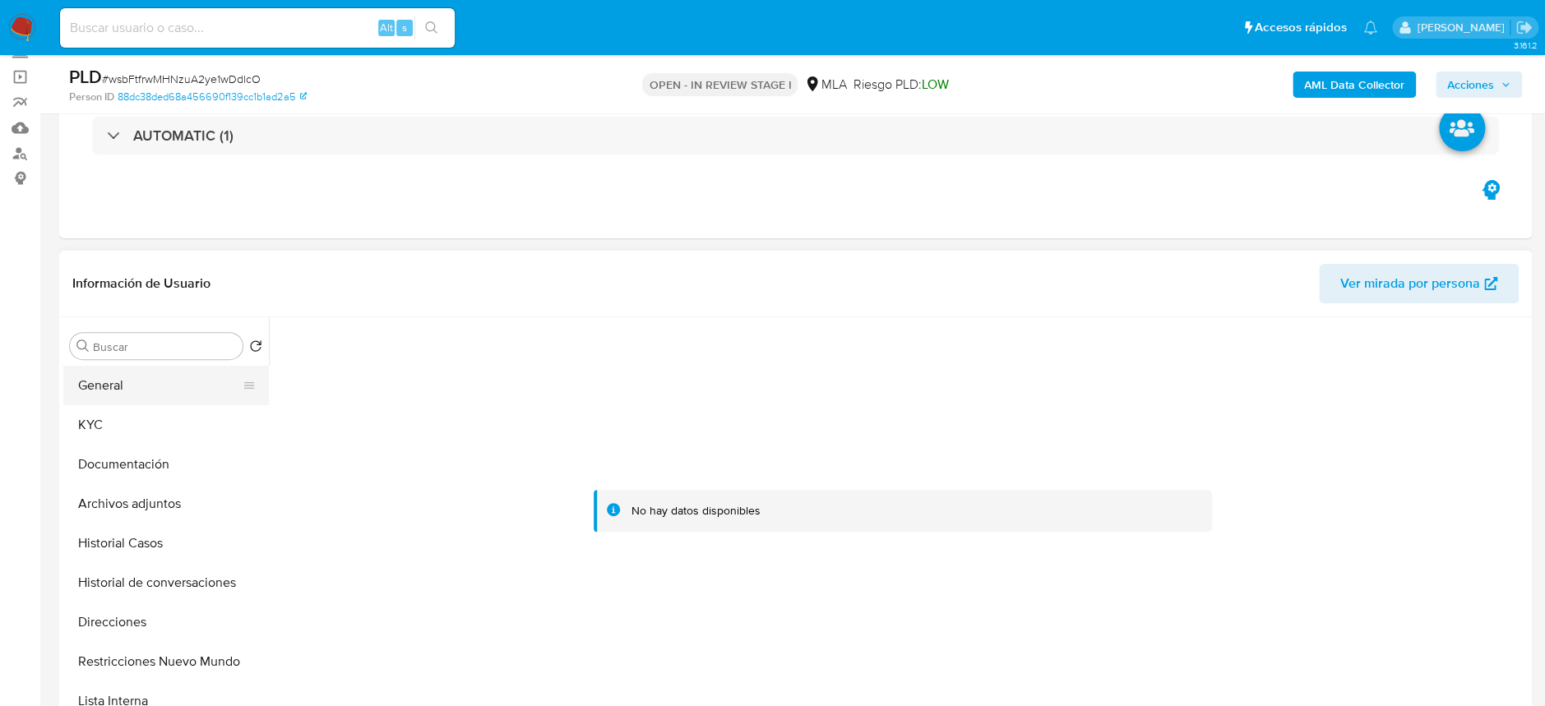
click at [113, 385] on button "General" at bounding box center [159, 385] width 192 height 39
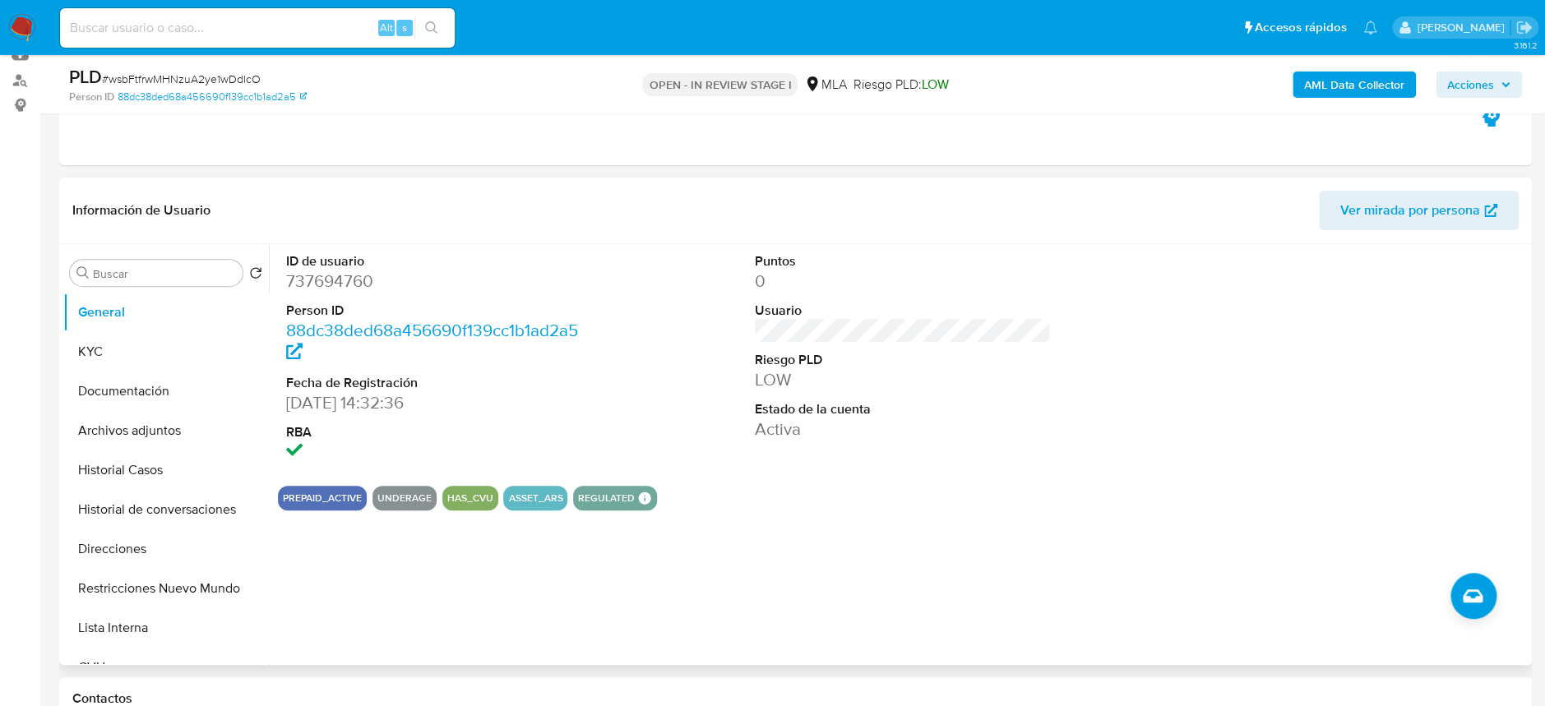
scroll to position [219, 0]
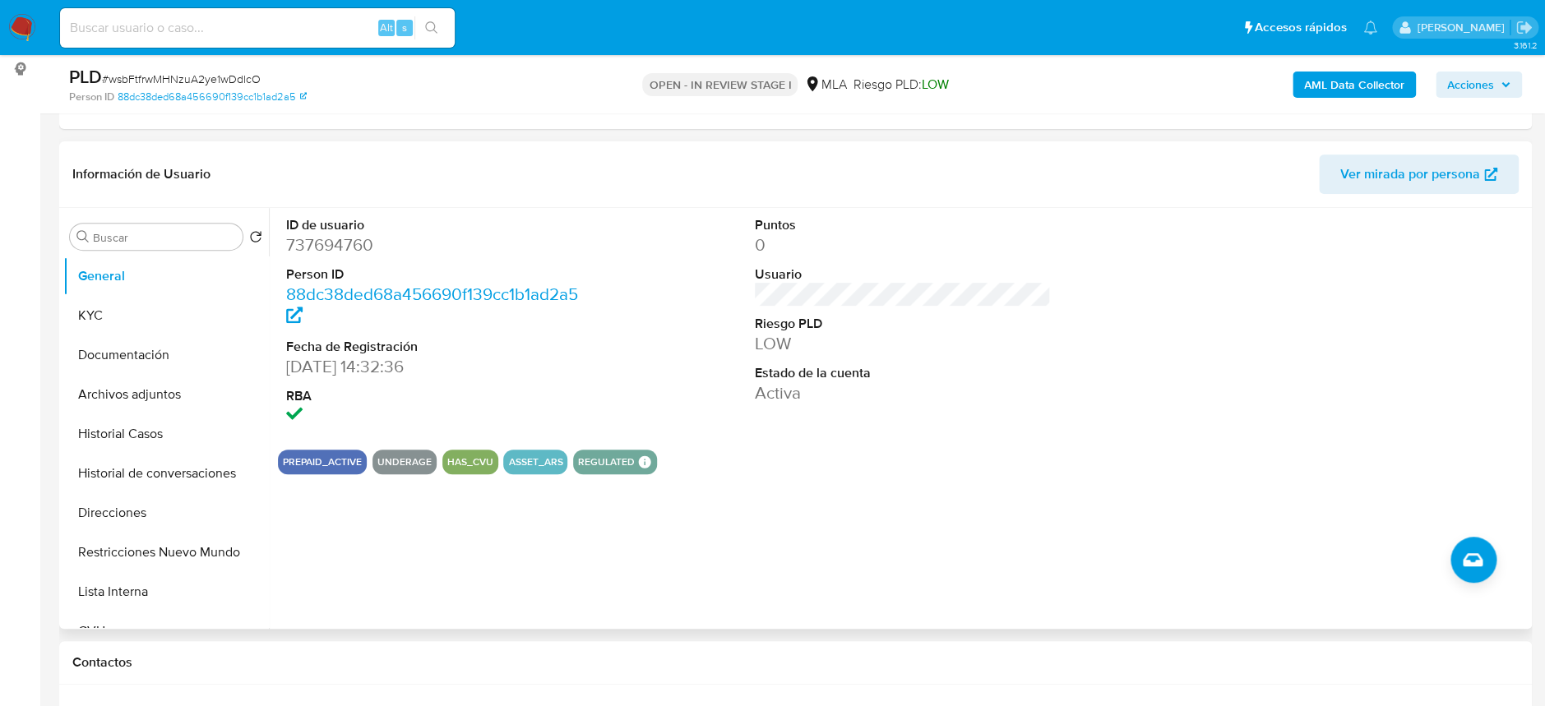
click at [382, 465] on button "UNDERAGE" at bounding box center [404, 462] width 54 height 7
click at [395, 464] on button "UNDERAGE" at bounding box center [404, 462] width 54 height 7
click at [395, 460] on button "UNDERAGE" at bounding box center [404, 462] width 54 height 7
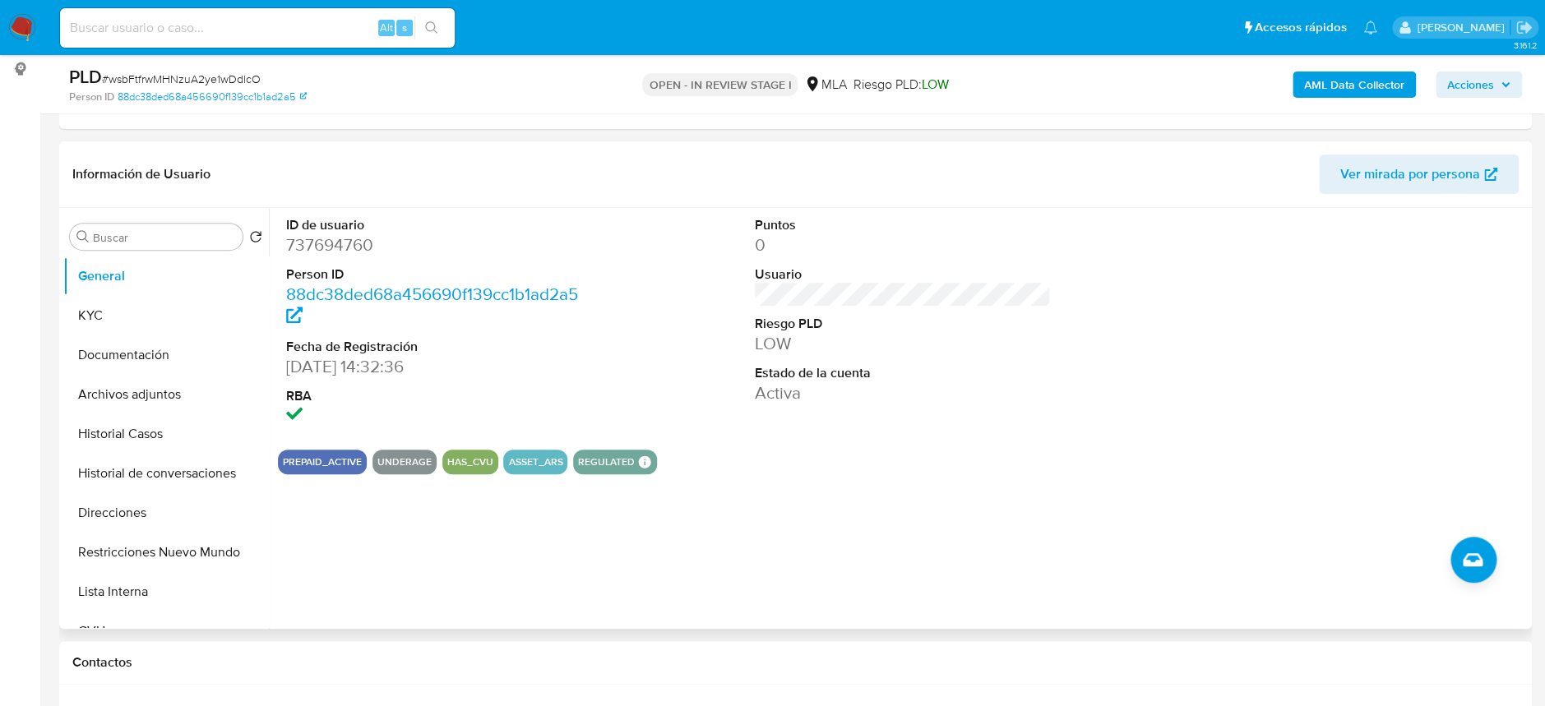
click at [395, 459] on button "UNDERAGE" at bounding box center [404, 462] width 54 height 7
drag, startPoint x: 401, startPoint y: 460, endPoint x: 430, endPoint y: 469, distance: 30.2
click at [430, 469] on div "UNDERAGE" at bounding box center [404, 462] width 64 height 25
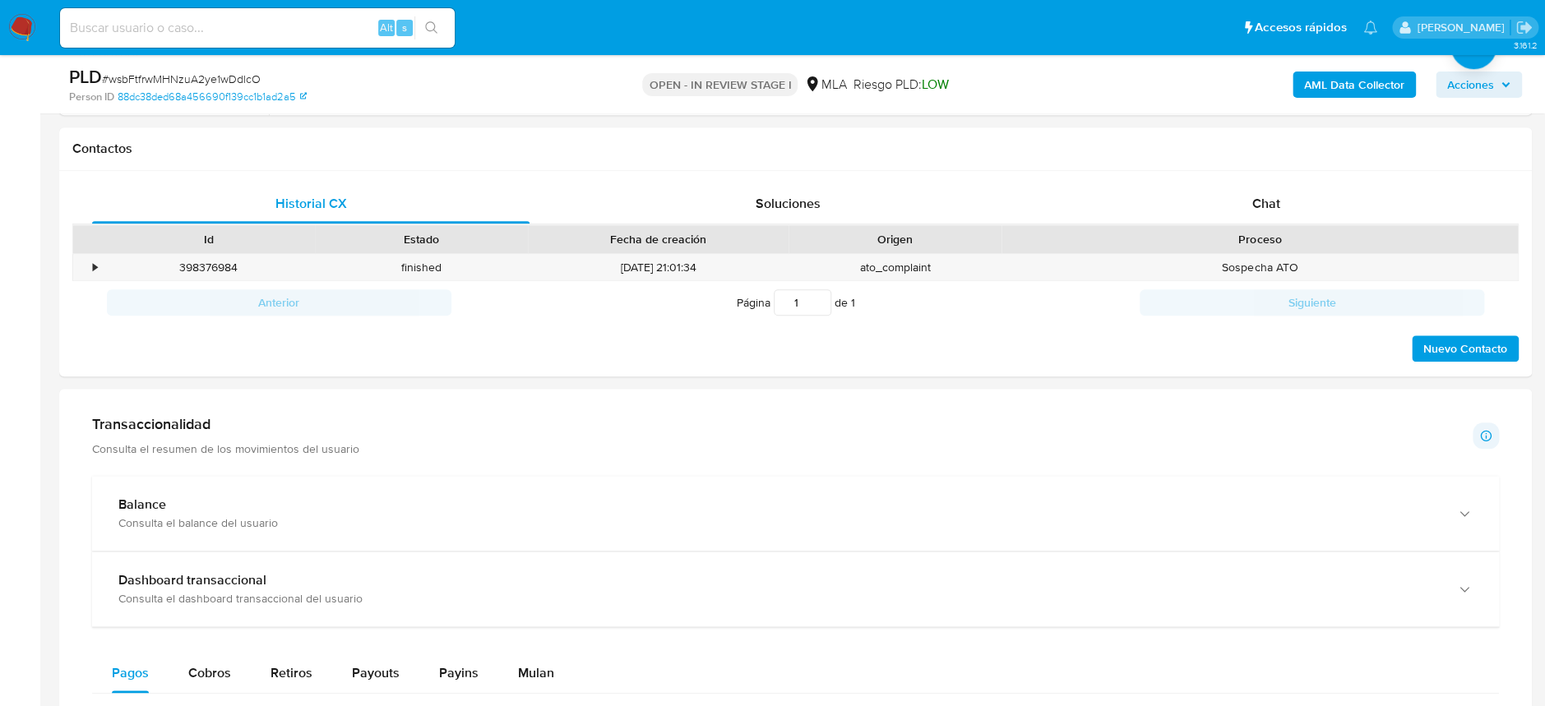
scroll to position [657, 0]
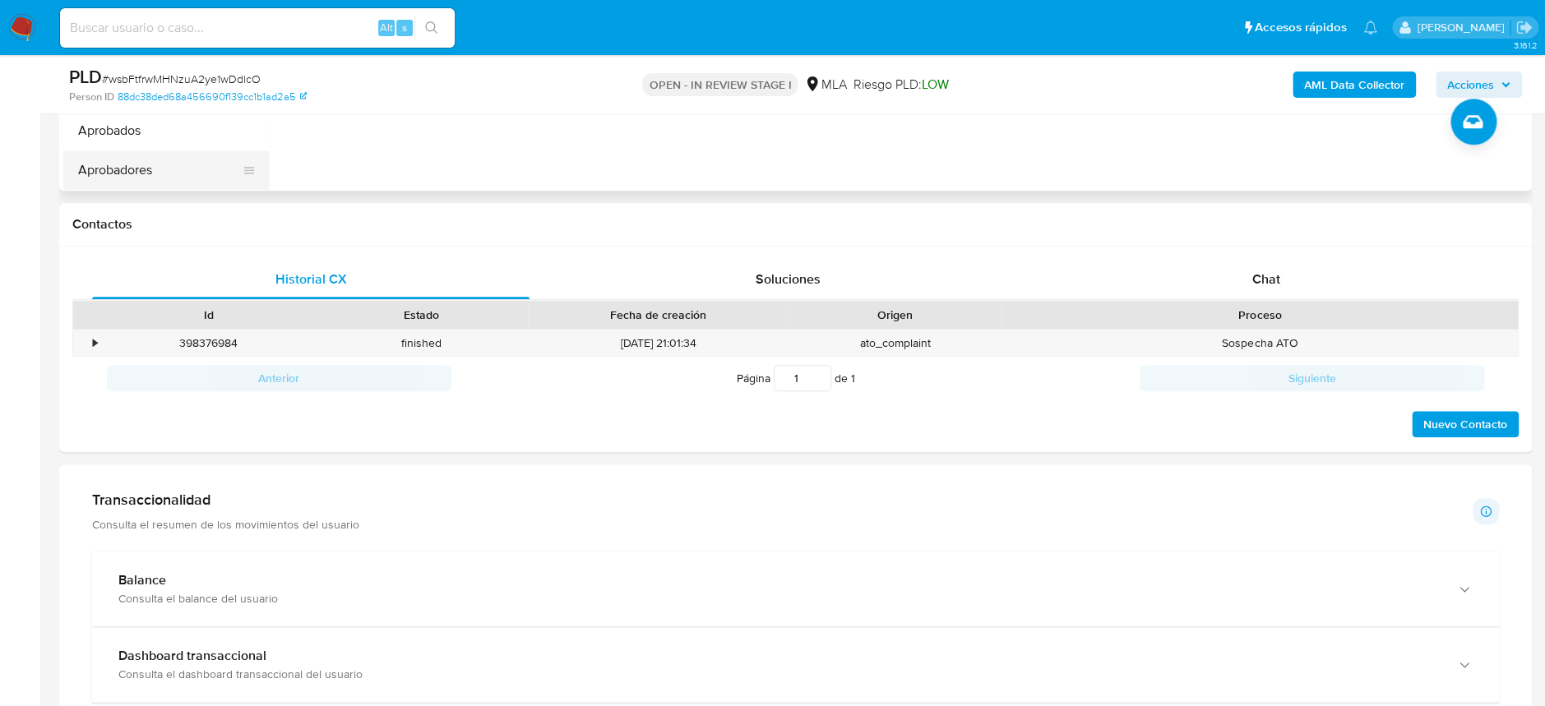
click at [135, 173] on button "Aprobadores" at bounding box center [159, 169] width 192 height 39
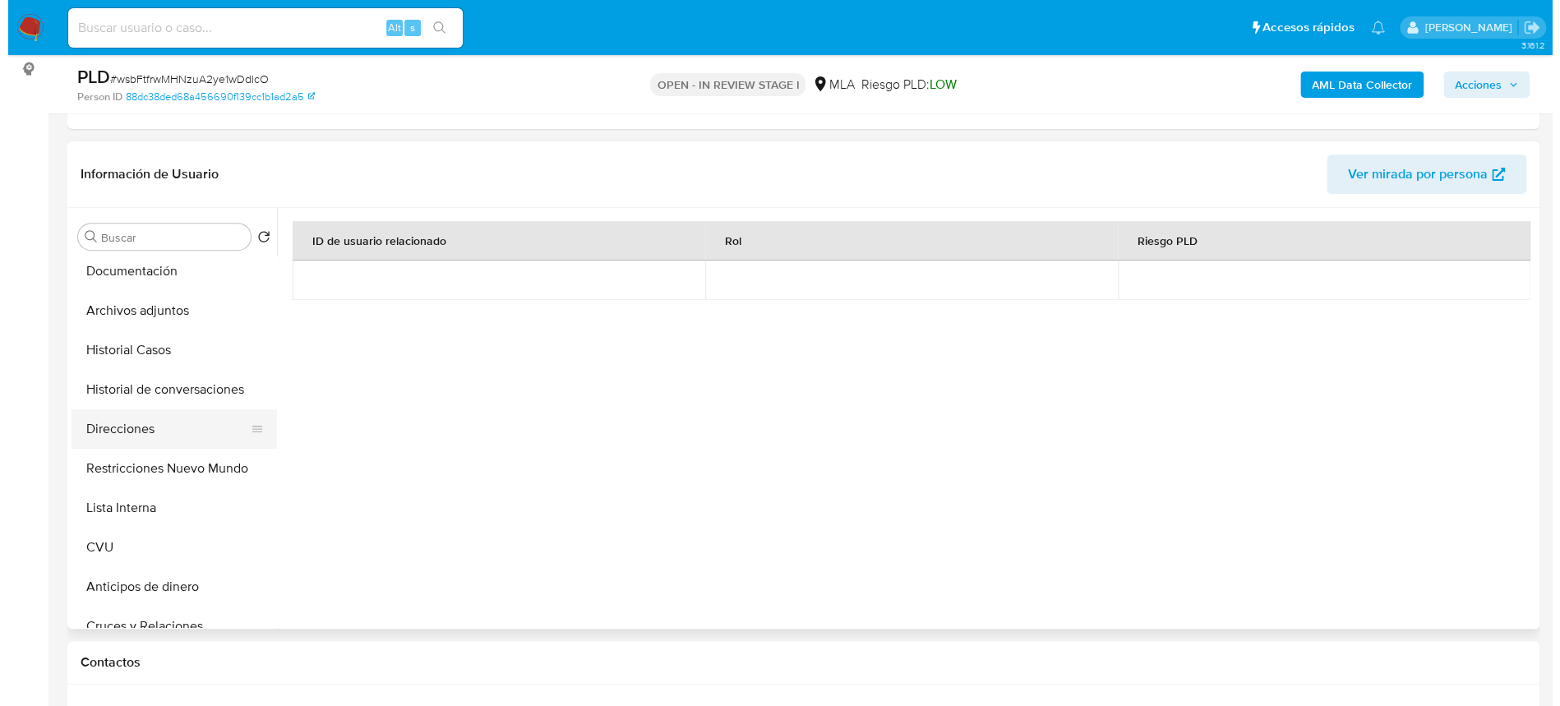
scroll to position [0, 0]
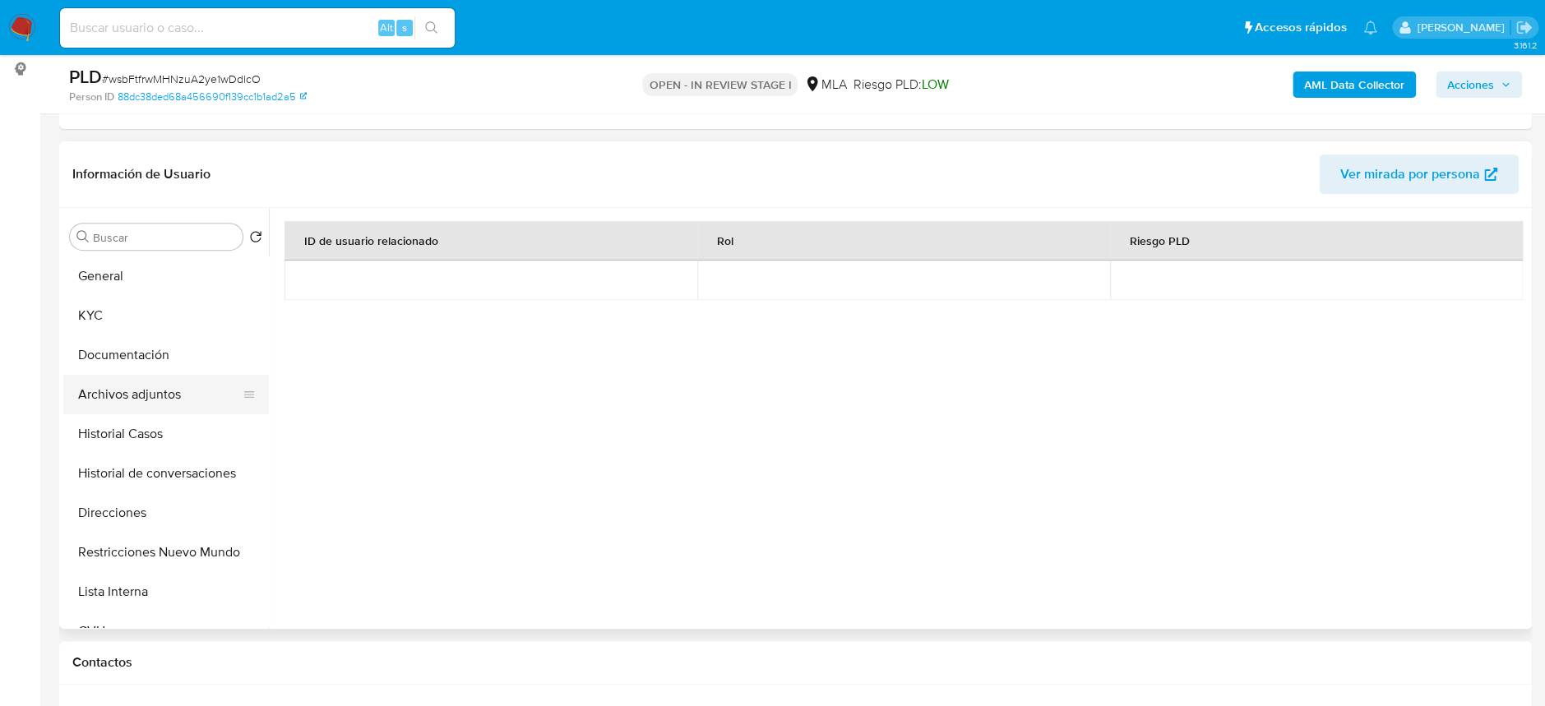
click at [186, 399] on button "Archivos adjuntos" at bounding box center [159, 394] width 192 height 39
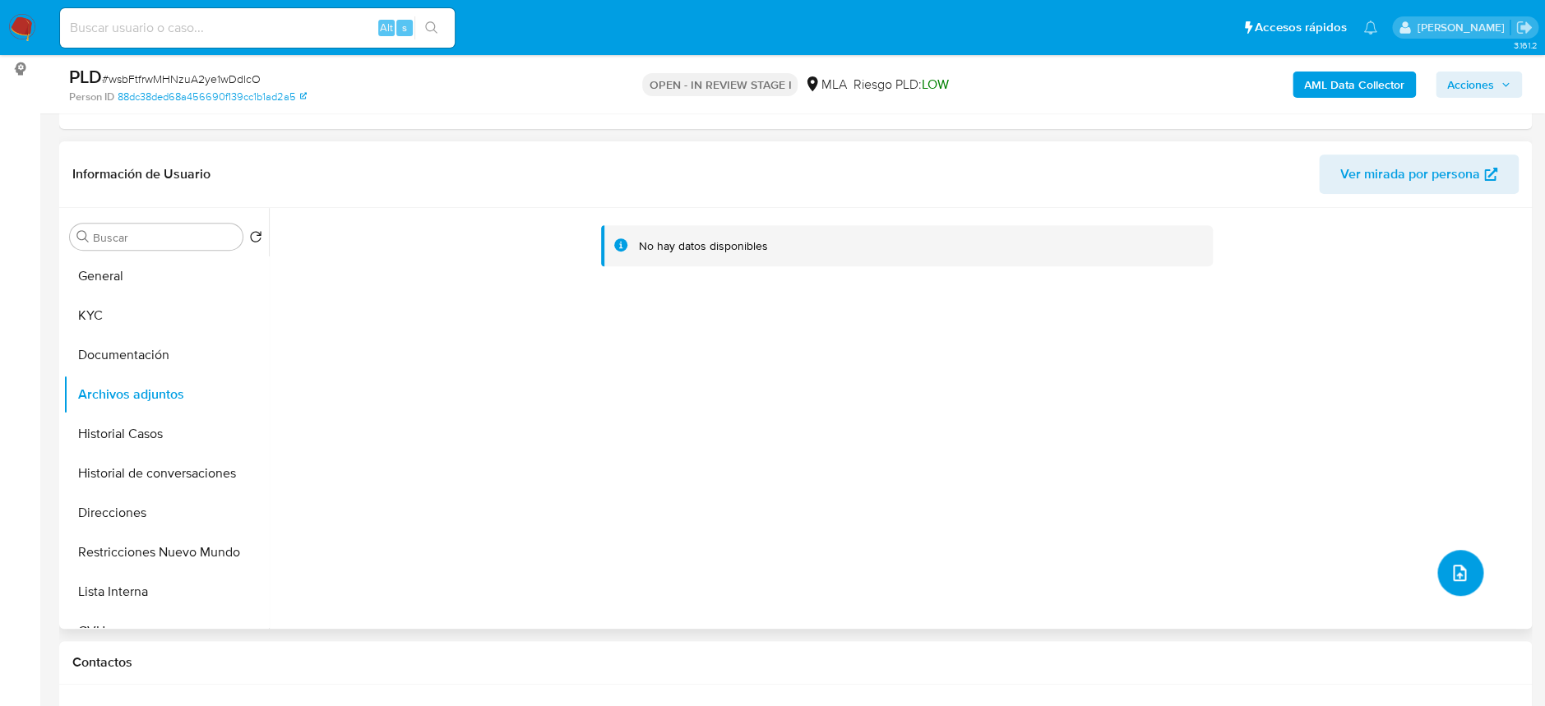
click at [1449, 566] on icon "upload-file" at bounding box center [1459, 573] width 20 height 20
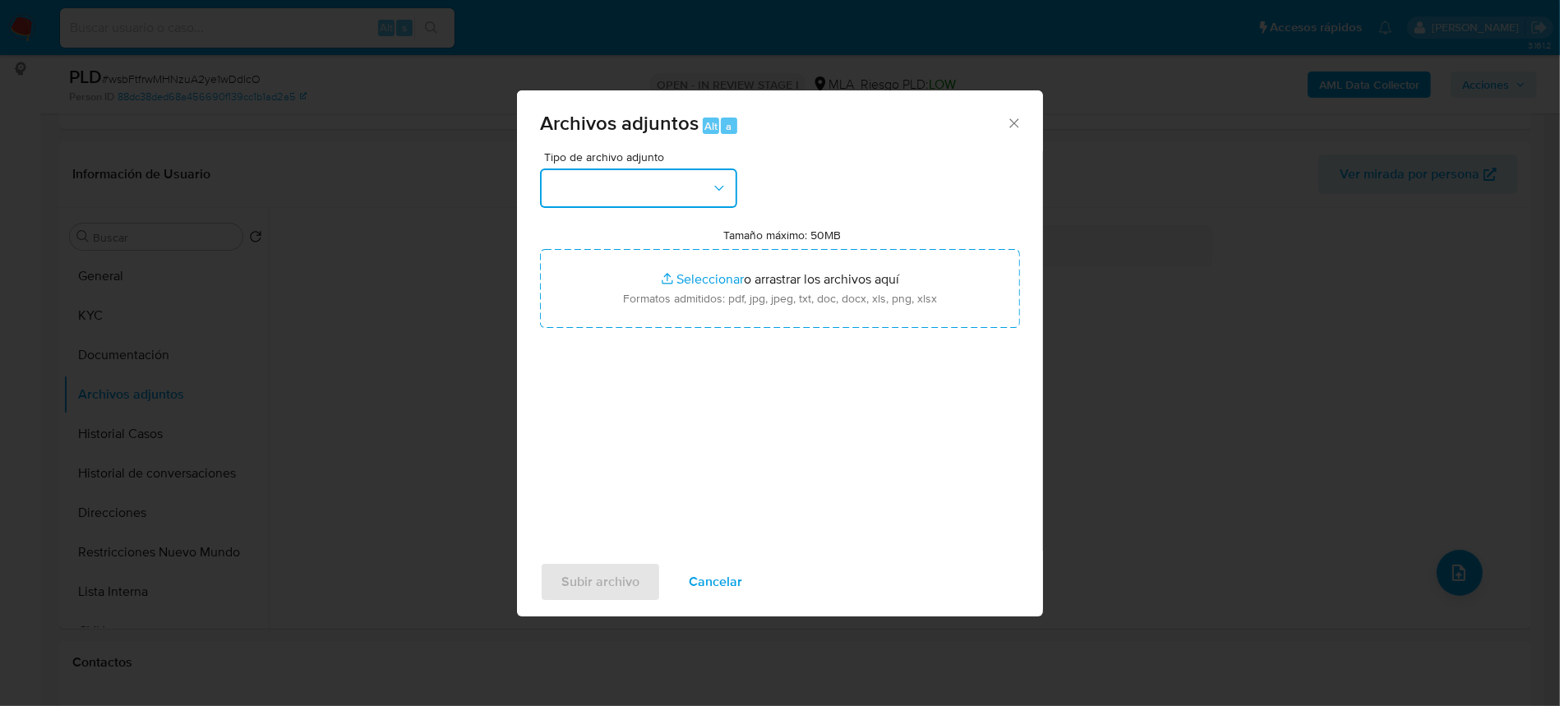
click at [664, 191] on button "button" at bounding box center [638, 188] width 197 height 39
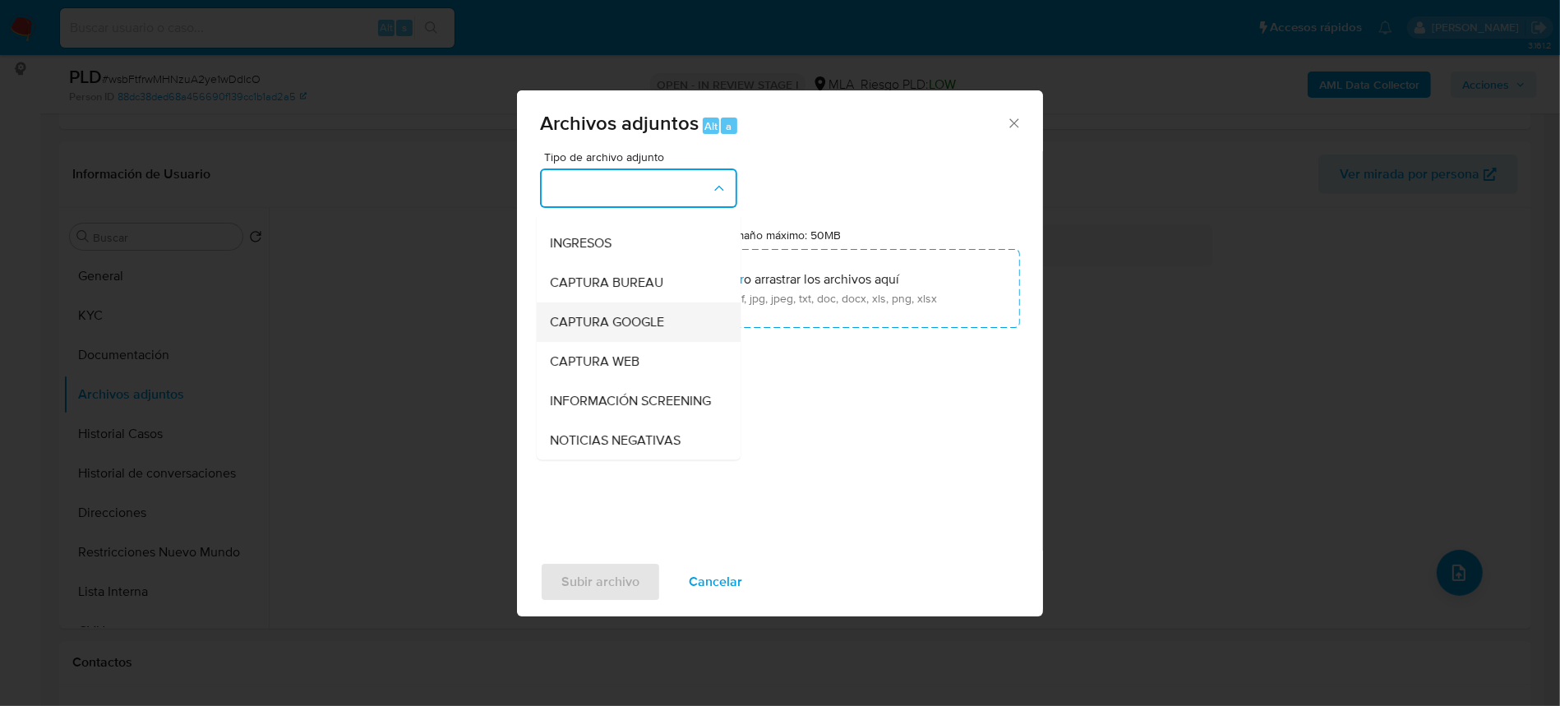
scroll to position [109, 0]
click at [625, 471] on div "Tipo de archivo adjunto IDENTIFICACIÓN INGRESOS CAPTURA BUREAU CAPTURA GOOGLE C…" at bounding box center [780, 345] width 480 height 388
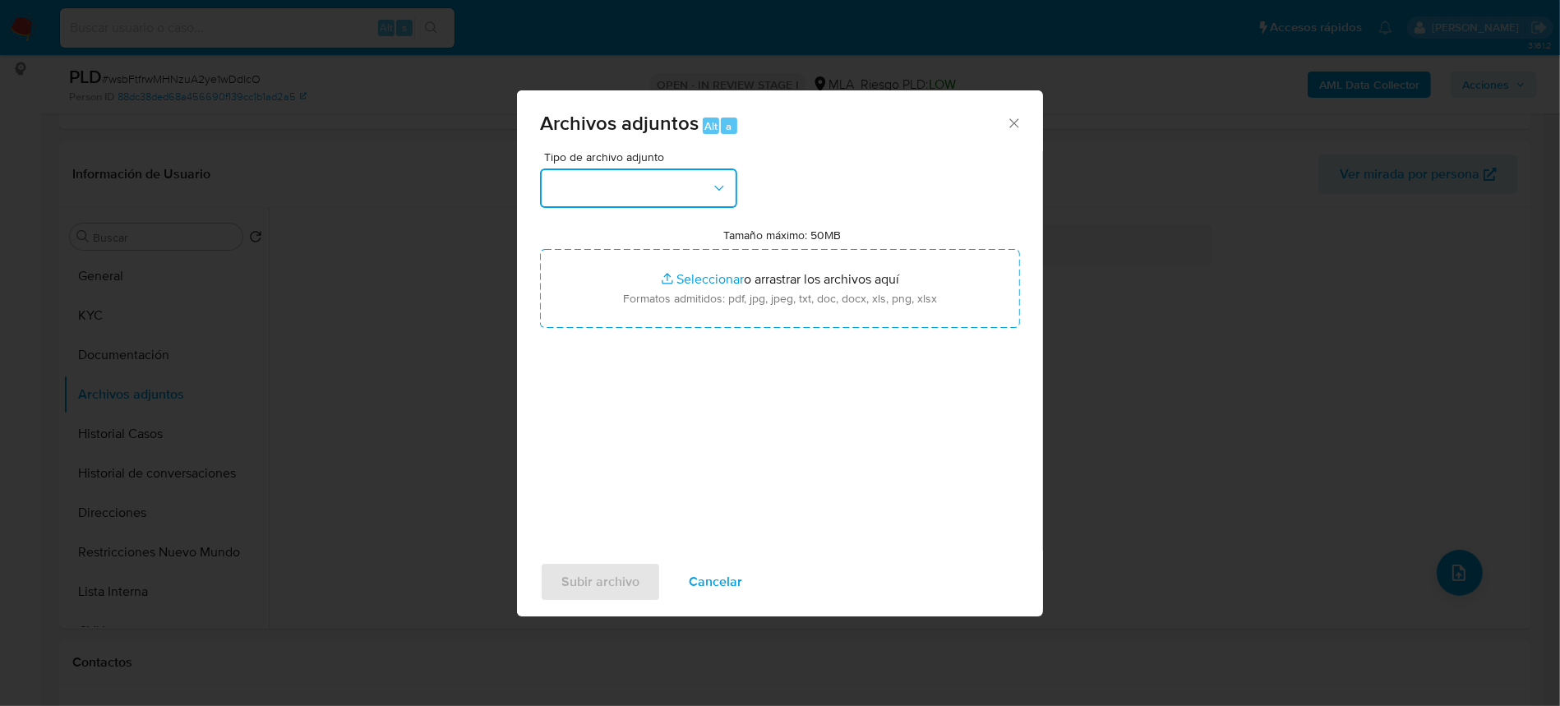
click at [678, 201] on button "button" at bounding box center [638, 188] width 197 height 39
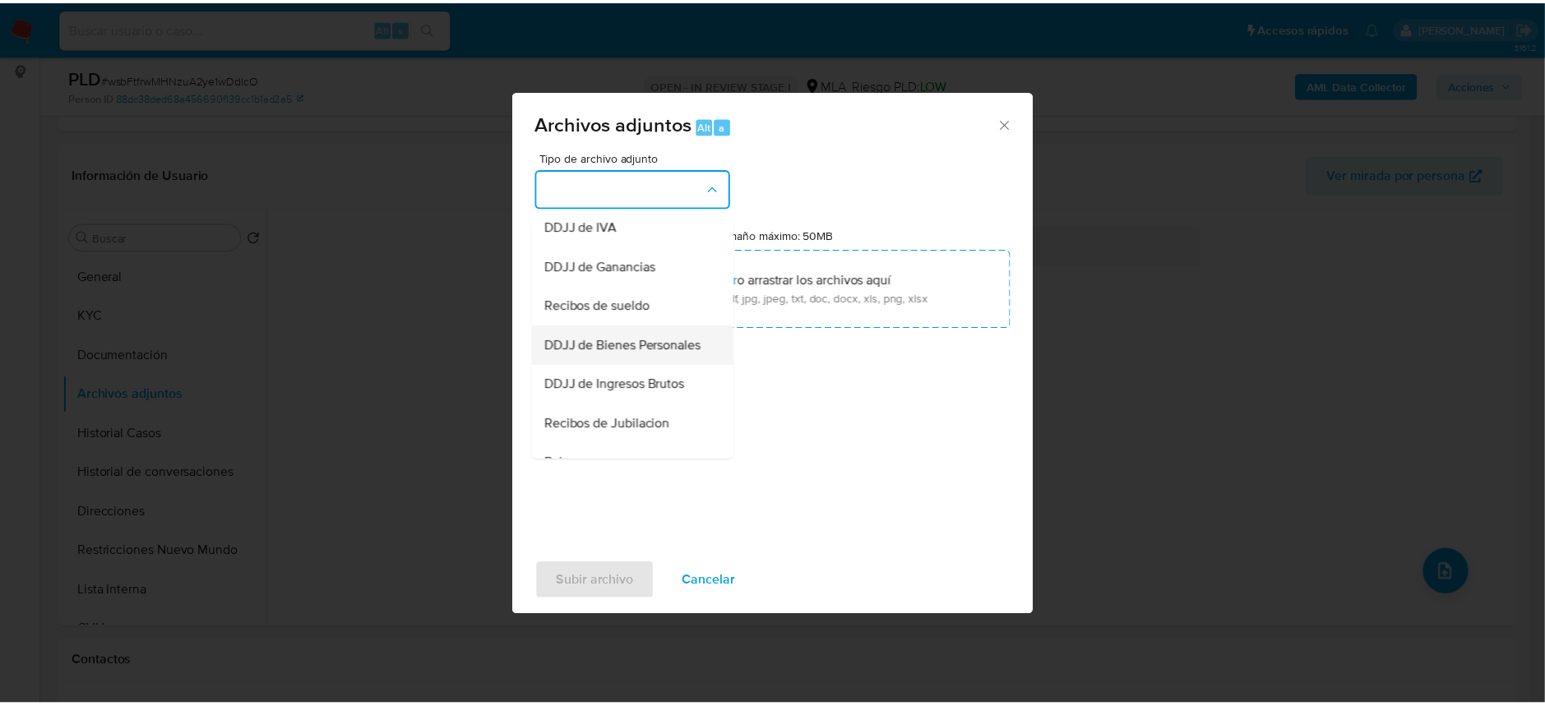
scroll to position [328, 0]
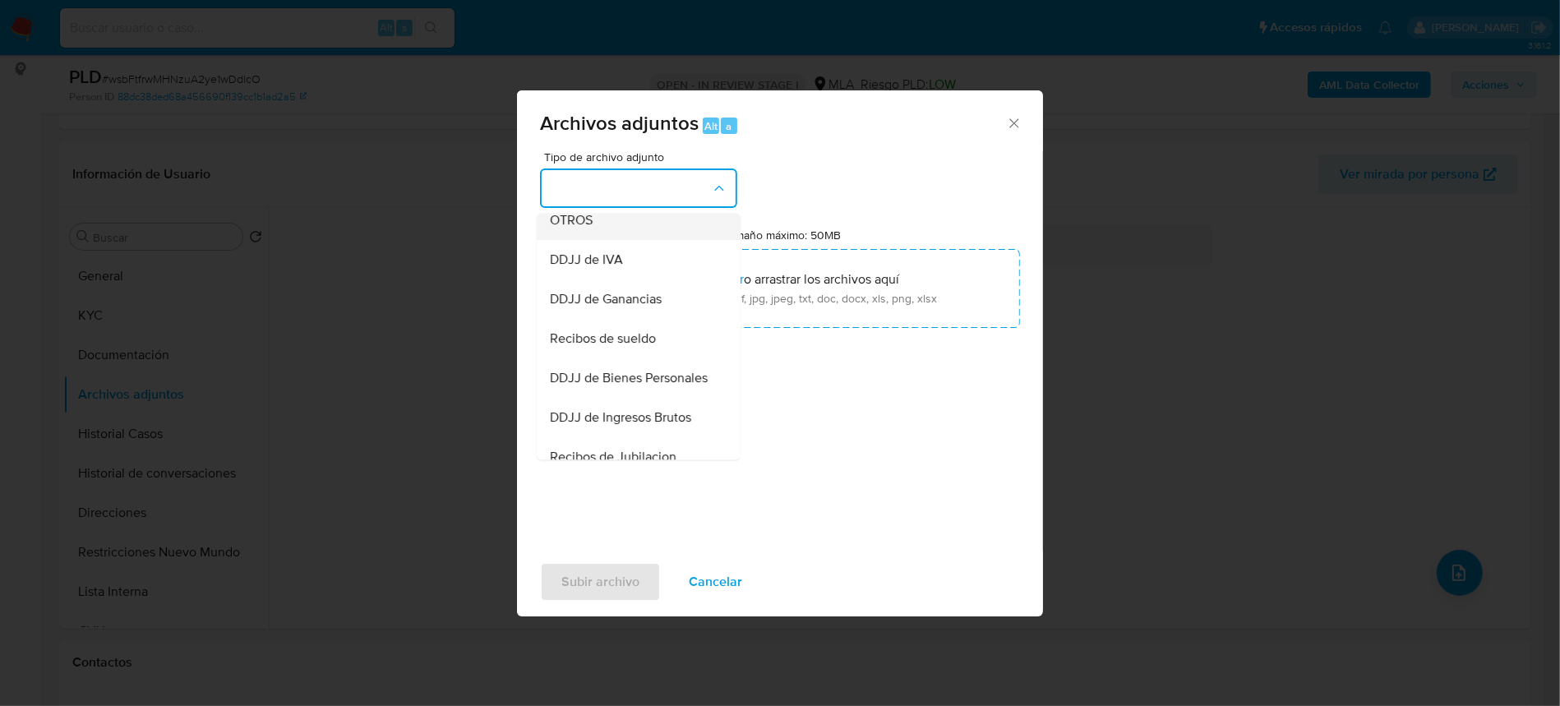
click at [582, 229] on span "OTROS" at bounding box center [571, 220] width 43 height 16
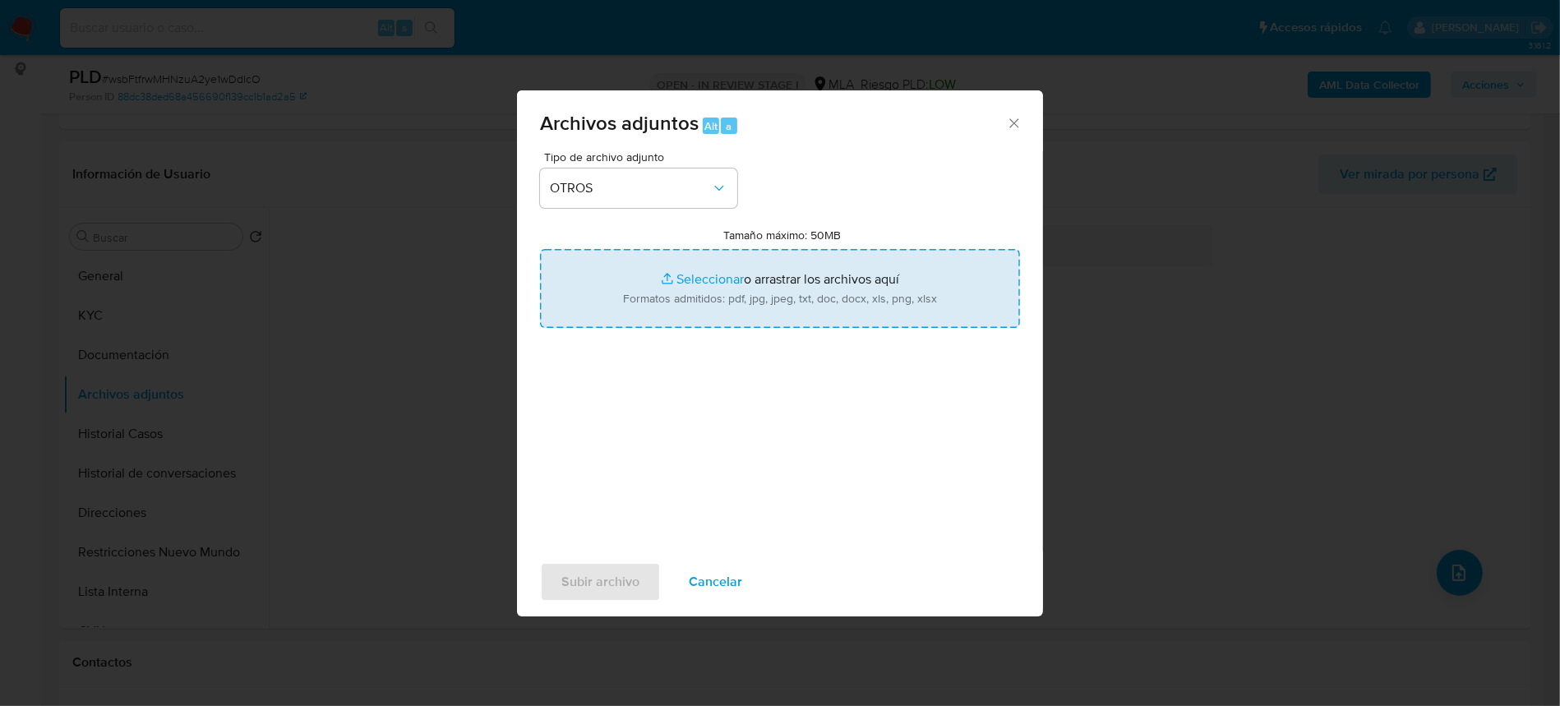
type input "C:\fakepath\Movimientos-737694760.xlsx"
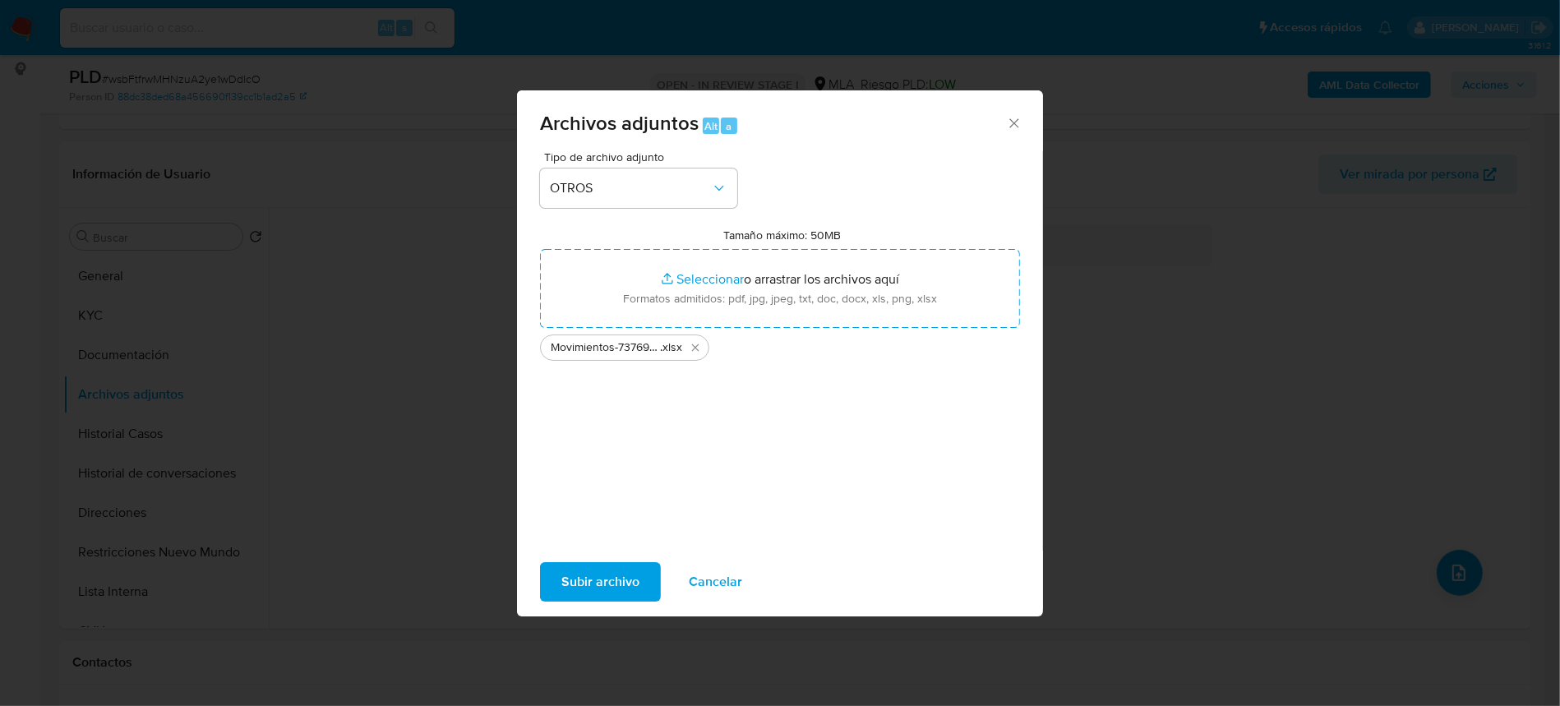
click at [634, 598] on span "Subir archivo" at bounding box center [600, 582] width 78 height 36
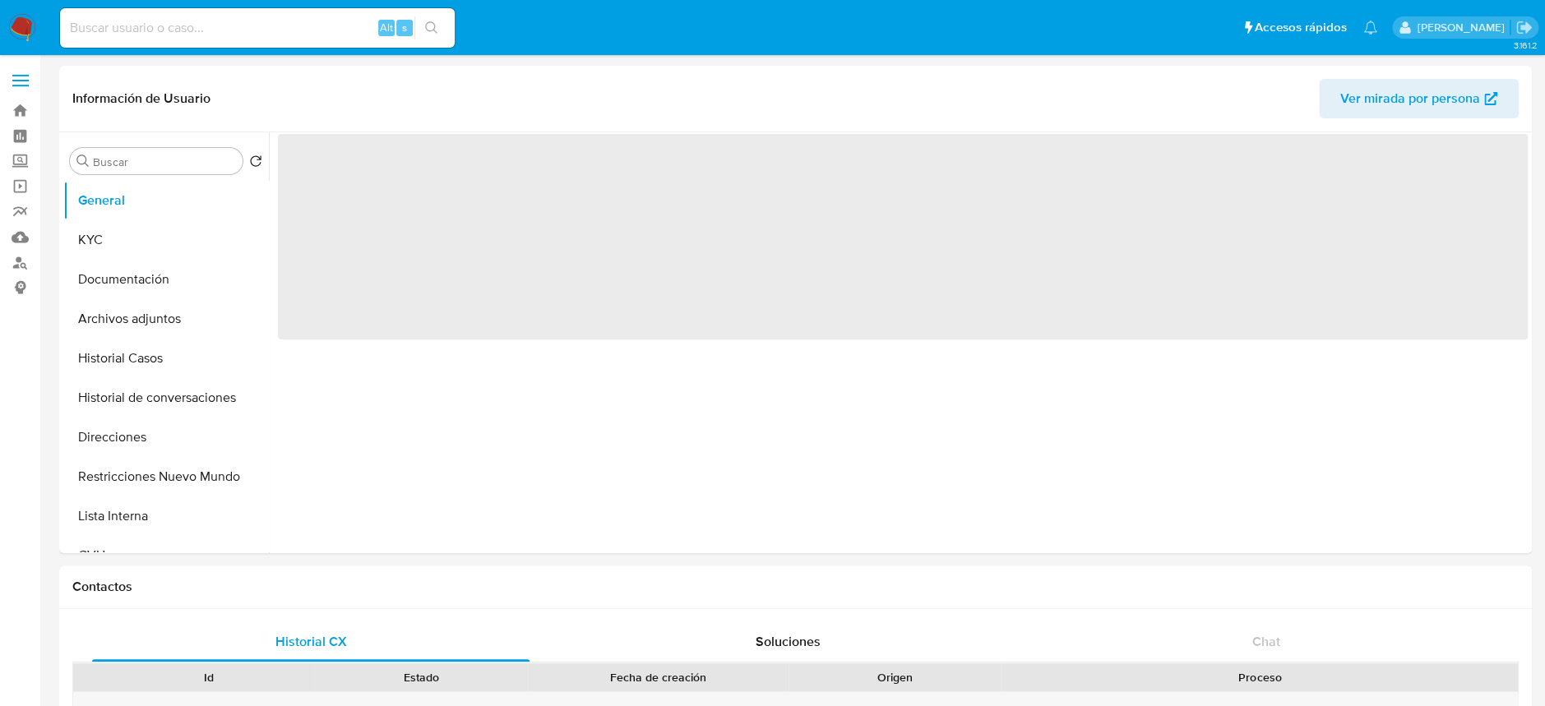
select select "10"
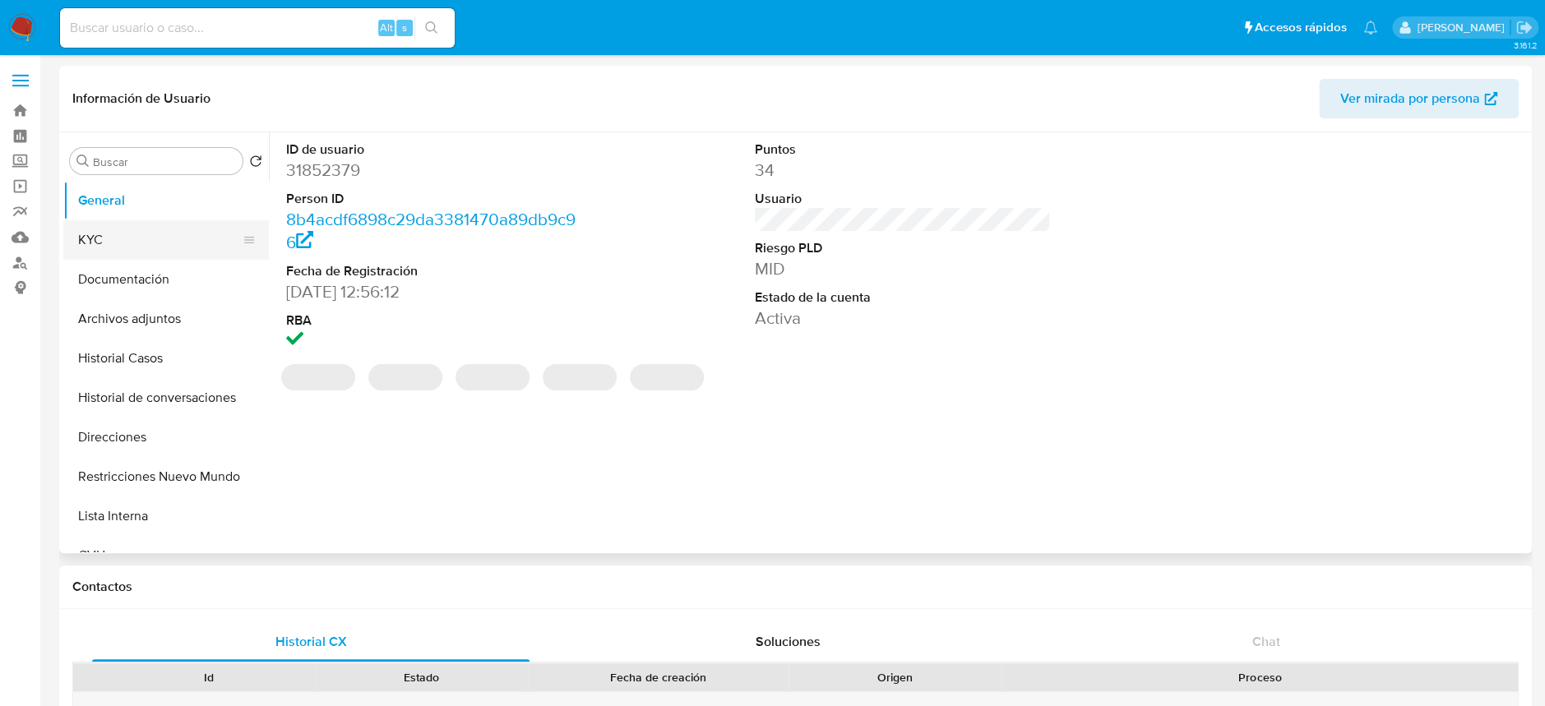
click at [134, 224] on button "KYC" at bounding box center [159, 239] width 192 height 39
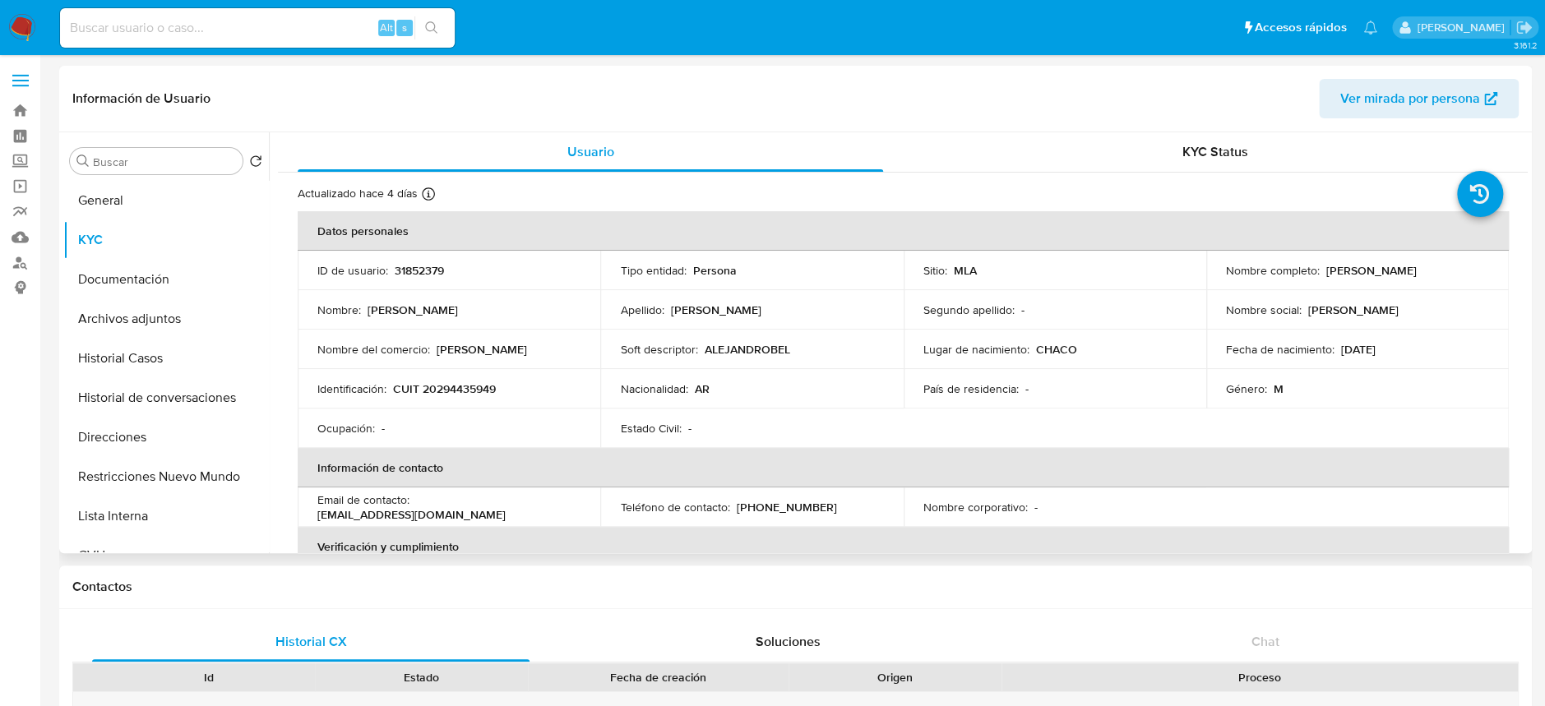
click at [487, 390] on p "CUIT 20294435949" at bounding box center [444, 388] width 103 height 15
copy p "20294435949"
click at [132, 312] on button "Archivos adjuntos" at bounding box center [159, 318] width 192 height 39
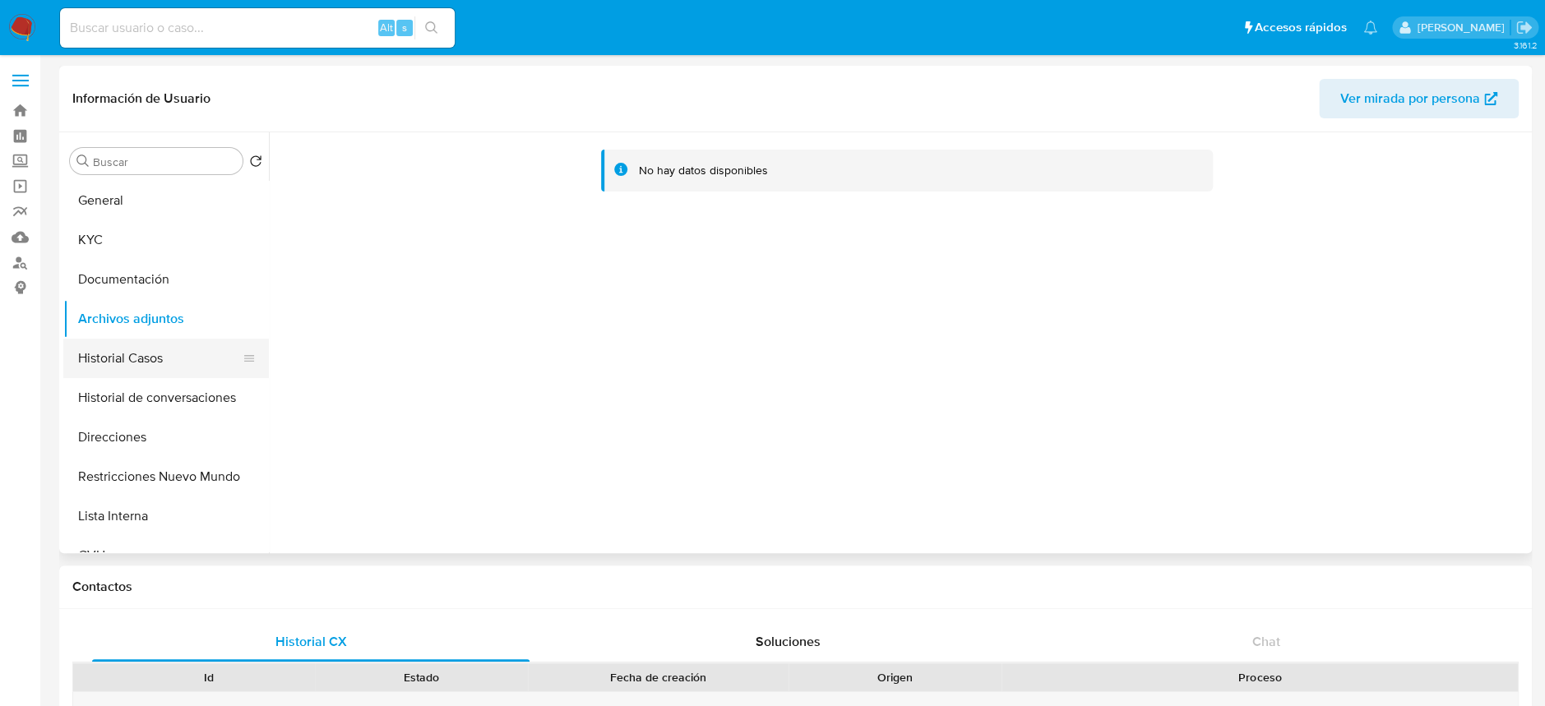
click at [152, 363] on button "Historial Casos" at bounding box center [159, 358] width 192 height 39
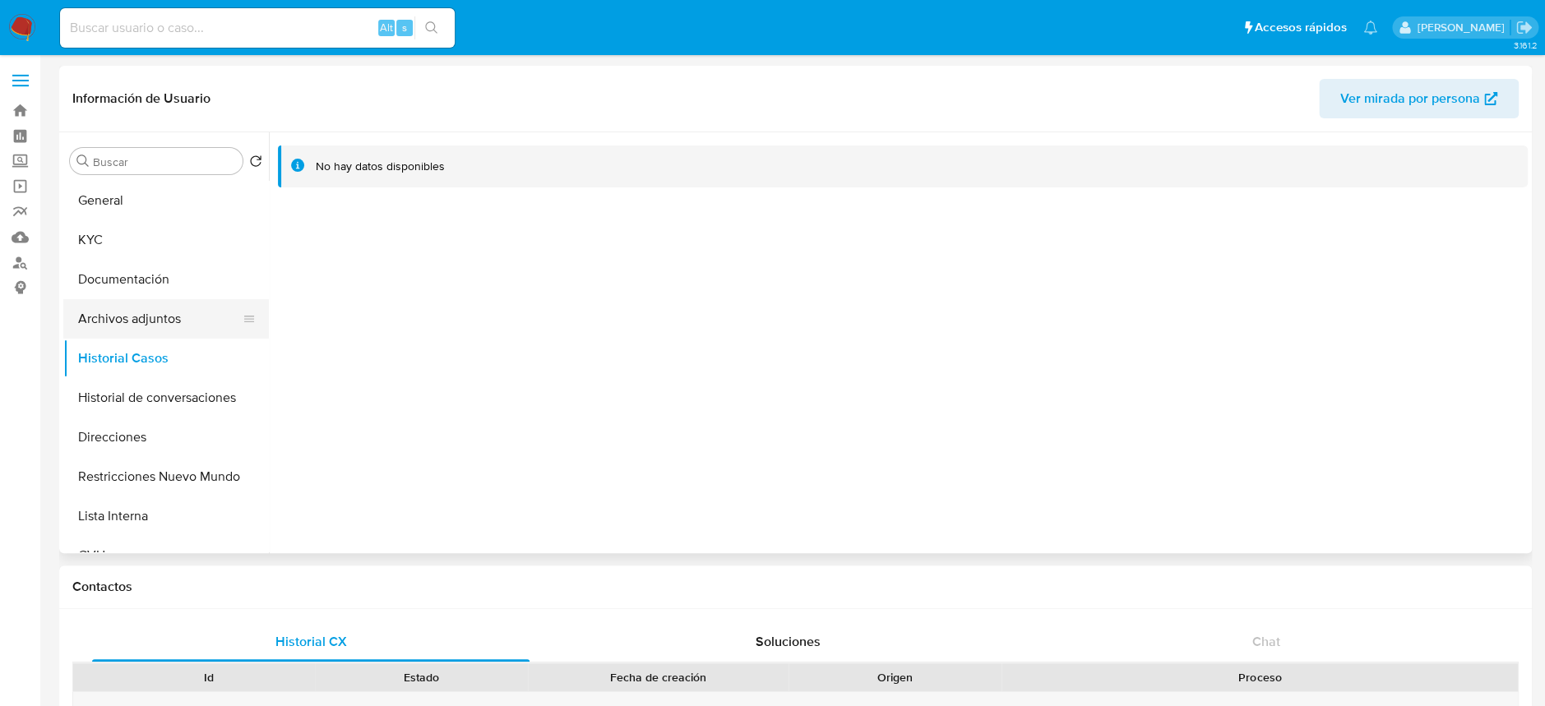
click at [159, 324] on button "Archivos adjuntos" at bounding box center [159, 318] width 192 height 39
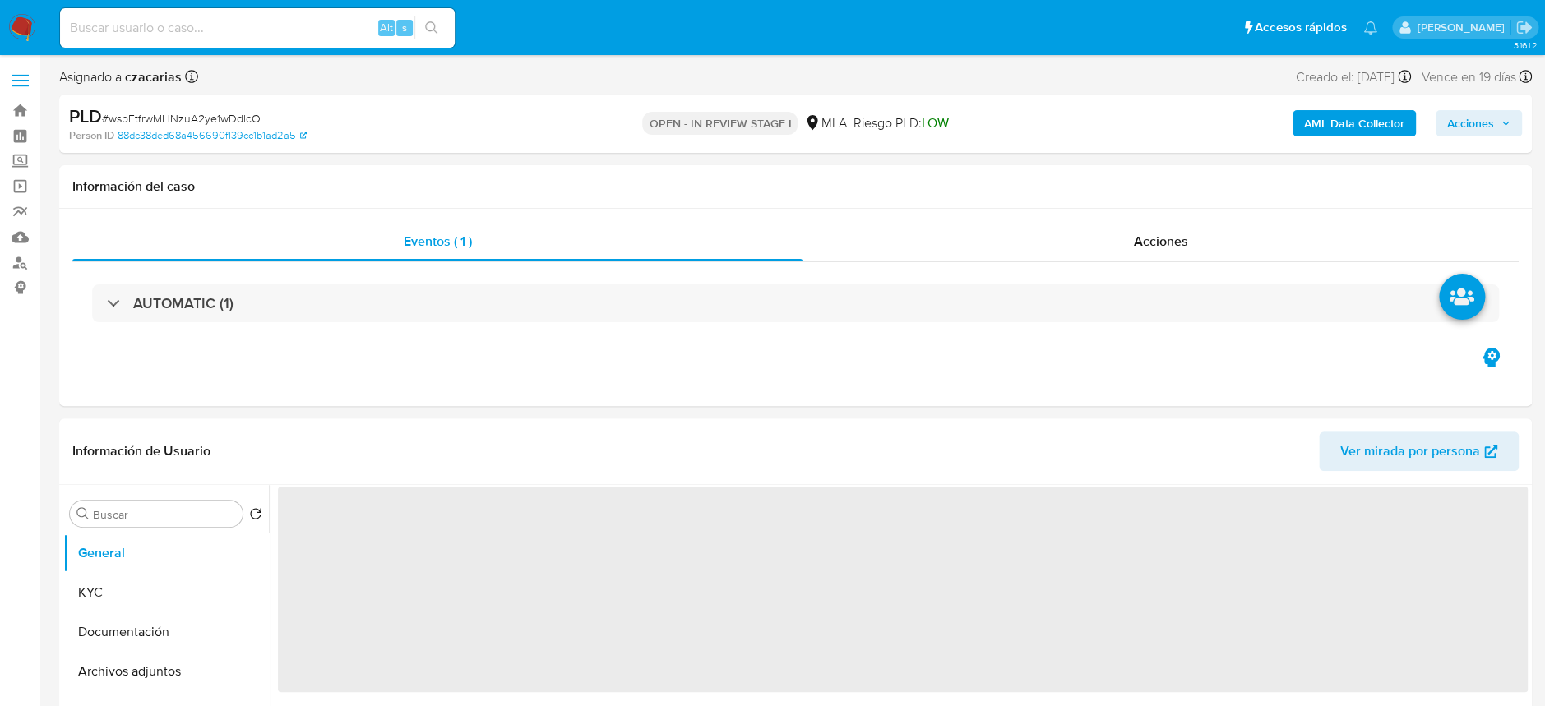
select select "10"
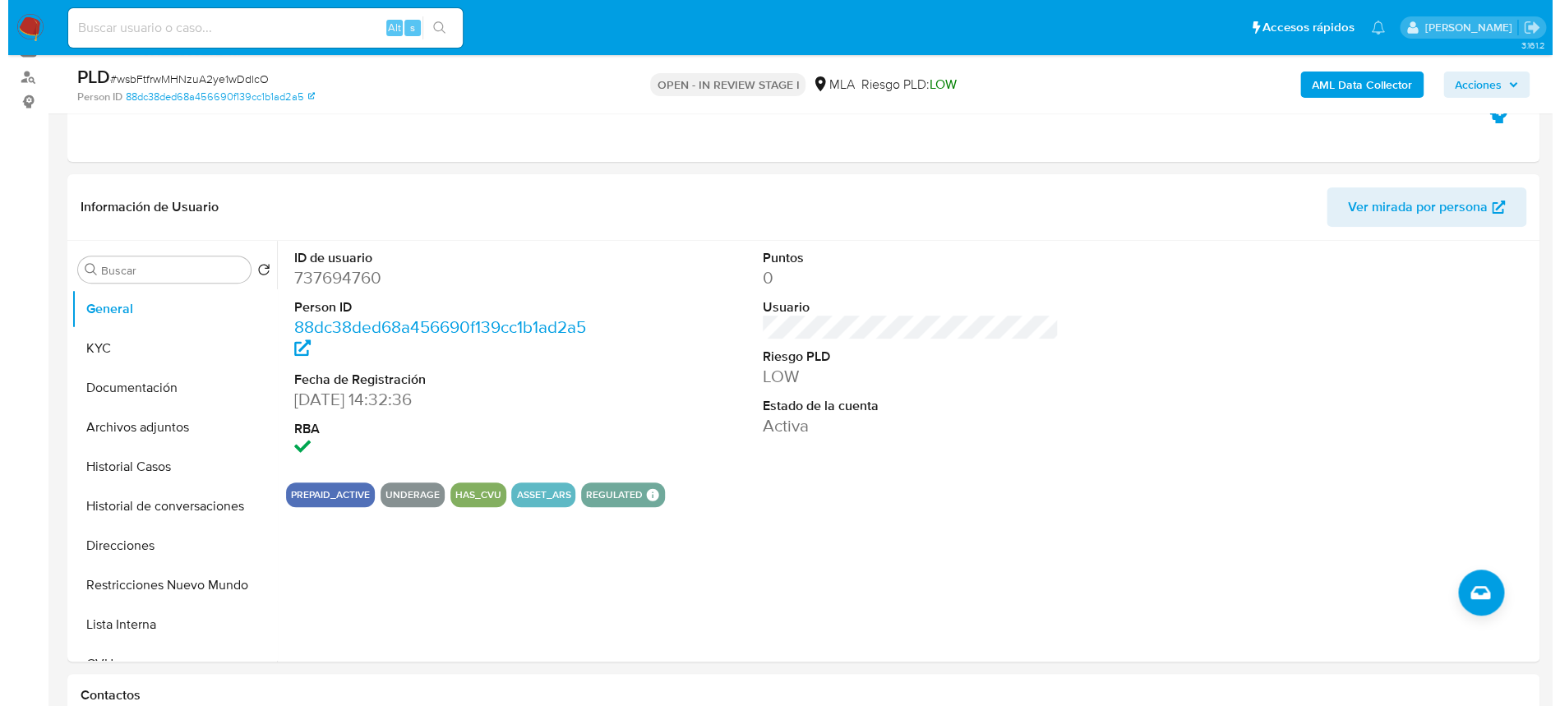
scroll to position [219, 0]
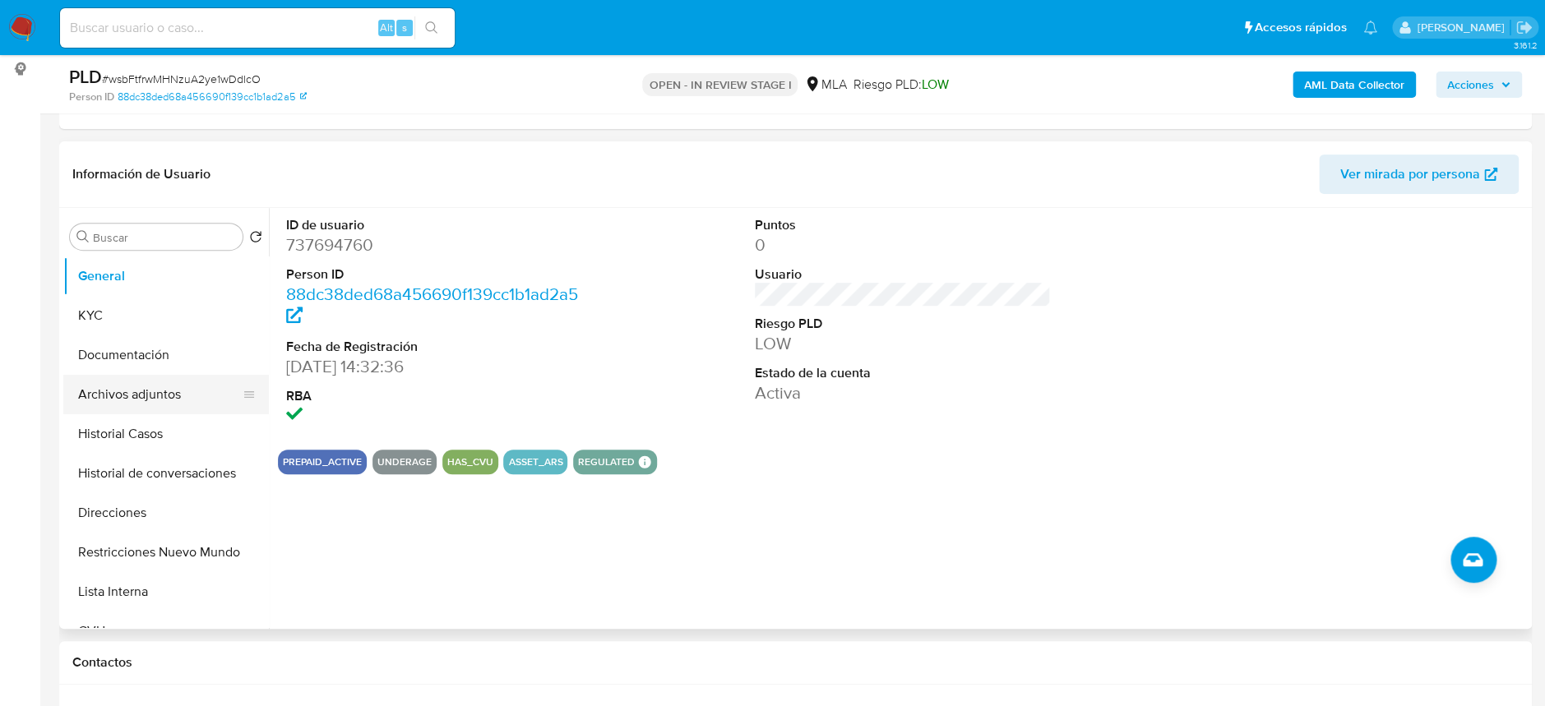
click at [161, 395] on button "Archivos adjuntos" at bounding box center [159, 394] width 192 height 39
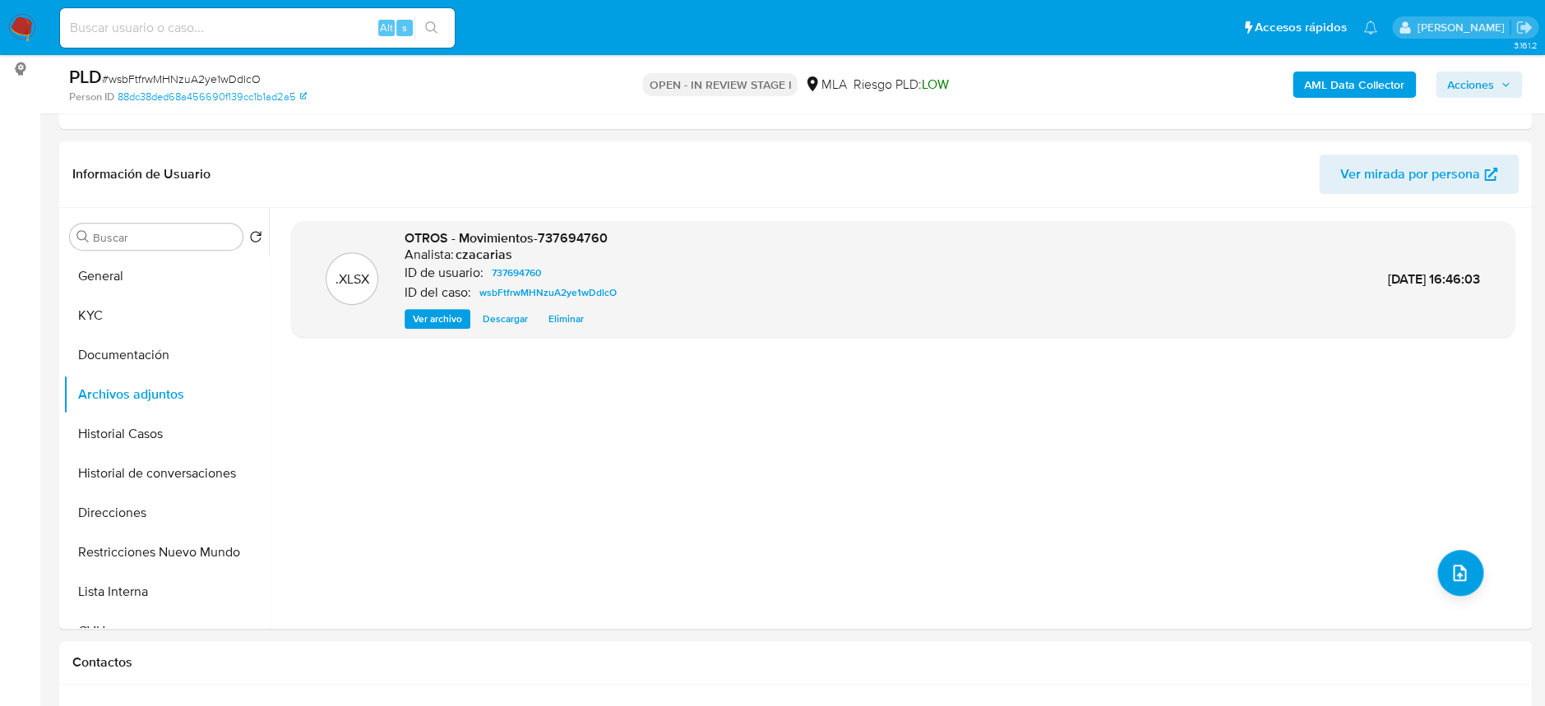
click at [1375, 87] on b "AML Data Collector" at bounding box center [1354, 85] width 100 height 26
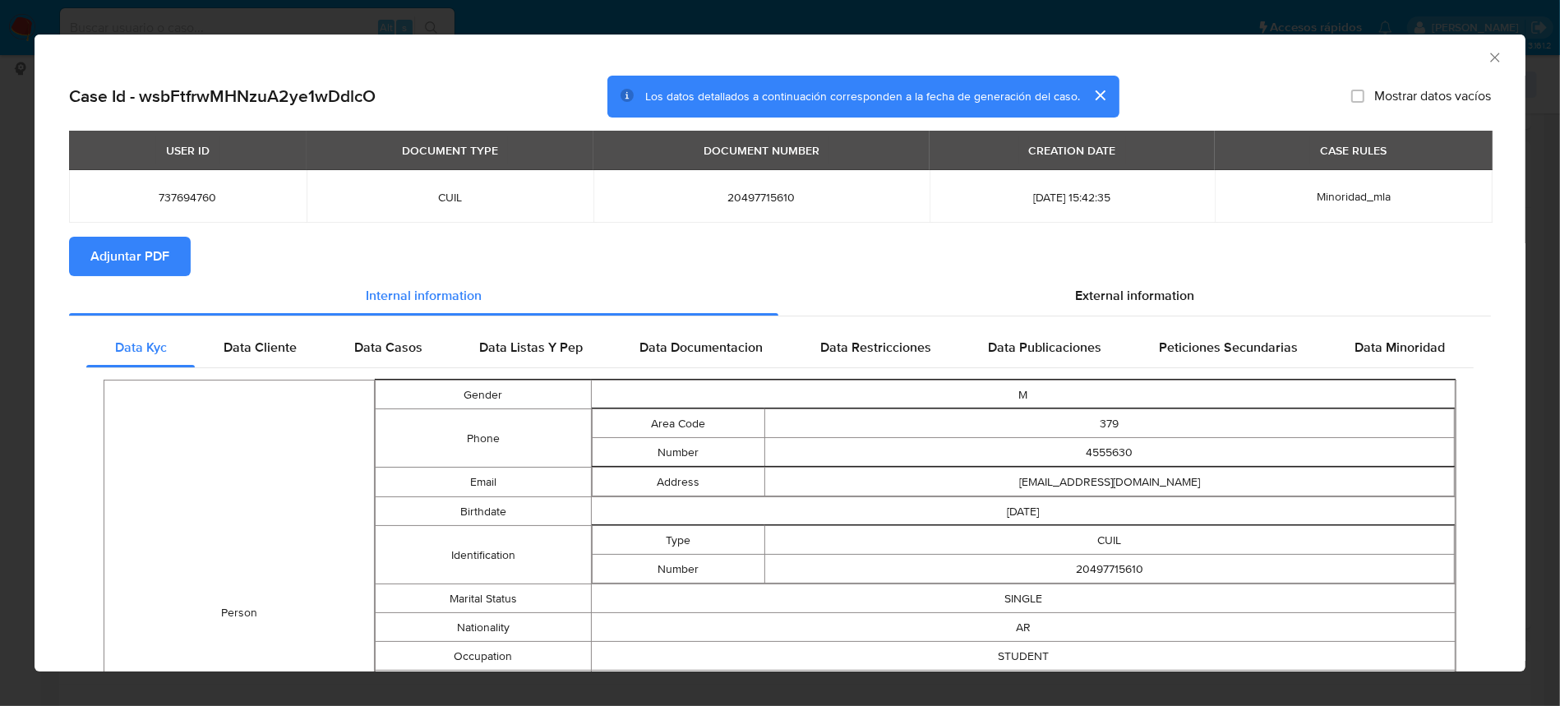
click at [108, 242] on span "Adjuntar PDF" at bounding box center [129, 256] width 79 height 36
click at [1156, 291] on span "External information" at bounding box center [1134, 295] width 119 height 19
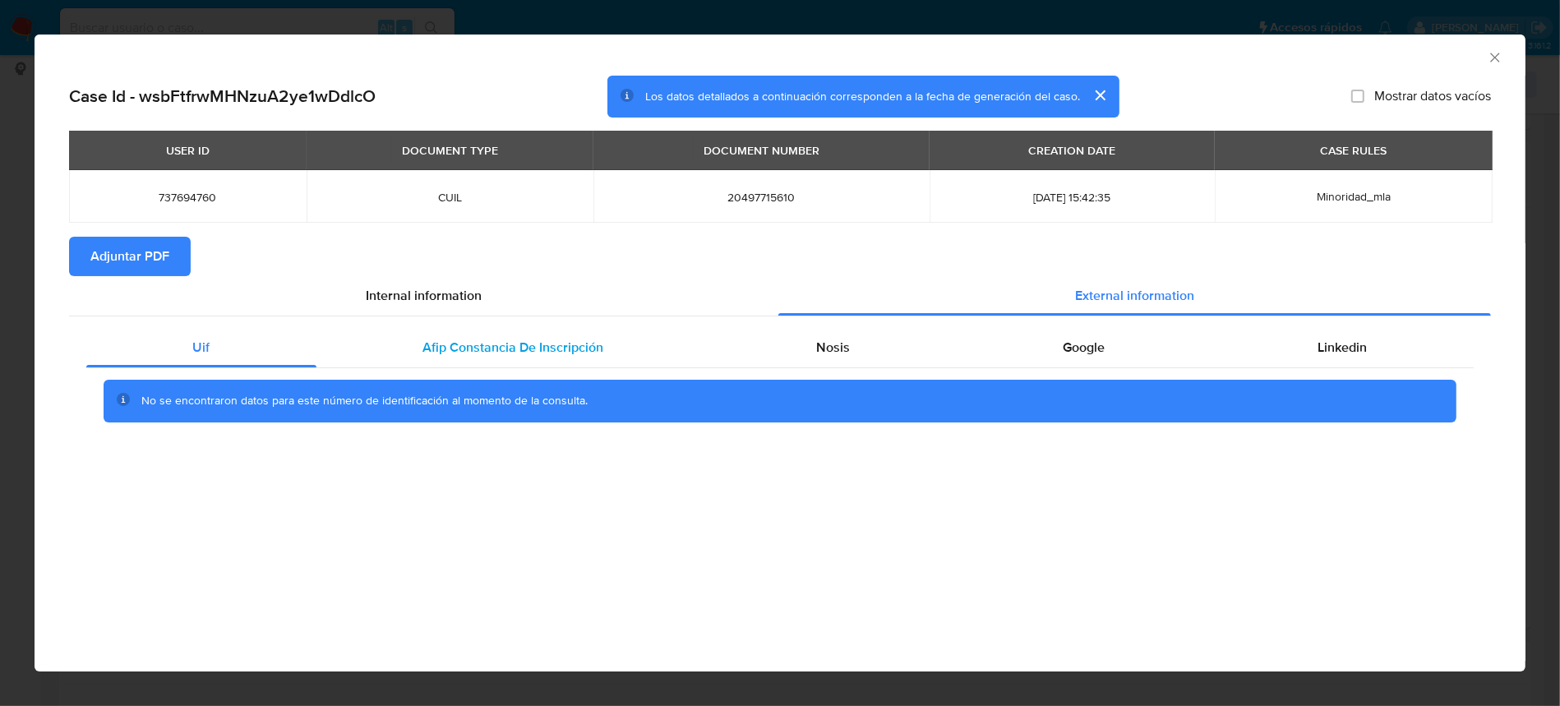
click at [503, 351] on span "Afip Constancia De Inscripción" at bounding box center [513, 347] width 181 height 19
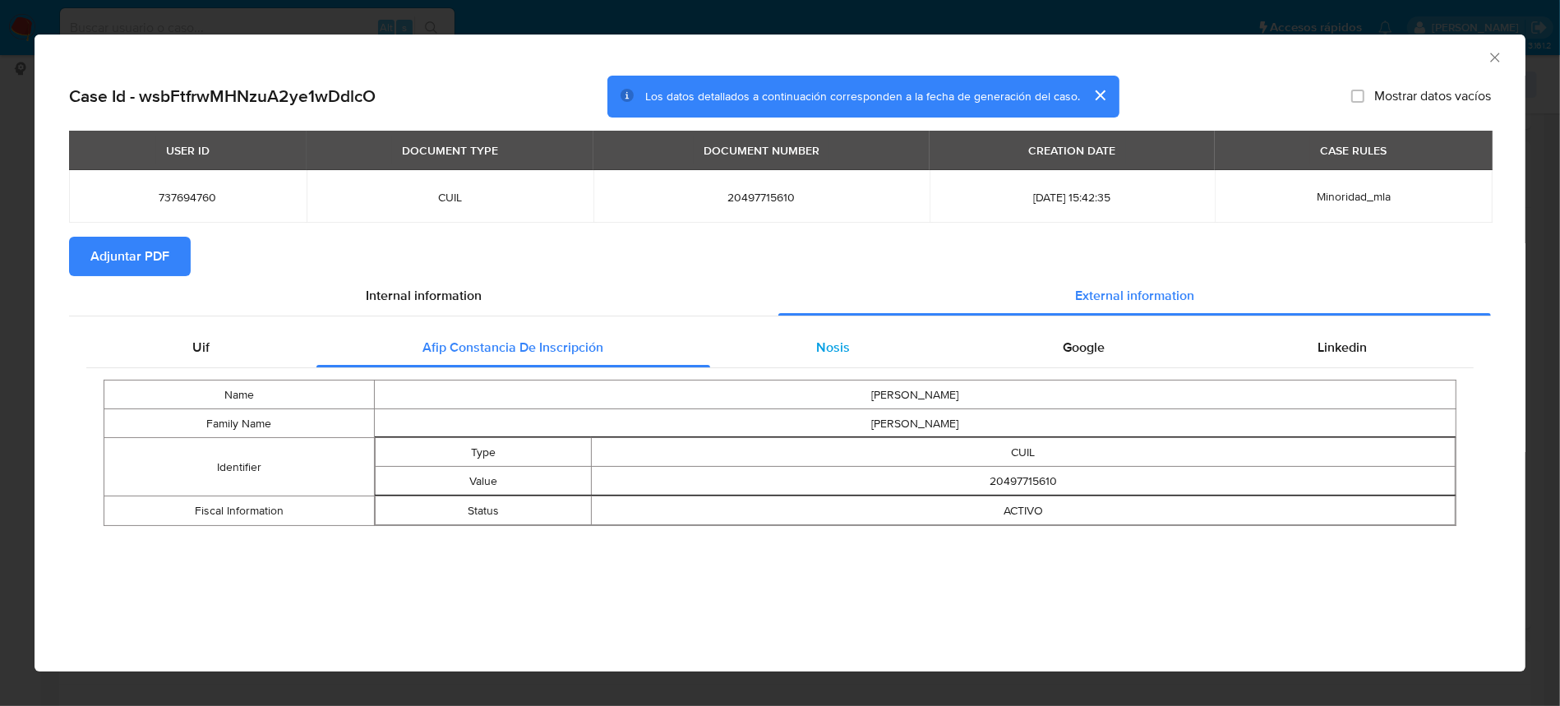
click at [756, 331] on div "Nosis" at bounding box center [833, 347] width 247 height 39
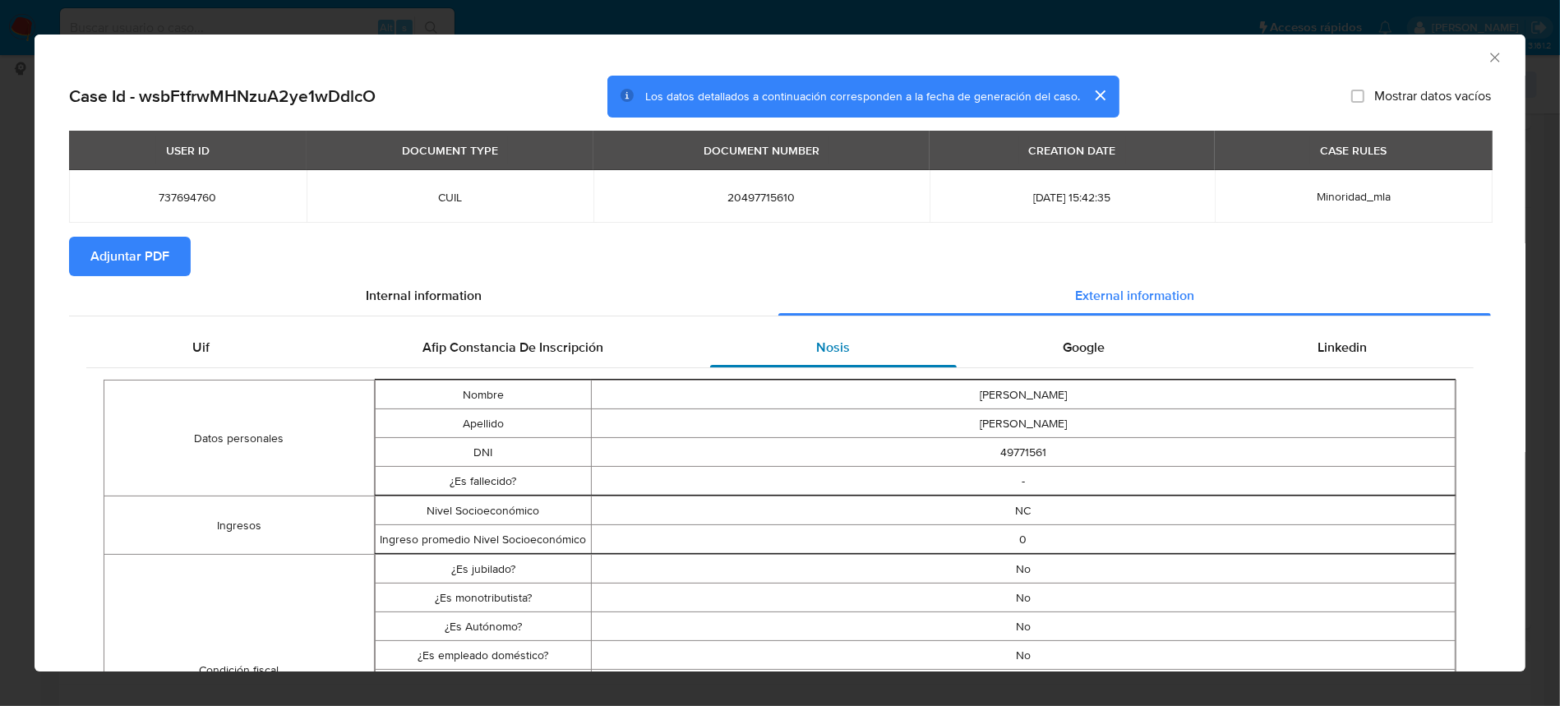
click at [817, 344] on span "Nosis" at bounding box center [834, 347] width 34 height 19
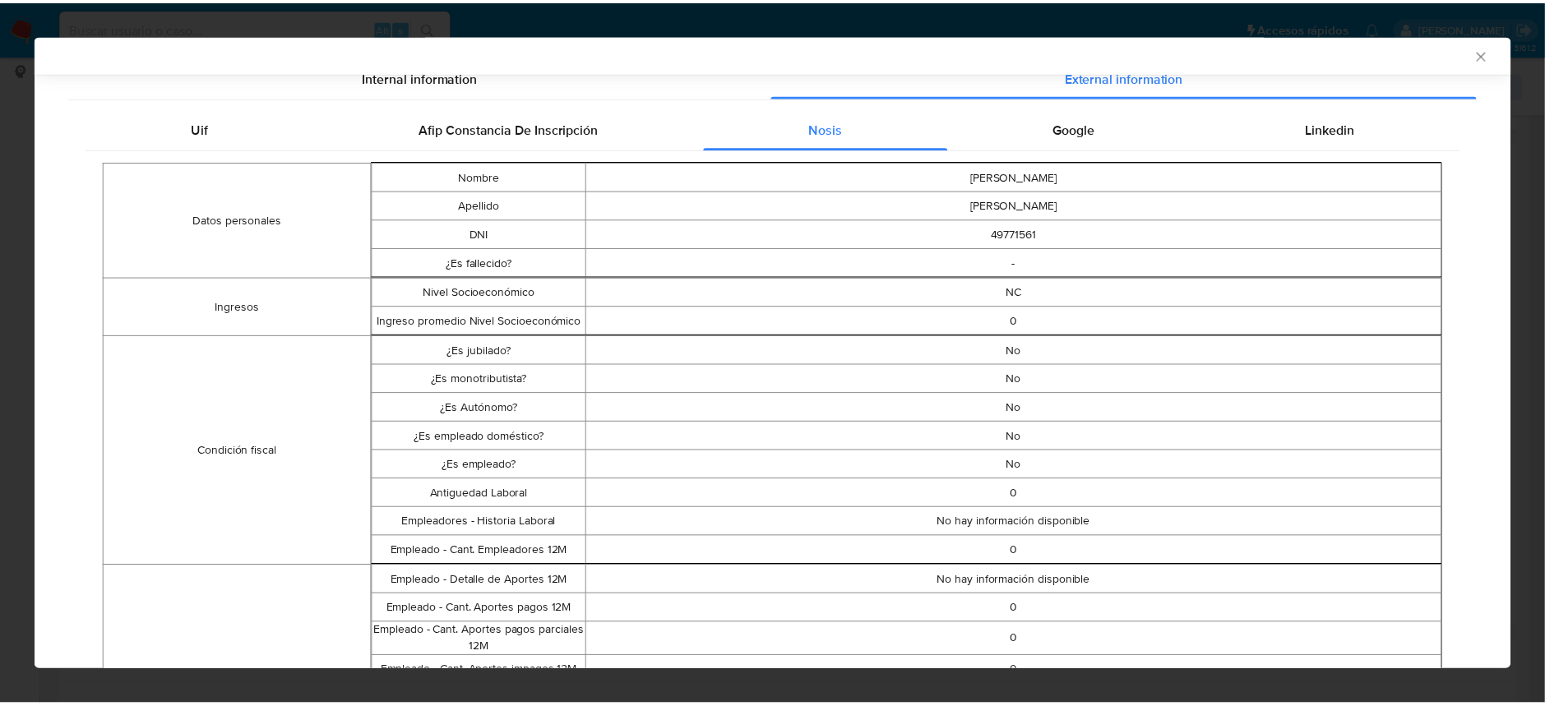
scroll to position [0, 0]
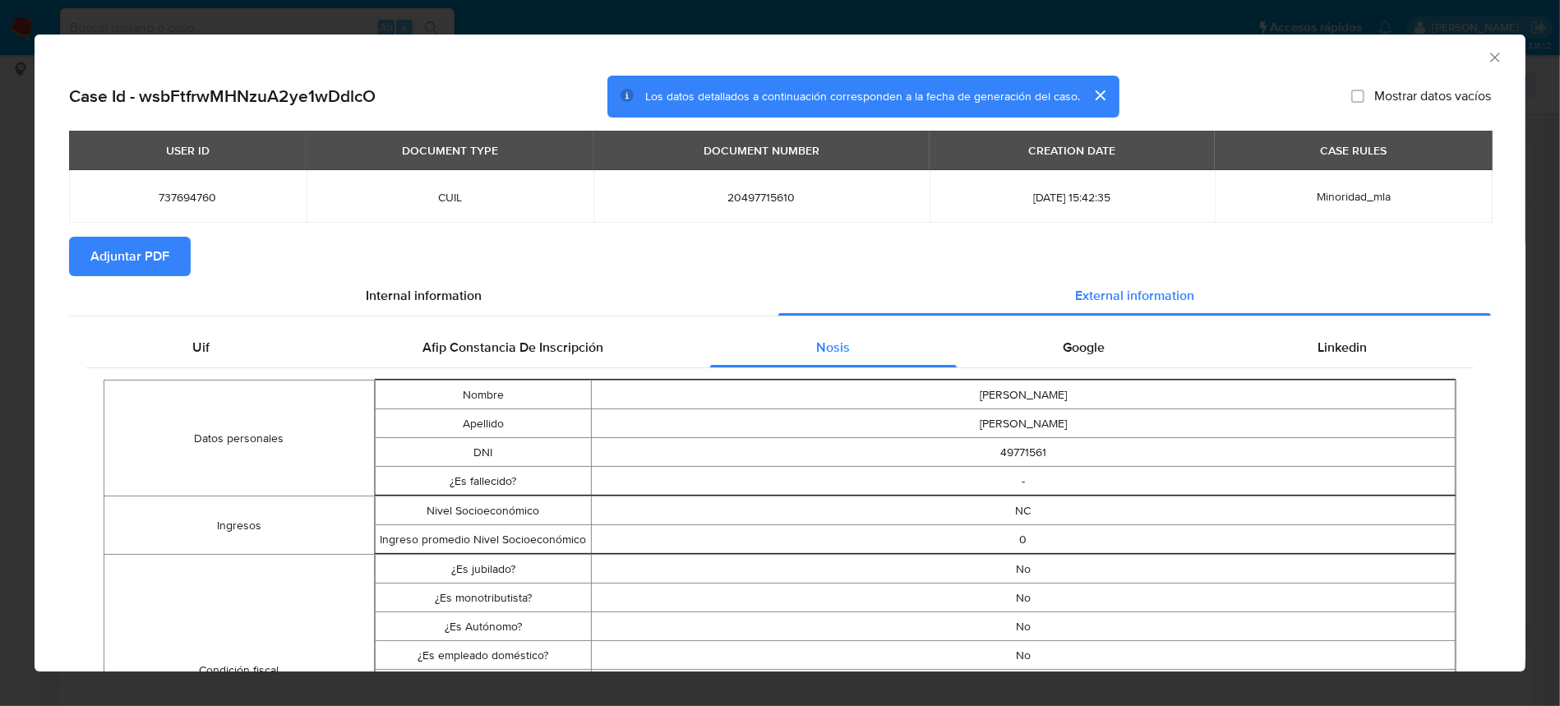
click at [1487, 60] on icon "Cerrar ventana" at bounding box center [1495, 57] width 16 height 16
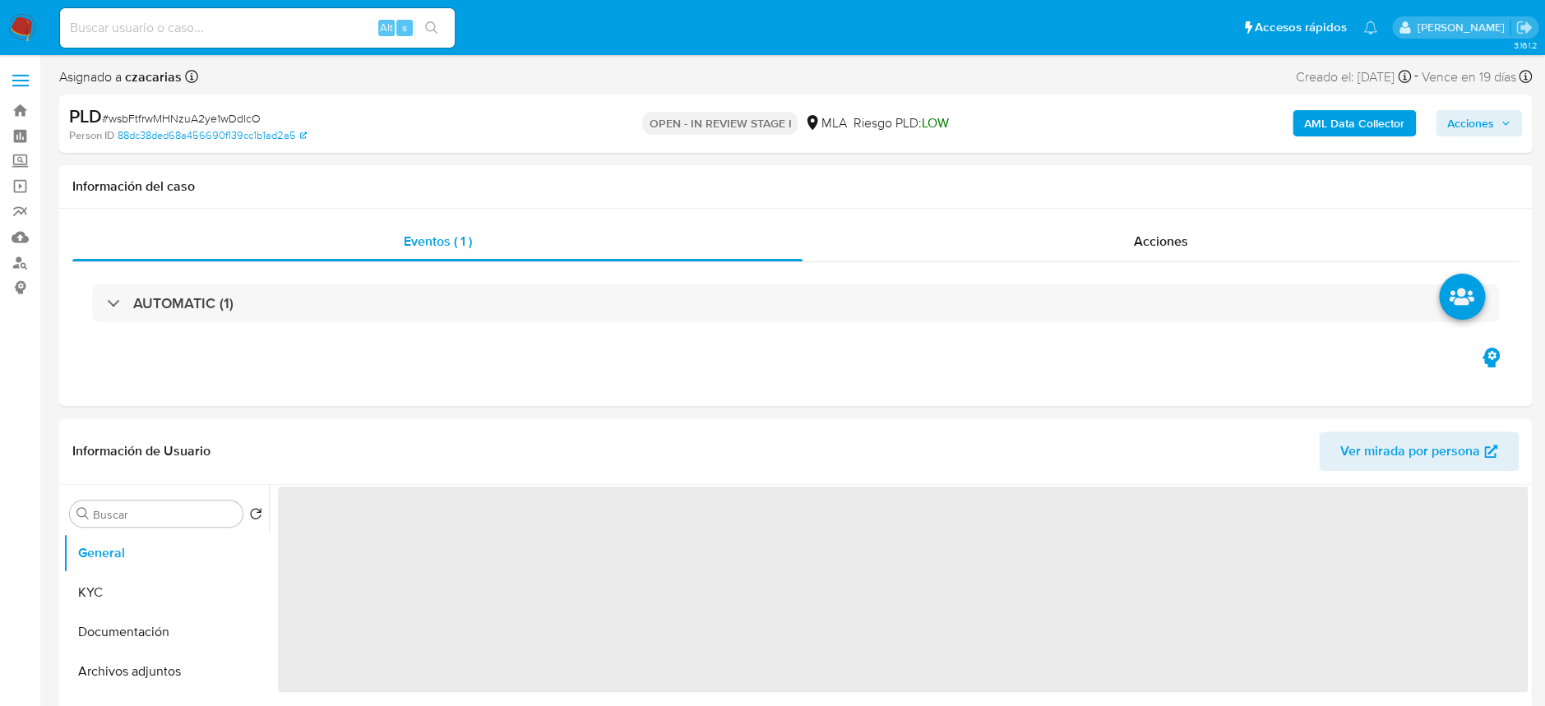
select select "10"
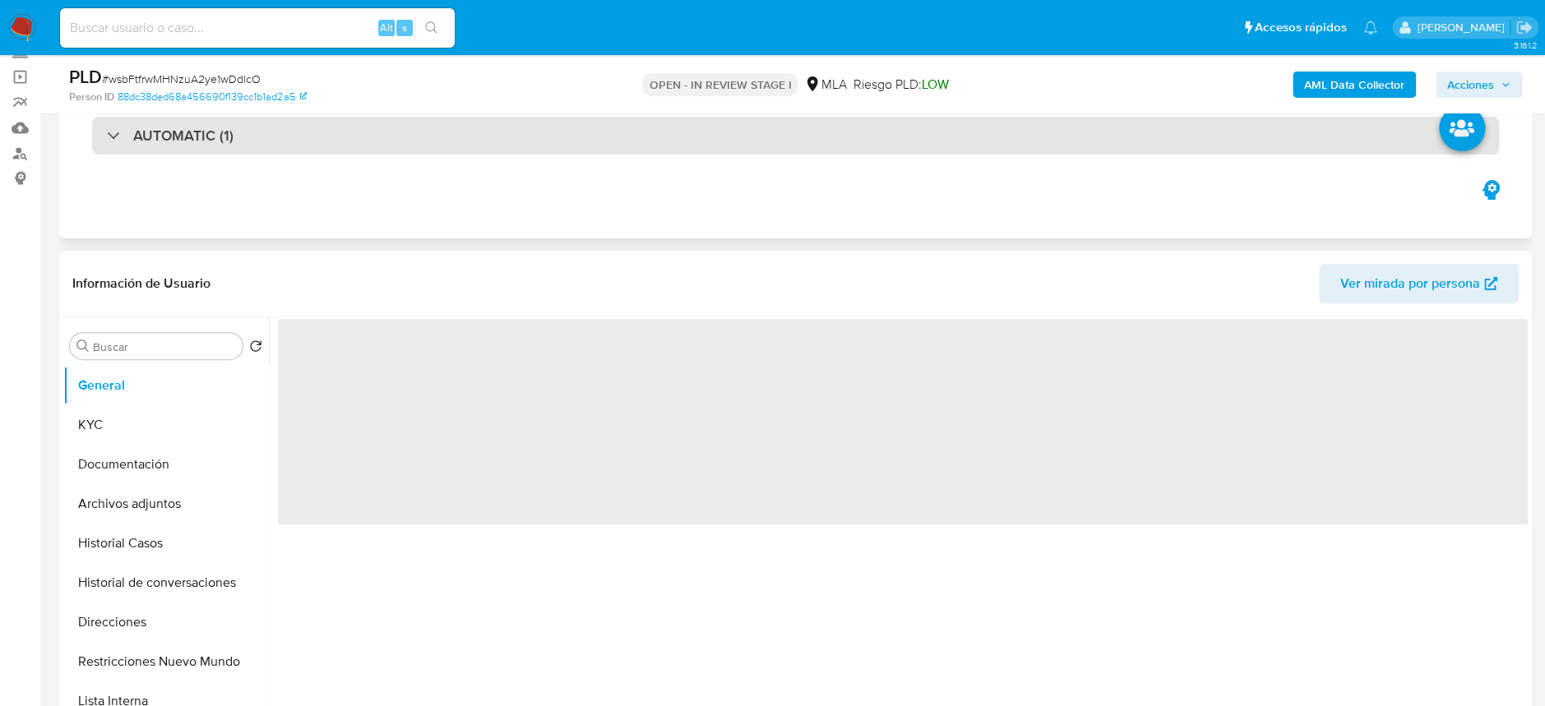
scroll to position [219, 0]
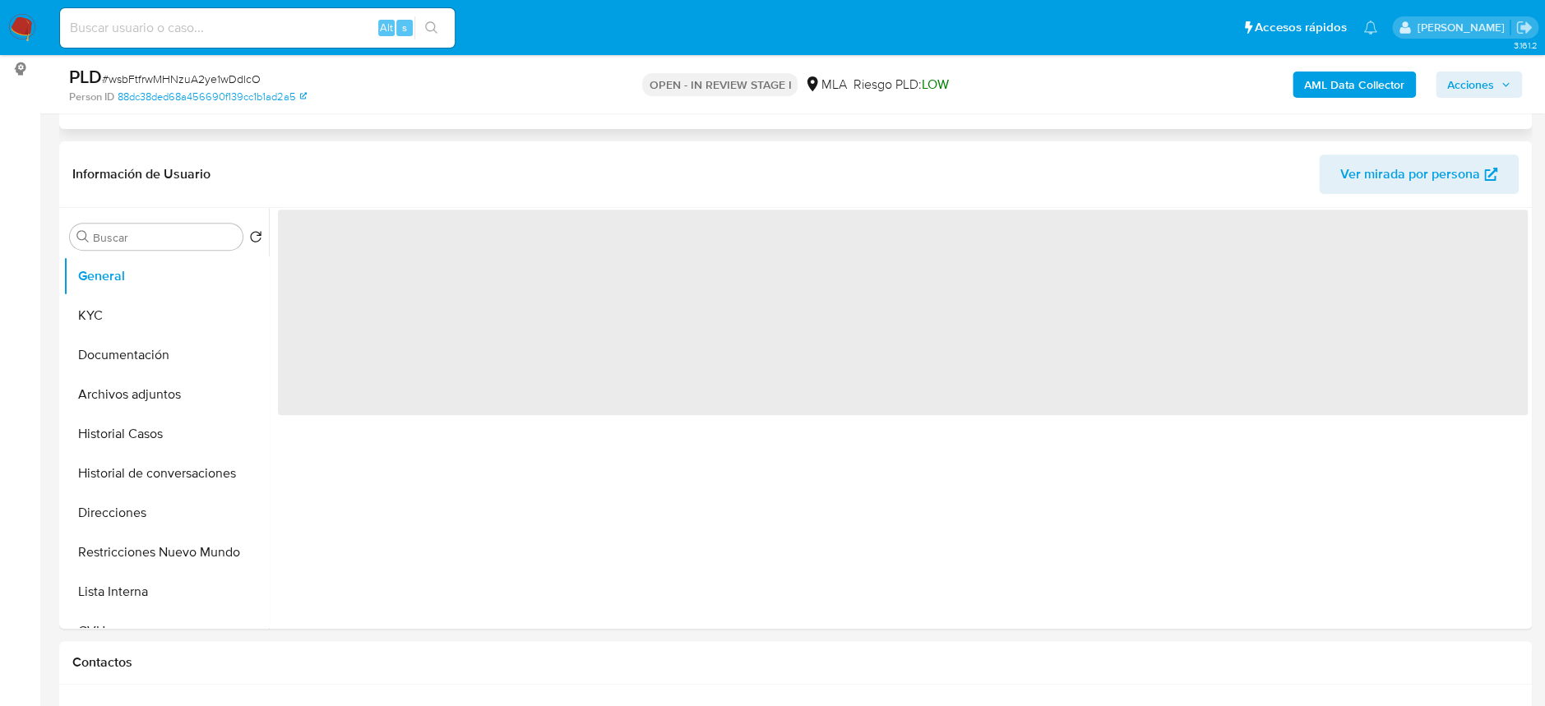
select select "10"
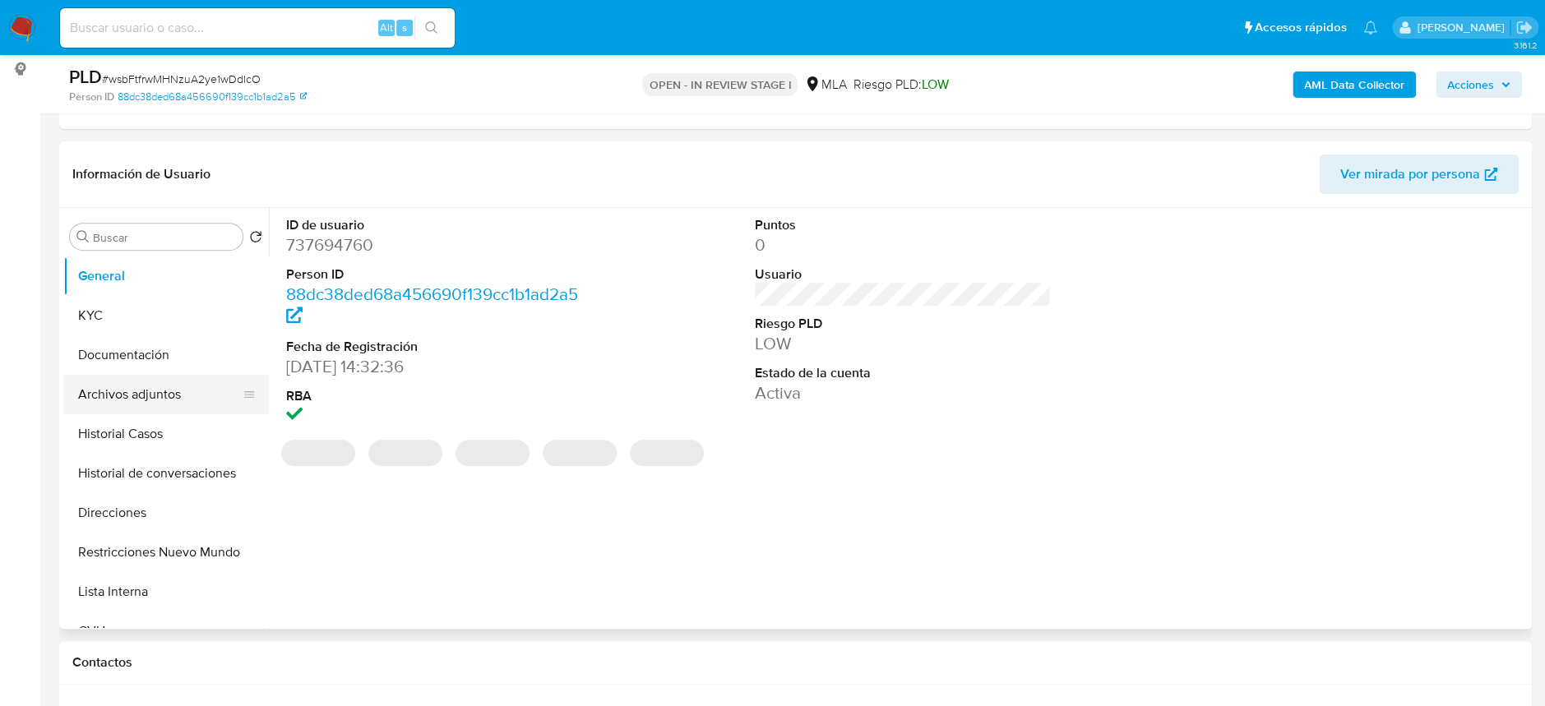
click at [146, 393] on button "Archivos adjuntos" at bounding box center [159, 394] width 192 height 39
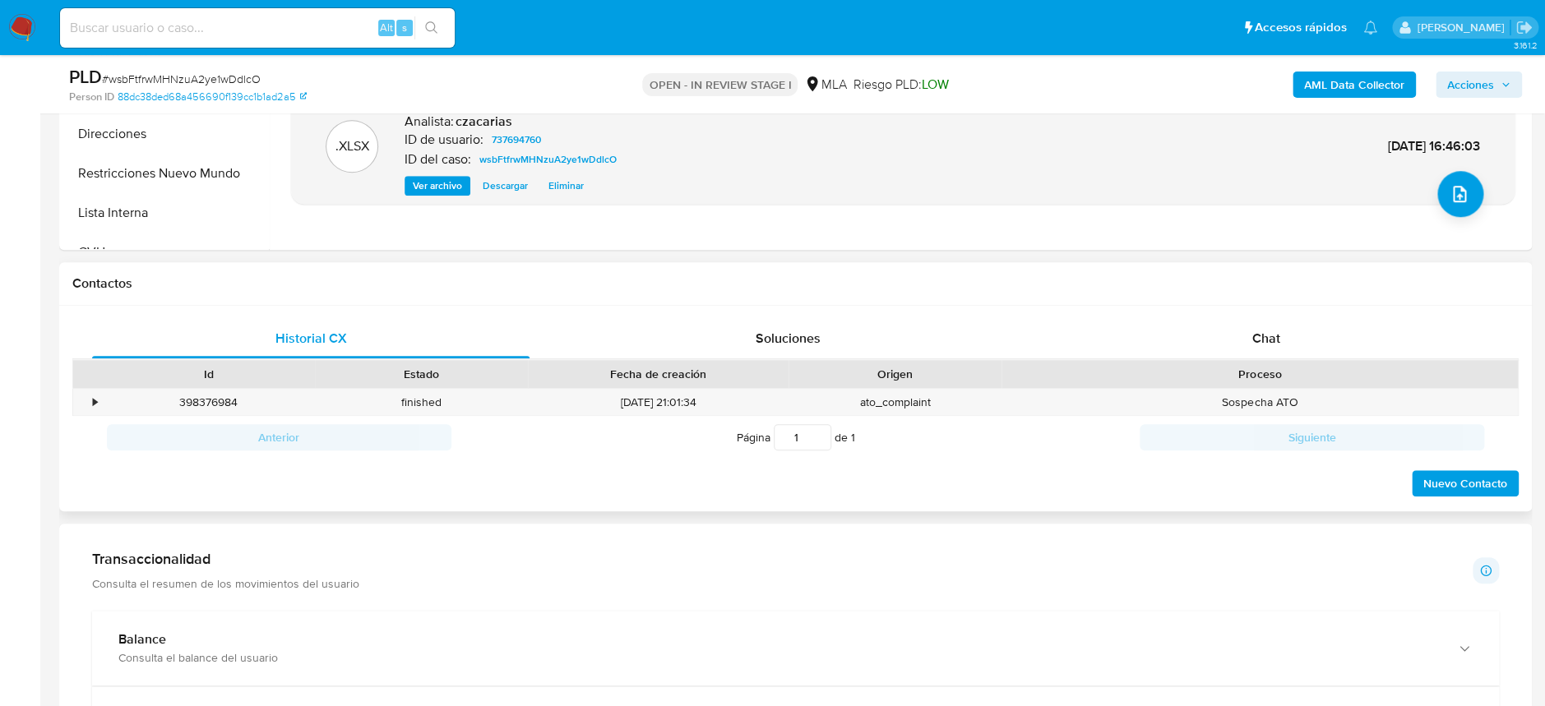
scroll to position [657, 0]
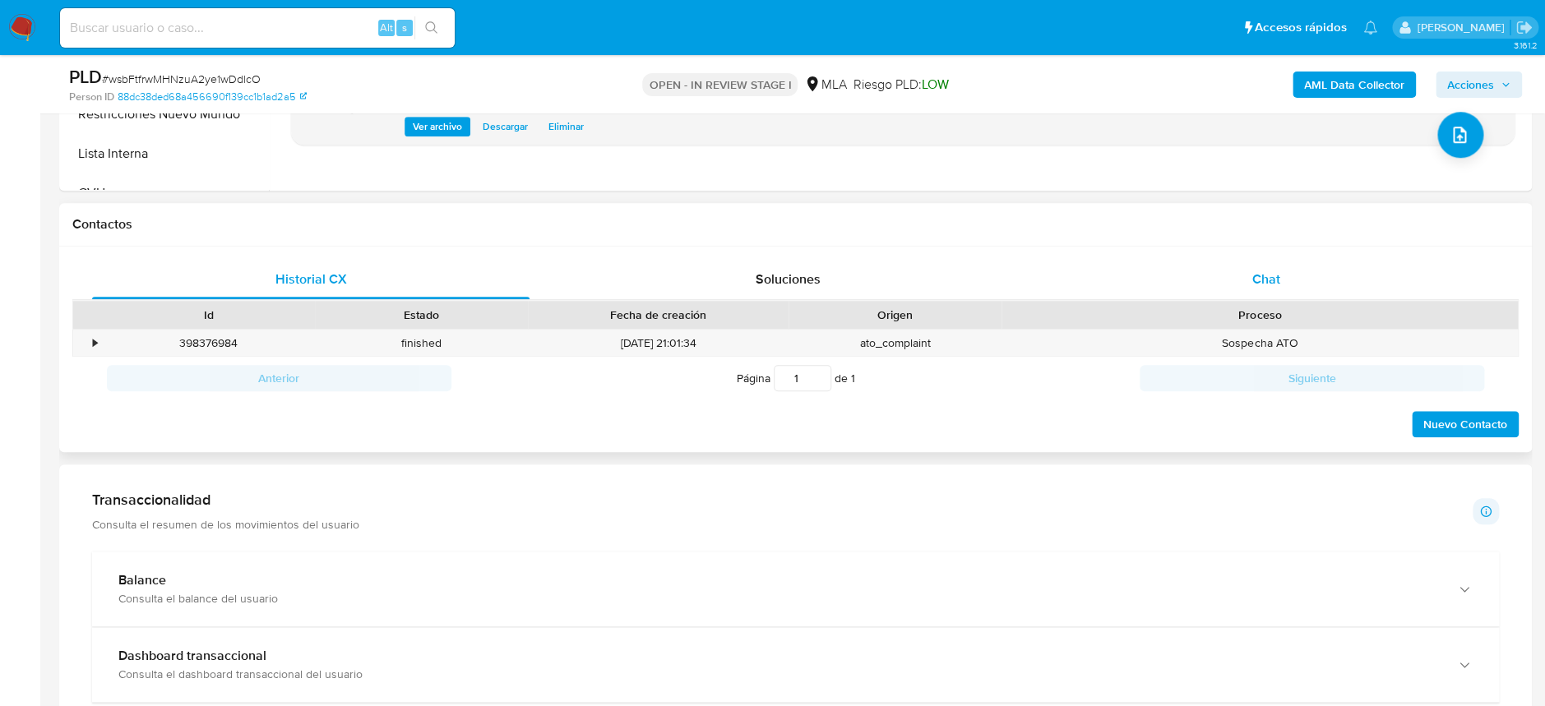
click at [1309, 287] on div "Chat" at bounding box center [1264, 279] width 437 height 39
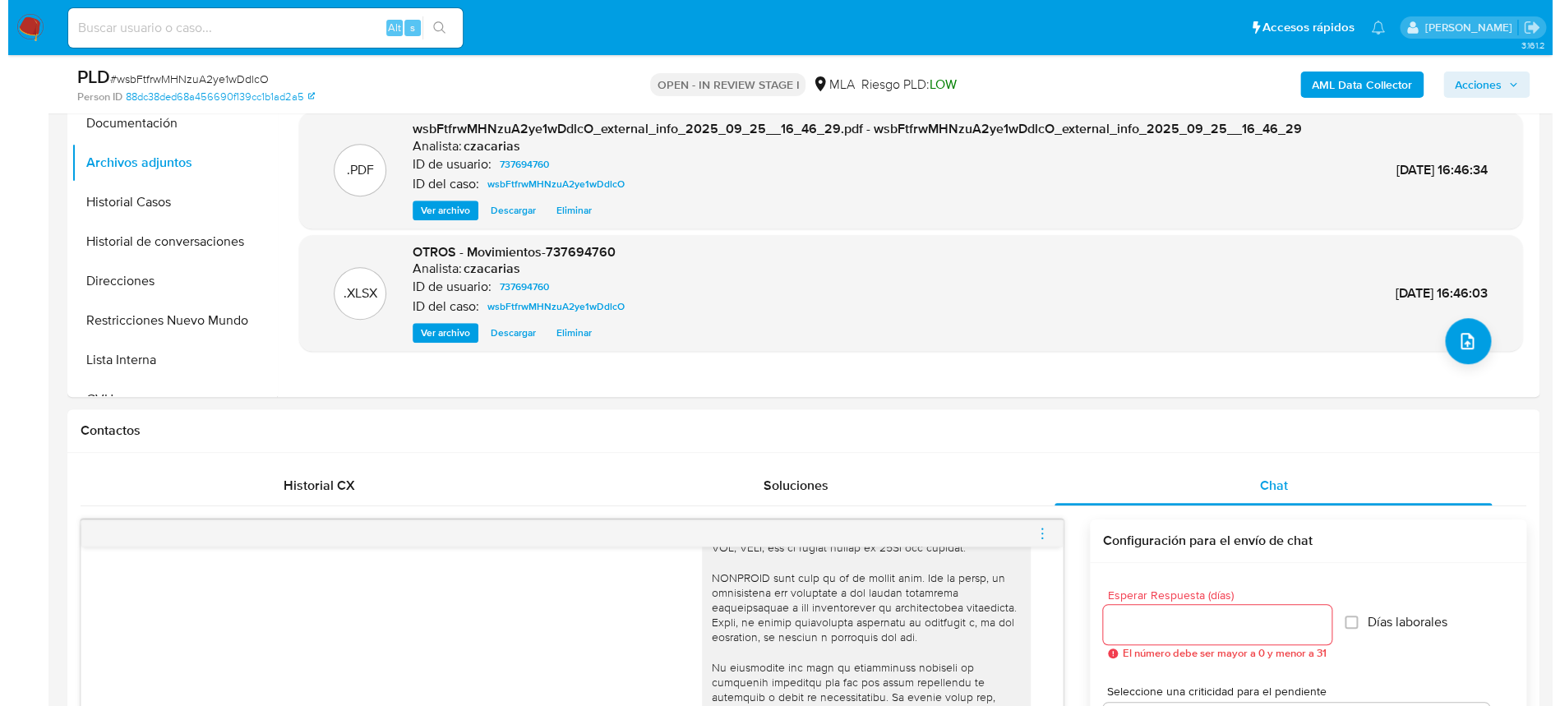
scroll to position [438, 0]
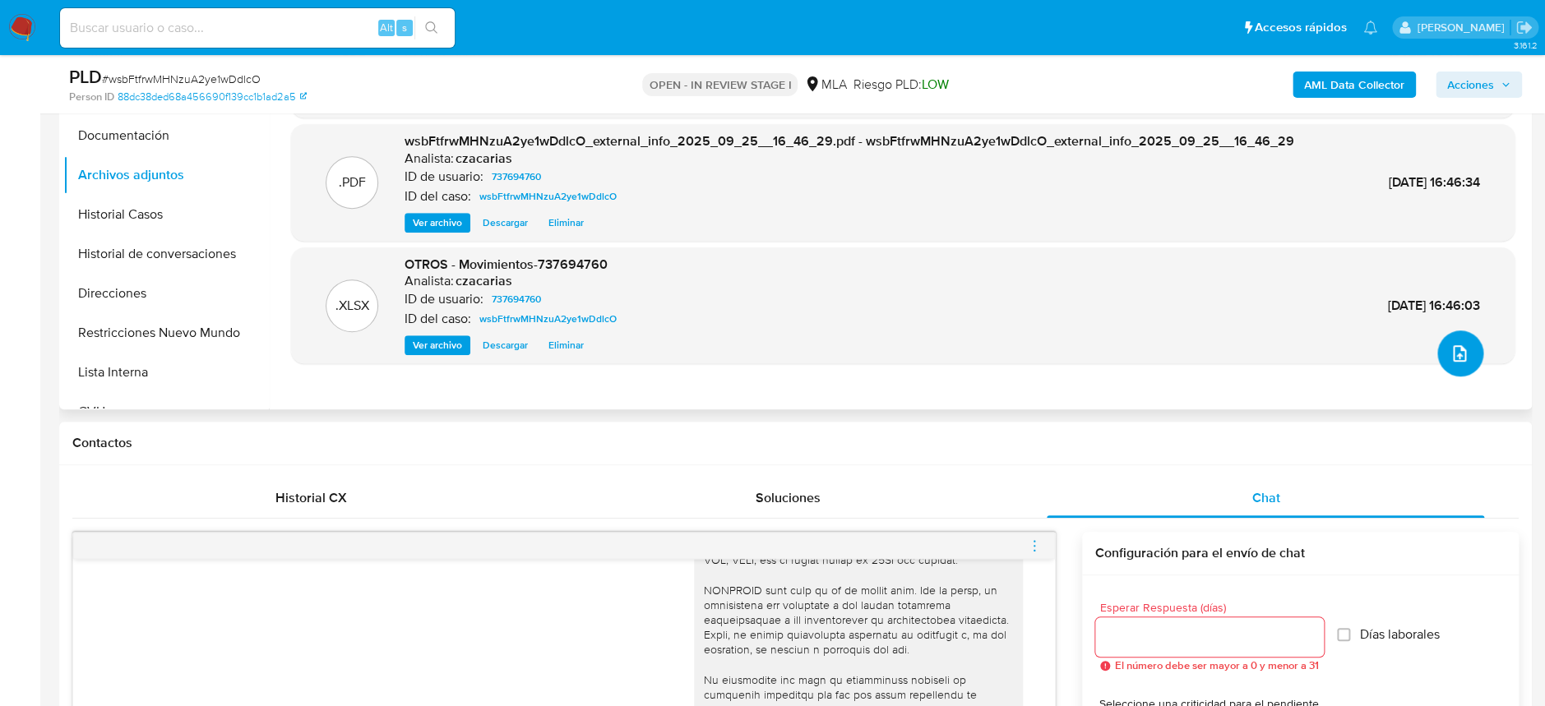
click at [1437, 355] on button "upload-file" at bounding box center [1460, 353] width 46 height 46
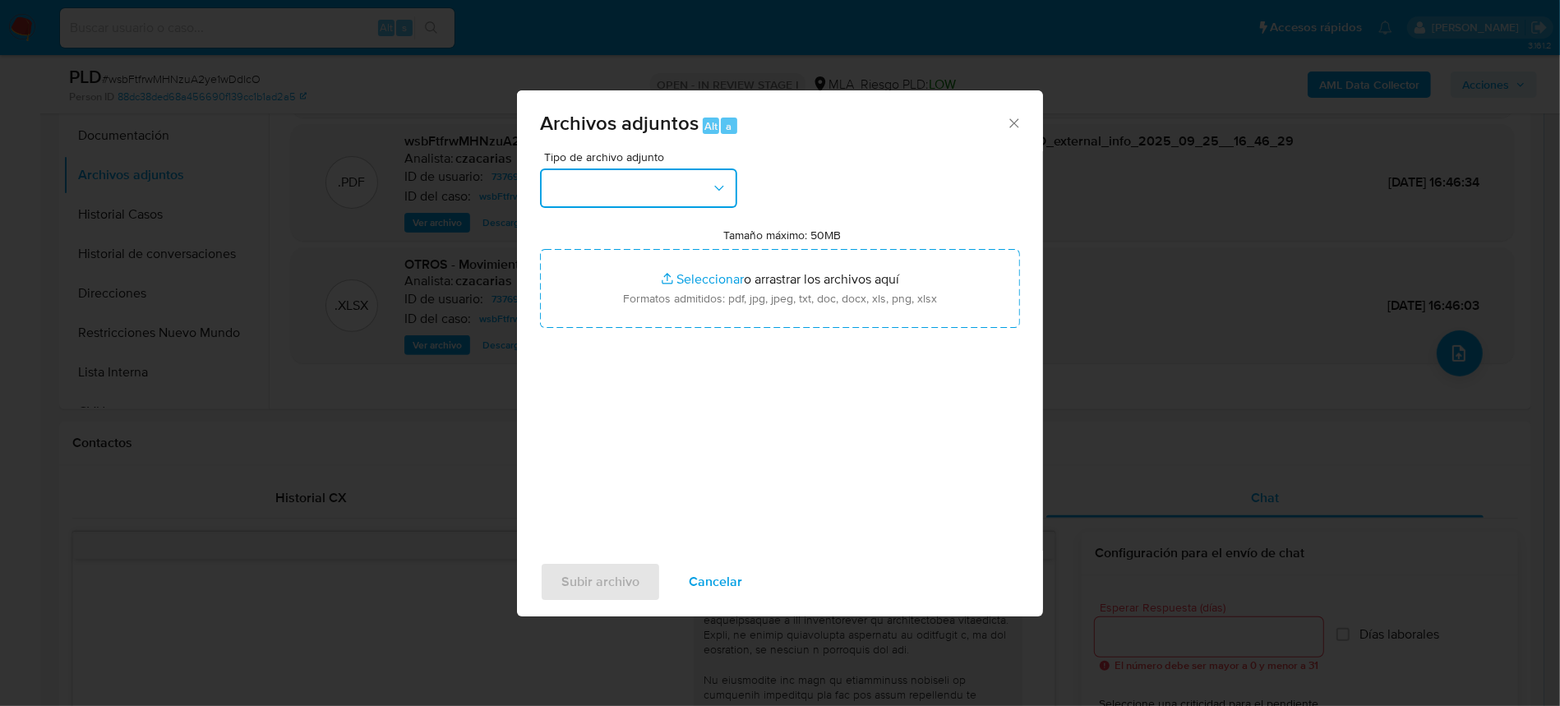
click at [685, 187] on button "button" at bounding box center [638, 188] width 197 height 39
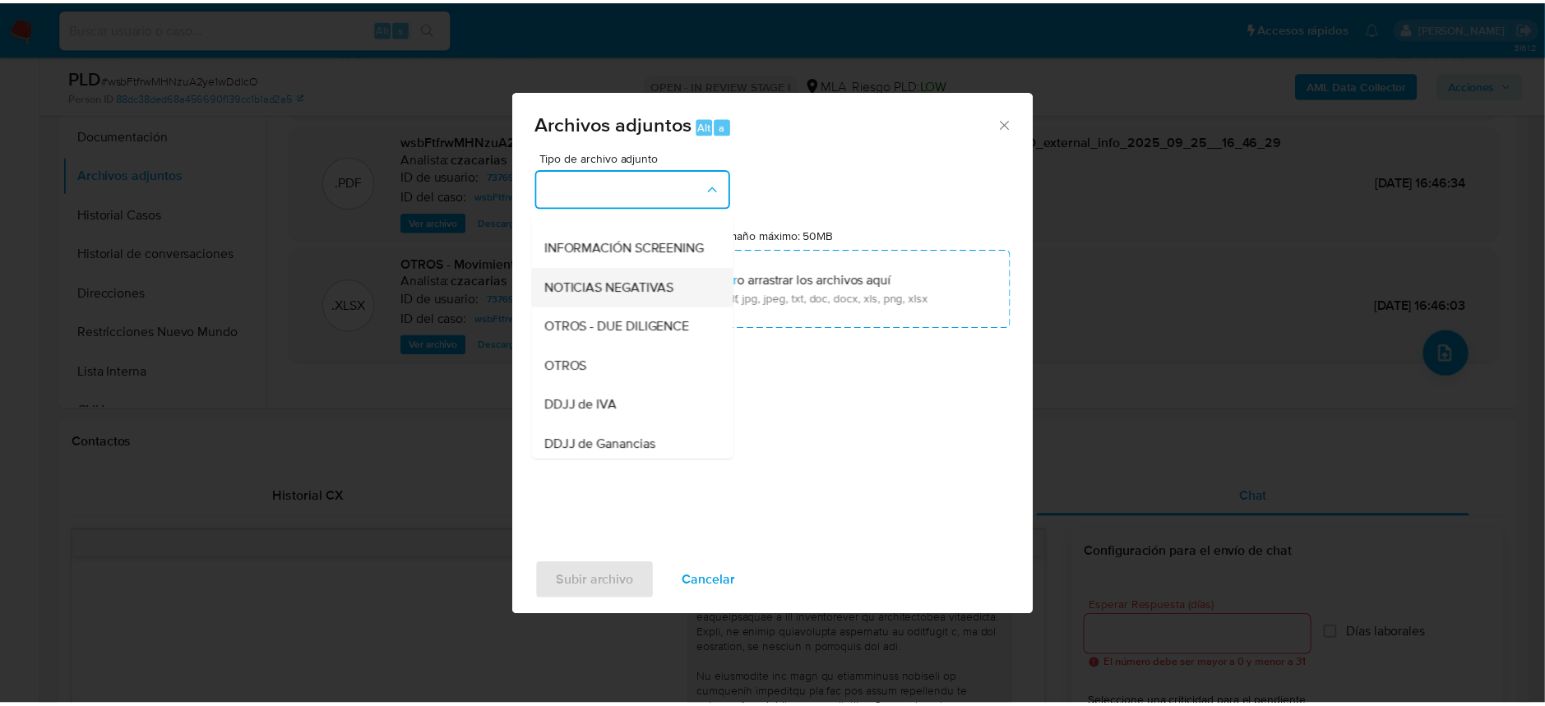
scroll to position [219, 0]
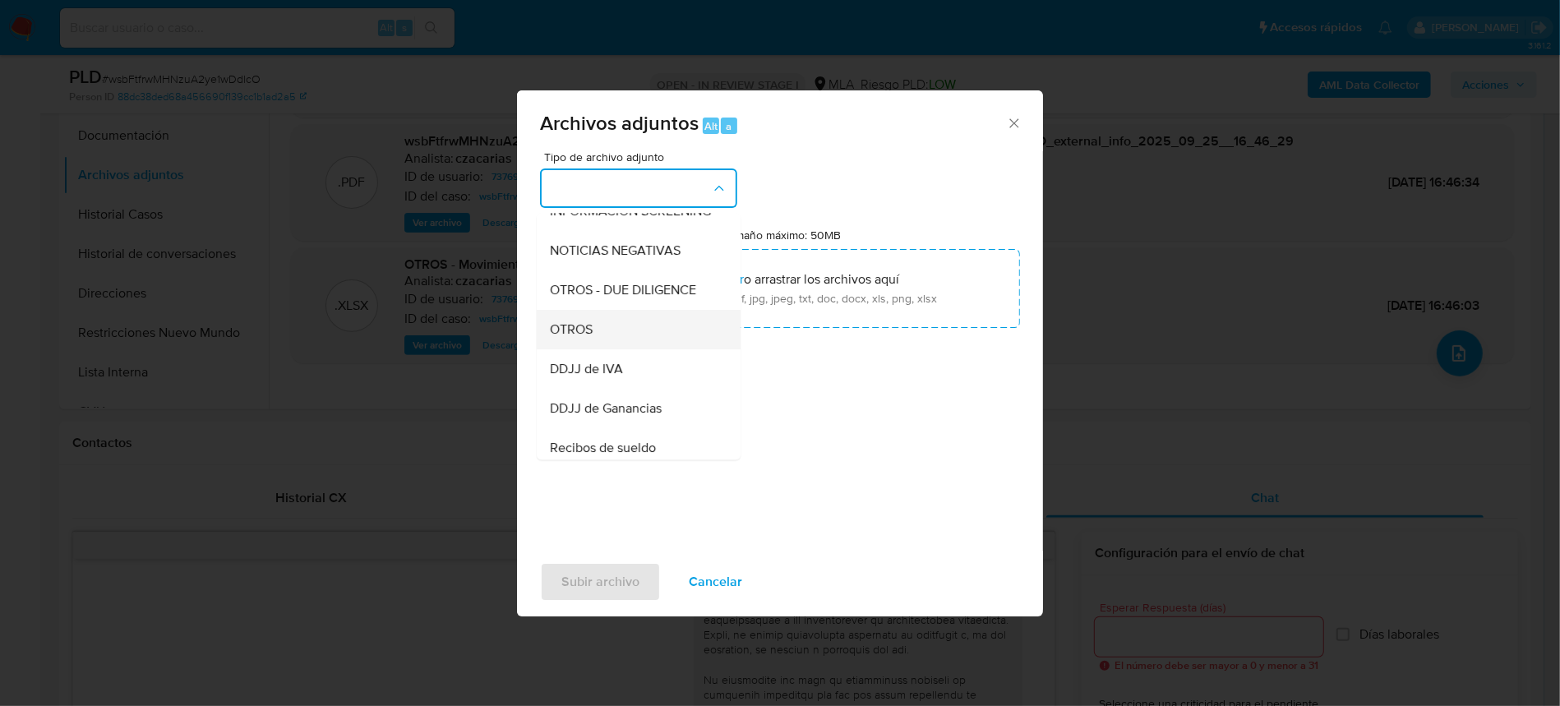
click at [627, 347] on div "OTROS" at bounding box center [634, 329] width 168 height 39
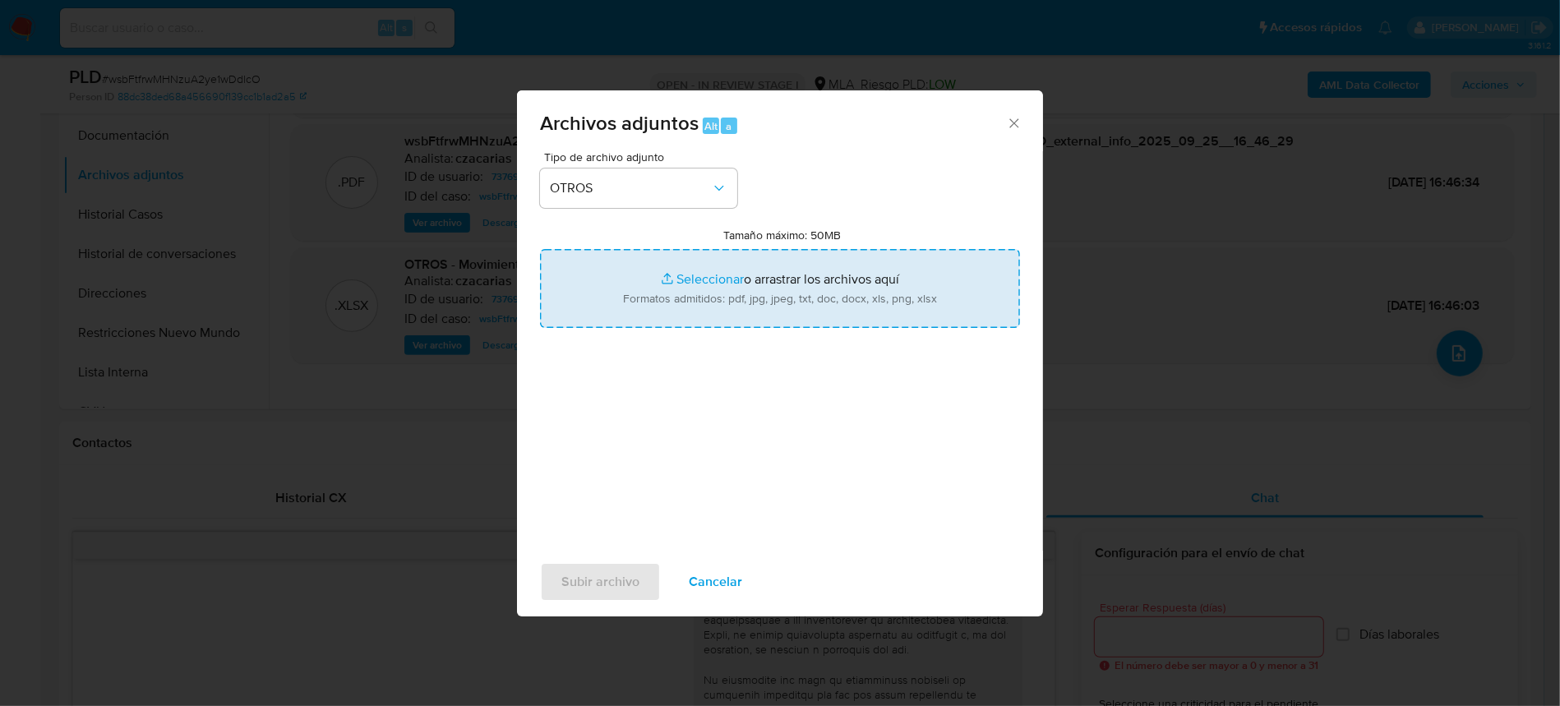
type input "C:\fakepath\Informacion de actividad.pdf"
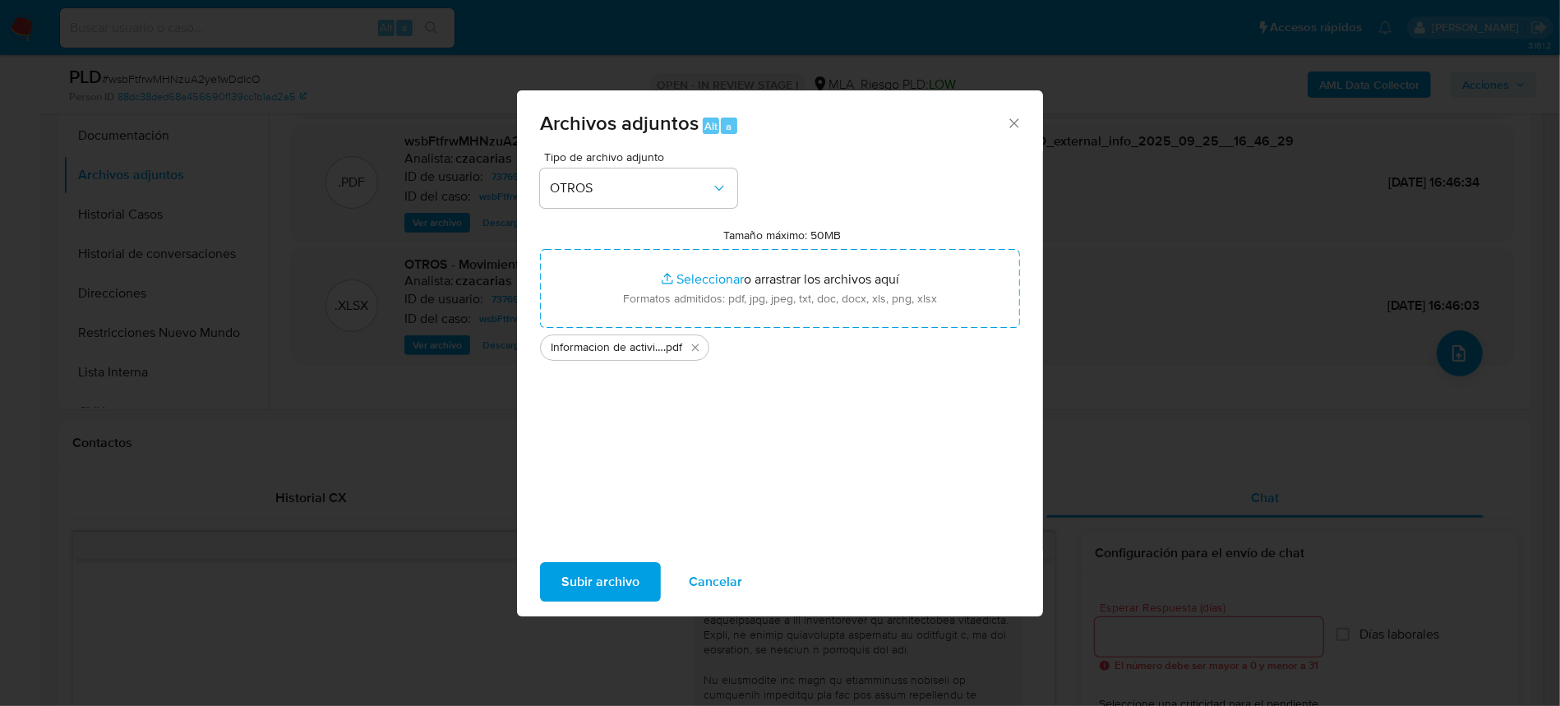
click at [586, 593] on span "Subir archivo" at bounding box center [600, 582] width 78 height 36
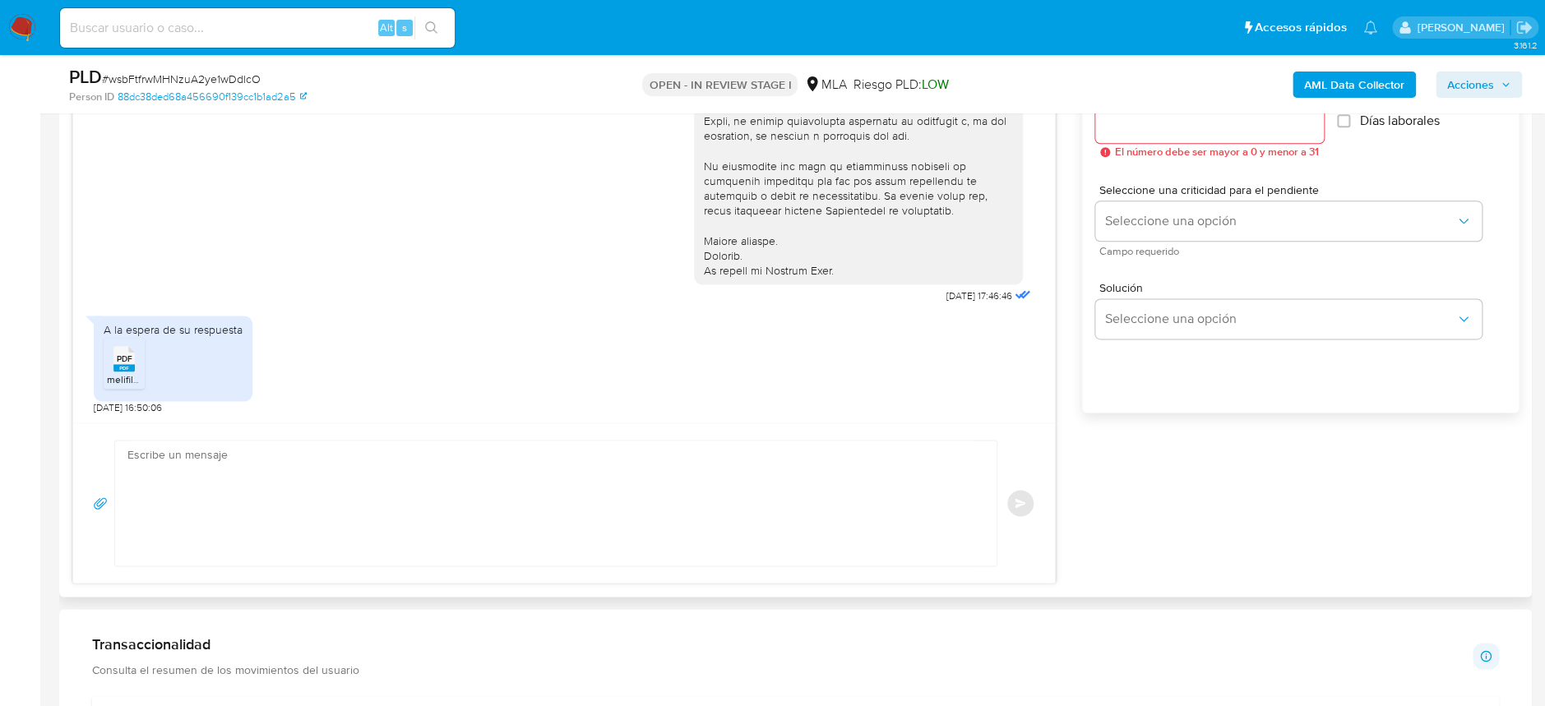
scroll to position [986, 0]
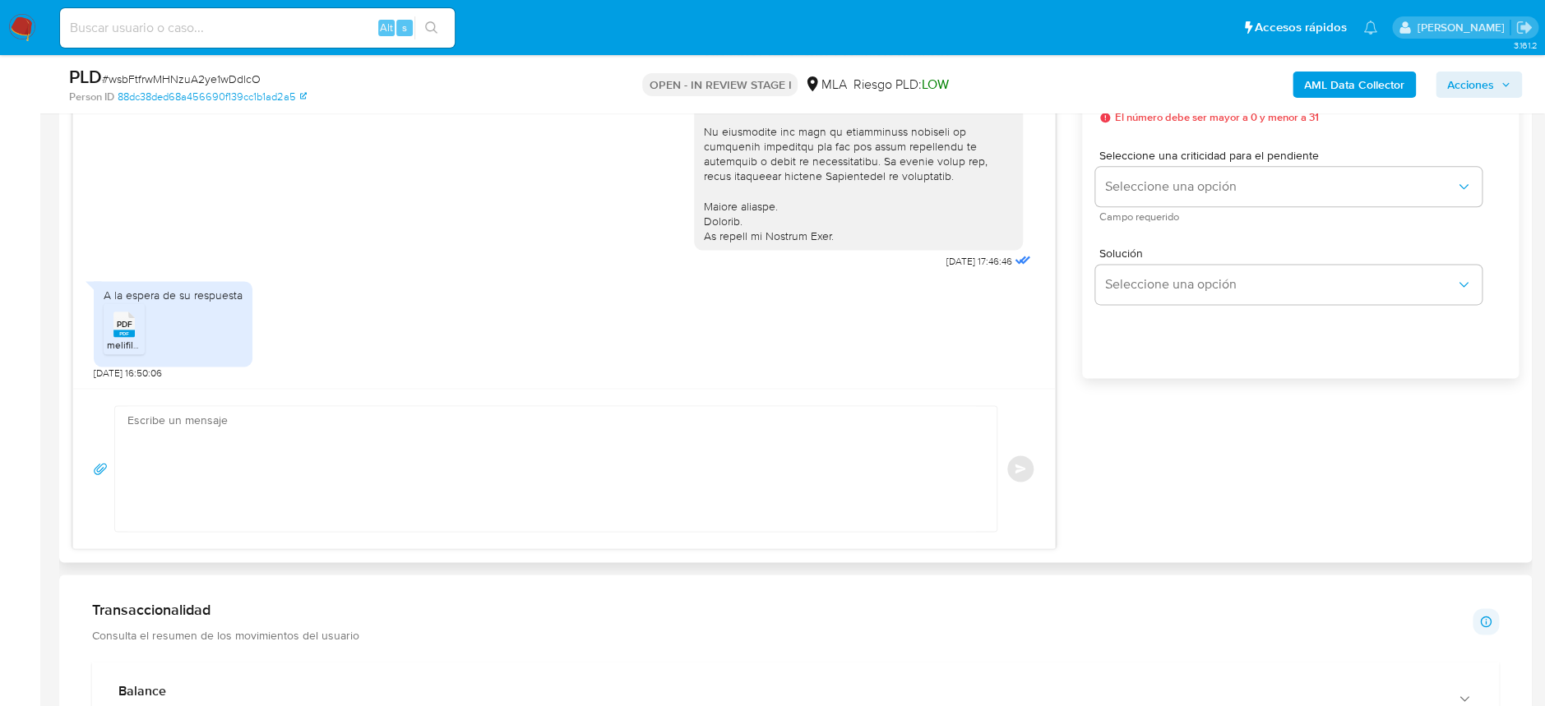
click at [341, 484] on textarea at bounding box center [551, 468] width 848 height 125
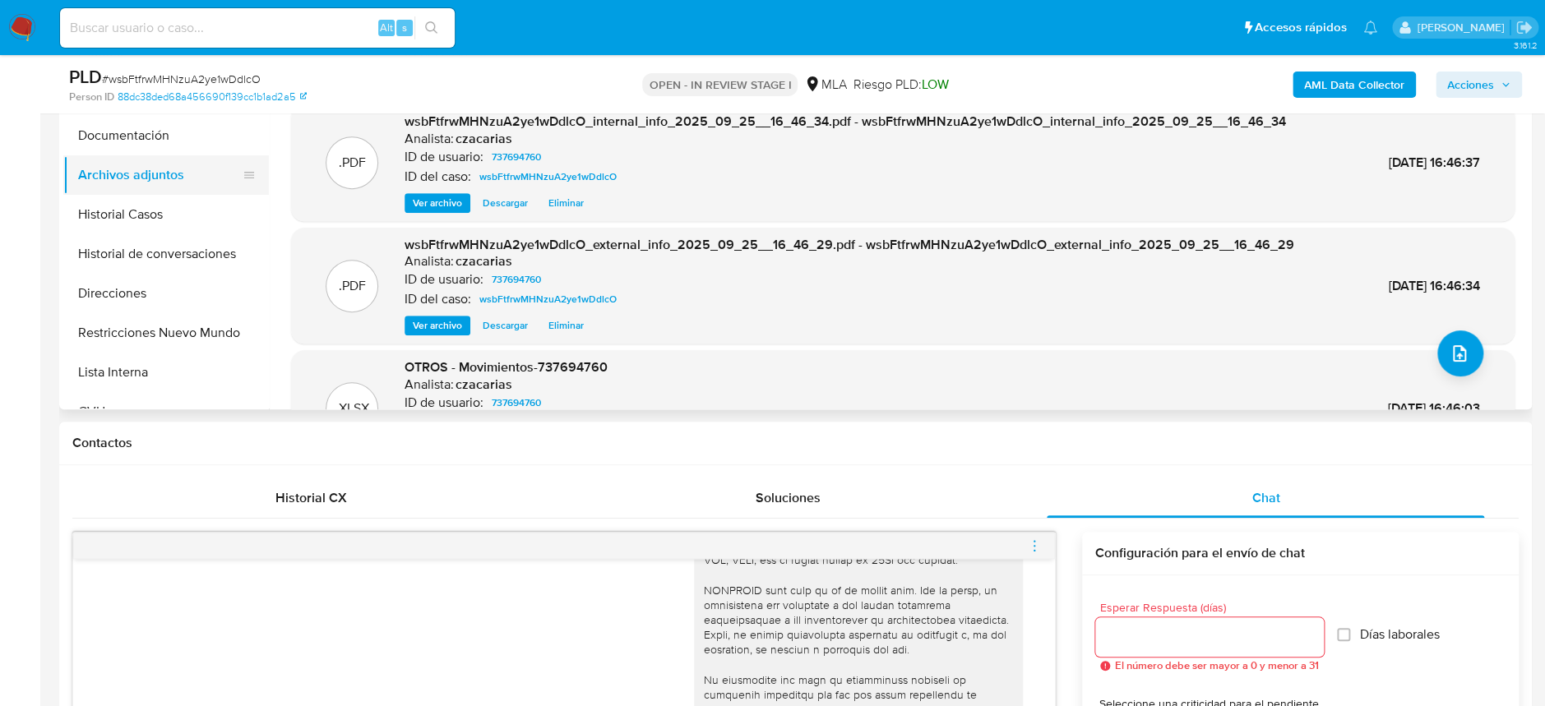
scroll to position [328, 0]
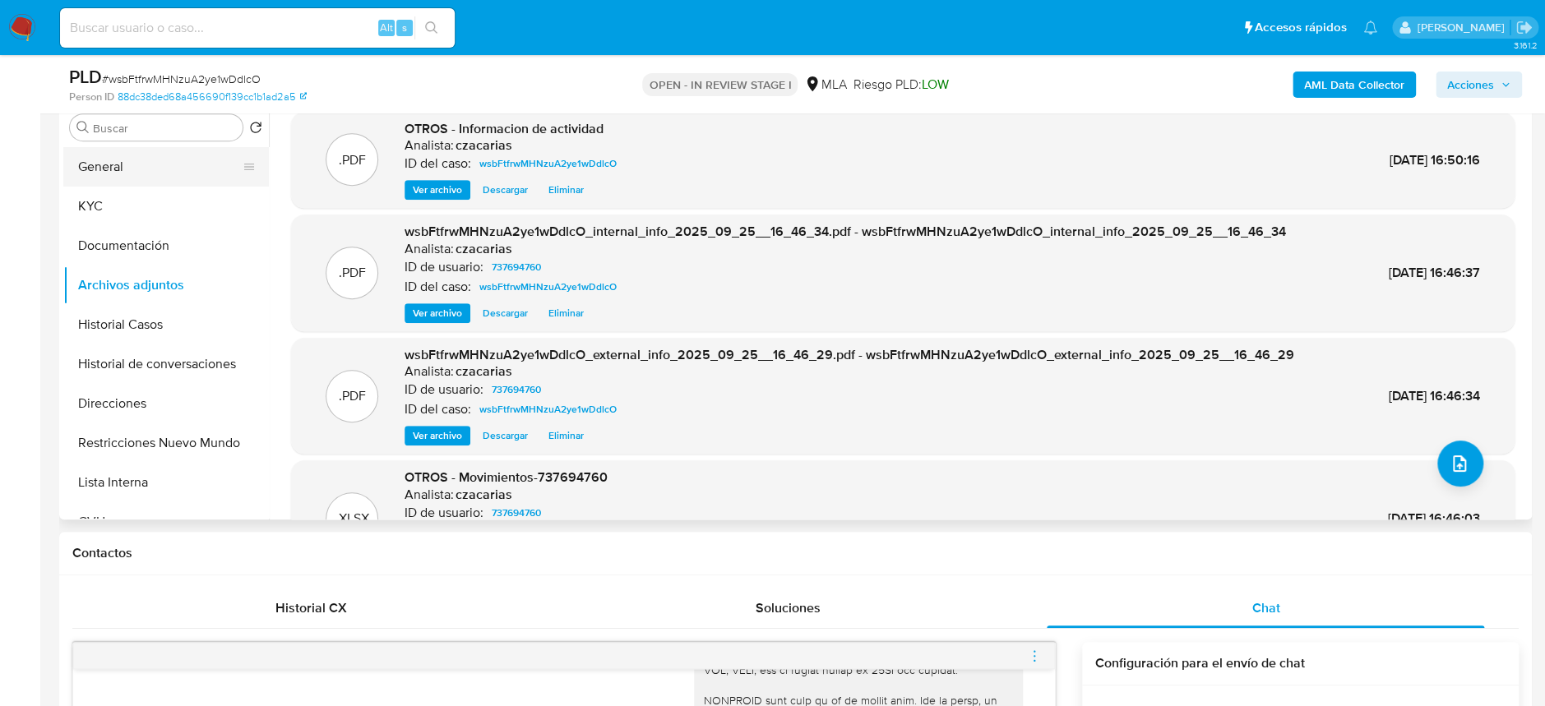
click at [142, 184] on button "General" at bounding box center [159, 166] width 192 height 39
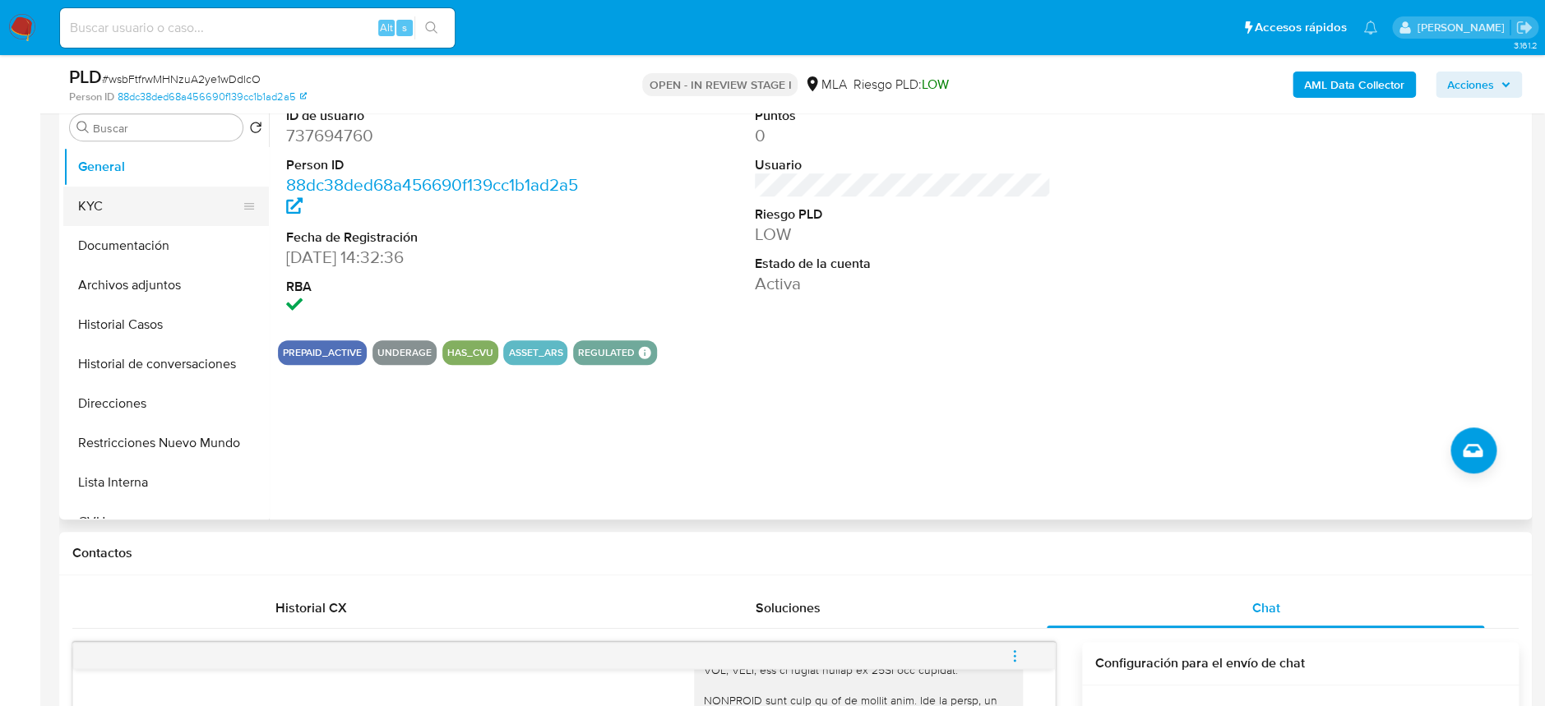
click at [138, 214] on button "KYC" at bounding box center [159, 206] width 192 height 39
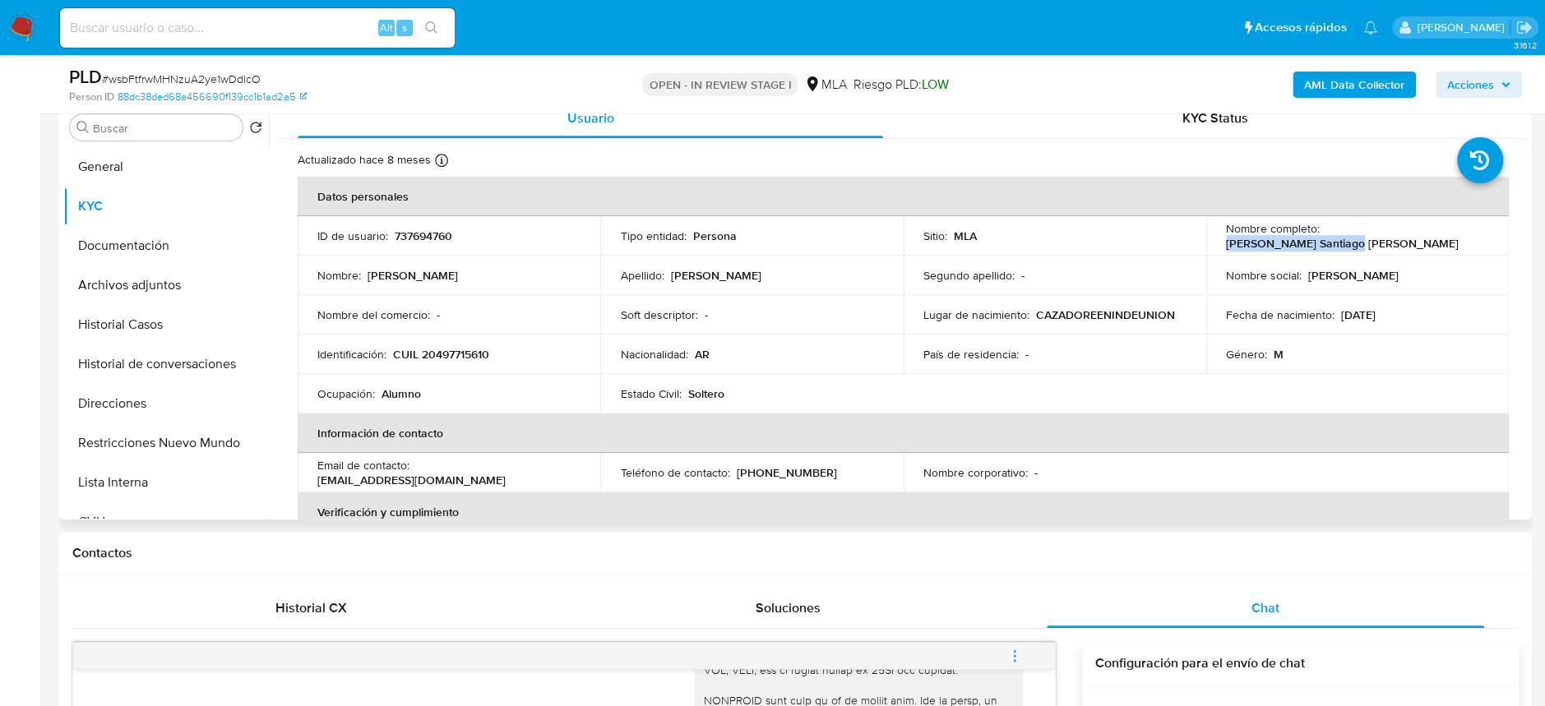
drag, startPoint x: 1322, startPoint y: 234, endPoint x: 1464, endPoint y: 239, distance: 142.3
click at [1464, 239] on div "Nombre completo : [PERSON_NAME] Santiago [PERSON_NAME]" at bounding box center [1357, 236] width 263 height 30
copy p "[PERSON_NAME] Santiago [PERSON_NAME]"
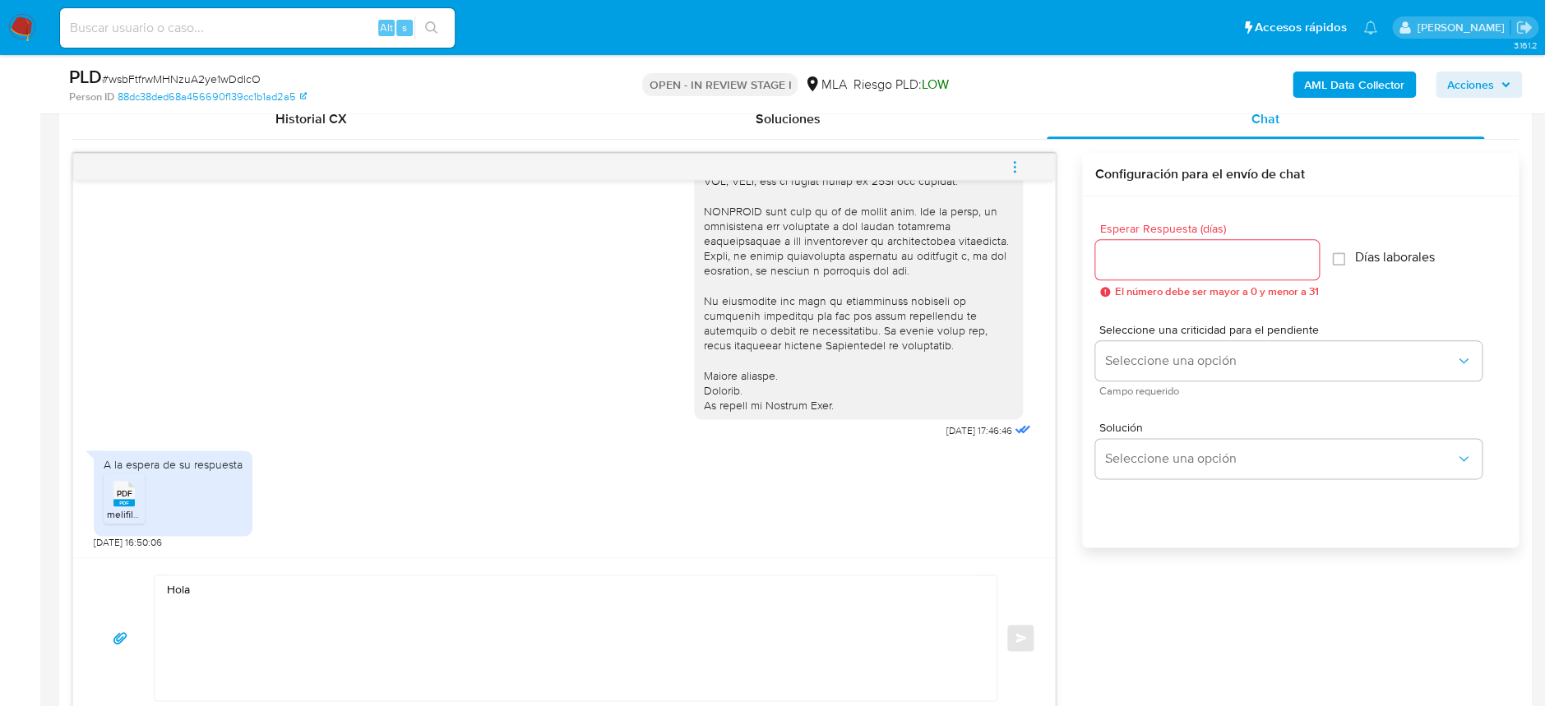
scroll to position [876, 0]
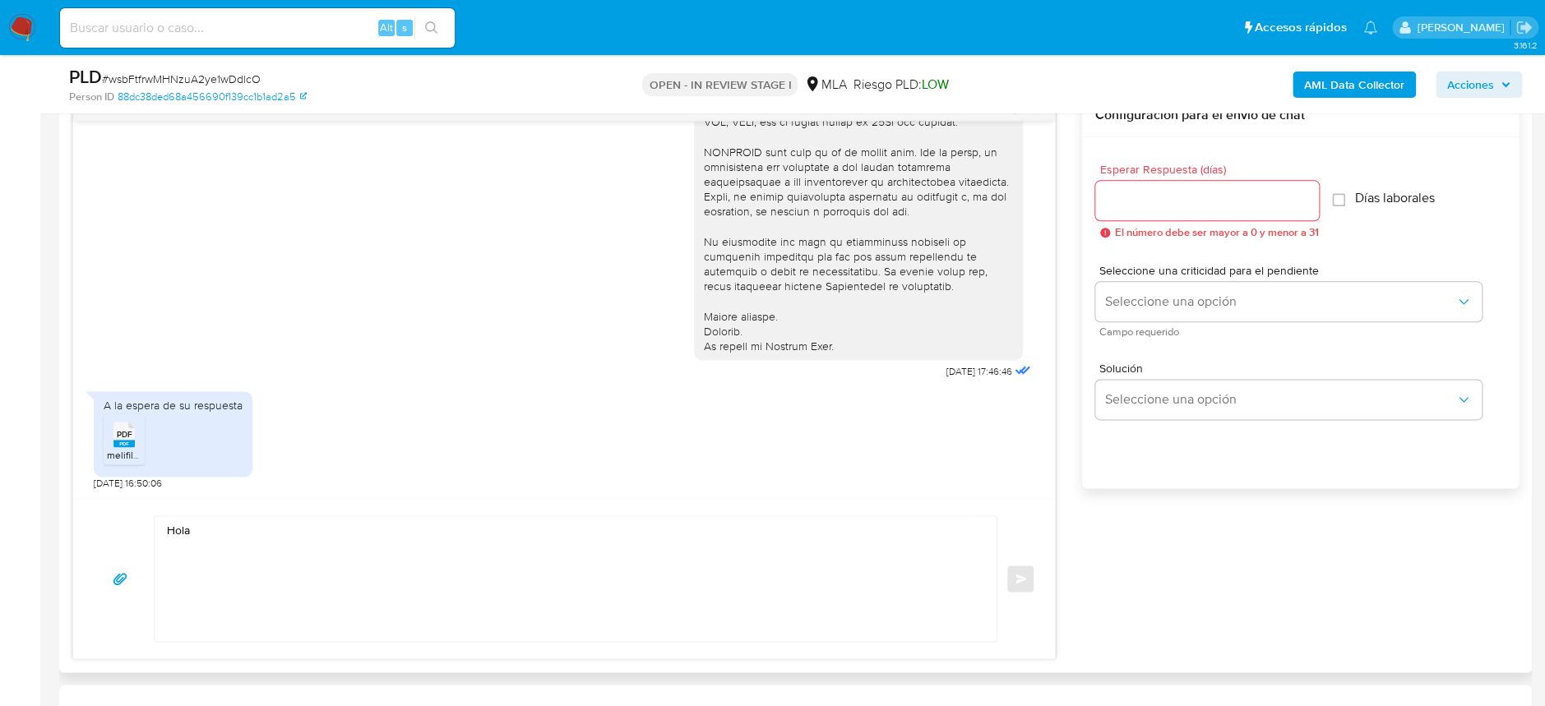
click at [270, 520] on textarea "Hola" at bounding box center [571, 578] width 809 height 125
paste textarea "[PERSON_NAME] Santiago [PERSON_NAME]"
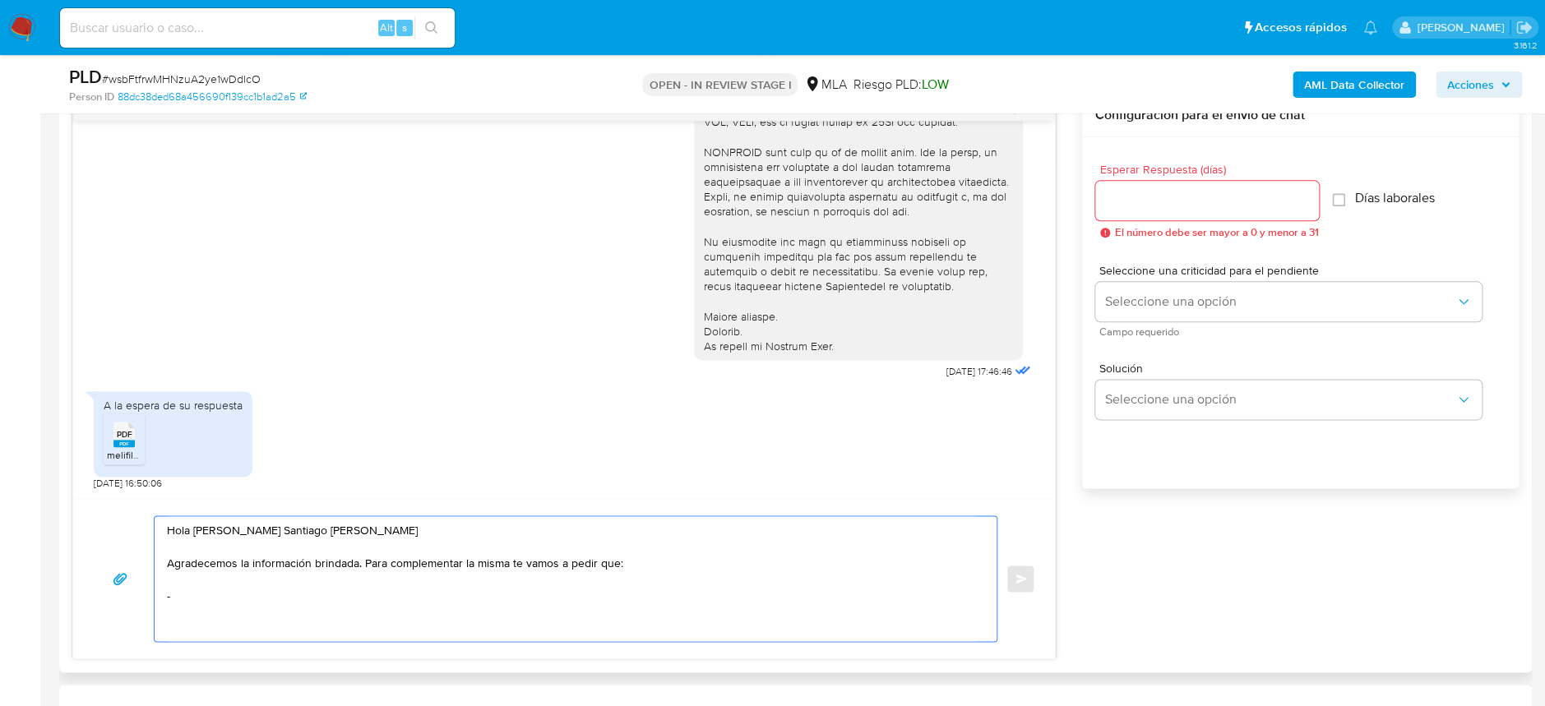
paste textarea "Proporciona el vínculo con las siguientes contrapartes con las que operaste, el…"
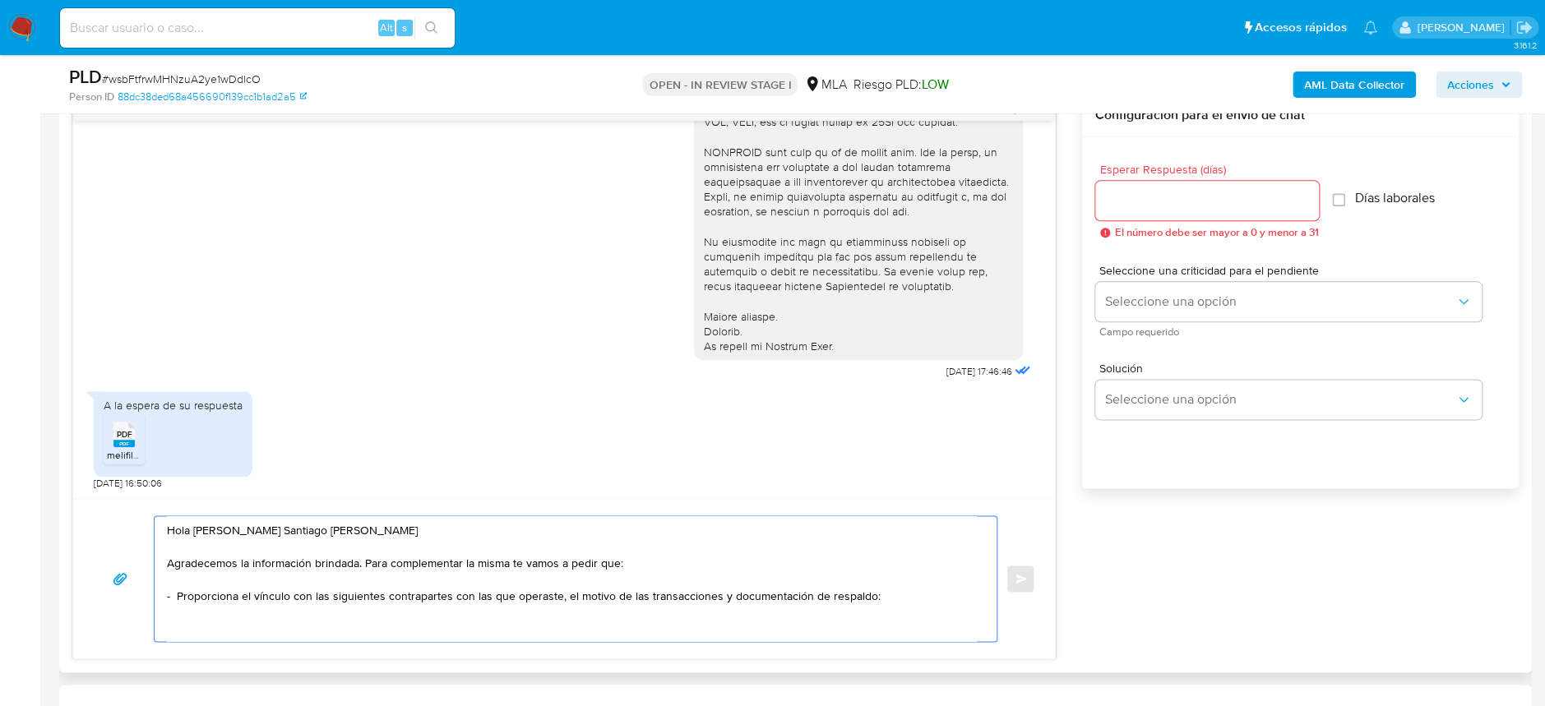
scroll to position [4, 0]
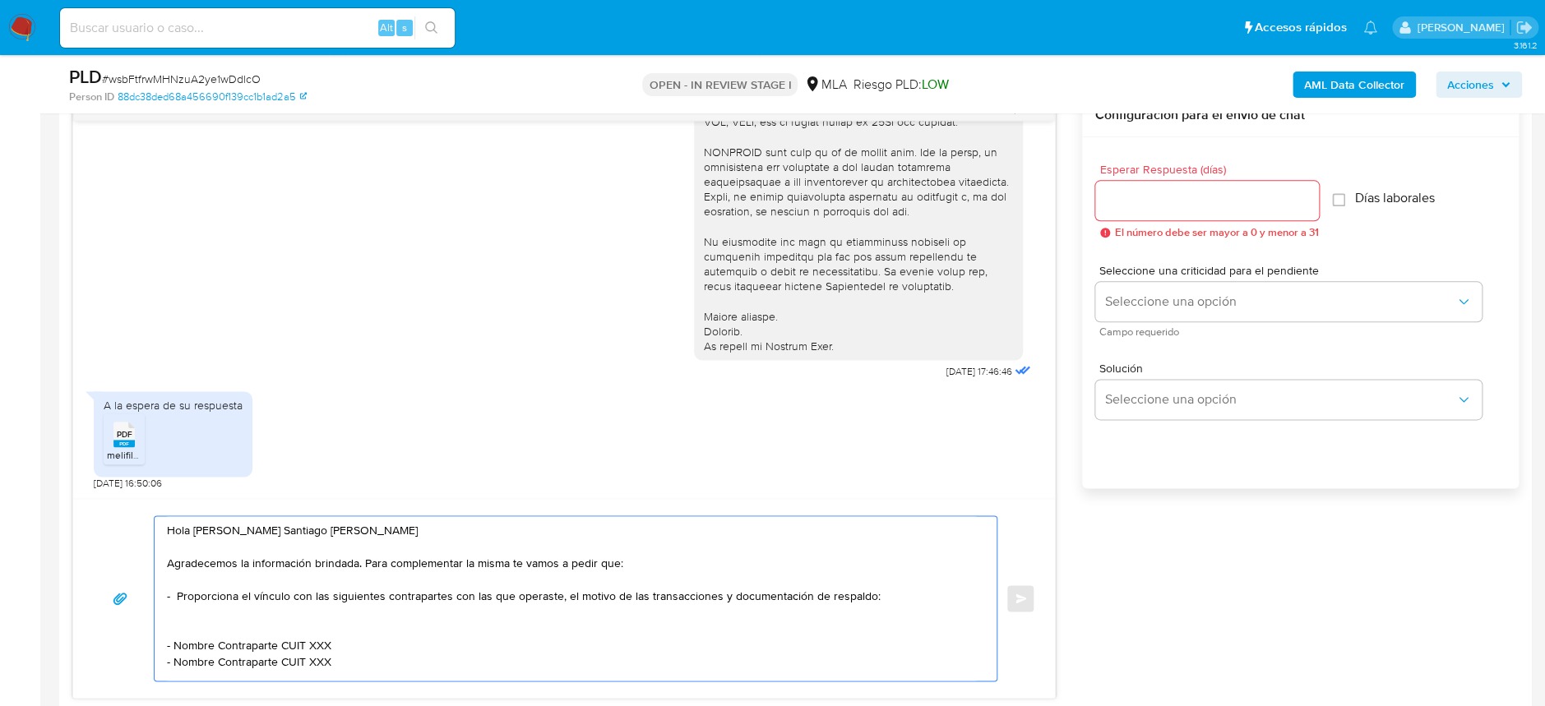
click at [233, 586] on textarea "Hola [PERSON_NAME] Santiago [PERSON_NAME] Agradecemos la información brindada. …" at bounding box center [571, 598] width 809 height 164
click at [389, 652] on textarea "Hola [PERSON_NAME] Santiago [PERSON_NAME] Agradecemos la información brindada. …" at bounding box center [571, 598] width 809 height 164
drag, startPoint x: 344, startPoint y: 658, endPoint x: 293, endPoint y: 654, distance: 52.0
click at [293, 654] on textarea "Hola [PERSON_NAME] Santiago [PERSON_NAME] Agradecemos la información brindada. …" at bounding box center [571, 598] width 809 height 164
click at [172, 635] on textarea "Hola [PERSON_NAME] Santiago [PERSON_NAME] Agradecemos la información brindada. …" at bounding box center [571, 598] width 809 height 164
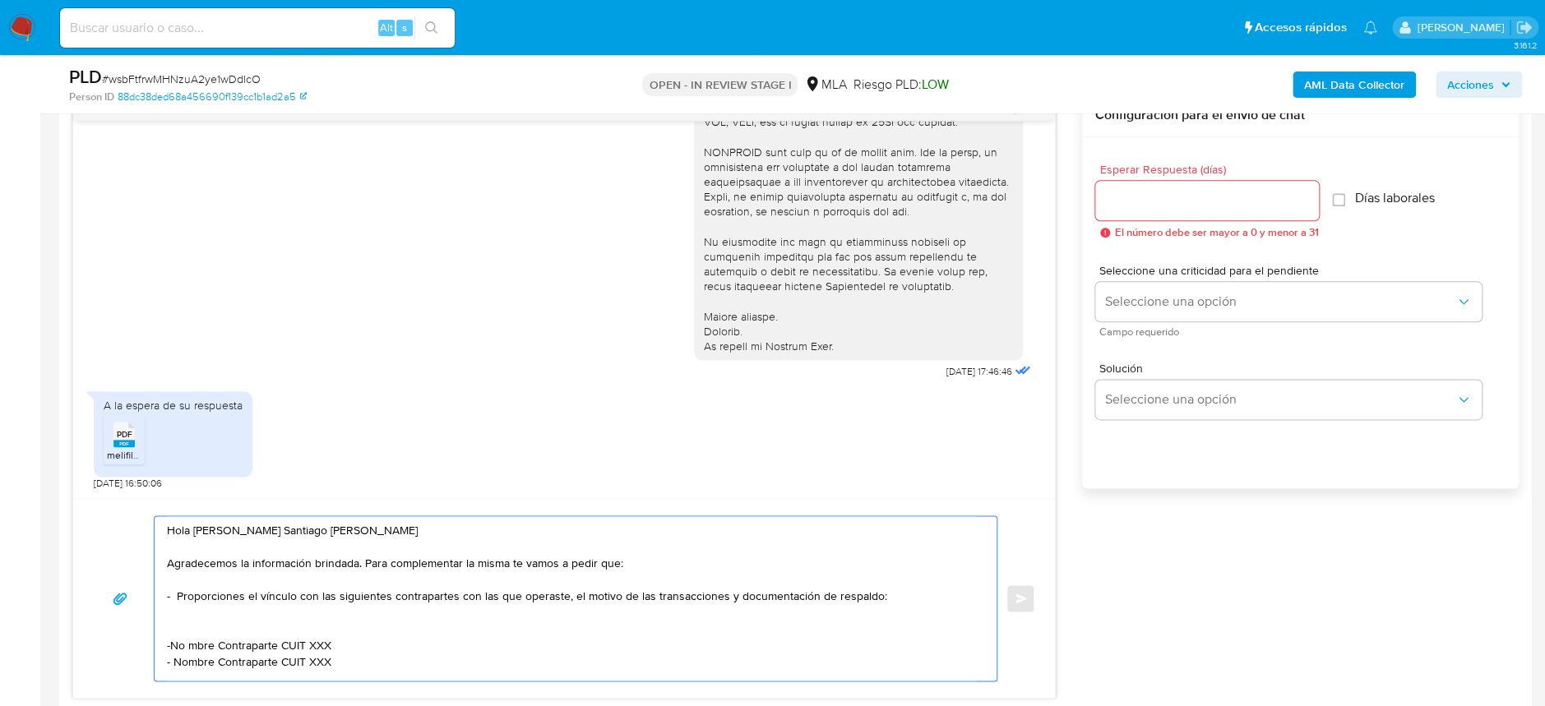
drag, startPoint x: 173, startPoint y: 637, endPoint x: 274, endPoint y: 638, distance: 101.1
click at [274, 638] on textarea "Hola [PERSON_NAME] Santiago [PERSON_NAME] Agradecemos la información brindada. …" at bounding box center [571, 598] width 809 height 164
paste textarea "[PERSON_NAME]"
click at [322, 635] on textarea "Hola [PERSON_NAME] Santiago [PERSON_NAME] Agradecemos la información brindada. …" at bounding box center [571, 598] width 809 height 164
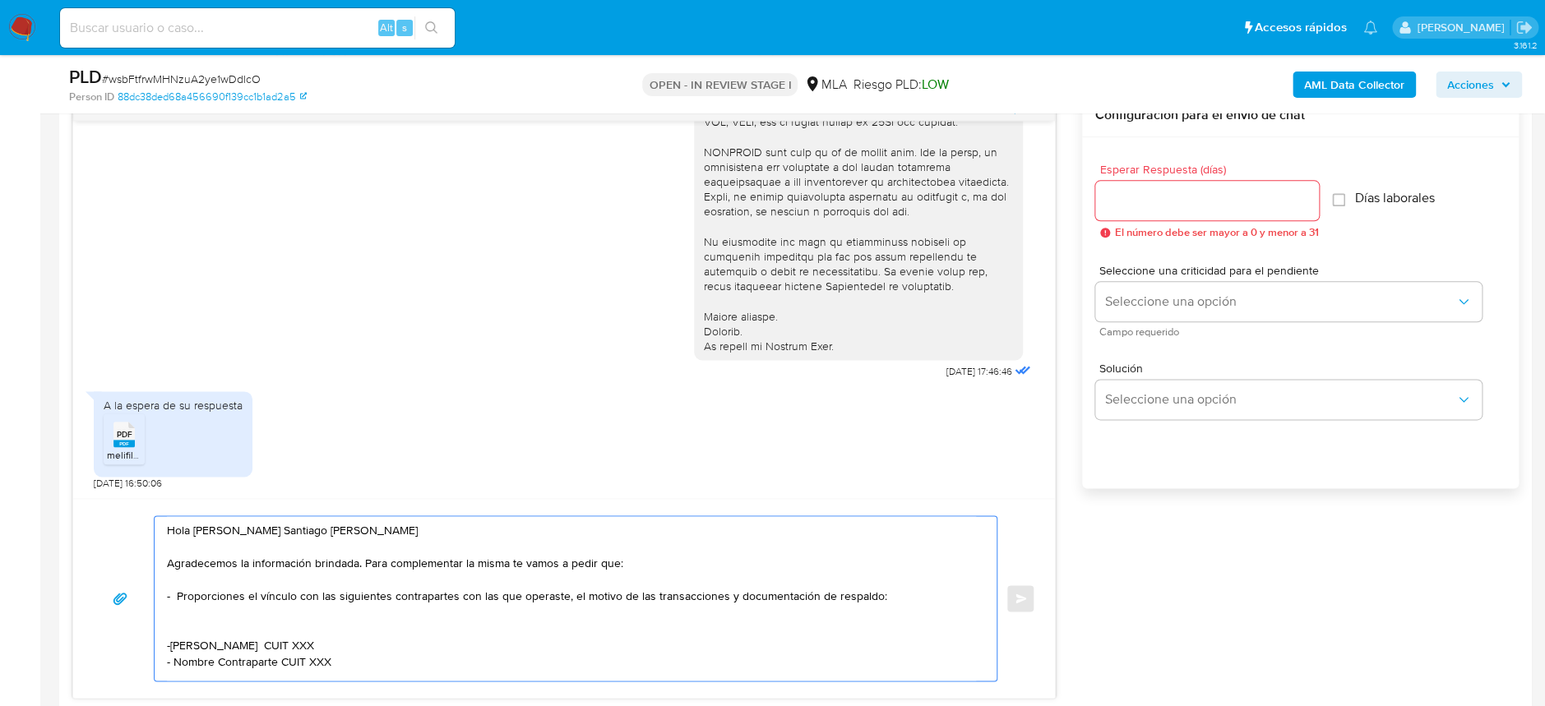
paste textarea "27323062965"
drag, startPoint x: 173, startPoint y: 654, endPoint x: 275, endPoint y: 655, distance: 101.9
click at [275, 655] on textarea "Hola [PERSON_NAME] Santiago [PERSON_NAME] Agradecemos la información brindada. …" at bounding box center [571, 598] width 809 height 164
paste textarea "[PERSON_NAME]"
click at [374, 656] on textarea "Hola [PERSON_NAME] Santiago [PERSON_NAME] Agradecemos la información brindada. …" at bounding box center [571, 598] width 809 height 164
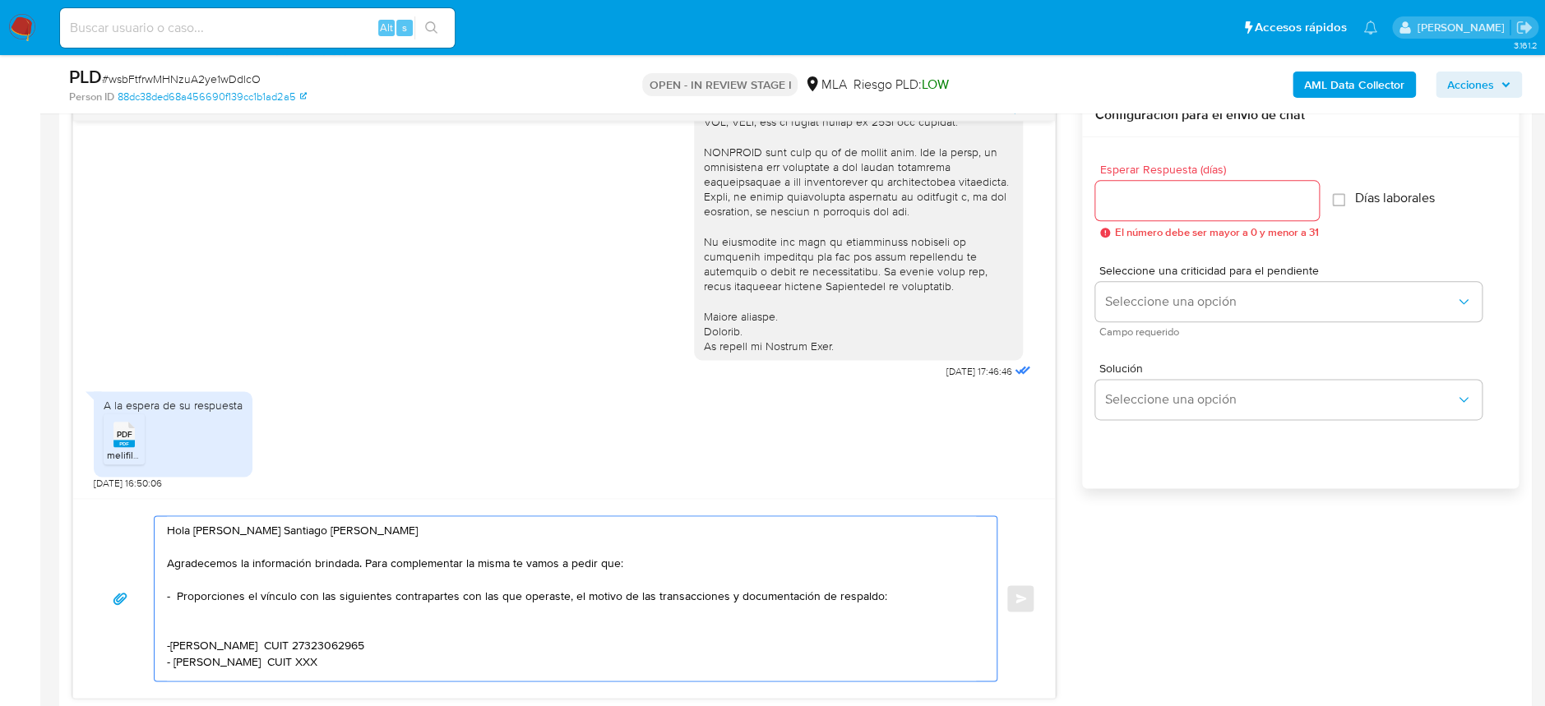
click at [374, 655] on textarea "Hola Jonas Santiago Beltran Agradecemos la información brindada. Para complemen…" at bounding box center [571, 598] width 809 height 164
paste textarea "20487875733"
click at [196, 676] on textarea "Hola Jonas Santiago Beltran Agradecemos la información brindada. Para complemen…" at bounding box center [571, 598] width 809 height 164
paste textarea "Facundo Sebastian Ponce"
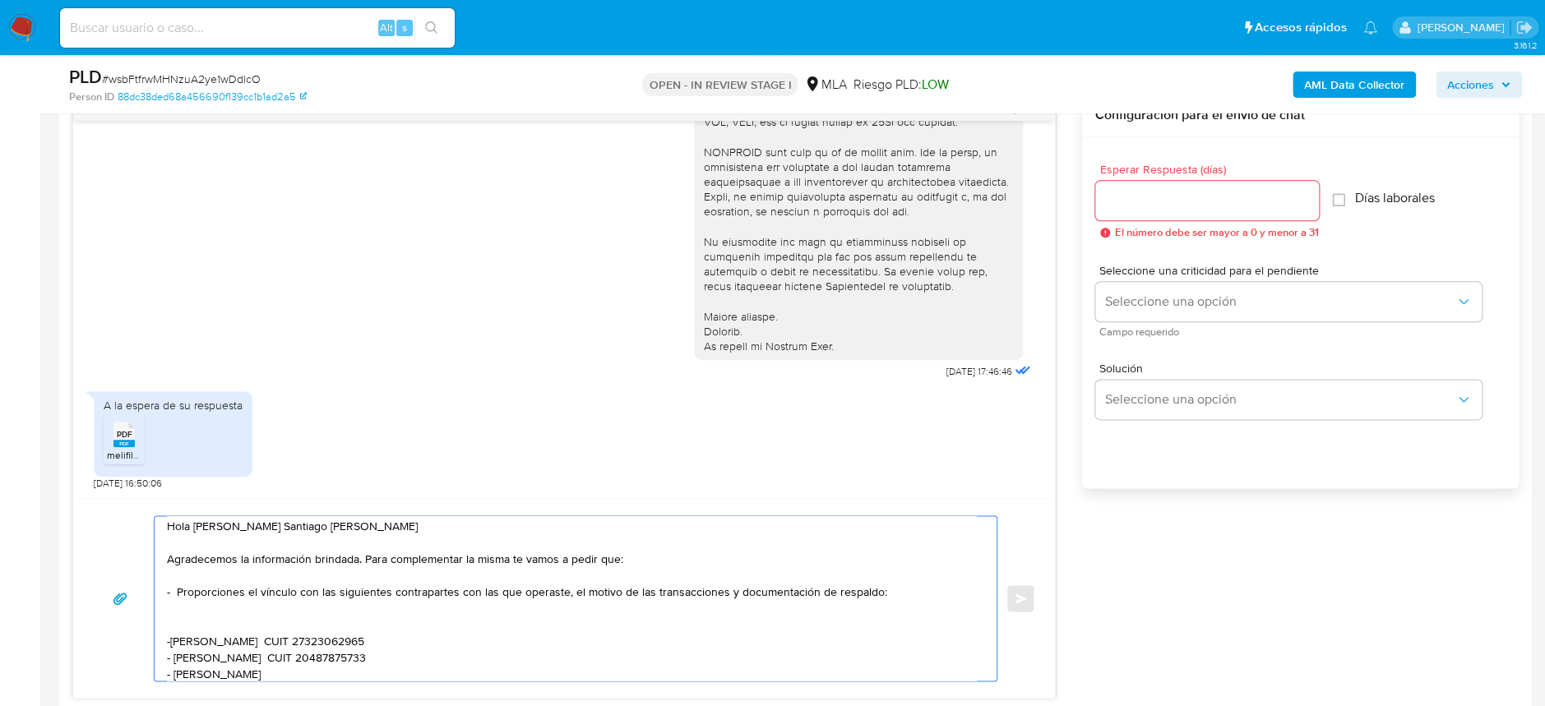
scroll to position [21, 0]
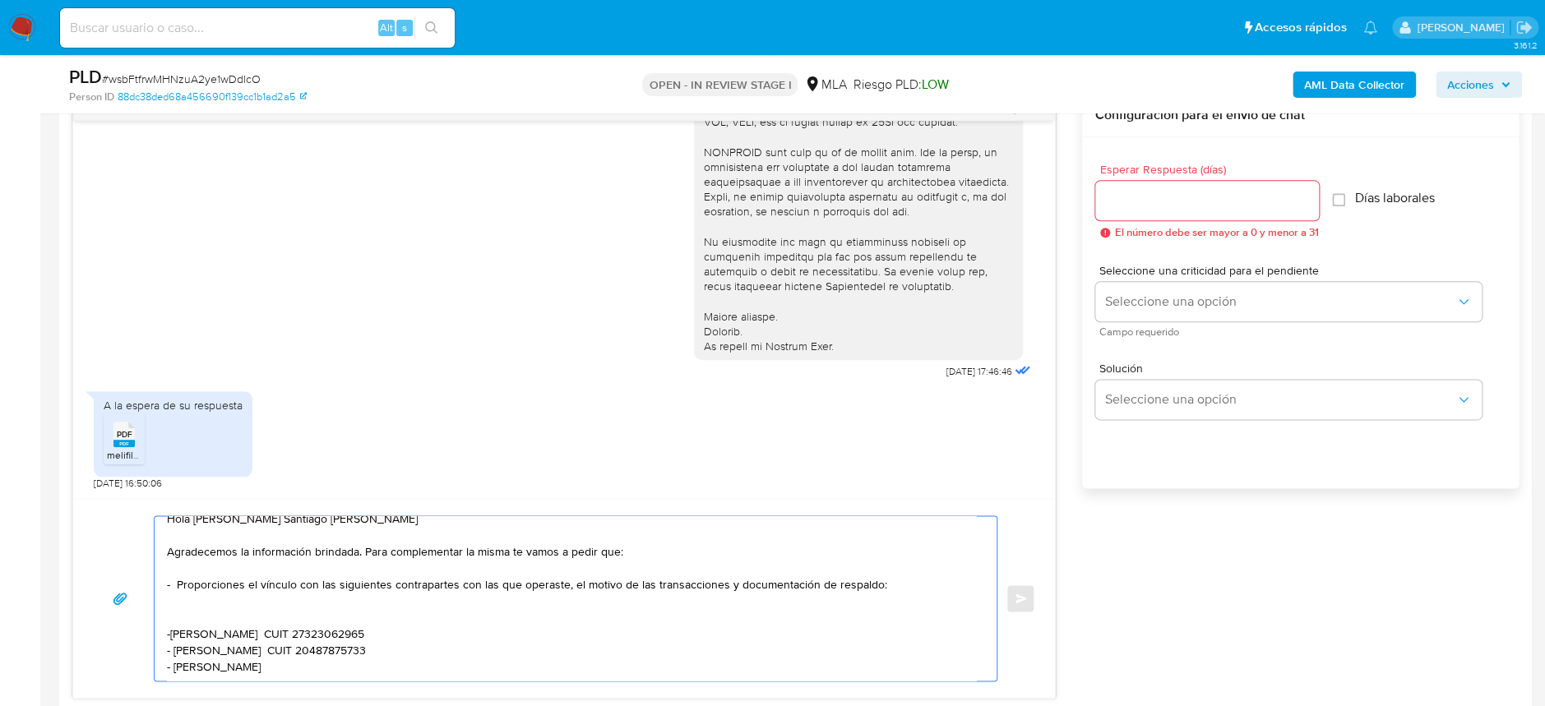
click at [324, 653] on textarea "Hola Jonas Santiago Beltran Agradecemos la información brindada. Para complemen…" at bounding box center [571, 598] width 809 height 164
paste textarea "20343089539"
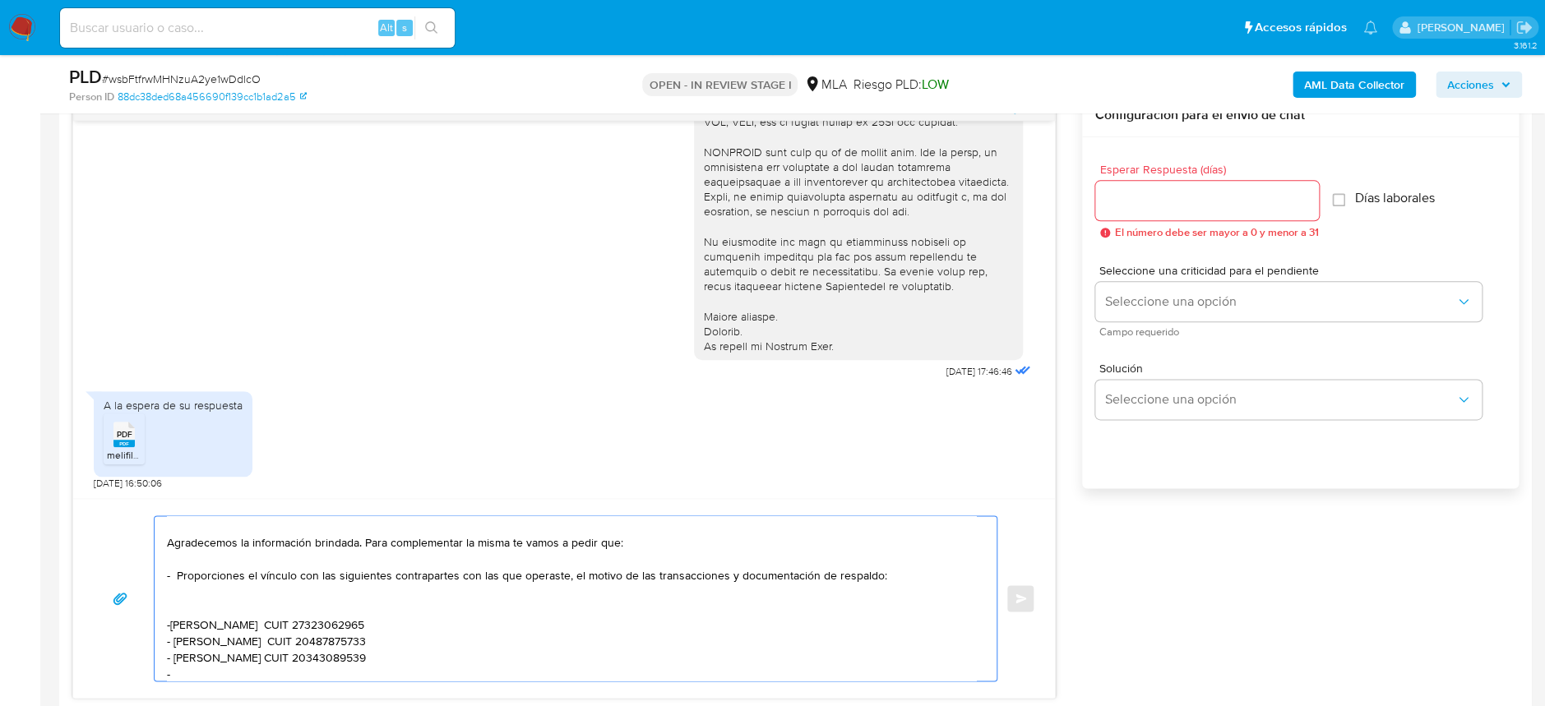
click at [228, 677] on textarea "Hola Jonas Santiago Beltran Agradecemos la información brindada. Para complemen…" at bounding box center [571, 598] width 809 height 164
paste textarea "Rosa Isabel Maldonado"
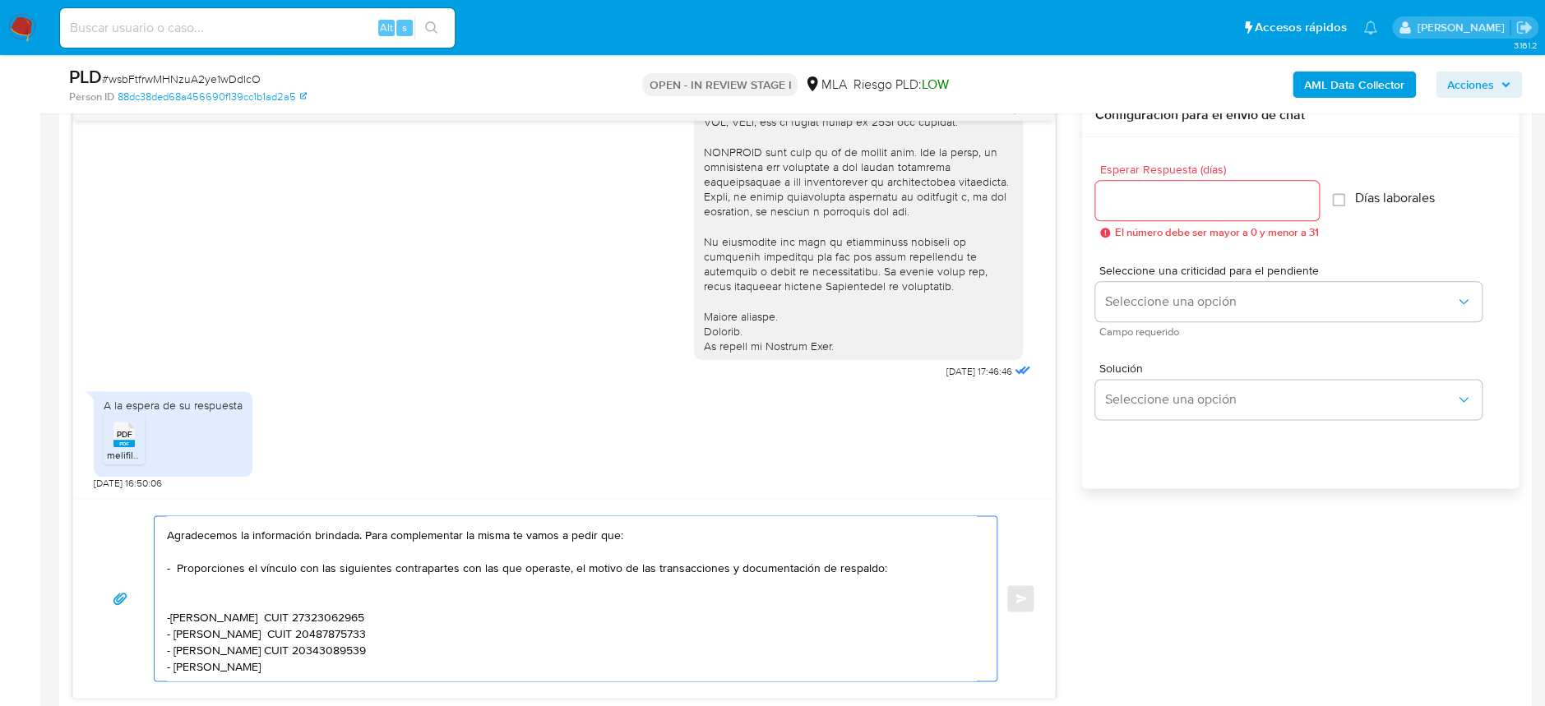
click at [320, 658] on textarea "Hola Jonas Santiago Beltran Agradecemos la información brindada. Para complemen…" at bounding box center [571, 598] width 809 height 164
paste textarea "27136304807"
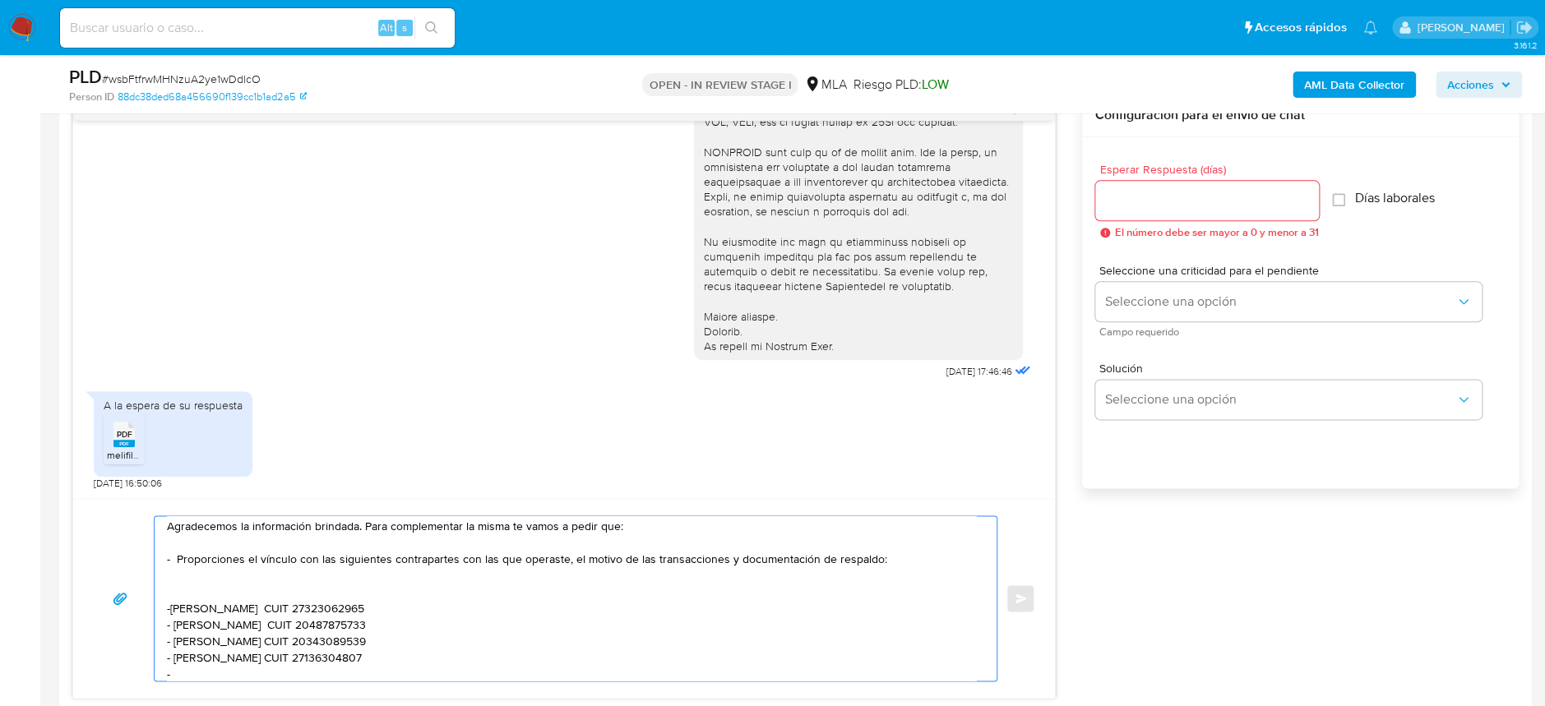
click at [194, 669] on textarea "Hola Jonas Santiago Beltran Agradecemos la información brindada. Para complemen…" at bounding box center [571, 598] width 809 height 164
paste textarea "Erich Federico Hainze Farneda"
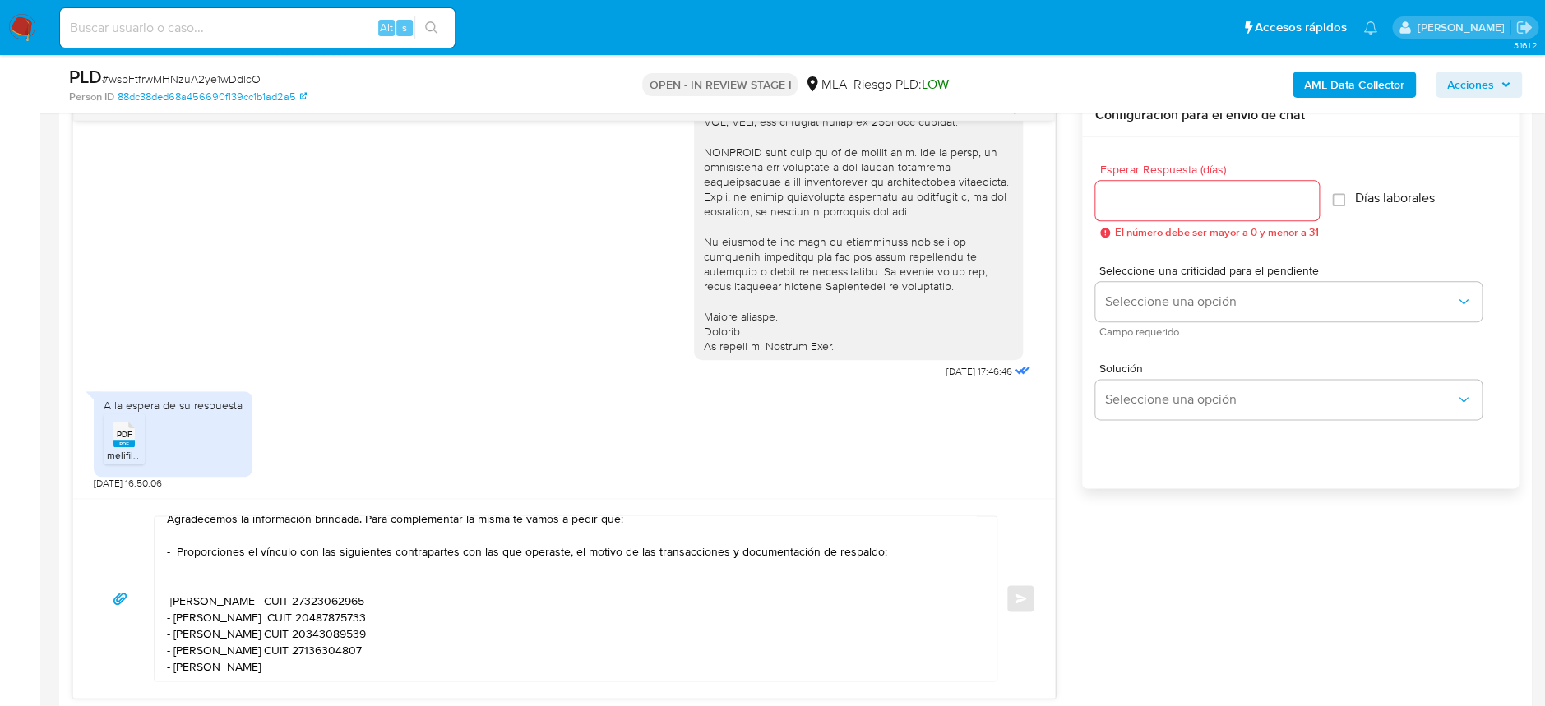
click at [382, 652] on textarea "Hola Jonas Santiago Beltran Agradecemos la información brindada. Para complemen…" at bounding box center [571, 598] width 809 height 164
paste textarea "20483354119"
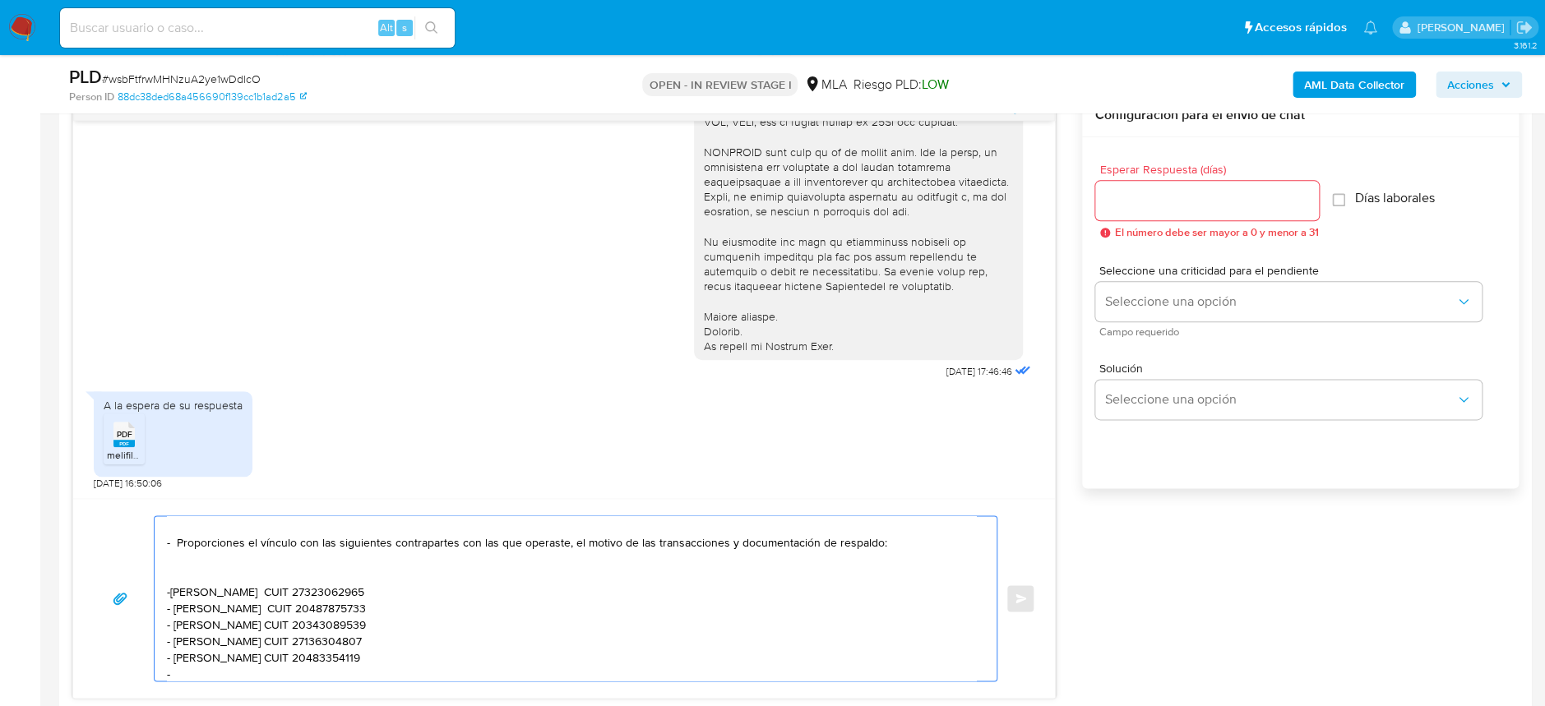
click at [192, 667] on textarea "Hola Jonas Santiago Beltran Agradecemos la información brindada. Para complemen…" at bounding box center [571, 598] width 809 height 164
paste textarea "Alexis David Rodriguez"
click at [331, 678] on textarea "Hola Jonas Santiago Beltran Agradecemos la información brindada. Para complemen…" at bounding box center [571, 598] width 809 height 164
paste textarea "20420978961"
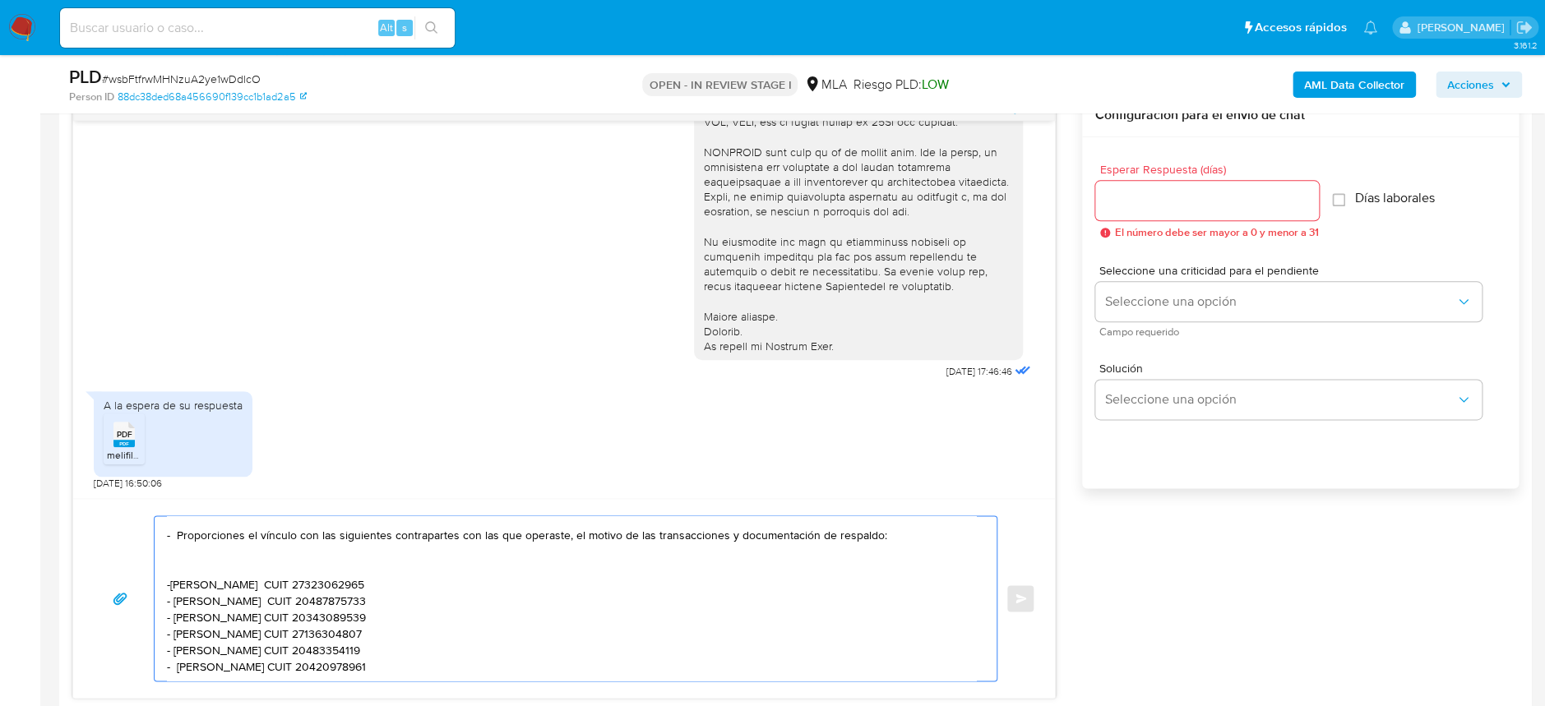
scroll to position [85, 0]
paste textarea "Es importante que sepas que, en el caso de que no respondas a lo solicitado, tu…"
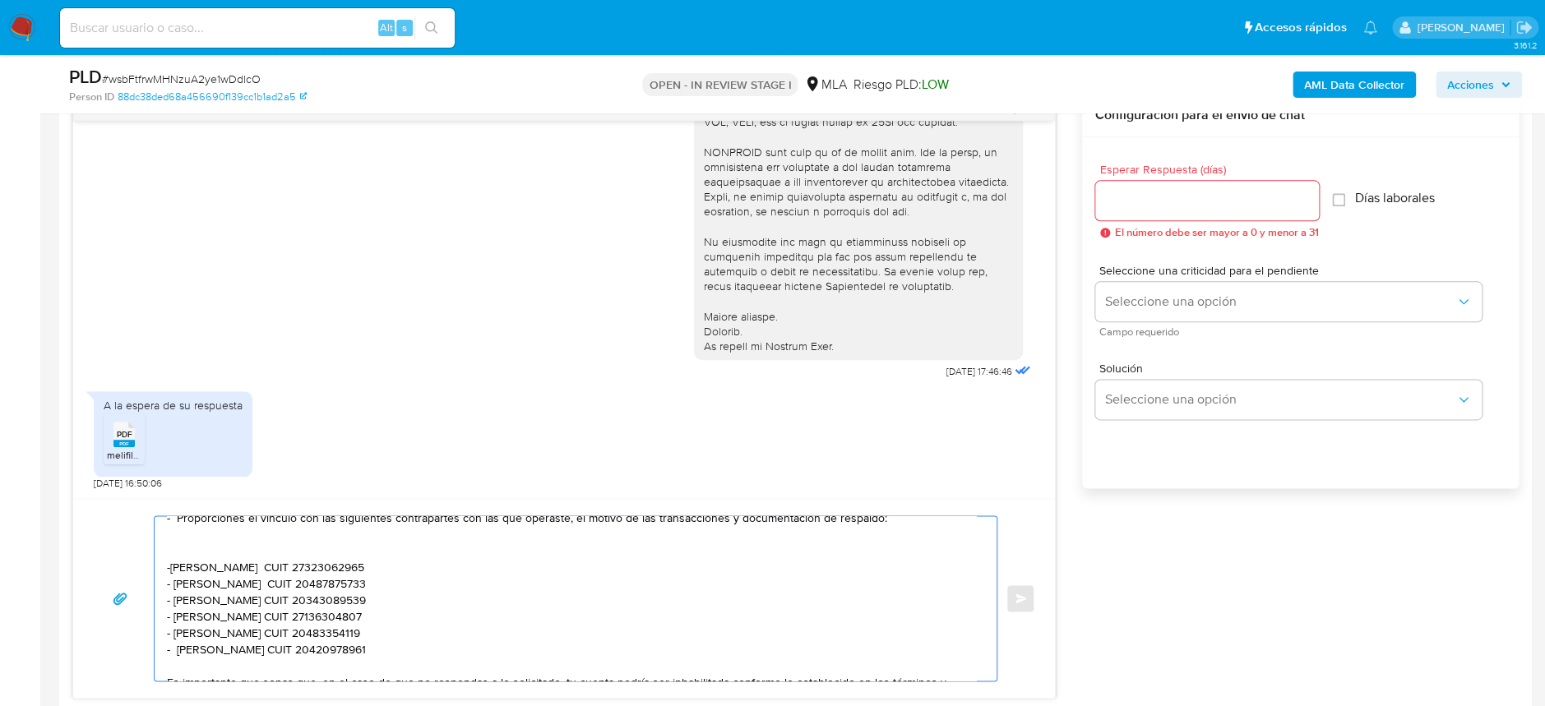
scroll to position [109, 0]
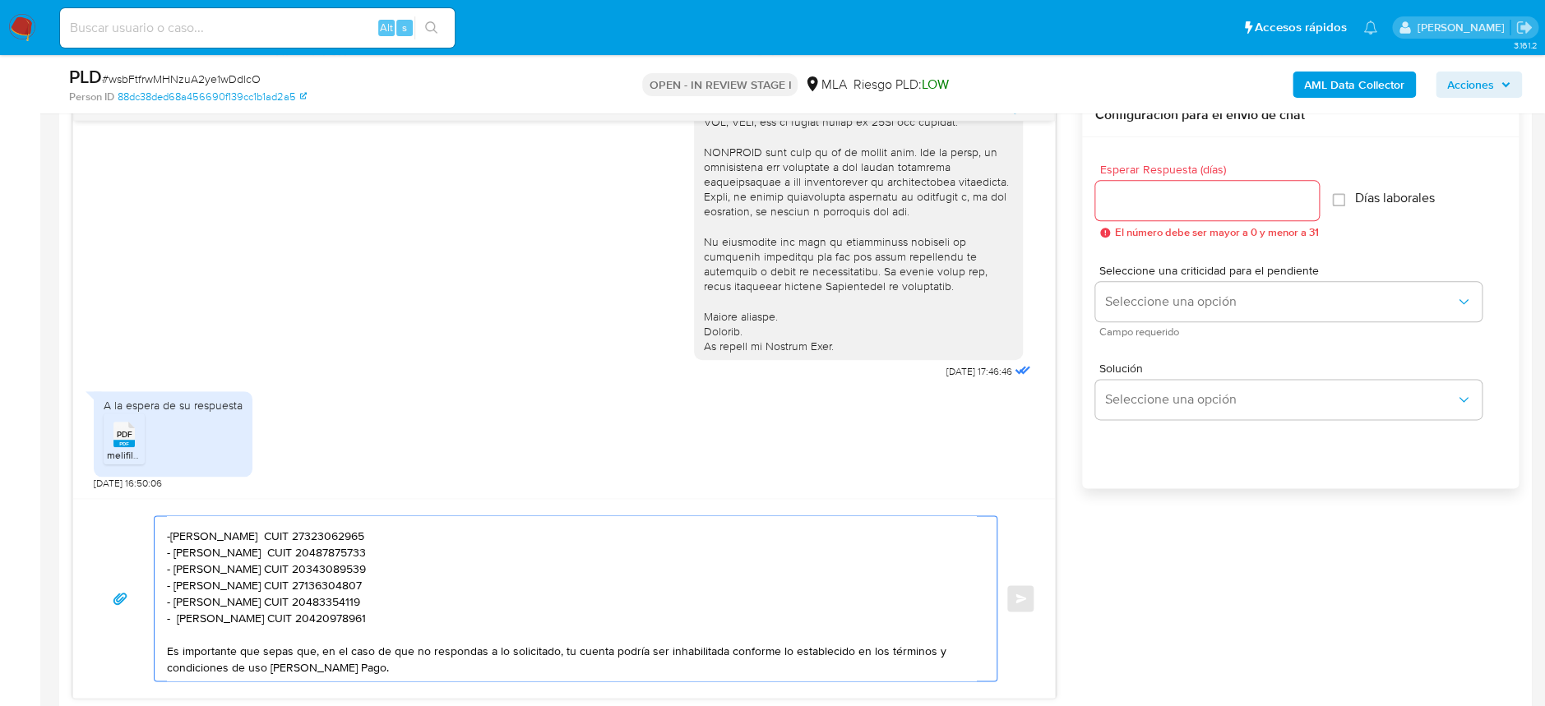
click at [175, 616] on textarea "Hola Jonas Santiago Beltran Agradecemos la información brindada. Para complemen…" at bounding box center [571, 598] width 809 height 164
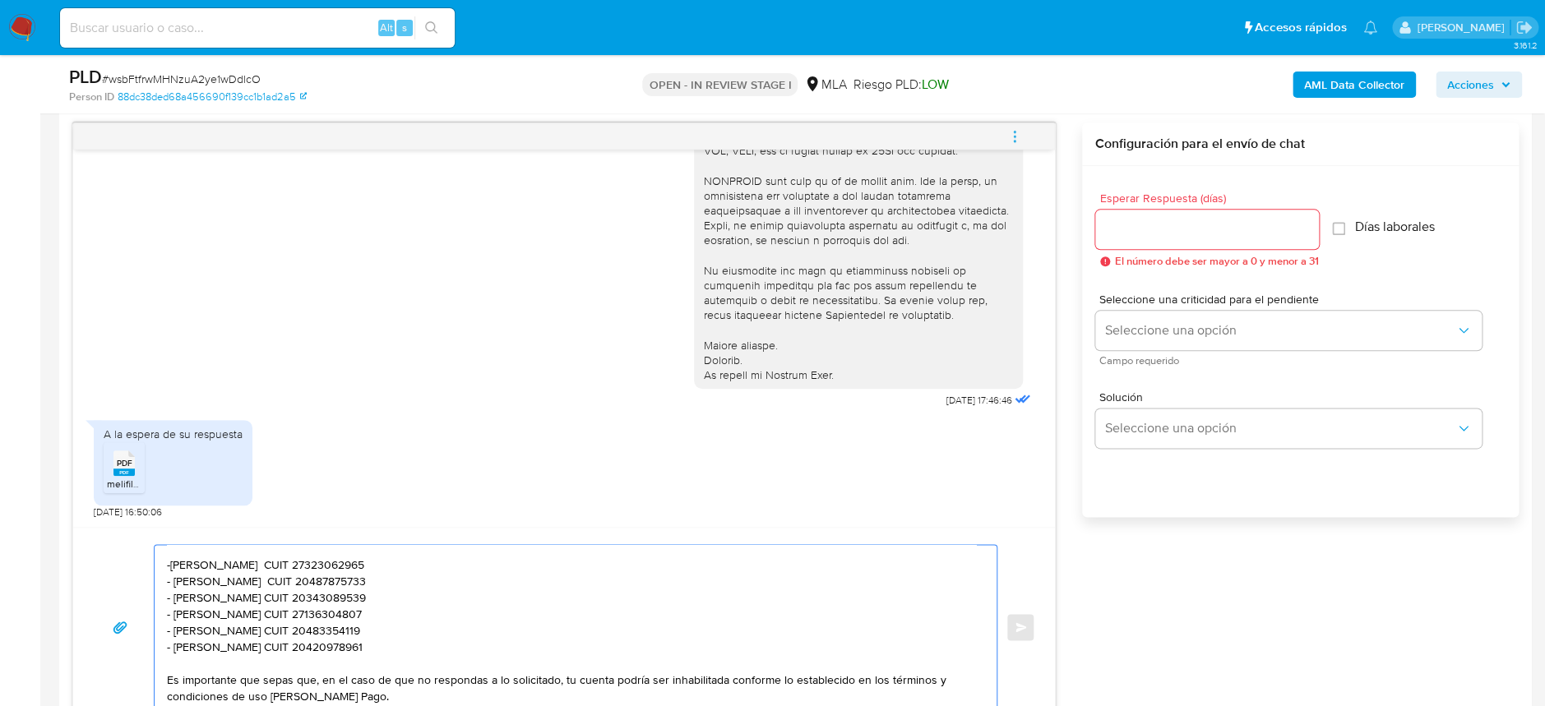
scroll to position [767, 0]
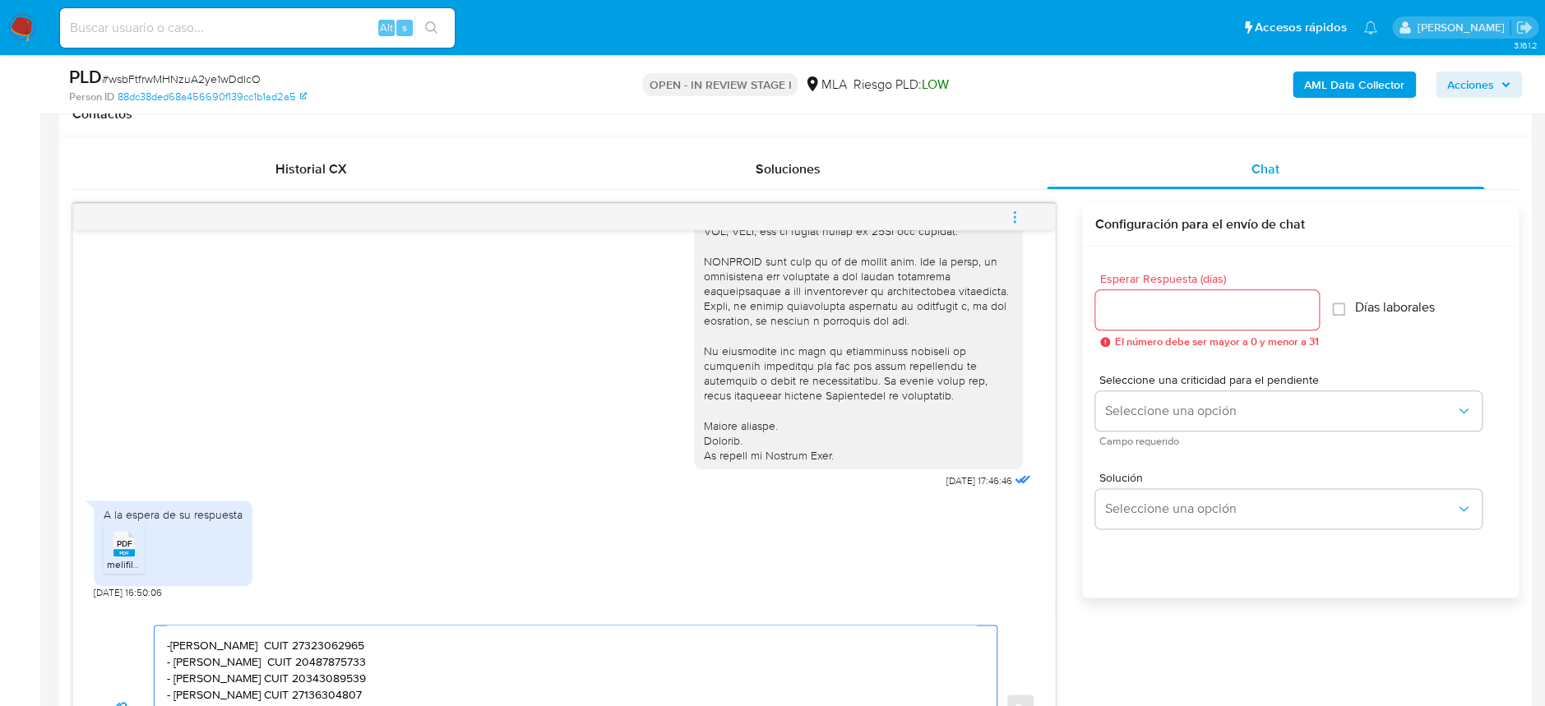
type textarea "Hola Jonas Santiago Beltran Agradecemos la información brindada. Para complemen…"
click at [1277, 303] on input "Esperar Respuesta (días)" at bounding box center [1207, 309] width 224 height 21
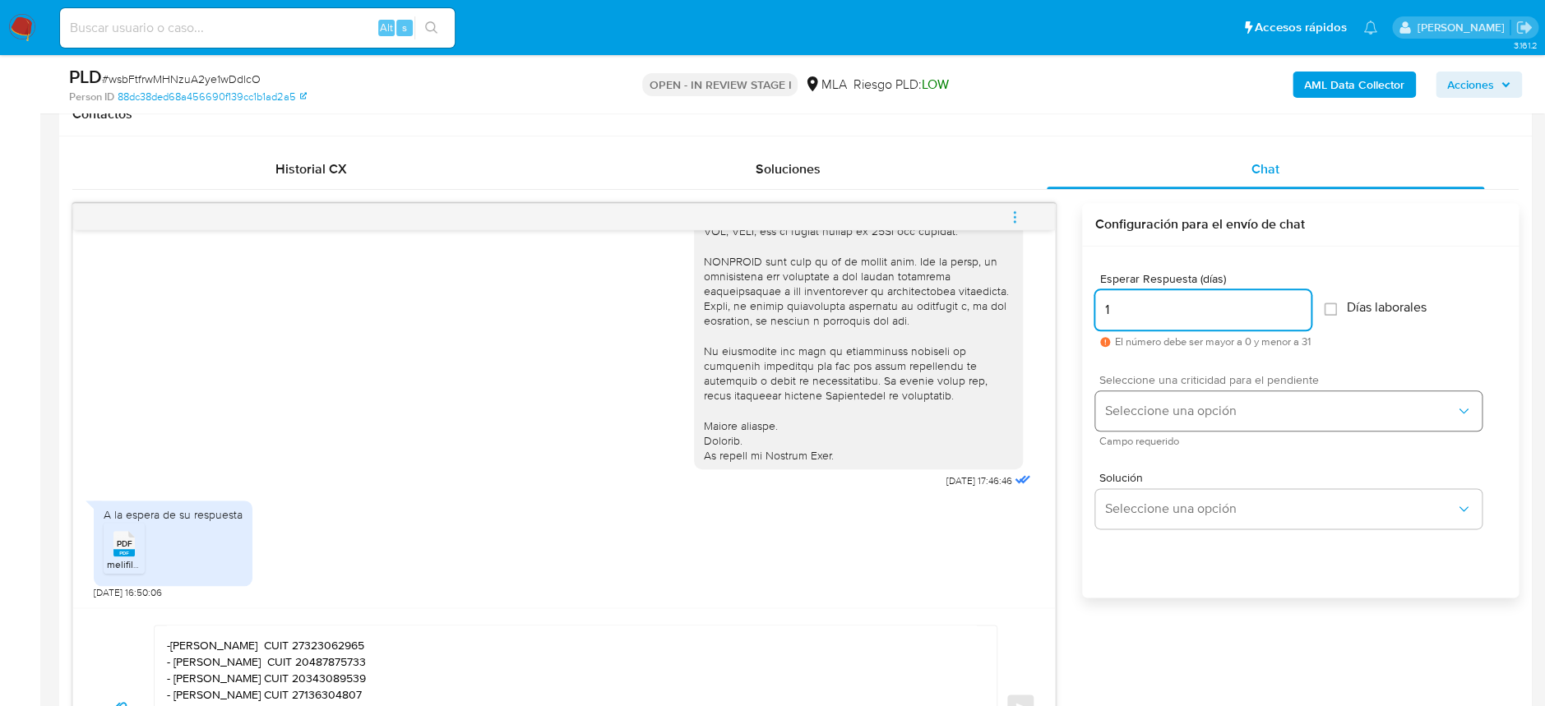
type input "1"
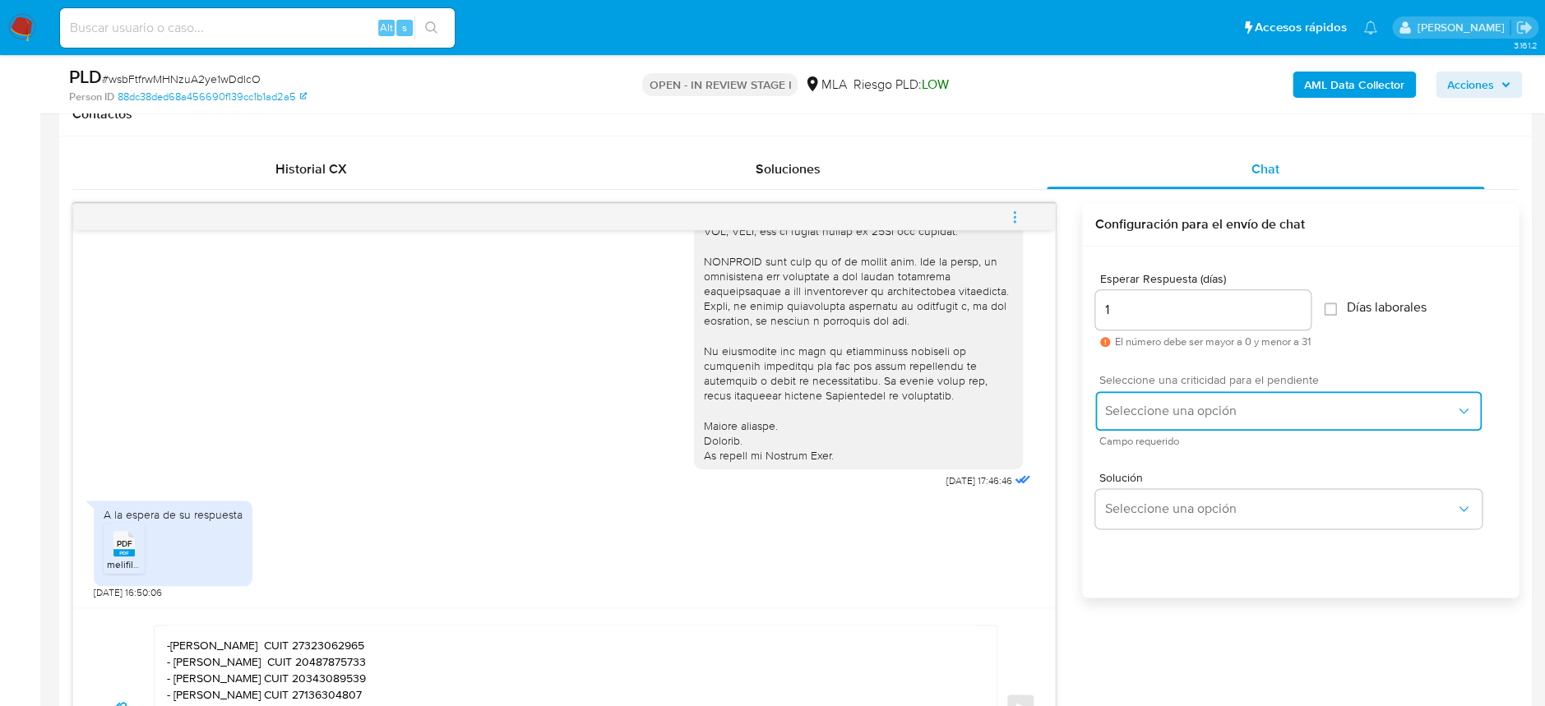
click at [1222, 397] on button "Seleccione una opción" at bounding box center [1288, 410] width 386 height 39
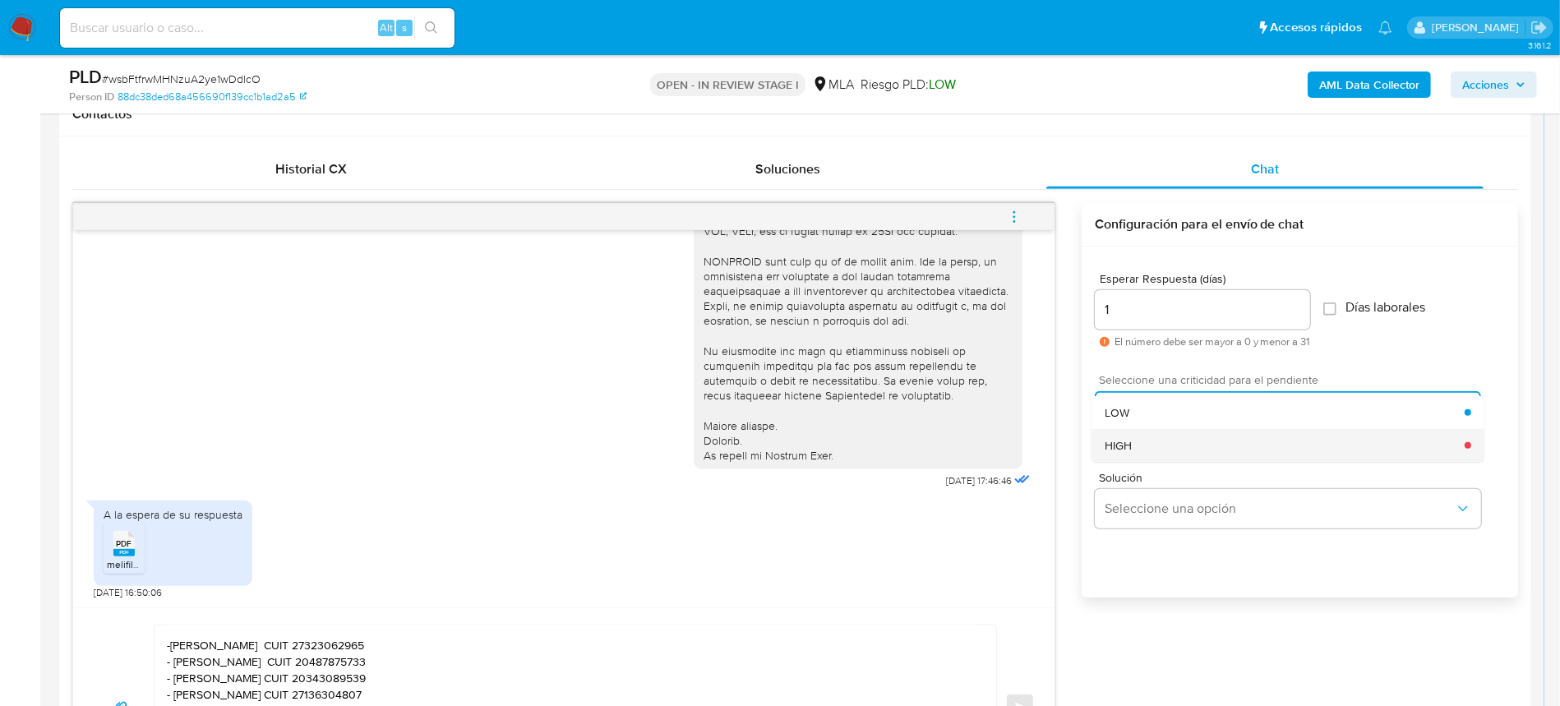
click at [1185, 440] on div "HIGH" at bounding box center [1285, 445] width 360 height 33
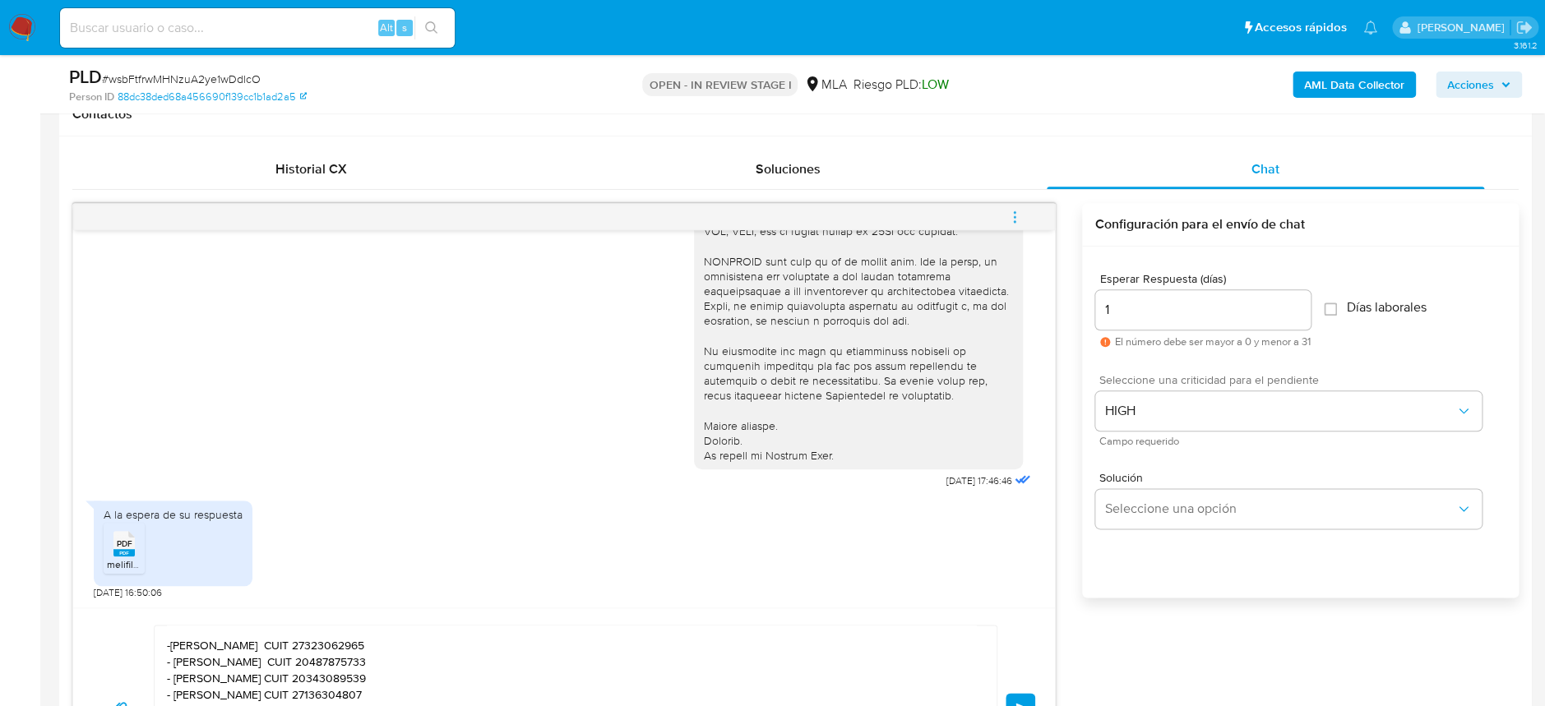
click at [1023, 695] on button "Enviar" at bounding box center [1020, 708] width 30 height 30
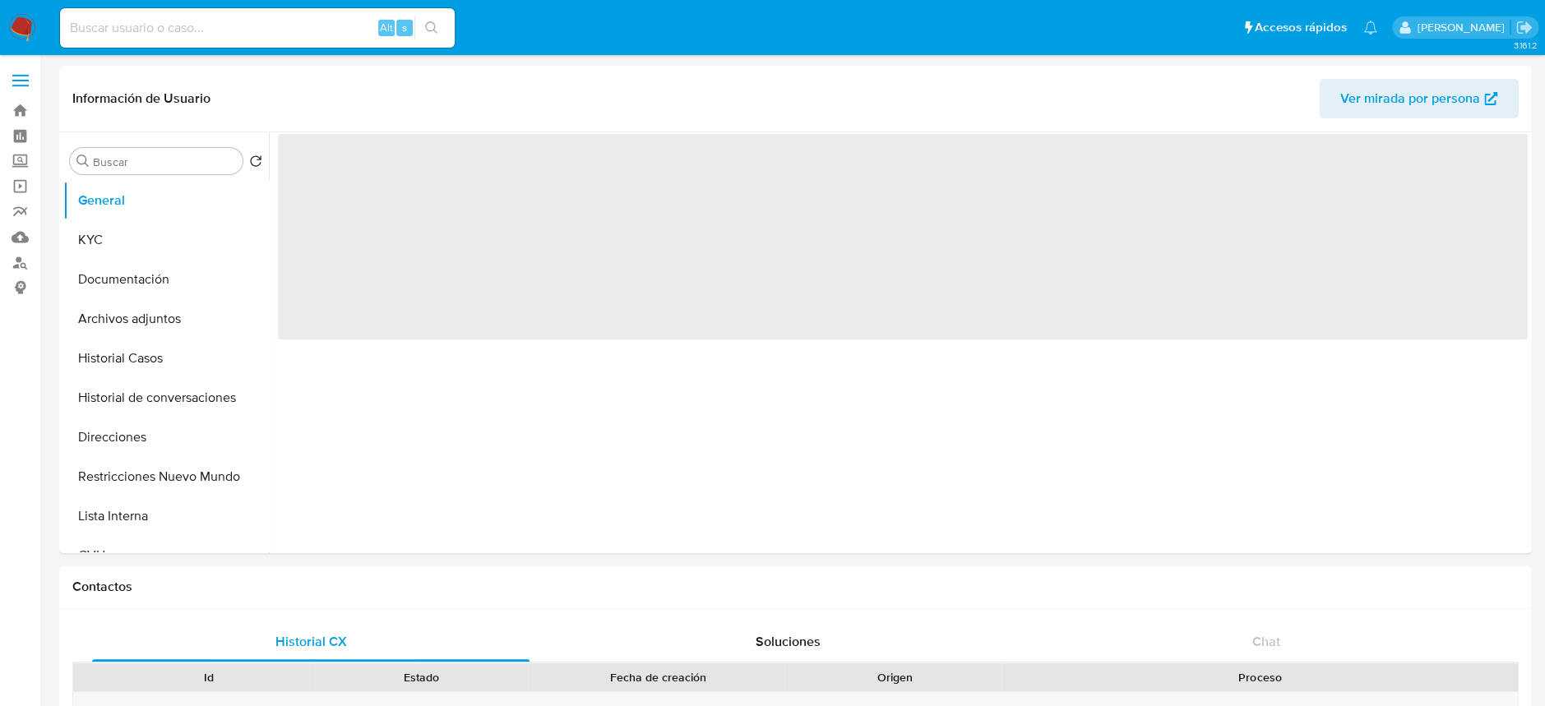
select select "10"
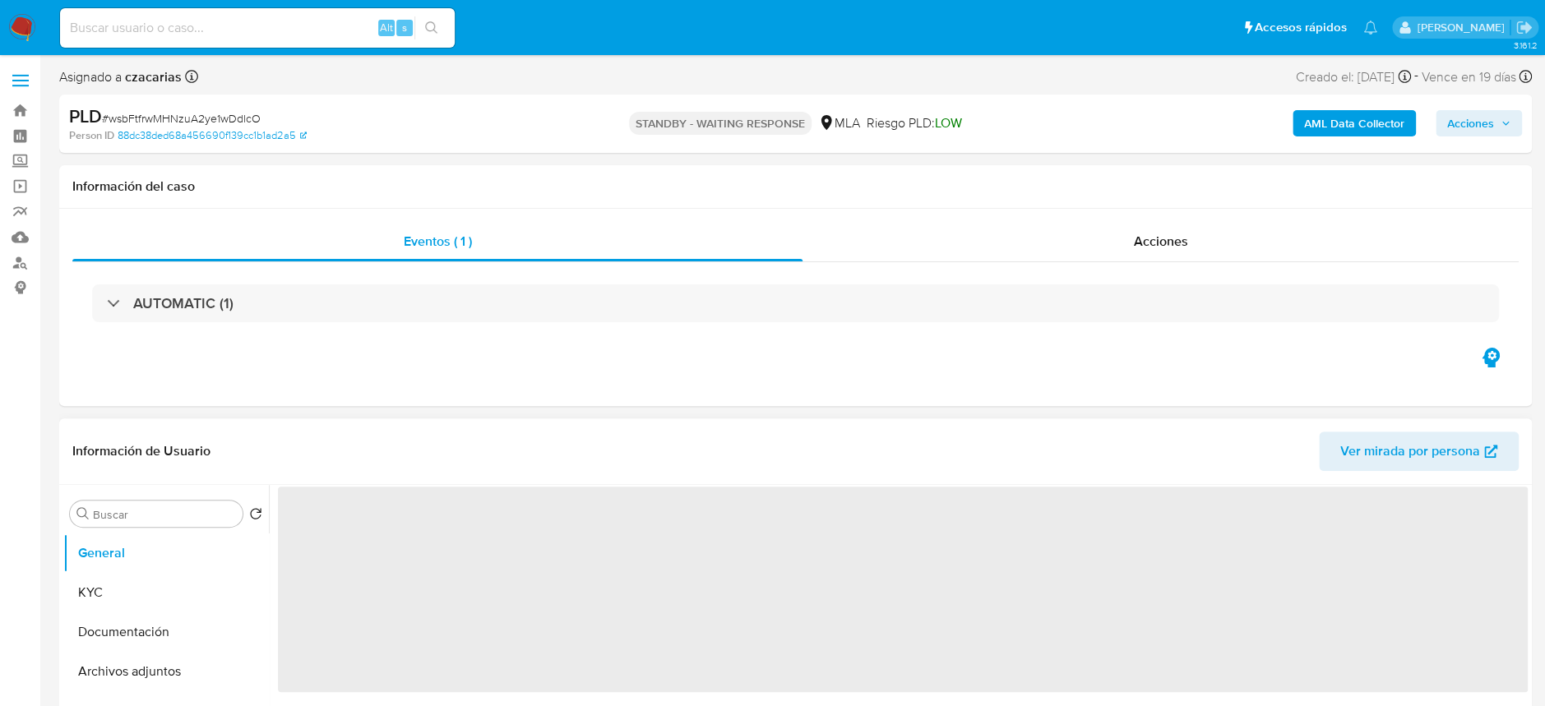
select select "10"
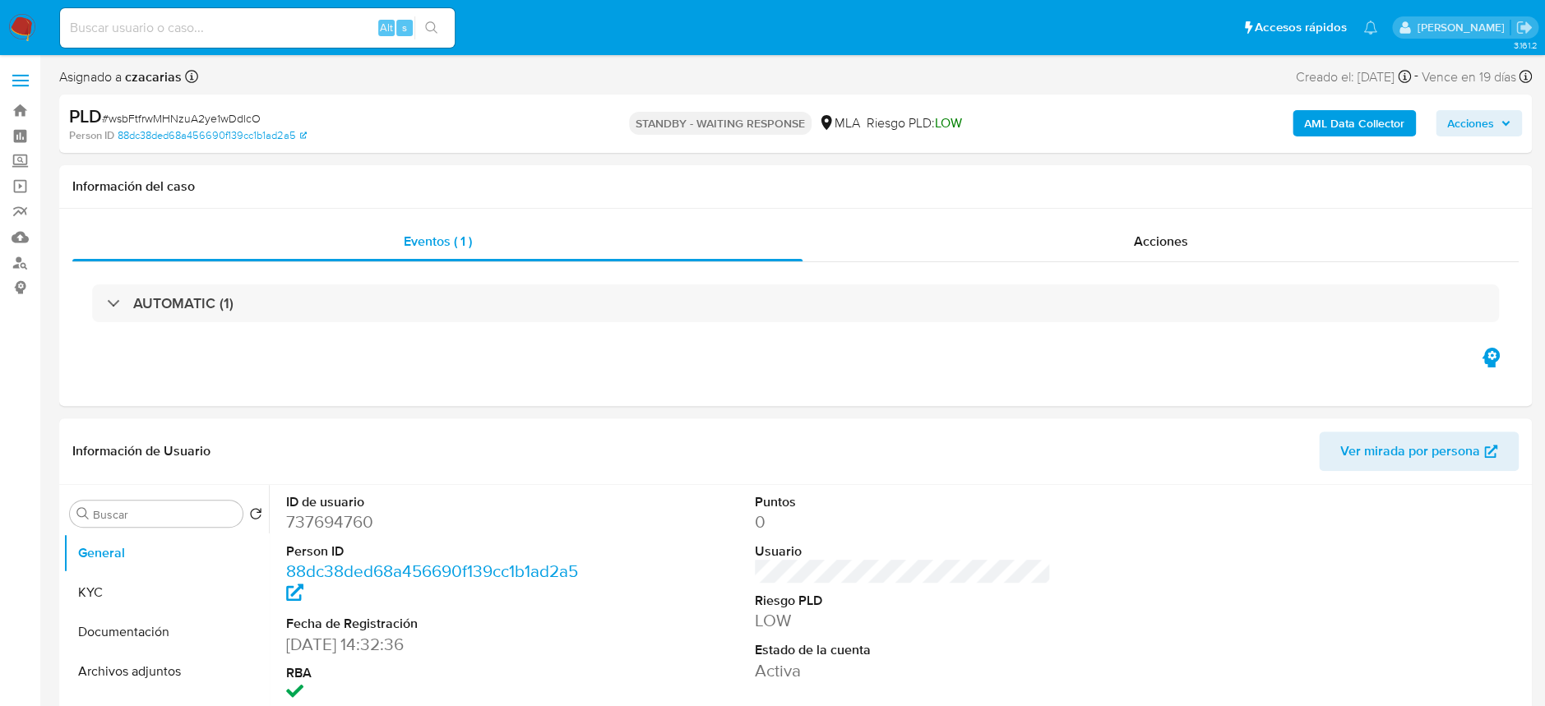
click at [259, 37] on input at bounding box center [257, 27] width 395 height 21
paste input "z79lzBUGYX8jMRnvNjJ8BOiA"
type input "z79lzBUGYX8jMRnvNjJ8BOiA"
click at [432, 21] on icon "search-icon" at bounding box center [431, 27] width 13 height 13
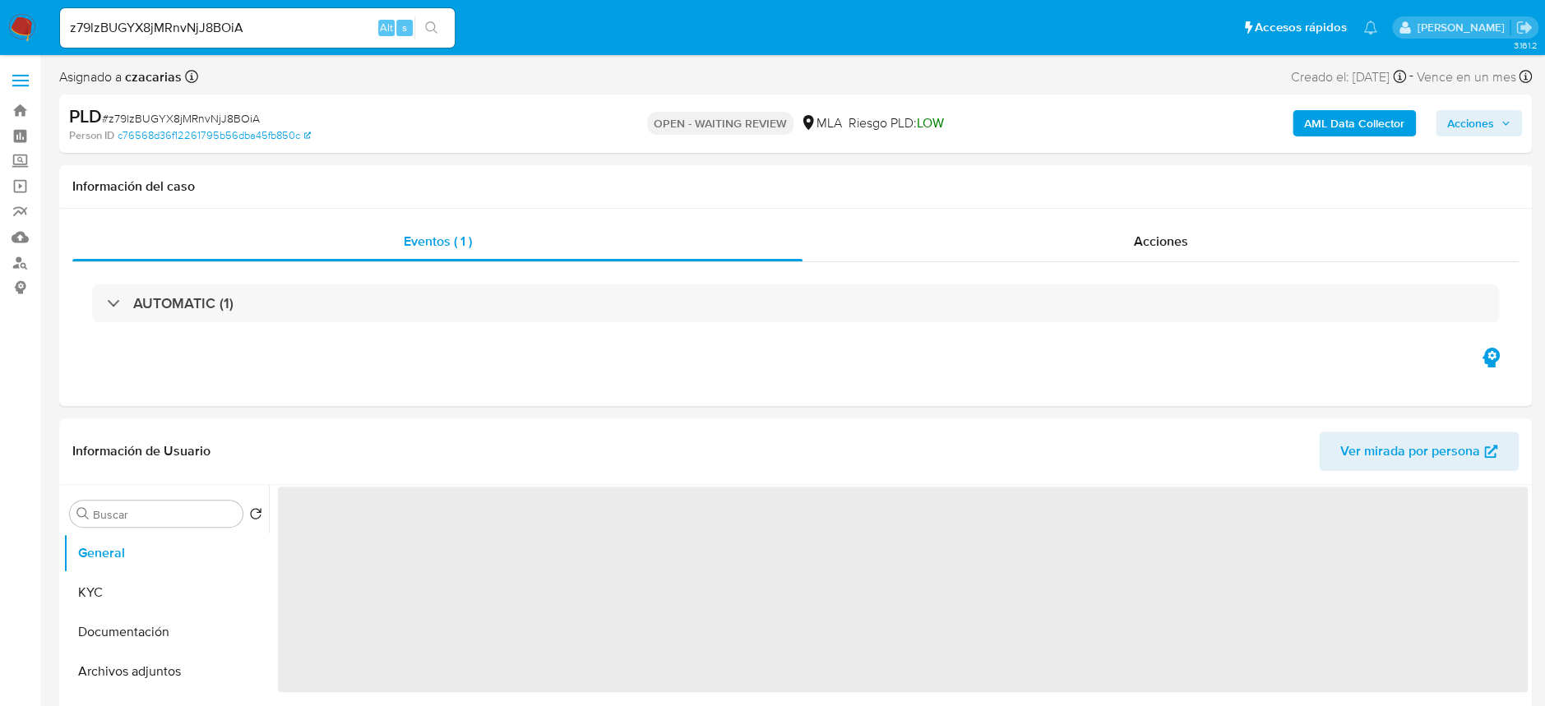
select select "10"
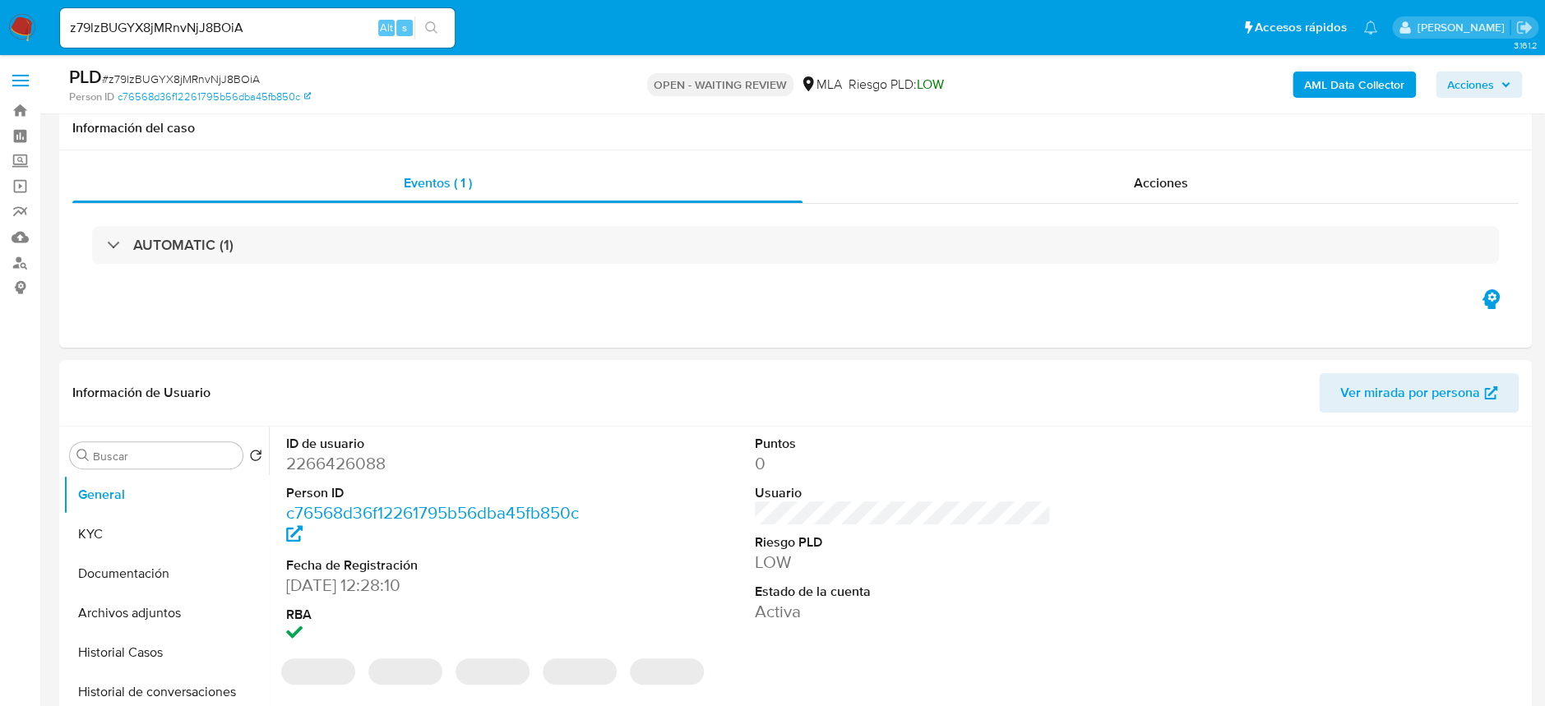
scroll to position [109, 0]
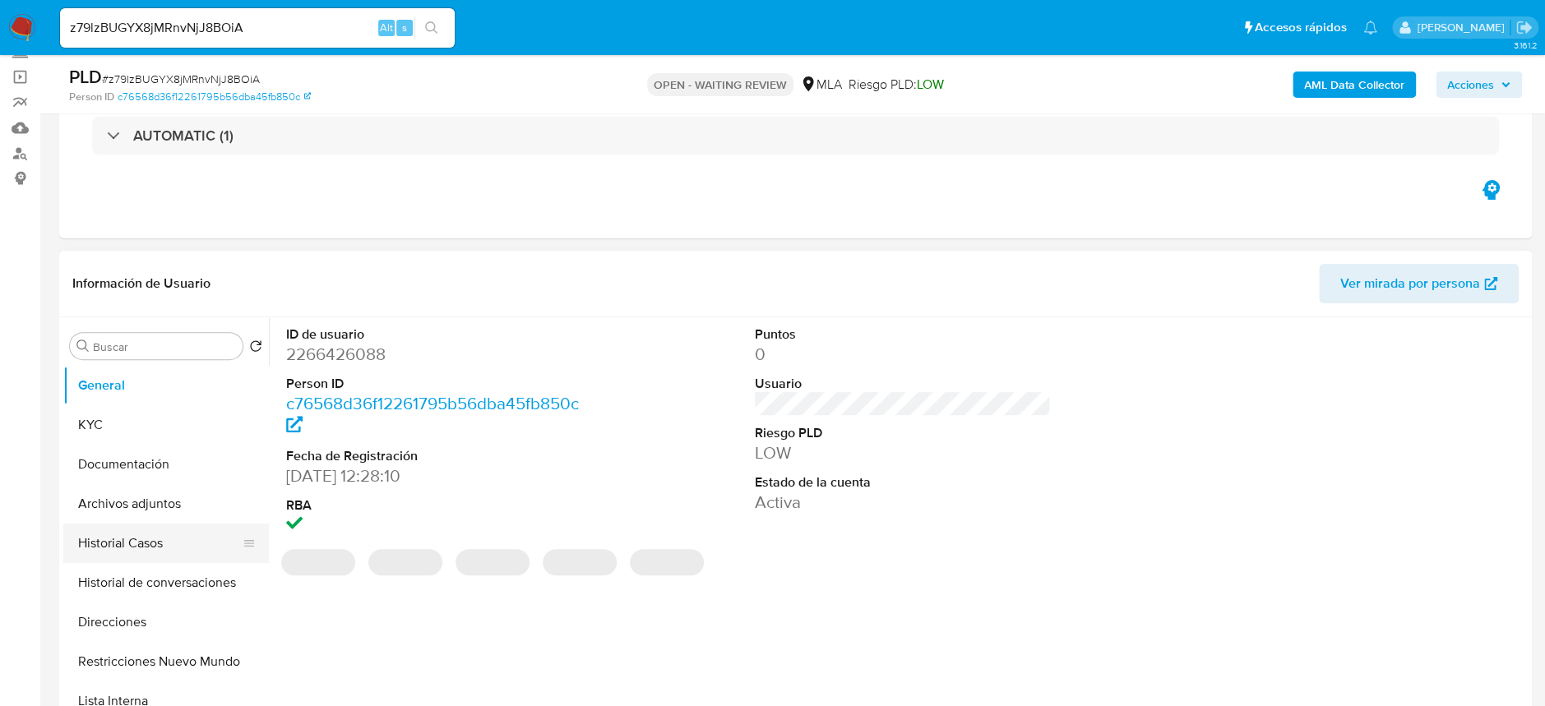
click at [136, 547] on button "Historial Casos" at bounding box center [159, 543] width 192 height 39
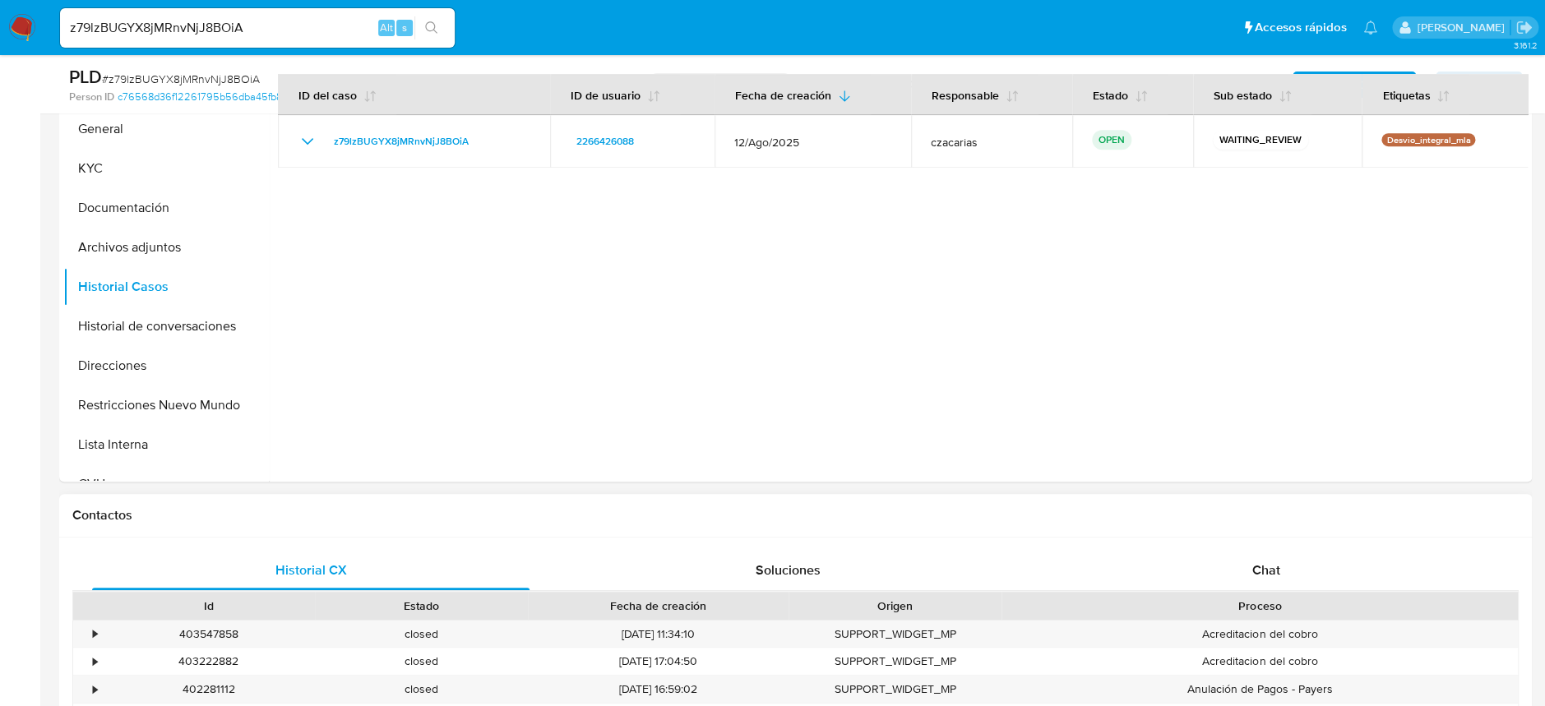
scroll to position [547, 0]
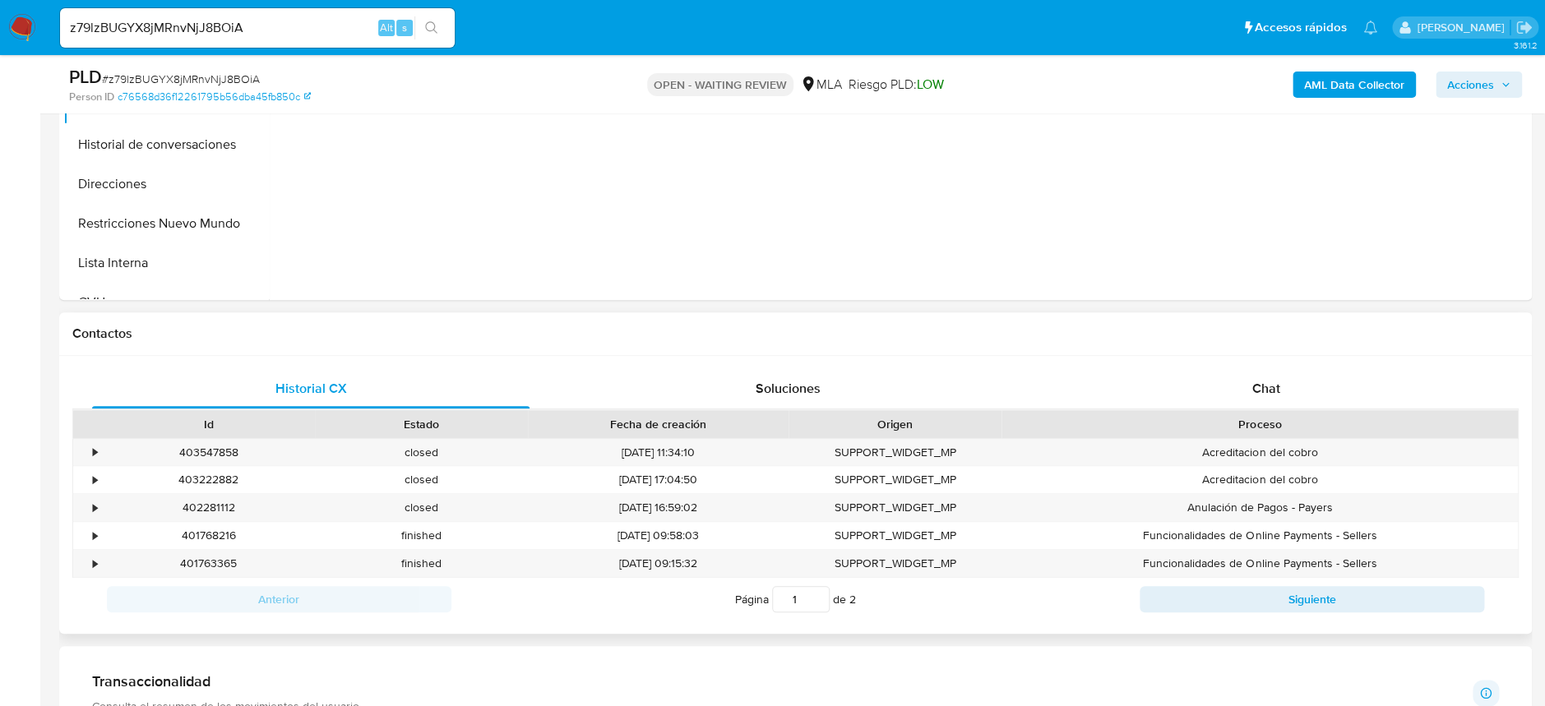
click at [1346, 367] on div "Historial CX Soluciones Chat Id Estado Fecha de creación Origen Proceso • 40354…" at bounding box center [795, 495] width 1472 height 278
click at [1329, 380] on div "Chat" at bounding box center [1264, 388] width 437 height 39
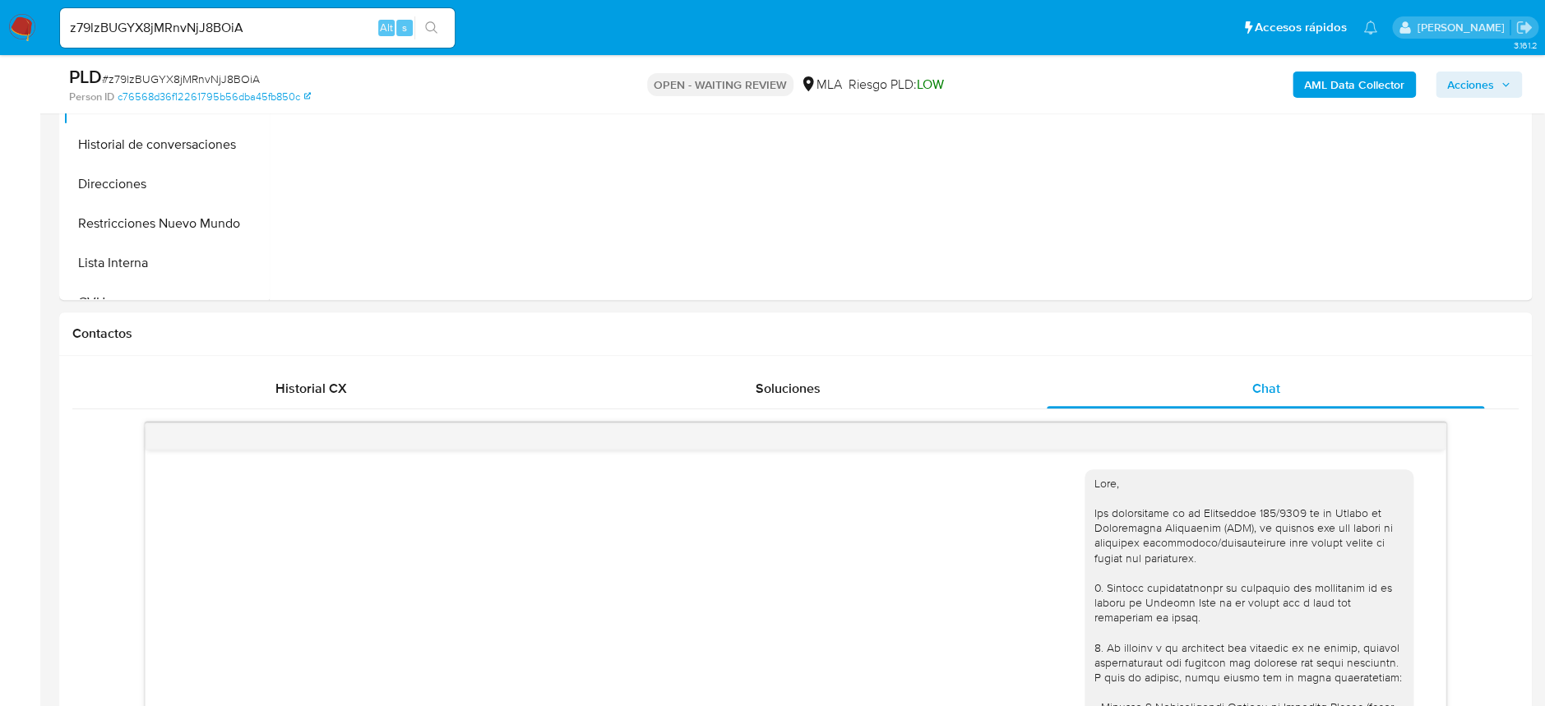
scroll to position [662, 0]
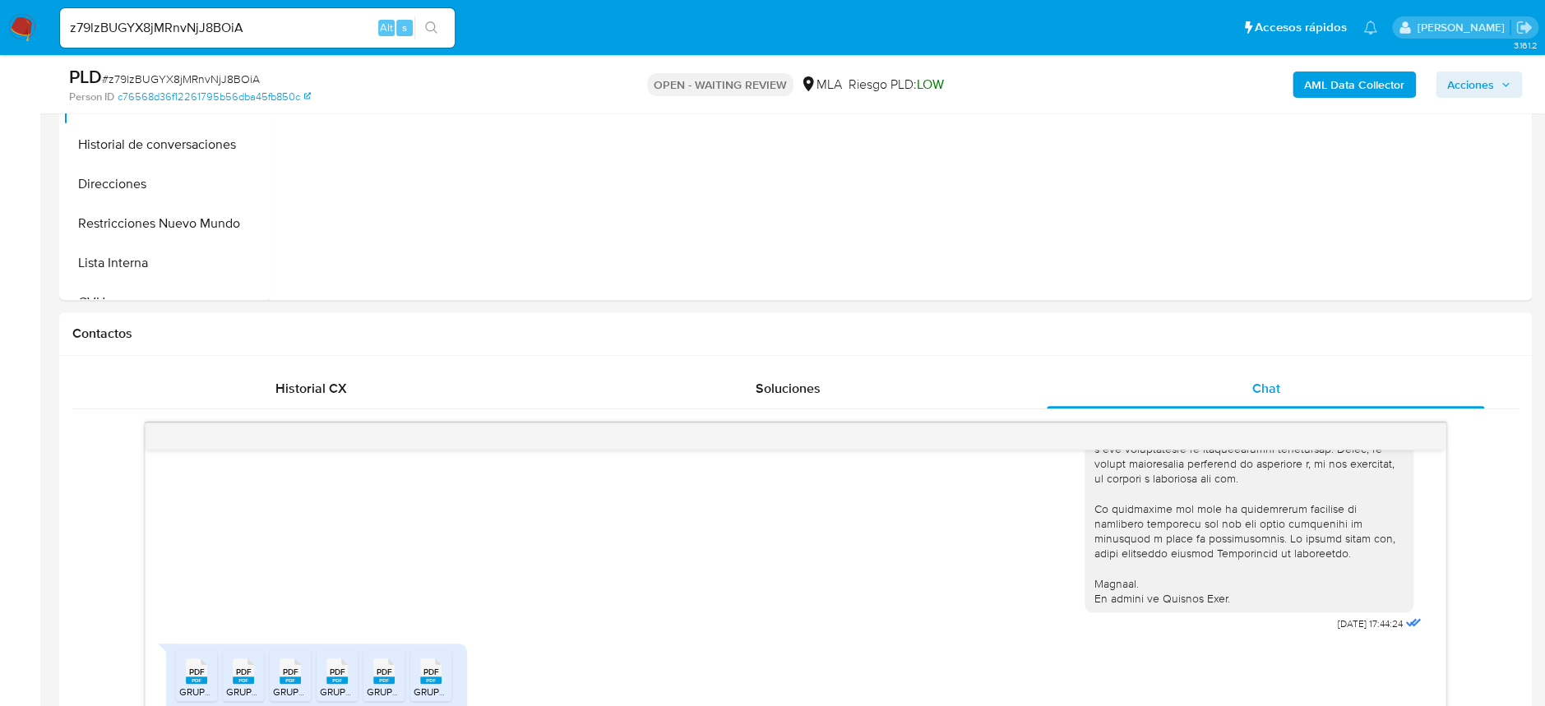
click at [233, 74] on span "# z79lzBUGYX8jMRnvNjJ8BOiA" at bounding box center [181, 79] width 158 height 16
copy span "z79lzBUGYX8jMRnvNjJ8BOiA"
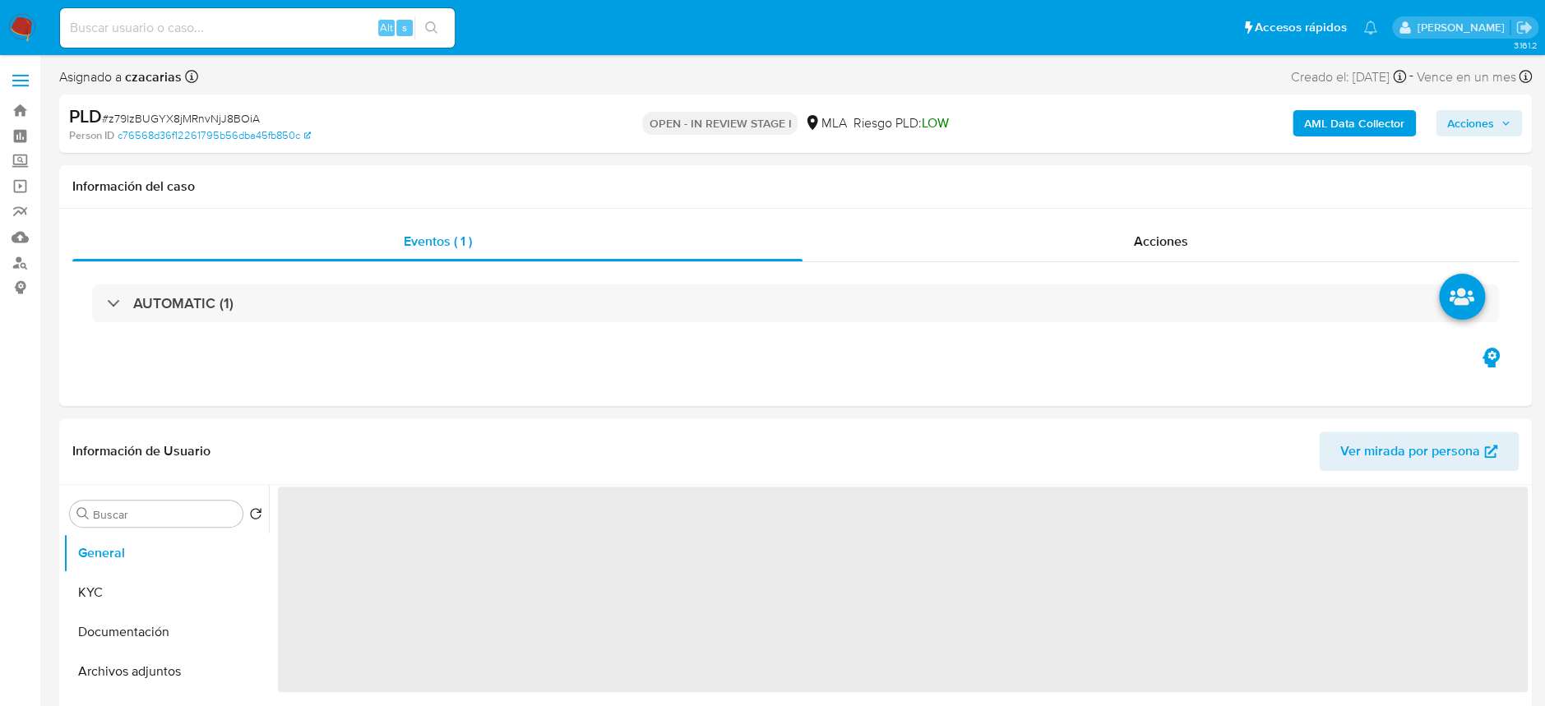
select select "10"
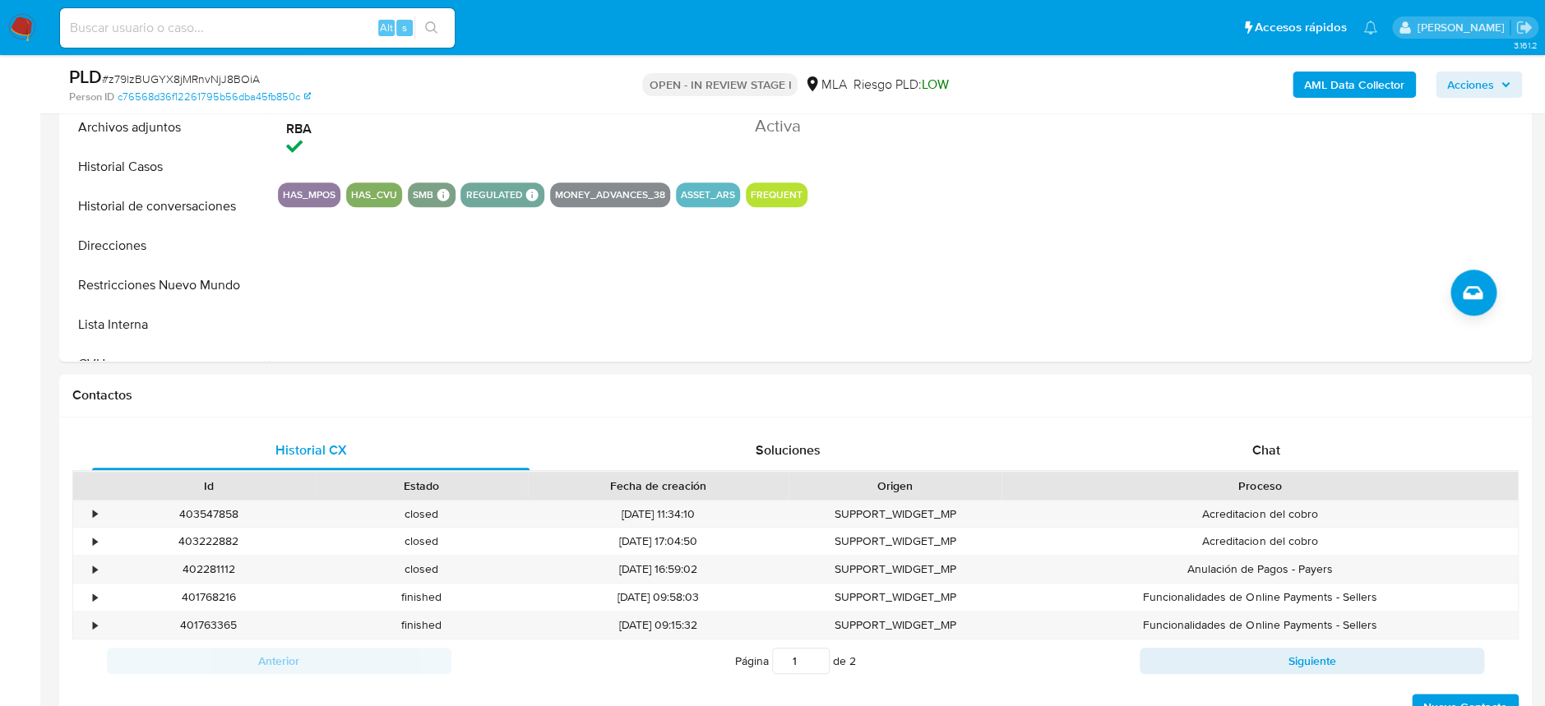
scroll to position [547, 0]
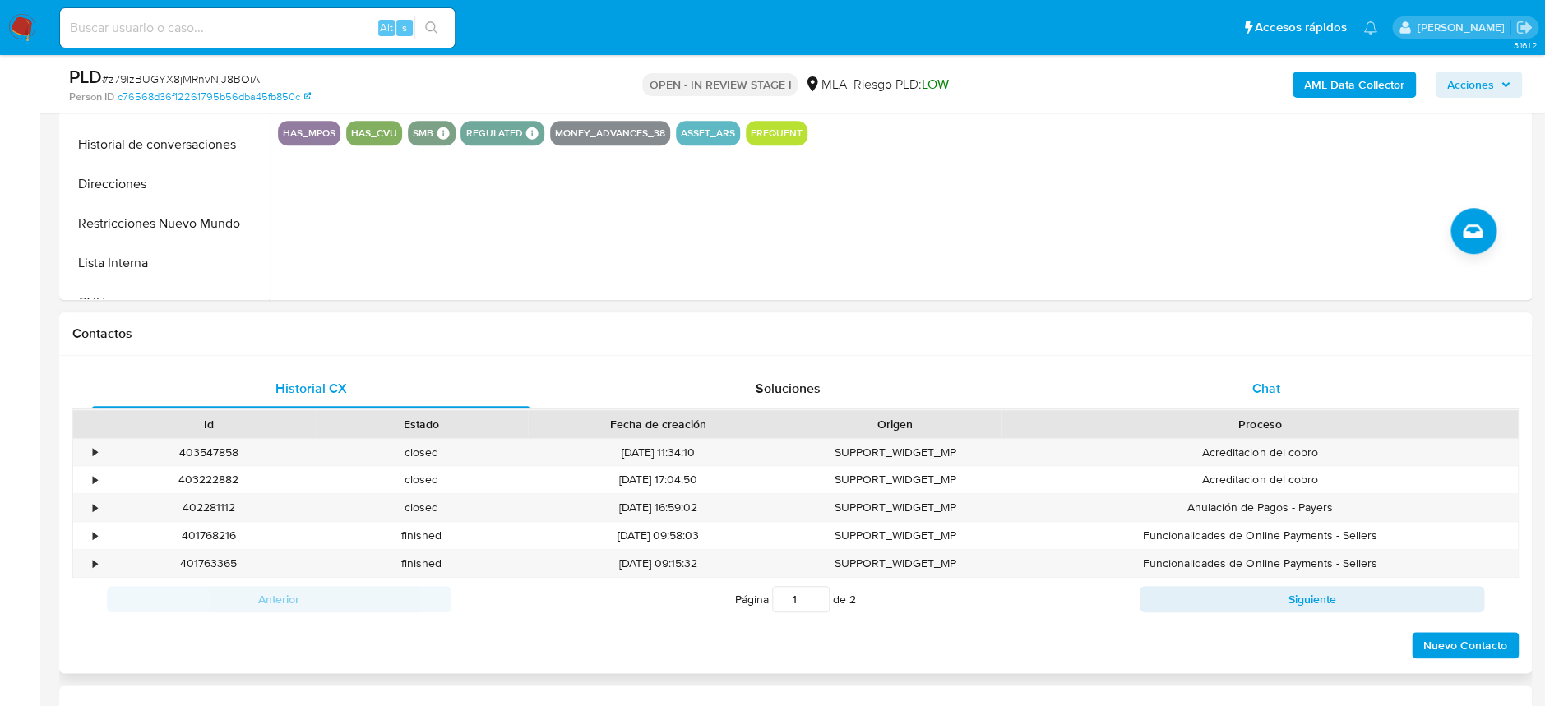
click at [1314, 369] on div "Chat" at bounding box center [1264, 388] width 437 height 39
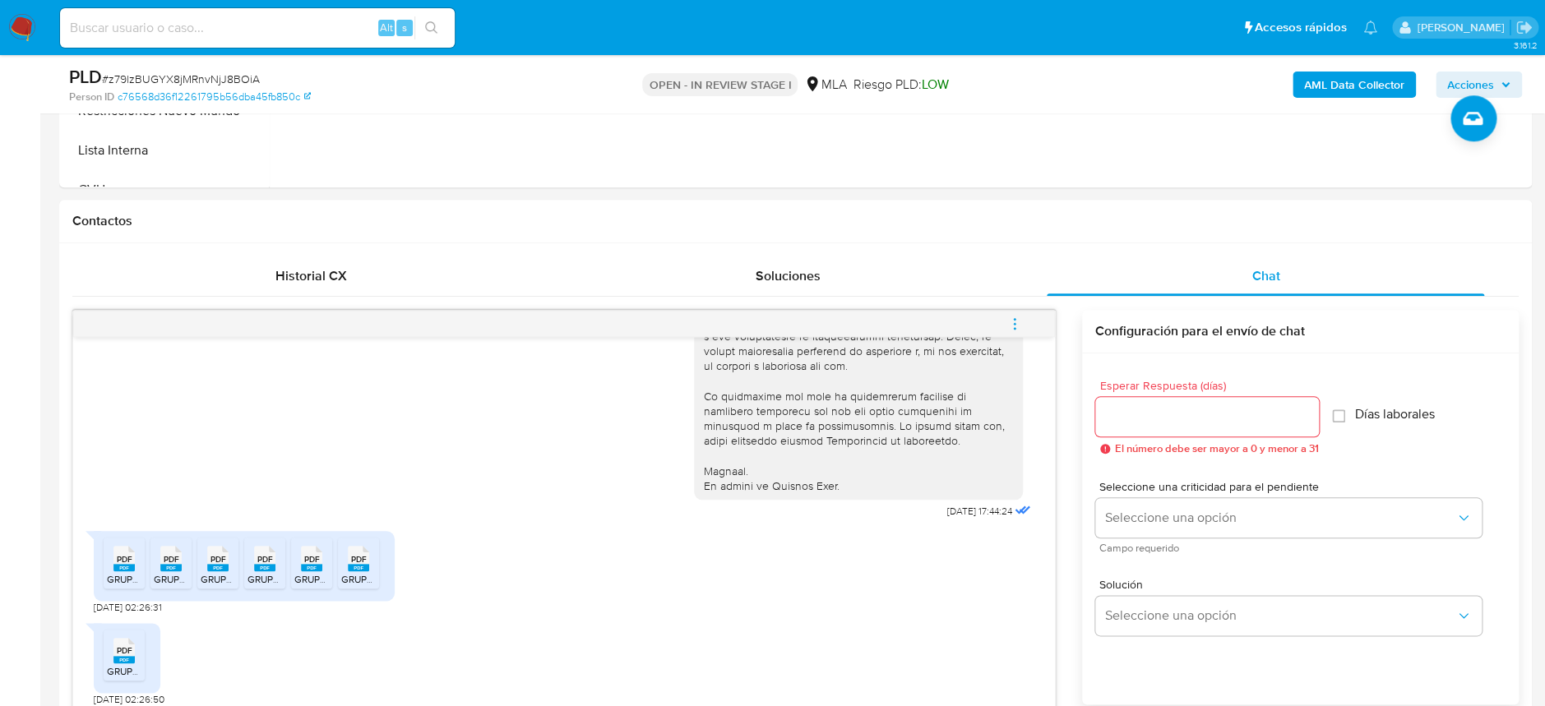
scroll to position [767, 0]
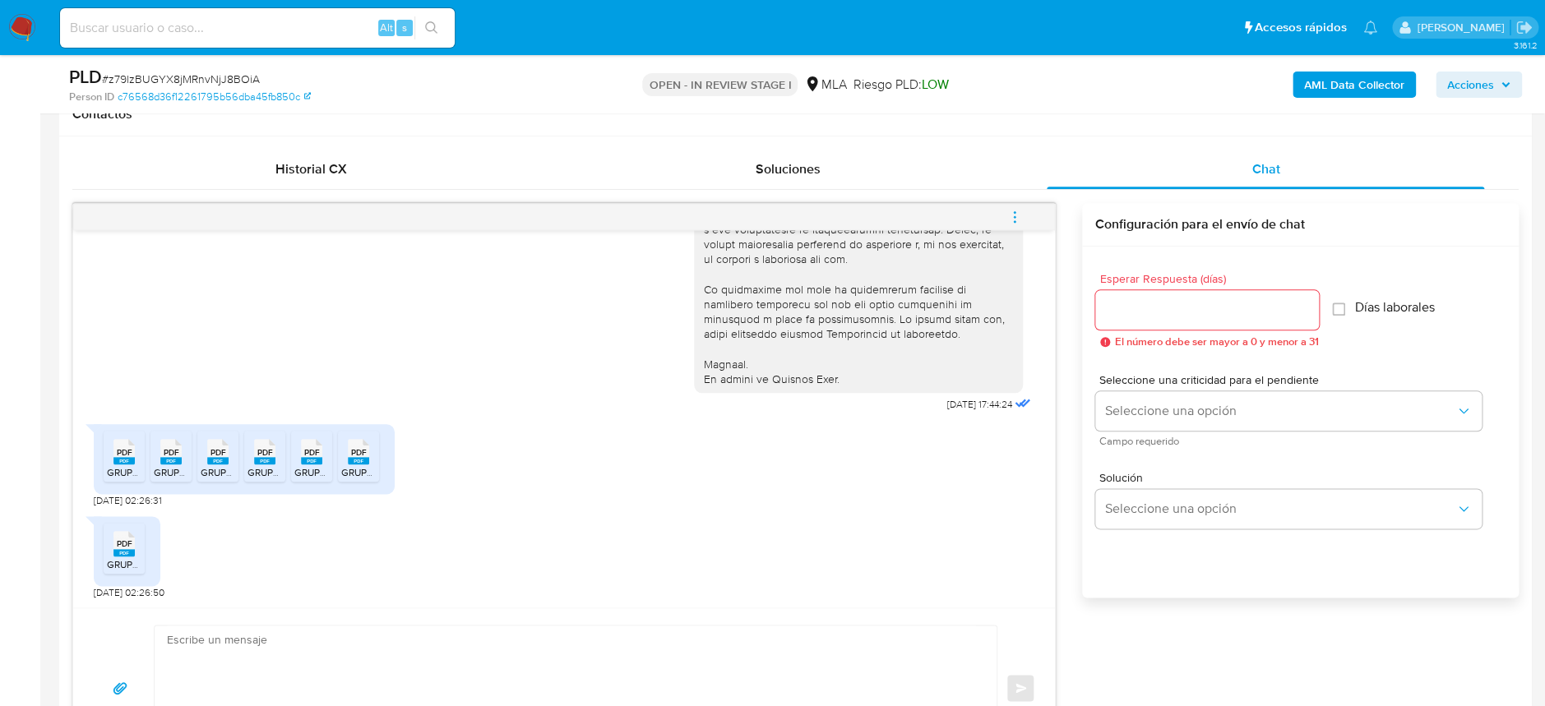
click at [117, 451] on span "PDF" at bounding box center [125, 452] width 16 height 11
click at [162, 450] on div "PDF PDF" at bounding box center [171, 450] width 35 height 32
click at [216, 449] on span "PDF" at bounding box center [218, 452] width 16 height 11
click at [268, 441] on icon at bounding box center [264, 451] width 21 height 25
click at [309, 448] on span "PDF" at bounding box center [312, 452] width 16 height 11
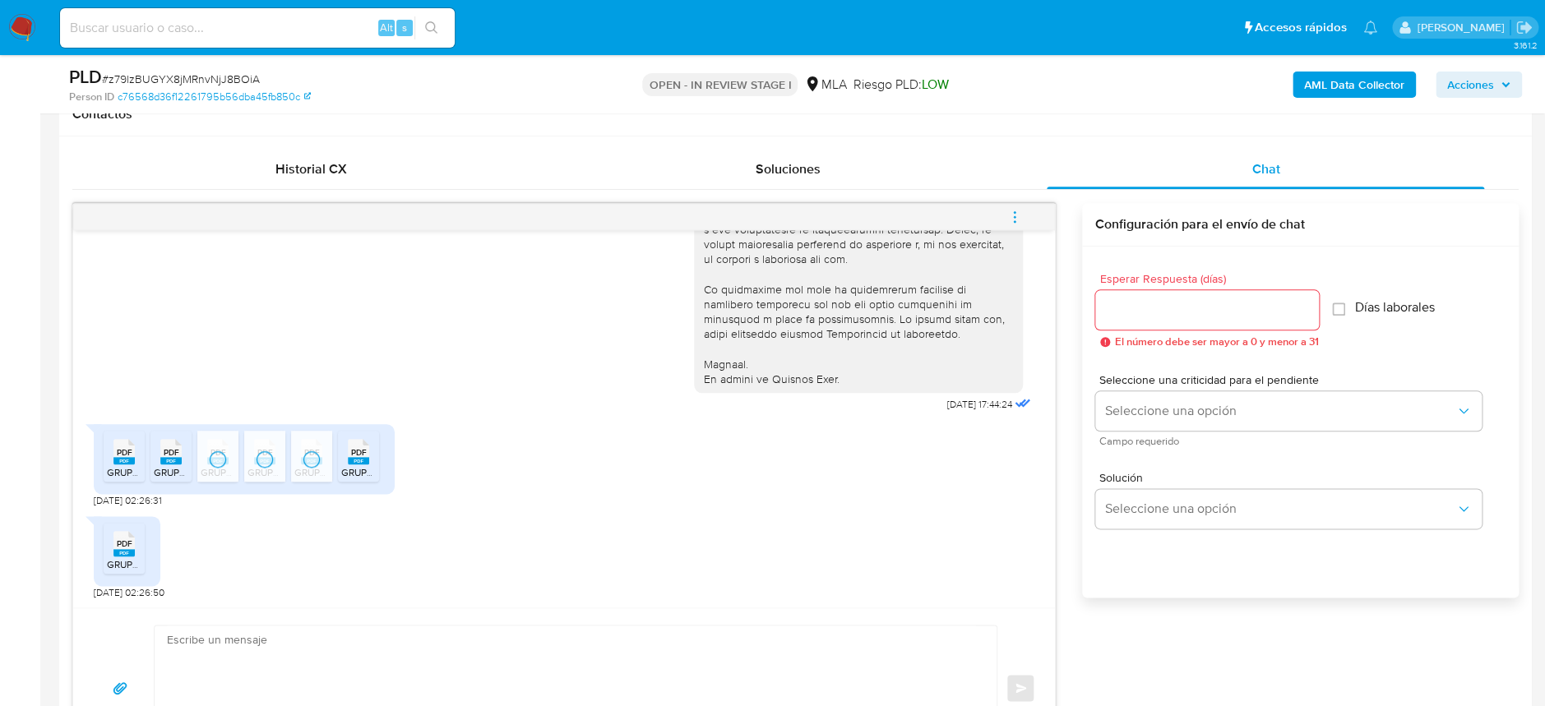
drag, startPoint x: 359, startPoint y: 447, endPoint x: 333, endPoint y: 463, distance: 30.6
click at [359, 447] on span "PDF" at bounding box center [359, 452] width 16 height 11
click at [127, 545] on span "PDF" at bounding box center [125, 543] width 16 height 11
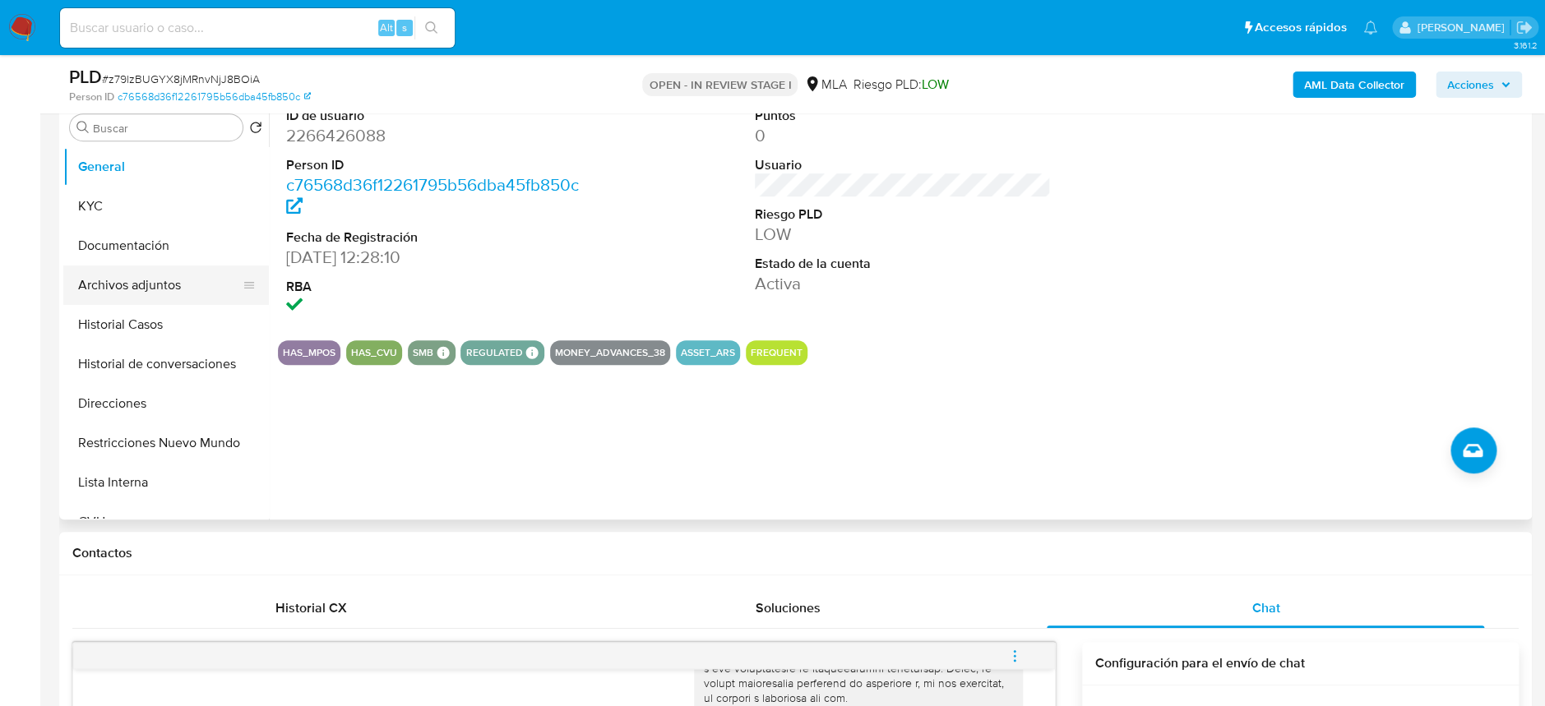
scroll to position [219, 0]
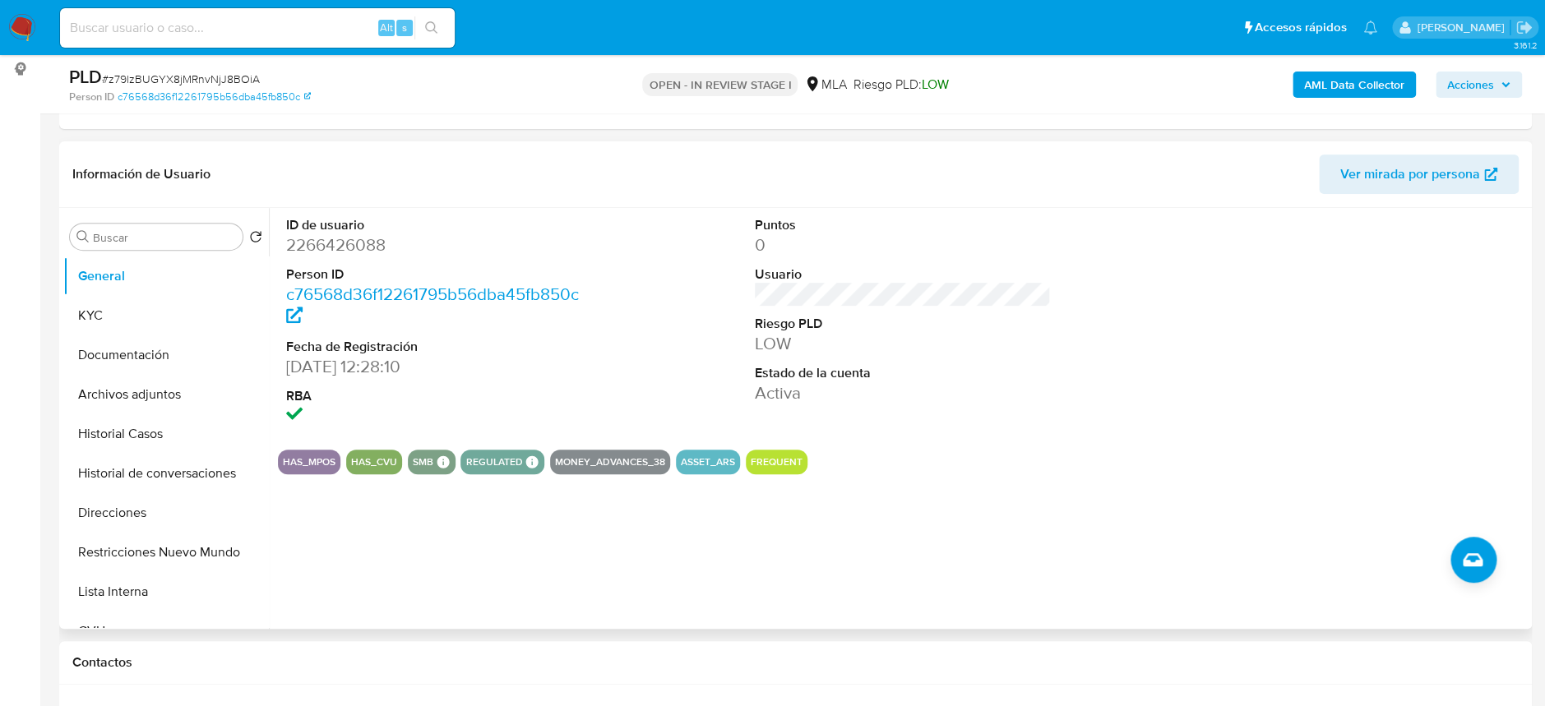
click at [358, 243] on dd "2266426088" at bounding box center [434, 244] width 296 height 23
copy dd "2266426088"
click at [331, 244] on dd "2266426088" at bounding box center [434, 244] width 296 height 23
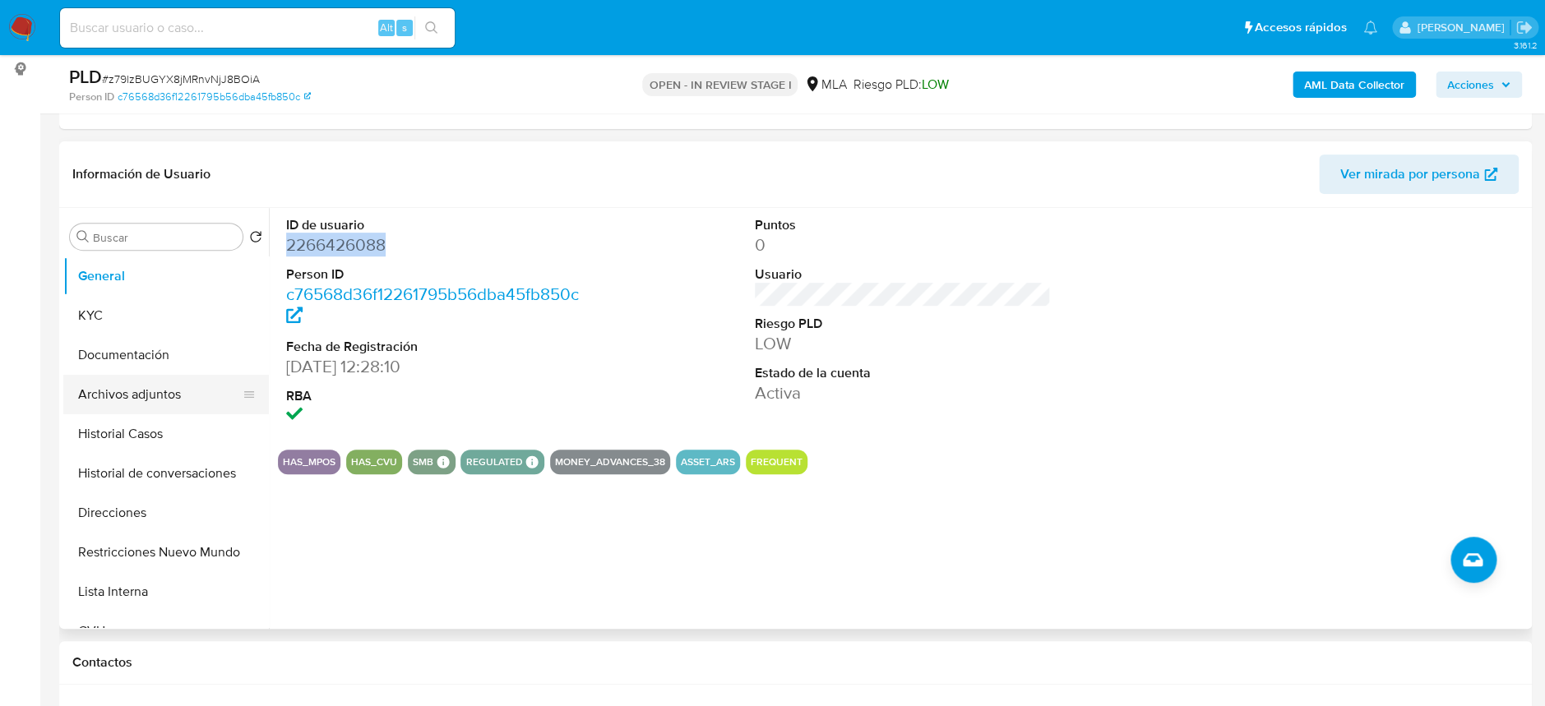
click at [150, 389] on button "Archivos adjuntos" at bounding box center [159, 394] width 192 height 39
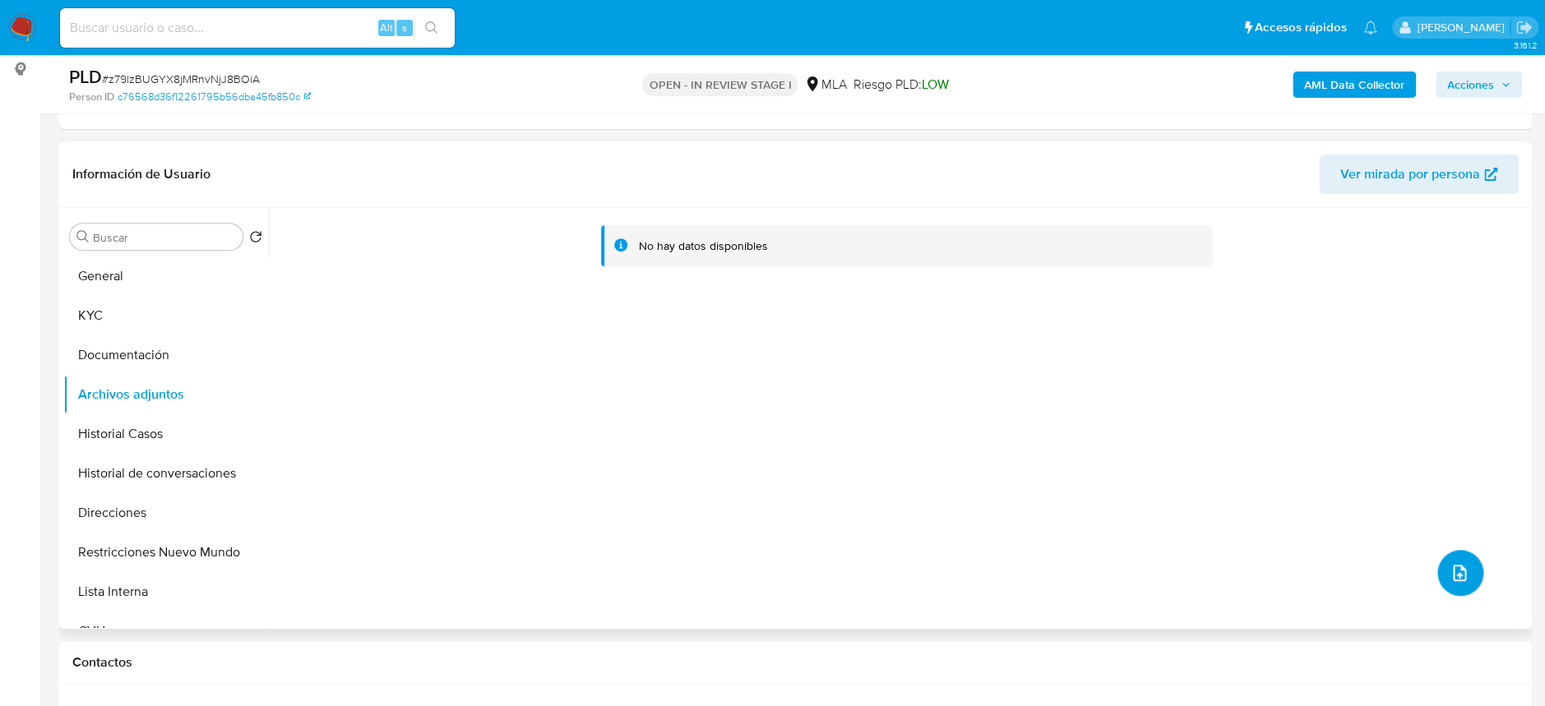
click at [1449, 570] on icon "upload-file" at bounding box center [1459, 573] width 20 height 20
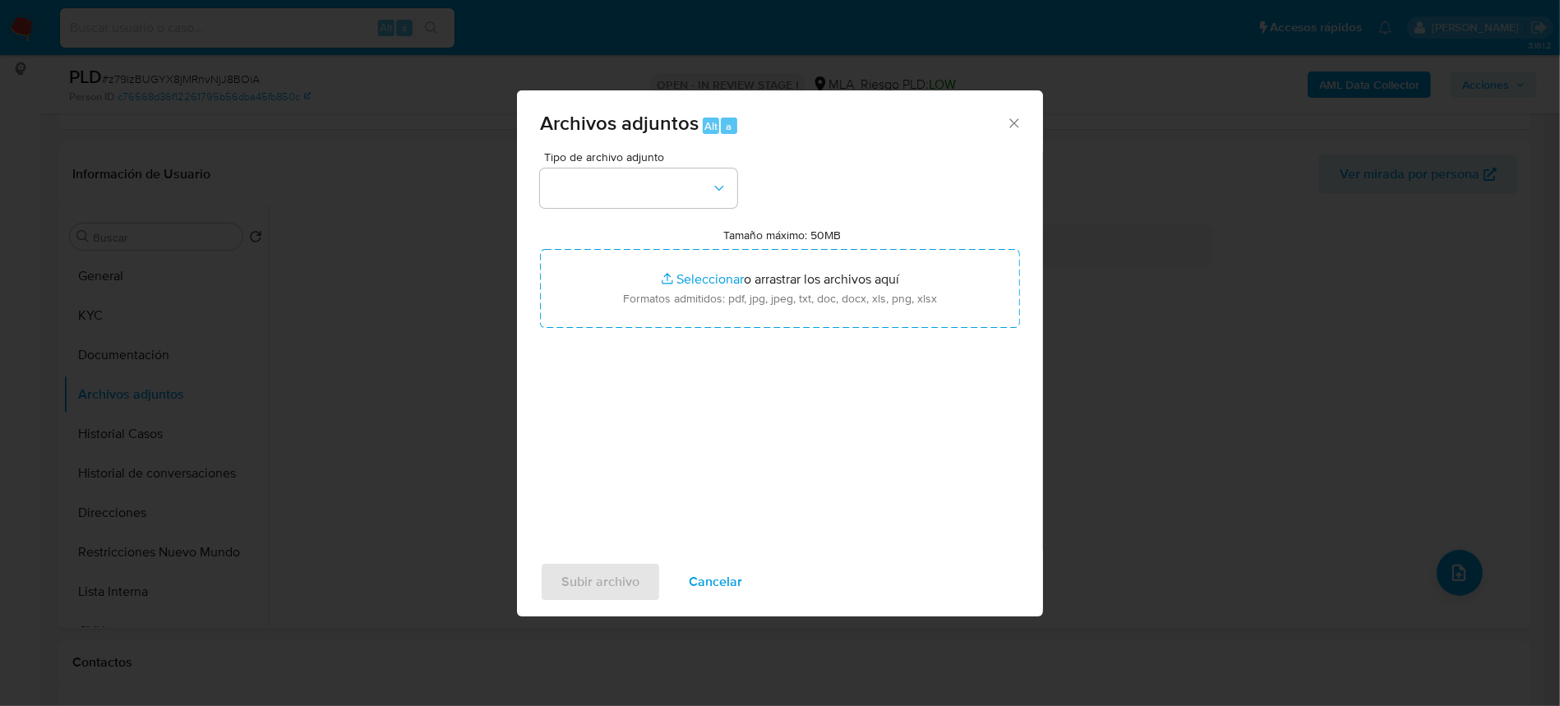
click at [649, 210] on div "Tipo de archivo adjunto Tamaño máximo: 50MB Seleccionar archivos Seleccionar o …" at bounding box center [780, 345] width 480 height 388
click at [645, 199] on button "button" at bounding box center [638, 188] width 197 height 39
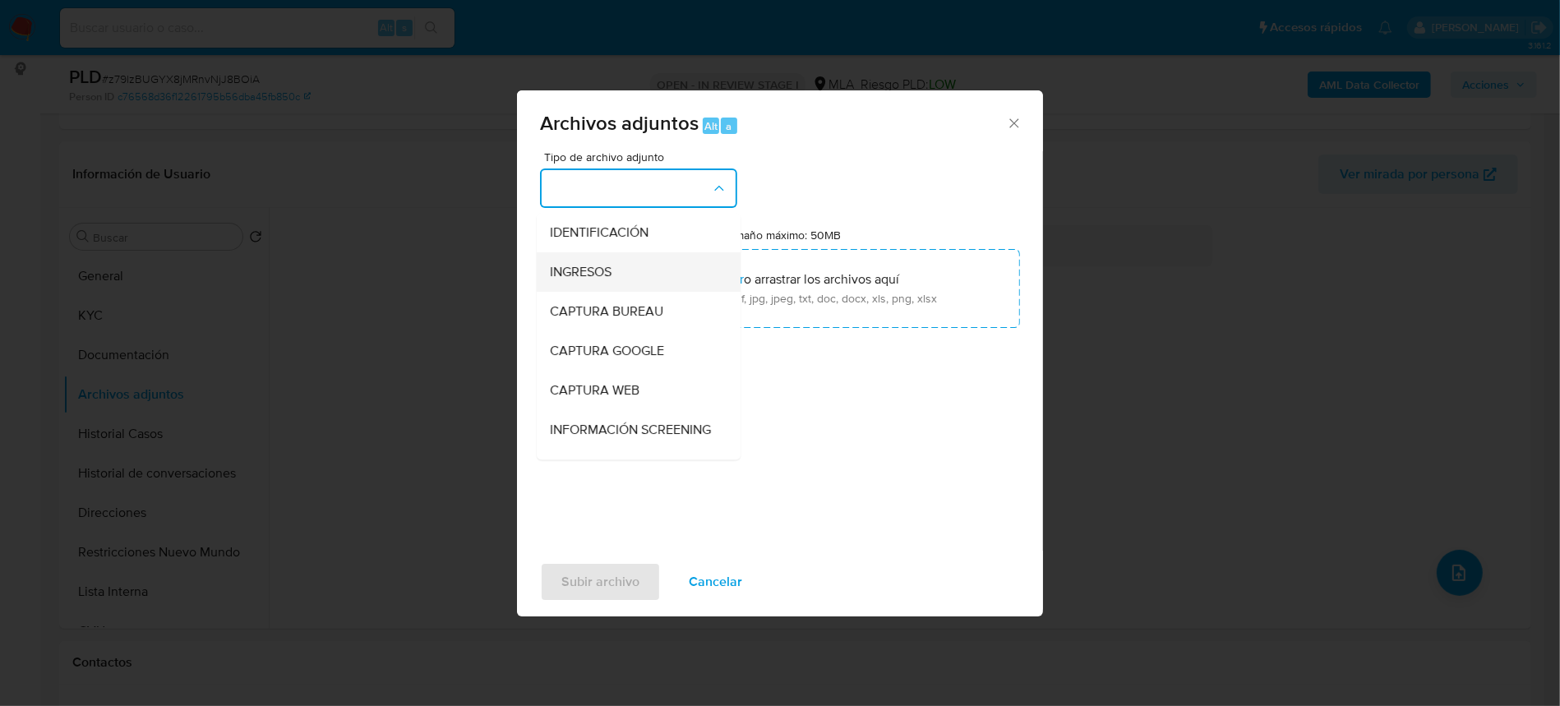
click span "INGRESOS"
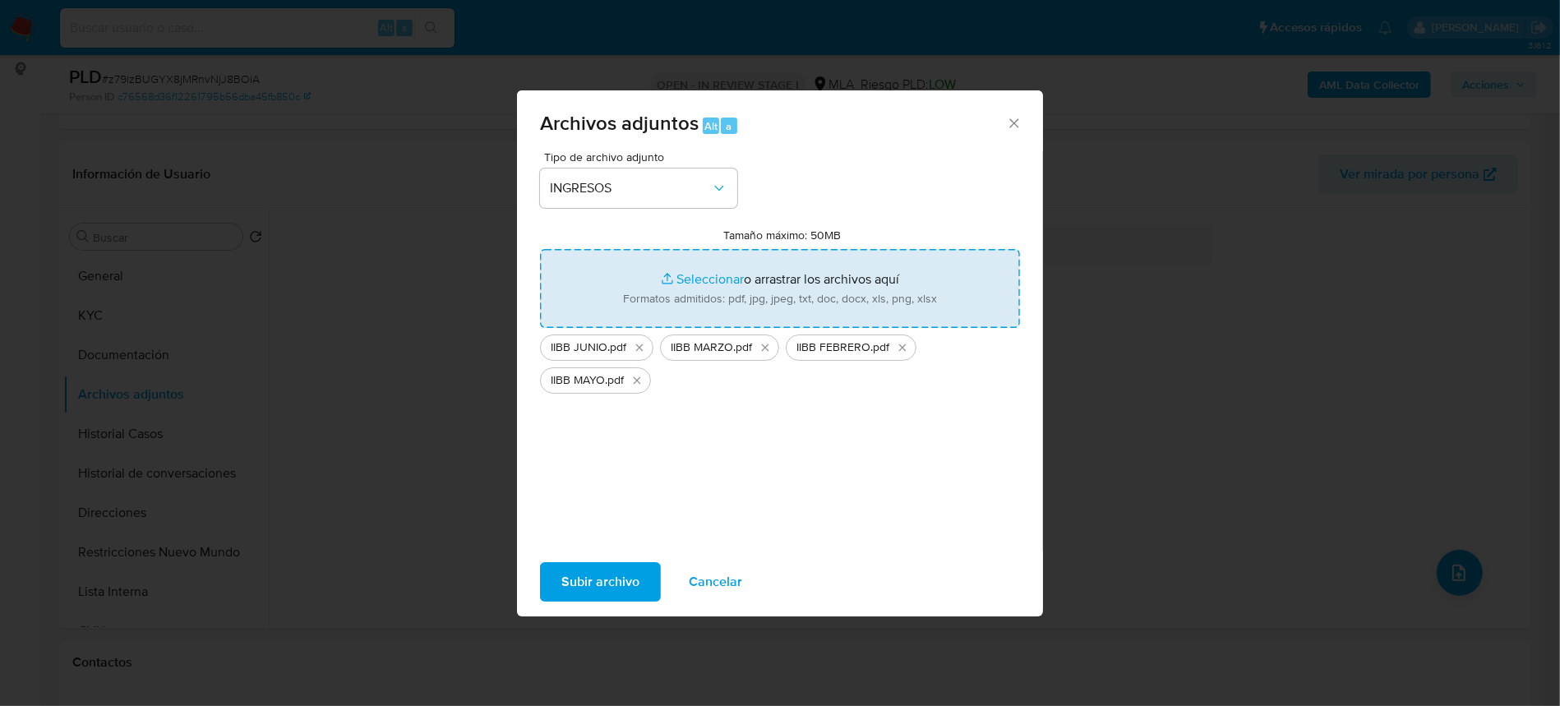
type input "C:\fakepath\IIBB ABRIL.pdf"
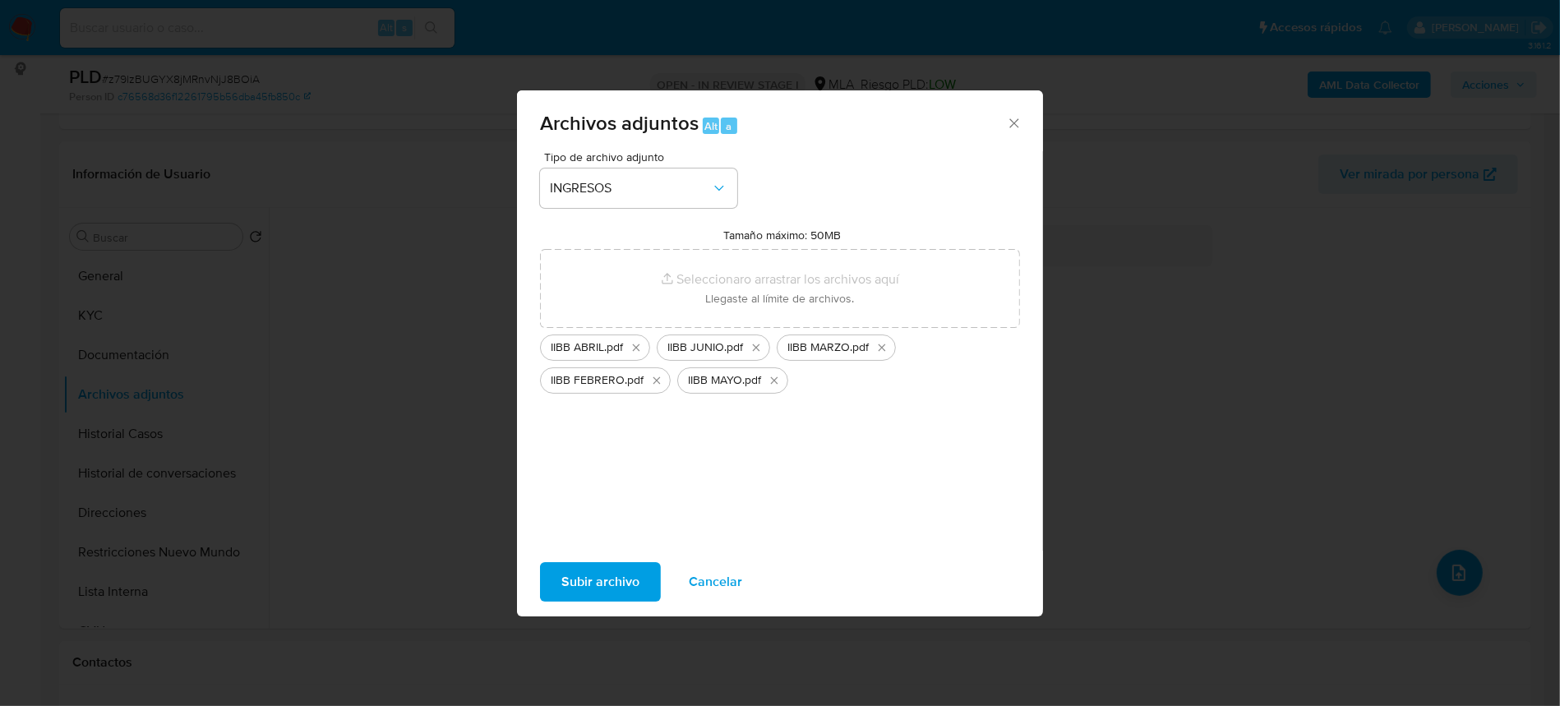
click span "Subir archivo"
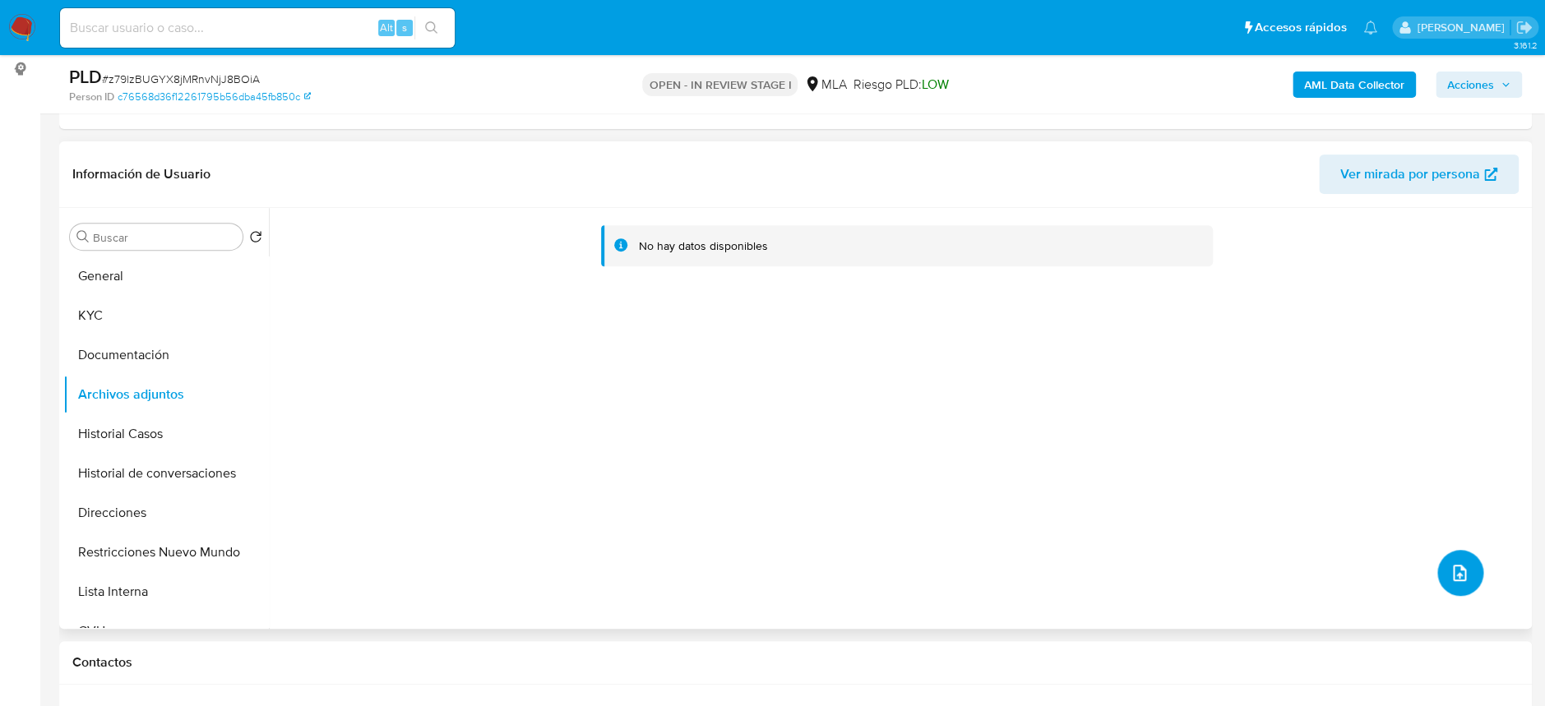
click button "upload-file"
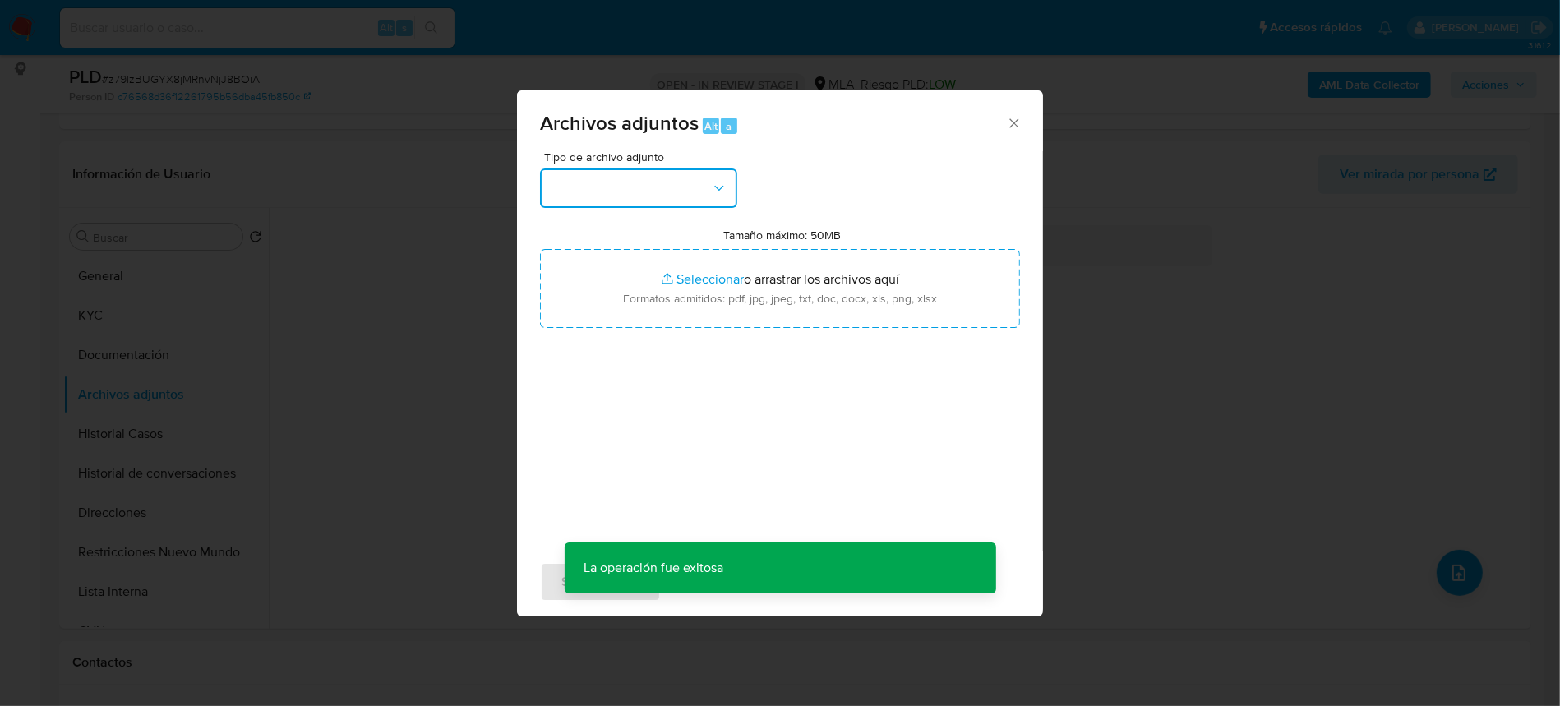
click button "button"
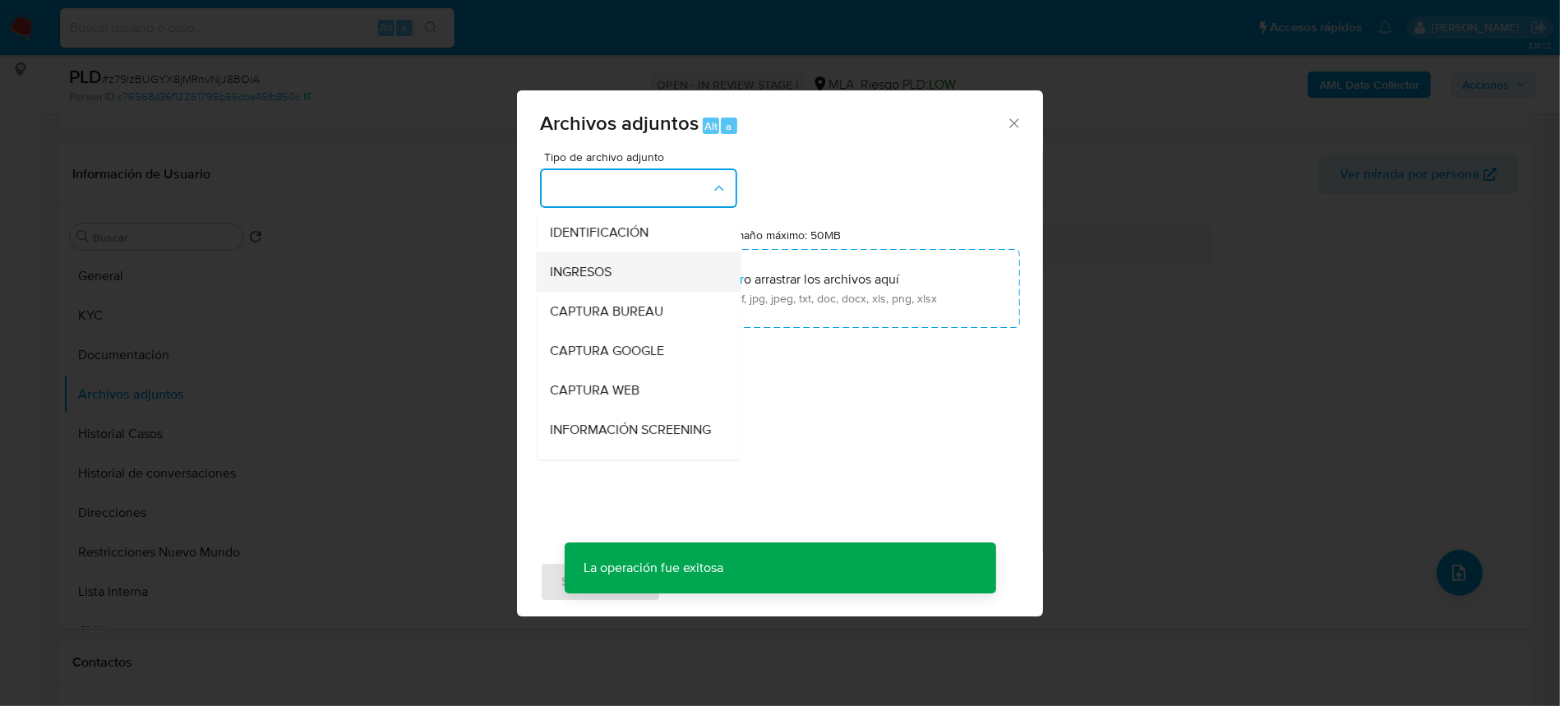
click span "INGRESOS"
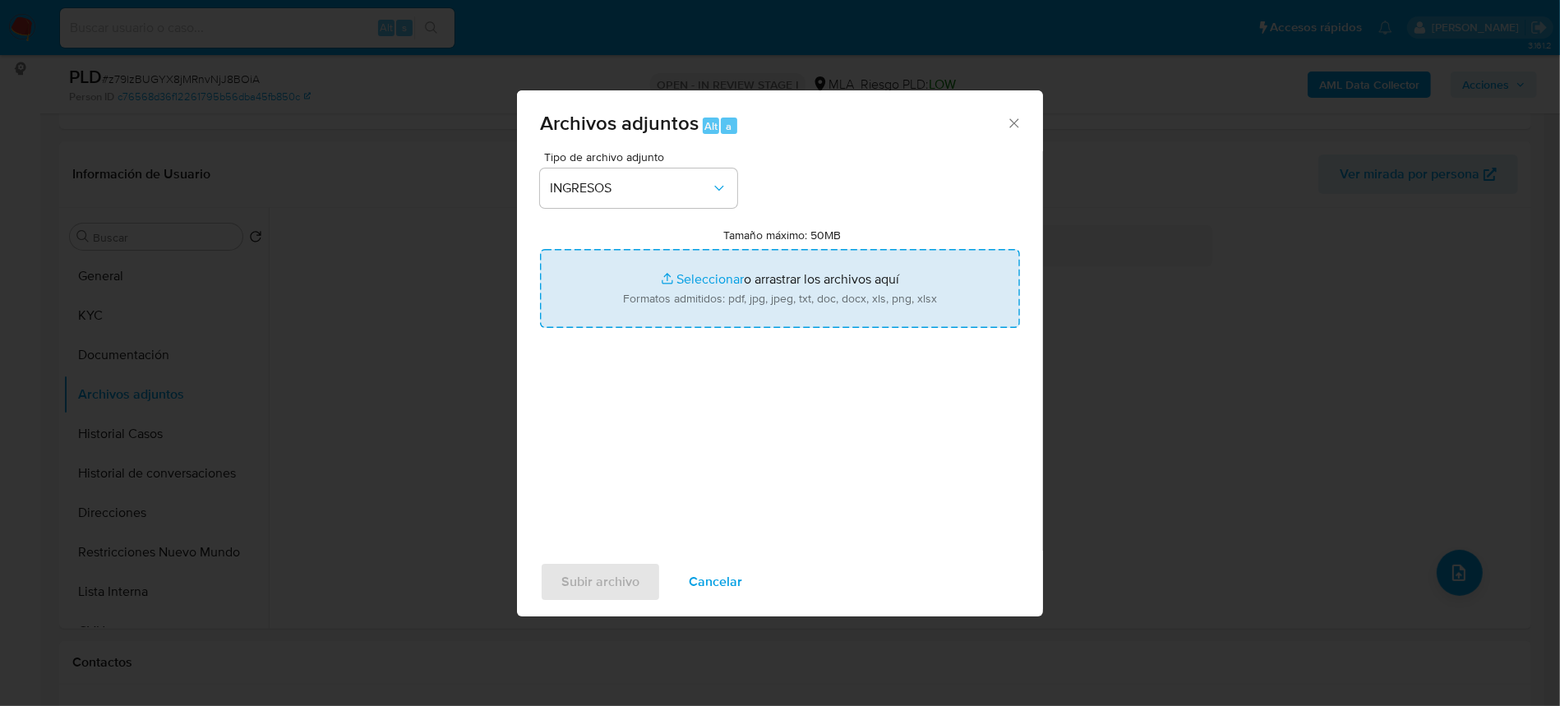
type input "C:\fakepath\IIBB JULIO.pdf"
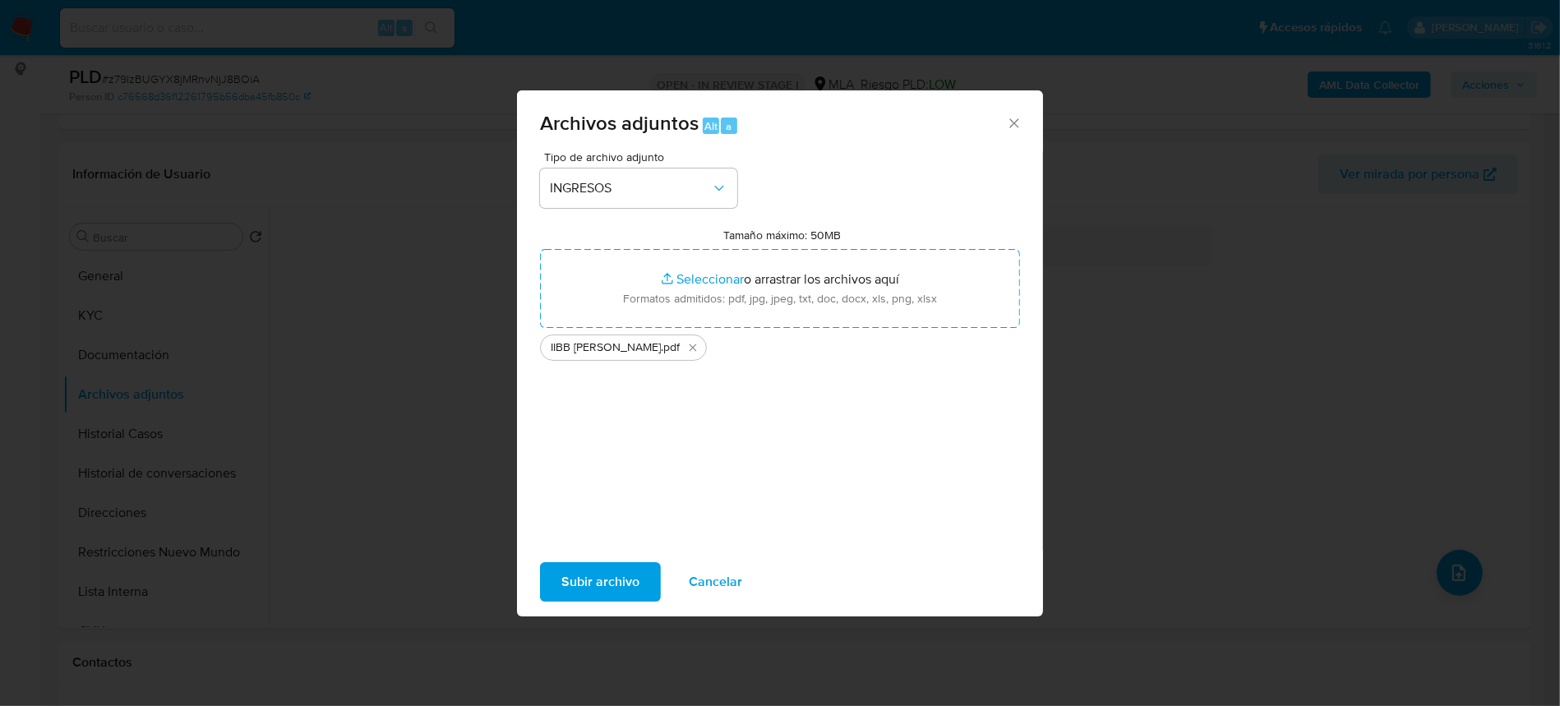
click span "Subir archivo"
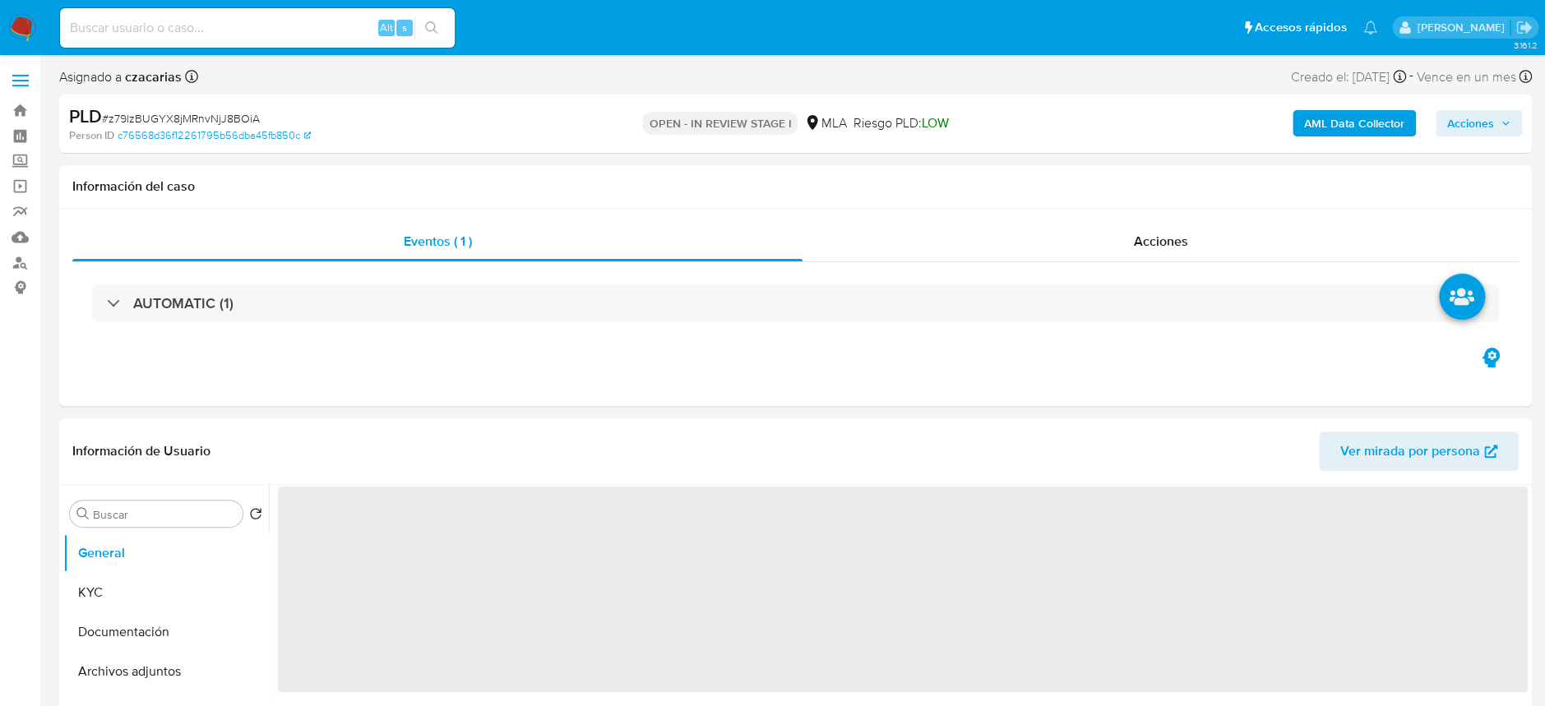
select select "10"
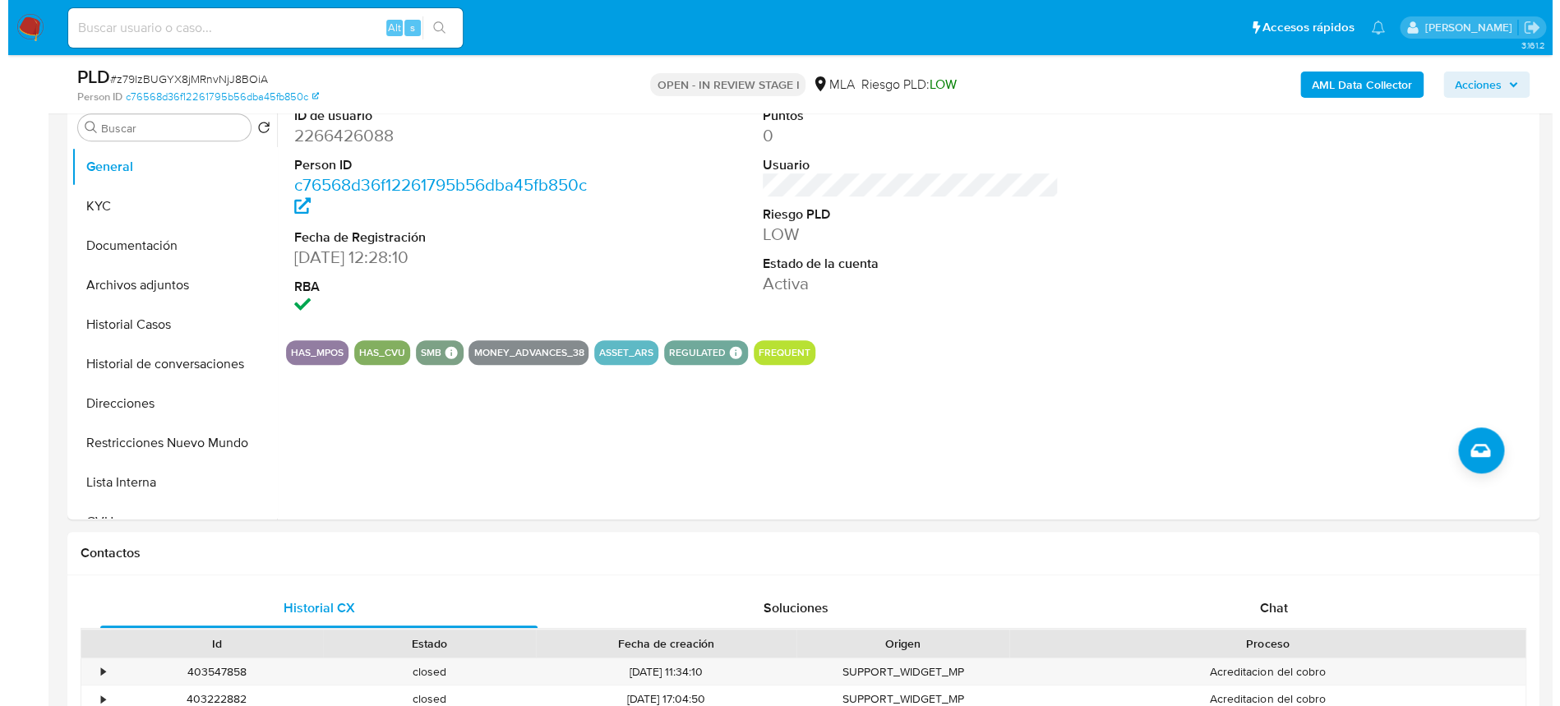
scroll to position [328, 0]
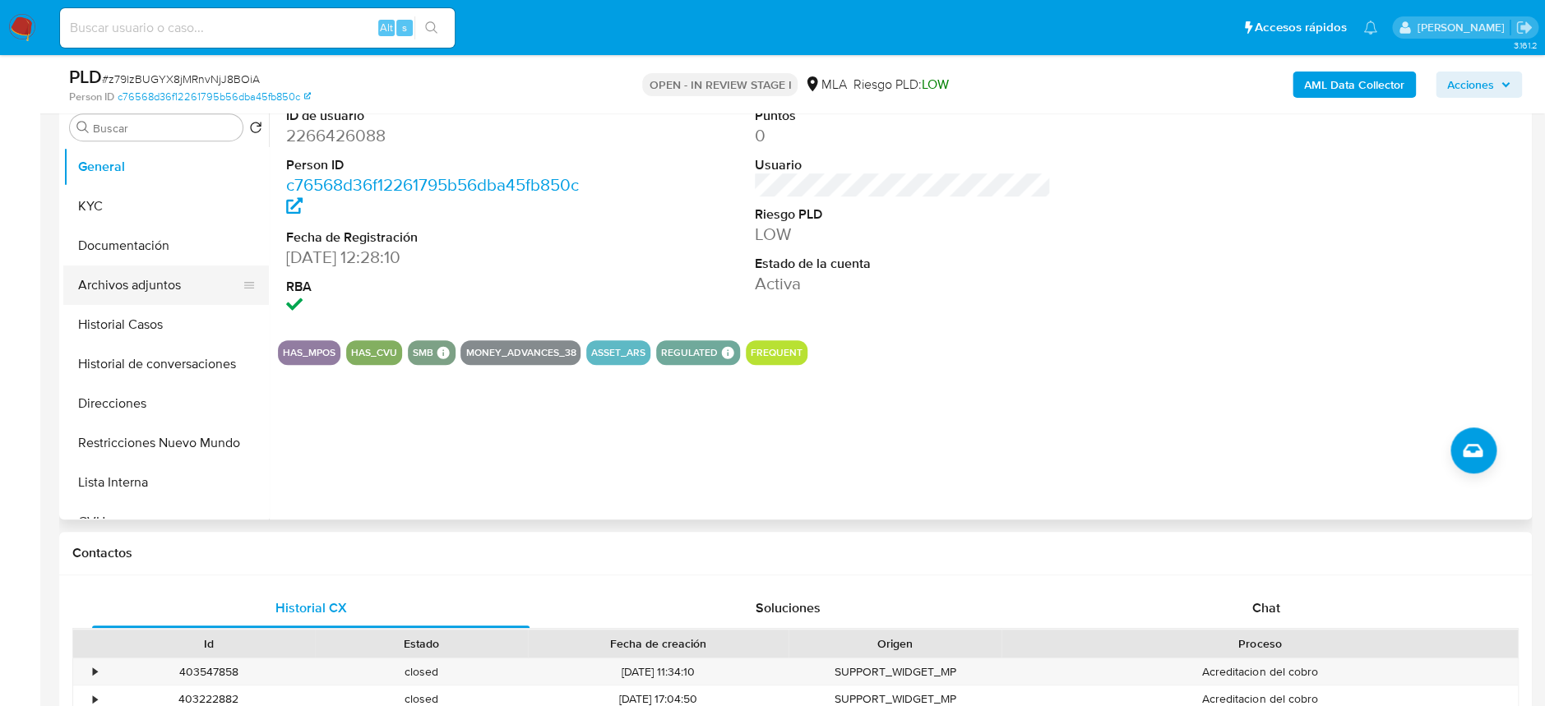
click at [131, 286] on button "Archivos adjuntos" at bounding box center [159, 285] width 192 height 39
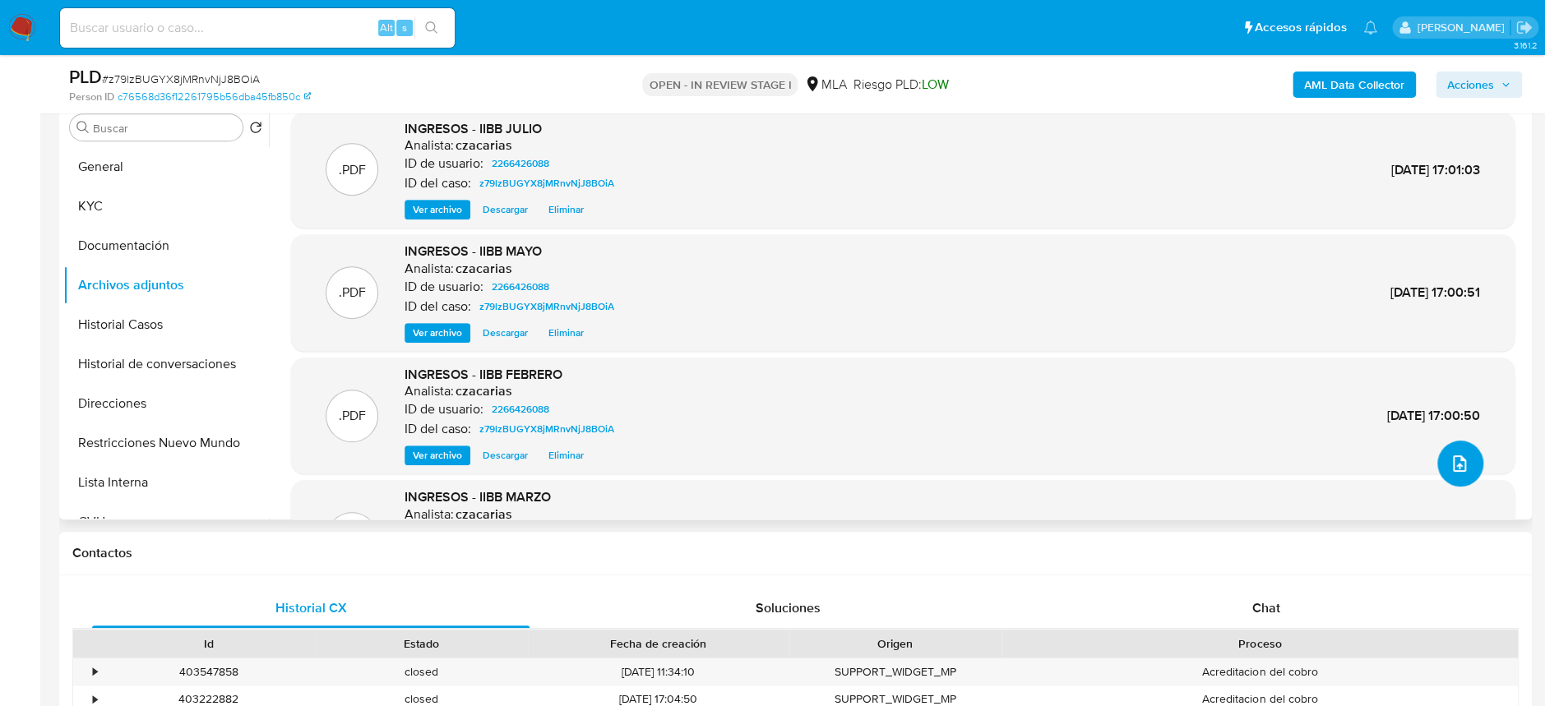
click at [1459, 474] on button "upload-file" at bounding box center [1460, 464] width 46 height 46
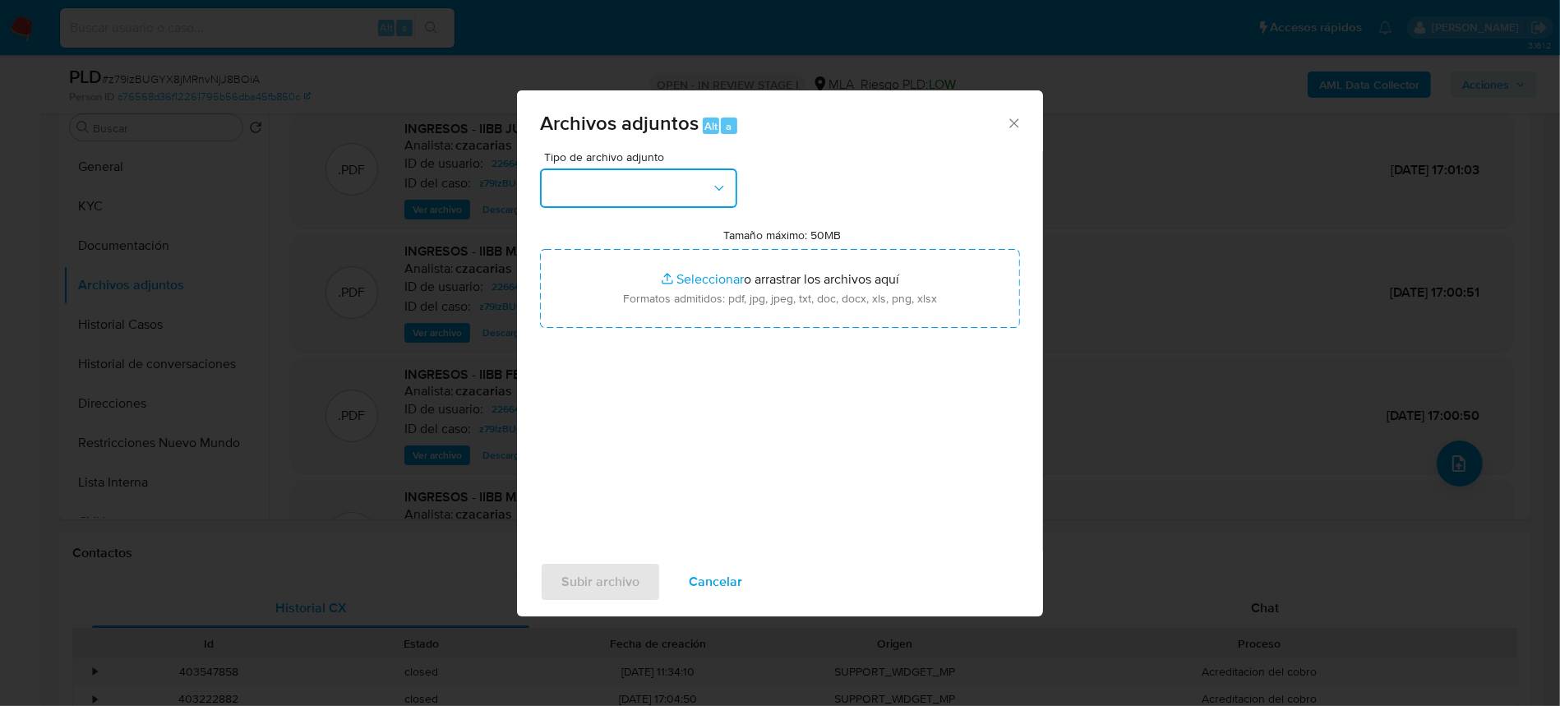
click at [708, 201] on button "button" at bounding box center [638, 188] width 197 height 39
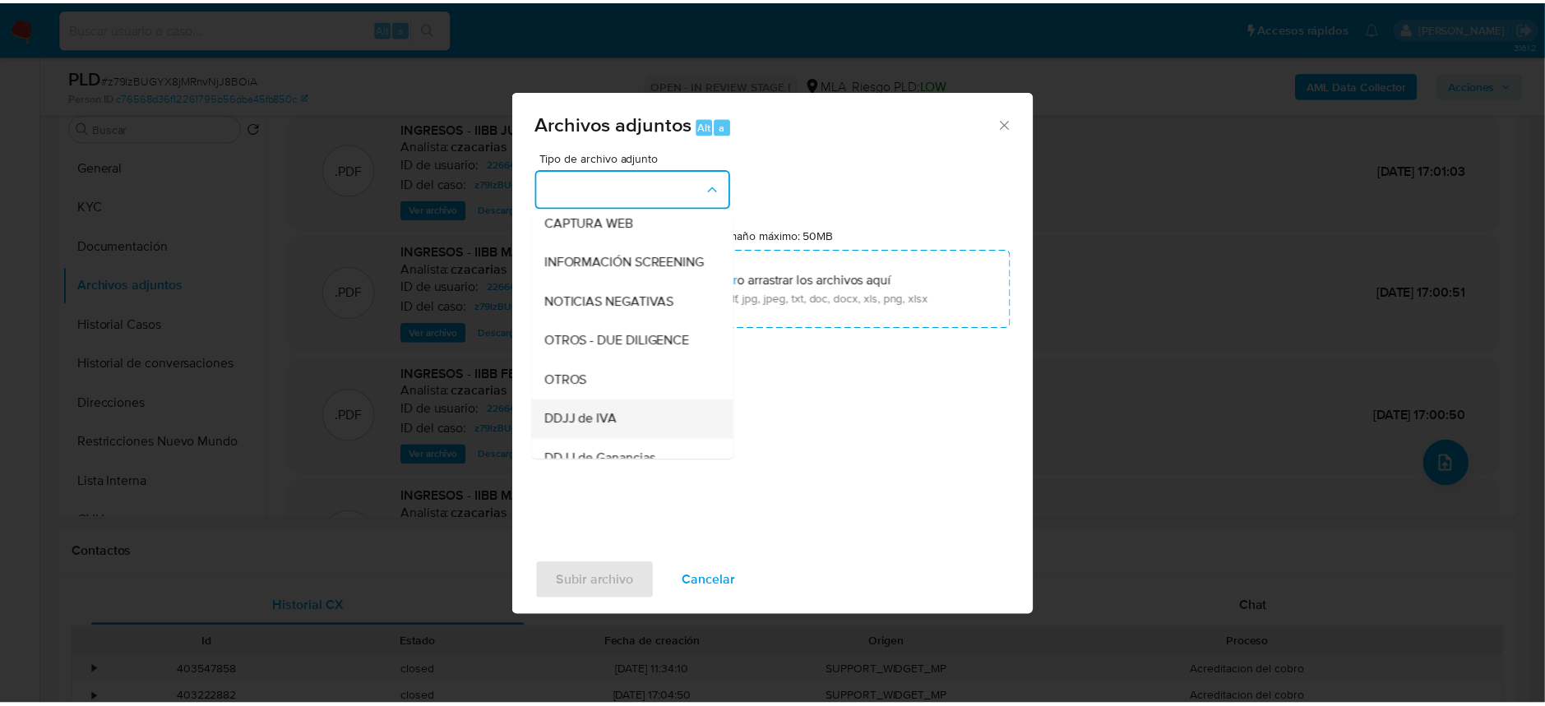
scroll to position [219, 0]
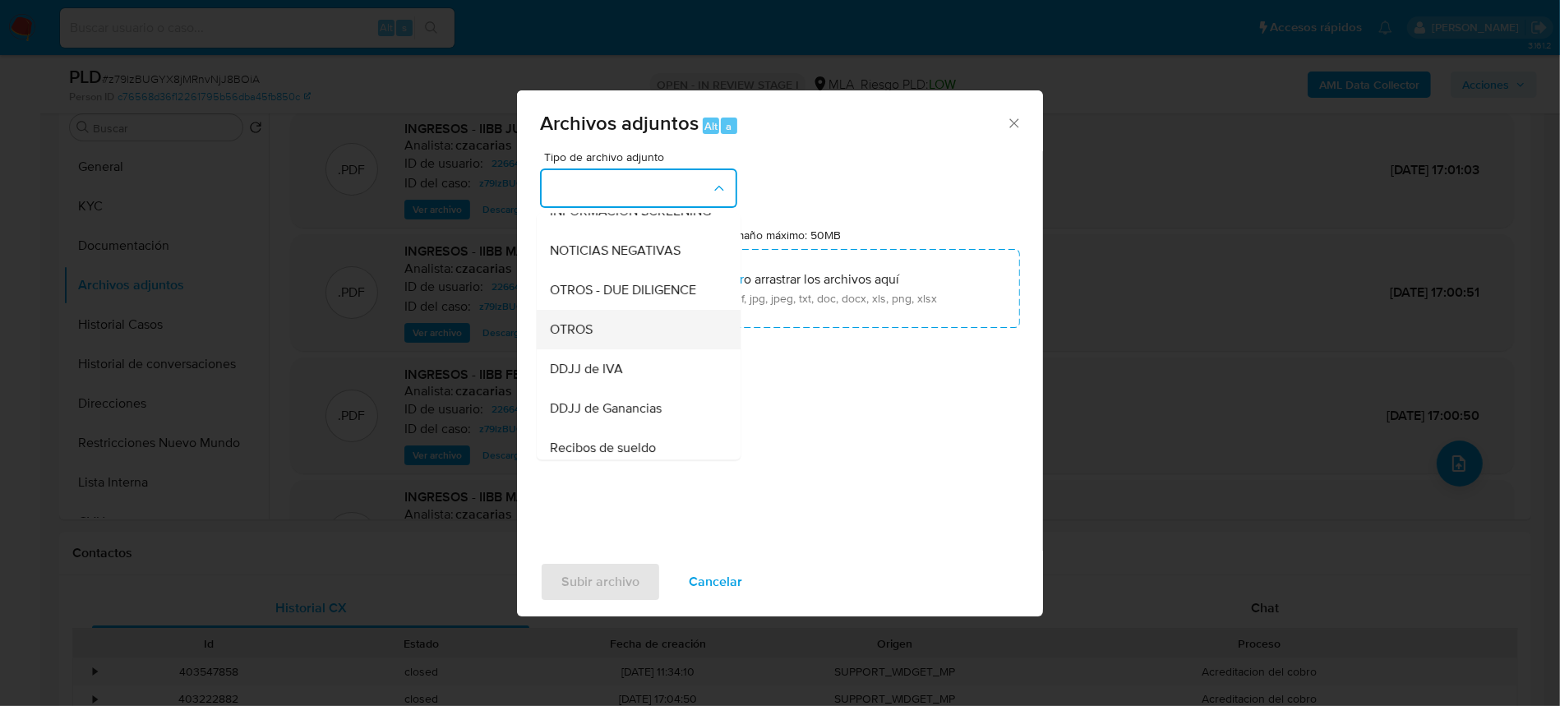
click at [612, 349] on div "OTROS" at bounding box center [634, 329] width 168 height 39
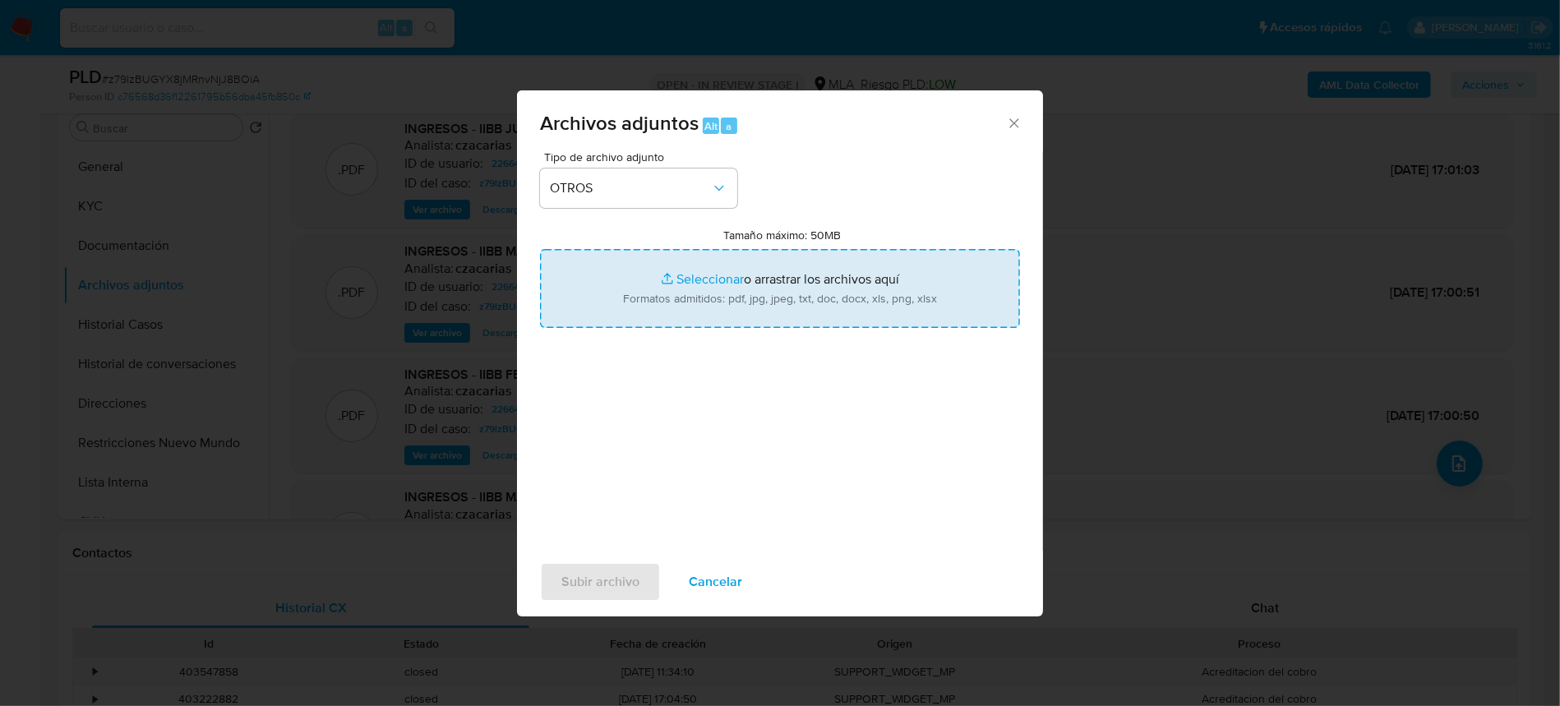
type input "C:\fakepath\[PERSON_NAME] DE INSCRIPCIÓN IIBB.pdf"
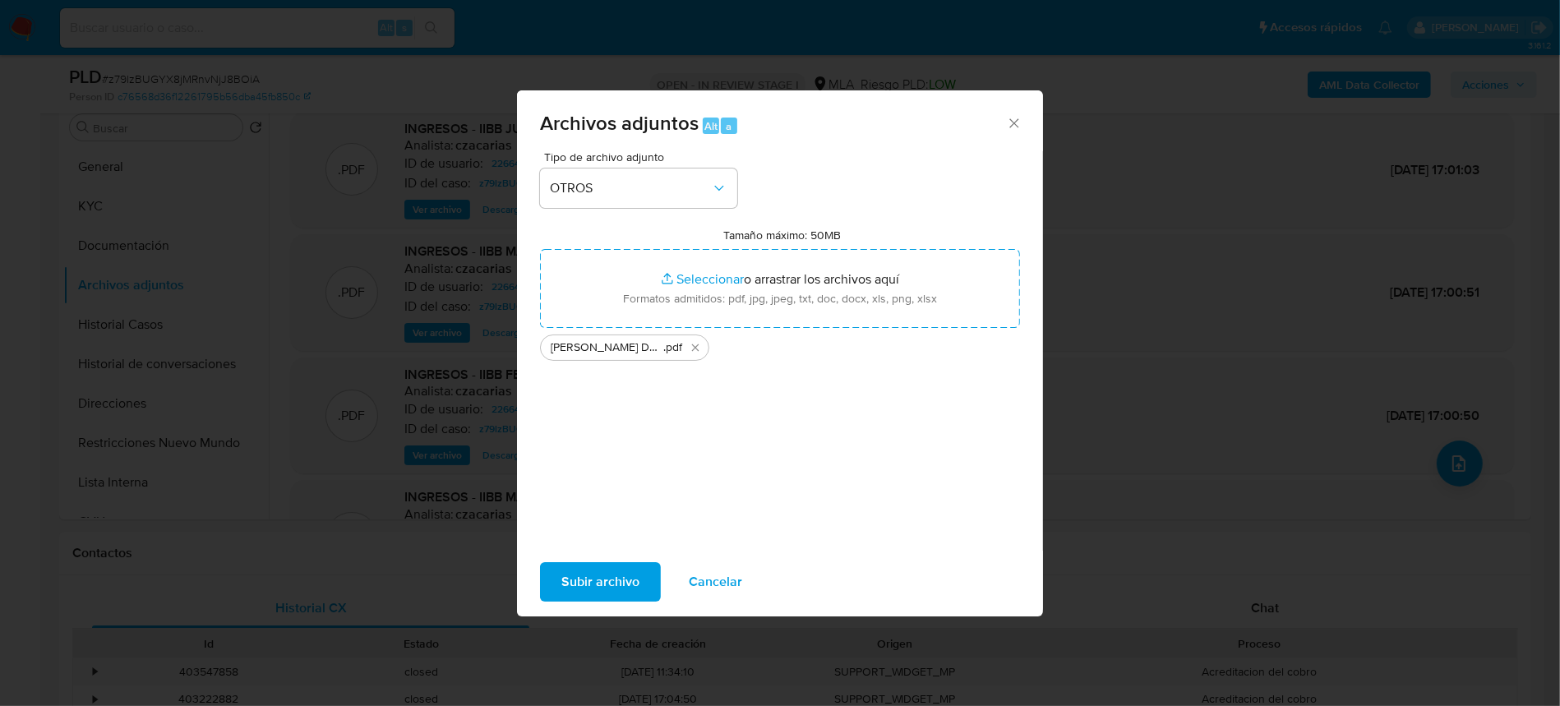
click at [611, 575] on span "Subir archivo" at bounding box center [600, 582] width 78 height 36
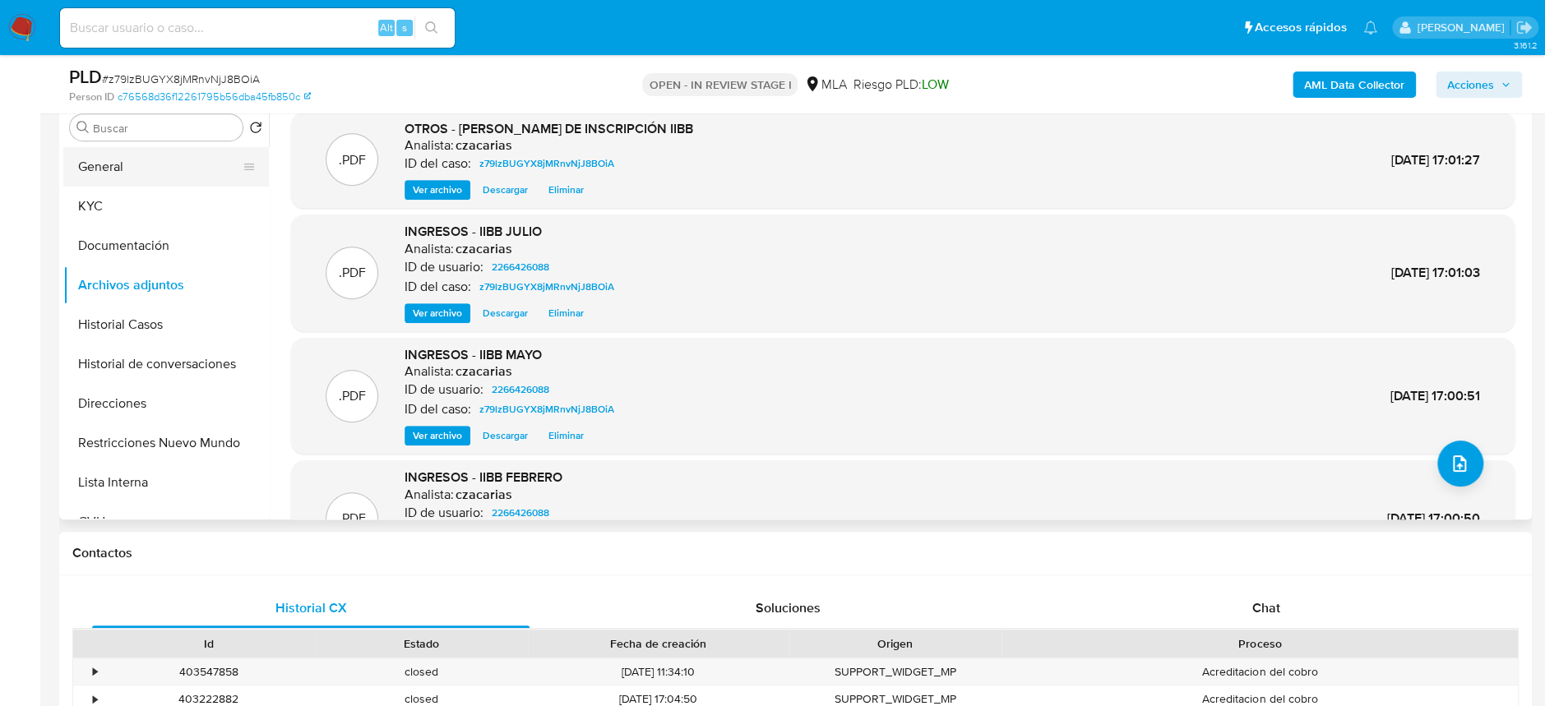
click at [115, 156] on button "General" at bounding box center [159, 166] width 192 height 39
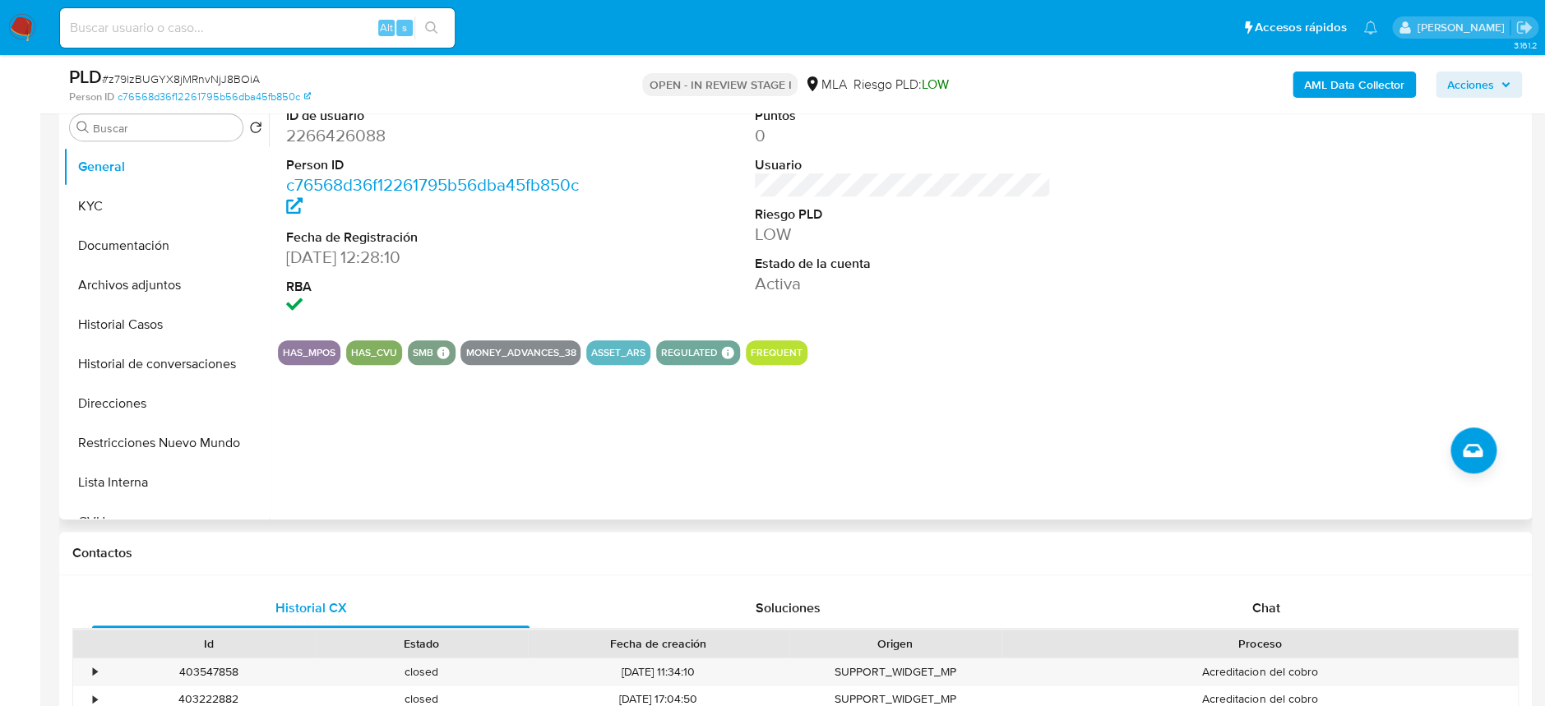
click at [320, 139] on dd "2266426088" at bounding box center [434, 135] width 296 height 23
copy dd "2266426088"
click at [102, 187] on button "KYC" at bounding box center [159, 206] width 192 height 39
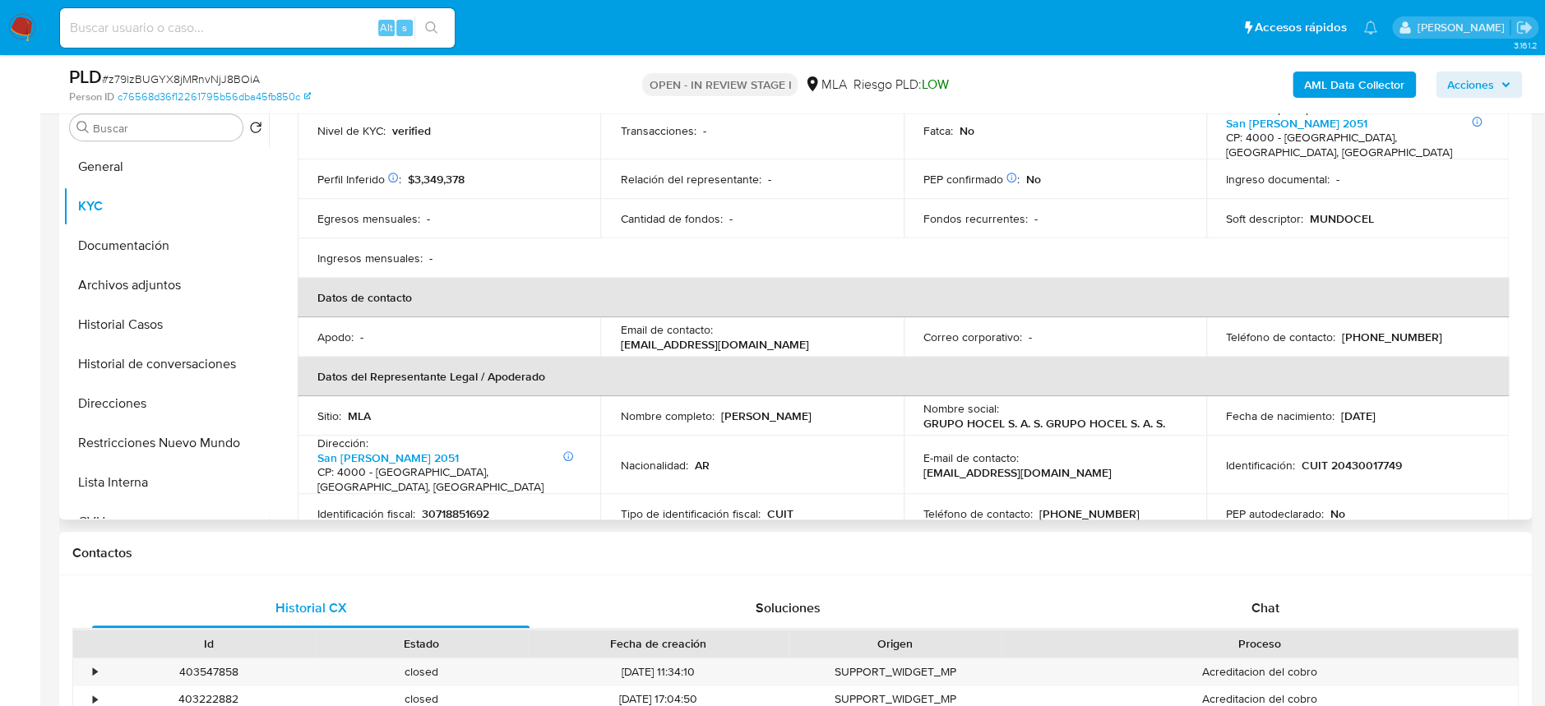
scroll to position [328, 0]
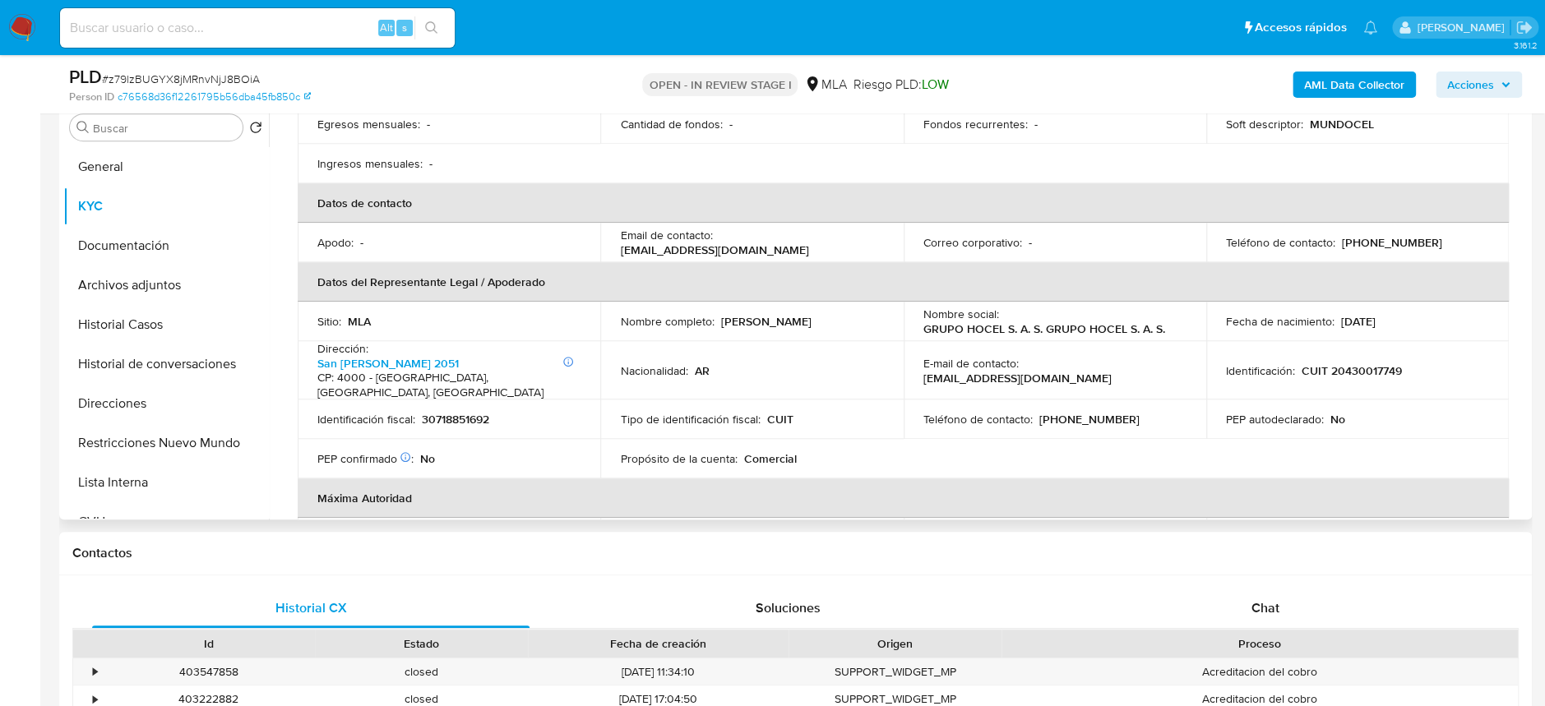
click at [466, 416] on p "30718851692" at bounding box center [455, 419] width 67 height 15
copy p "30718851692"
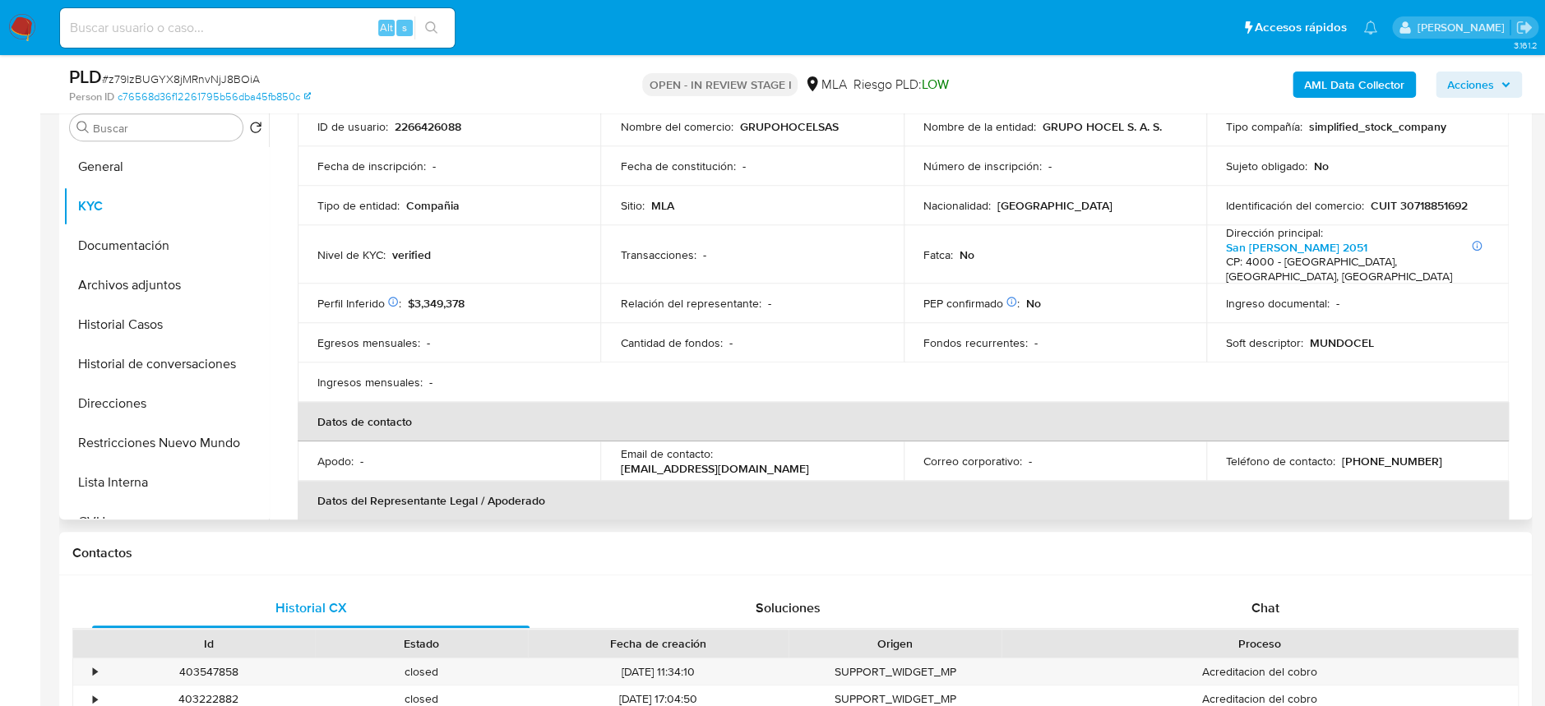
scroll to position [0, 0]
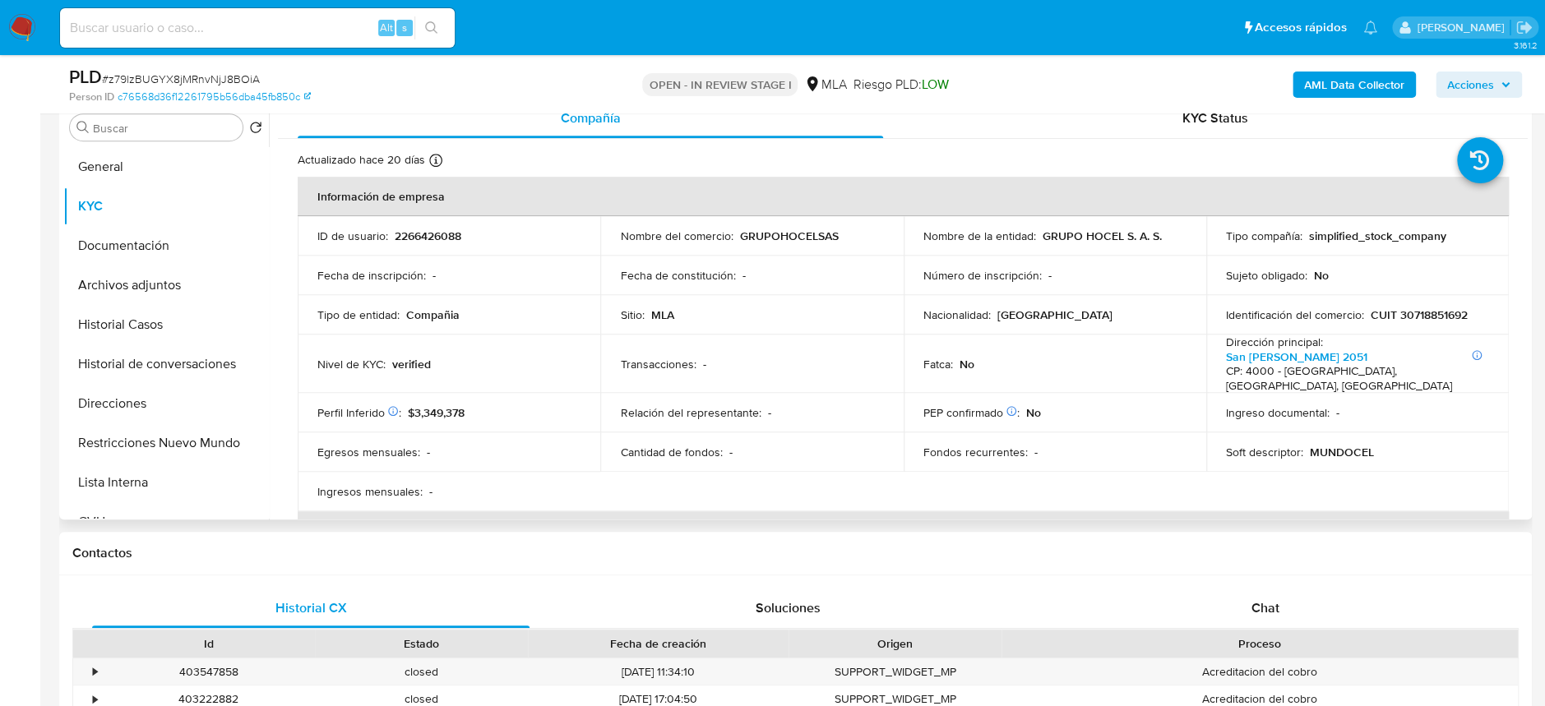
click at [1422, 314] on p "CUIT 30718851692" at bounding box center [1418, 314] width 97 height 15
copy p "30718851692"
drag, startPoint x: 1038, startPoint y: 233, endPoint x: 1152, endPoint y: 234, distance: 113.5
click at [1152, 234] on p "GRUPO HOCEL S. A. S." at bounding box center [1101, 236] width 119 height 15
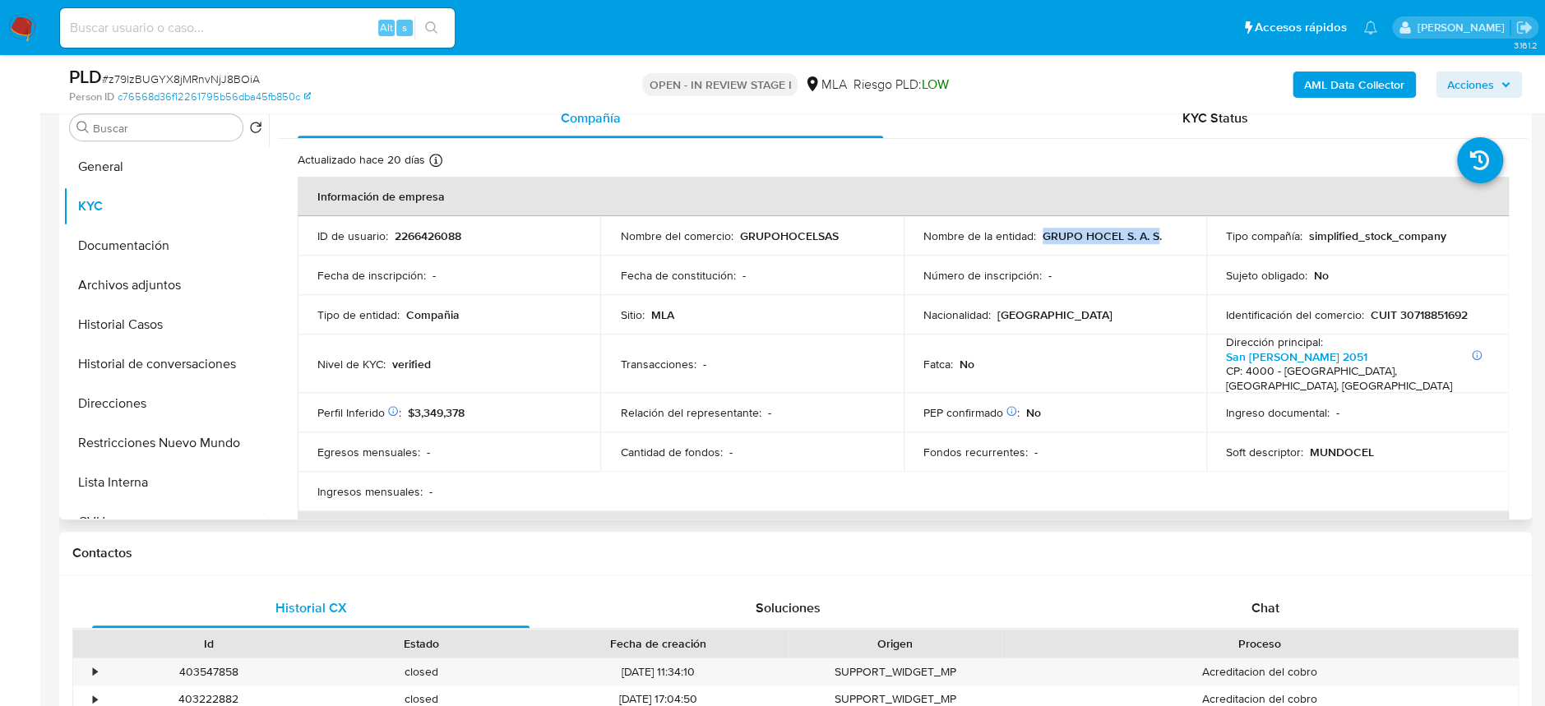
copy p "GRUPO HOCEL S. A. S"
drag, startPoint x: 1302, startPoint y: 454, endPoint x: 1402, endPoint y: 372, distance: 129.2
click at [1376, 456] on div "Soft descriptor : MUNDOCEL" at bounding box center [1357, 452] width 263 height 15
copy p "MUNDOCEL"
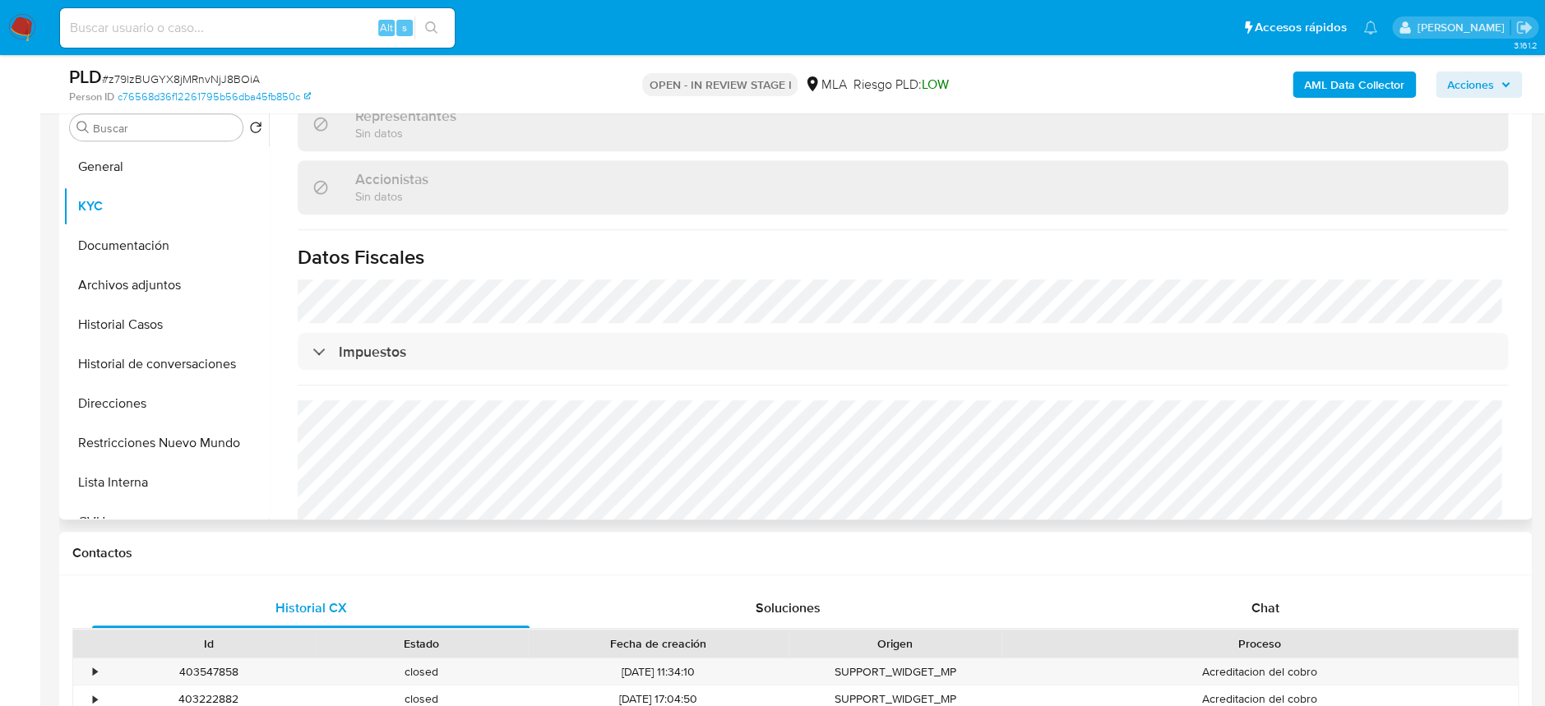
scroll to position [1173, 0]
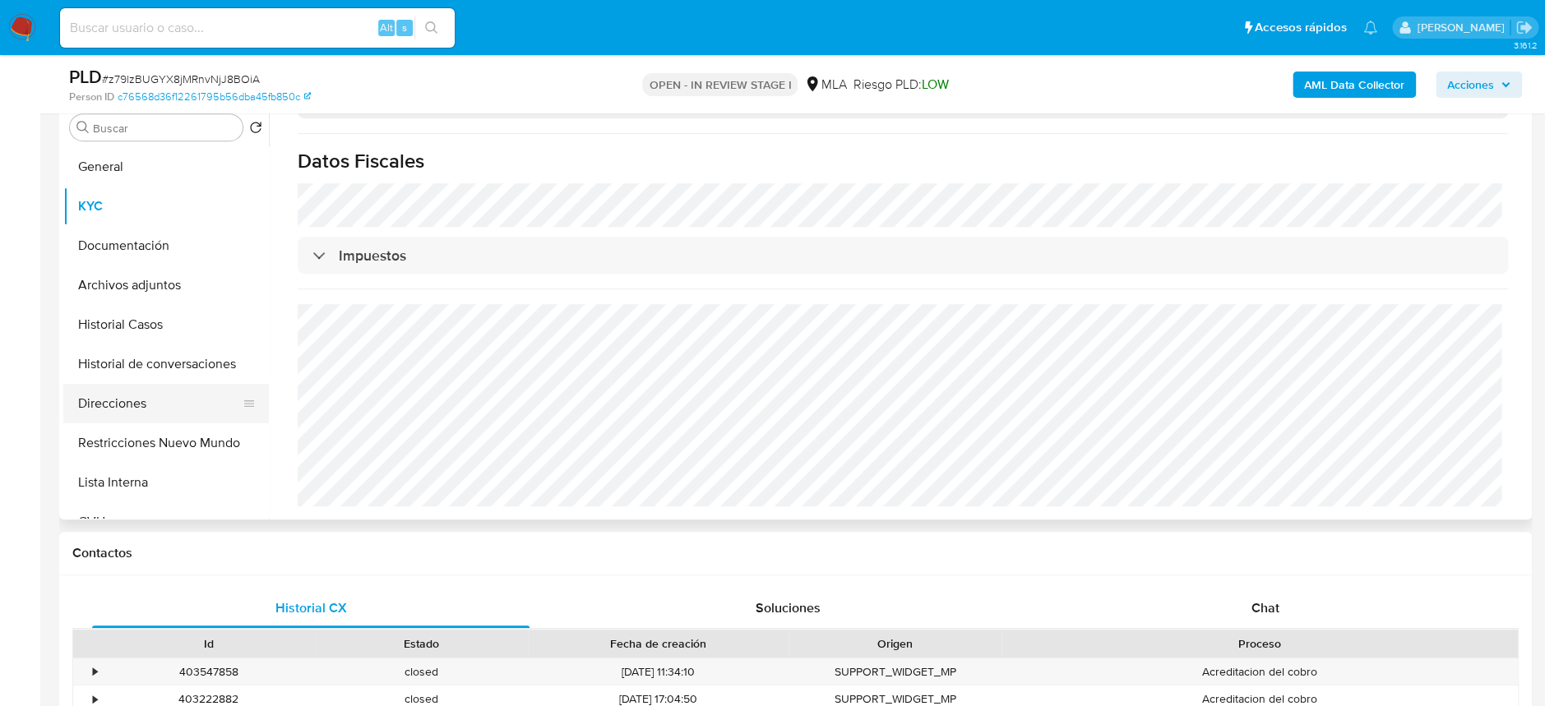
click at [105, 400] on button "Direcciones" at bounding box center [159, 403] width 192 height 39
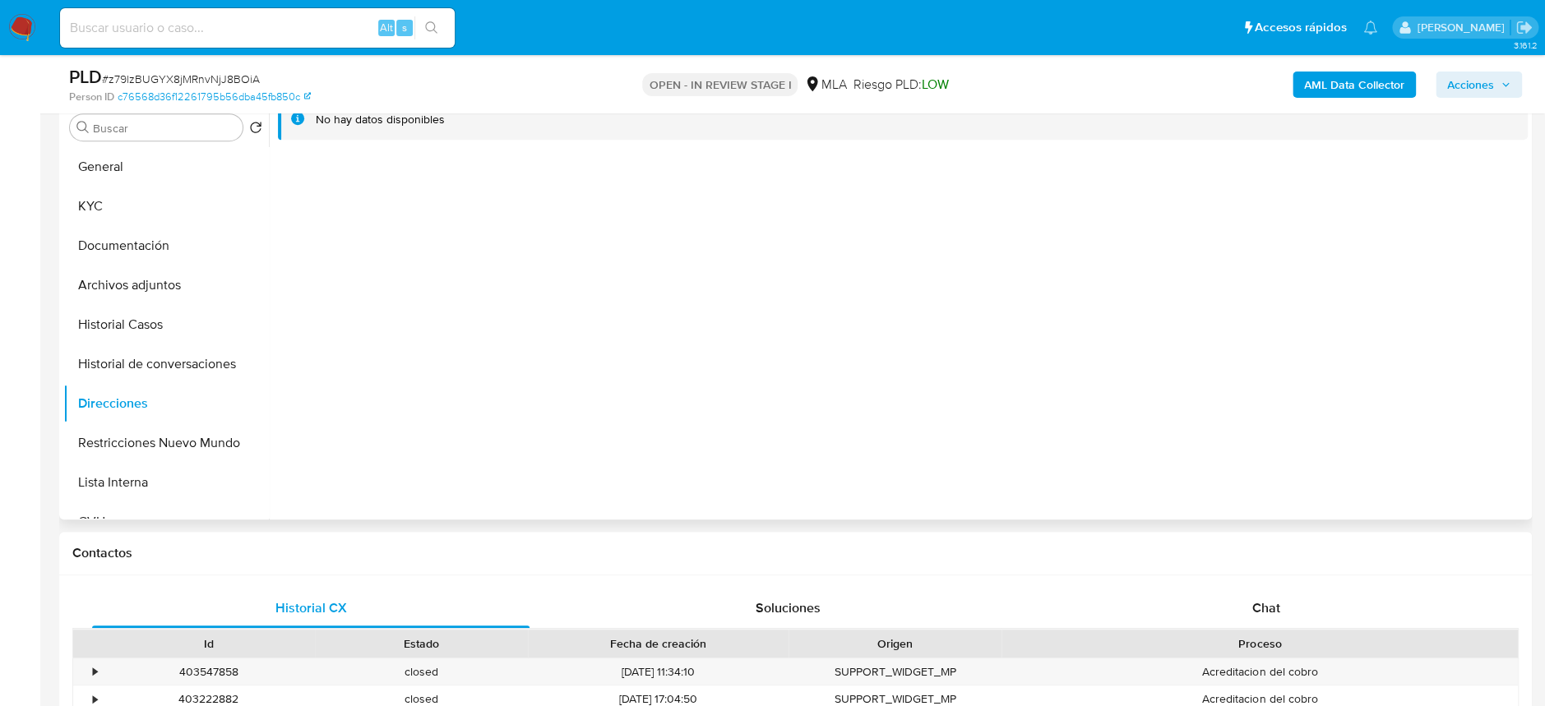
scroll to position [219, 0]
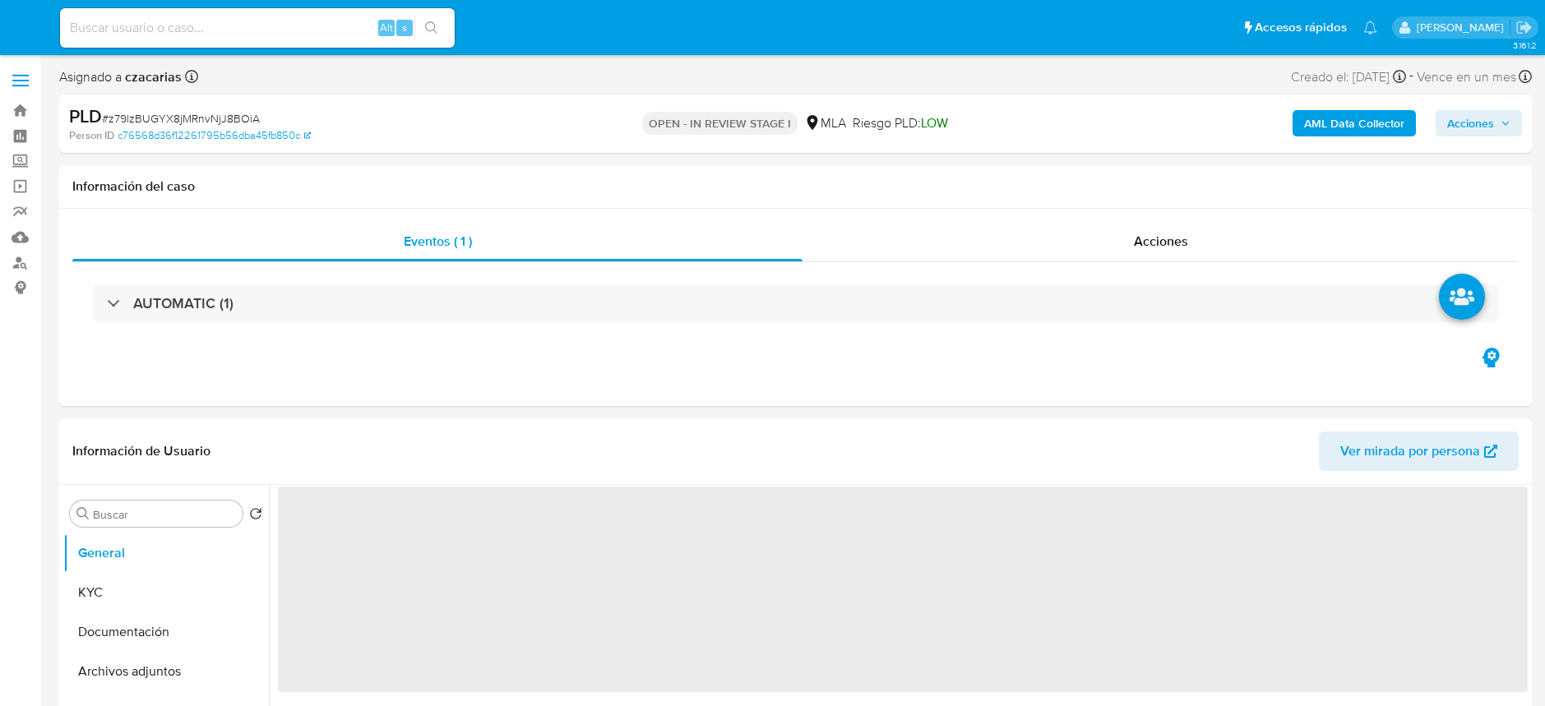
select select "10"
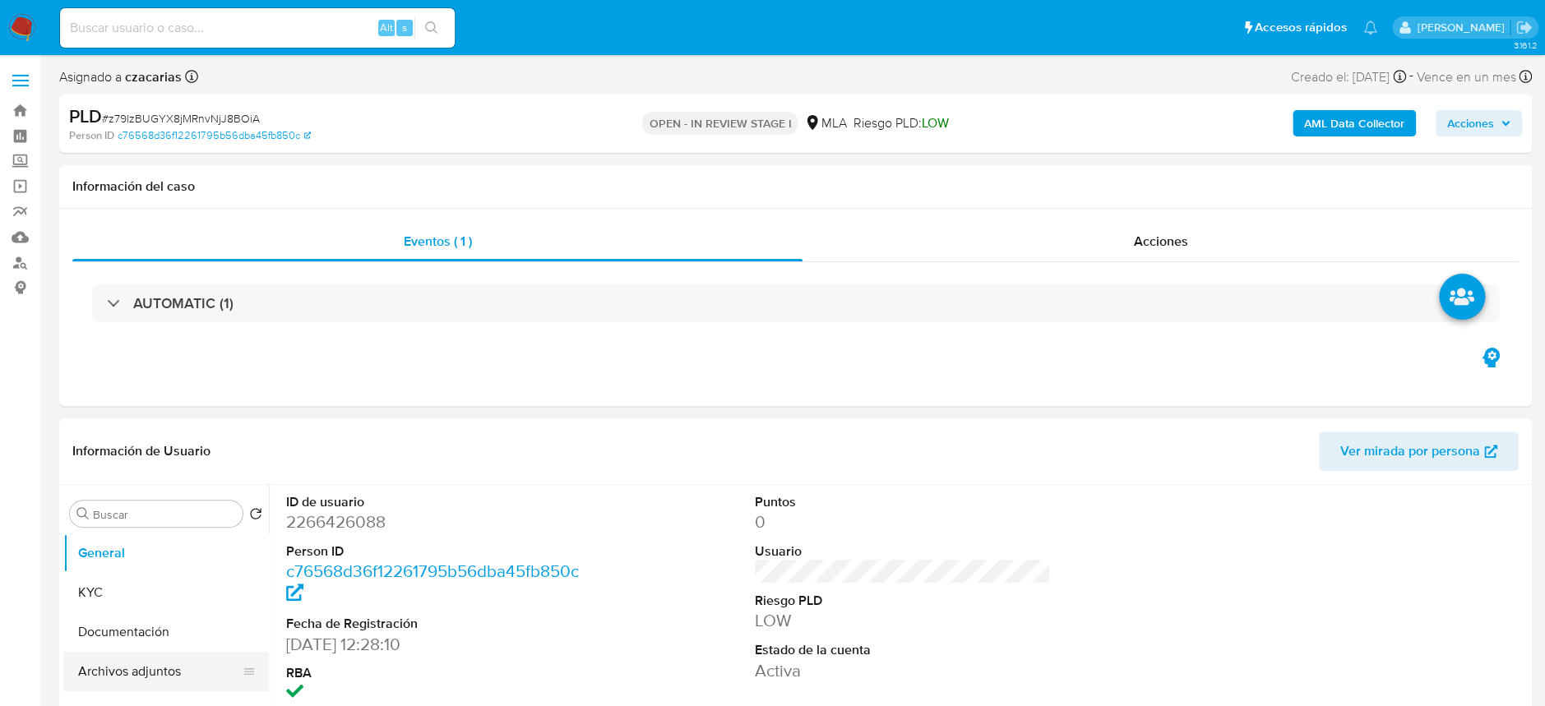
click at [171, 672] on button "Archivos adjuntos" at bounding box center [159, 671] width 192 height 39
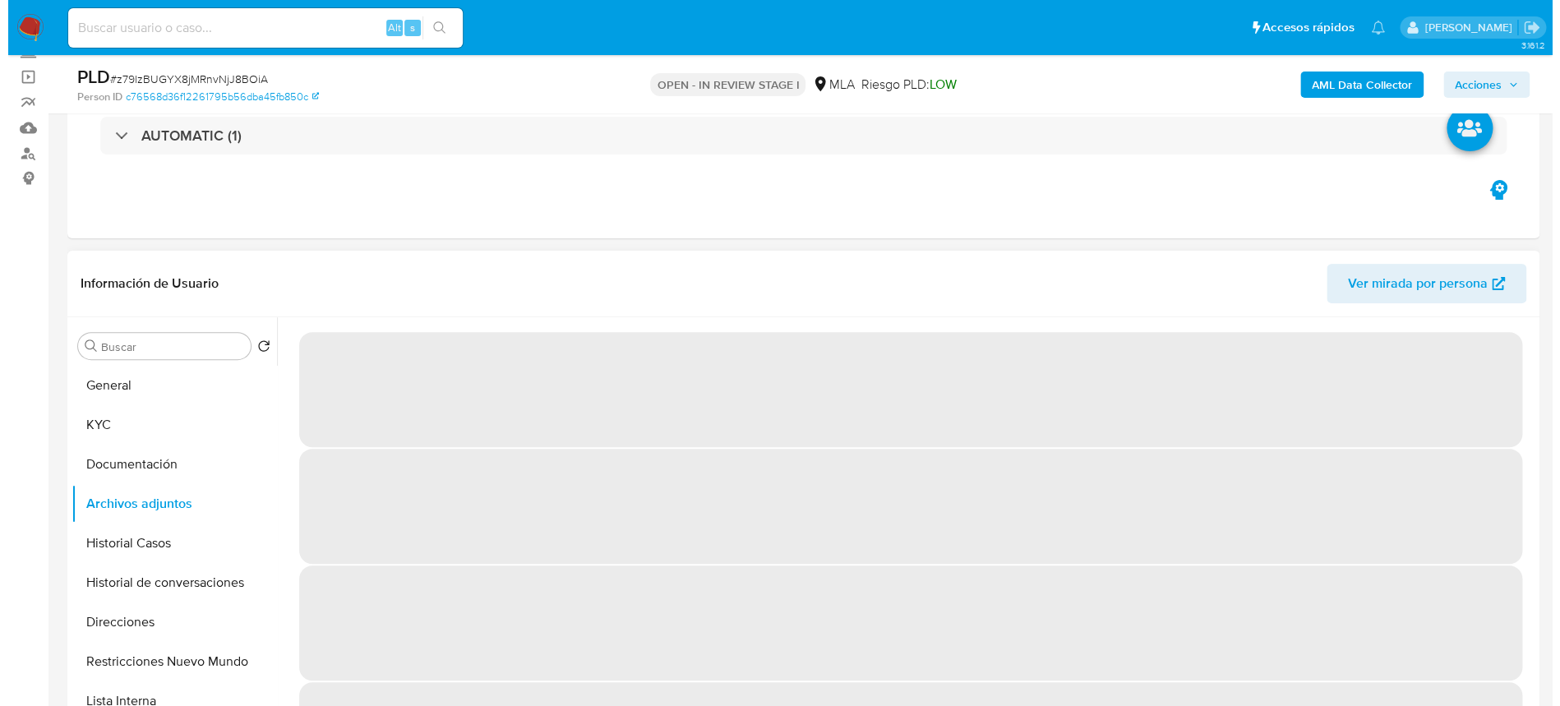
scroll to position [69, 0]
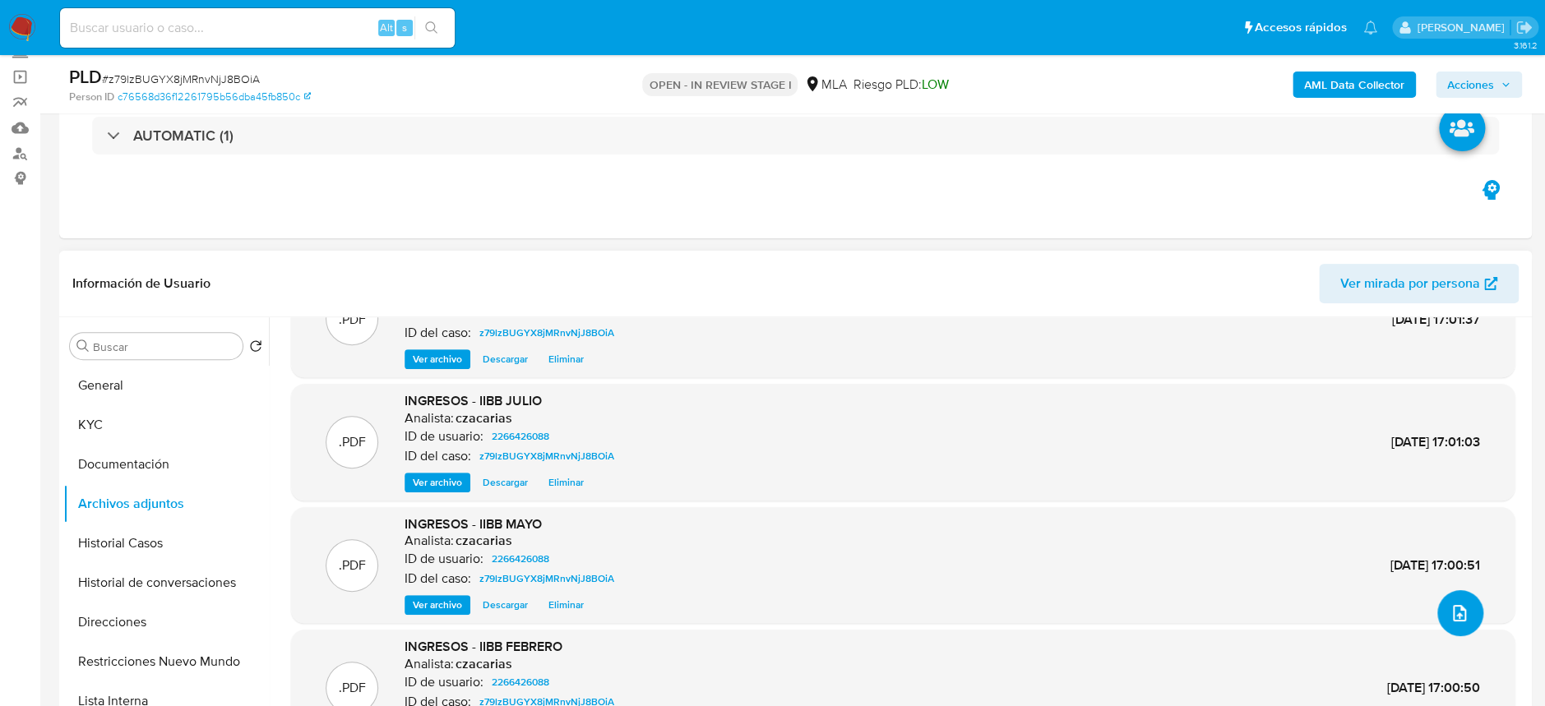
click at [1470, 613] on button "upload-file" at bounding box center [1460, 613] width 46 height 46
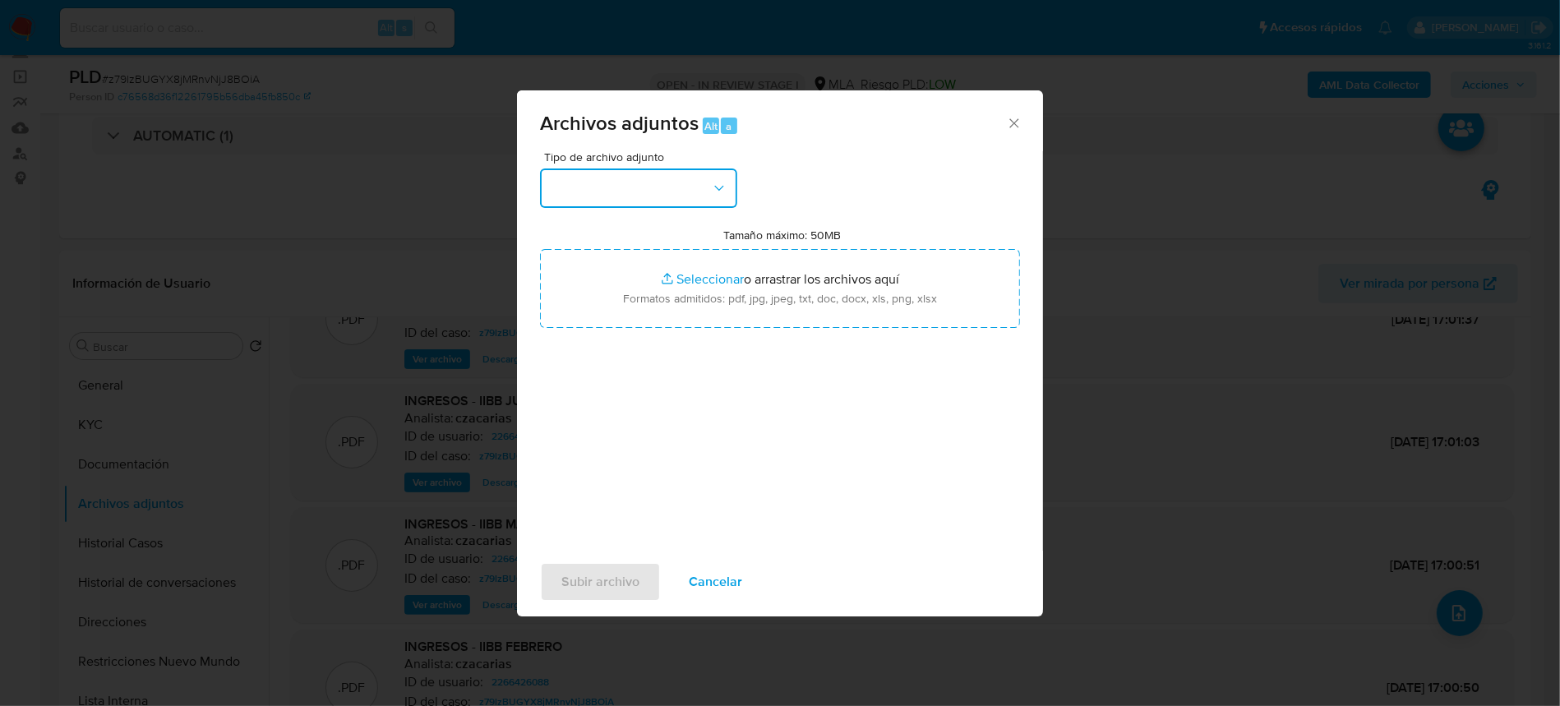
click at [654, 195] on button "button" at bounding box center [638, 188] width 197 height 39
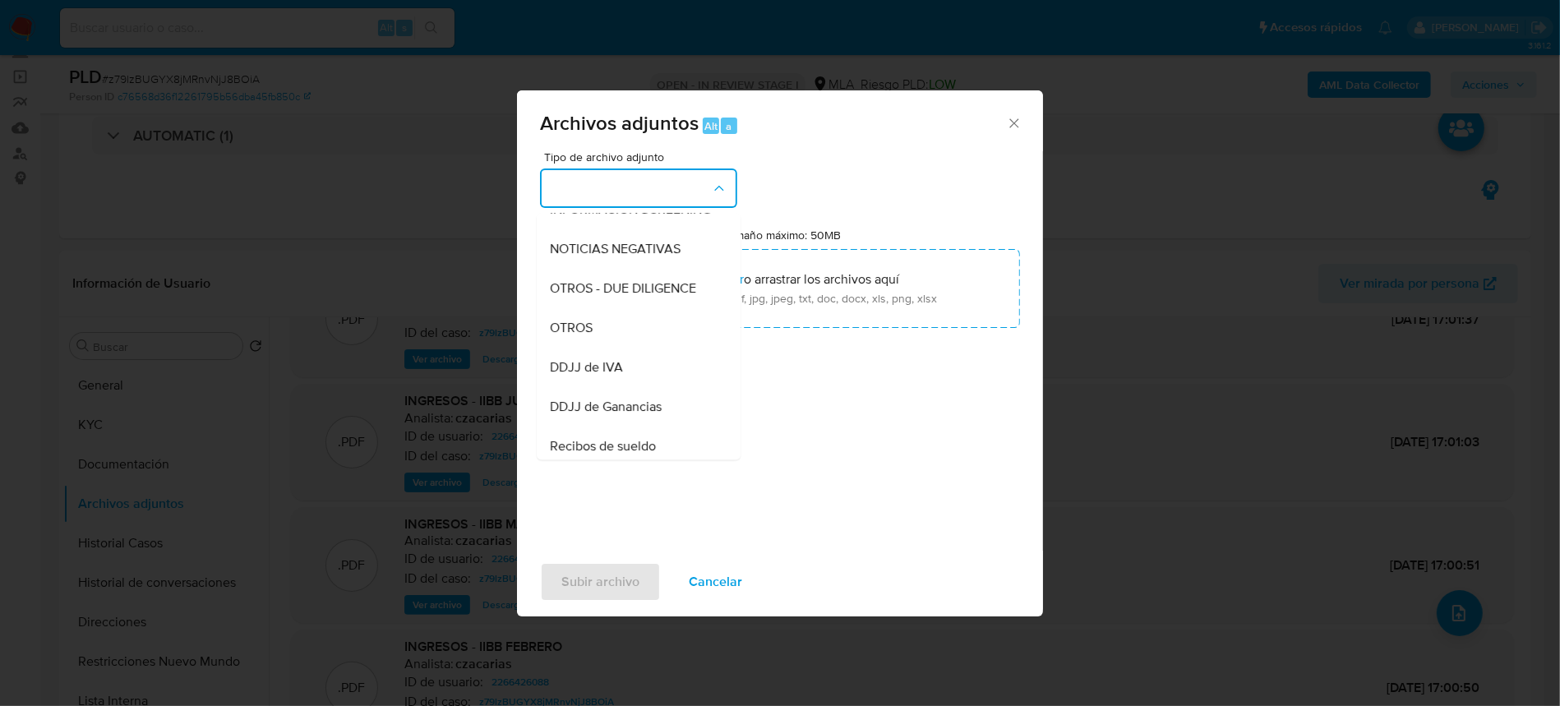
scroll to position [328, 0]
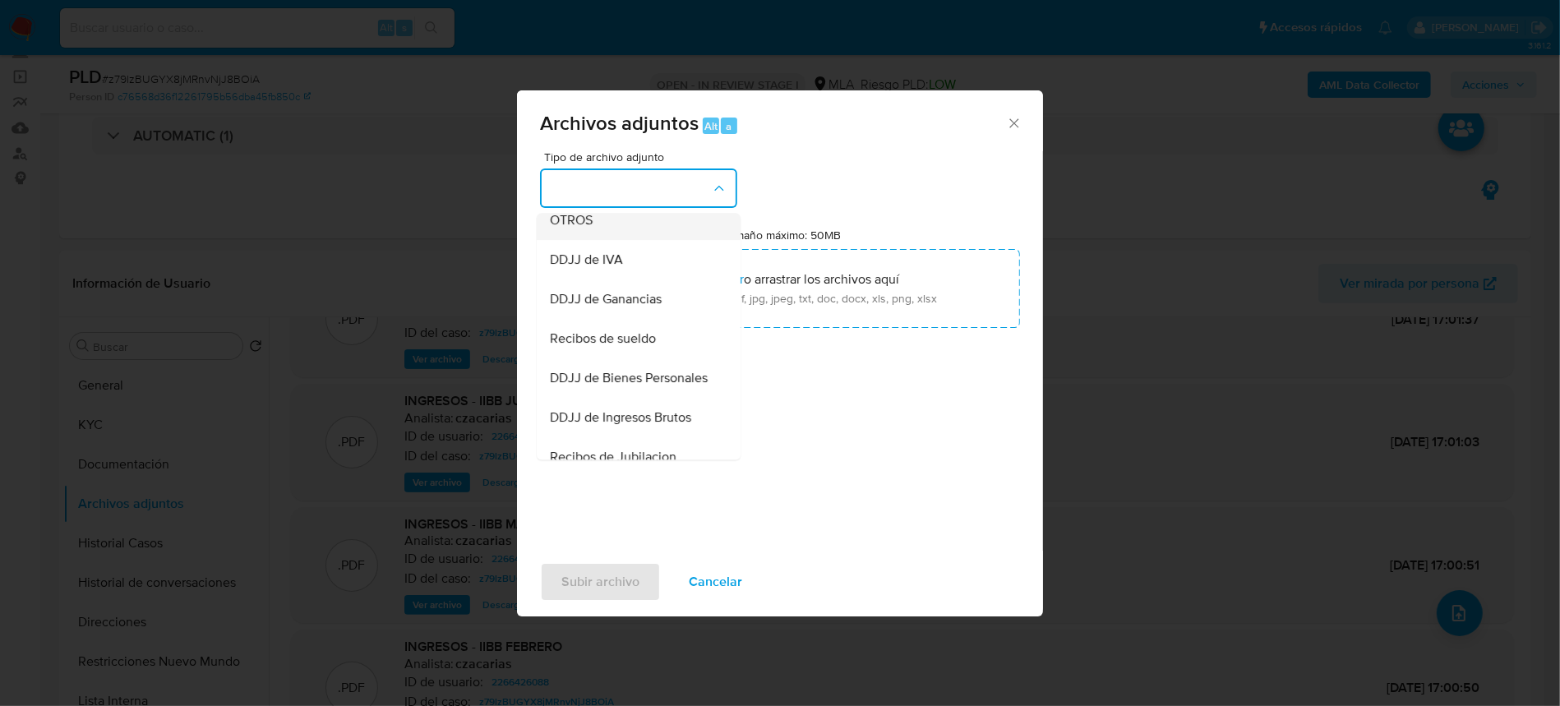
click at [618, 240] on div "OTROS" at bounding box center [634, 220] width 168 height 39
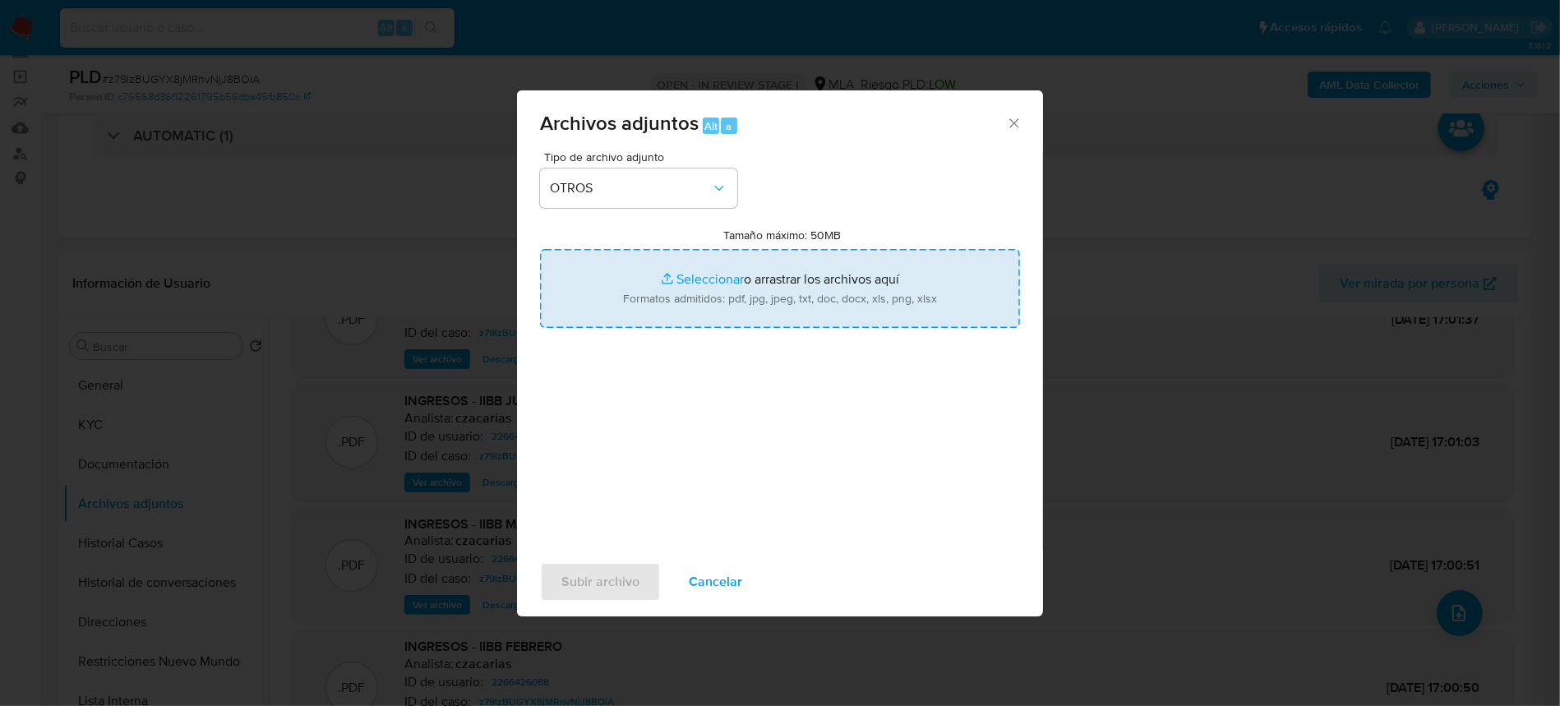
type input "C:\fakepath\Movimientos-2266426088.xlsx"
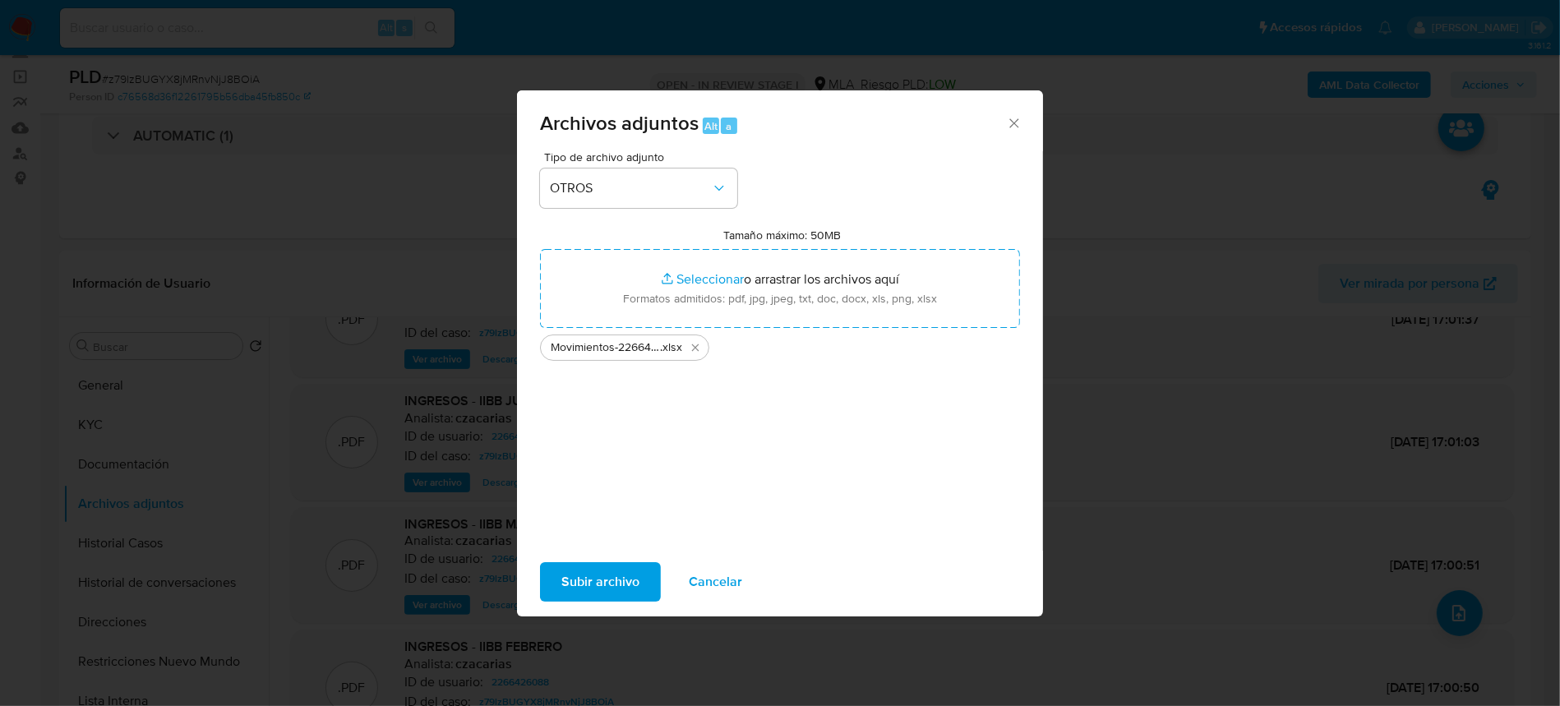
click at [584, 589] on span "Subir archivo" at bounding box center [600, 582] width 78 height 36
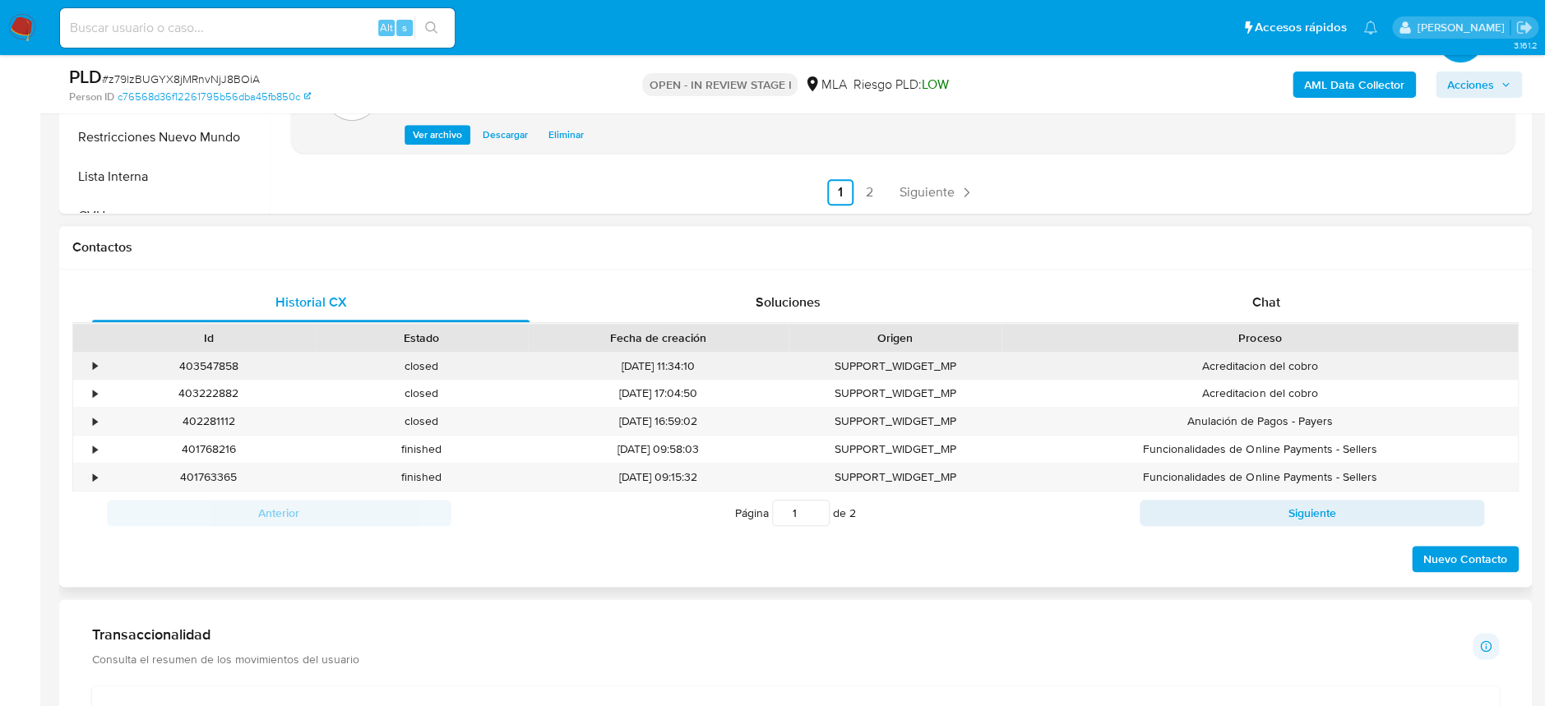
scroll to position [657, 0]
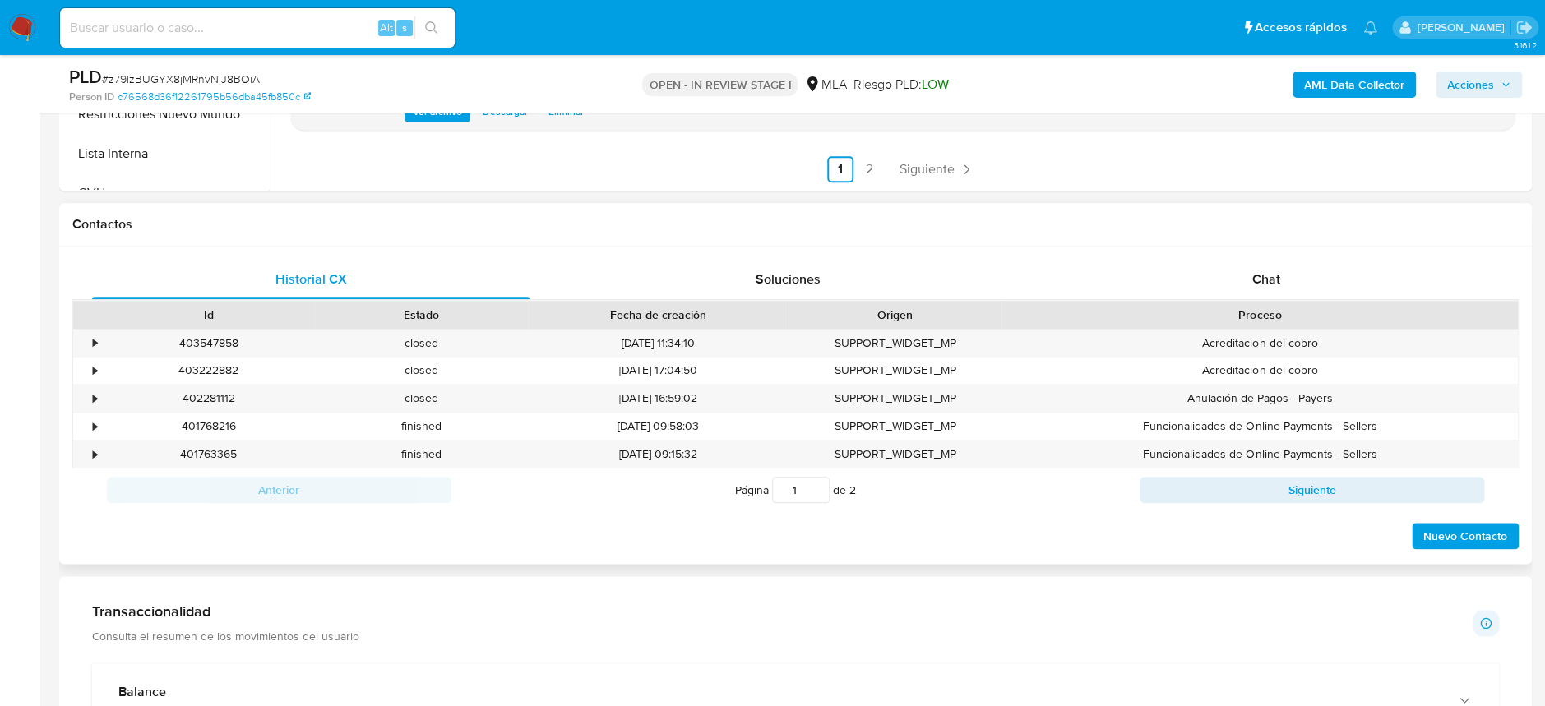
click at [1249, 255] on div "Historial CX Soluciones Chat Id Estado Fecha de creación Origen Proceso • 40354…" at bounding box center [795, 405] width 1472 height 317
click at [1257, 270] on span "Chat" at bounding box center [1265, 279] width 28 height 19
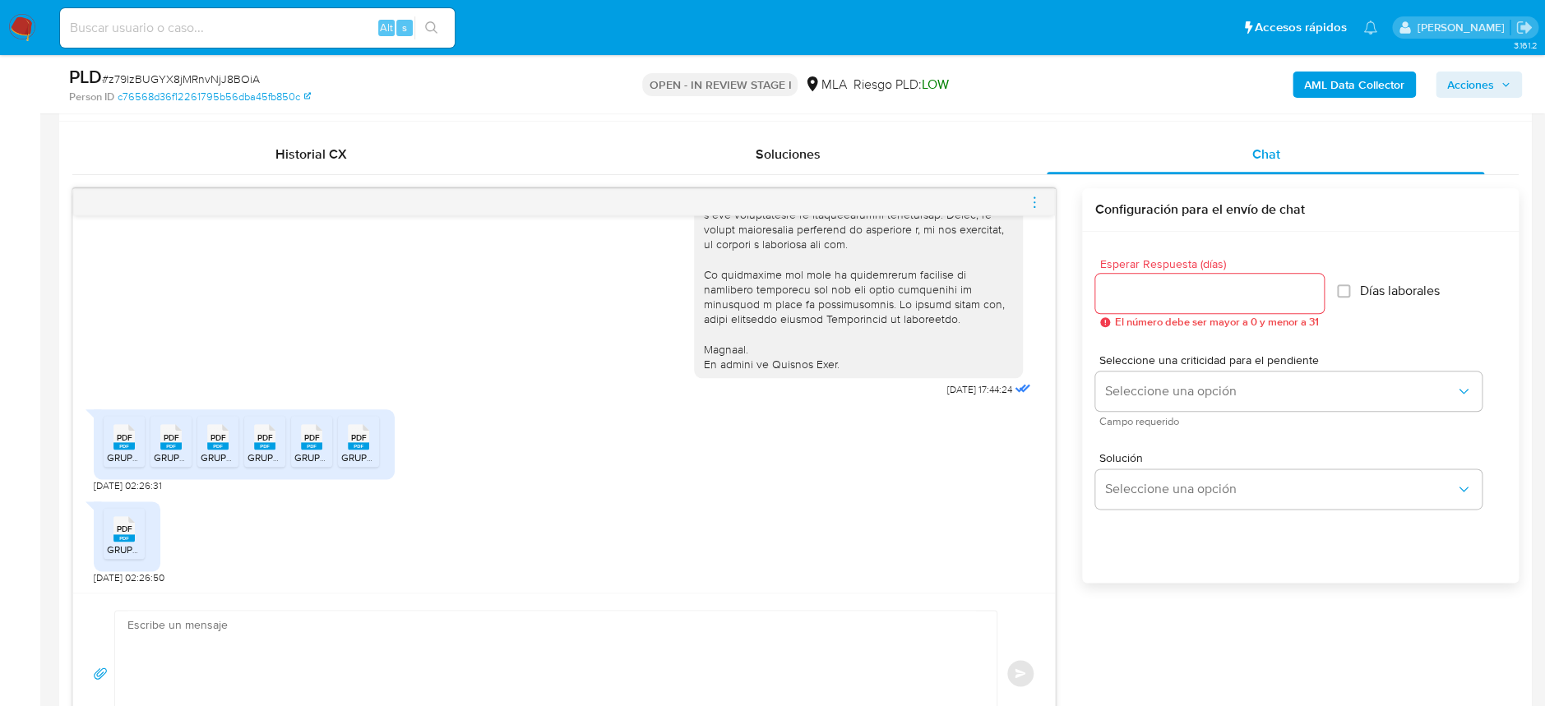
scroll to position [876, 0]
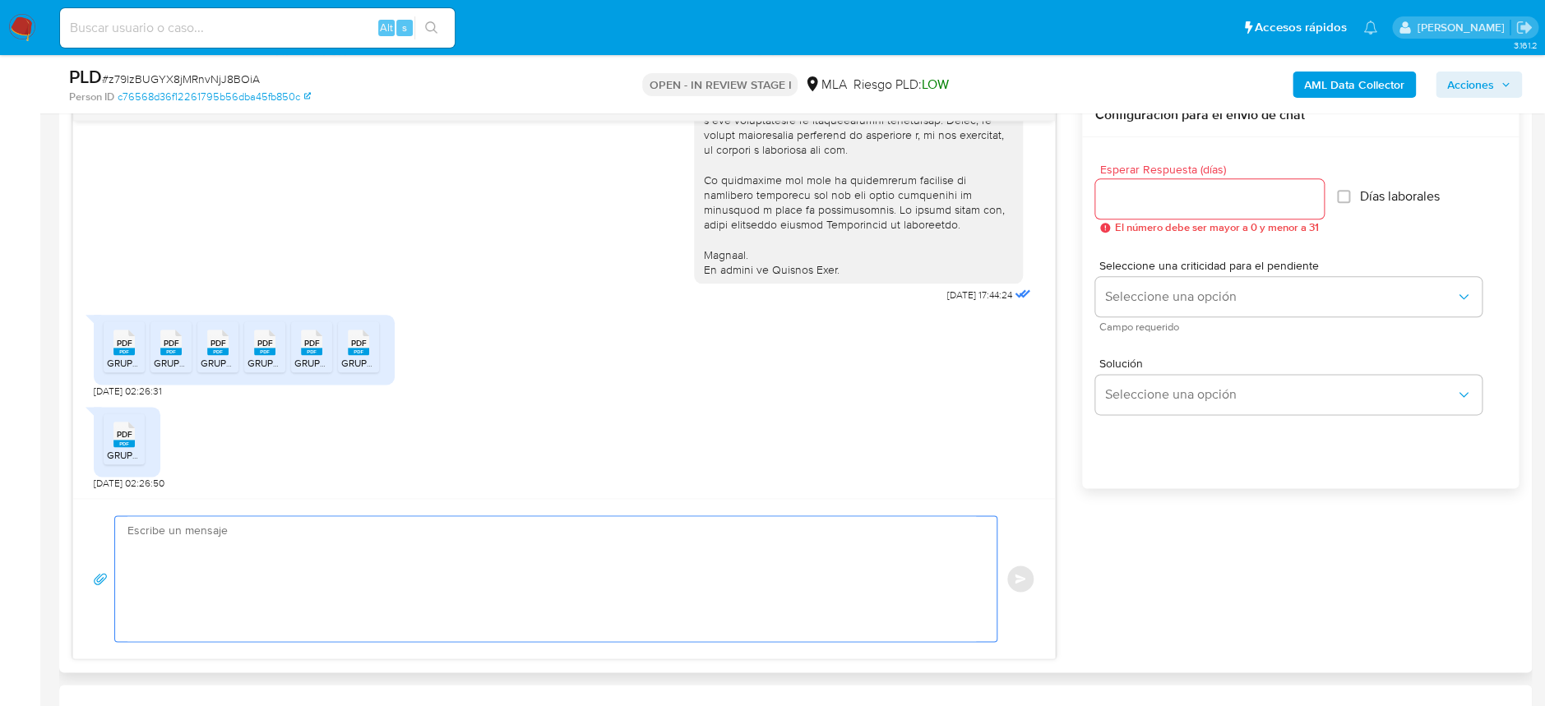
click at [491, 534] on textarea at bounding box center [551, 578] width 848 height 125
type textarea "J"
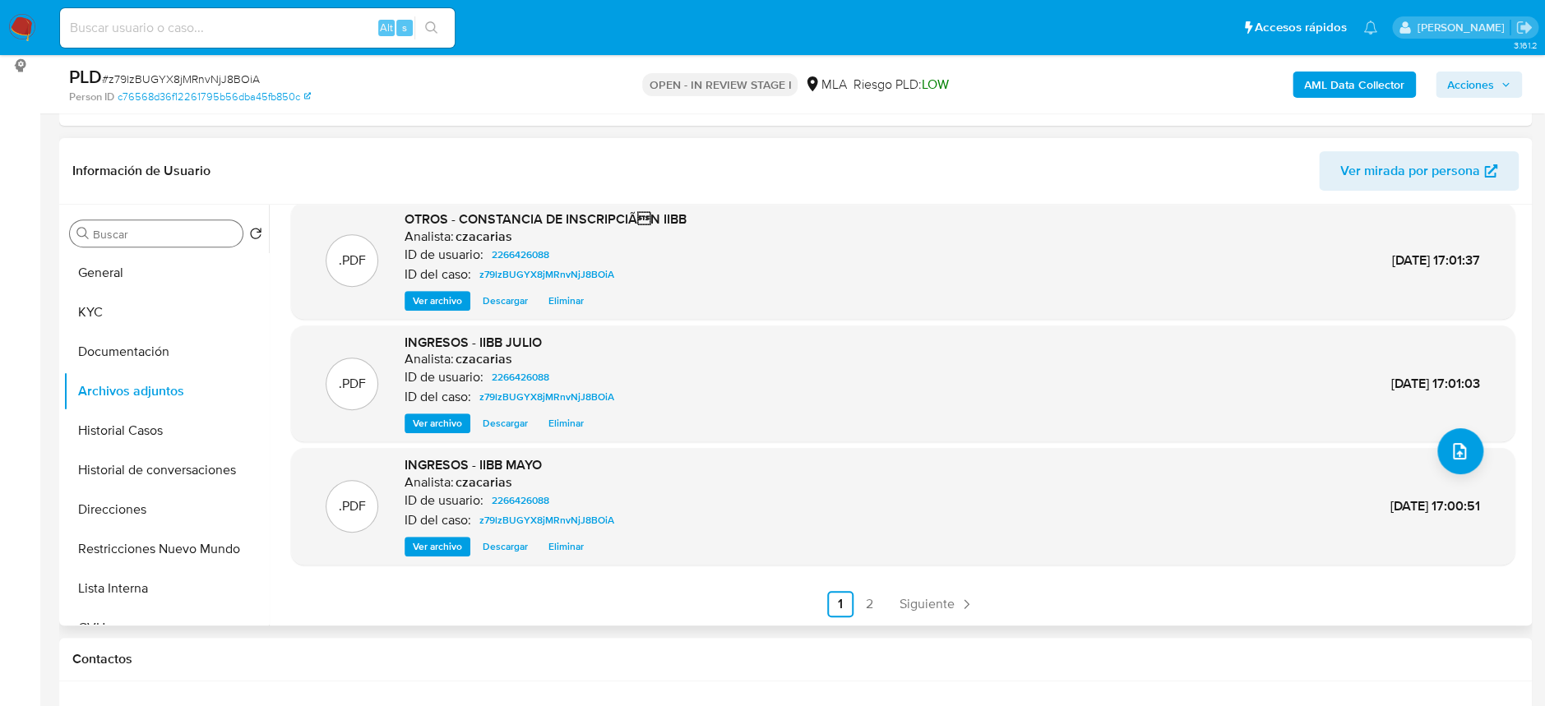
scroll to position [219, 0]
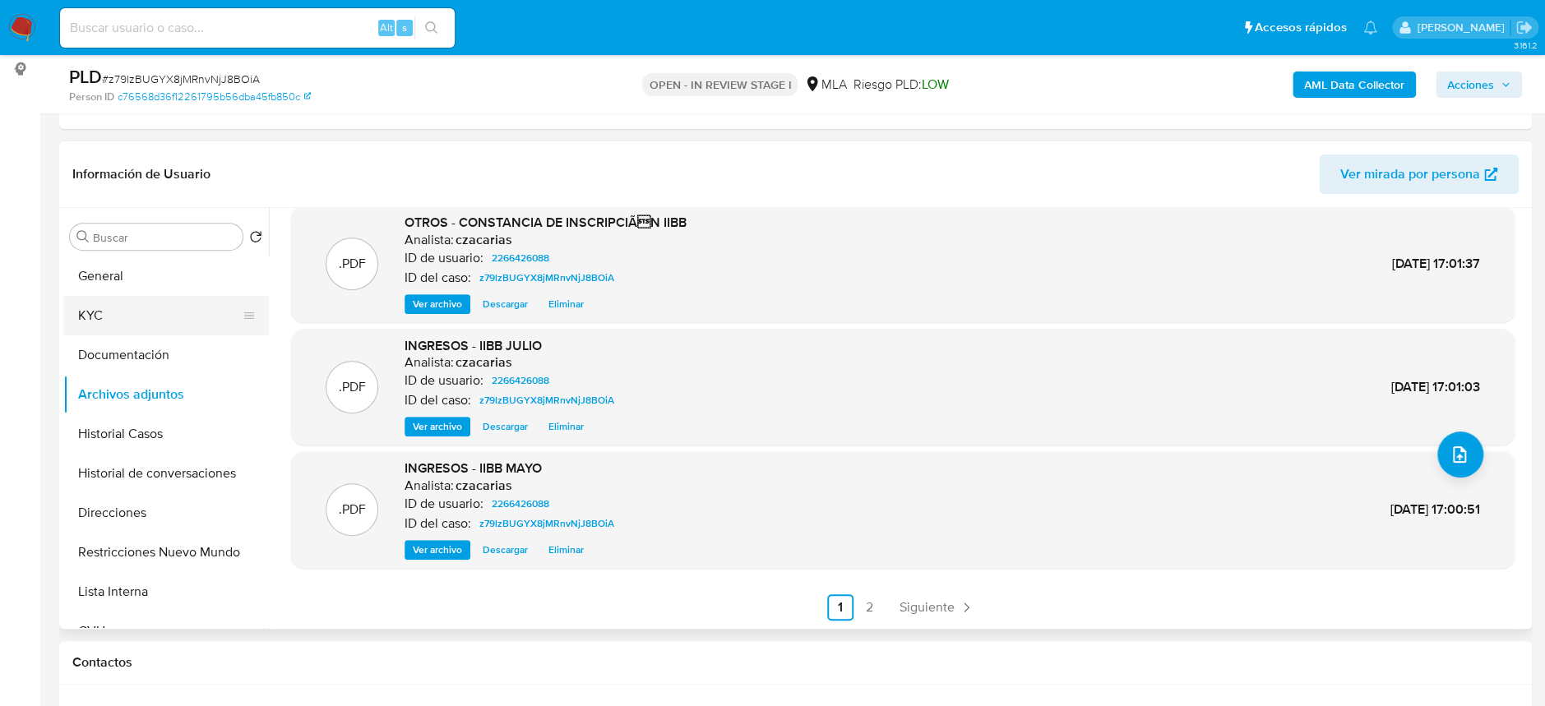
click at [101, 310] on button "KYC" at bounding box center [159, 315] width 192 height 39
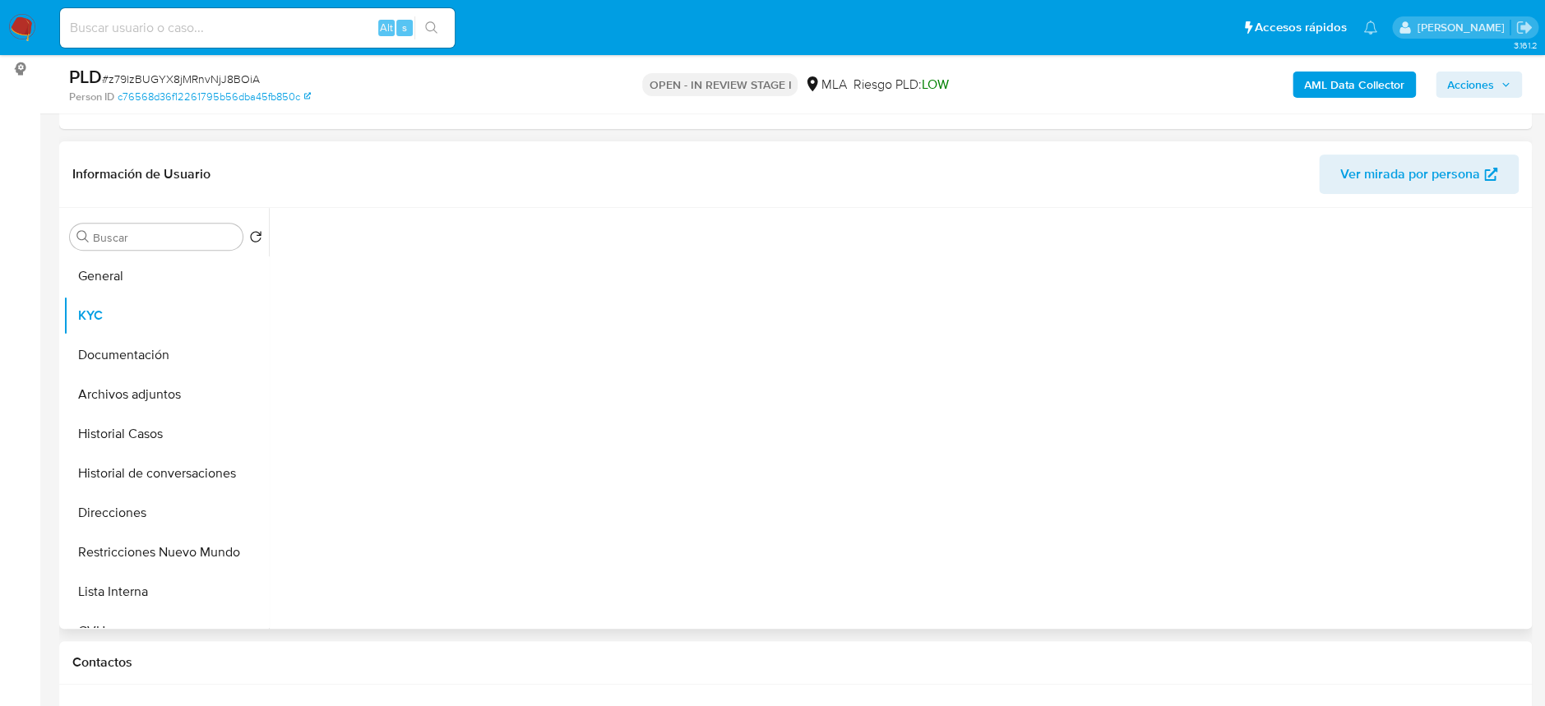
scroll to position [0, 0]
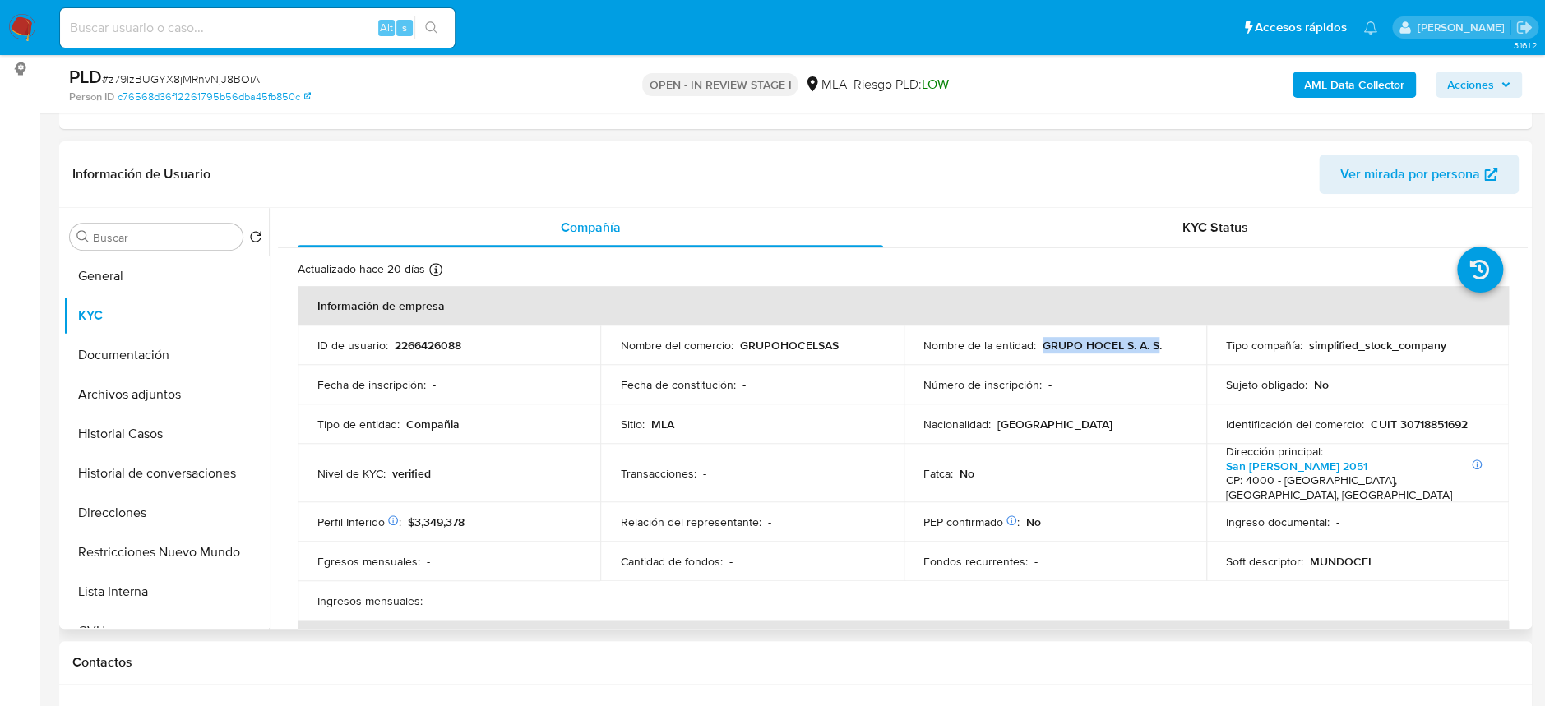
drag, startPoint x: 1036, startPoint y: 346, endPoint x: 1151, endPoint y: 344, distance: 115.1
click at [1151, 344] on div "Nombre de la entidad : GRUPO HOCEL S. A. S." at bounding box center [1054, 345] width 263 height 15
copy p "GRUPO HOCEL S. A. S"
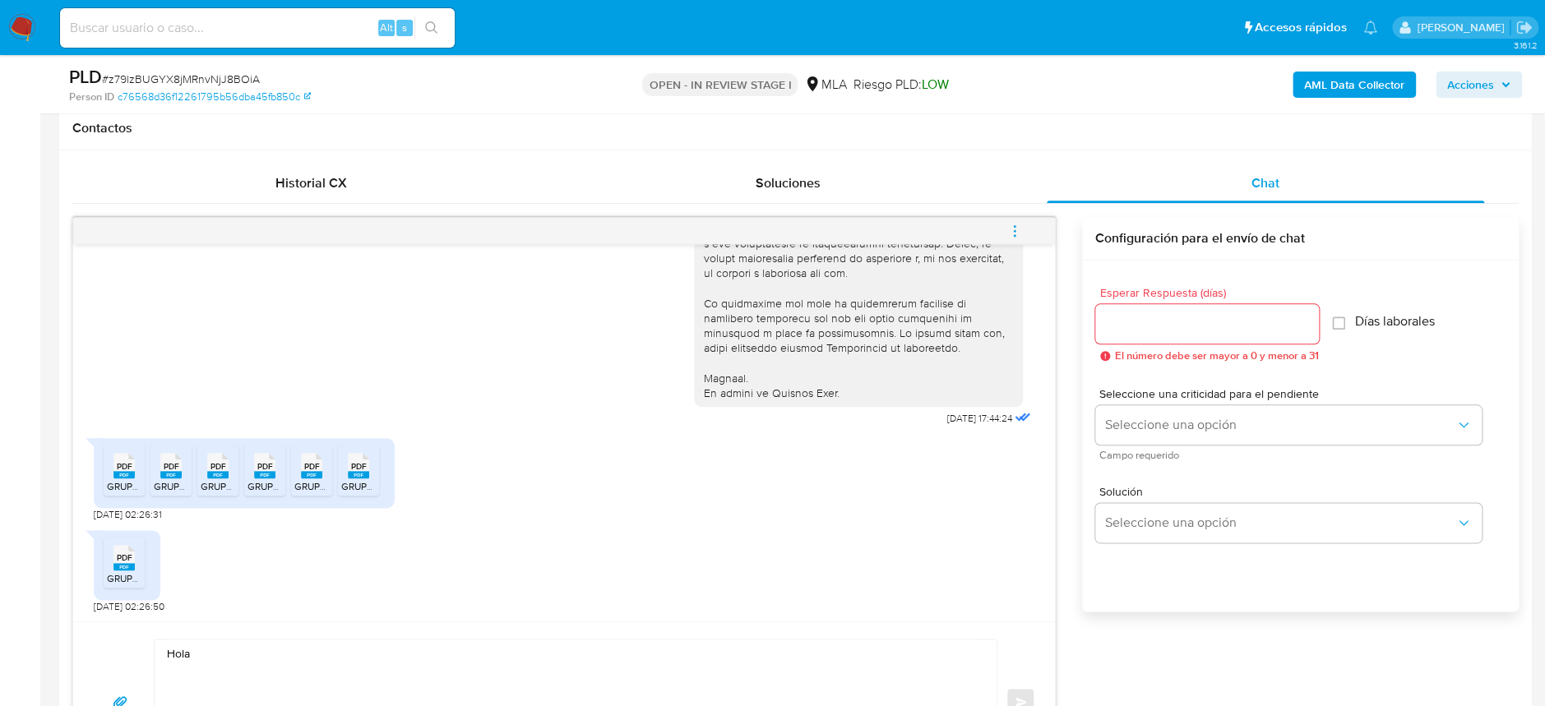
scroll to position [876, 0]
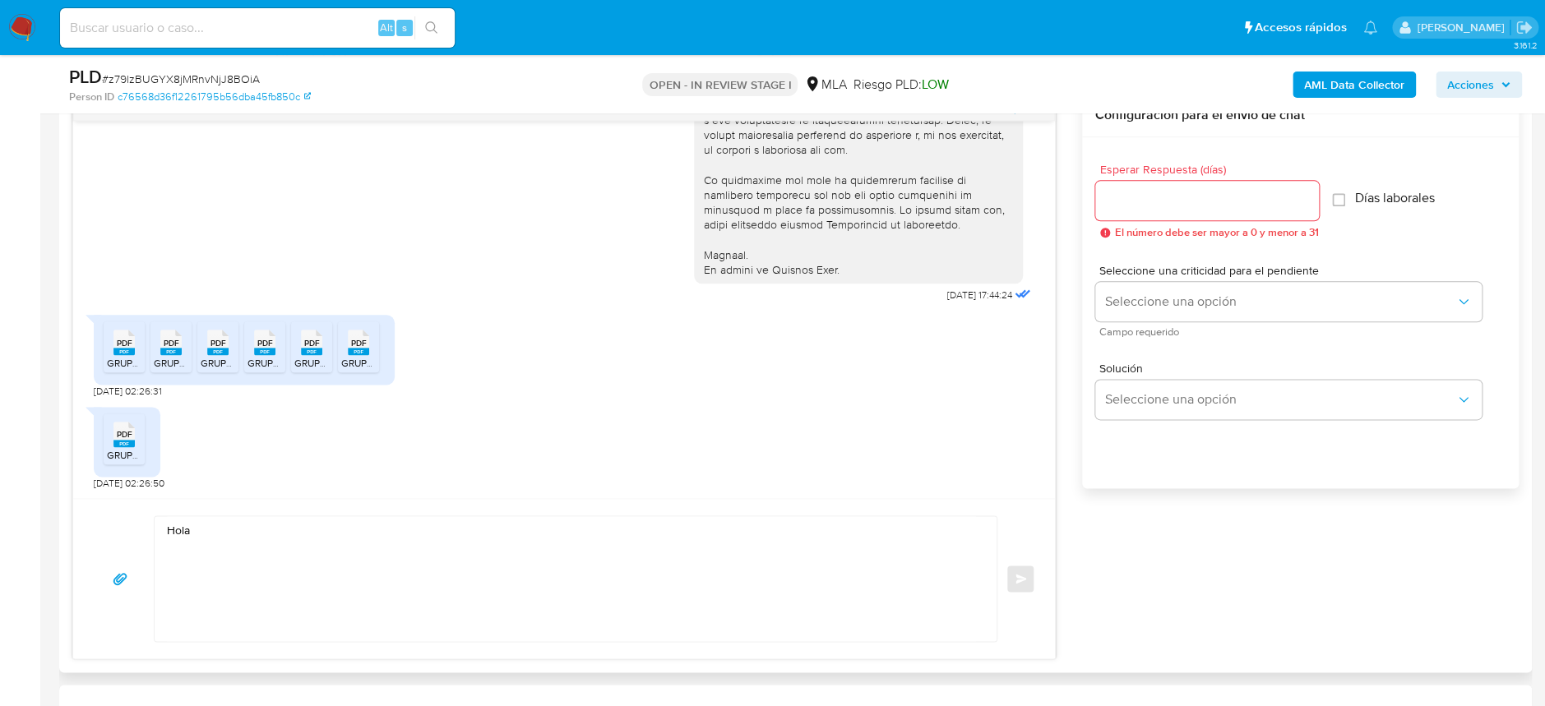
click at [282, 533] on textarea "Hola" at bounding box center [571, 578] width 809 height 125
paste textarea "GRUPO HOCEL S. A. S"
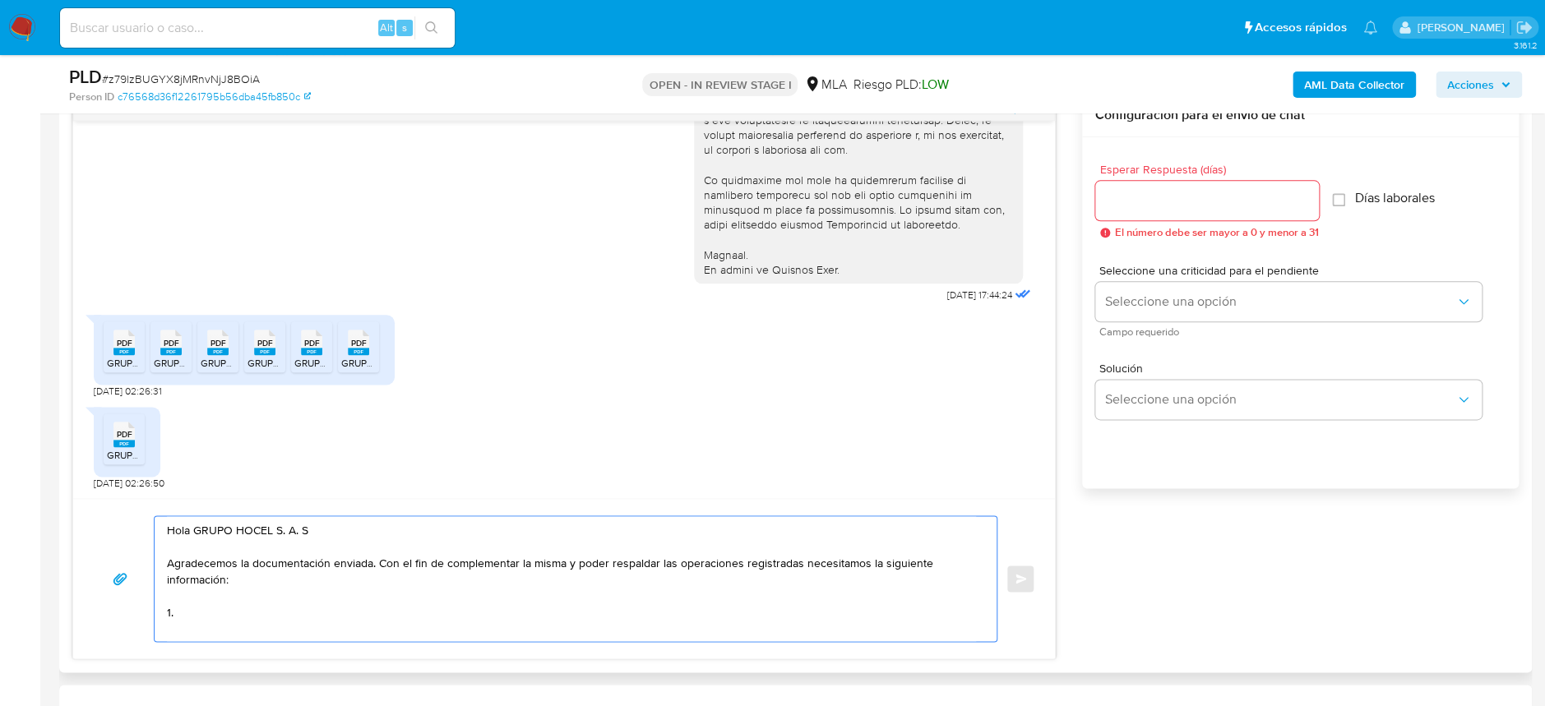
paste textarea "1. Descripción de la actividad comercial canalizada a través de la plataforma […"
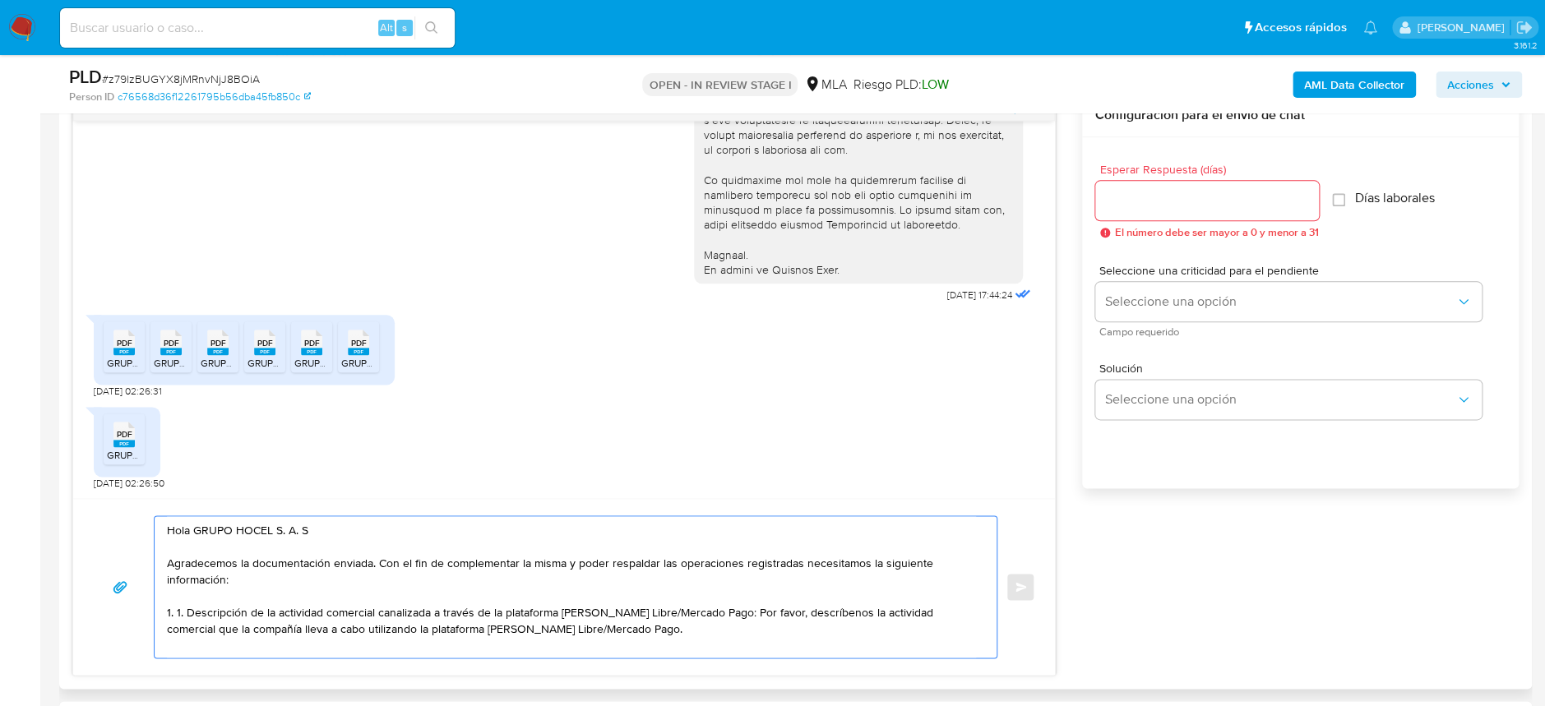
click at [636, 620] on textarea "Hola GRUPO HOCEL S. A. S Agradecemos la documentación enviada. Con el fin de co…" at bounding box center [571, 586] width 809 height 141
paste textarea "De corresponder a una actividad comercial, indicar el nombre, domicilio y/o sit…"
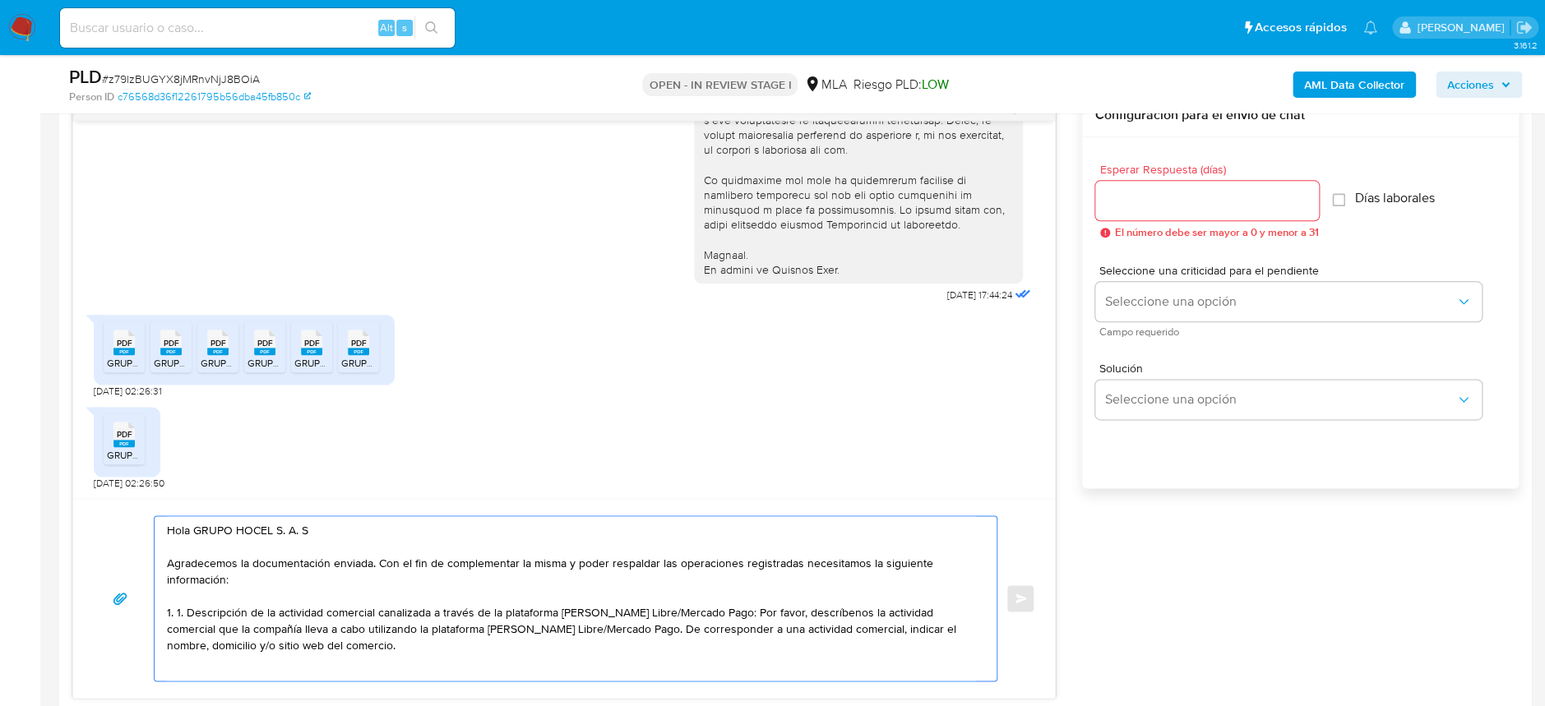
scroll to position [4, 0]
click at [187, 603] on textarea "Hola GRUPO HOCEL S. A. S Agradecemos la documentación enviada. Con el fin de co…" at bounding box center [571, 598] width 809 height 164
click at [233, 660] on textarea "Hola GRUPO HOCEL S. A. S Agradecemos la documentación enviada. Con el fin de co…" at bounding box center [571, 598] width 809 height 164
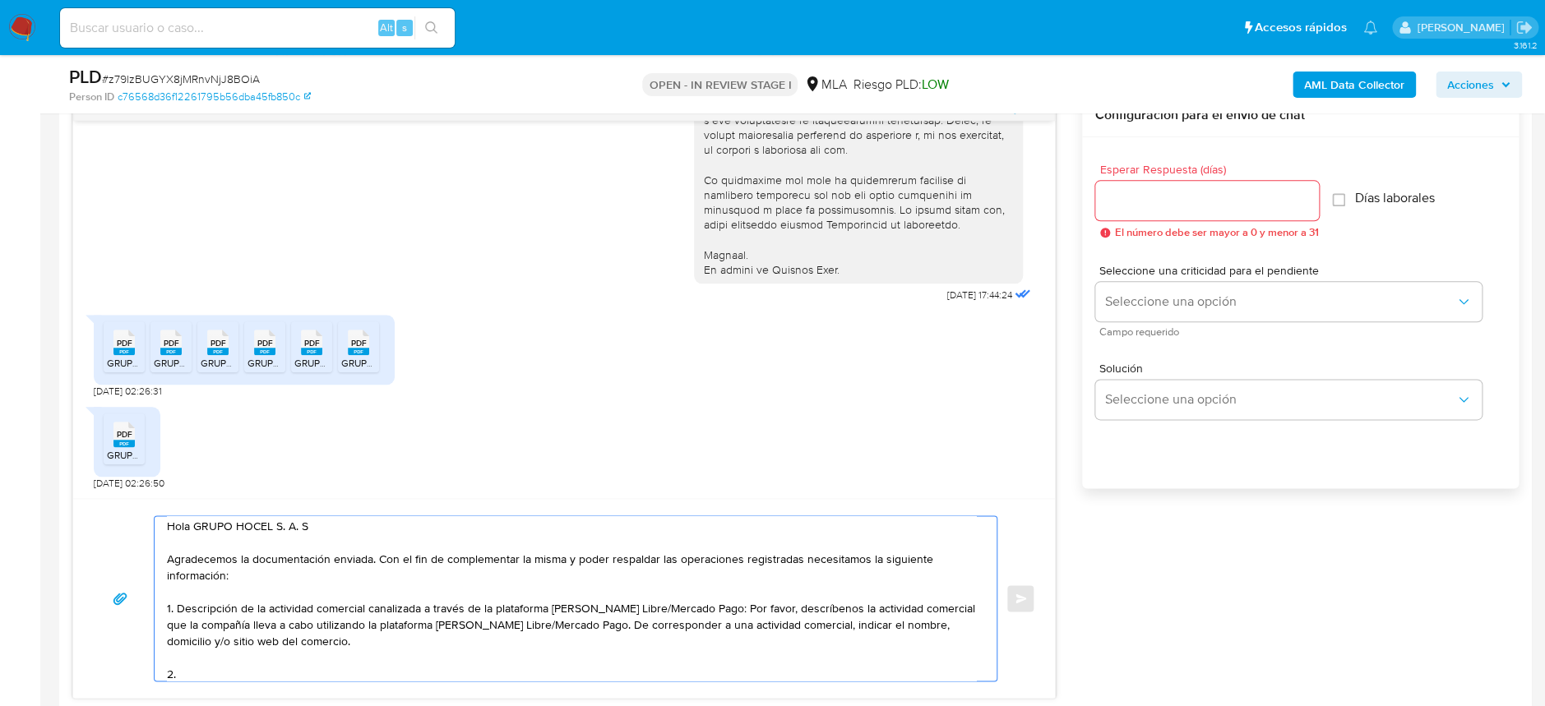
paste textarea "Proporciona el vínculo con las siguientes contrapartes con las que operaste, el…"
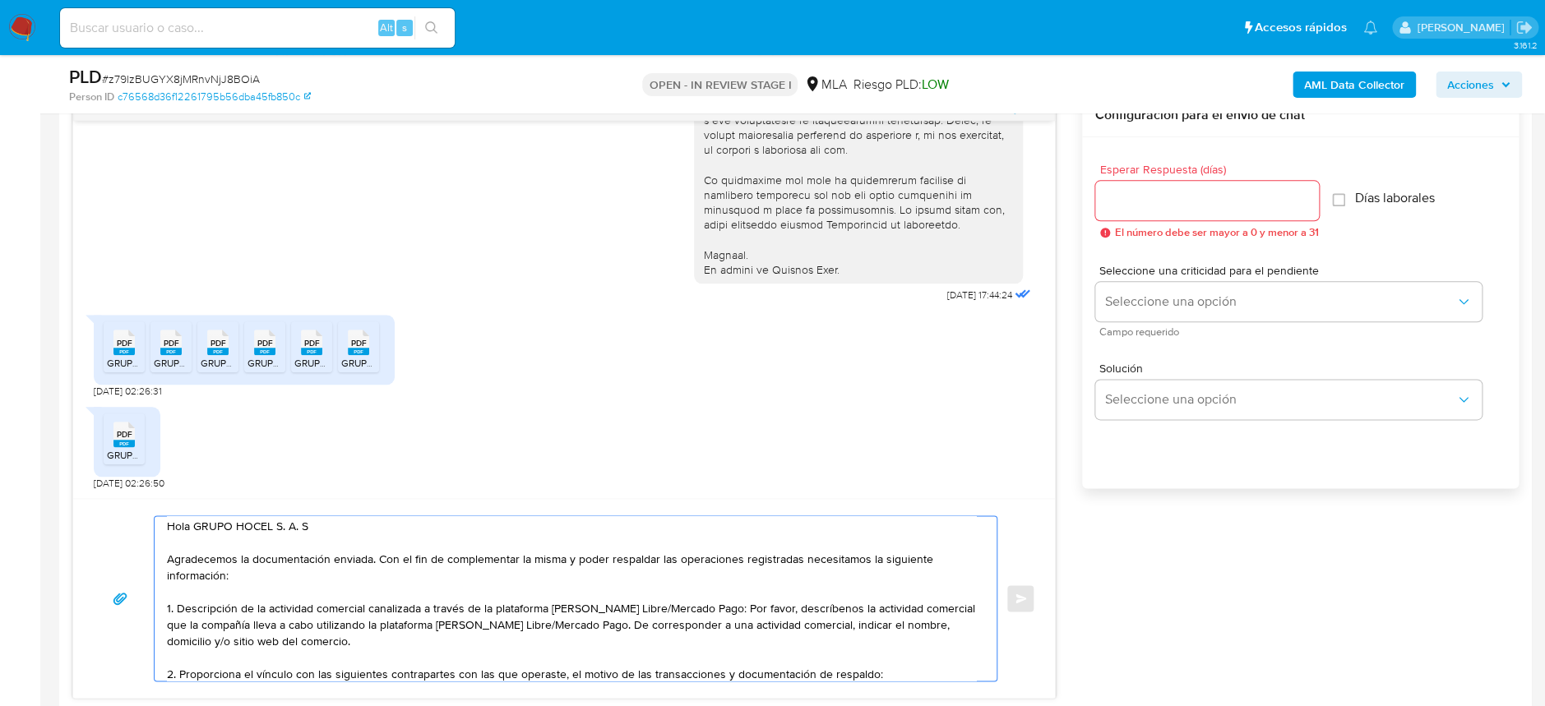
scroll to position [85, 0]
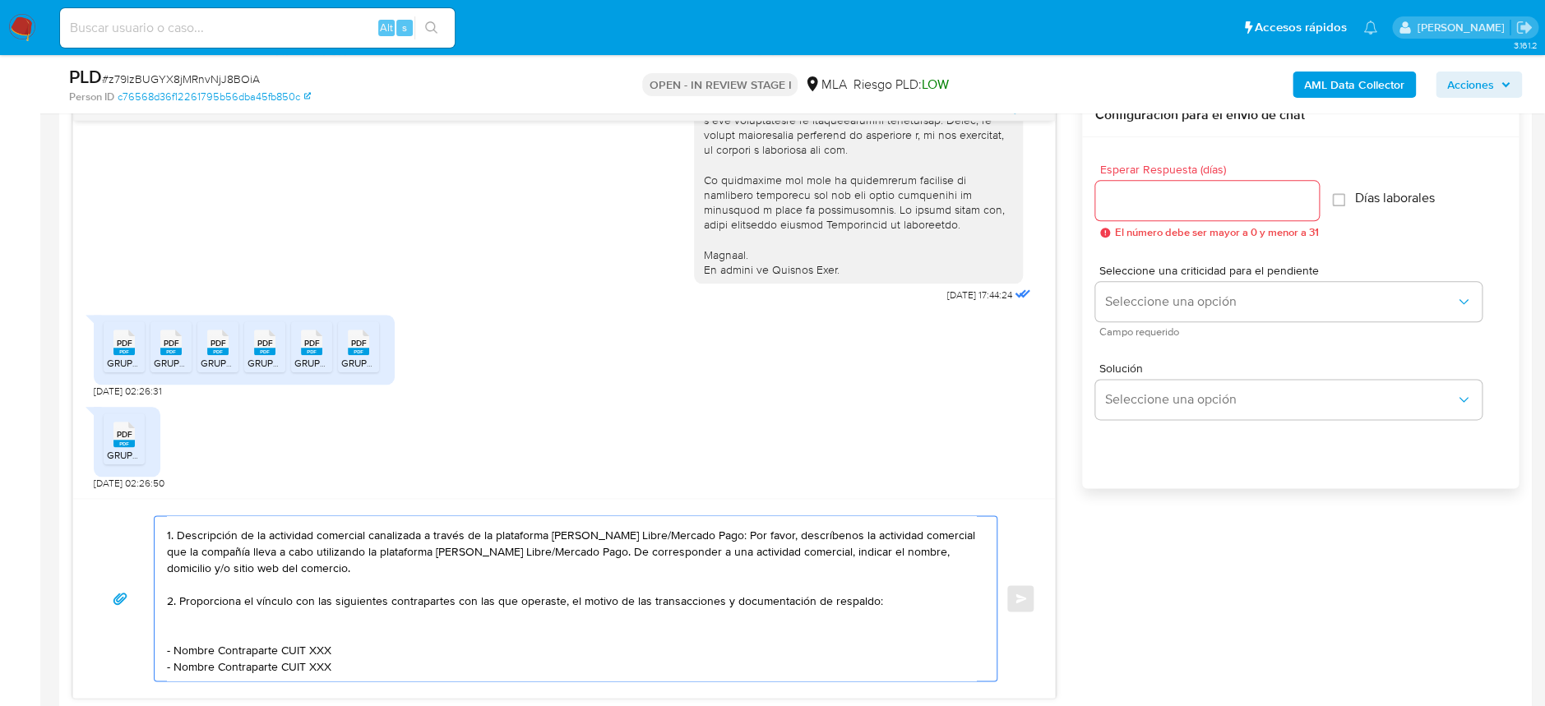
click at [715, 591] on textarea "Hola GRUPO HOCEL S. A. S Agradecemos la documentación enviada. Con el fin de co…" at bounding box center [571, 598] width 809 height 164
drag, startPoint x: 176, startPoint y: 636, endPoint x: 277, endPoint y: 637, distance: 101.1
click at [277, 637] on textarea "Hola GRUPO HOCEL S. A. S Agradecemos la documentación enviada. Con el fin de co…" at bounding box center [571, 598] width 809 height 164
click at [287, 640] on textarea "Hola GRUPO HOCEL S. A. S Agradecemos la documentación enviada. Con el fin de co…" at bounding box center [571, 598] width 809 height 164
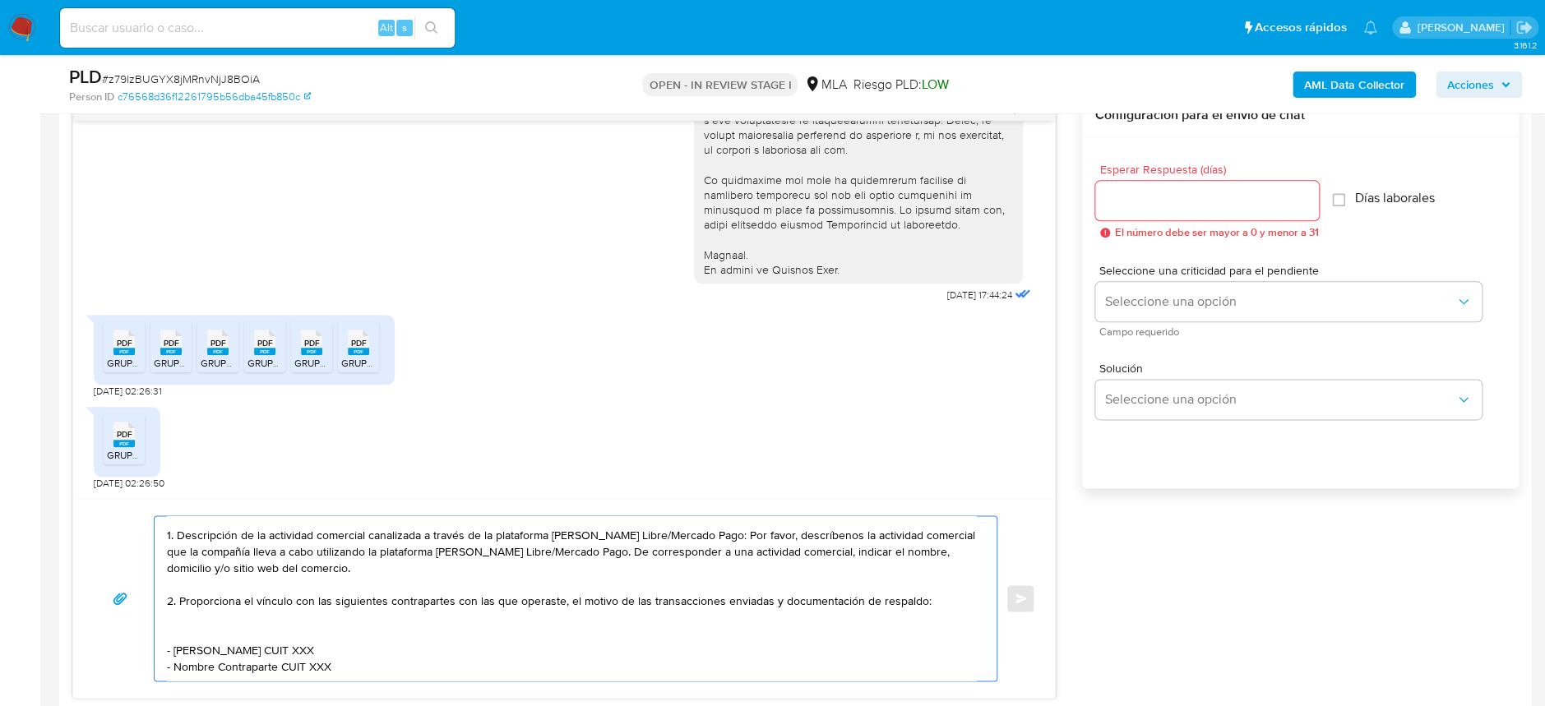
paste textarea "20365510378"
drag, startPoint x: 171, startPoint y: 658, endPoint x: 274, endPoint y: 621, distance: 108.9
click at [274, 621] on textarea "Hola GRUPO HOCEL S. A. S Agradecemos la documentación enviada. Con el fin de co…" at bounding box center [571, 598] width 809 height 164
paste textarea "[PERSON_NAME]"
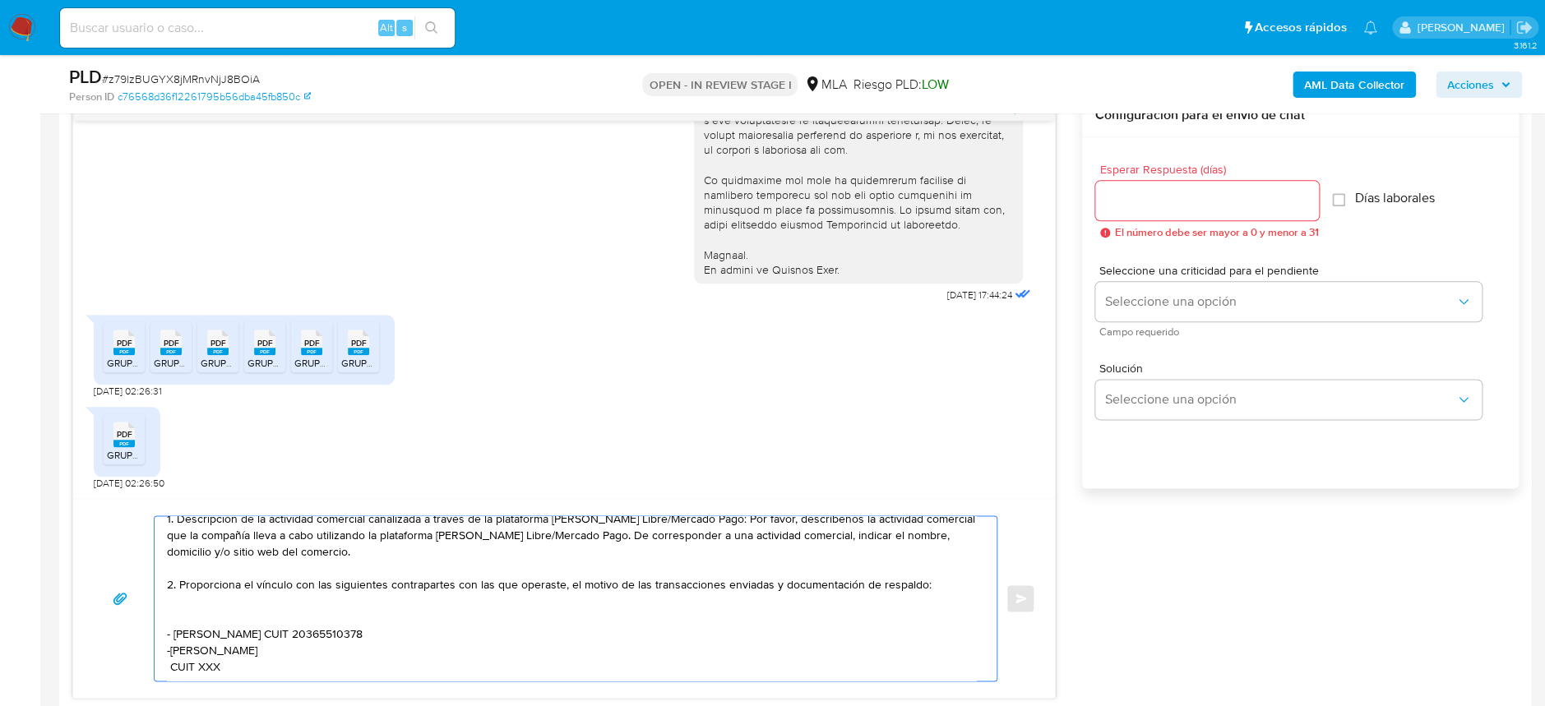
click at [316, 621] on textarea "Hola GRUPO HOCEL S. A. S Agradecemos la documentación enviada. Con el fin de co…" at bounding box center [571, 598] width 809 height 164
paste textarea "23416303029"
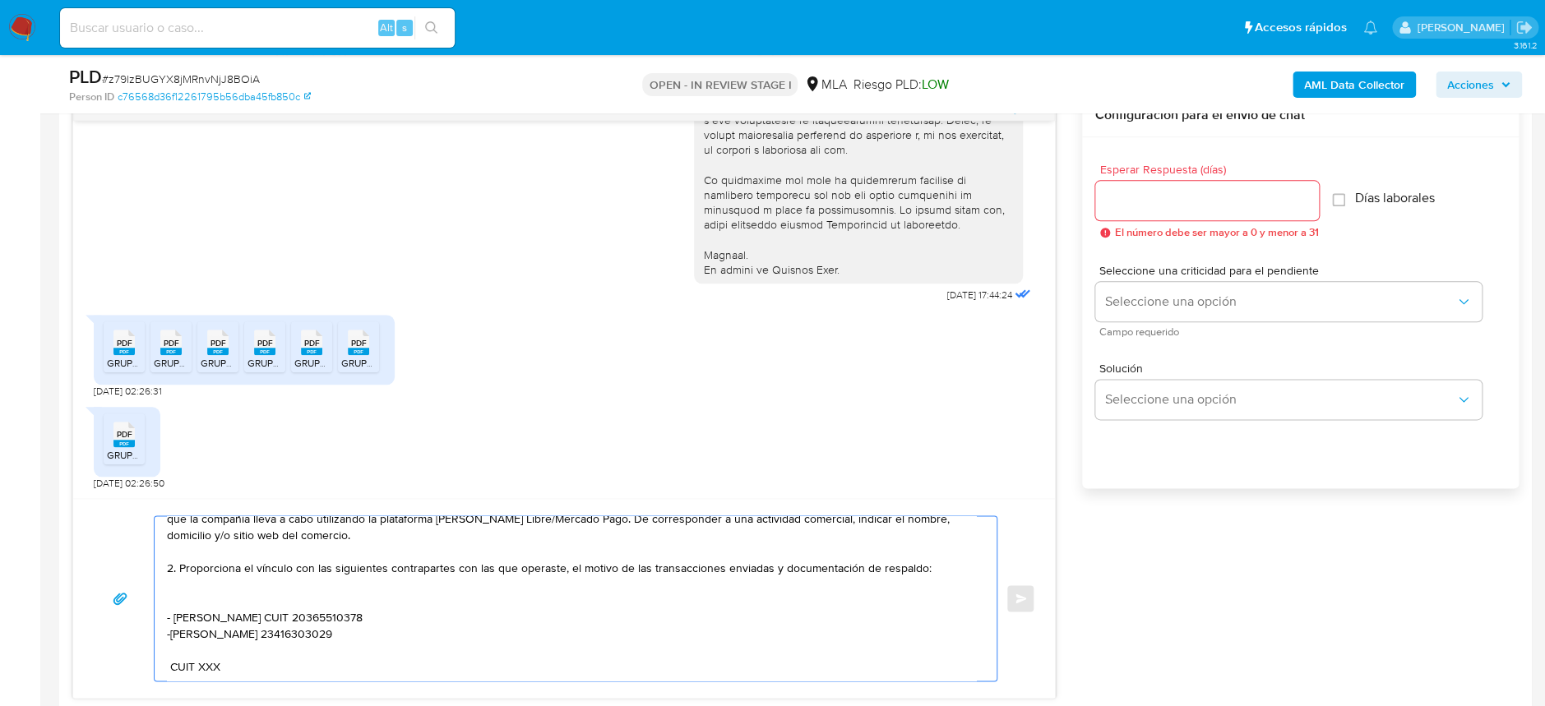
drag, startPoint x: 265, startPoint y: 652, endPoint x: 159, endPoint y: 658, distance: 105.4
click at [159, 658] on div "Hola GRUPO HOCEL S. A. S Agradecemos la documentación enviada. Con el fin de co…" at bounding box center [572, 598] width 834 height 164
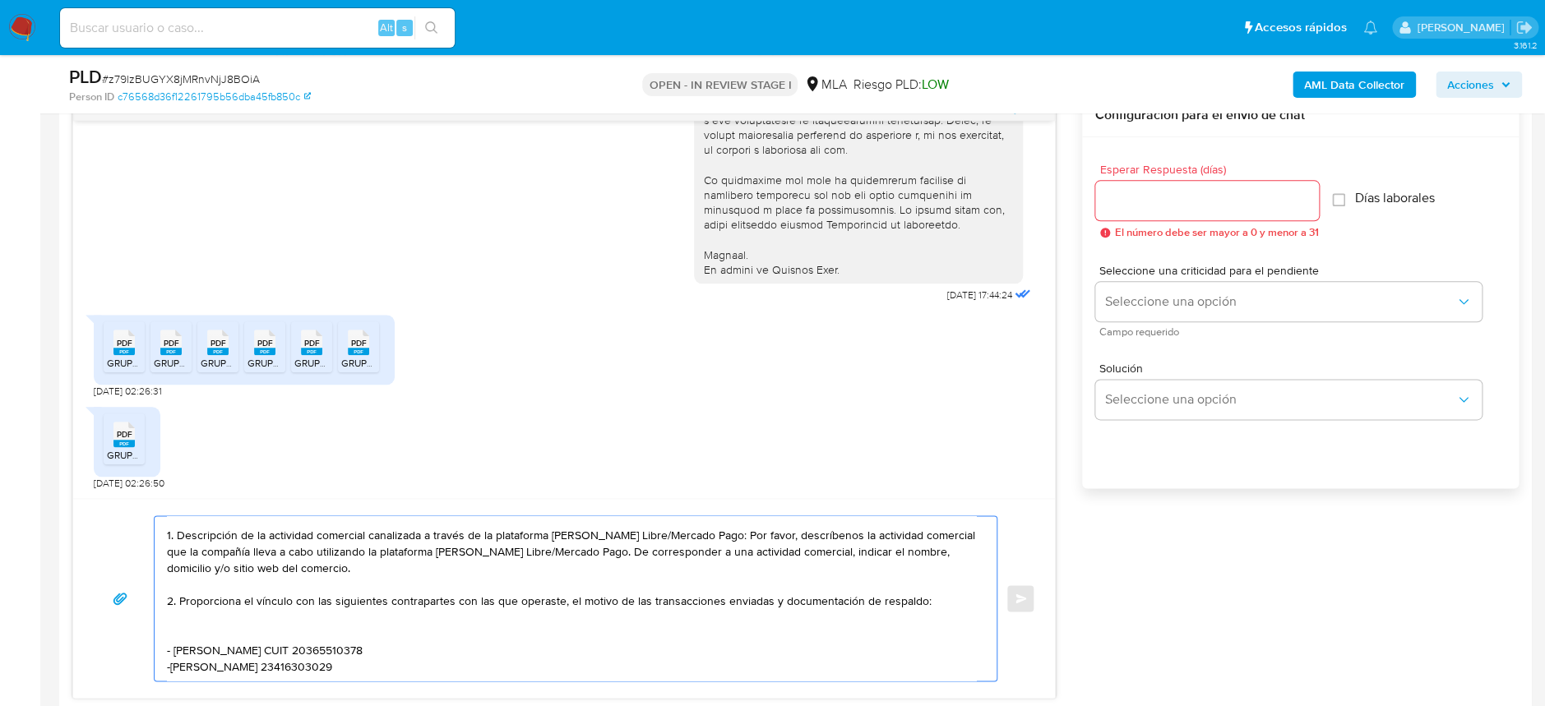
scroll to position [155, 0]
paste textarea "Es importante que sepas que, en el caso de que no respondas a lo solicitado, tu…"
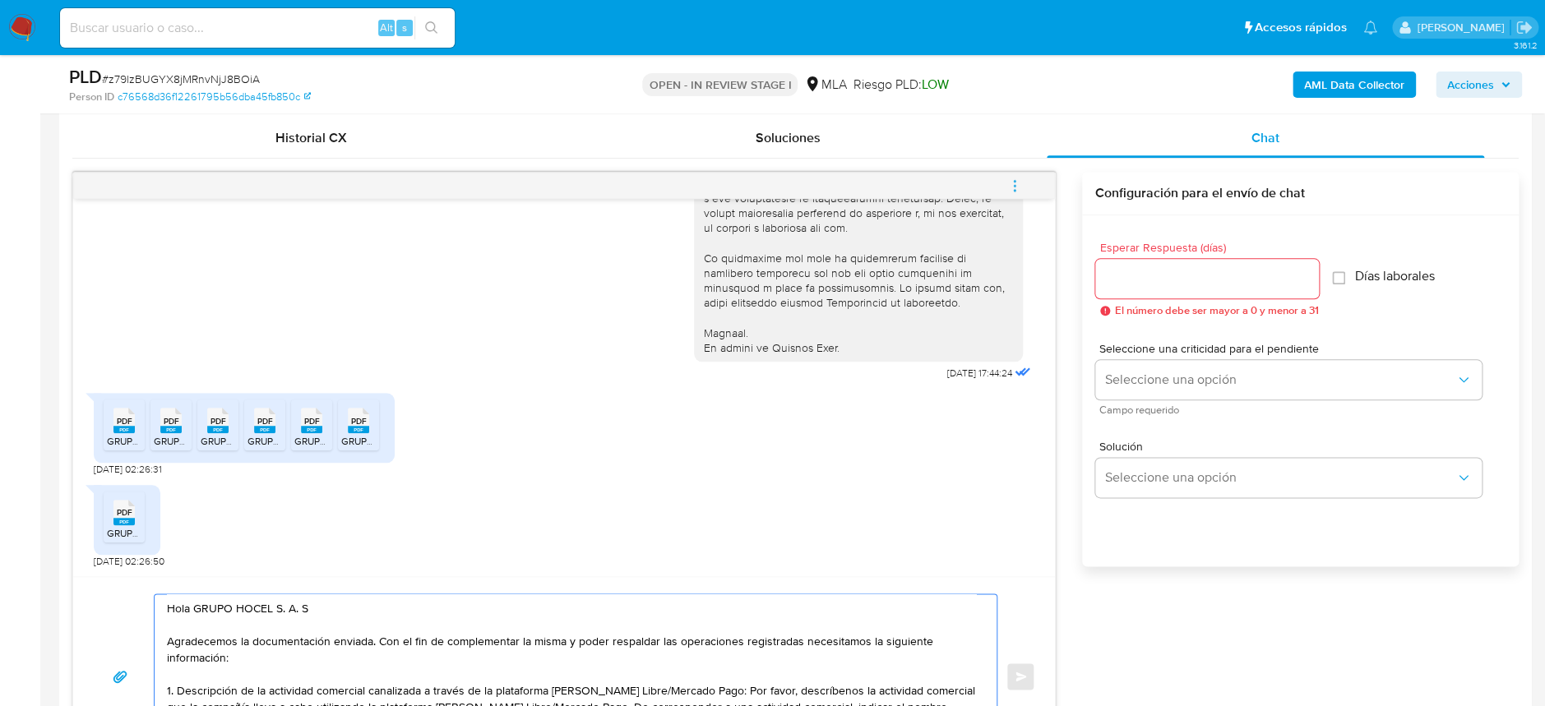
scroll to position [657, 0]
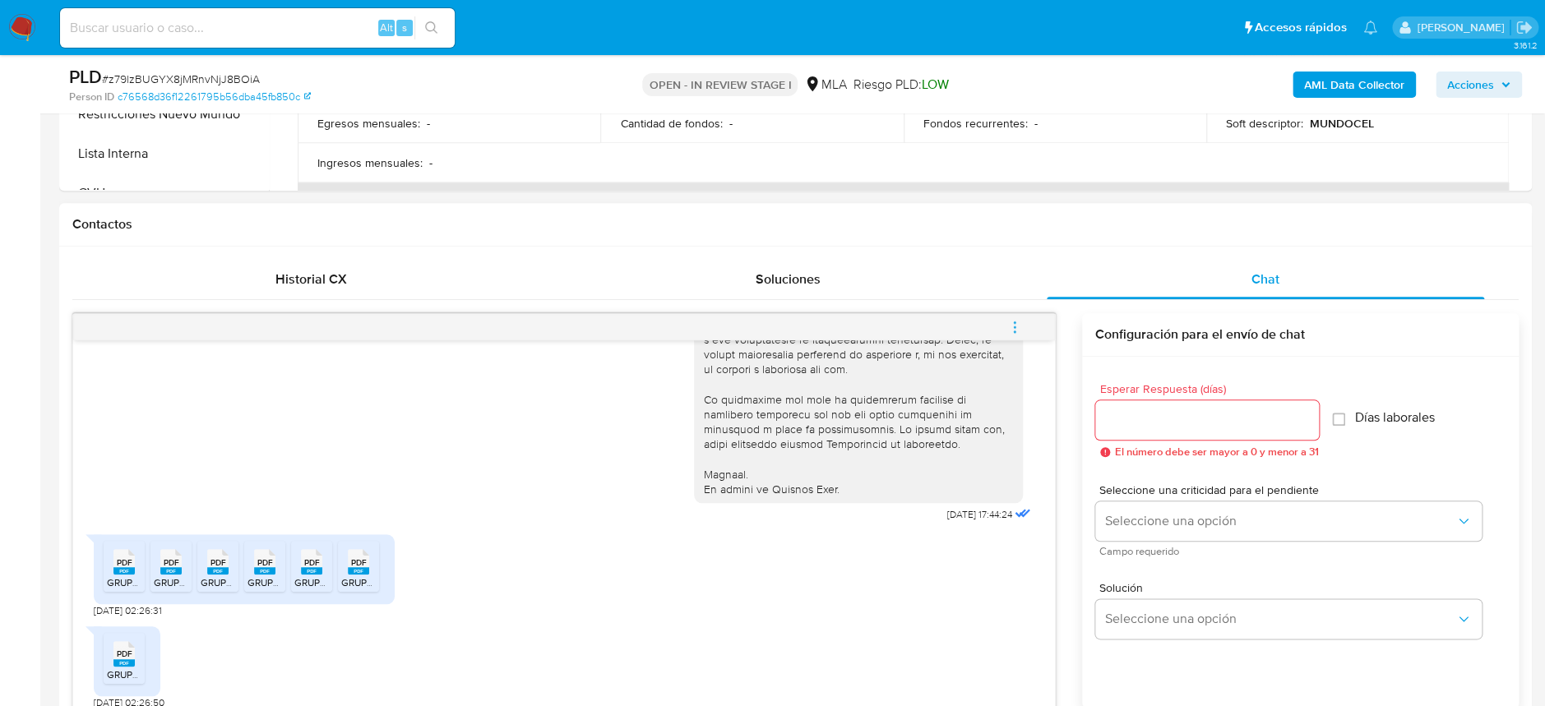
type textarea "Hola GRUPO HOCEL S. A. S Agradecemos la documentación enviada. Con el fin de co…"
click at [1164, 418] on input "Esperar Respuesta (días)" at bounding box center [1207, 419] width 224 height 21
type input "2"
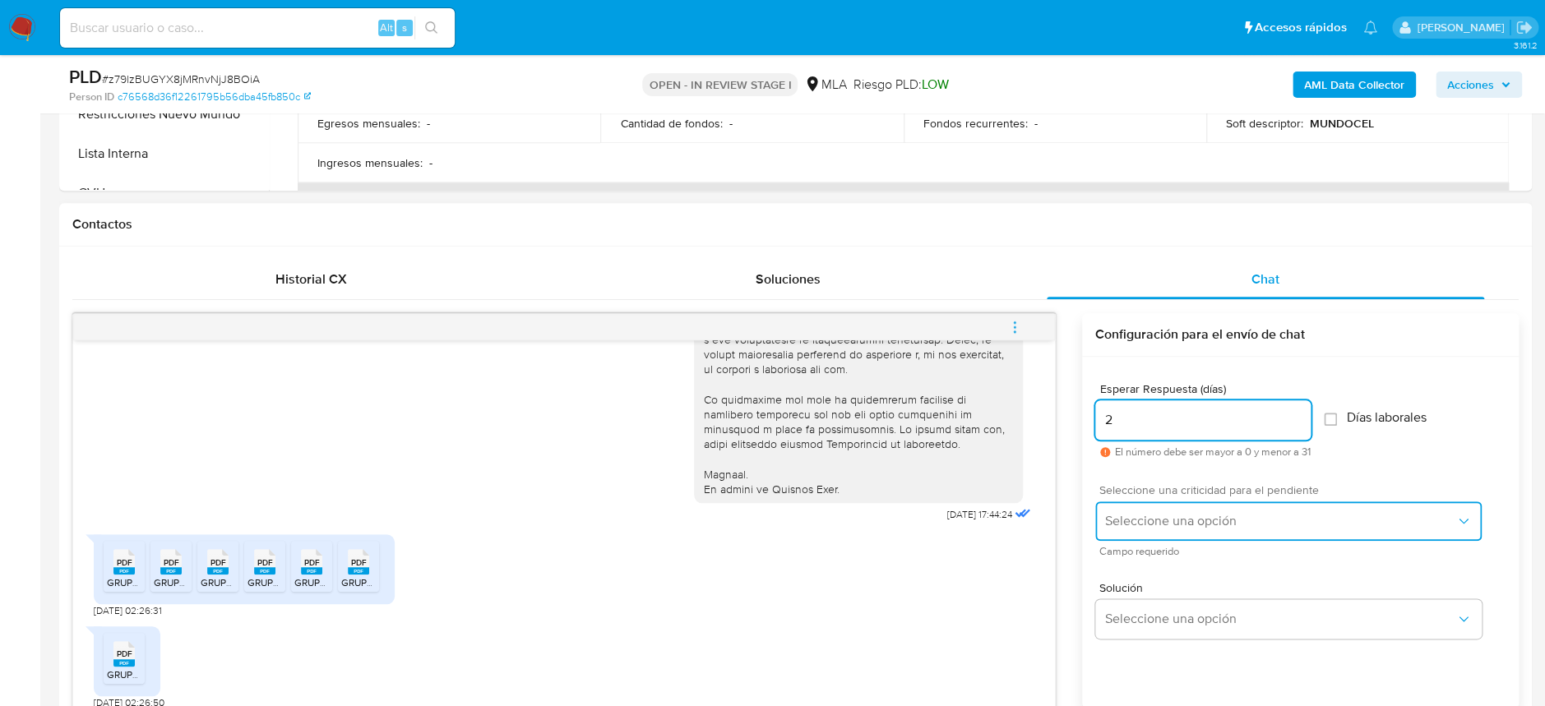
click at [1162, 510] on button "Seleccione una opción" at bounding box center [1288, 520] width 386 height 39
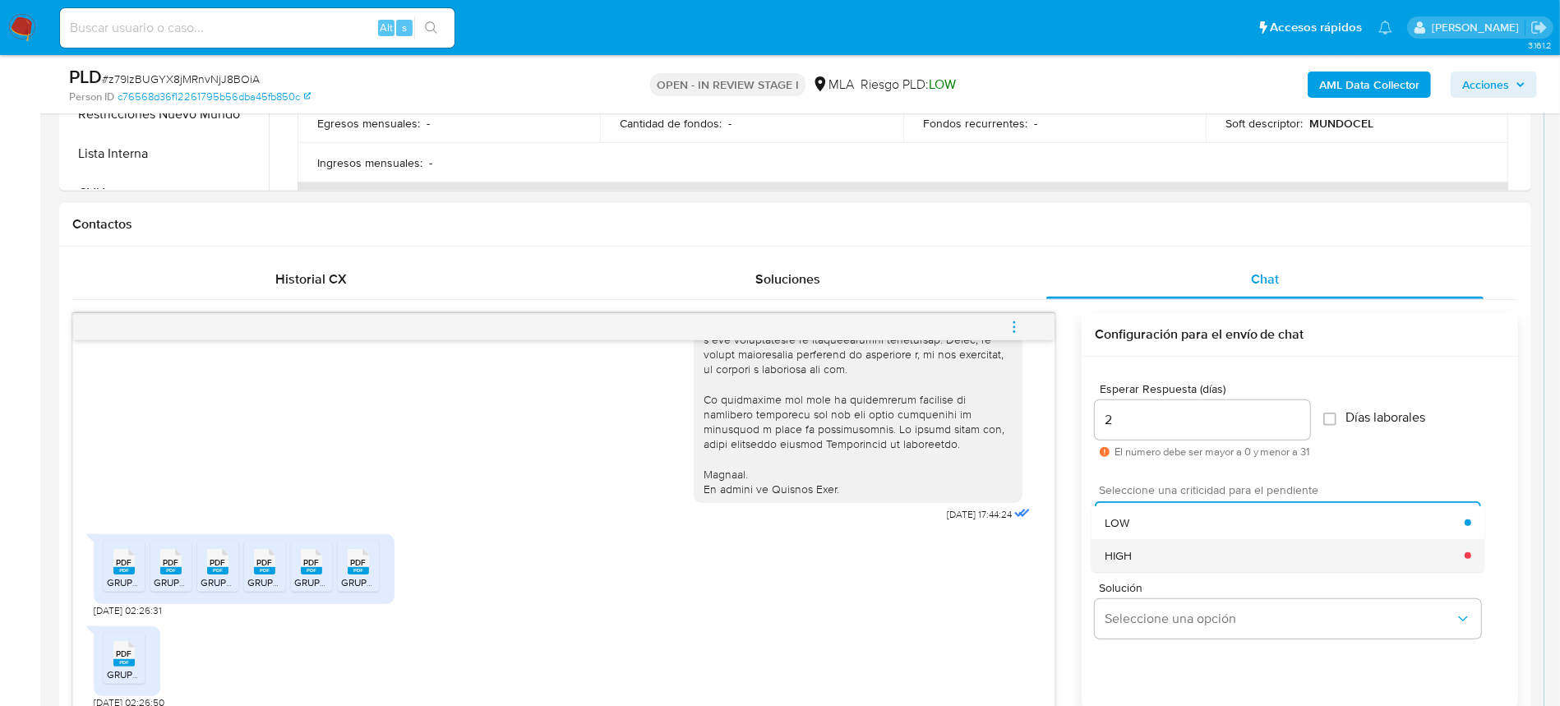
click at [1161, 562] on div "HIGH" at bounding box center [1285, 555] width 360 height 33
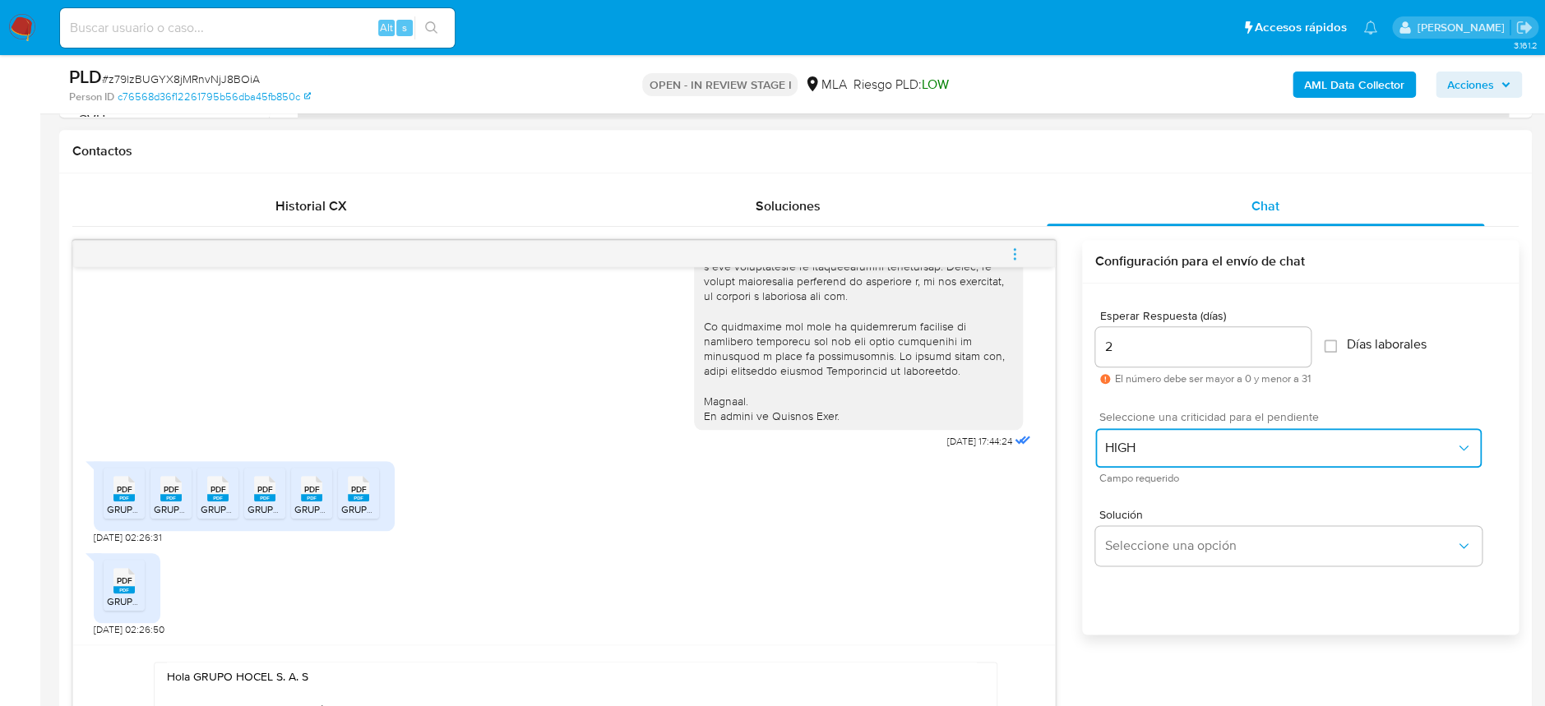
scroll to position [767, 0]
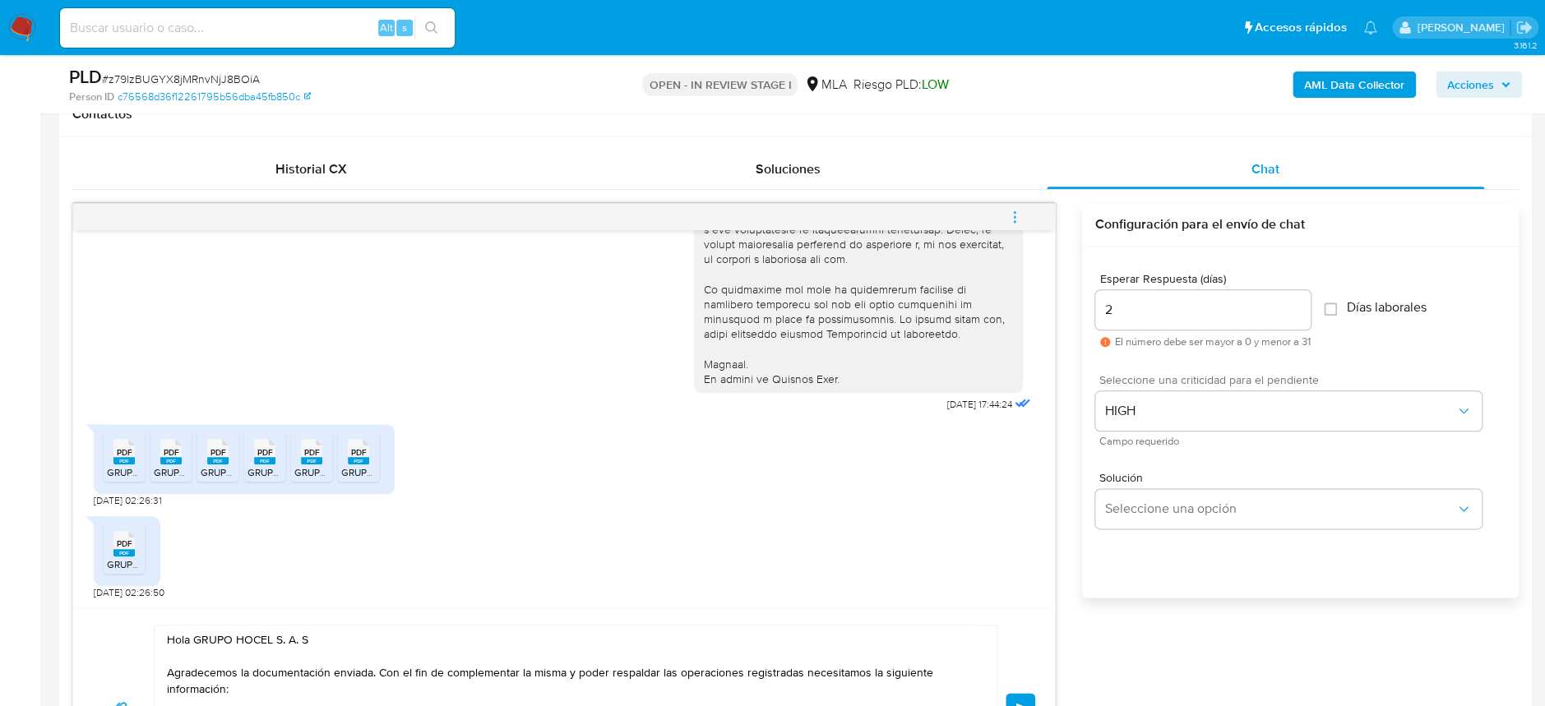
click at [1030, 693] on button "Enviar" at bounding box center [1020, 708] width 30 height 30
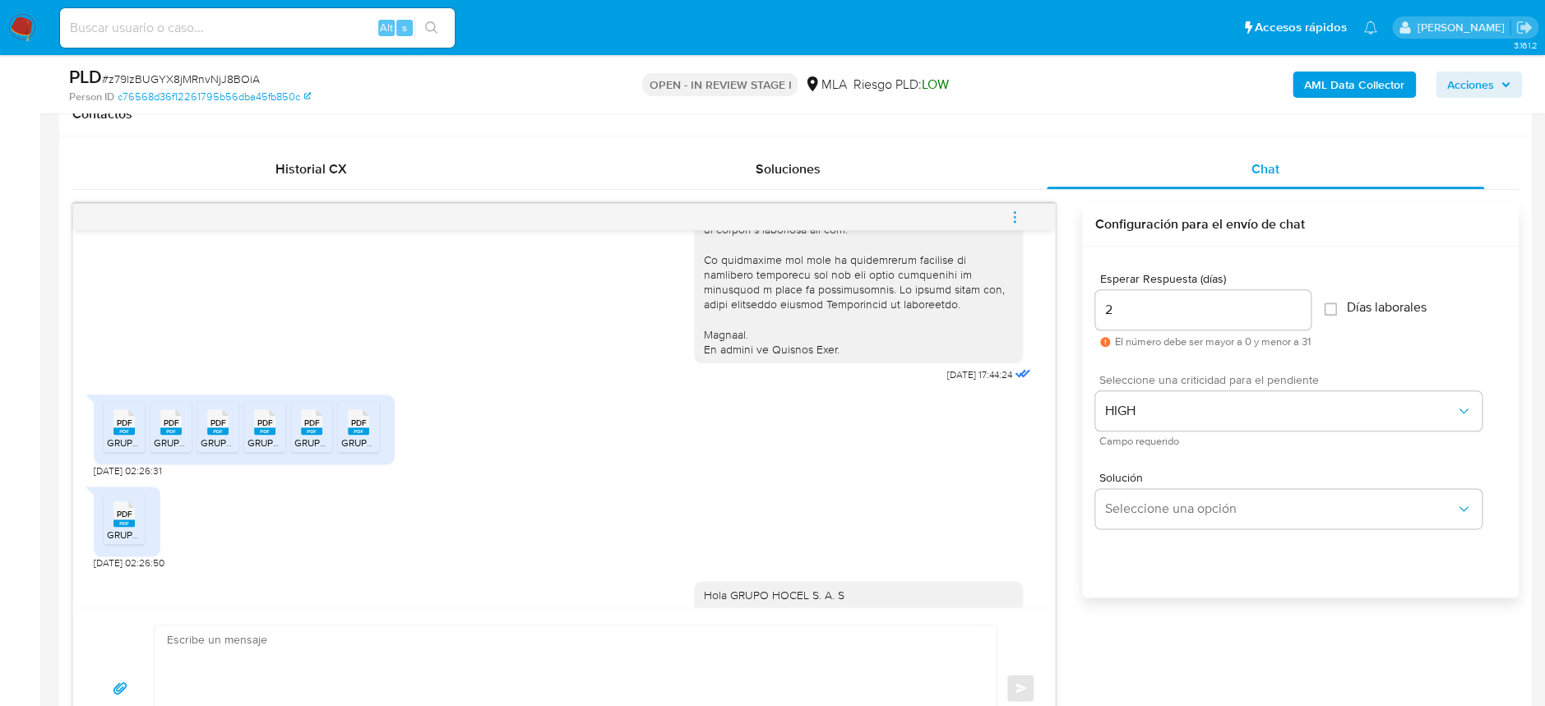
scroll to position [1203, 0]
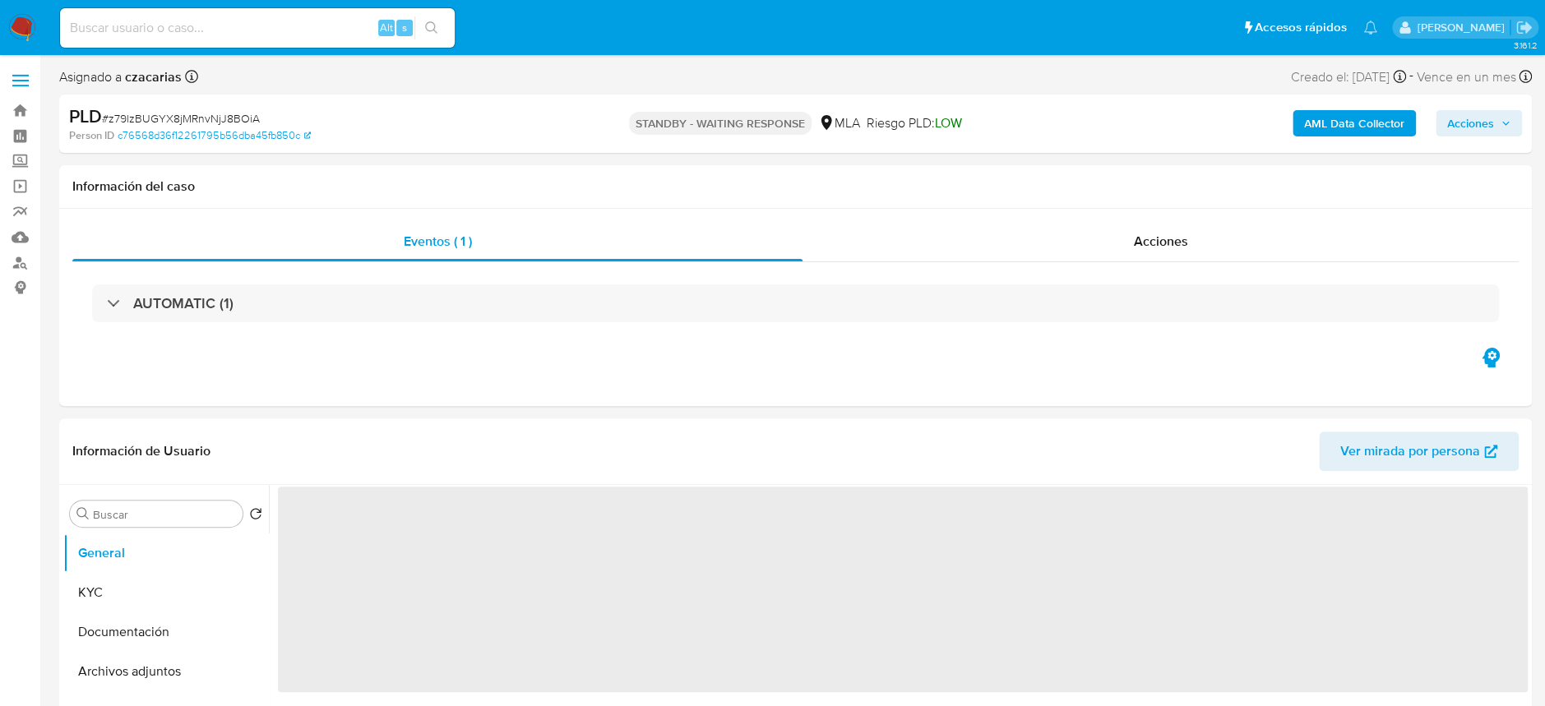
select select "10"
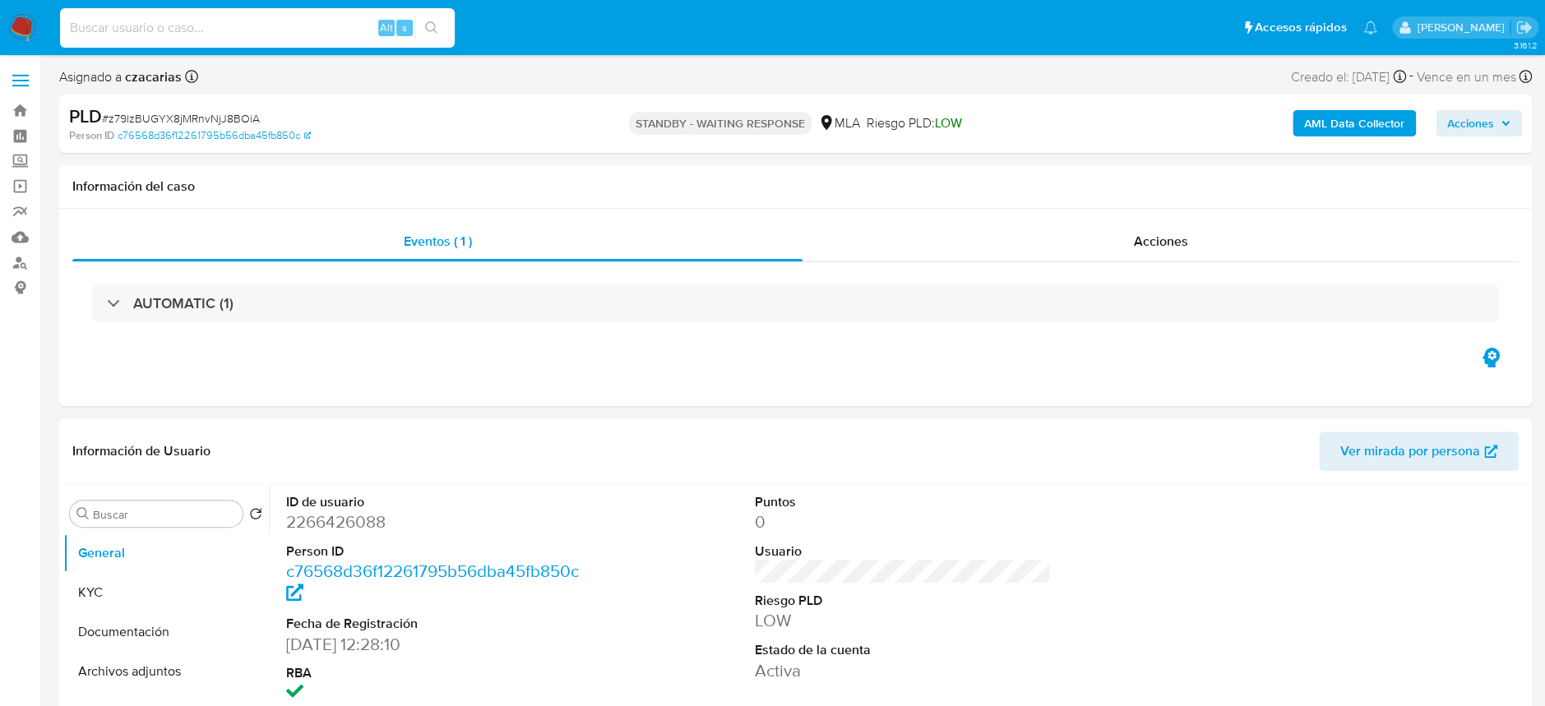
click at [353, 21] on input at bounding box center [257, 27] width 395 height 21
paste input "uCZjpwxzCQcncKz6TSfxinfj"
type input "uCZjpwxzCQcncKz6TSfxinfj"
click at [432, 25] on icon "search-icon" at bounding box center [431, 27] width 13 height 13
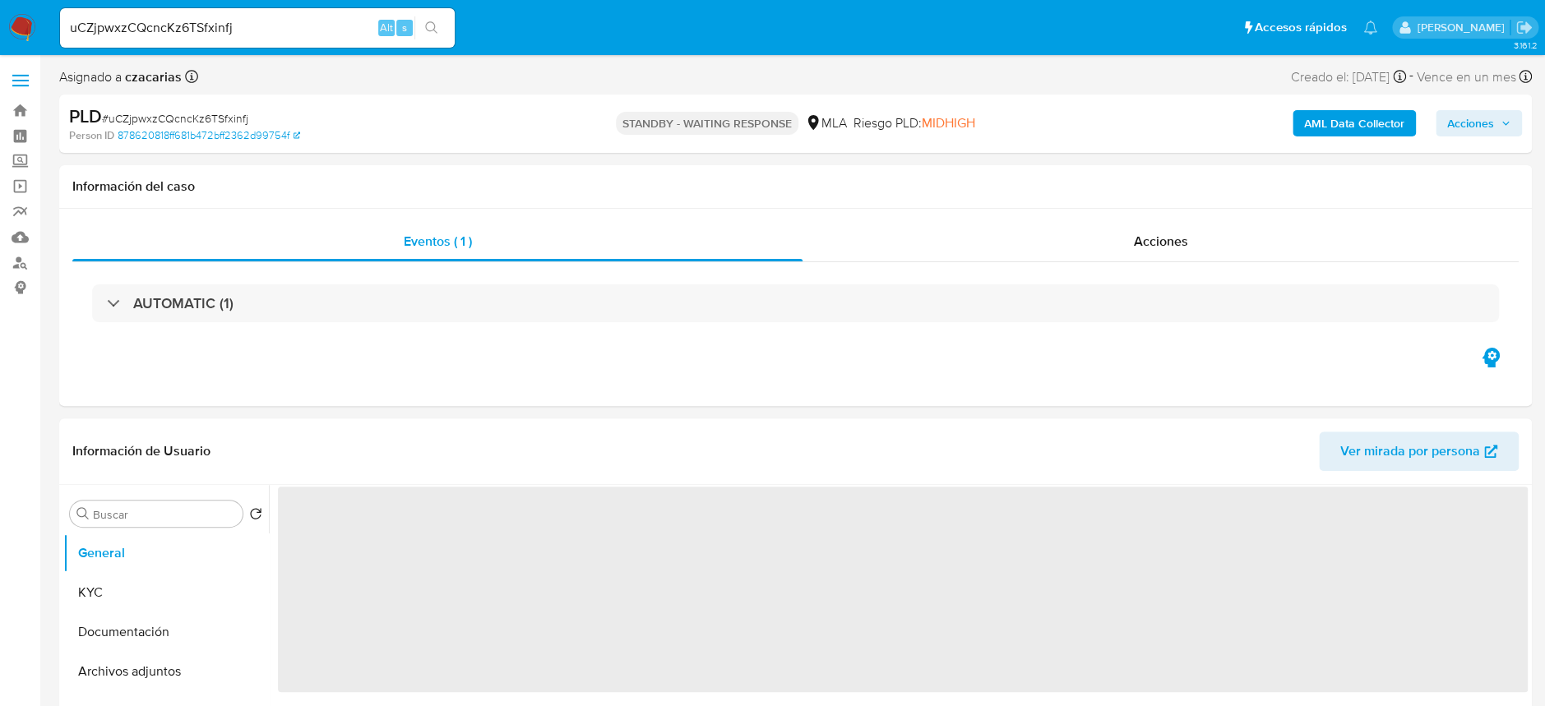
select select "10"
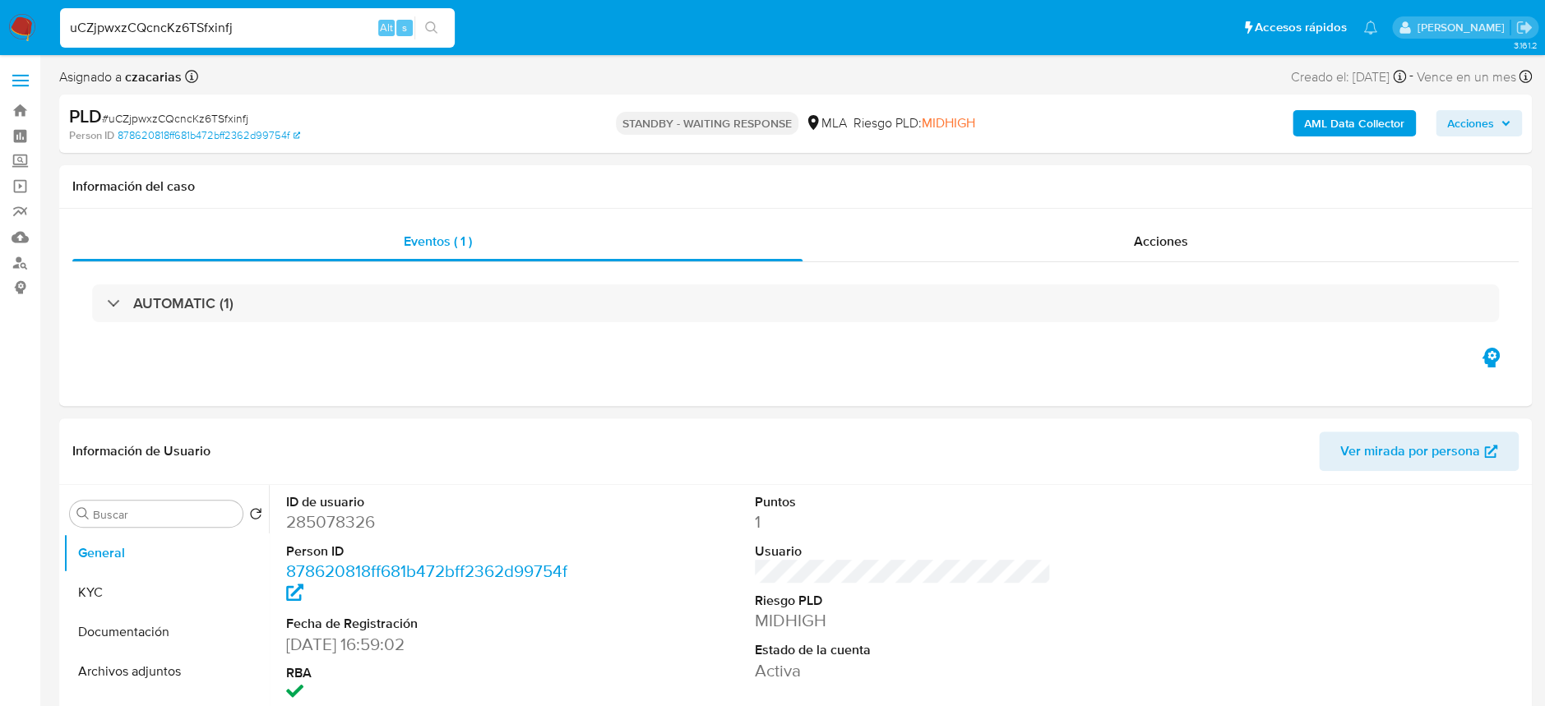
click at [243, 28] on input "uCZjpwxzCQcncKz6TSfxinfj" at bounding box center [257, 27] width 395 height 21
paste input "XqO0ZXoQqWZl541Akwzpenp5"
type input "XqO0ZXoQqWZl541Akwzpenp5"
click at [436, 27] on icon "search-icon" at bounding box center [431, 27] width 13 height 13
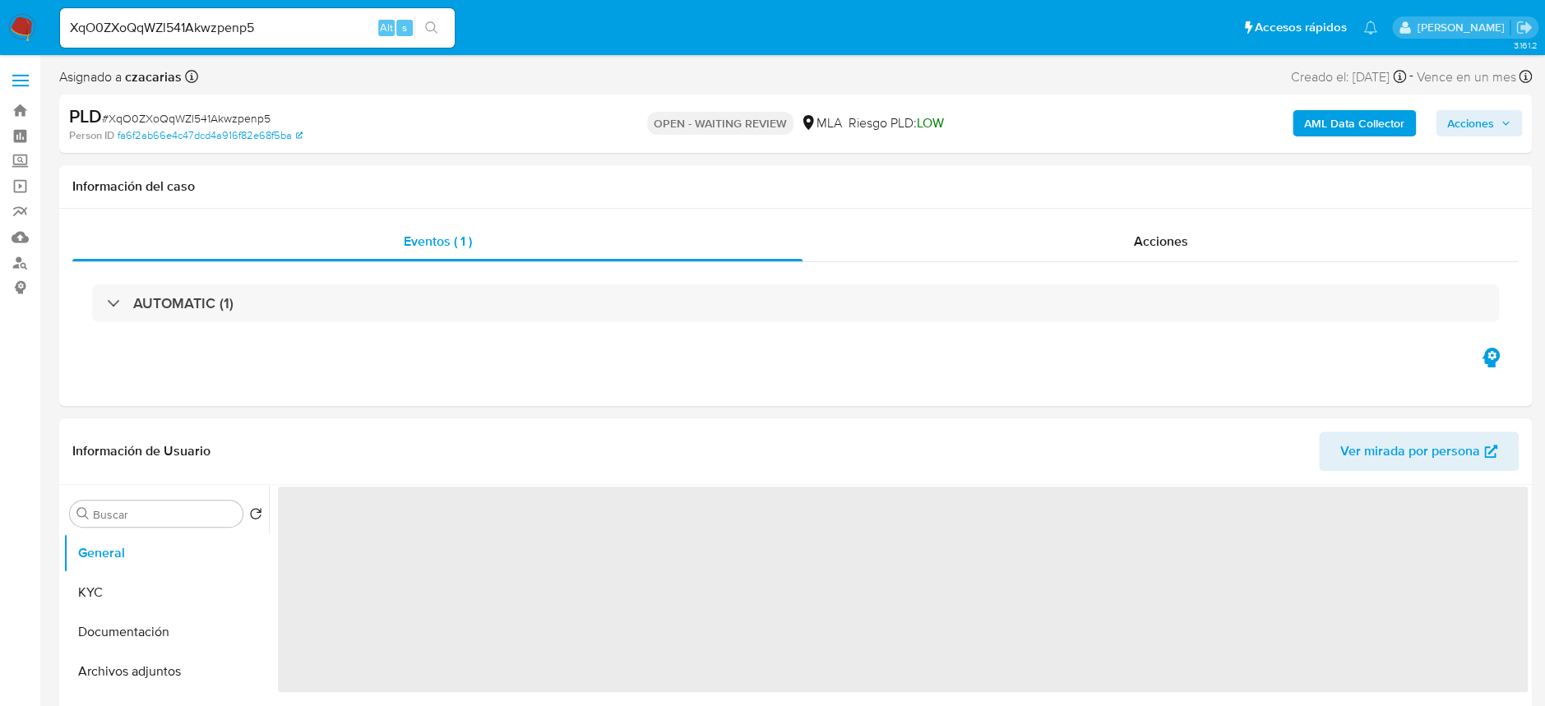
select select "10"
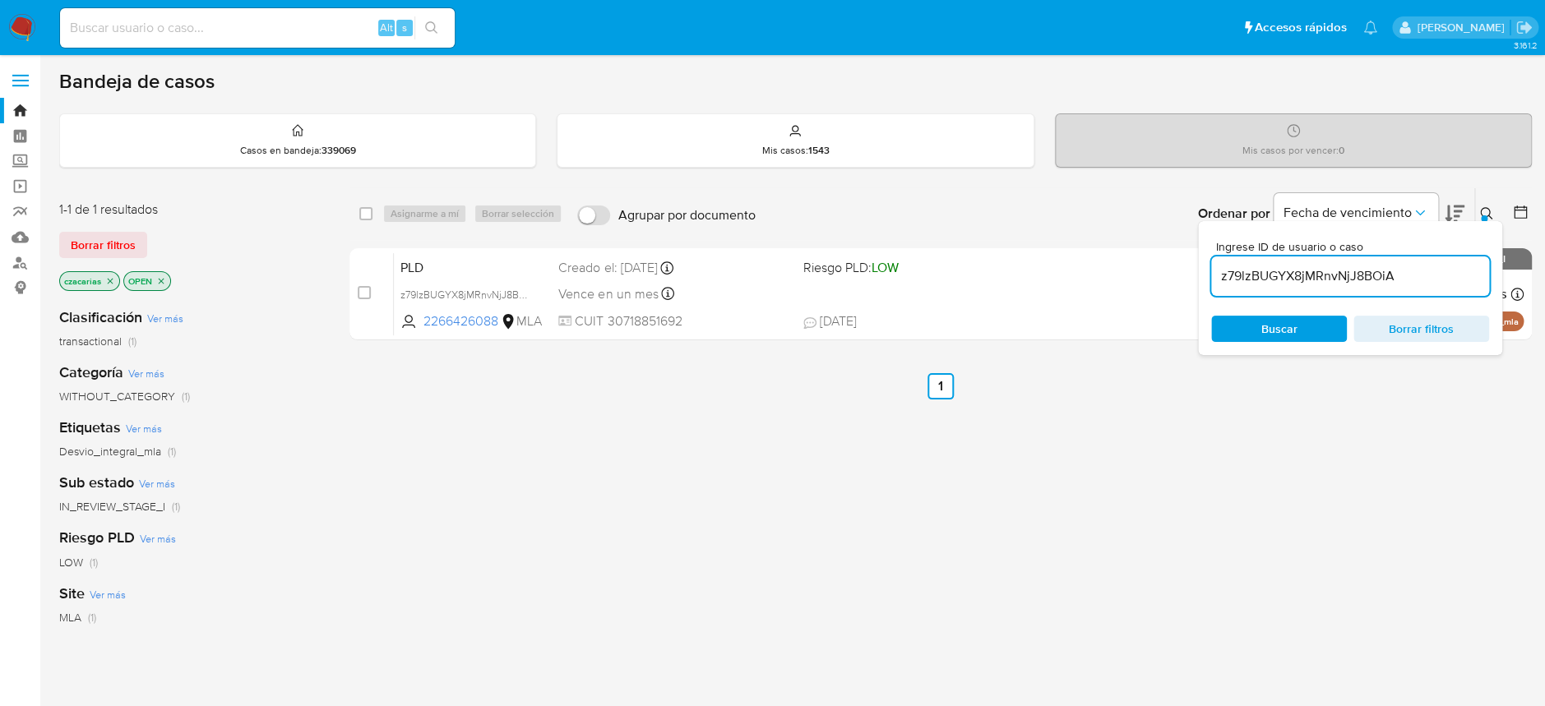
click at [1295, 274] on input "z79lzBUGYX8jMRnvNjJ8BOiA" at bounding box center [1350, 276] width 278 height 21
paste input "XqO0ZXoQqWZl541Akwzpenp5"
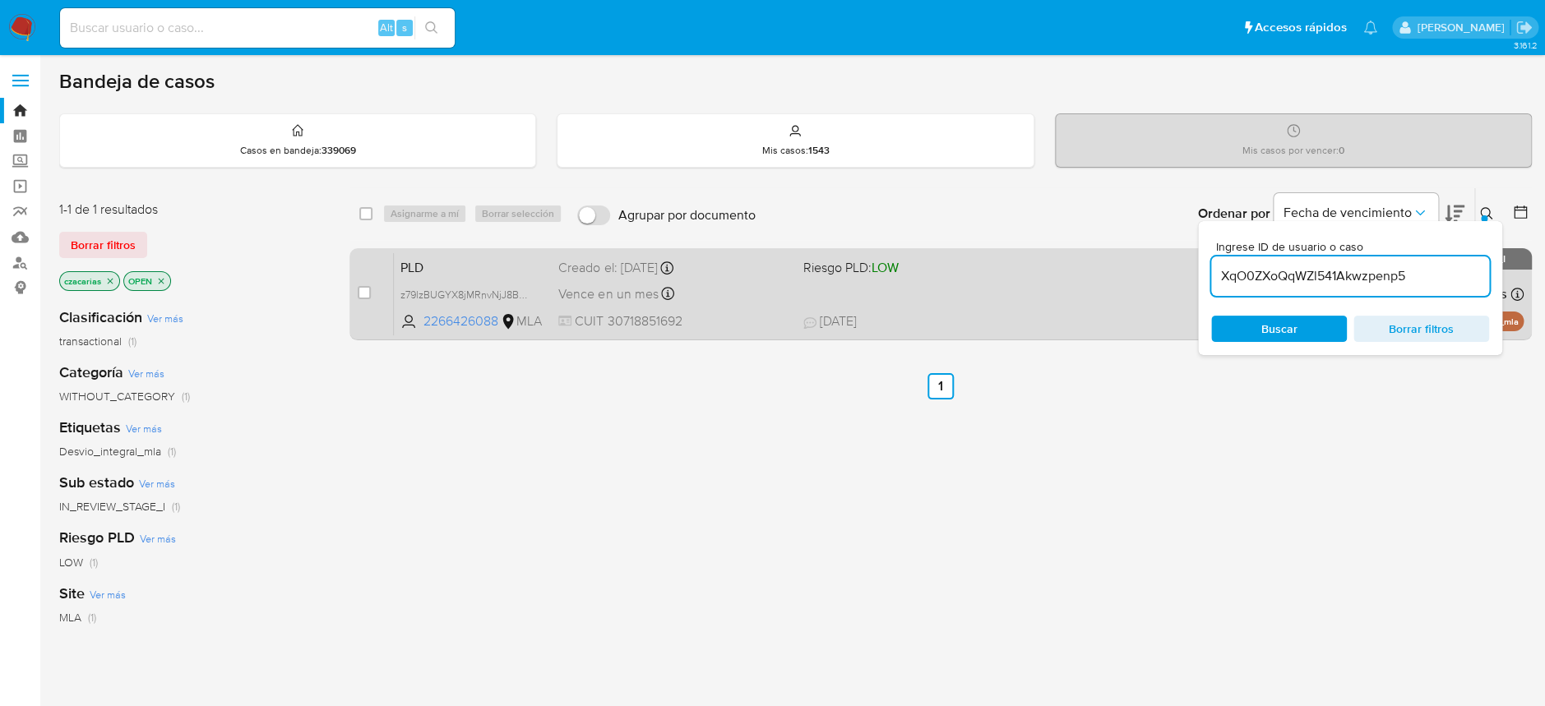
type input "XqO0ZXoQqWZl541Akwzpenp5"
click at [356, 294] on div "case-item-checkbox No es posible asignar el caso PLD XqO0ZXoQqWZl541Akwzpenp5 2…" at bounding box center [940, 294] width 1182 height 92
click at [363, 289] on input "checkbox" at bounding box center [364, 292] width 13 height 13
checkbox input "true"
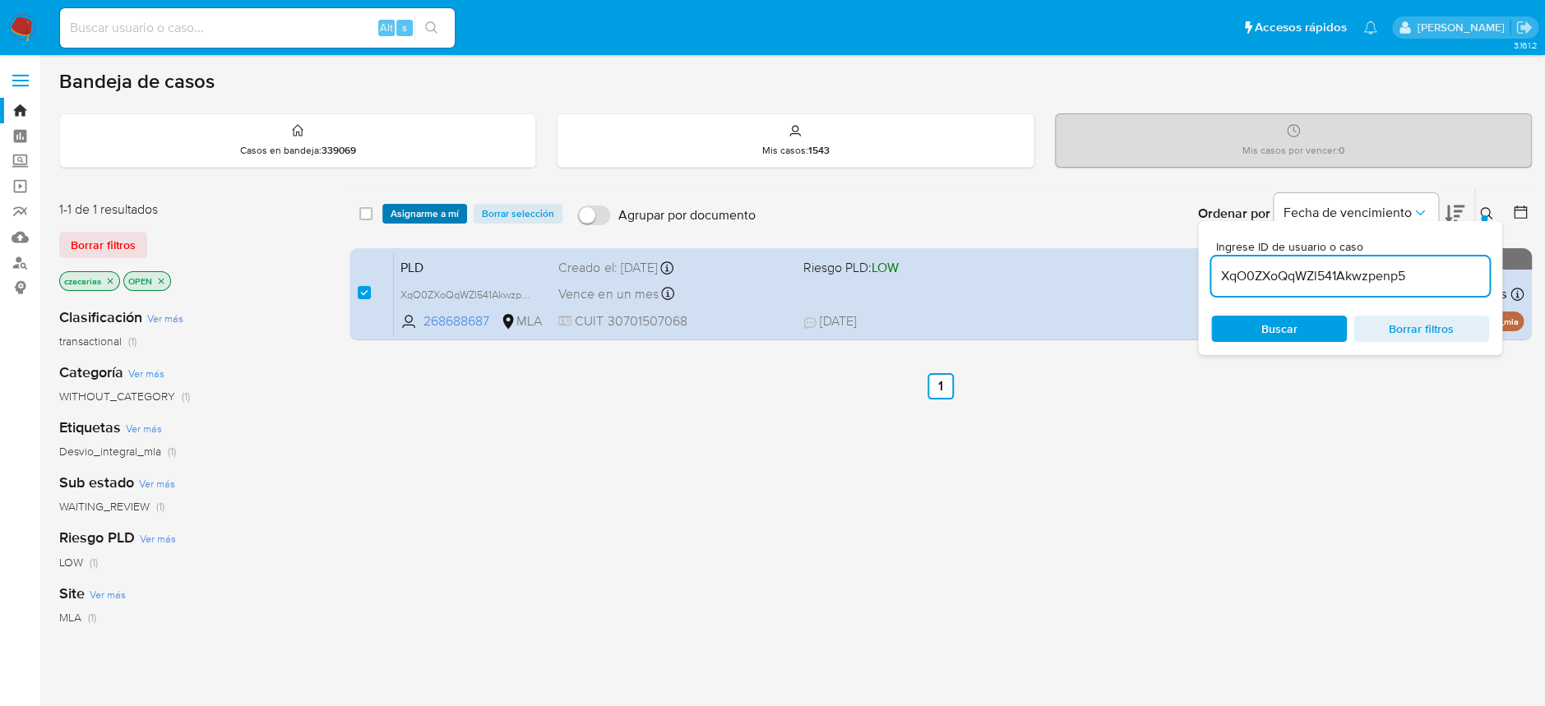
click at [410, 217] on span "Asignarme a mí" at bounding box center [424, 214] width 68 height 16
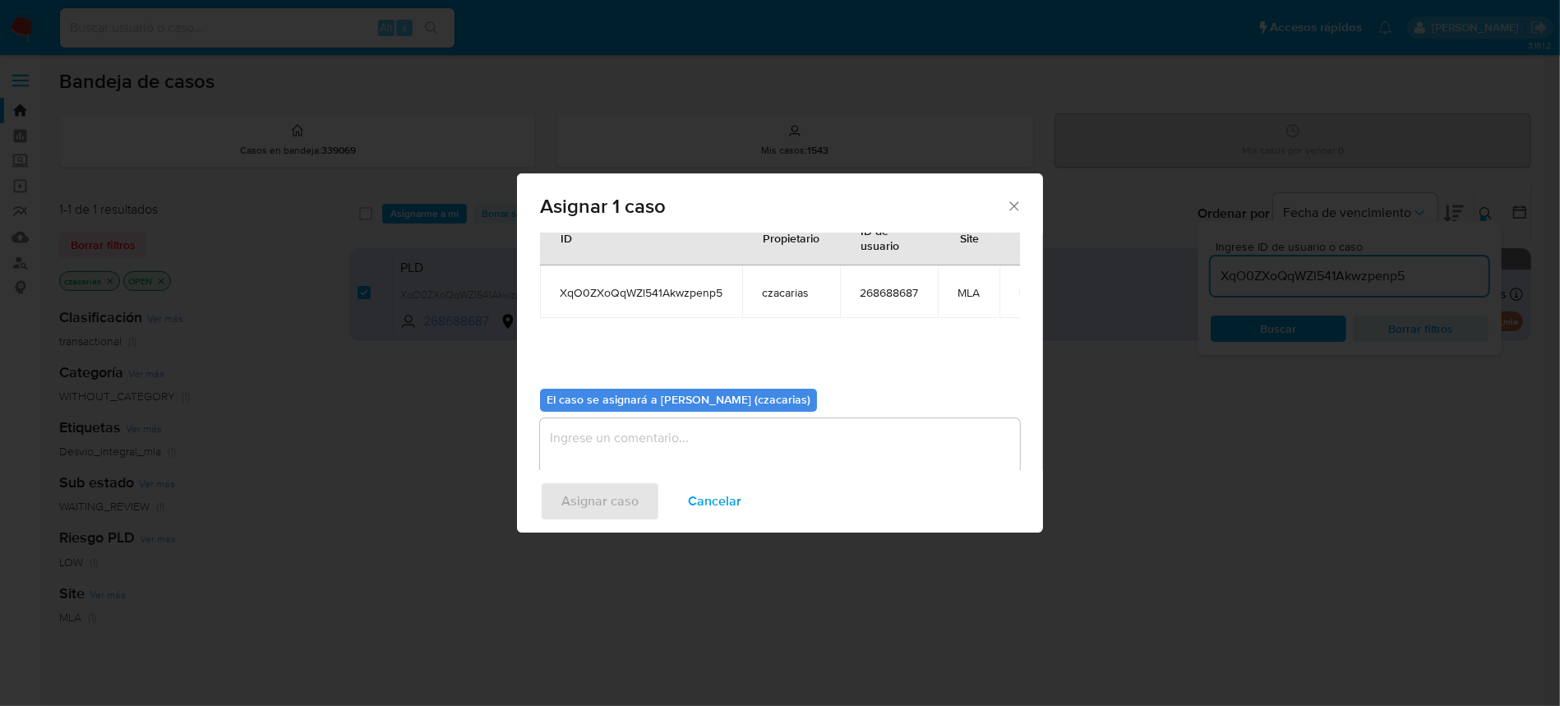
scroll to position [84, 0]
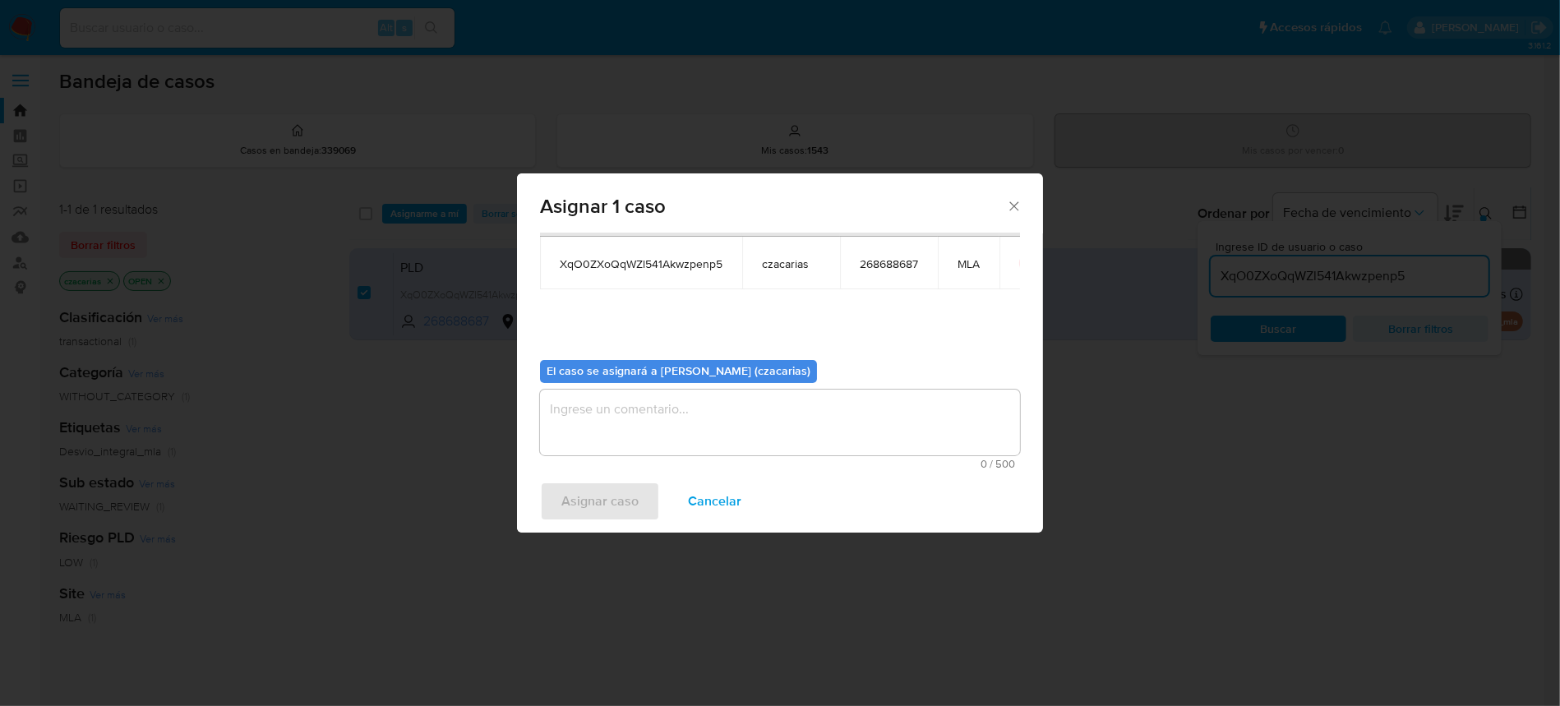
click at [619, 409] on textarea "assign-modal" at bounding box center [780, 423] width 480 height 66
click at [601, 488] on span "Asignar caso" at bounding box center [599, 501] width 77 height 36
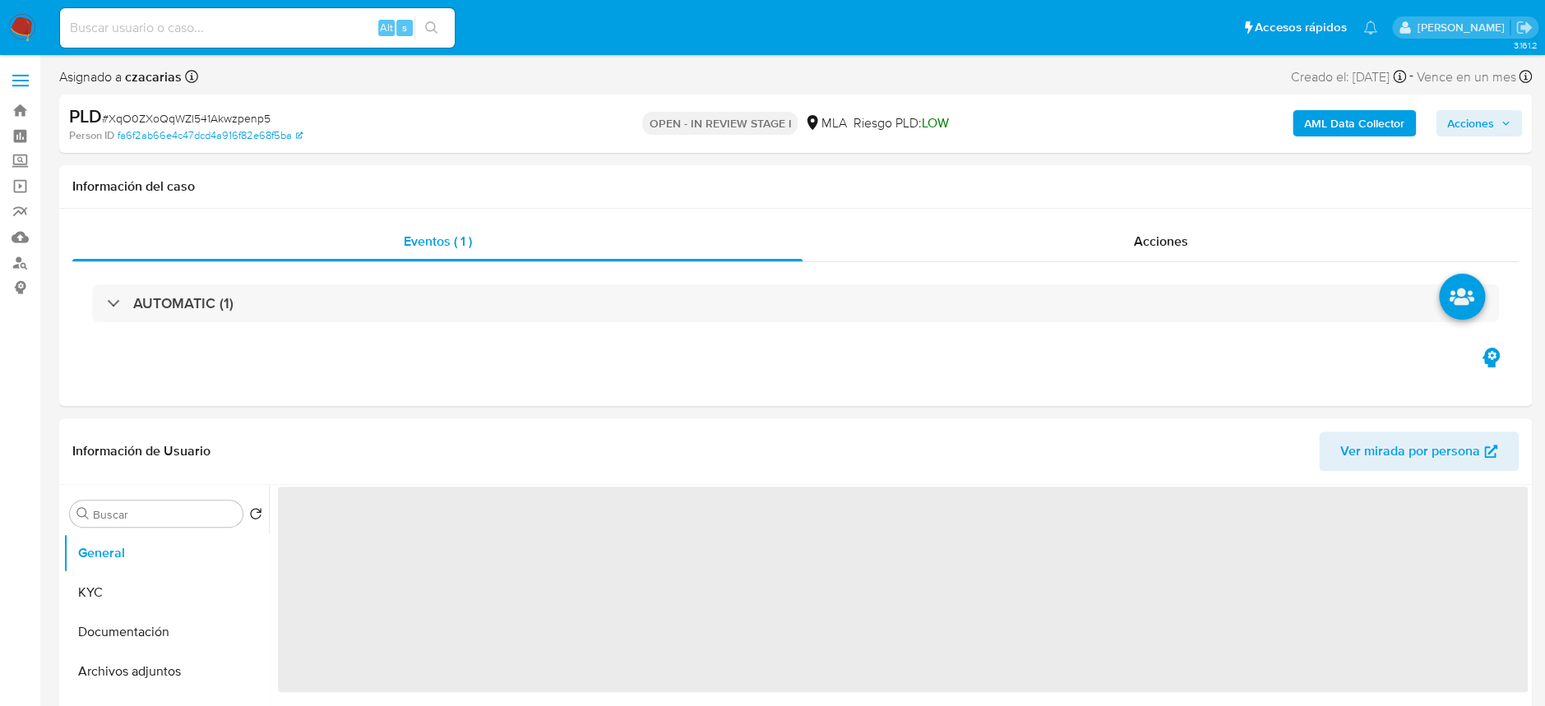
select select "10"
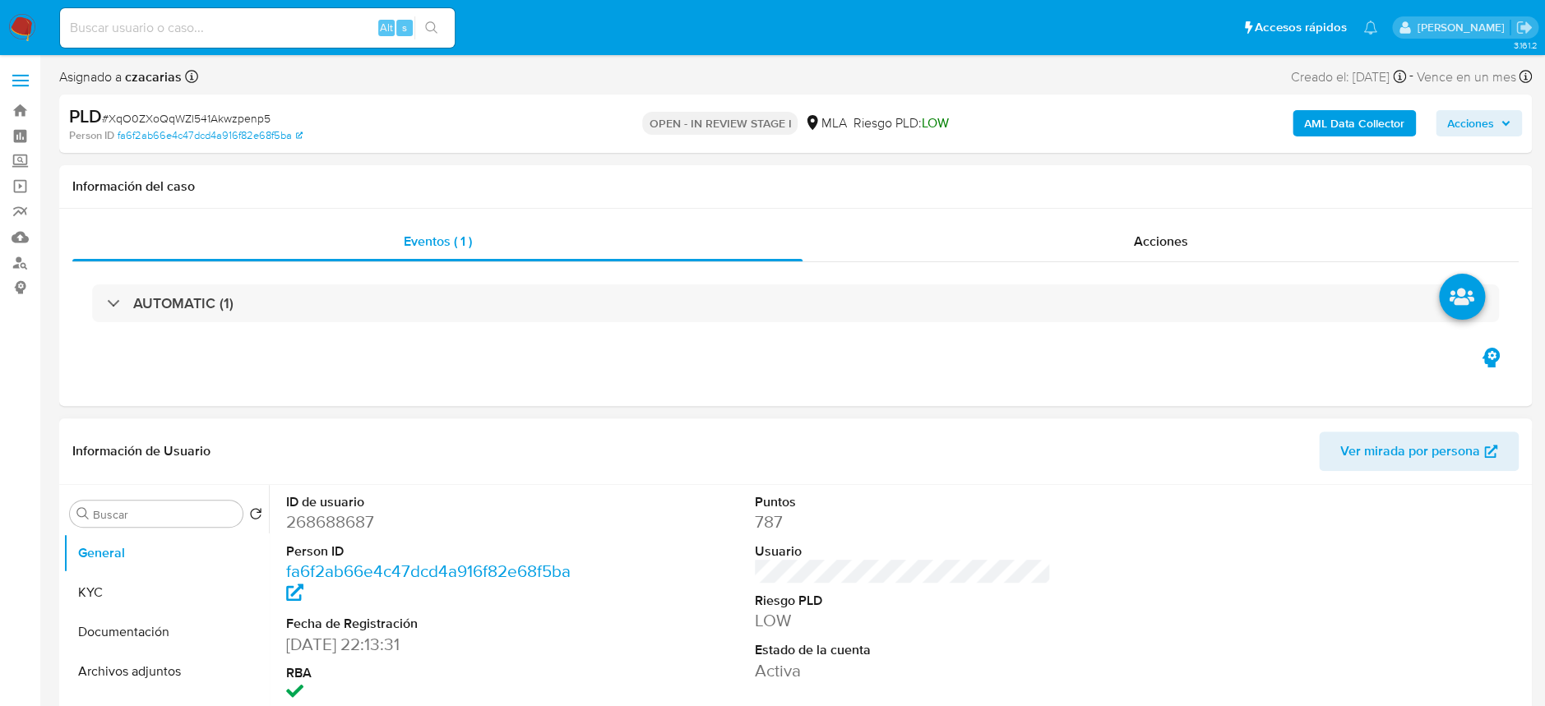
click at [283, 508] on div "ID de usuario 268688687 Person ID fa6f2ab66e4c47dcd4a916f82e68f5ba Fecha de Reg…" at bounding box center [434, 599] width 312 height 229
click at [307, 522] on dd "268688687" at bounding box center [434, 521] width 296 height 23
copy dd "268688687"
click at [331, 521] on dd "268688687" at bounding box center [434, 521] width 296 height 23
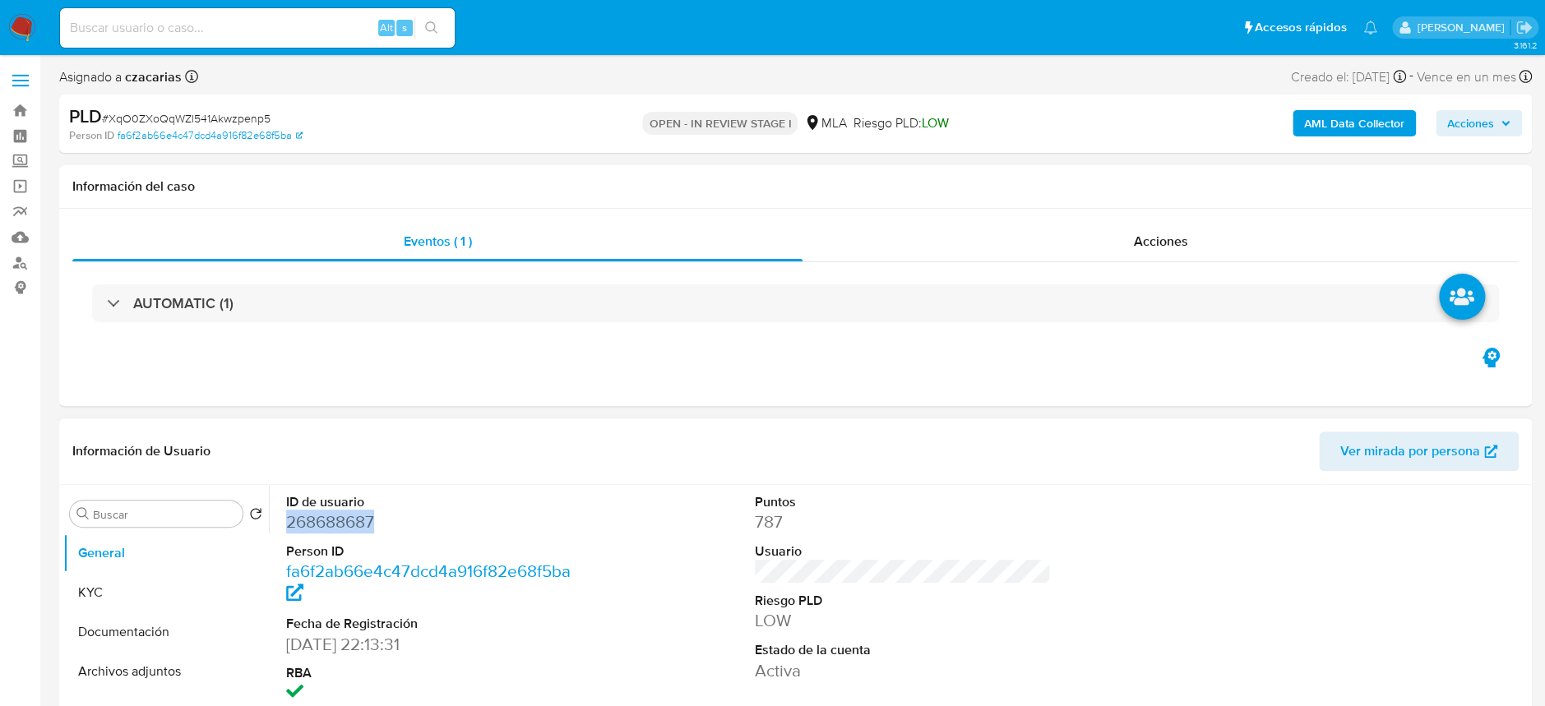
click at [331, 521] on dd "268688687" at bounding box center [434, 521] width 296 height 23
copy dd "268688687"
click at [99, 604] on button "KYC" at bounding box center [159, 592] width 192 height 39
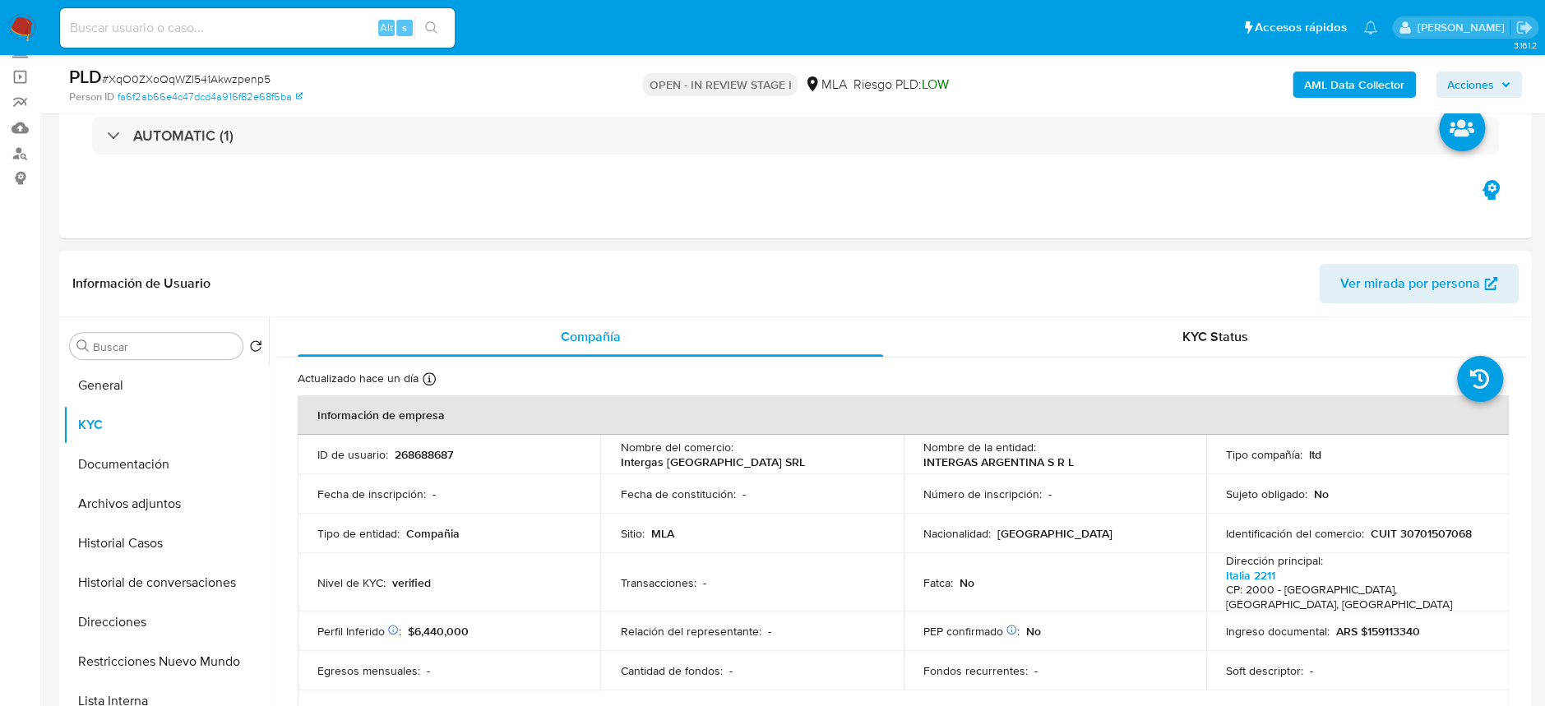
click at [1402, 527] on p "CUIT 30701507068" at bounding box center [1420, 533] width 101 height 15
copy p "30701507068"
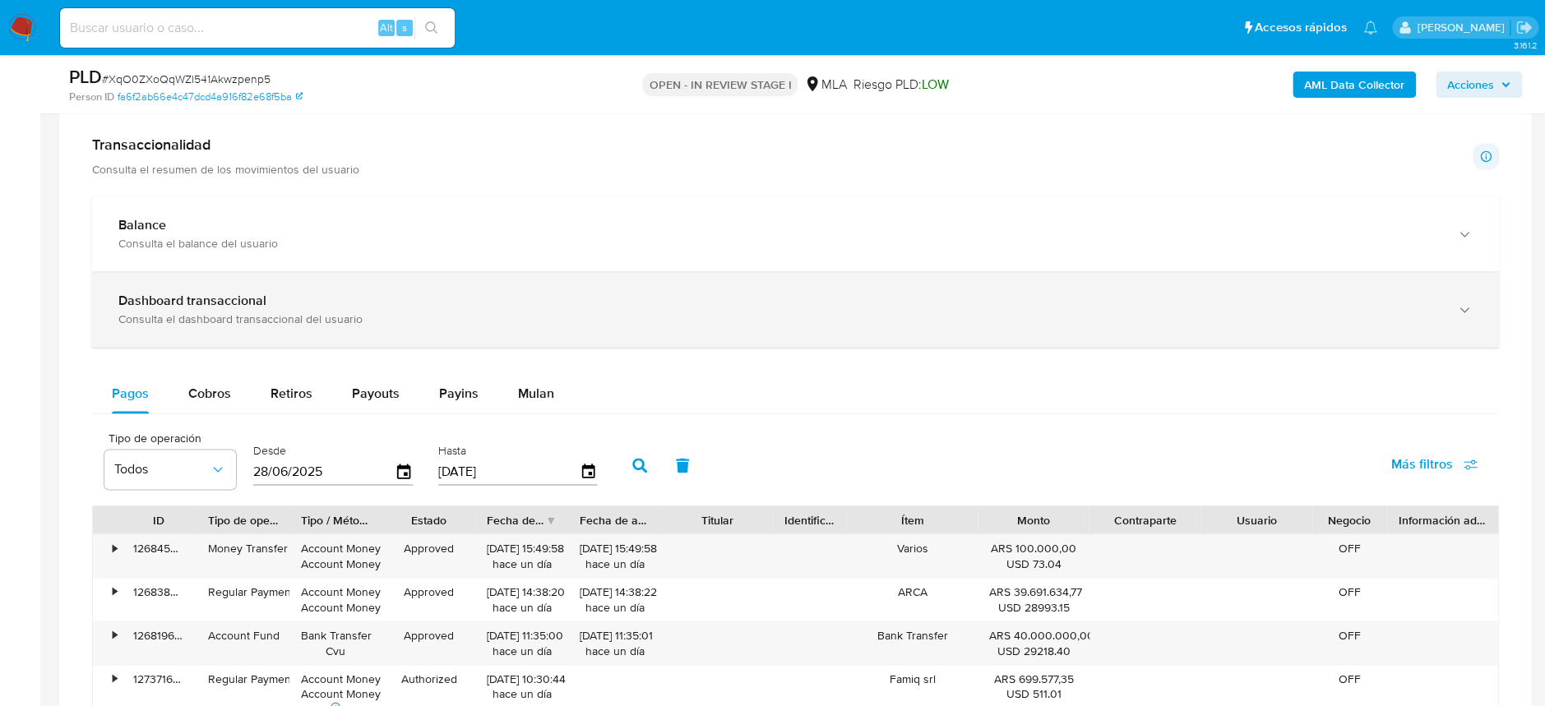
scroll to position [986, 0]
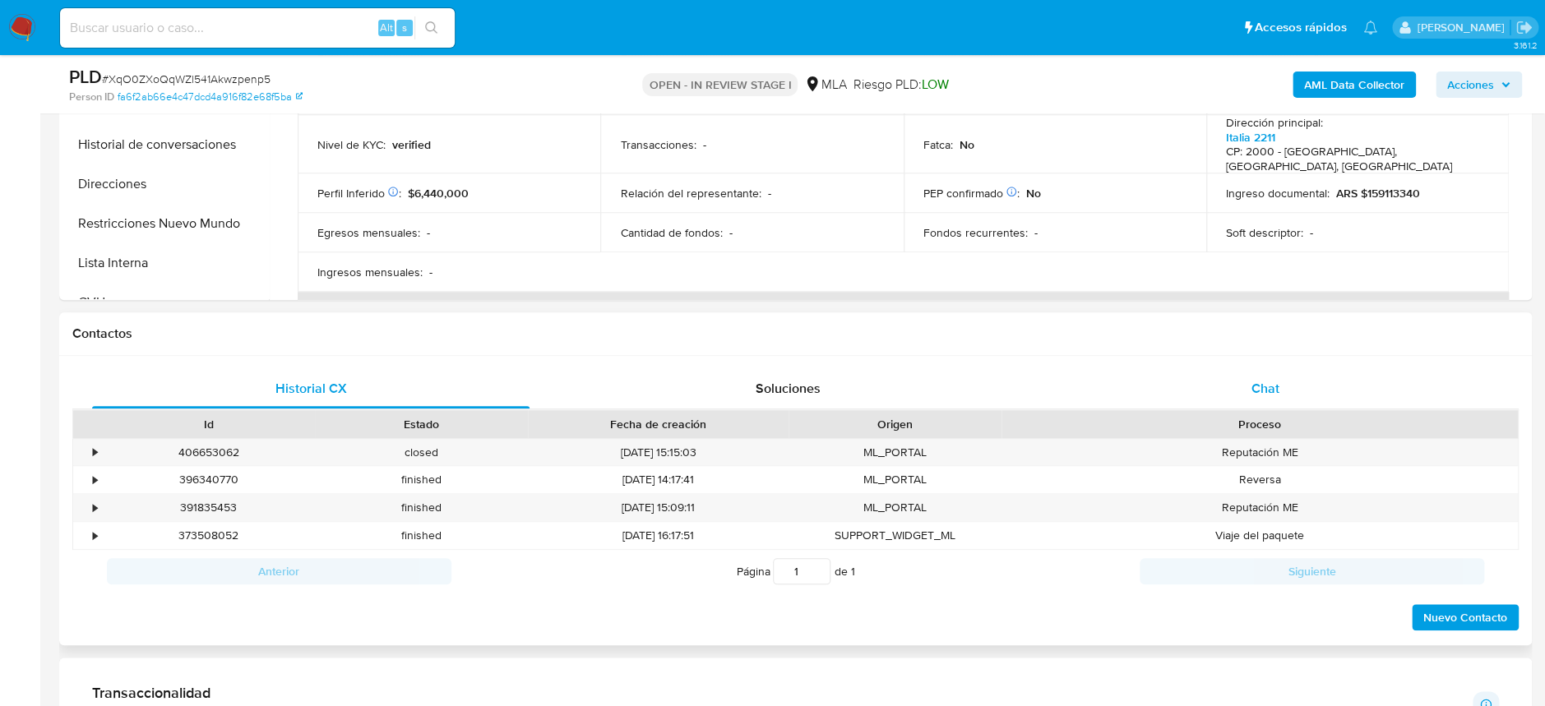
click at [1253, 391] on span "Chat" at bounding box center [1265, 388] width 28 height 19
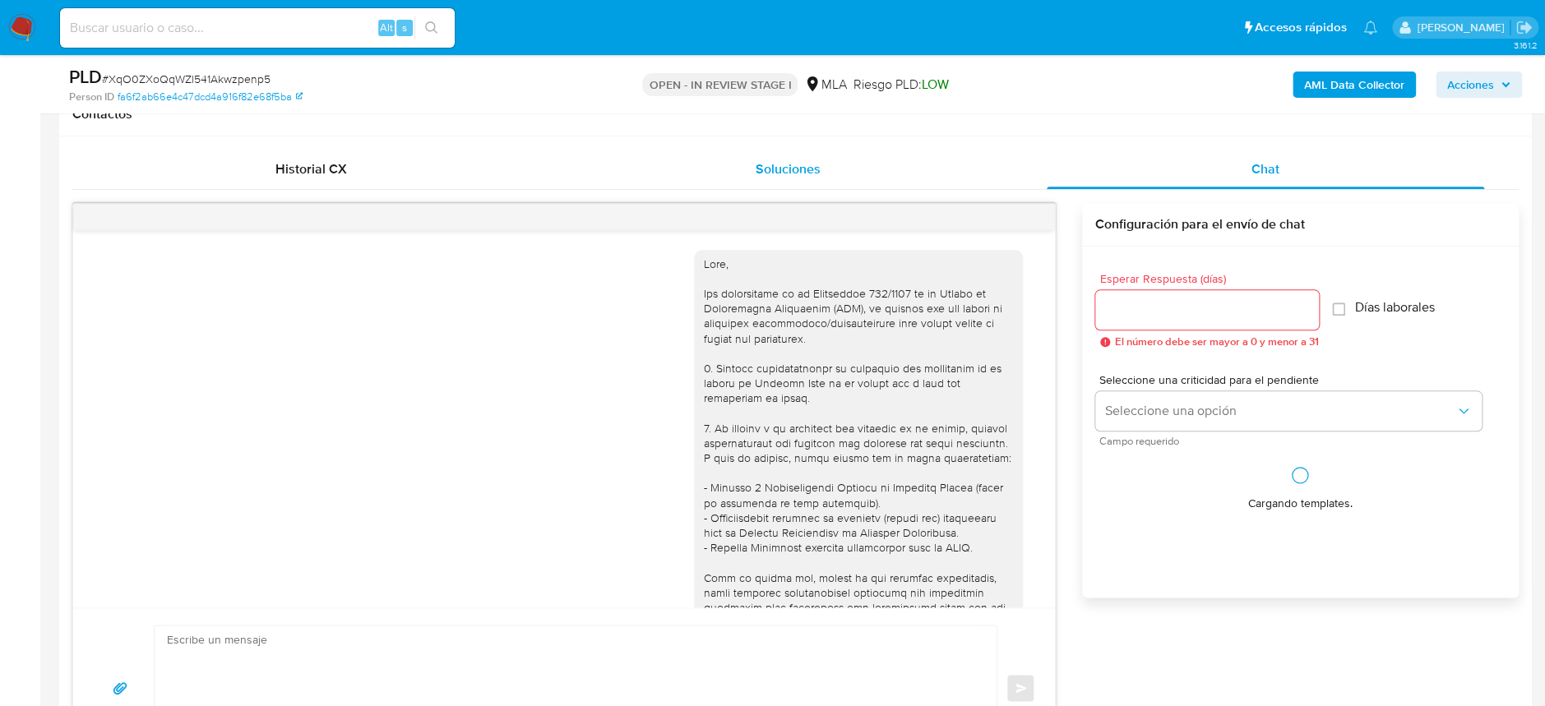
scroll to position [665, 0]
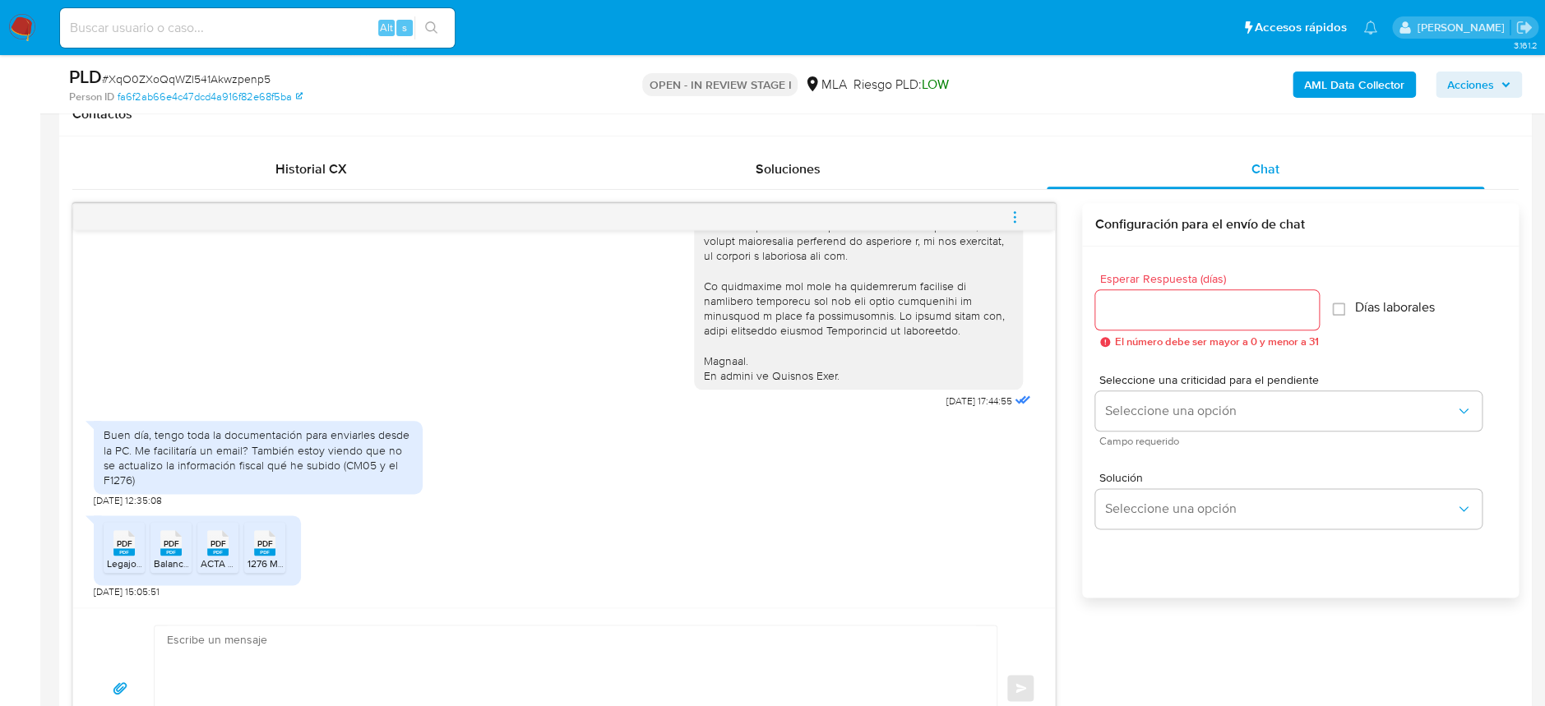
click at [133, 550] on rect at bounding box center [123, 551] width 21 height 7
click at [171, 550] on rect at bounding box center [170, 551] width 21 height 7
click at [217, 543] on span "PDF" at bounding box center [218, 543] width 16 height 11
click at [271, 550] on rect at bounding box center [264, 551] width 21 height 7
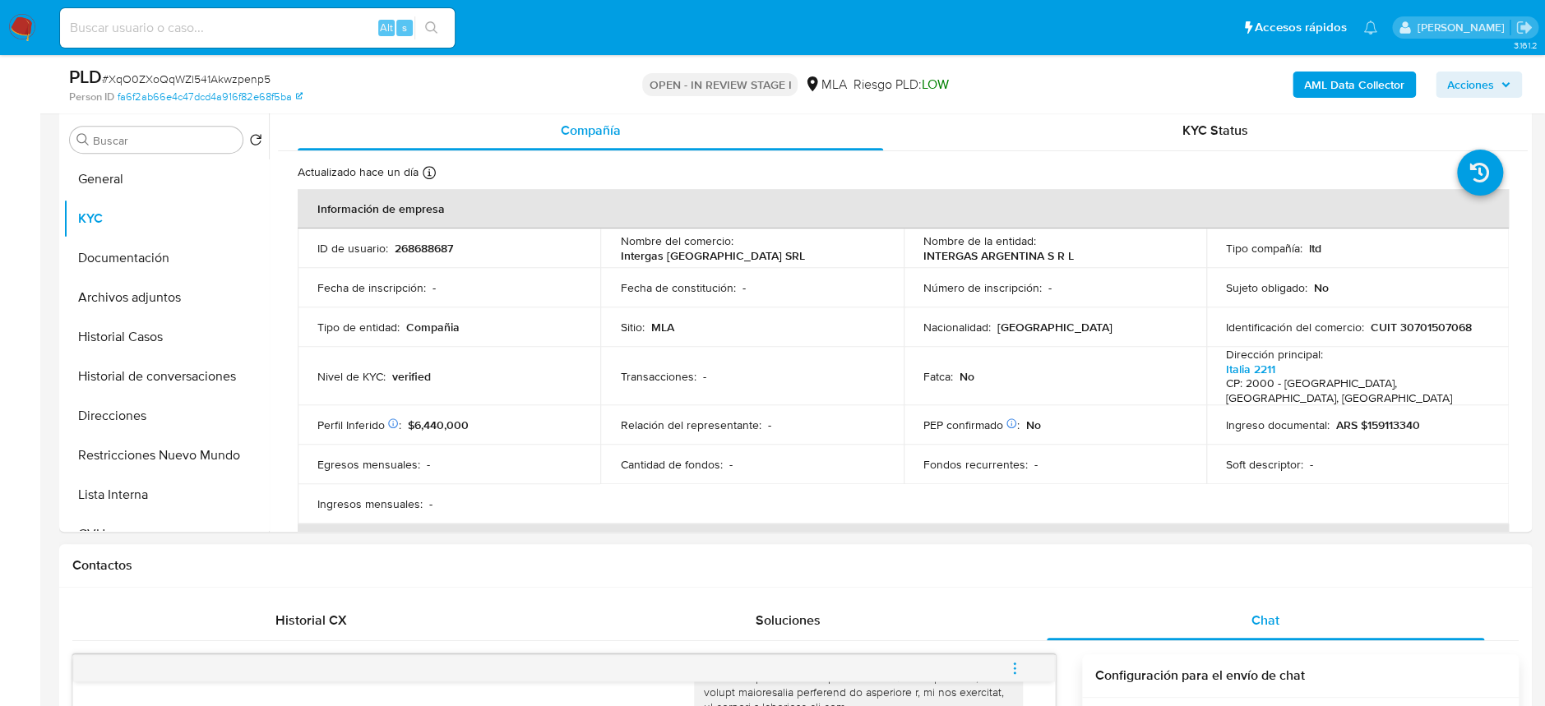
scroll to position [219, 0]
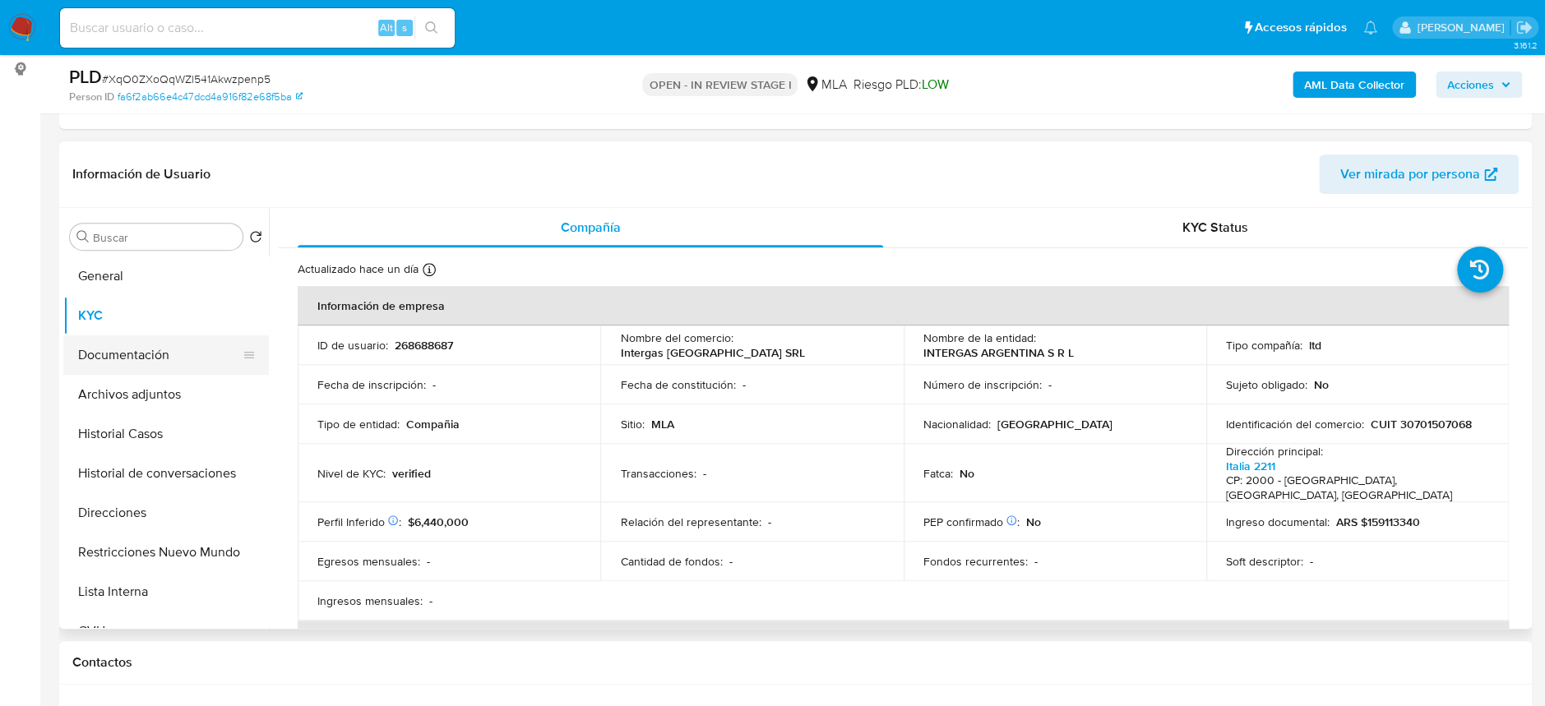
click at [141, 366] on button "Documentación" at bounding box center [159, 354] width 192 height 39
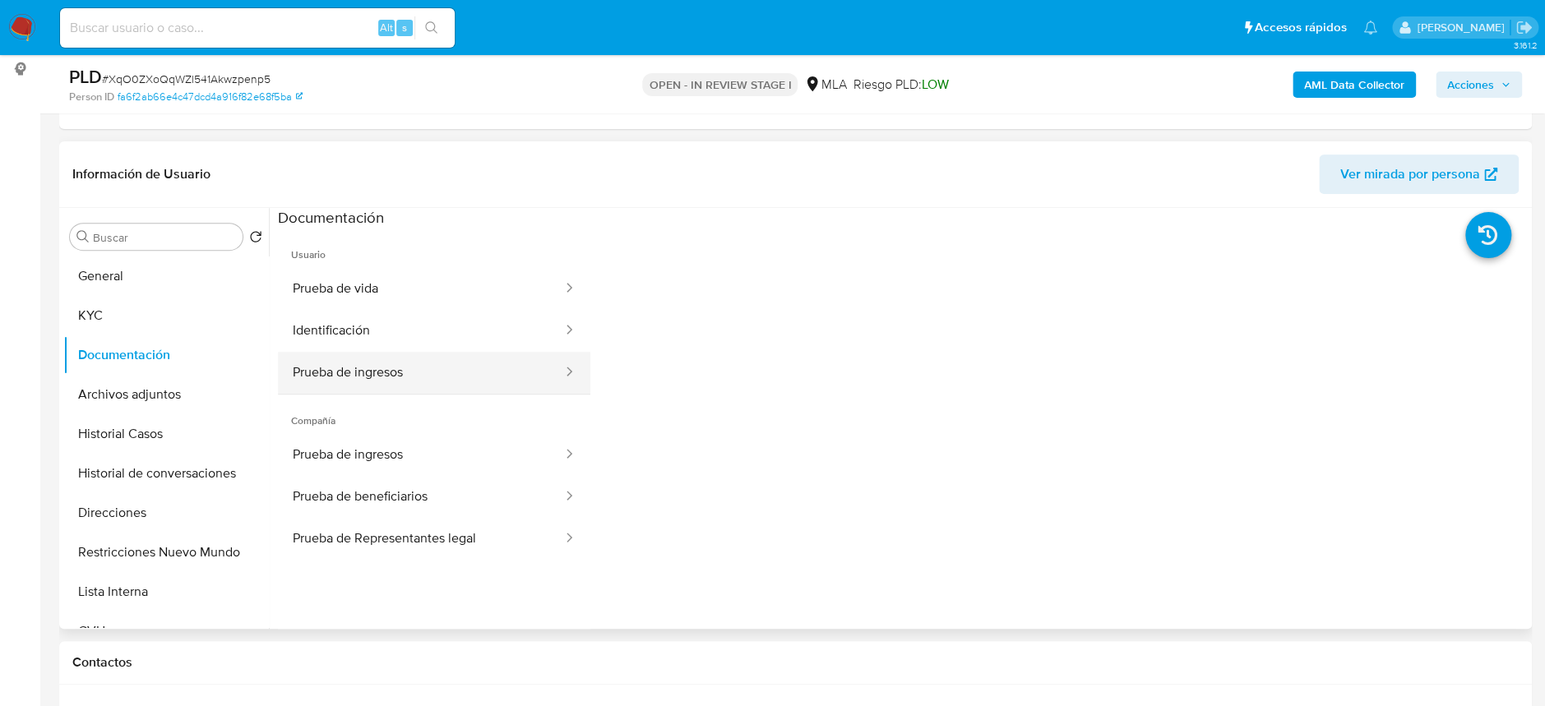
click at [400, 362] on button "Prueba de ingresos" at bounding box center [421, 373] width 286 height 42
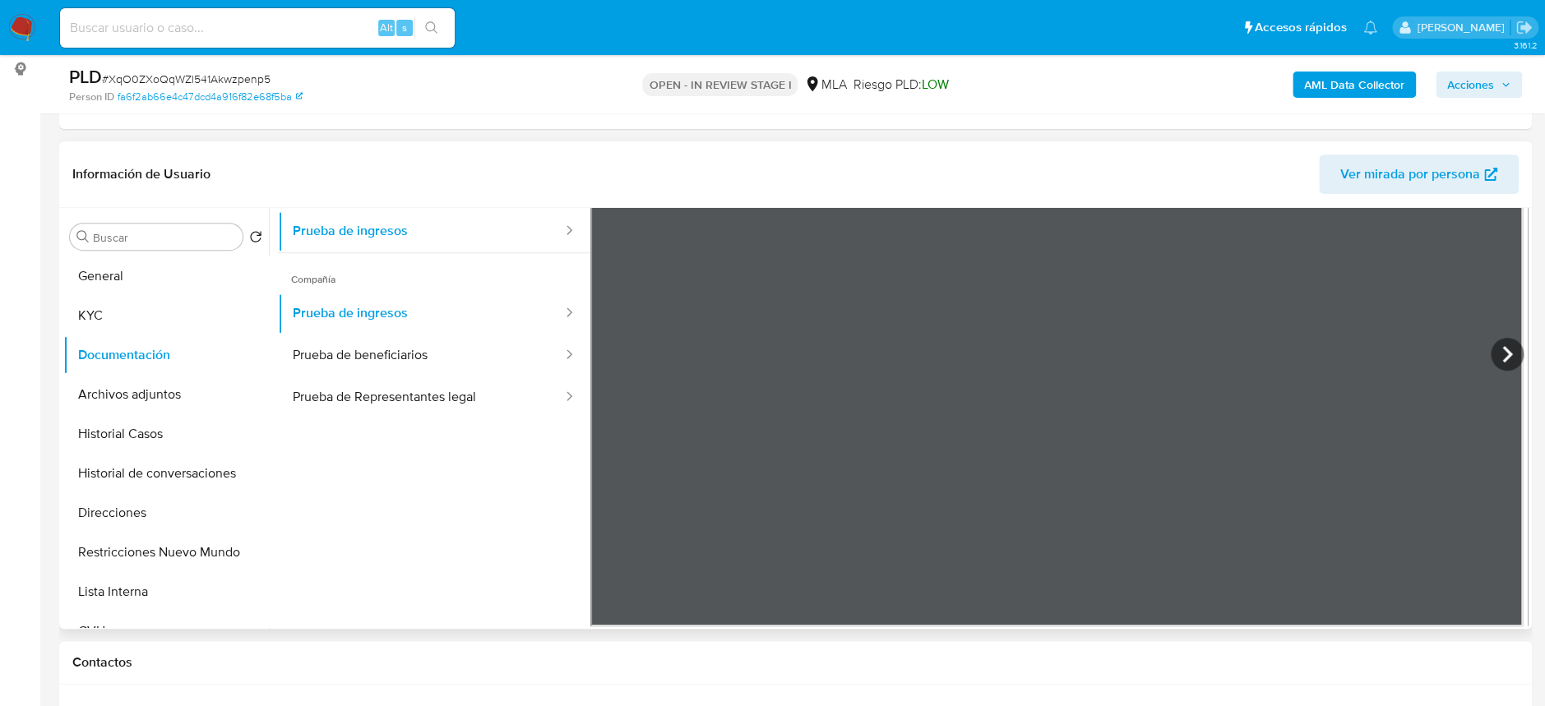
scroll to position [143, 0]
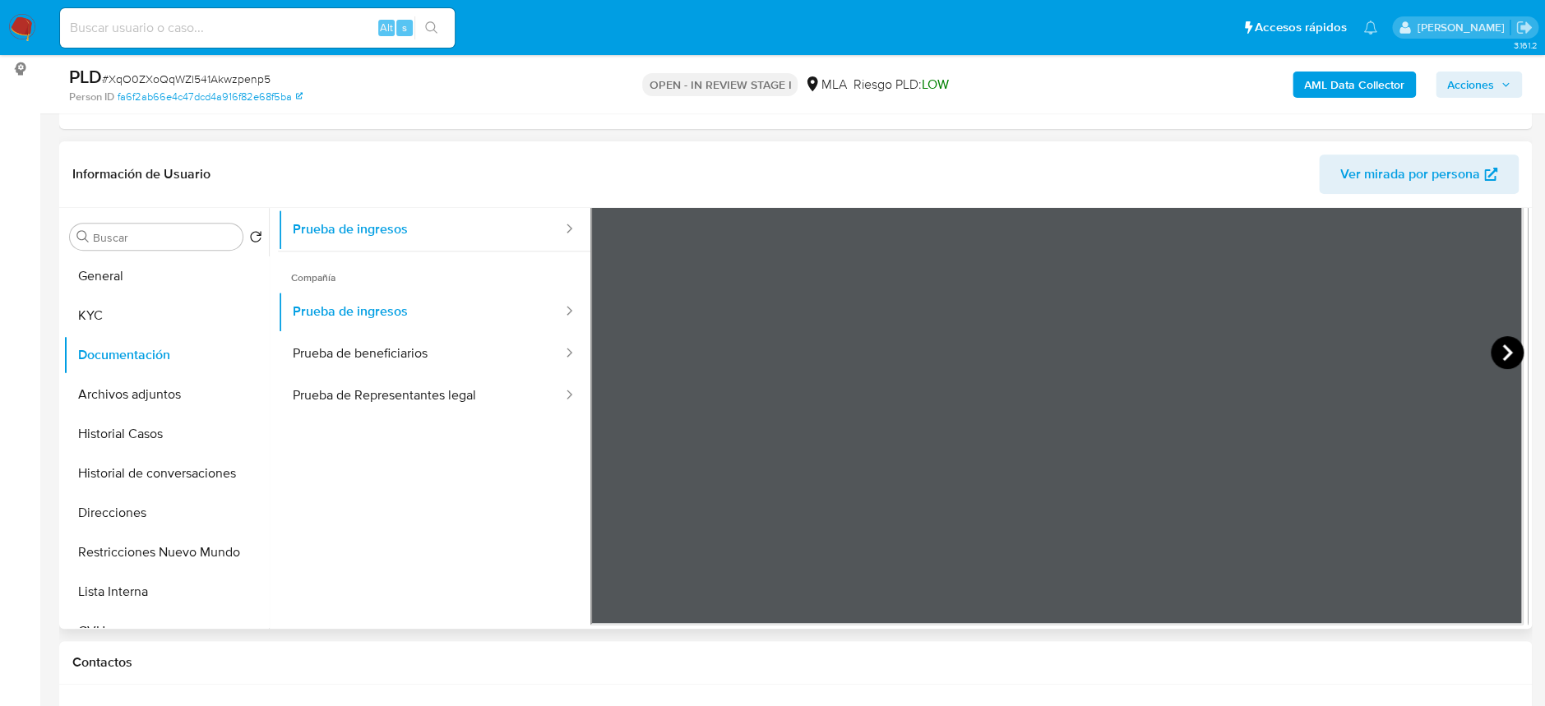
click at [1493, 361] on icon at bounding box center [1506, 352] width 33 height 33
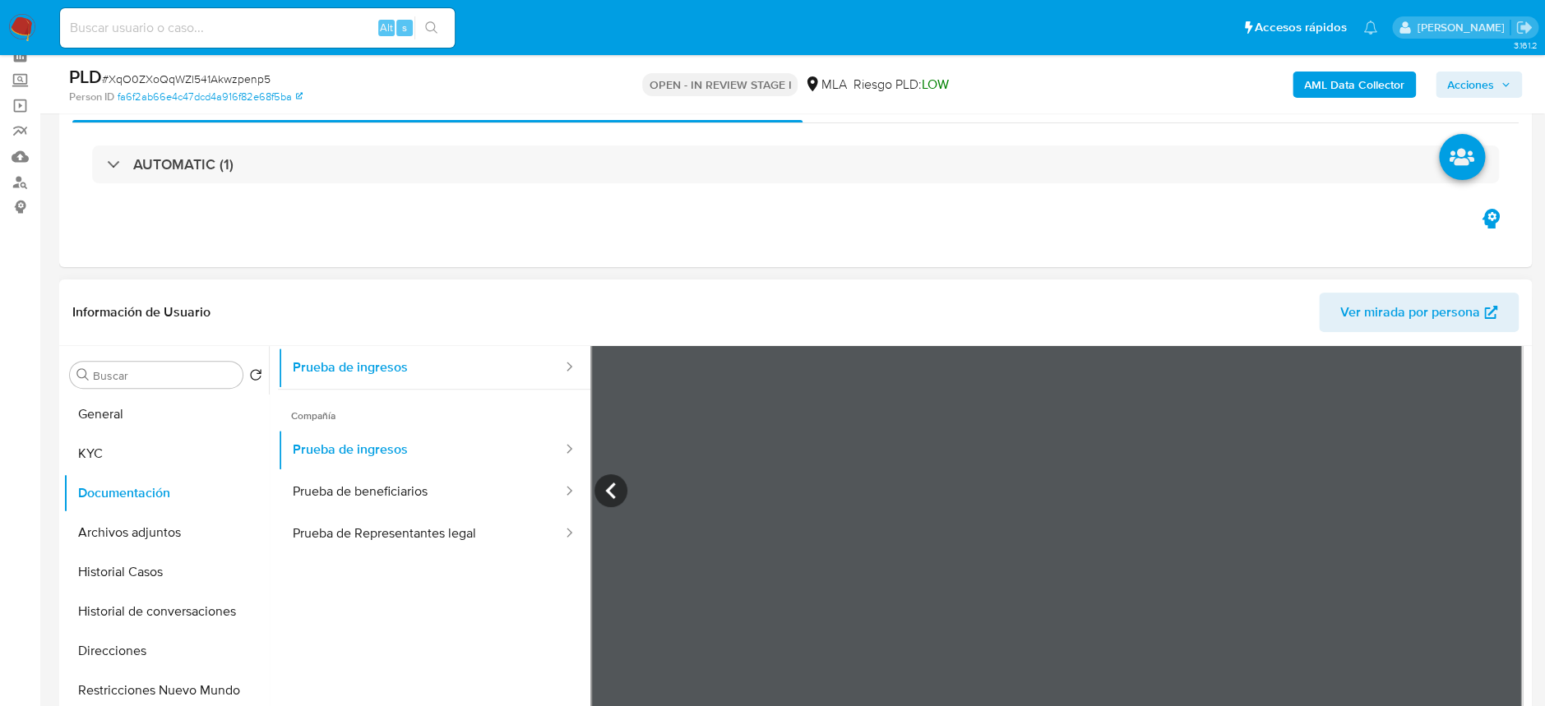
scroll to position [109, 0]
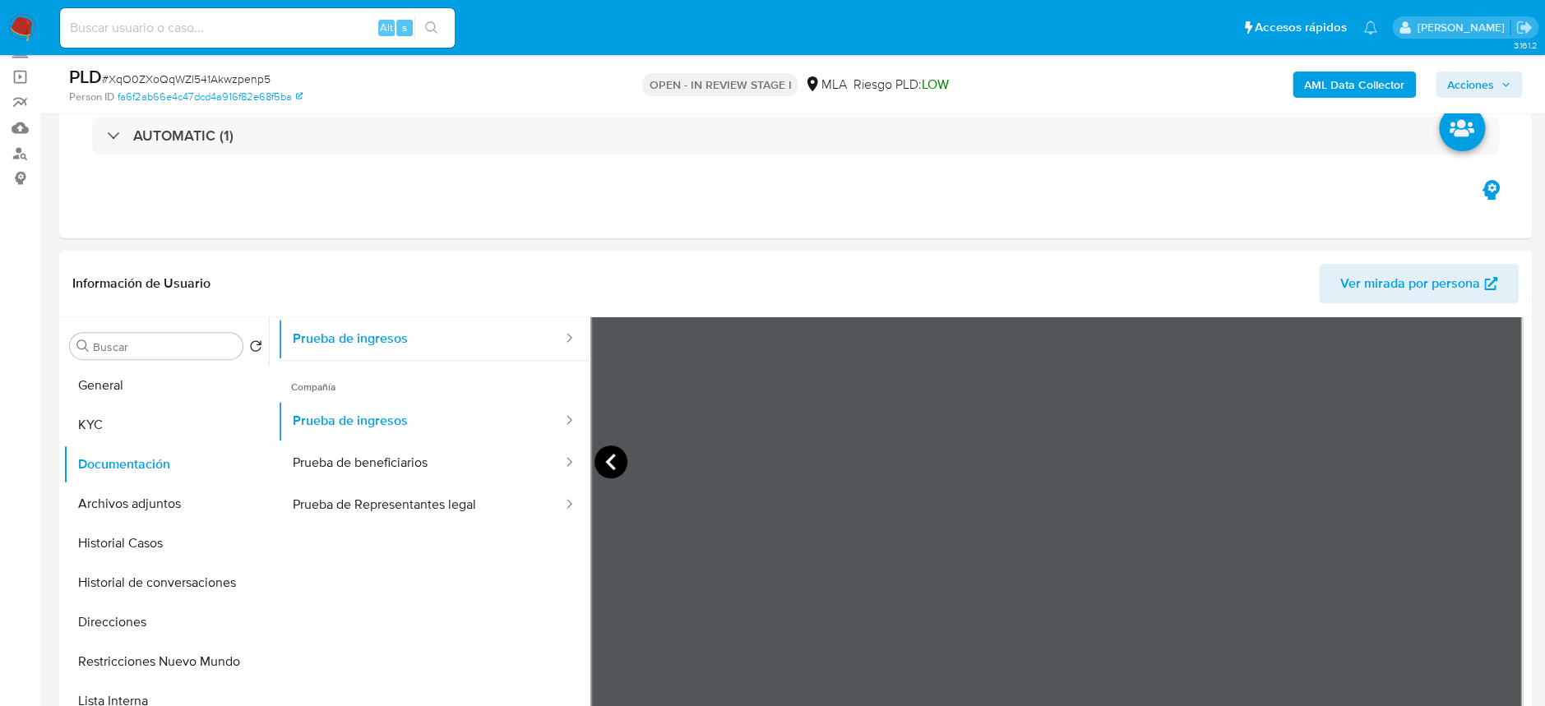
click at [598, 461] on icon at bounding box center [610, 462] width 33 height 33
drag, startPoint x: 598, startPoint y: 461, endPoint x: 741, endPoint y: 235, distance: 267.5
click at [741, 235] on div "Eventos ( 1 ) Acciones AUTOMATIC (1)" at bounding box center [795, 139] width 1472 height 197
click at [158, 503] on button "Archivos adjuntos" at bounding box center [159, 503] width 192 height 39
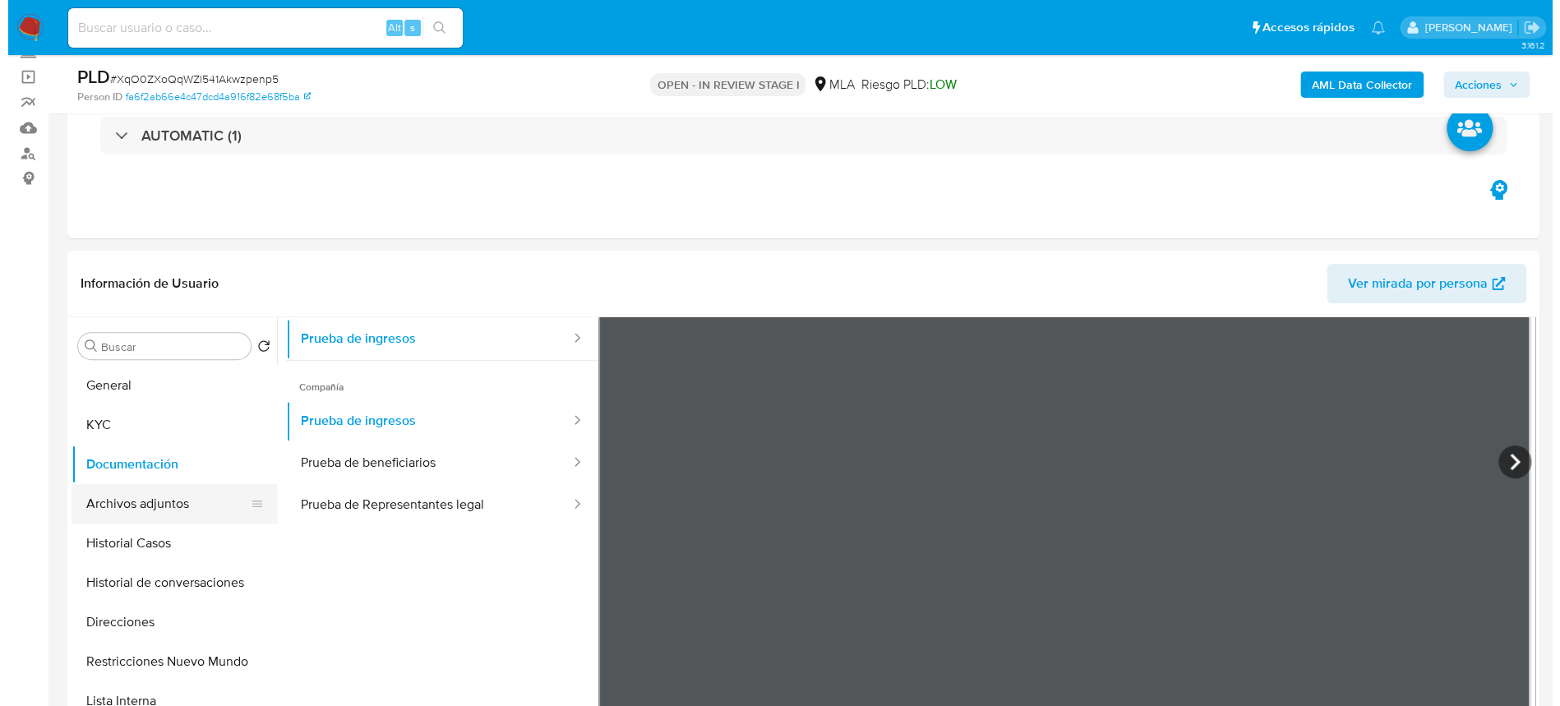
scroll to position [0, 0]
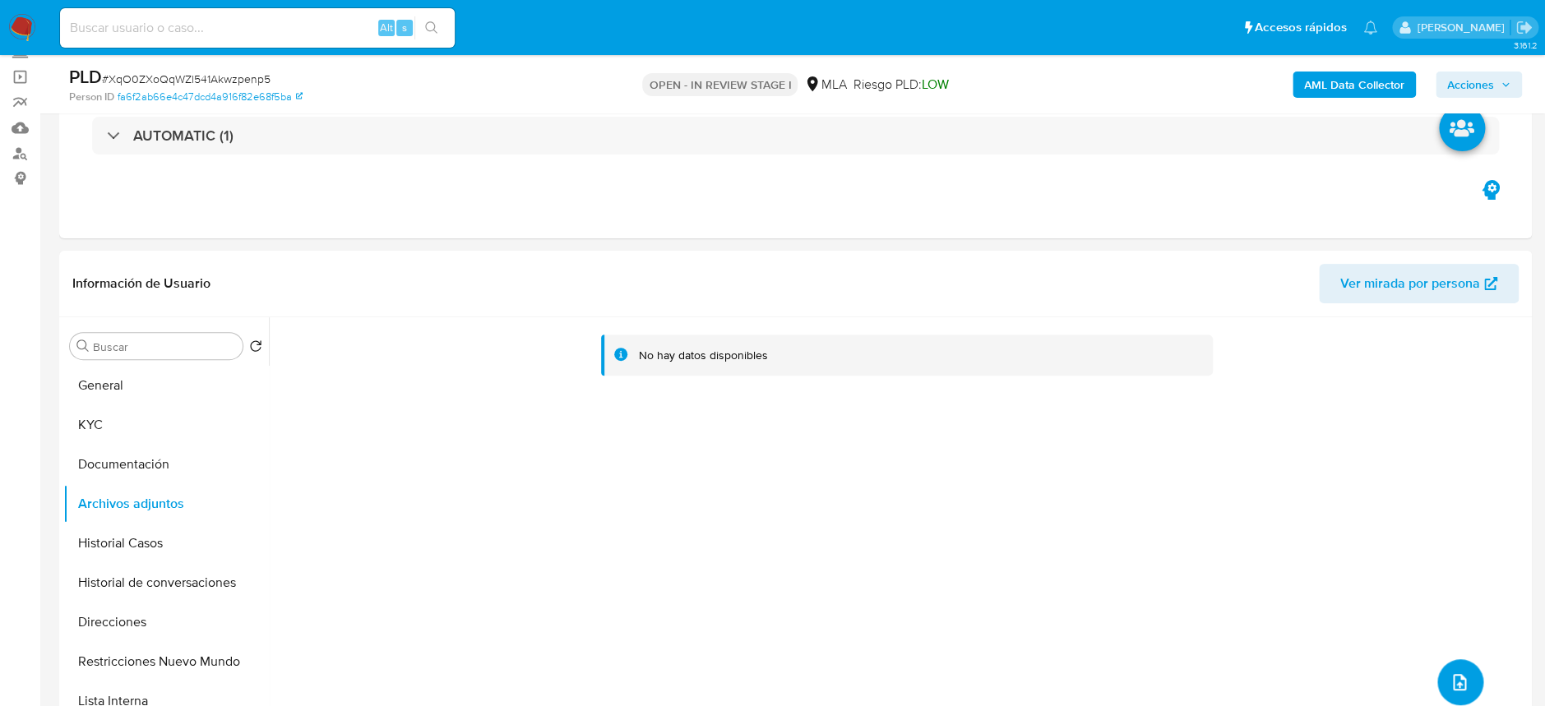
click at [1459, 674] on span "upload-file" at bounding box center [1459, 682] width 20 height 20
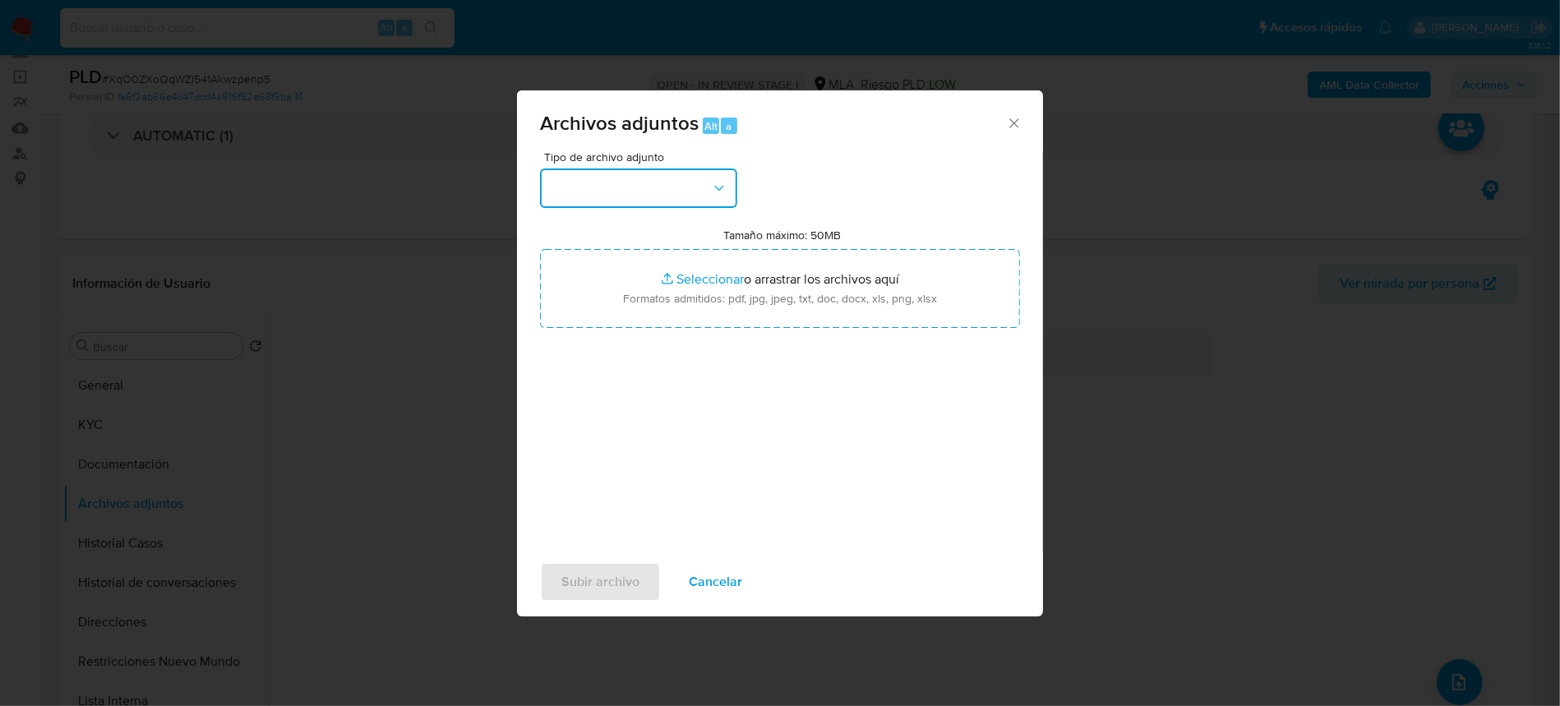
click at [626, 169] on button "button" at bounding box center [638, 188] width 197 height 39
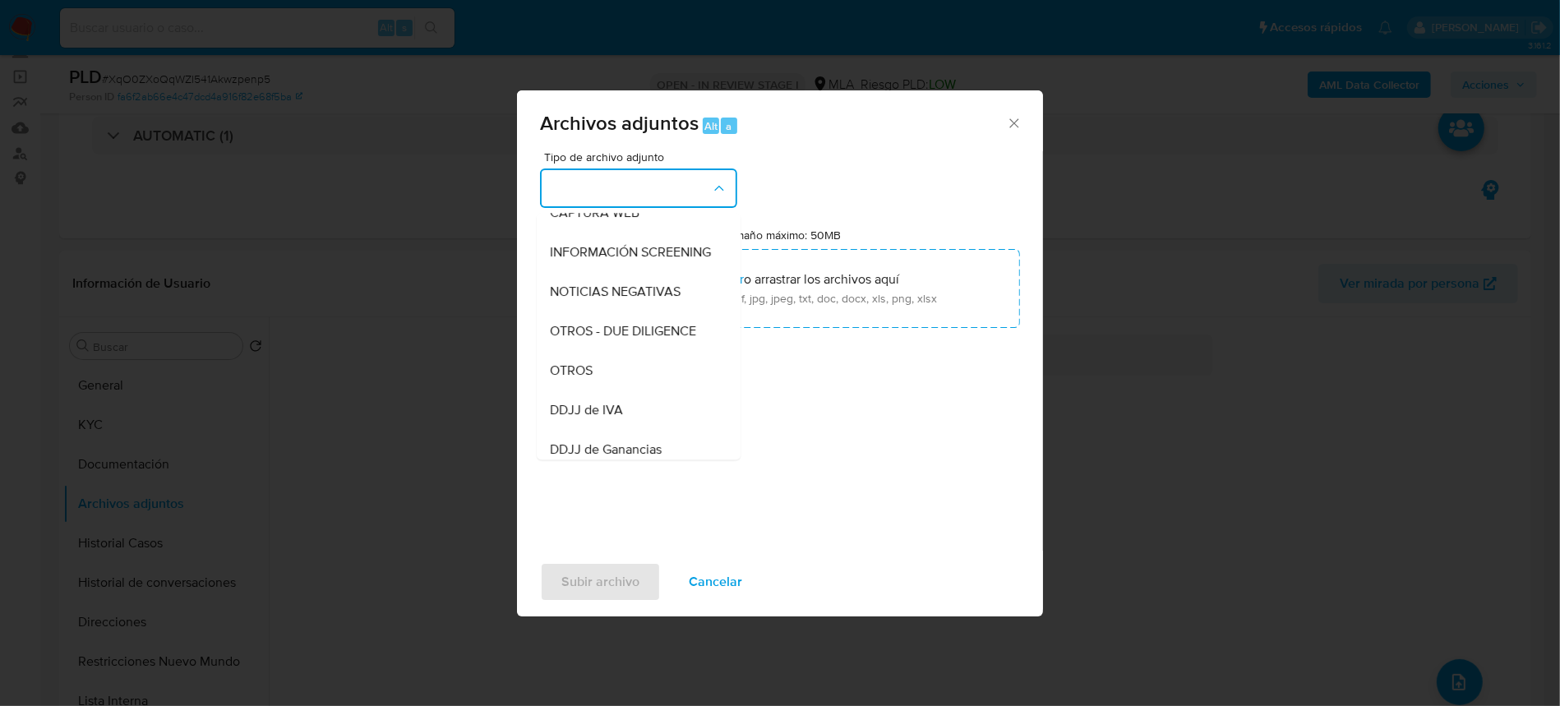
scroll to position [219, 0]
click at [581, 338] on span "OTROS" at bounding box center [571, 329] width 43 height 16
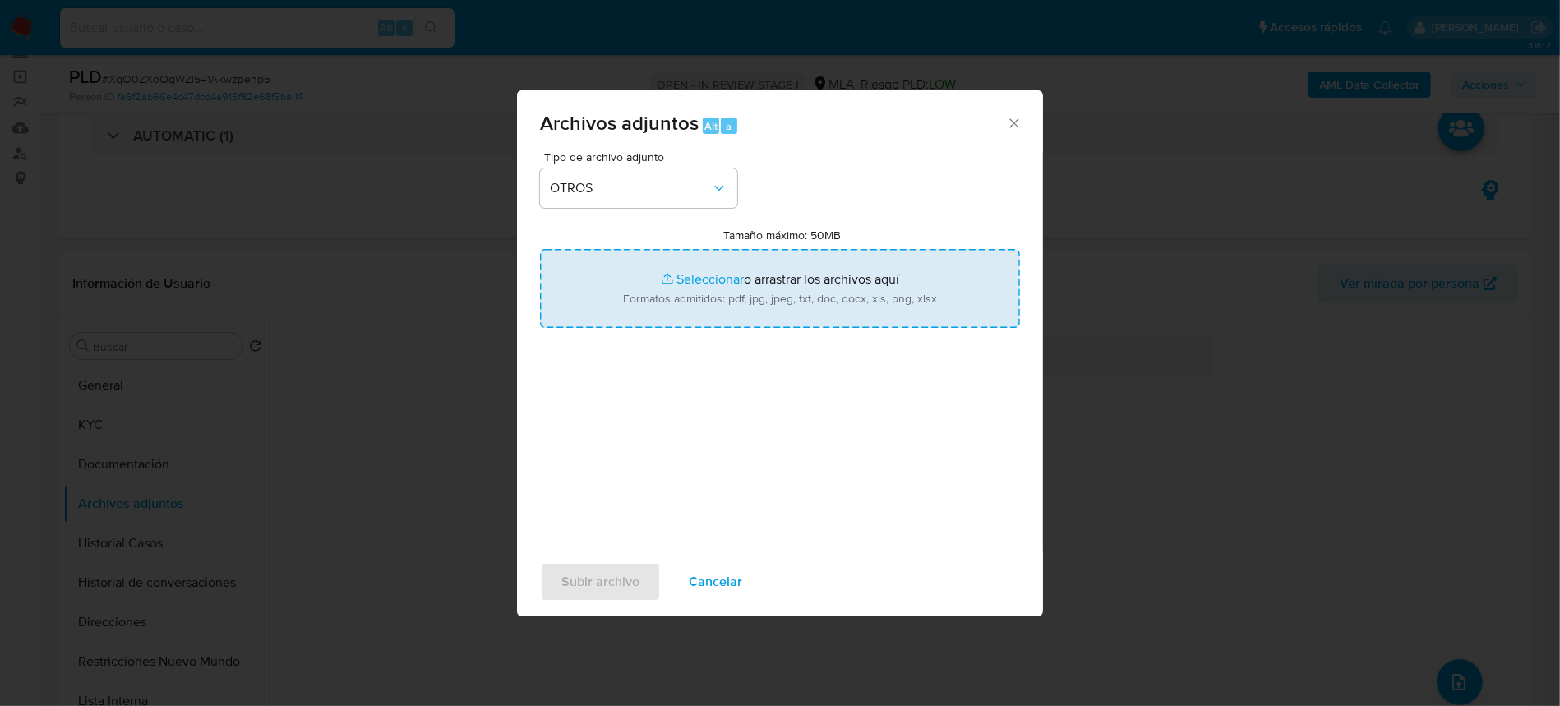
type input "C:\fakepath\Movimientos-268688687.xlsx"
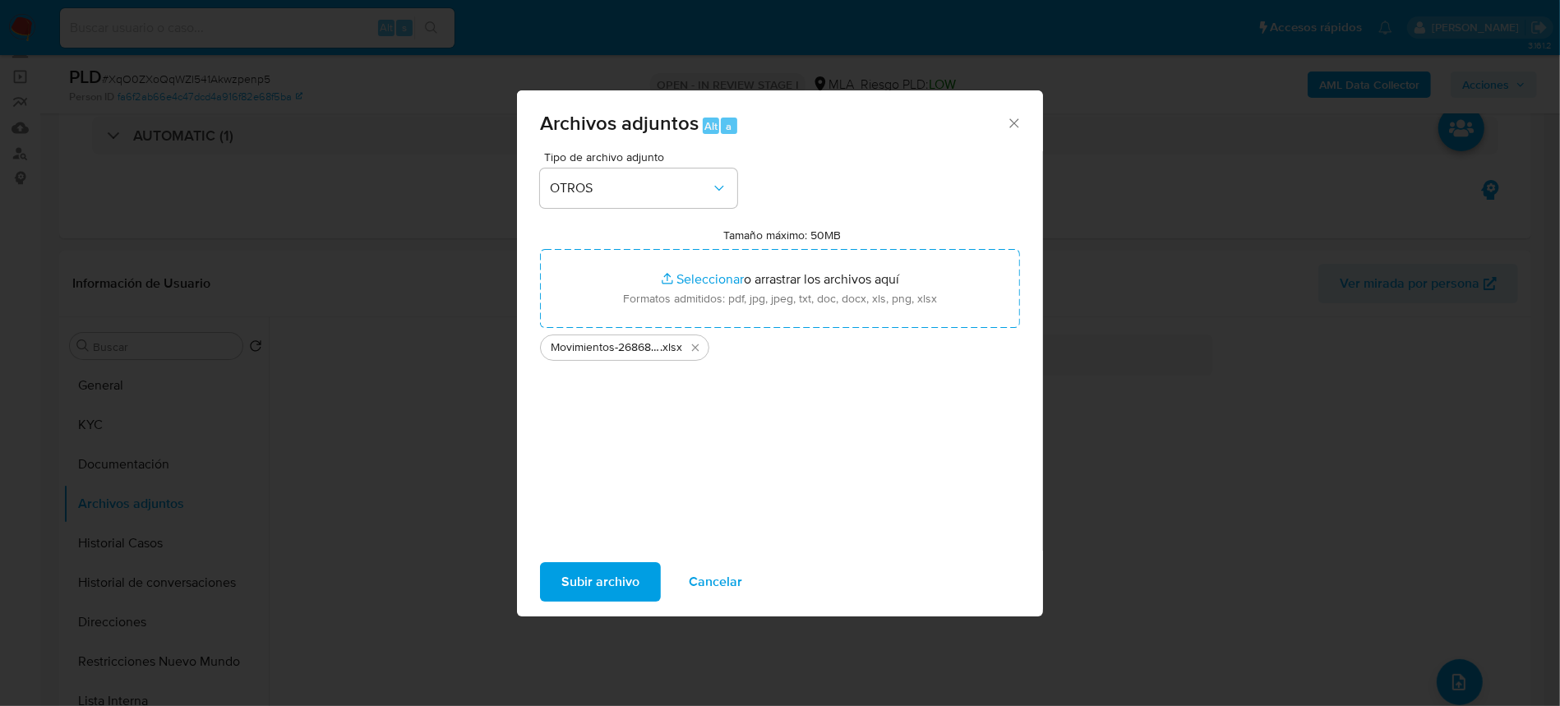
click at [617, 561] on div "Subir archivo Cancelar" at bounding box center [780, 582] width 526 height 62
click at [627, 575] on span "Subir archivo" at bounding box center [600, 582] width 78 height 36
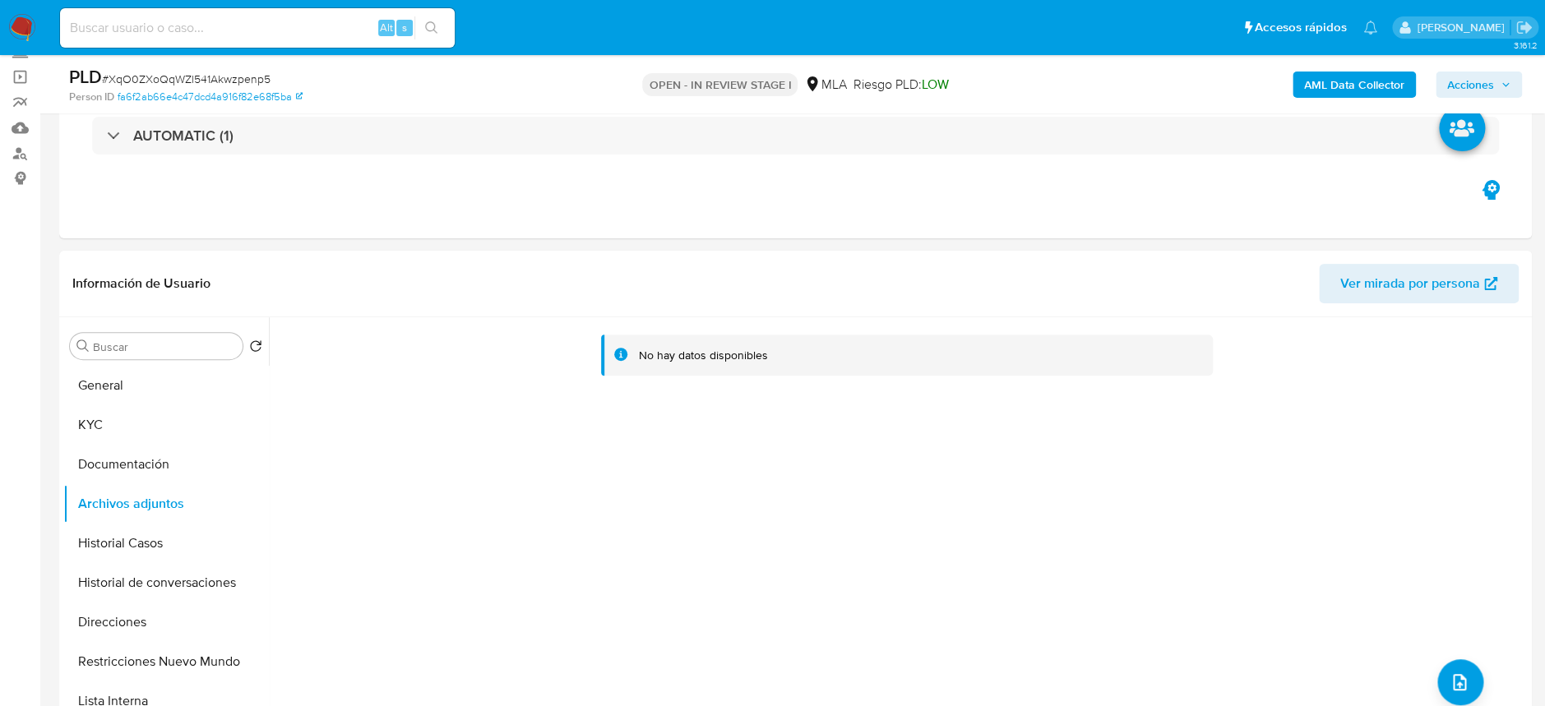
click at [1357, 77] on b "AML Data Collector" at bounding box center [1354, 85] width 100 height 26
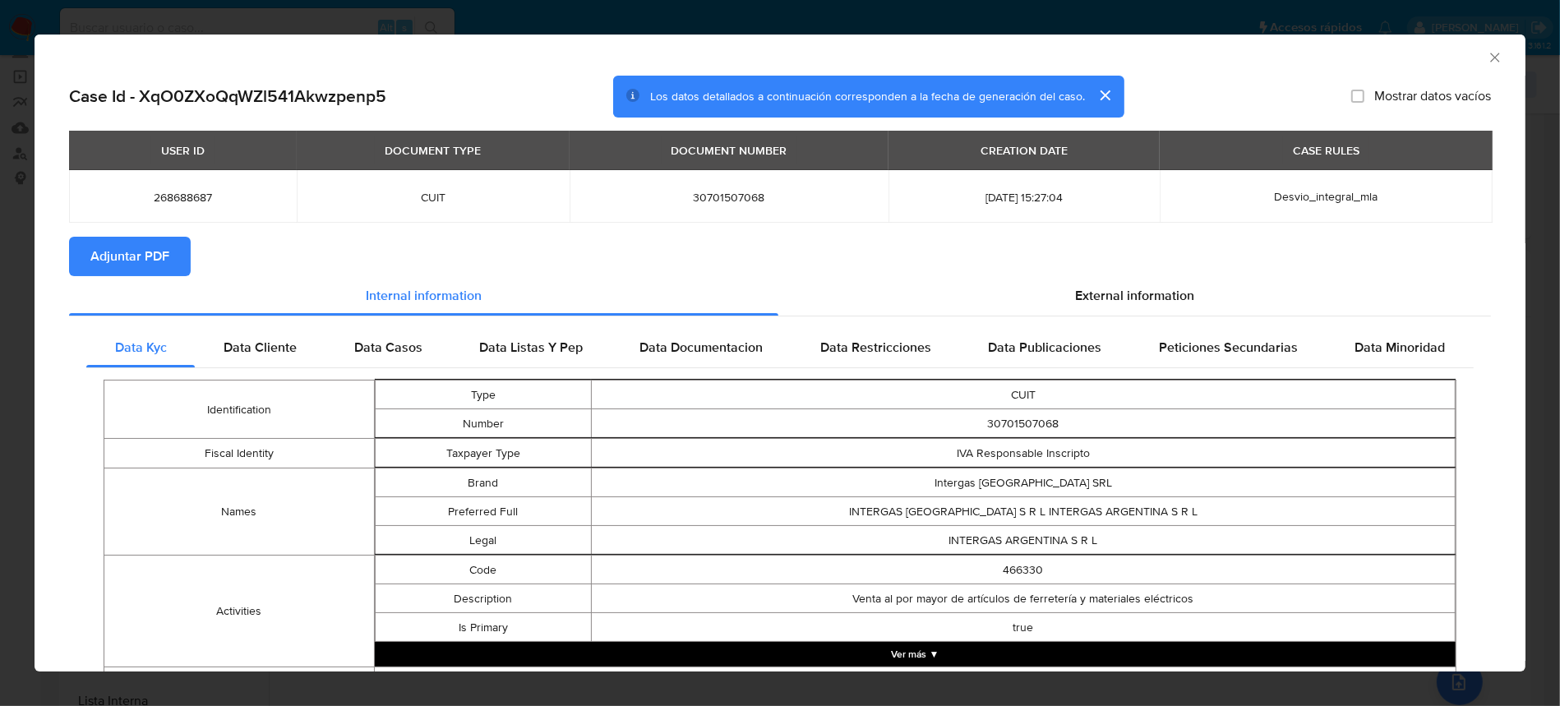
click at [1085, 261] on section "Adjuntar PDF" at bounding box center [780, 256] width 1422 height 39
click at [1105, 295] on span "External information" at bounding box center [1134, 295] width 119 height 19
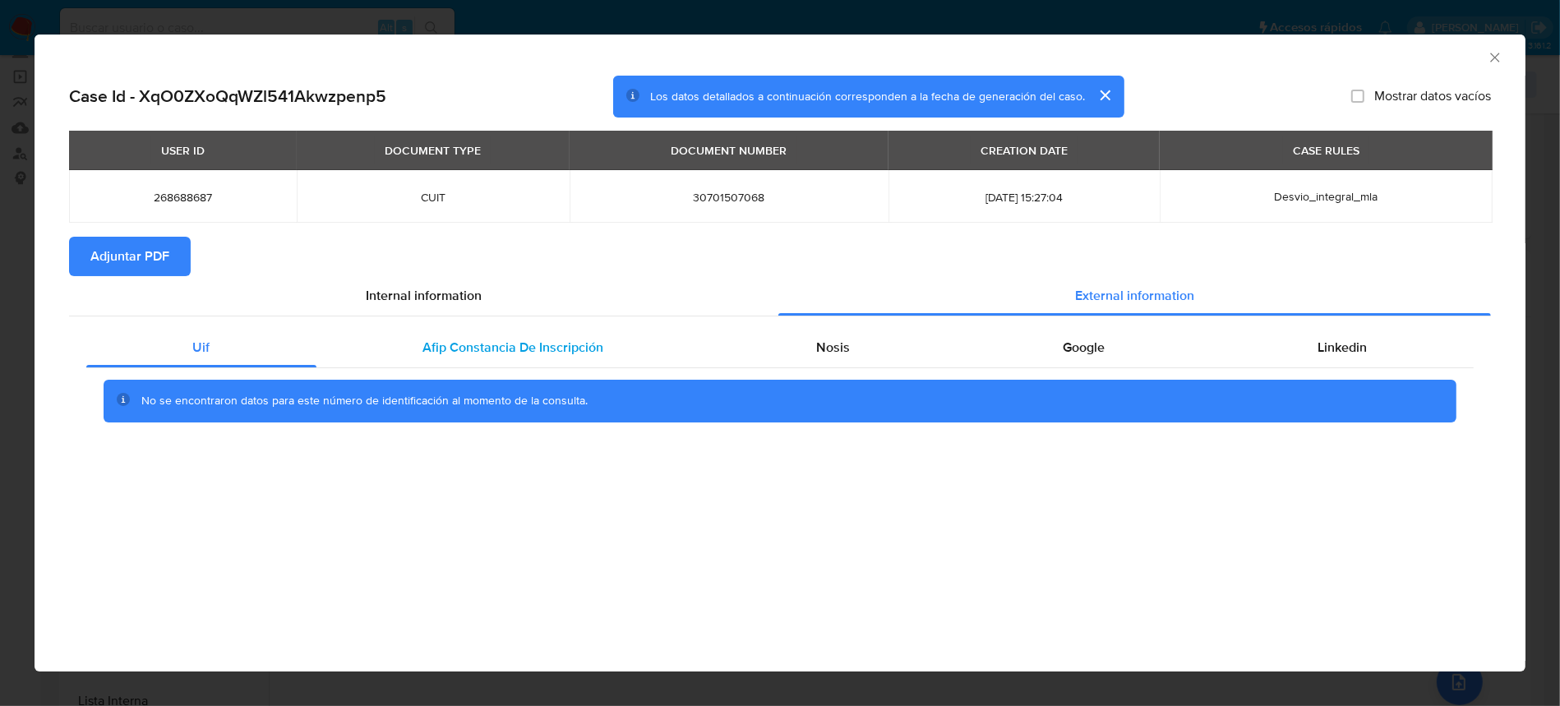
click at [575, 341] on span "Afip Constancia De Inscripción" at bounding box center [513, 347] width 181 height 19
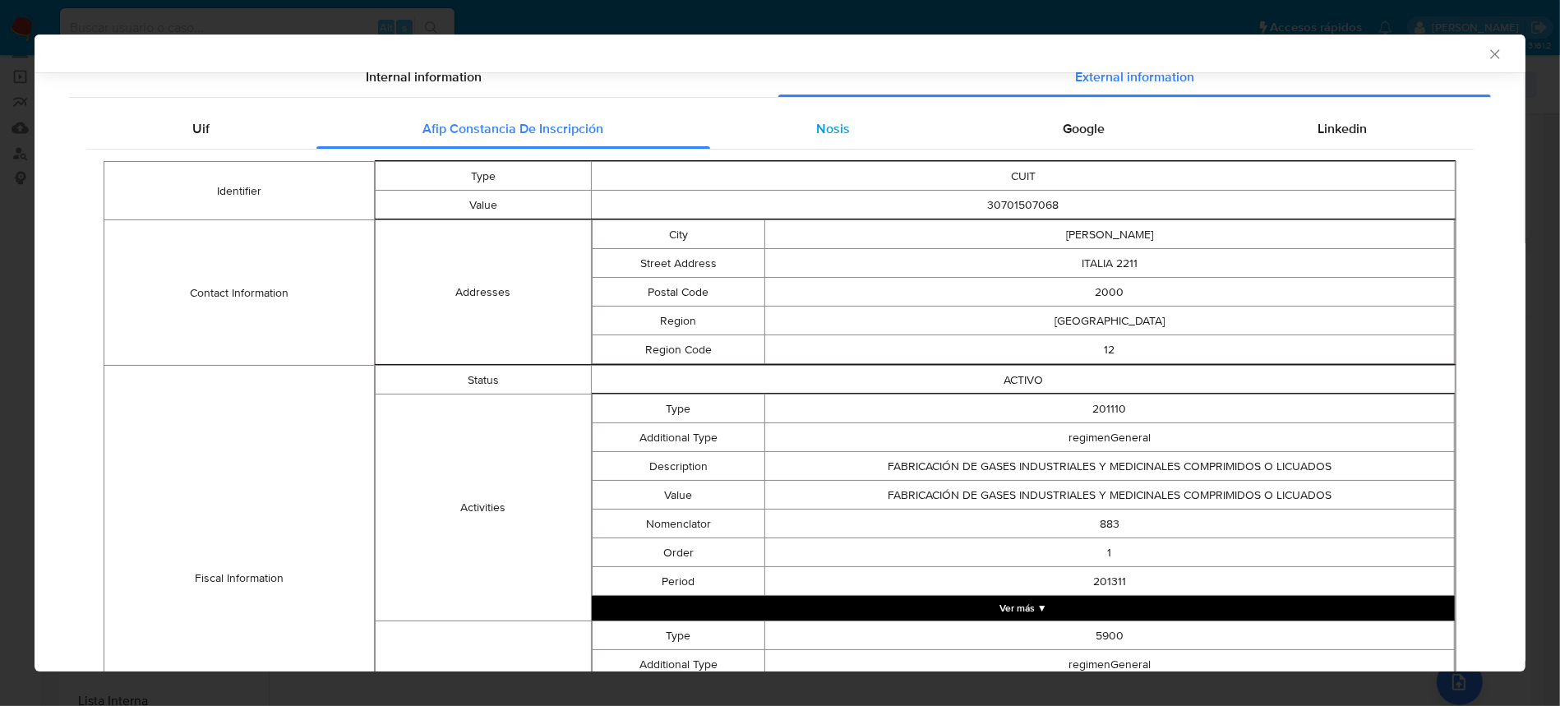
click at [817, 132] on span "Nosis" at bounding box center [834, 128] width 34 height 19
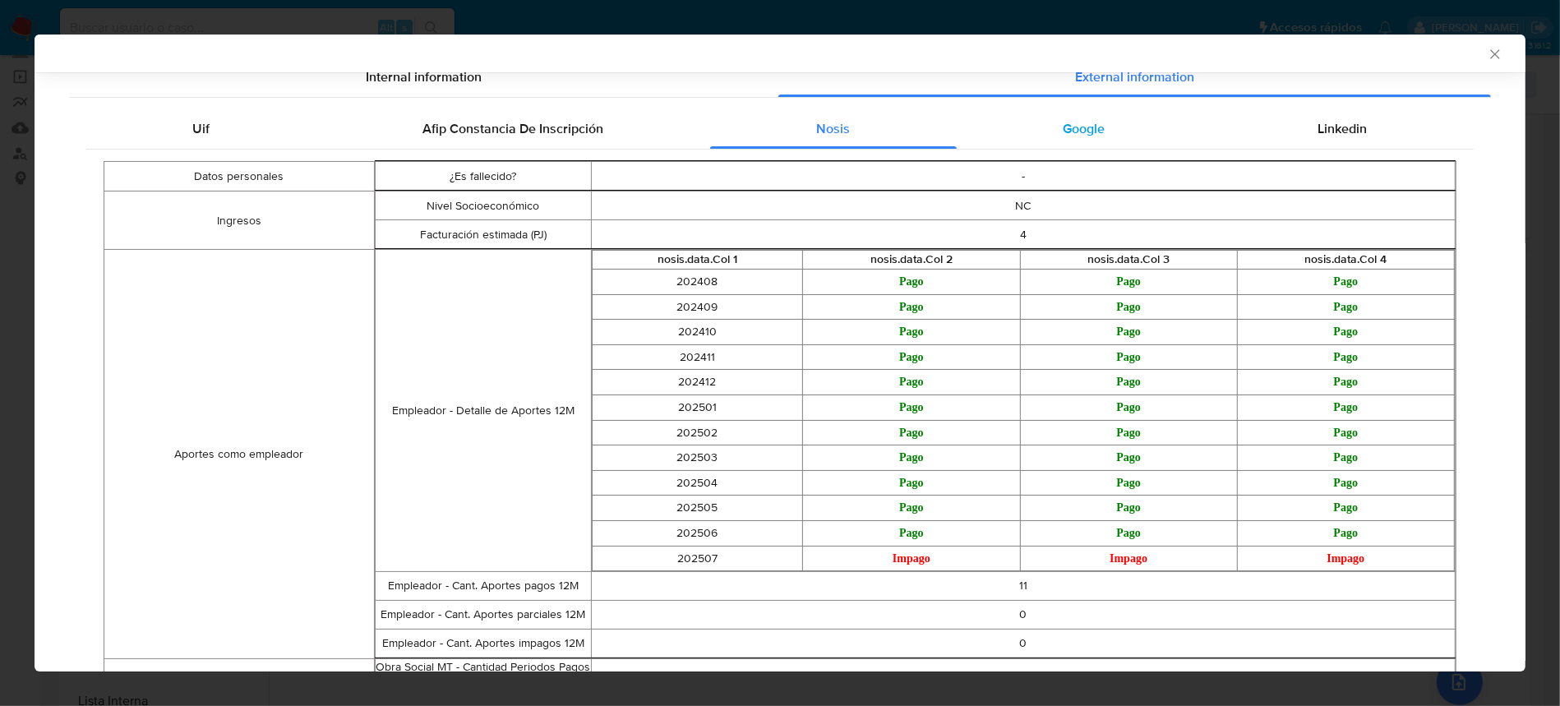
click at [1068, 138] on div "Google" at bounding box center [1084, 128] width 255 height 39
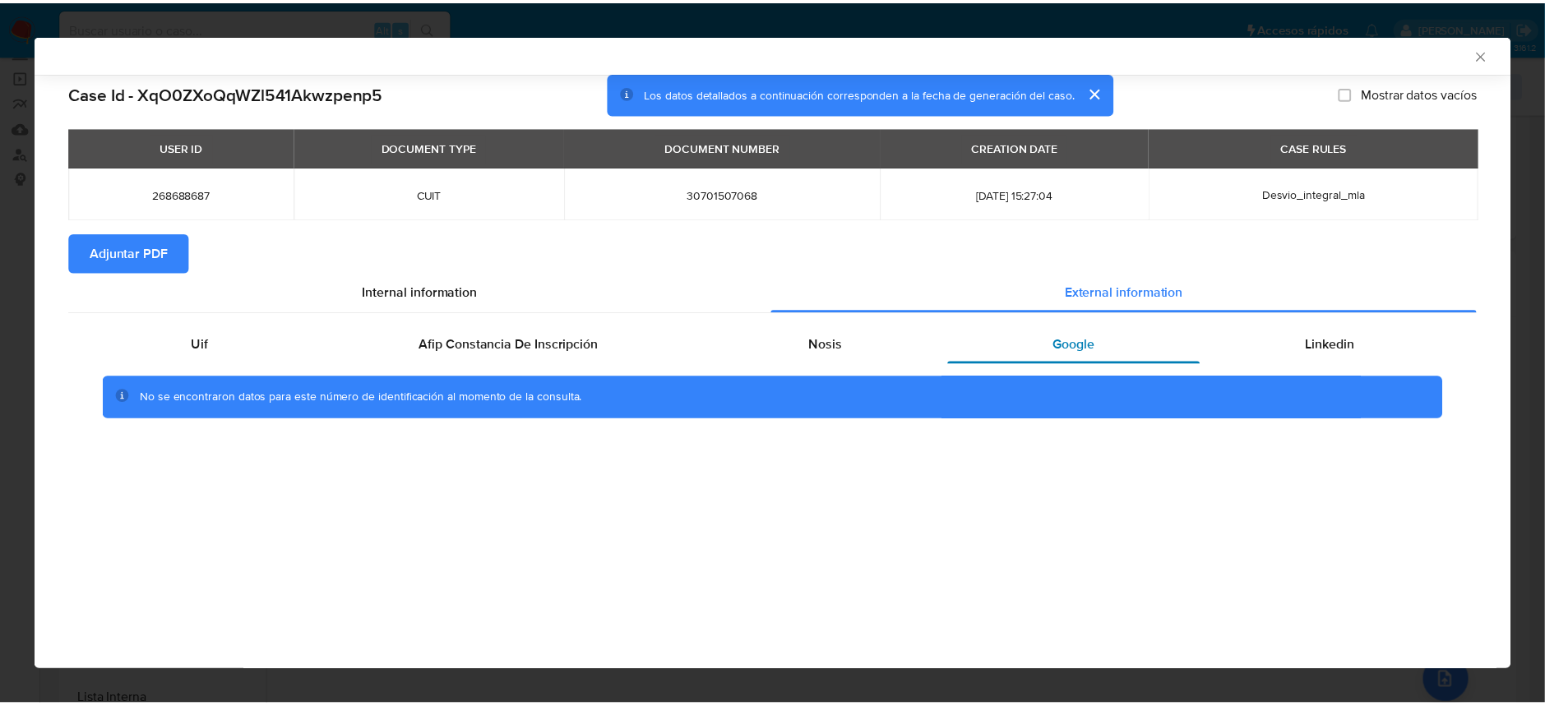
scroll to position [0, 0]
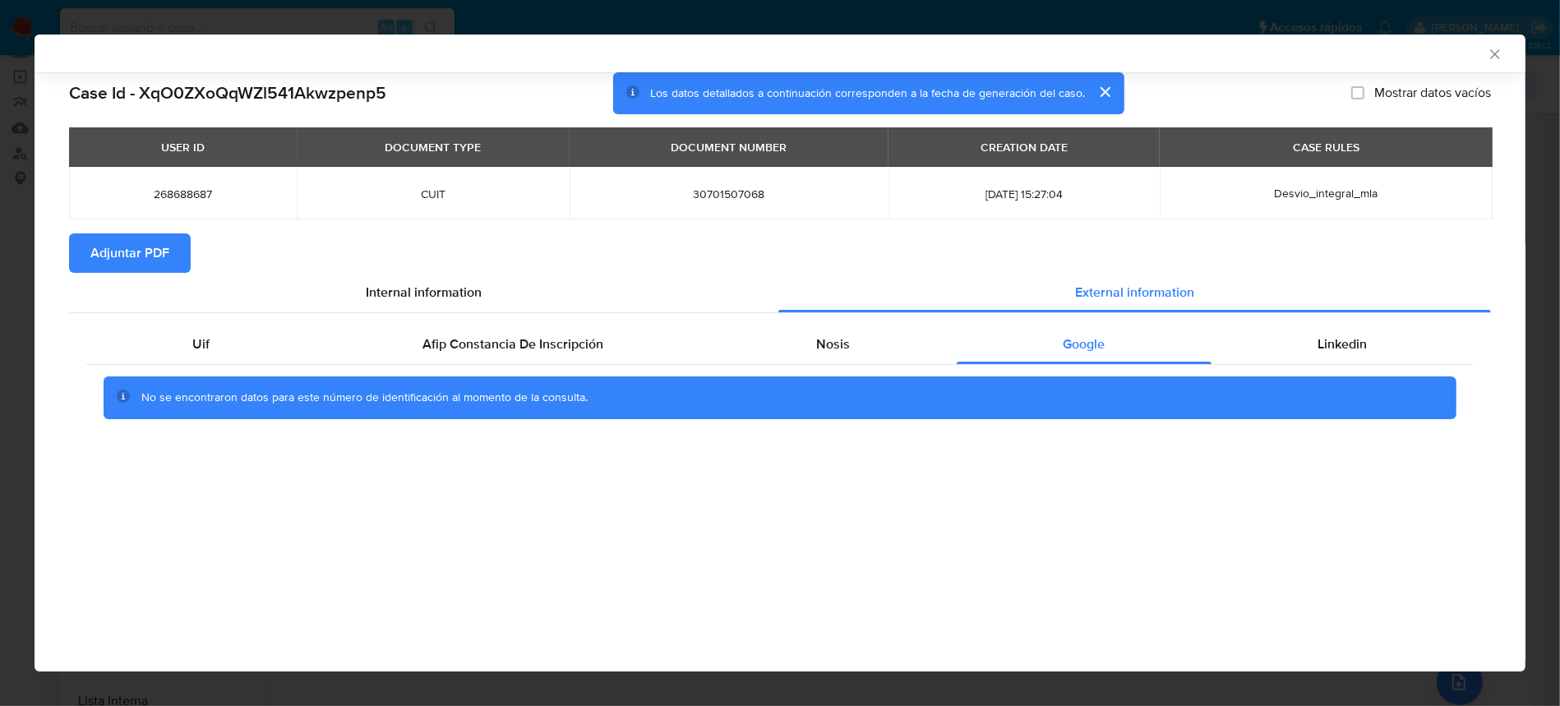
click at [146, 271] on span "Adjuntar PDF" at bounding box center [129, 253] width 79 height 36
click at [1487, 52] on icon "Cerrar ventana" at bounding box center [1495, 54] width 16 height 16
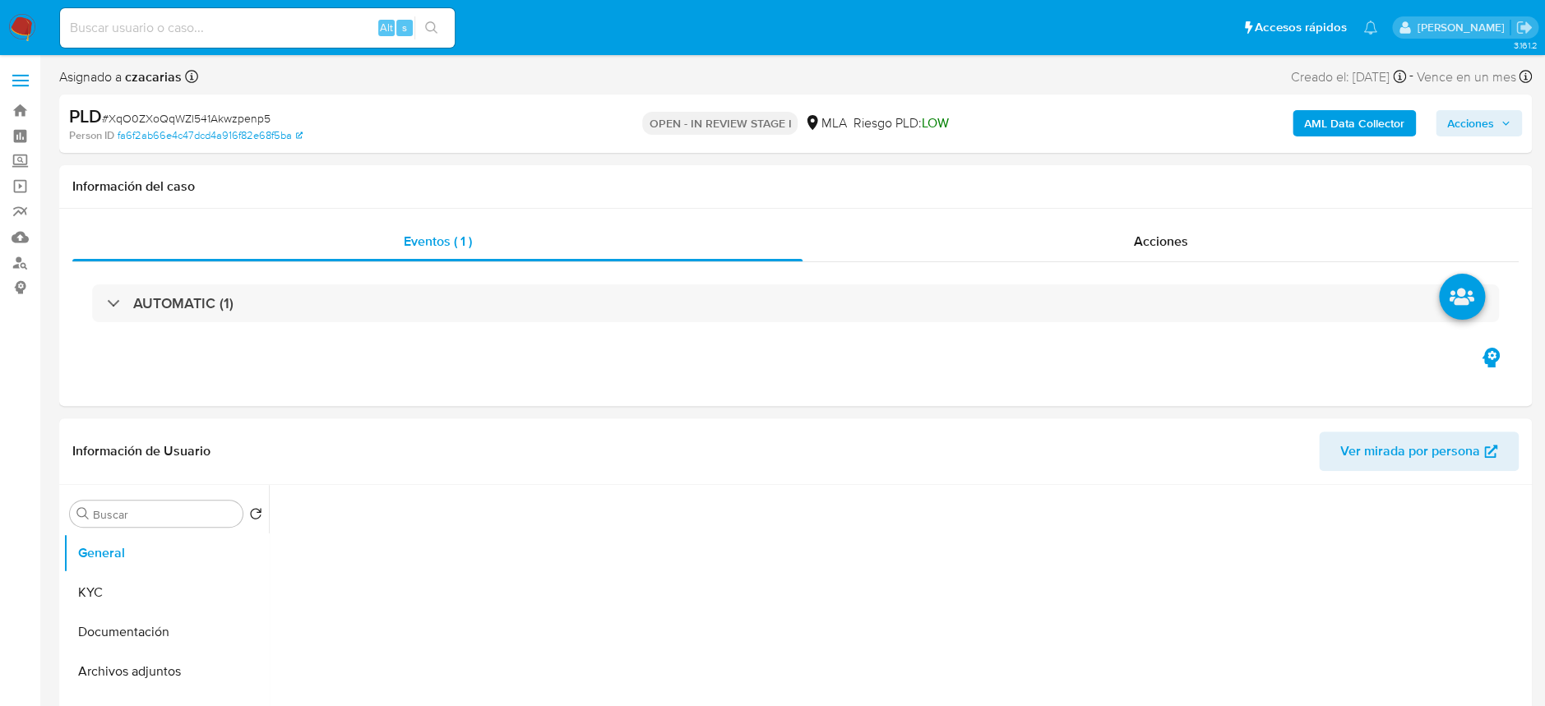
select select "10"
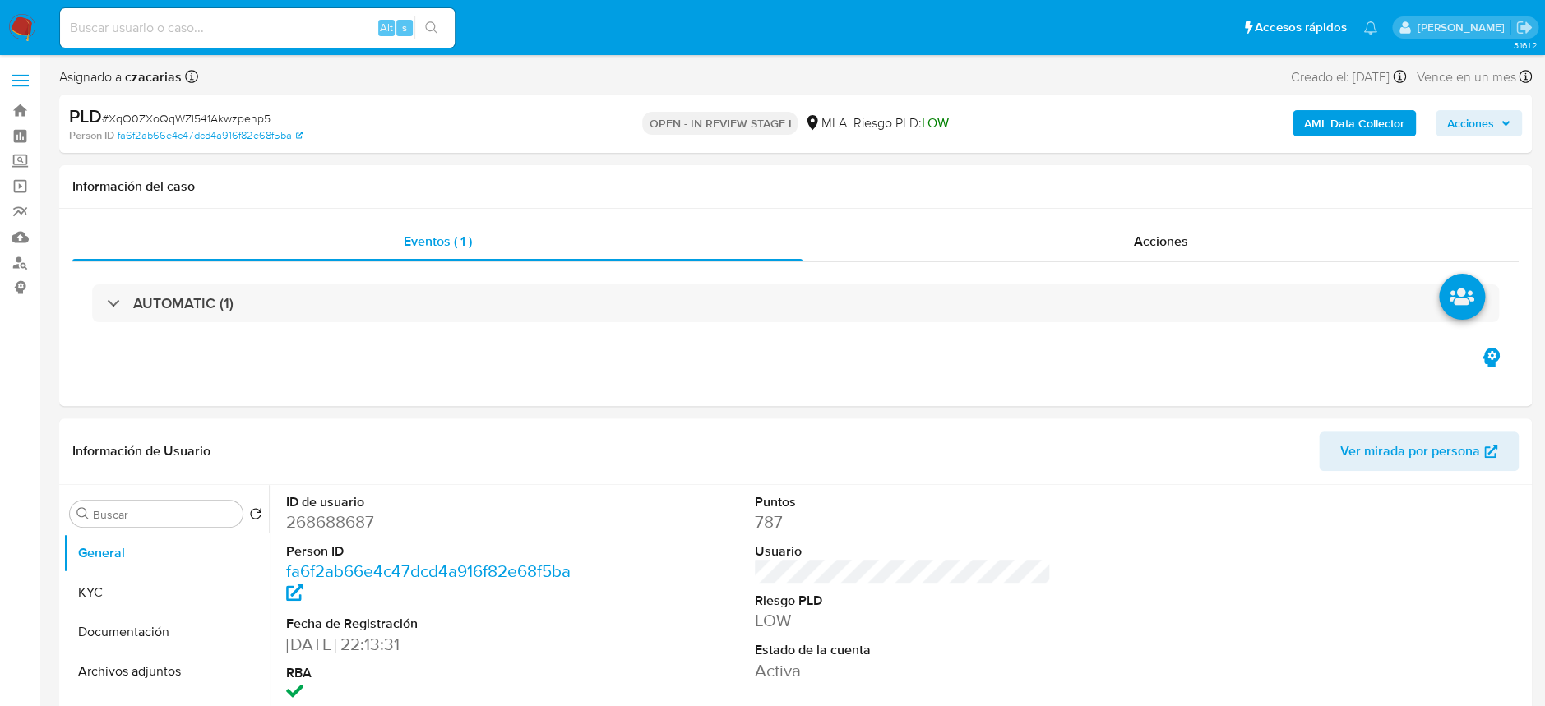
click at [14, 26] on img at bounding box center [22, 28] width 28 height 28
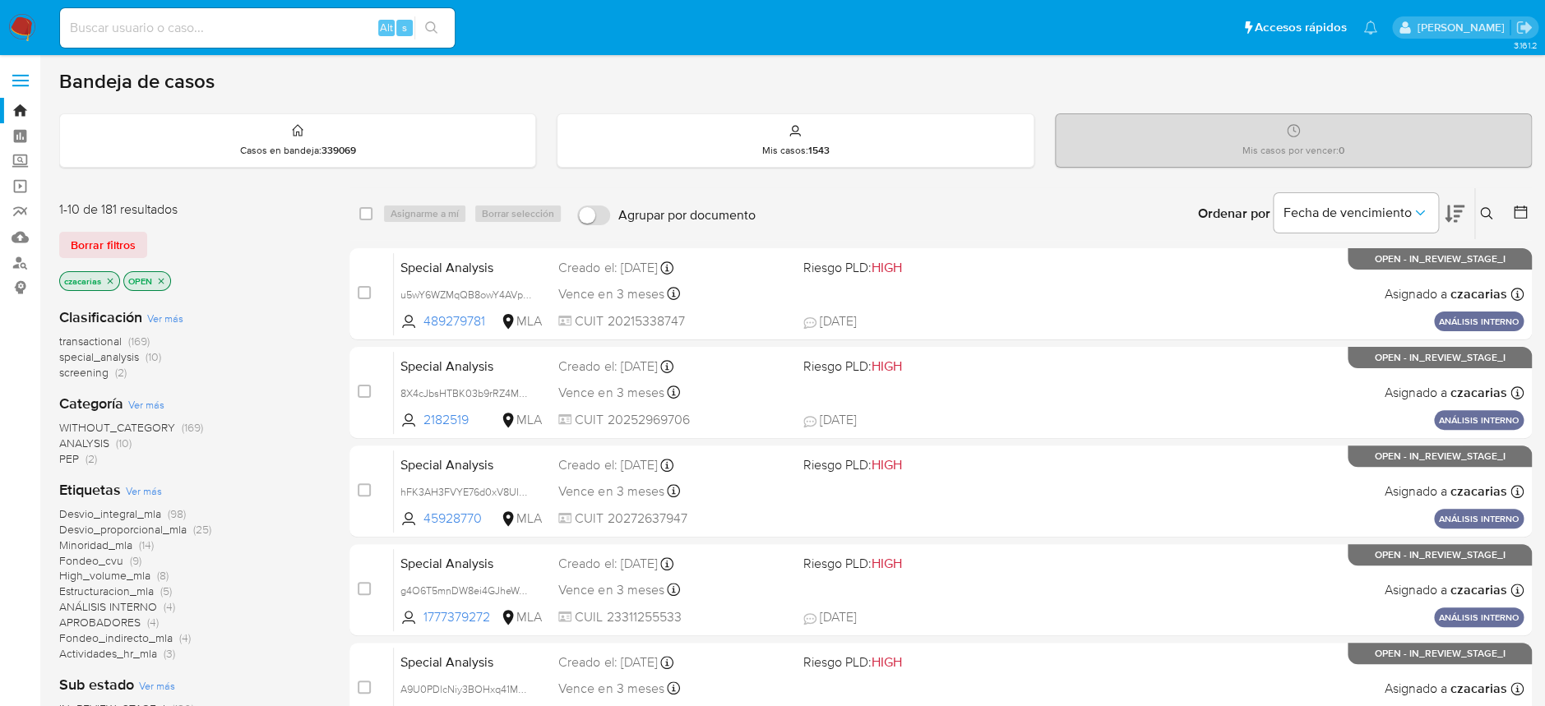
click at [110, 279] on icon "close-filter" at bounding box center [110, 281] width 10 height 10
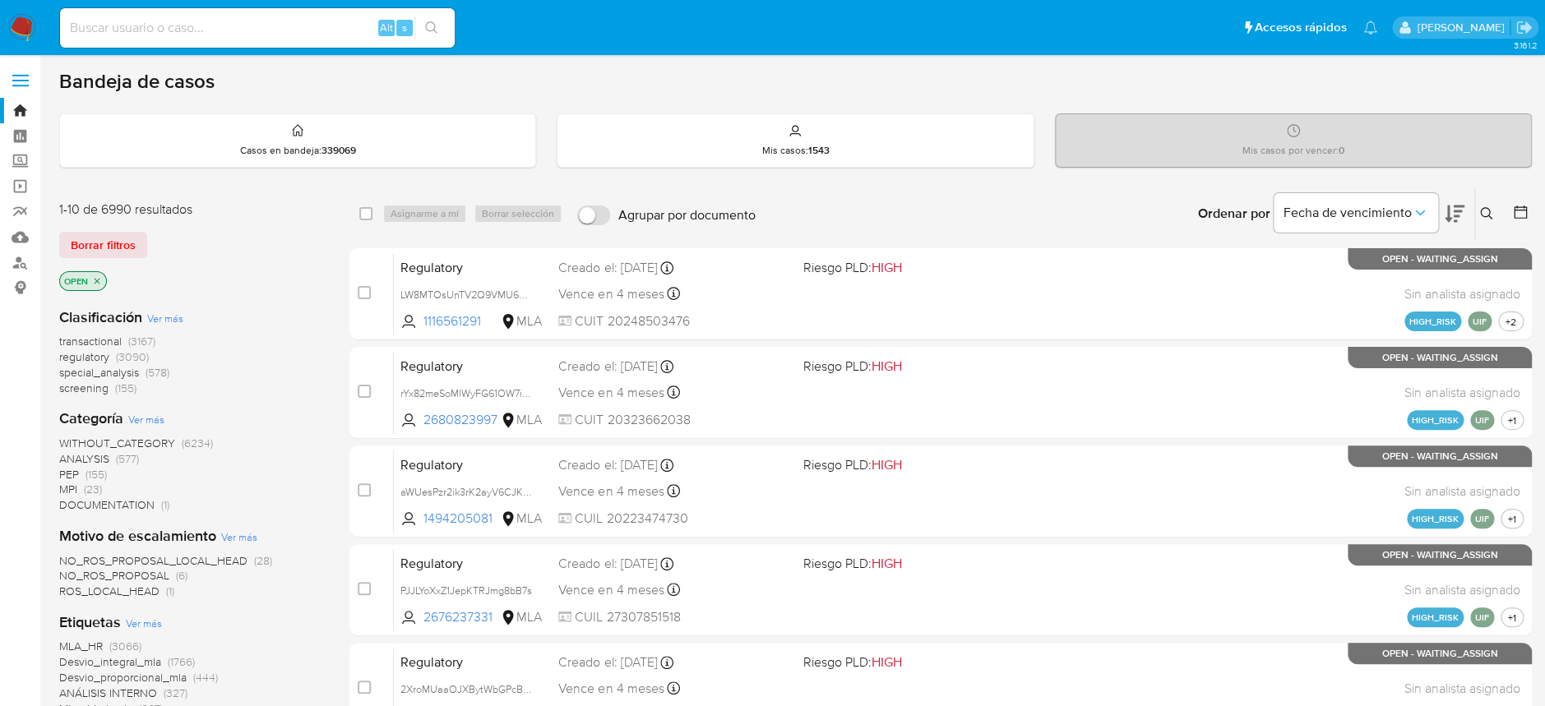
click at [85, 342] on span "transactional" at bounding box center [90, 341] width 62 height 16
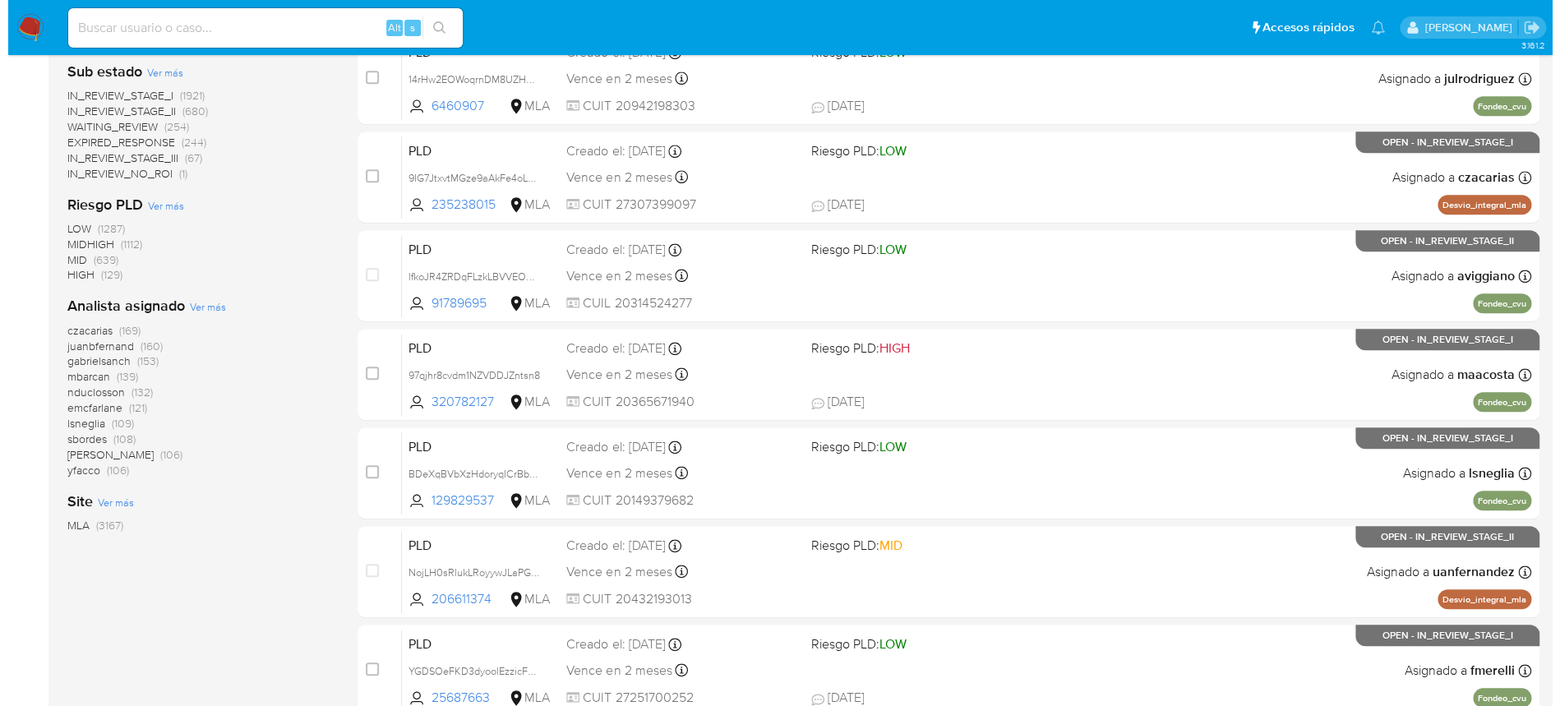
scroll to position [547, 0]
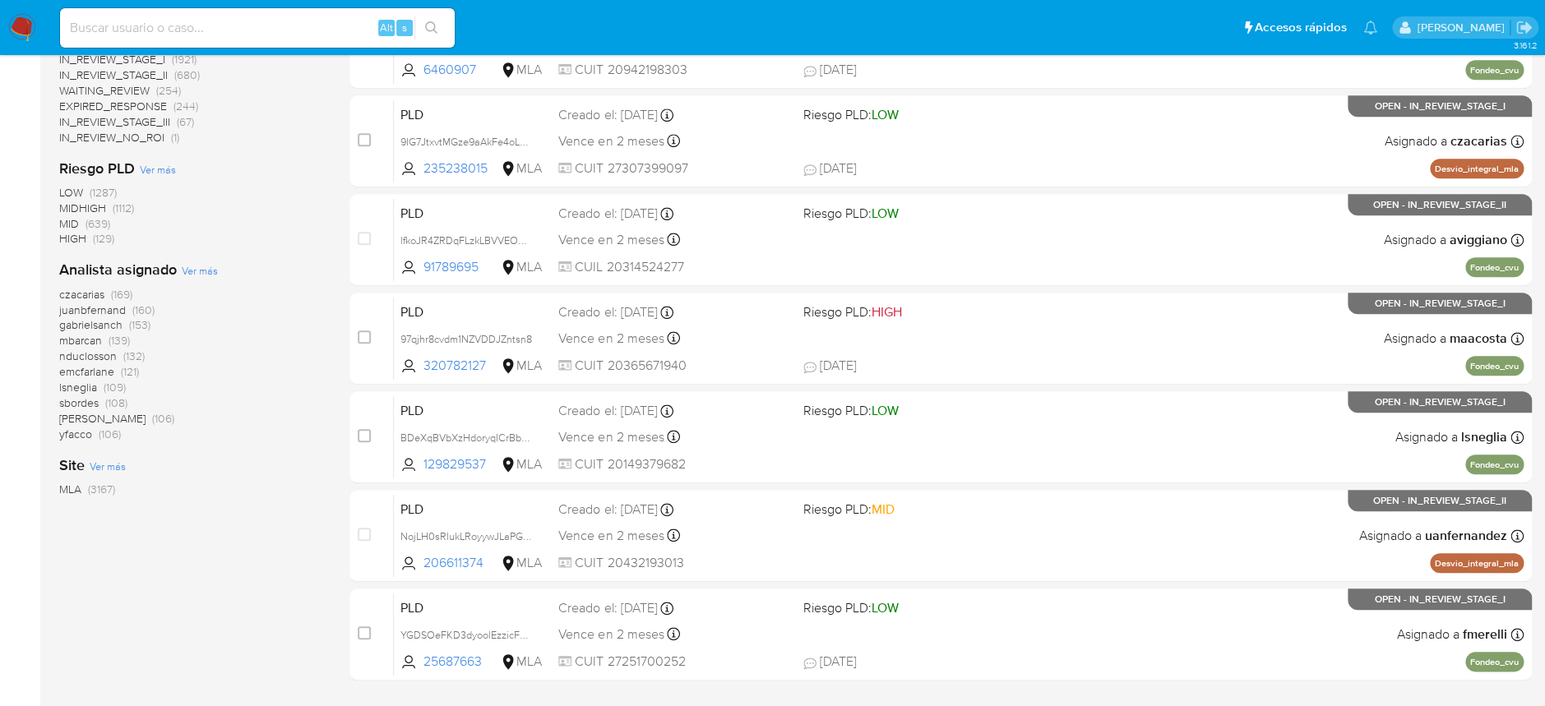
click at [187, 272] on span "Ver más" at bounding box center [200, 270] width 36 height 15
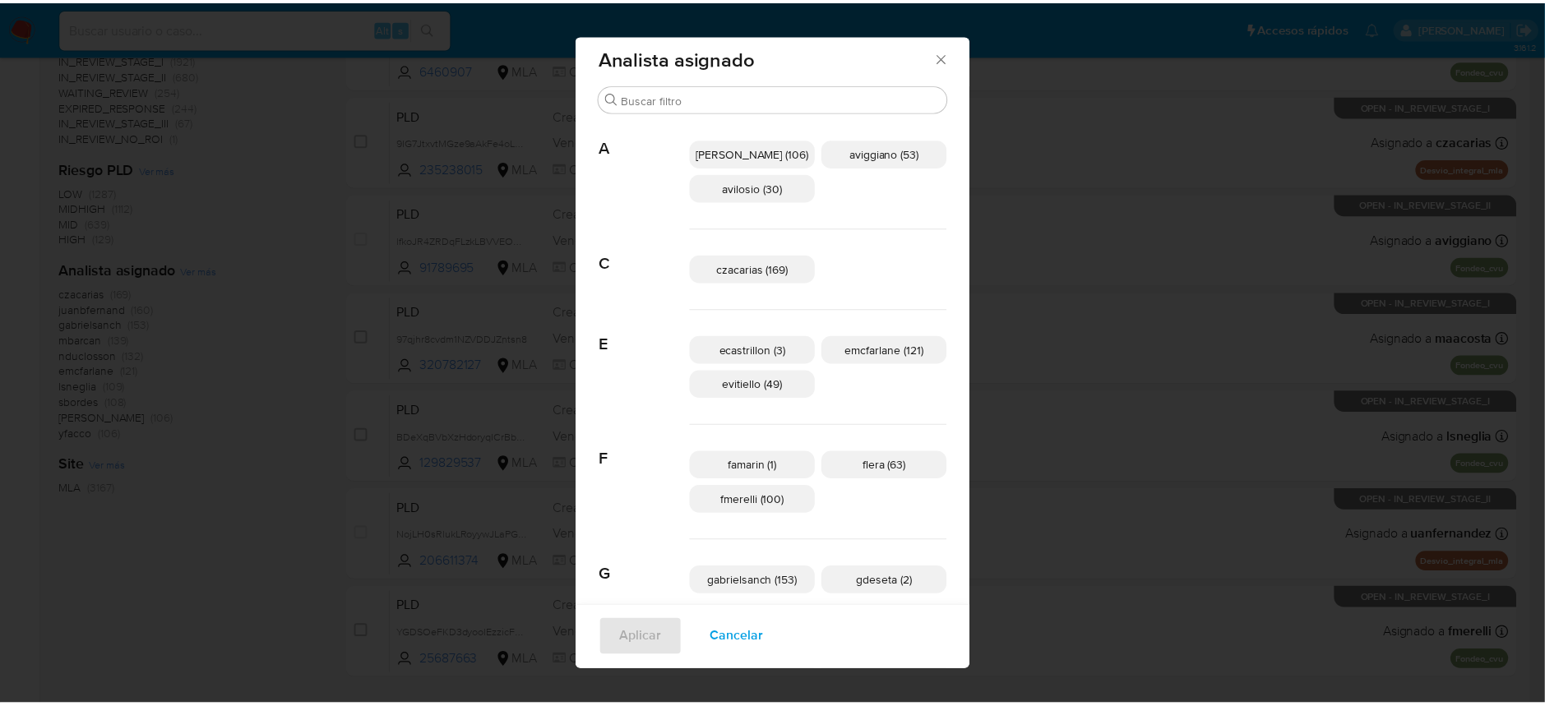
scroll to position [0, 0]
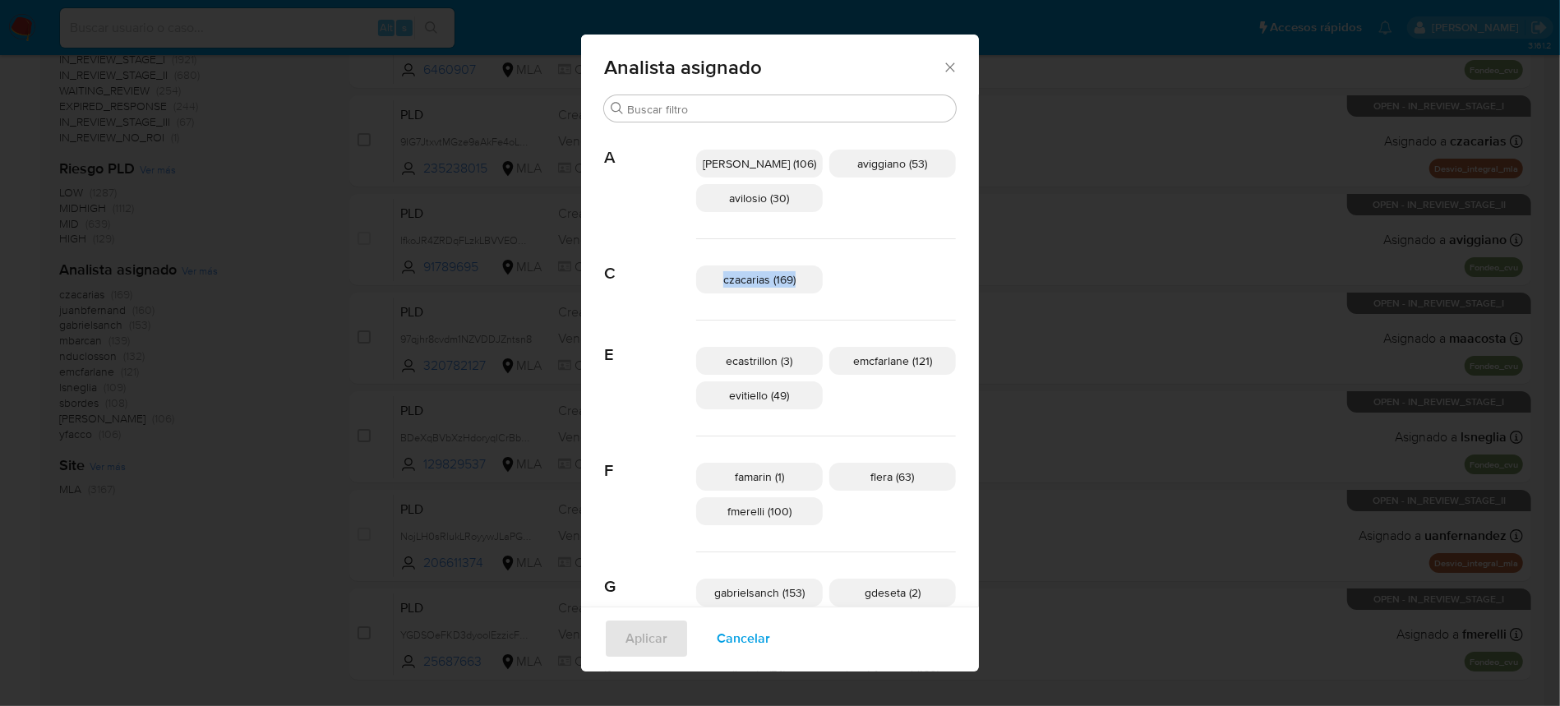
drag, startPoint x: 833, startPoint y: 284, endPoint x: 706, endPoint y: 286, distance: 126.6
click at [706, 286] on div "czacarias (169)" at bounding box center [826, 279] width 260 height 81
click at [942, 65] on icon "Cerrar" at bounding box center [950, 67] width 16 height 16
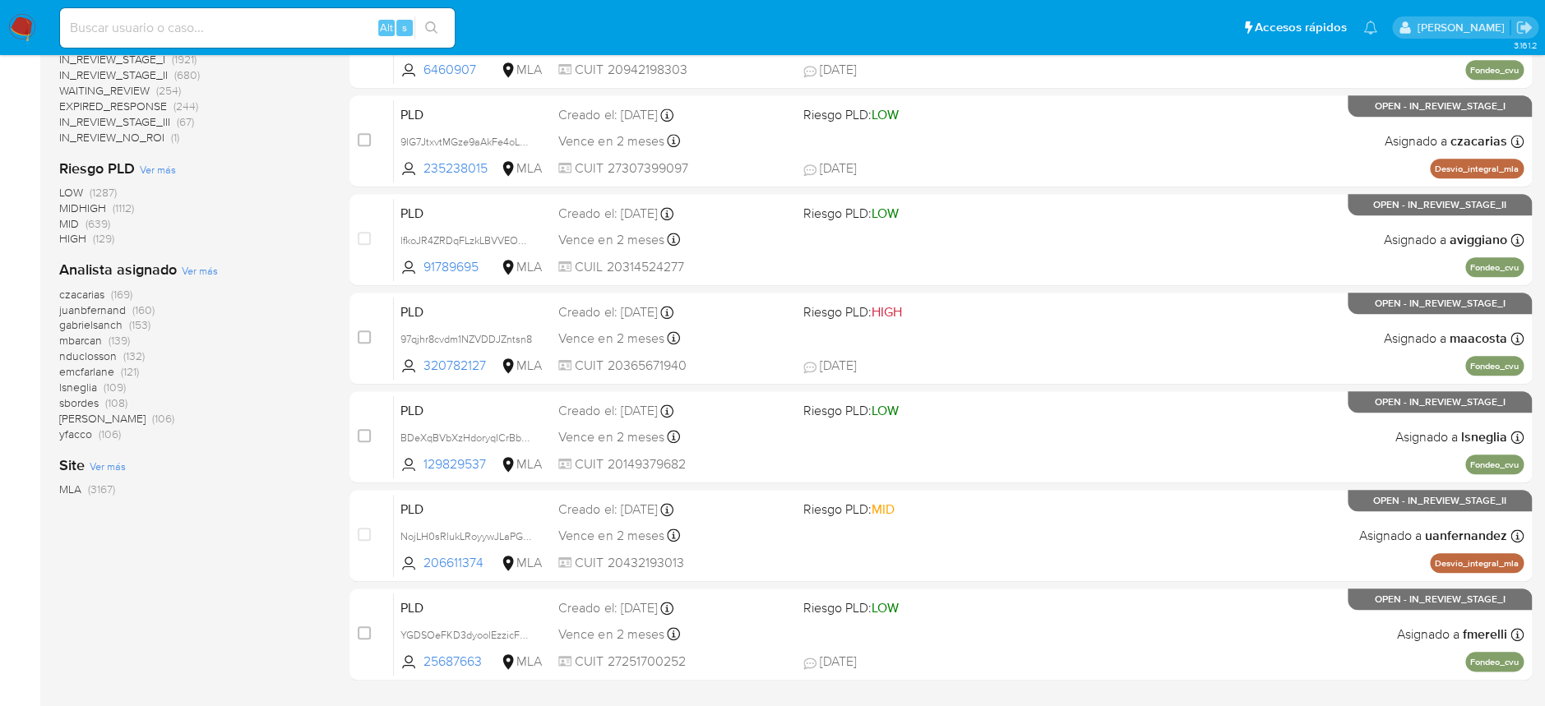
click at [25, 24] on img at bounding box center [22, 28] width 28 height 28
